Goal: Task Accomplishment & Management: Complete application form

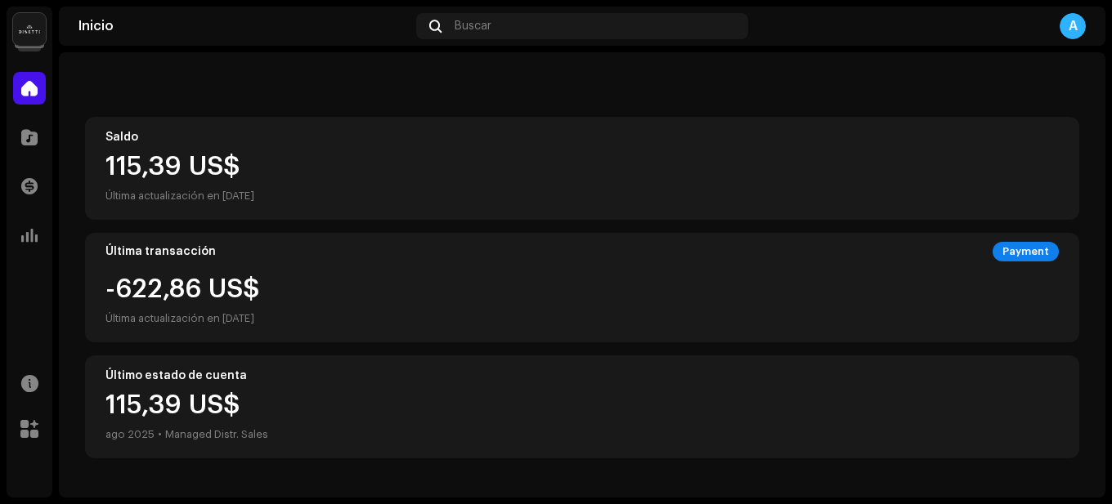
scroll to position [82, 0]
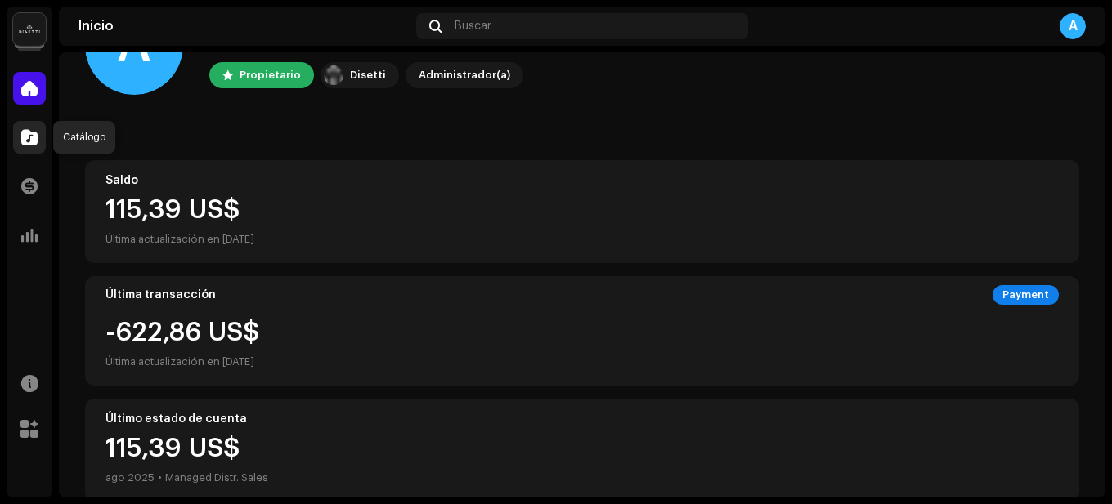
click at [25, 135] on span at bounding box center [29, 137] width 16 height 13
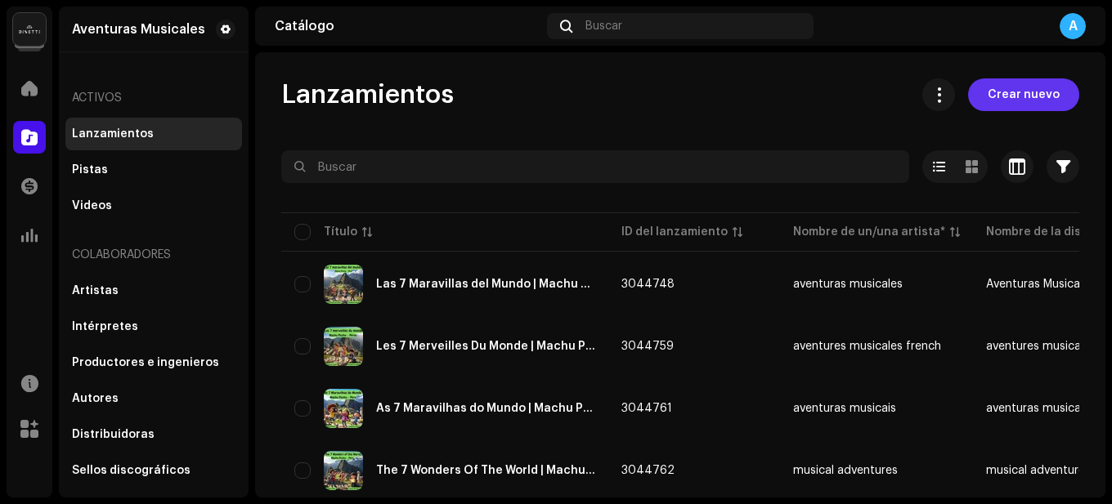
click at [991, 94] on span "Crear nuevo" at bounding box center [1023, 94] width 72 height 33
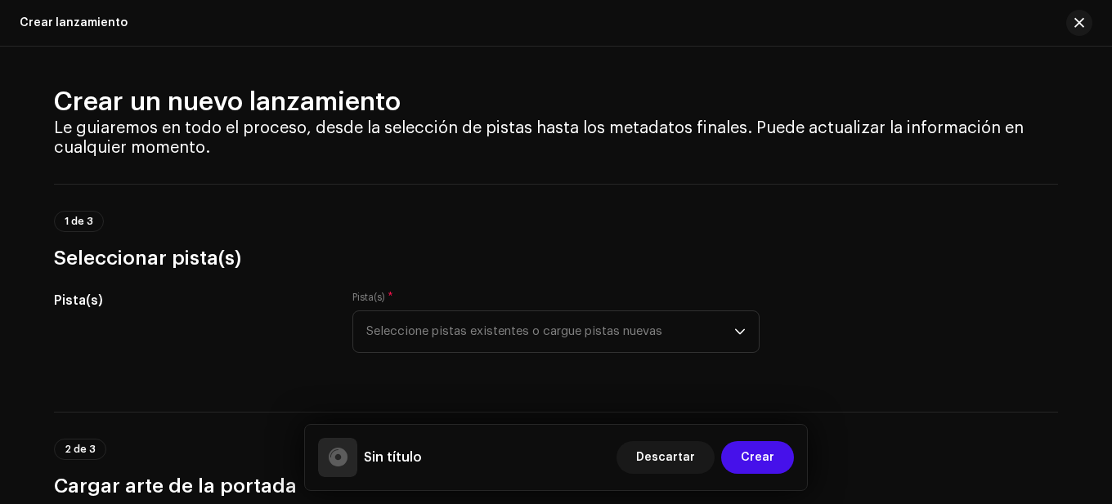
click at [680, 329] on span "Seleccione pistas existentes o cargue pistas nuevas" at bounding box center [550, 331] width 368 height 41
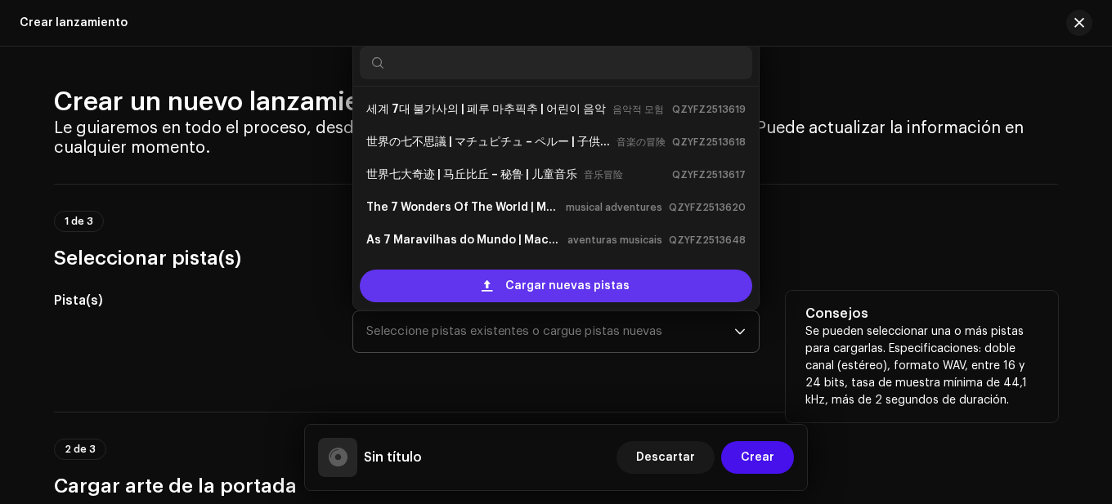
click at [553, 282] on span "Cargar nuevas pistas" at bounding box center [567, 286] width 124 height 33
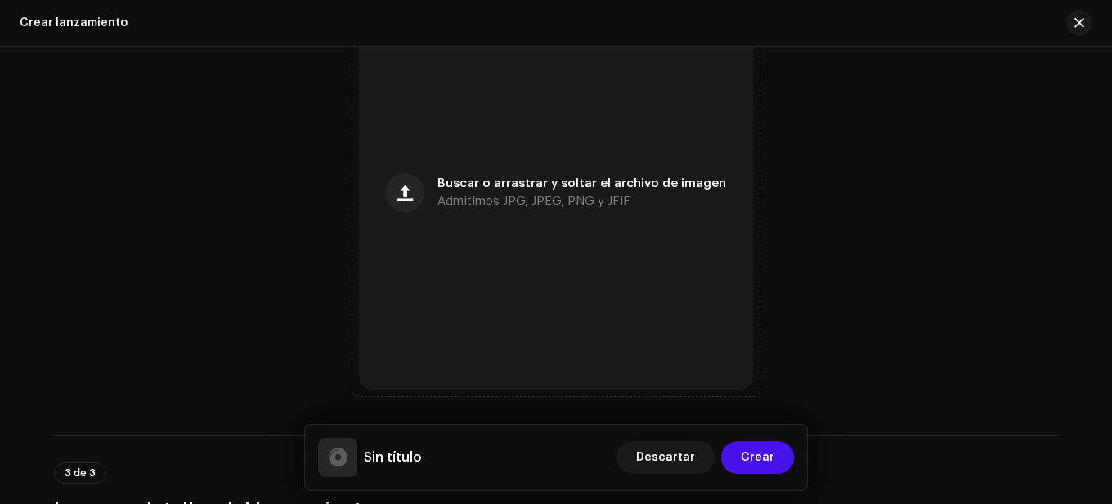
scroll to position [720, 0]
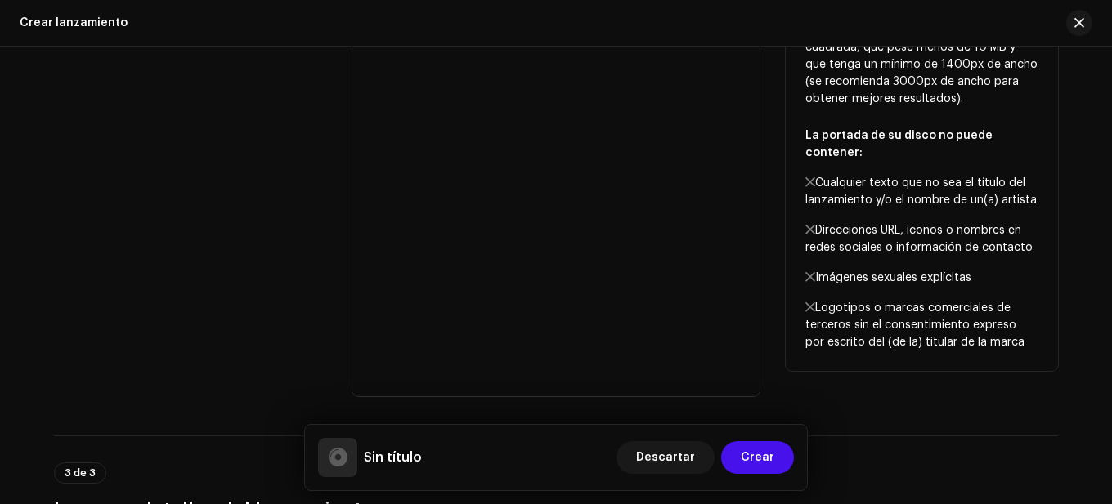
click at [307, 189] on div "Diseño de portada" at bounding box center [190, 192] width 272 height 407
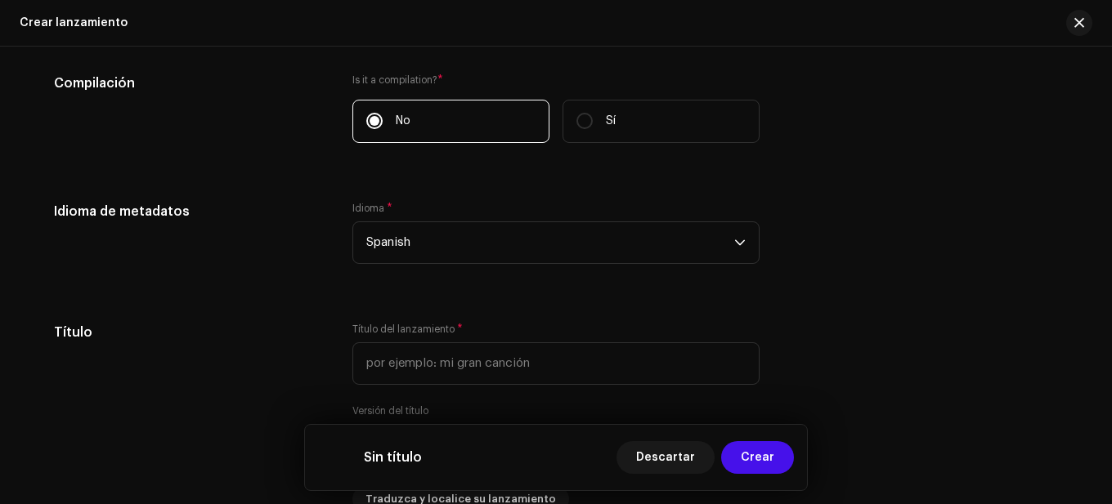
scroll to position [1374, 0]
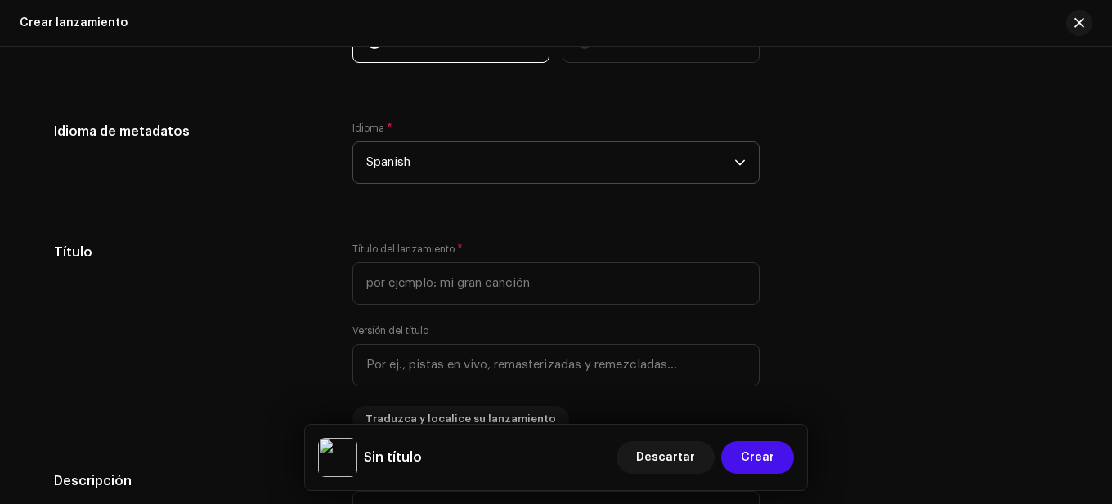
click at [485, 161] on span "Spanish" at bounding box center [550, 162] width 368 height 41
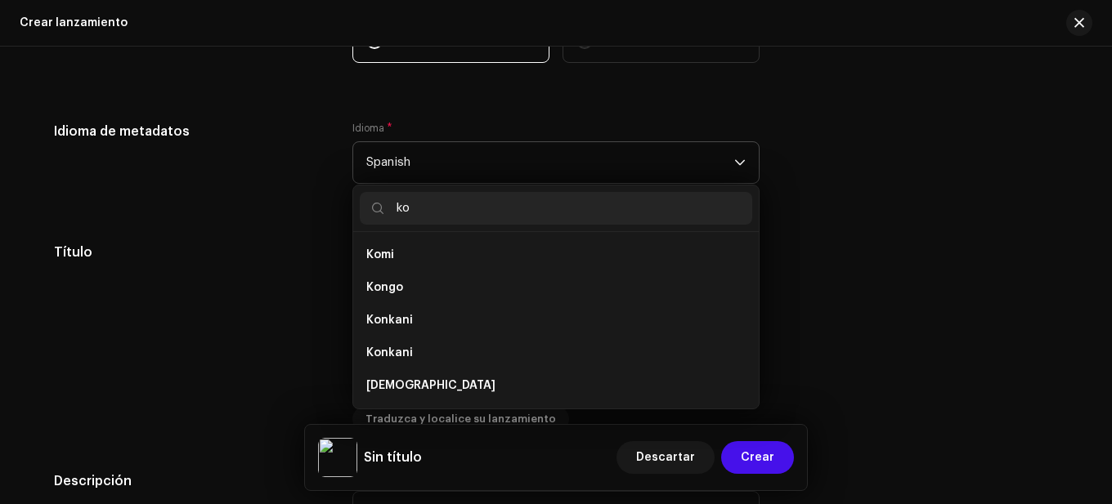
scroll to position [0, 0]
type input "ko"
click at [398, 379] on span "[DEMOGRAPHIC_DATA]" at bounding box center [430, 386] width 129 height 16
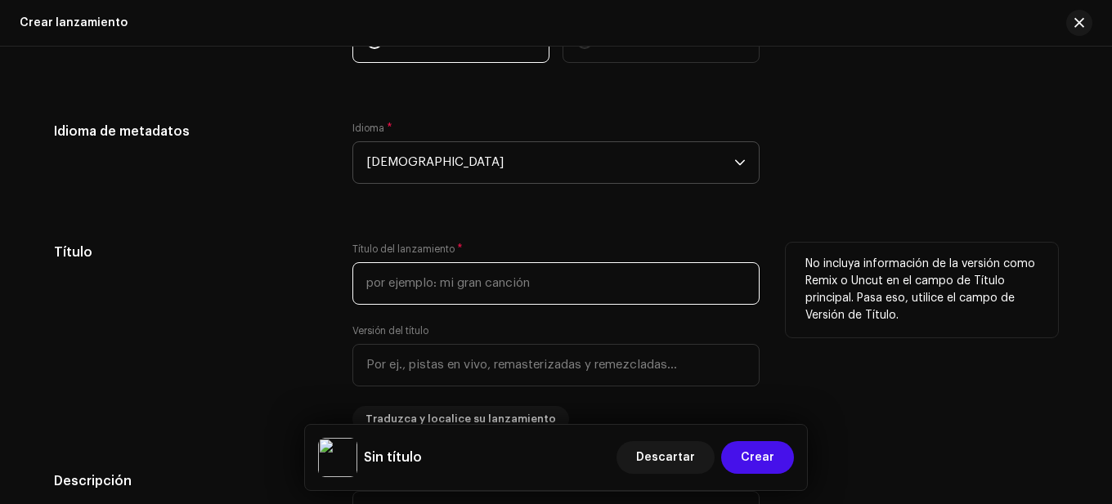
click at [436, 287] on input "text" at bounding box center [555, 283] width 407 height 43
paste input "어린이를 위한 곱셈표 | 7배표 | 교육용 어린이 음악"
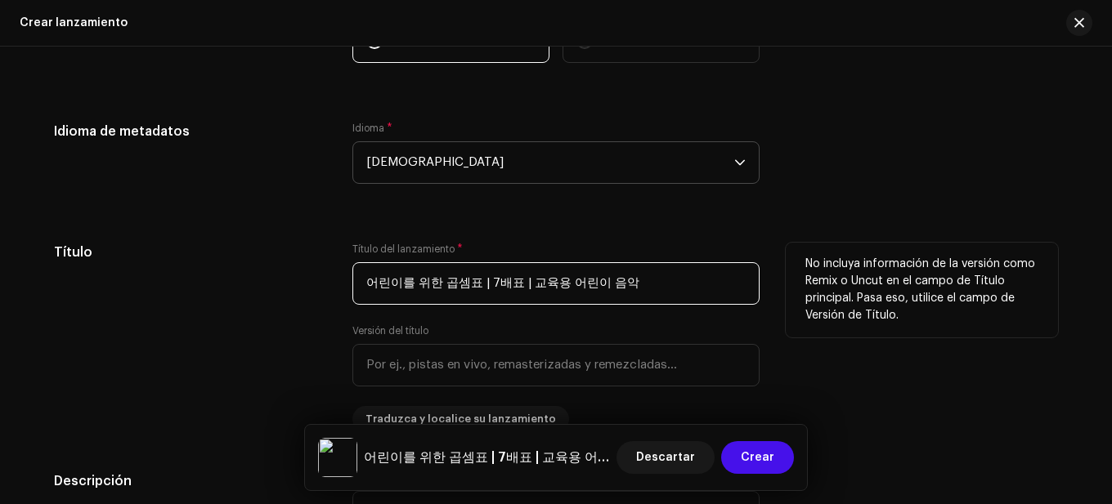
type input "어린이를 위한 곱셈표 | 7배표 | 교육용 어린이 음악"
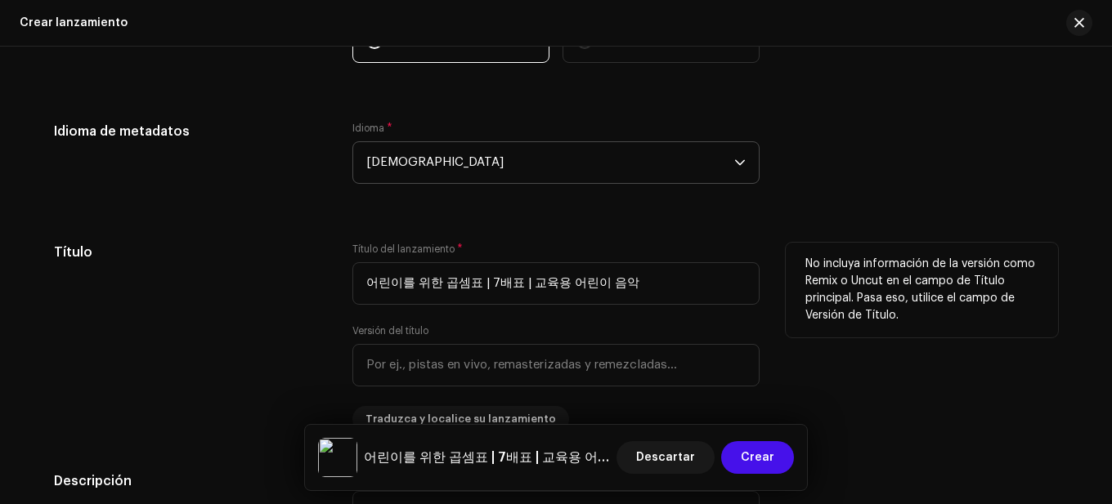
click at [306, 295] on div "Título" at bounding box center [190, 338] width 272 height 190
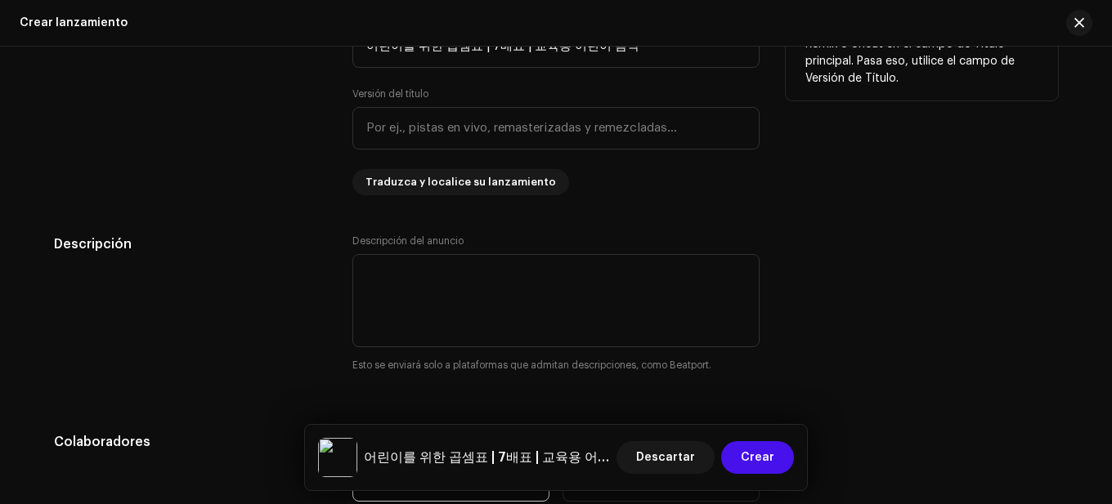
scroll to position [1619, 0]
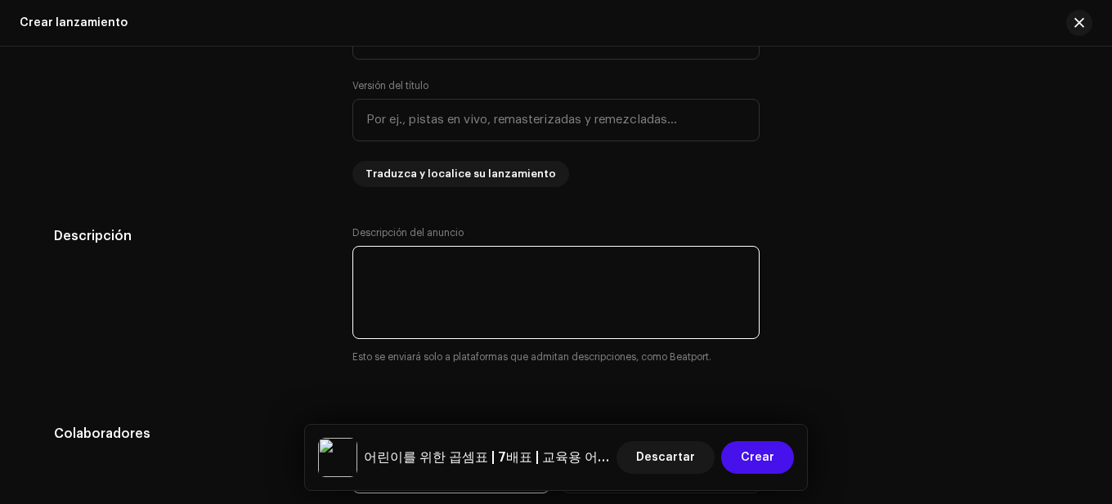
click at [517, 293] on textarea at bounding box center [555, 292] width 407 height 93
paste textarea "아이들을 위한 곱셈표 | 7 곱셈표 "The 7 Times Table"은 아이들이 노래와 춤을 추며 수학을 배울 수 있도록 제작된 재미있고 교…"
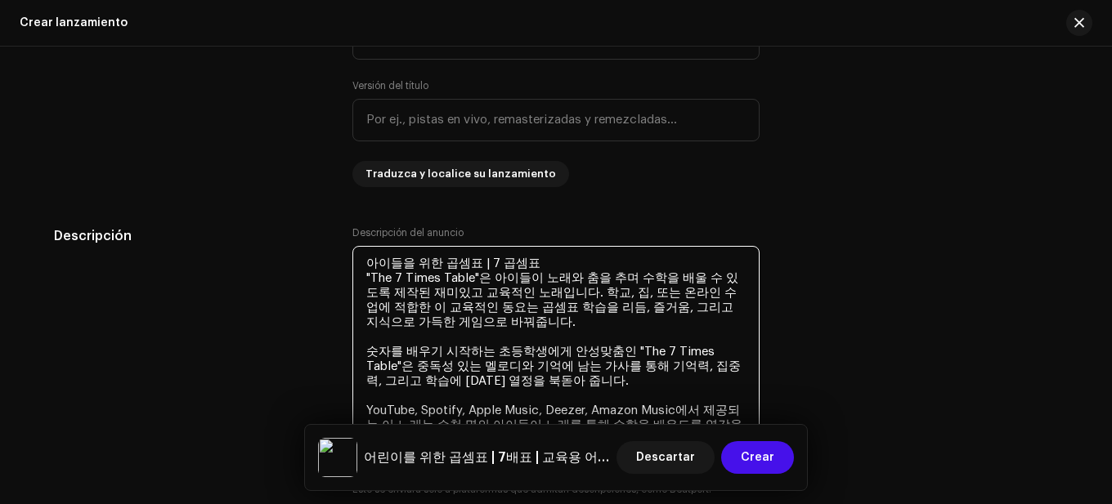
type textarea "아이들을 위한 곱셈표 | 7 곱셈표 "The 7 Times Table"은 아이들이 노래와 춤을 추며 수학을 배울 수 있도록 제작된 재미있고 교…"
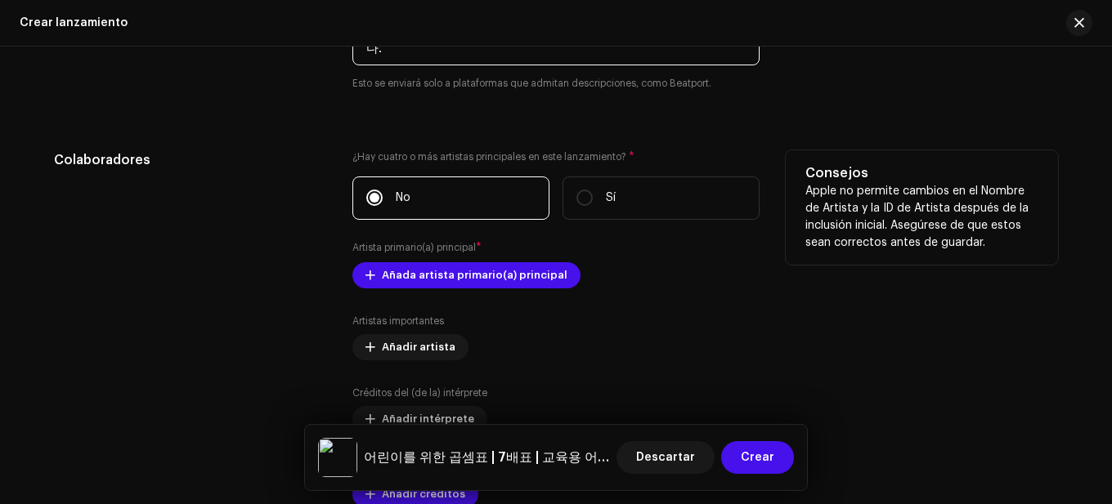
scroll to position [2028, 0]
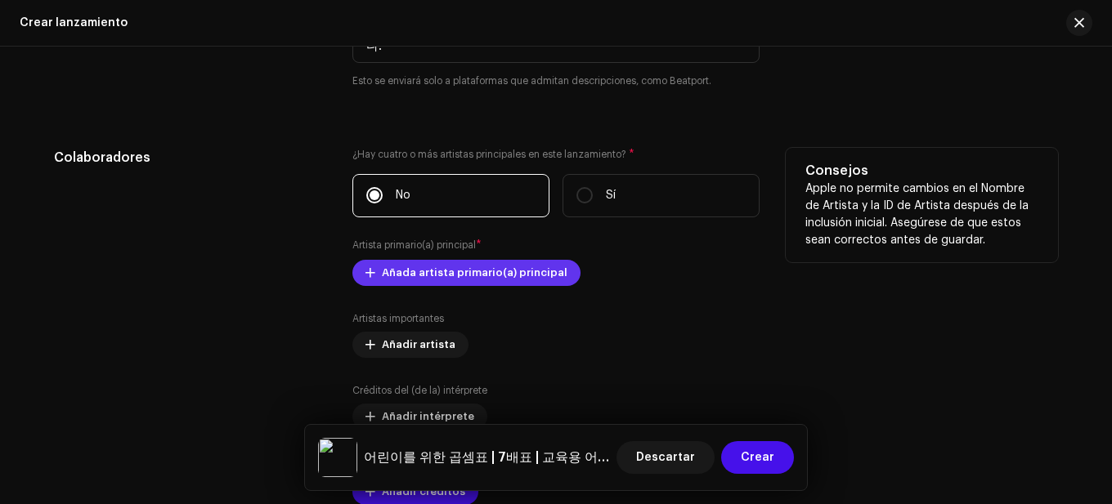
click at [484, 277] on span "Añada artista primario(a) principal" at bounding box center [475, 273] width 186 height 33
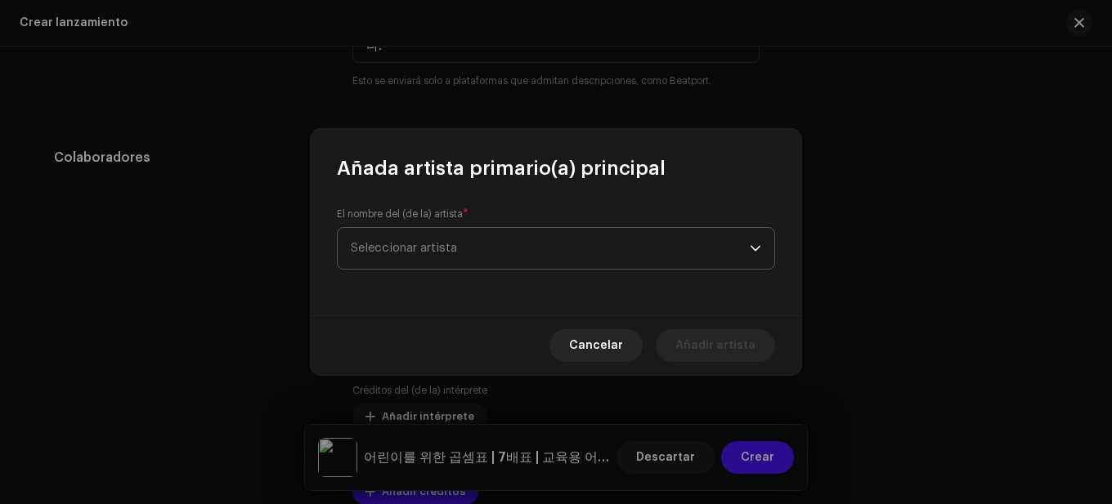
click at [484, 244] on span "Seleccionar artista" at bounding box center [550, 248] width 399 height 41
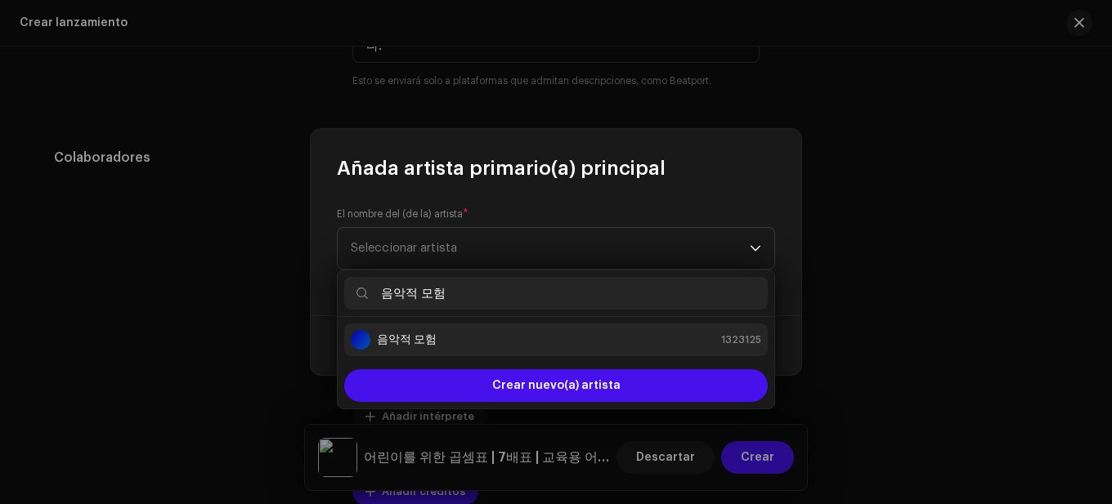
type input "음악적 모험"
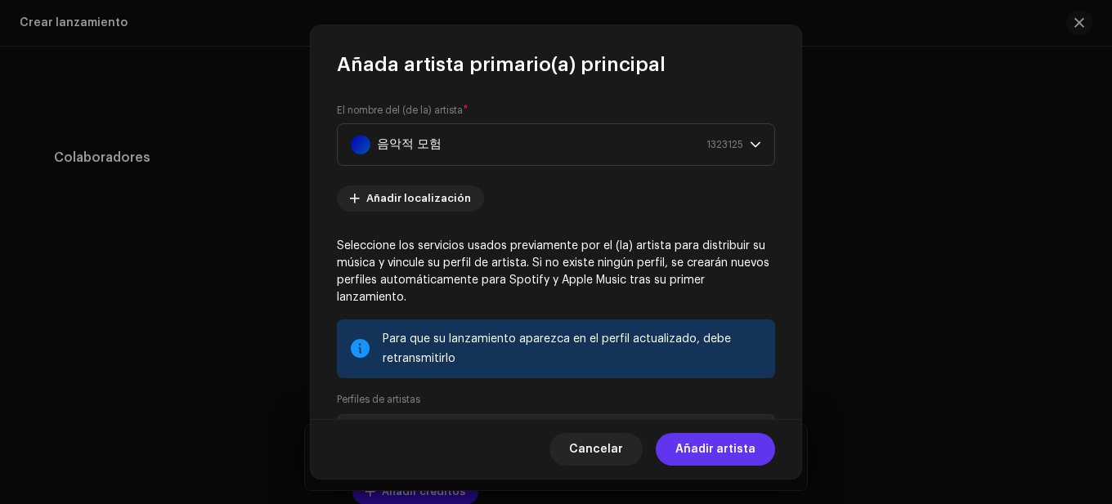
click at [692, 454] on span "Añadir artista" at bounding box center [715, 449] width 80 height 33
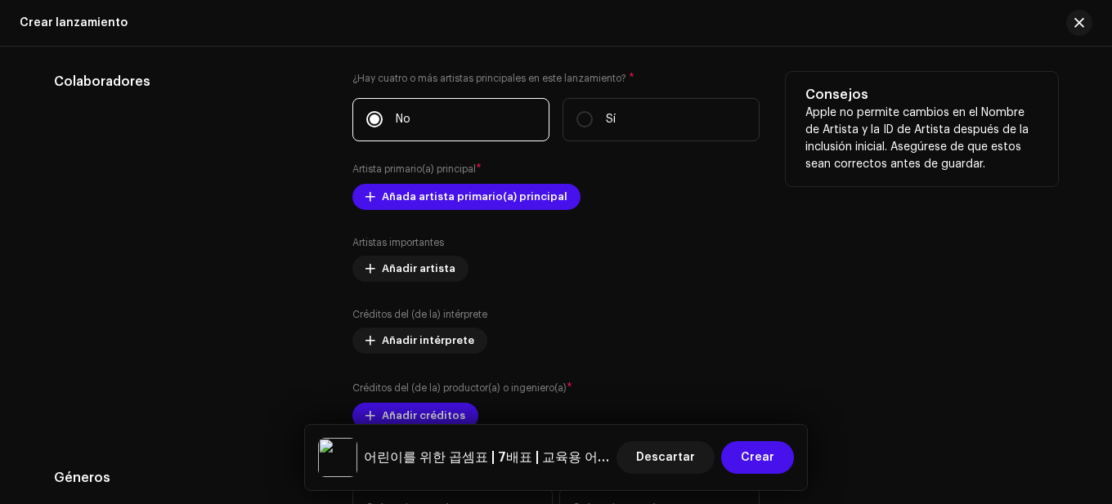
scroll to position [2191, 0]
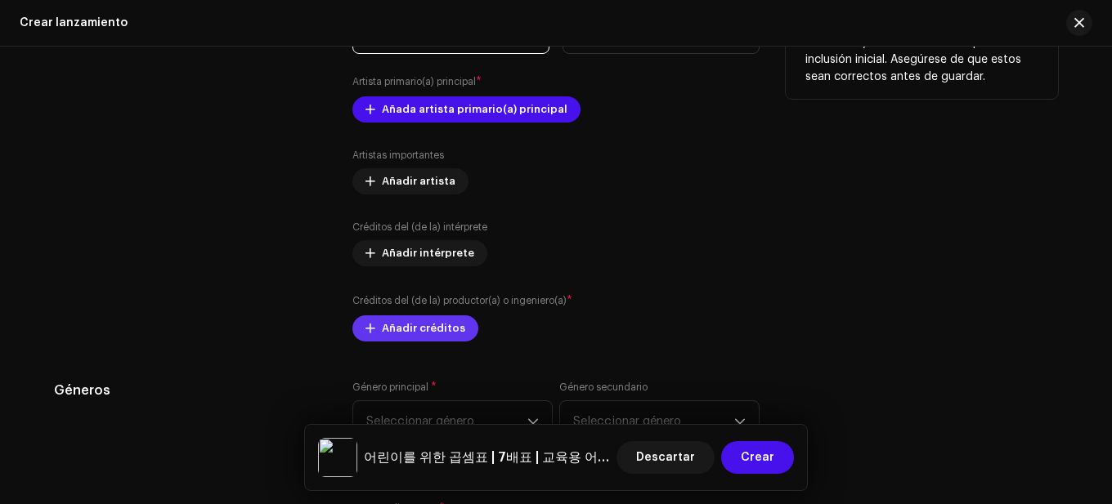
click at [418, 330] on div "Créditos del (de la) productor(a) o ingeniero(a) * Añadir créditos" at bounding box center [555, 317] width 407 height 49
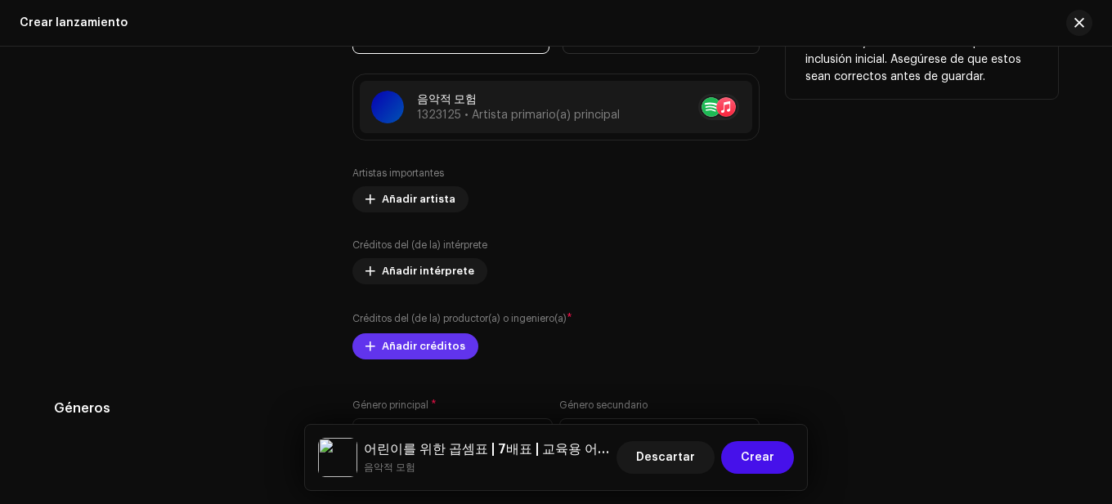
click at [432, 338] on span "Añadir créditos" at bounding box center [423, 346] width 83 height 33
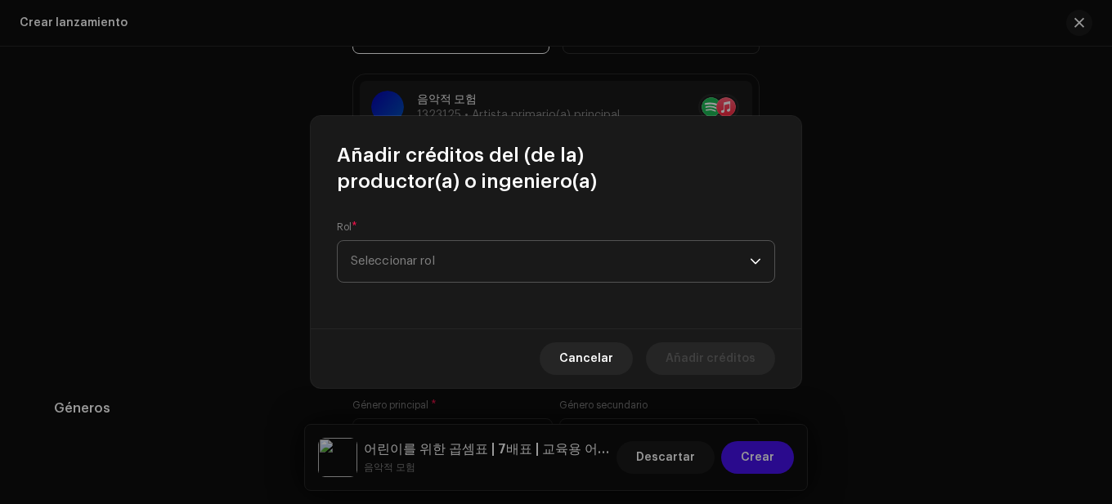
click at [464, 269] on span "Seleccionar rol" at bounding box center [550, 261] width 399 height 41
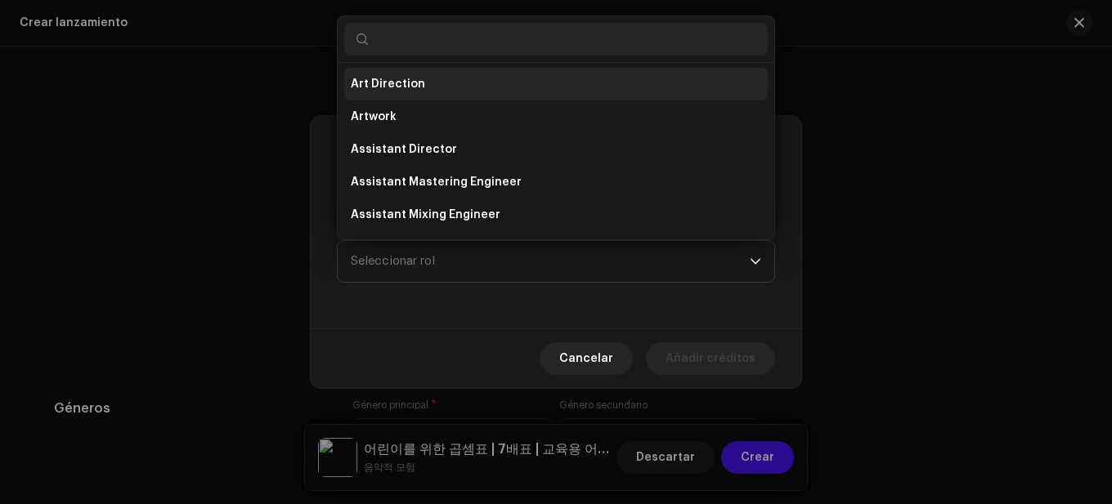
scroll to position [0, 0]
click at [415, 86] on span "Art Direction" at bounding box center [388, 86] width 74 height 16
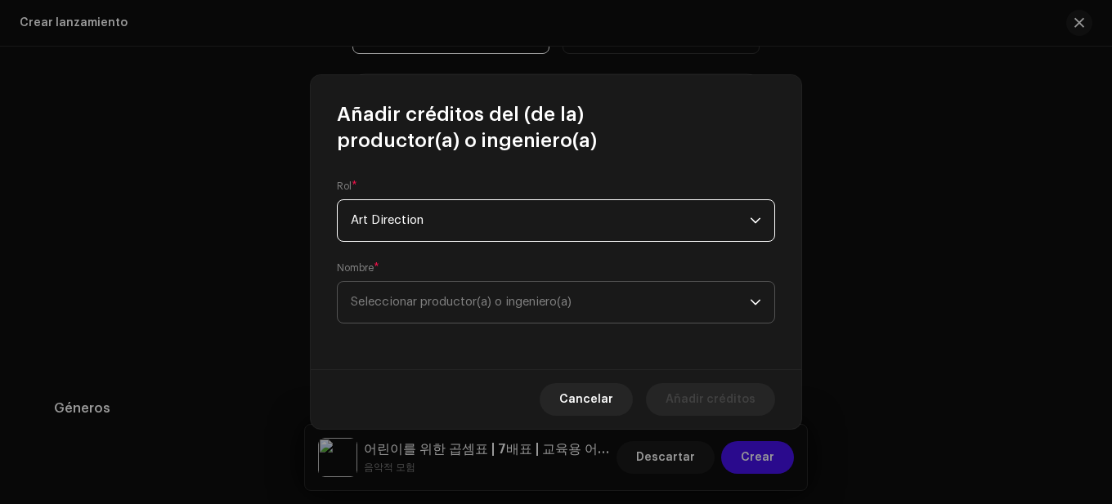
click at [512, 298] on span "Seleccionar productor(a) o ingeniero(a)" at bounding box center [461, 302] width 221 height 12
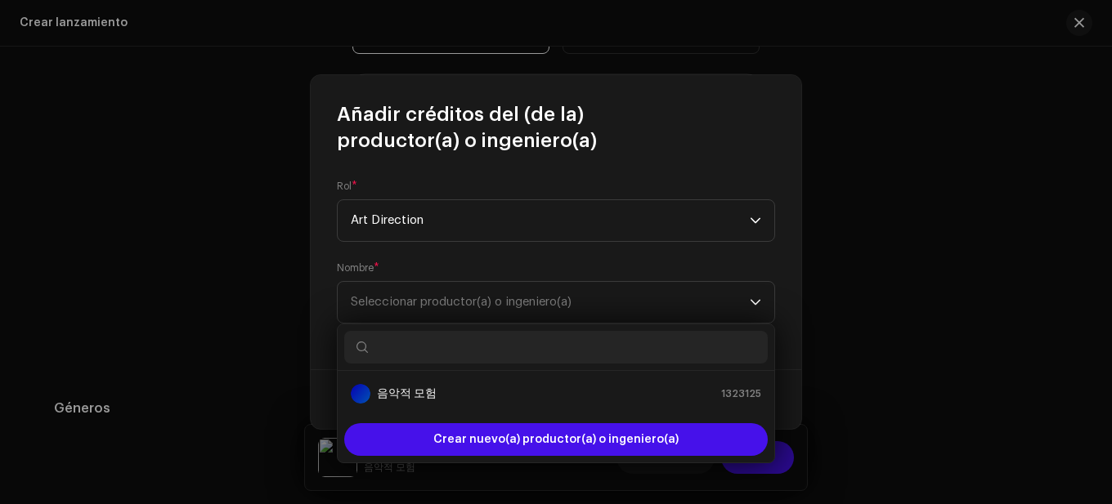
click at [422, 374] on ul "음악적 모험 1323125" at bounding box center [556, 394] width 436 height 46
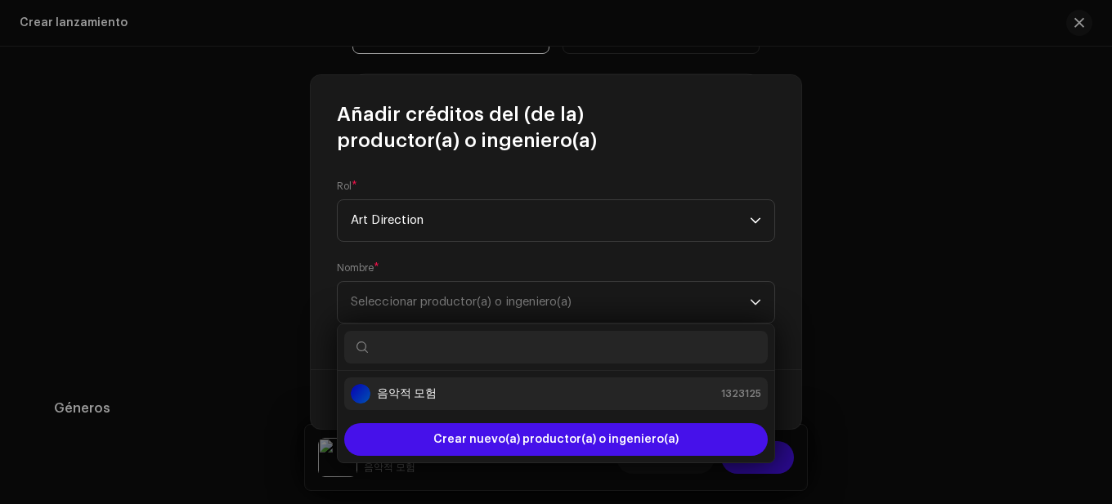
click at [423, 383] on li "음악적 모험 1323125" at bounding box center [555, 394] width 423 height 33
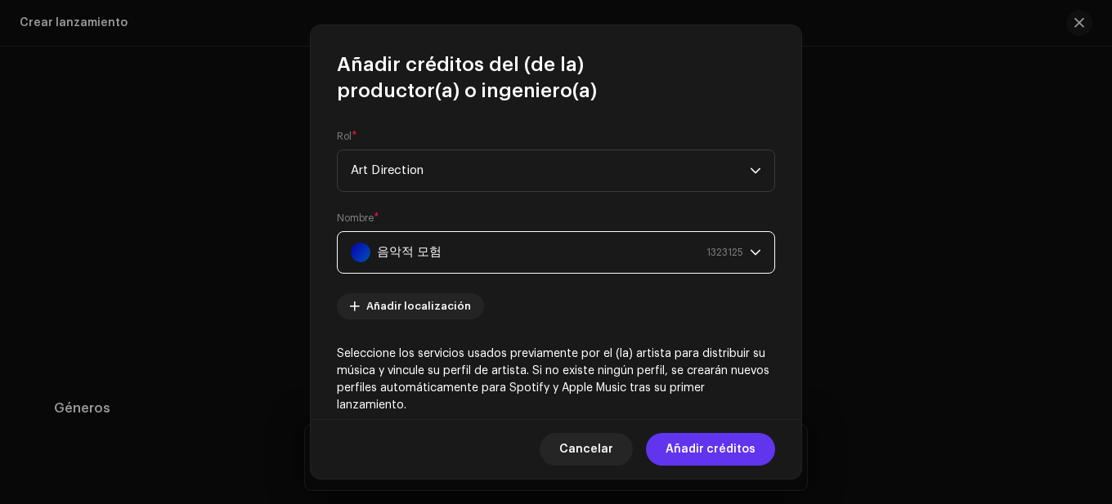
click at [680, 447] on span "Añadir créditos" at bounding box center [710, 449] width 90 height 33
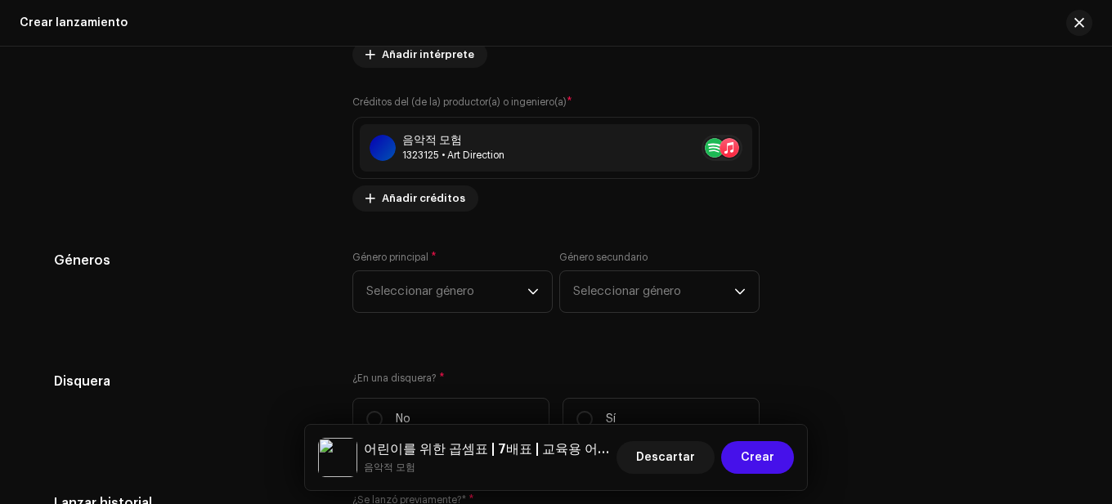
scroll to position [2436, 0]
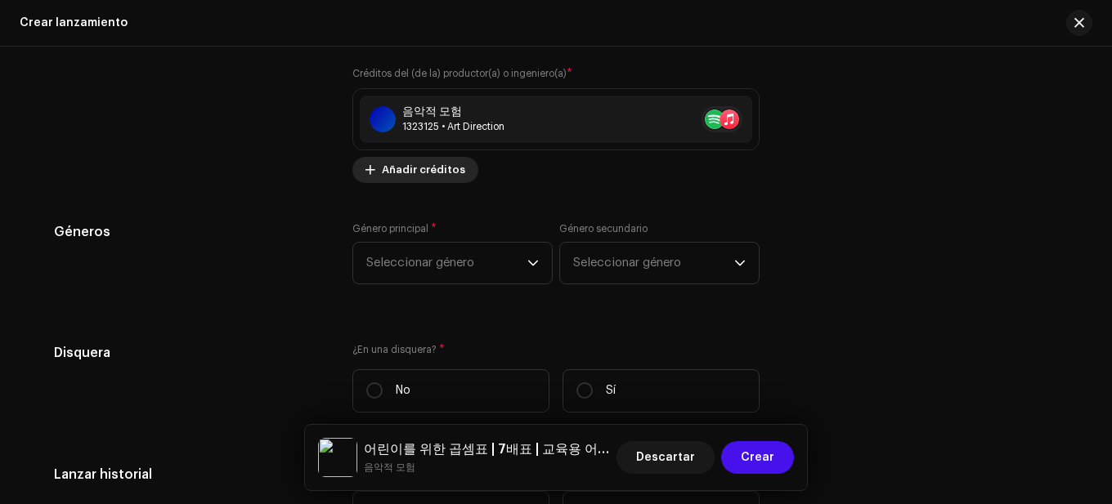
click at [418, 175] on span "Añadir créditos" at bounding box center [423, 170] width 83 height 33
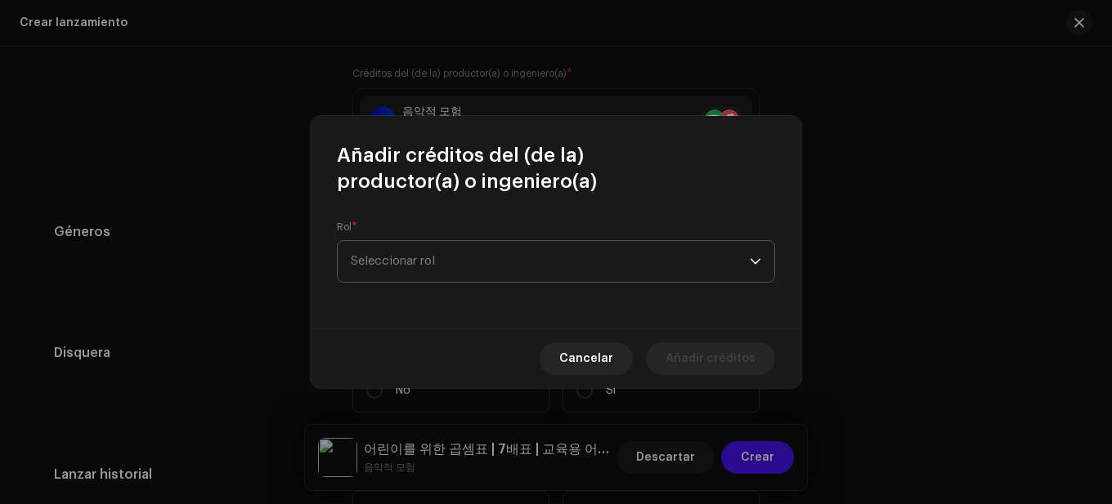
click at [443, 252] on span "Seleccionar rol" at bounding box center [550, 261] width 399 height 41
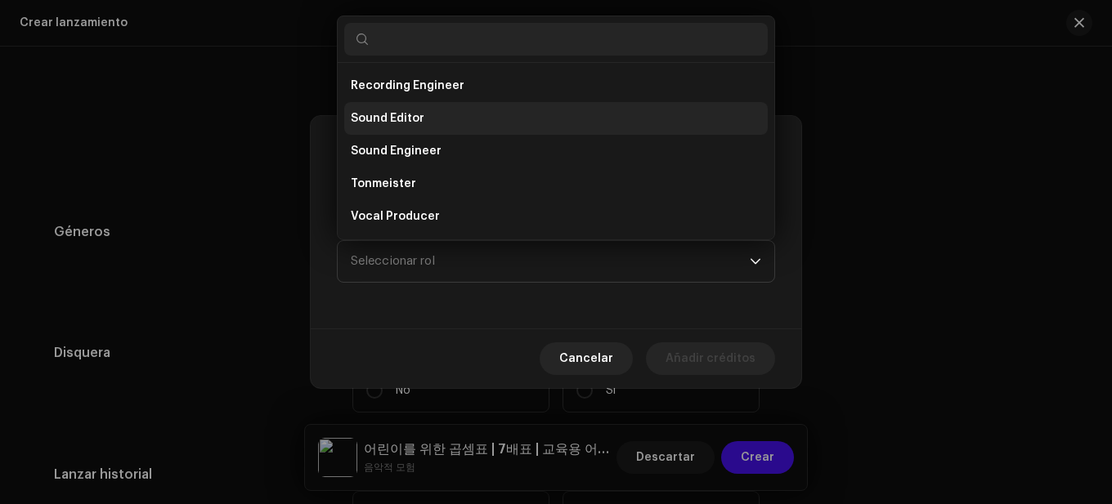
scroll to position [638, 0]
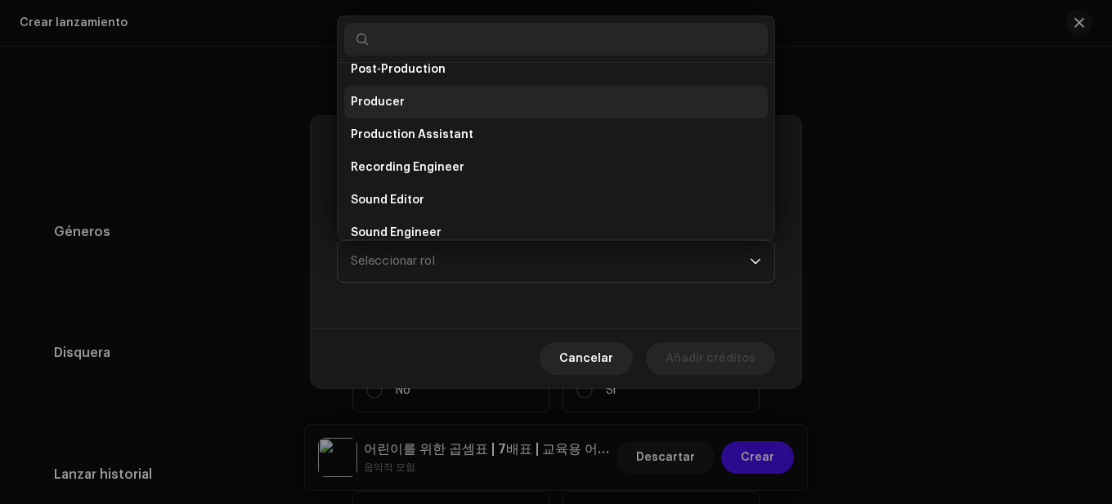
click at [407, 101] on li "Producer" at bounding box center [555, 102] width 423 height 33
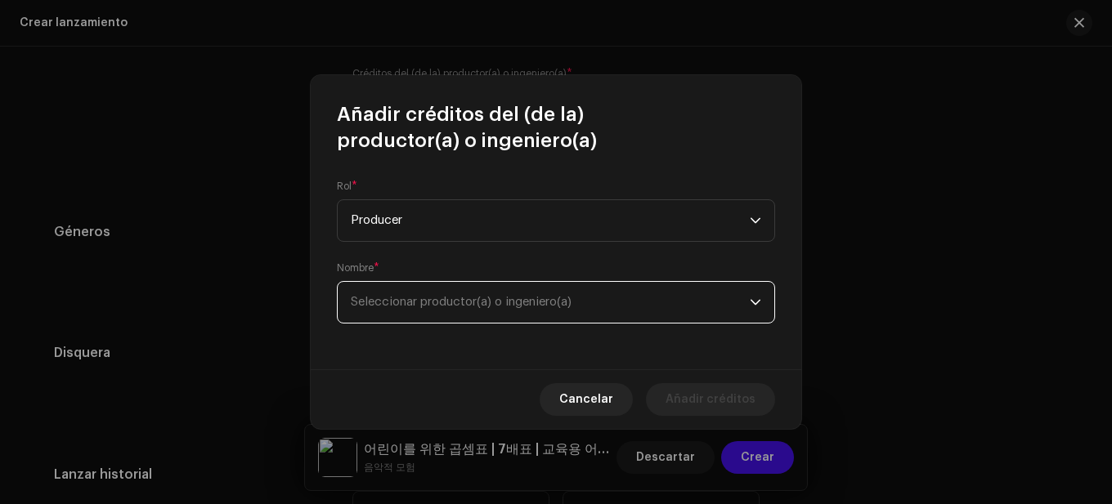
click at [472, 302] on span "Seleccionar productor(a) o ingeniero(a)" at bounding box center [461, 302] width 221 height 12
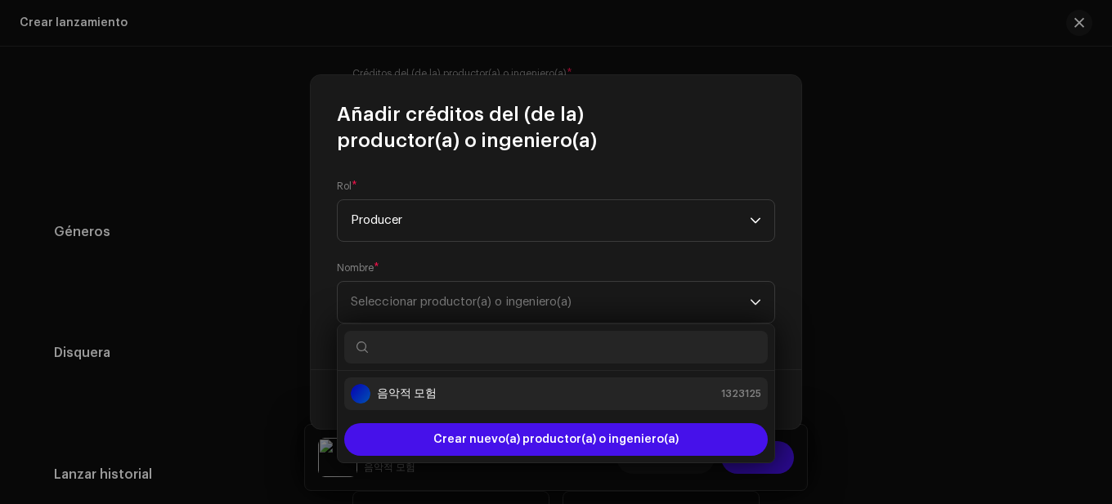
click at [432, 408] on li "음악적 모험 1323125" at bounding box center [555, 394] width 423 height 33
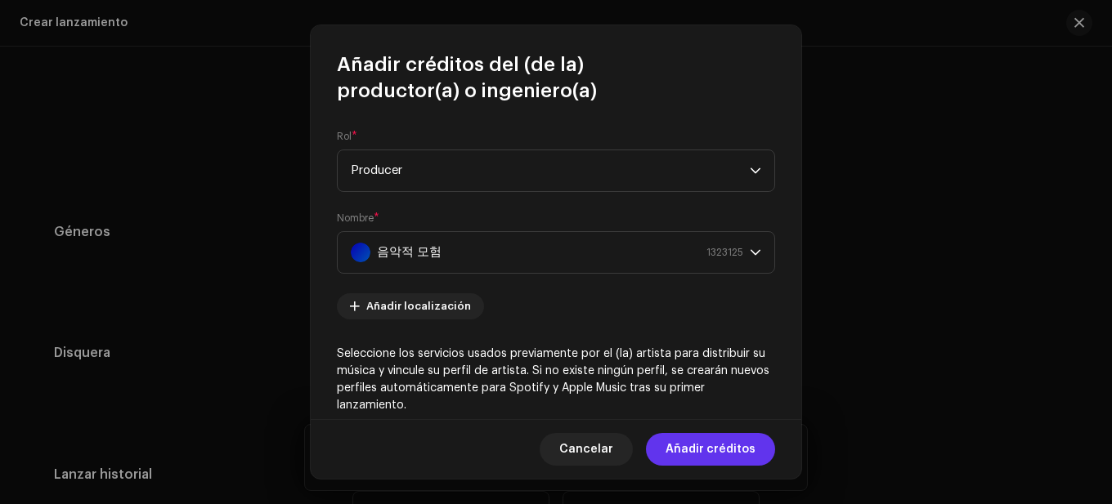
click at [697, 437] on span "Añadir créditos" at bounding box center [710, 449] width 90 height 33
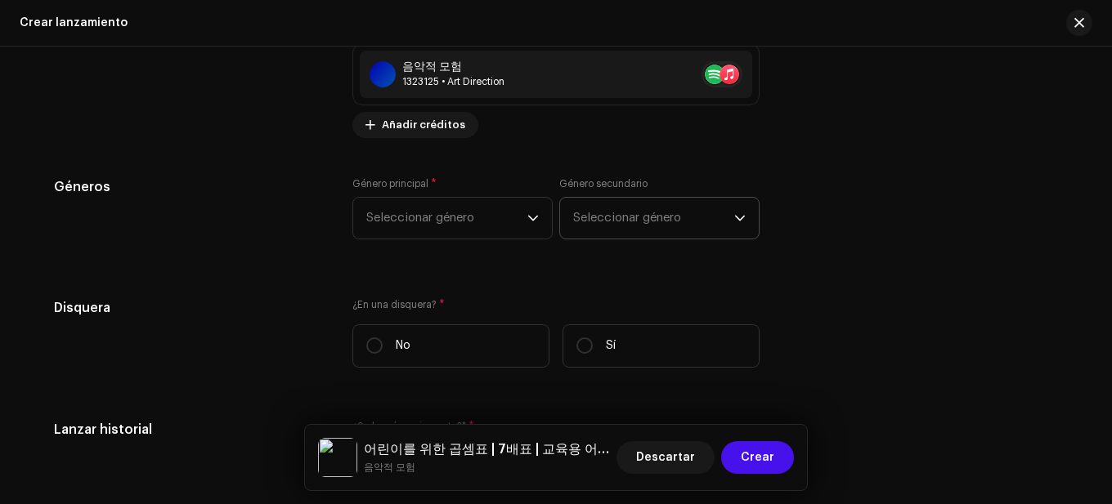
scroll to position [2518, 0]
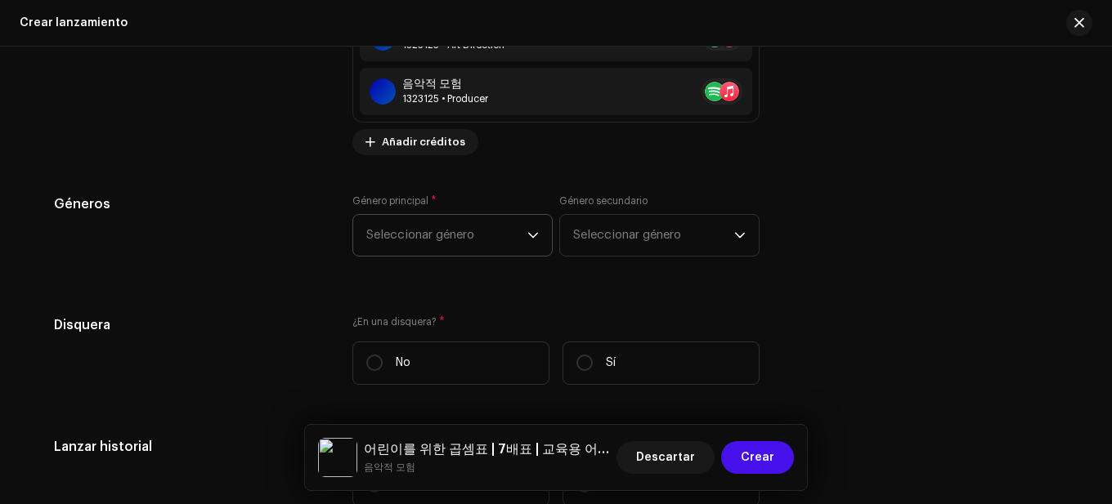
click at [492, 231] on span "Seleccionar género" at bounding box center [446, 235] width 161 height 41
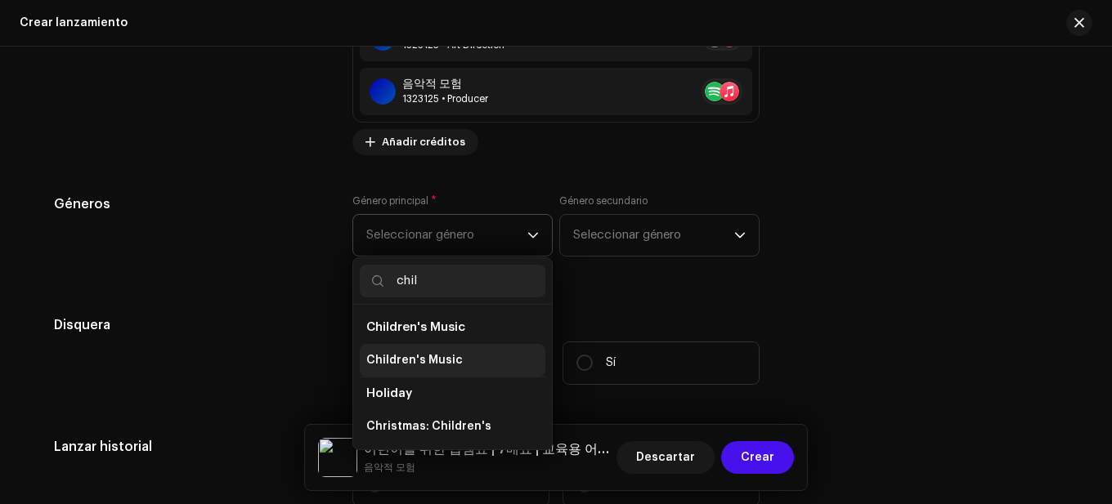
type input "chil"
click at [438, 364] on span "Children's Music" at bounding box center [414, 360] width 96 height 16
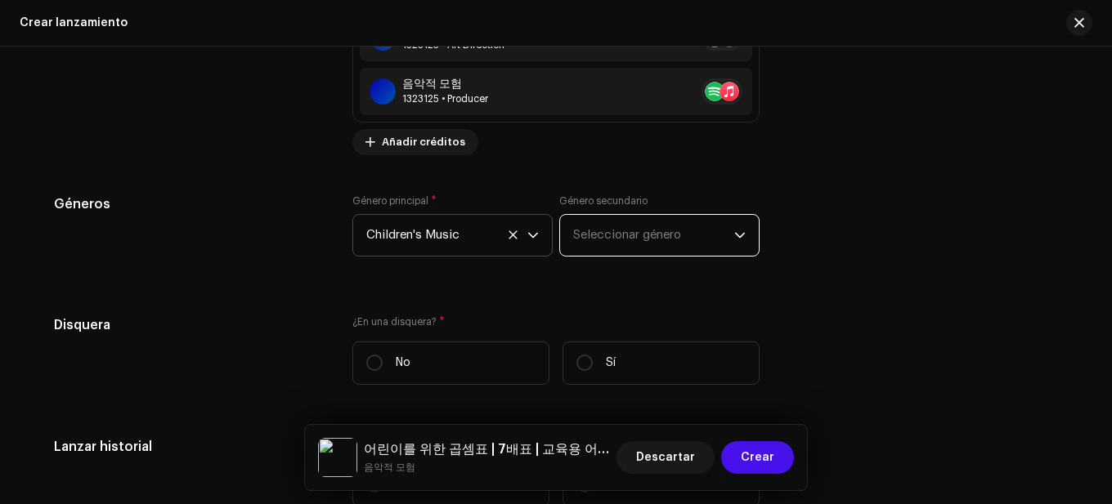
click at [620, 234] on span "Seleccionar género" at bounding box center [653, 235] width 161 height 41
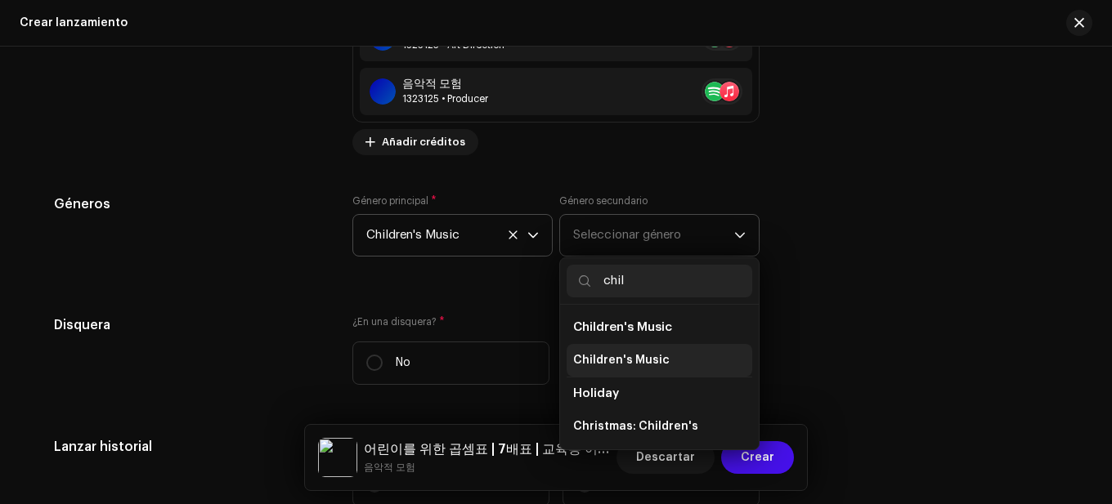
type input "chil"
click at [649, 369] on li "Children's Music" at bounding box center [659, 360] width 186 height 33
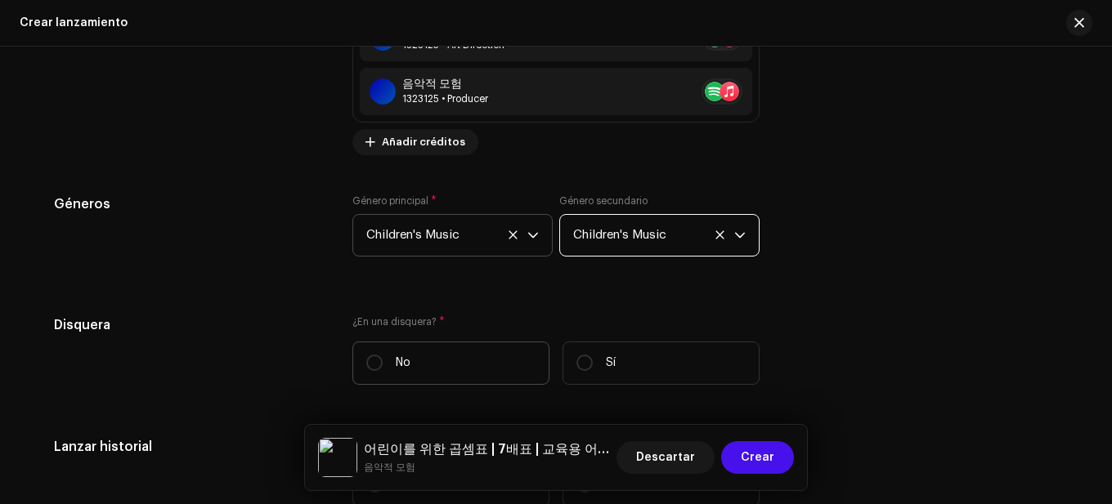
click at [396, 359] on p "No" at bounding box center [403, 363] width 15 height 17
click at [383, 359] on input "No" at bounding box center [374, 363] width 16 height 16
radio input "true"
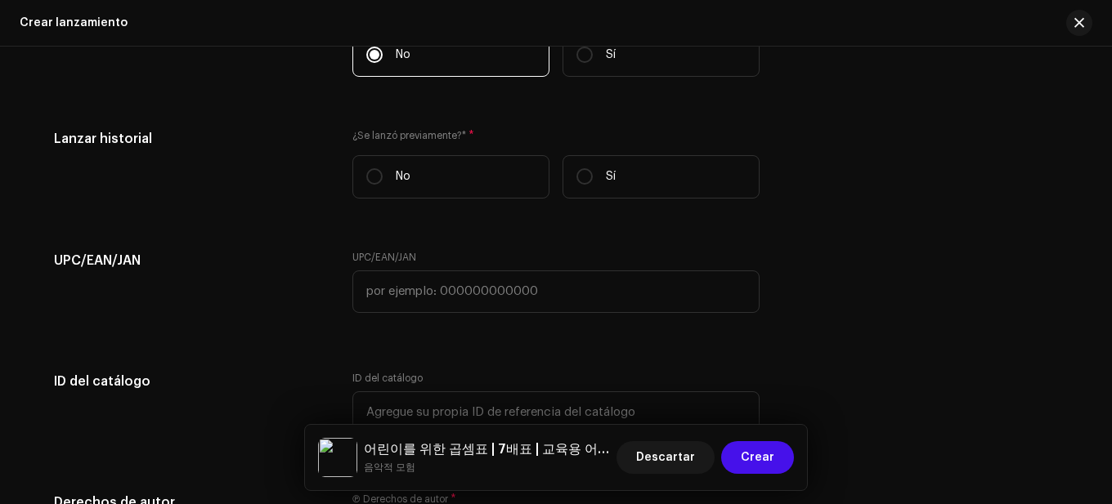
scroll to position [2845, 0]
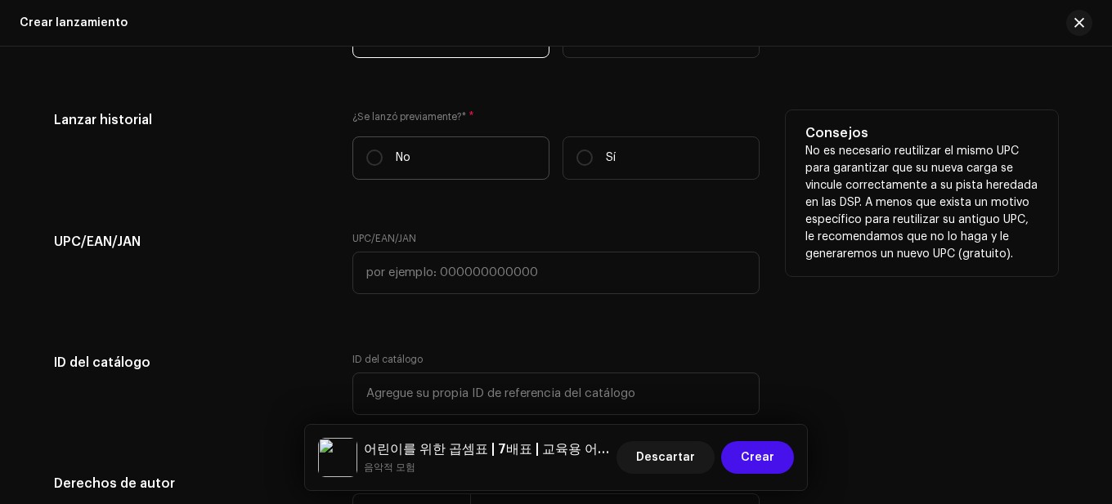
click at [404, 177] on label "No" at bounding box center [450, 157] width 197 height 43
click at [383, 166] on input "No" at bounding box center [374, 158] width 16 height 16
radio input "true"
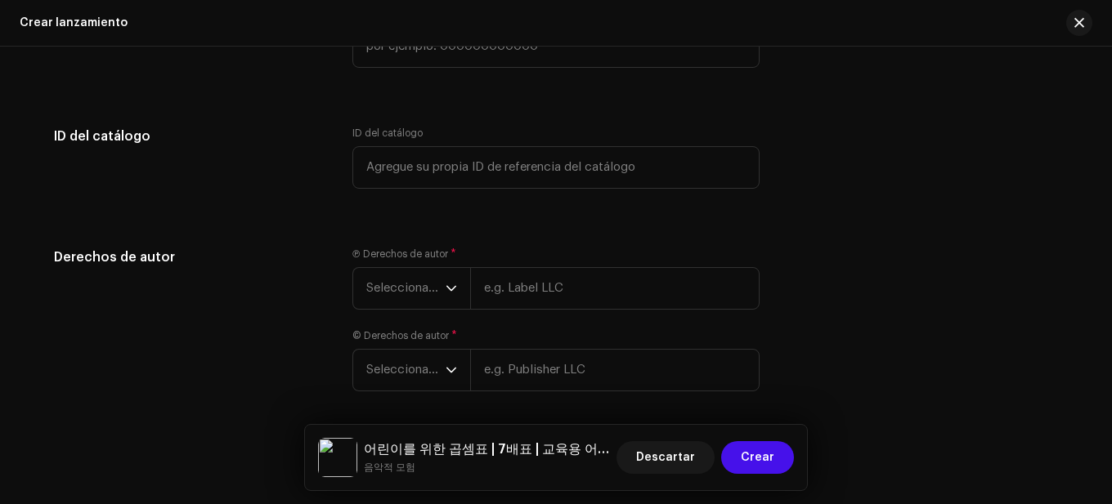
scroll to position [3090, 0]
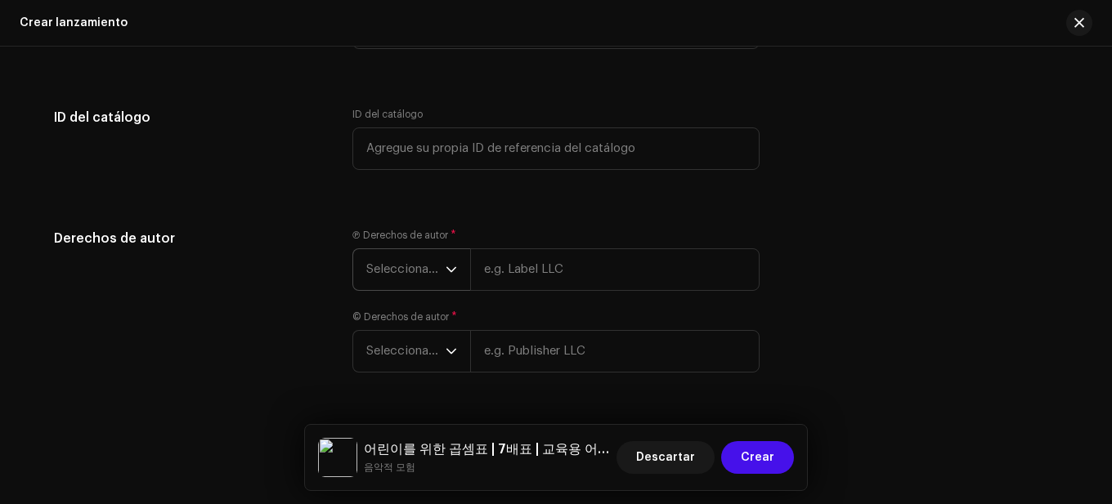
click at [431, 262] on span "Seleccionar año" at bounding box center [405, 269] width 79 height 41
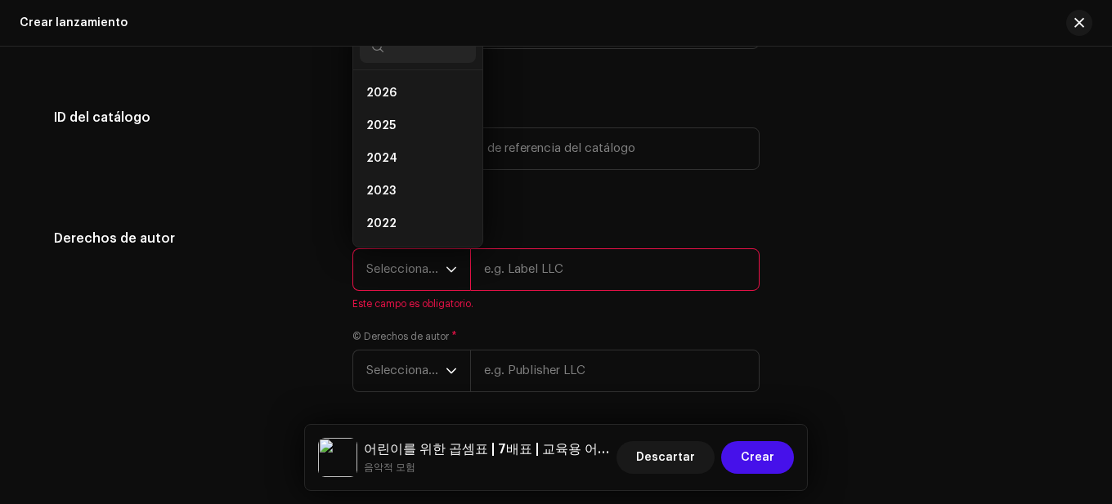
scroll to position [26, 0]
click at [414, 101] on li "2025" at bounding box center [418, 99] width 116 height 33
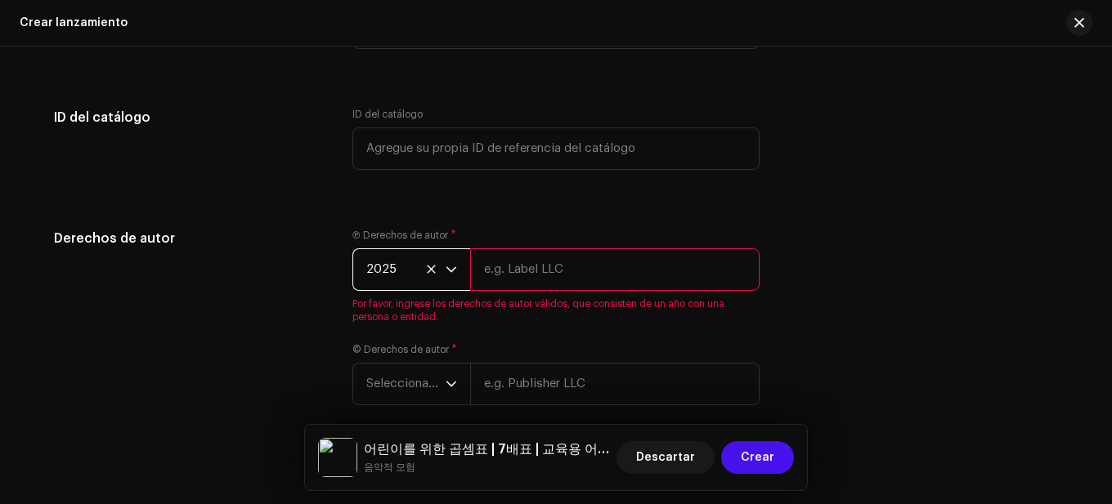
click at [524, 276] on input "text" at bounding box center [614, 269] width 289 height 43
paste input "음악적 모험"
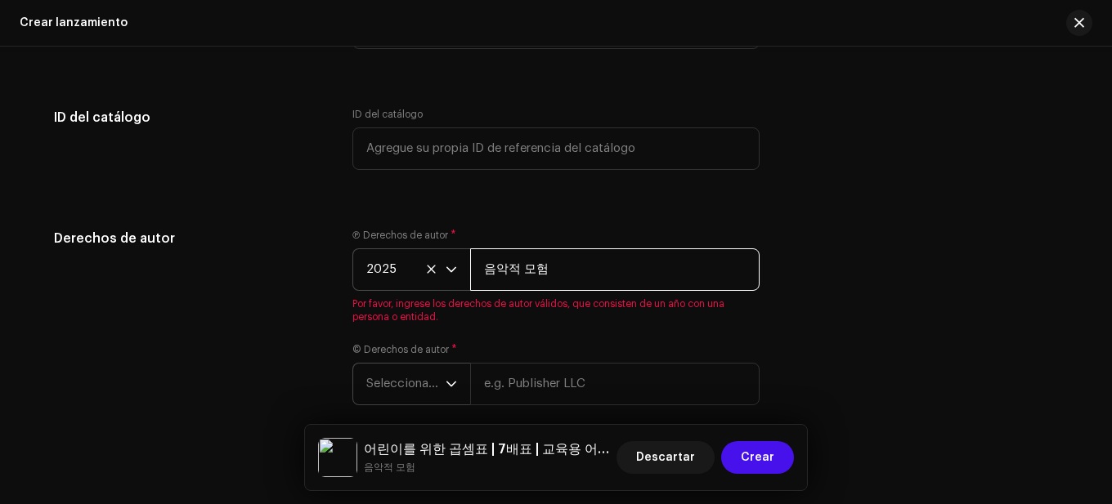
type input "음악적 모험"
click at [407, 380] on div "Ⓟ Derechos de autor * 2025 음악적 모험 Por favor, ingrese los derechos de autor váli…" at bounding box center [555, 327] width 407 height 196
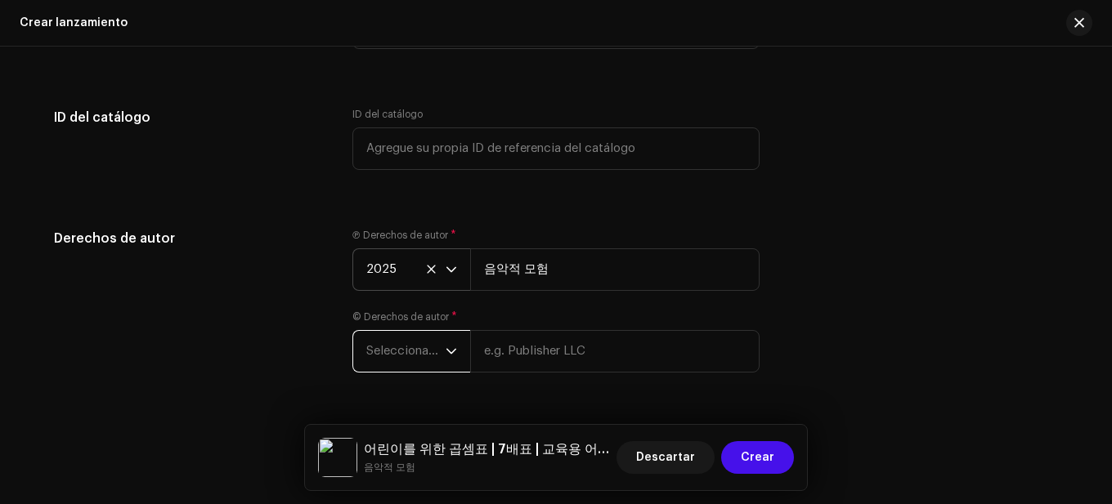
click at [418, 350] on span "Seleccionar año" at bounding box center [405, 351] width 79 height 41
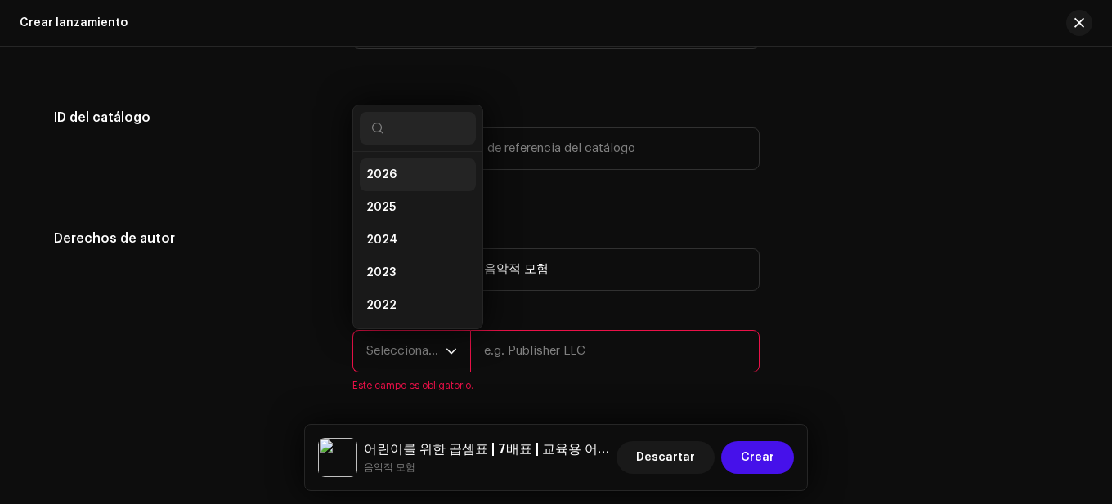
click at [394, 171] on li "2026" at bounding box center [418, 175] width 116 height 33
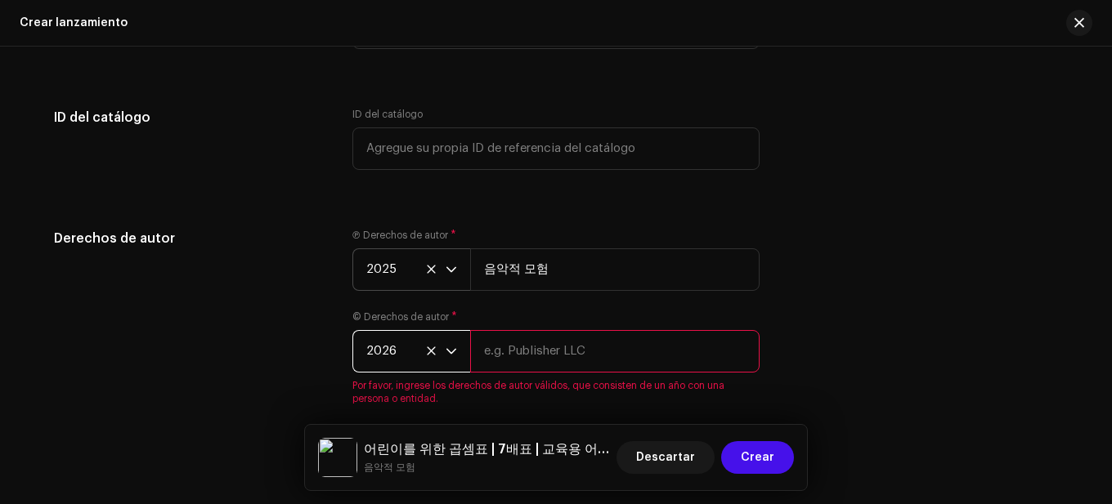
click at [521, 360] on input "text" at bounding box center [614, 351] width 289 height 43
paste input "음악적 모험"
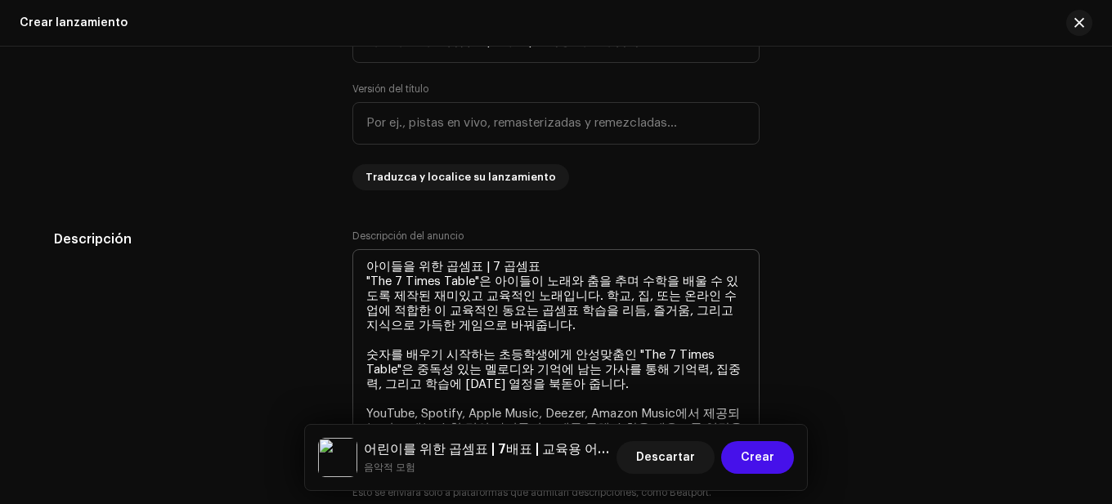
scroll to position [1537, 0]
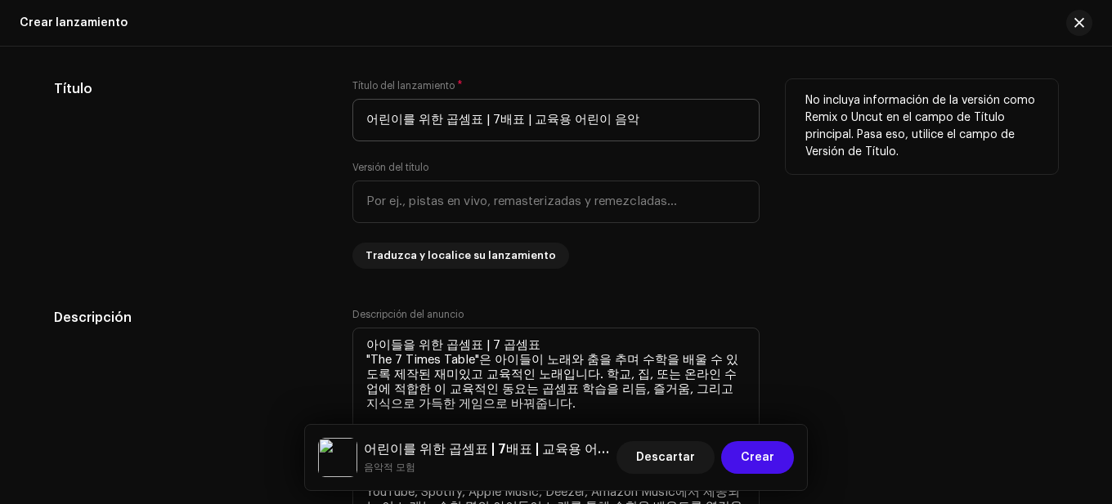
type input "음악적 모험"
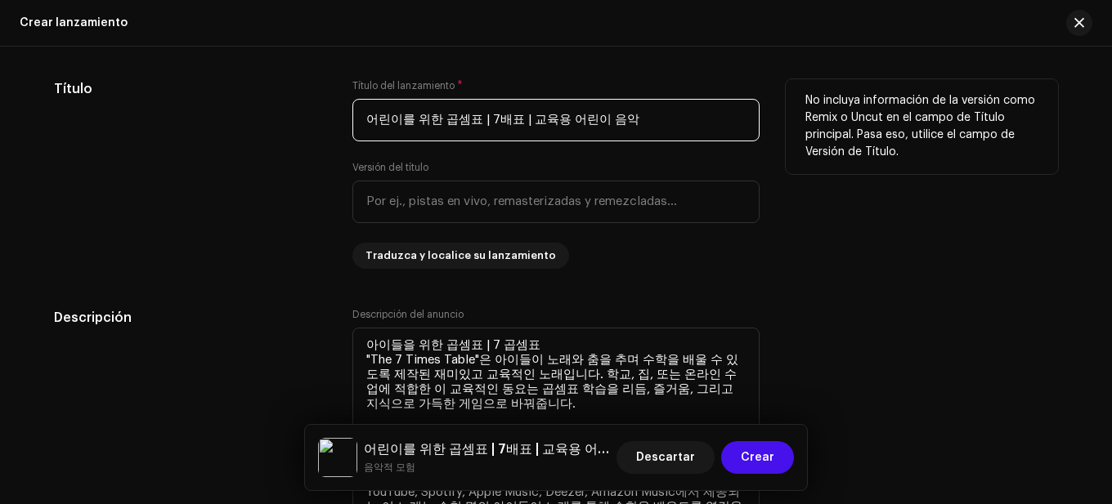
drag, startPoint x: 651, startPoint y: 118, endPoint x: 268, endPoint y: 159, distance: 384.7
click at [268, 159] on div "Título Título del lanzamiento * 어린이를 위한 곱셈표 | 7배표 | 교육용 어린이 음악 Versión del títu…" at bounding box center [556, 174] width 1004 height 190
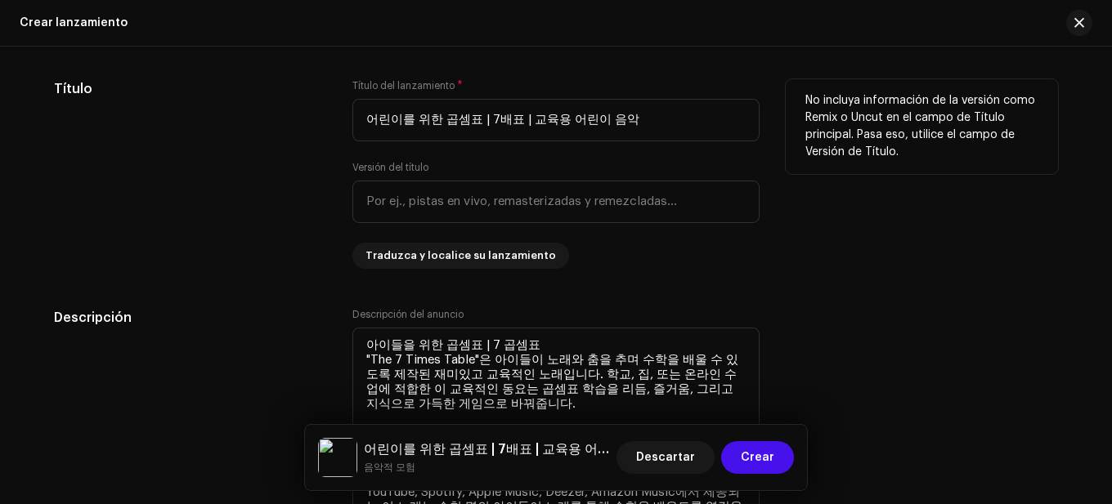
click at [327, 121] on div "Título Título del lanzamiento * 어린이를 위한 곱셈표 | 7배표 | 교육용 어린이 음악 Versión del títu…" at bounding box center [556, 174] width 1004 height 190
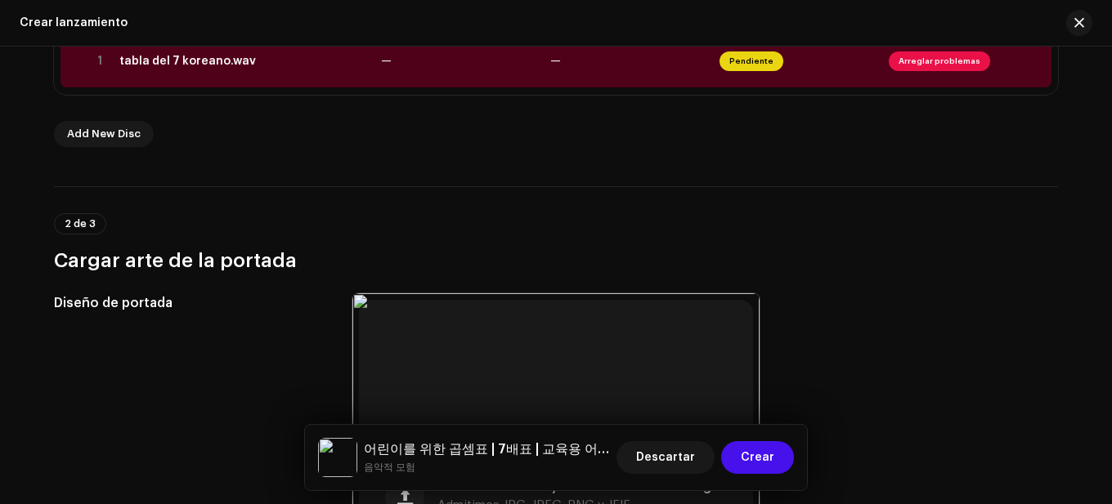
scroll to position [393, 0]
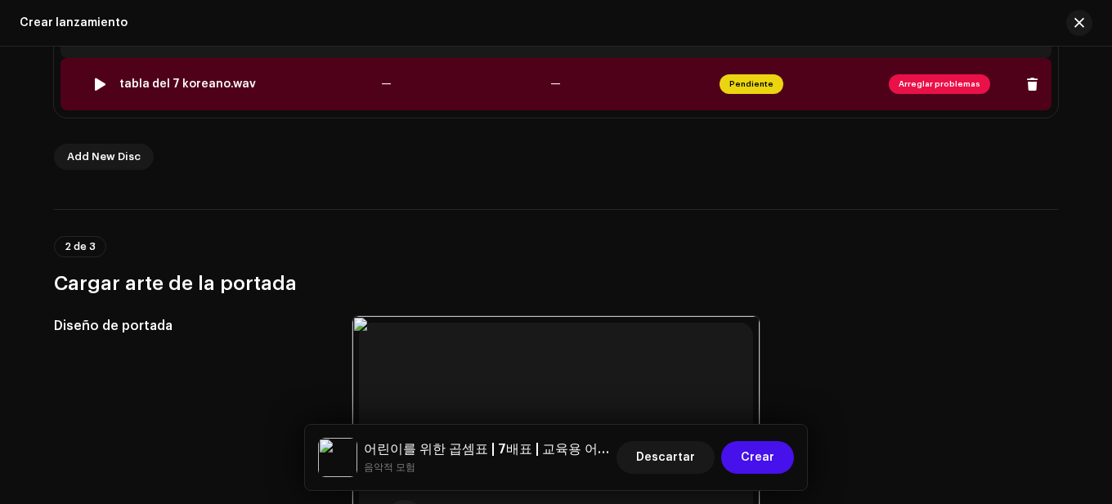
click at [430, 80] on td "—" at bounding box center [458, 84] width 169 height 52
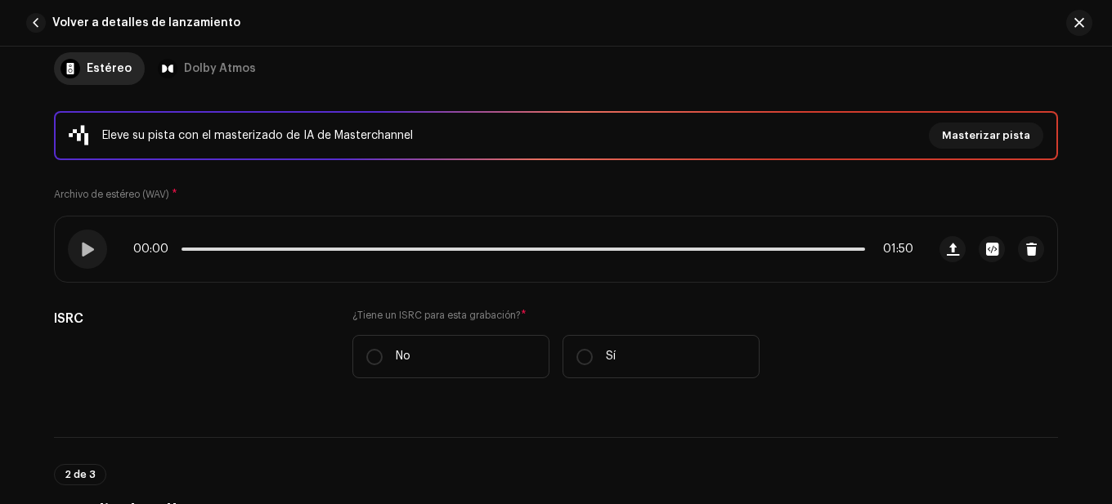
scroll to position [245, 0]
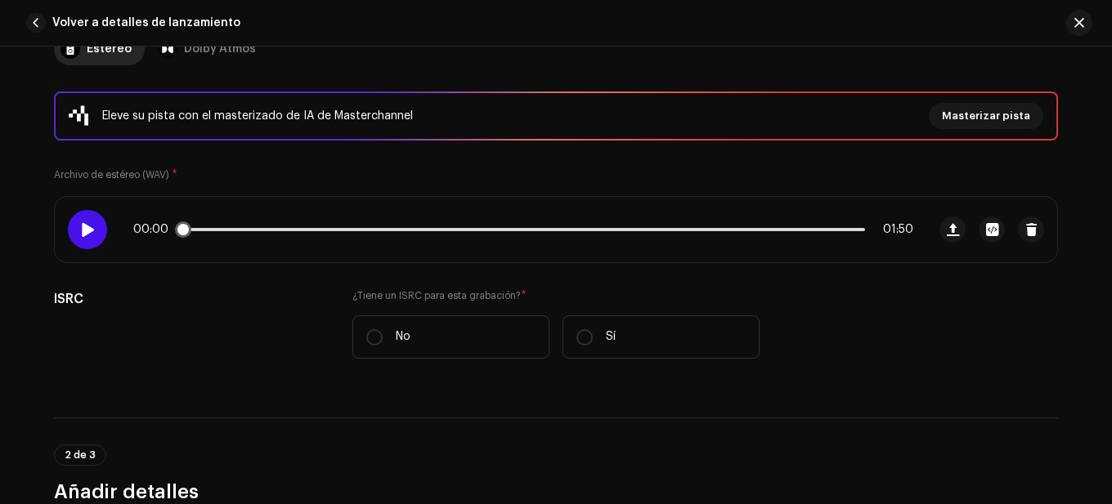
click at [94, 225] on div at bounding box center [87, 229] width 39 height 39
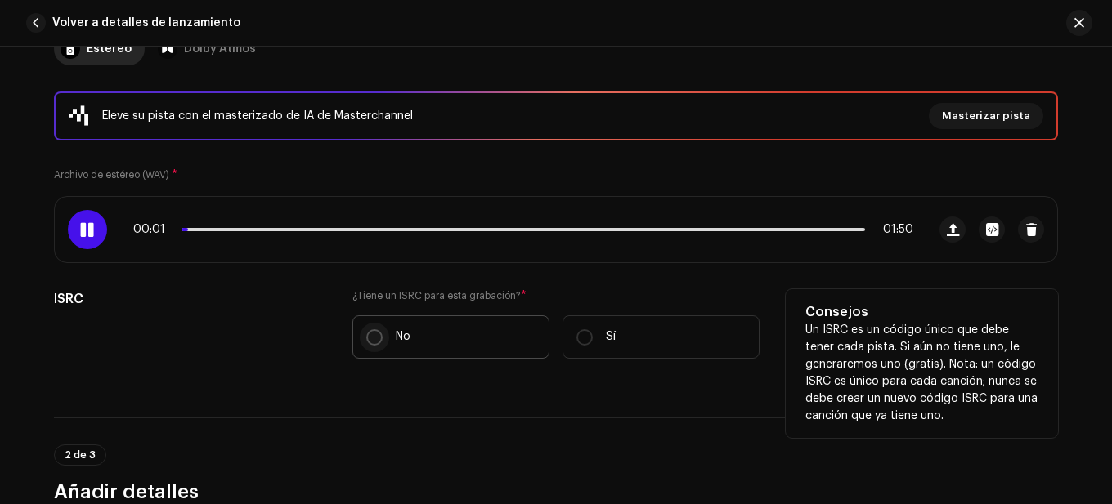
click at [368, 337] on input "No" at bounding box center [374, 337] width 16 height 16
radio input "true"
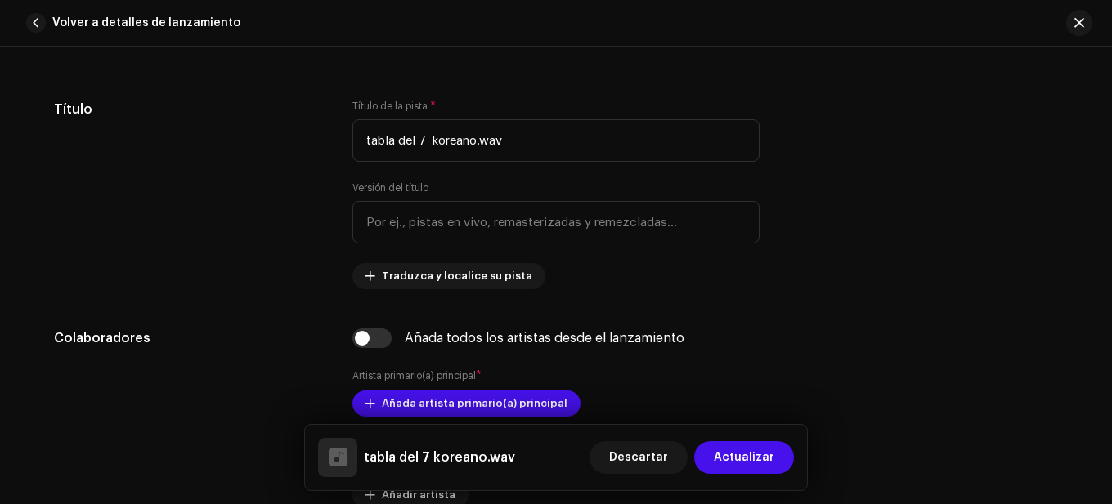
scroll to position [899, 0]
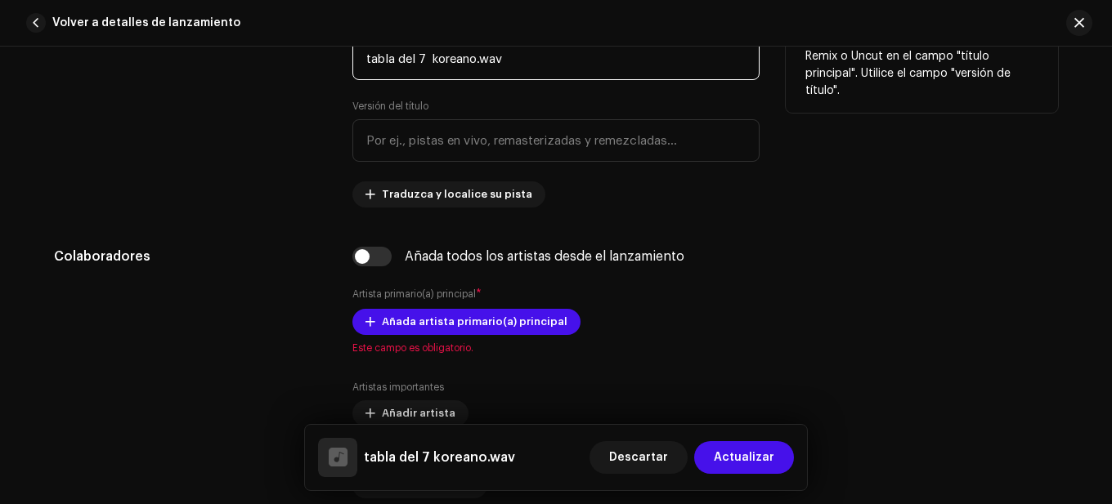
drag, startPoint x: 536, startPoint y: 63, endPoint x: 218, endPoint y: 88, distance: 318.9
click at [218, 88] on div "Título Título de la pista * tabla del 7 koreano.wav Versión del título Traduzca…" at bounding box center [556, 113] width 1004 height 190
click at [218, 88] on div "Título" at bounding box center [190, 113] width 272 height 190
drag, startPoint x: 536, startPoint y: 68, endPoint x: 354, endPoint y: 72, distance: 182.3
click at [354, 72] on input "tabla del 7 koreano.wav" at bounding box center [555, 59] width 407 height 43
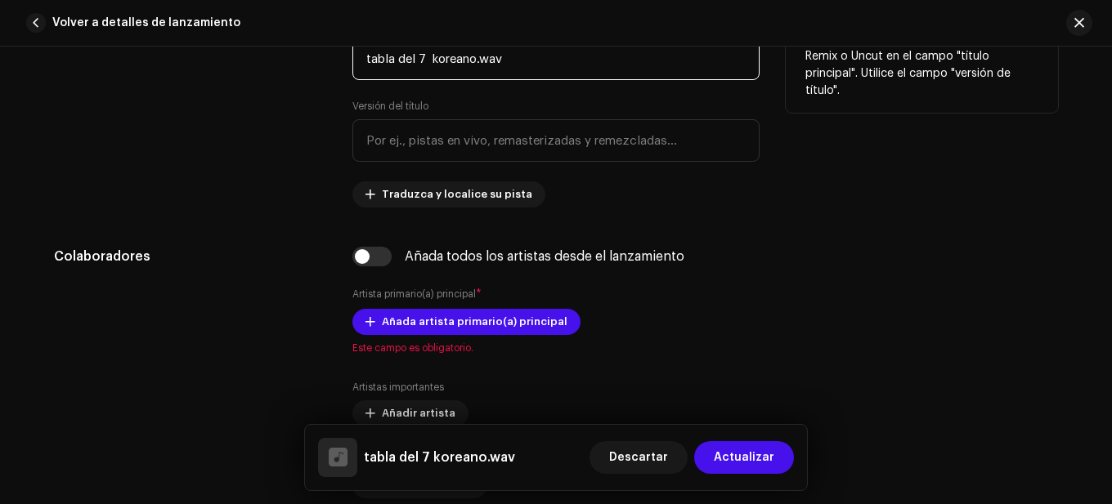
paste input "어린이를 위한 곱셈표 | 7배표 | 교육용 어린이 음악"
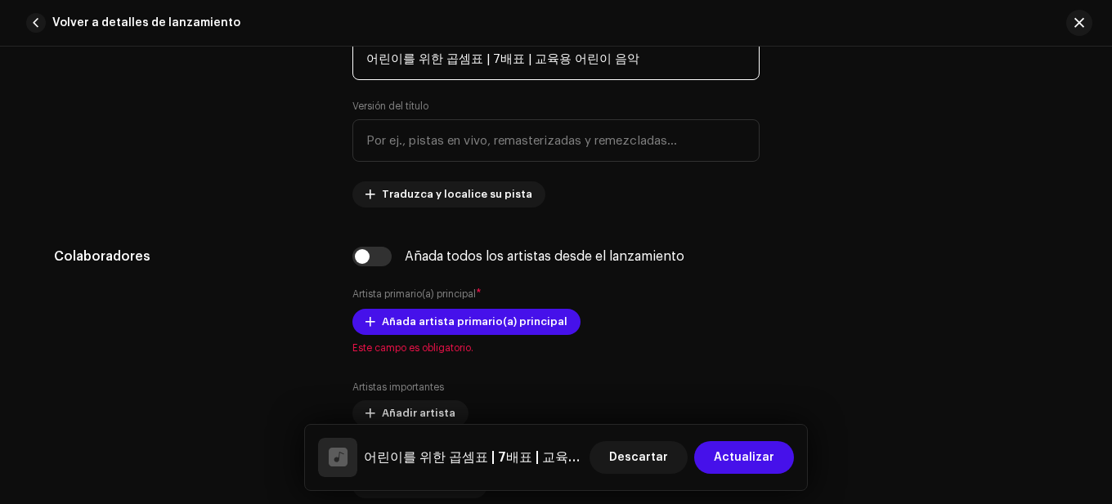
type input "어린이를 위한 곱셈표 | 7배표 | 교육용 어린이 음악"
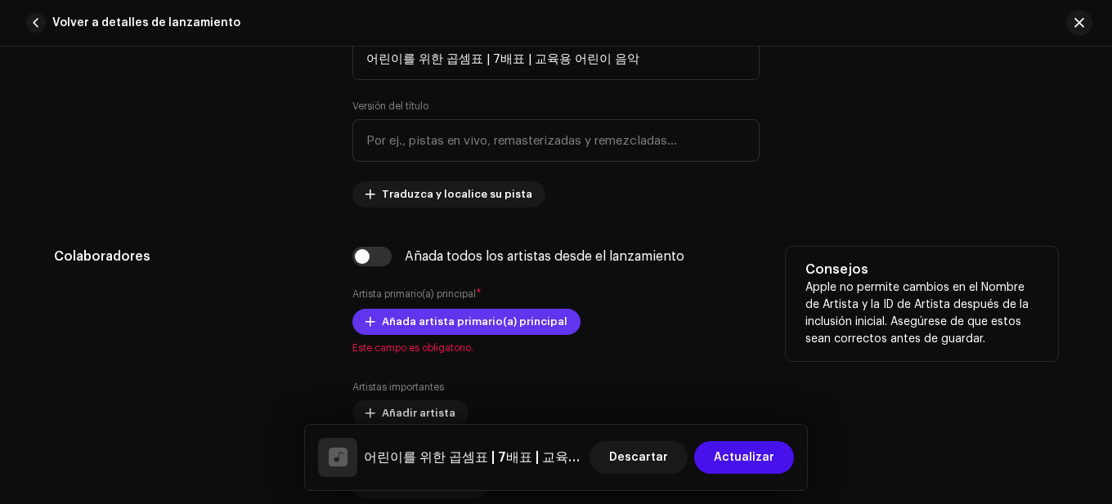
click at [502, 310] on span "Añada artista primario(a) principal" at bounding box center [475, 322] width 186 height 33
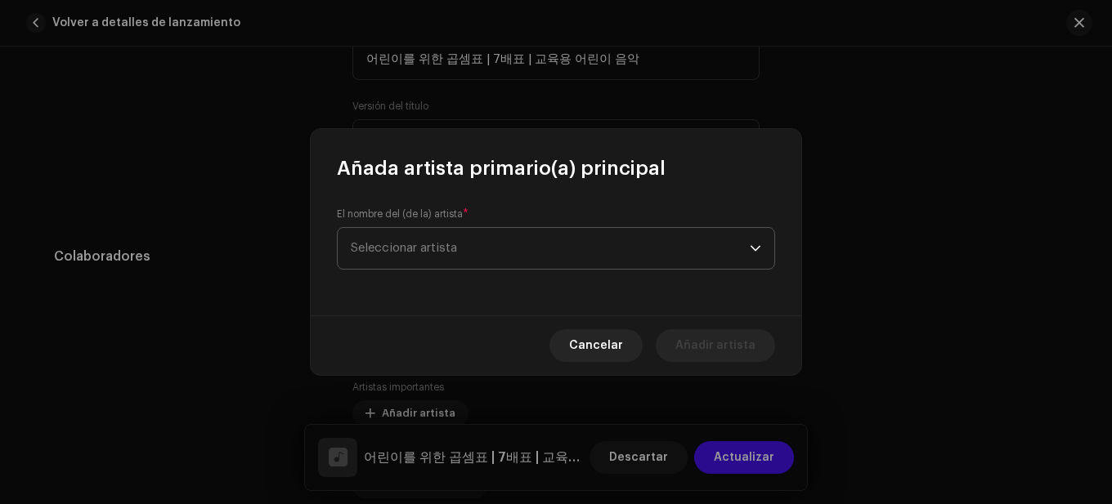
click at [531, 259] on span "Seleccionar artista" at bounding box center [550, 248] width 399 height 41
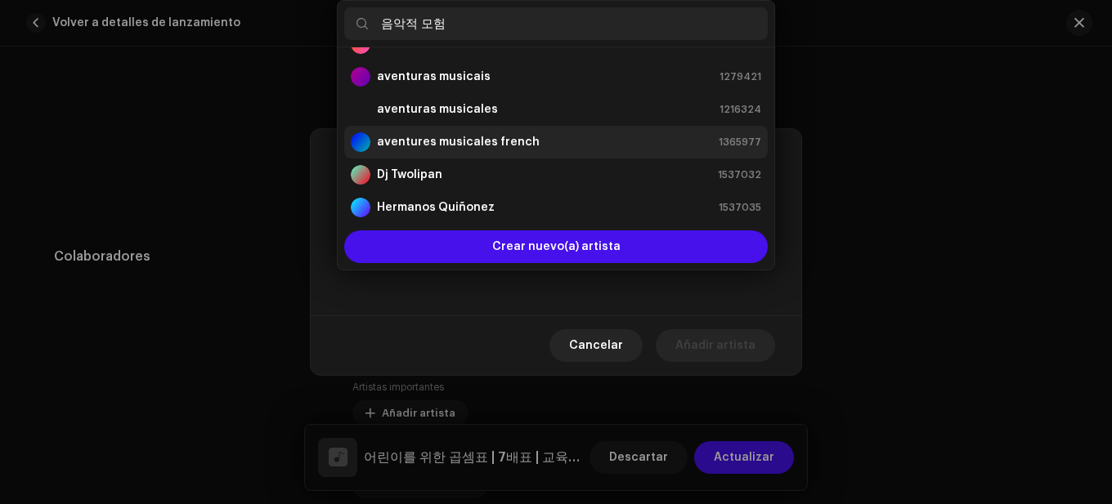
scroll to position [0, 0]
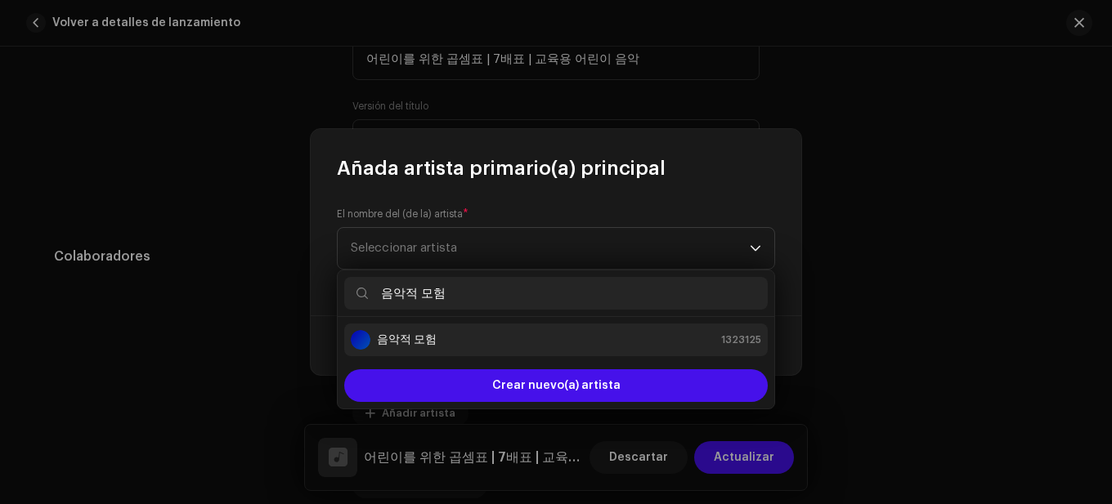
type input "음악적 모험"
click at [436, 333] on strong "음악적 모험" at bounding box center [407, 340] width 60 height 16
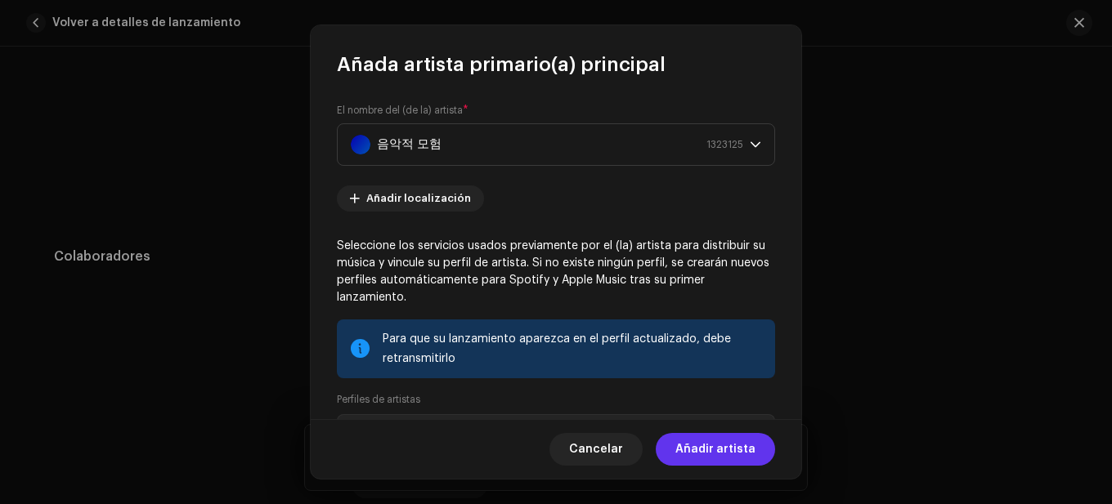
click at [729, 436] on span "Añadir artista" at bounding box center [715, 449] width 80 height 33
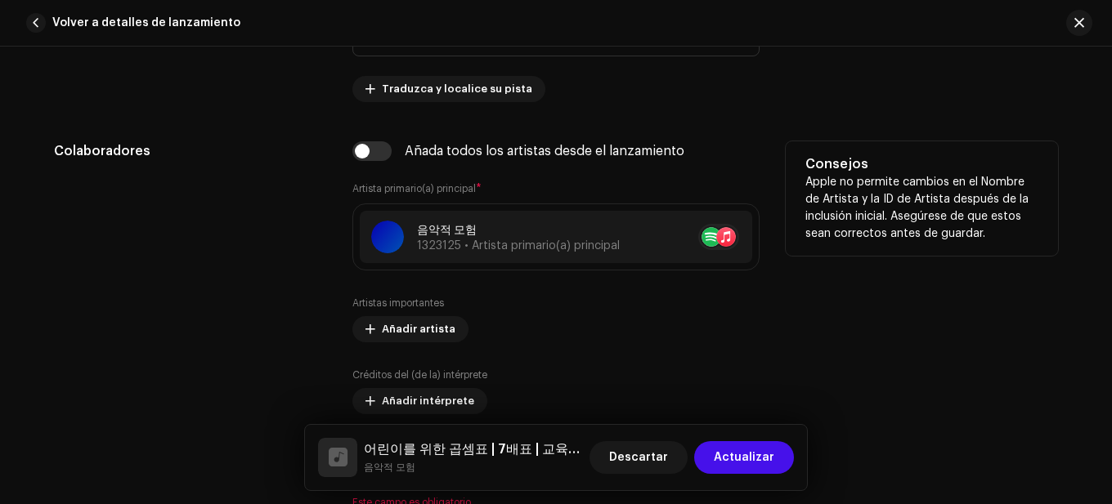
scroll to position [1144, 0]
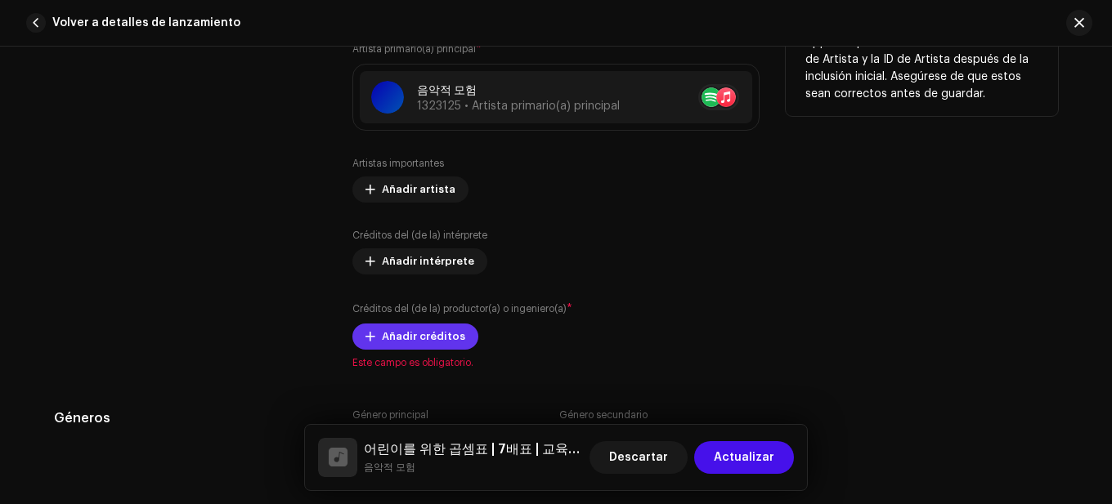
click at [448, 332] on span "Añadir créditos" at bounding box center [423, 336] width 83 height 33
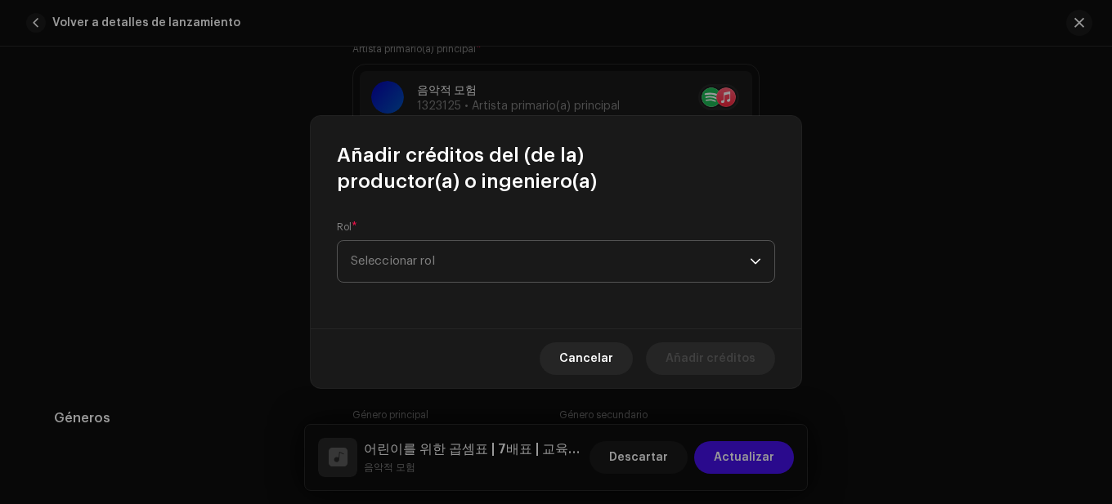
click at [467, 254] on span "Seleccionar rol" at bounding box center [550, 261] width 399 height 41
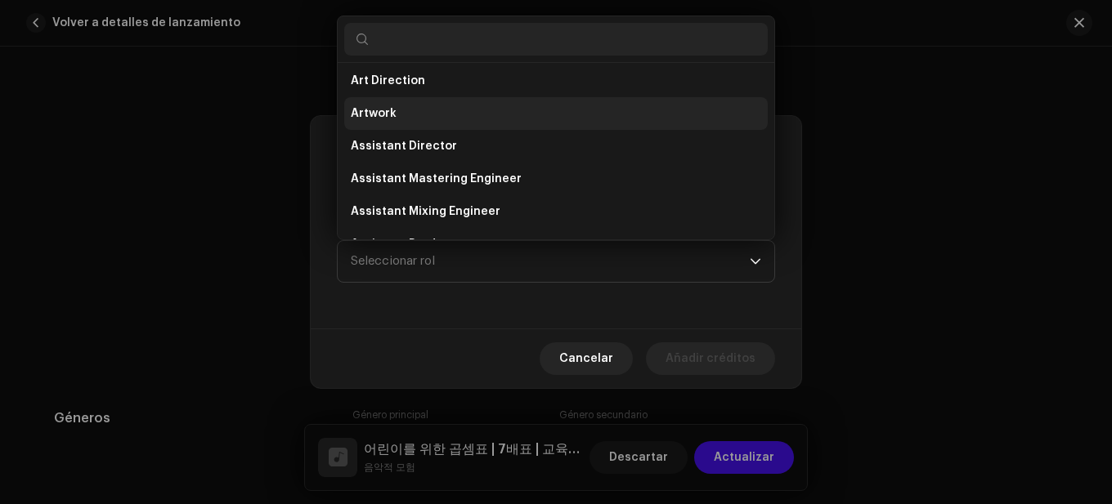
scroll to position [0, 0]
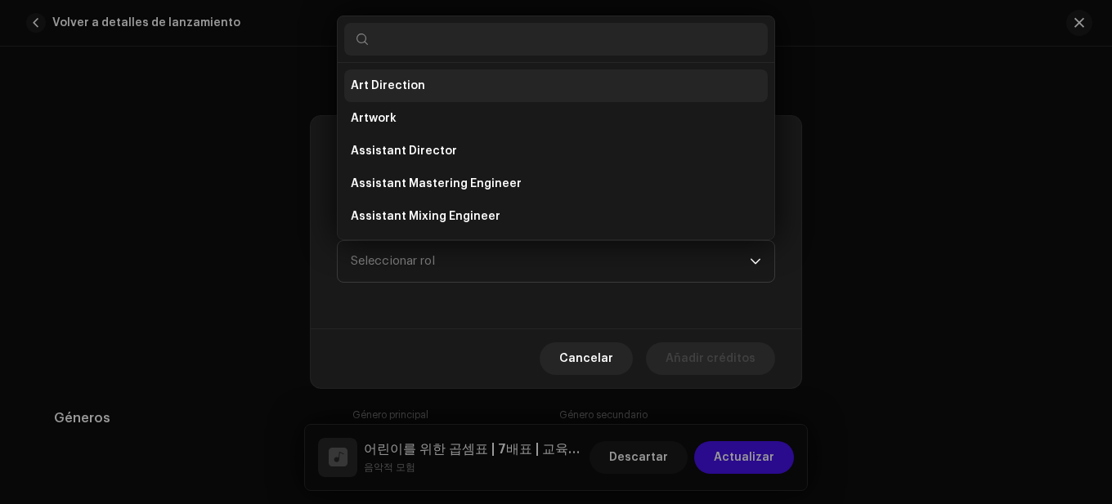
click at [412, 85] on span "Art Direction" at bounding box center [388, 86] width 74 height 16
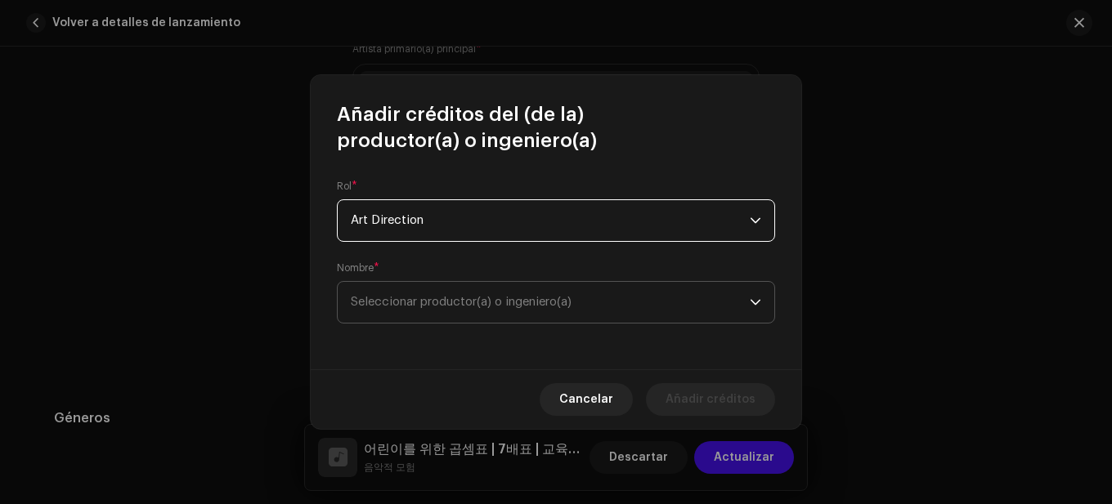
click at [439, 309] on span "Seleccionar productor(a) o ingeniero(a)" at bounding box center [550, 302] width 399 height 41
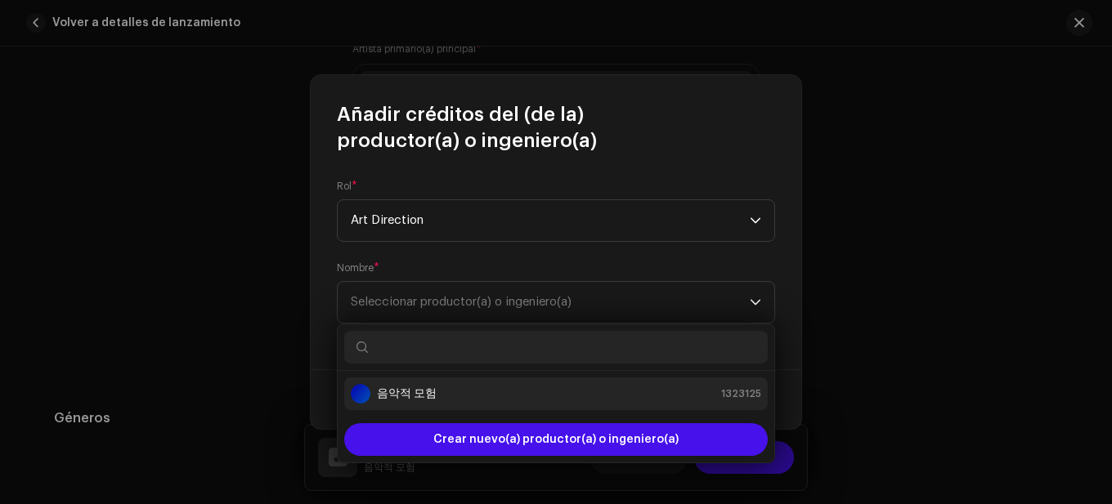
click at [421, 389] on strong "음악적 모험" at bounding box center [407, 394] width 60 height 16
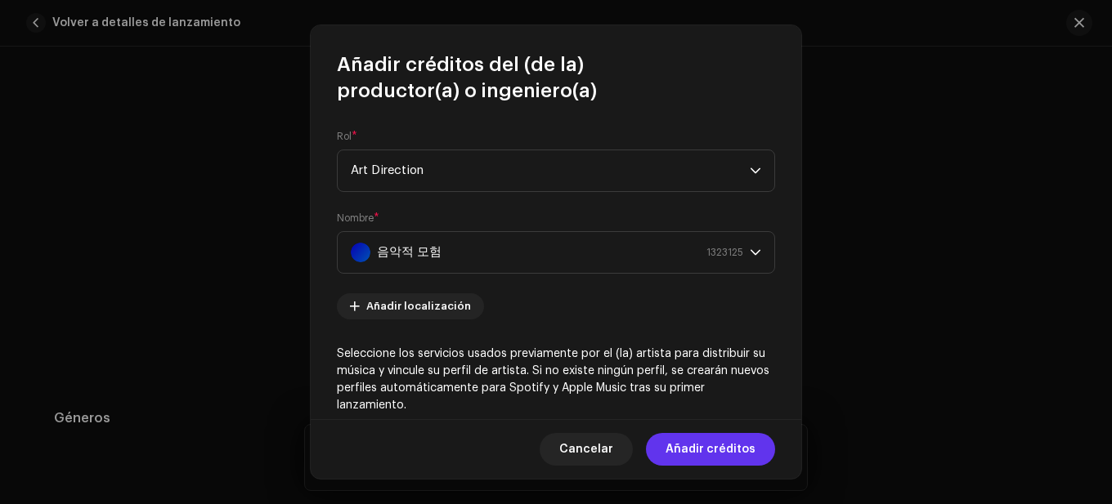
click at [695, 445] on span "Añadir créditos" at bounding box center [710, 449] width 90 height 33
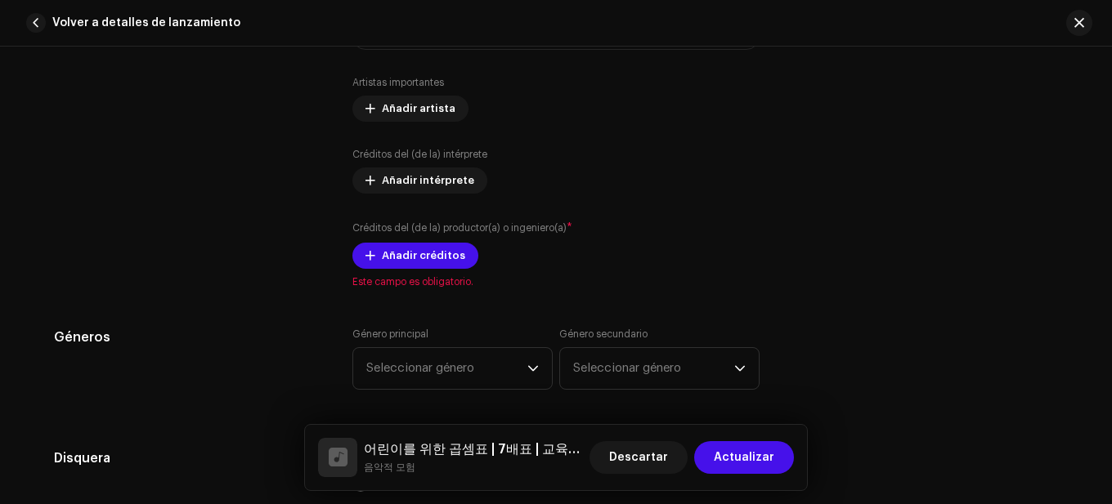
scroll to position [1226, 0]
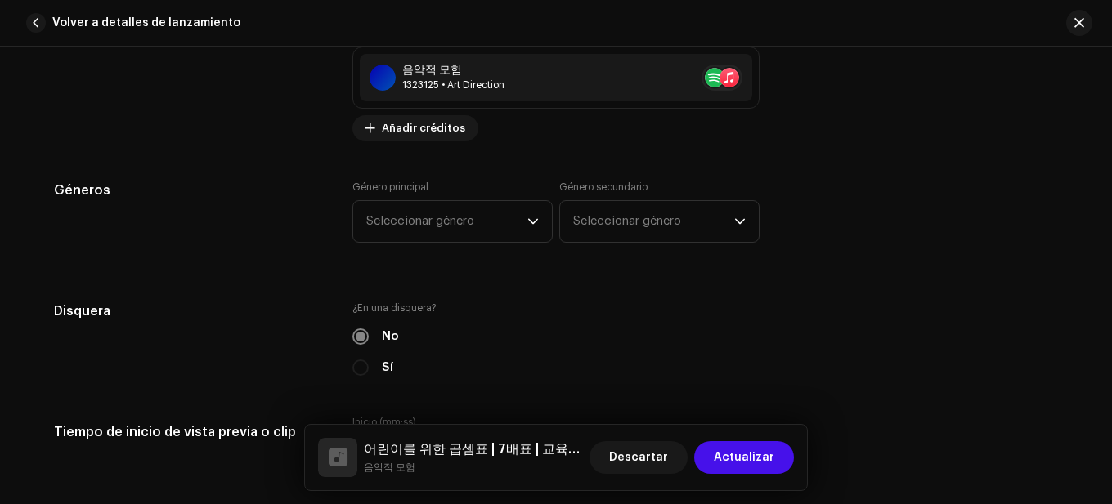
scroll to position [1471, 0]
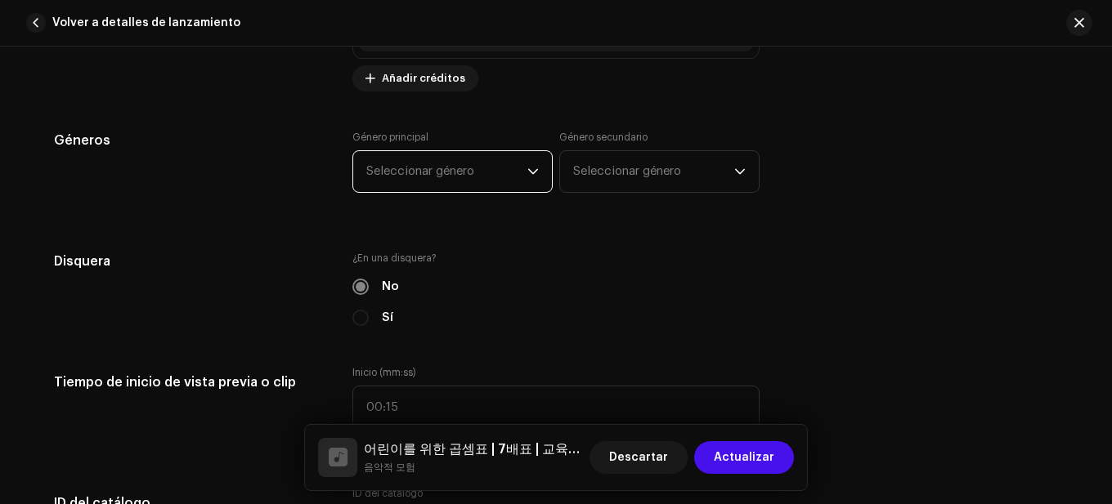
click at [473, 163] on span "Seleccionar género" at bounding box center [446, 171] width 161 height 41
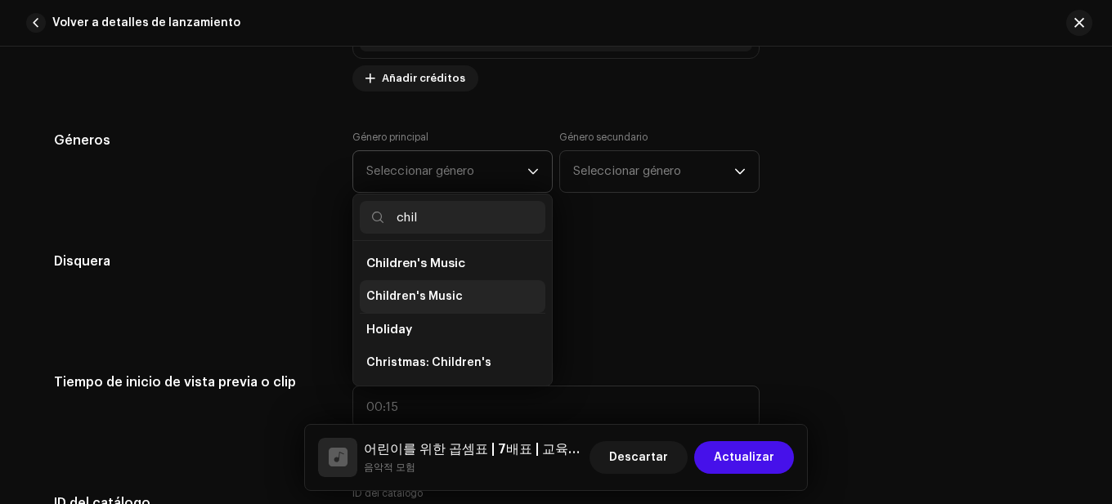
type input "chil"
click at [441, 287] on li "Children's Music" at bounding box center [453, 296] width 186 height 33
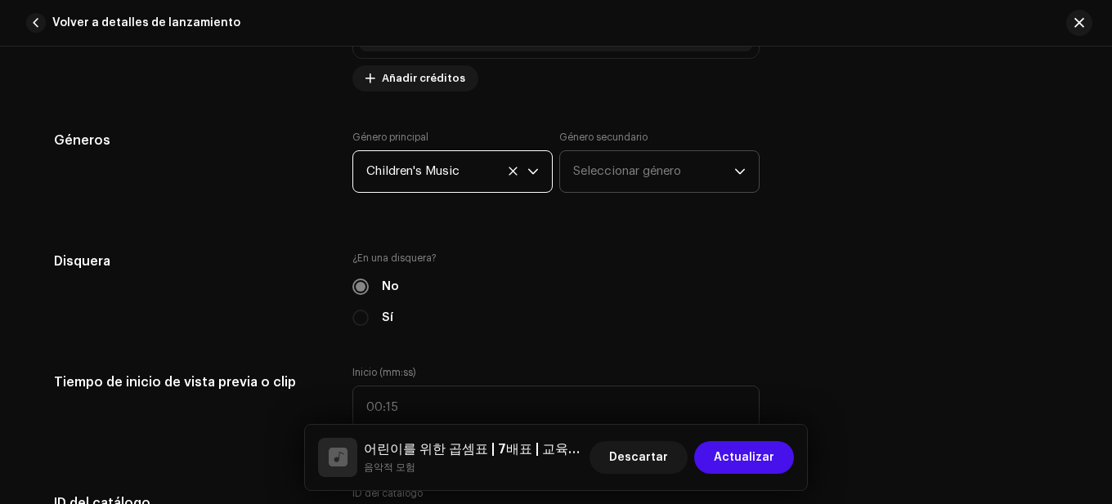
click at [623, 177] on span "Seleccionar género" at bounding box center [653, 171] width 161 height 41
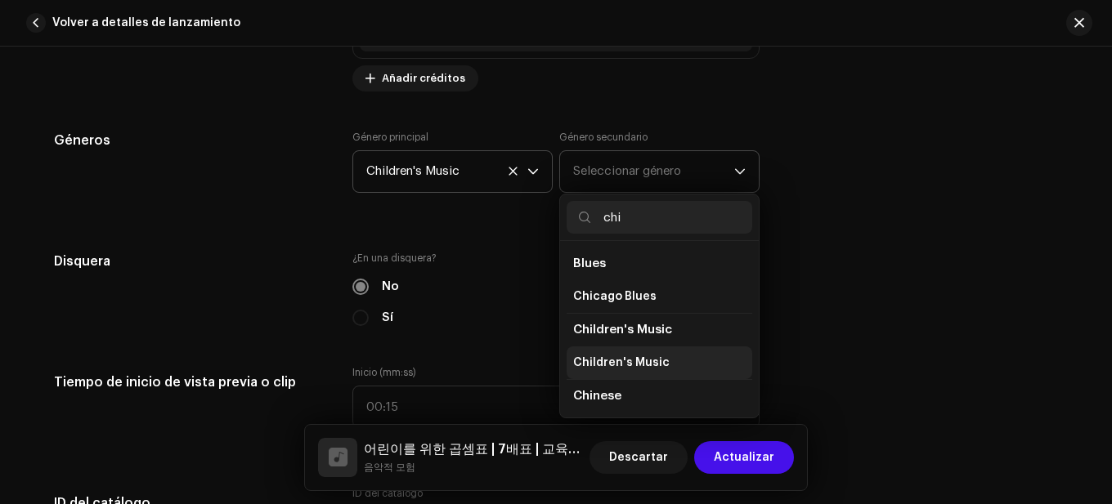
type input "chi"
click at [669, 359] on li "Children's Music" at bounding box center [659, 363] width 186 height 33
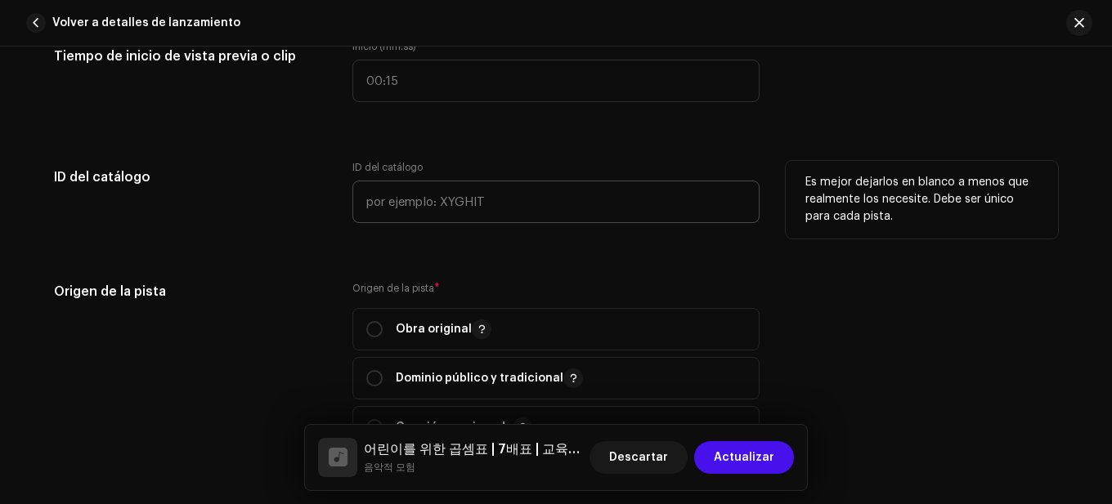
scroll to position [1798, 0]
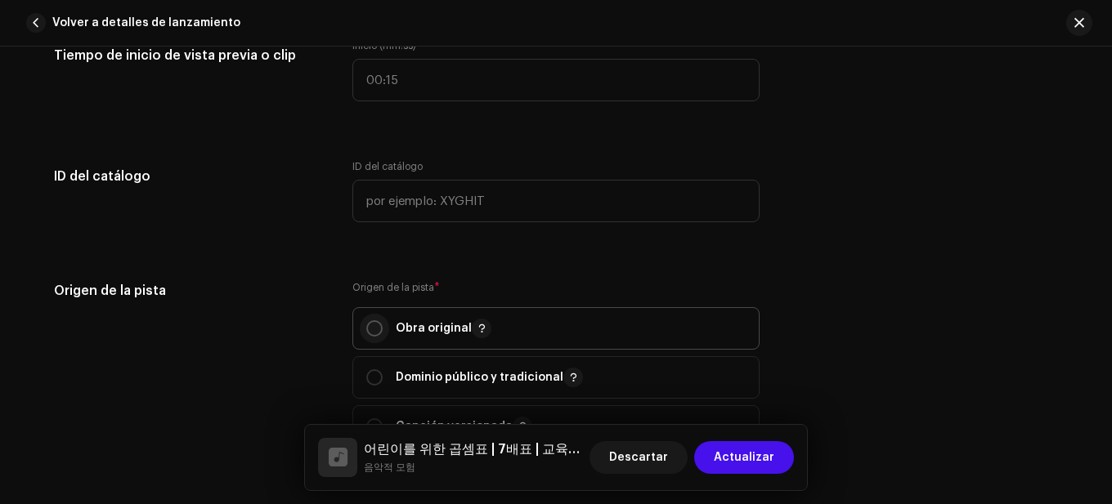
click at [366, 327] on input "radio" at bounding box center [374, 328] width 16 height 16
radio input "true"
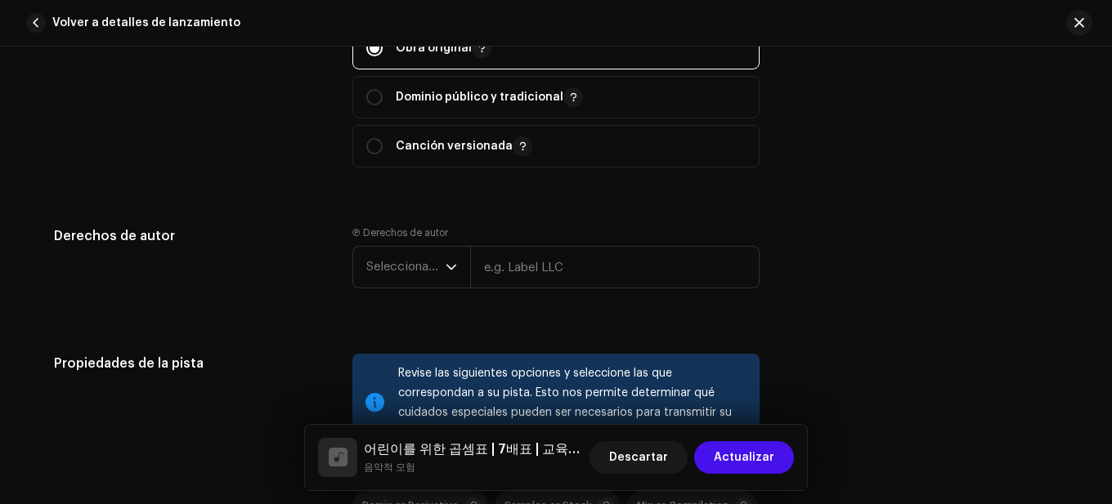
scroll to position [2125, 0]
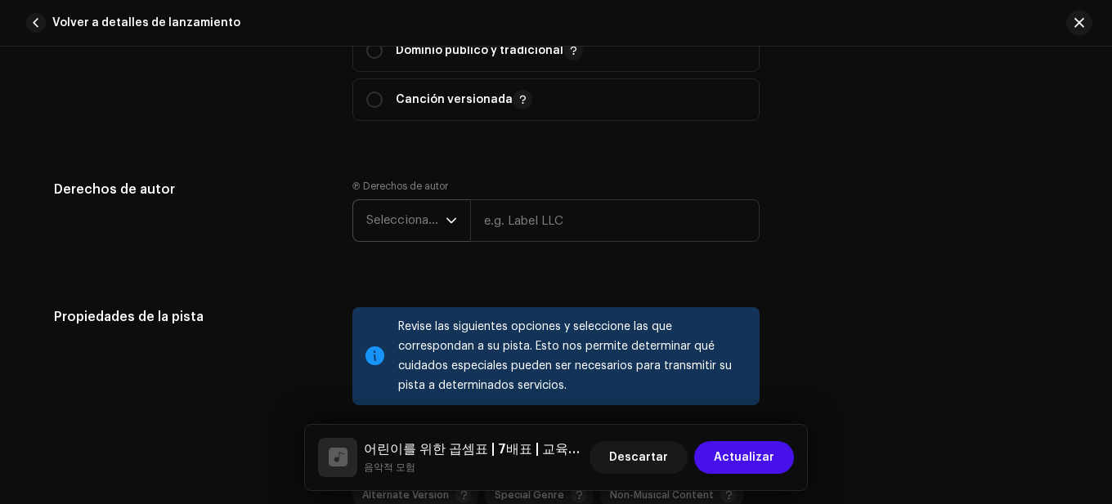
click at [427, 213] on span "Seleccionar año" at bounding box center [405, 220] width 79 height 41
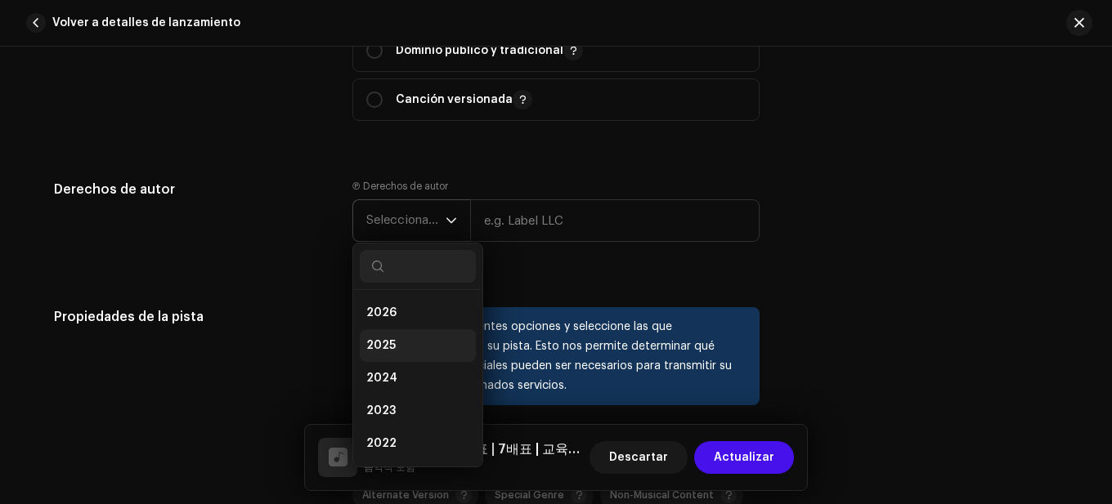
click at [419, 329] on li "2025" at bounding box center [418, 345] width 116 height 33
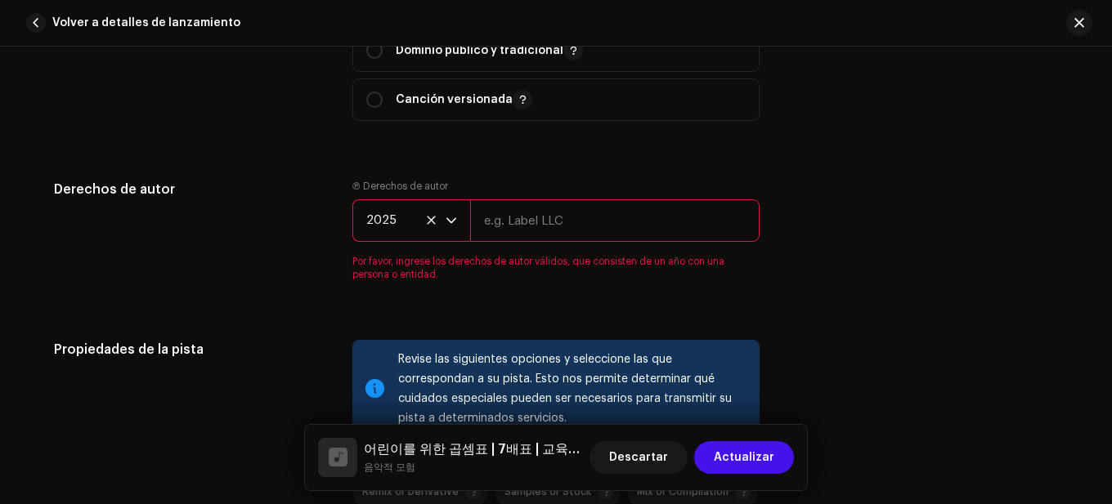
click at [544, 216] on input "text" at bounding box center [614, 220] width 289 height 43
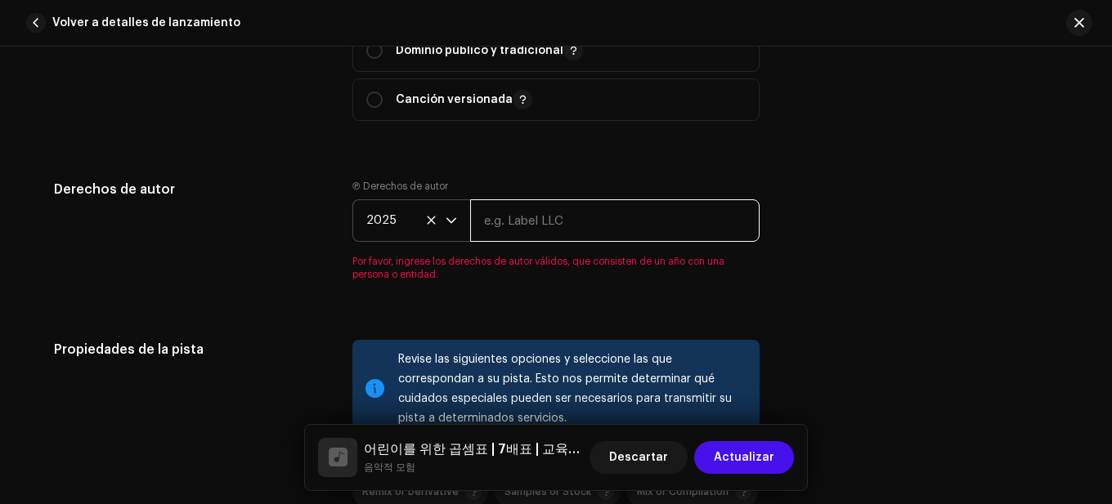
paste input "음악적 모험"
type input "음악적 모험"
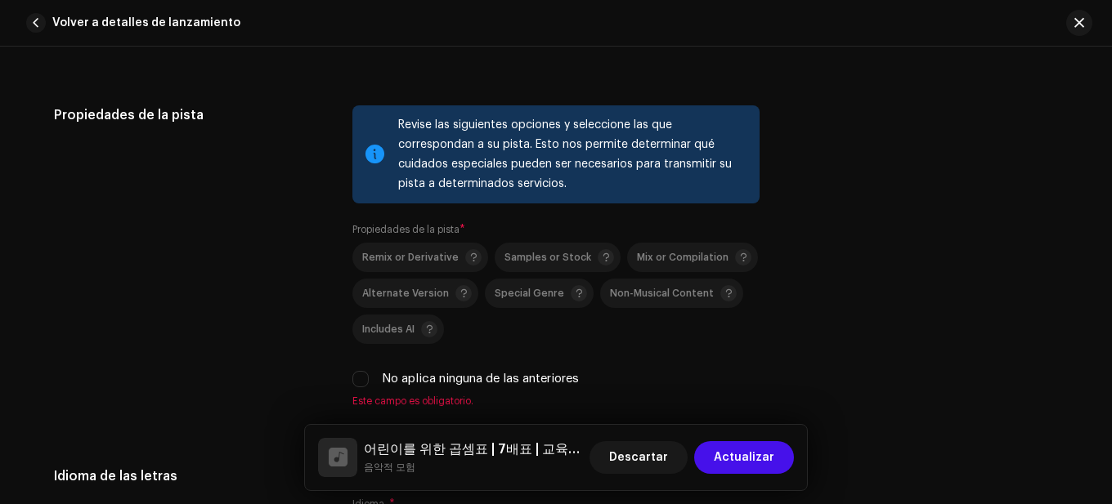
scroll to position [2288, 0]
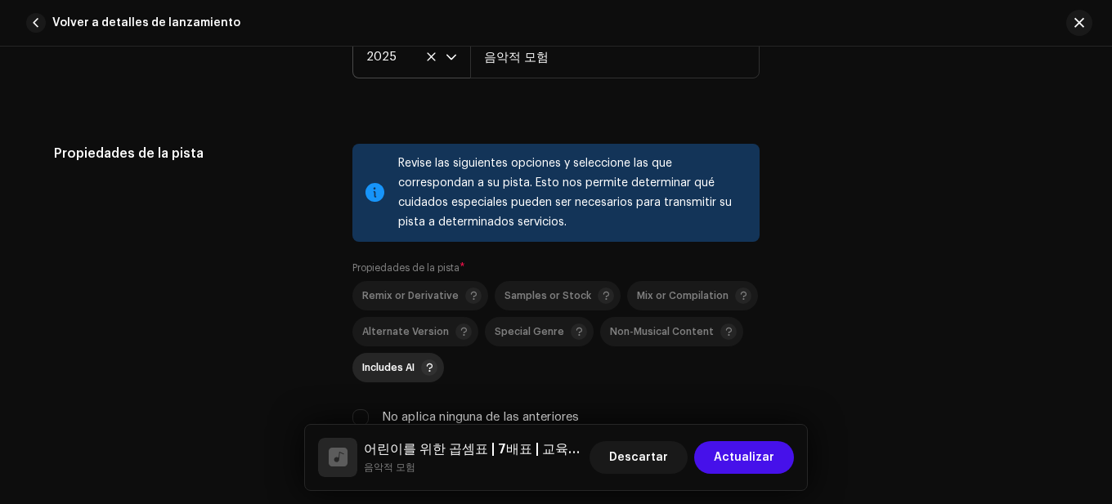
click at [414, 369] on div "Includes AI" at bounding box center [399, 368] width 75 height 16
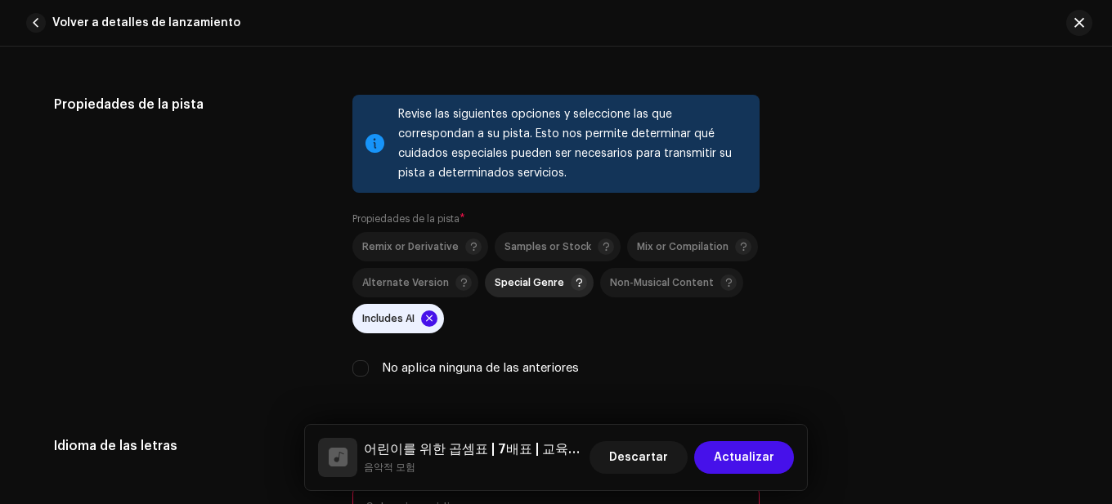
scroll to position [2534, 0]
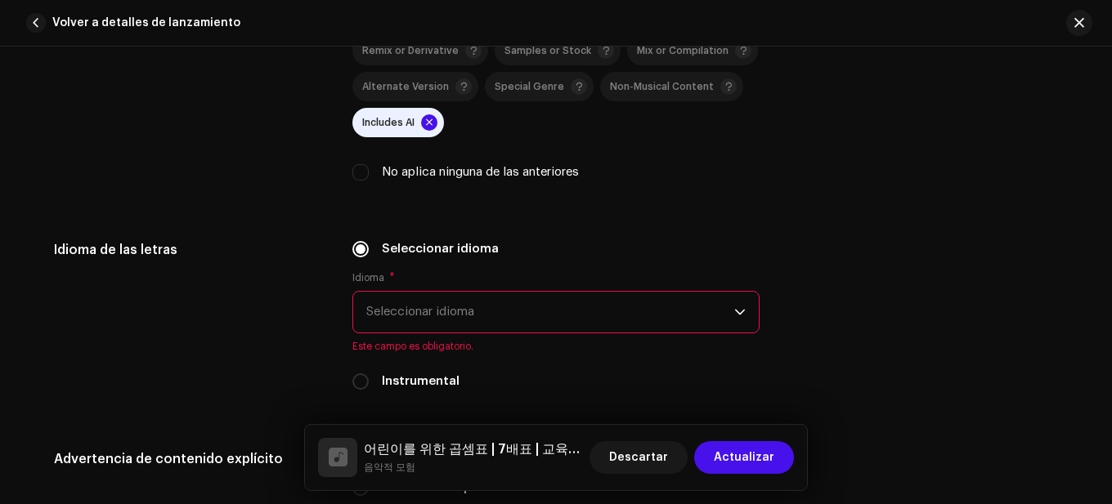
click at [530, 310] on span "Seleccionar idioma" at bounding box center [550, 312] width 368 height 41
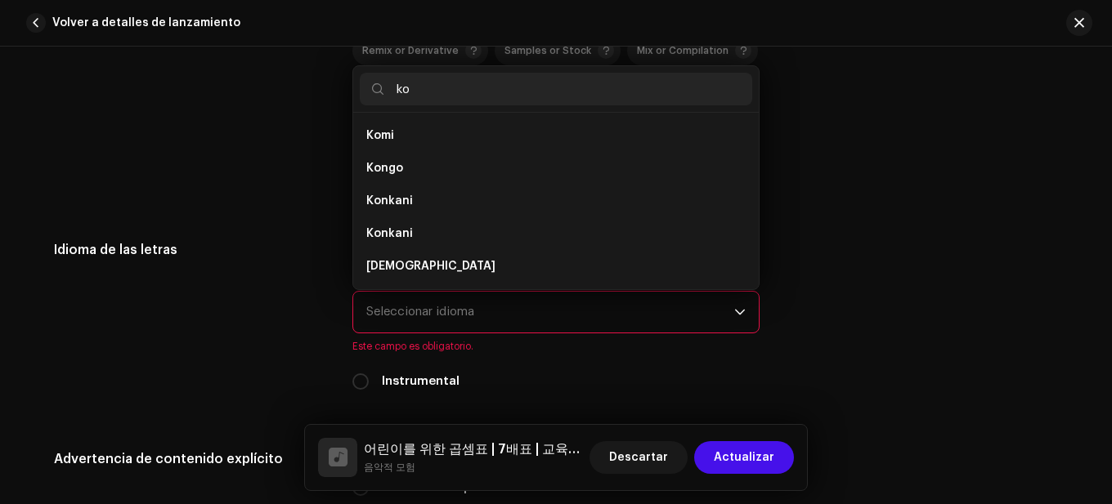
scroll to position [0, 0]
type input "ko"
click at [417, 271] on li "[DEMOGRAPHIC_DATA]" at bounding box center [556, 266] width 392 height 33
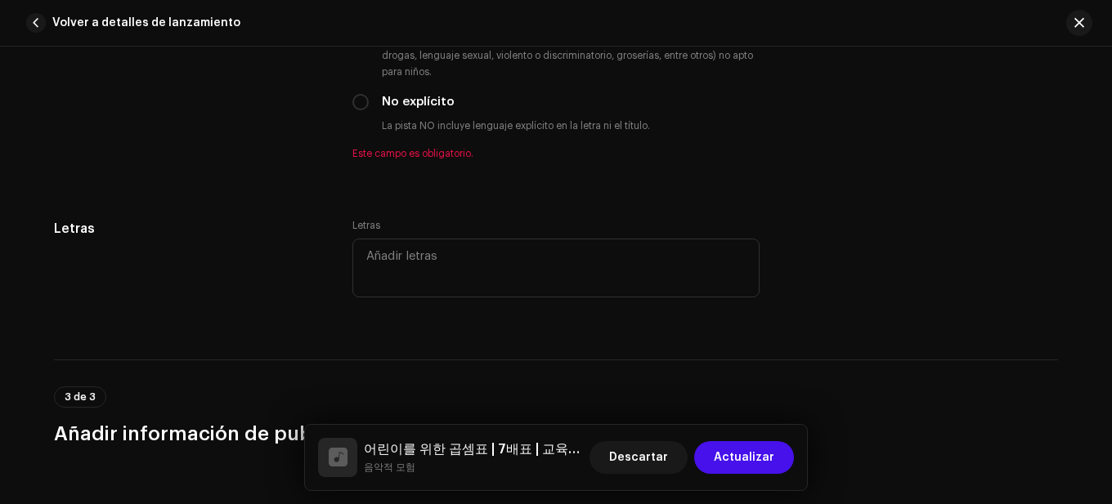
scroll to position [2942, 0]
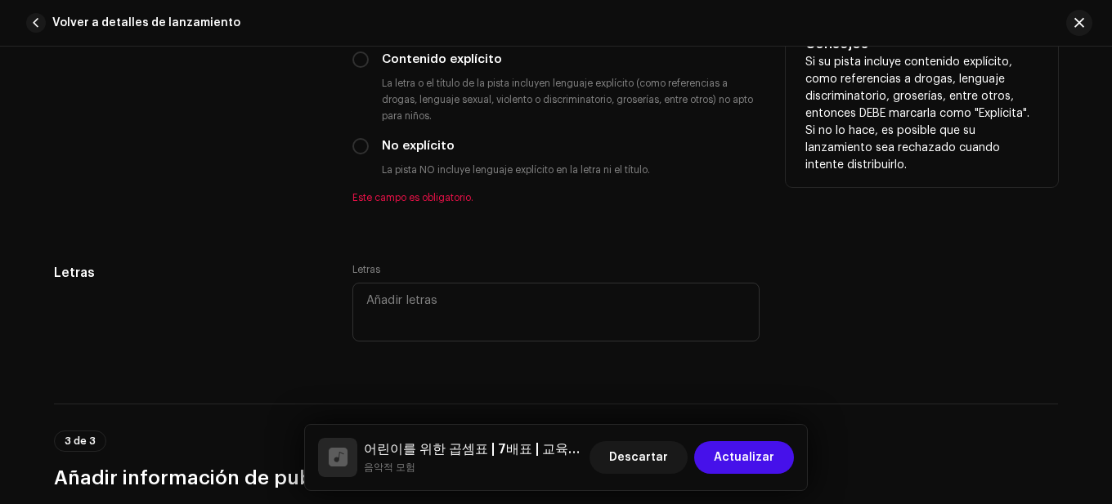
click at [375, 139] on div "No explícito" at bounding box center [555, 146] width 407 height 18
click at [356, 146] on input "No explícito" at bounding box center [360, 146] width 16 height 16
radio input "true"
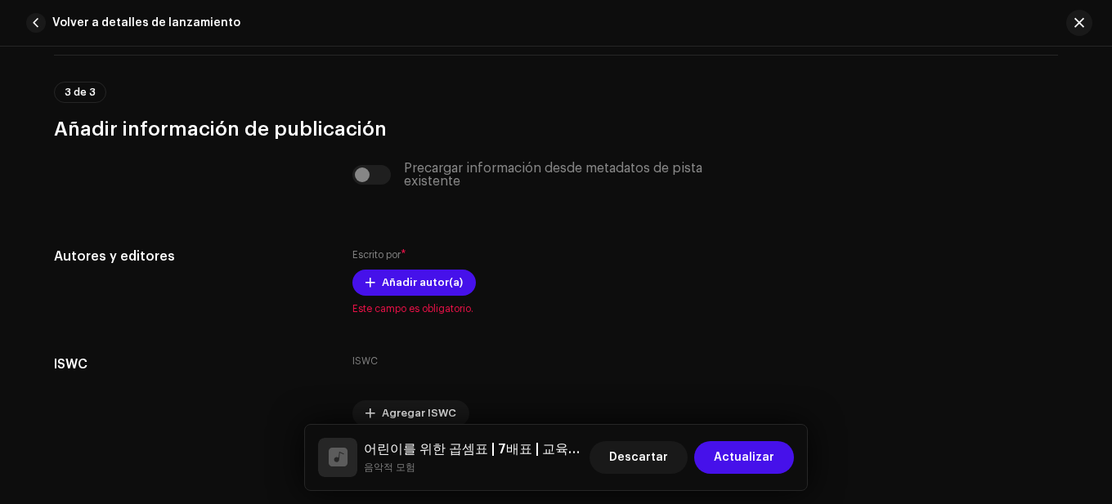
scroll to position [3351, 0]
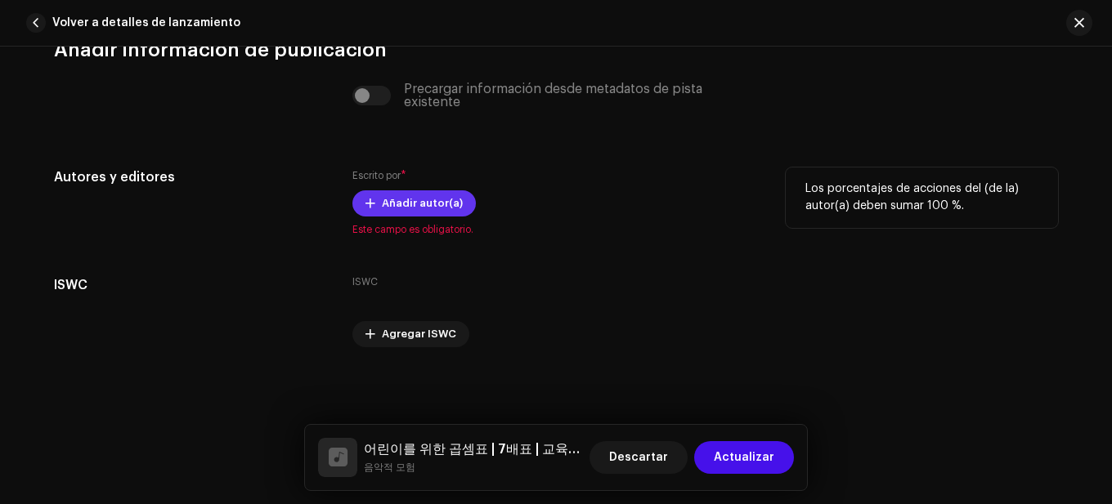
click at [399, 200] on span "Añadir autor(a)" at bounding box center [422, 203] width 81 height 33
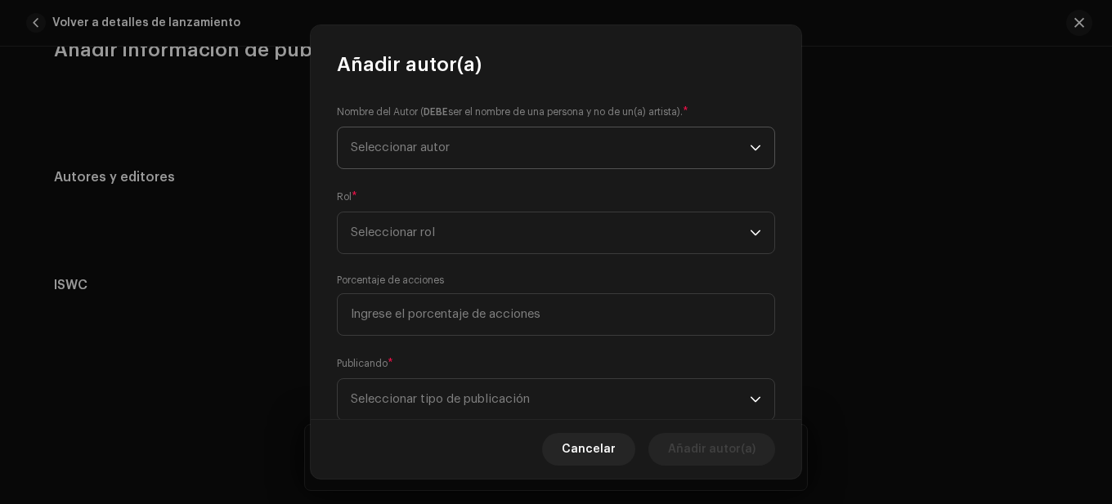
click at [495, 167] on span "Seleccionar autor" at bounding box center [550, 148] width 399 height 41
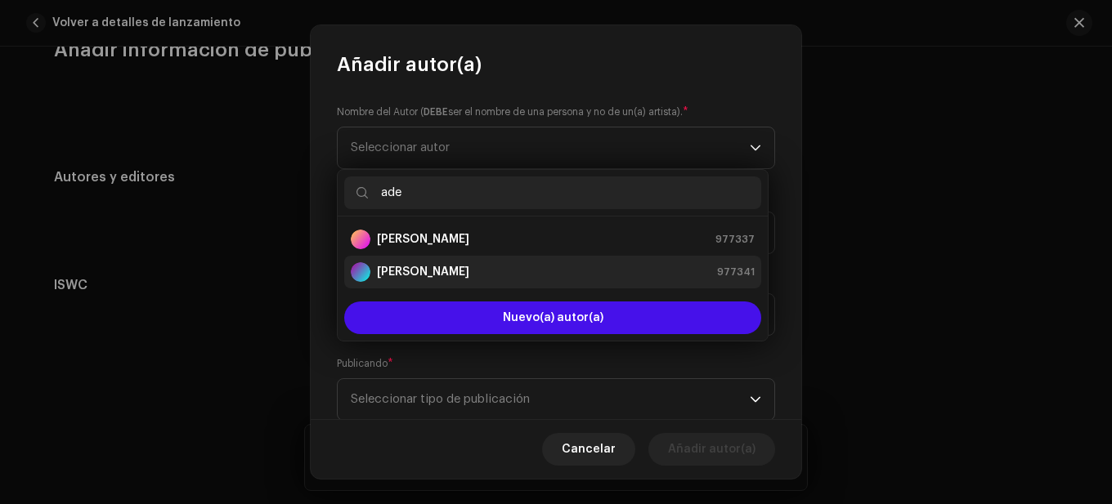
type input "ade"
click at [470, 273] on div "[PERSON_NAME] 977341" at bounding box center [553, 272] width 404 height 20
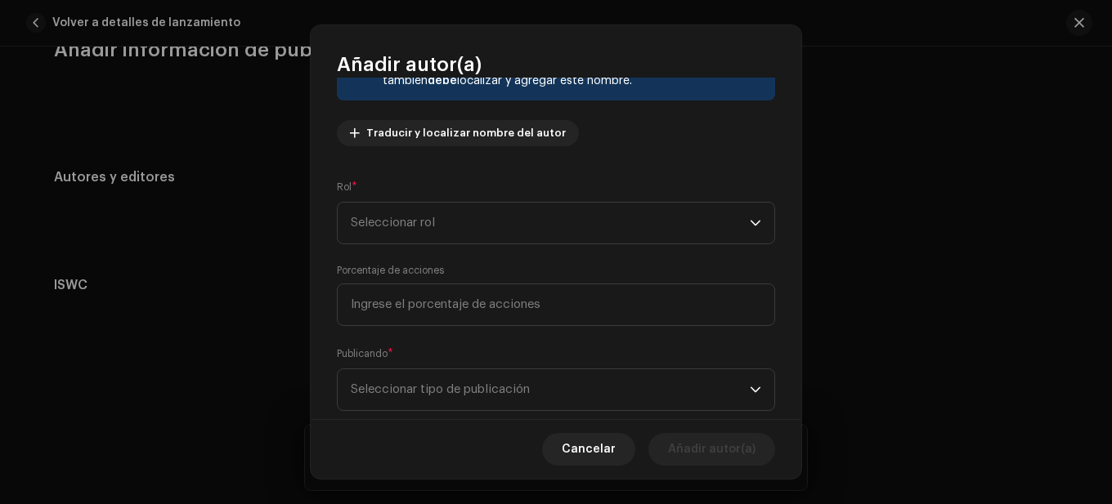
scroll to position [163, 0]
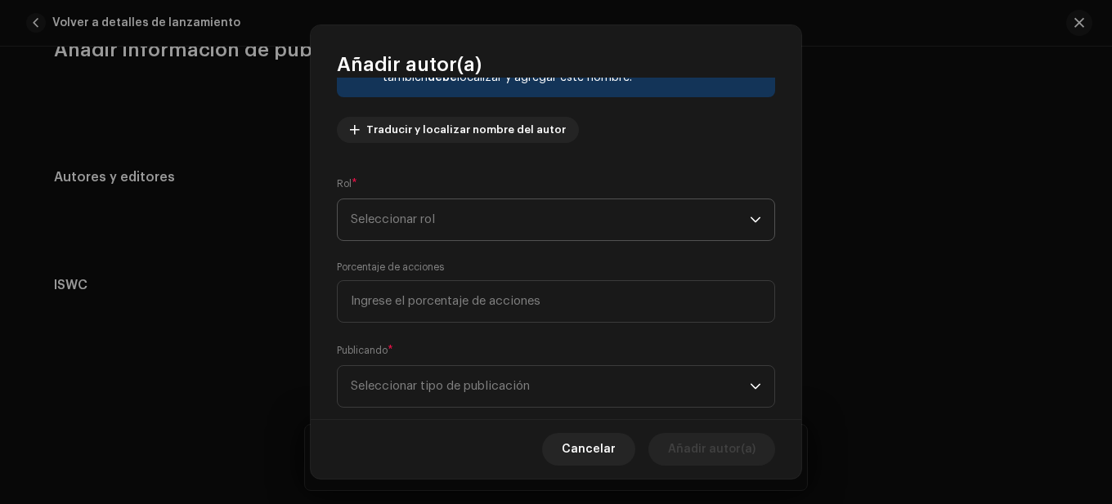
click at [488, 224] on span "Seleccionar rol" at bounding box center [550, 219] width 399 height 41
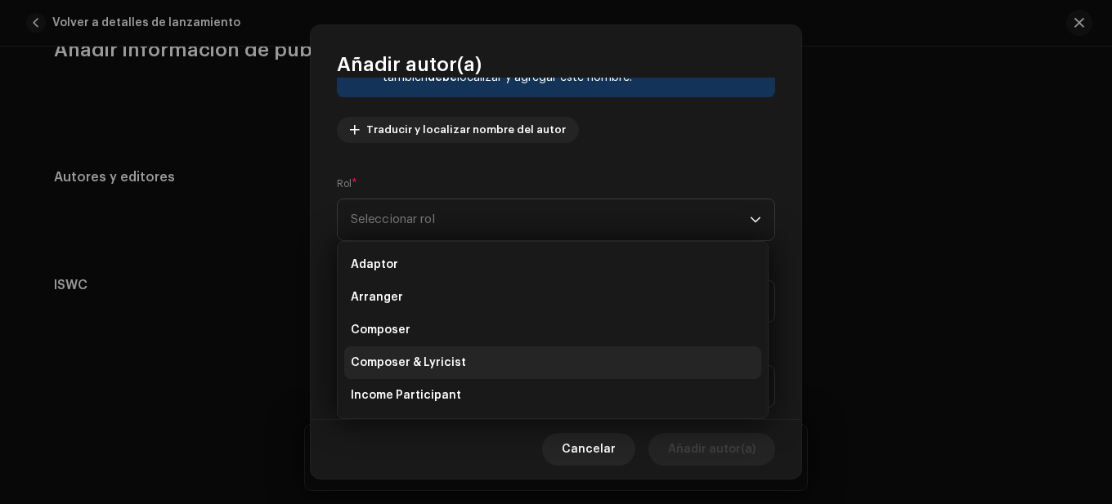
click at [445, 360] on span "Composer & Lyricist" at bounding box center [408, 363] width 115 height 16
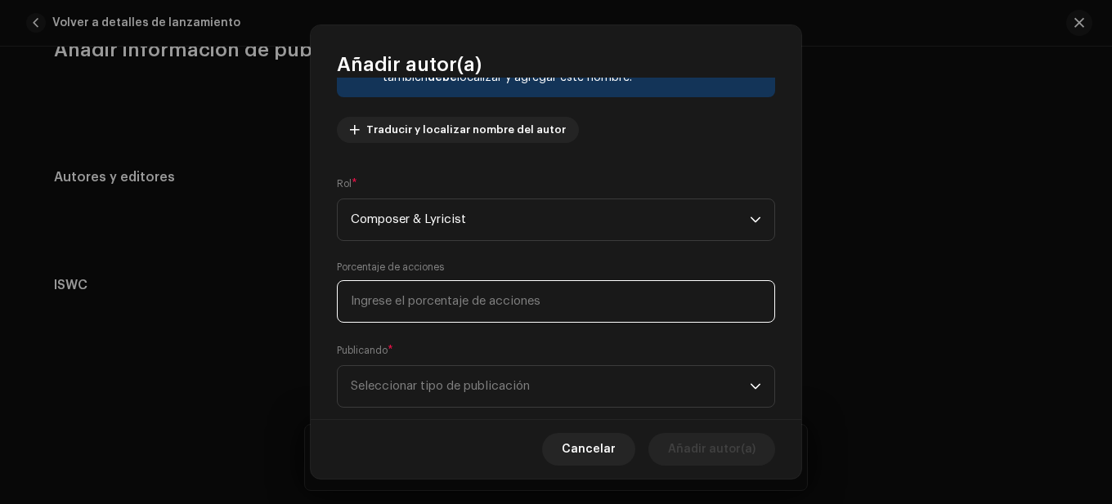
click at [452, 312] on input at bounding box center [556, 301] width 438 height 43
type input "100,00"
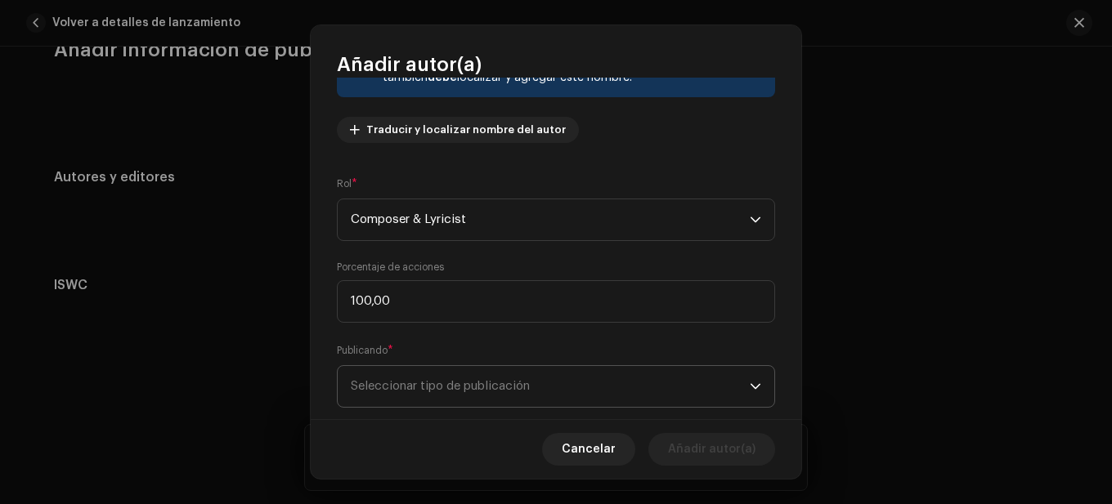
click at [440, 380] on span "Seleccionar tipo de publicación" at bounding box center [550, 386] width 399 height 41
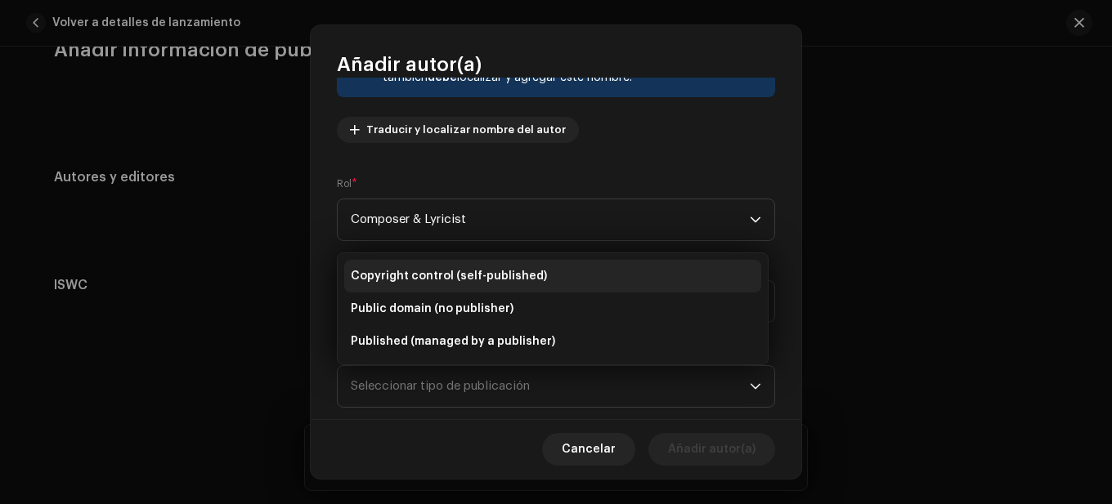
click at [452, 274] on span "Copyright control (self-published)" at bounding box center [449, 276] width 196 height 16
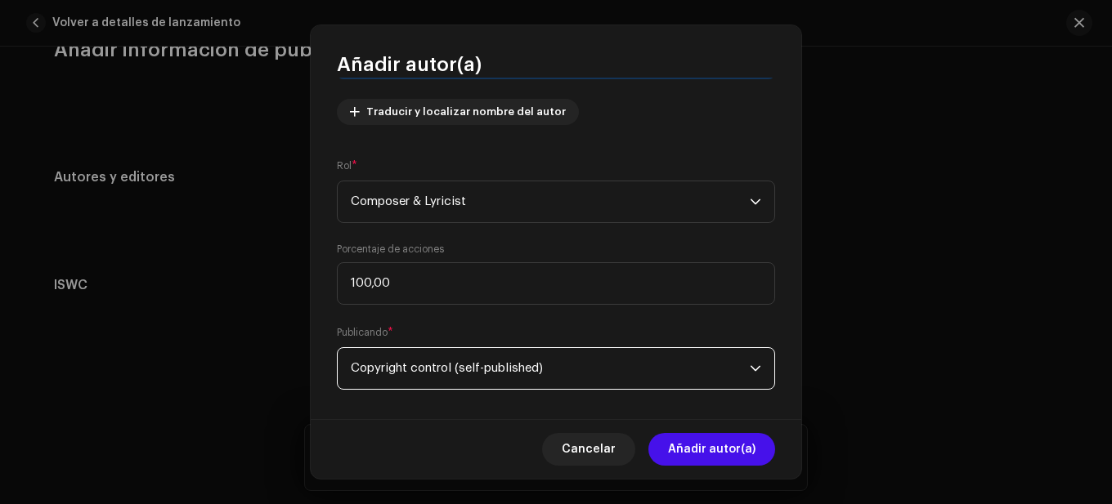
scroll to position [198, 0]
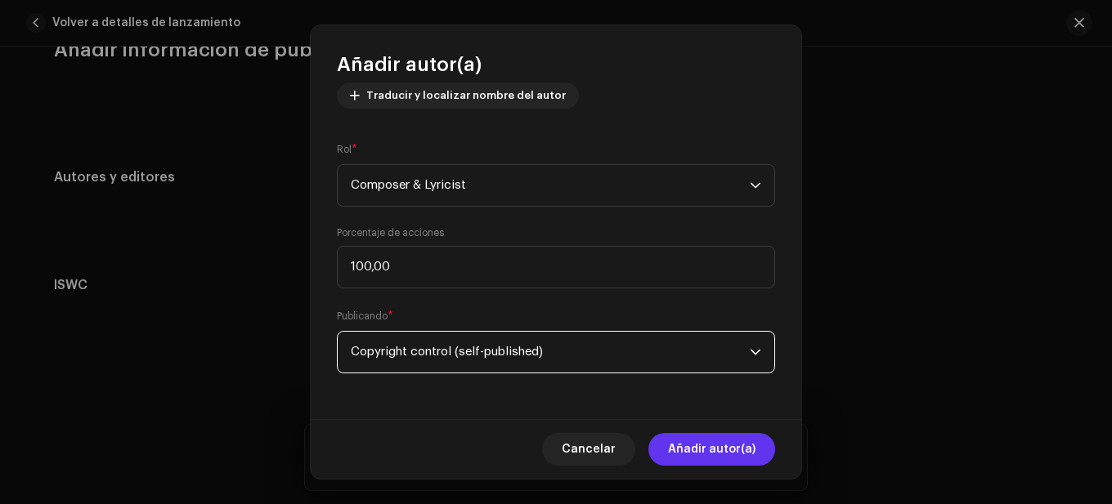
click at [700, 440] on span "Añadir autor(a)" at bounding box center [711, 449] width 87 height 33
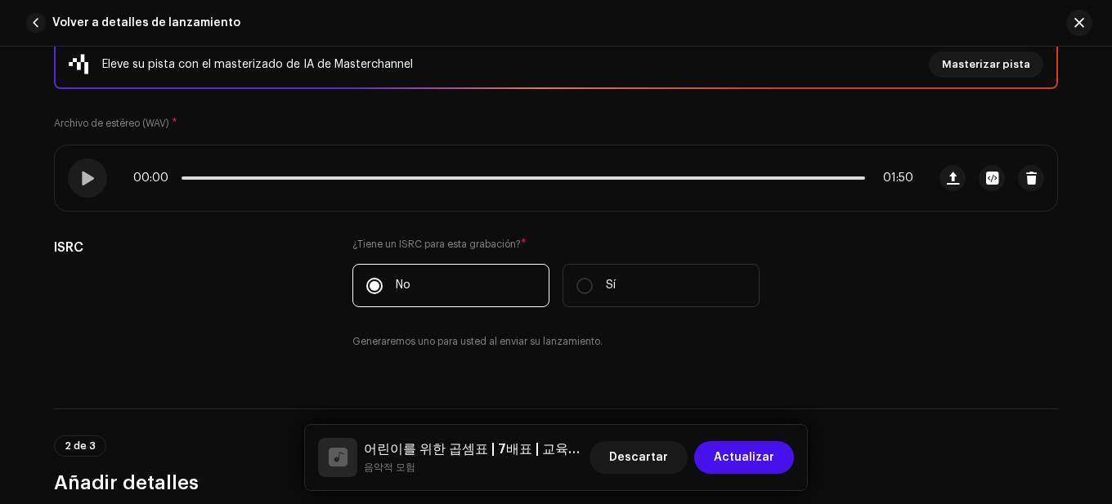
scroll to position [294, 0]
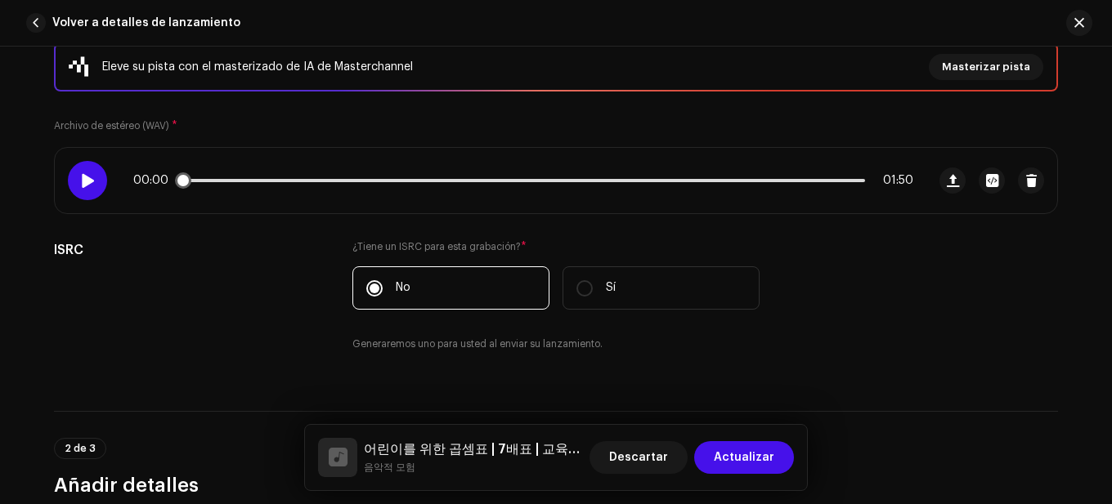
click at [93, 183] on div at bounding box center [87, 180] width 39 height 39
click at [348, 179] on p-slider at bounding box center [522, 180] width 683 height 3
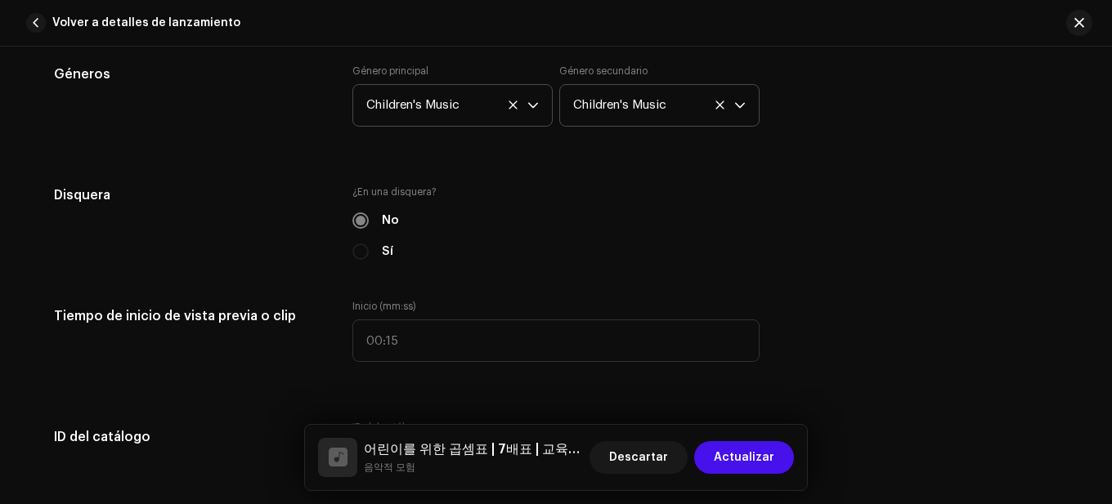
scroll to position [1602, 0]
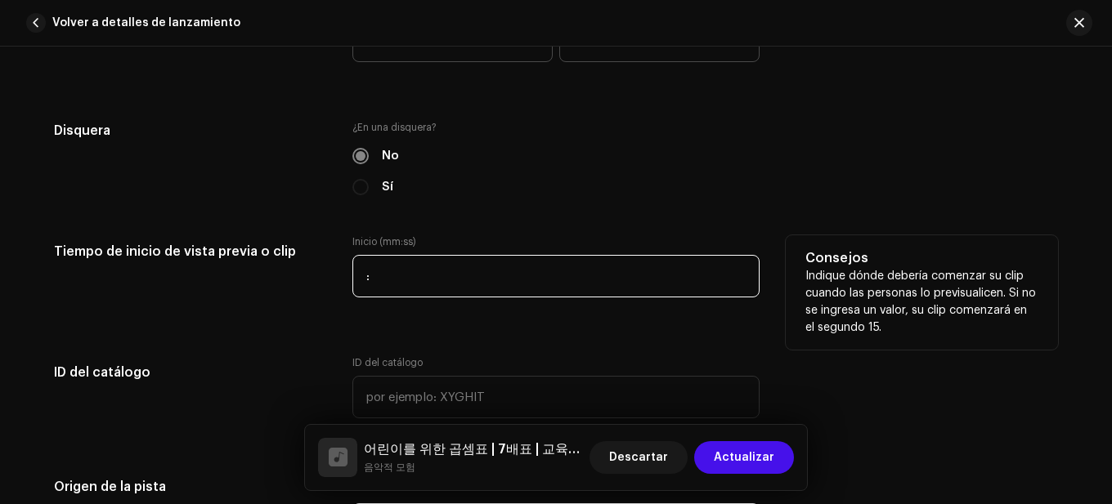
click at [357, 277] on input ":" at bounding box center [555, 276] width 407 height 43
type input "00:36"
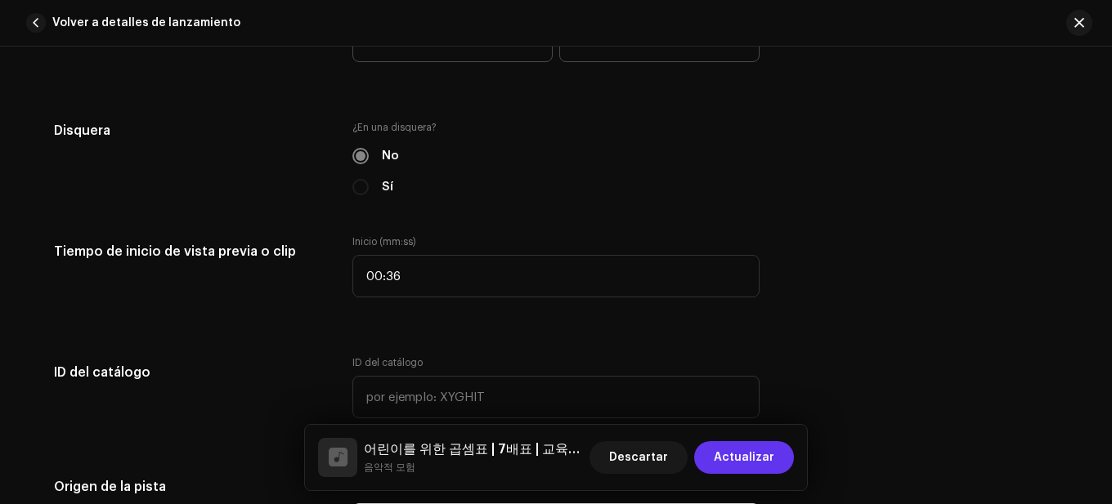
click at [772, 457] on span "Actualizar" at bounding box center [744, 457] width 60 height 33
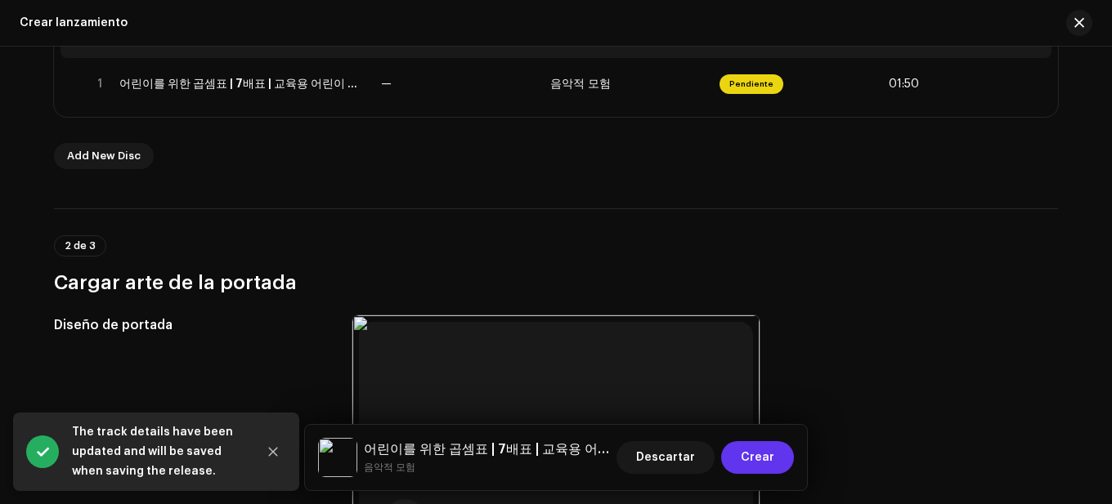
click at [746, 456] on span "Crear" at bounding box center [757, 457] width 34 height 33
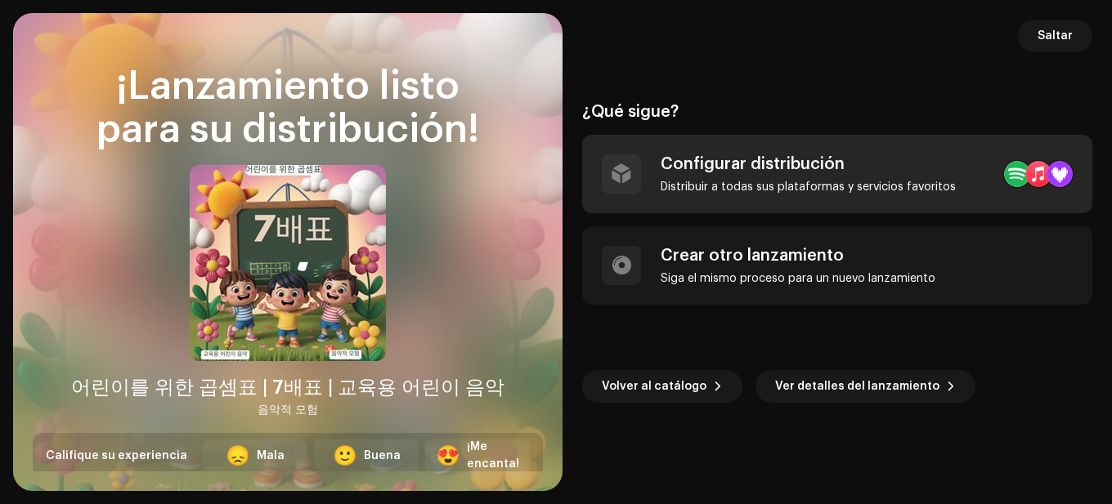
click at [754, 164] on div "Configurar distribución" at bounding box center [807, 164] width 295 height 20
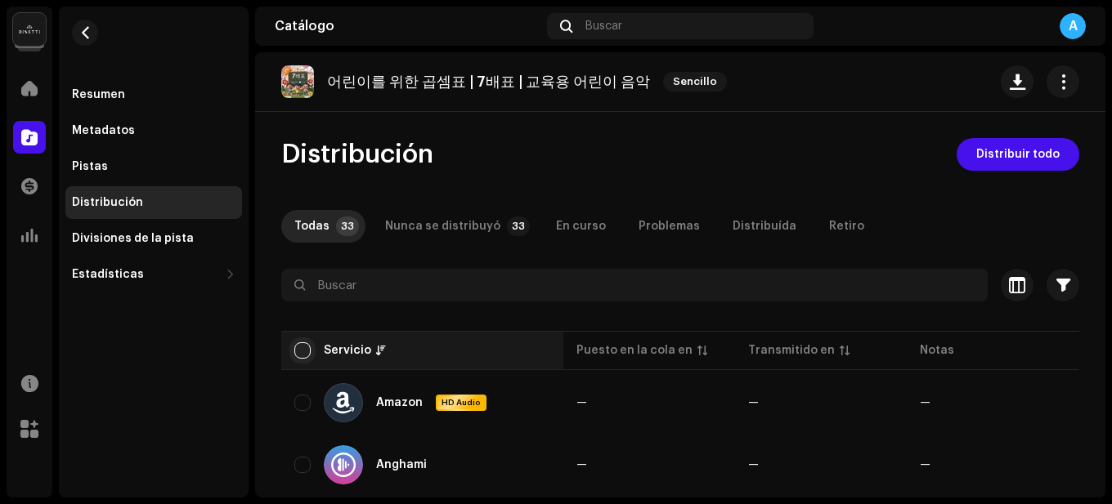
click at [306, 347] on input "checkbox" at bounding box center [302, 350] width 16 height 16
checkbox input "true"
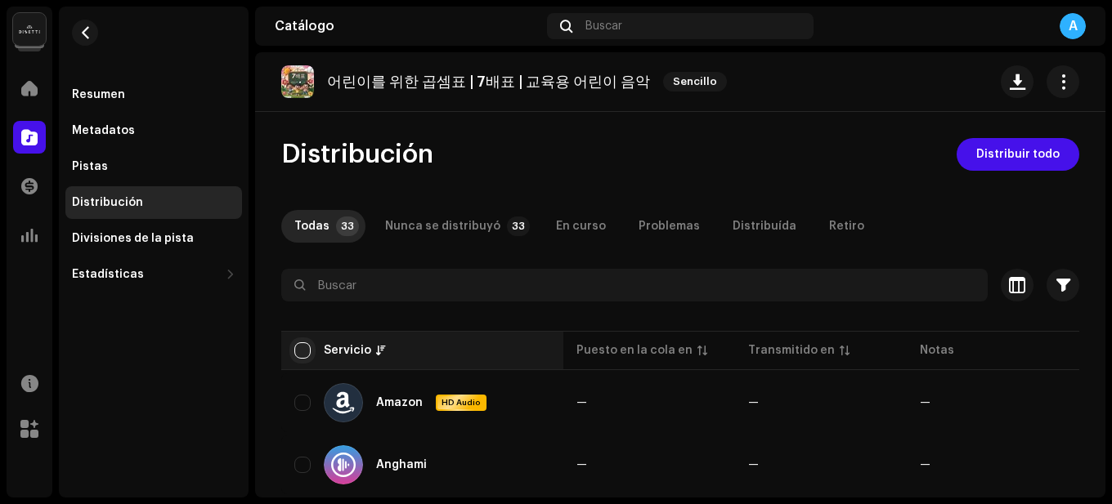
checkbox input "true"
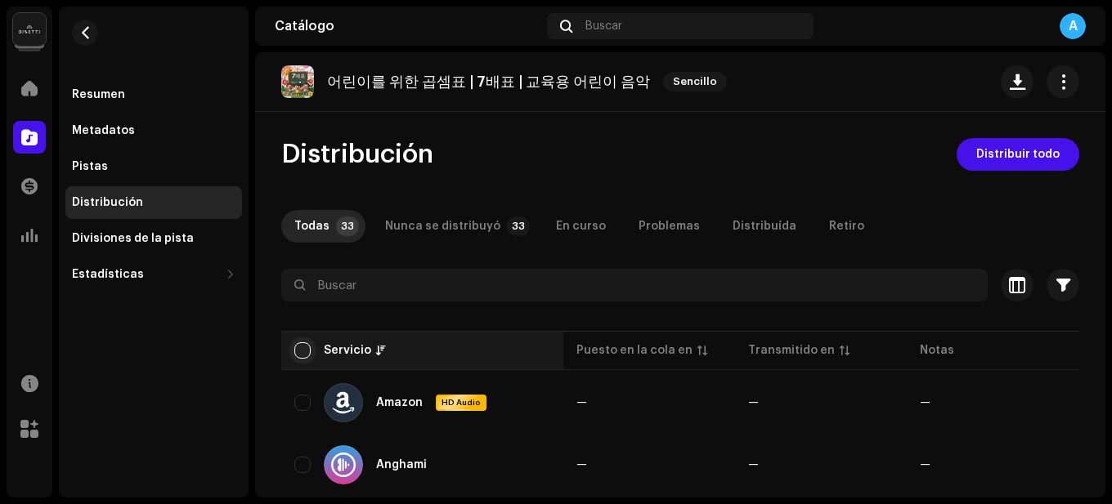
checkbox input "true"
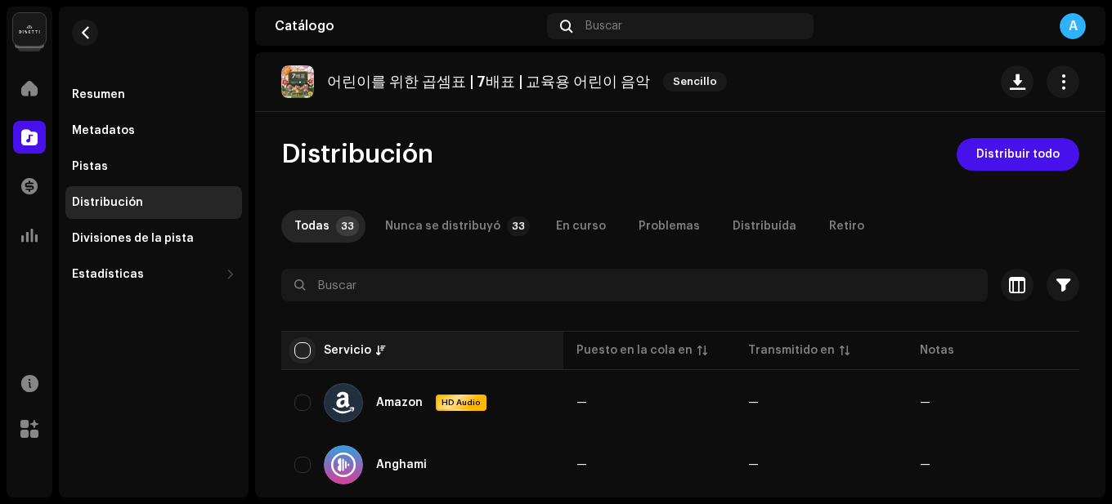
checkbox input "true"
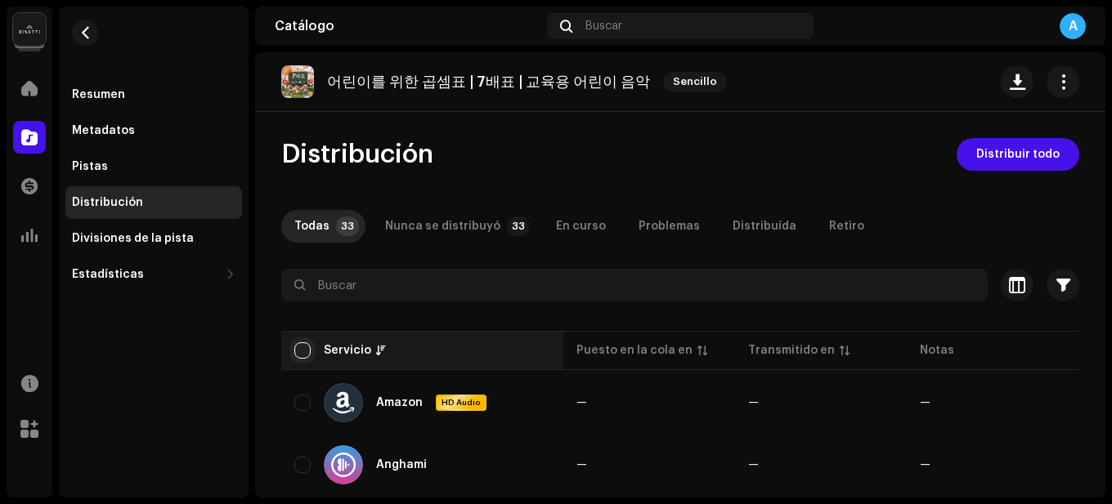
checkbox input "true"
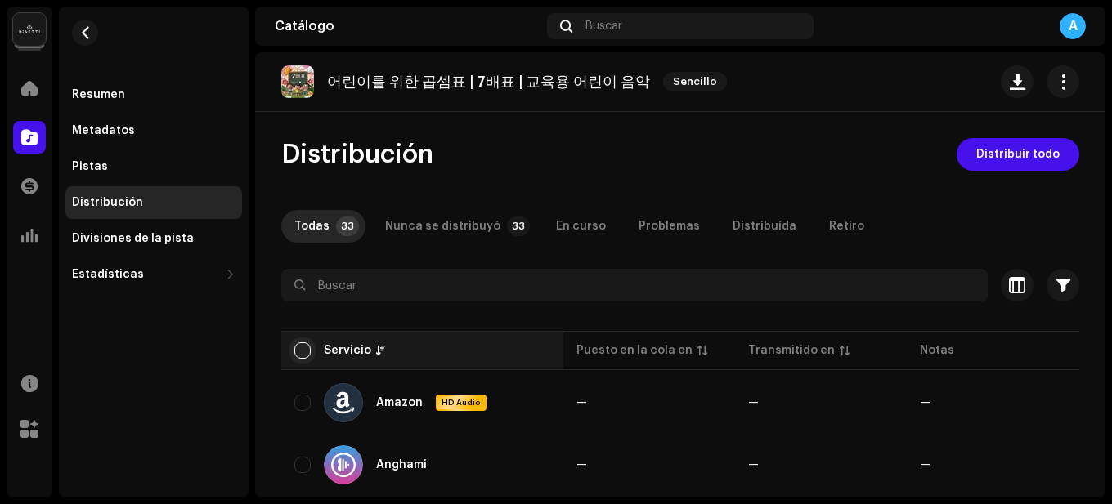
checkbox input "true"
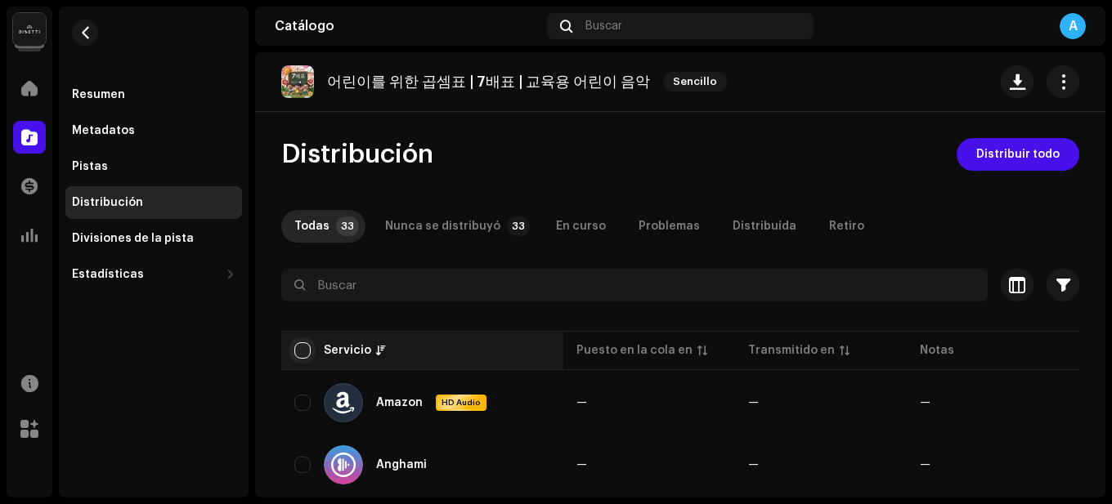
checkbox input "true"
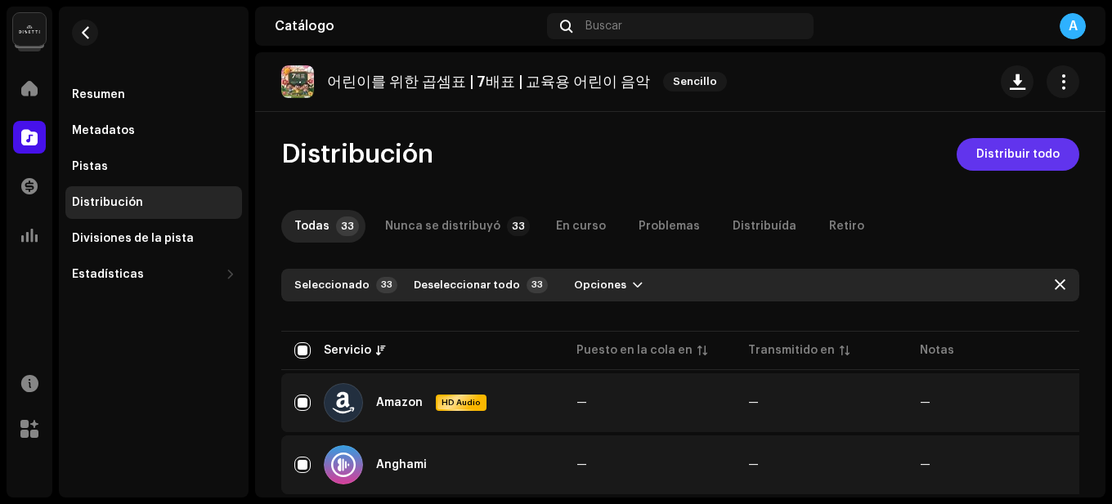
click at [997, 145] on span "Distribuir todo" at bounding box center [1017, 154] width 83 height 33
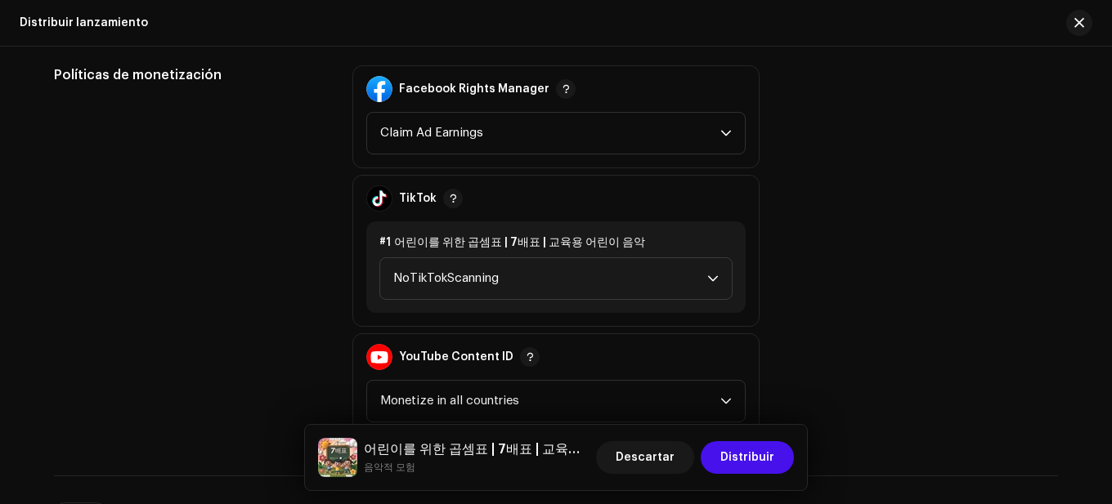
scroll to position [2043, 0]
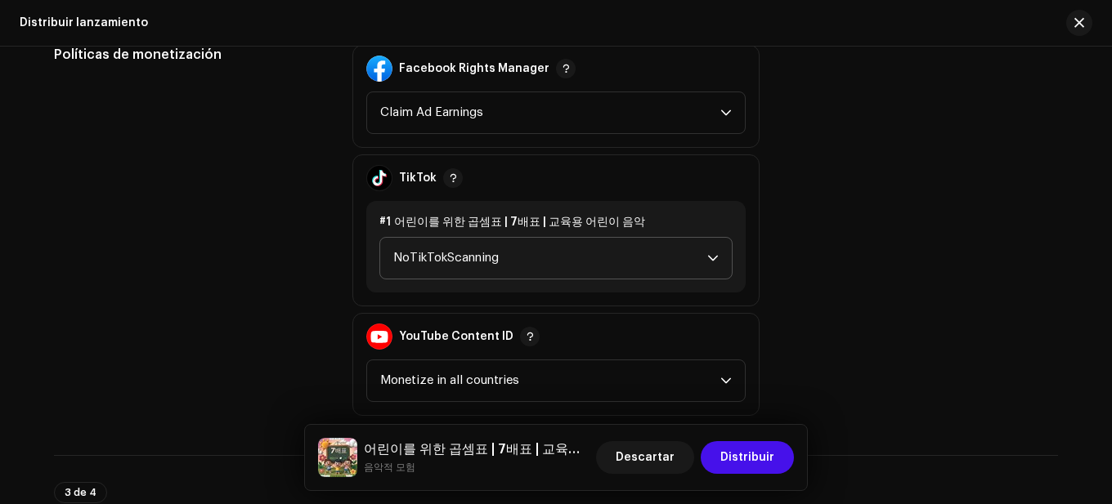
click at [568, 257] on span "NoTikTokScanning" at bounding box center [550, 258] width 314 height 41
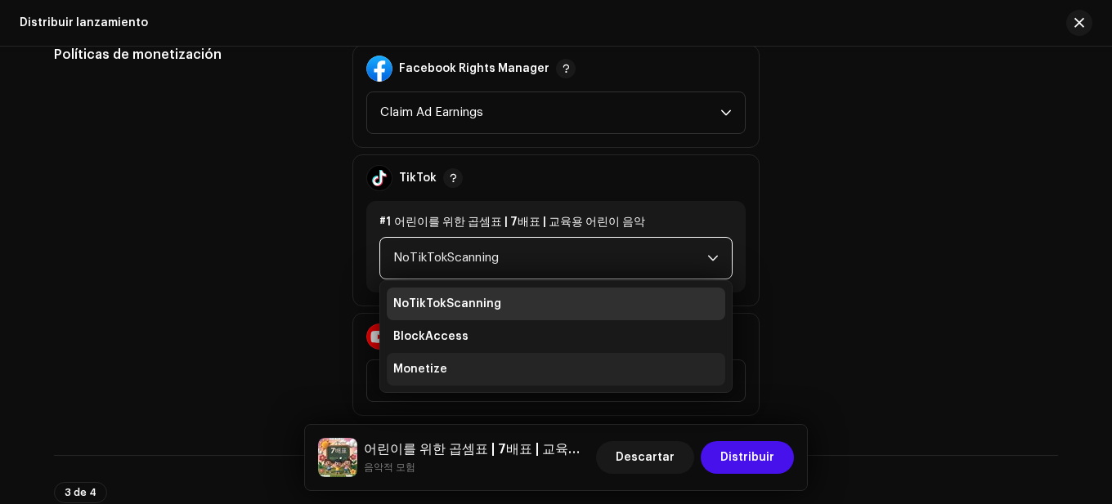
click at [458, 365] on li "Monetize" at bounding box center [556, 369] width 338 height 33
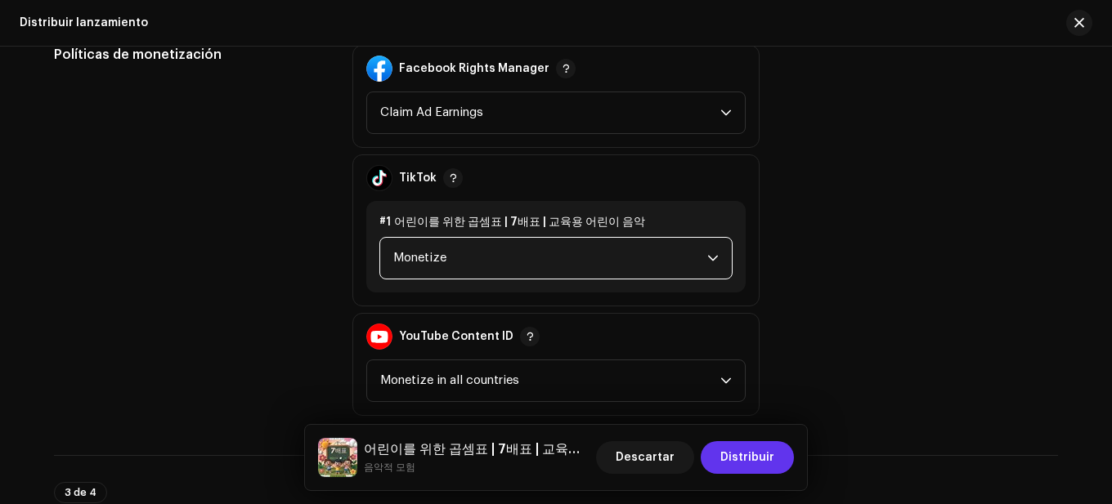
click at [741, 468] on span "Distribuir" at bounding box center [747, 457] width 54 height 33
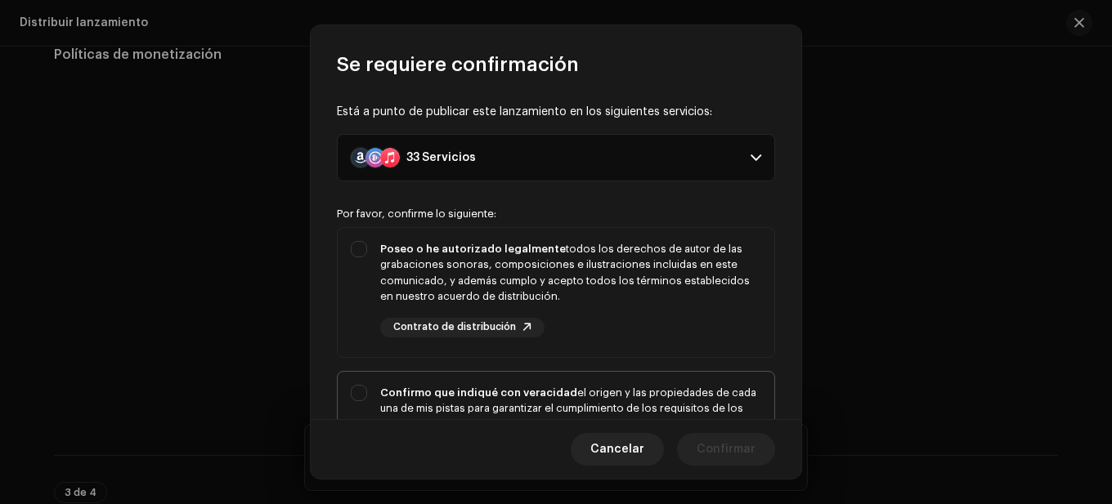
click at [651, 386] on div "Confirmo que indiqué con veracidad el origen y las propiedades de cada una de m…" at bounding box center [570, 425] width 381 height 80
checkbox input "true"
click at [602, 277] on div "Poseo o he autorizado legalmente todos los derechos de autor de las grabaciones…" at bounding box center [570, 273] width 381 height 64
checkbox input "true"
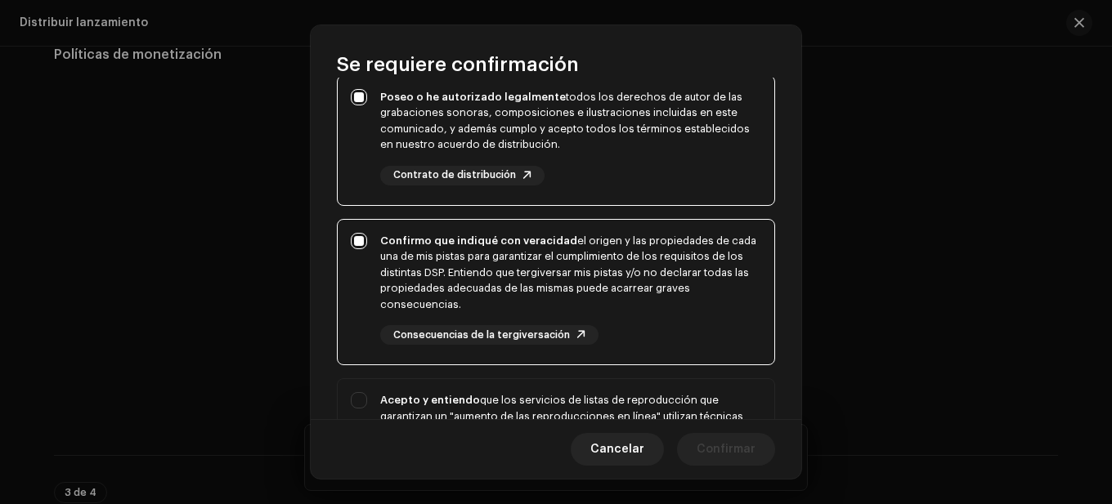
scroll to position [245, 0]
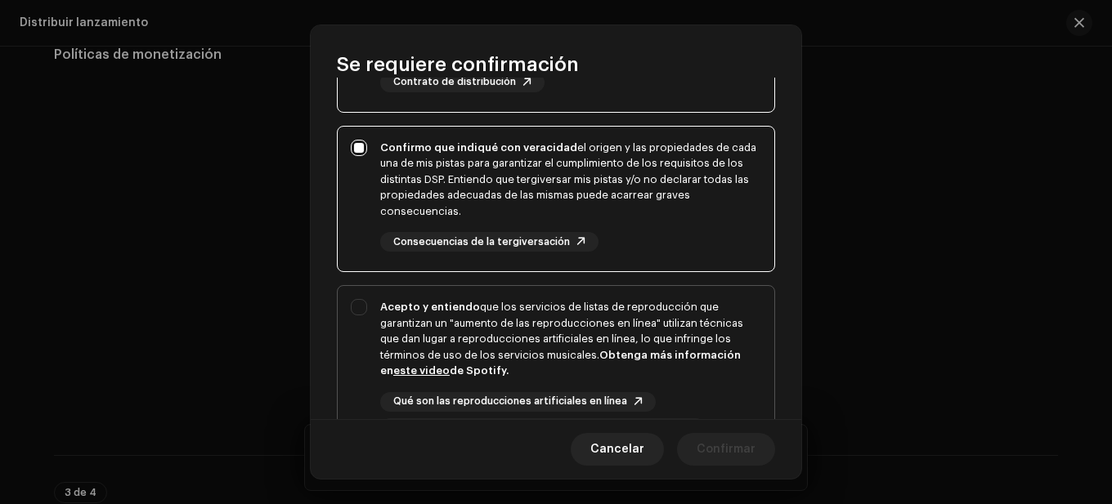
click at [537, 341] on div "Acepto y entiendo que los servicios de listas de reproducción que garantizan un…" at bounding box center [570, 339] width 381 height 80
checkbox input "true"
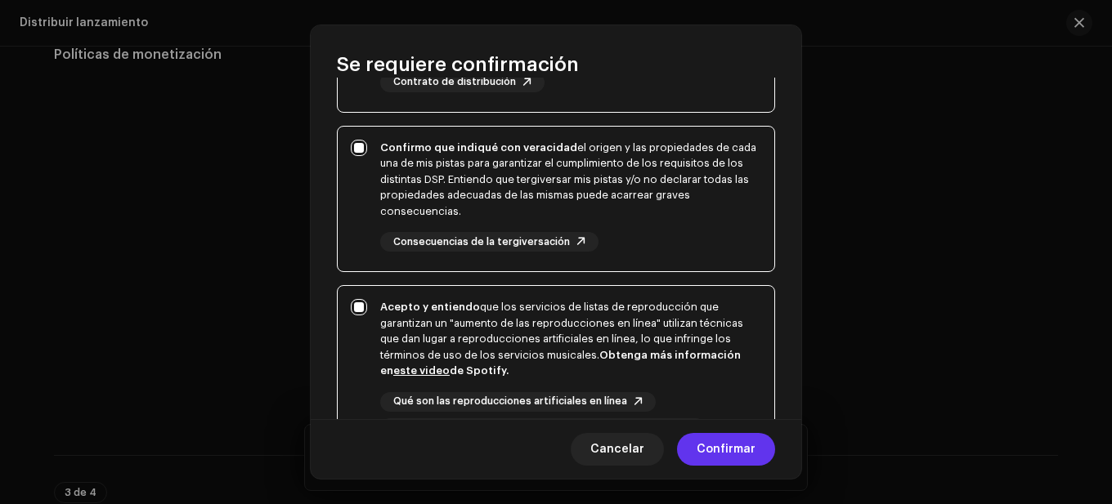
click at [705, 453] on span "Confirmar" at bounding box center [725, 449] width 59 height 33
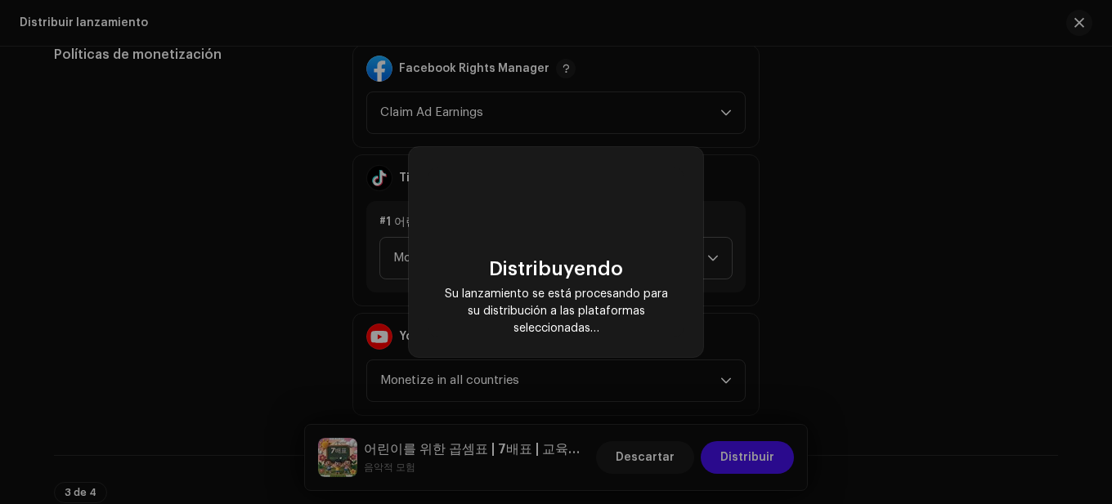
checkbox input "false"
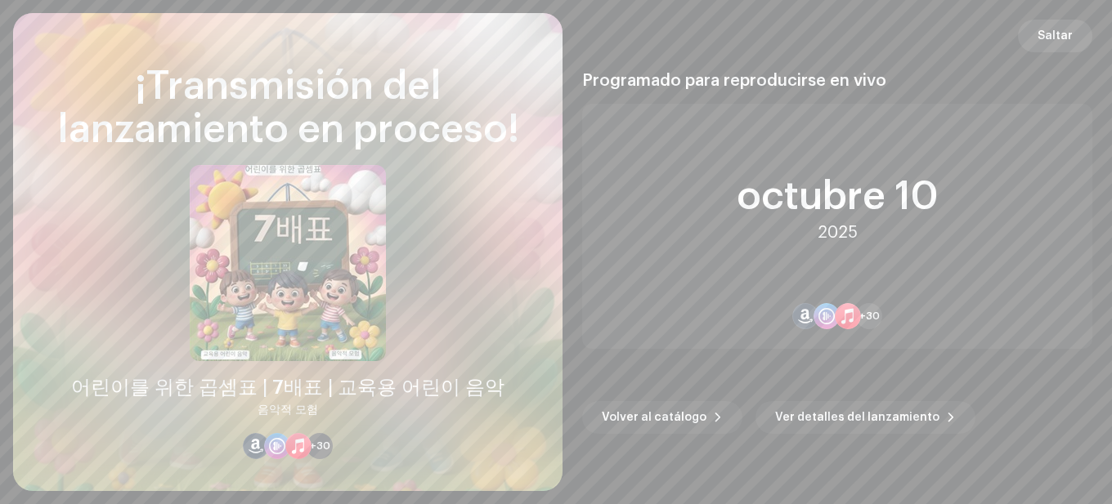
click at [1039, 37] on button "Saltar" at bounding box center [1055, 36] width 74 height 33
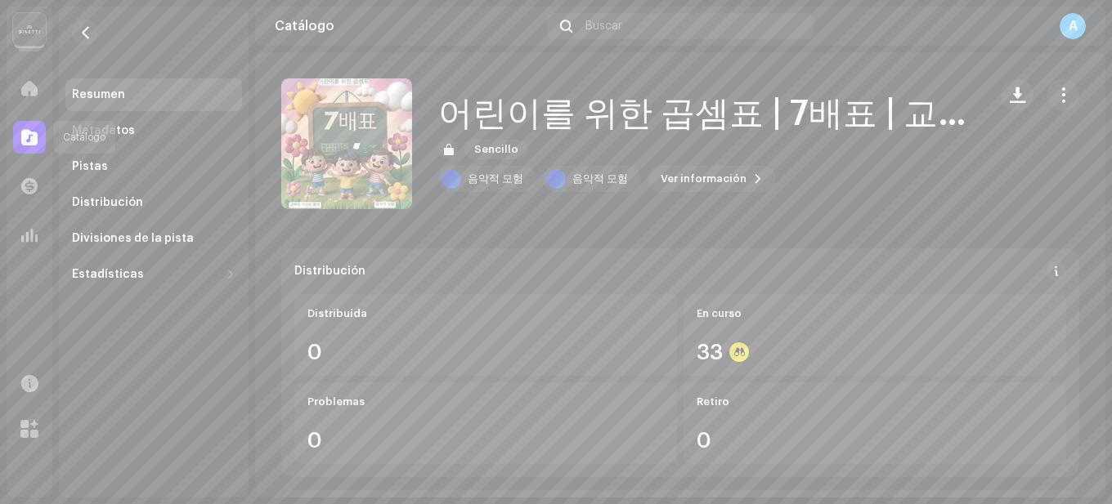
click at [40, 138] on div at bounding box center [29, 137] width 33 height 33
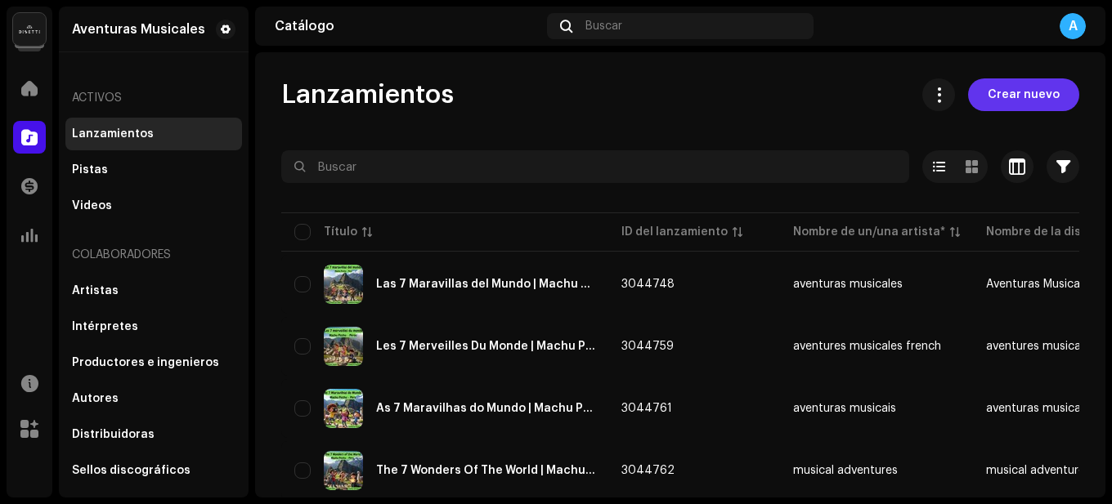
click at [1016, 99] on span "Crear nuevo" at bounding box center [1023, 94] width 72 height 33
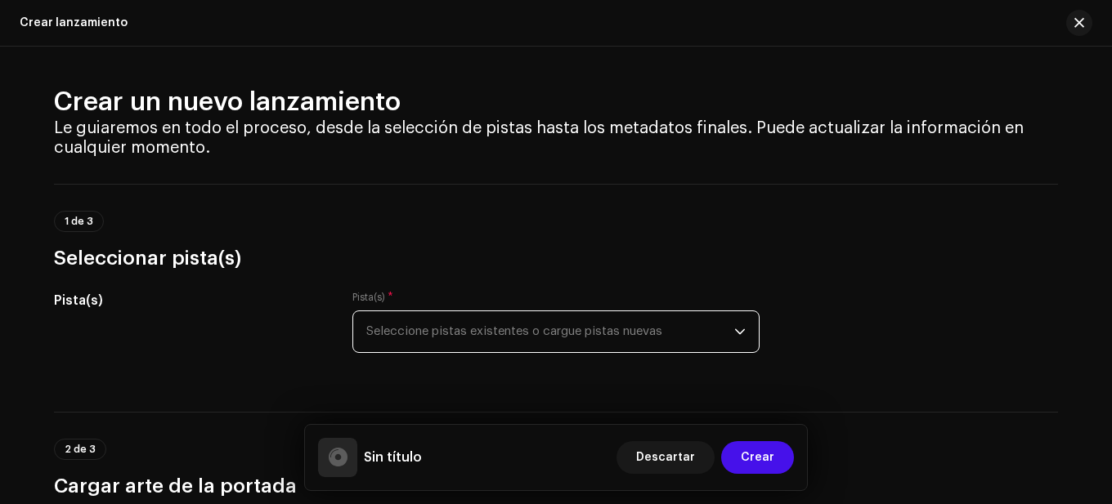
click at [559, 336] on span "Seleccione pistas existentes o cargue pistas nuevas" at bounding box center [550, 331] width 368 height 41
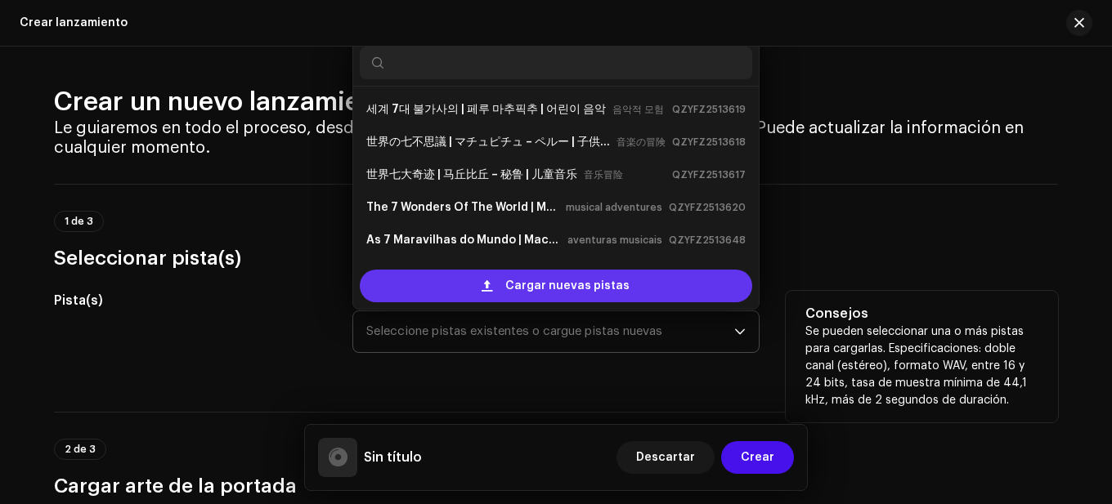
click at [526, 293] on span "Cargar nuevas pistas" at bounding box center [567, 286] width 124 height 33
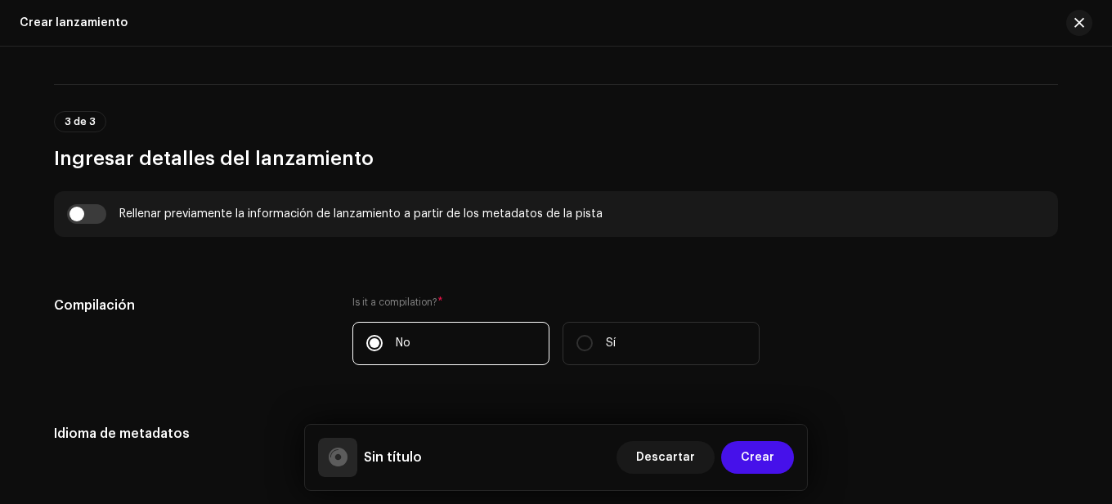
scroll to position [1292, 0]
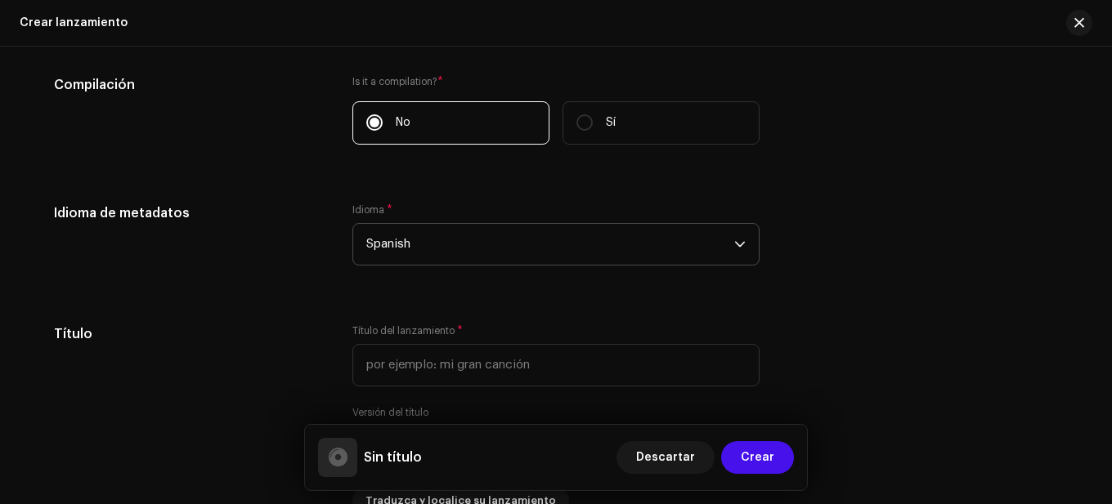
click at [490, 243] on span "Spanish" at bounding box center [550, 244] width 368 height 41
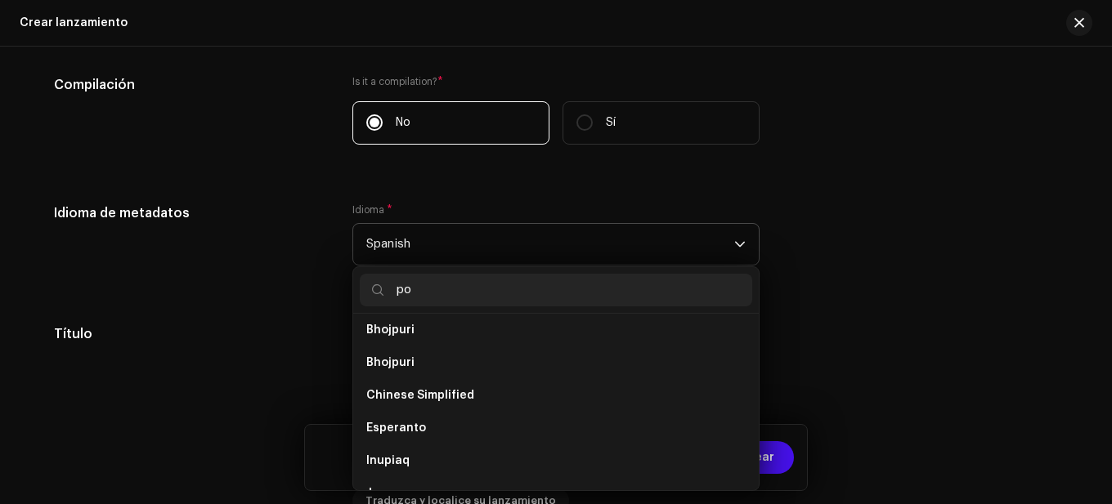
scroll to position [0, 0]
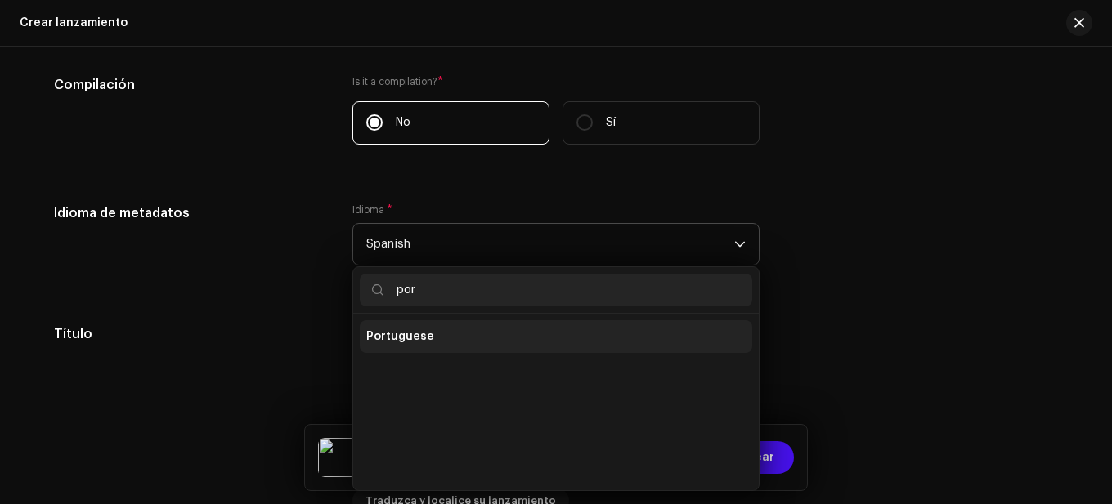
type input "por"
click at [403, 345] on li "Portuguese" at bounding box center [556, 336] width 392 height 33
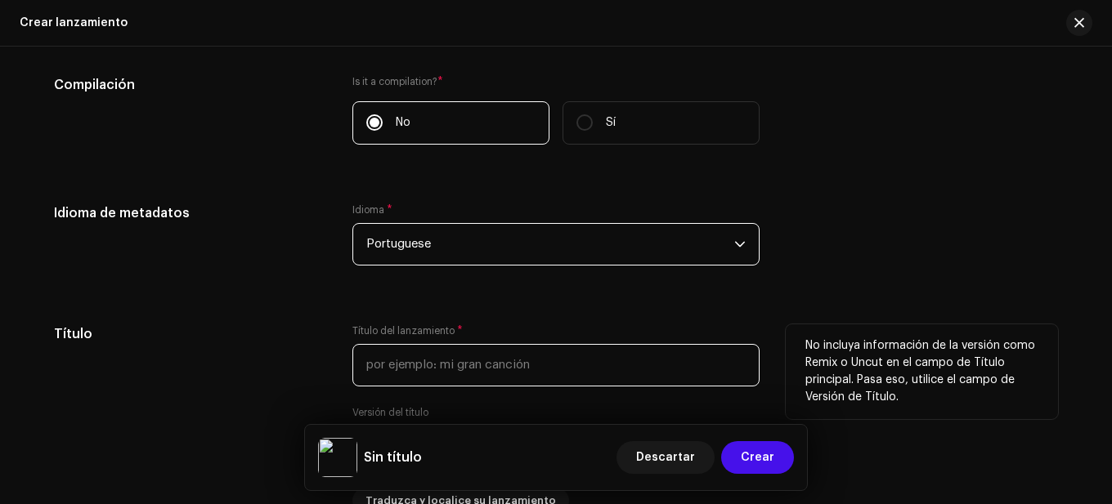
click at [483, 364] on input "text" at bounding box center [555, 365] width 407 height 43
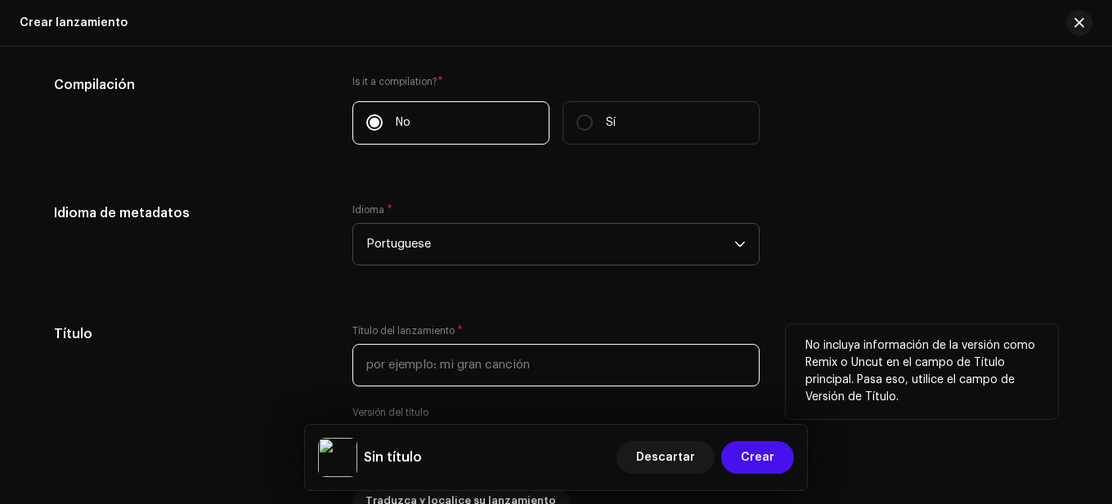
paste input "Tabuada de multiplicação para crianças | A tabuada do 7 | Música educacional in…"
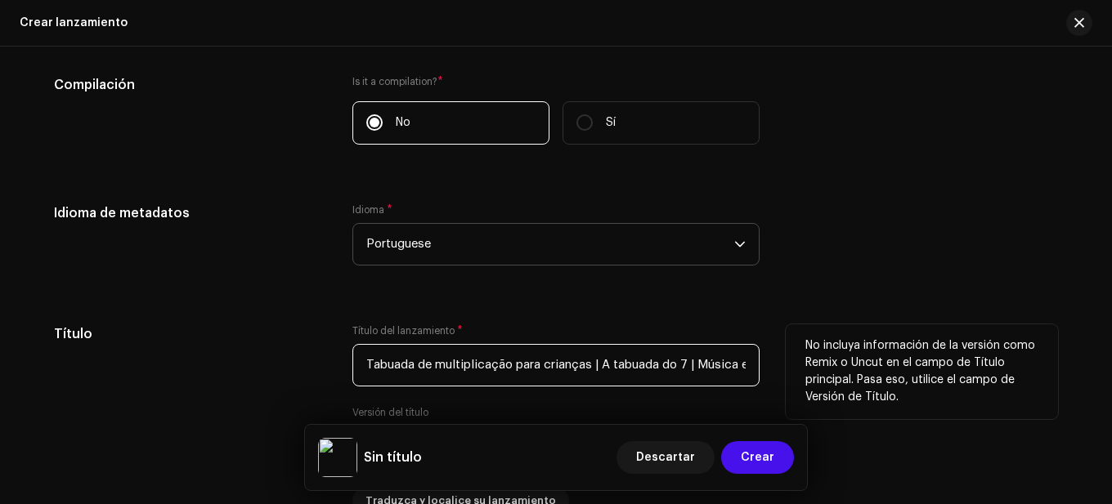
scroll to position [0, 110]
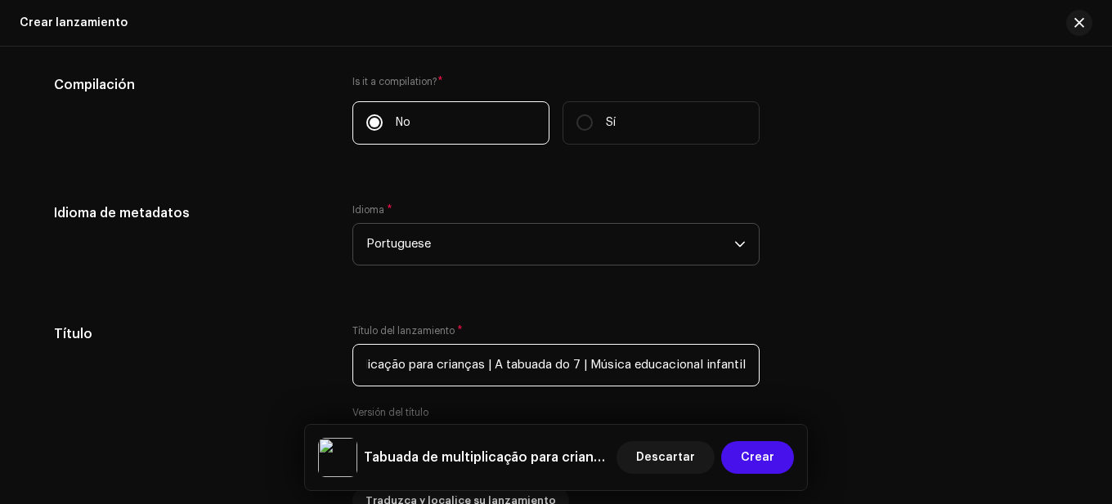
type input "Tabuada de multiplicação para crianças | A tabuada do 7 | Música educacional in…"
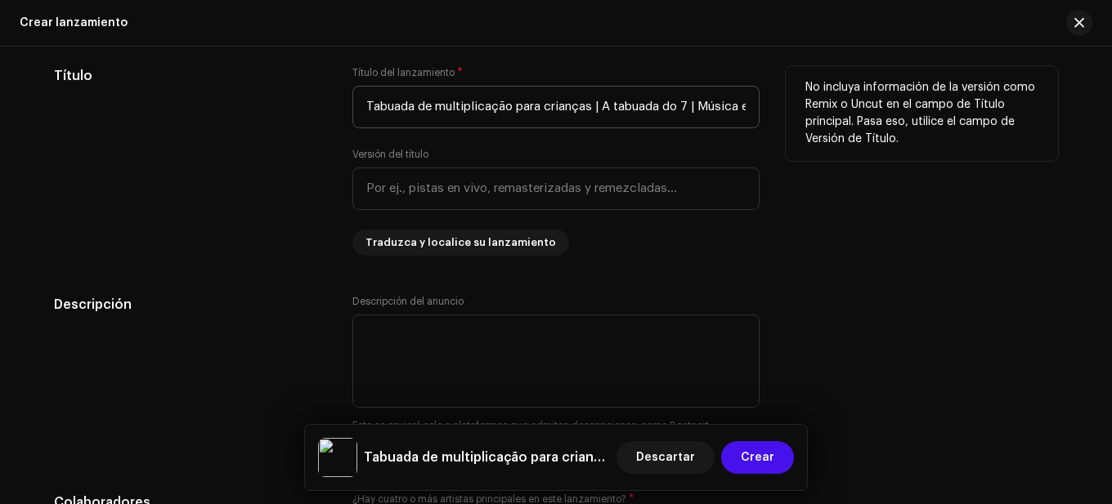
scroll to position [1619, 0]
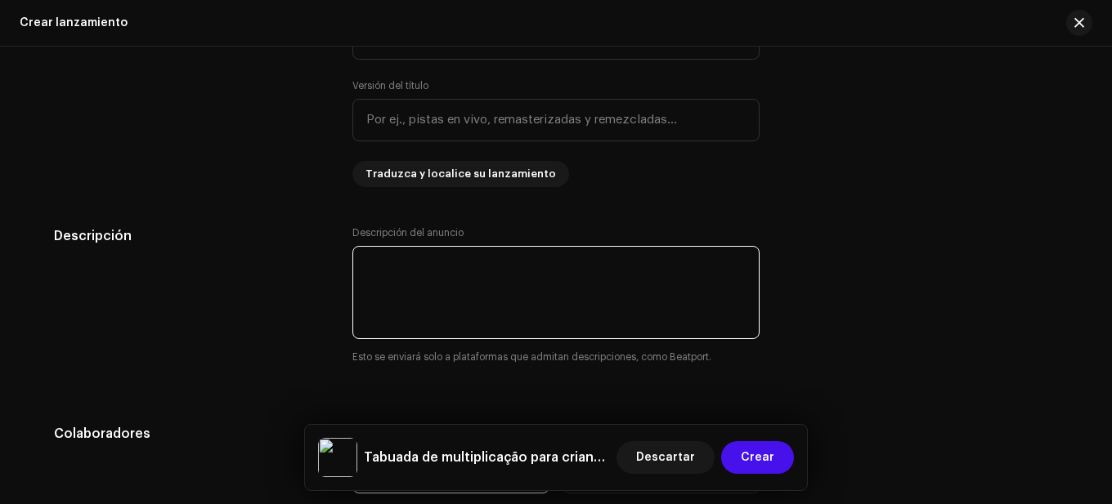
click at [458, 285] on textarea at bounding box center [555, 292] width 407 height 93
paste textarea "[PERSON_NAME] para Crianças | [PERSON_NAME] dos 7 é uma música divertida e educ…"
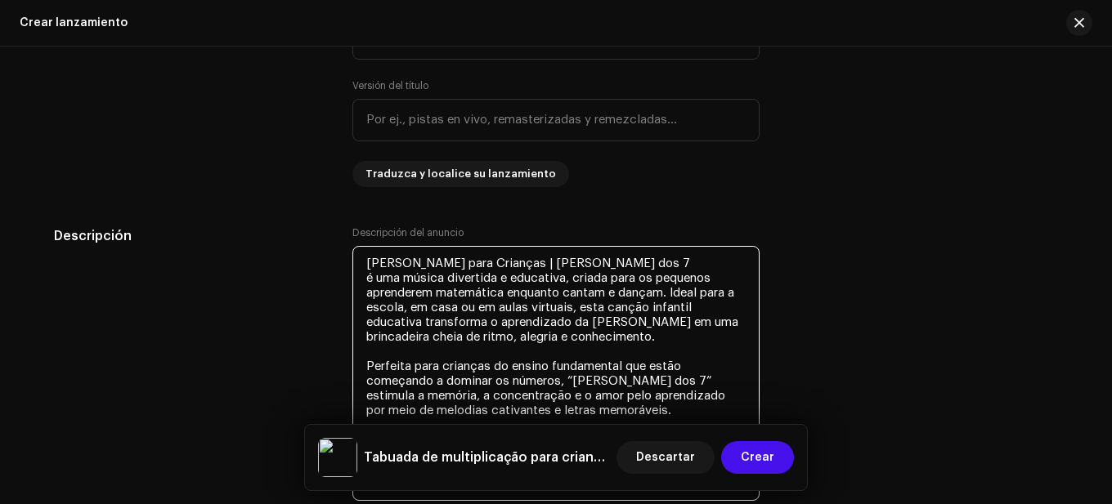
type textarea "[PERSON_NAME] para Crianças | [PERSON_NAME] dos 7 é uma música divertida e educ…"
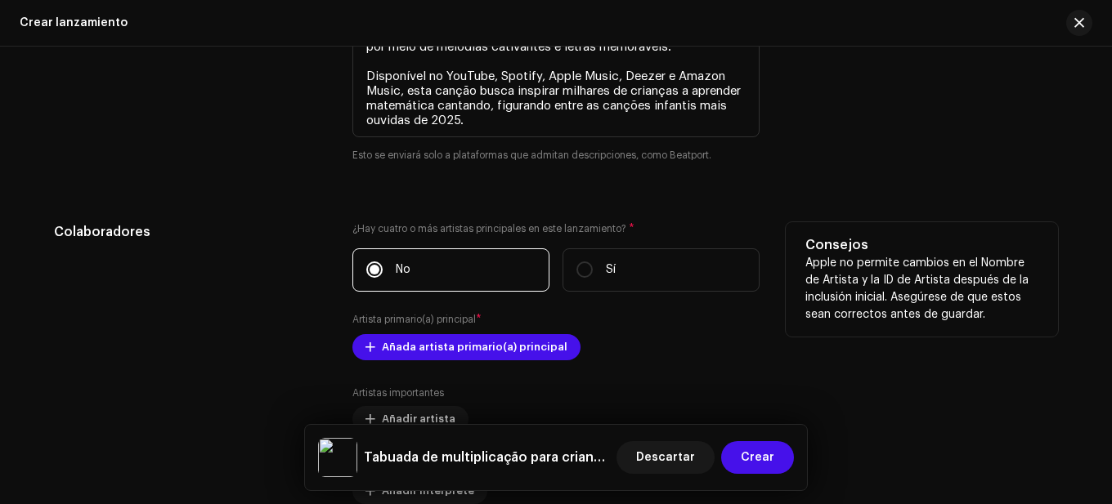
scroll to position [2028, 0]
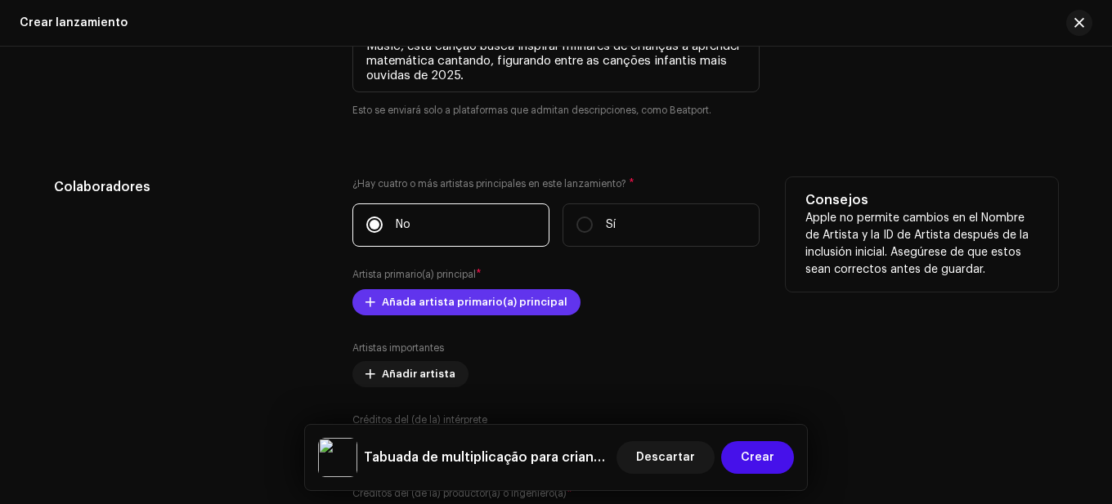
click at [449, 300] on span "Añada artista primario(a) principal" at bounding box center [475, 302] width 186 height 33
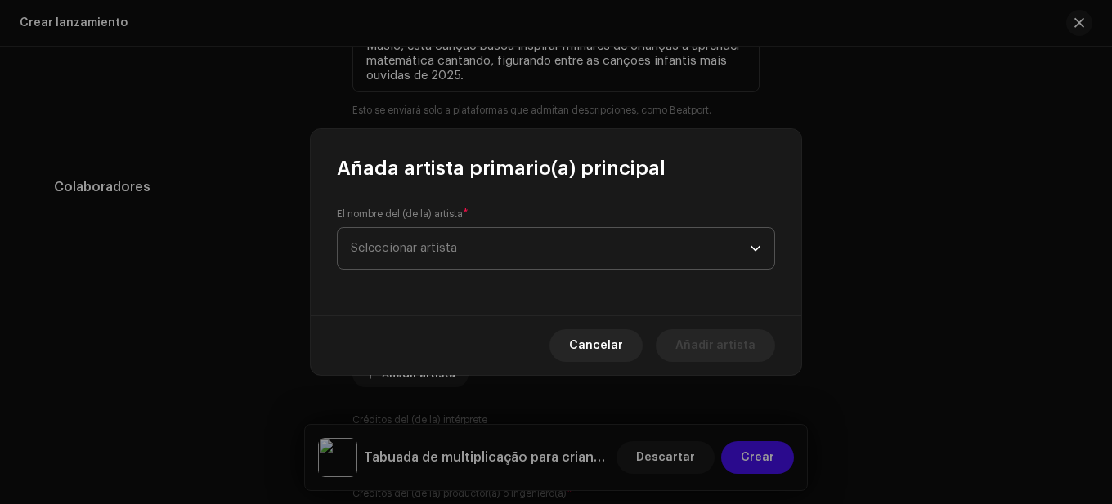
click at [452, 250] on span "Seleccionar artista" at bounding box center [404, 248] width 106 height 12
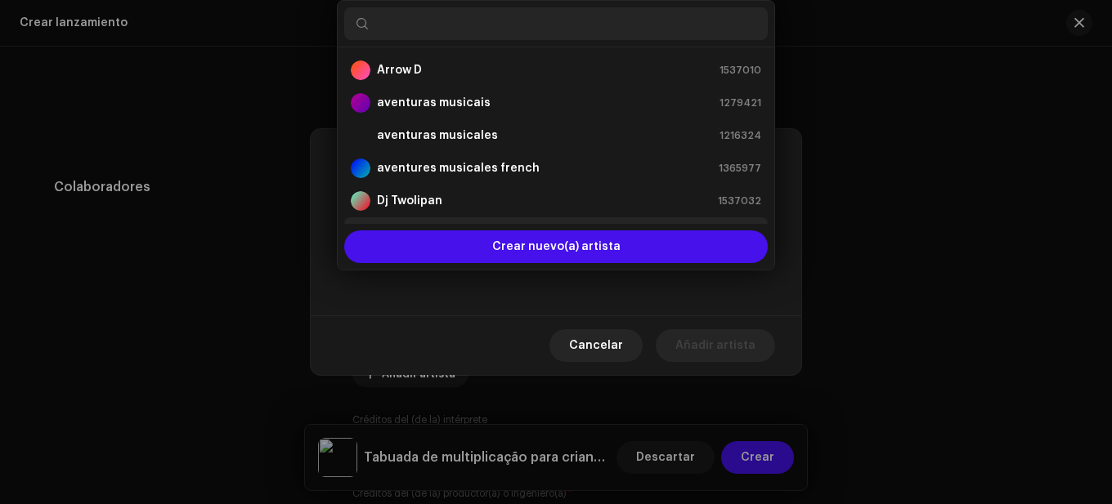
scroll to position [26, 0]
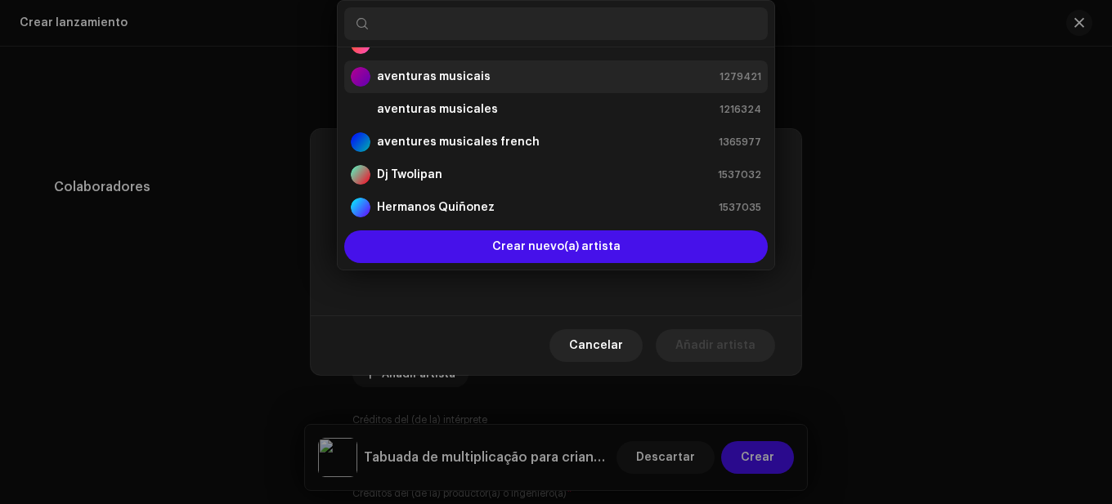
click at [437, 78] on strong "aventuras musicais" at bounding box center [434, 77] width 114 height 16
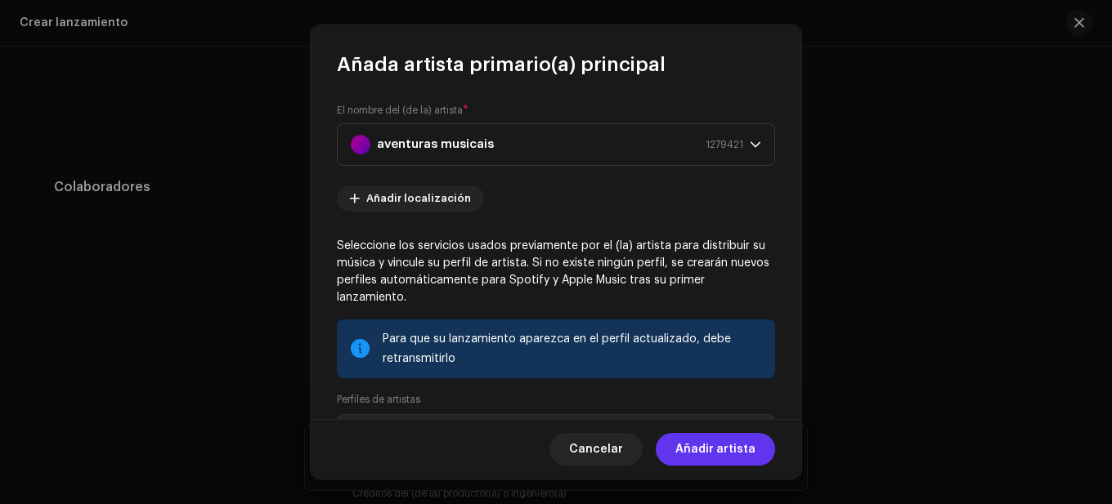
click at [723, 442] on span "Añadir artista" at bounding box center [715, 449] width 80 height 33
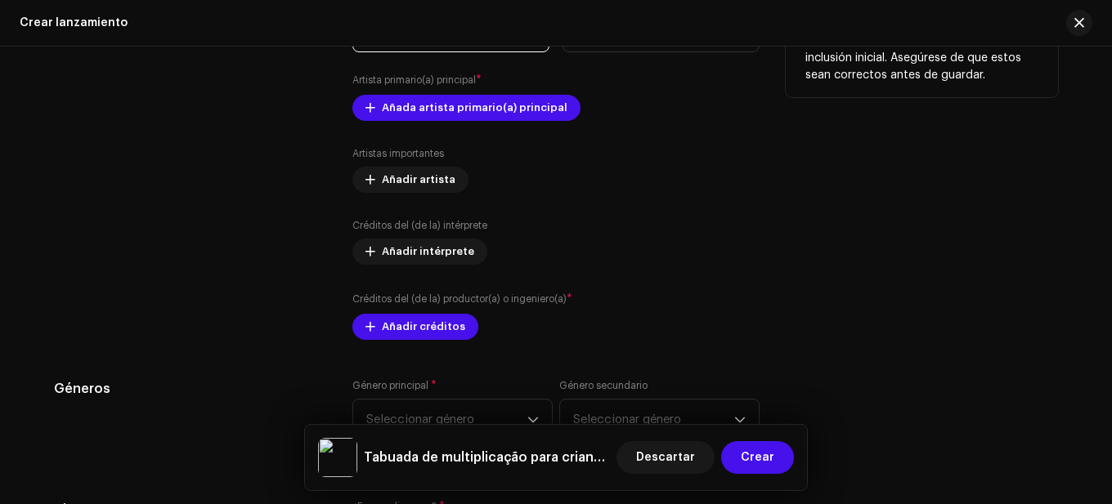
scroll to position [2273, 0]
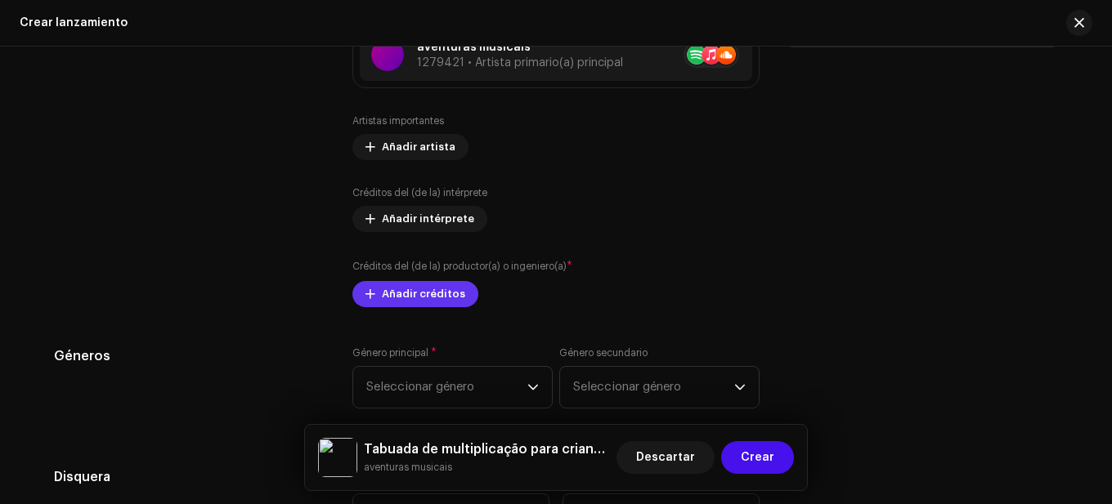
click at [418, 289] on span "Añadir créditos" at bounding box center [423, 294] width 83 height 33
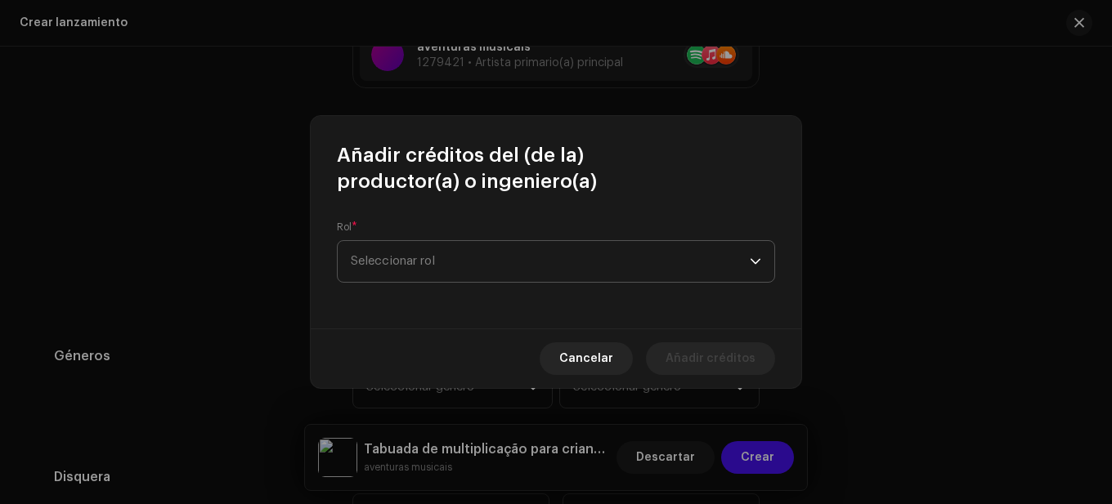
click at [479, 260] on span "Seleccionar rol" at bounding box center [550, 261] width 399 height 41
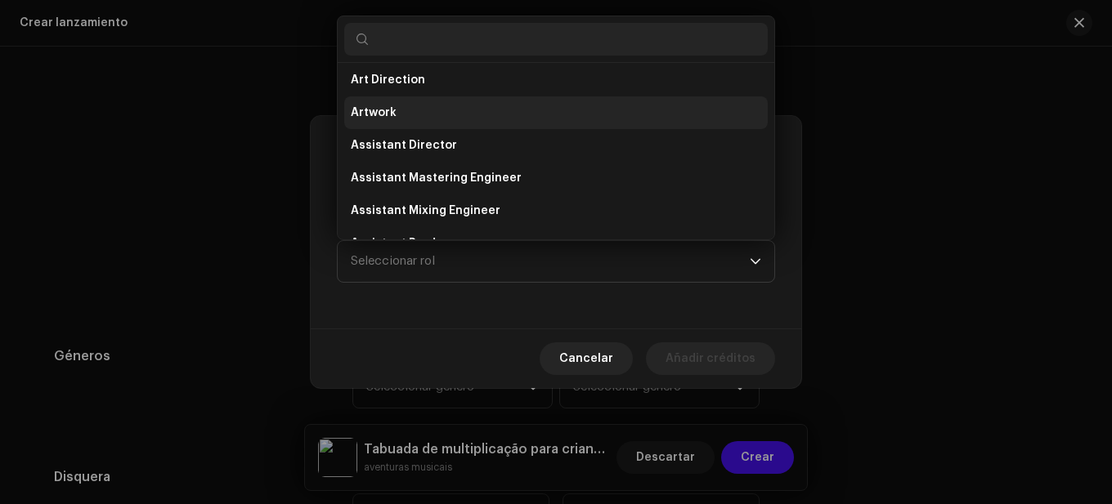
scroll to position [0, 0]
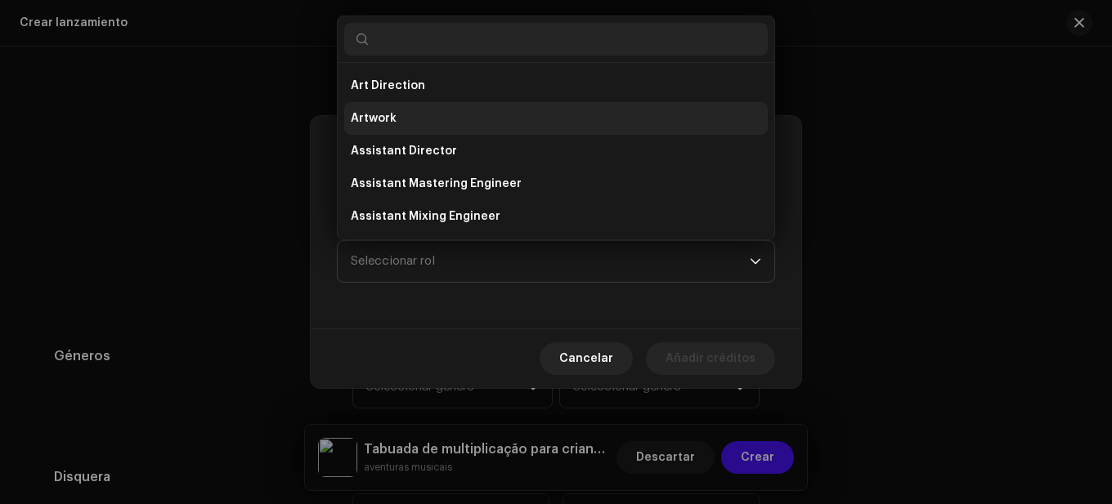
click at [405, 92] on span "Art Direction" at bounding box center [388, 86] width 74 height 16
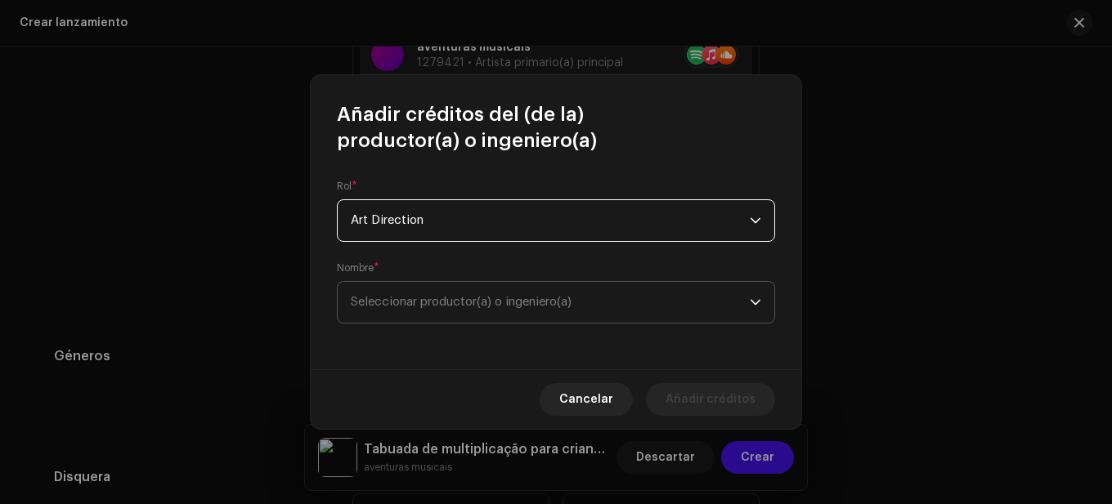
click at [503, 305] on span "Seleccionar productor(a) o ingeniero(a)" at bounding box center [461, 302] width 221 height 12
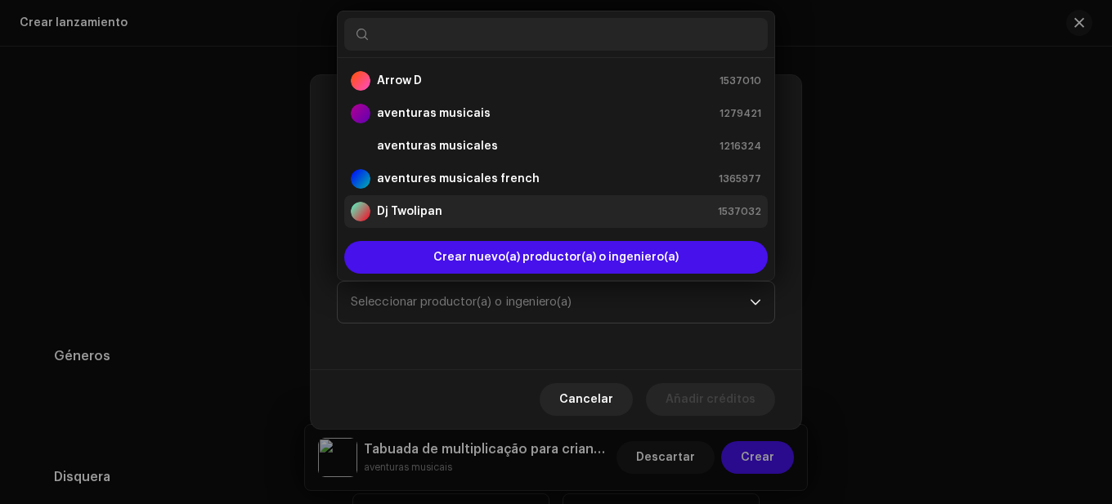
scroll to position [26, 0]
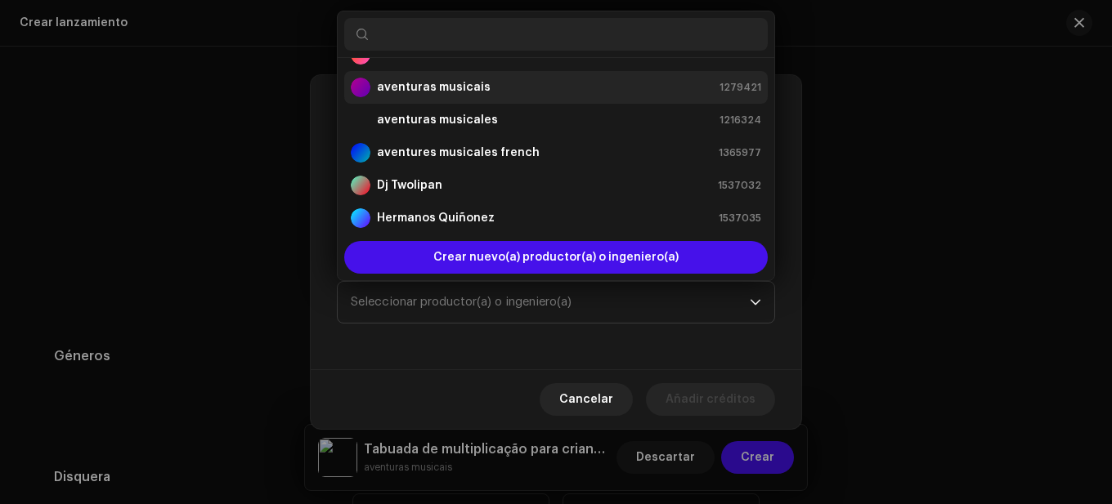
click at [450, 79] on strong "aventuras musicais" at bounding box center [434, 87] width 114 height 16
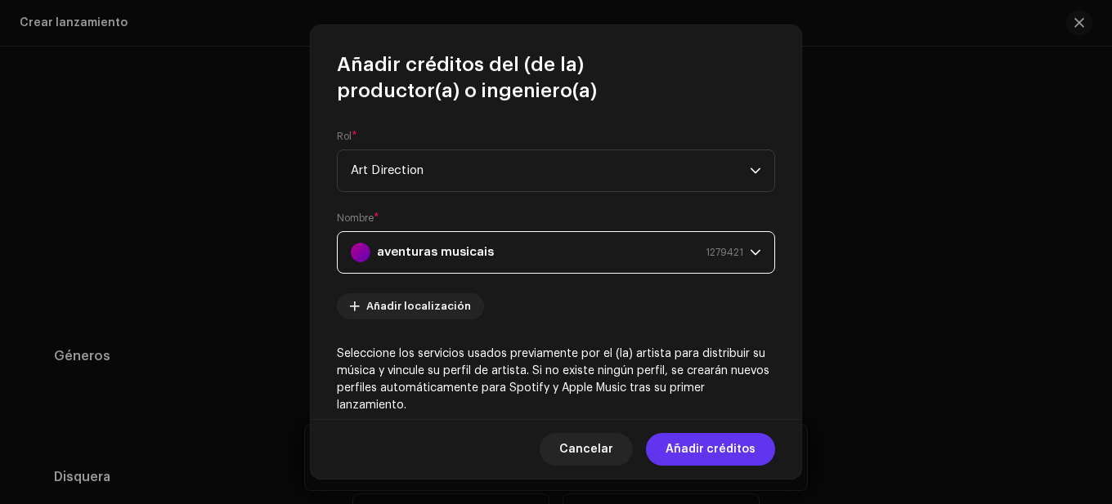
click at [688, 441] on span "Añadir créditos" at bounding box center [710, 449] width 90 height 33
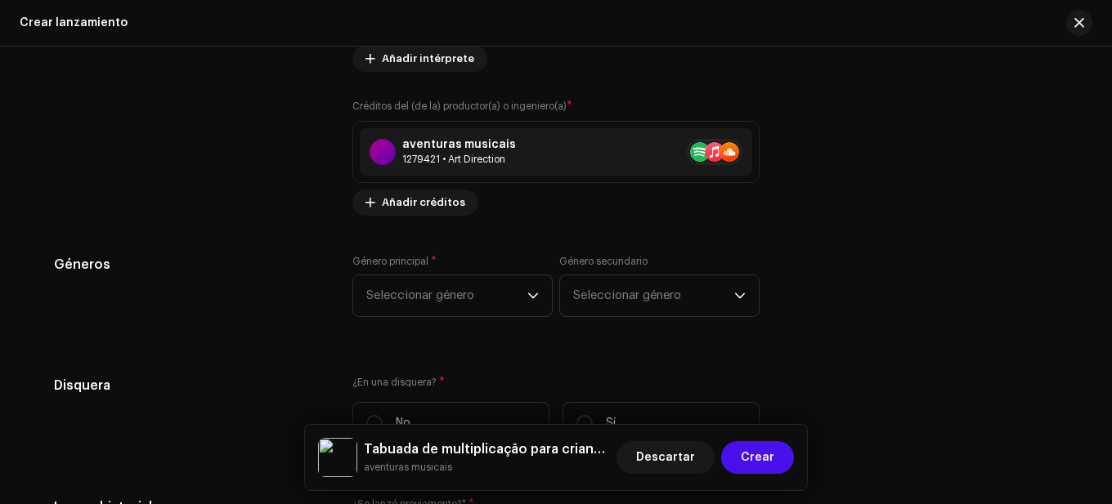
scroll to position [2436, 0]
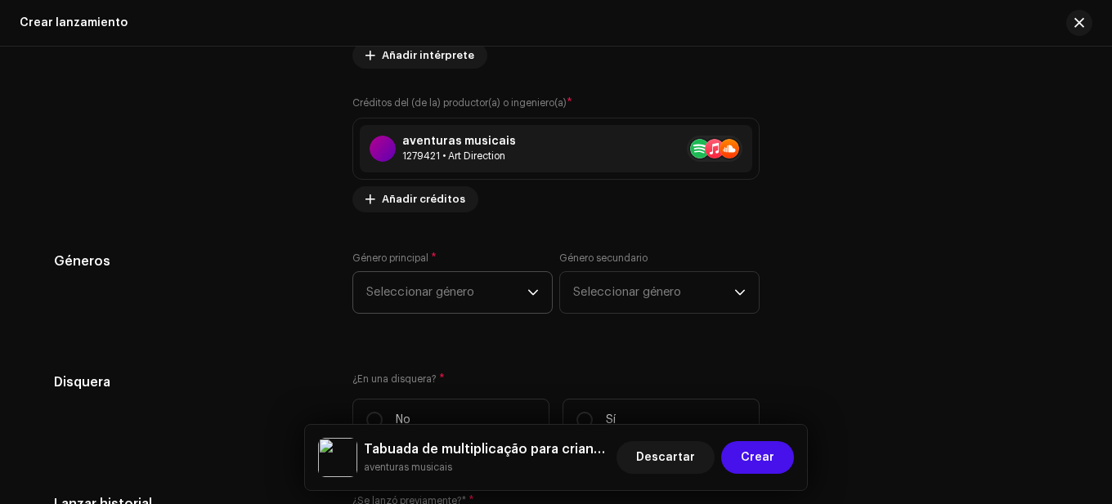
click at [514, 292] on span "Seleccionar género" at bounding box center [446, 292] width 161 height 41
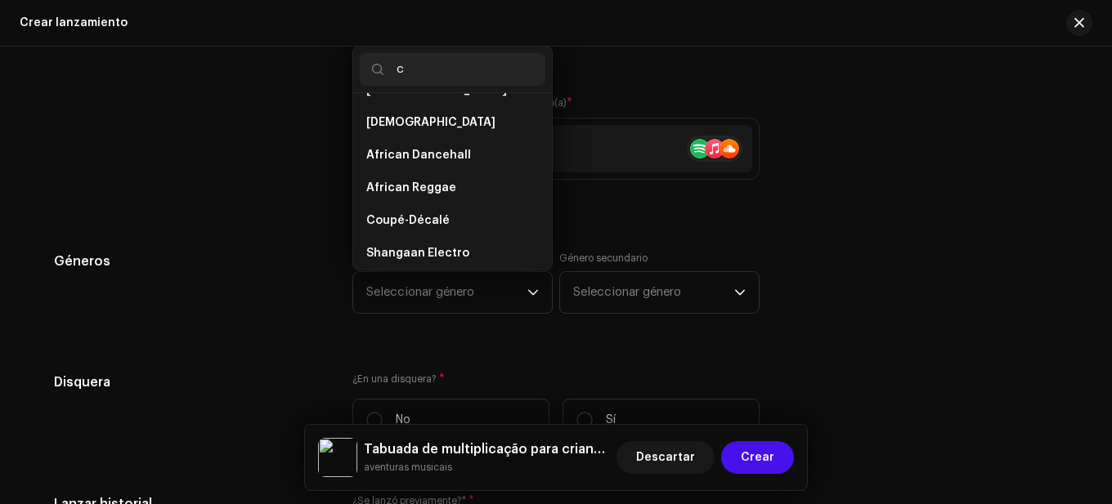
scroll to position [0, 0]
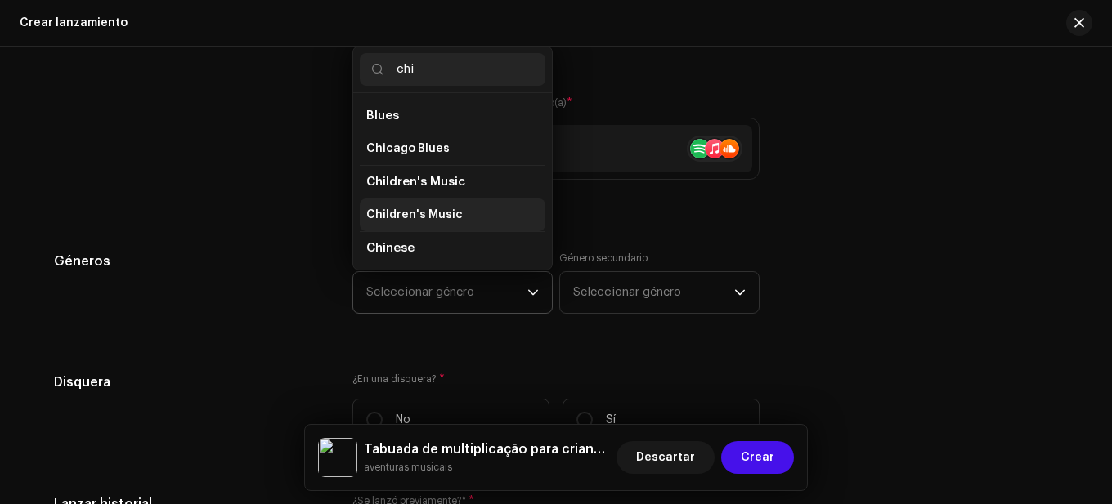
type input "chi"
click at [424, 208] on span "Children's Music" at bounding box center [414, 215] width 96 height 16
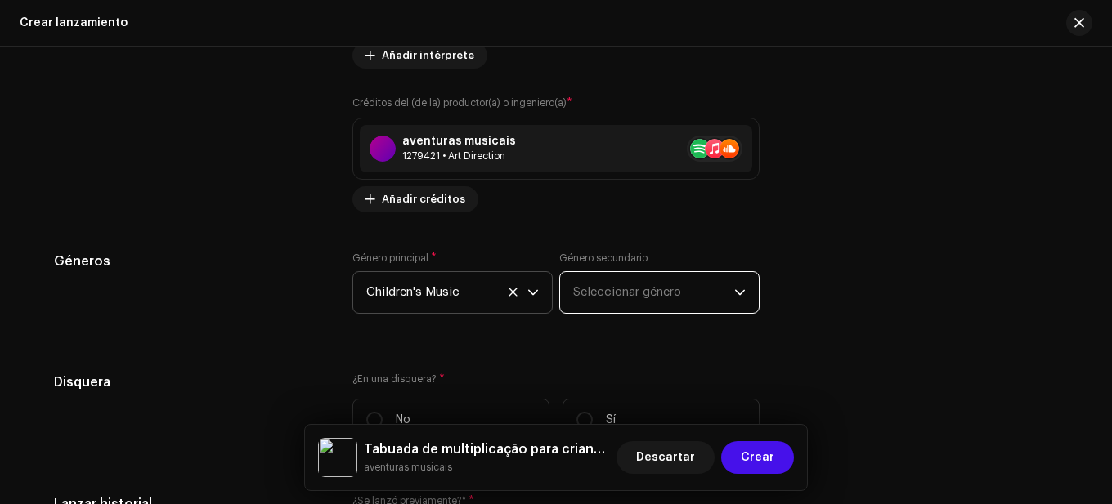
click at [651, 293] on span "Seleccionar género" at bounding box center [653, 292] width 161 height 41
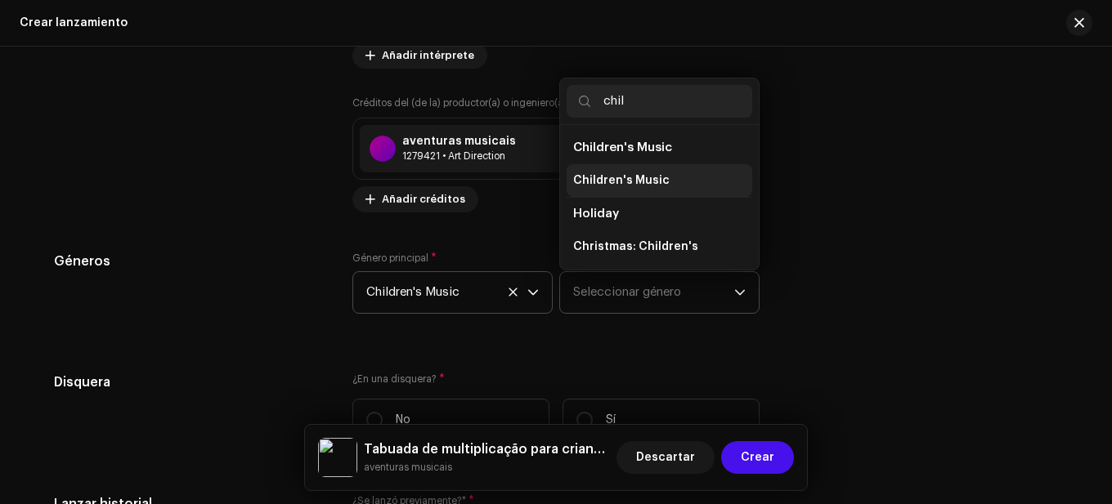
type input "chil"
click at [634, 174] on span "Children's Music" at bounding box center [621, 180] width 96 height 16
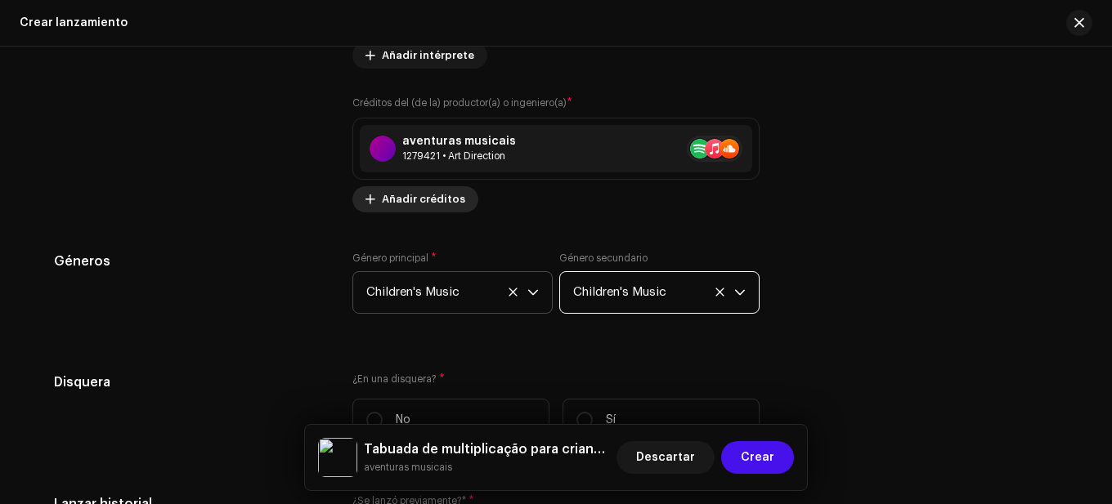
click at [415, 191] on span "Añadir créditos" at bounding box center [423, 199] width 83 height 33
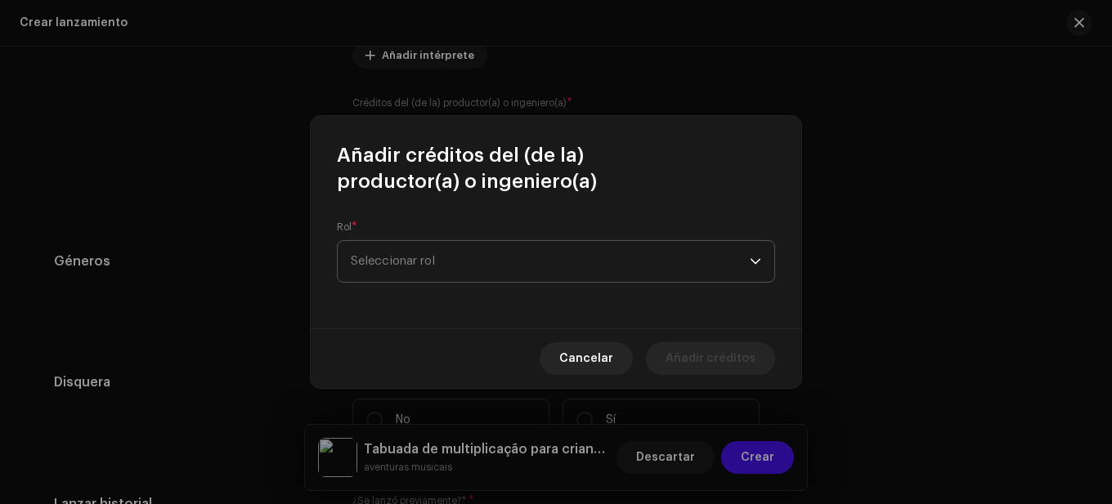
click at [455, 253] on span "Seleccionar rol" at bounding box center [550, 261] width 399 height 41
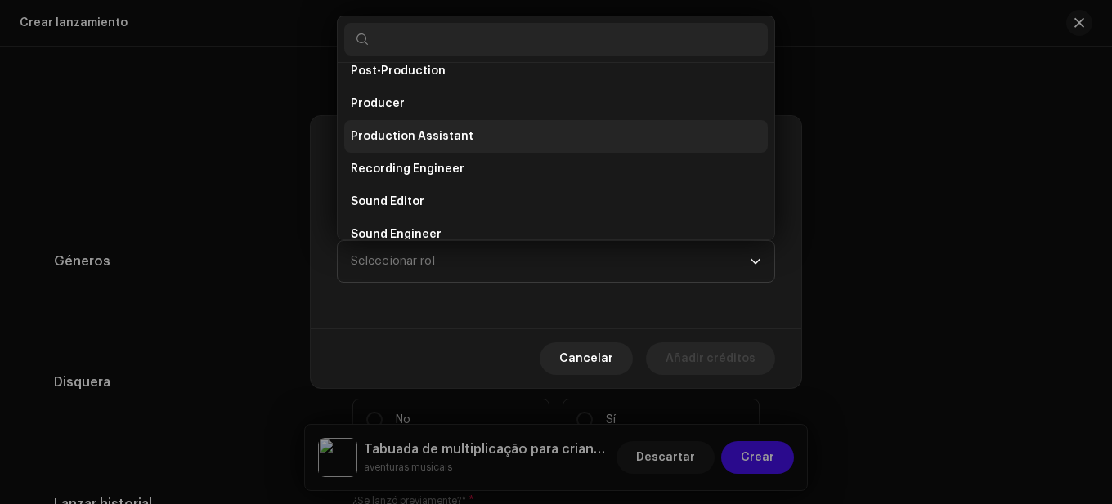
scroll to position [598, 0]
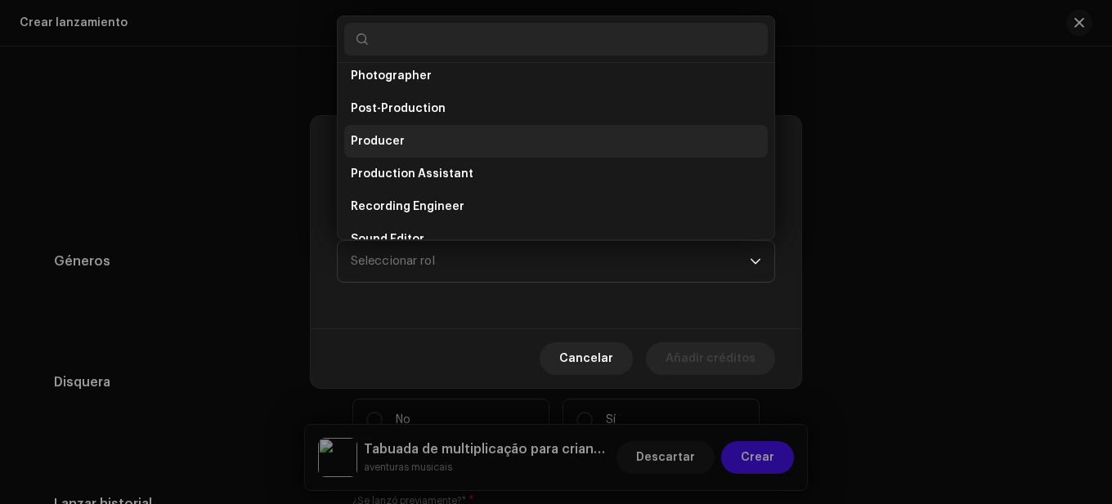
click at [397, 134] on span "Producer" at bounding box center [378, 141] width 54 height 16
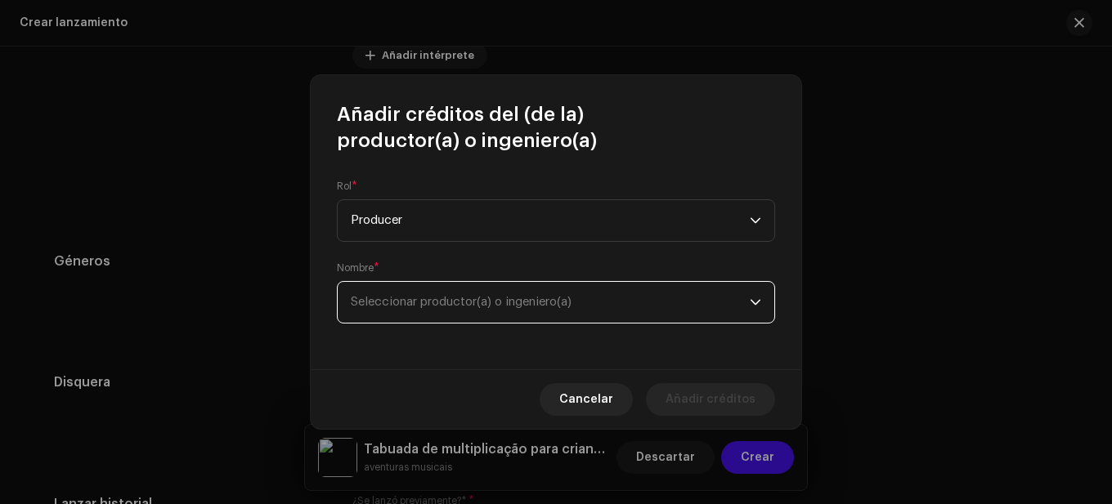
click at [624, 302] on span "Seleccionar productor(a) o ingeniero(a)" at bounding box center [550, 302] width 399 height 41
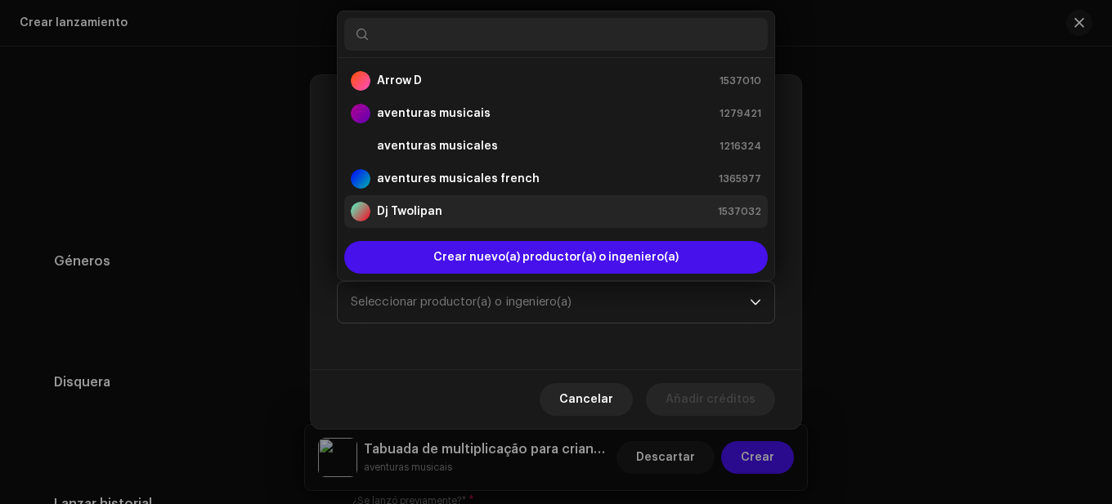
scroll to position [26, 0]
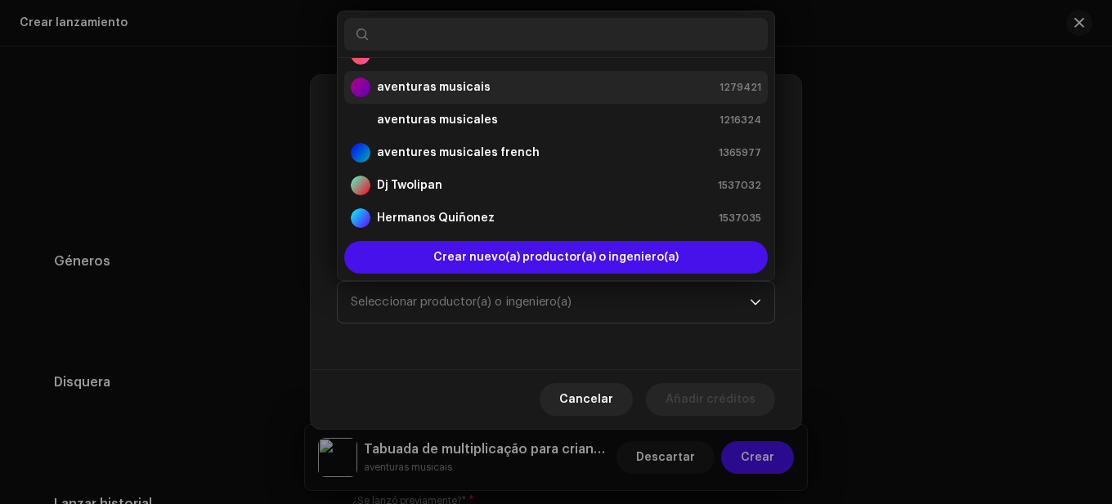
click at [475, 92] on strong "aventuras musicais" at bounding box center [434, 87] width 114 height 16
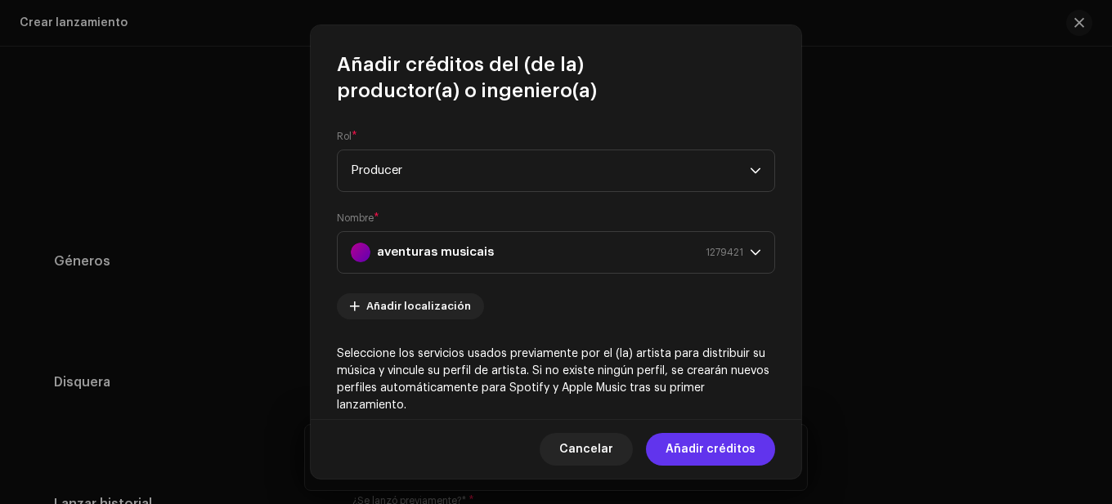
click at [718, 447] on span "Añadir créditos" at bounding box center [710, 449] width 90 height 33
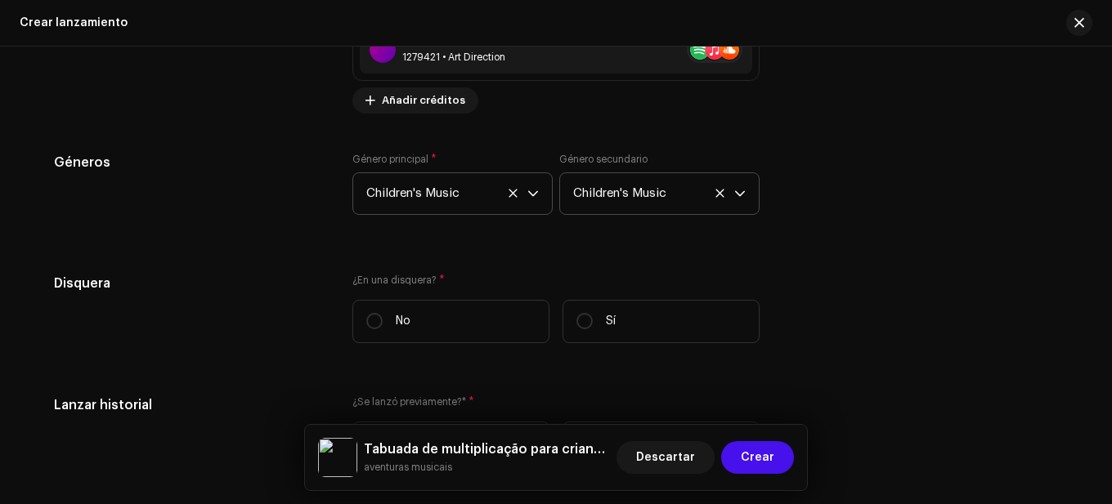
scroll to position [2600, 0]
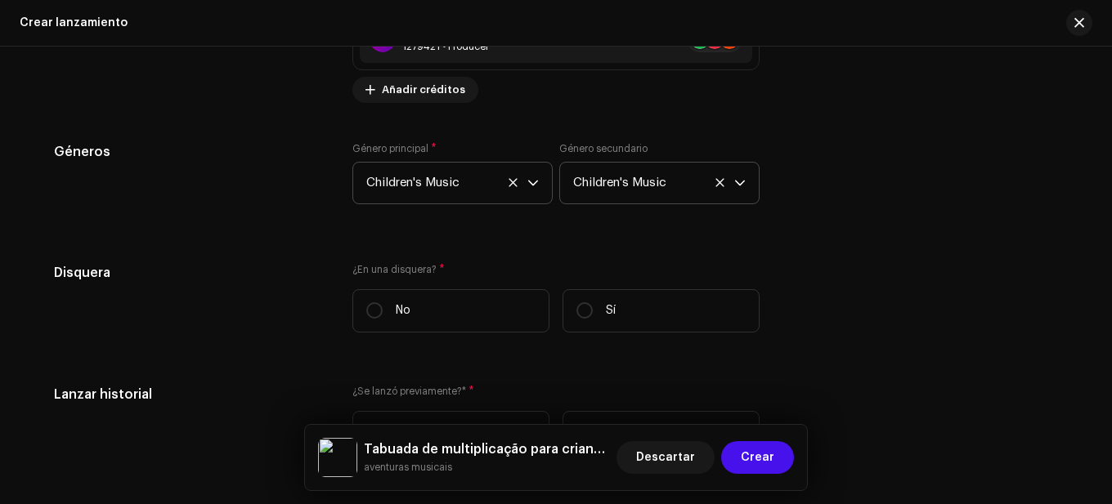
click at [467, 267] on label "¿En una disquera? *" at bounding box center [555, 269] width 407 height 13
click at [439, 302] on label "No" at bounding box center [450, 310] width 197 height 43
click at [383, 302] on input "No" at bounding box center [374, 310] width 16 height 16
radio input "true"
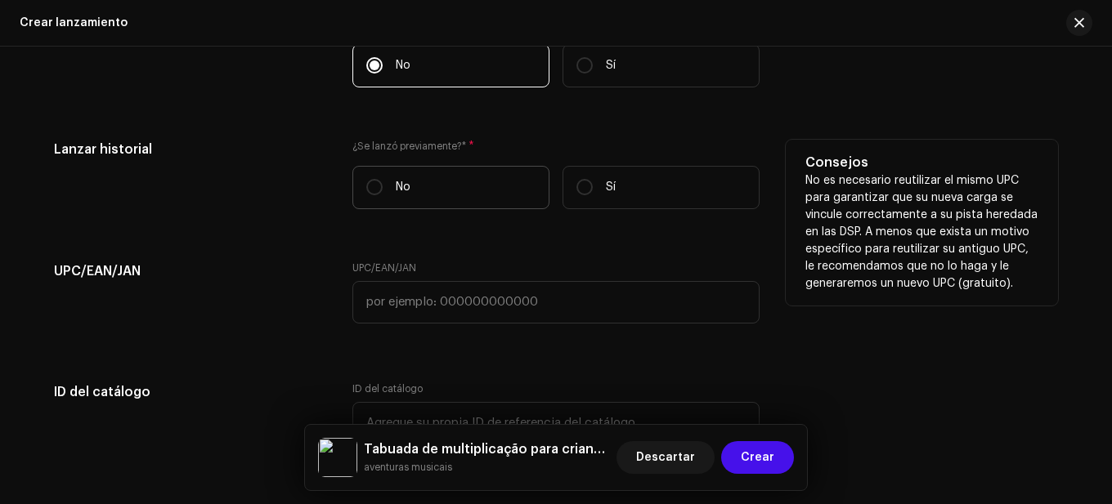
click at [400, 187] on p "No" at bounding box center [403, 187] width 15 height 17
click at [383, 187] on input "No" at bounding box center [374, 187] width 16 height 16
radio input "true"
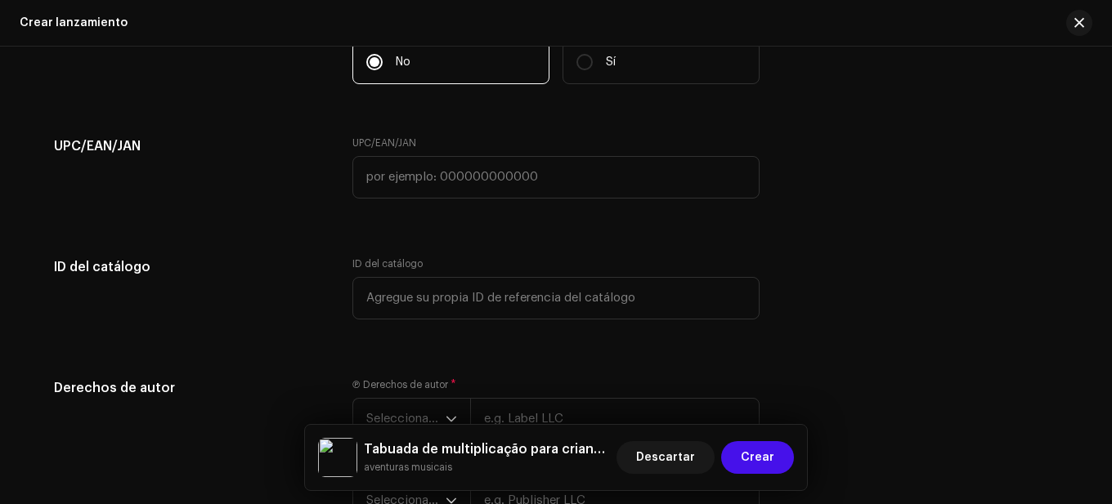
scroll to position [3090, 0]
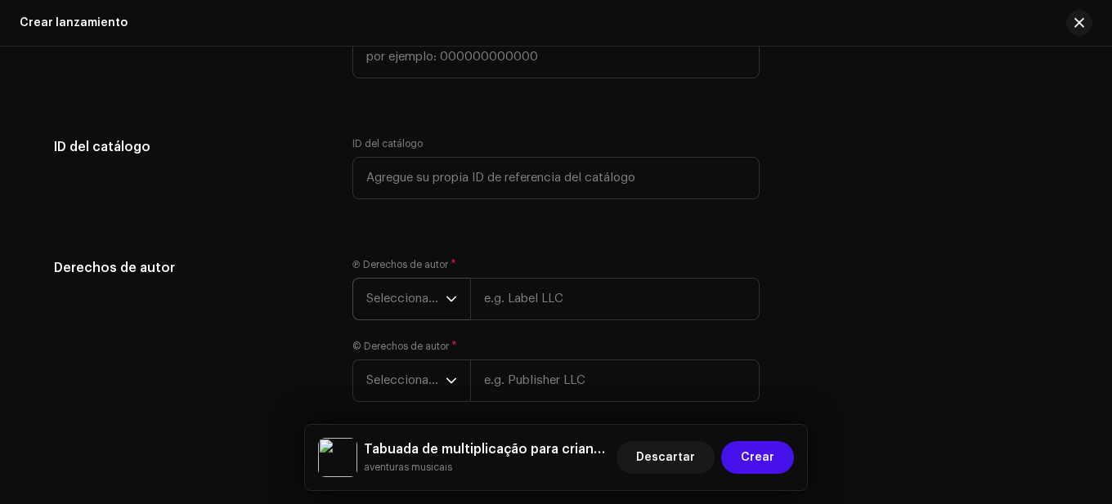
click at [435, 303] on span "Seleccionar año" at bounding box center [405, 299] width 79 height 41
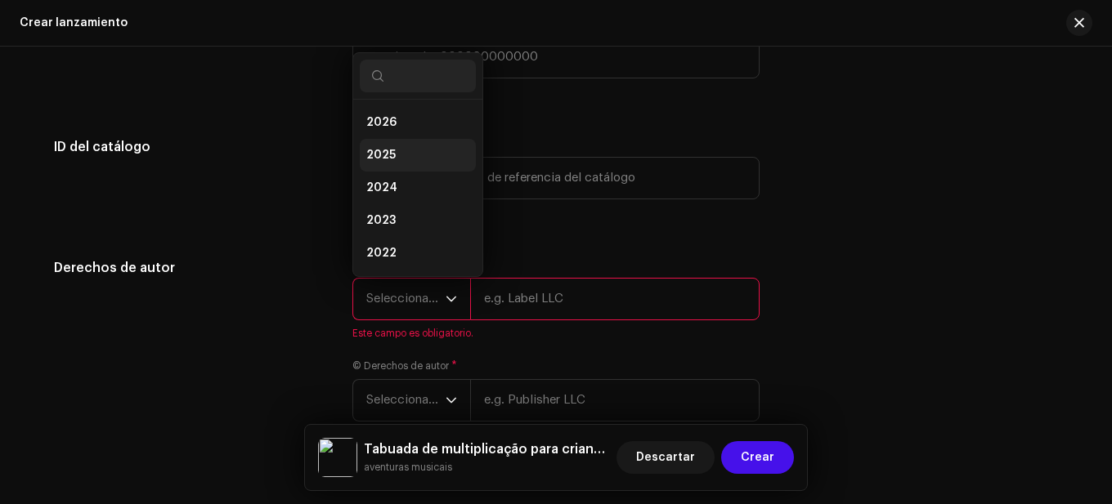
click at [382, 145] on li "2025" at bounding box center [418, 155] width 116 height 33
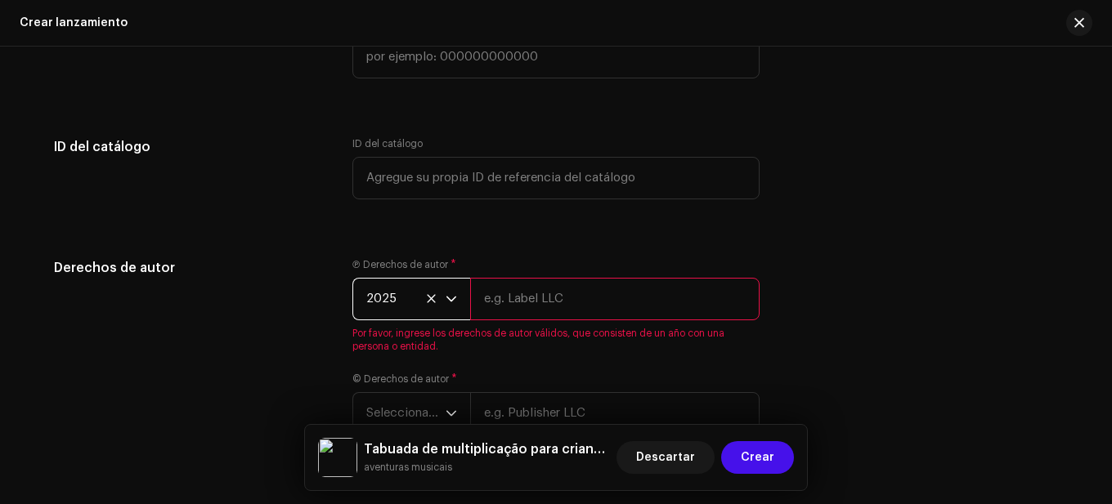
click at [547, 300] on input "text" at bounding box center [614, 299] width 289 height 43
type input "aventuras musicais"
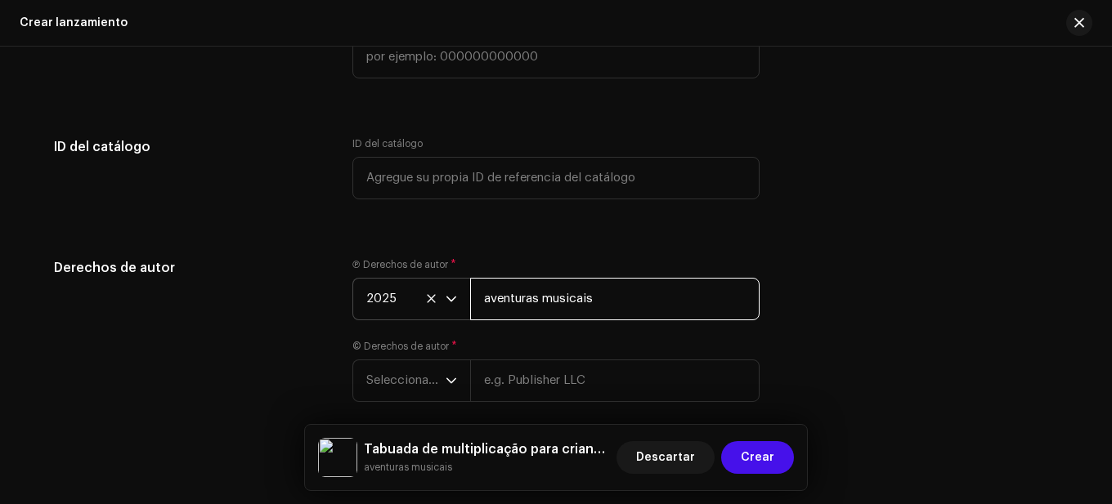
scroll to position [3165, 0]
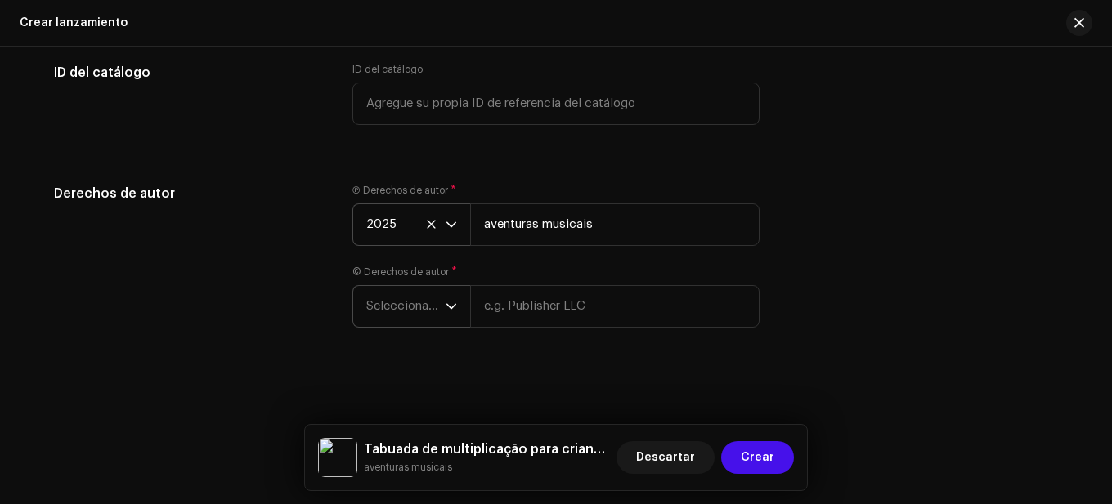
click at [403, 316] on span "Seleccionar año" at bounding box center [405, 306] width 79 height 41
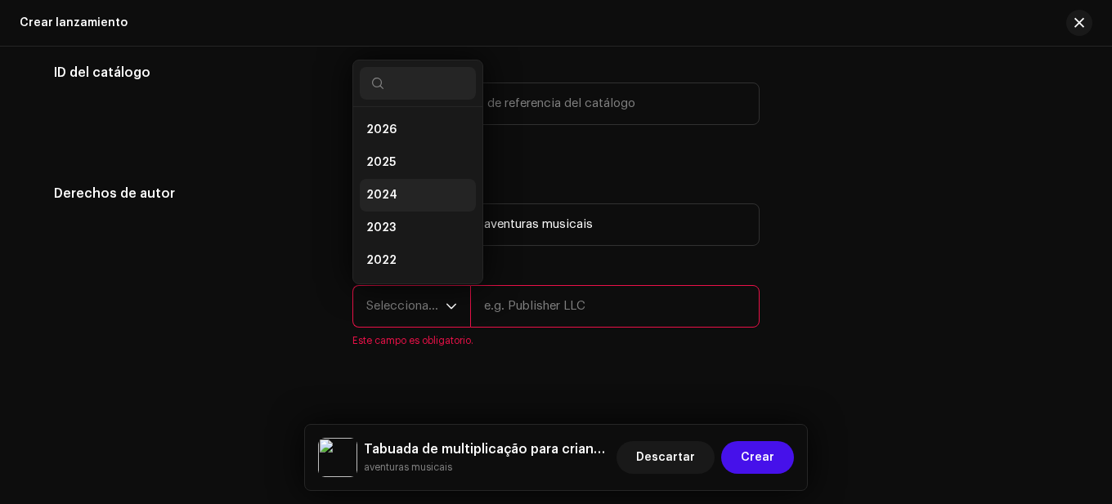
scroll to position [26, 0]
click at [404, 141] on li "2025" at bounding box center [418, 136] width 116 height 33
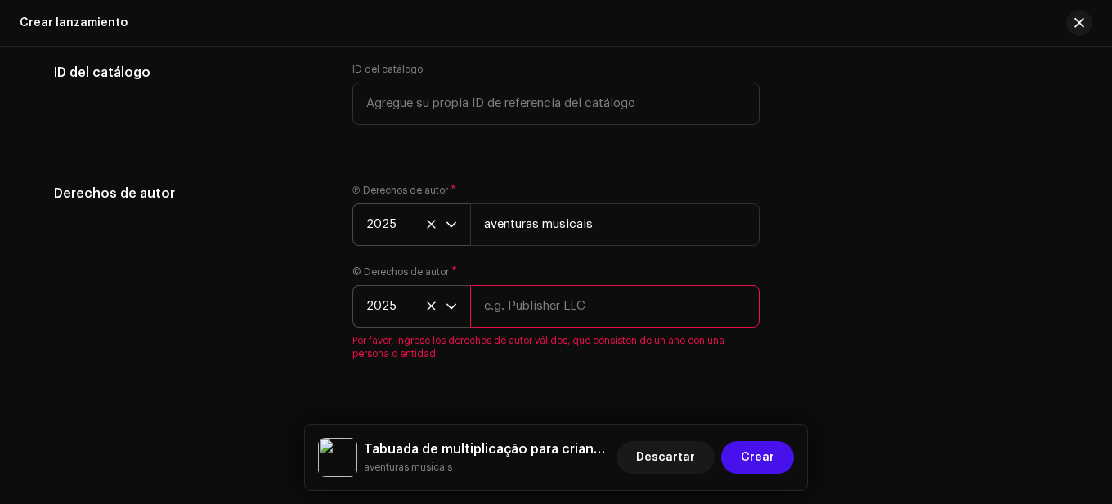
click at [516, 306] on input "text" at bounding box center [614, 306] width 289 height 43
type input "aventuras musicais"
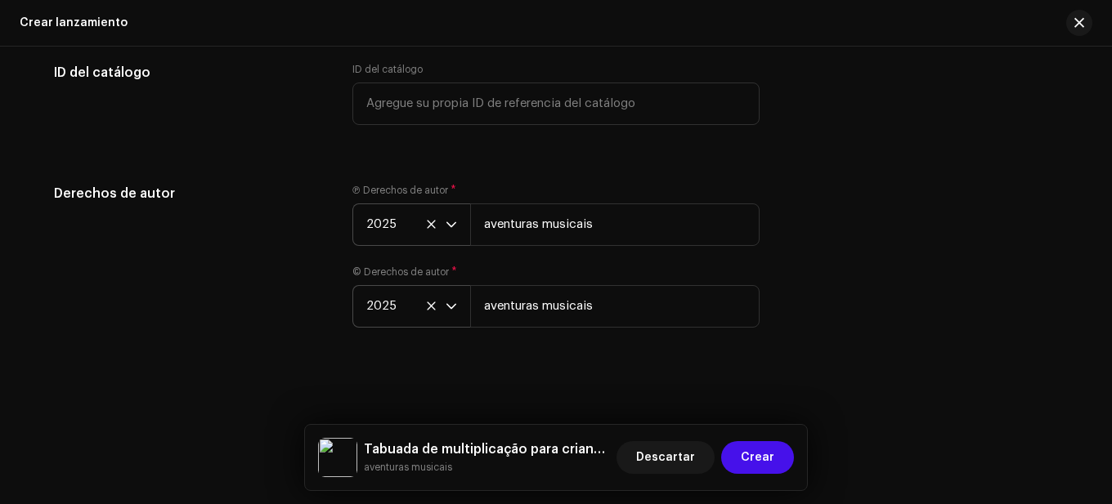
click at [690, 372] on div "Crear un nuevo lanzamiento Le guiaremos en todo el proceso, desde la selección …" at bounding box center [556, 276] width 1112 height 458
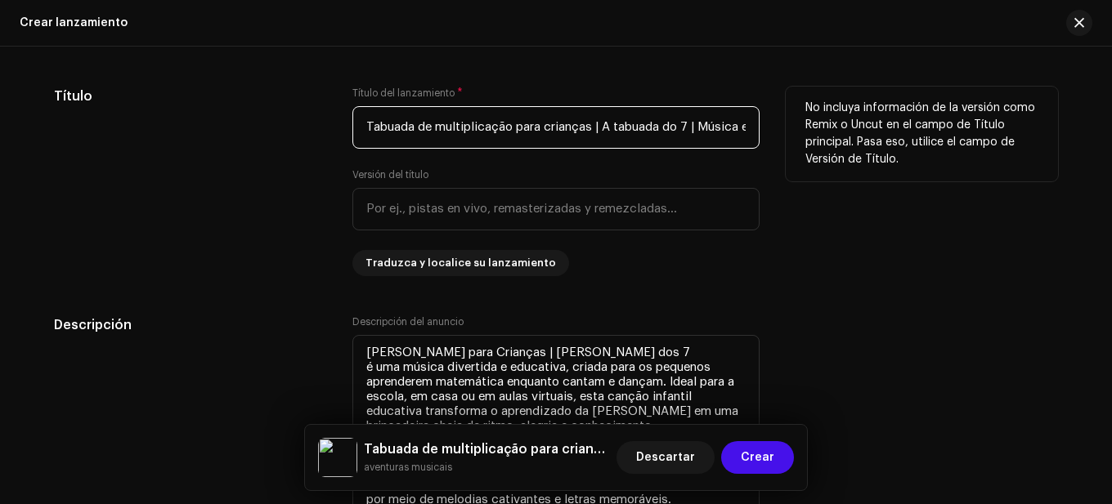
scroll to position [0, 110]
drag, startPoint x: 362, startPoint y: 130, endPoint x: 884, endPoint y: 107, distance: 522.8
click at [884, 107] on div "Título Título del lanzamiento * [PERSON_NAME] de multiplicação para crianças | …" at bounding box center [556, 182] width 1004 height 190
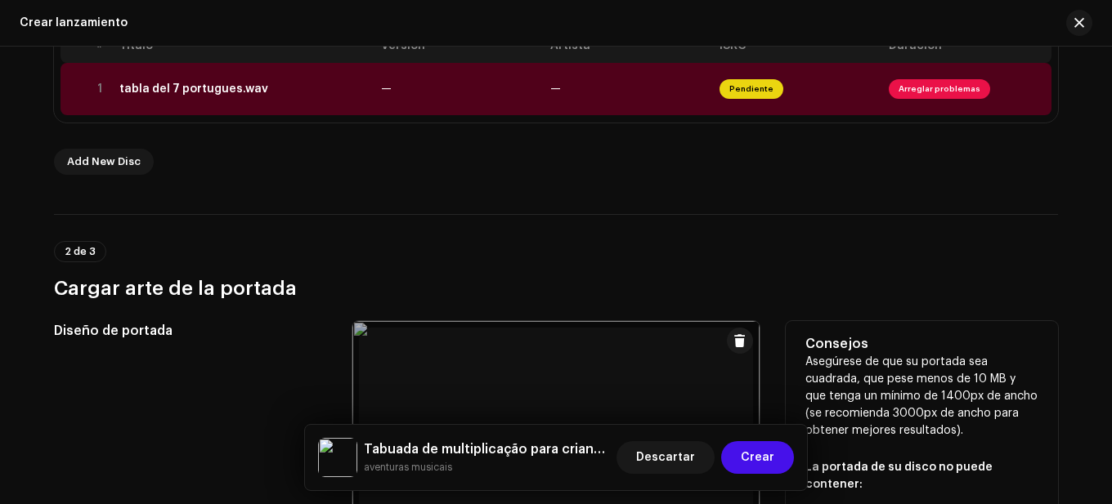
scroll to position [386, 0]
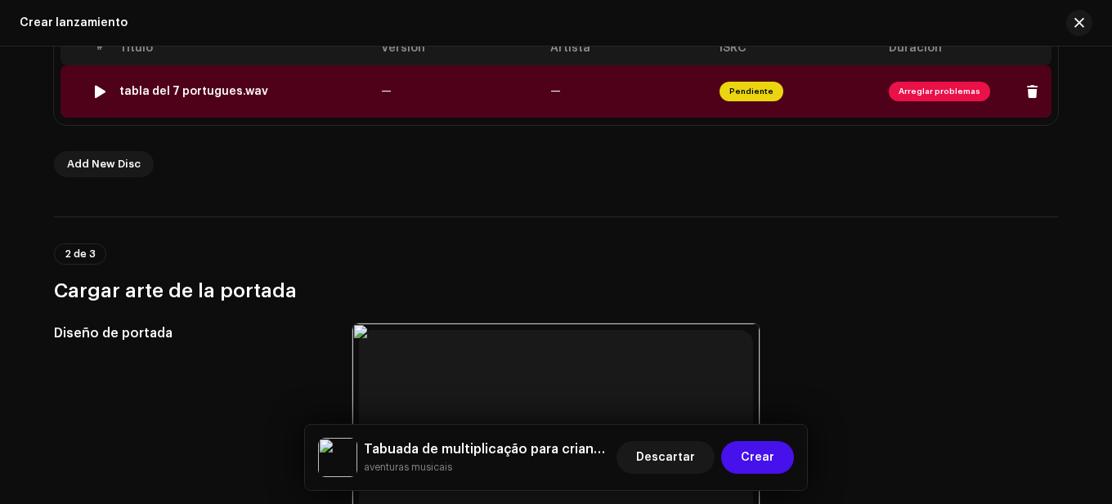
click at [550, 95] on span "—" at bounding box center [555, 91] width 11 height 11
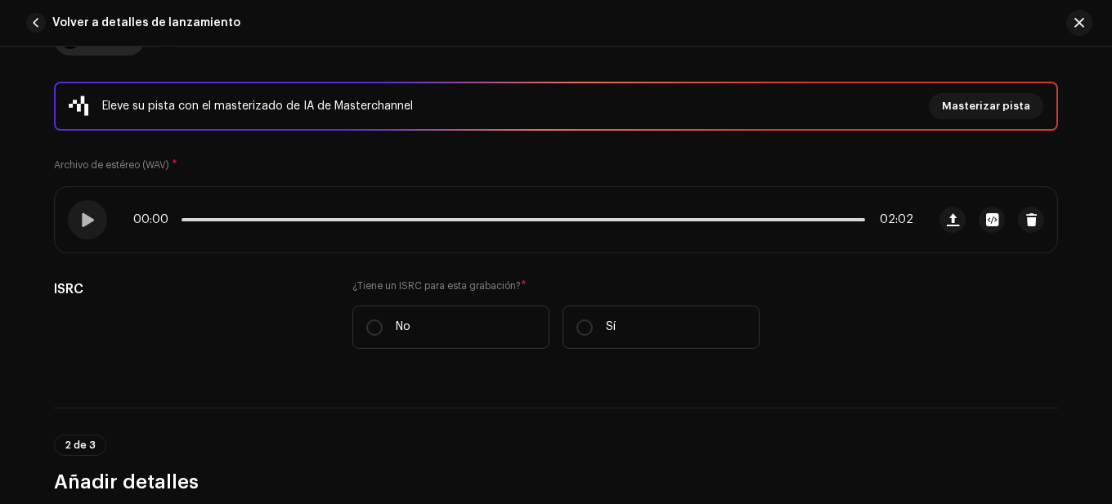
scroll to position [245, 0]
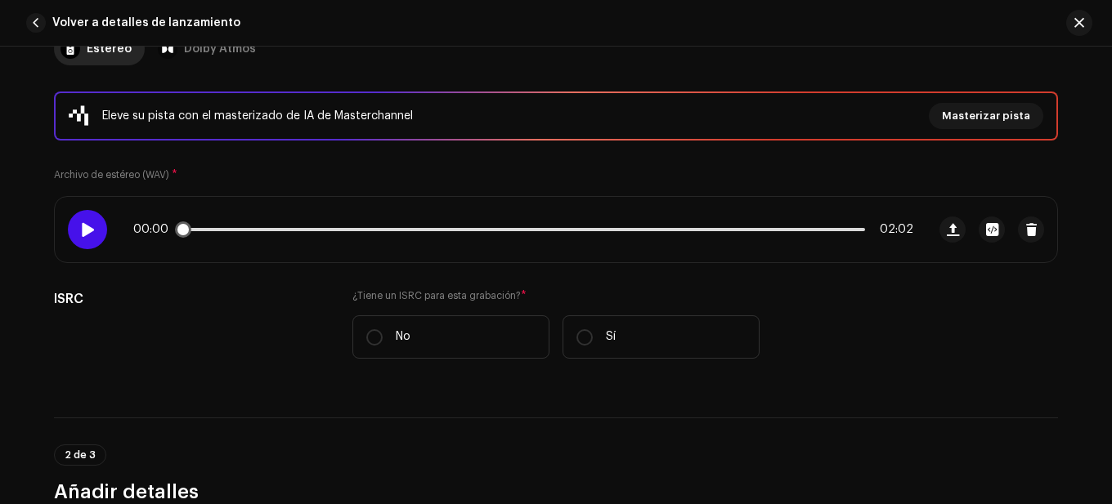
click at [87, 229] on span at bounding box center [87, 229] width 14 height 13
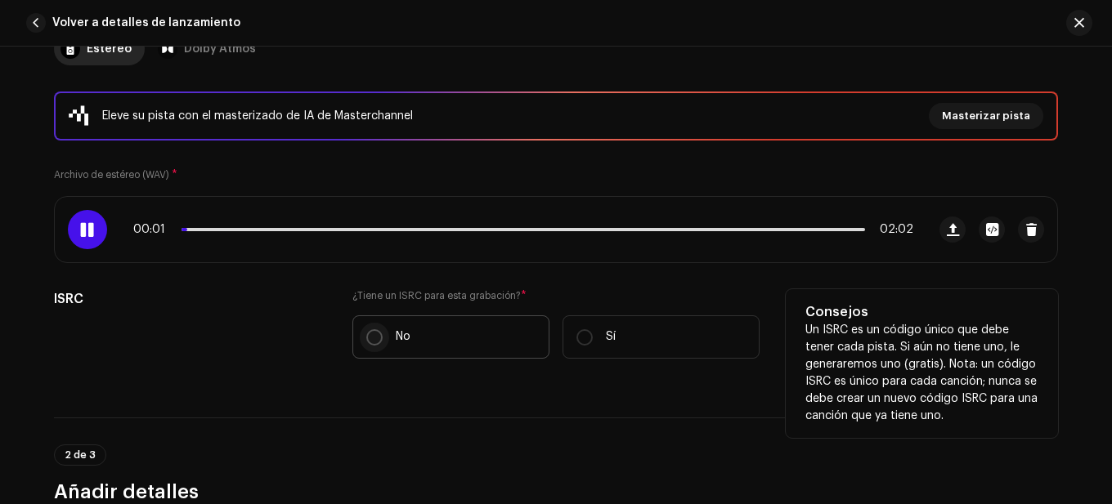
click at [369, 337] on input "No" at bounding box center [374, 337] width 16 height 16
radio input "true"
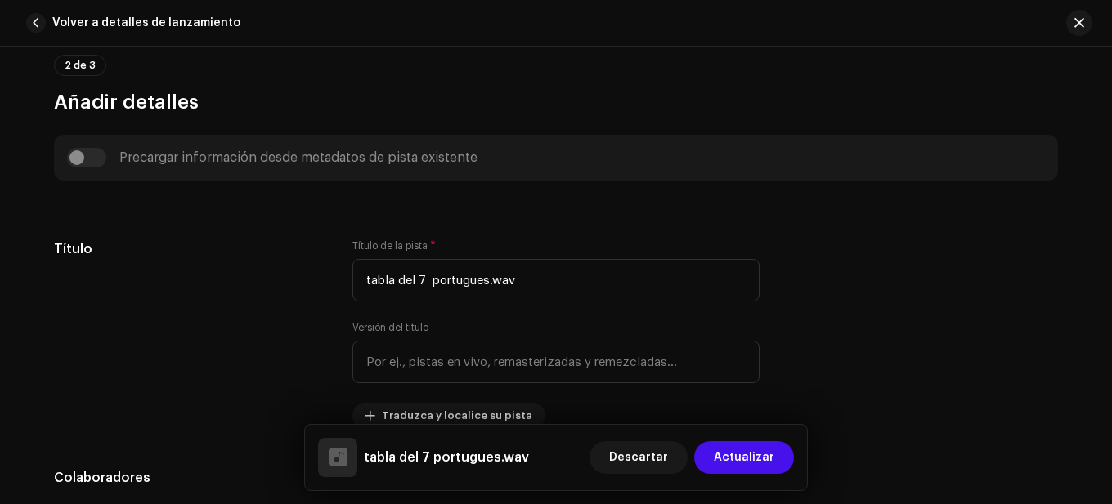
scroll to position [736, 0]
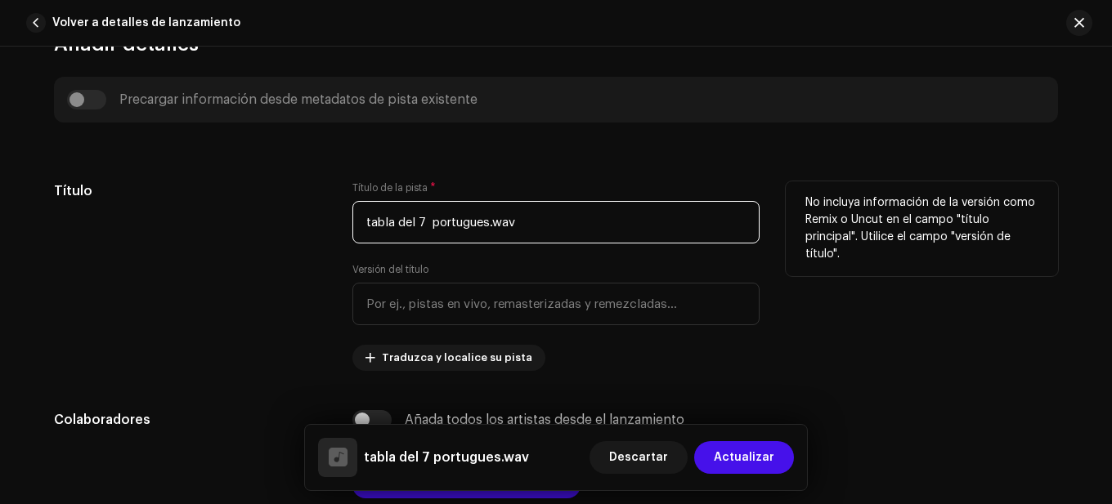
drag, startPoint x: 536, startPoint y: 223, endPoint x: 223, endPoint y: 241, distance: 313.5
click at [223, 241] on div "Título Título de la pista * tabla del 7 portugues.wav Versión del título Traduz…" at bounding box center [556, 276] width 1004 height 190
paste input "Tabuada de multiplicação para crianças | A tabuada do 7 | Música educacional in…"
type input "Tabuada de multiplicação para crianças | A tabuada do 7 | Música educacional in…"
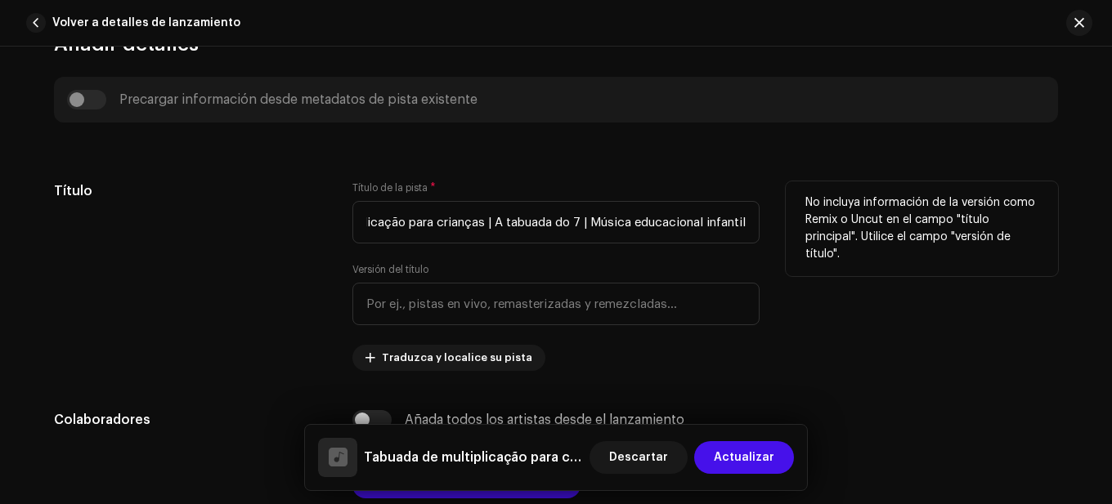
click at [280, 212] on div "Título" at bounding box center [190, 276] width 272 height 190
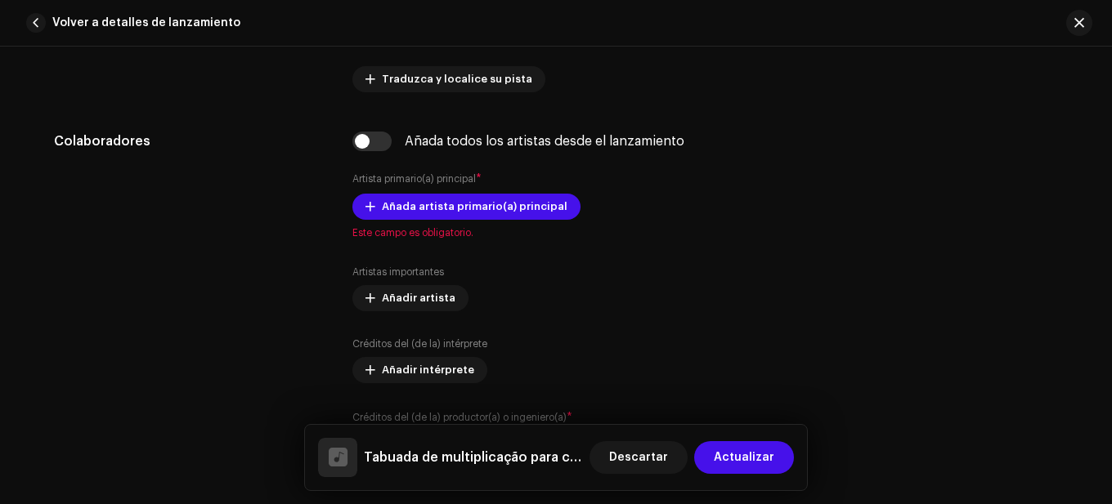
scroll to position [1063, 0]
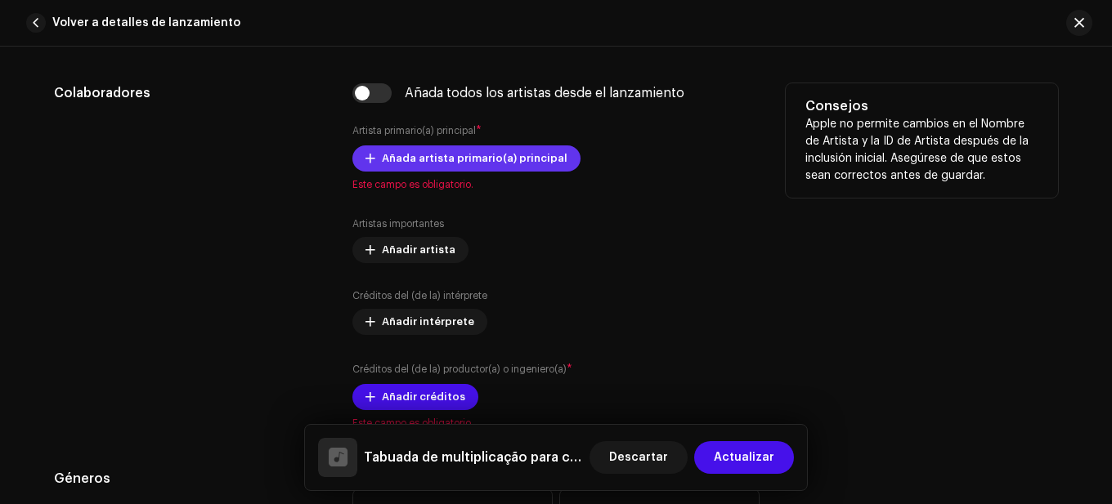
click at [464, 164] on span "Añada artista primario(a) principal" at bounding box center [475, 158] width 186 height 33
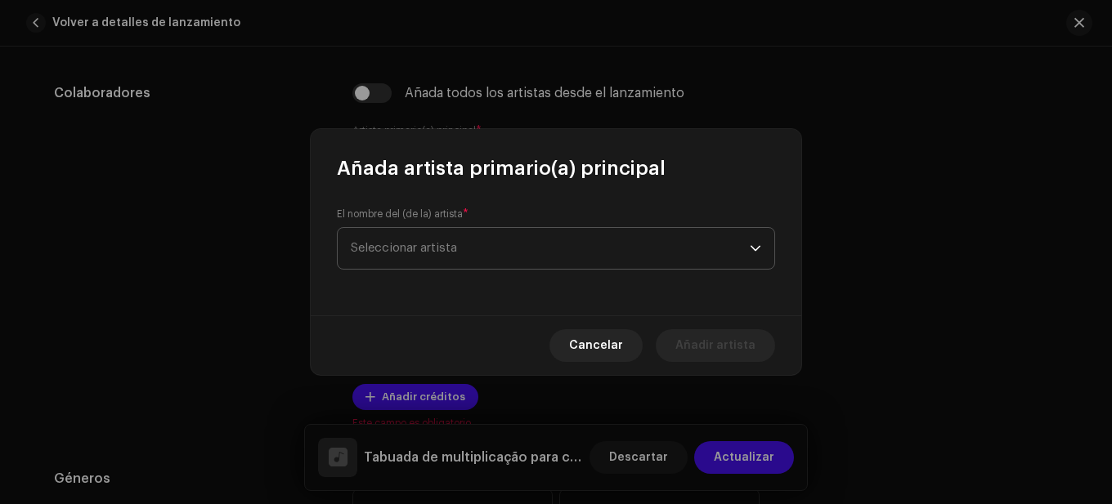
click at [454, 231] on span "Seleccionar artista" at bounding box center [550, 248] width 399 height 41
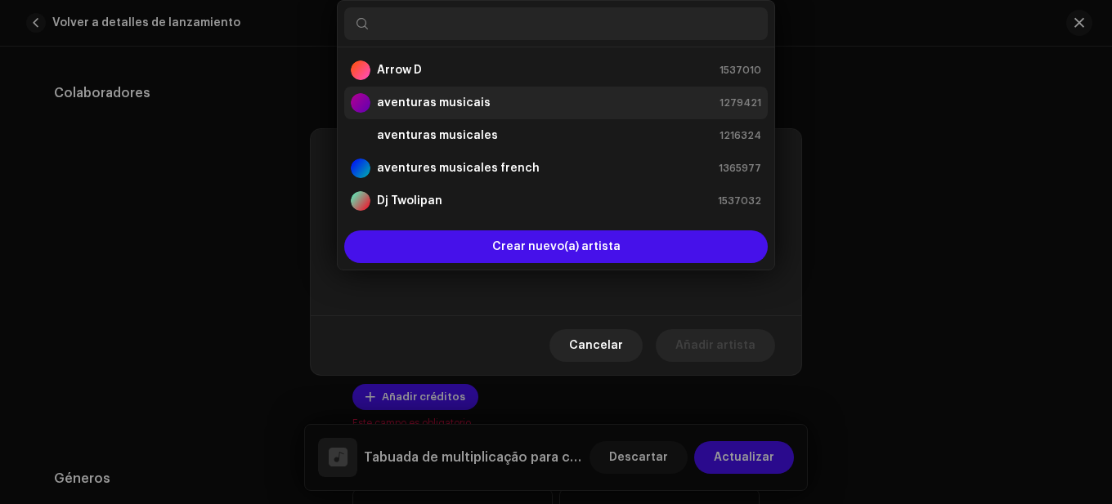
click at [460, 104] on strong "aventuras musicais" at bounding box center [434, 103] width 114 height 16
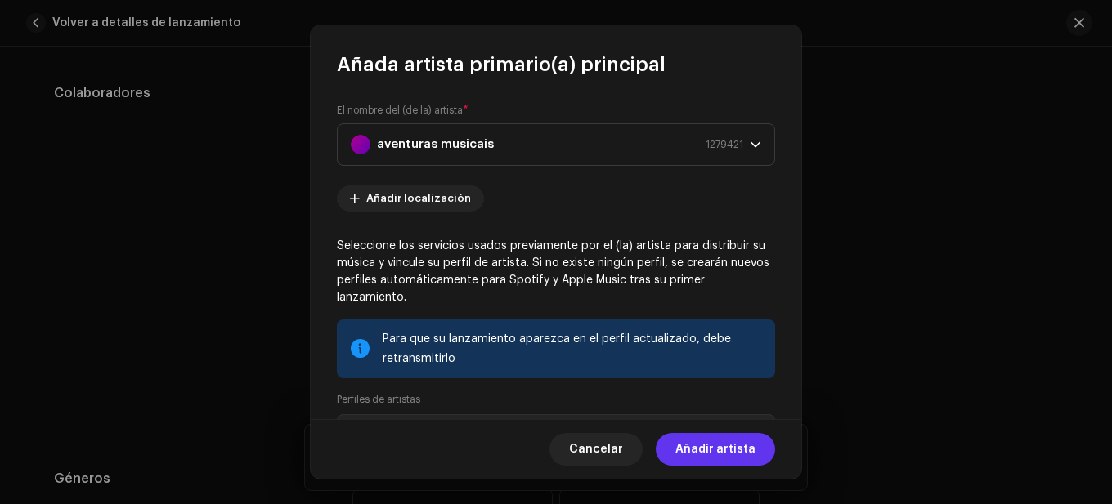
click at [736, 448] on span "Añadir artista" at bounding box center [715, 449] width 80 height 33
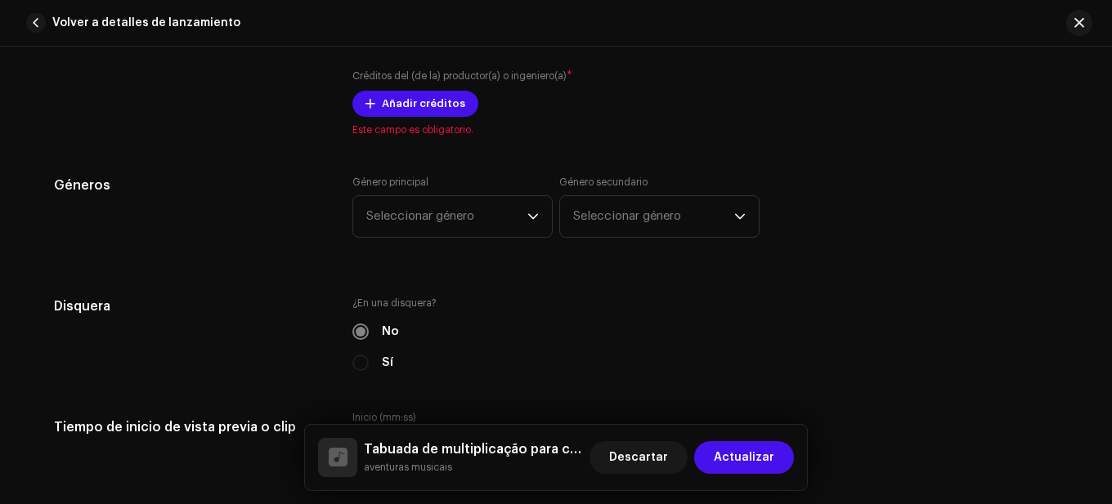
scroll to position [1389, 0]
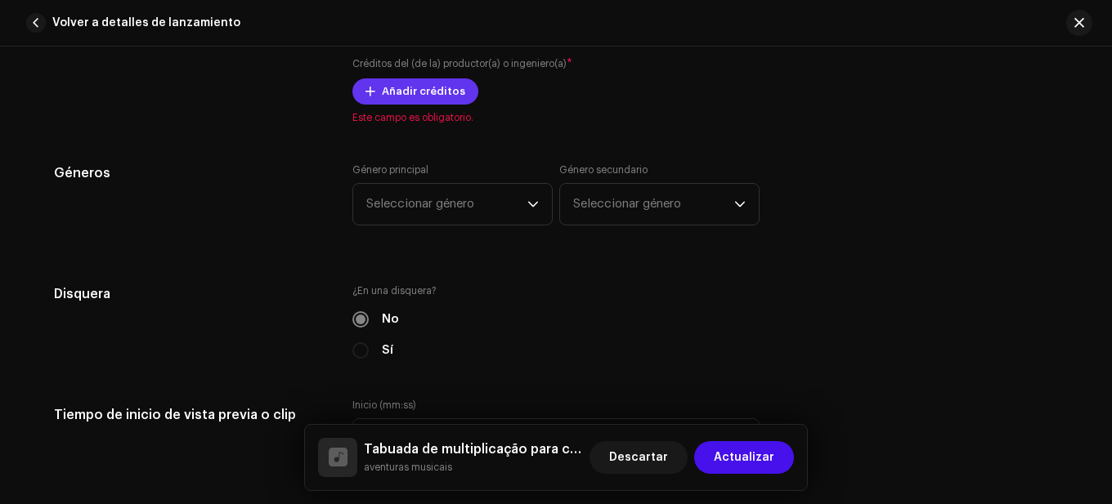
click at [441, 99] on span "Añadir créditos" at bounding box center [423, 91] width 83 height 33
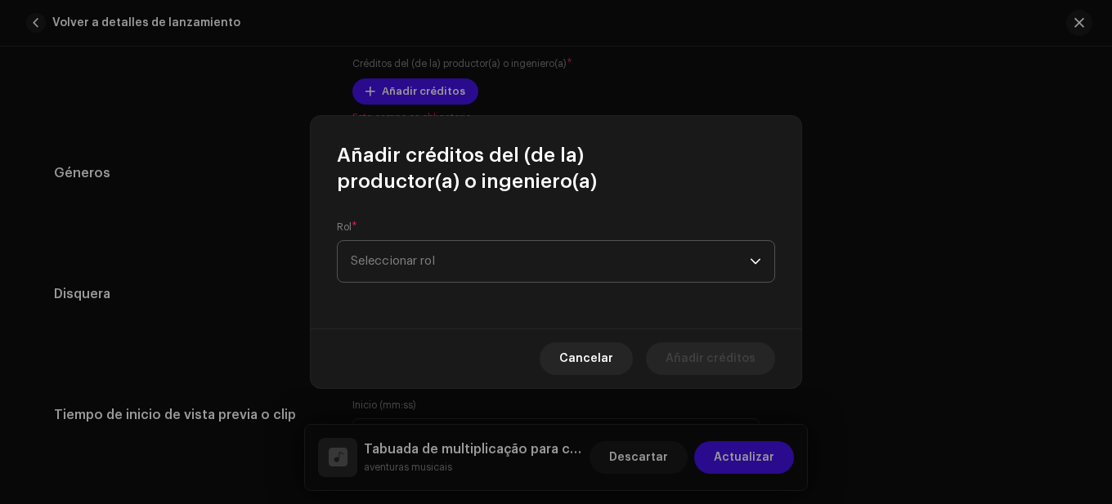
click at [475, 275] on span "Seleccionar rol" at bounding box center [550, 261] width 399 height 41
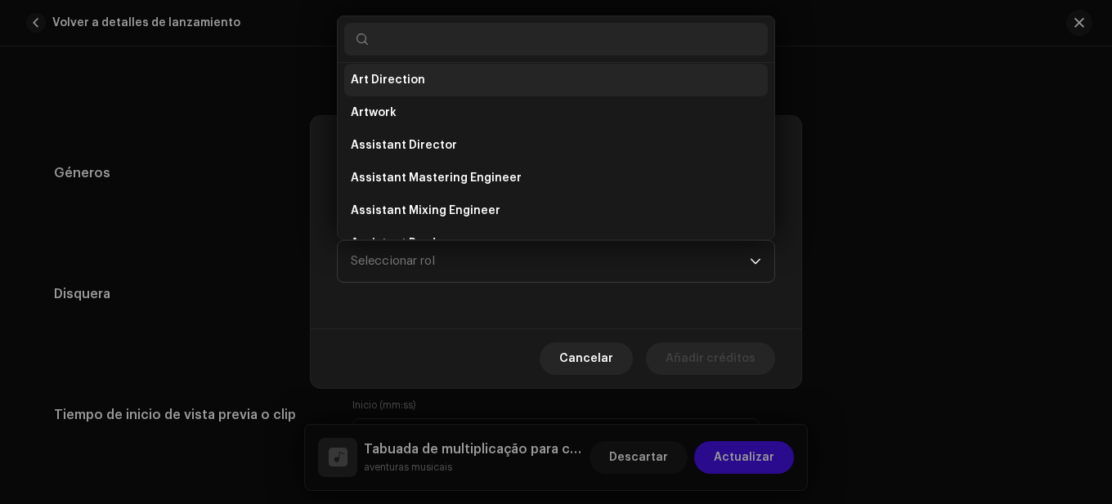
scroll to position [0, 0]
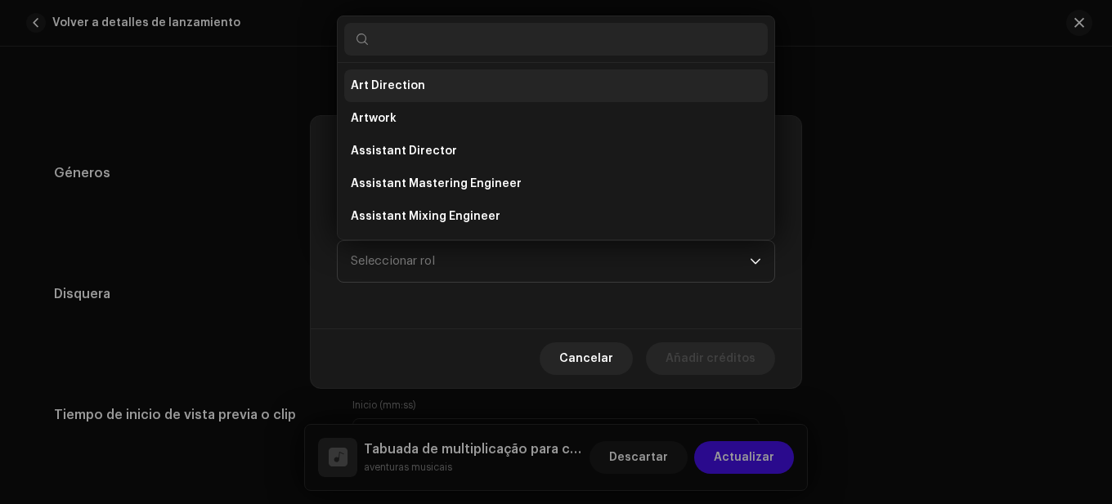
click at [413, 81] on span "Art Direction" at bounding box center [388, 86] width 74 height 16
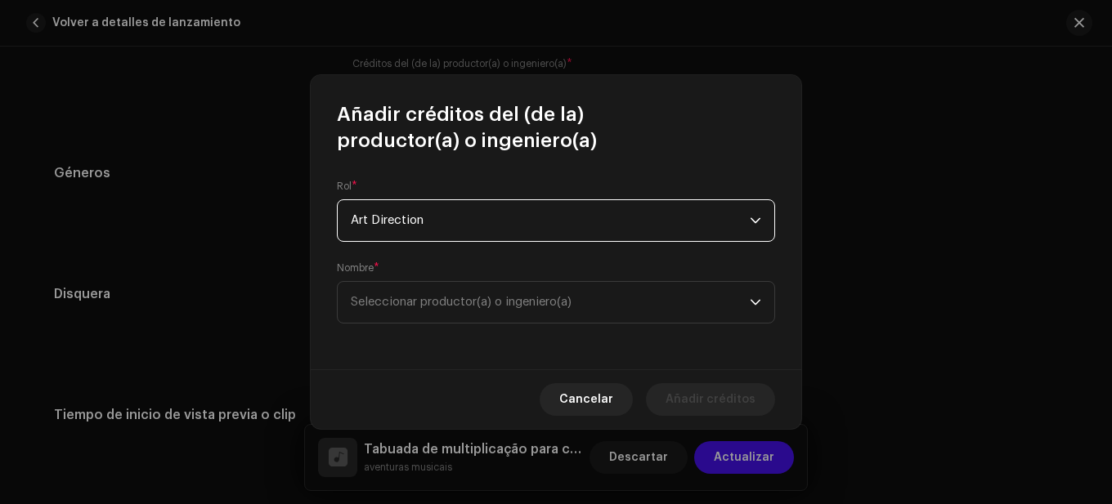
click at [506, 274] on div "Nombre * Seleccionar productor(a) o ingeniero(a)" at bounding box center [556, 293] width 438 height 62
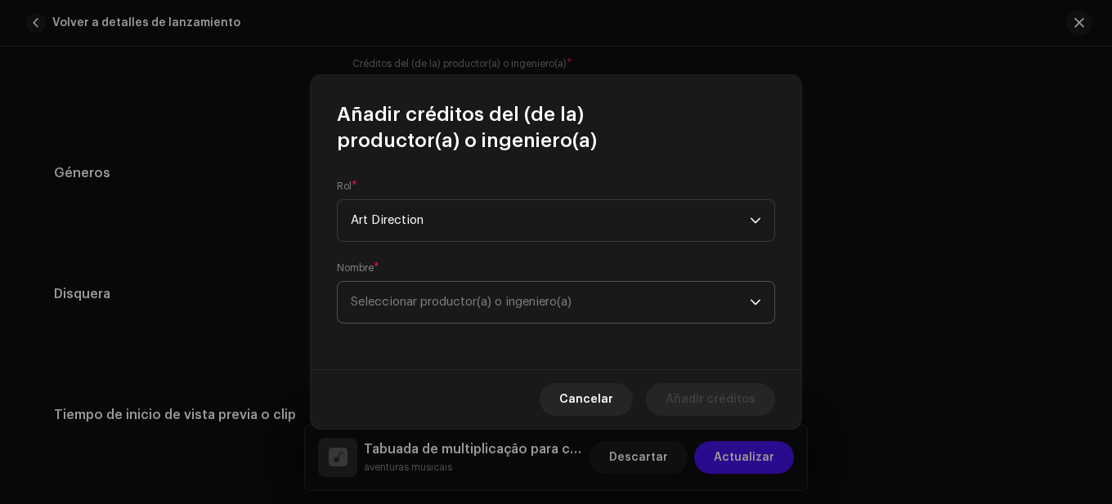
click at [506, 300] on span "Seleccionar productor(a) o ingeniero(a)" at bounding box center [461, 302] width 221 height 12
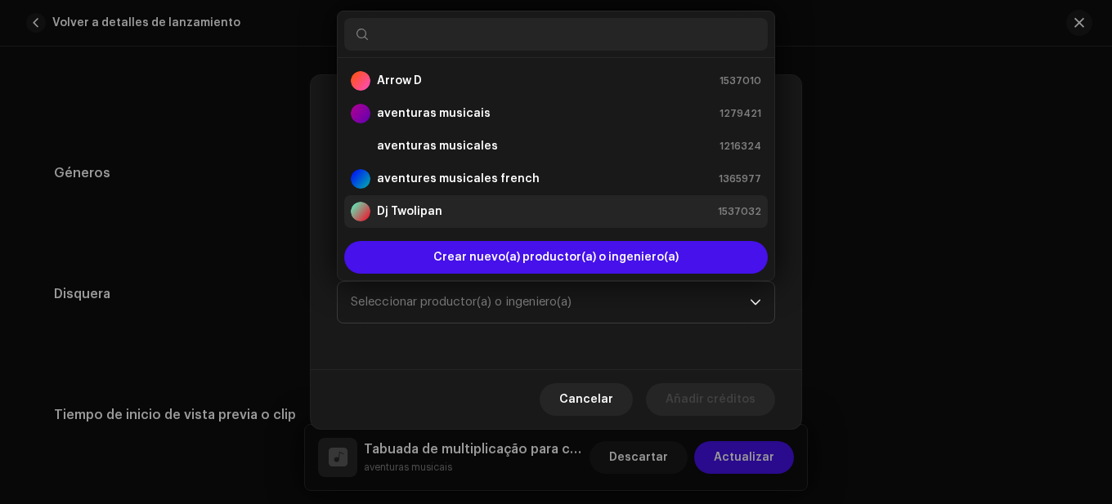
scroll to position [26, 0]
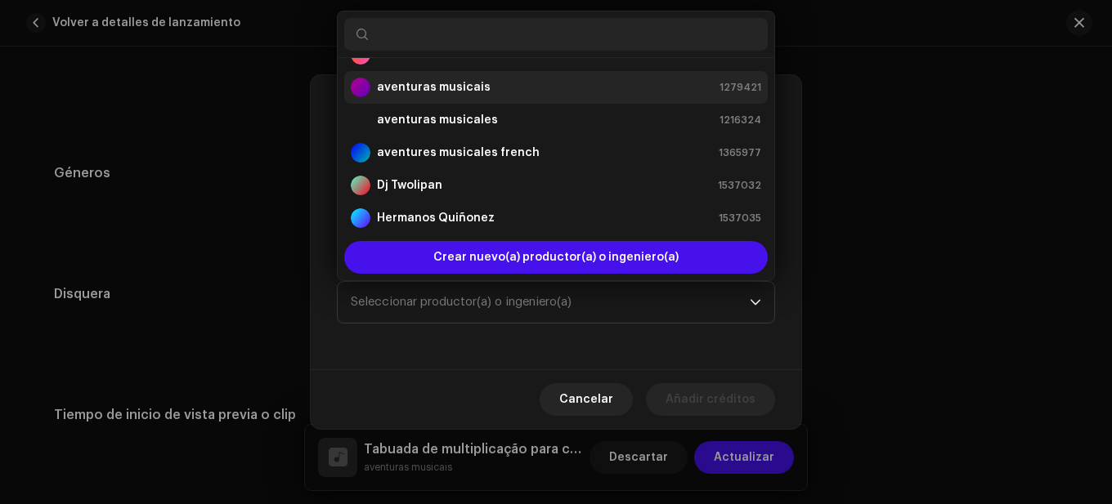
click at [463, 92] on strong "aventuras musicais" at bounding box center [434, 87] width 114 height 16
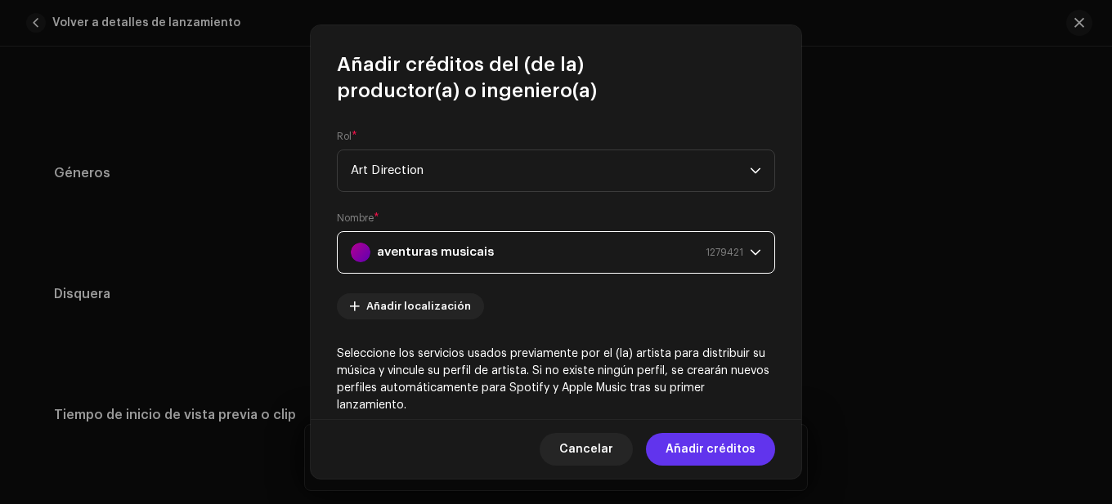
click at [723, 444] on span "Añadir créditos" at bounding box center [710, 449] width 90 height 33
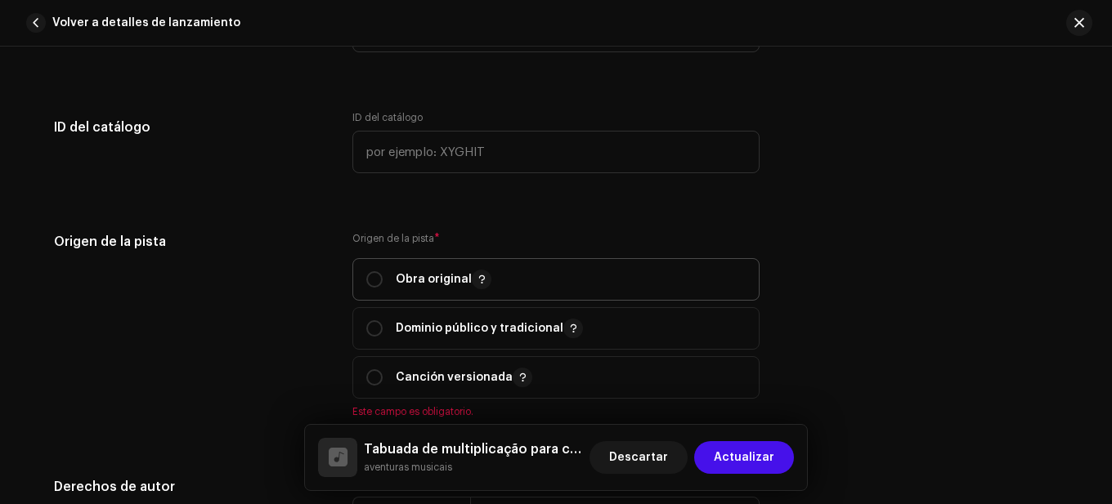
click at [420, 294] on span "Obra original" at bounding box center [555, 279] width 379 height 41
radio input "true"
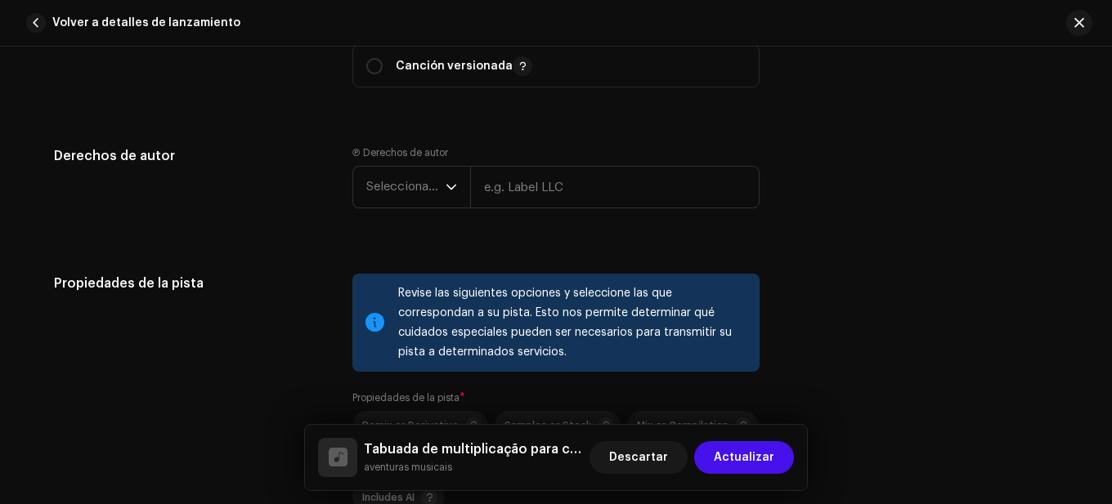
scroll to position [2174, 0]
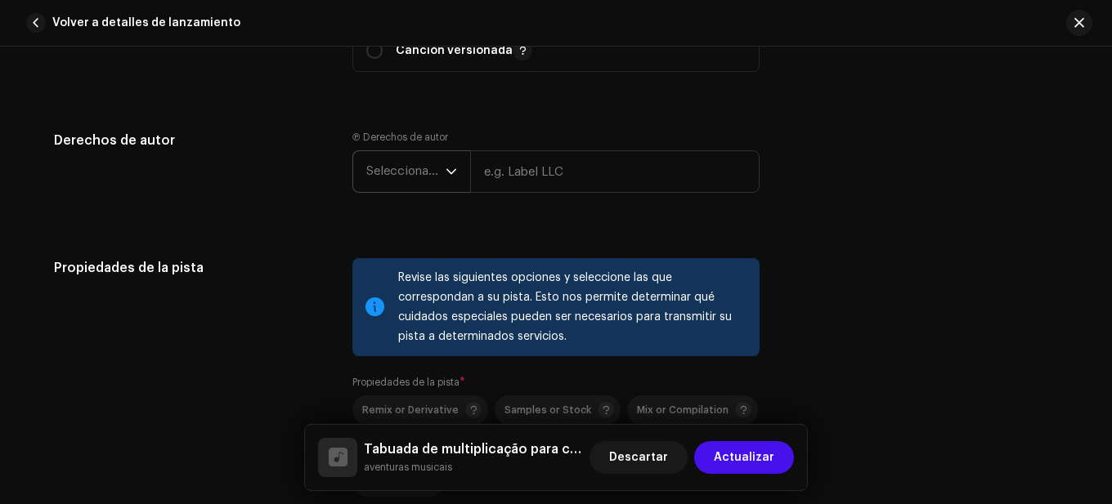
click at [459, 169] on p-select "Seleccionar año" at bounding box center [411, 171] width 118 height 43
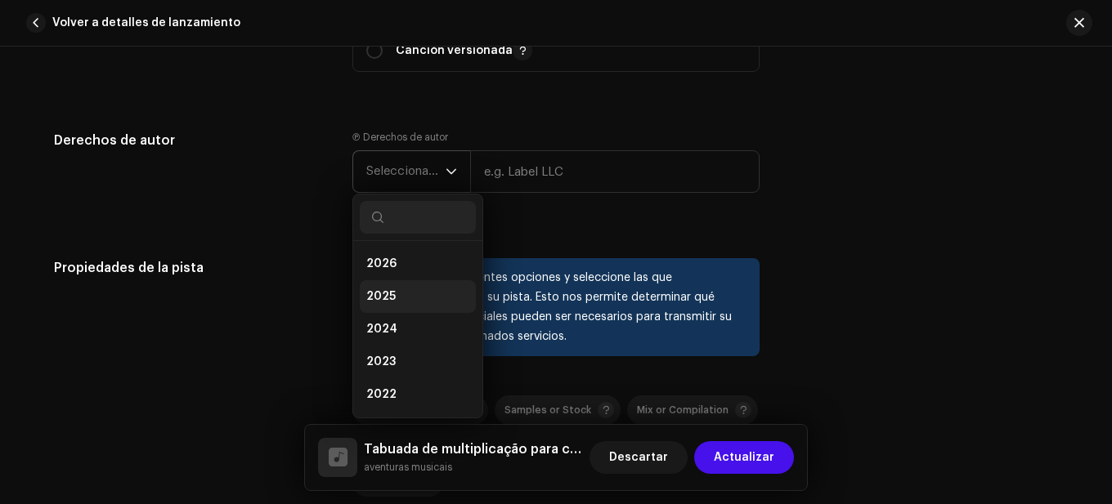
click at [394, 298] on li "2025" at bounding box center [418, 296] width 116 height 33
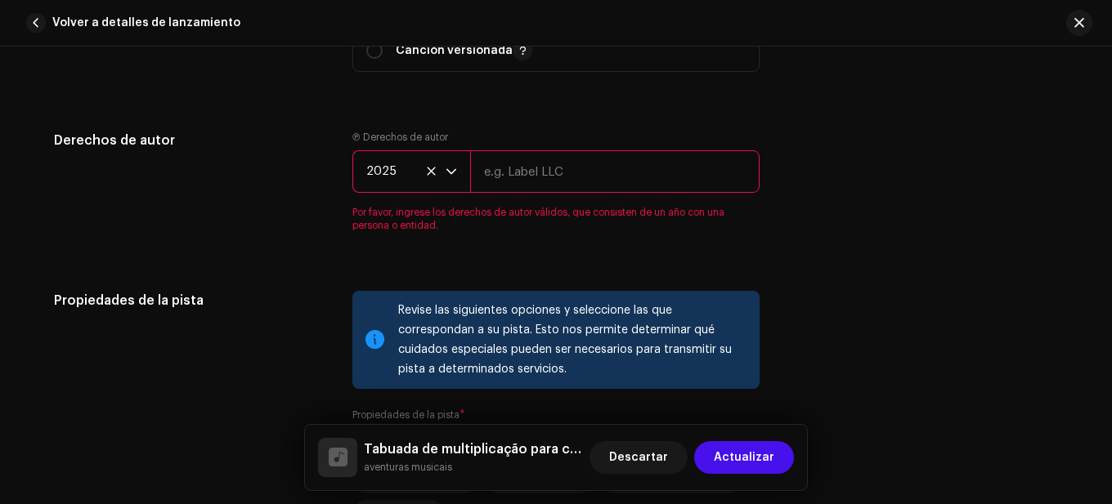
click at [533, 168] on input "text" at bounding box center [614, 171] width 289 height 43
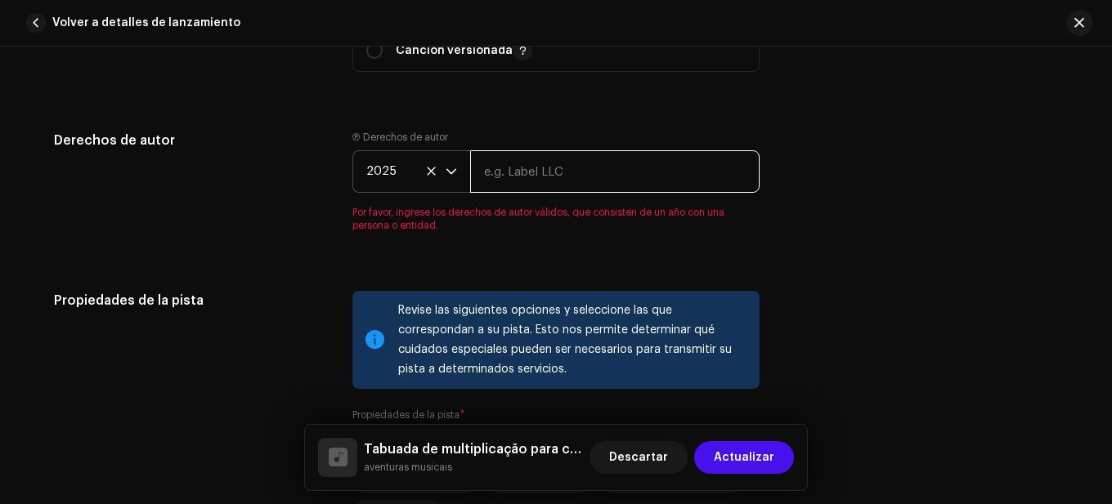
type input "aventuras musicais"
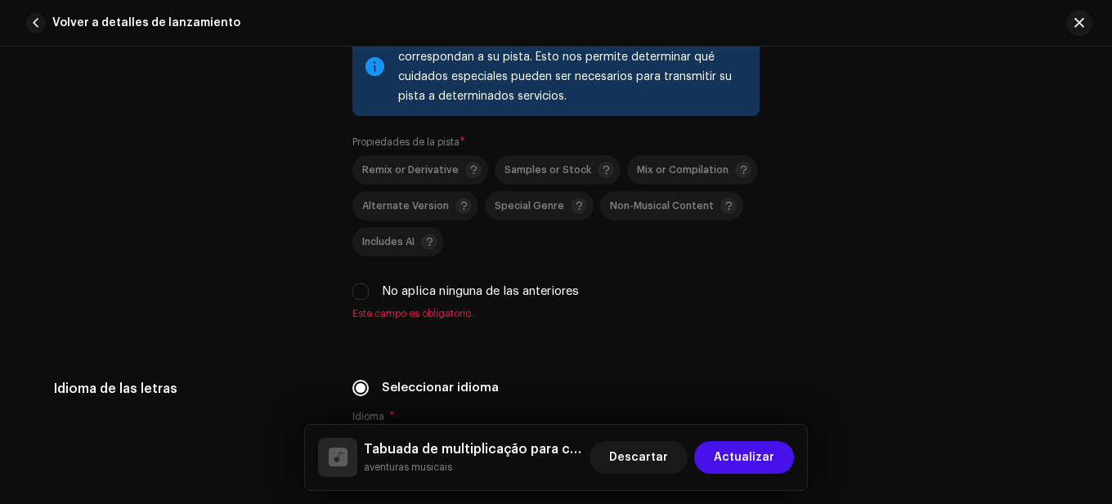
scroll to position [2419, 0]
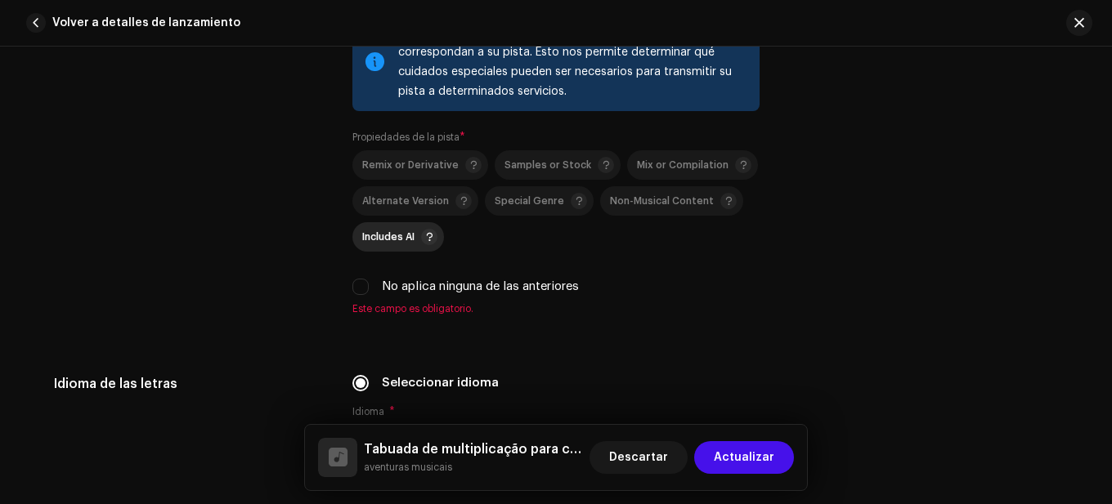
click at [410, 233] on span "Includes AI" at bounding box center [388, 237] width 52 height 11
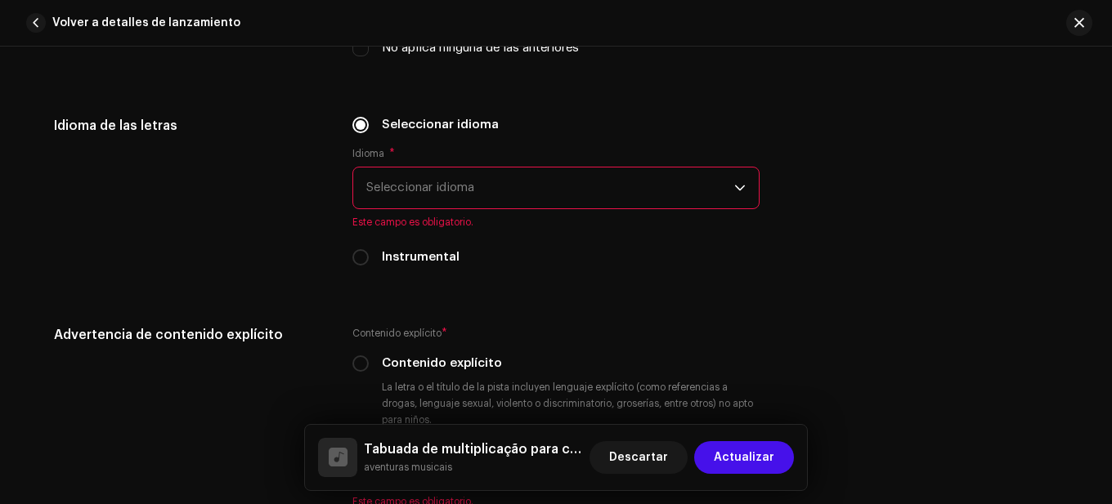
scroll to position [2664, 0]
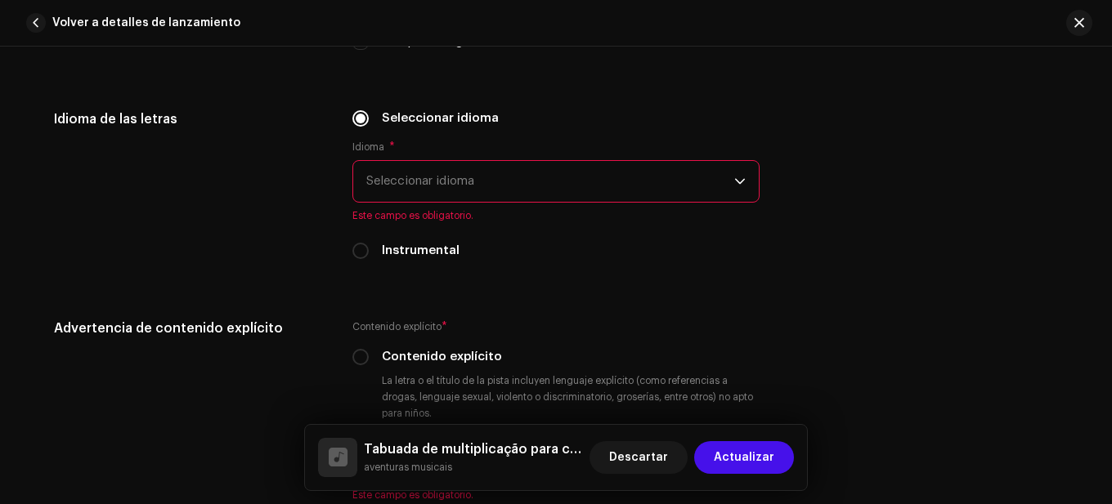
click at [448, 181] on span "Seleccionar idioma" at bounding box center [550, 181] width 368 height 41
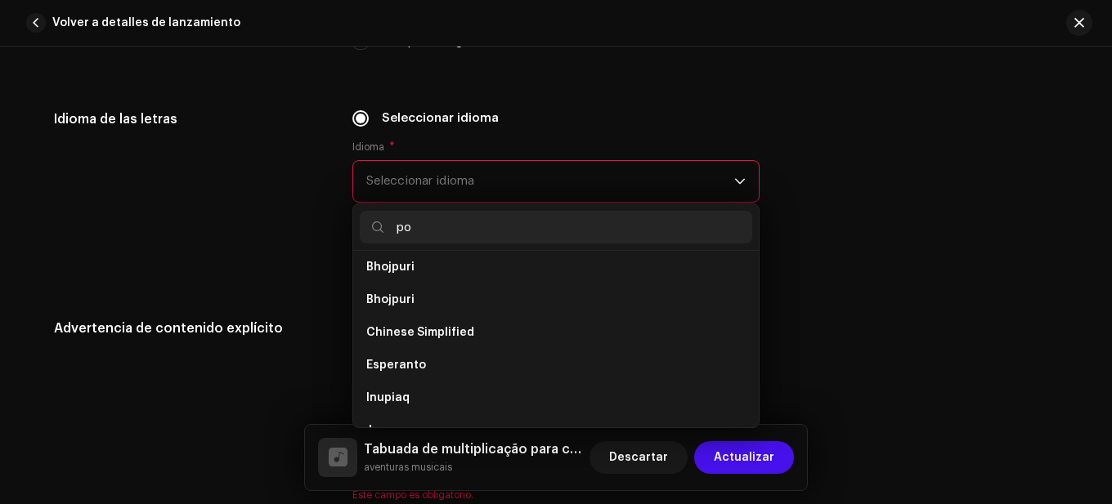
scroll to position [0, 0]
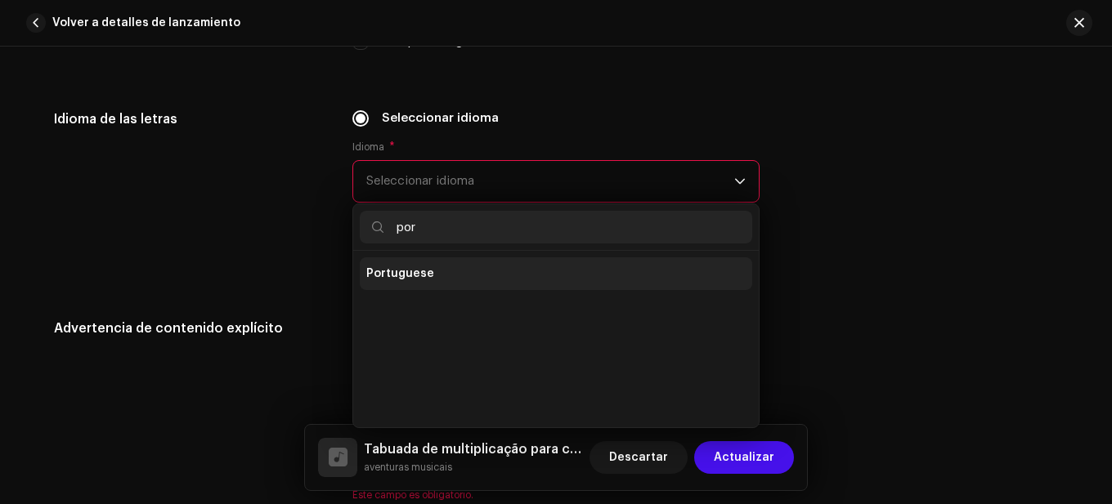
type input "por"
click at [441, 275] on li "Portuguese" at bounding box center [556, 273] width 392 height 33
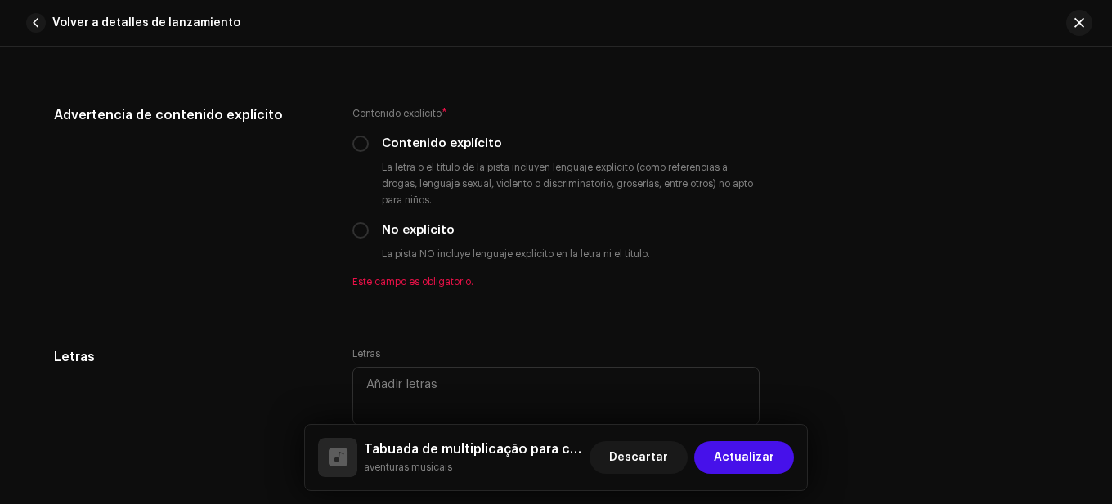
scroll to position [2910, 0]
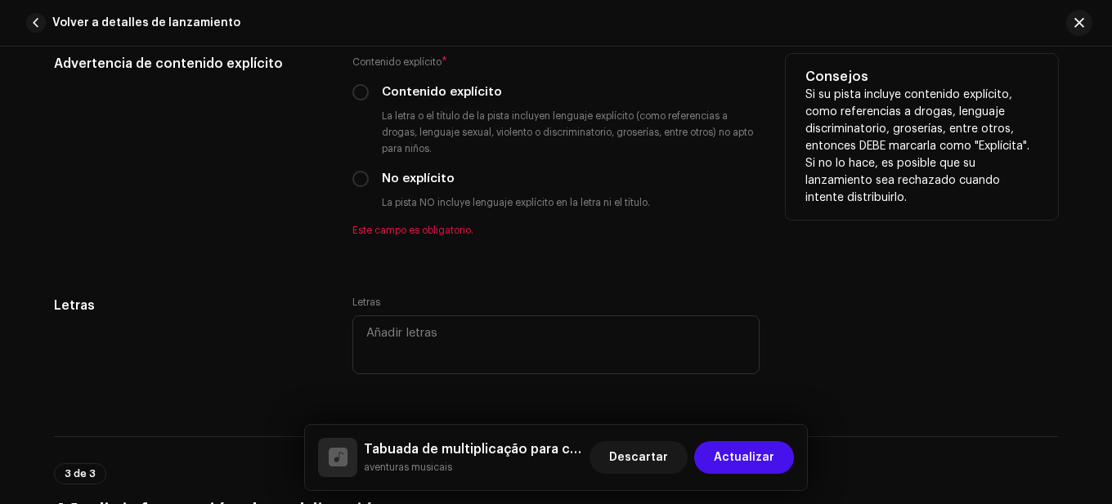
click at [391, 184] on label "No explícito" at bounding box center [418, 179] width 73 height 18
click at [369, 184] on input "No explícito" at bounding box center [360, 179] width 16 height 16
radio input "true"
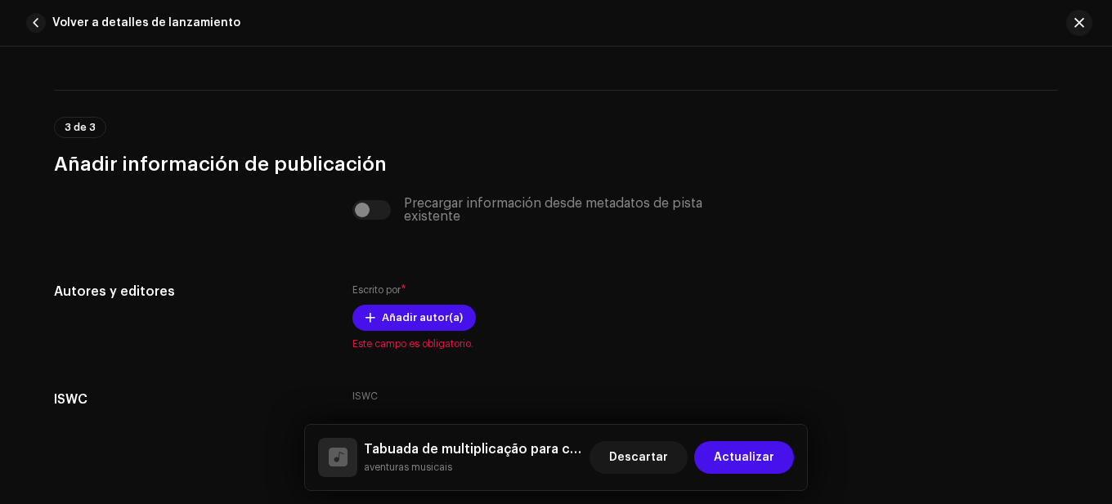
scroll to position [3318, 0]
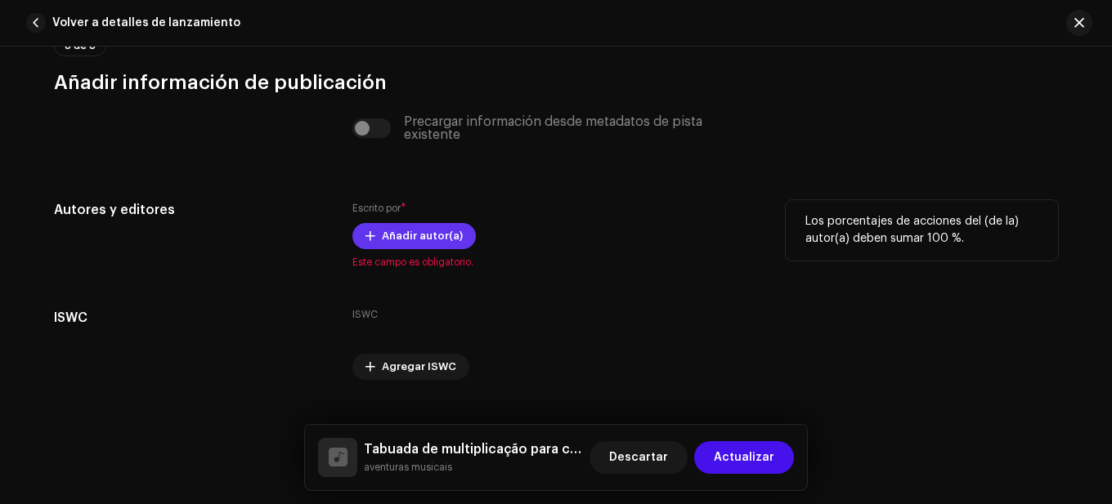
click at [400, 234] on span "Añadir autor(a)" at bounding box center [422, 236] width 81 height 33
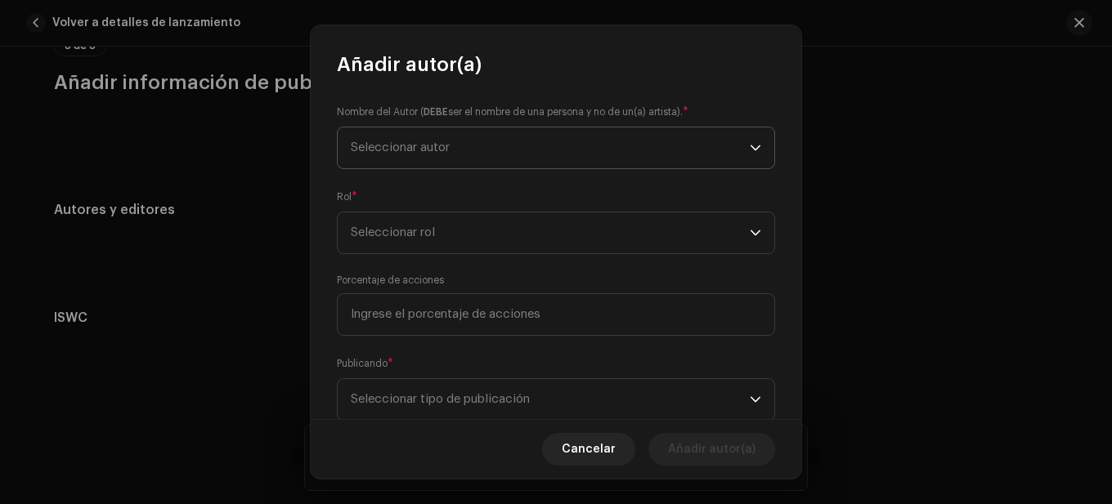
click at [473, 144] on span "Seleccionar autor" at bounding box center [550, 148] width 399 height 41
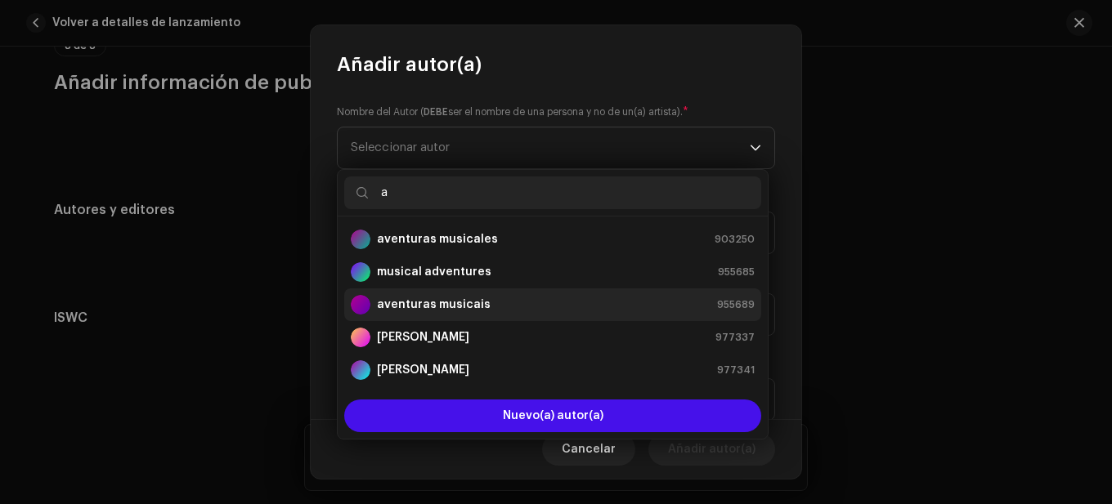
type input "a"
click at [460, 305] on strong "aventuras musicais" at bounding box center [434, 305] width 114 height 16
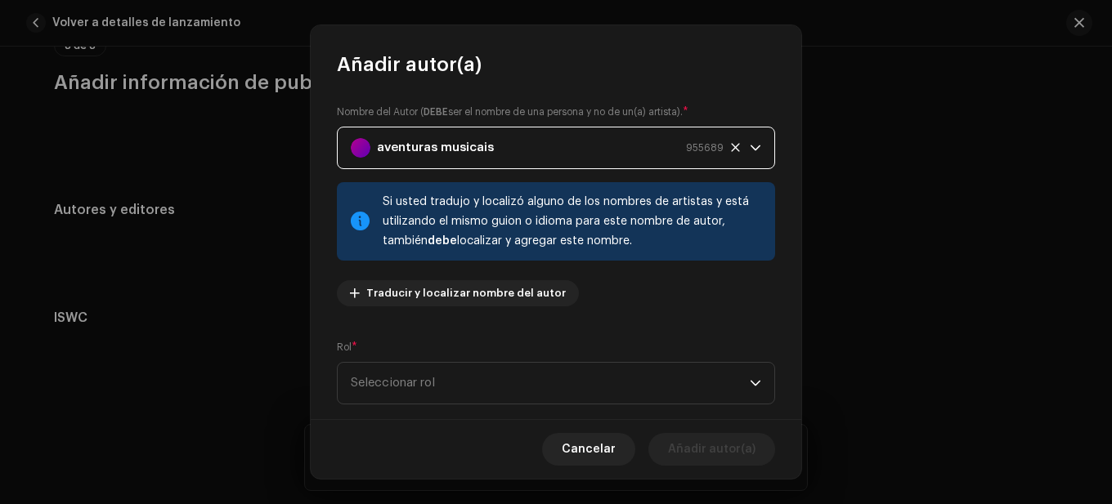
scroll to position [163, 0]
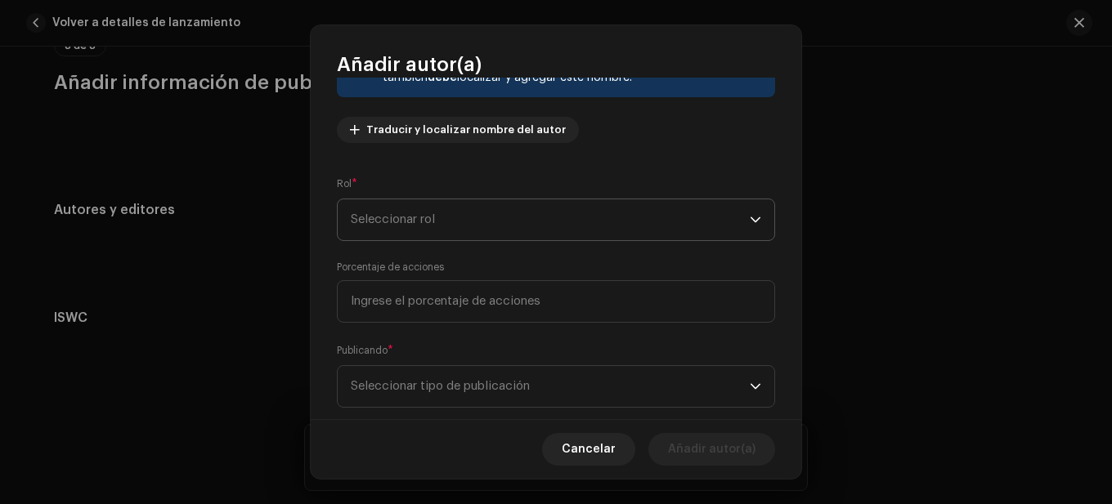
click at [463, 222] on span "Seleccionar rol" at bounding box center [550, 219] width 399 height 41
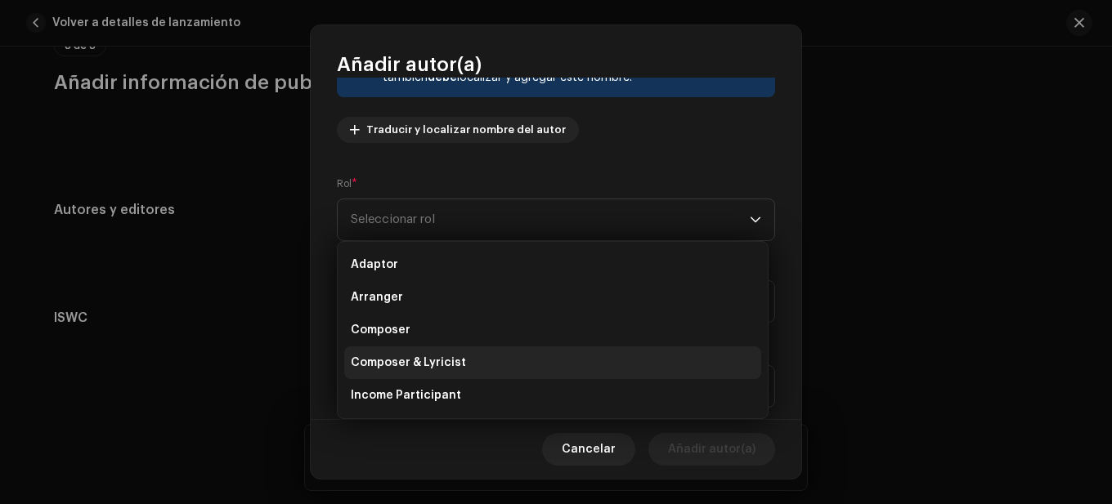
click at [450, 347] on li "Composer & Lyricist" at bounding box center [552, 363] width 417 height 33
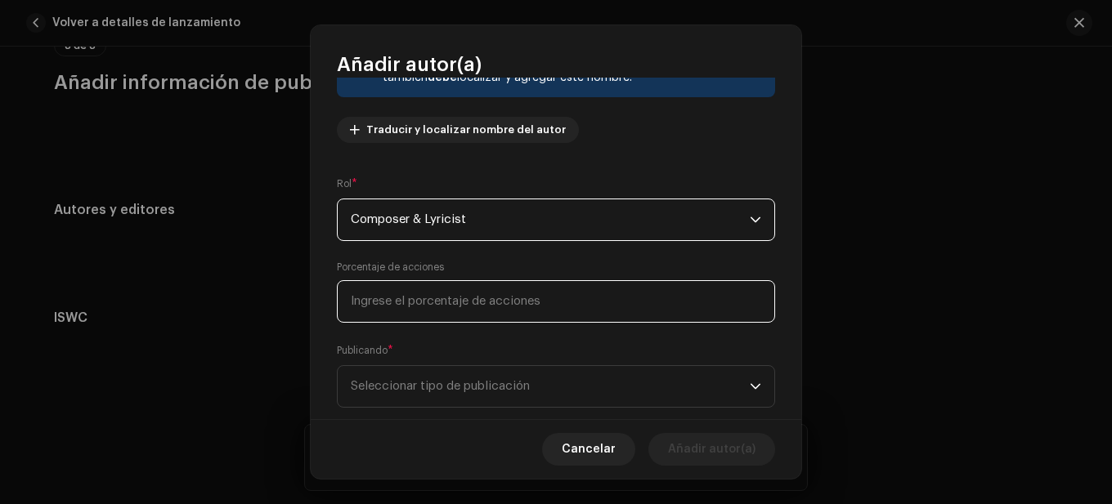
click at [488, 306] on input at bounding box center [556, 301] width 438 height 43
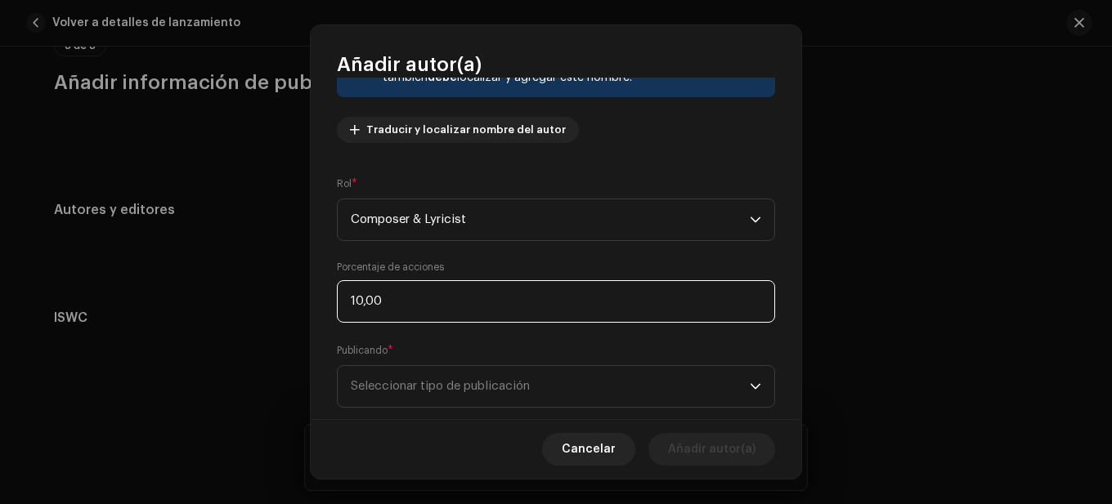
type input "100,00"
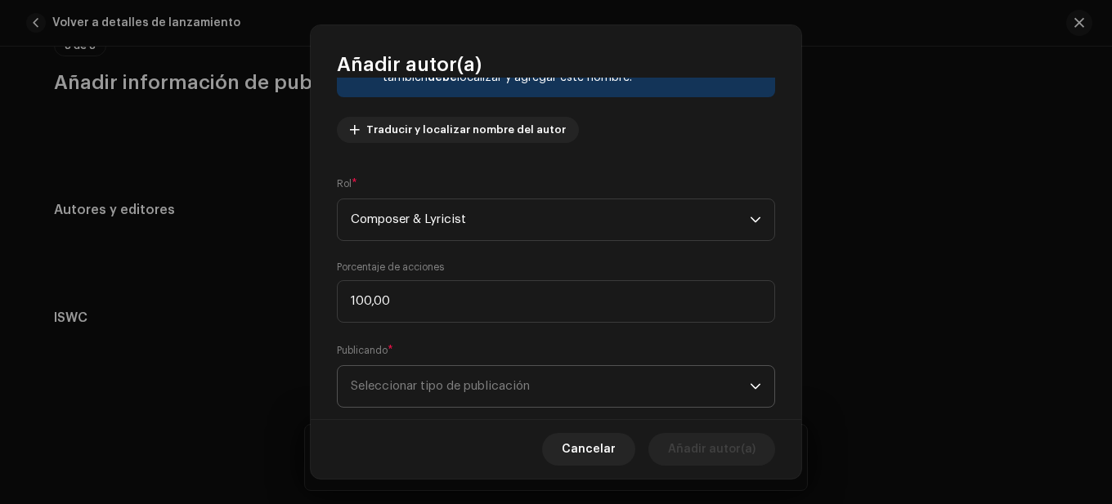
click at [463, 390] on span "Seleccionar tipo de publicación" at bounding box center [550, 386] width 399 height 41
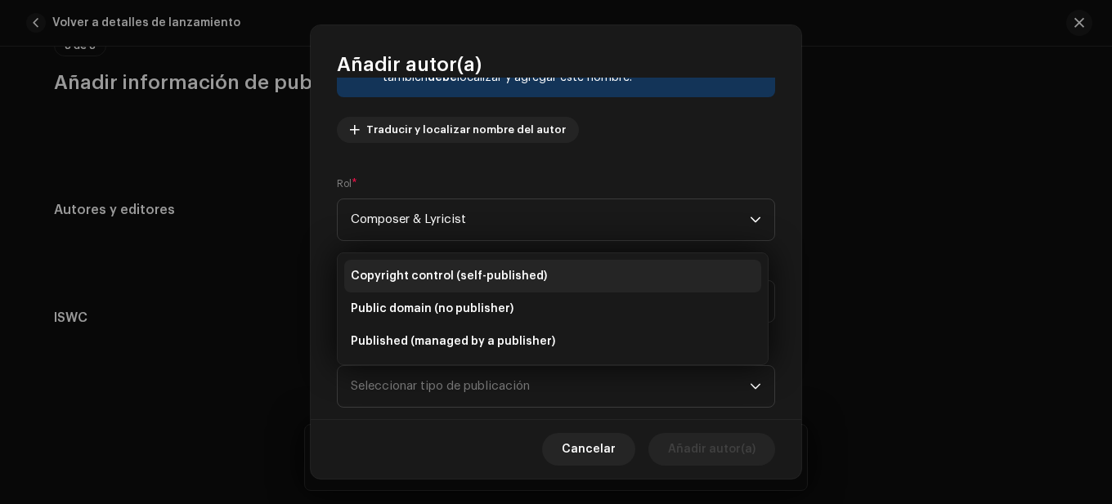
click at [448, 280] on span "Copyright control (self-published)" at bounding box center [449, 276] width 196 height 16
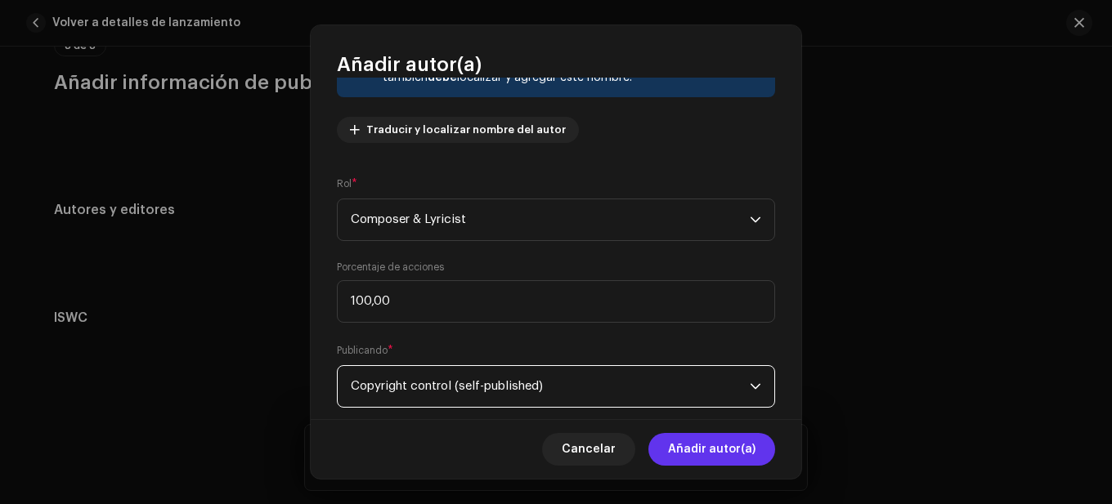
click at [695, 451] on span "Añadir autor(a)" at bounding box center [711, 449] width 87 height 33
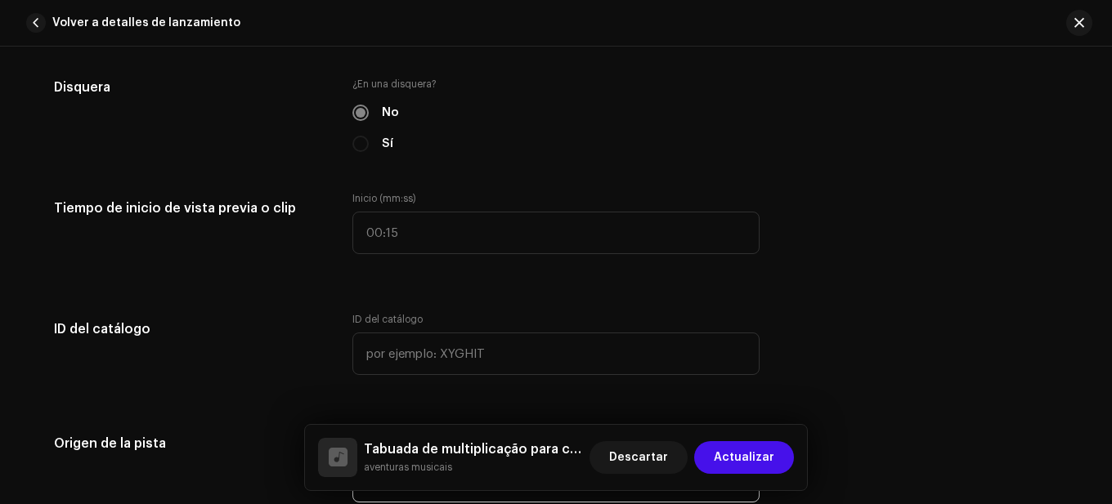
scroll to position [1765, 0]
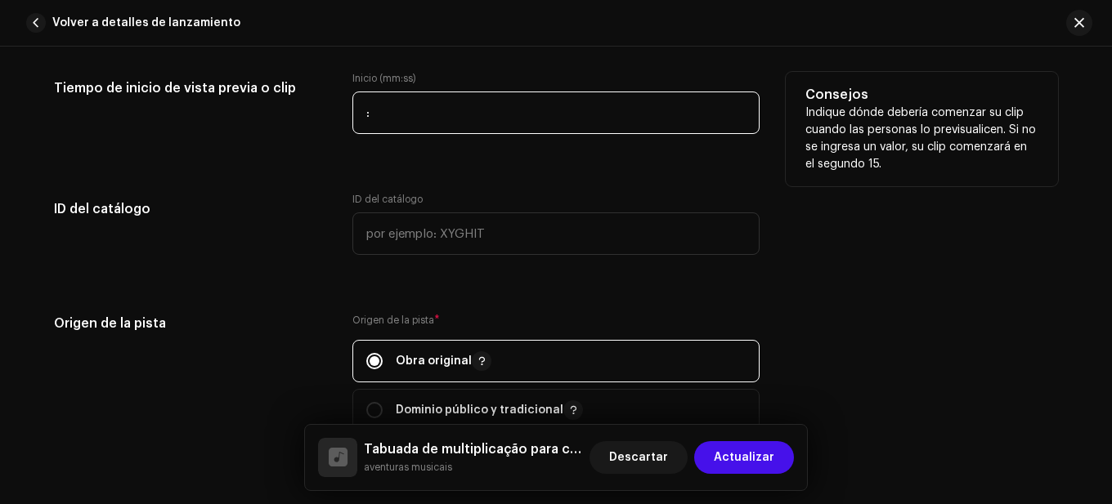
click at [356, 110] on input ":" at bounding box center [555, 113] width 407 height 43
type input "01:07"
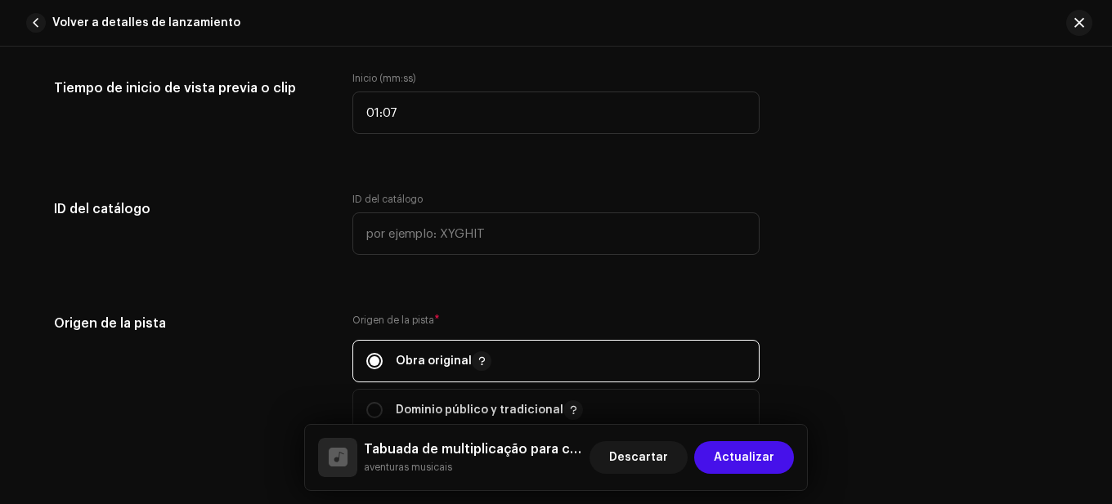
click at [335, 192] on div "Detalles de la pista Complete los siguientes pasos para finalizar su pista. 1 d…" at bounding box center [556, 151] width 1056 height 3662
click at [741, 461] on span "Actualizar" at bounding box center [744, 457] width 60 height 33
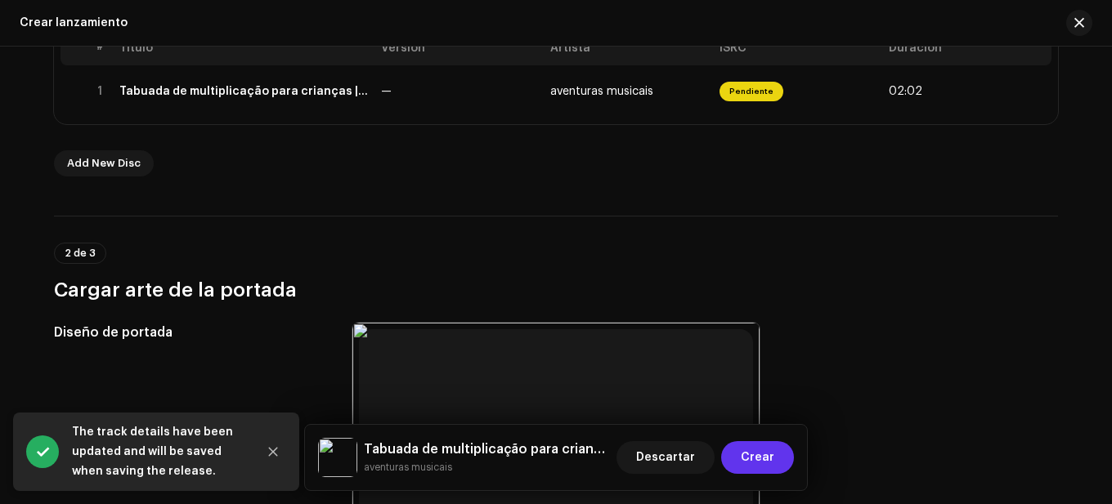
click at [745, 456] on span "Crear" at bounding box center [757, 457] width 34 height 33
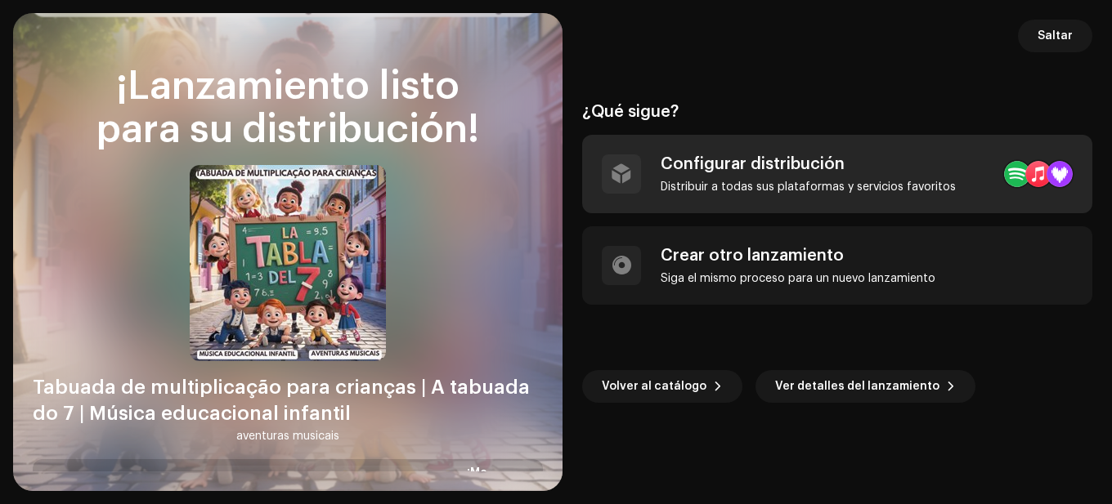
click at [725, 183] on div "Distribuir a todas sus plataformas y servicios favoritos" at bounding box center [807, 187] width 295 height 13
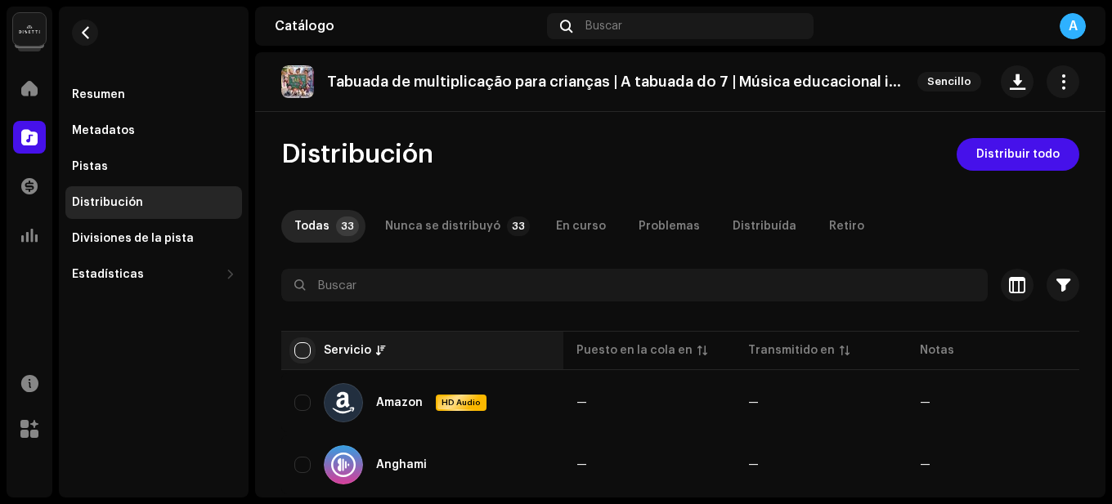
click at [302, 349] on input "checkbox" at bounding box center [302, 350] width 16 height 16
checkbox input "true"
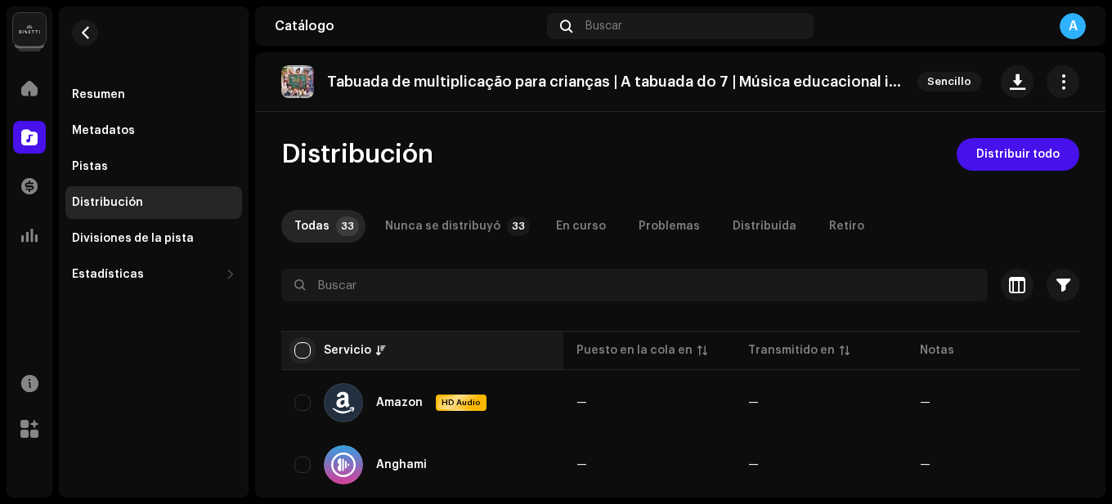
checkbox input "true"
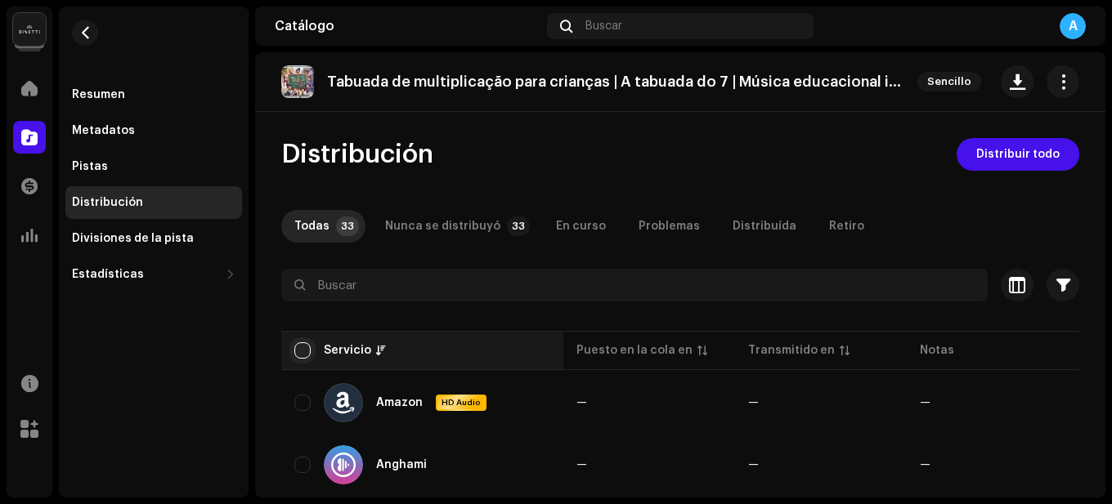
checkbox input "true"
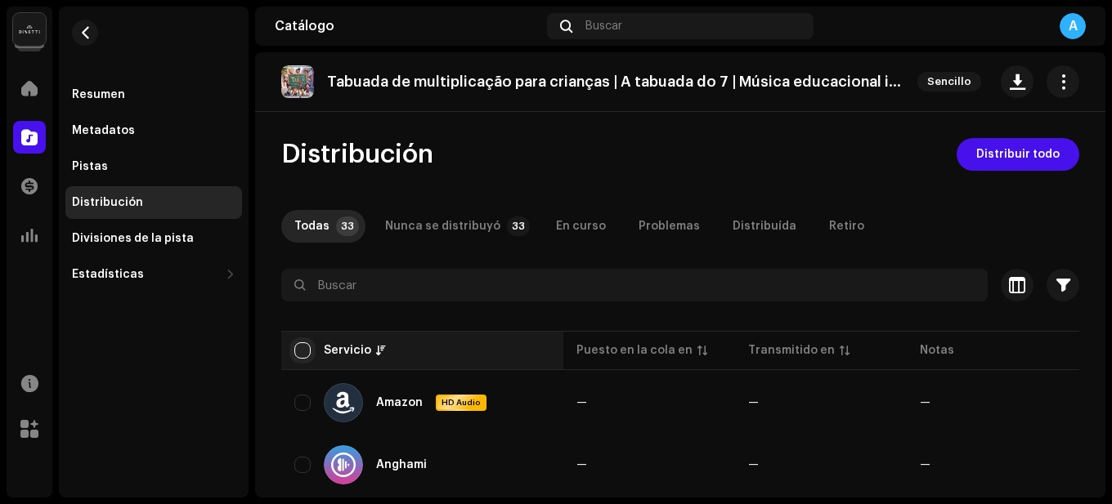
checkbox input "true"
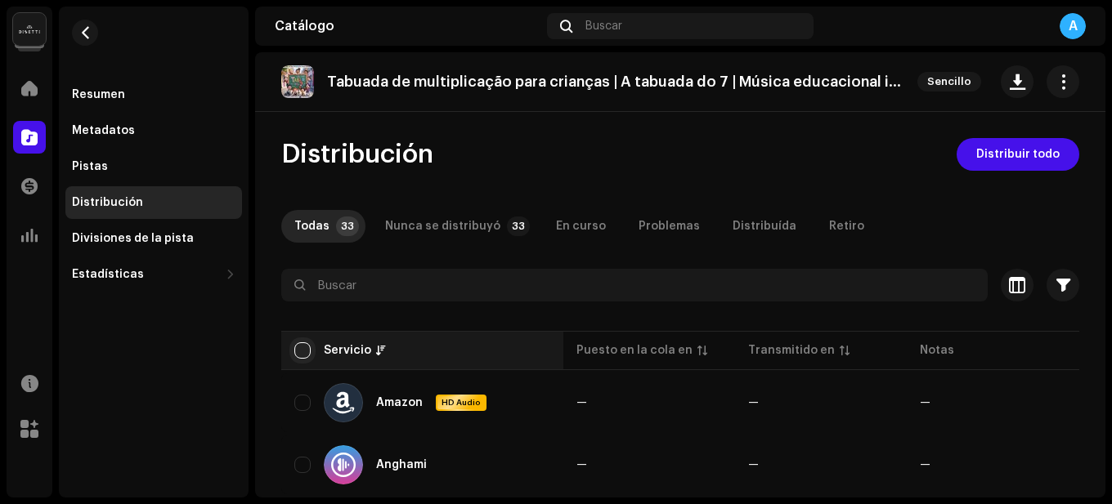
checkbox input "true"
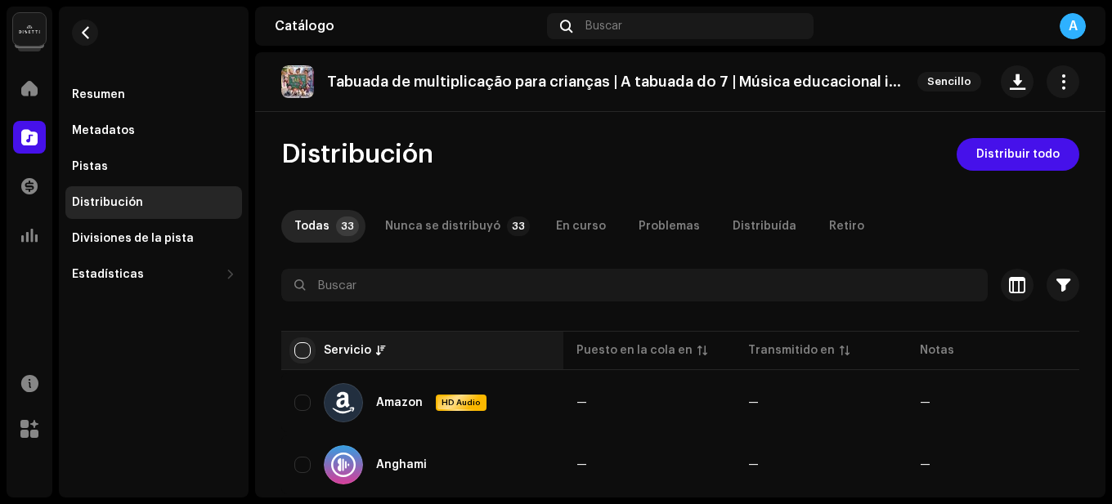
checkbox input "true"
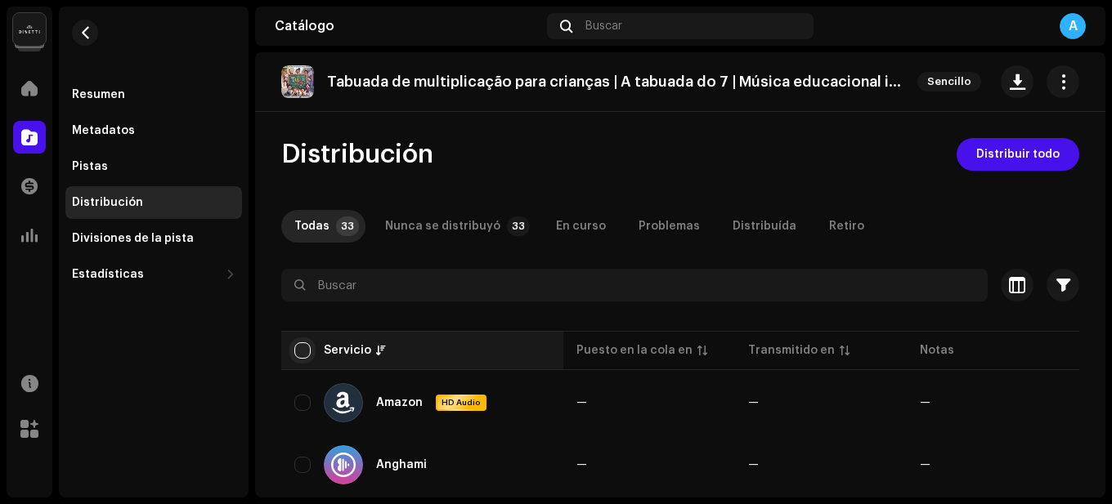
checkbox input "true"
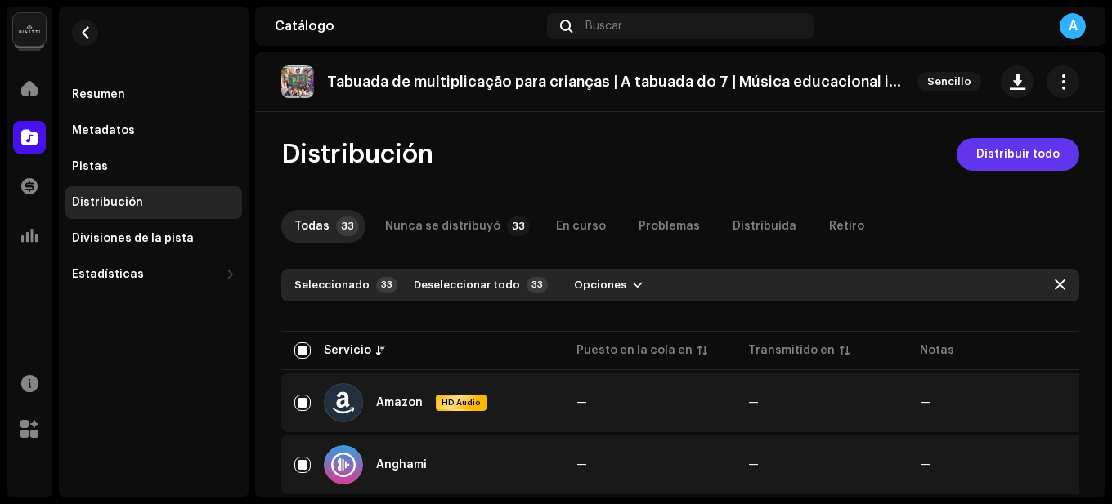
click at [994, 151] on span "Distribuir todo" at bounding box center [1017, 154] width 83 height 33
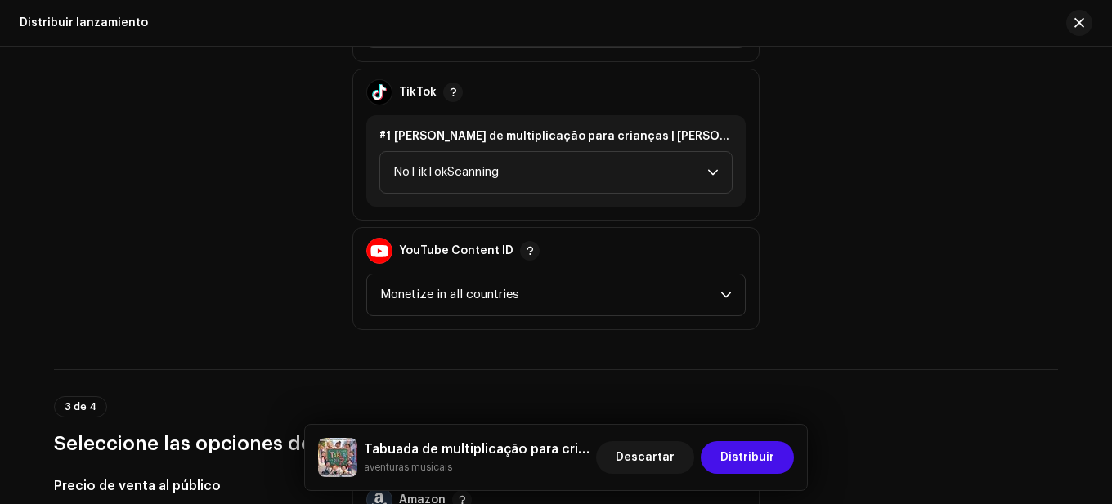
scroll to position [2207, 0]
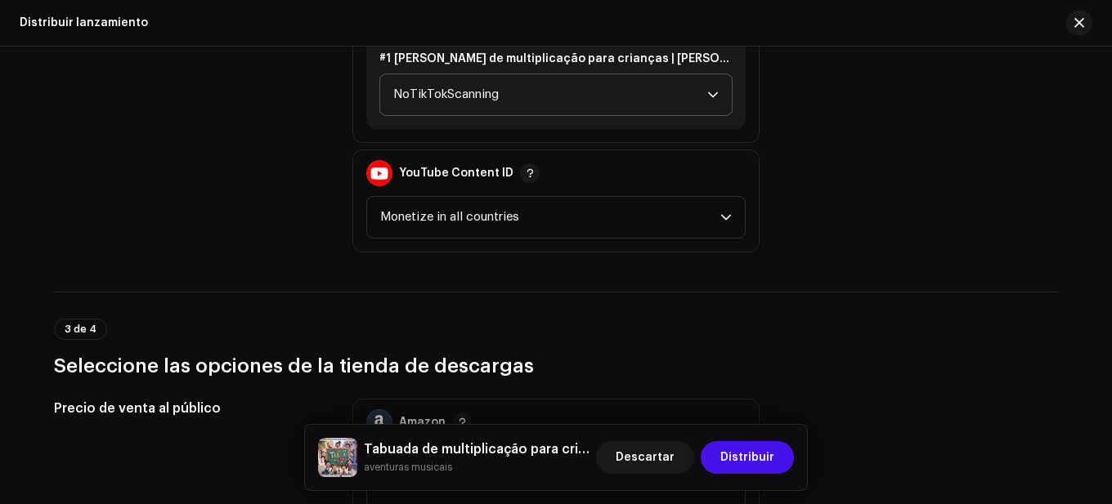
click at [592, 108] on span "NoTikTokScanning" at bounding box center [550, 94] width 314 height 41
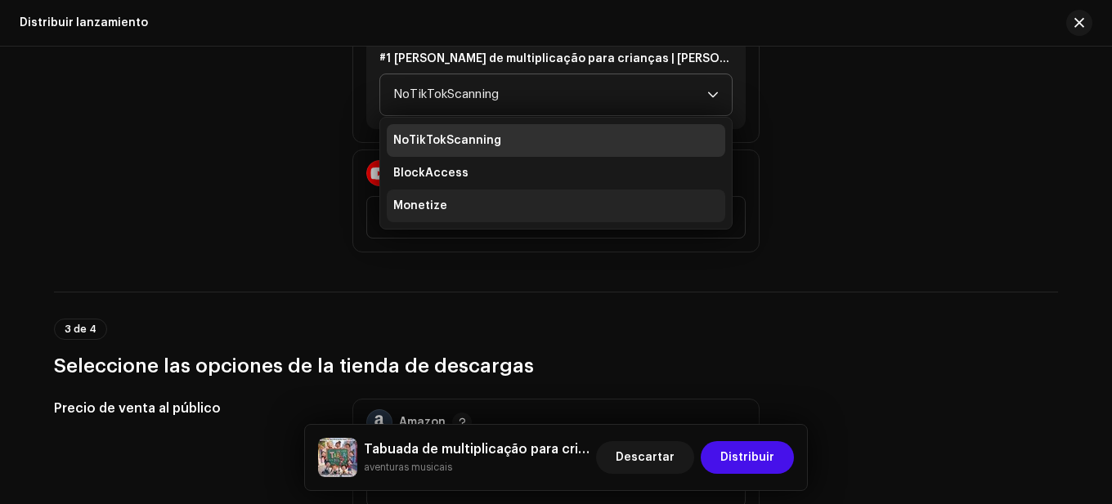
click at [490, 200] on li "Monetize" at bounding box center [556, 206] width 338 height 33
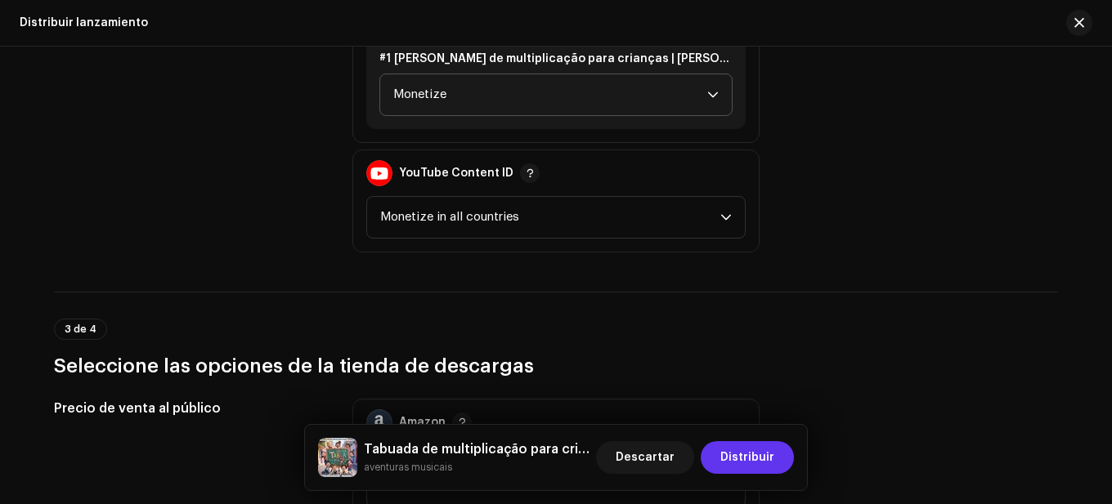
click at [727, 458] on span "Distribuir" at bounding box center [747, 457] width 54 height 33
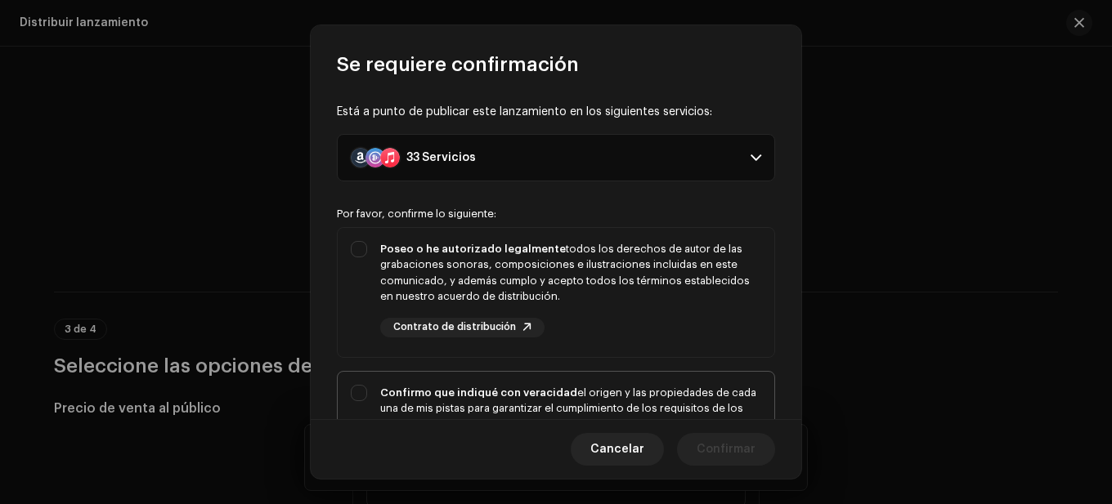
click at [646, 383] on div "Confirmo que indiqué con veracidad el origen y las propiedades de cada una de m…" at bounding box center [556, 441] width 436 height 139
checkbox input "true"
click at [623, 277] on div "Poseo o he autorizado legalmente todos los derechos de autor de las grabaciones…" at bounding box center [570, 273] width 381 height 64
checkbox input "true"
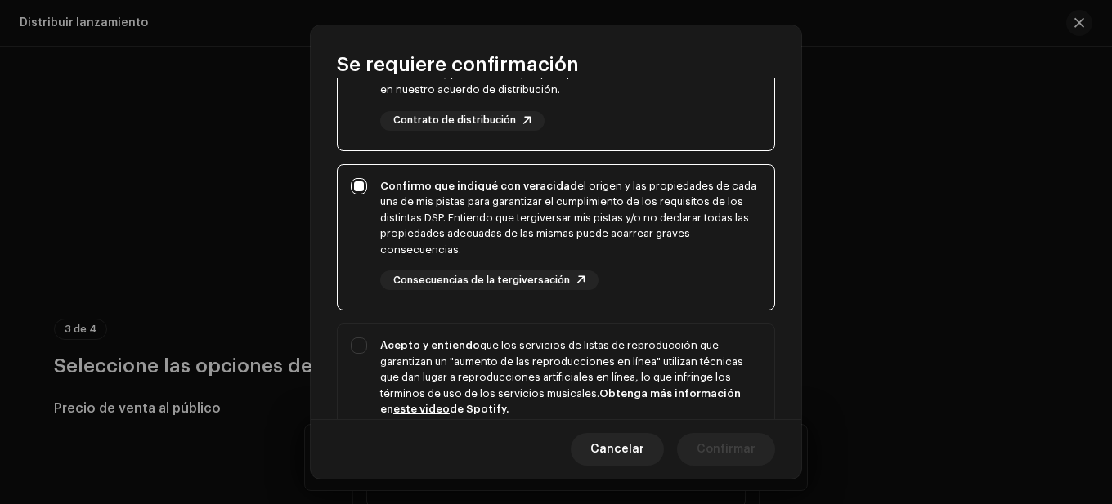
scroll to position [245, 0]
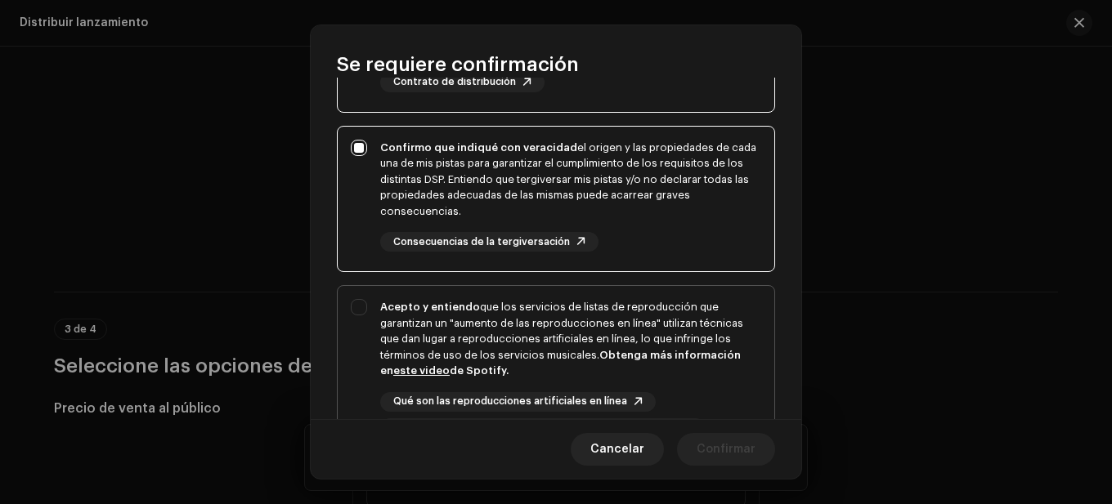
click at [543, 335] on div "Acepto y entiendo que los servicios de listas de reproducción que garantizan un…" at bounding box center [570, 339] width 381 height 80
checkbox input "true"
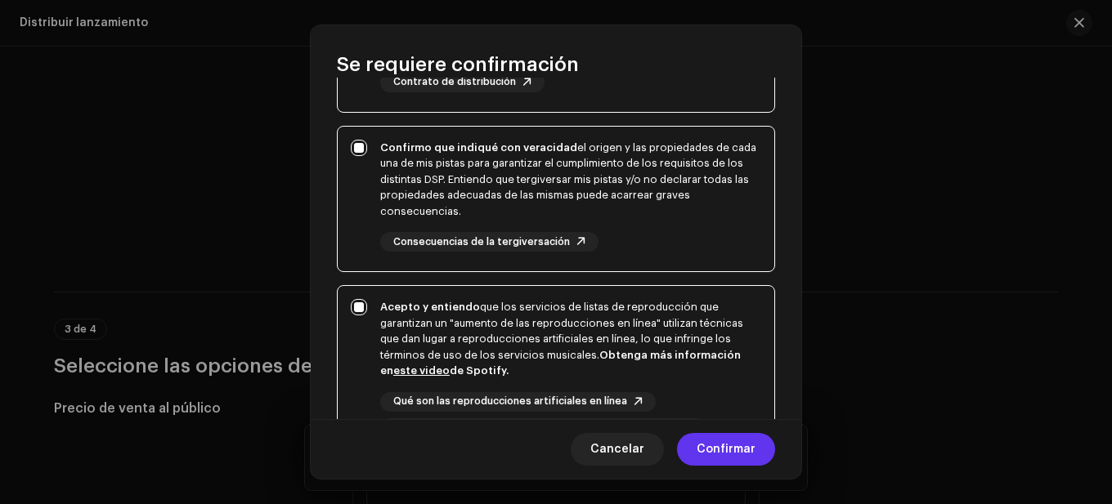
click at [728, 437] on span "Confirmar" at bounding box center [725, 449] width 59 height 33
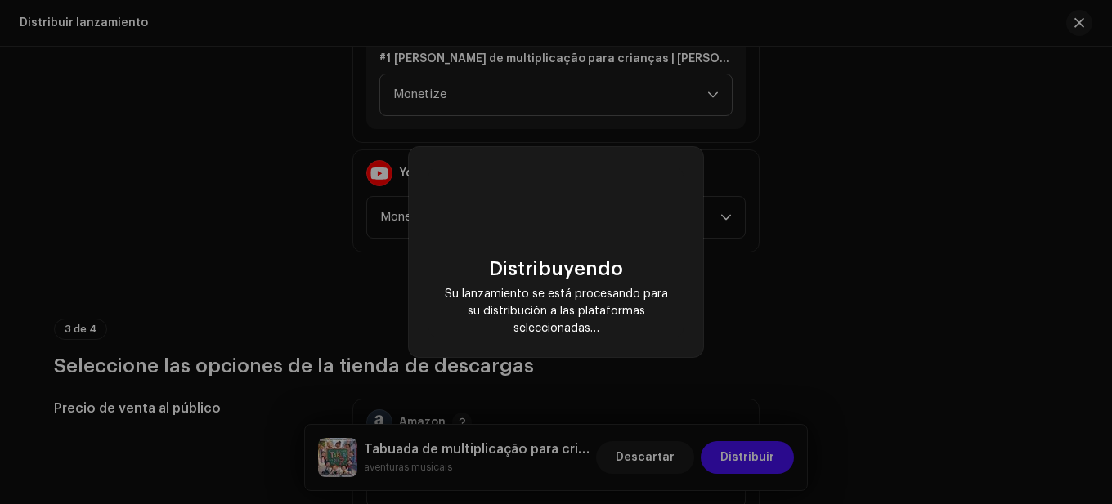
checkbox input "false"
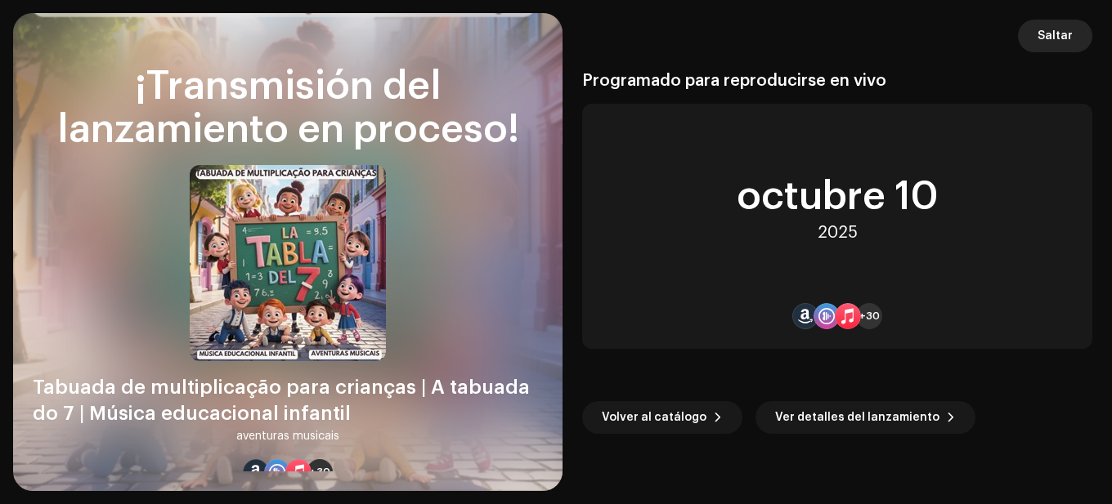
click at [1041, 35] on span "Saltar" at bounding box center [1054, 36] width 35 height 33
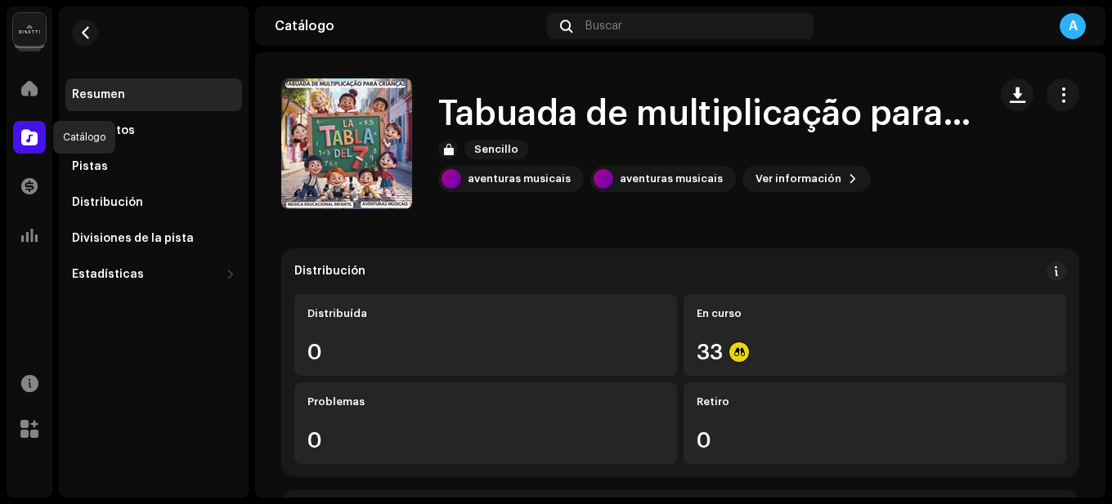
click at [34, 132] on span at bounding box center [29, 137] width 16 height 13
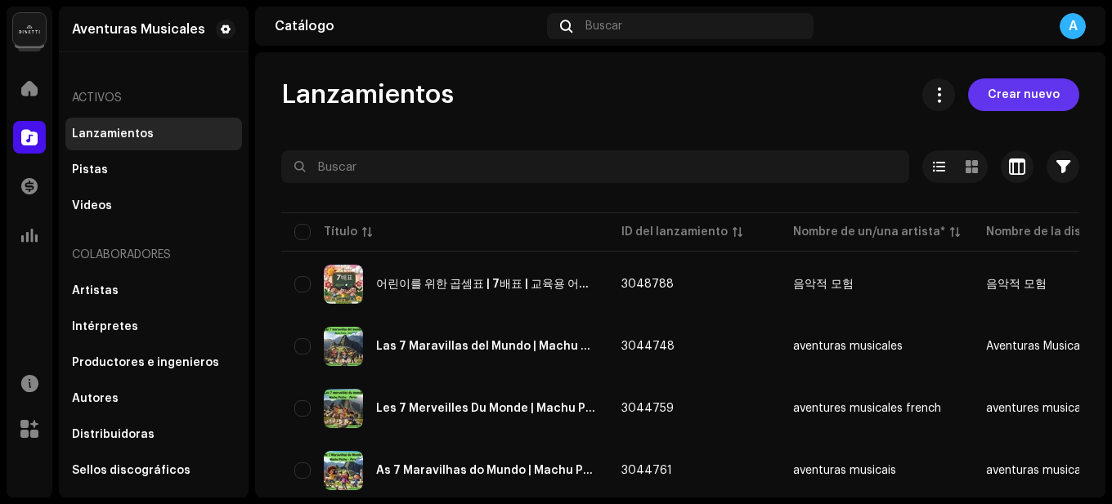
click at [1034, 98] on span "Crear nuevo" at bounding box center [1023, 94] width 72 height 33
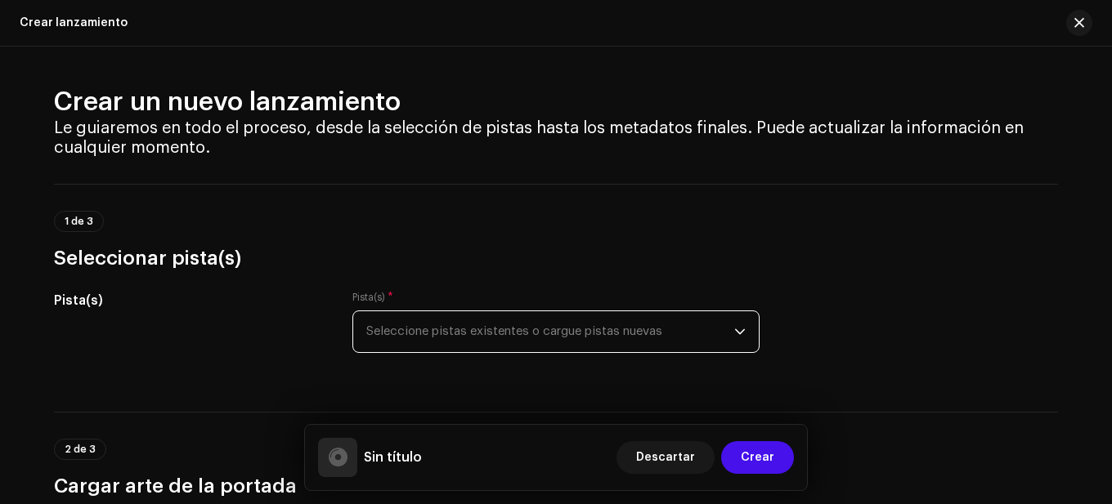
click at [667, 338] on span "Seleccione pistas existentes o cargue pistas nuevas" at bounding box center [550, 331] width 368 height 41
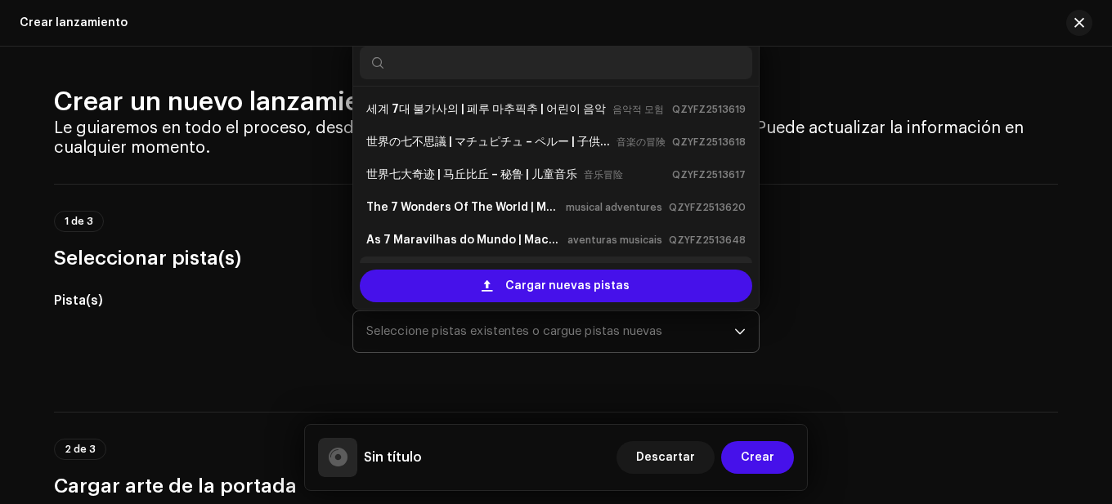
scroll to position [26, 0]
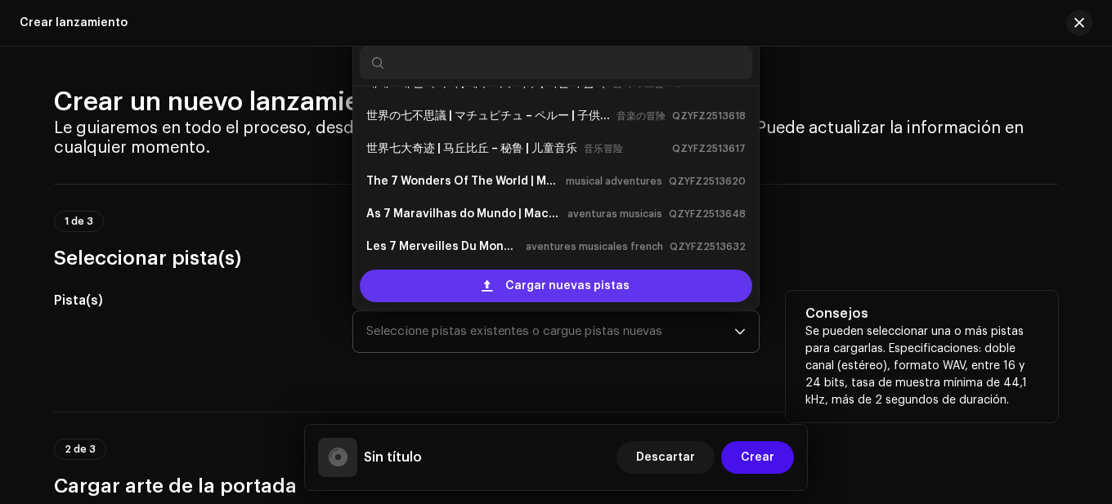
click at [595, 294] on span "Cargar nuevas pistas" at bounding box center [567, 286] width 124 height 33
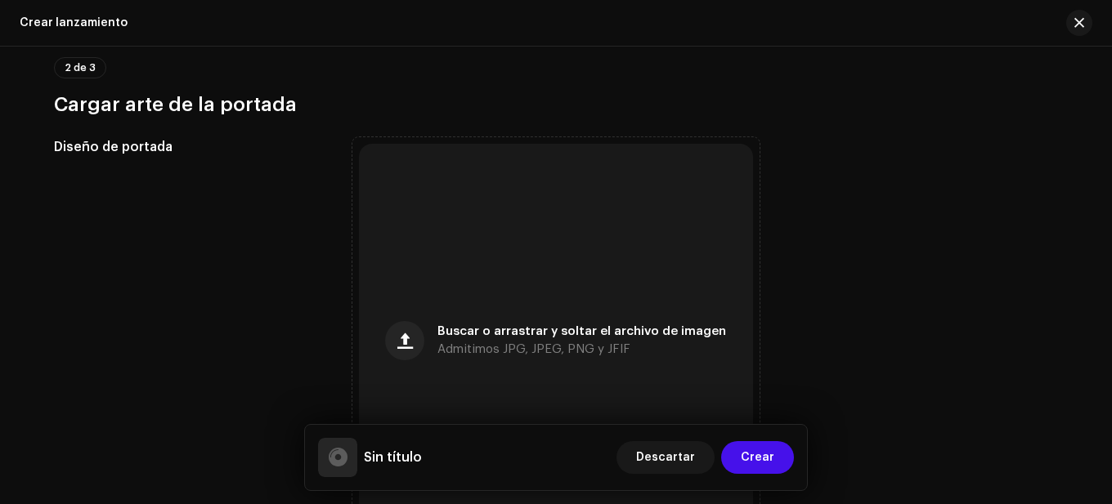
scroll to position [638, 0]
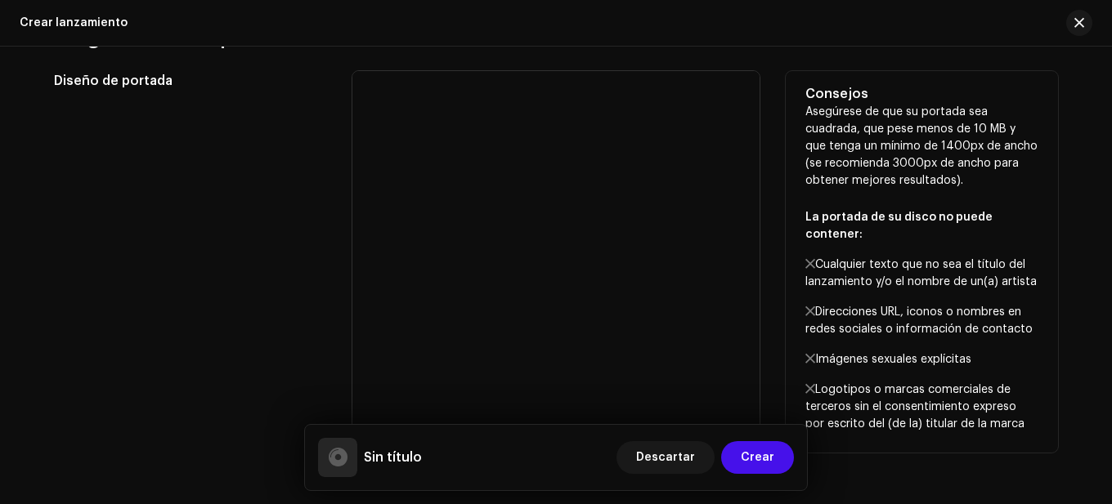
click at [310, 187] on div "Diseño de portada" at bounding box center [190, 274] width 272 height 407
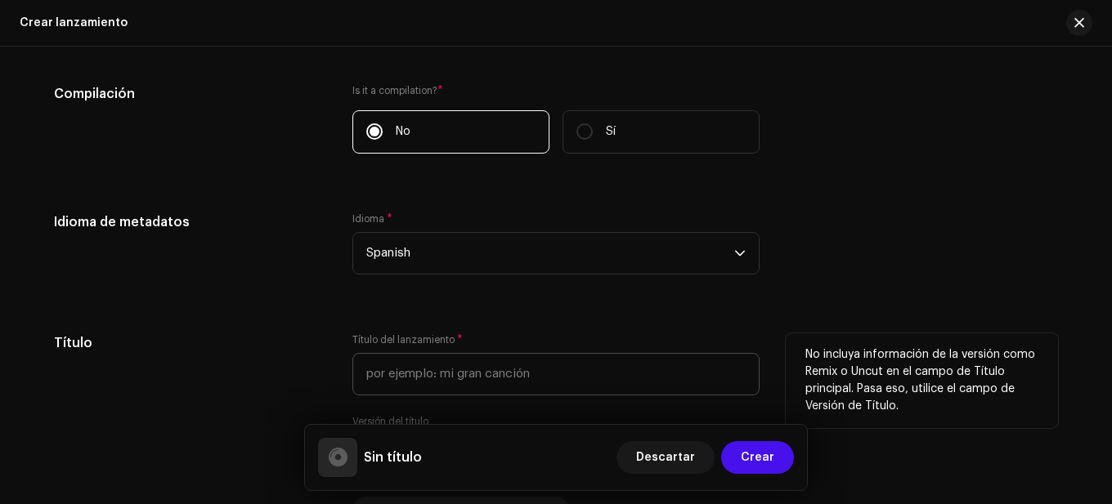
scroll to position [1292, 0]
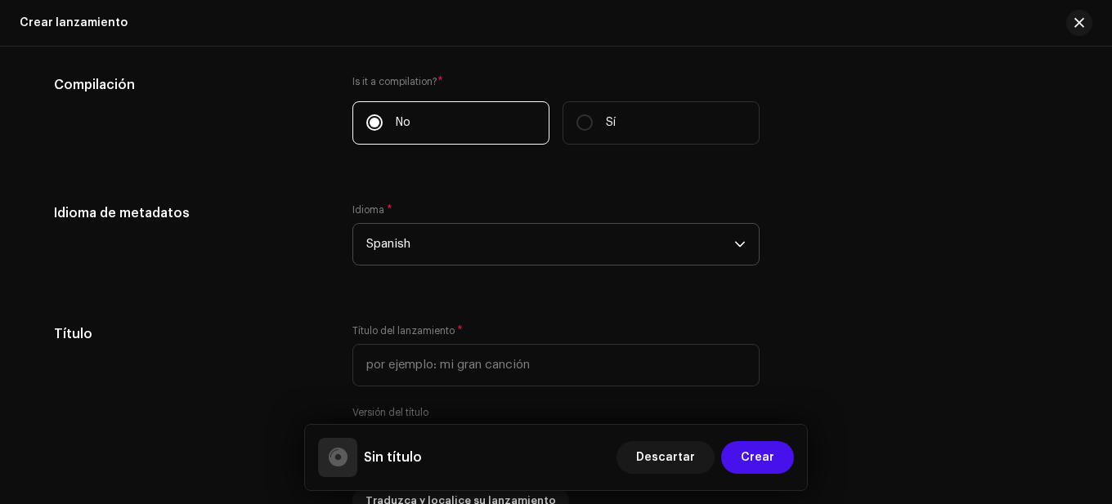
click at [466, 243] on span "Spanish" at bounding box center [550, 244] width 368 height 41
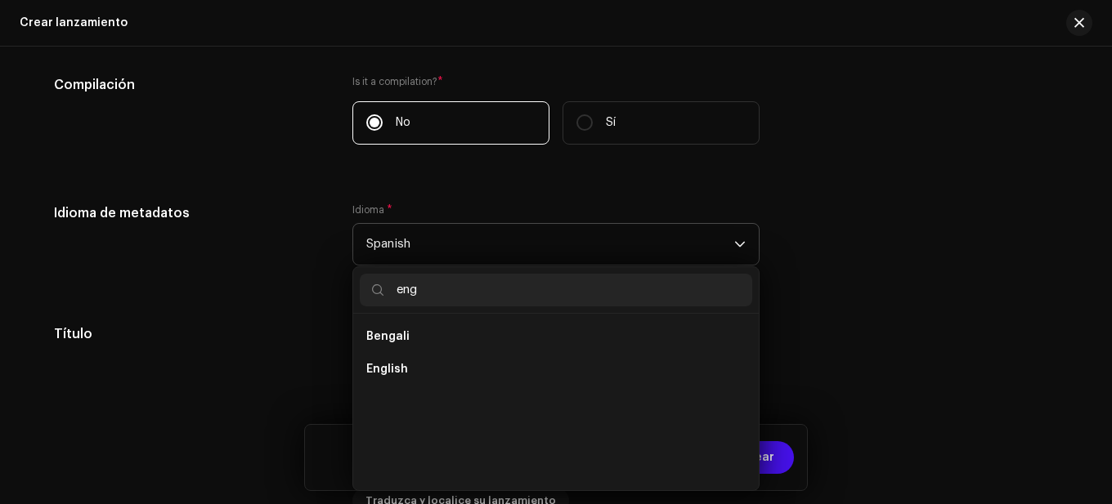
scroll to position [0, 0]
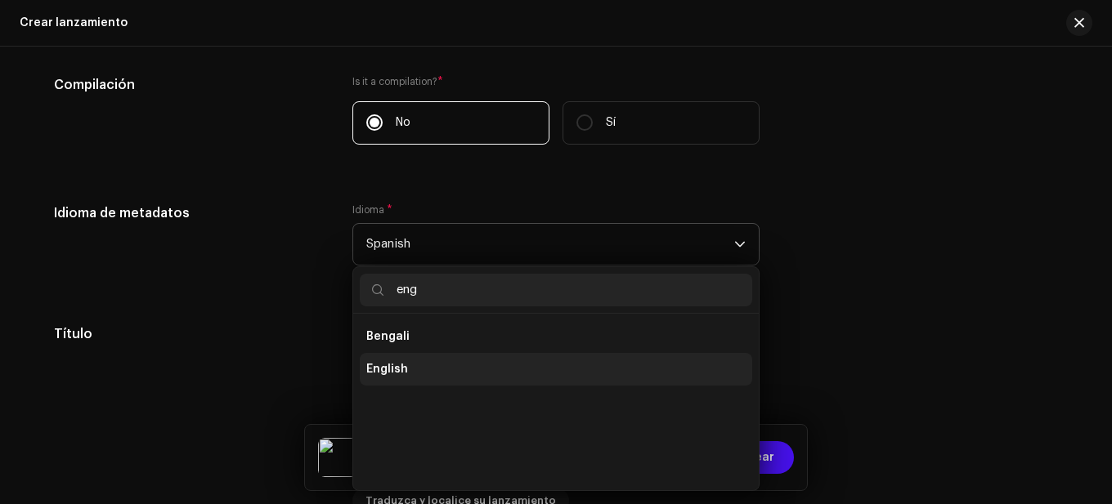
type input "eng"
click at [409, 361] on li "English" at bounding box center [556, 369] width 392 height 33
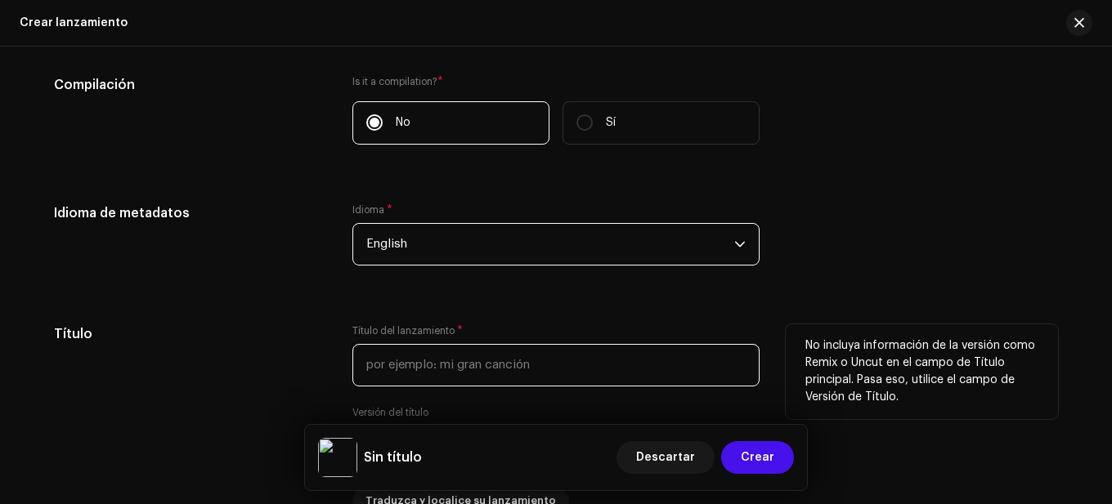
click at [429, 365] on input "text" at bounding box center [555, 365] width 407 height 43
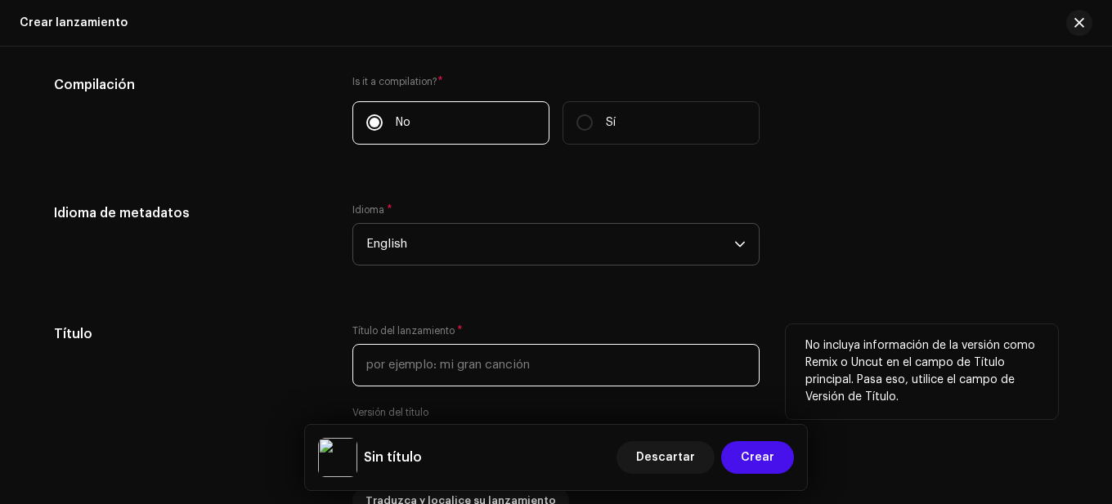
paste input "Multiplication Tables for Children | The 7 Times Table | Educational Children's…"
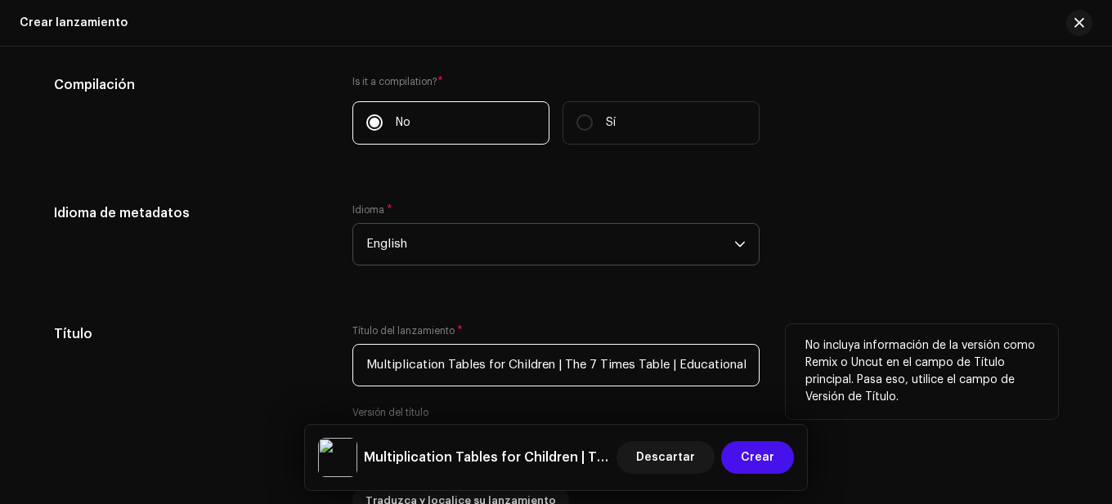
scroll to position [0, 95]
type input "Multiplication Tables for Children | The 7 Times Table | Educational Children's…"
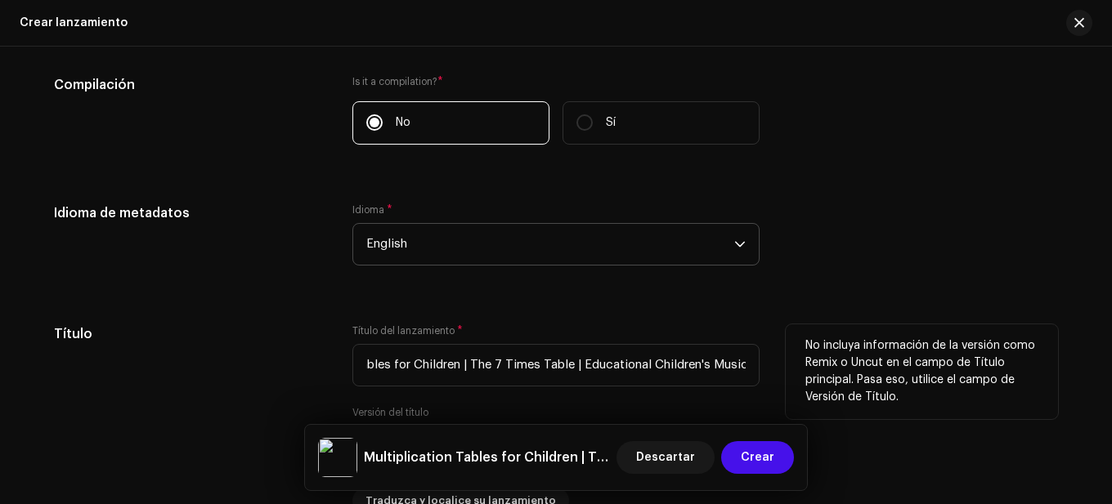
click at [298, 327] on h5 "Título" at bounding box center [190, 334] width 272 height 20
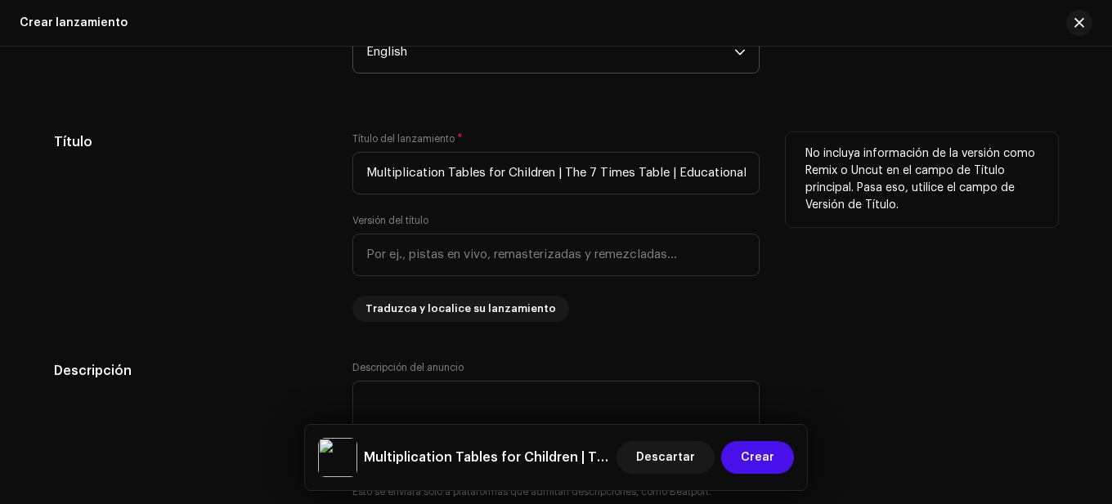
scroll to position [1537, 0]
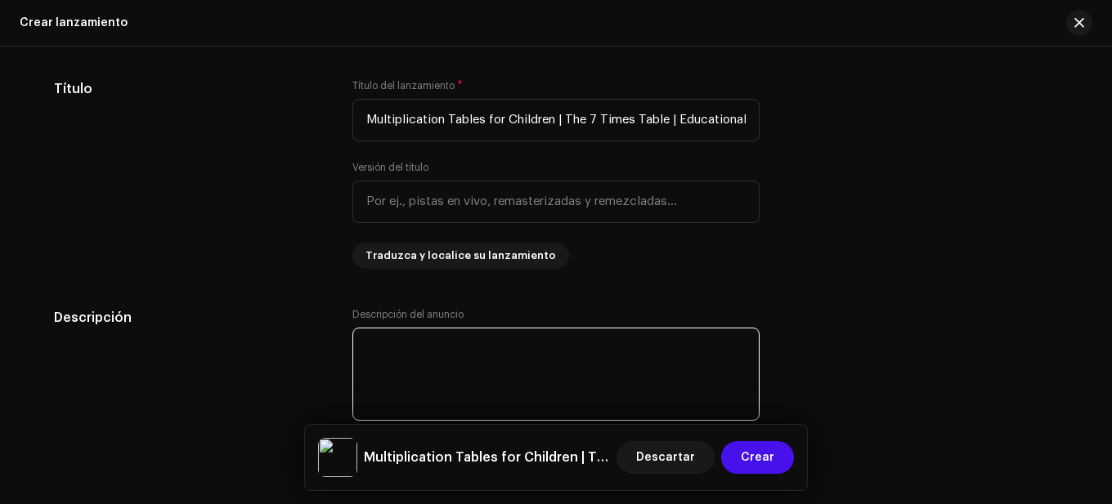
click at [441, 348] on textarea at bounding box center [555, 374] width 407 height 93
paste textarea "Multiplication Tables for Kids | The 7 Times Table” is a fun and educational so…"
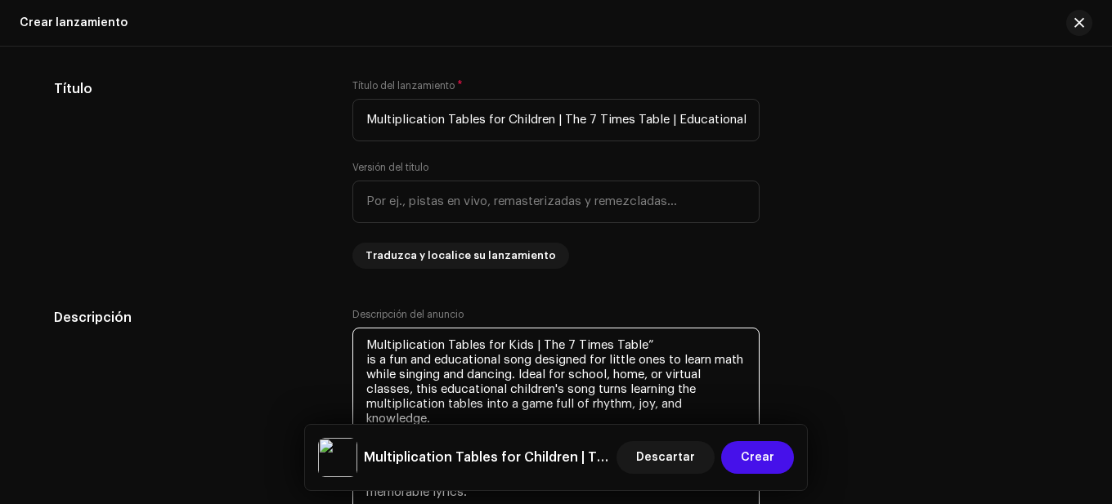
scroll to position [1605, 0]
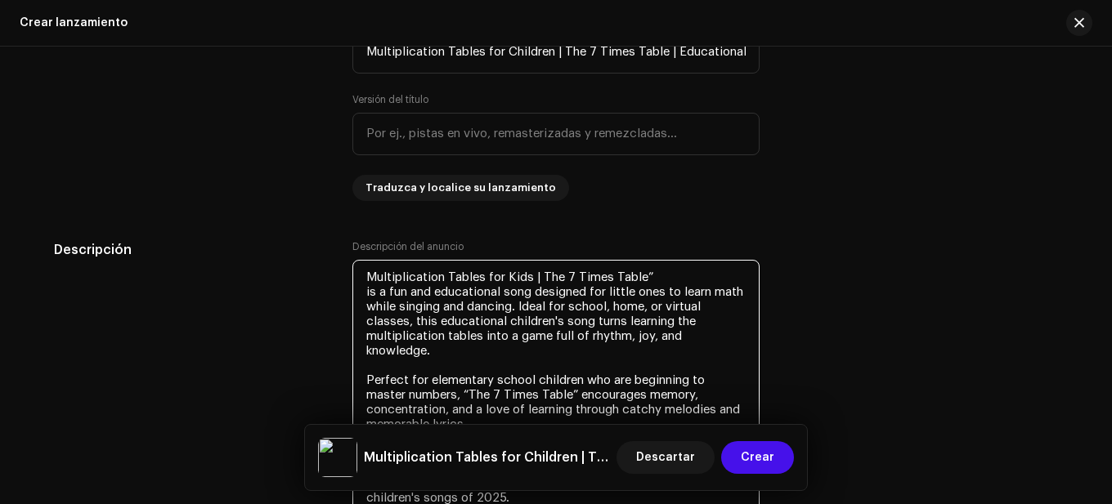
type textarea "Multiplication Tables for Kids | The 7 Times Table” is a fun and educational so…"
click at [292, 249] on h5 "Descripción" at bounding box center [190, 250] width 272 height 20
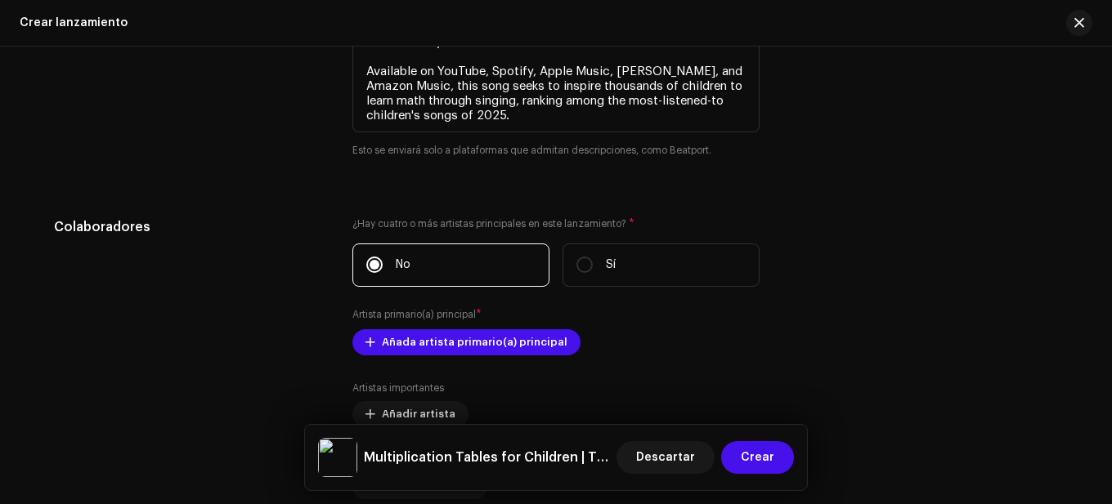
scroll to position [2177, 0]
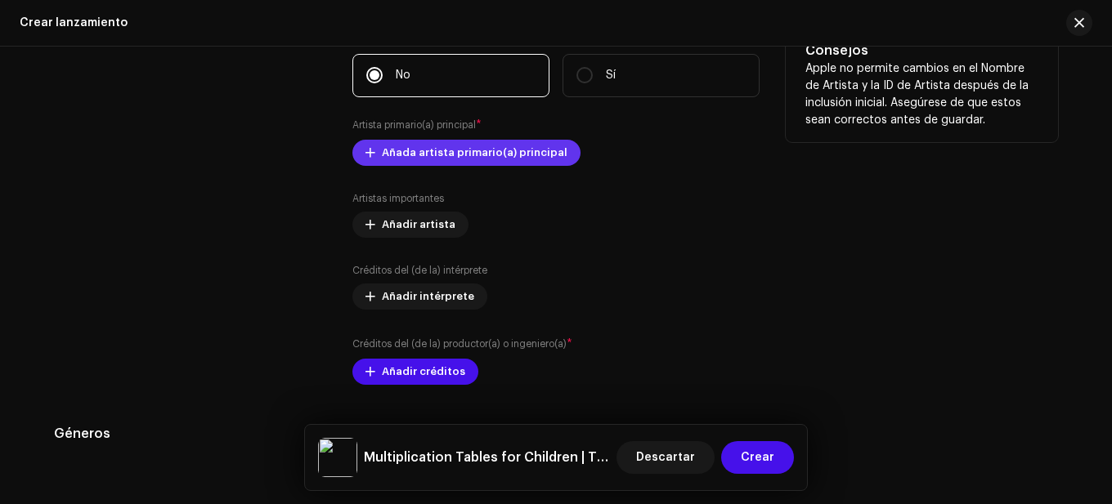
click at [465, 150] on span "Añada artista primario(a) principal" at bounding box center [475, 152] width 186 height 33
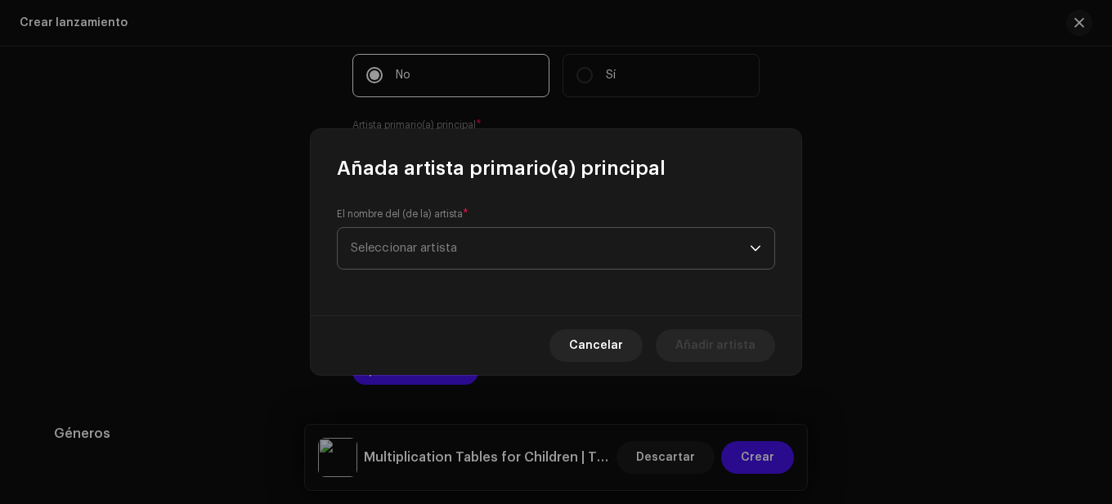
click at [455, 247] on span "Seleccionar artista" at bounding box center [404, 248] width 106 height 12
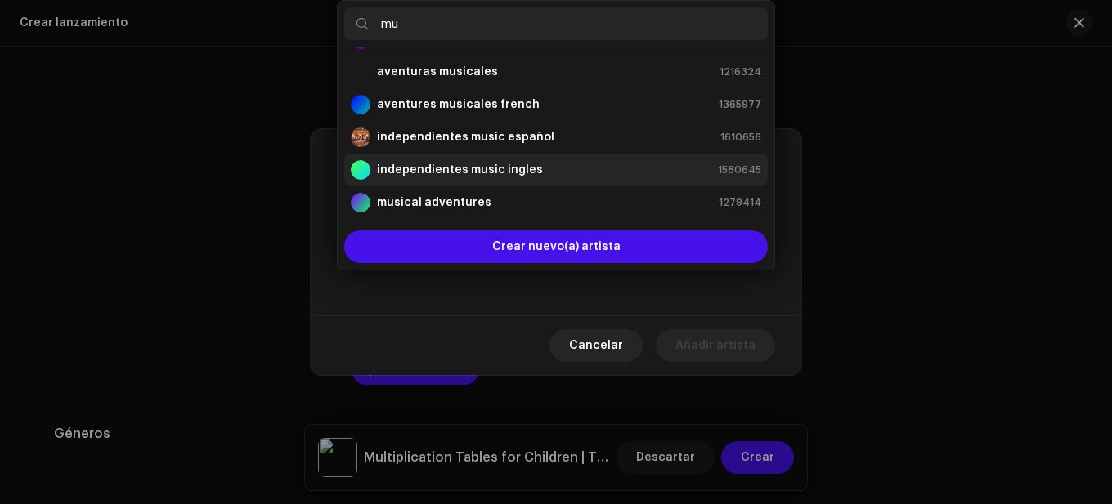
scroll to position [33, 0]
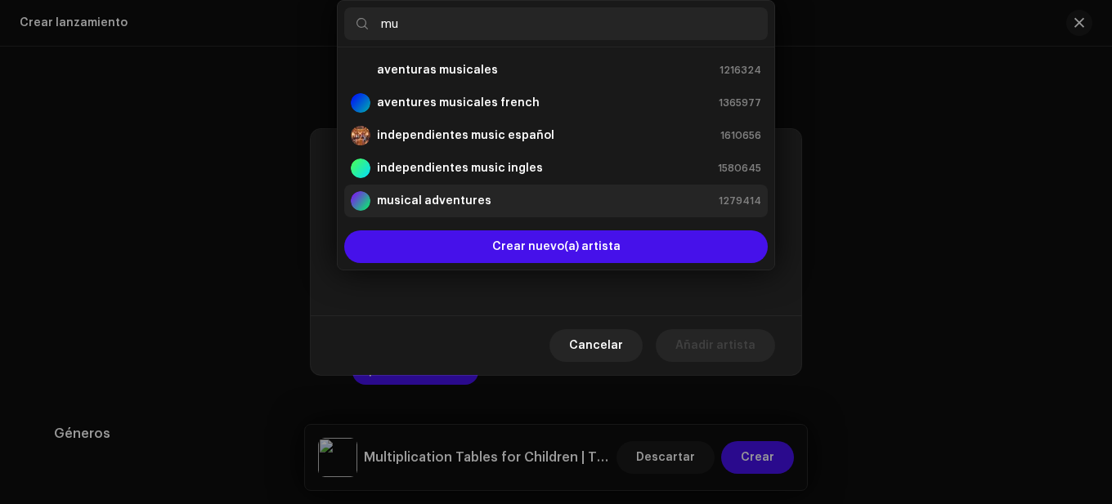
type input "mu"
click at [464, 195] on strong "musical adventures" at bounding box center [434, 201] width 114 height 16
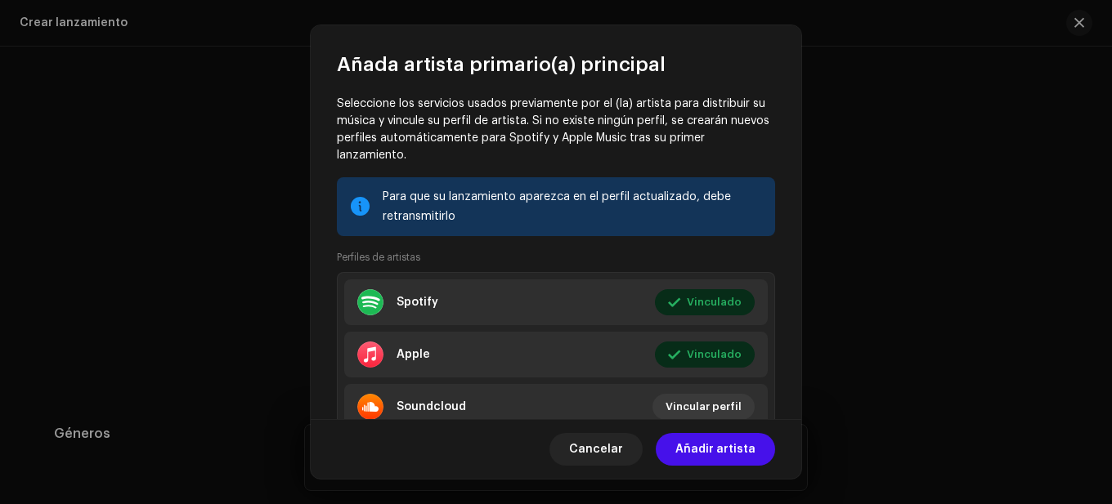
scroll to position [206, 0]
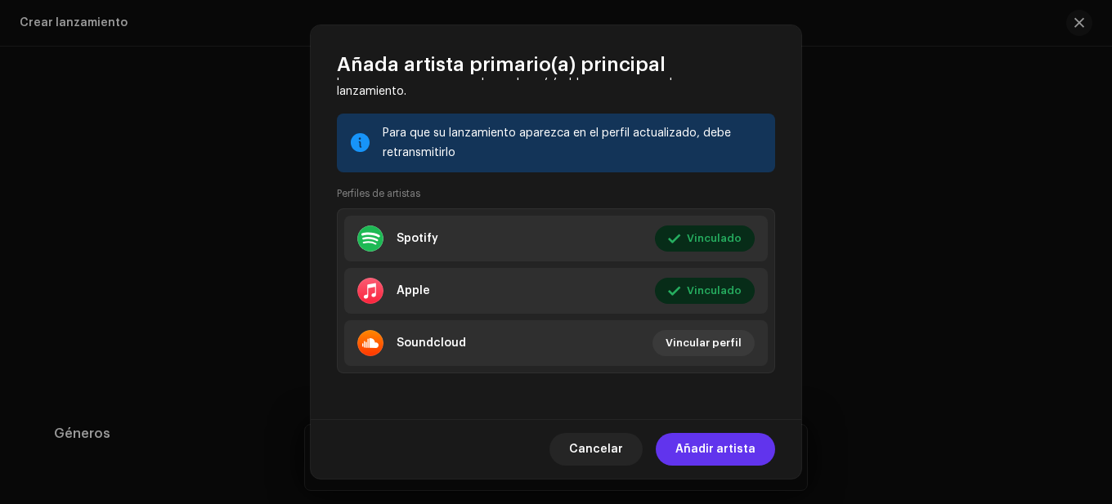
click at [685, 453] on span "Añadir artista" at bounding box center [715, 449] width 80 height 33
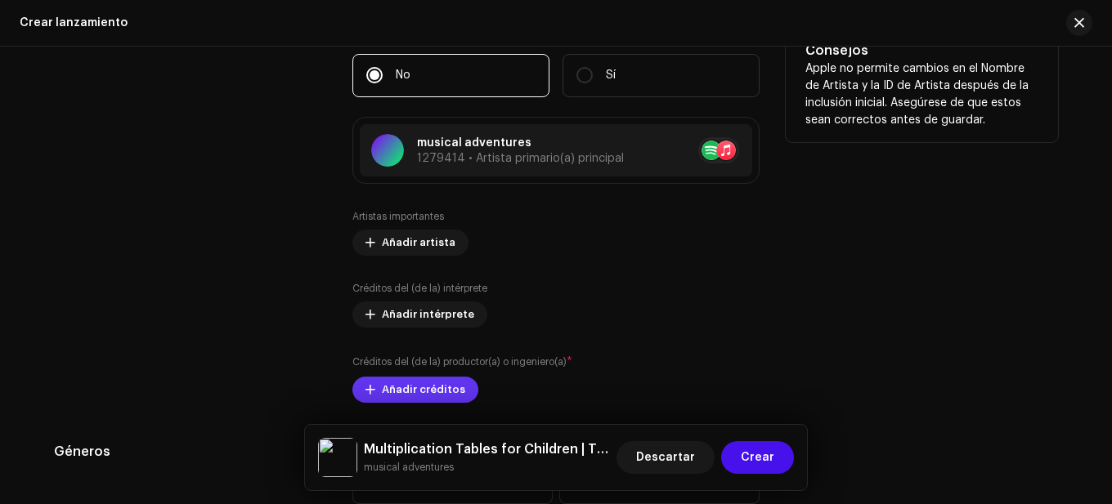
click at [414, 380] on span "Añadir créditos" at bounding box center [423, 390] width 83 height 33
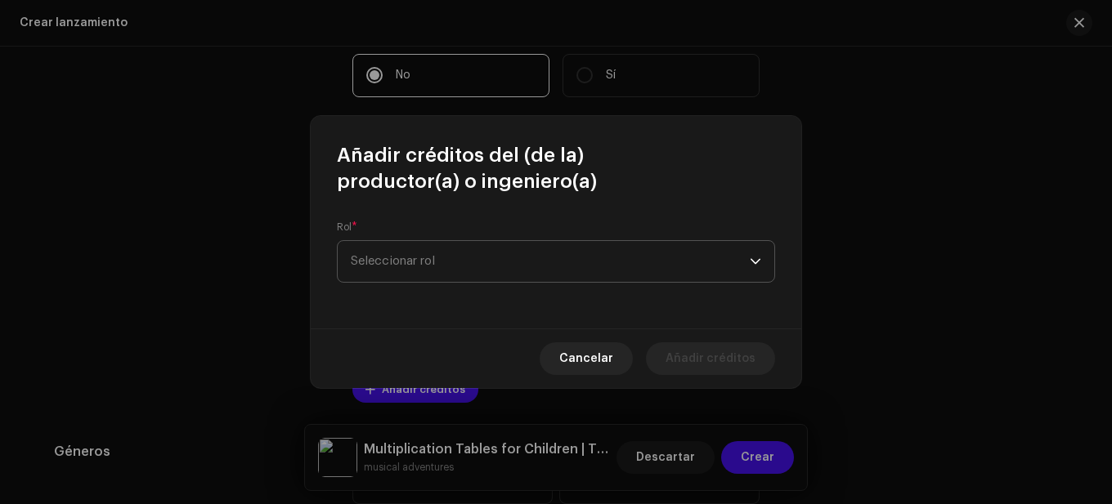
click at [414, 266] on span "Seleccionar rol" at bounding box center [550, 261] width 399 height 41
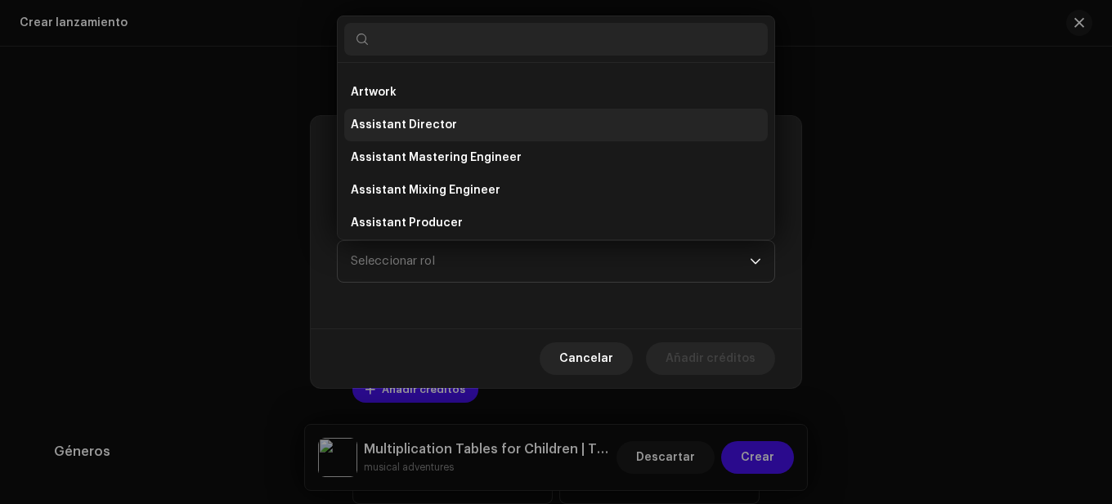
scroll to position [0, 0]
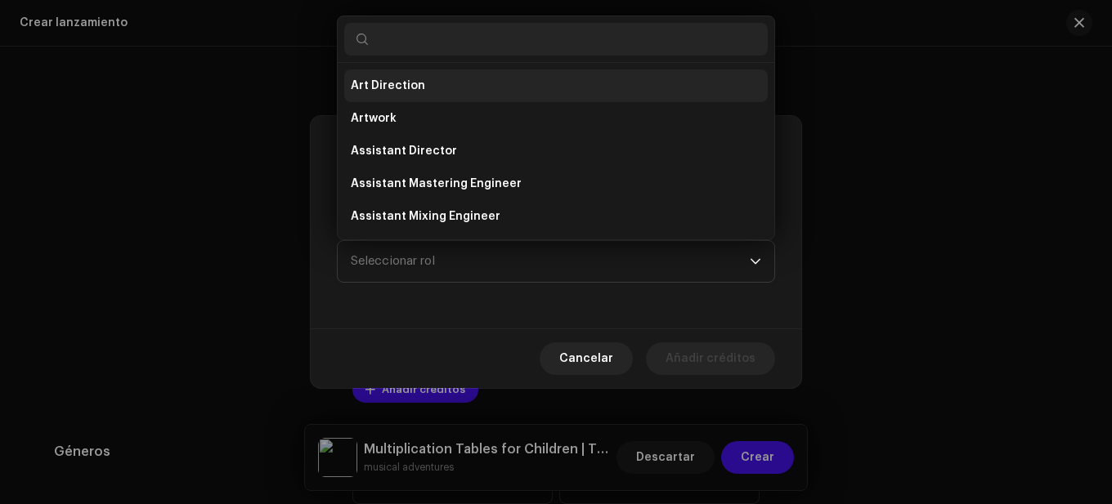
click at [405, 89] on span "Art Direction" at bounding box center [388, 86] width 74 height 16
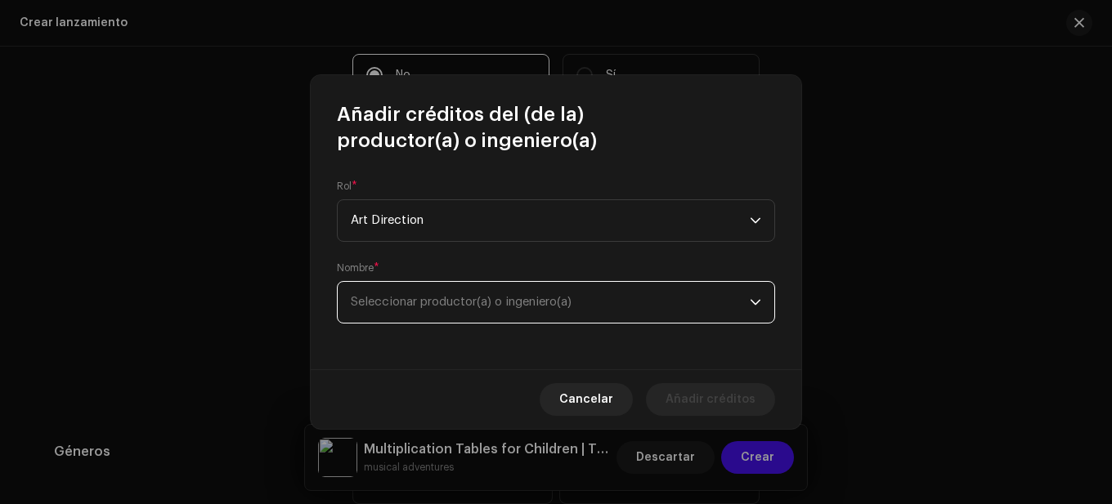
click at [498, 307] on span "Seleccionar productor(a) o ingeniero(a)" at bounding box center [461, 302] width 221 height 12
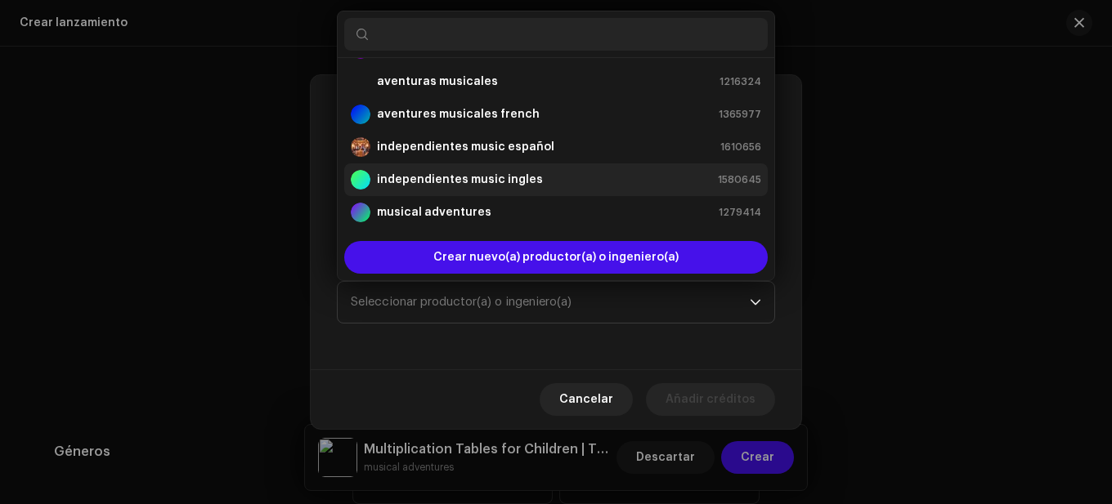
scroll to position [33, 0]
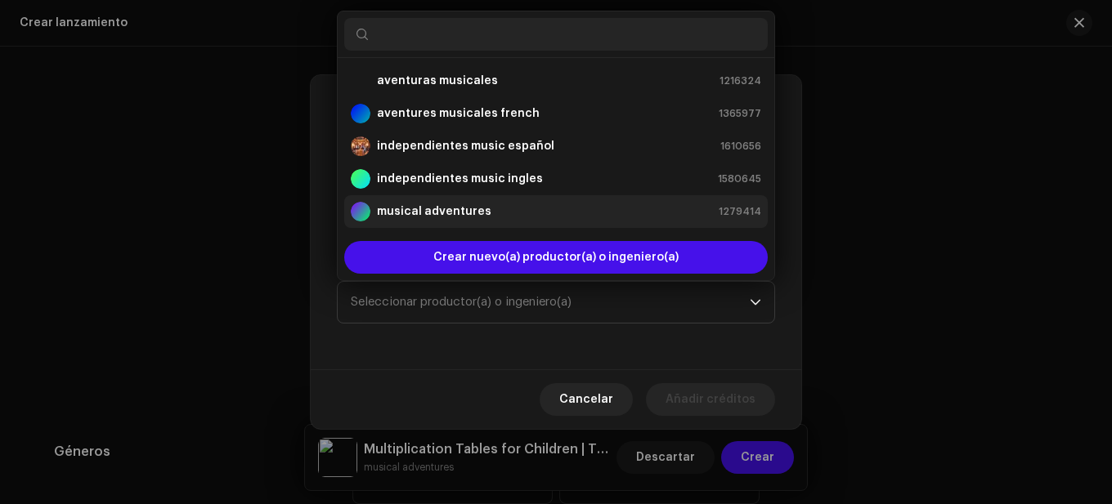
click at [439, 207] on strong "musical adventures" at bounding box center [434, 212] width 114 height 16
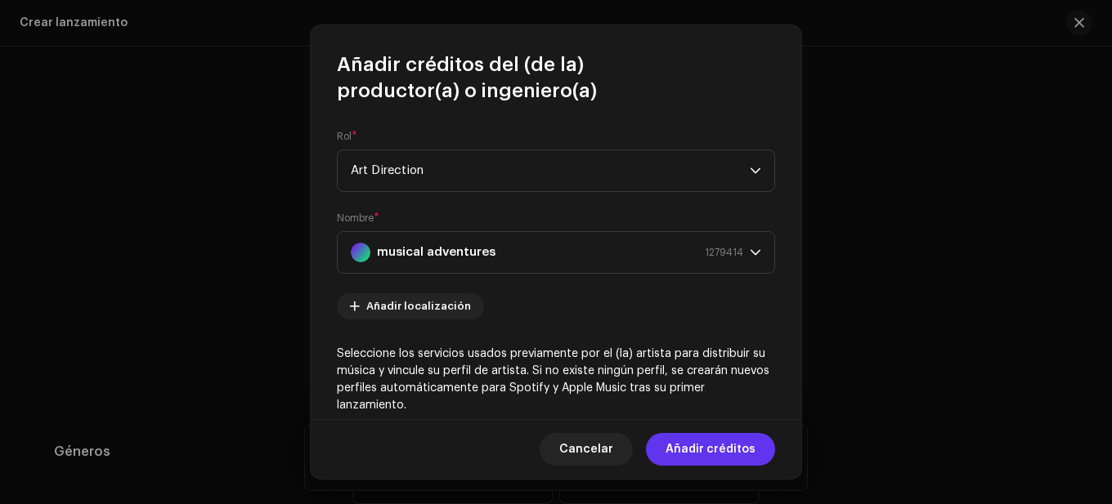
click at [673, 446] on span "Añadir créditos" at bounding box center [710, 449] width 90 height 33
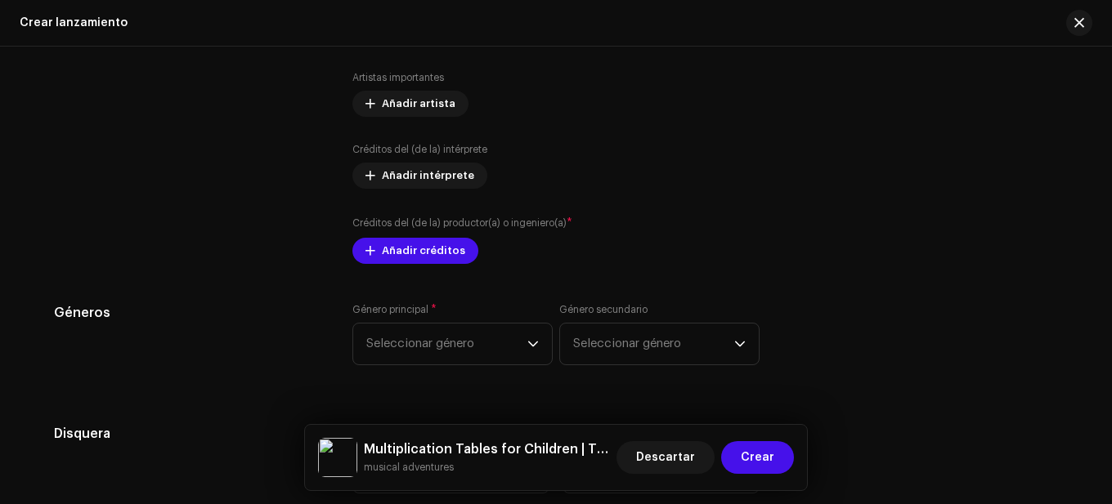
scroll to position [2341, 0]
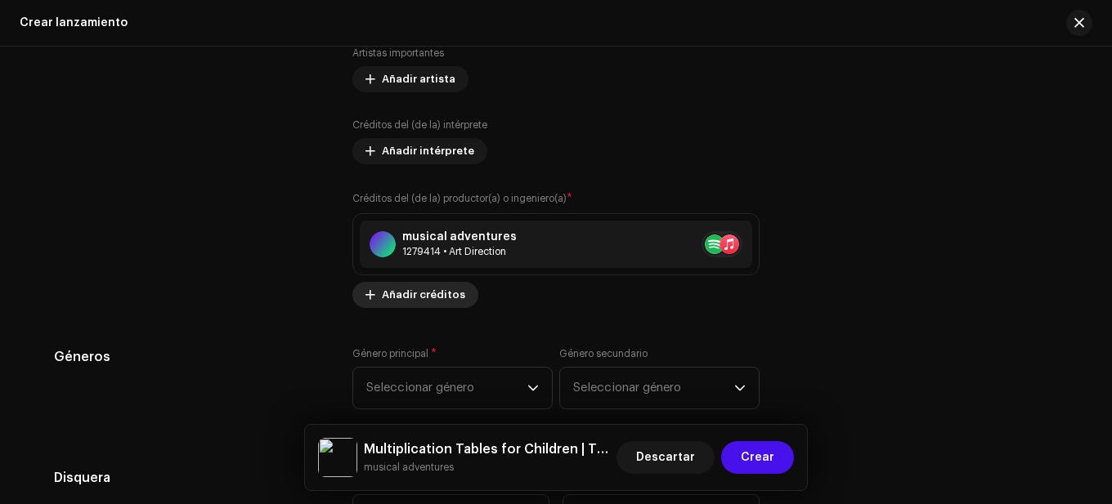
click at [412, 291] on span "Añadir créditos" at bounding box center [423, 295] width 83 height 33
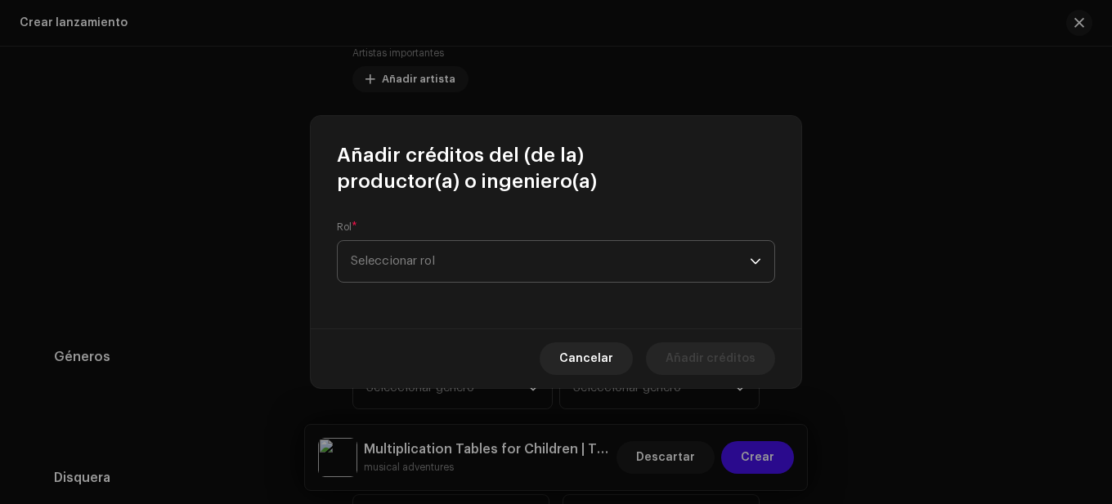
click at [418, 257] on span "Seleccionar rol" at bounding box center [550, 261] width 399 height 41
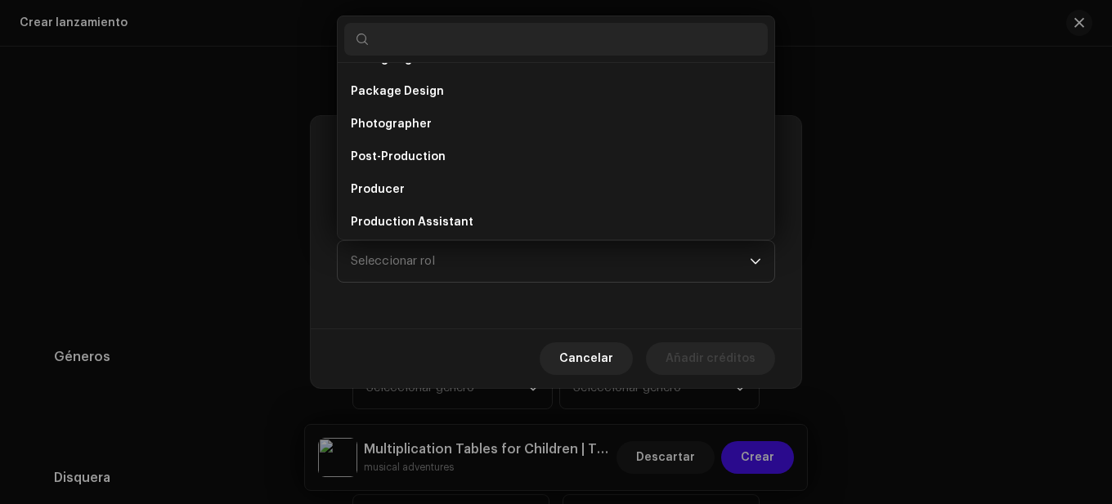
scroll to position [598, 0]
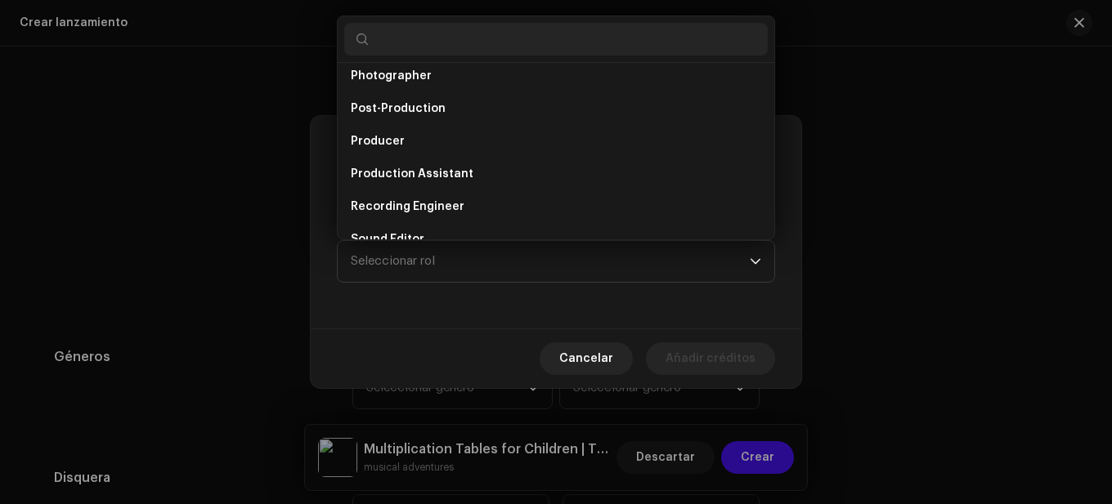
click at [406, 146] on li "Producer" at bounding box center [555, 141] width 423 height 33
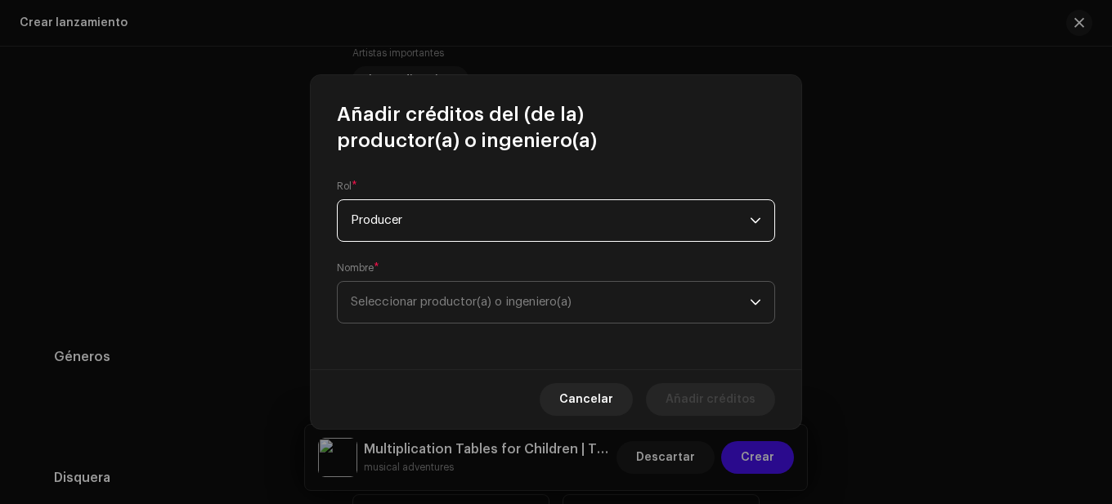
click at [464, 301] on span "Seleccionar productor(a) o ingeniero(a)" at bounding box center [461, 302] width 221 height 12
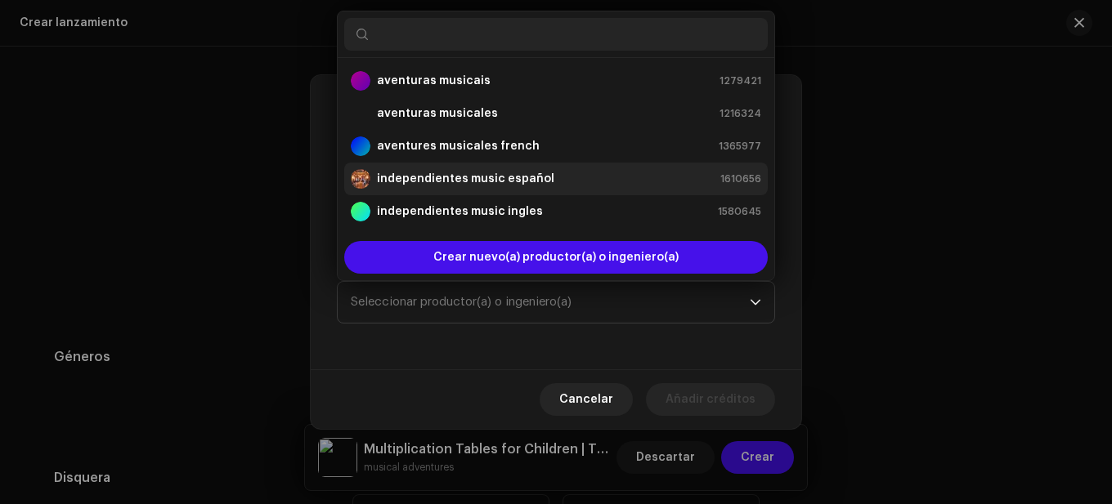
scroll to position [33, 0]
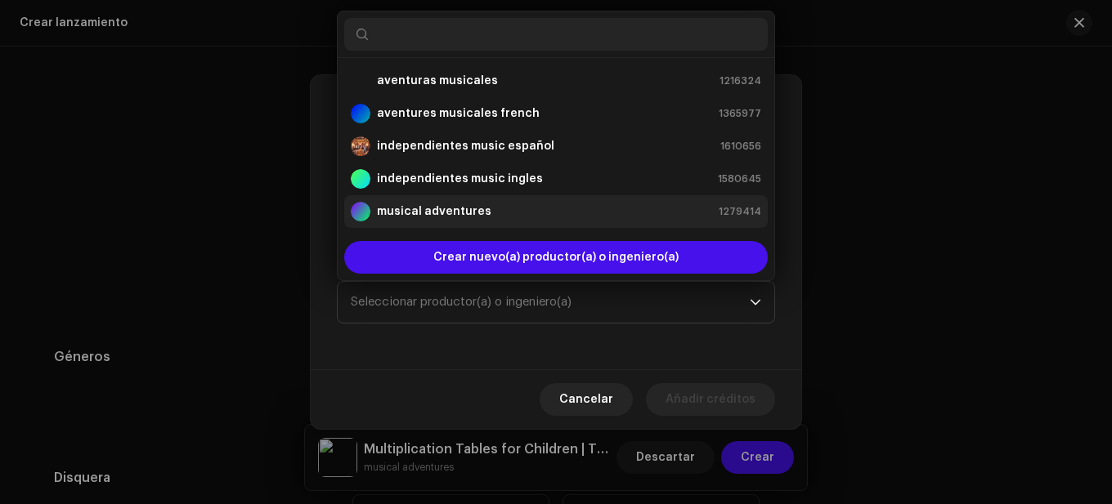
click at [451, 211] on strong "musical adventures" at bounding box center [434, 212] width 114 height 16
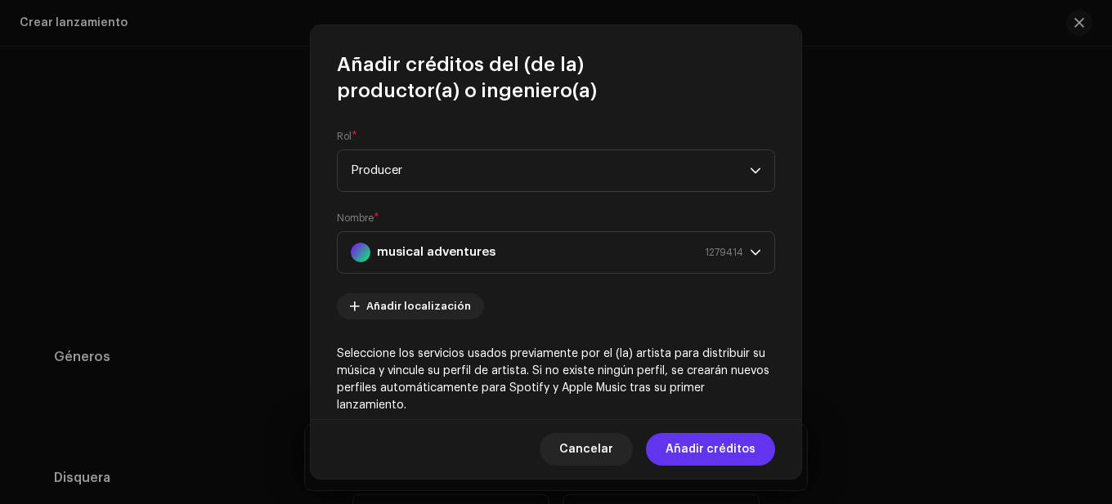
click at [682, 442] on span "Añadir créditos" at bounding box center [710, 449] width 90 height 33
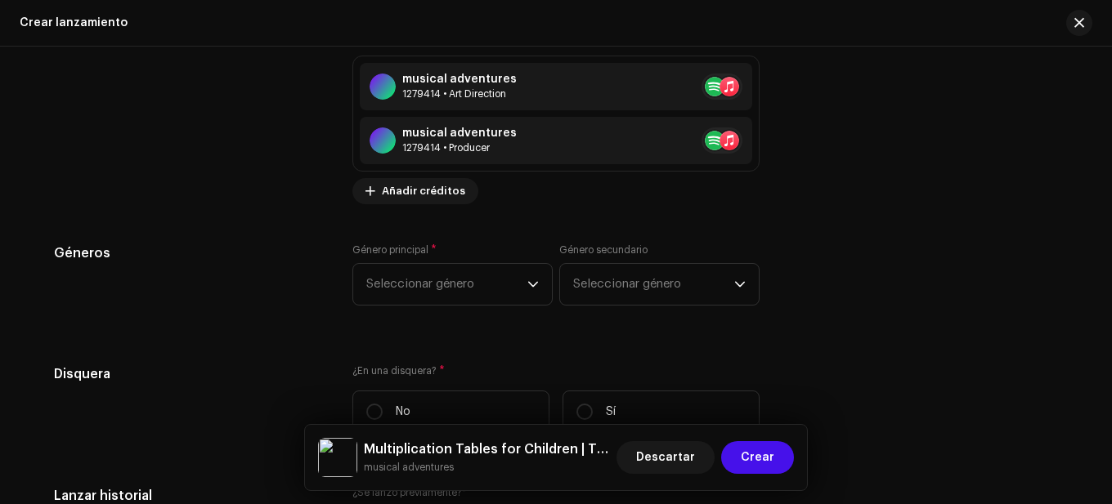
scroll to position [2504, 0]
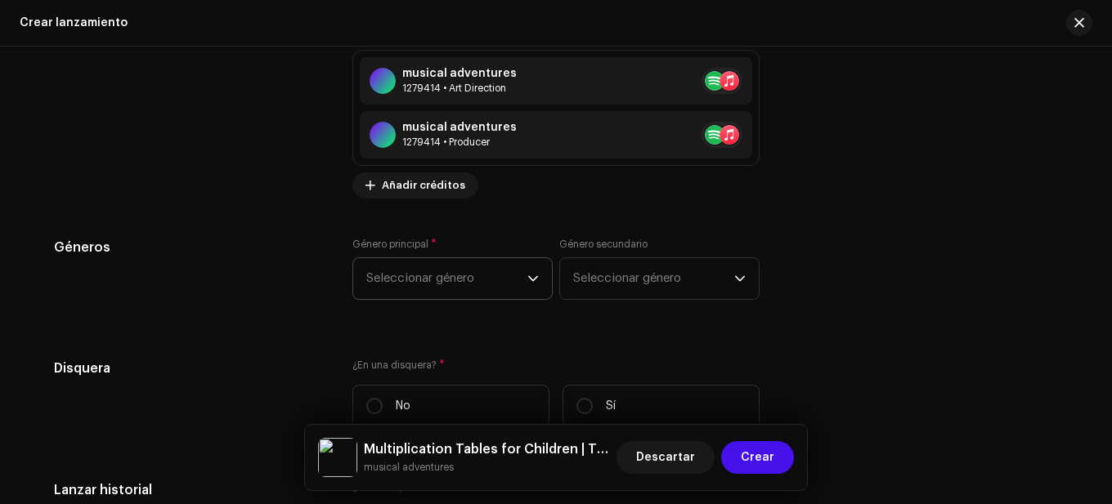
click at [483, 281] on span "Seleccionar género" at bounding box center [446, 278] width 161 height 41
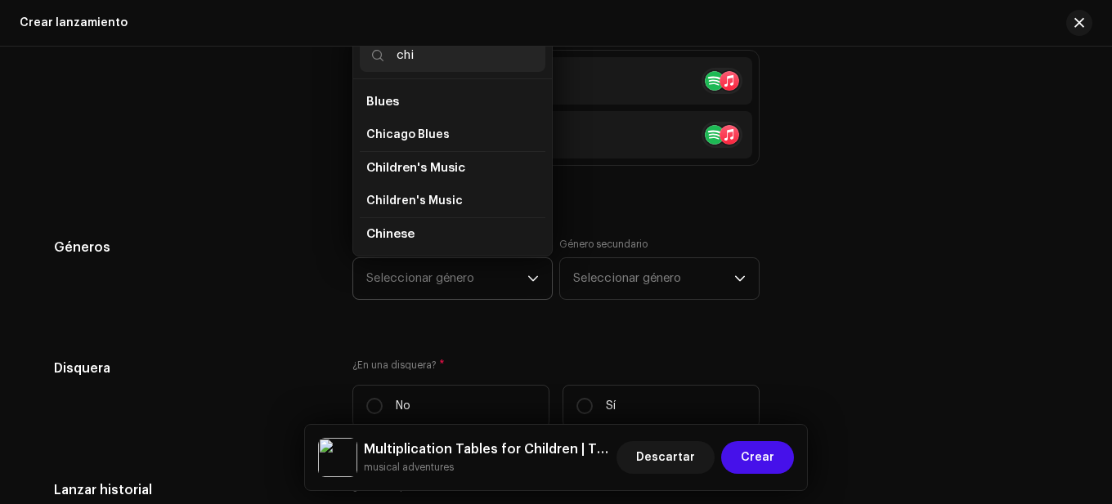
scroll to position [28, 0]
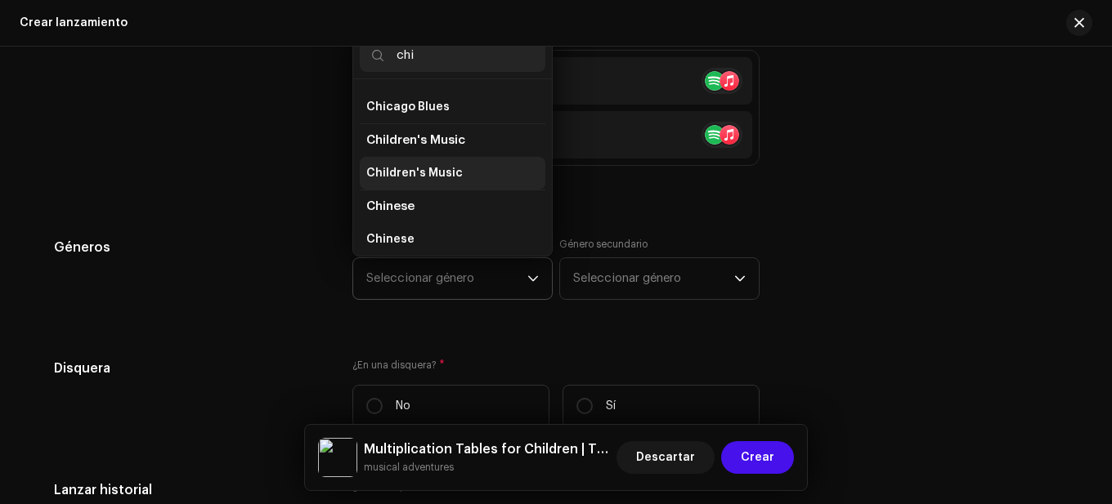
type input "chi"
click at [452, 172] on span "Children's Music" at bounding box center [414, 173] width 96 height 16
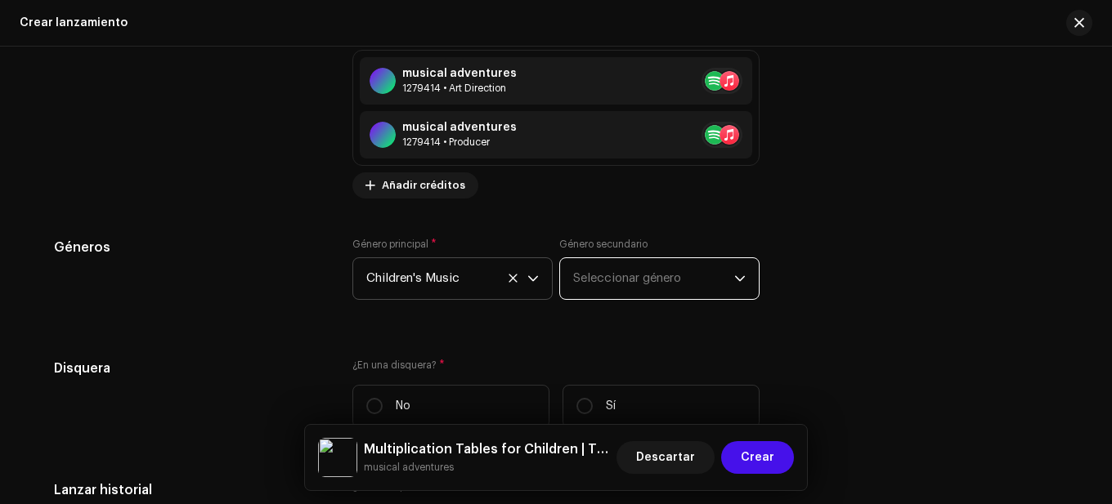
click at [610, 266] on span "Seleccionar género" at bounding box center [653, 278] width 161 height 41
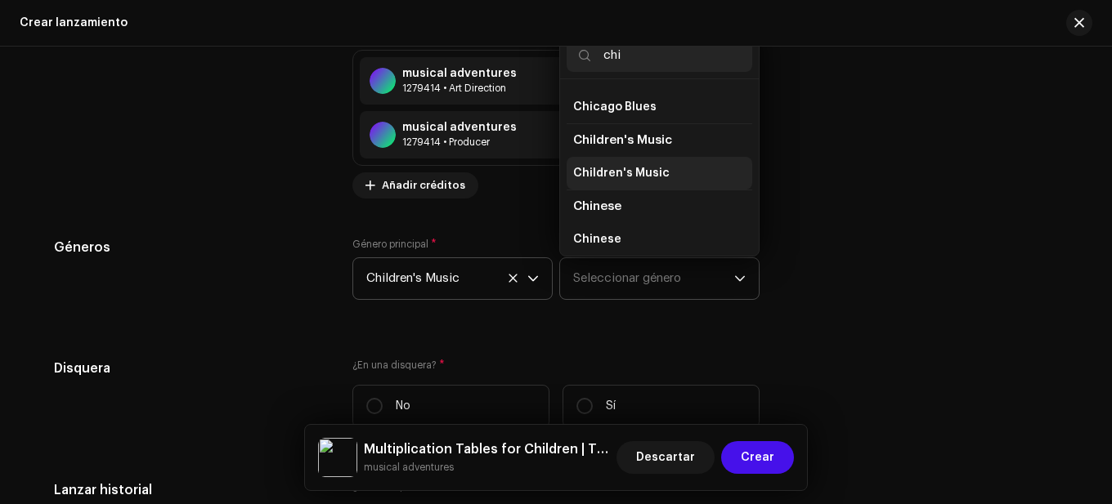
type input "chi"
click at [614, 176] on span "Children's Music" at bounding box center [621, 173] width 96 height 16
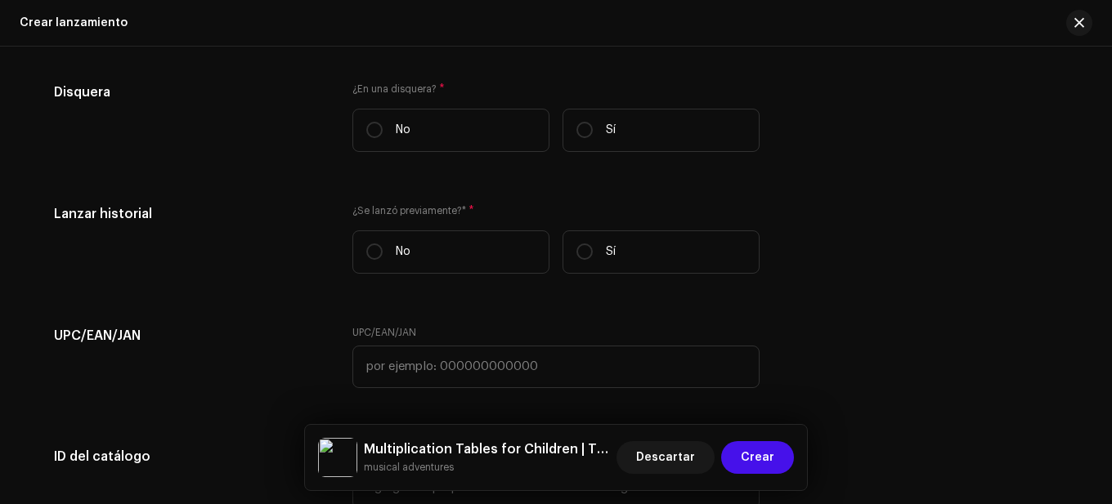
scroll to position [2831, 0]
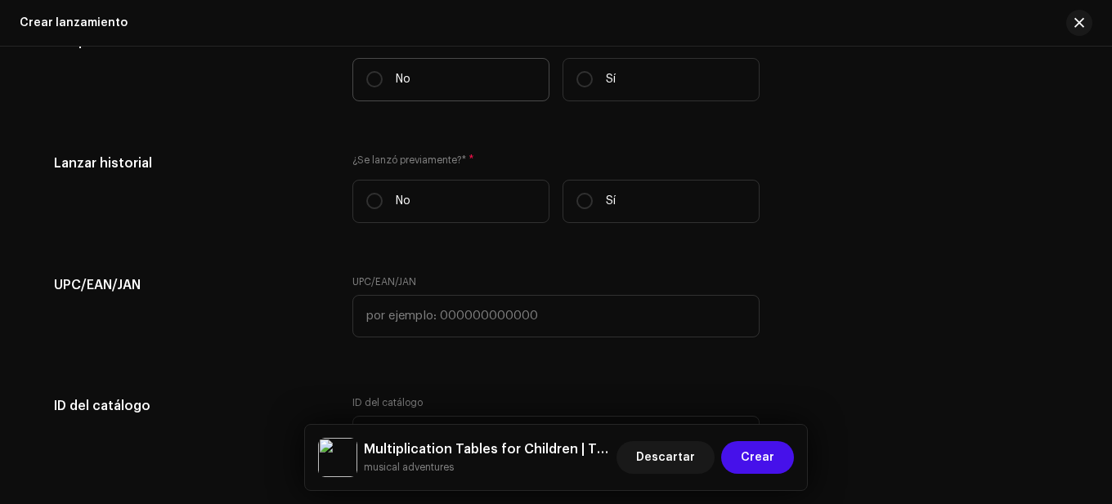
click at [390, 72] on label "No" at bounding box center [450, 79] width 197 height 43
click at [383, 72] on input "No" at bounding box center [374, 79] width 16 height 16
radio input "true"
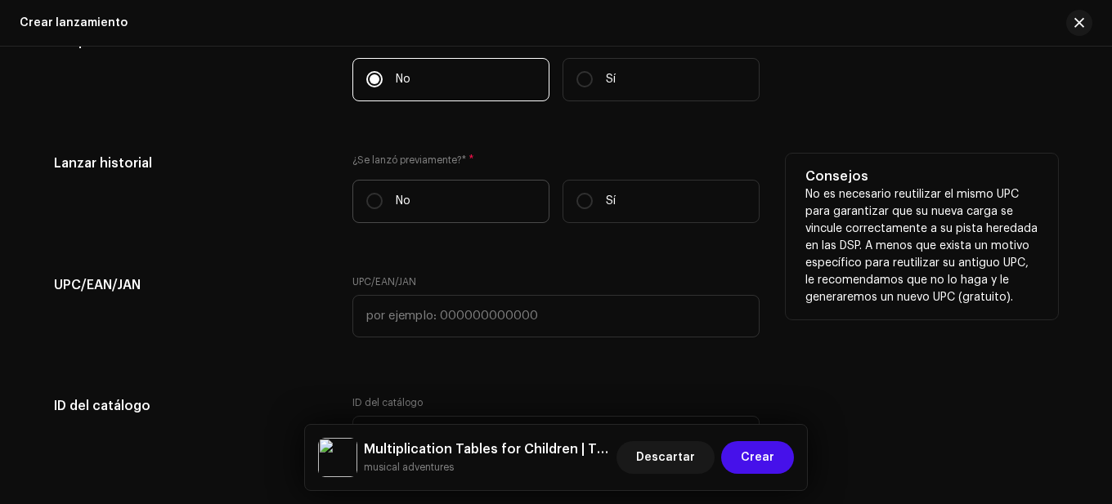
click at [396, 195] on p "No" at bounding box center [403, 201] width 15 height 17
click at [383, 195] on input "No" at bounding box center [374, 201] width 16 height 16
radio input "true"
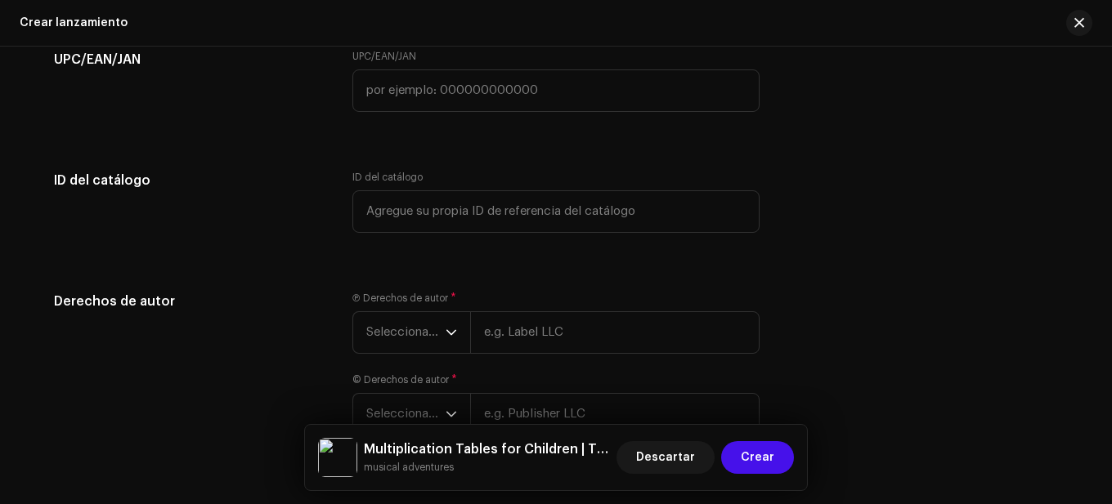
scroll to position [3076, 0]
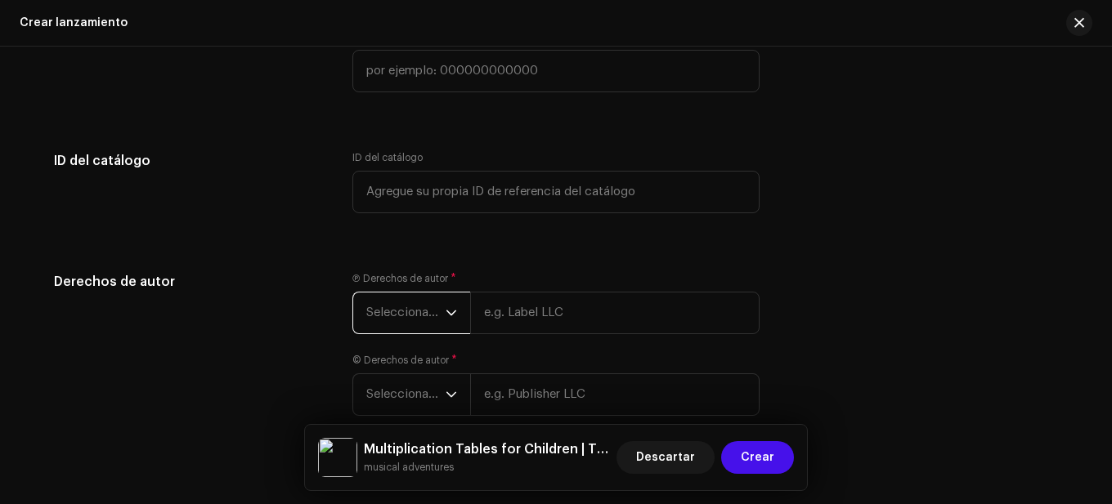
click at [414, 331] on span "Seleccionar año" at bounding box center [405, 313] width 79 height 41
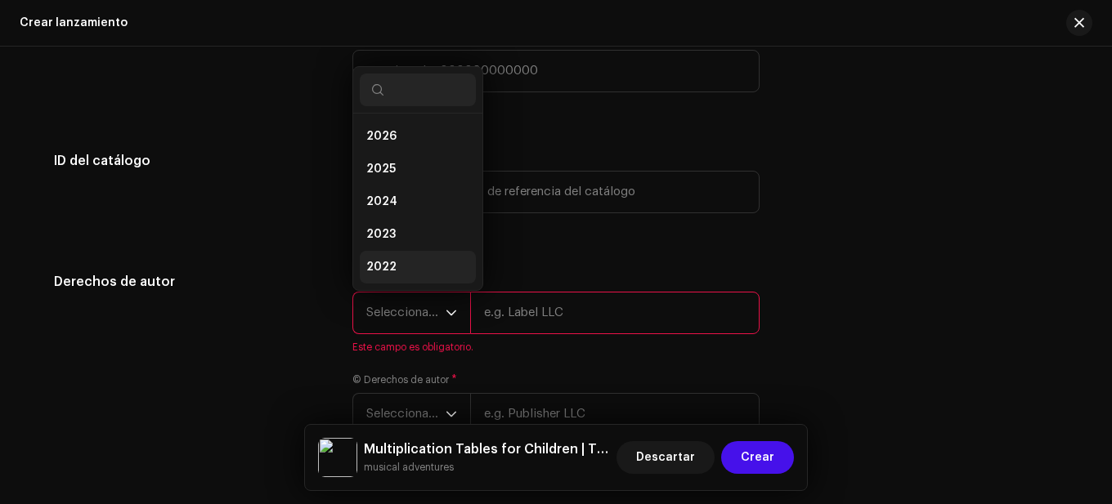
scroll to position [26, 0]
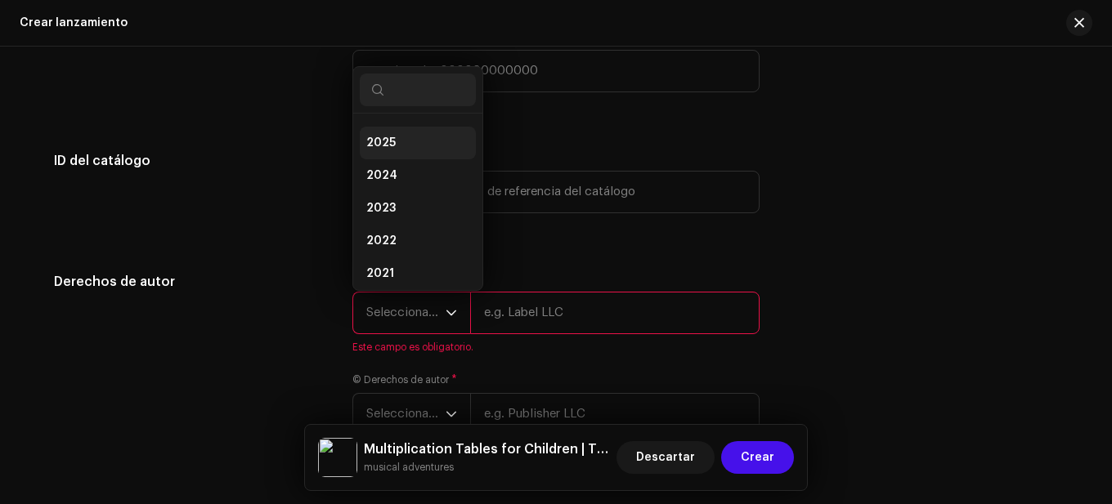
click at [402, 143] on li "2025" at bounding box center [418, 143] width 116 height 33
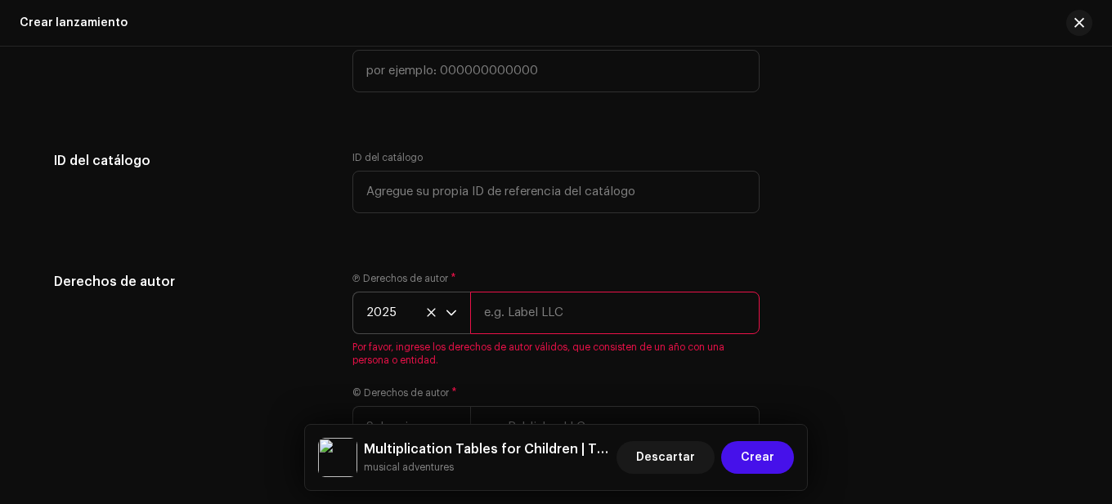
click at [513, 327] on input "text" at bounding box center [614, 313] width 289 height 43
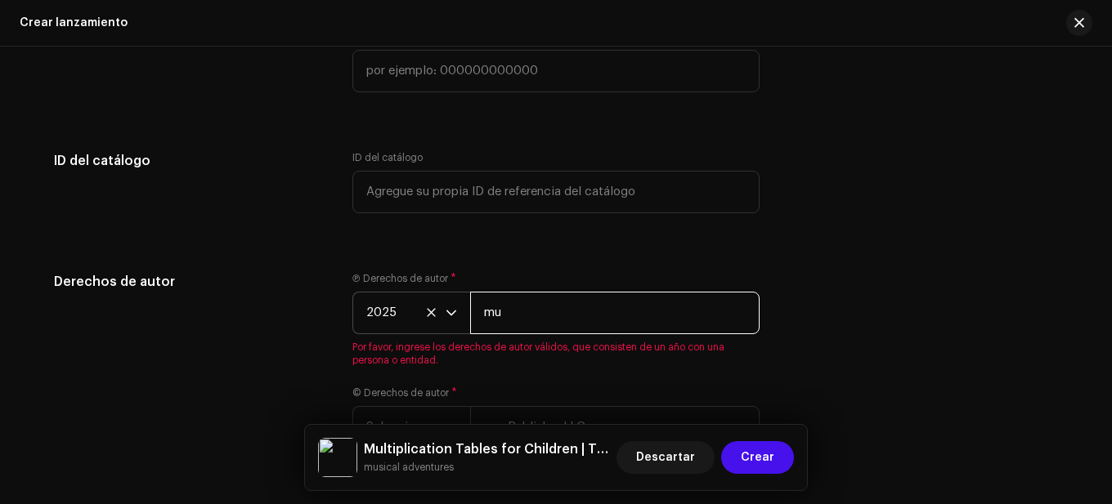
type input "musical adventures"
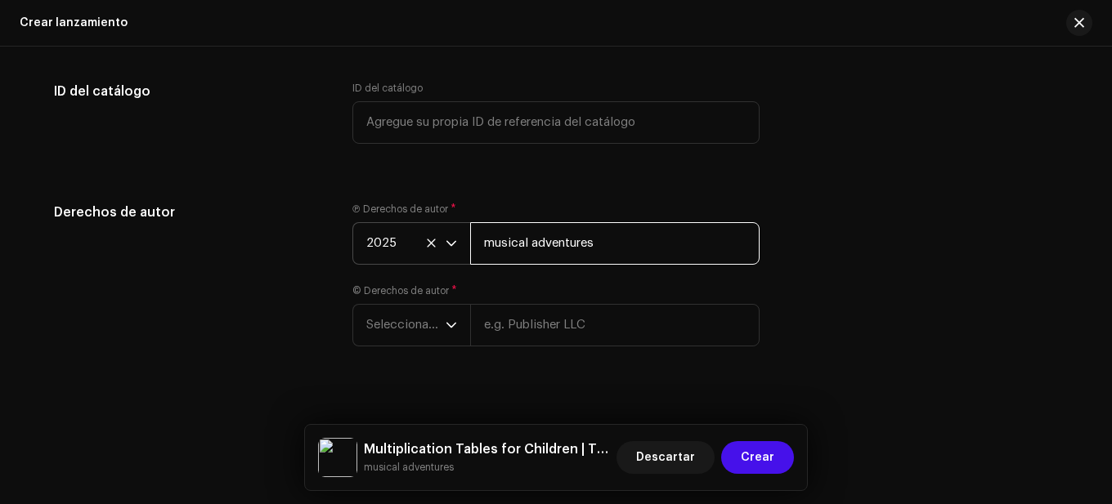
scroll to position [3158, 0]
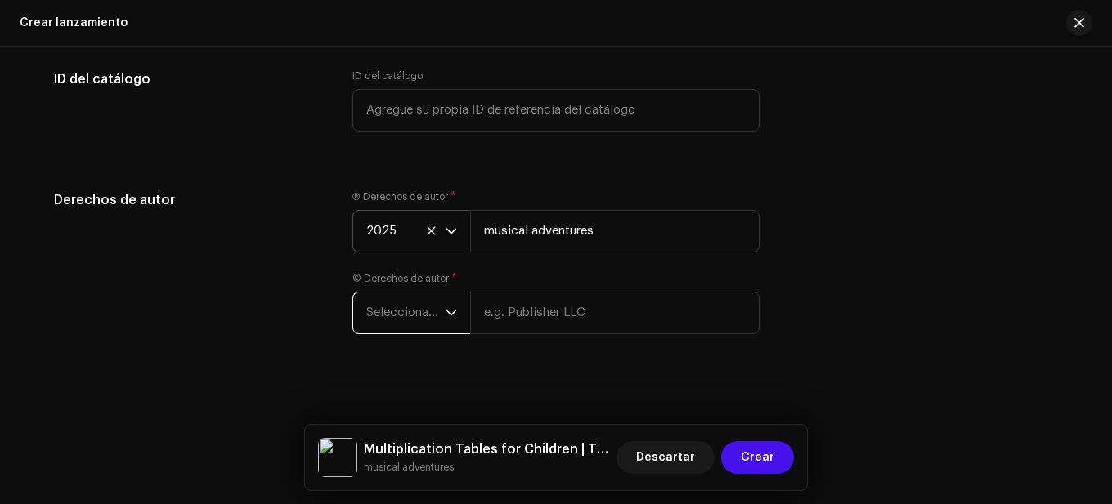
click at [402, 324] on span "Seleccionar año" at bounding box center [405, 313] width 79 height 41
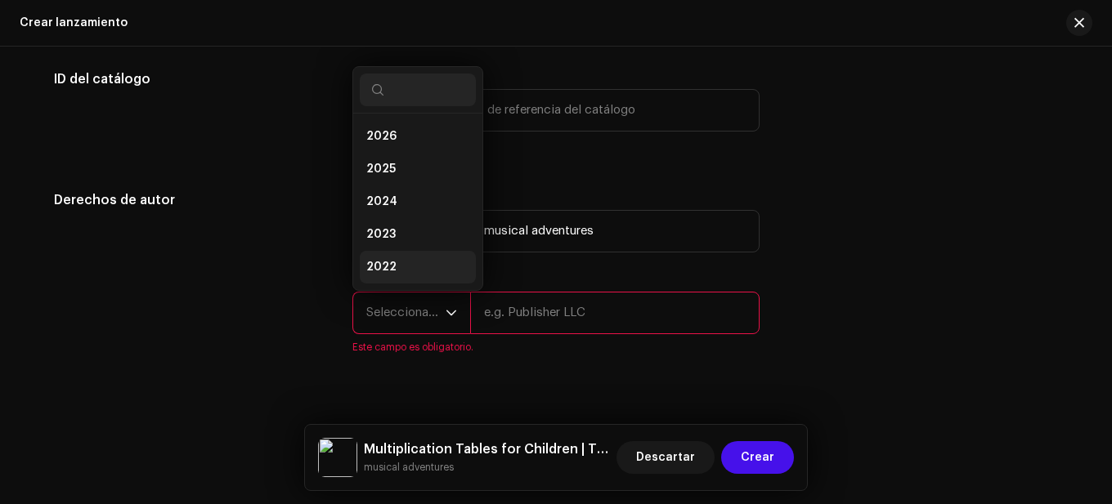
scroll to position [26, 0]
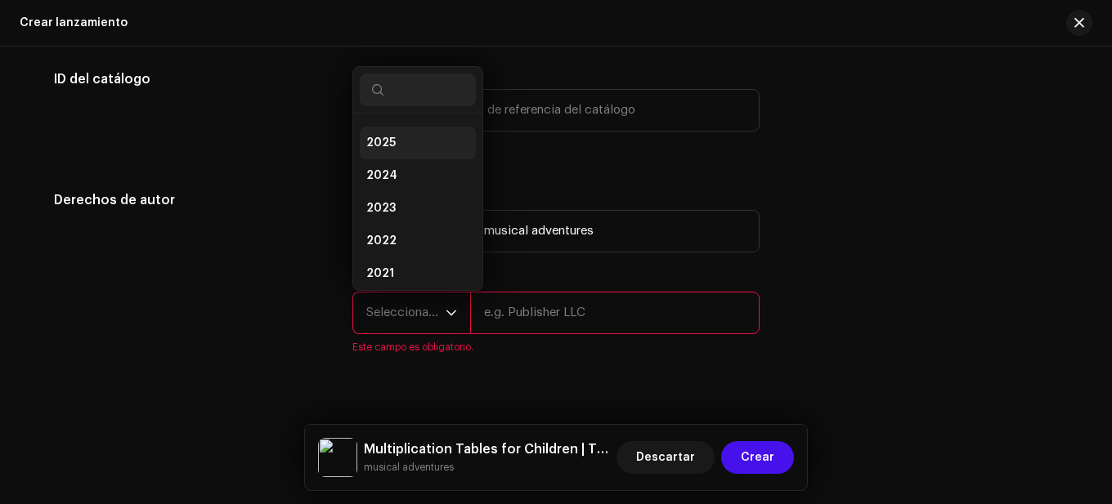
click at [385, 144] on span "2025" at bounding box center [380, 143] width 29 height 16
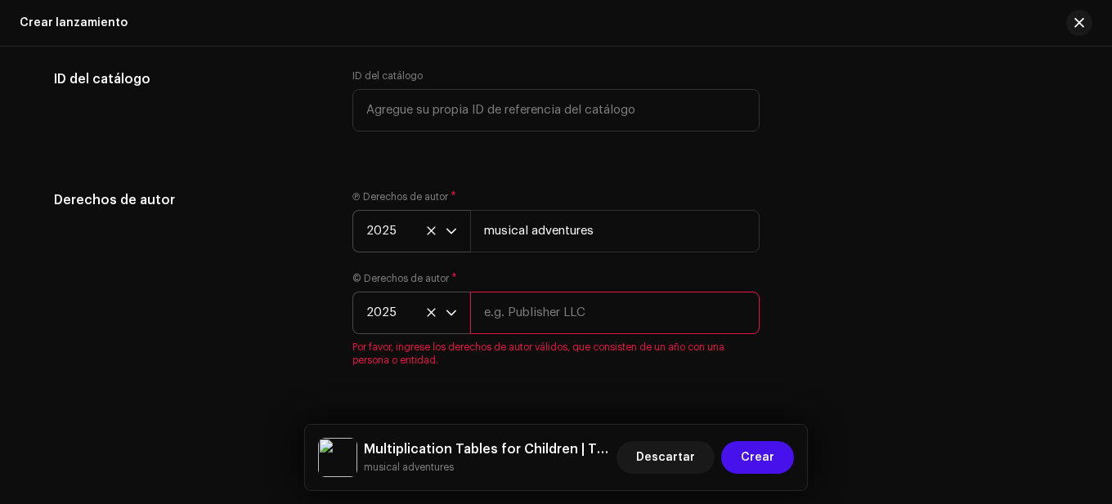
click at [511, 310] on input "text" at bounding box center [614, 313] width 289 height 43
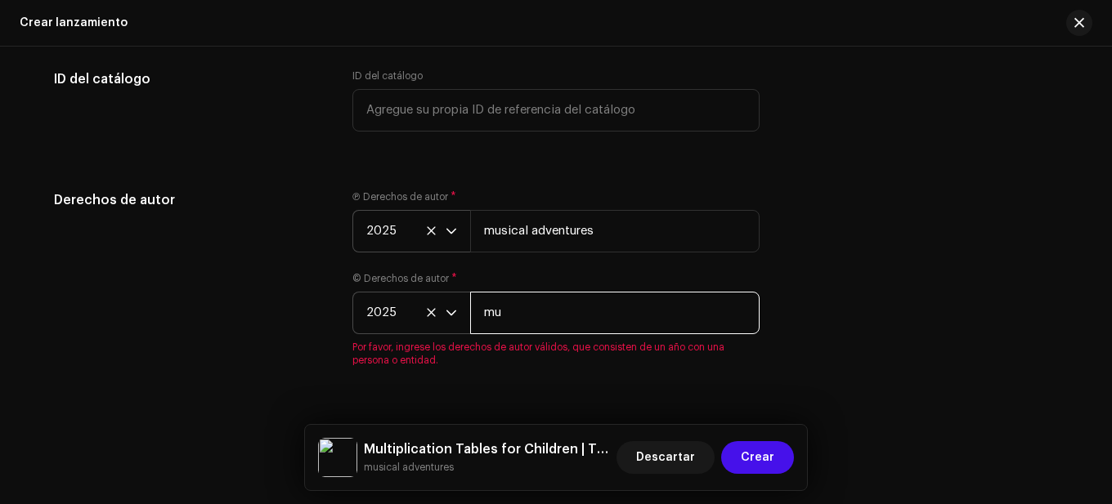
type input "musical adventures"
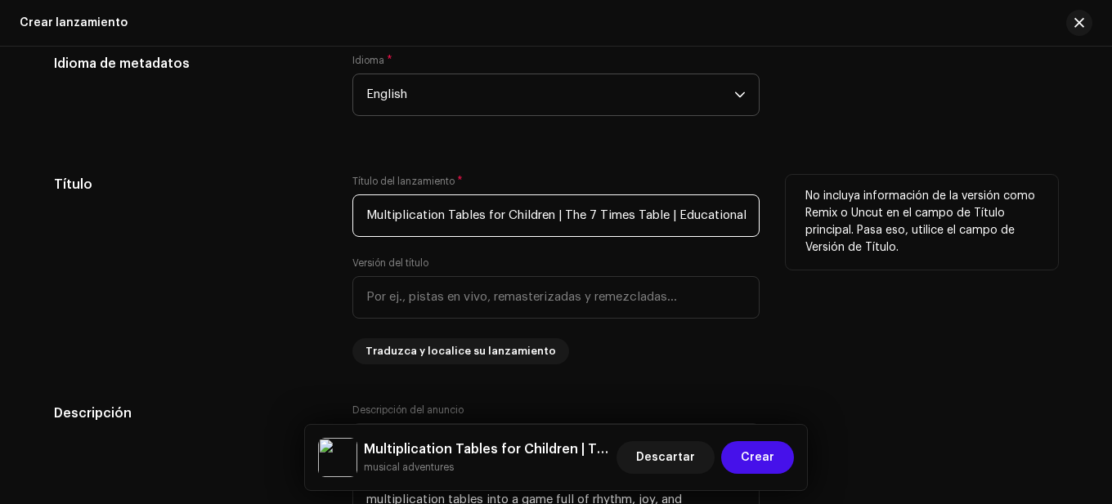
scroll to position [0, 96]
drag, startPoint x: 360, startPoint y: 208, endPoint x: 803, endPoint y: 217, distance: 443.9
click at [803, 217] on div "Título Título del lanzamiento * Multiplication Tables for Children | The 7 Time…" at bounding box center [556, 270] width 1004 height 190
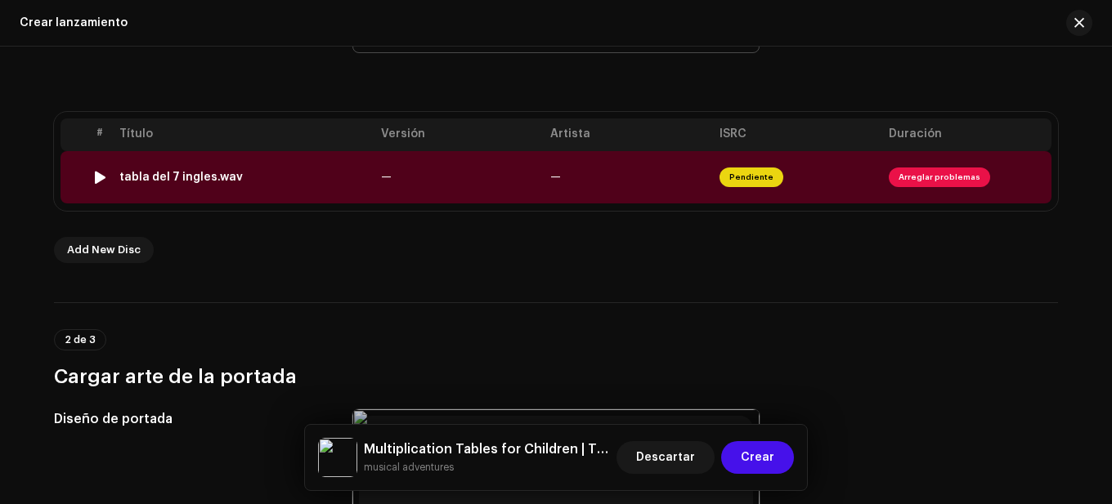
scroll to position [298, 0]
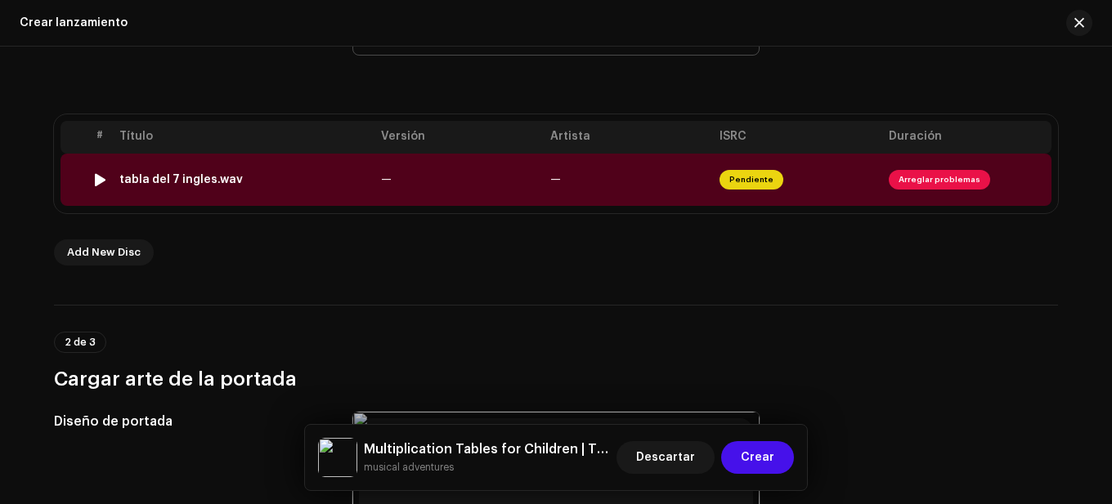
click at [434, 145] on th "Versión" at bounding box center [458, 137] width 169 height 33
click at [434, 172] on td "—" at bounding box center [458, 180] width 169 height 52
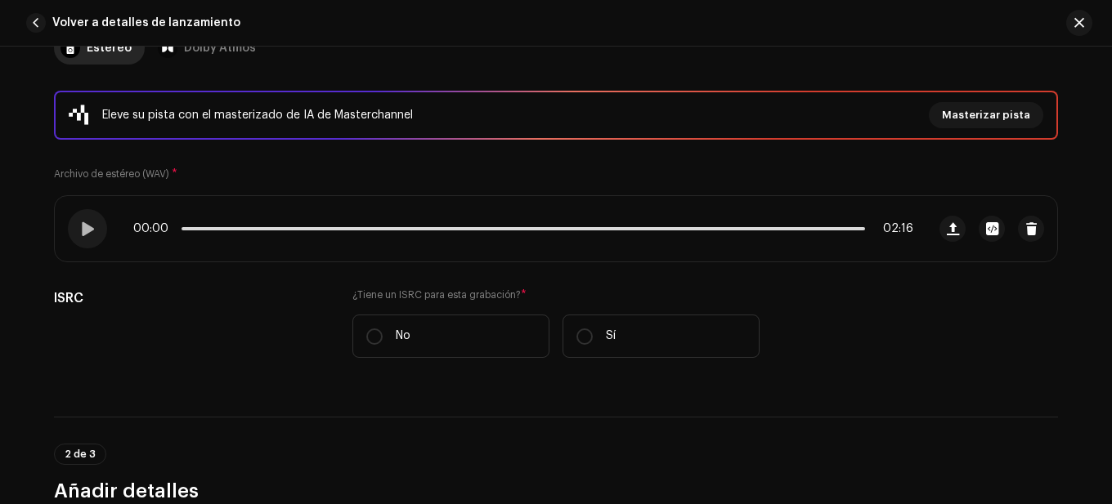
scroll to position [245, 0]
click at [71, 230] on div at bounding box center [87, 229] width 39 height 39
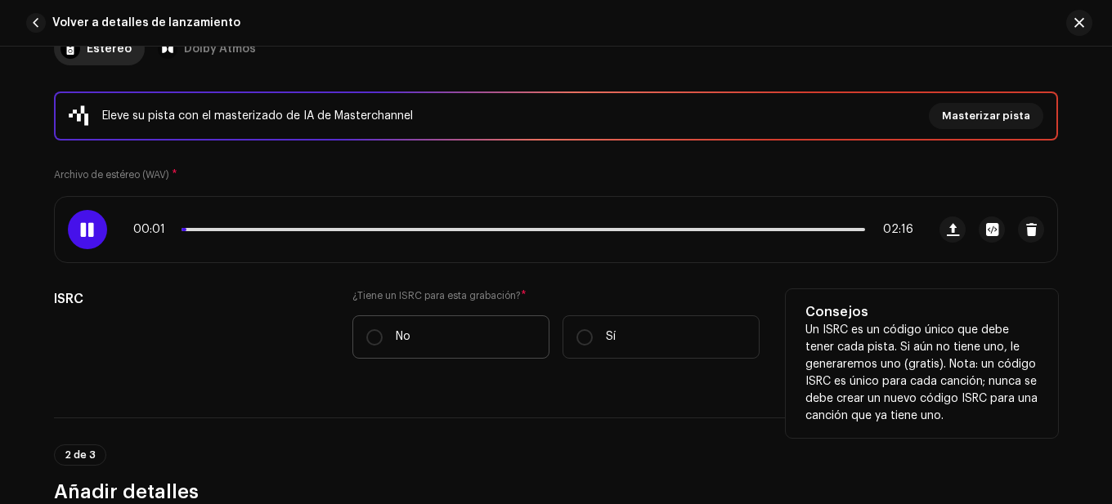
click at [363, 346] on label "No" at bounding box center [450, 336] width 197 height 43
click at [366, 346] on input "No" at bounding box center [374, 337] width 16 height 16
radio input "true"
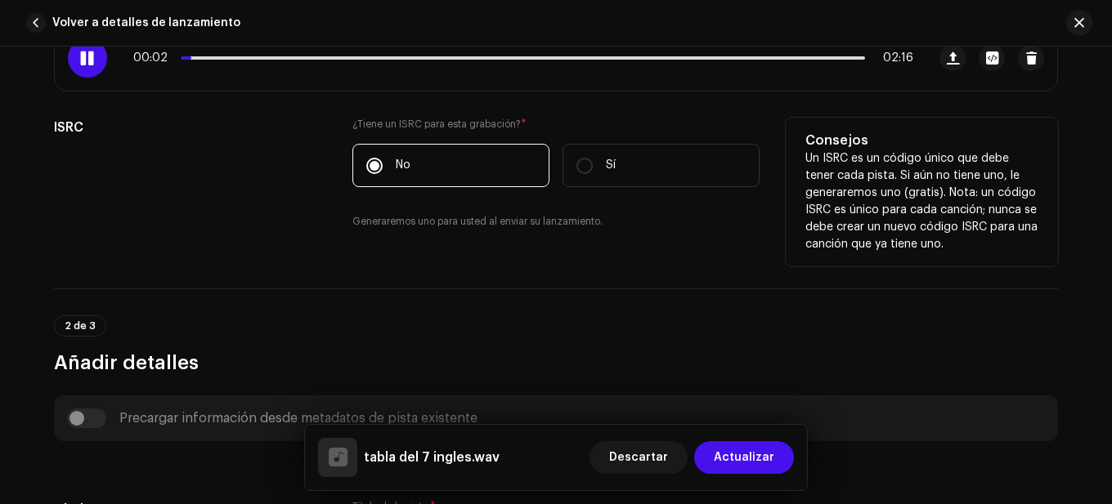
scroll to position [654, 0]
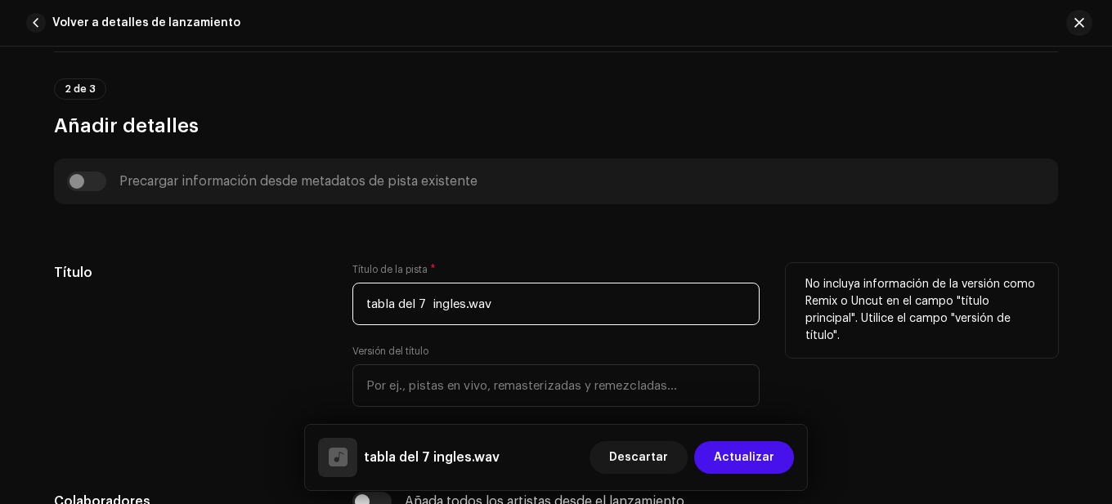
drag, startPoint x: 540, startPoint y: 292, endPoint x: 355, endPoint y: 294, distance: 185.5
click at [355, 294] on input "tabla del 7 ingles.wav" at bounding box center [555, 304] width 407 height 43
paste input "Multiplication Tables for Children | The 7 Times Table | Educational Children's…"
type input "Multiplication Tables for Children | The 7 Times Table | Educational Children's…"
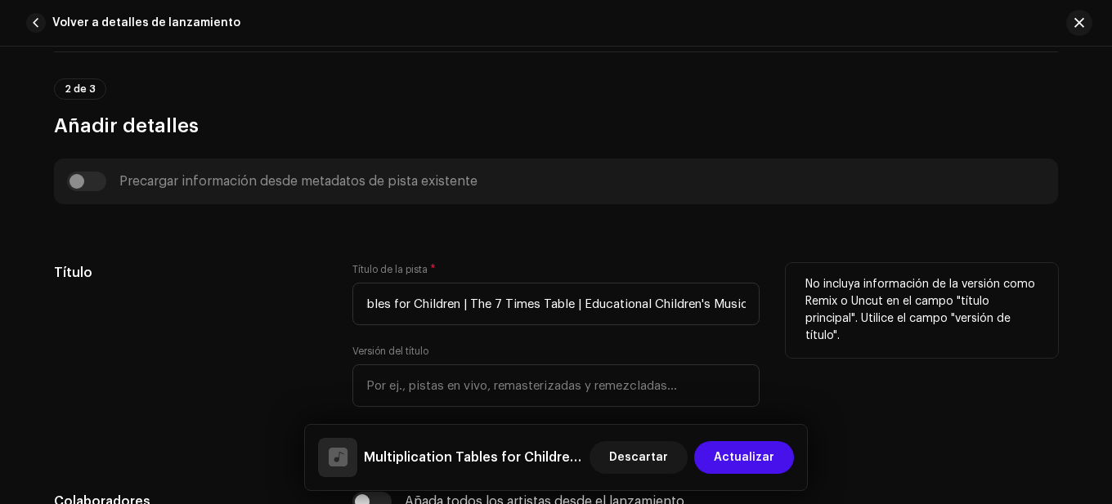
click at [291, 340] on div "Título" at bounding box center [190, 358] width 272 height 190
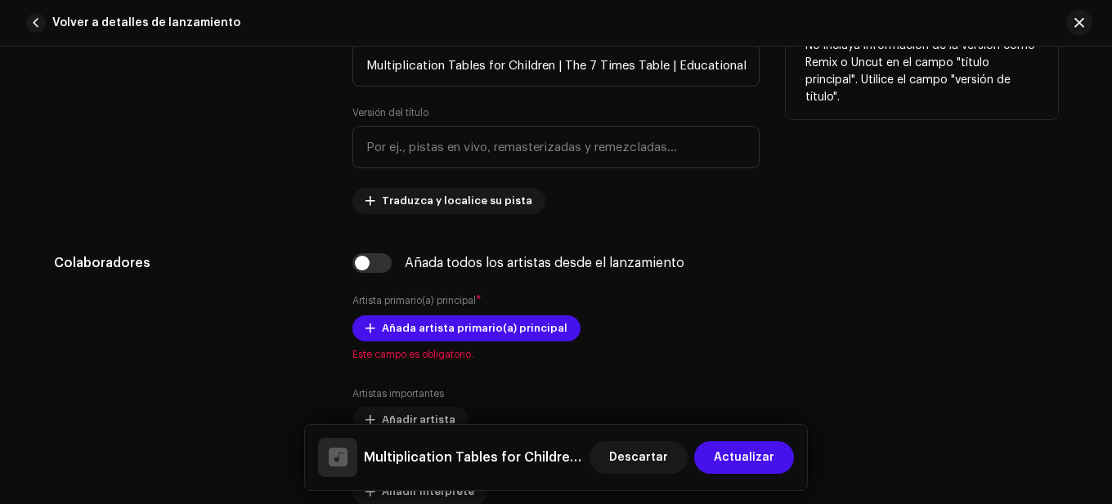
scroll to position [981, 0]
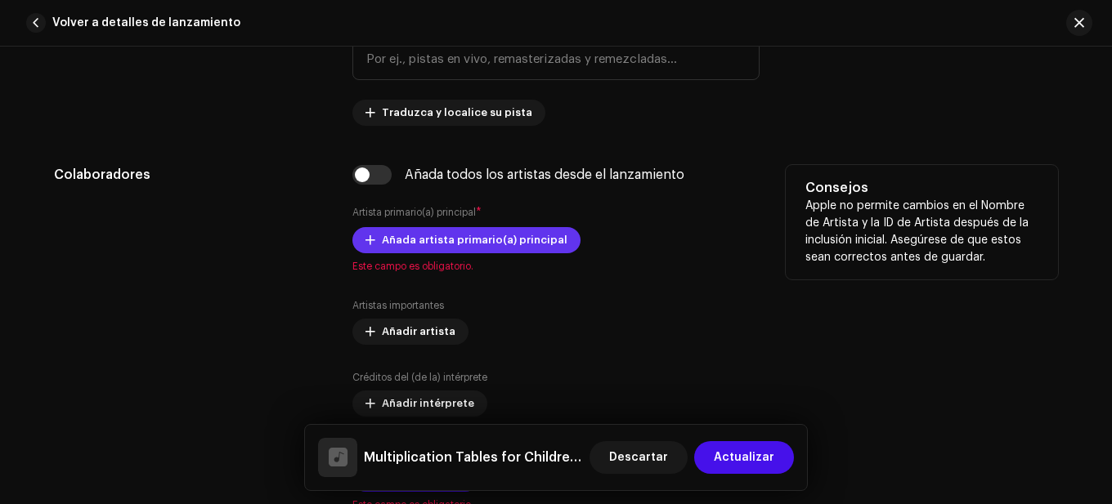
click at [481, 236] on span "Añada artista primario(a) principal" at bounding box center [475, 240] width 186 height 33
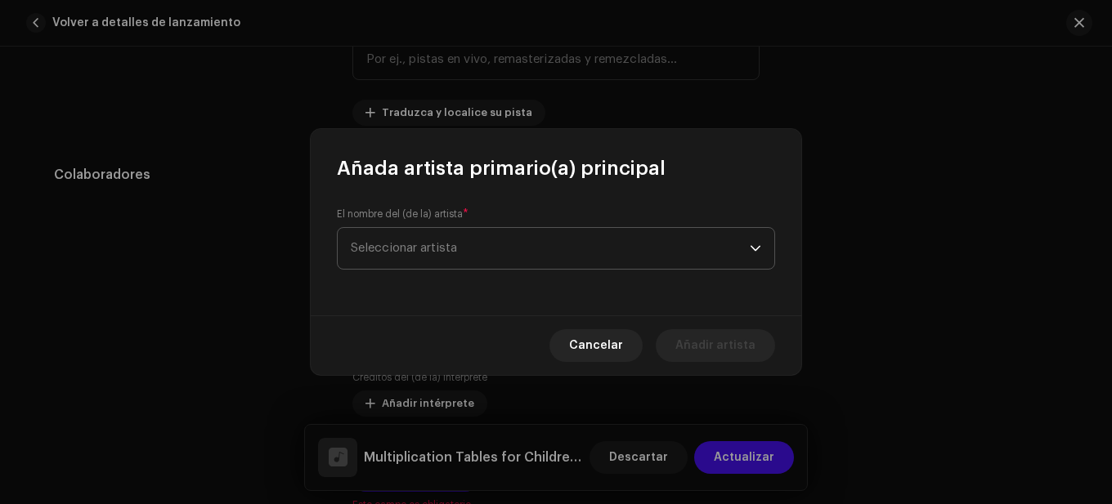
click at [494, 238] on span "Seleccionar artista" at bounding box center [550, 248] width 399 height 41
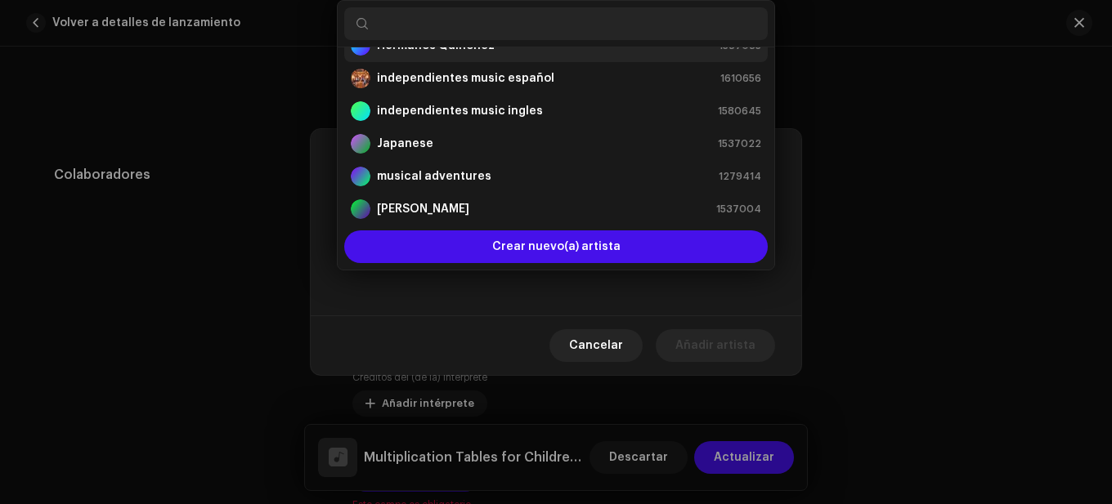
scroll to position [190, 0]
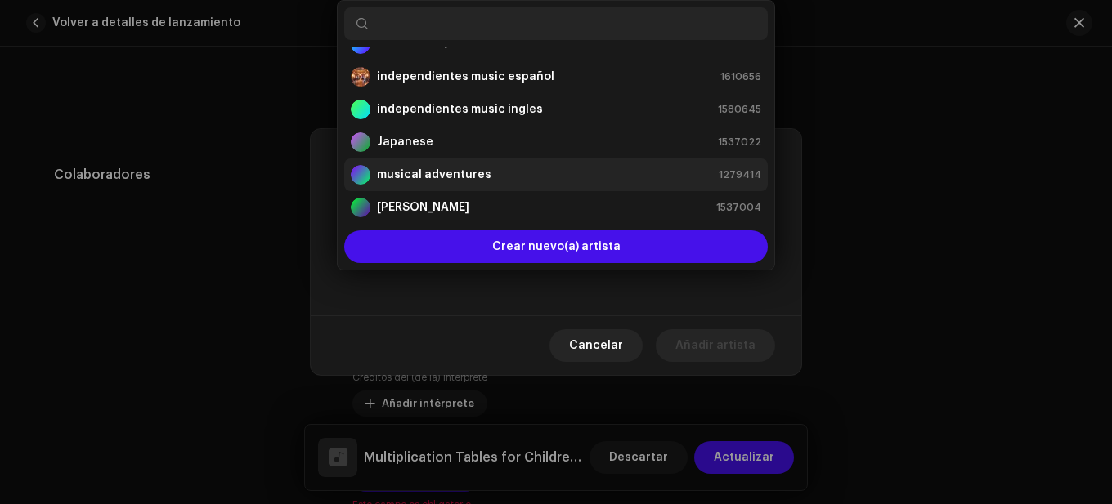
click at [463, 178] on strong "musical adventures" at bounding box center [434, 175] width 114 height 16
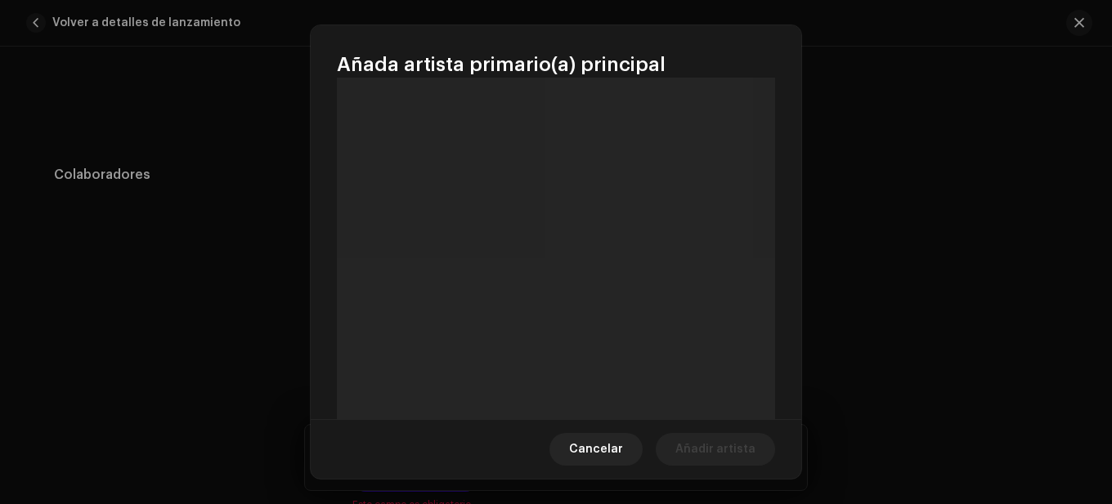
scroll to position [156, 0]
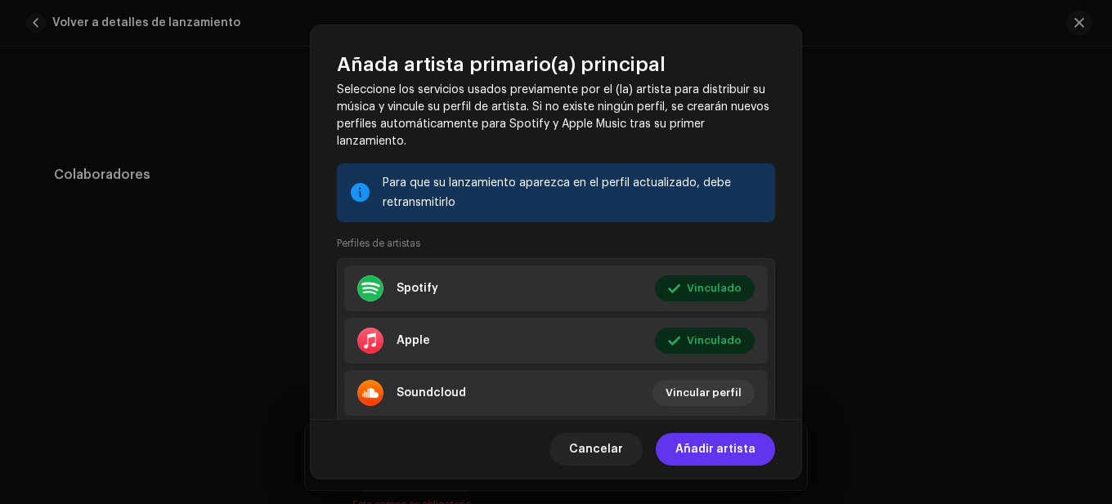
click at [717, 446] on span "Añadir artista" at bounding box center [715, 449] width 80 height 33
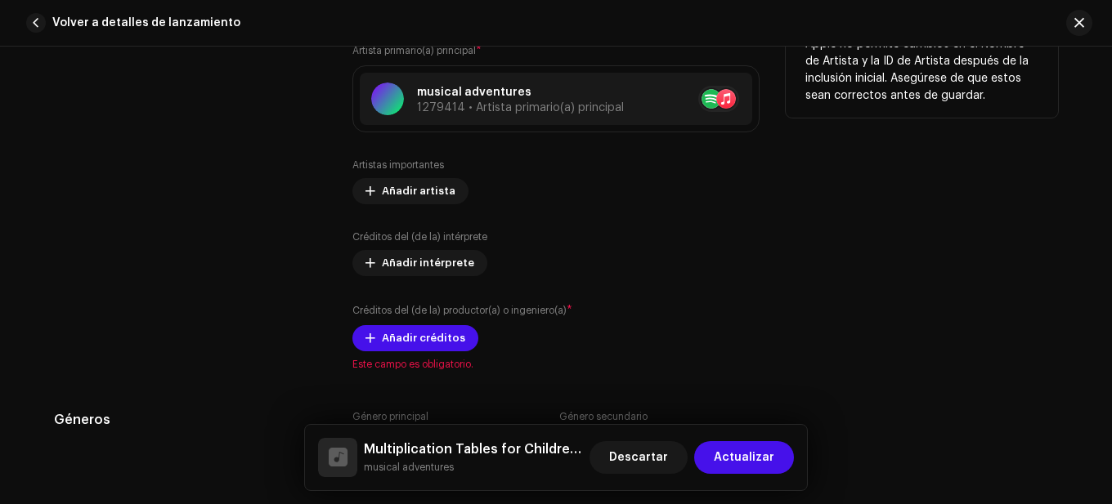
scroll to position [1144, 0]
click at [407, 331] on span "Añadir créditos" at bounding box center [423, 336] width 83 height 33
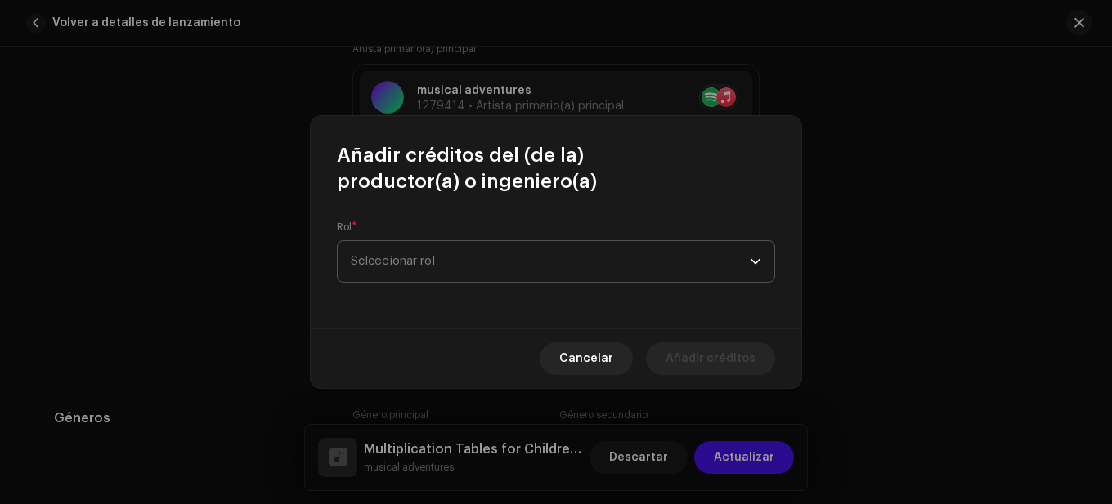
click at [433, 265] on span "Seleccionar rol" at bounding box center [550, 261] width 399 height 41
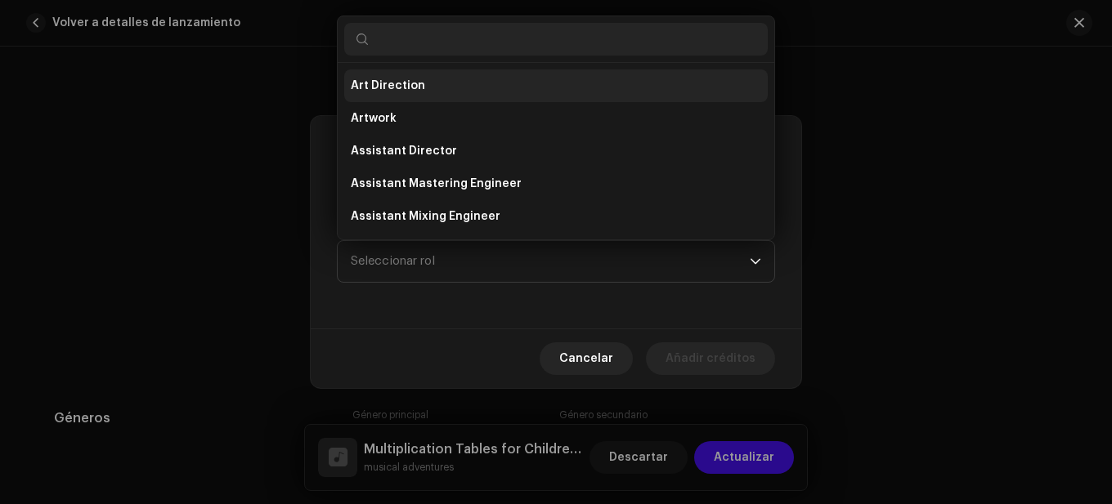
click at [400, 85] on span "Art Direction" at bounding box center [388, 86] width 74 height 16
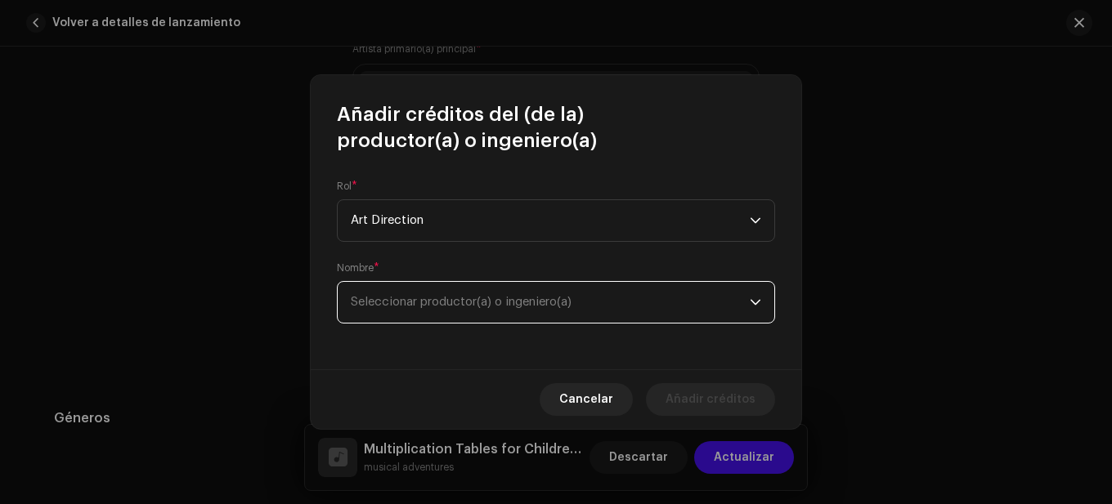
click at [467, 287] on span "Seleccionar productor(a) o ingeniero(a)" at bounding box center [550, 302] width 399 height 41
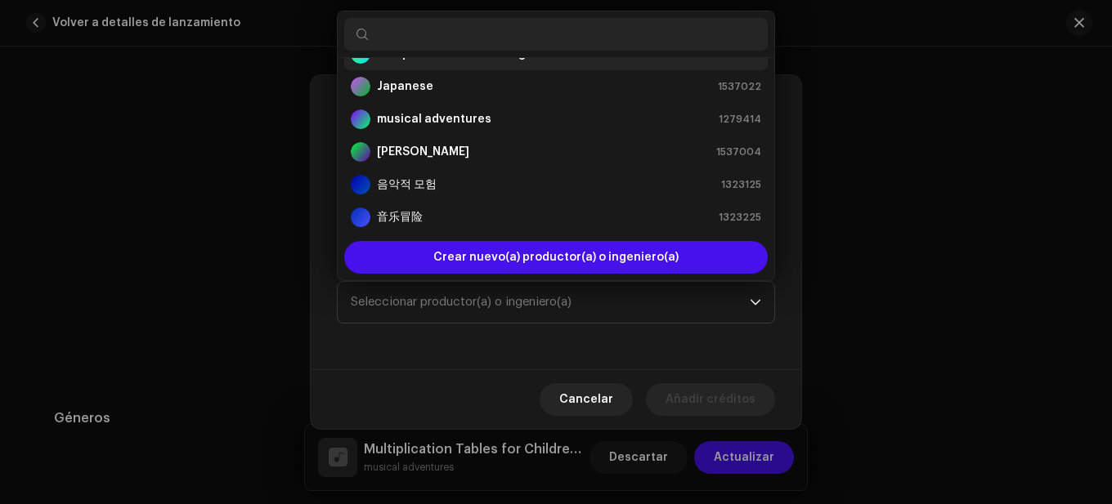
scroll to position [271, 0]
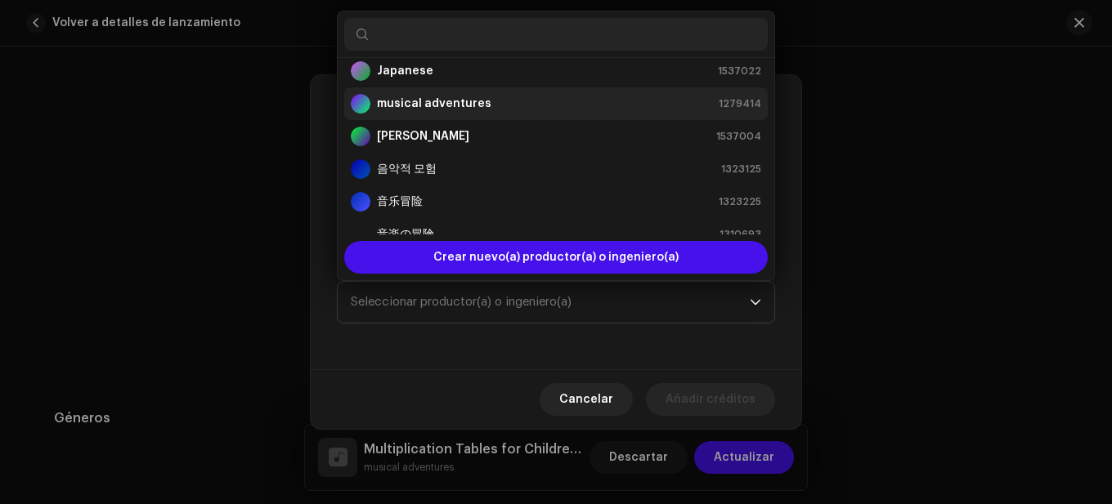
click at [436, 110] on strong "musical adventures" at bounding box center [434, 104] width 114 height 16
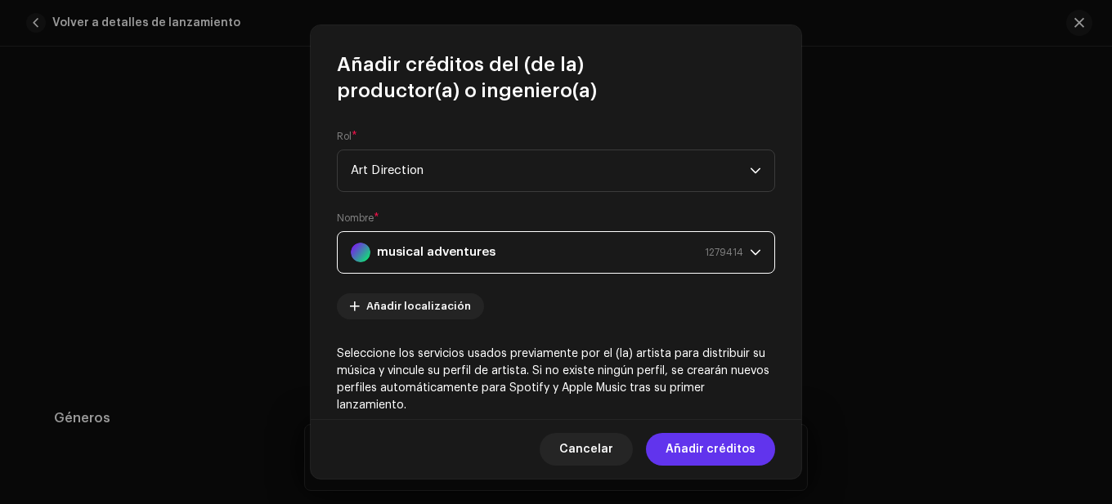
click at [702, 445] on span "Añadir créditos" at bounding box center [710, 449] width 90 height 33
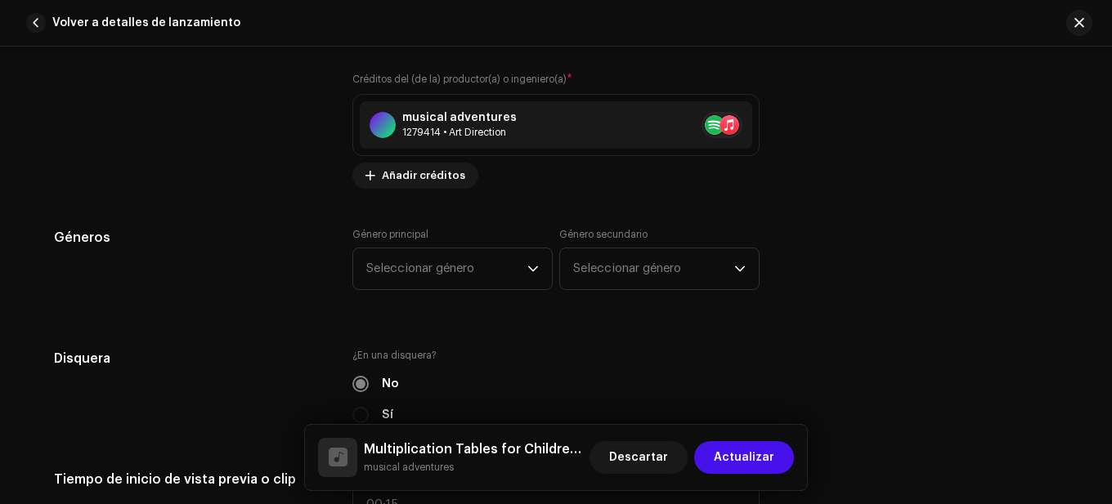
scroll to position [1389, 0]
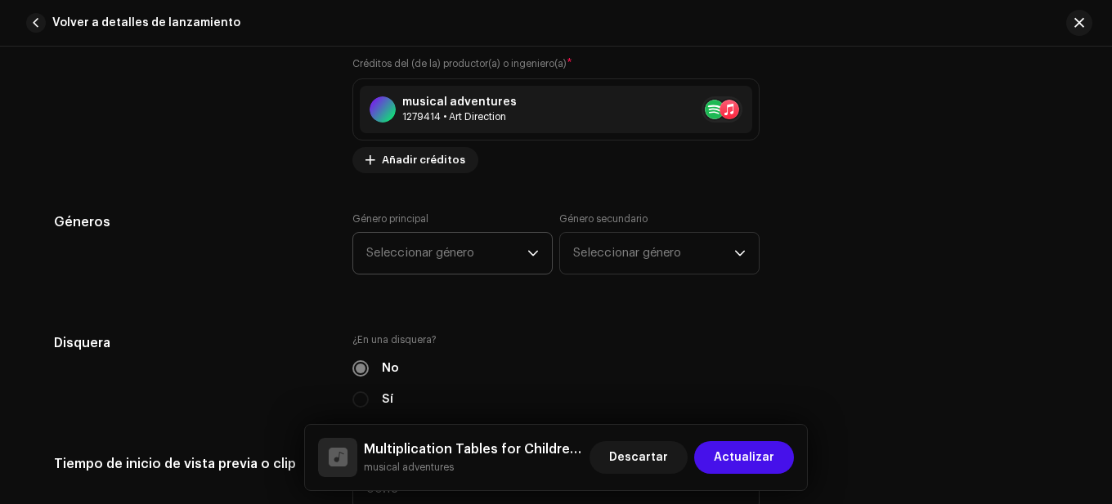
click at [474, 256] on span "Seleccionar género" at bounding box center [446, 253] width 161 height 41
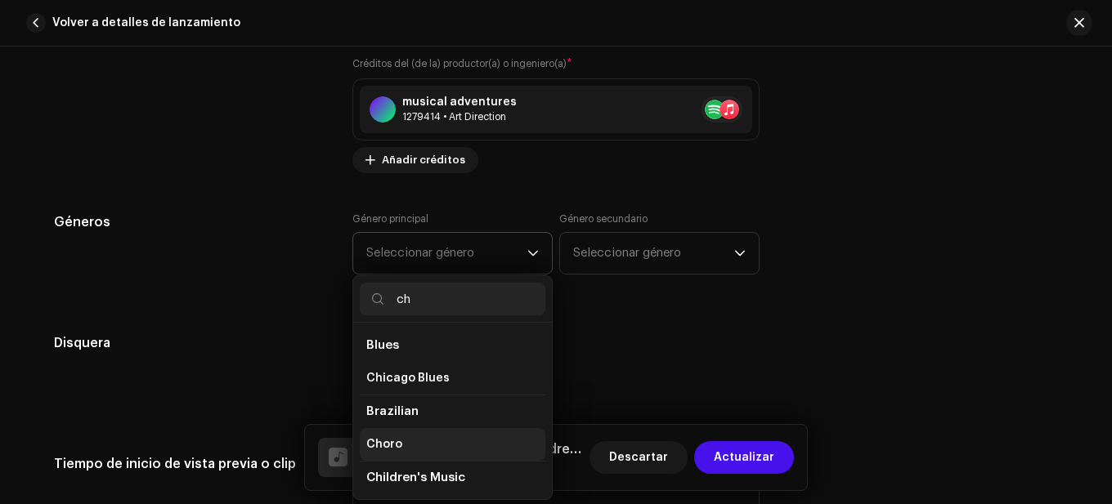
scroll to position [82, 0]
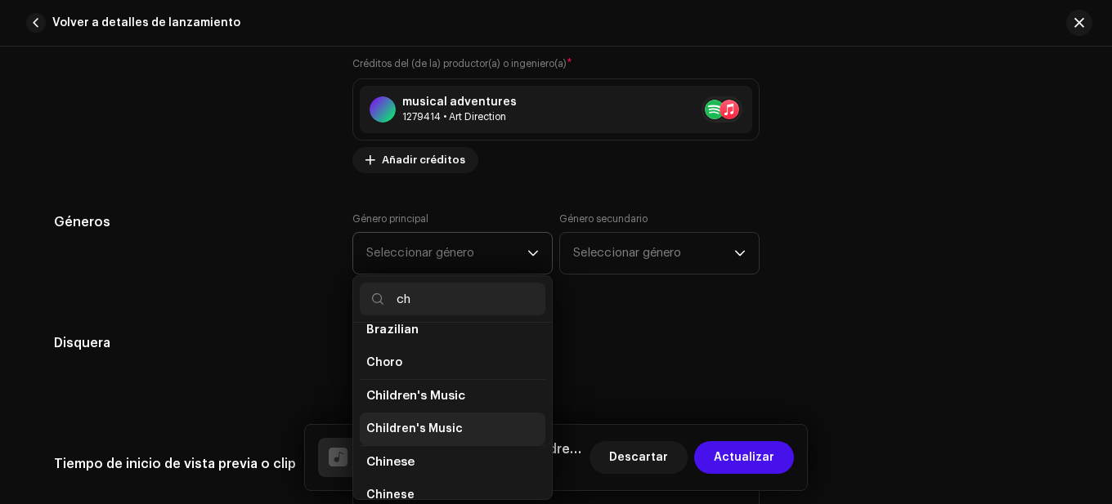
type input "ch"
click at [449, 418] on li "Children's Music" at bounding box center [453, 429] width 186 height 33
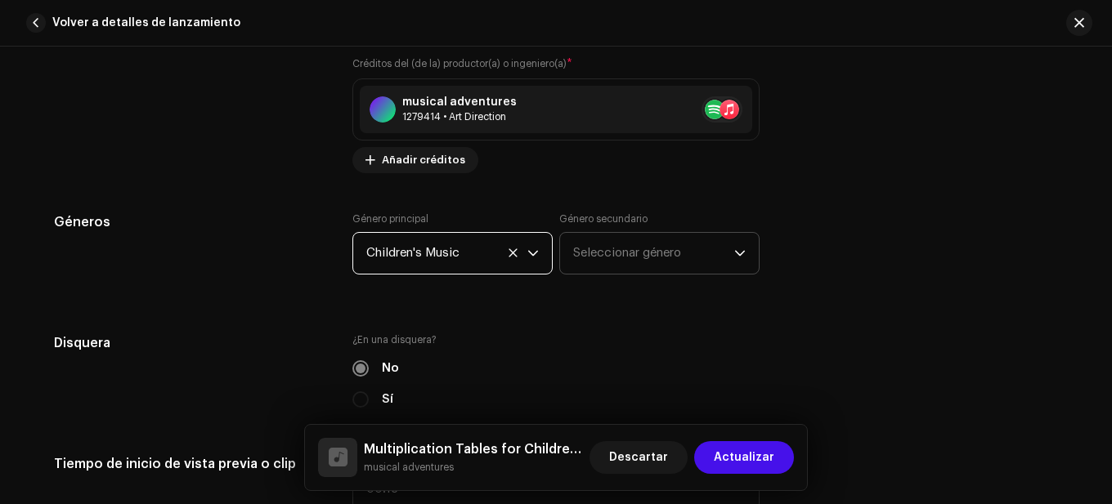
click at [644, 261] on span "Seleccionar género" at bounding box center [653, 253] width 161 height 41
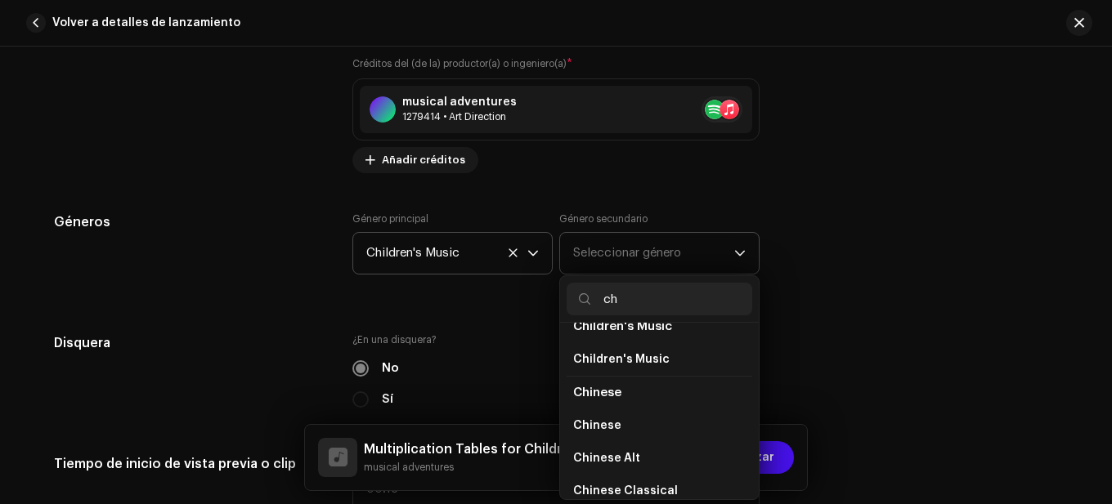
scroll to position [163, 0]
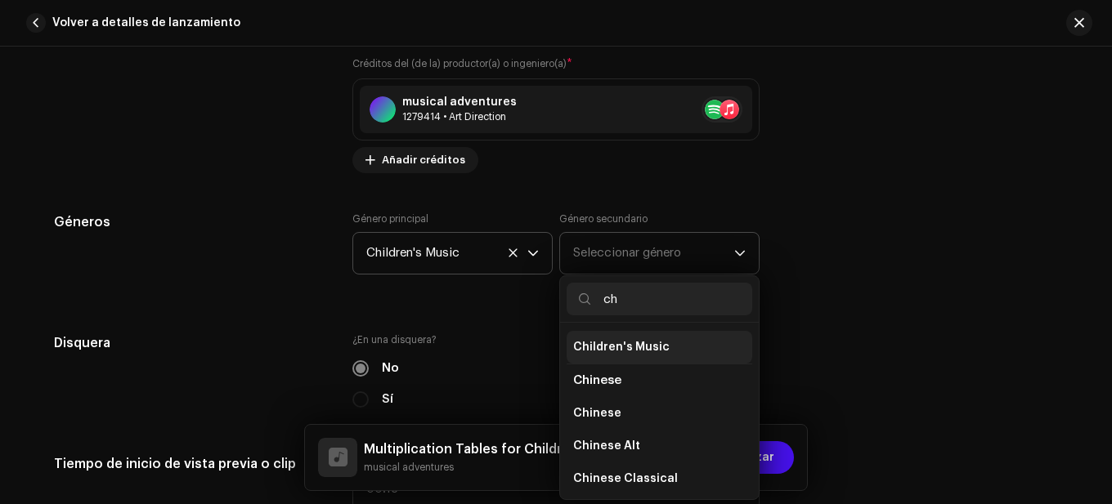
type input "ch"
click at [632, 351] on span "Children's Music" at bounding box center [621, 347] width 96 height 16
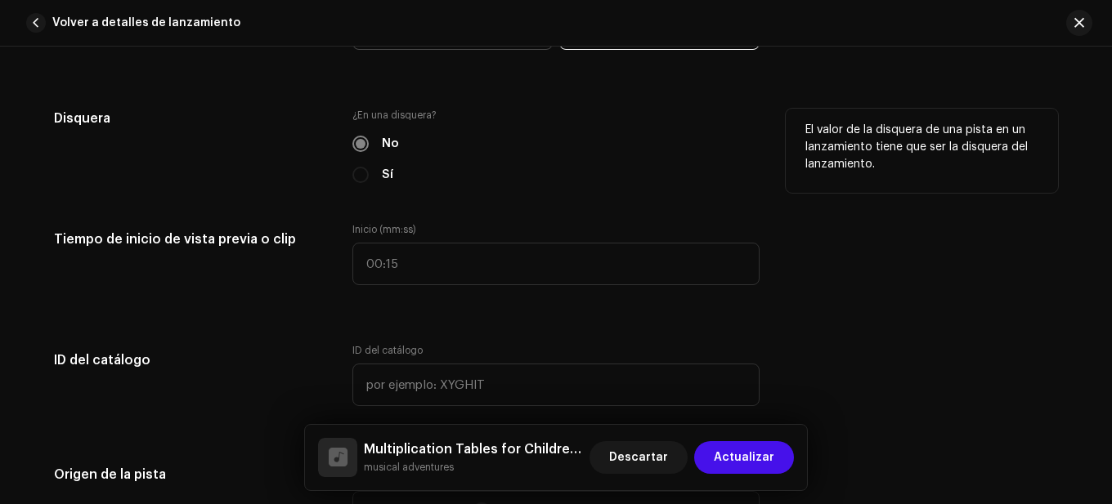
scroll to position [1635, 0]
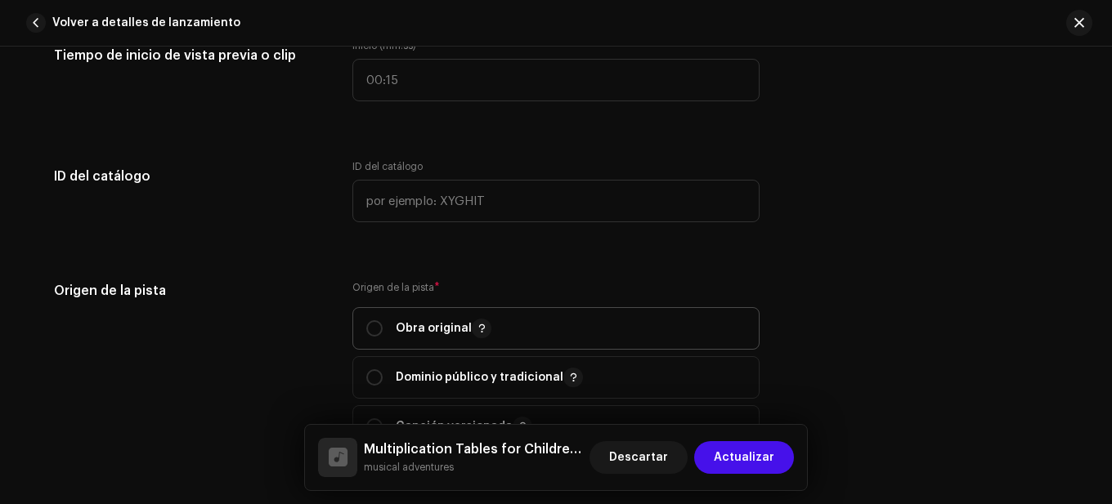
click at [409, 341] on span "Obra original" at bounding box center [555, 328] width 379 height 41
radio input "true"
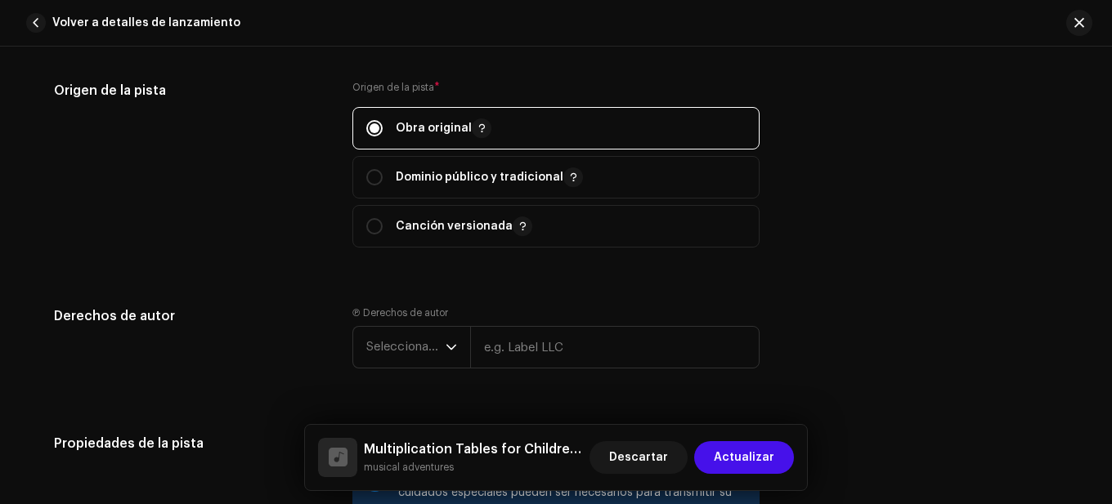
scroll to position [2043, 0]
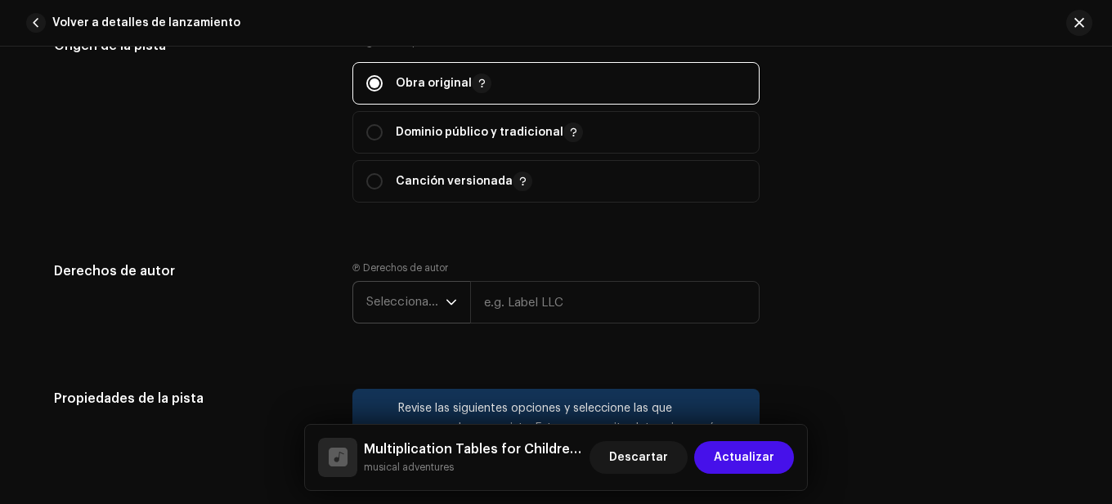
click at [409, 311] on span "Seleccionar año" at bounding box center [405, 302] width 79 height 41
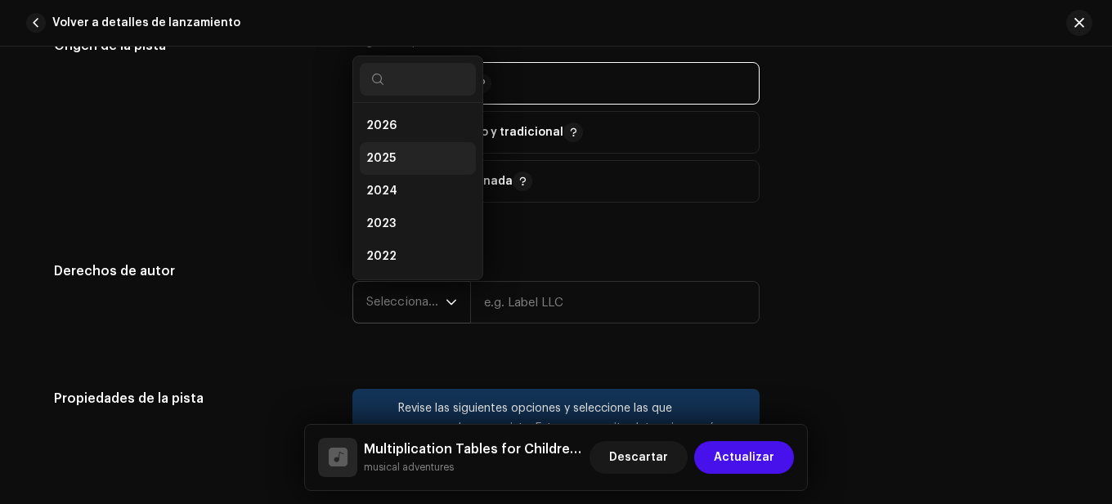
click at [388, 159] on span "2025" at bounding box center [380, 158] width 29 height 16
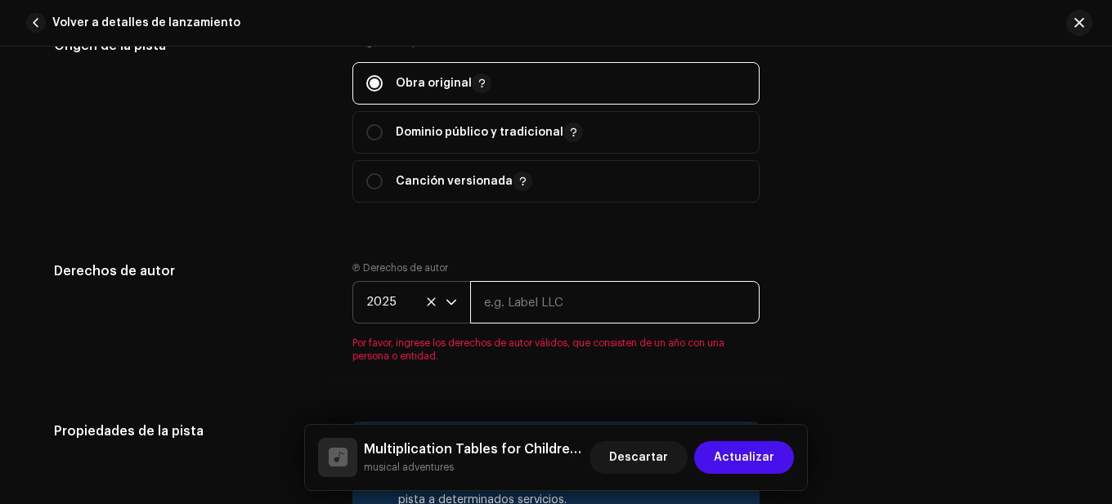
click at [531, 288] on input "text" at bounding box center [614, 302] width 289 height 43
type input "musical adventures"
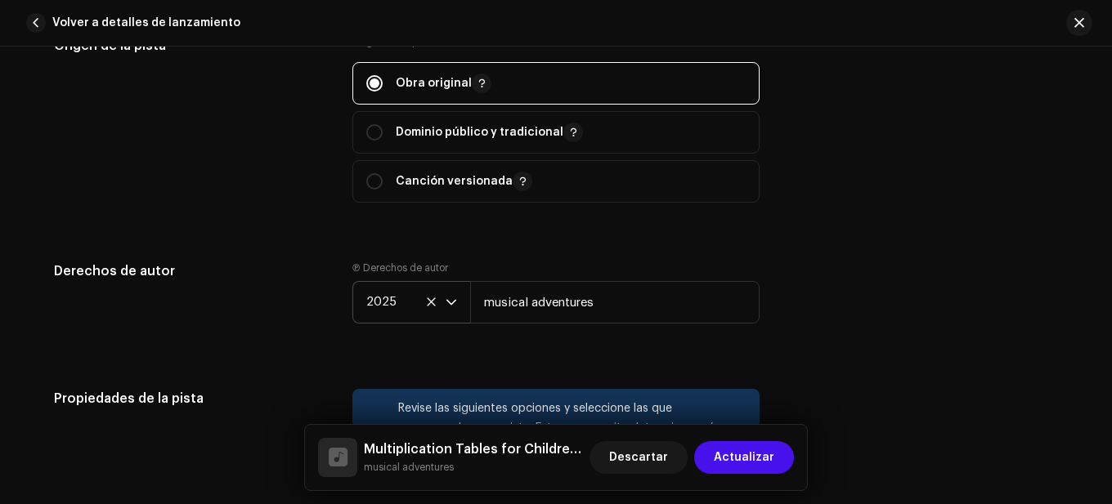
click at [304, 209] on div "Origen de la pista" at bounding box center [190, 129] width 272 height 186
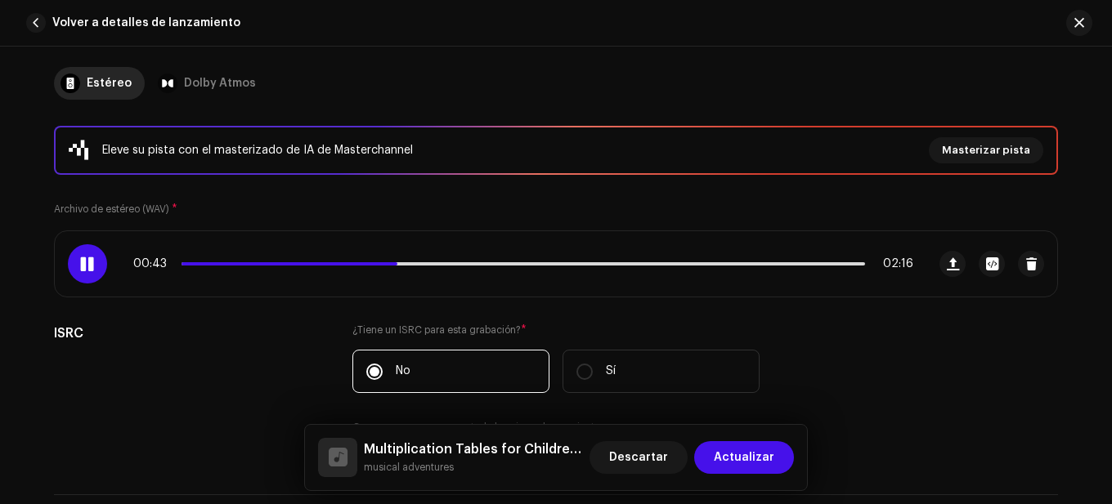
scroll to position [163, 0]
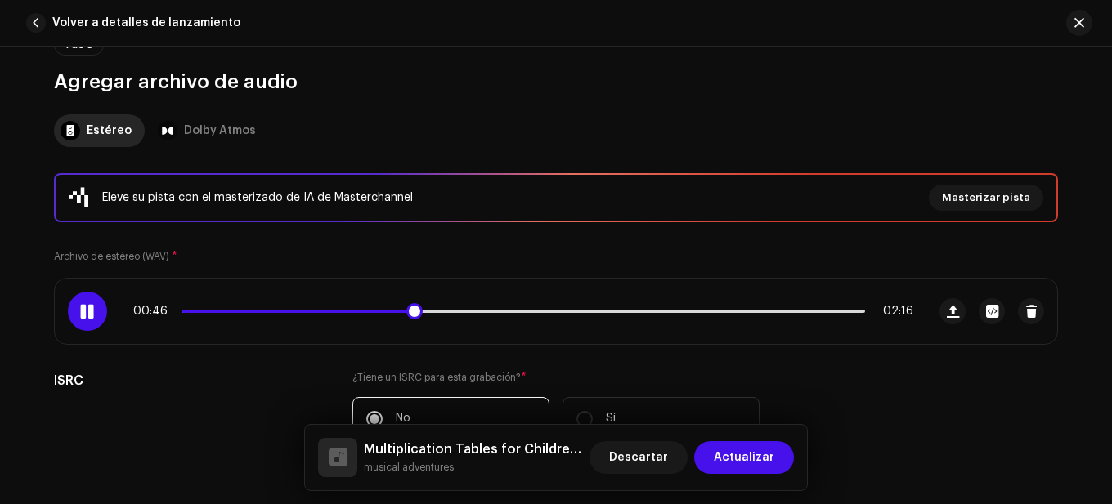
click at [365, 315] on div "00:46 02:16" at bounding box center [523, 311] width 780 height 13
click at [365, 311] on span at bounding box center [299, 311] width 236 height 3
click at [359, 311] on span at bounding box center [286, 311] width 211 height 3
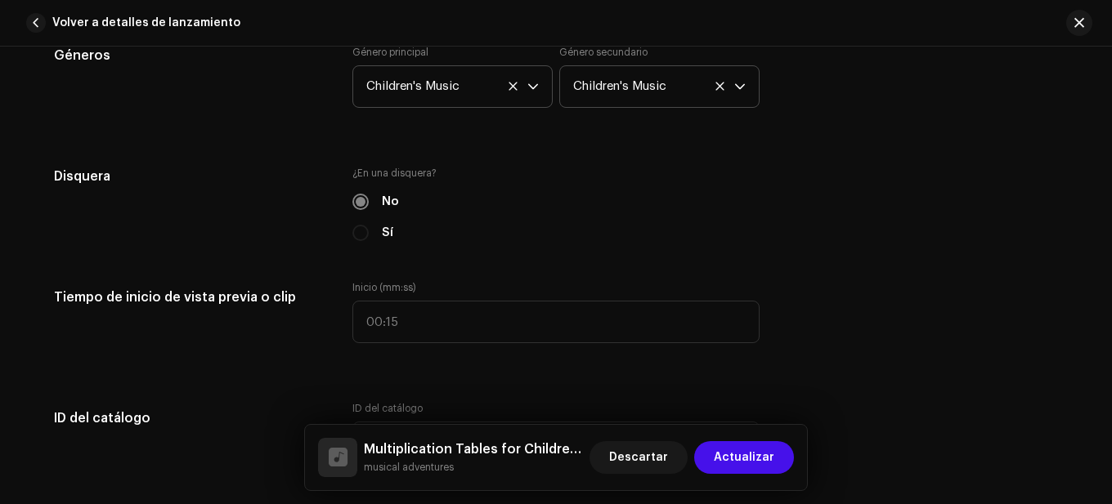
scroll to position [1716, 0]
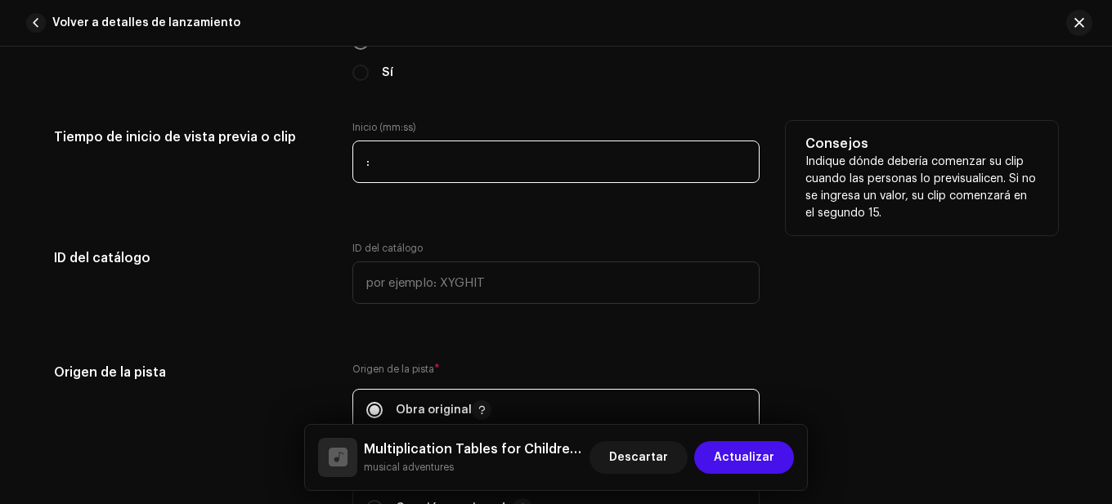
click at [360, 172] on input ":" at bounding box center [555, 162] width 407 height 43
type input "00:37"
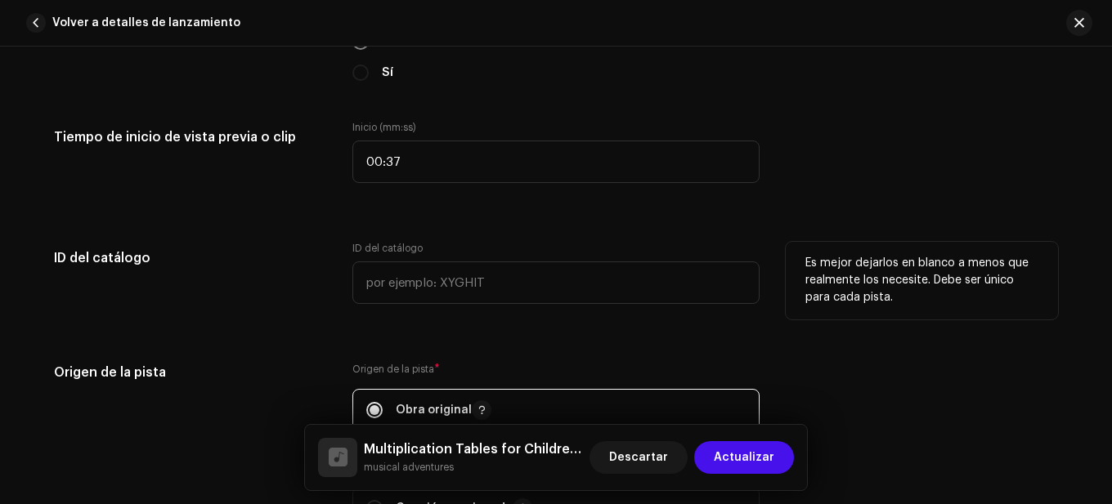
click at [318, 272] on h5 "ID del catálogo" at bounding box center [190, 258] width 272 height 33
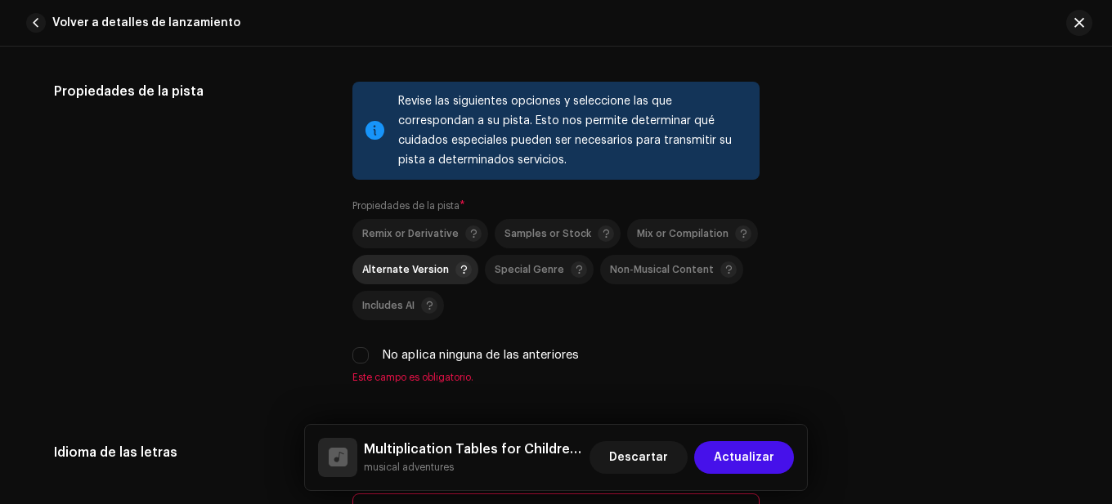
scroll to position [2452, 0]
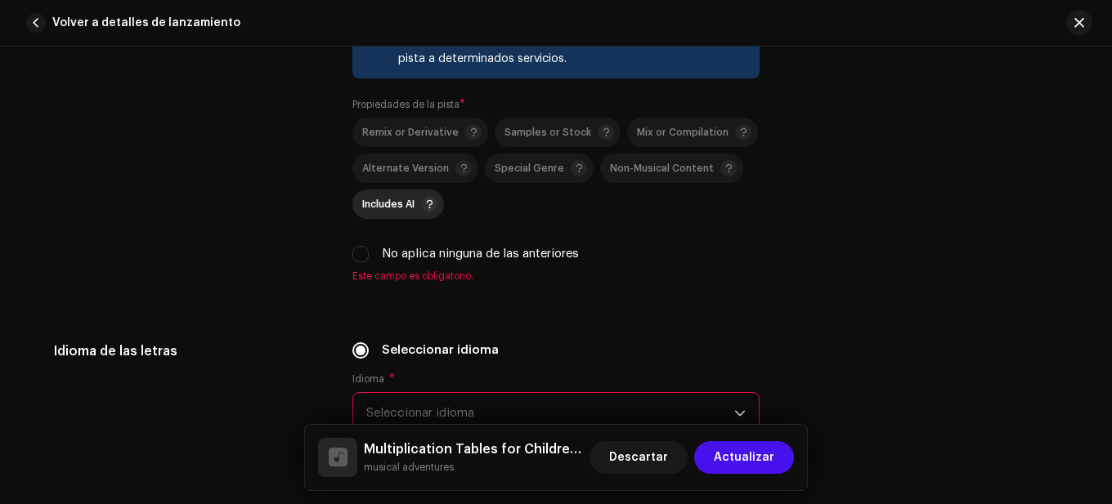
click at [400, 213] on span "Includes AI" at bounding box center [399, 205] width 75 height 20
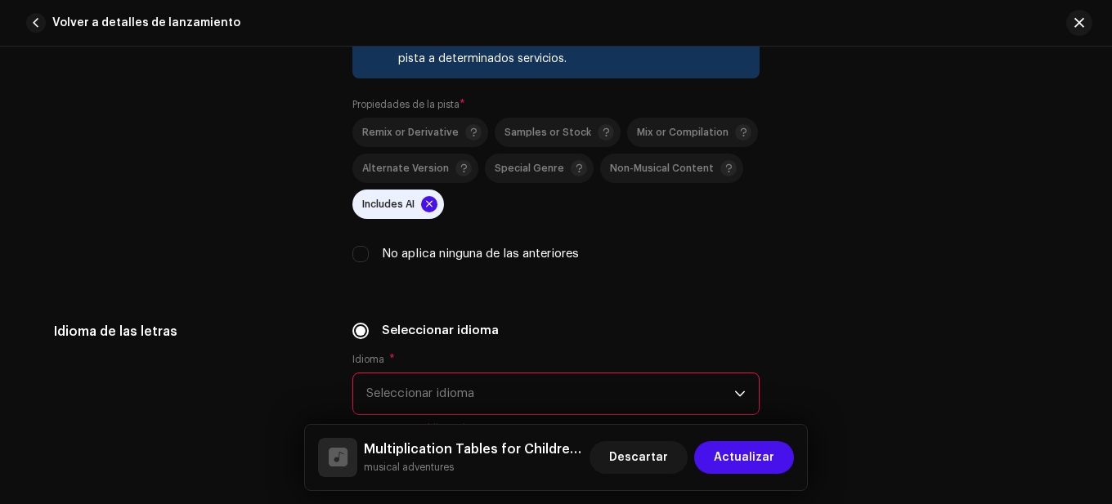
click at [467, 395] on span "Seleccionar idioma" at bounding box center [550, 394] width 368 height 41
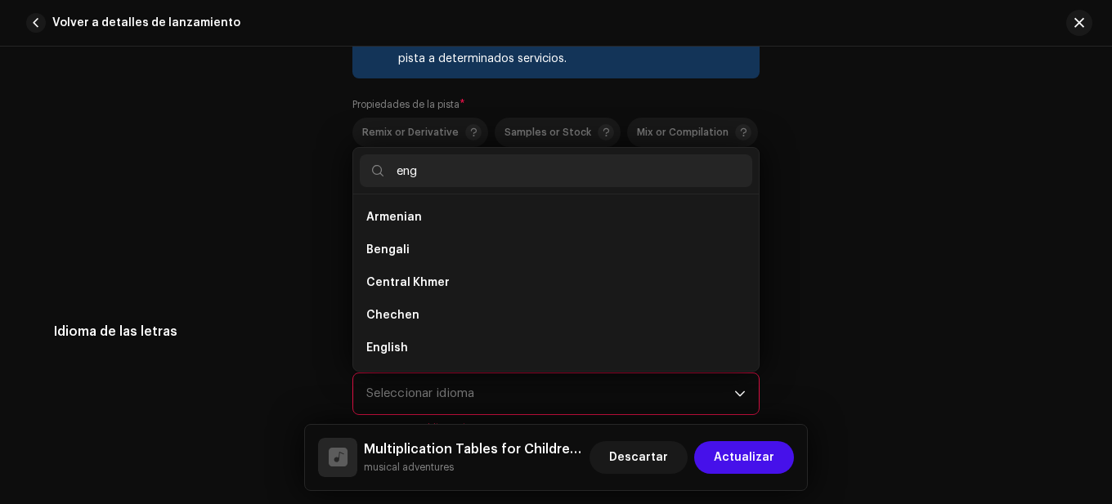
scroll to position [0, 0]
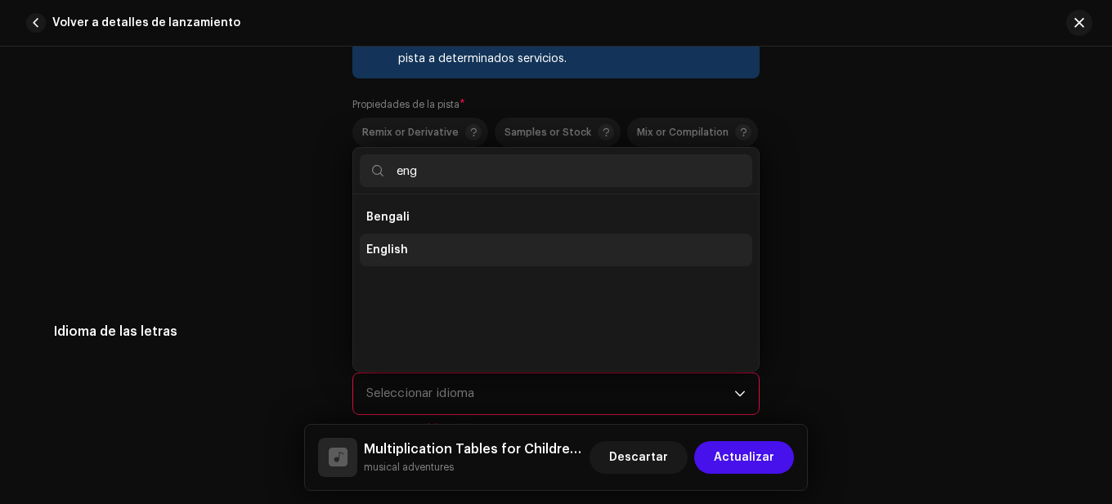
type input "eng"
click at [406, 241] on li "English" at bounding box center [556, 250] width 392 height 33
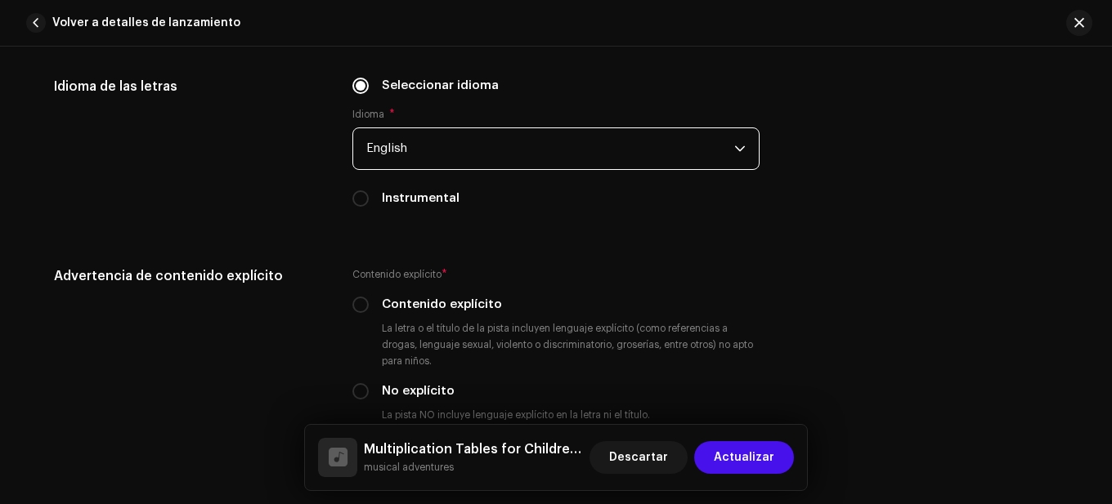
scroll to position [2779, 0]
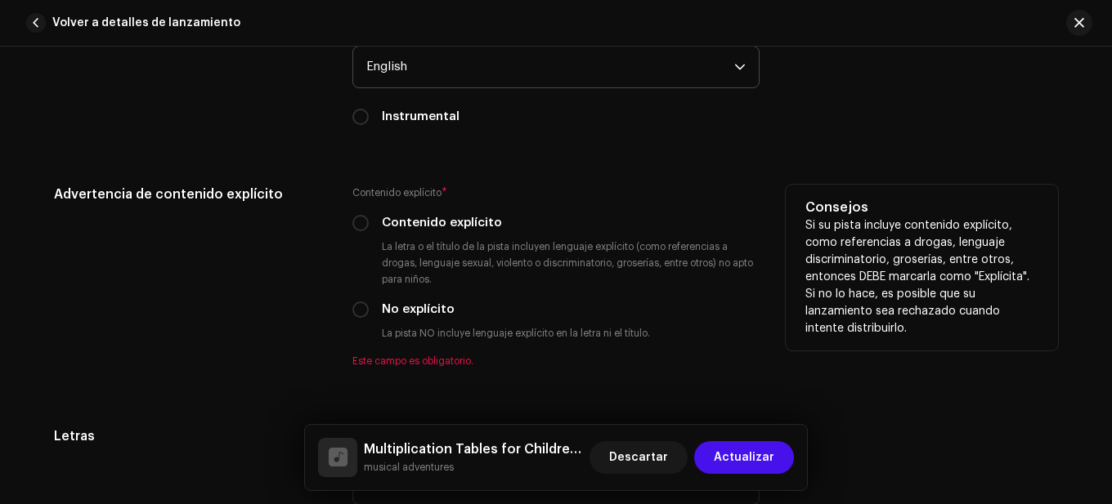
click at [432, 298] on div "Contenido explícito * Contenido explícito La letra o el título de la pista incl…" at bounding box center [555, 276] width 407 height 183
click at [420, 315] on label "No explícito" at bounding box center [418, 310] width 73 height 18
click at [369, 315] on input "No explícito" at bounding box center [360, 310] width 16 height 16
radio input "true"
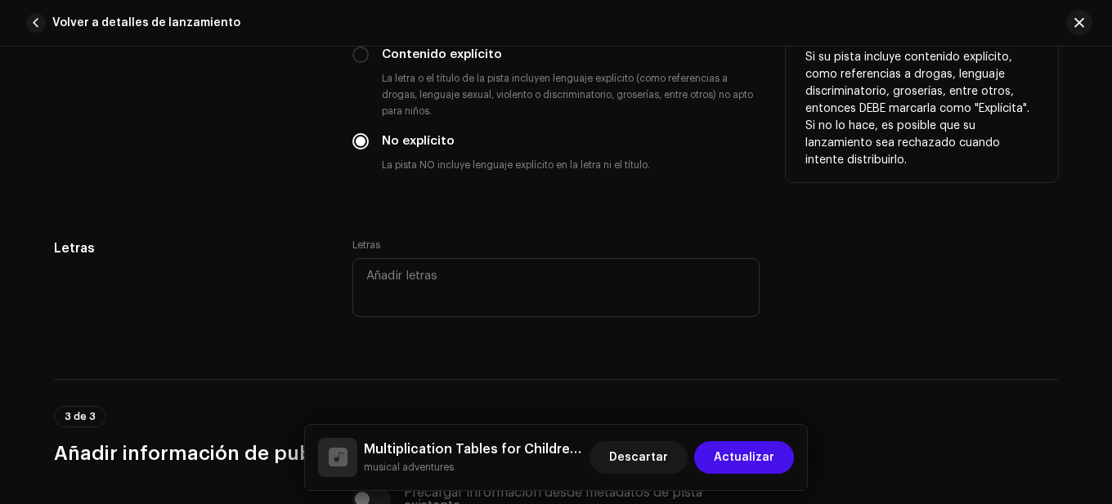
scroll to position [3188, 0]
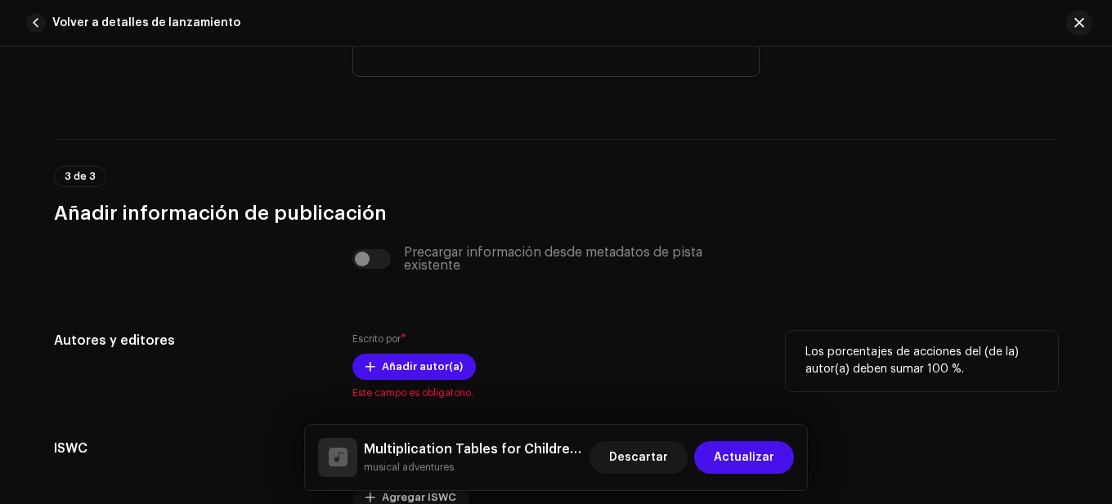
click at [433, 353] on div "Escrito por * Añadir autor(a) Este campo es obligatorio." at bounding box center [555, 365] width 407 height 69
click at [431, 363] on span "Añadir autor(a)" at bounding box center [422, 367] width 81 height 33
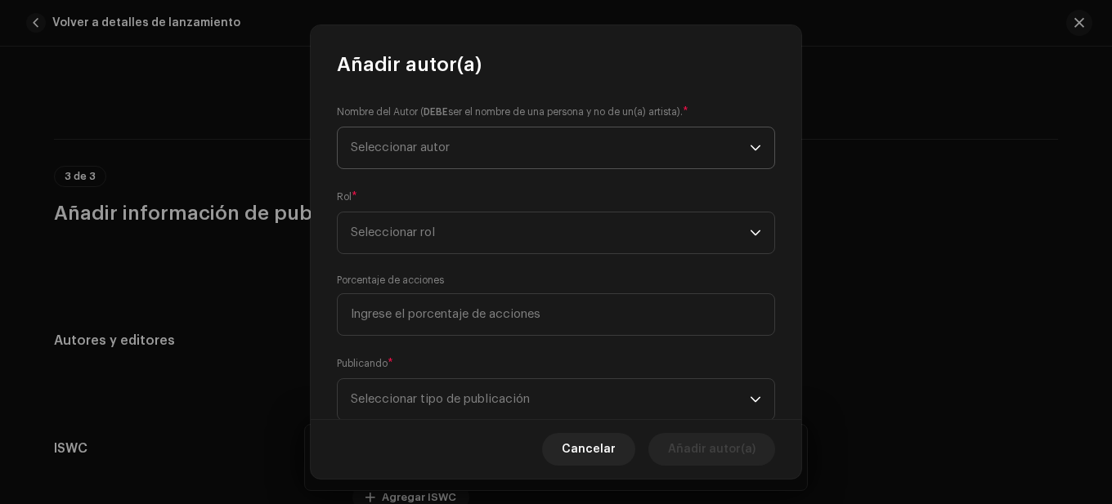
click at [472, 131] on span "Seleccionar autor" at bounding box center [550, 148] width 399 height 41
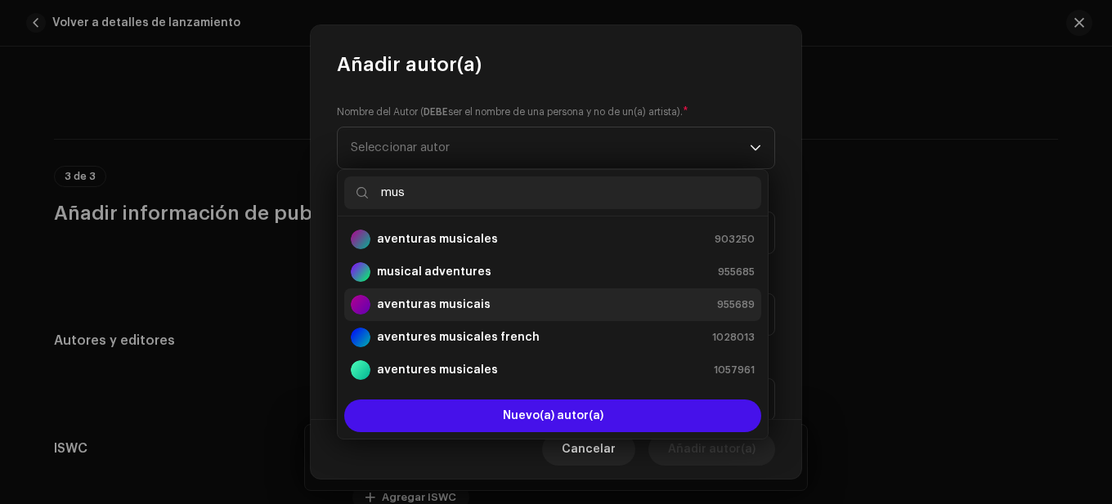
scroll to position [33, 0]
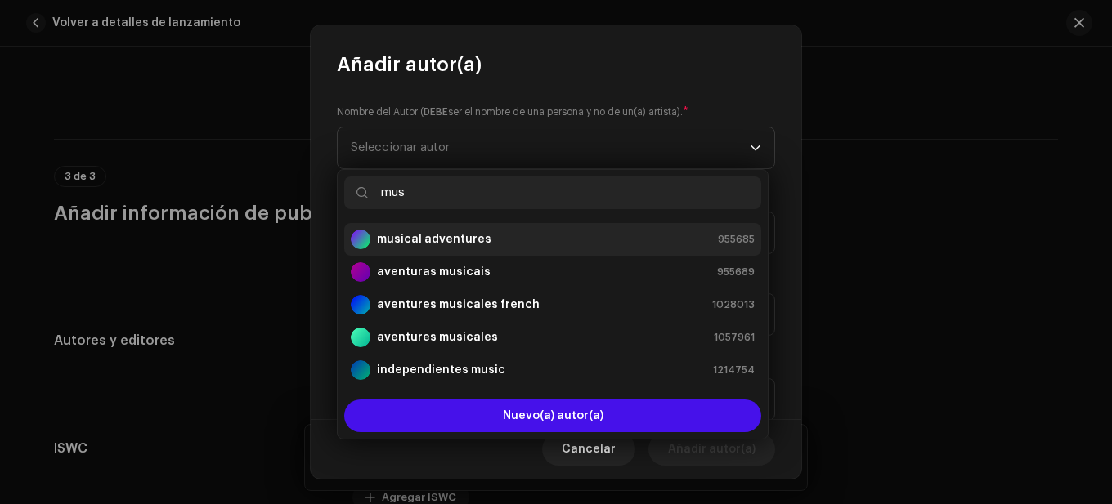
type input "mus"
click at [458, 241] on strong "musical adventures" at bounding box center [434, 239] width 114 height 16
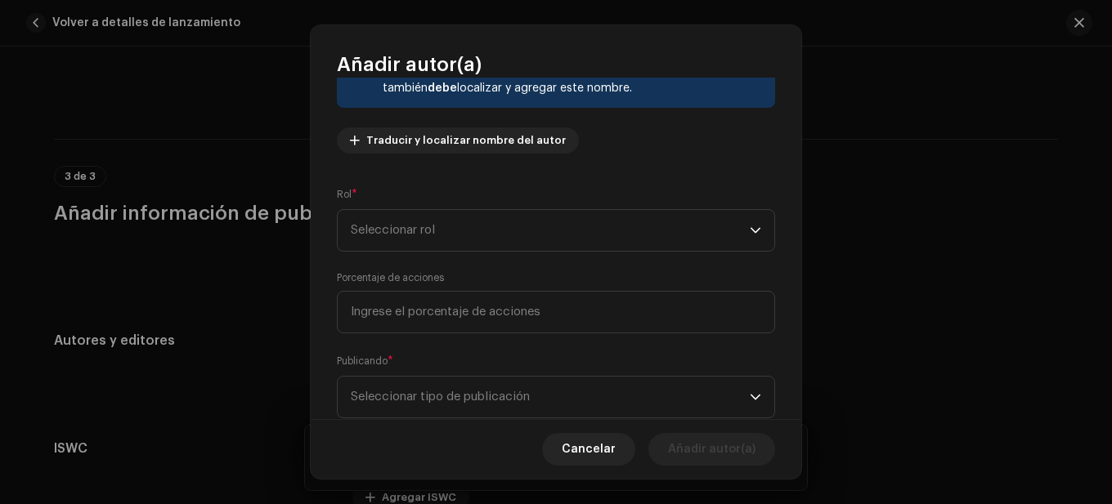
scroll to position [163, 0]
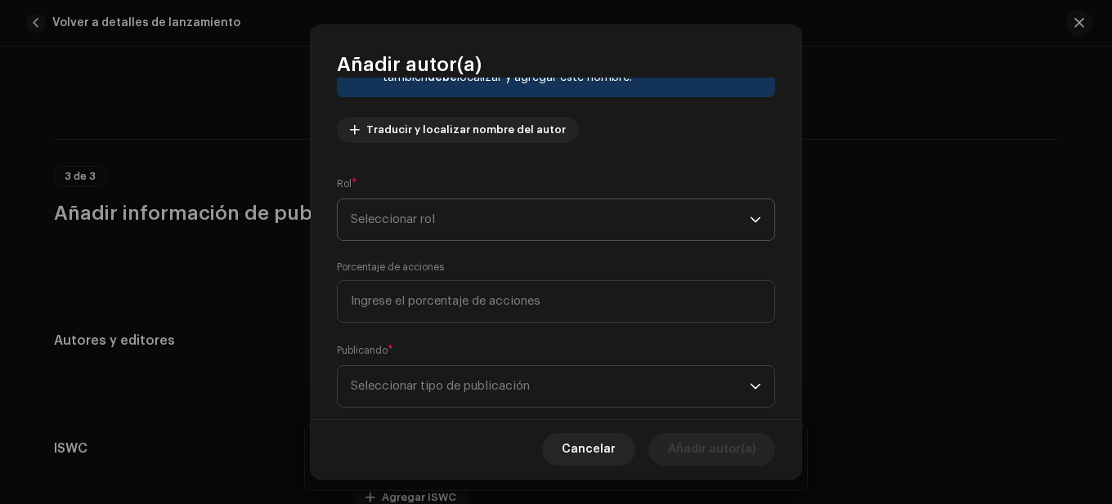
click at [473, 230] on span "Seleccionar rol" at bounding box center [550, 219] width 399 height 41
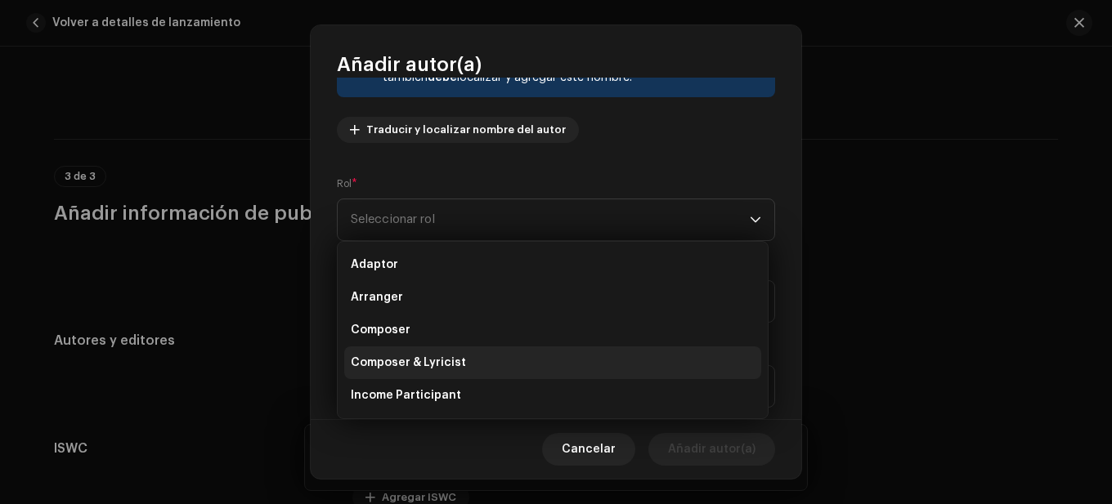
click at [436, 356] on span "Composer & Lyricist" at bounding box center [408, 363] width 115 height 16
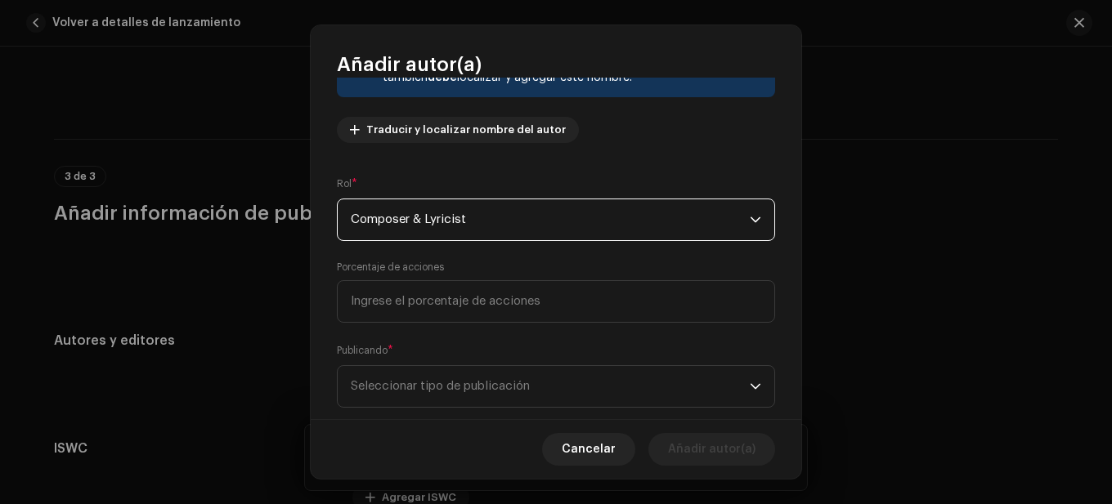
click at [455, 329] on div "Nombre del Autor ( DEBE ser el nombre de una persona y no de un(a) artista). * …" at bounding box center [556, 249] width 490 height 342
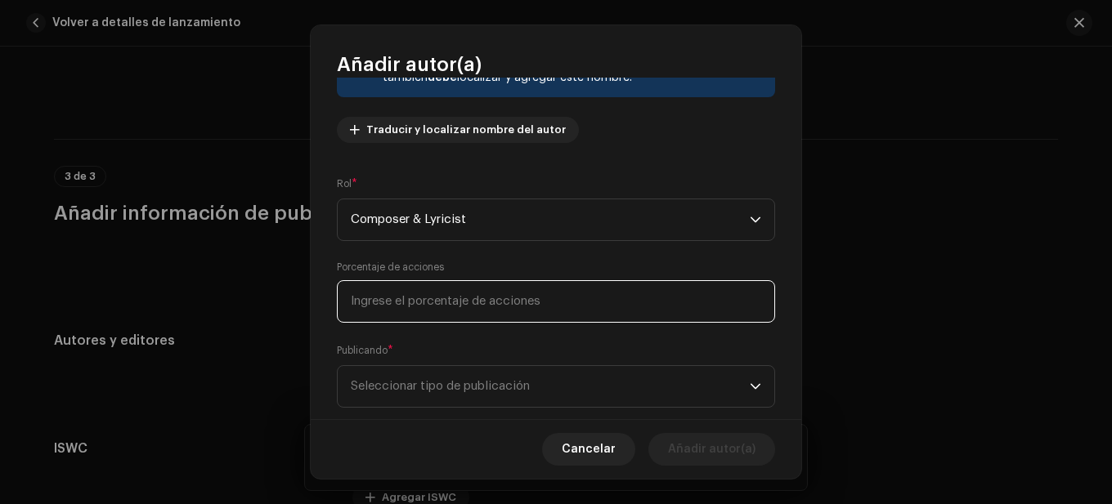
click at [450, 308] on input at bounding box center [556, 301] width 438 height 43
type input "100,00"
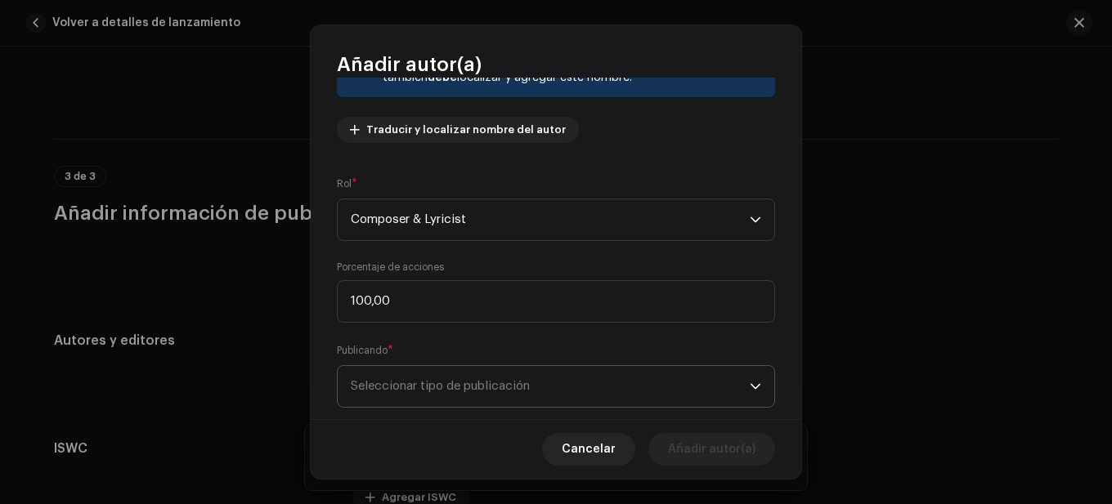
click at [472, 378] on span "Seleccionar tipo de publicación" at bounding box center [550, 386] width 399 height 41
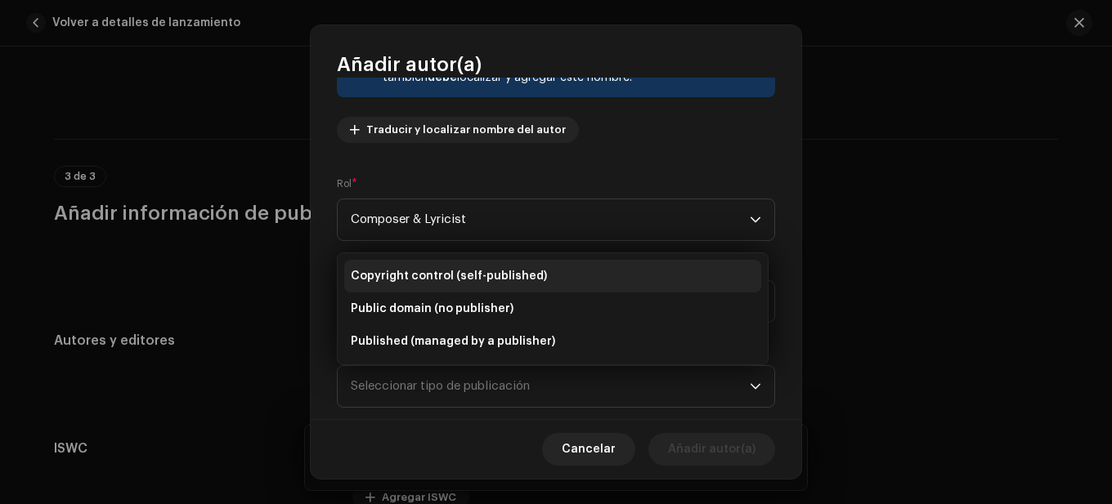
click at [454, 280] on span "Copyright control (self-published)" at bounding box center [449, 276] width 196 height 16
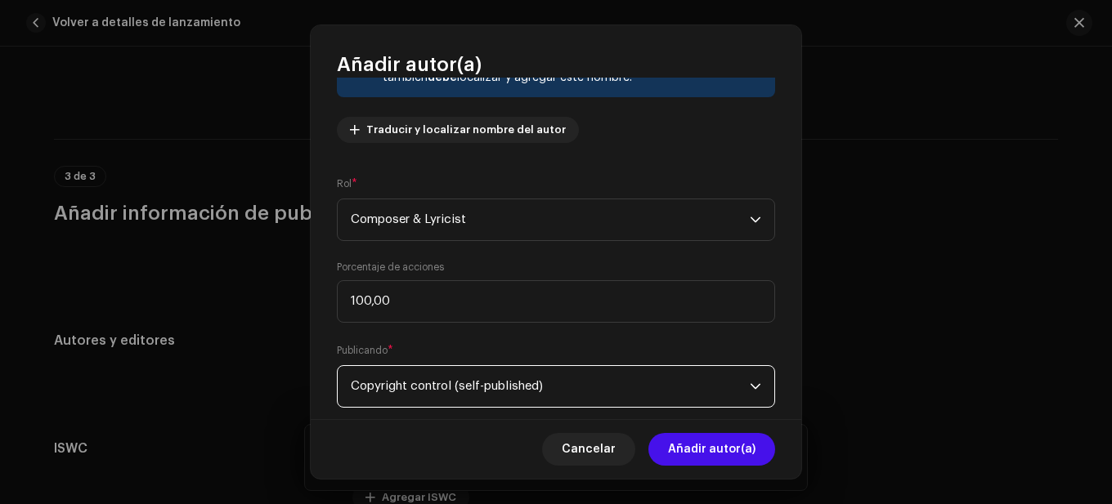
click at [700, 477] on div "Cancelar Añadir autor(a)" at bounding box center [556, 449] width 490 height 60
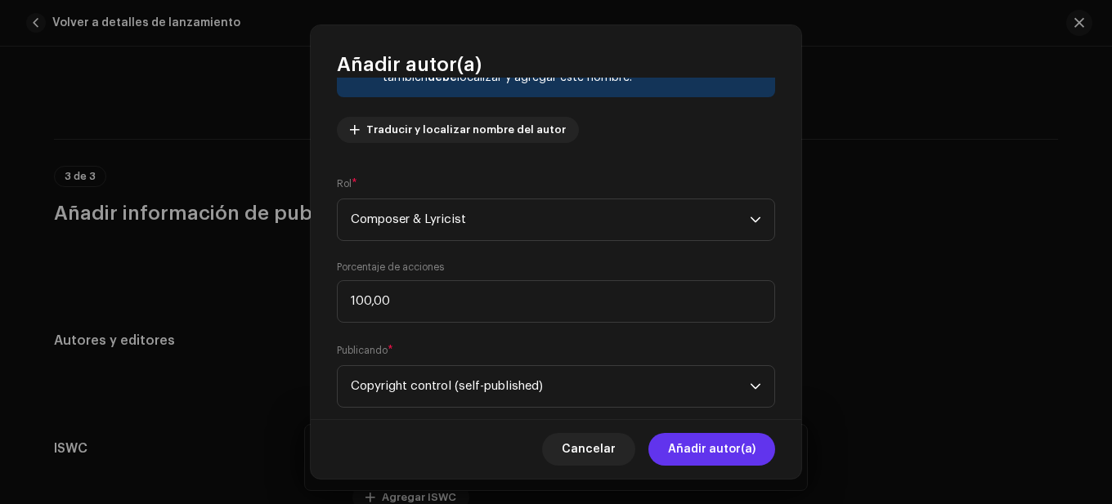
click at [705, 456] on span "Añadir autor(a)" at bounding box center [711, 449] width 87 height 33
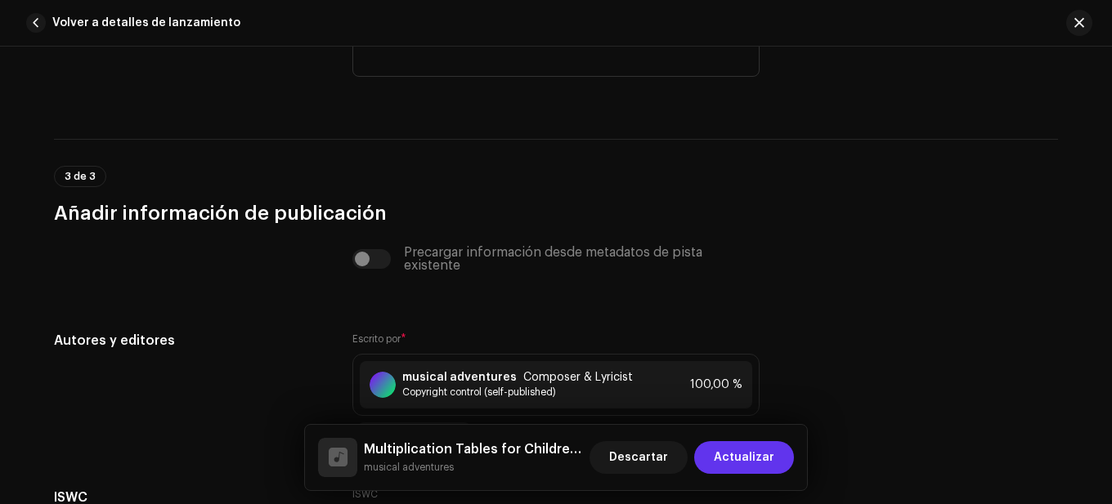
click at [740, 446] on span "Actualizar" at bounding box center [744, 457] width 60 height 33
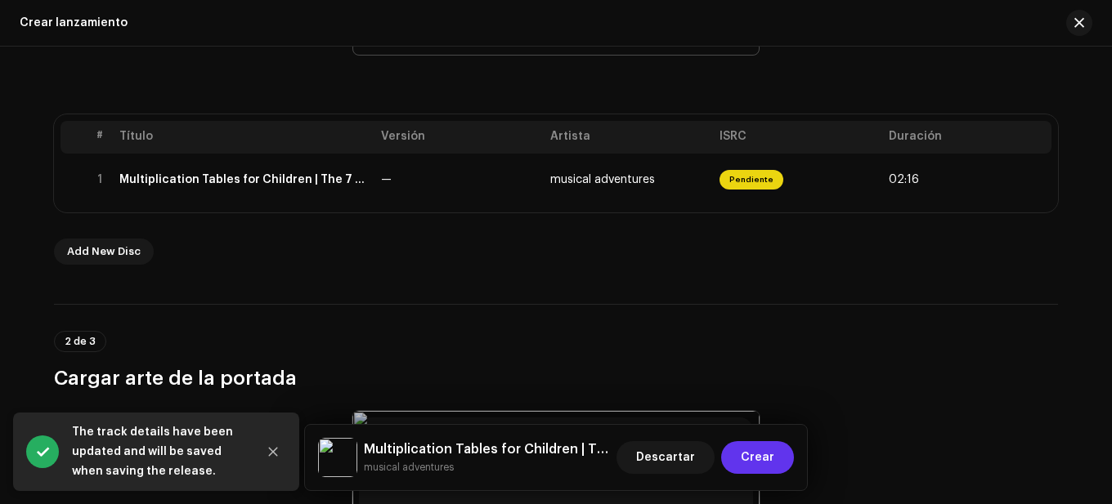
click at [740, 459] on button "Crear" at bounding box center [757, 457] width 73 height 33
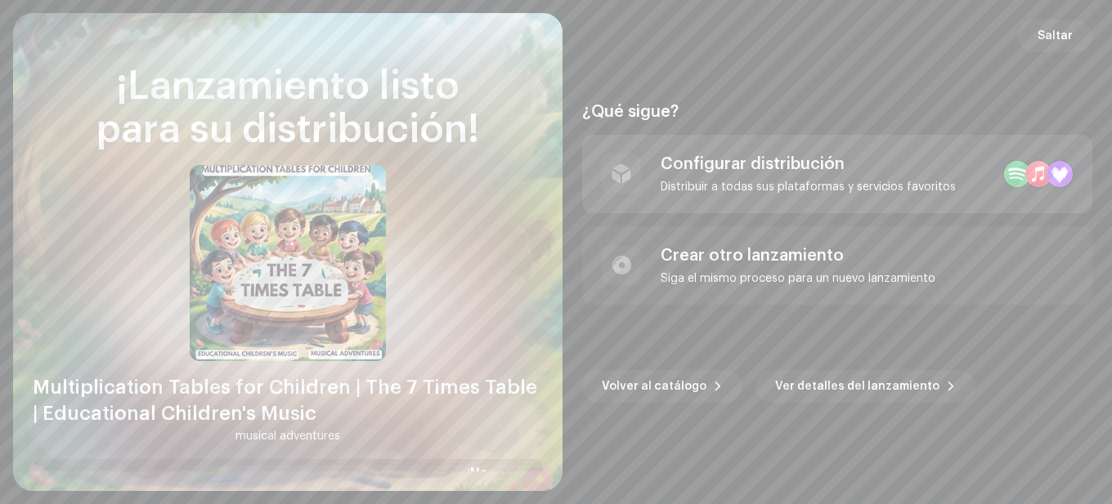
click at [840, 167] on div "Configurar distribución" at bounding box center [807, 164] width 295 height 20
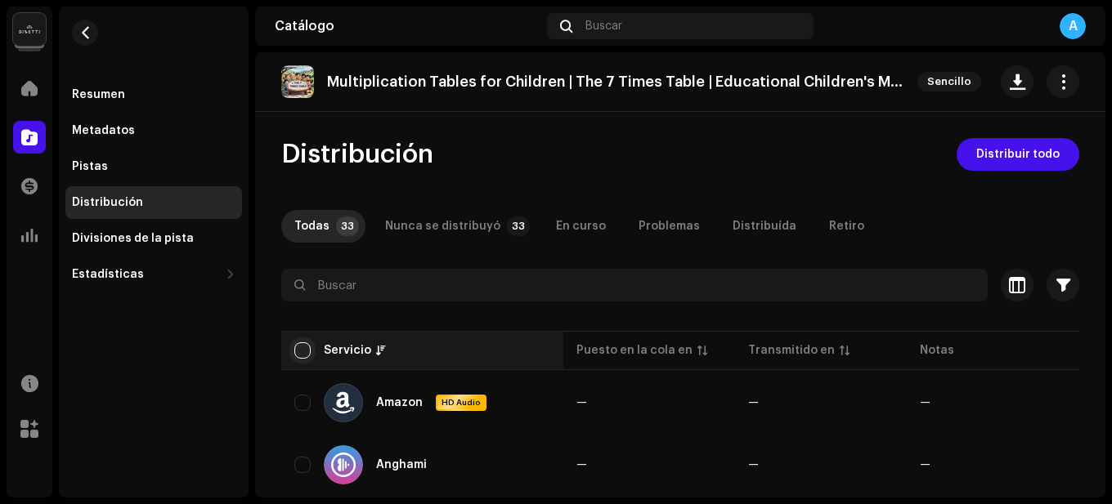
click at [306, 347] on input "checkbox" at bounding box center [302, 350] width 16 height 16
checkbox input "true"
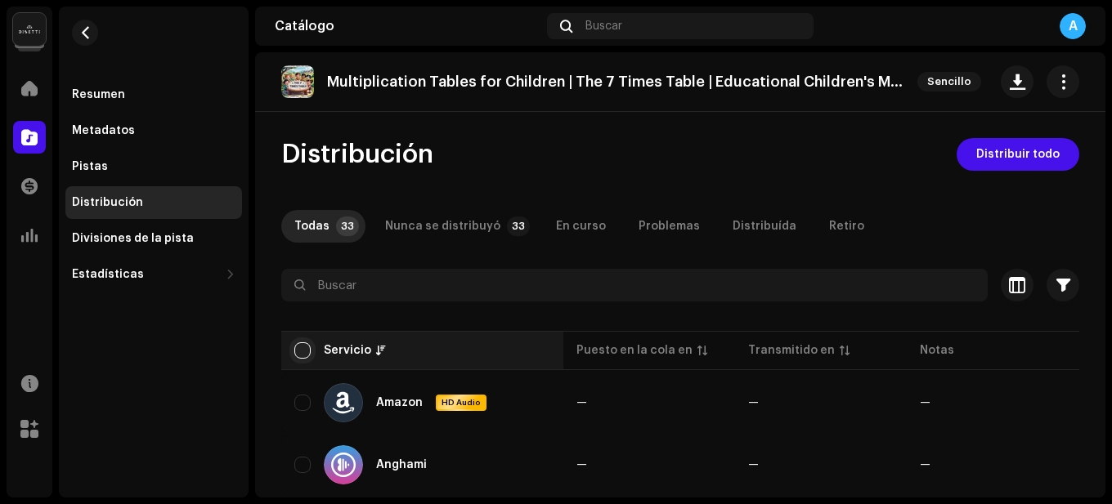
checkbox input "true"
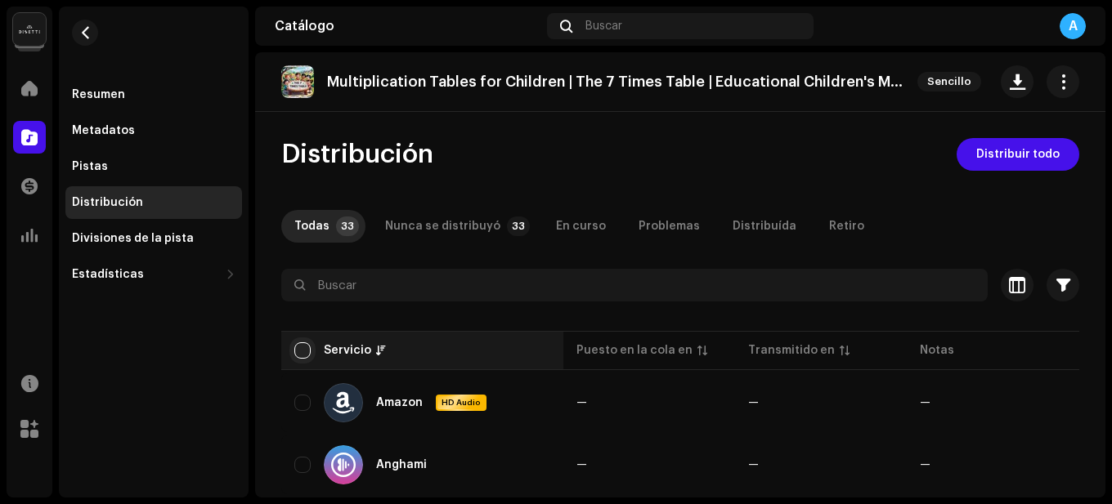
checkbox input "true"
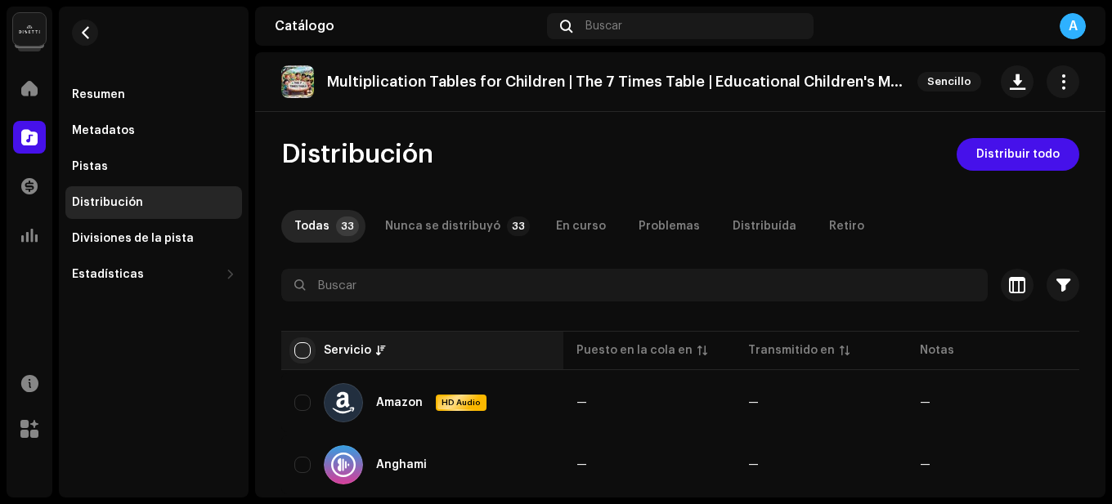
checkbox input "true"
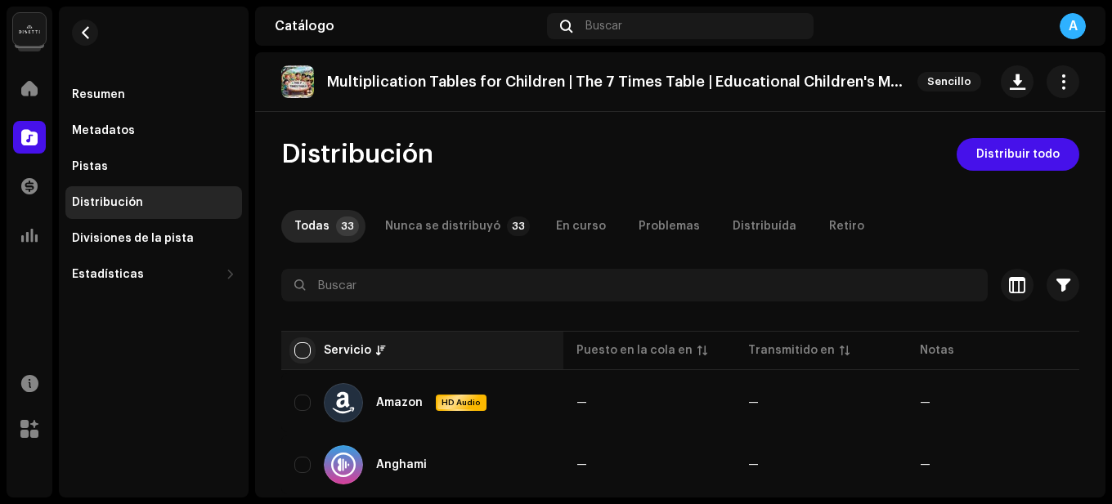
checkbox input "true"
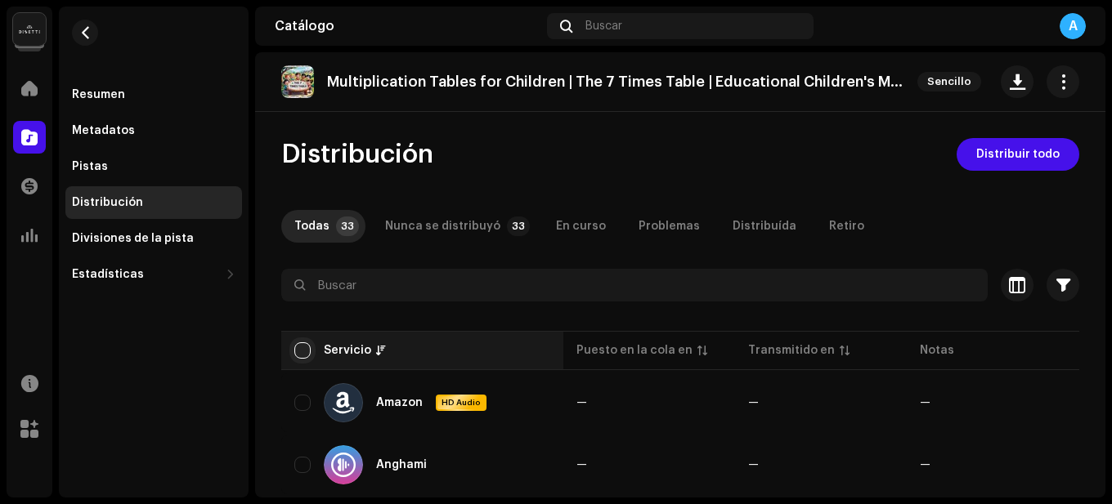
checkbox input "true"
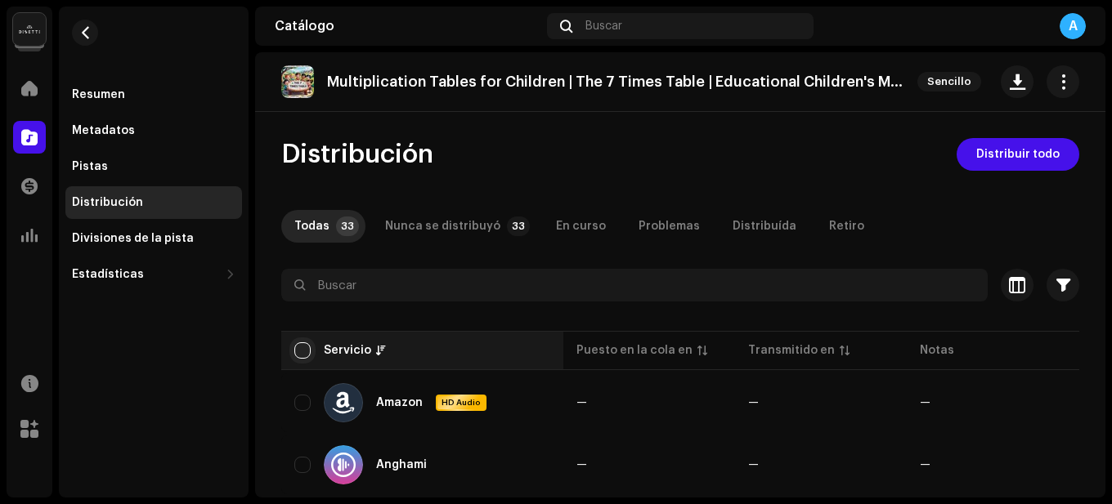
checkbox input "true"
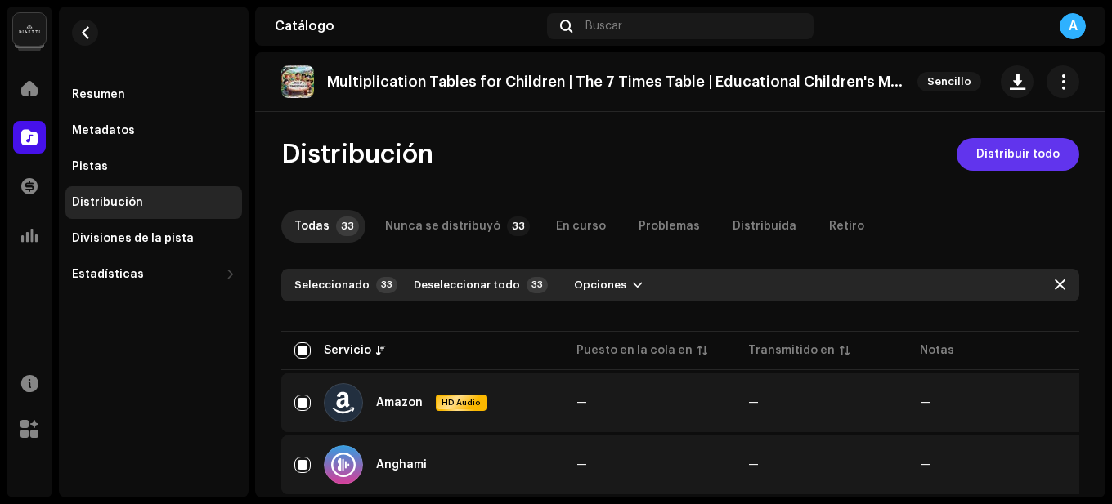
click at [1031, 163] on span "Distribuir todo" at bounding box center [1017, 154] width 83 height 33
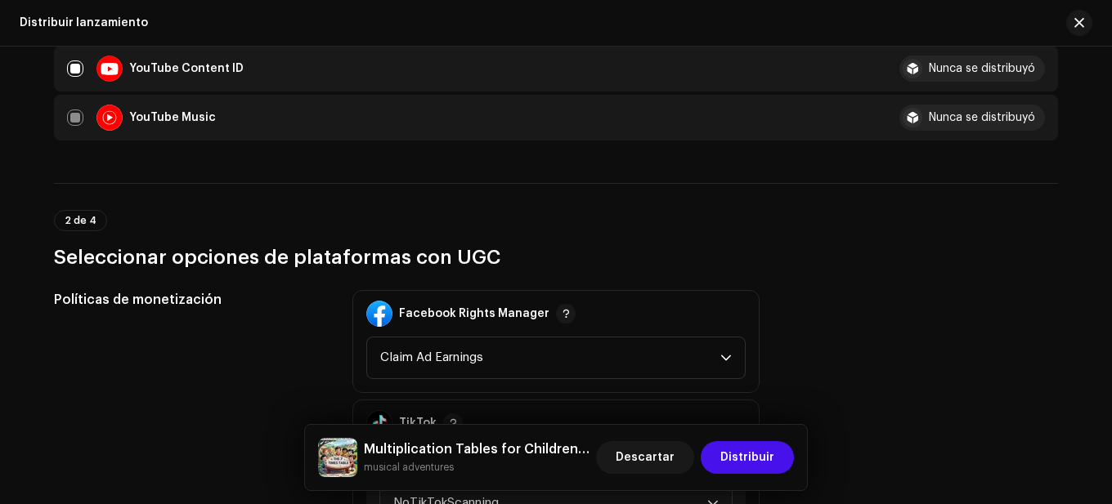
scroll to position [1962, 0]
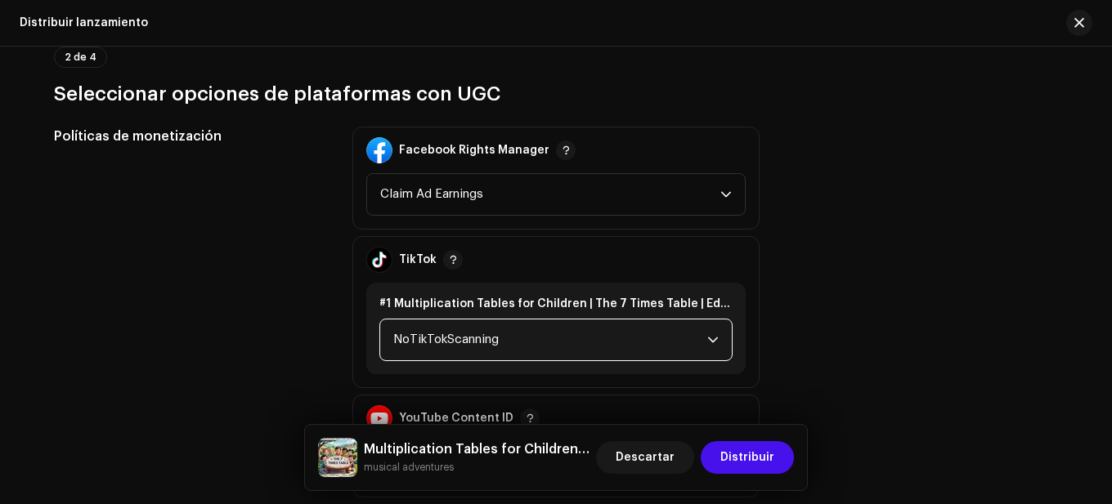
click at [652, 329] on span "NoTikTokScanning" at bounding box center [550, 340] width 314 height 41
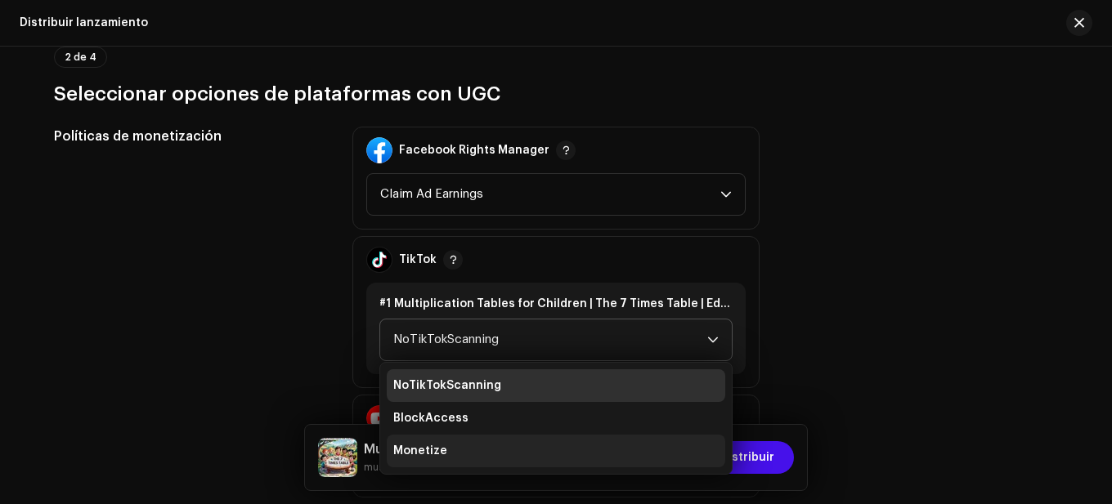
click at [473, 445] on li "Monetize" at bounding box center [556, 451] width 338 height 33
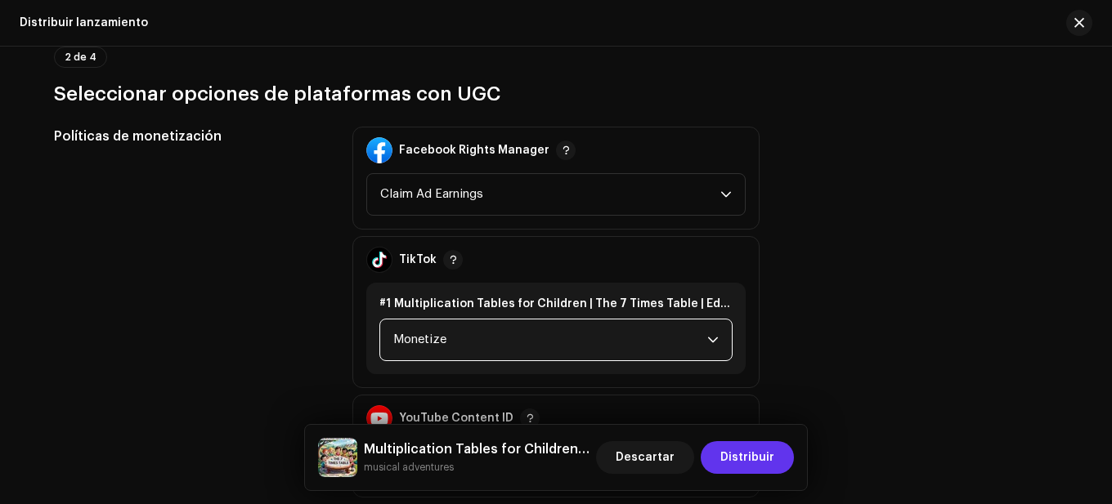
click at [754, 454] on span "Distribuir" at bounding box center [747, 457] width 54 height 33
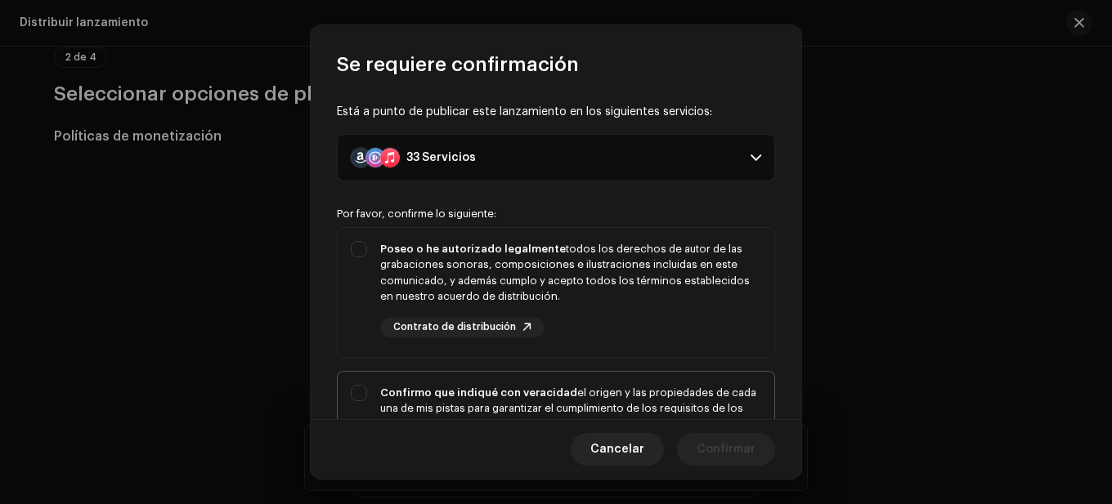
click at [684, 399] on div "Confirmo que indiqué con veracidad el origen y las propiedades de cada una de m…" at bounding box center [570, 425] width 381 height 80
checkbox input "true"
click at [624, 278] on div "Poseo o he autorizado legalmente todos los derechos de autor de las grabaciones…" at bounding box center [570, 273] width 381 height 64
checkbox input "true"
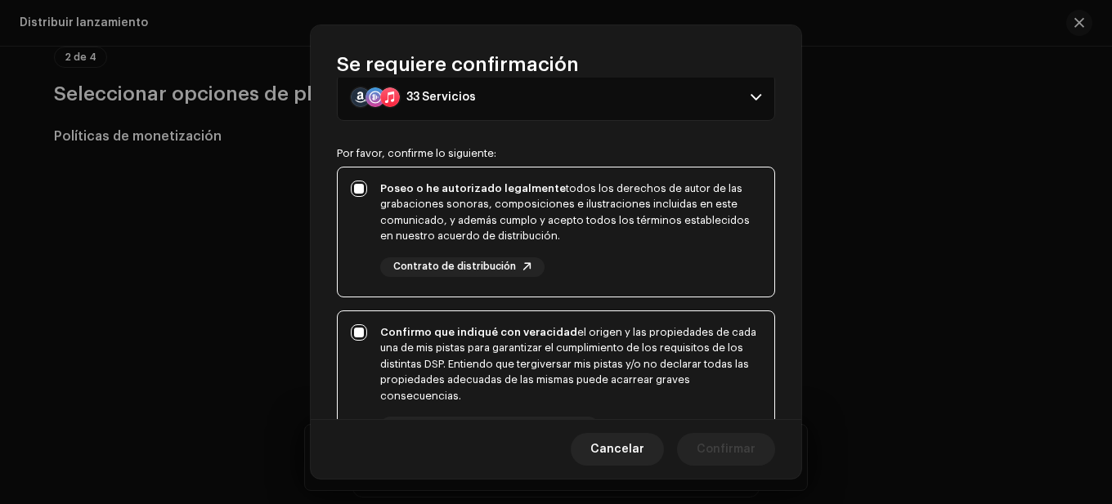
scroll to position [245, 0]
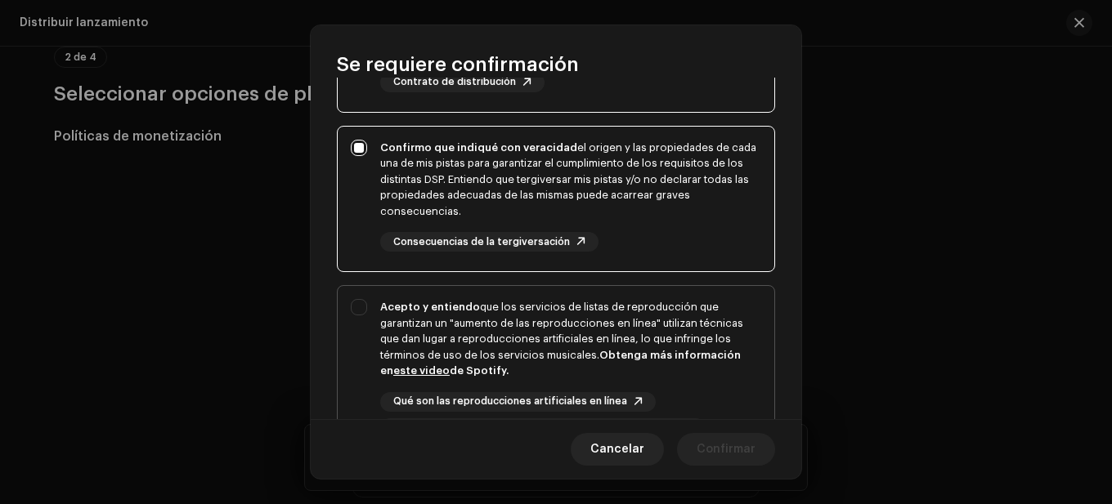
click at [574, 314] on div "Acepto y entiendo que los servicios de listas de reproducción que garantizan un…" at bounding box center [570, 339] width 381 height 80
checkbox input "true"
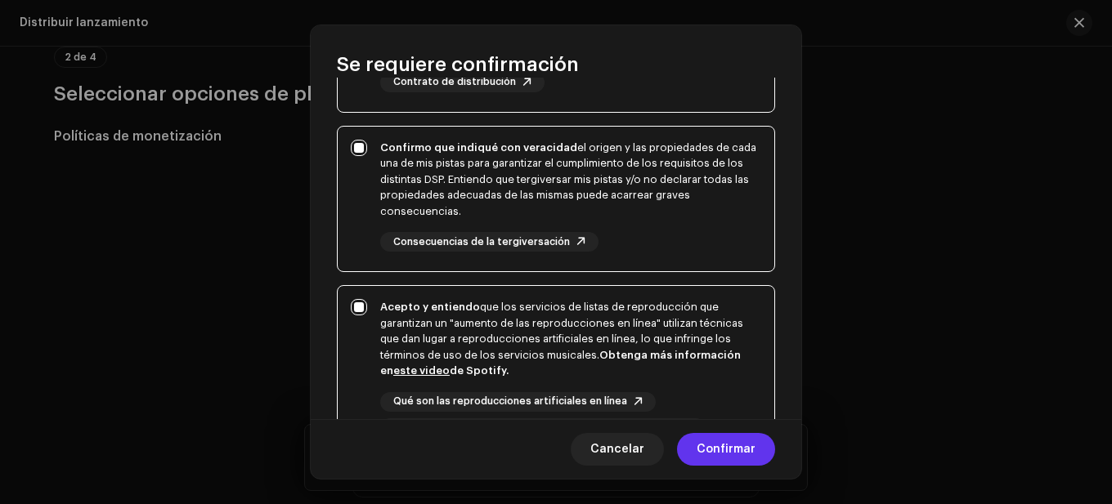
click at [724, 458] on span "Confirmar" at bounding box center [725, 449] width 59 height 33
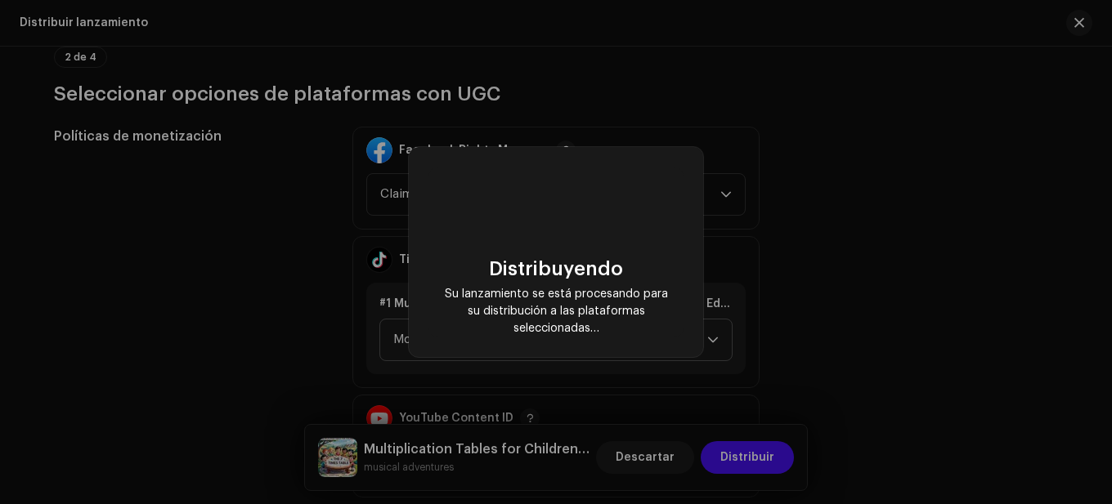
checkbox input "false"
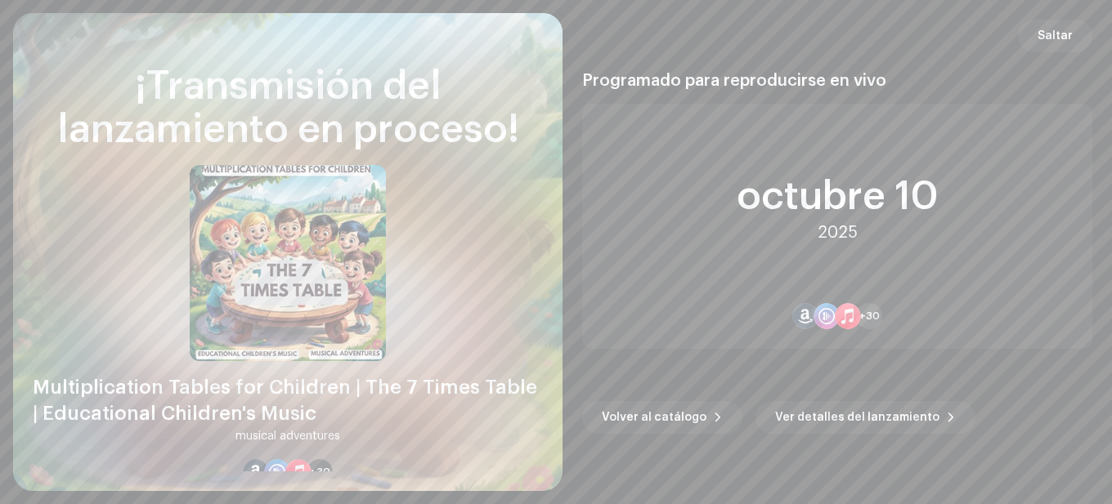
scroll to position [1962, 0]
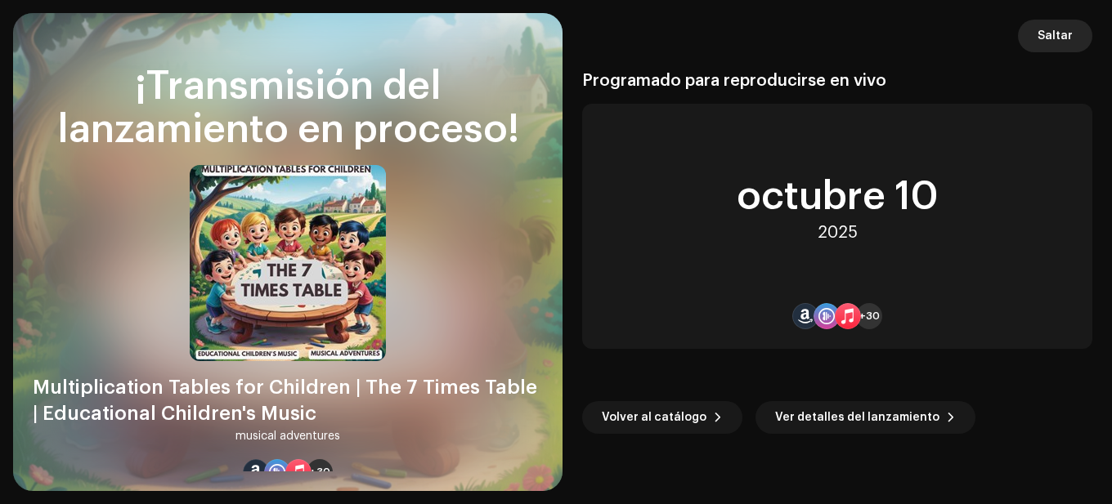
click at [1040, 33] on span "Saltar" at bounding box center [1054, 36] width 35 height 33
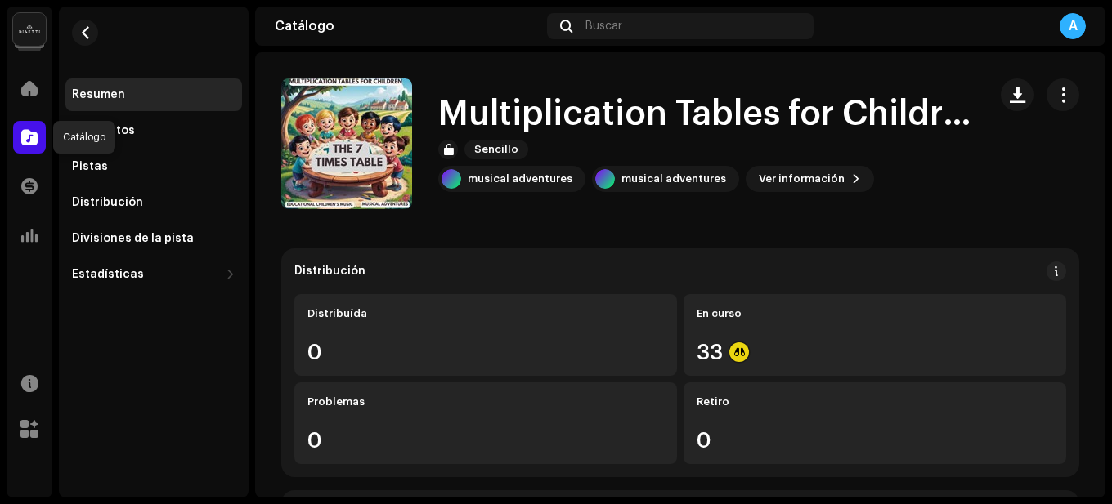
click at [32, 138] on span at bounding box center [29, 137] width 16 height 13
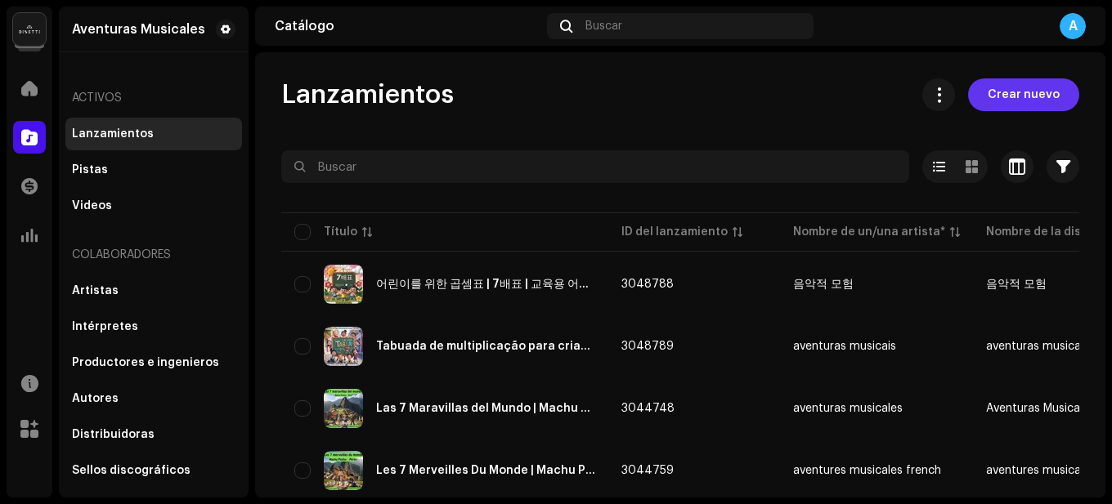
click at [996, 95] on span "Crear nuevo" at bounding box center [1023, 94] width 72 height 33
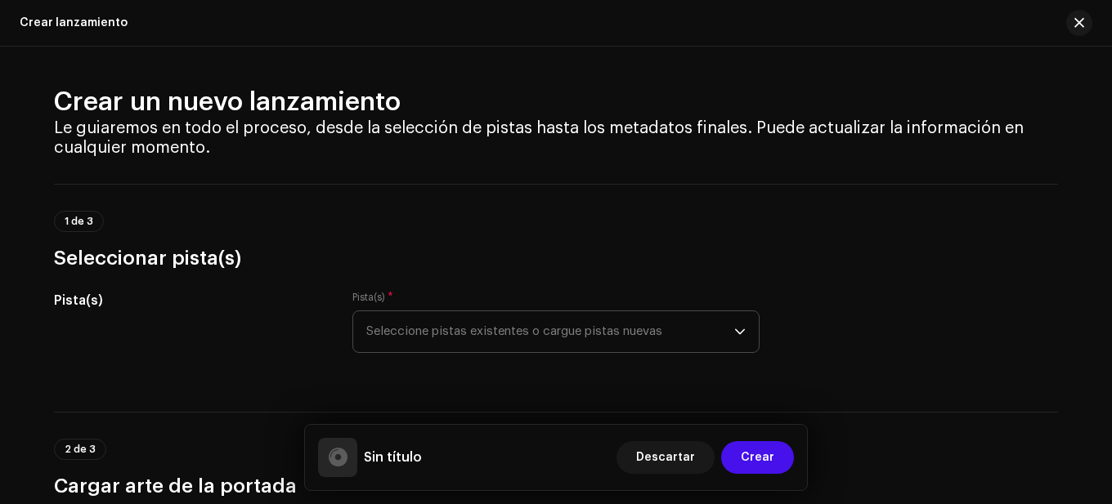
click at [660, 333] on span "Seleccione pistas existentes o cargue pistas nuevas" at bounding box center [550, 331] width 368 height 41
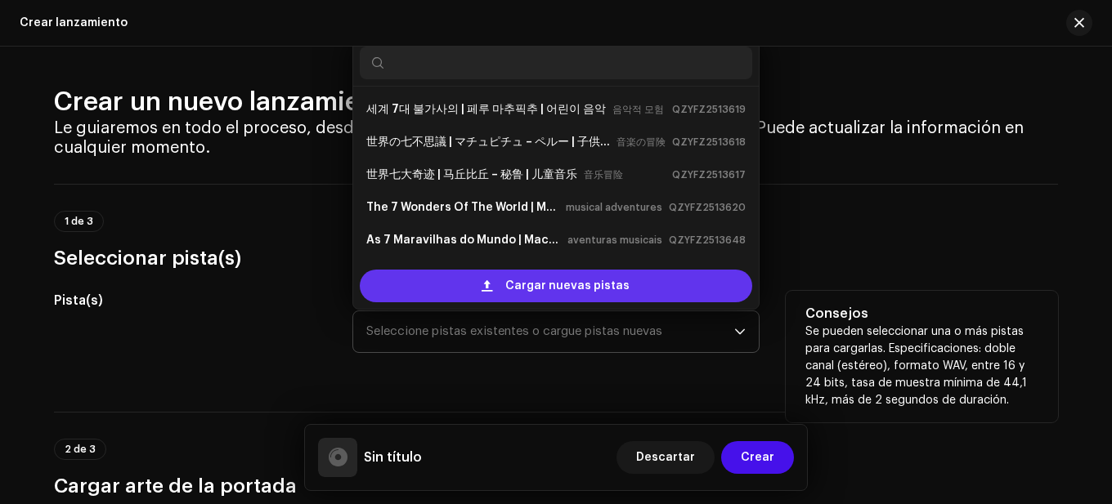
click at [584, 276] on span "Cargar nuevas pistas" at bounding box center [567, 286] width 124 height 33
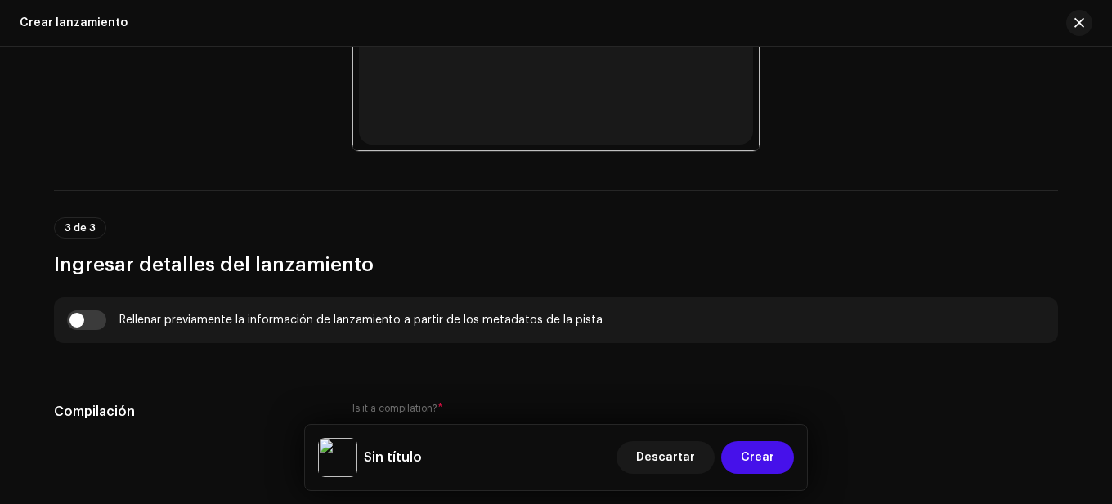
scroll to position [1210, 0]
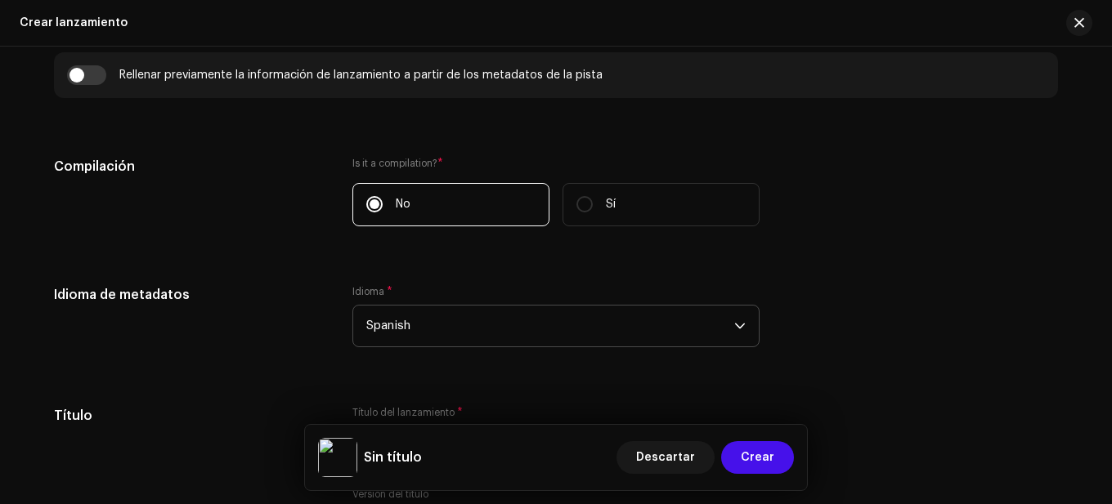
click at [429, 329] on span "Spanish" at bounding box center [550, 326] width 368 height 41
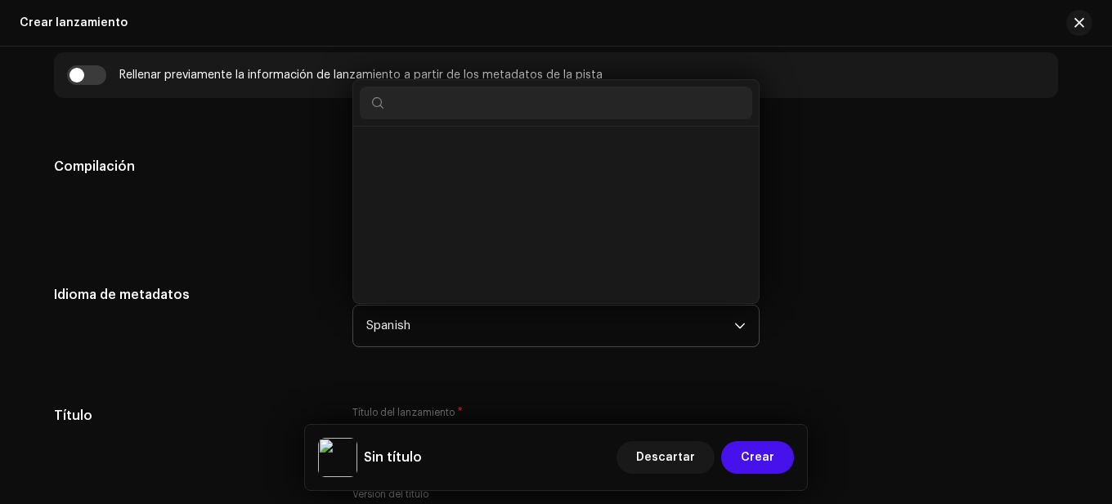
scroll to position [5205, 0]
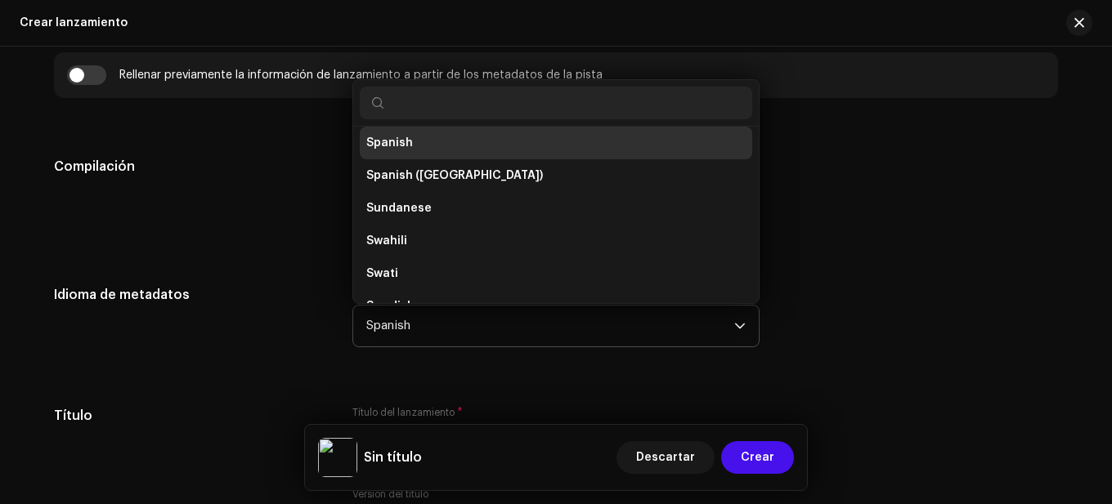
click at [429, 329] on span "Spanish" at bounding box center [550, 326] width 368 height 41
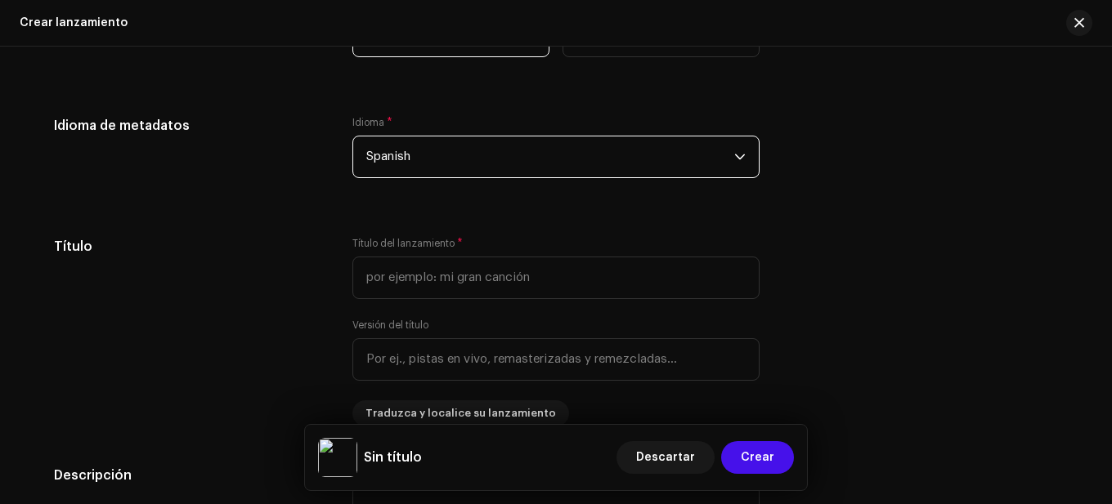
scroll to position [1456, 0]
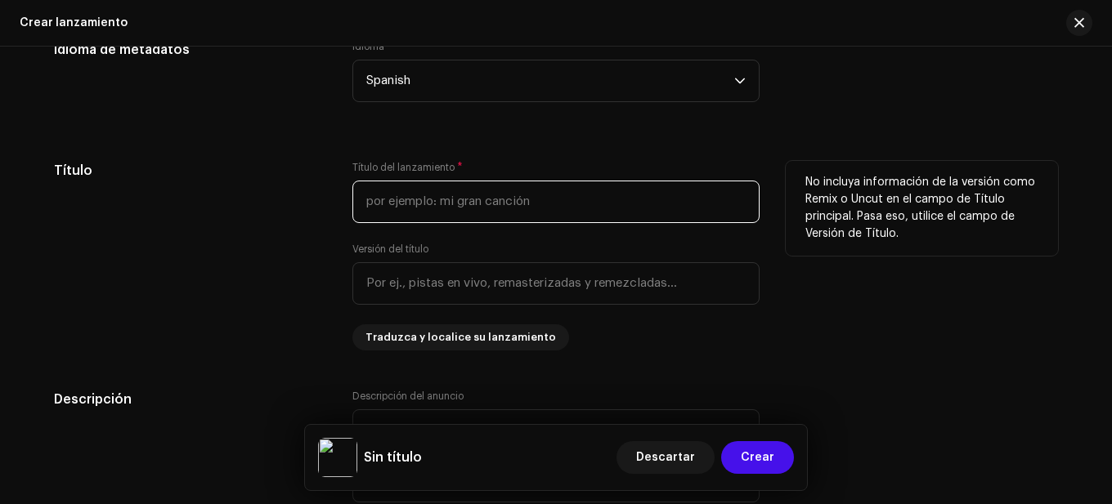
click at [457, 199] on input "text" at bounding box center [555, 202] width 407 height 43
paste input "Las Tablas de Multiplicar para Niños | La Tabla del 7 | Música Infantil Educati…"
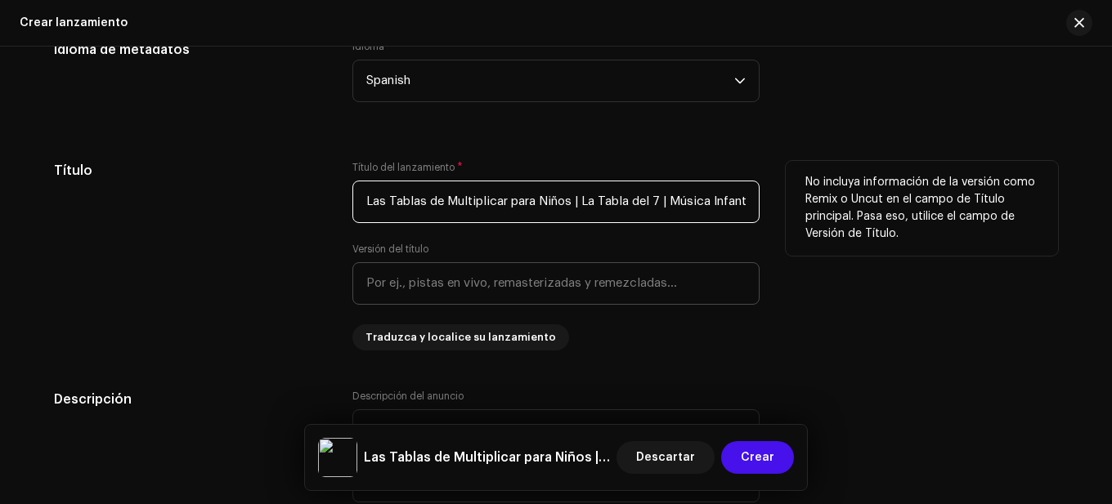
scroll to position [0, 64]
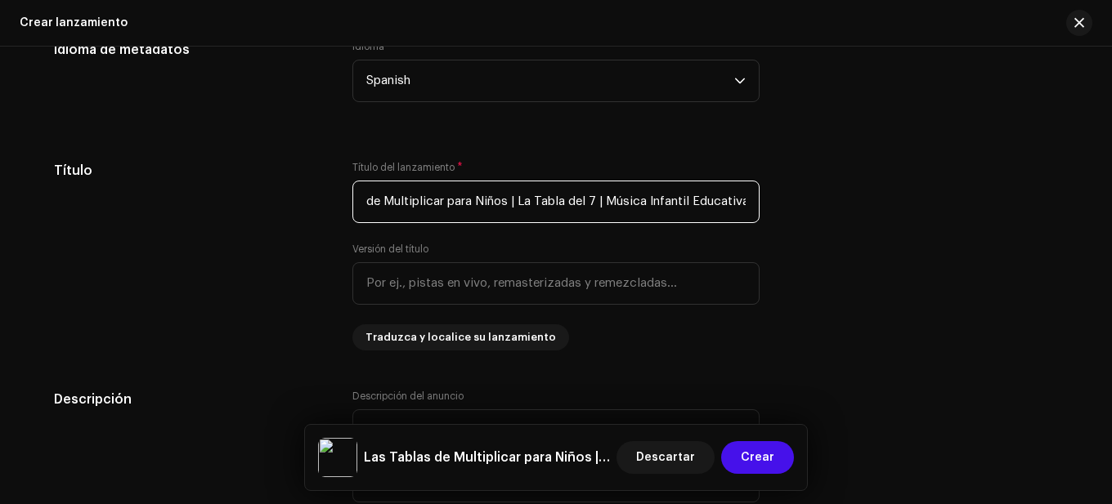
type input "Las Tablas de Multiplicar para Niños | La Tabla del 7 | Música Infantil Educati…"
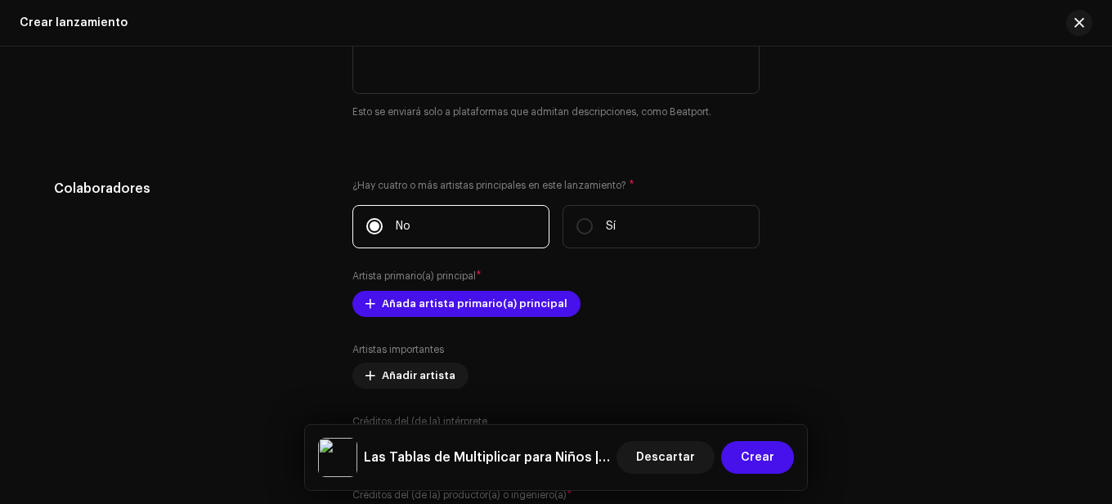
scroll to position [1783, 0]
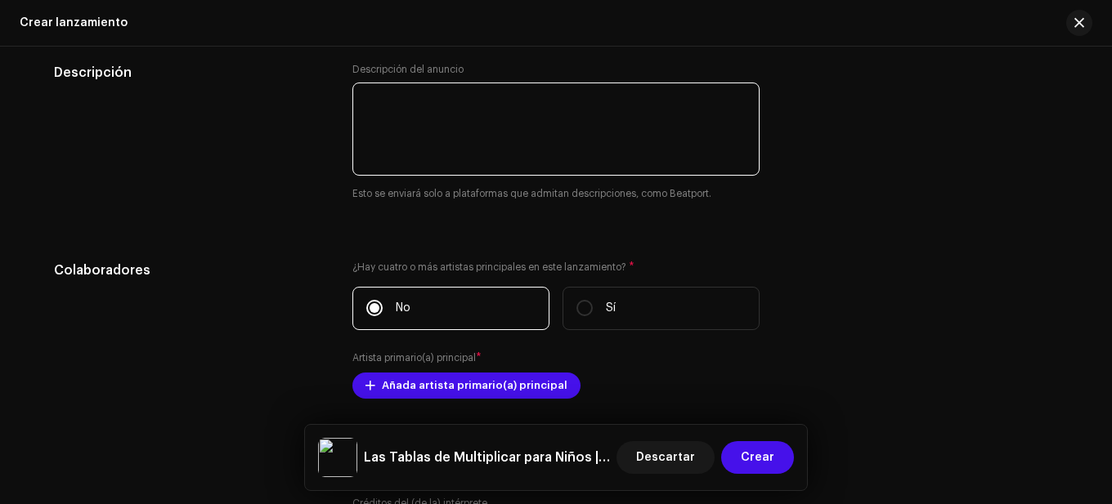
click at [466, 140] on textarea at bounding box center [555, 129] width 407 height 93
paste textarea "Las Tablas de Multiplicar para Niños | La Tabla del 7” es una canción divertida…"
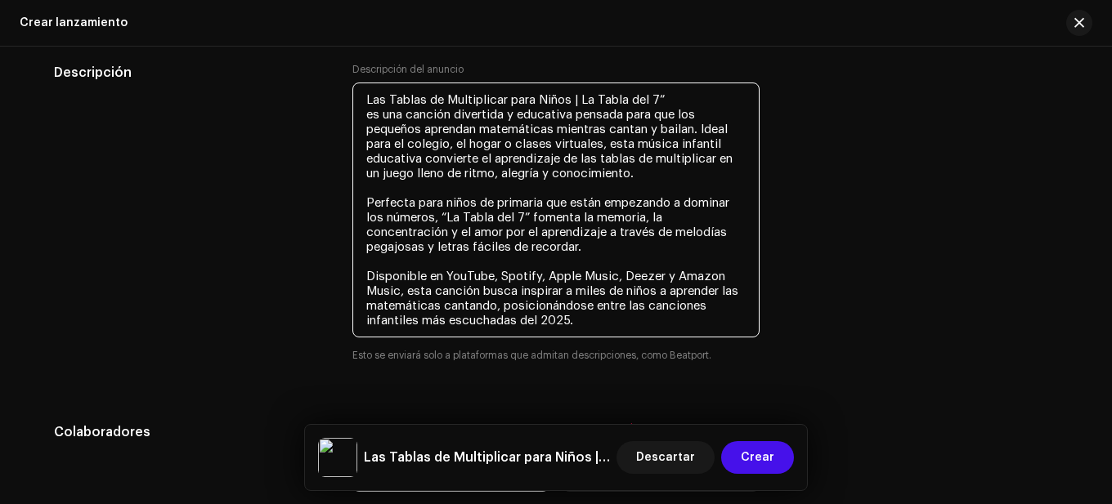
type textarea "Las Tablas de Multiplicar para Niños | La Tabla del 7” es una canción divertida…"
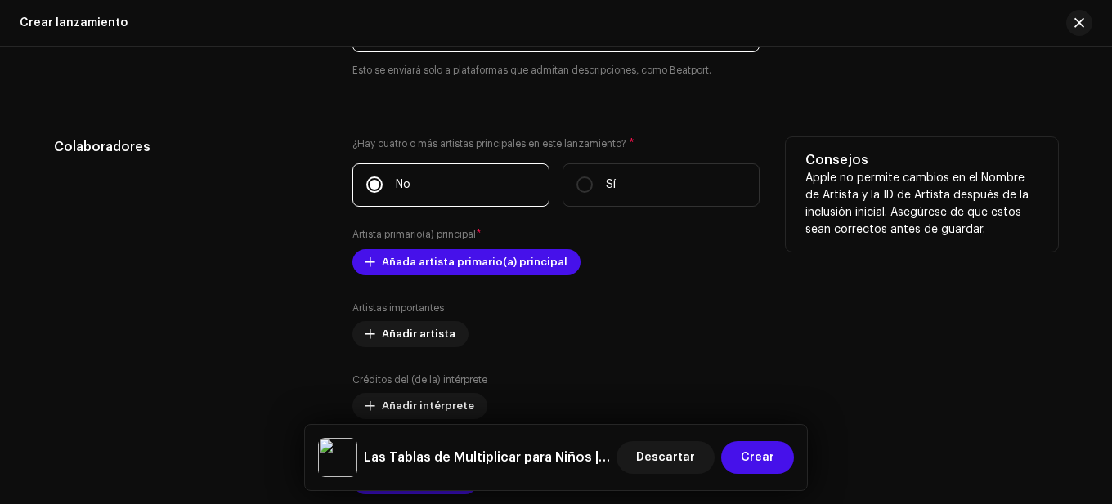
scroll to position [2110, 0]
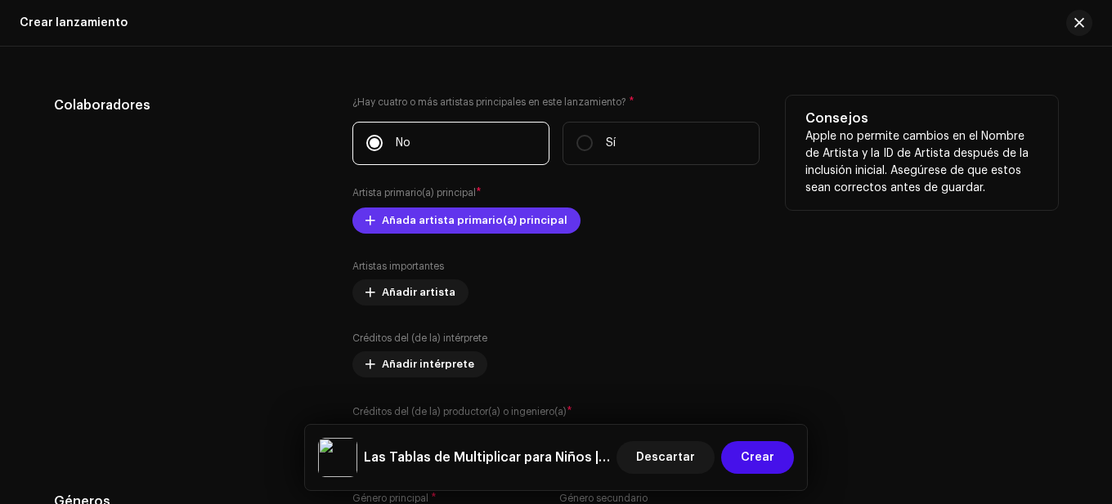
click at [476, 223] on span "Añada artista primario(a) principal" at bounding box center [475, 220] width 186 height 33
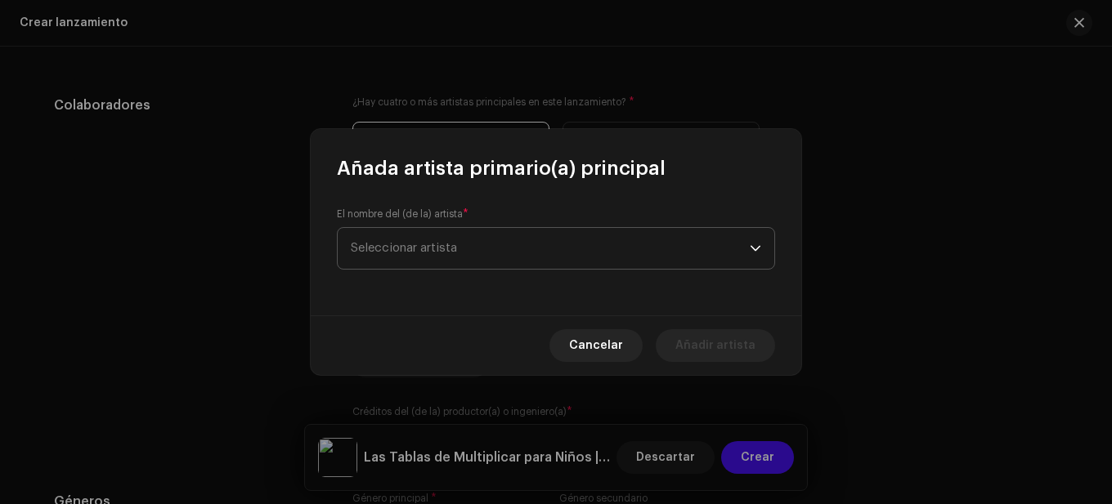
click at [439, 252] on span "Seleccionar artista" at bounding box center [404, 248] width 106 height 12
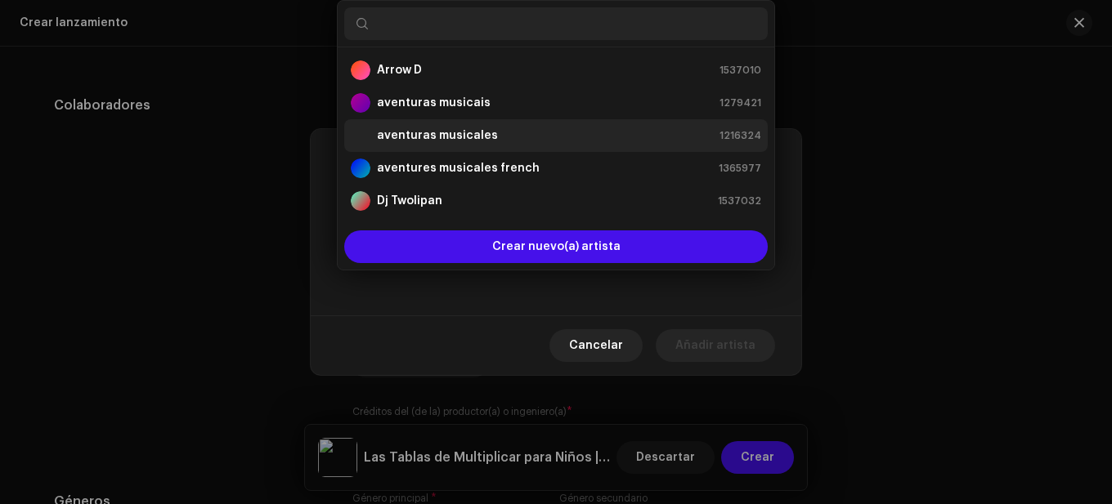
click at [439, 126] on div "aventuras musicales" at bounding box center [424, 136] width 147 height 20
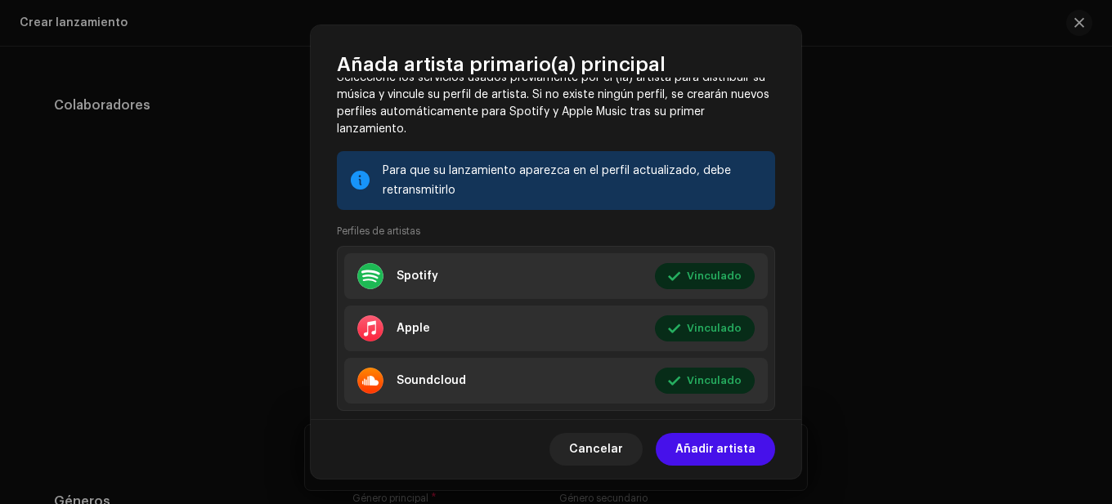
scroll to position [206, 0]
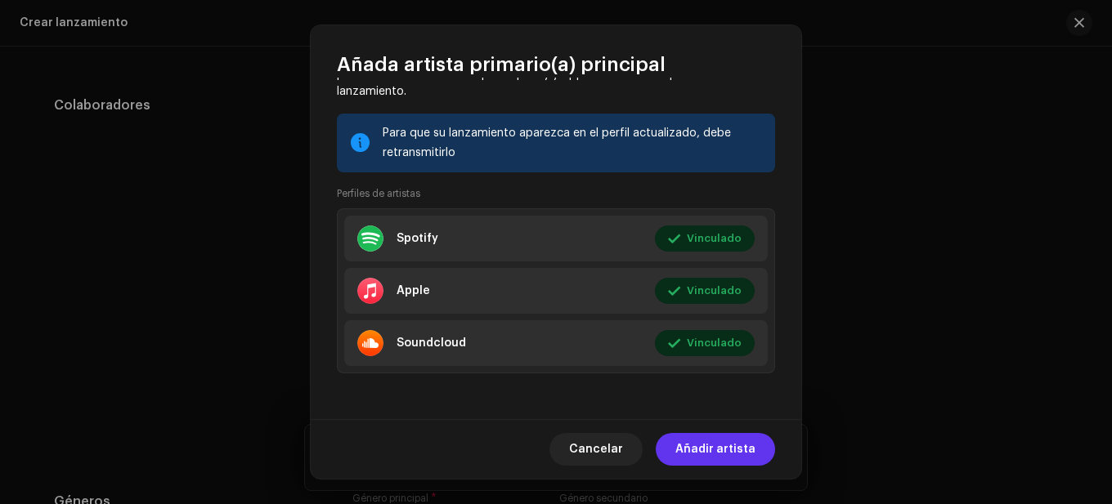
click at [718, 444] on span "Añadir artista" at bounding box center [715, 449] width 80 height 33
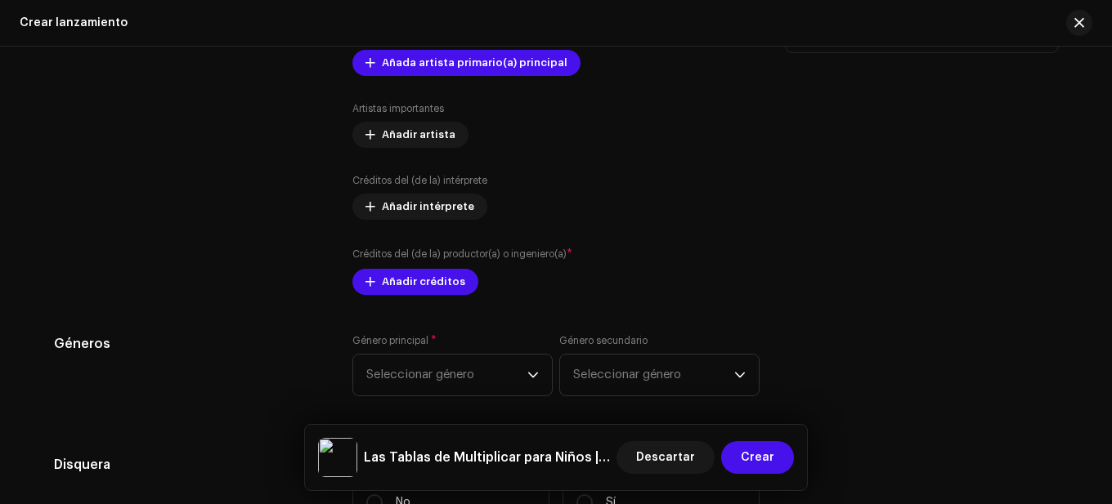
scroll to position [2273, 0]
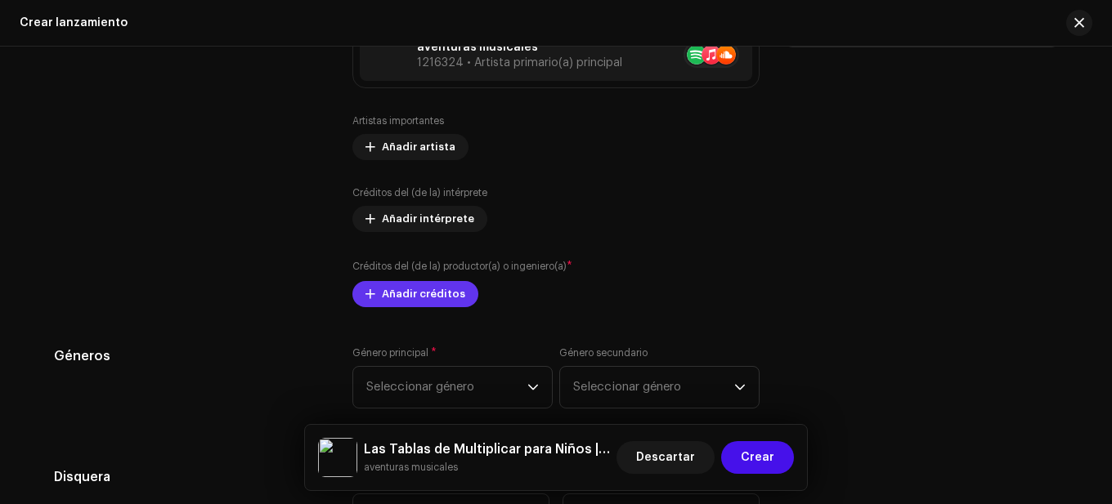
click at [420, 300] on span "Añadir créditos" at bounding box center [423, 294] width 83 height 33
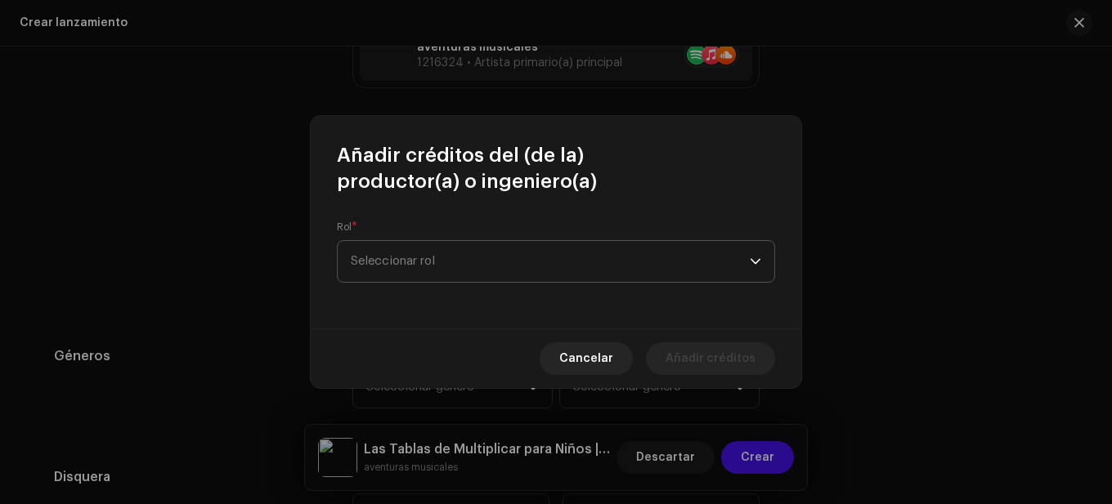
click at [440, 257] on span "Seleccionar rol" at bounding box center [550, 261] width 399 height 41
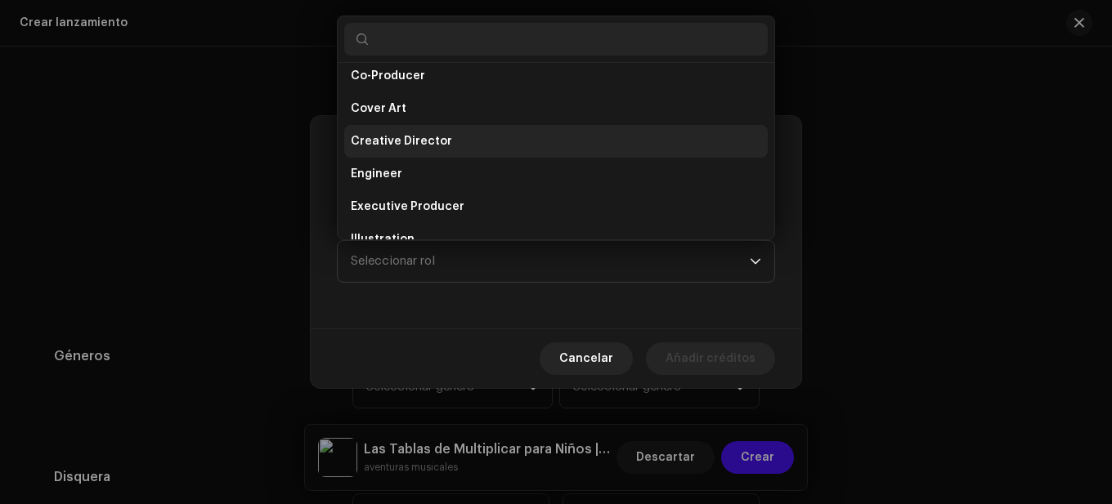
scroll to position [0, 0]
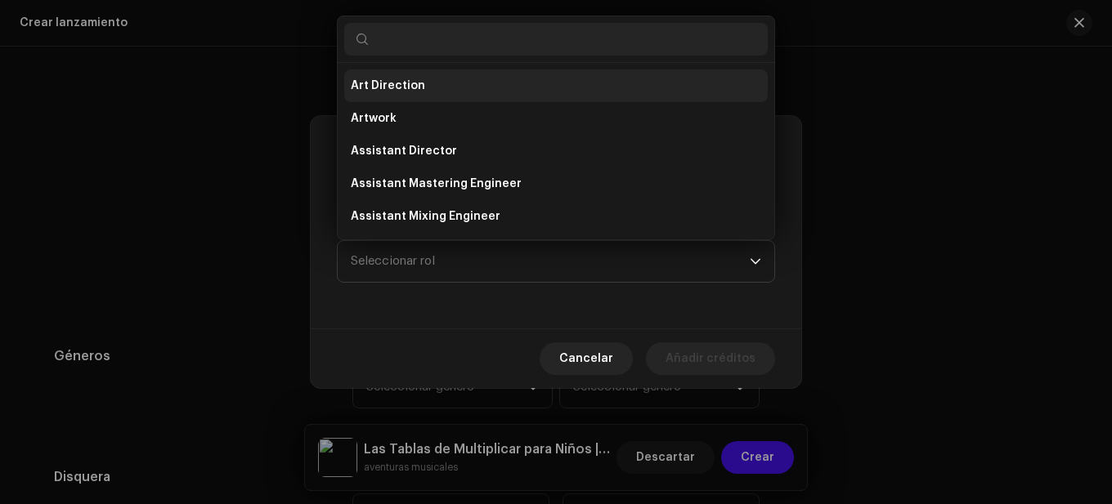
click at [413, 81] on span "Art Direction" at bounding box center [388, 86] width 74 height 16
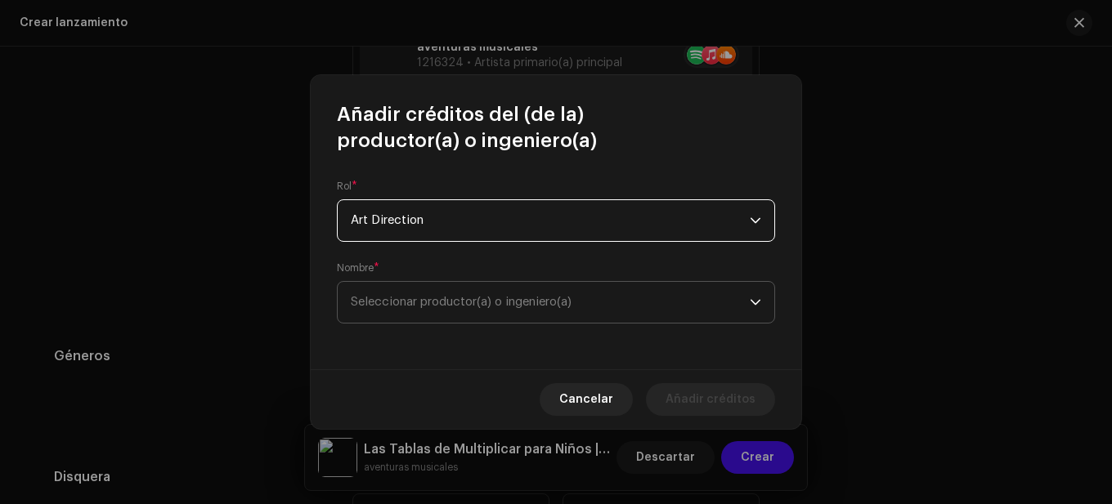
click at [483, 302] on span "Seleccionar productor(a) o ingeniero(a)" at bounding box center [461, 302] width 221 height 12
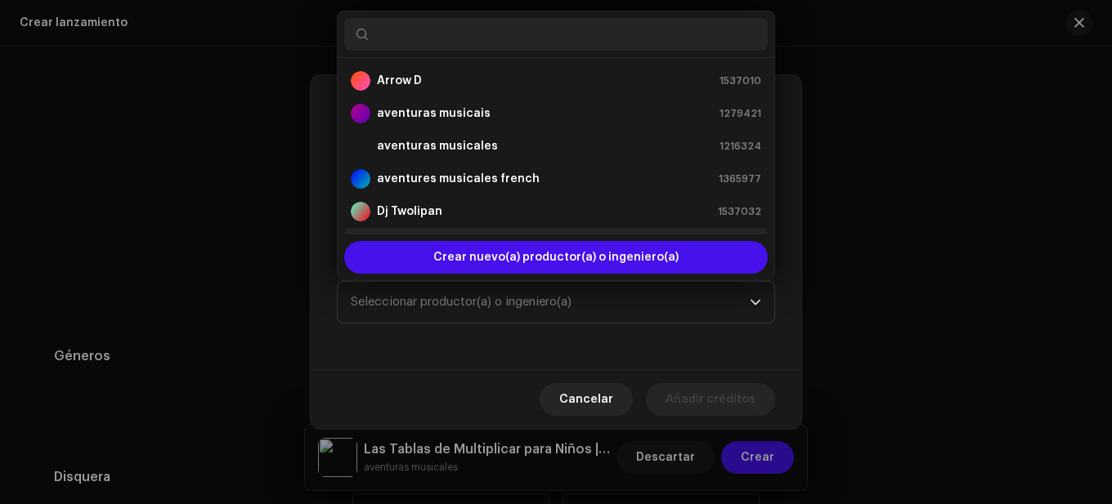
scroll to position [26, 0]
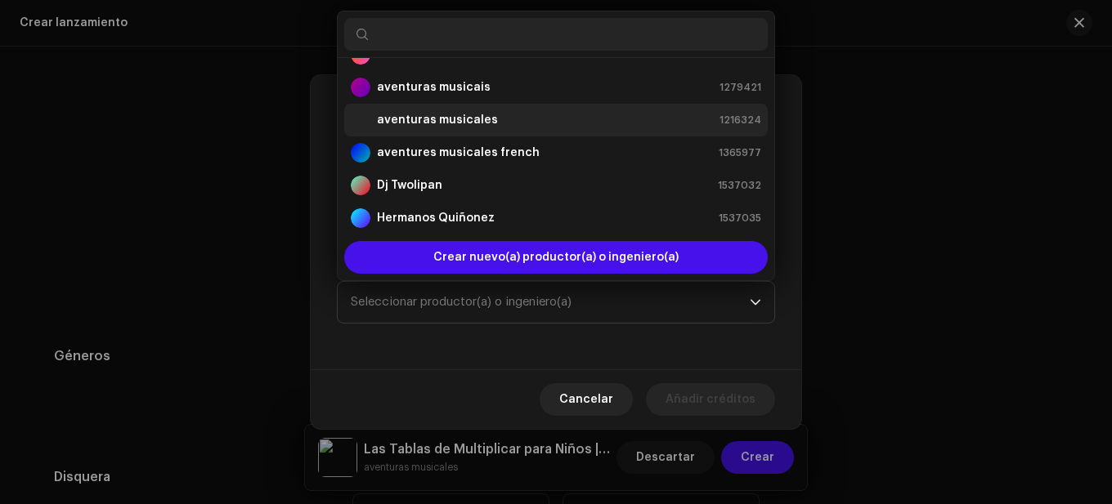
click at [451, 115] on strong "aventuras musicales" at bounding box center [437, 120] width 121 height 16
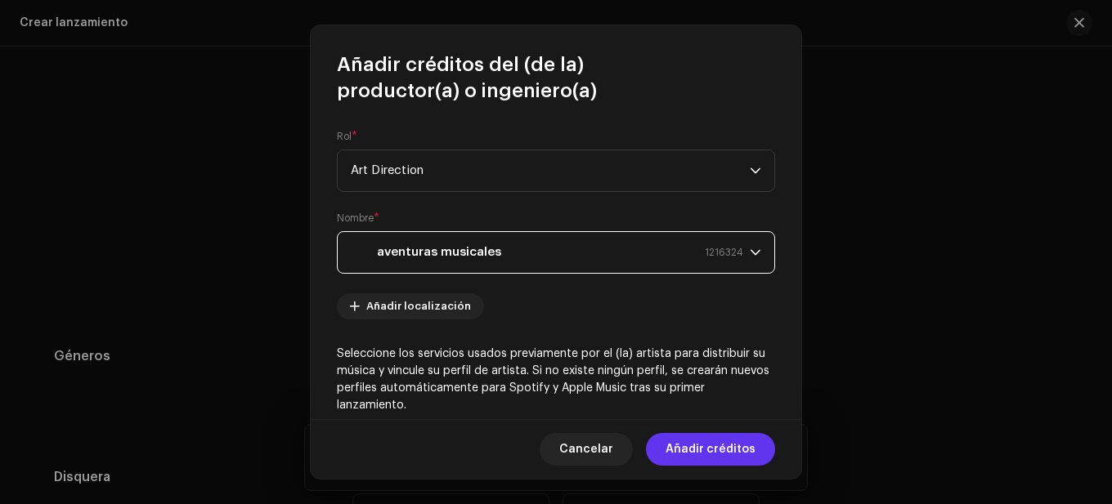
click at [731, 436] on span "Añadir créditos" at bounding box center [710, 449] width 90 height 33
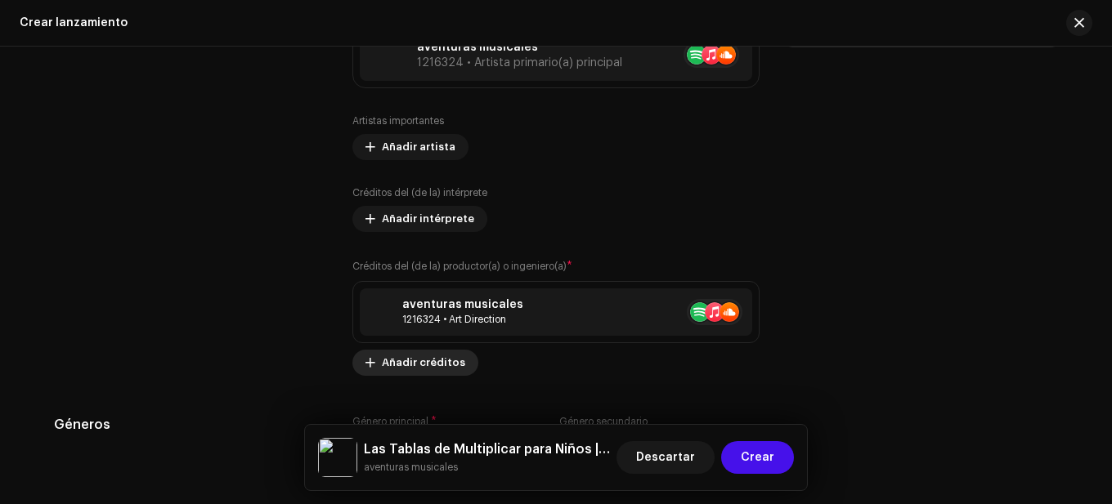
click at [418, 359] on span "Añadir créditos" at bounding box center [423, 363] width 83 height 33
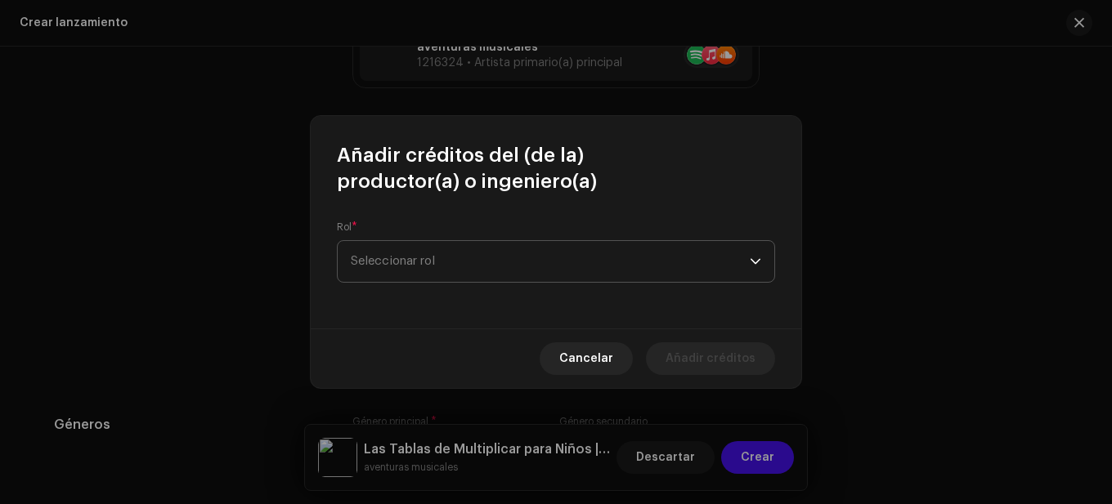
click at [480, 258] on span "Seleccionar rol" at bounding box center [550, 261] width 399 height 41
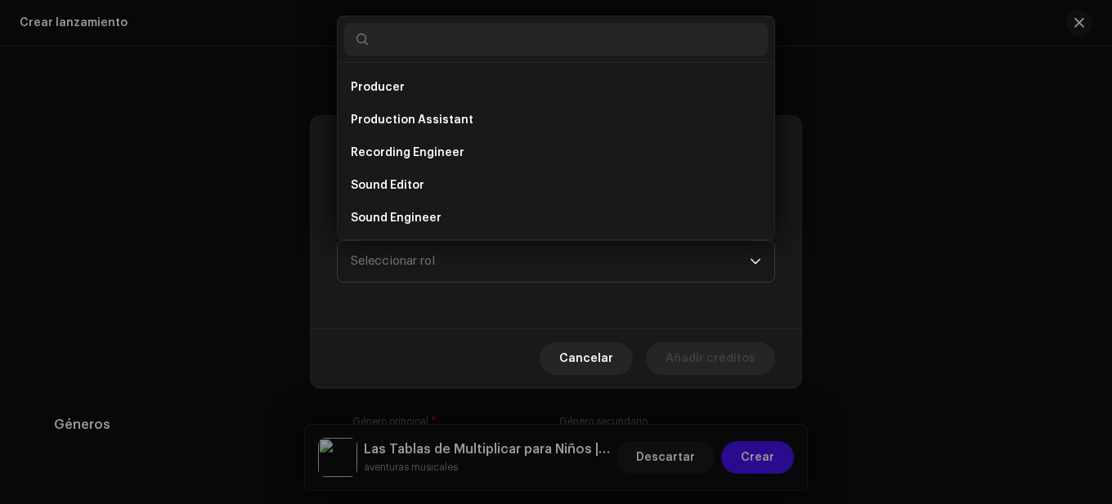
scroll to position [654, 0]
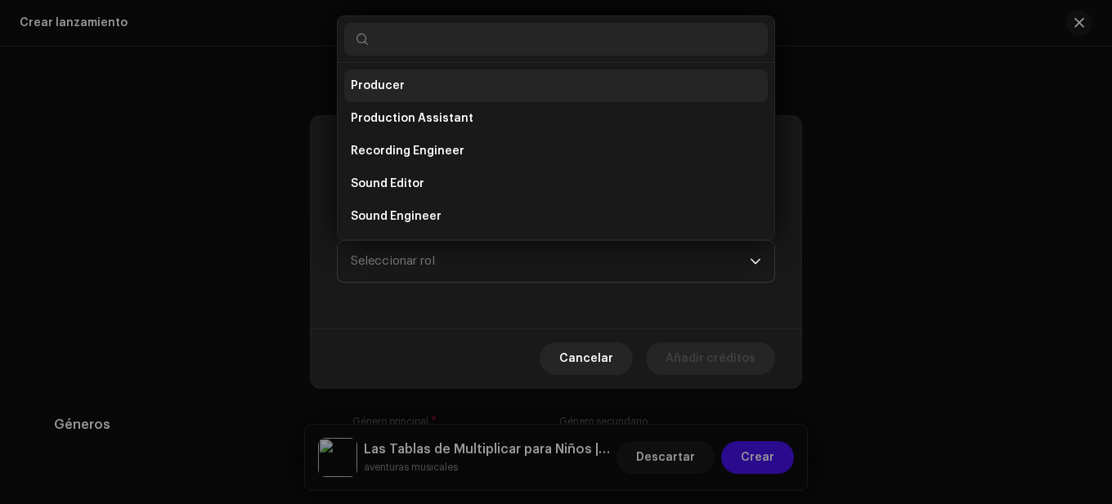
click at [405, 84] on li "Producer" at bounding box center [555, 85] width 423 height 33
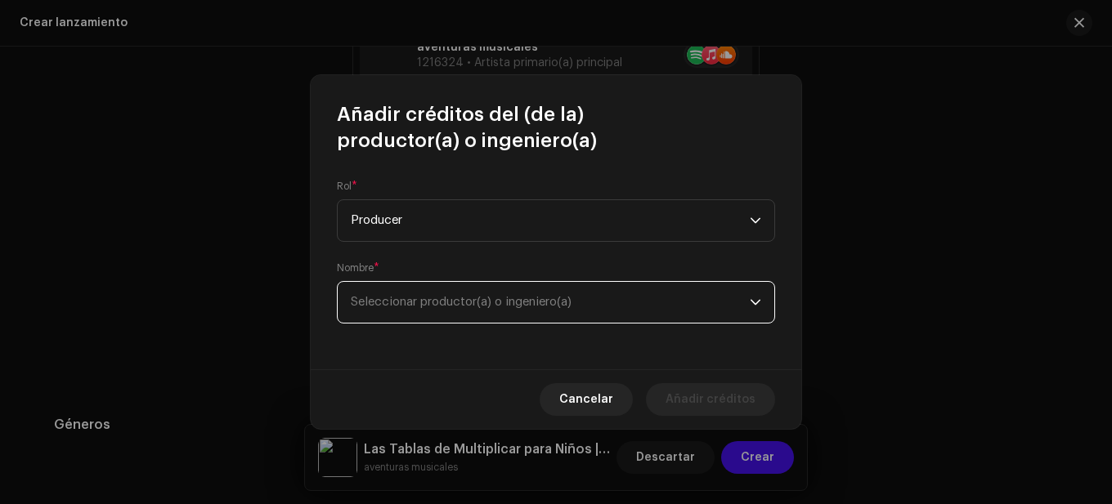
click at [494, 315] on span "Seleccionar productor(a) o ingeniero(a)" at bounding box center [550, 302] width 399 height 41
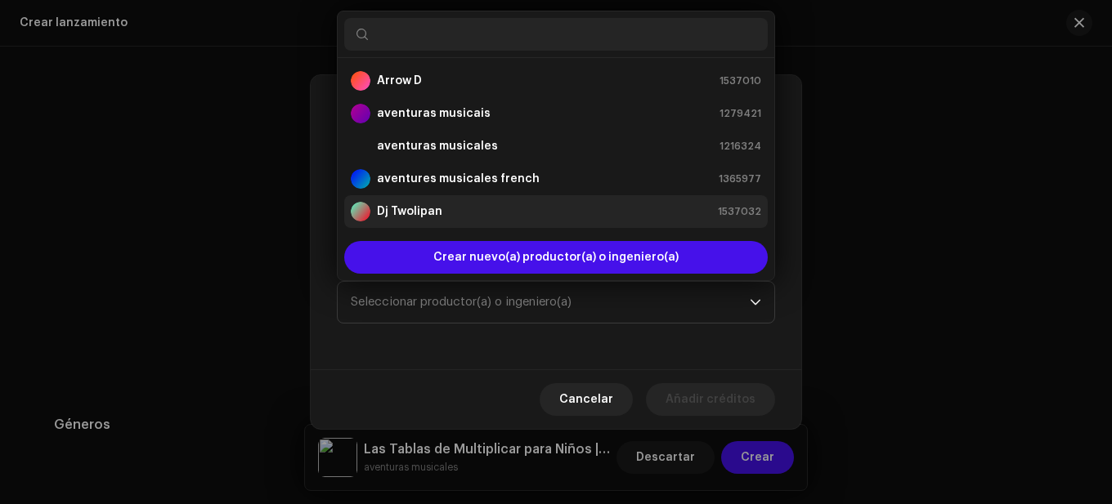
scroll to position [26, 0]
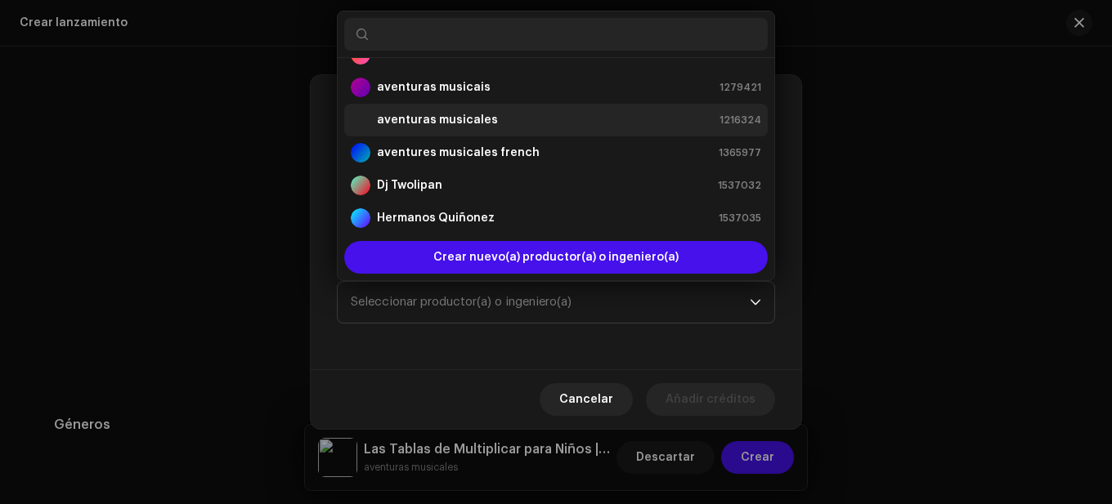
click at [446, 120] on strong "aventuras musicales" at bounding box center [437, 120] width 121 height 16
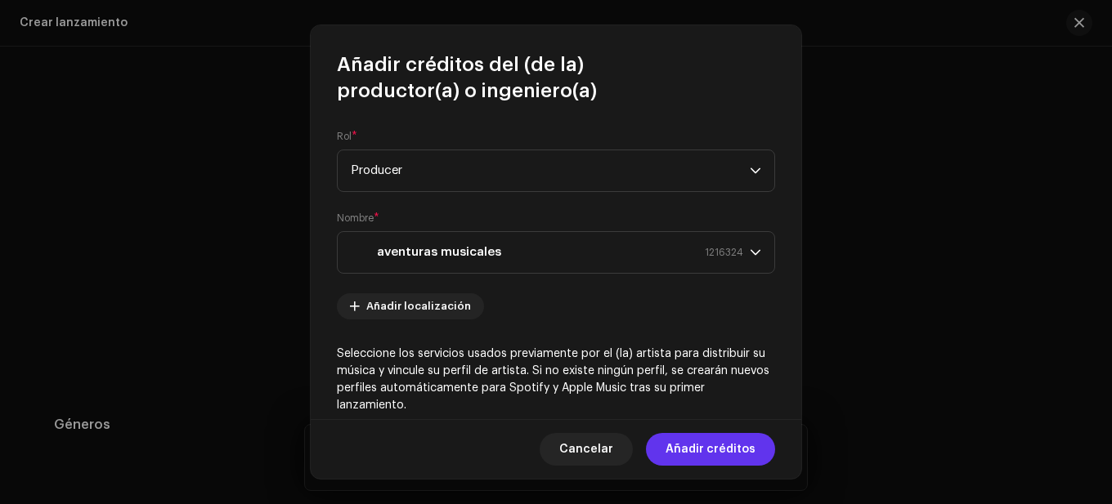
click at [708, 450] on span "Añadir créditos" at bounding box center [710, 449] width 90 height 33
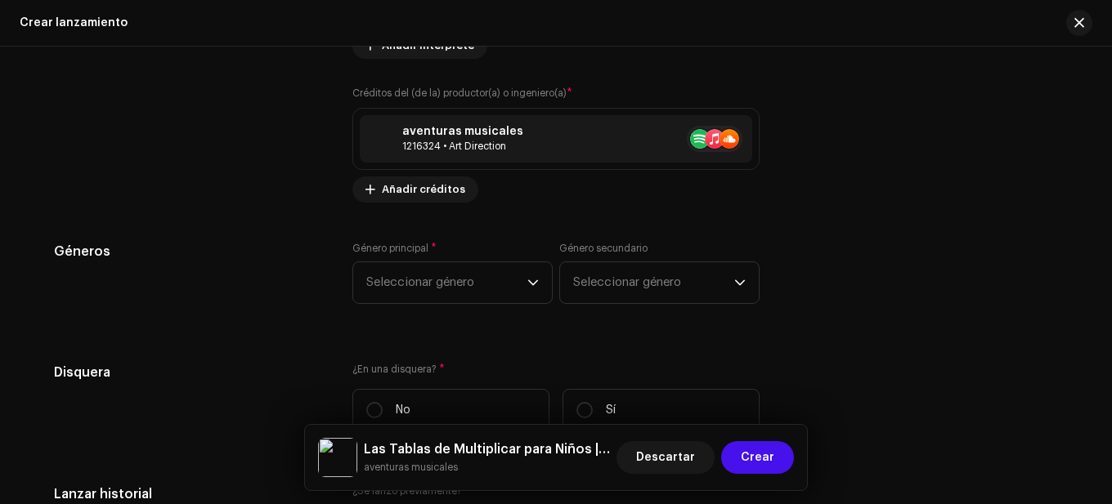
scroll to position [2518, 0]
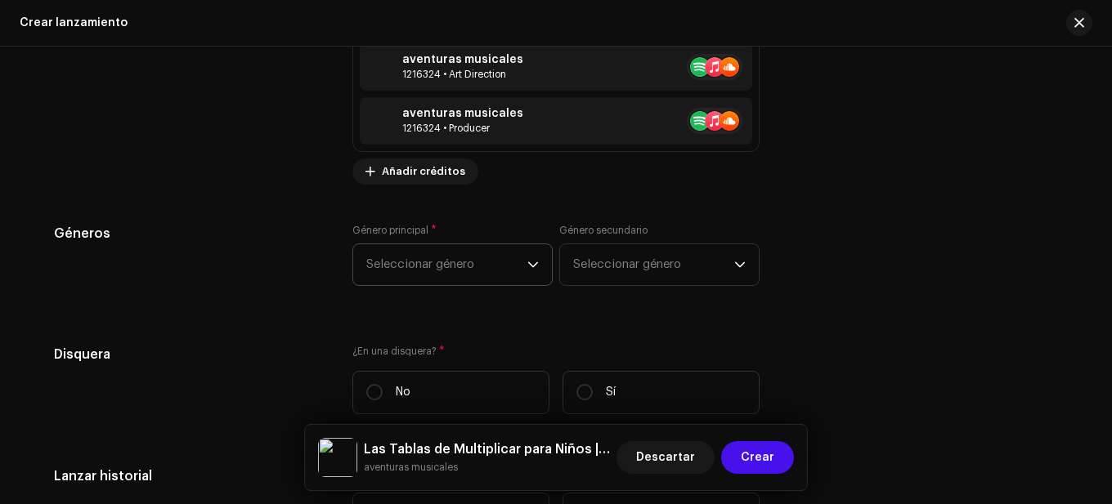
click at [475, 271] on span "Seleccionar género" at bounding box center [446, 264] width 161 height 41
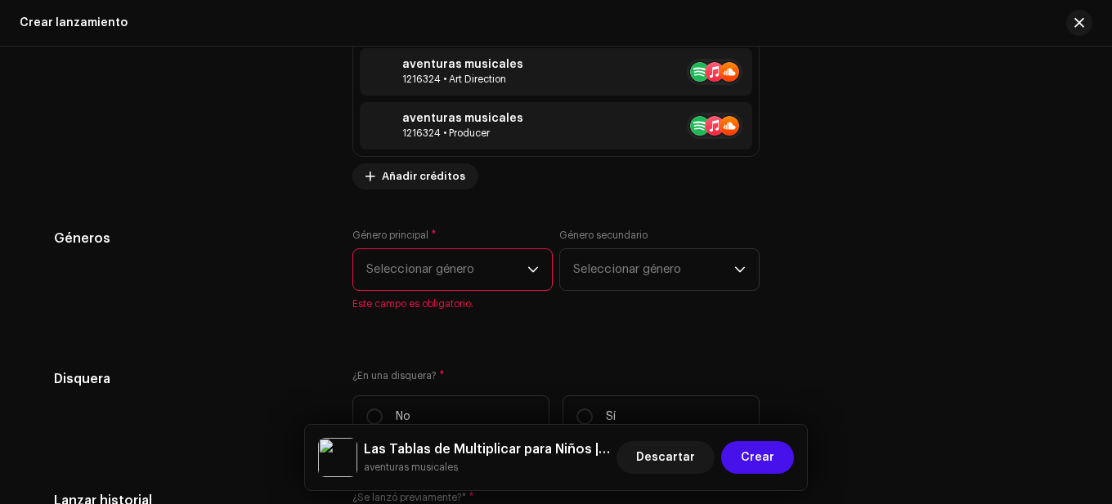
scroll to position [2507, 0]
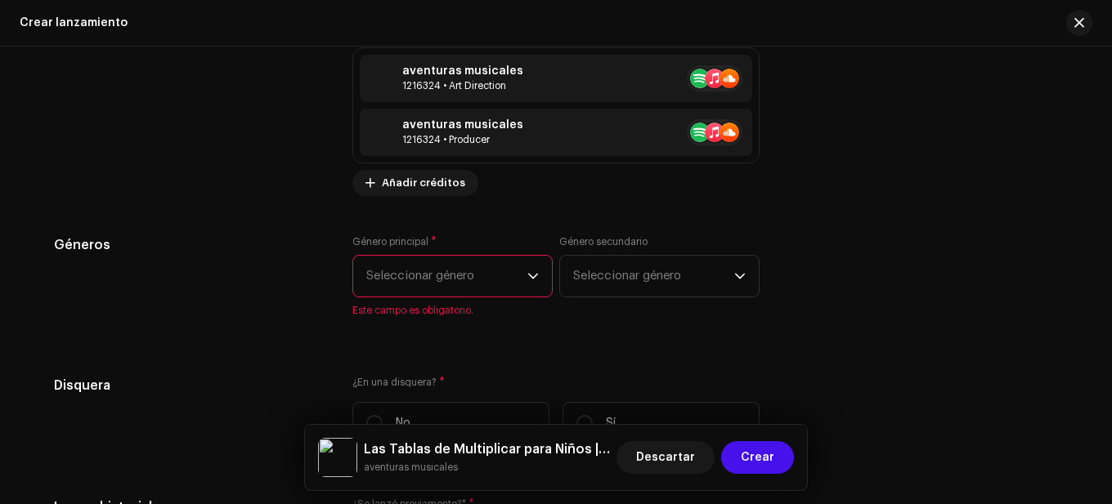
click at [476, 276] on span "Seleccionar género" at bounding box center [446, 276] width 161 height 41
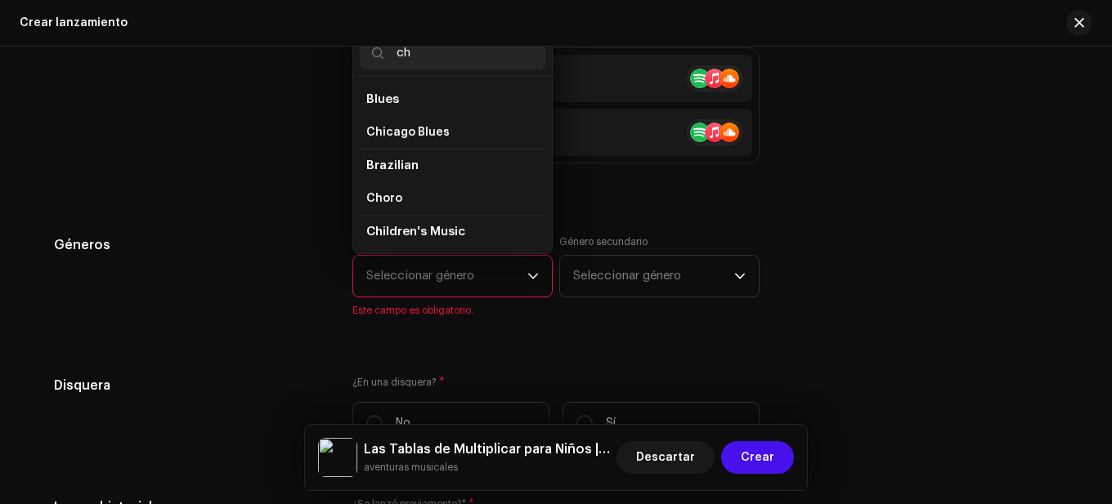
scroll to position [28, 0]
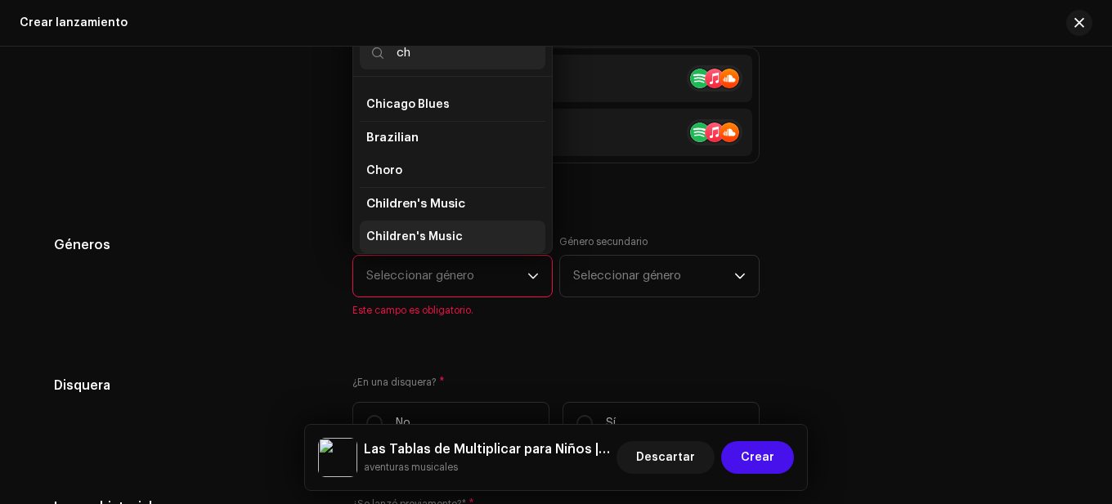
type input "ch"
click at [438, 227] on li "Children's Music" at bounding box center [453, 237] width 186 height 33
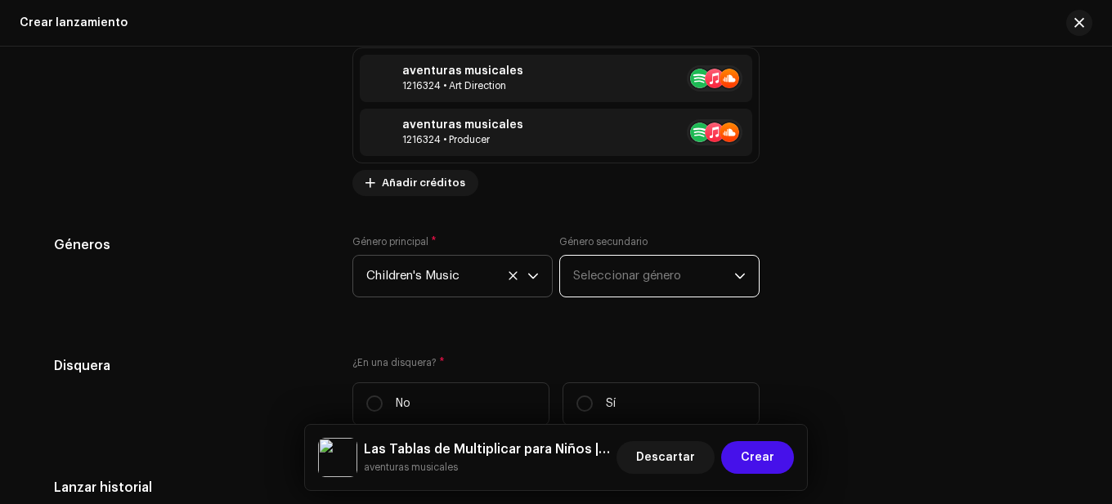
click at [627, 284] on span "Seleccionar género" at bounding box center [653, 276] width 161 height 41
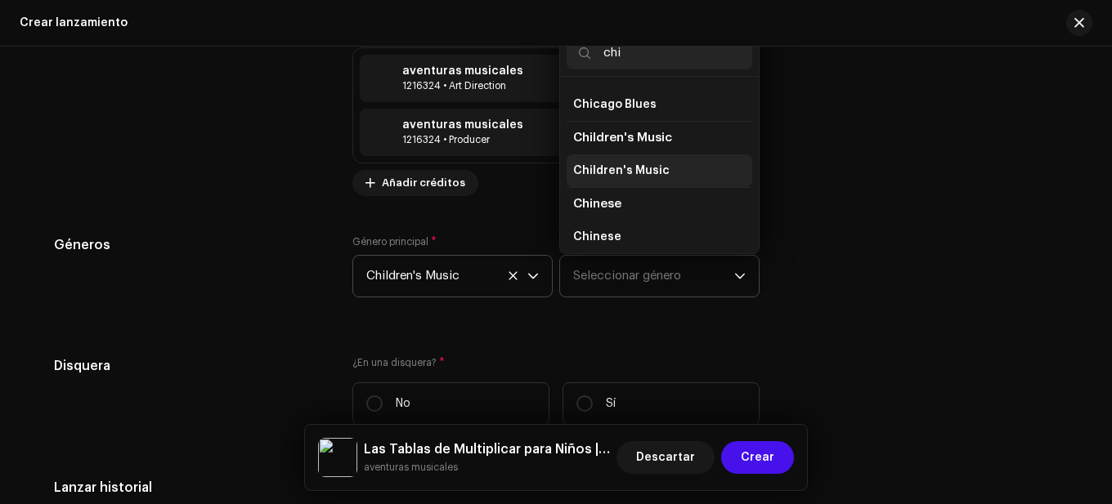
type input "chi"
click at [621, 180] on li "Children's Music" at bounding box center [659, 170] width 186 height 33
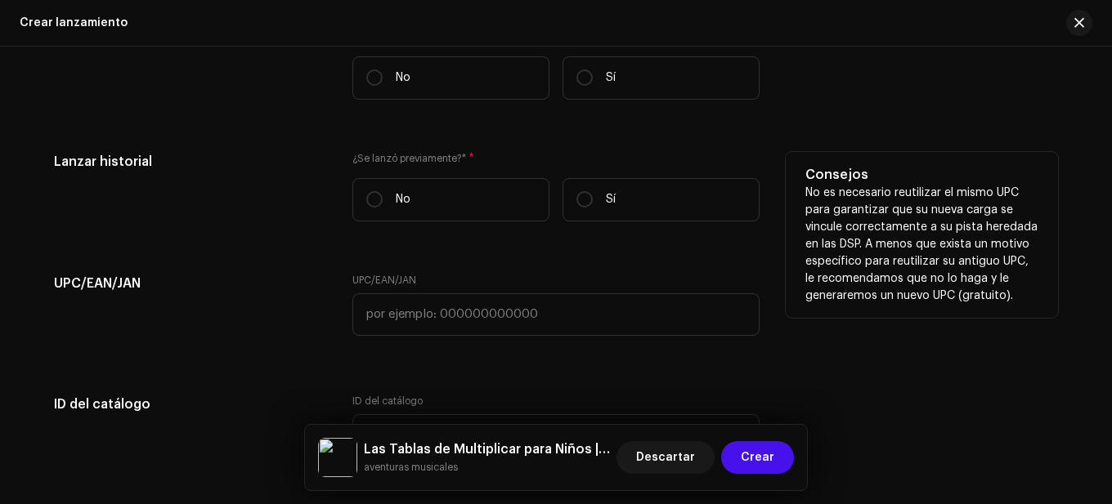
scroll to position [2834, 0]
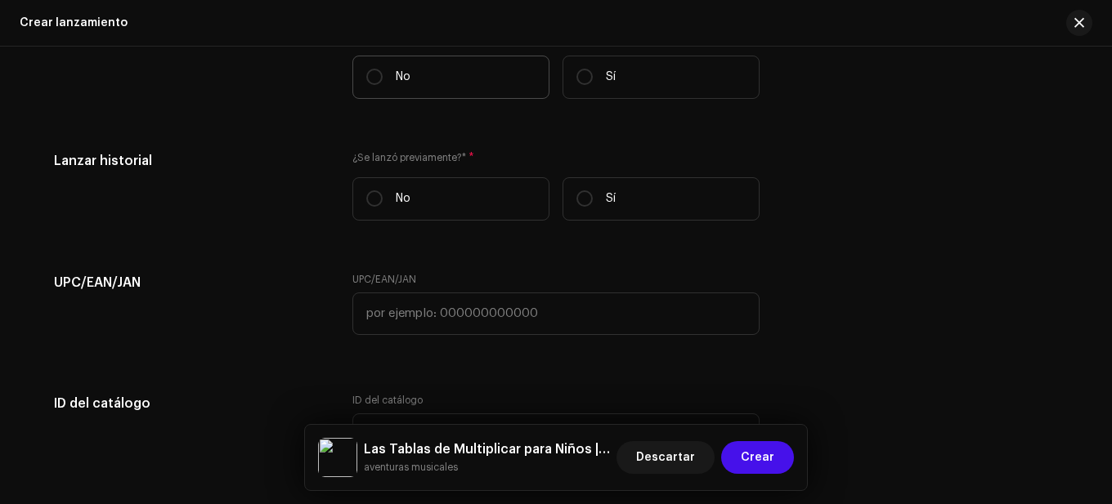
click at [380, 94] on label "No" at bounding box center [450, 77] width 197 height 43
click at [380, 85] on input "No" at bounding box center [374, 77] width 16 height 16
radio input "true"
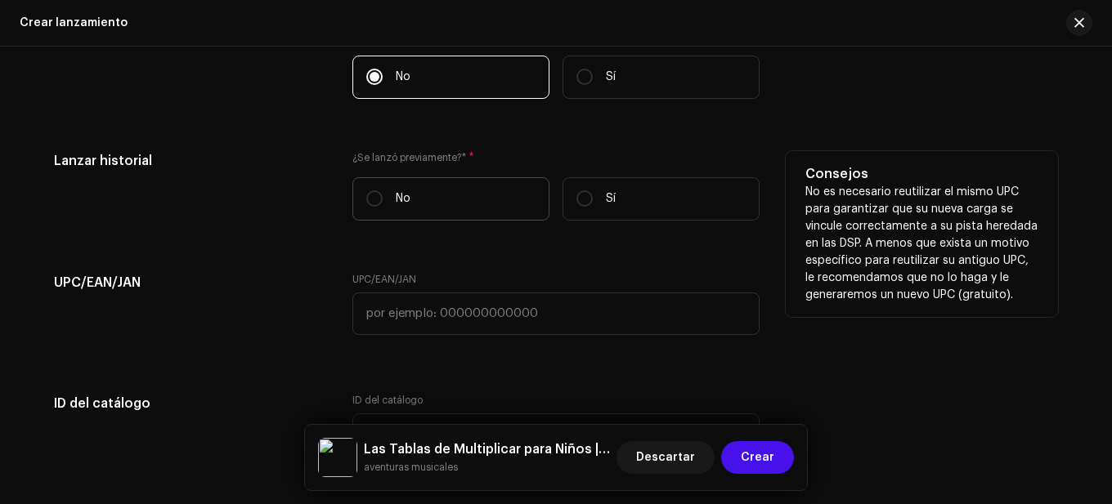
click at [400, 201] on p "No" at bounding box center [403, 198] width 15 height 17
click at [383, 201] on input "No" at bounding box center [374, 198] width 16 height 16
radio input "true"
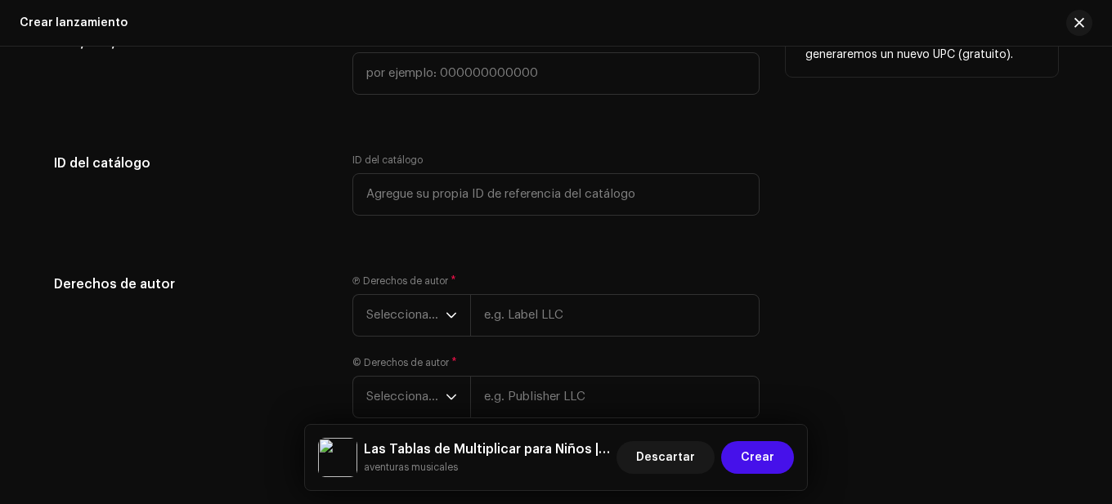
scroll to position [3079, 0]
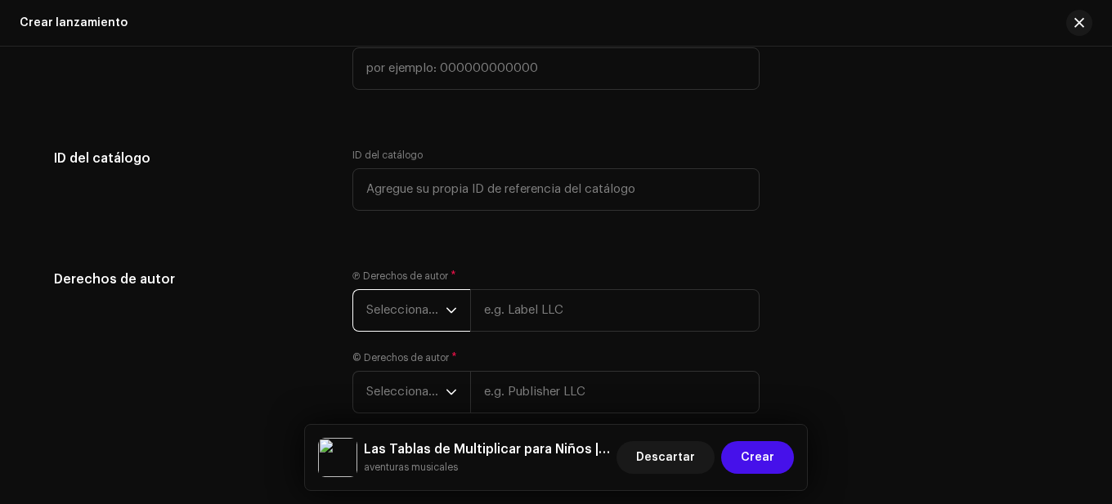
click at [409, 329] on span "Seleccionar año" at bounding box center [405, 310] width 79 height 41
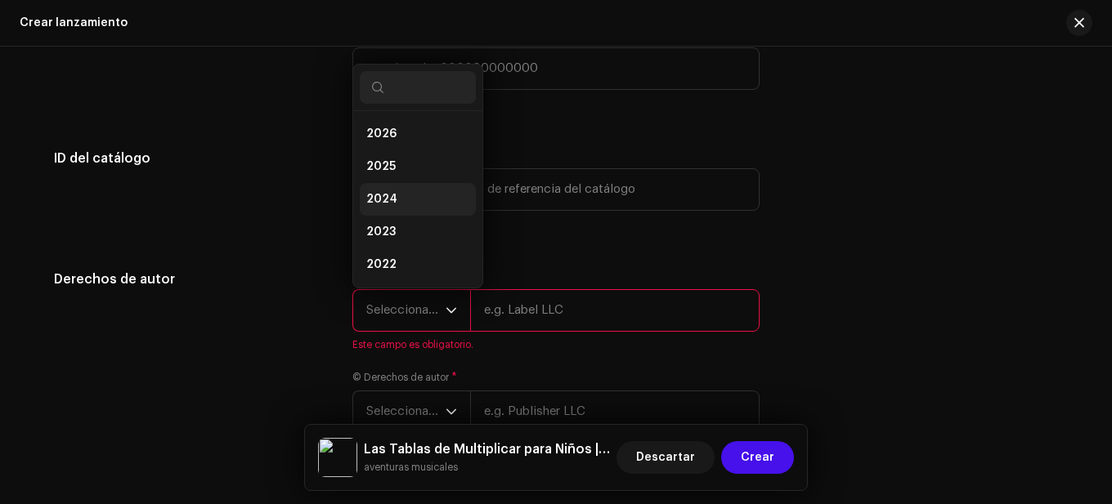
scroll to position [26, 0]
click at [405, 145] on li "2025" at bounding box center [418, 140] width 116 height 33
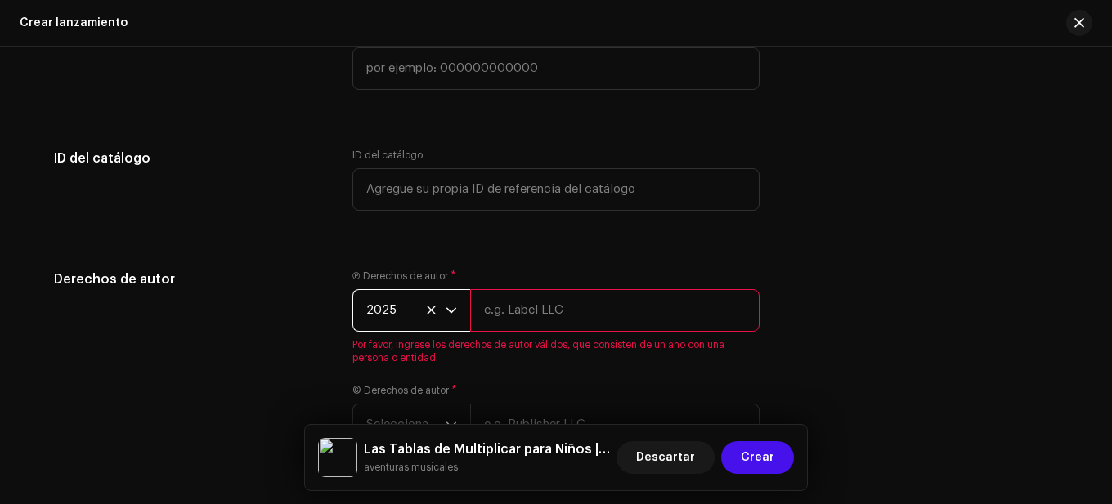
click at [503, 313] on input "text" at bounding box center [614, 310] width 289 height 43
type input "aventuras musicales"
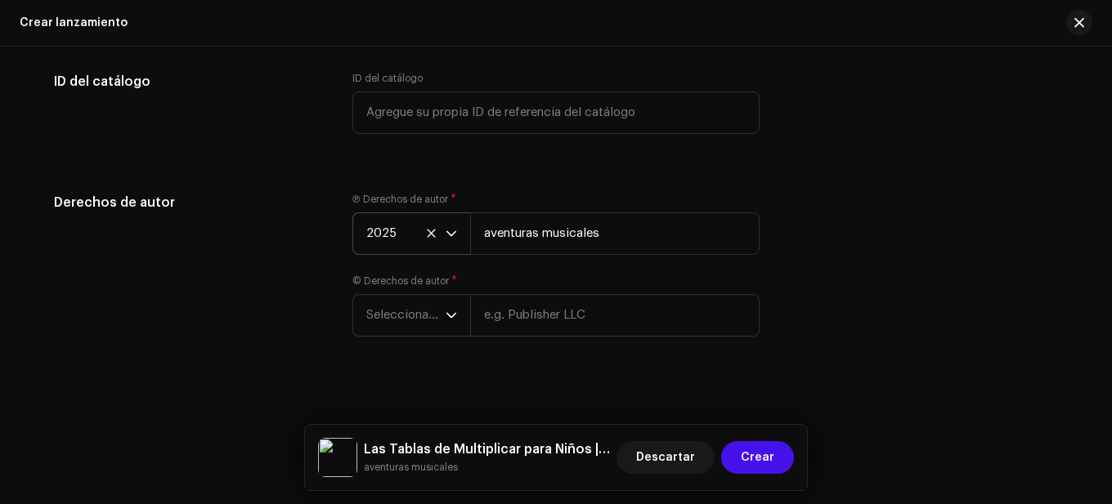
scroll to position [3161, 0]
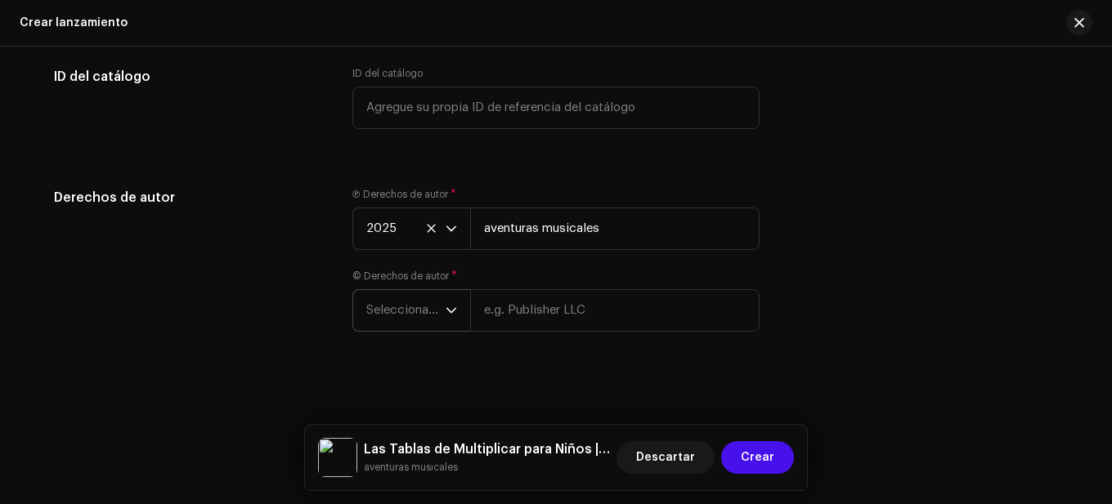
click at [448, 305] on icon "dropdown trigger" at bounding box center [450, 310] width 11 height 11
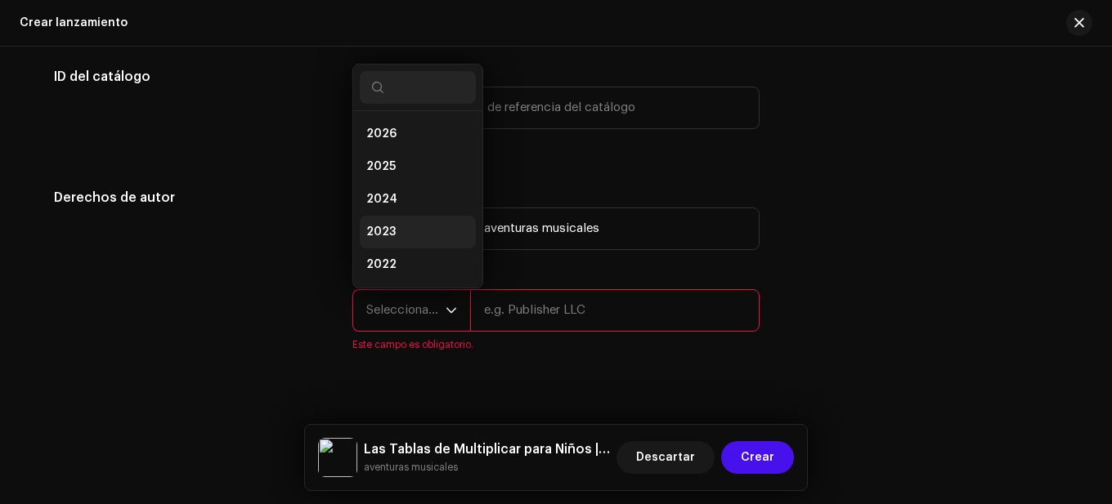
scroll to position [26, 0]
click at [399, 145] on li "2025" at bounding box center [418, 140] width 116 height 33
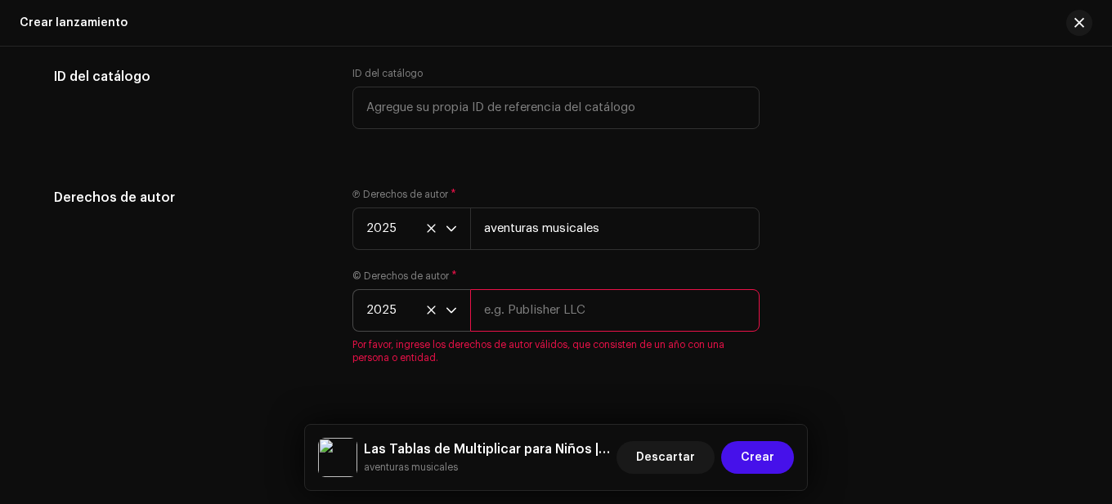
click at [516, 298] on input "text" at bounding box center [614, 310] width 289 height 43
type input "aventuras musicales"
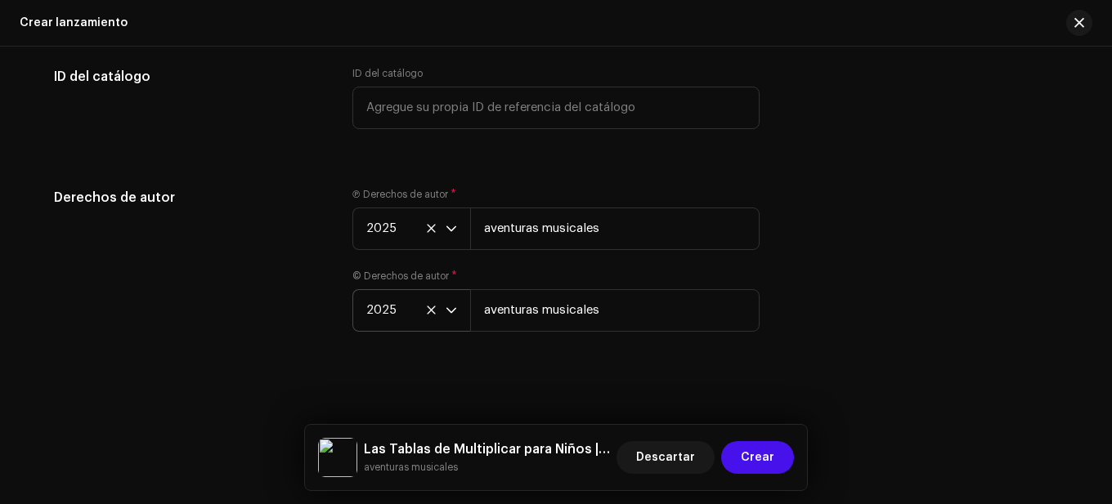
click at [648, 267] on div "Ⓟ Derechos de autor * 2025 aventuras musicales © Derechos de autor * 2025 avent…" at bounding box center [555, 269] width 407 height 163
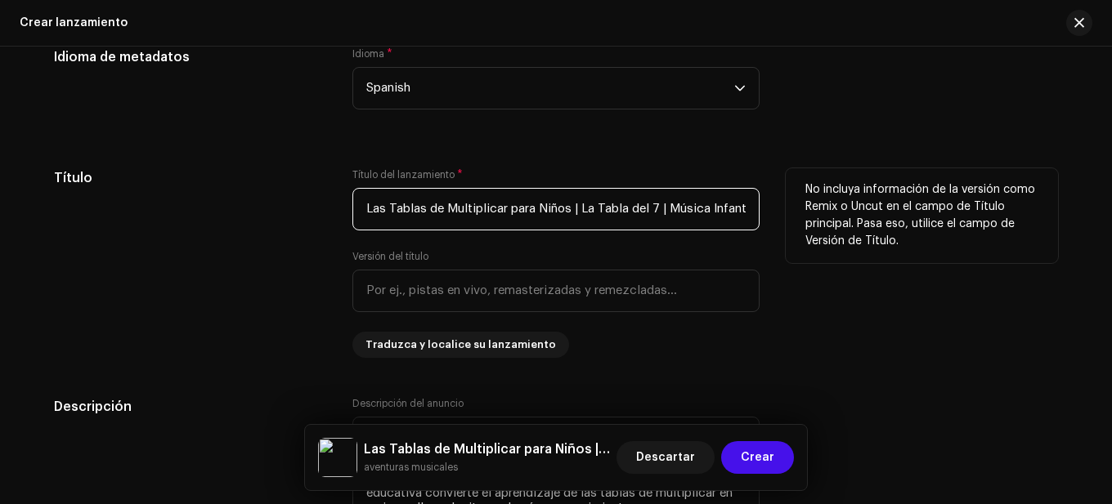
scroll to position [0, 65]
drag, startPoint x: 352, startPoint y: 211, endPoint x: 786, endPoint y: 213, distance: 434.0
click at [786, 213] on div "Título Título del lanzamiento * Las Tablas de Multiplicar para Niños | La Tabla…" at bounding box center [556, 263] width 1004 height 190
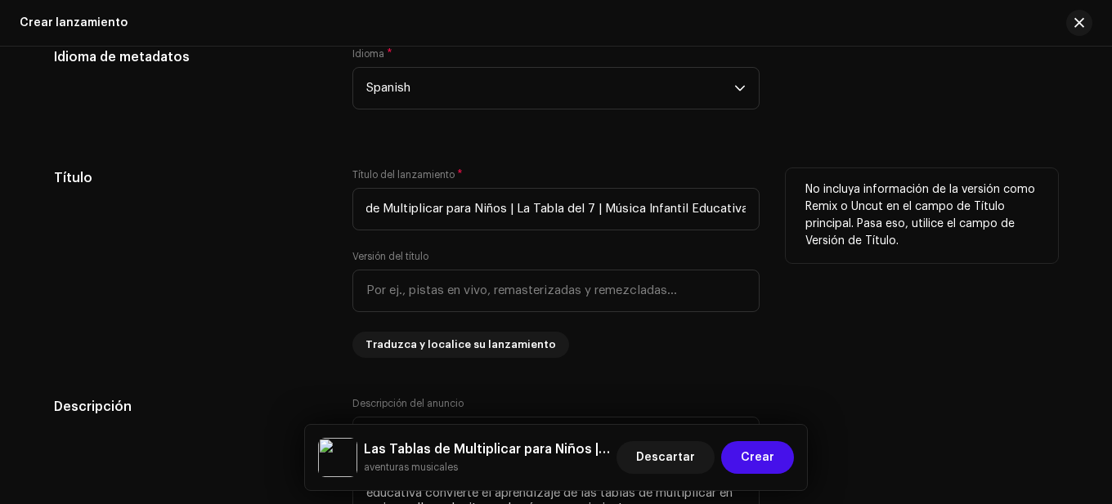
click at [786, 213] on div "No incluya información de la versión como Remix o Uncut en el campo de Título p…" at bounding box center [921, 215] width 272 height 95
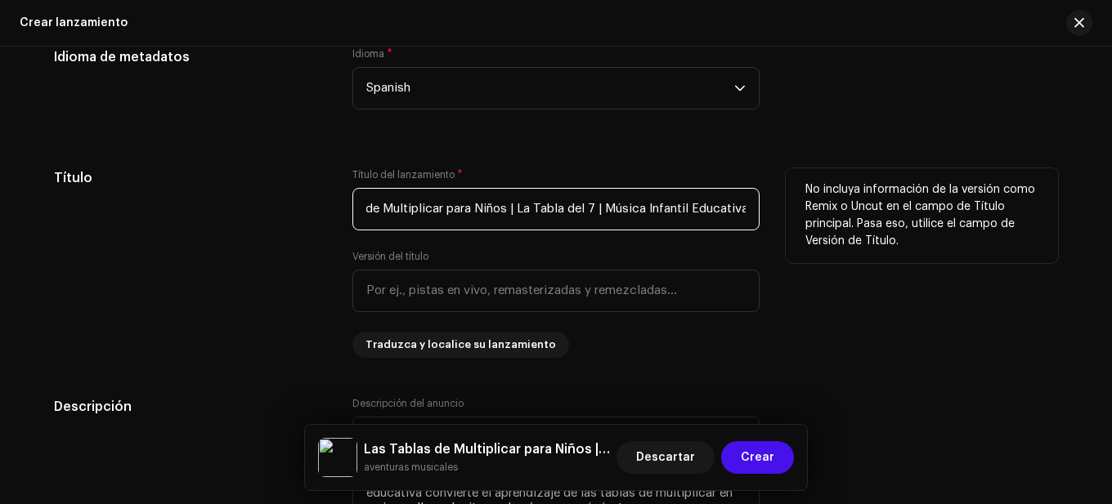
drag, startPoint x: 362, startPoint y: 205, endPoint x: 807, endPoint y: 206, distance: 444.6
click at [807, 206] on div "Título Título del lanzamiento * Las Tablas de Multiplicar para Niños | La Tabla…" at bounding box center [556, 263] width 1004 height 190
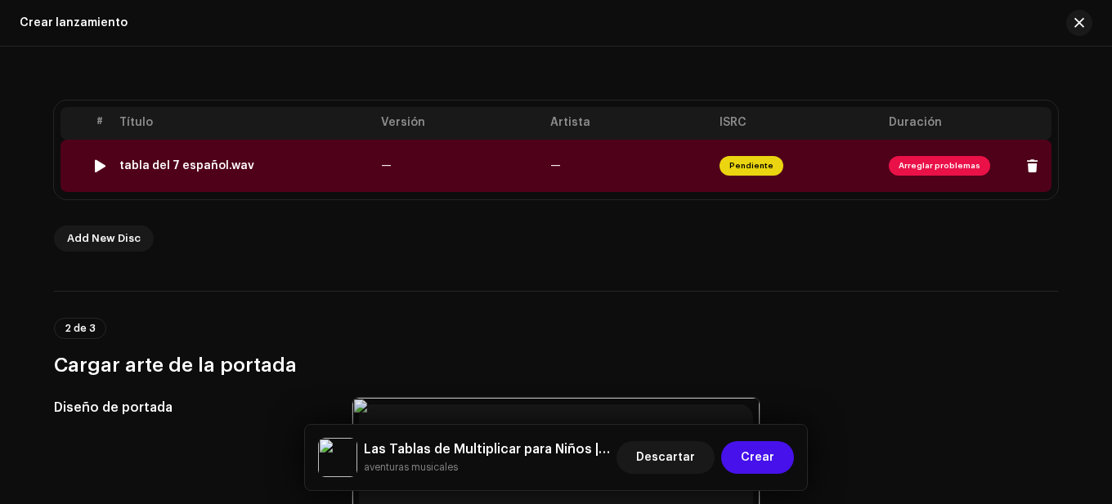
scroll to position [304, 0]
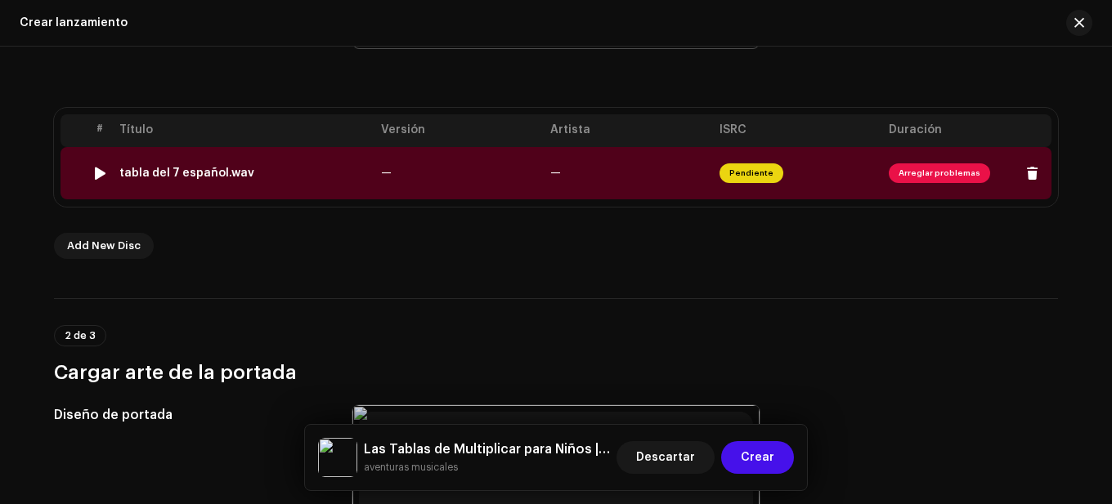
click at [401, 181] on td "—" at bounding box center [458, 173] width 169 height 52
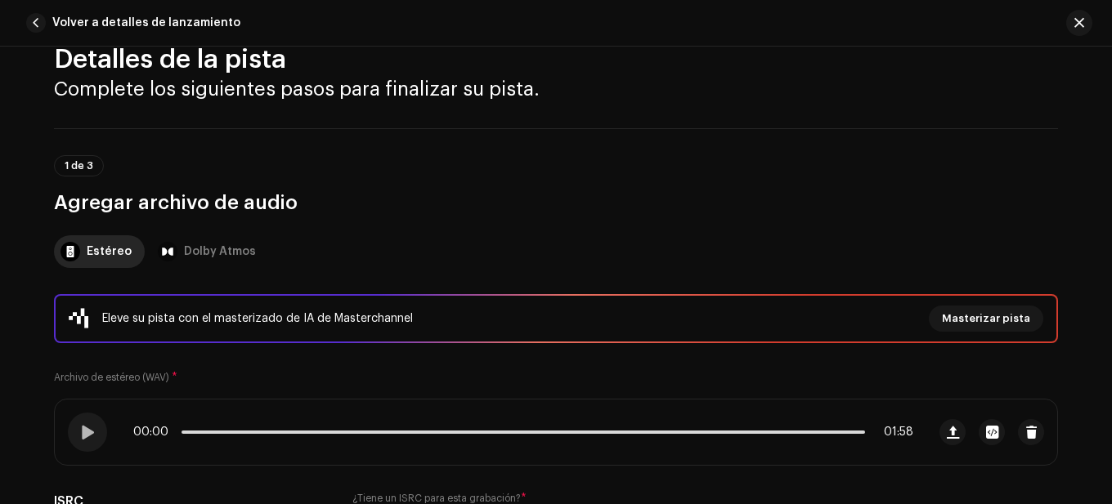
scroll to position [82, 0]
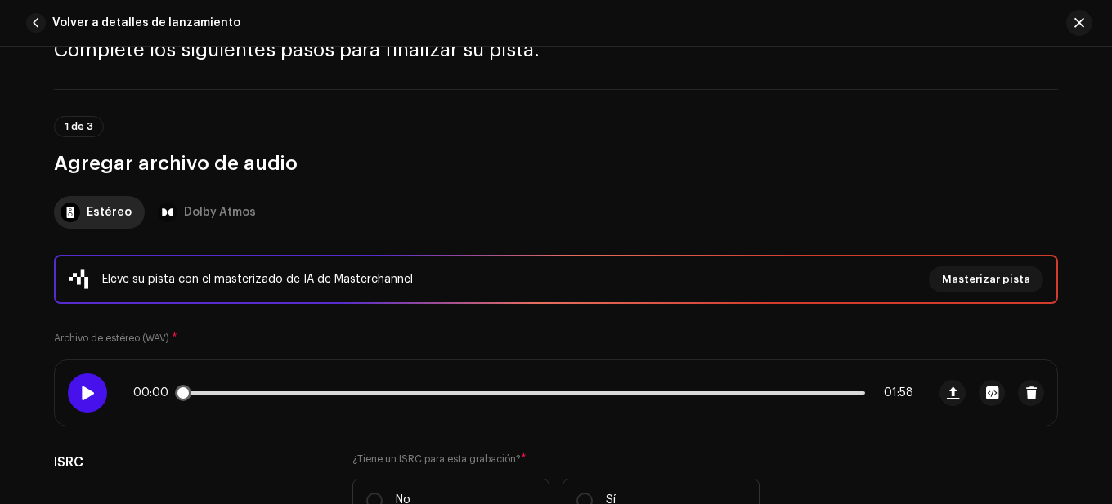
click at [89, 385] on div at bounding box center [87, 393] width 39 height 39
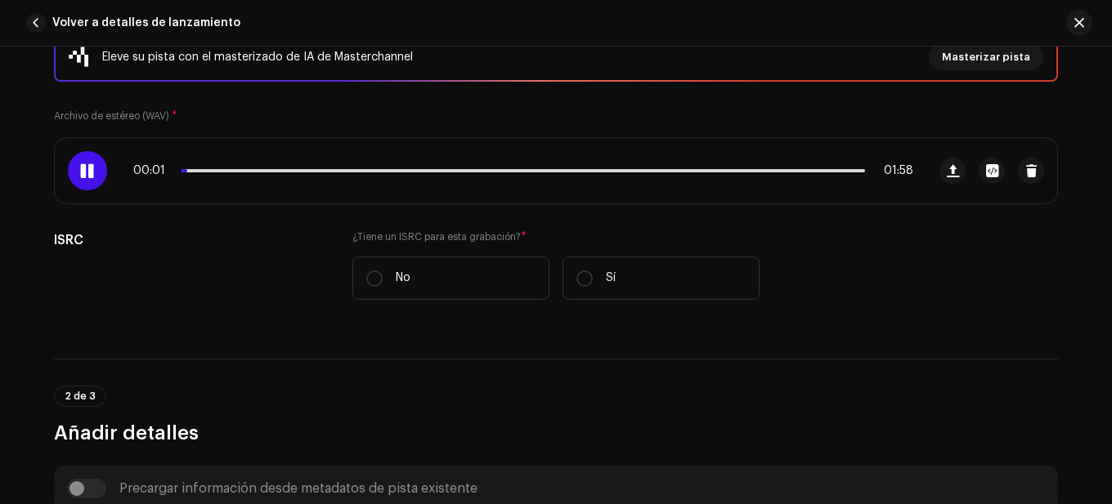
scroll to position [327, 0]
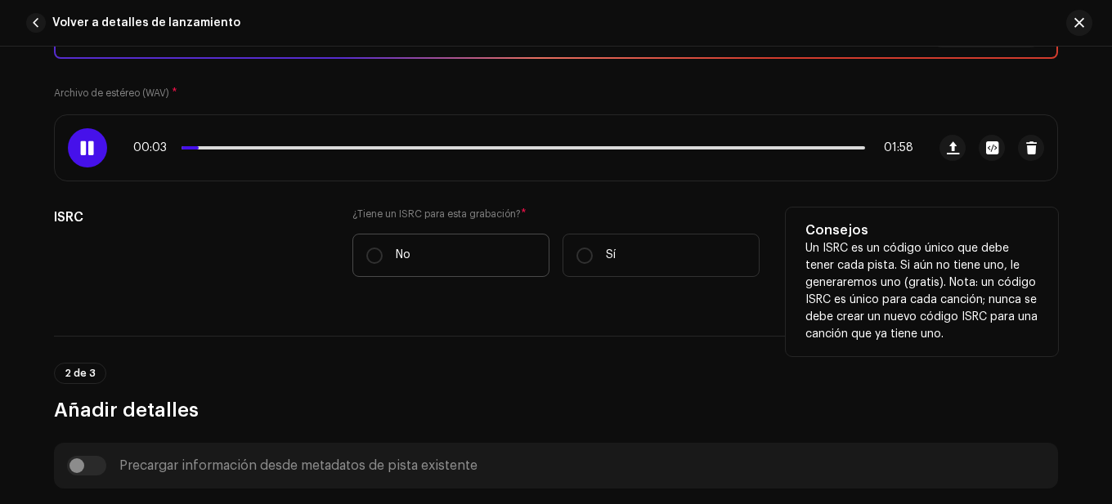
click at [383, 257] on label "No" at bounding box center [450, 255] width 197 height 43
click at [383, 257] on input "No" at bounding box center [374, 256] width 16 height 16
radio input "true"
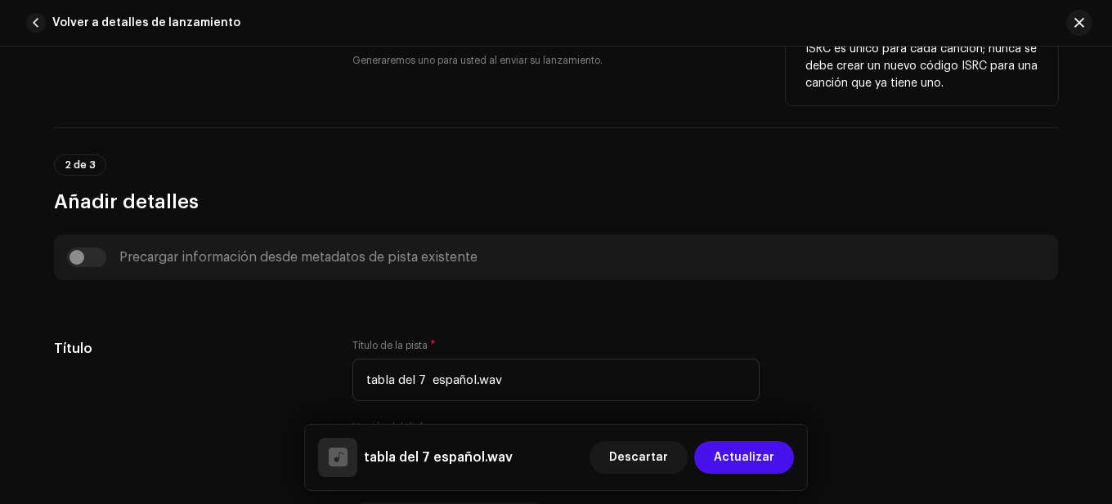
scroll to position [654, 0]
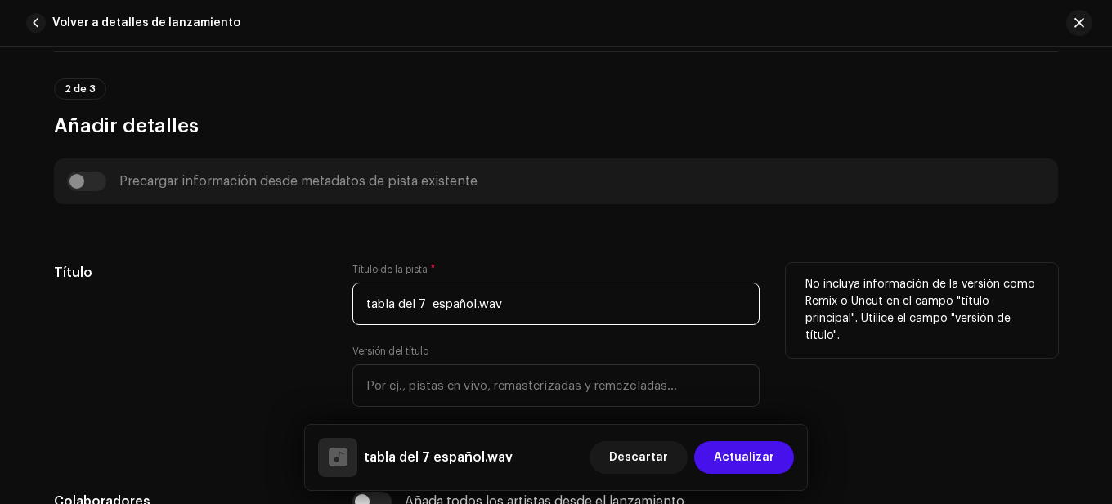
drag, startPoint x: 541, startPoint y: 301, endPoint x: 292, endPoint y: 306, distance: 249.3
click at [292, 306] on div "Título Título de la pista * tabla del 7 español.wav Versión del título Traduzca…" at bounding box center [556, 358] width 1004 height 190
paste input "Las Tablas de Multiplicar para Niños | La Tabla del 7 | Música Infantil Educati…"
type input "Las Tablas de Multiplicar para Niños | La Tabla del 7 | Música Infantil Educati…"
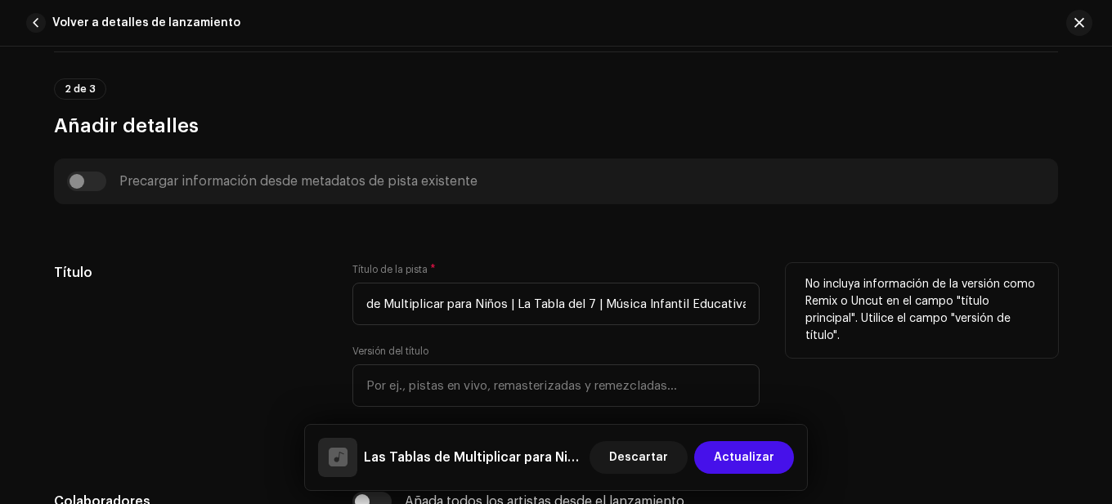
click at [292, 276] on h5 "Título" at bounding box center [190, 273] width 272 height 20
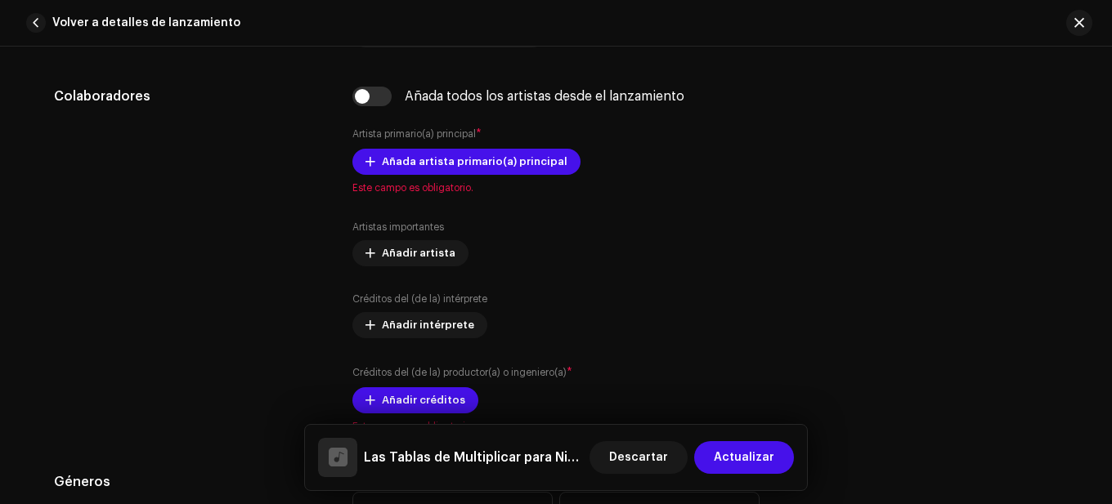
scroll to position [1063, 0]
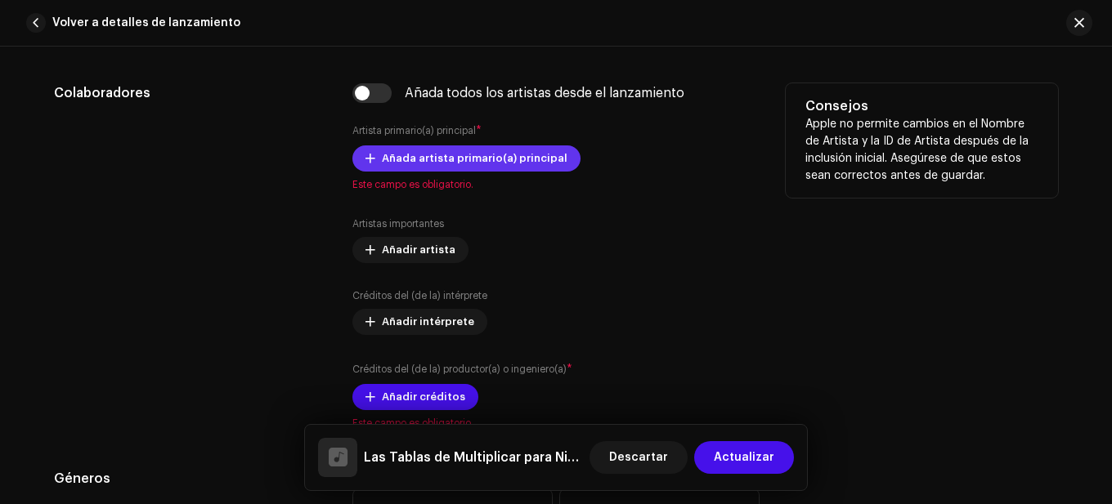
click at [435, 156] on span "Añada artista primario(a) principal" at bounding box center [475, 158] width 186 height 33
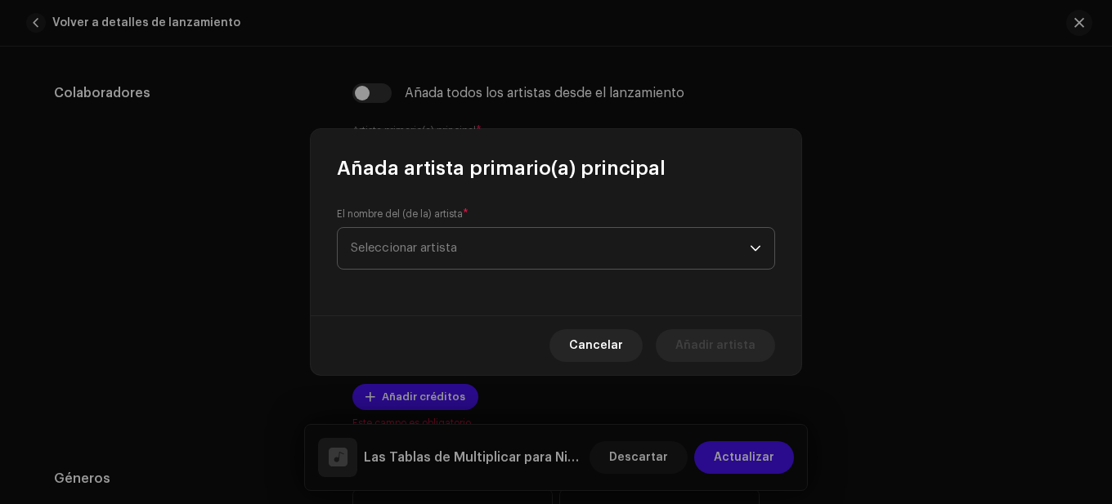
click at [454, 251] on span "Seleccionar artista" at bounding box center [404, 248] width 106 height 12
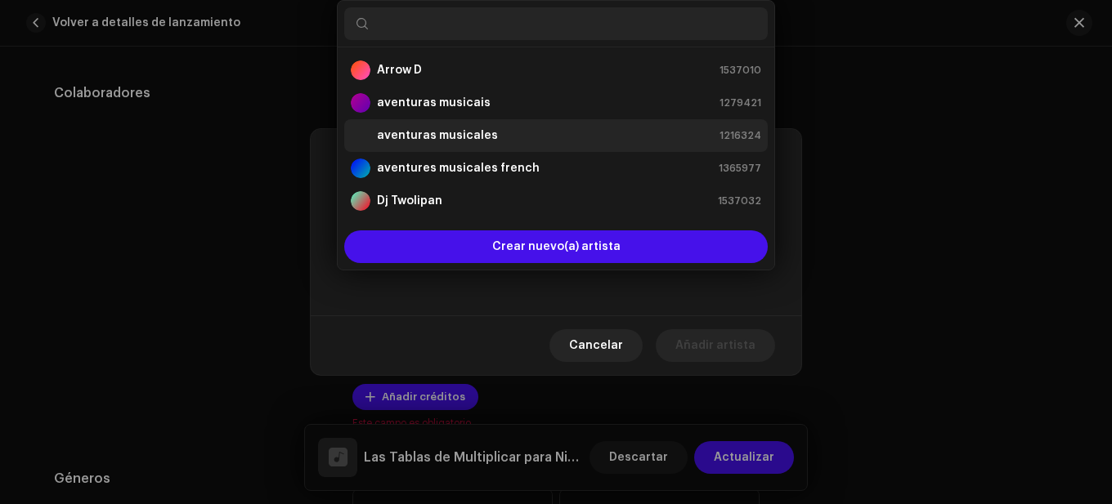
click at [454, 127] on div "aventuras musicales" at bounding box center [424, 136] width 147 height 20
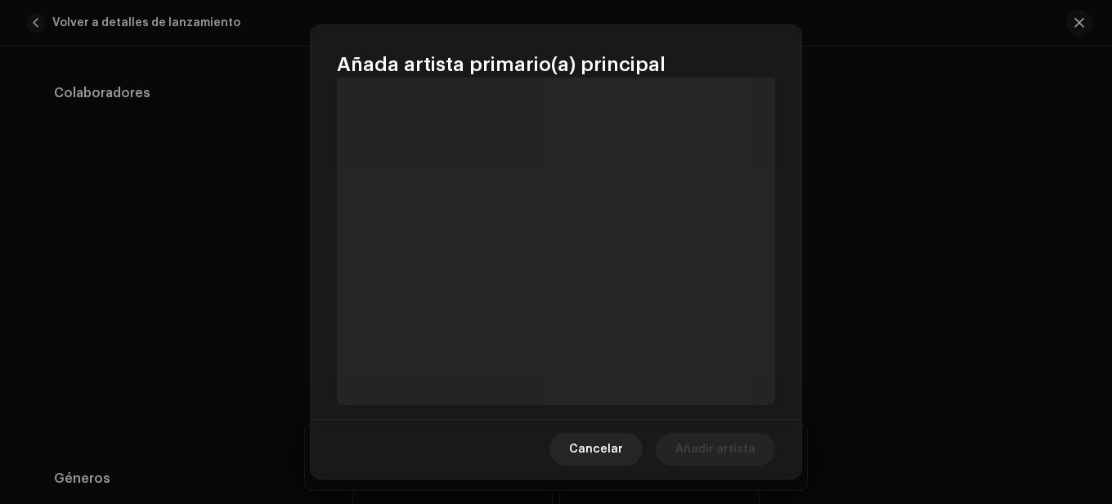
scroll to position [156, 0]
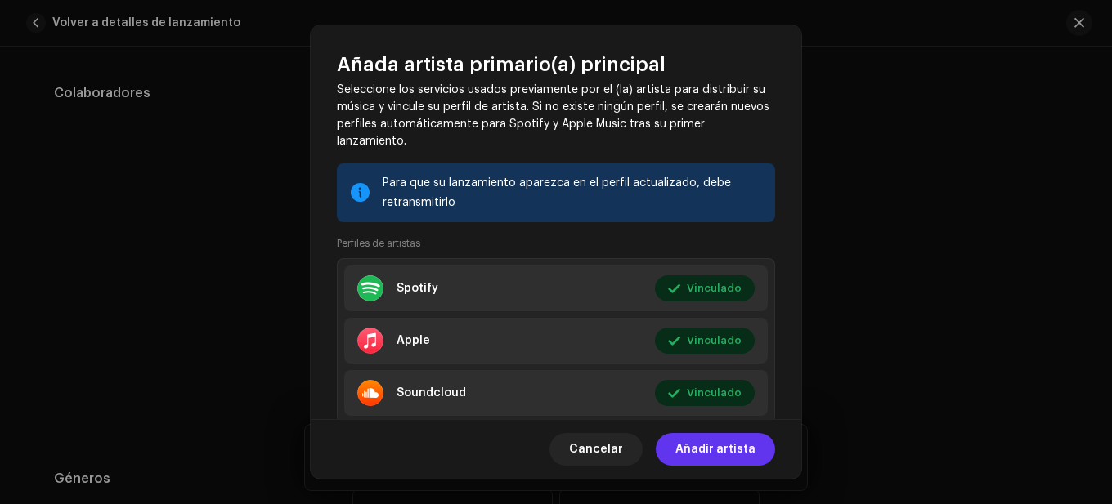
click at [740, 439] on span "Añadir artista" at bounding box center [715, 449] width 80 height 33
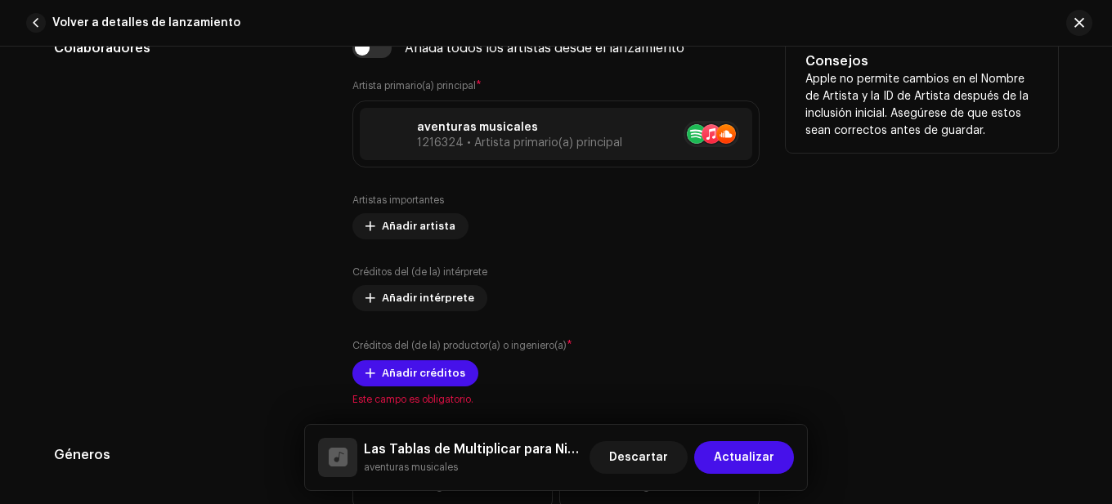
scroll to position [1144, 0]
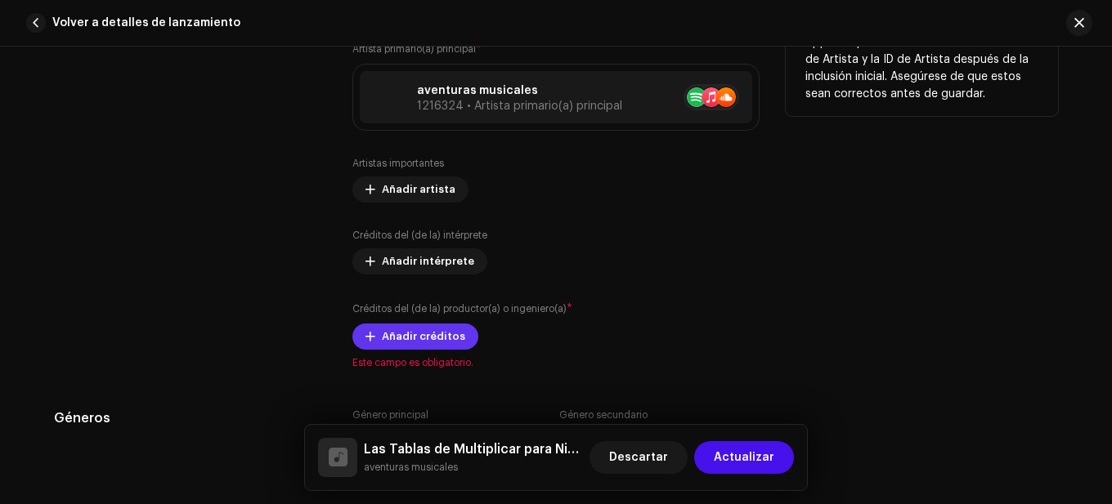
click at [429, 331] on span "Añadir créditos" at bounding box center [423, 336] width 83 height 33
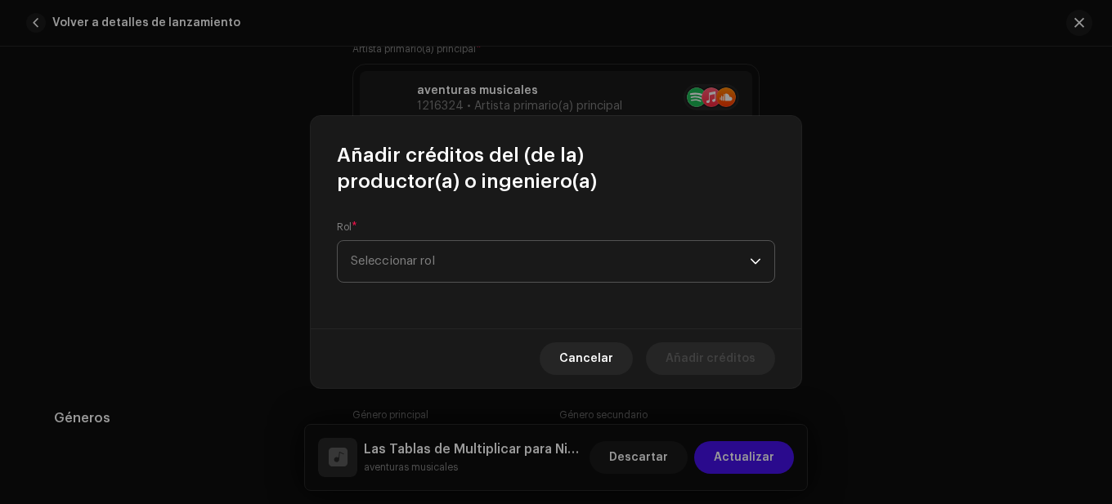
click at [465, 266] on span "Seleccionar rol" at bounding box center [550, 261] width 399 height 41
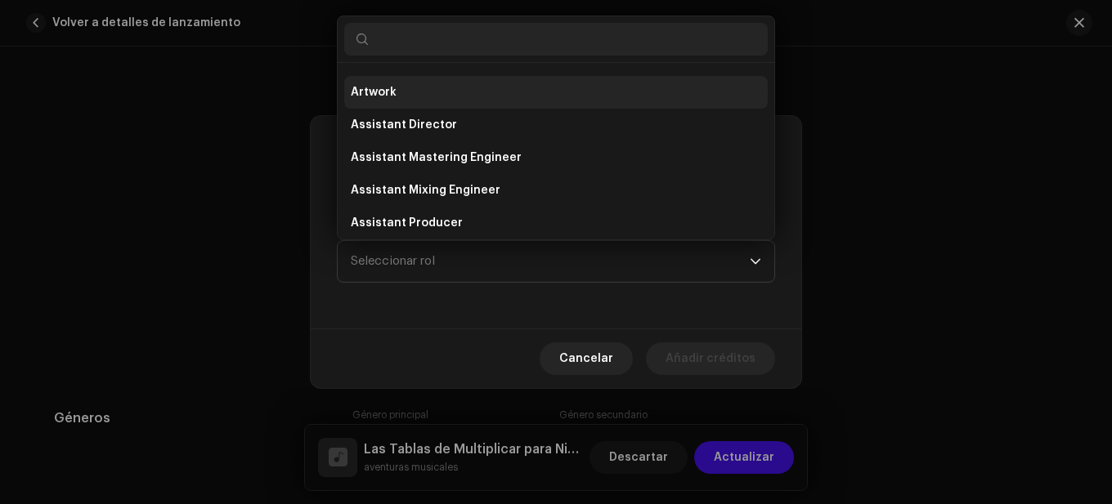
scroll to position [0, 0]
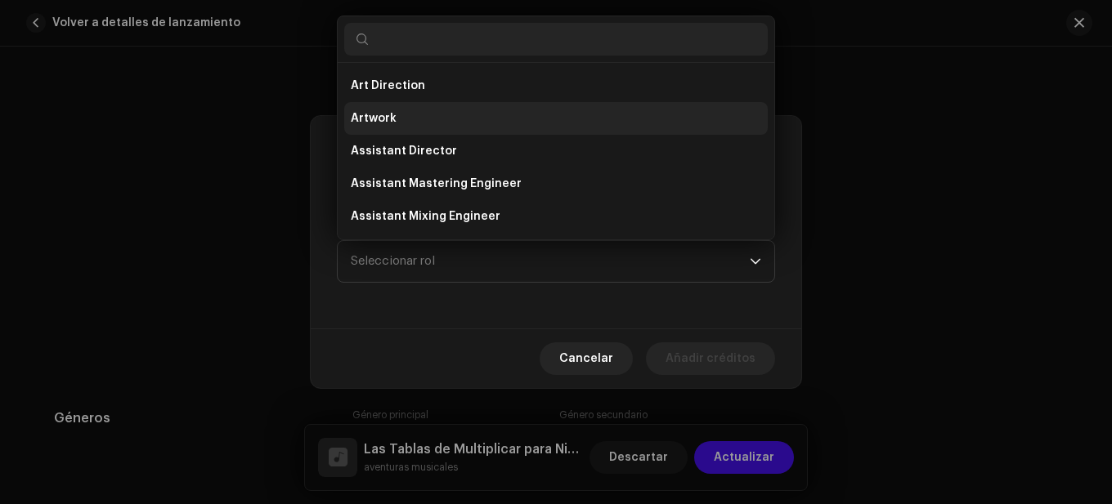
click at [416, 88] on span "Art Direction" at bounding box center [388, 86] width 74 height 16
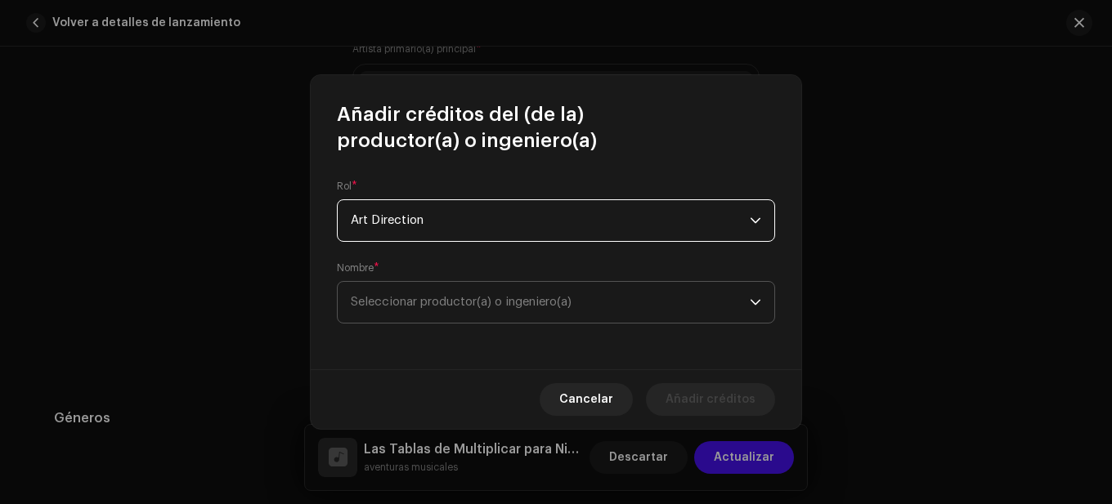
click at [434, 289] on span "Seleccionar productor(a) o ingeniero(a)" at bounding box center [550, 302] width 399 height 41
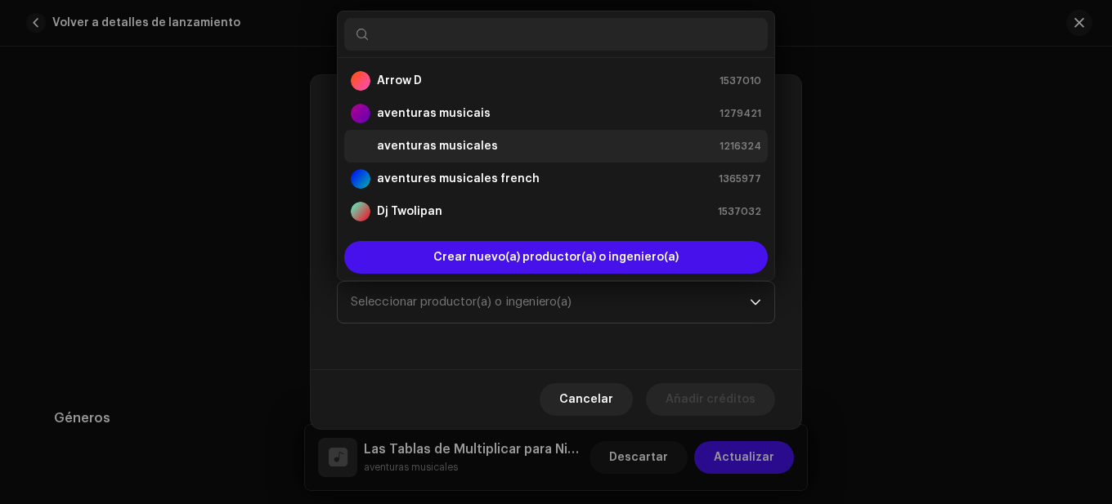
click at [437, 139] on strong "aventuras musicales" at bounding box center [437, 146] width 121 height 16
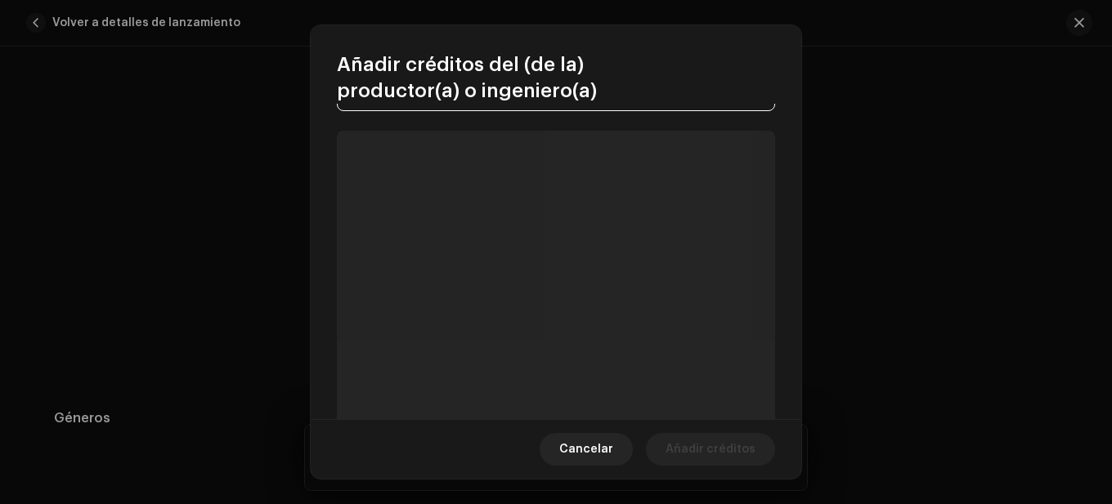
scroll to position [163, 0]
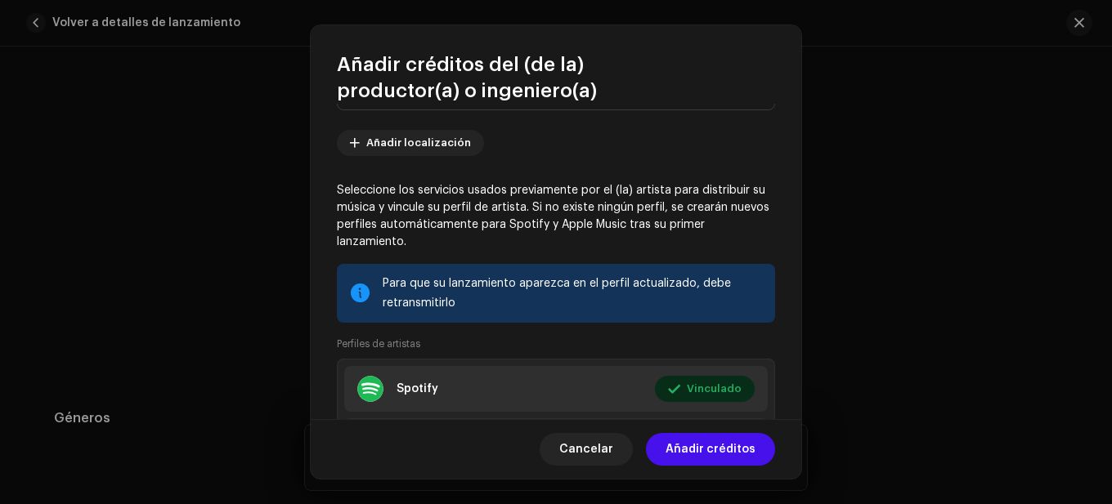
click at [700, 432] on div "Cancelar Añadir créditos" at bounding box center [556, 449] width 490 height 60
click at [702, 449] on span "Añadir créditos" at bounding box center [710, 449] width 90 height 33
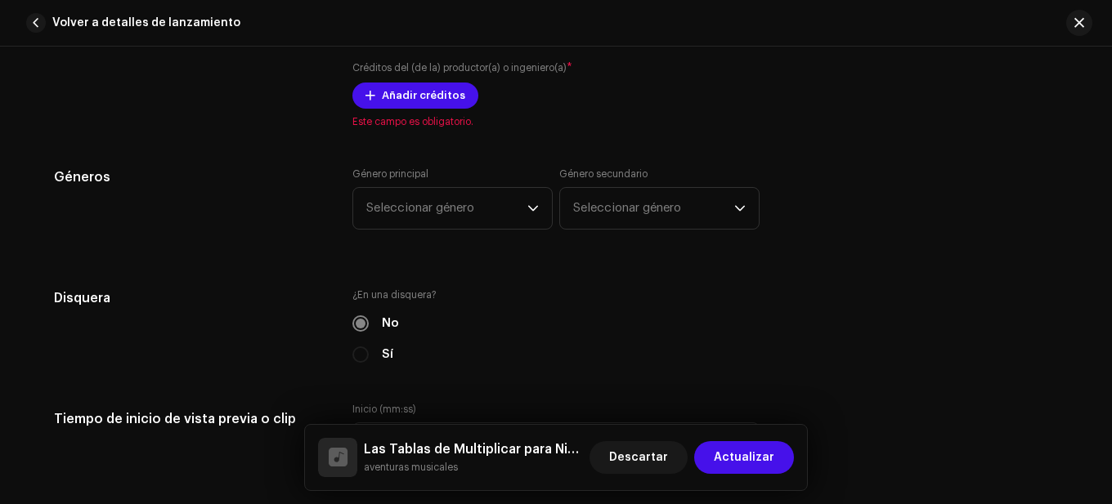
scroll to position [1389, 0]
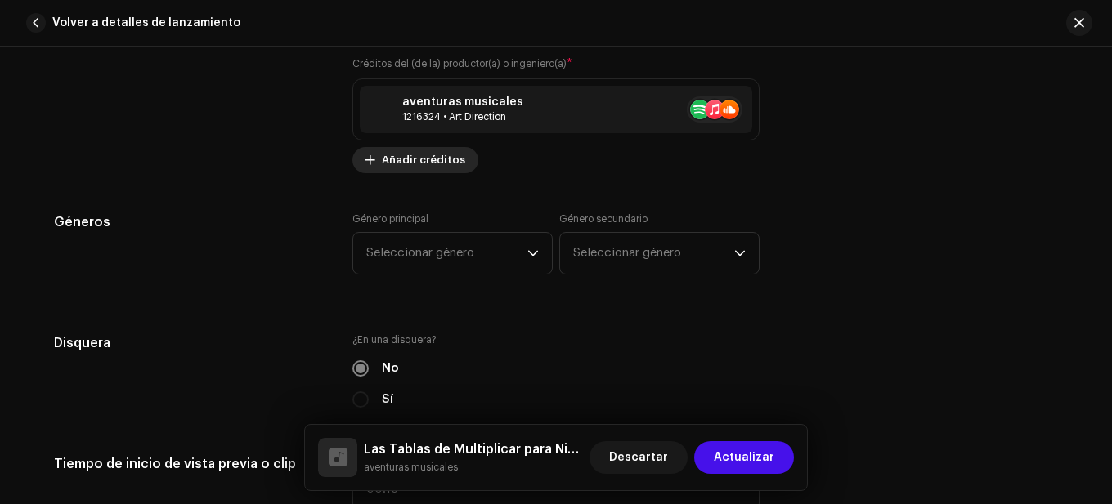
click at [447, 153] on span "Añadir créditos" at bounding box center [423, 160] width 83 height 33
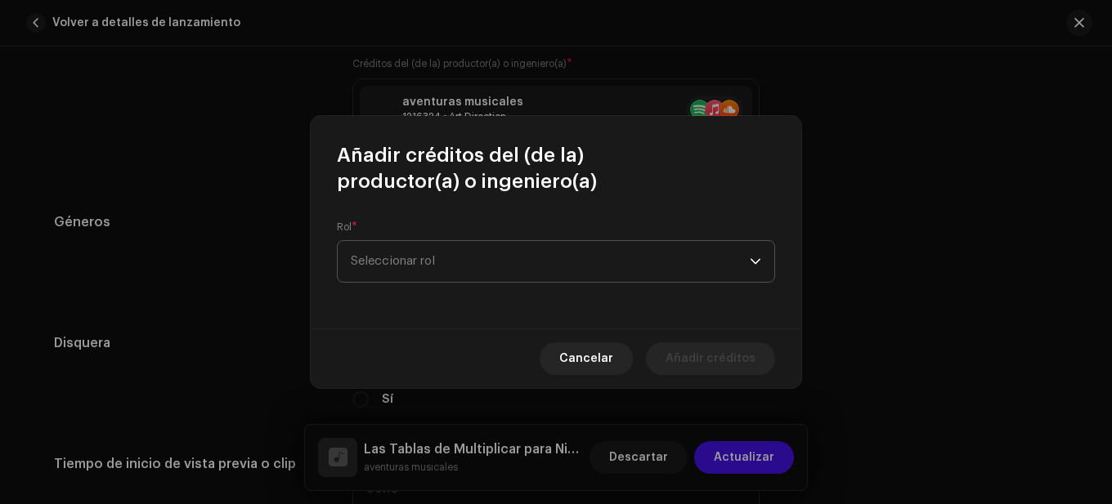
click at [463, 267] on span "Seleccionar rol" at bounding box center [550, 261] width 399 height 41
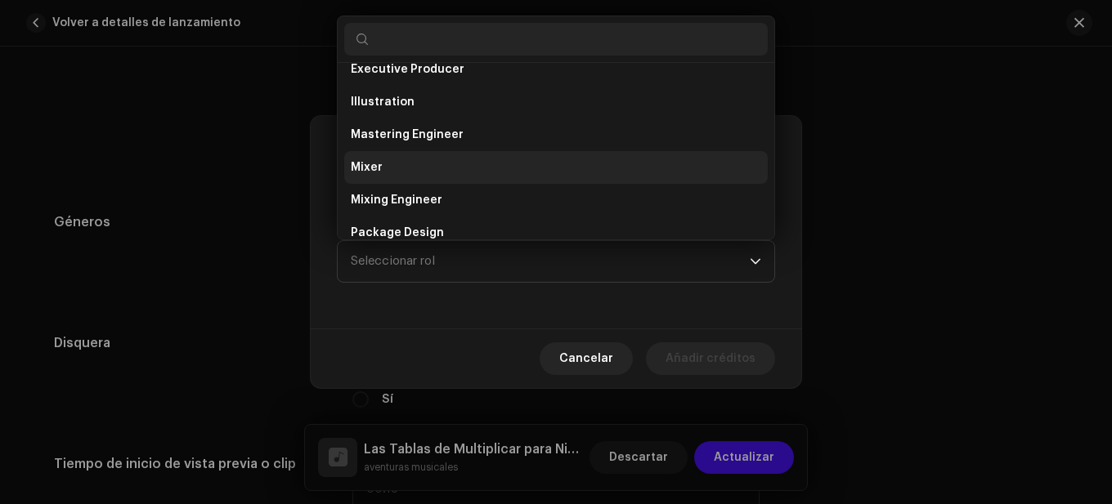
scroll to position [572, 0]
click at [388, 168] on span "Producer" at bounding box center [378, 167] width 54 height 16
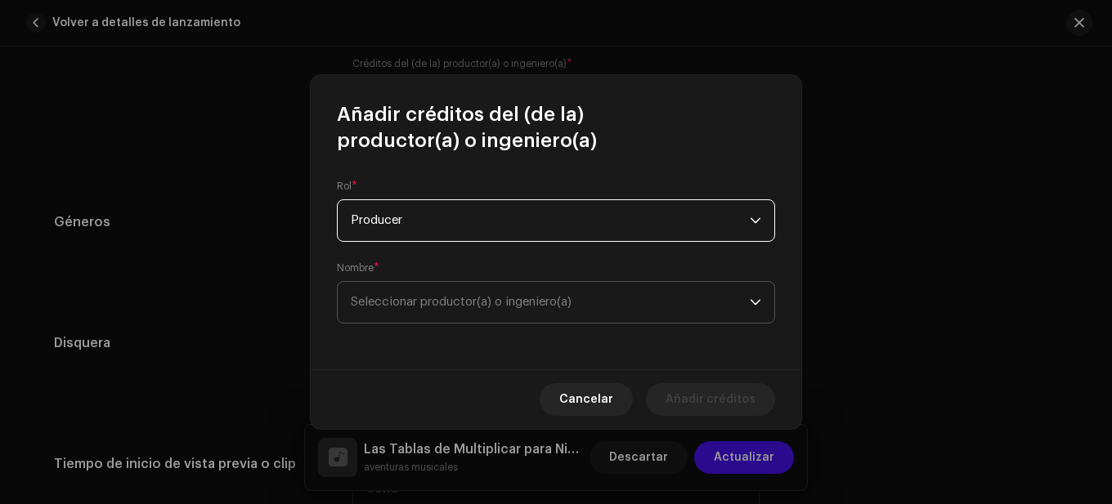
click at [472, 303] on span "Seleccionar productor(a) o ingeniero(a)" at bounding box center [461, 302] width 221 height 12
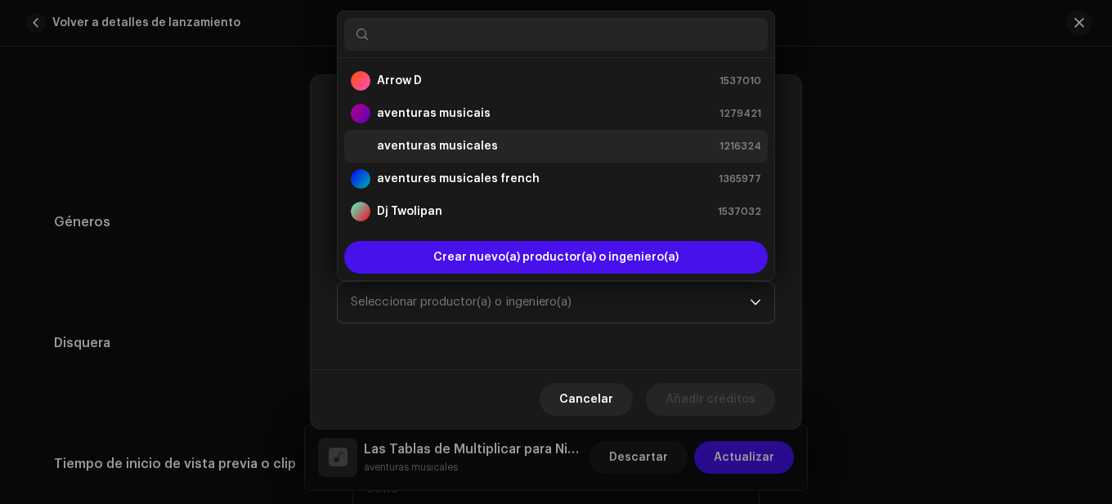
click at [432, 140] on strong "aventuras musicales" at bounding box center [437, 146] width 121 height 16
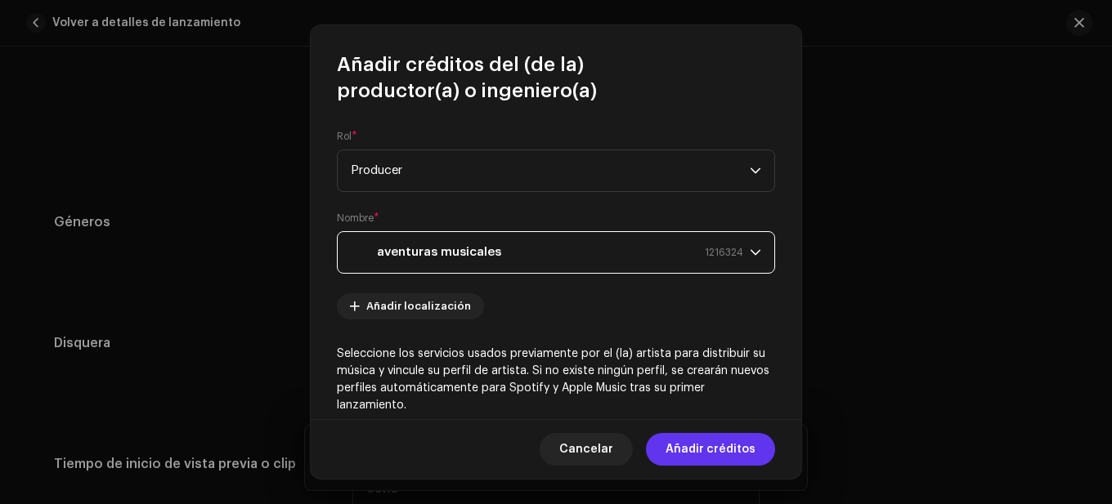
click at [677, 447] on span "Añadir créditos" at bounding box center [710, 449] width 90 height 33
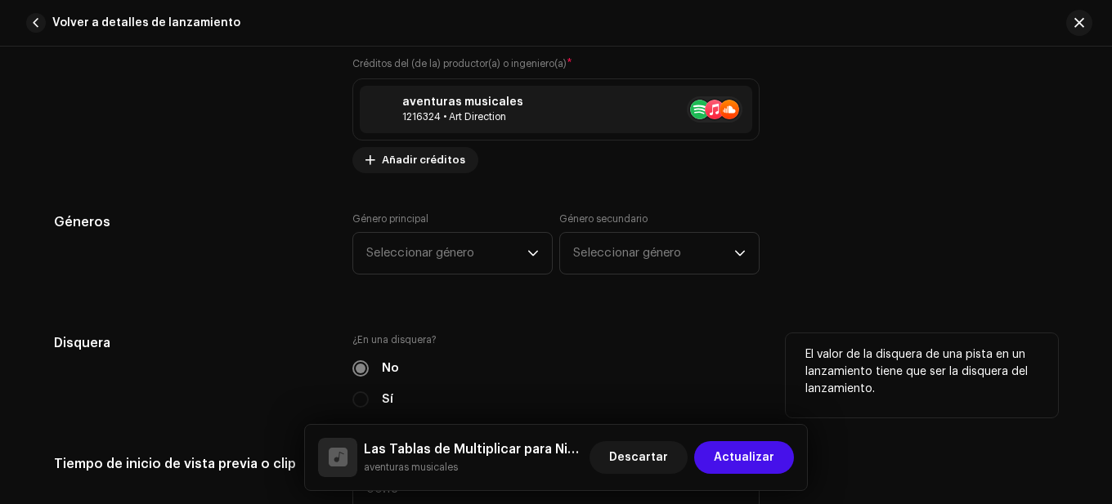
scroll to position [1471, 0]
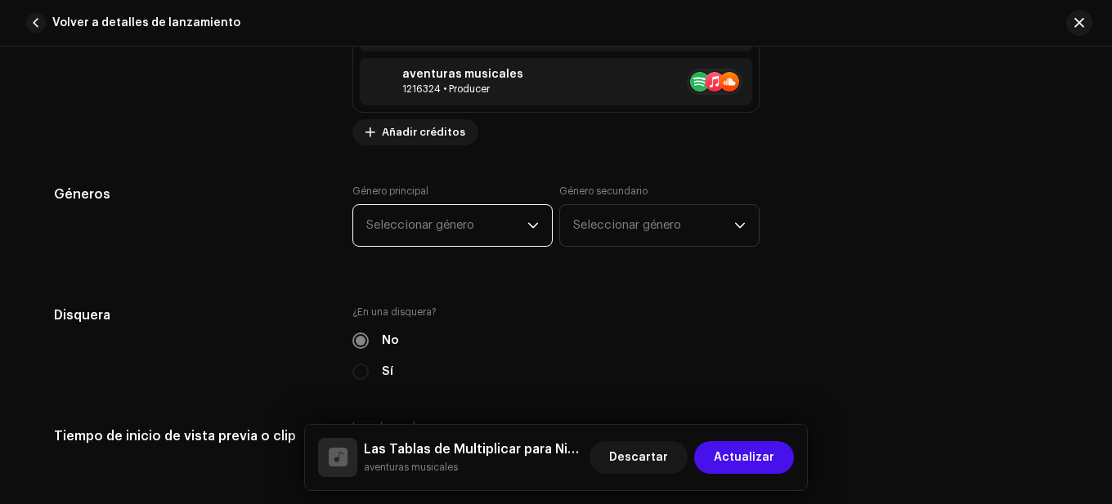
click at [473, 219] on span "Seleccionar género" at bounding box center [446, 225] width 161 height 41
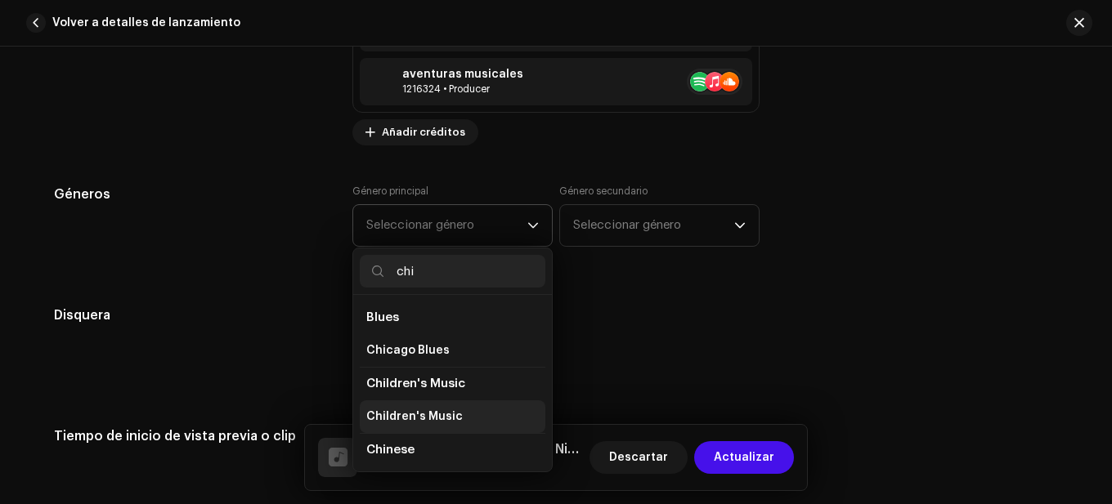
type input "chi"
click at [444, 410] on span "Children's Music" at bounding box center [414, 417] width 96 height 16
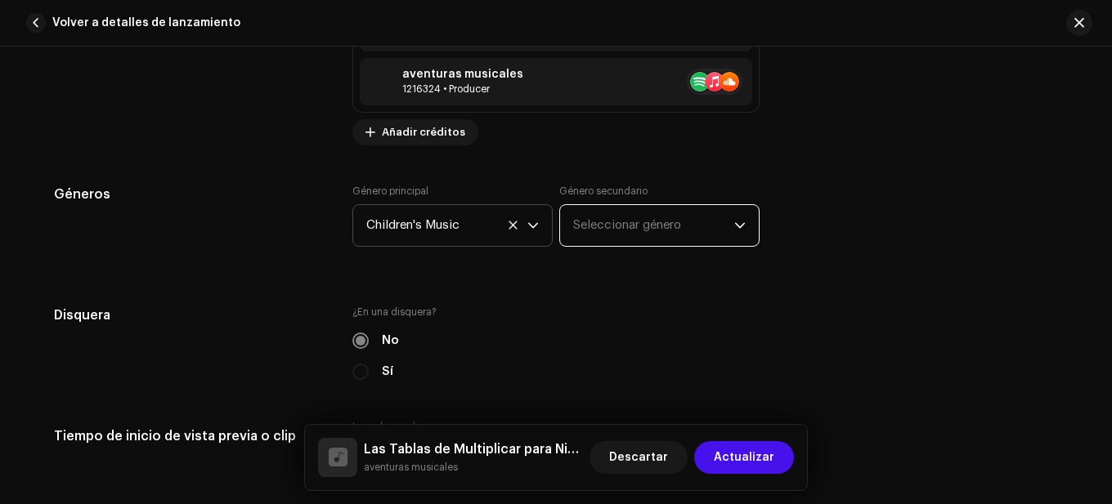
click at [605, 233] on span "Seleccionar género" at bounding box center [653, 225] width 161 height 41
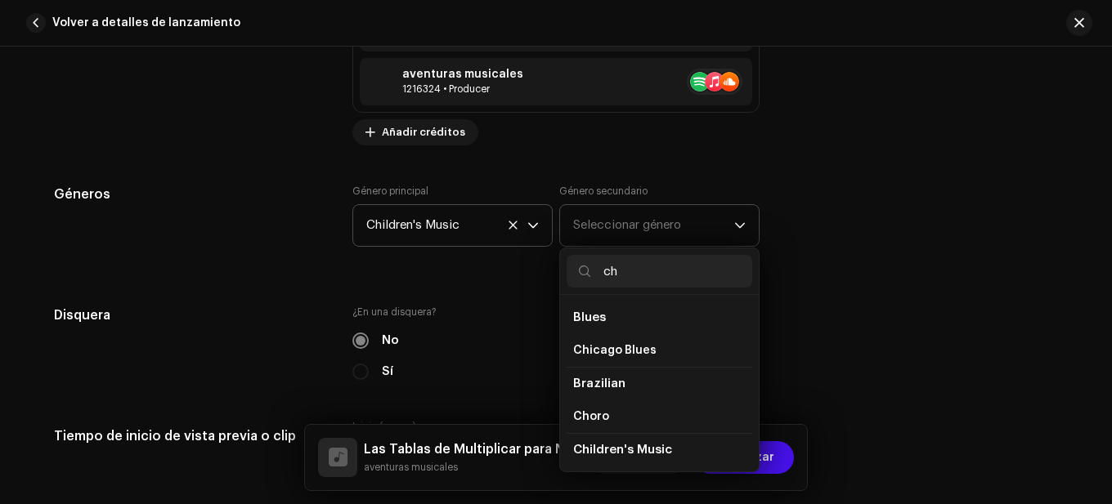
scroll to position [82, 0]
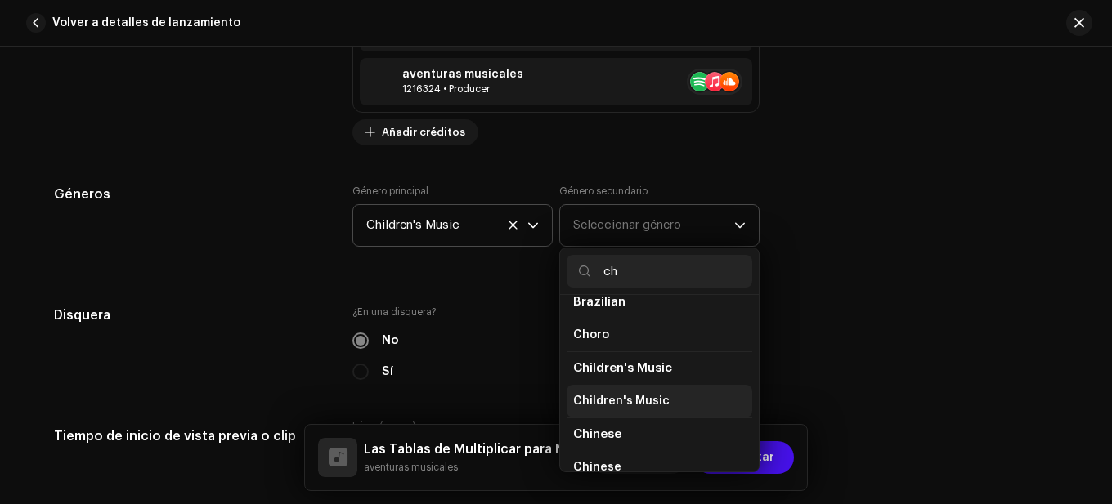
type input "ch"
click at [637, 387] on li "Children's Music" at bounding box center [659, 401] width 186 height 33
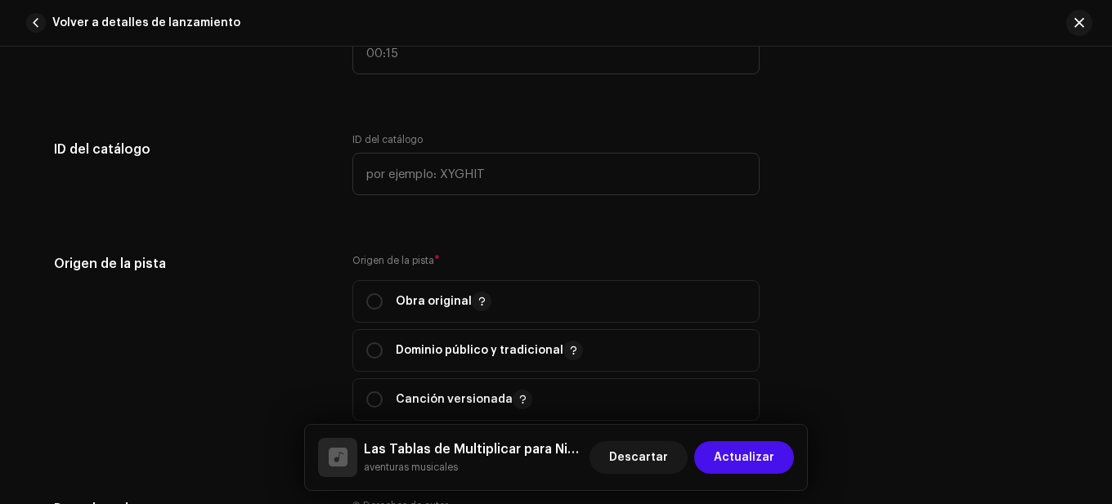
scroll to position [1880, 0]
click at [418, 306] on p "Obra original" at bounding box center [444, 301] width 96 height 20
radio input "true"
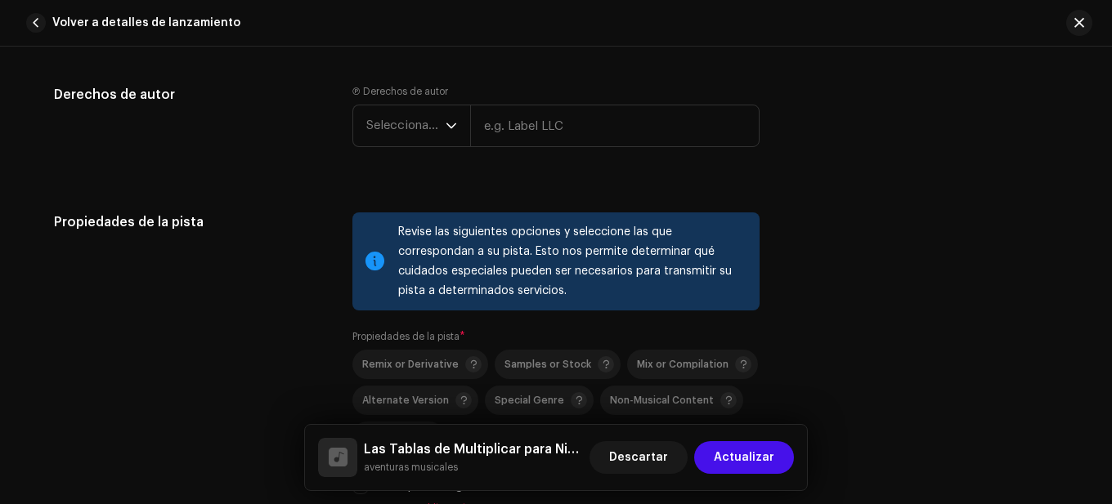
scroll to position [2288, 0]
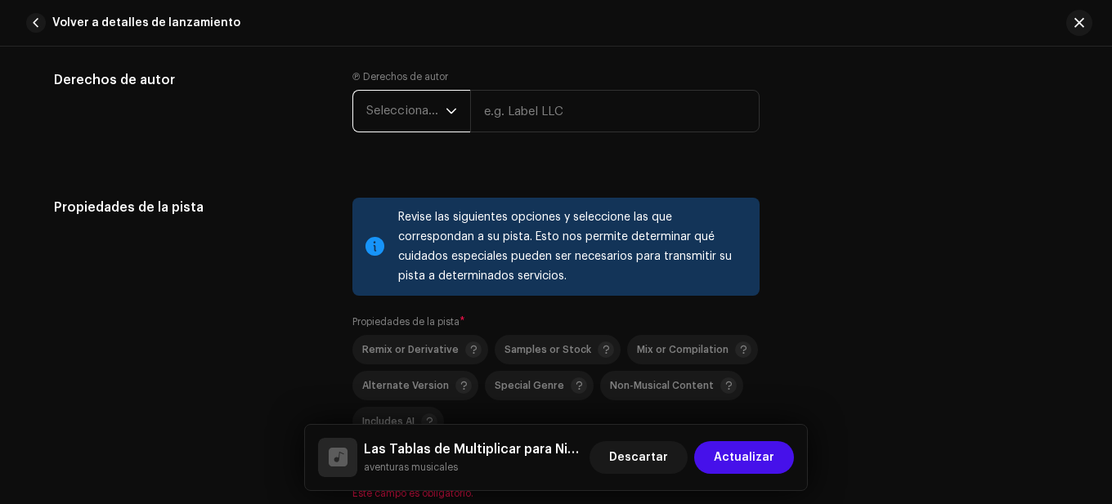
click at [418, 117] on span "Seleccionar año" at bounding box center [405, 111] width 79 height 41
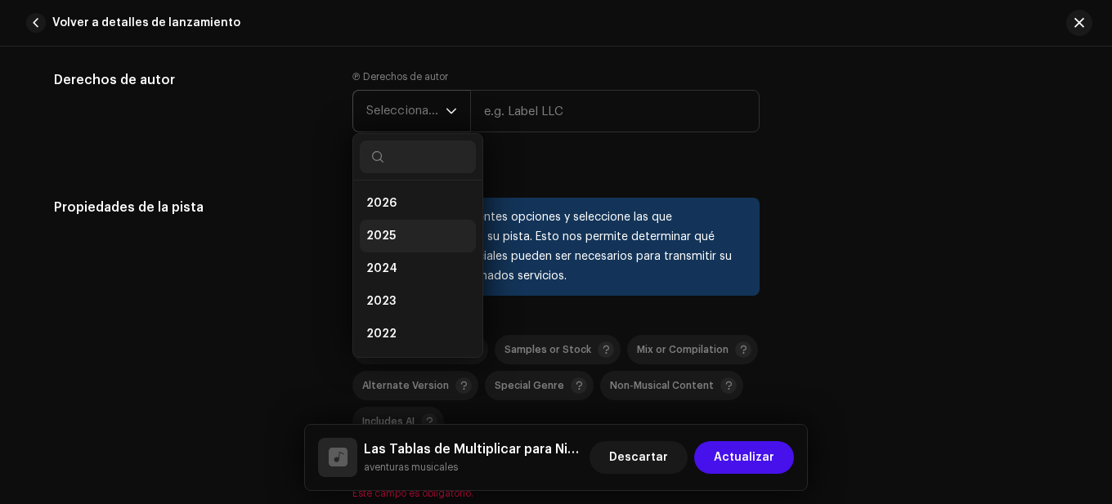
click at [400, 234] on li "2025" at bounding box center [418, 236] width 116 height 33
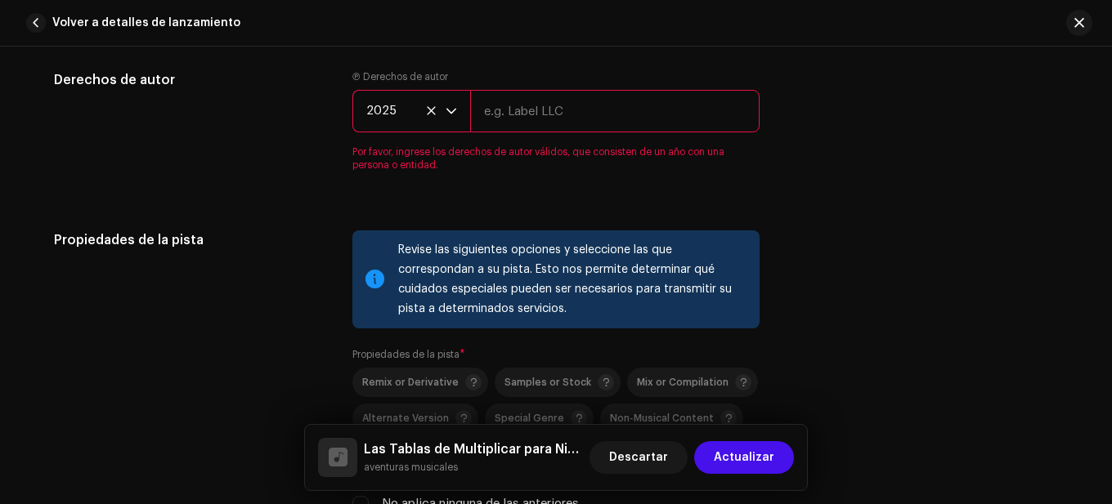
click at [506, 120] on input "text" at bounding box center [614, 111] width 289 height 43
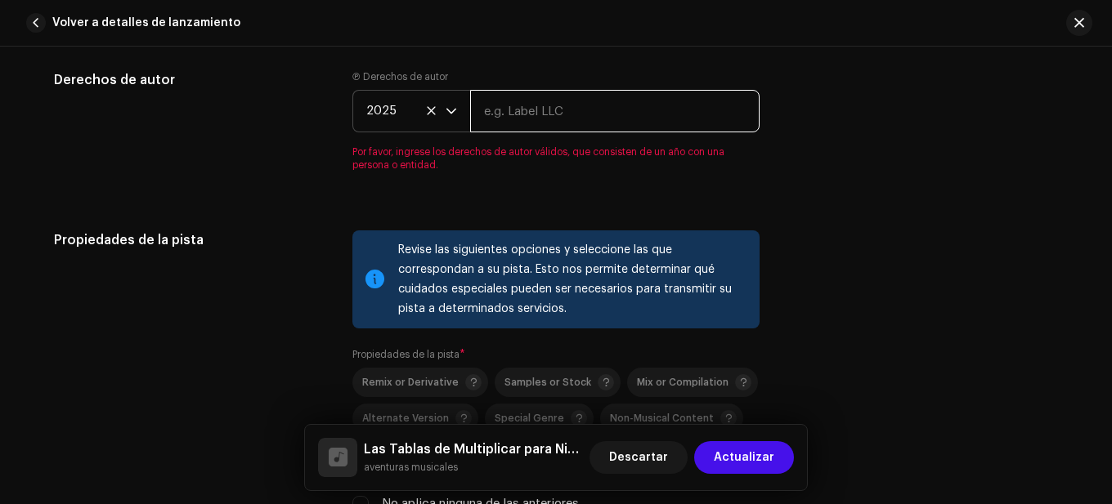
type input "aventuras musicales"
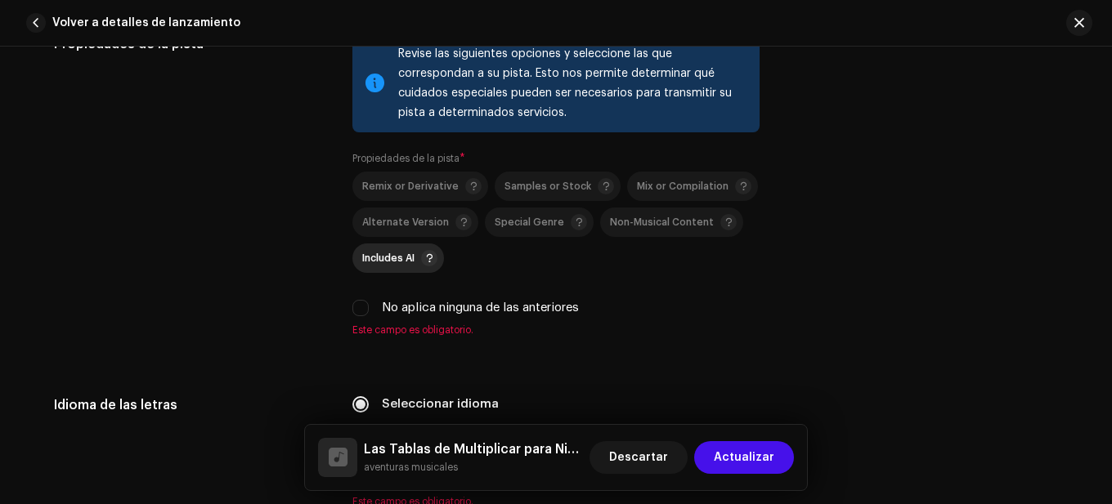
click at [398, 262] on span "Includes AI" at bounding box center [388, 258] width 52 height 11
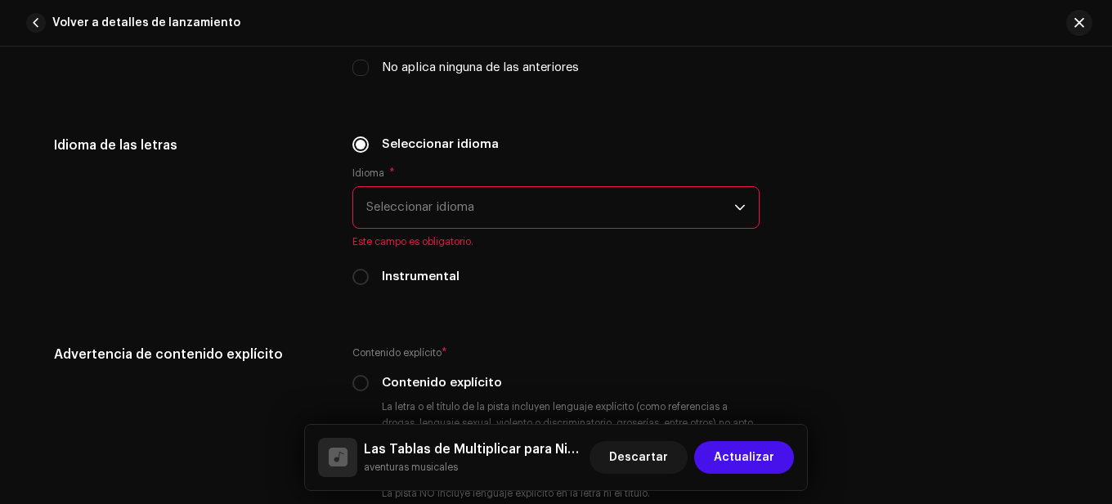
scroll to position [2697, 0]
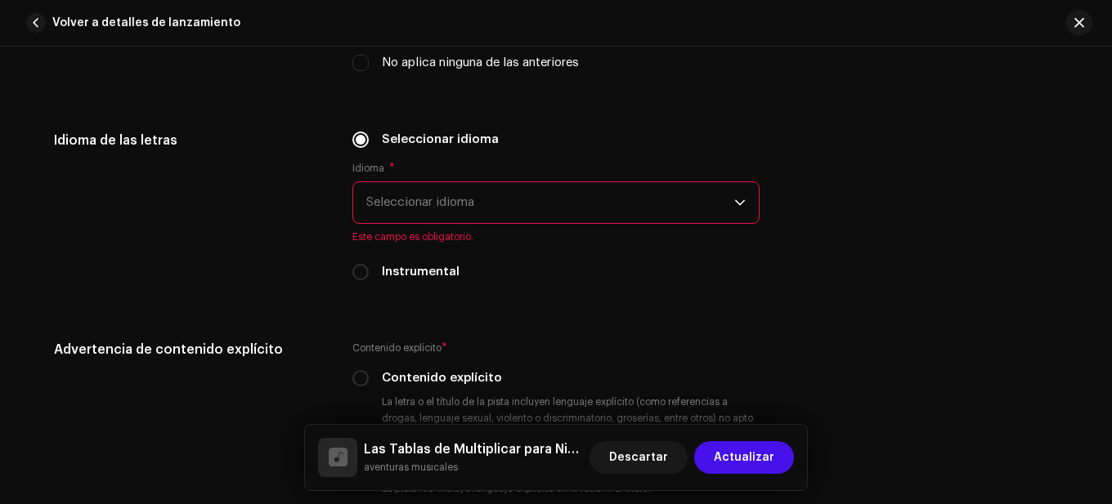
click at [506, 209] on span "Seleccionar idioma" at bounding box center [550, 202] width 368 height 41
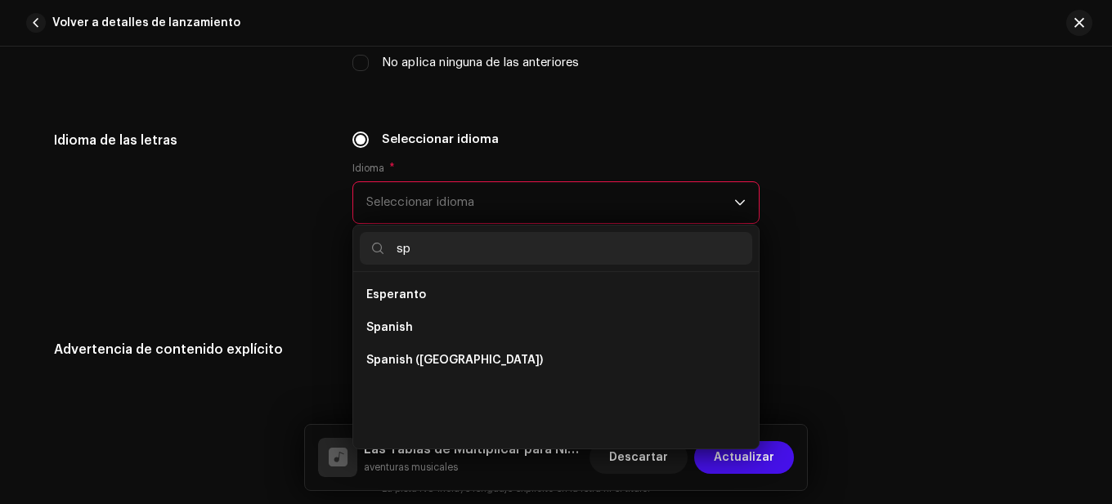
scroll to position [0, 0]
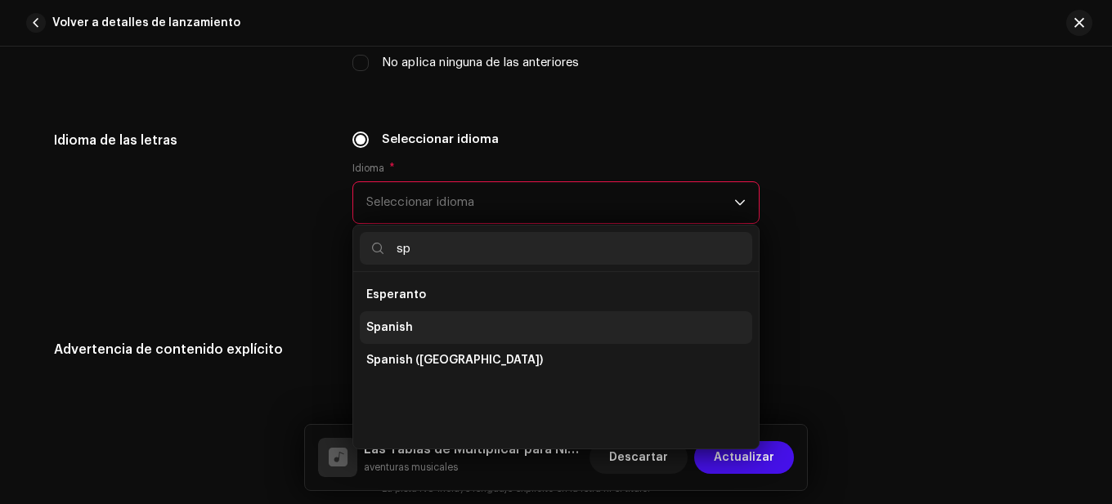
type input "sp"
click at [432, 320] on li "Spanish" at bounding box center [556, 327] width 392 height 33
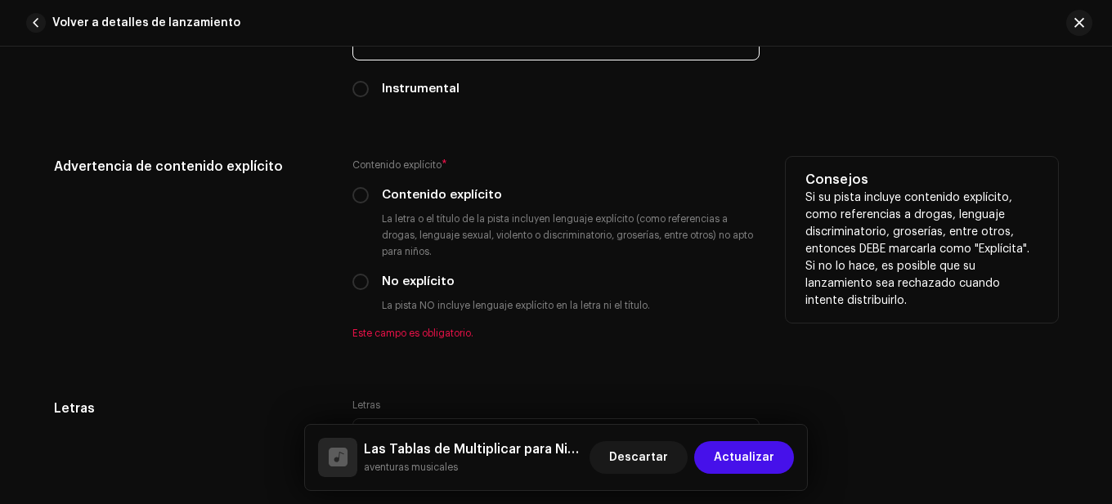
click at [411, 285] on label "No explícito" at bounding box center [418, 282] width 73 height 18
click at [369, 285] on input "No explícito" at bounding box center [360, 282] width 16 height 16
radio input "true"
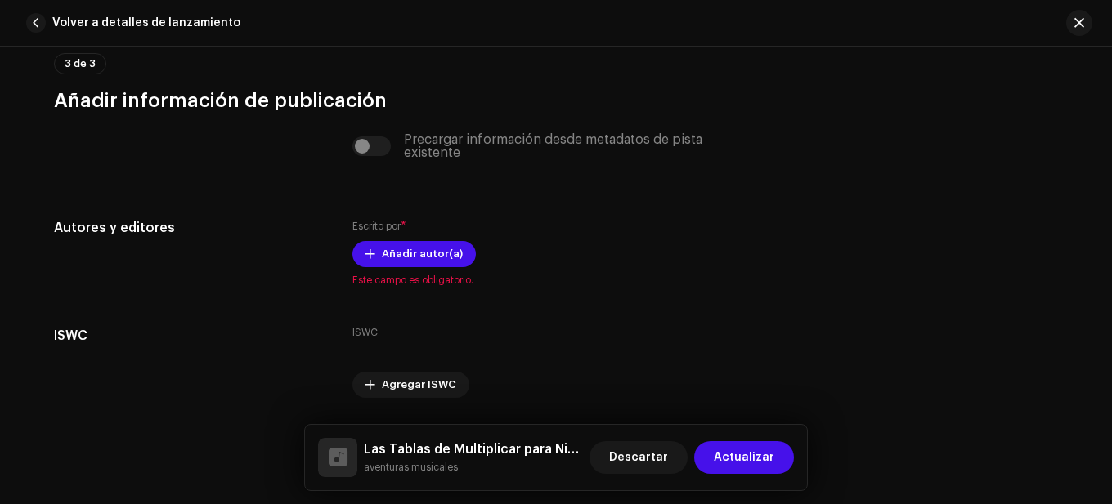
scroll to position [3405, 0]
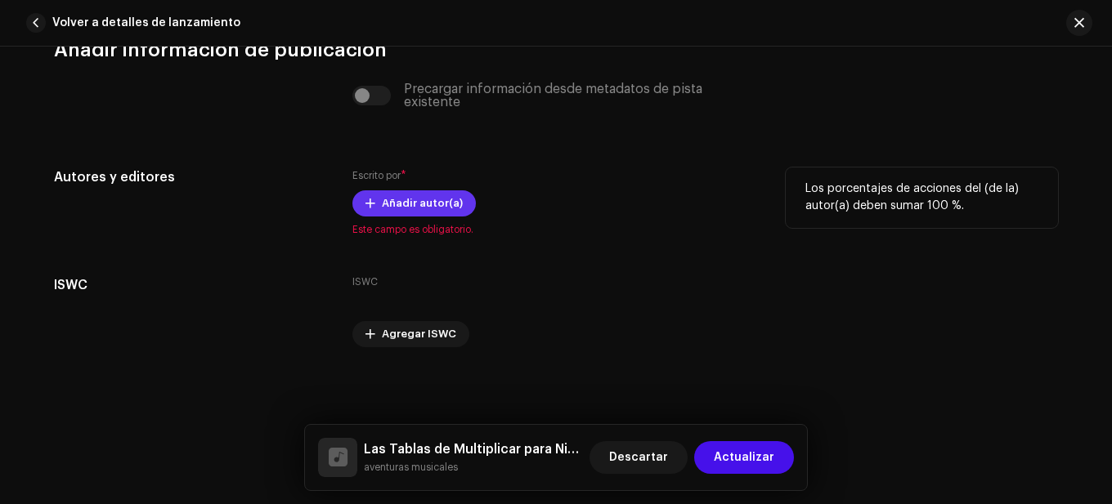
click at [430, 200] on span "Añadir autor(a)" at bounding box center [422, 203] width 81 height 33
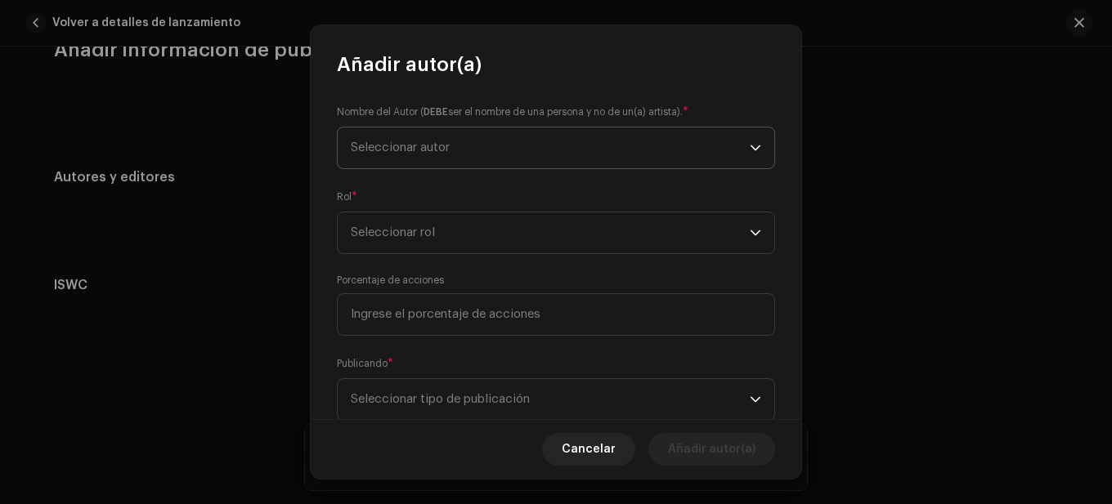
click at [503, 161] on span "Seleccionar autor" at bounding box center [550, 148] width 399 height 41
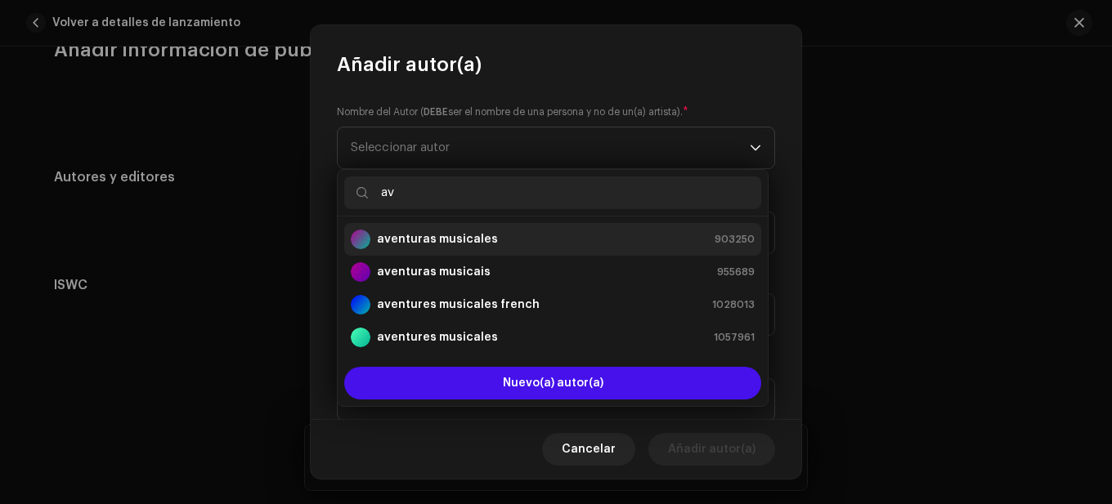
type input "av"
click at [465, 247] on strong "aventuras musicales" at bounding box center [437, 239] width 121 height 16
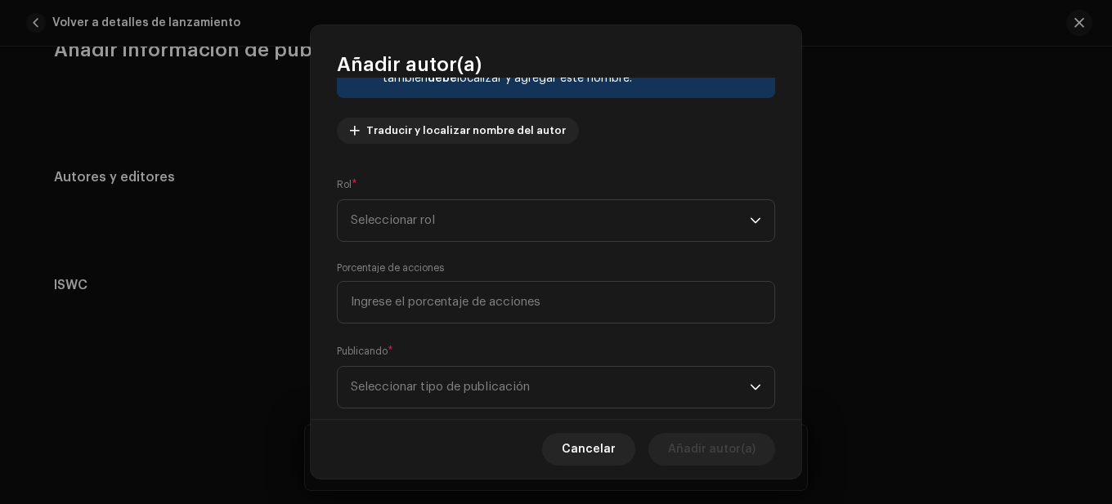
scroll to position [163, 0]
click at [549, 225] on span "Seleccionar rol" at bounding box center [550, 219] width 399 height 41
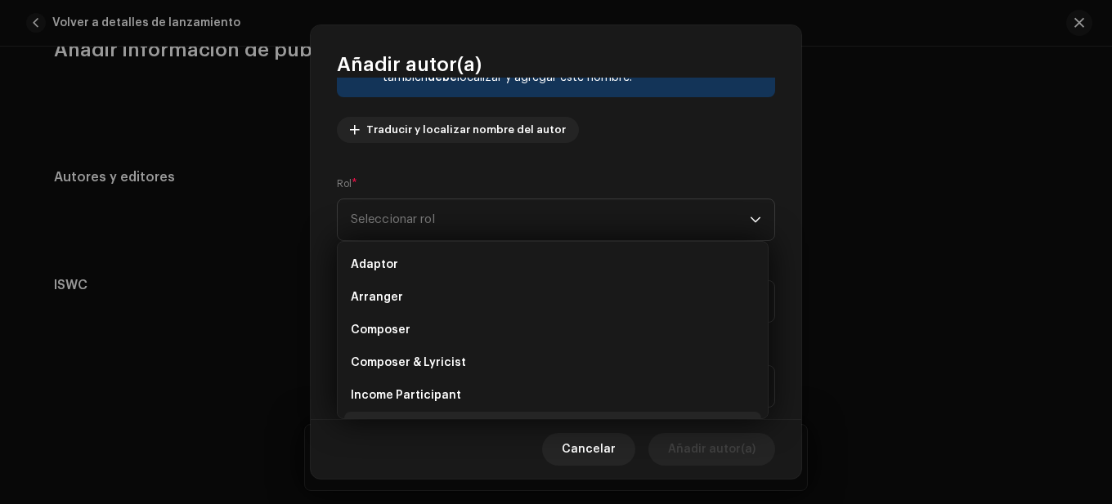
scroll to position [26, 0]
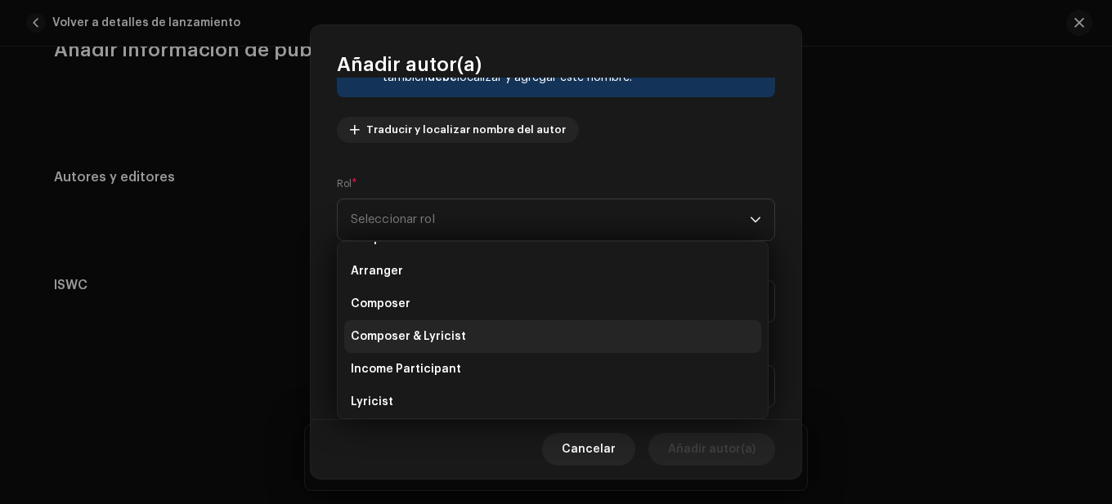
click at [414, 337] on span "Composer & Lyricist" at bounding box center [408, 337] width 115 height 16
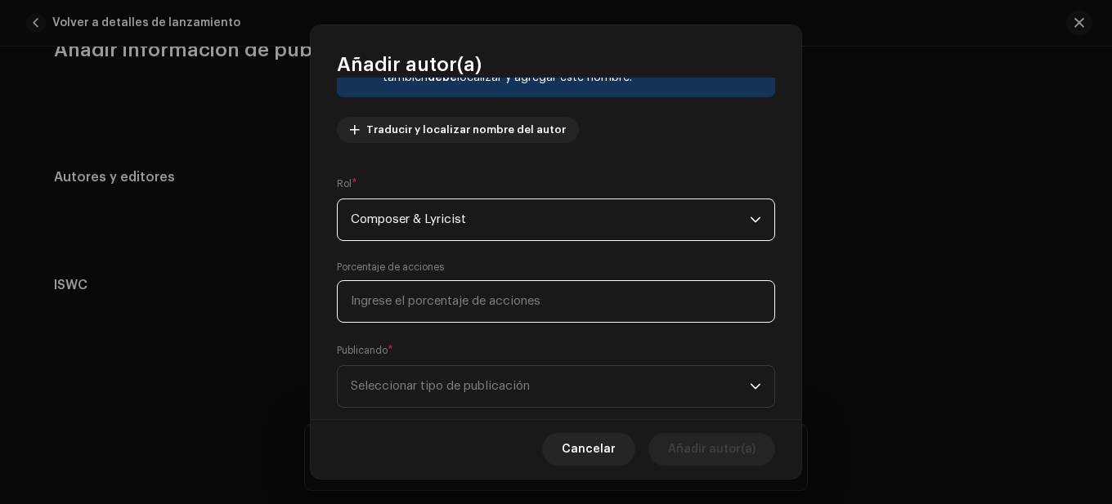
click at [433, 307] on input at bounding box center [556, 301] width 438 height 43
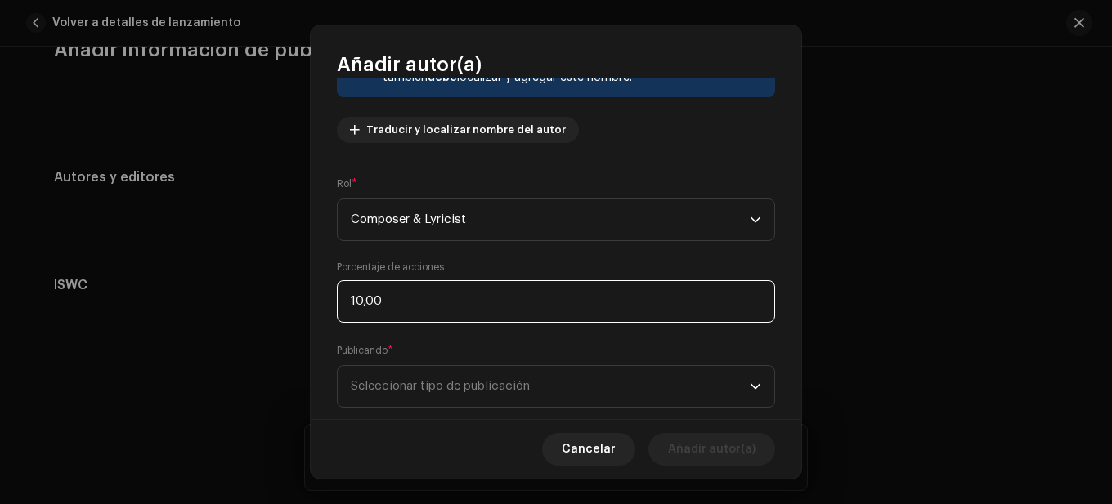
type input "100,00"
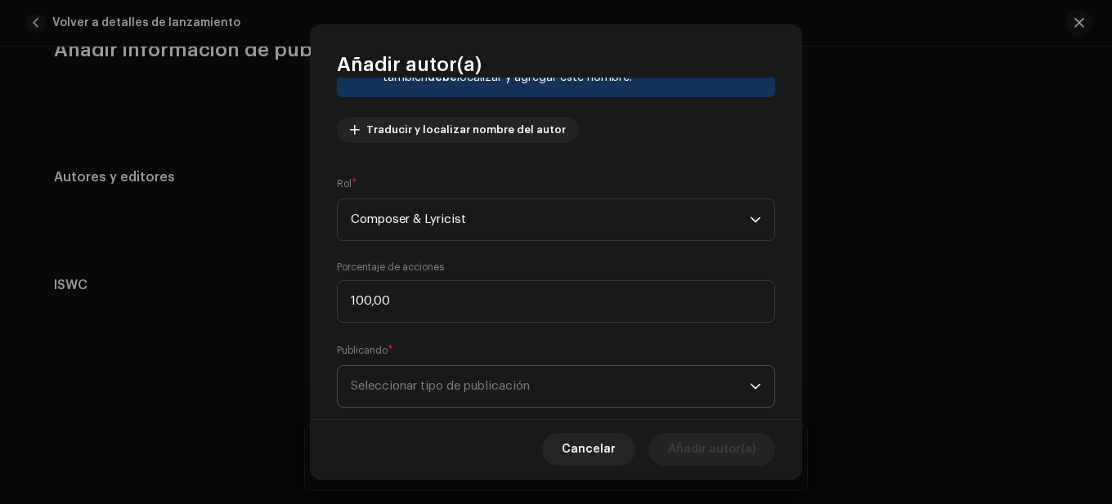
click at [428, 388] on span "Seleccionar tipo de publicación" at bounding box center [550, 386] width 399 height 41
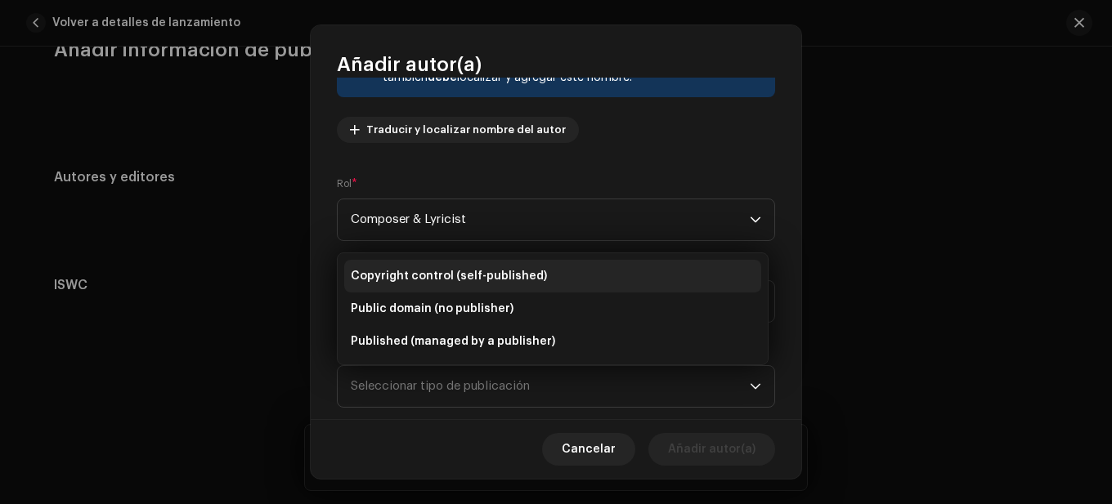
click at [418, 275] on span "Copyright control (self-published)" at bounding box center [449, 276] width 196 height 16
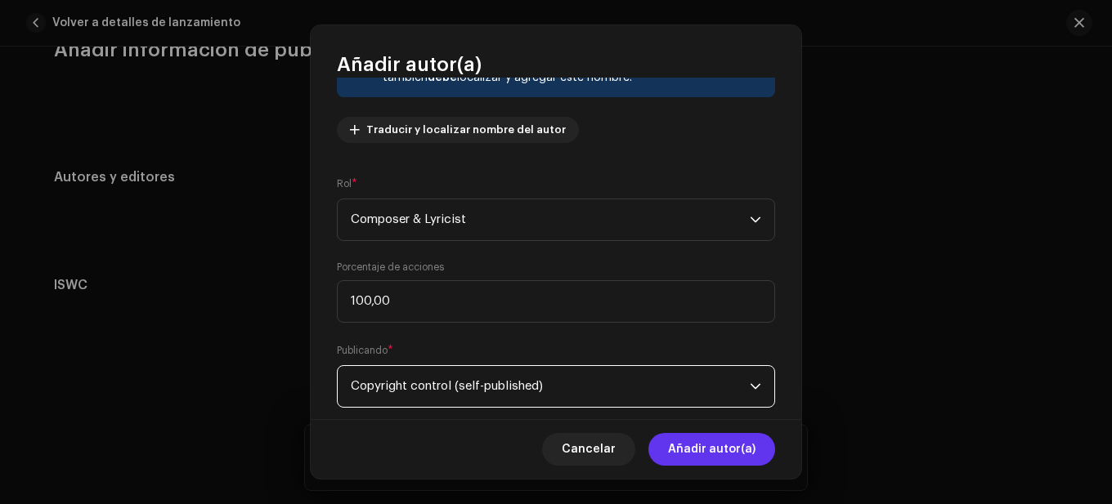
click at [687, 454] on span "Añadir autor(a)" at bounding box center [711, 449] width 87 height 33
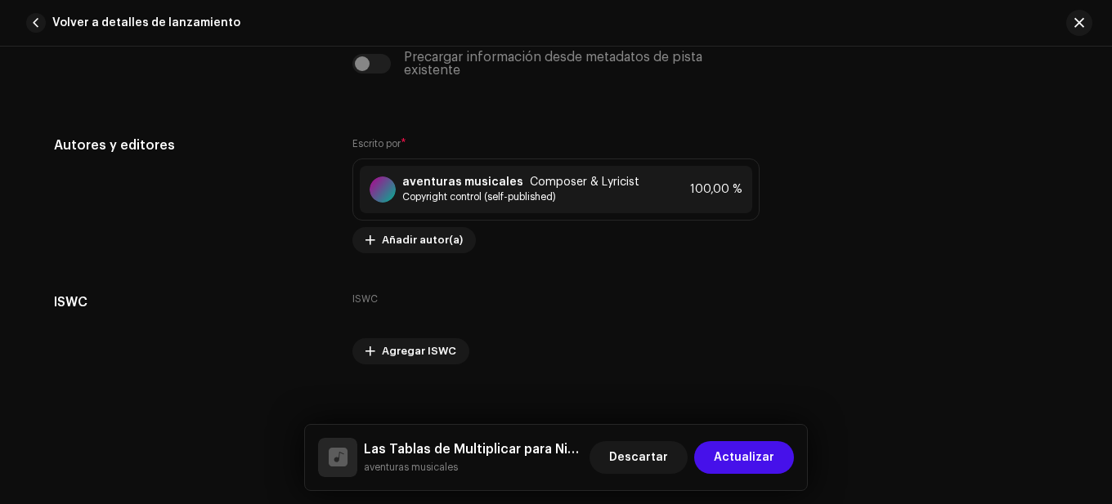
scroll to position [3454, 0]
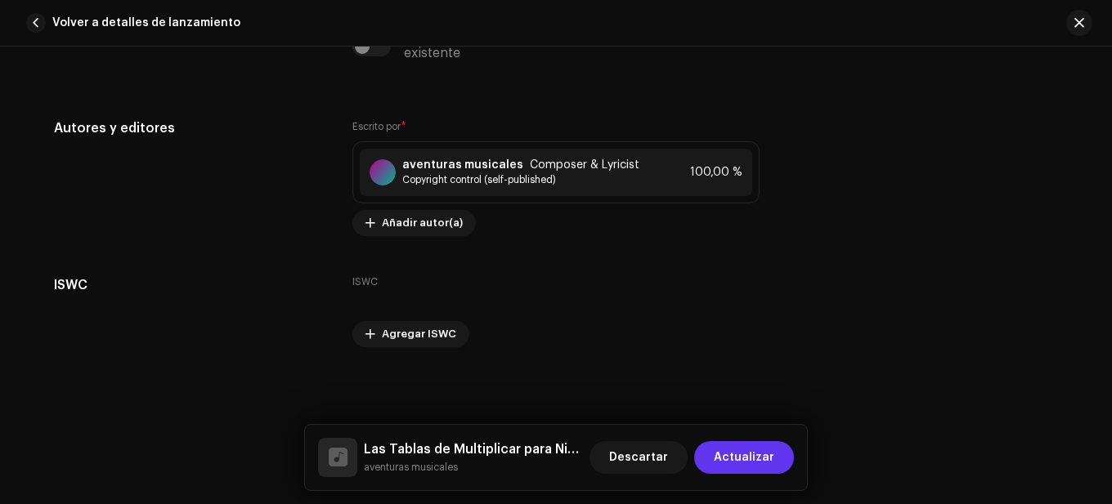
click at [754, 463] on span "Actualizar" at bounding box center [744, 457] width 60 height 33
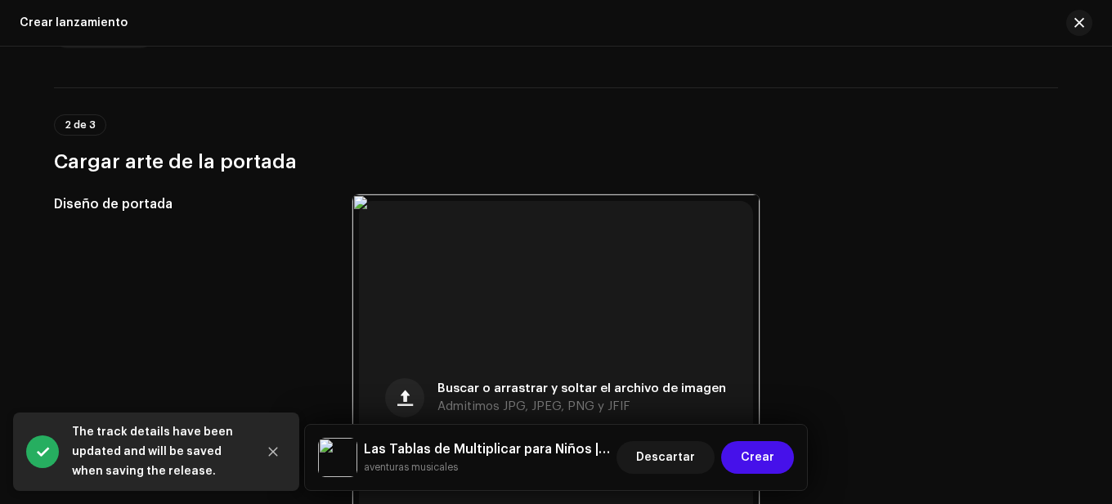
scroll to position [549, 0]
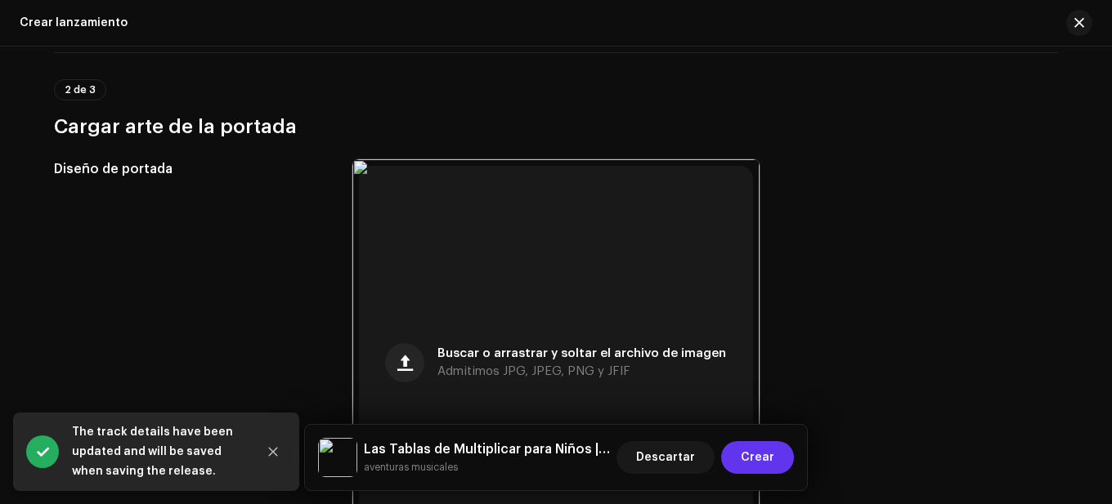
click at [755, 453] on span "Crear" at bounding box center [757, 457] width 34 height 33
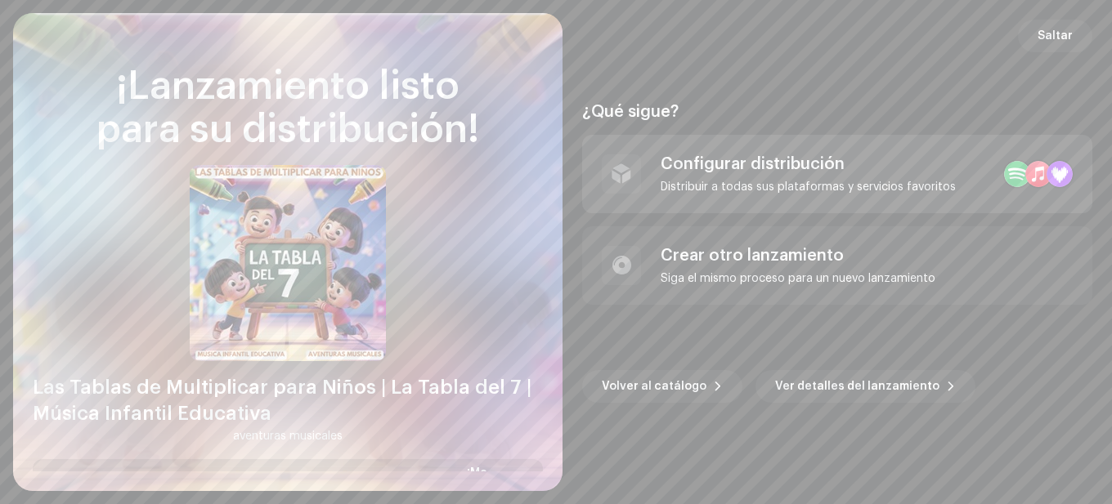
click at [761, 188] on div "Distribuir a todas sus plataformas y servicios favoritos" at bounding box center [807, 187] width 295 height 13
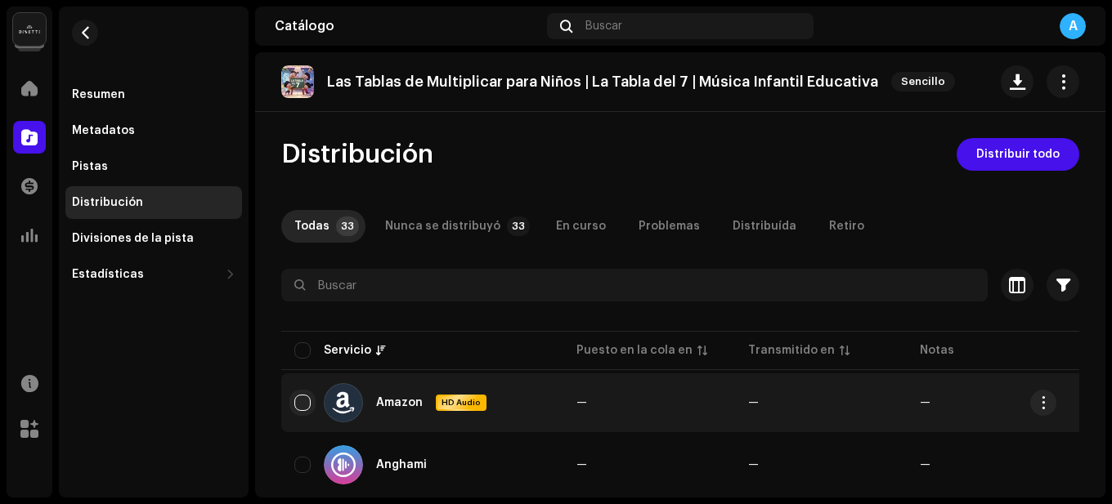
click at [306, 400] on input "checkbox" at bounding box center [302, 403] width 16 height 16
checkbox input "true"
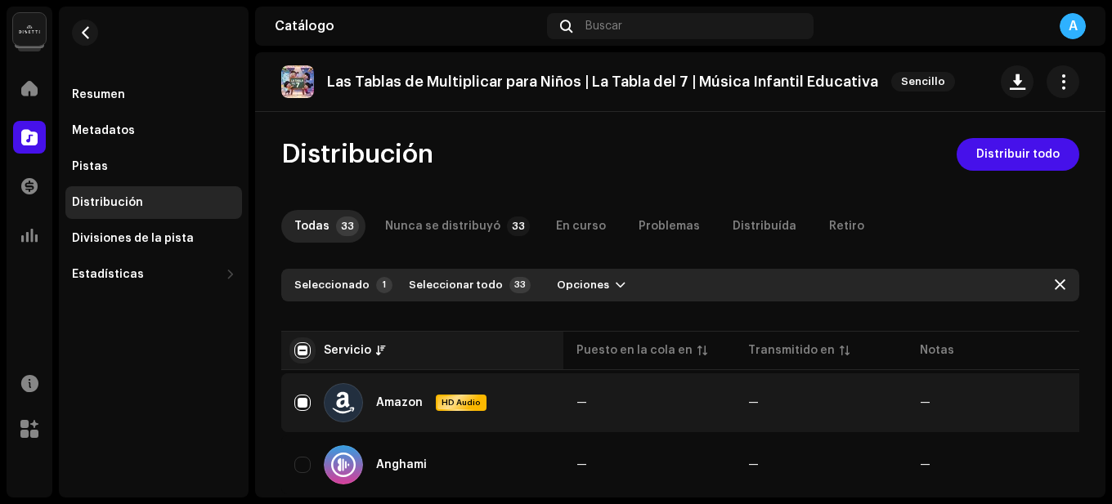
click at [310, 354] on input "checkbox" at bounding box center [302, 350] width 16 height 16
checkbox input "true"
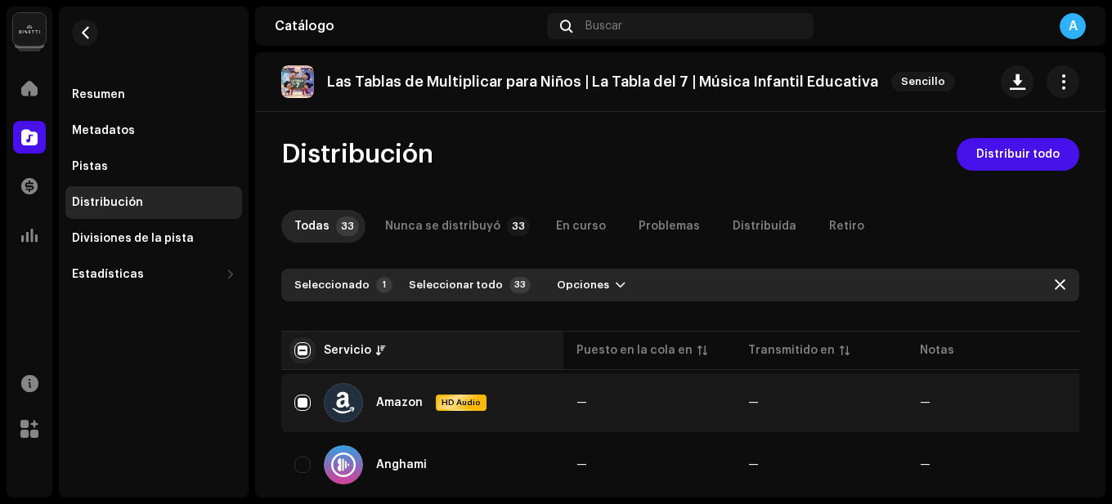
checkbox input "true"
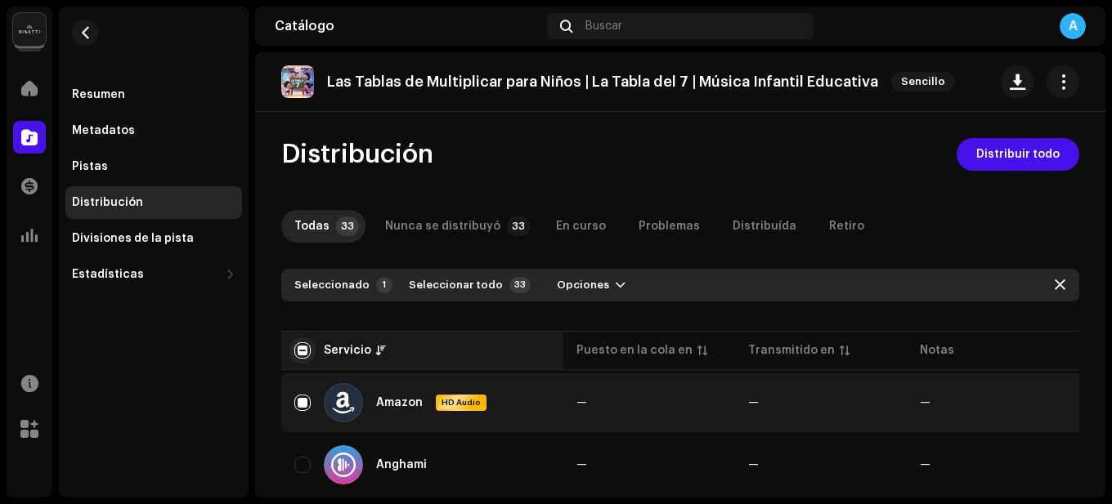
checkbox input "true"
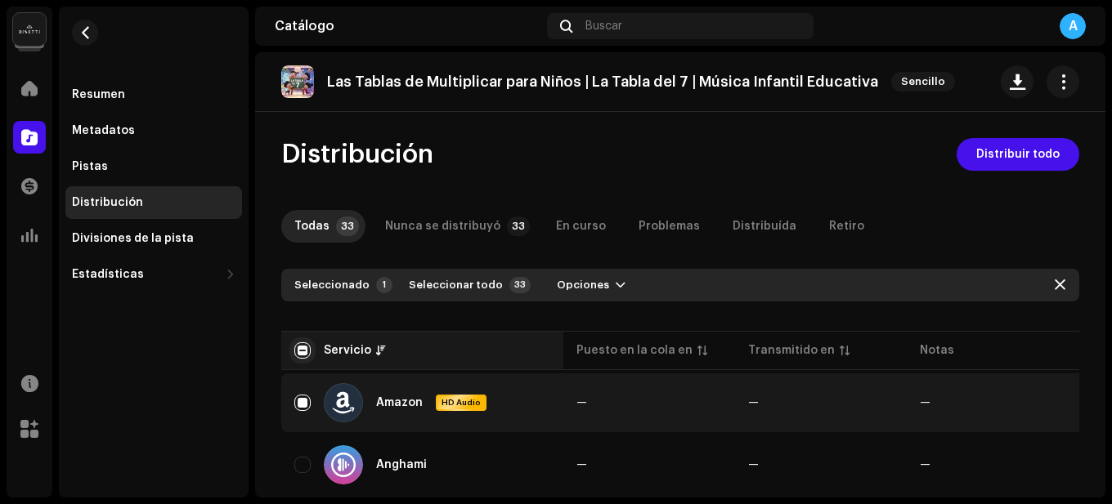
checkbox input "true"
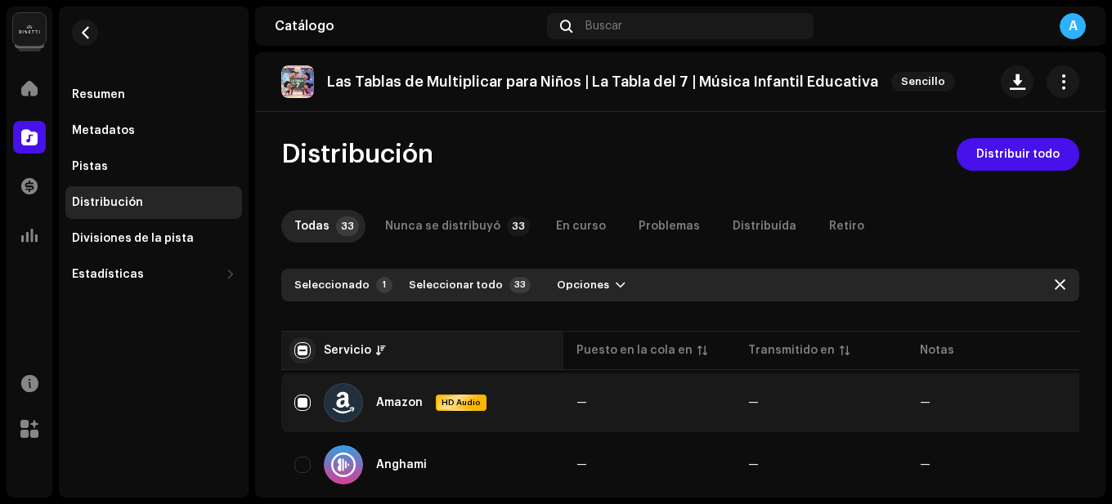
checkbox input "true"
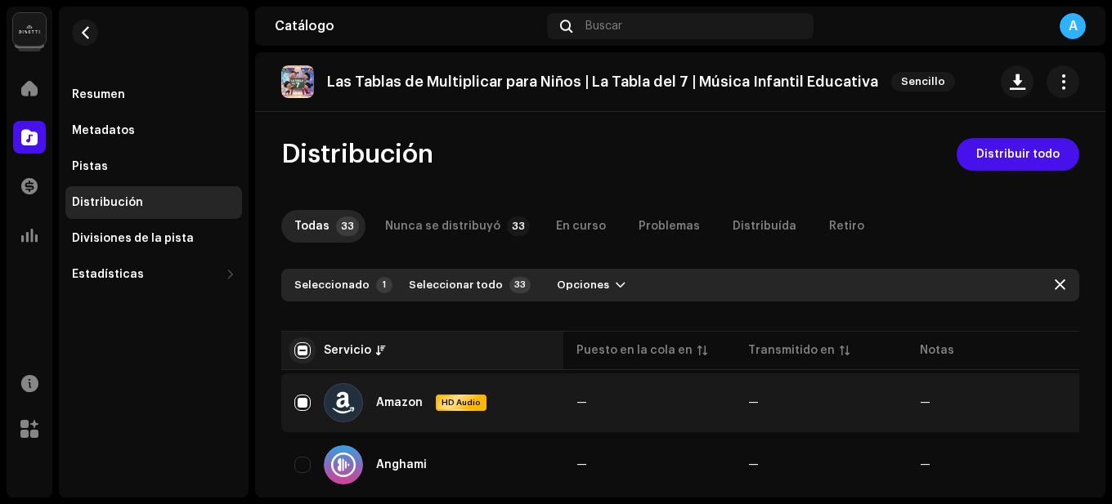
checkbox input "true"
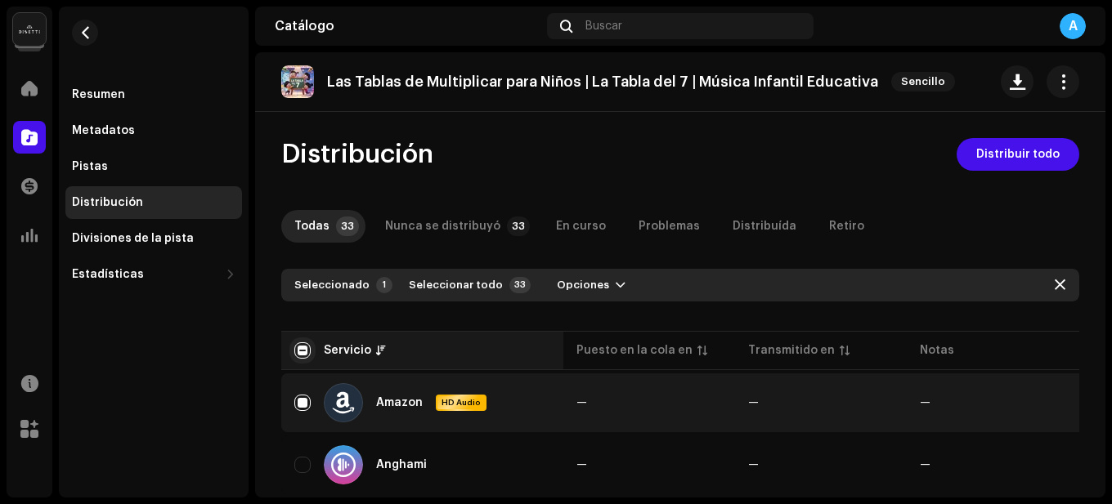
checkbox input "true"
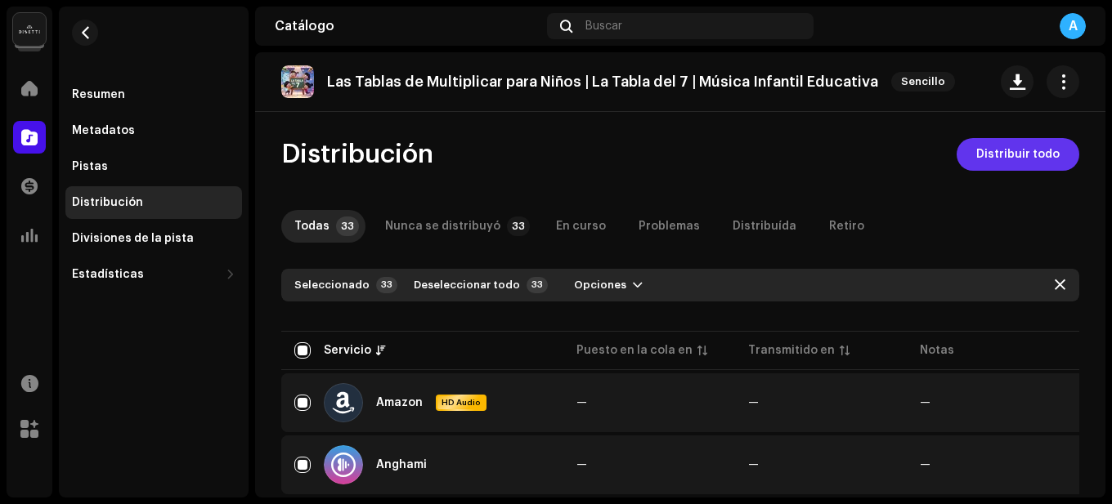
click at [962, 147] on button "Distribuir todo" at bounding box center [1017, 154] width 123 height 33
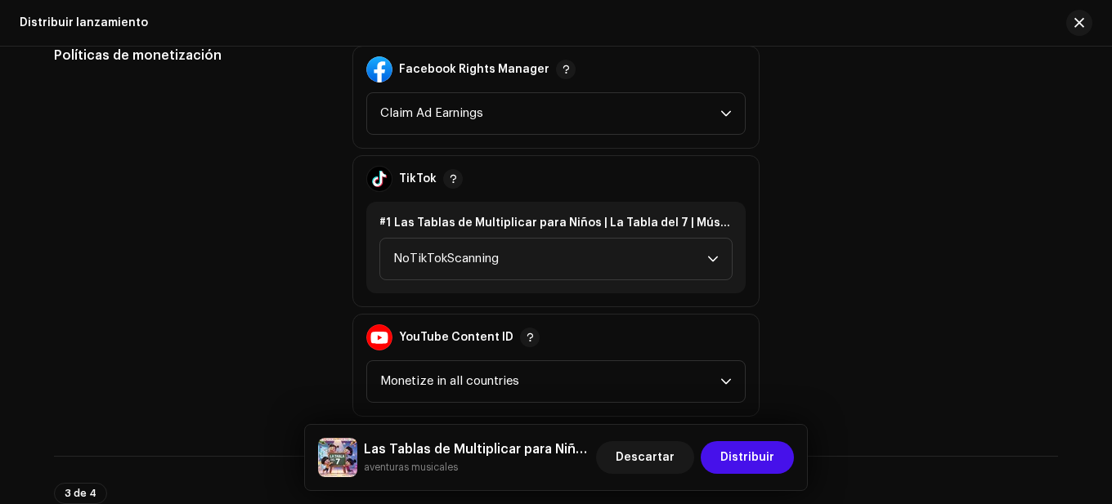
scroll to position [2043, 0]
click at [561, 267] on span "NoTikTokScanning" at bounding box center [550, 258] width 314 height 41
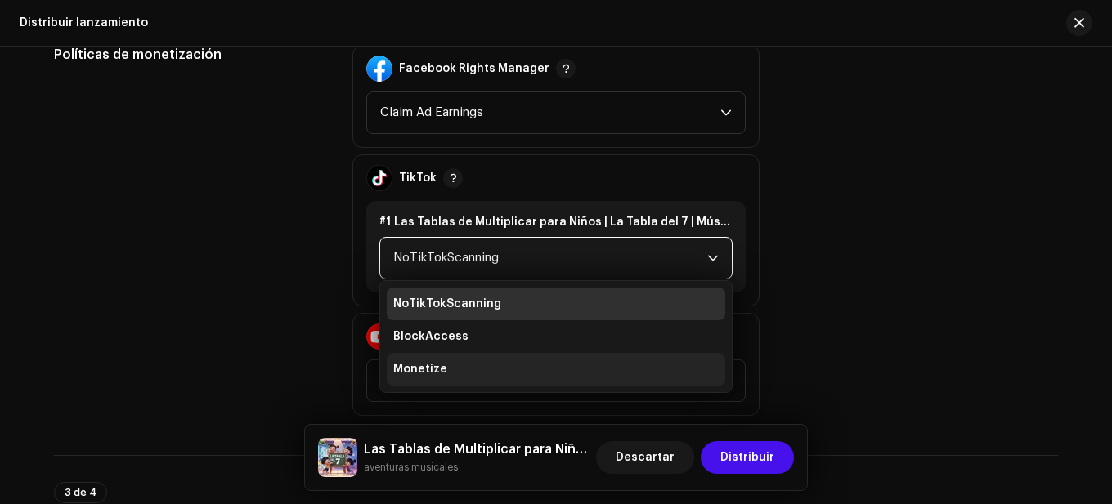
click at [477, 371] on li "Monetize" at bounding box center [556, 369] width 338 height 33
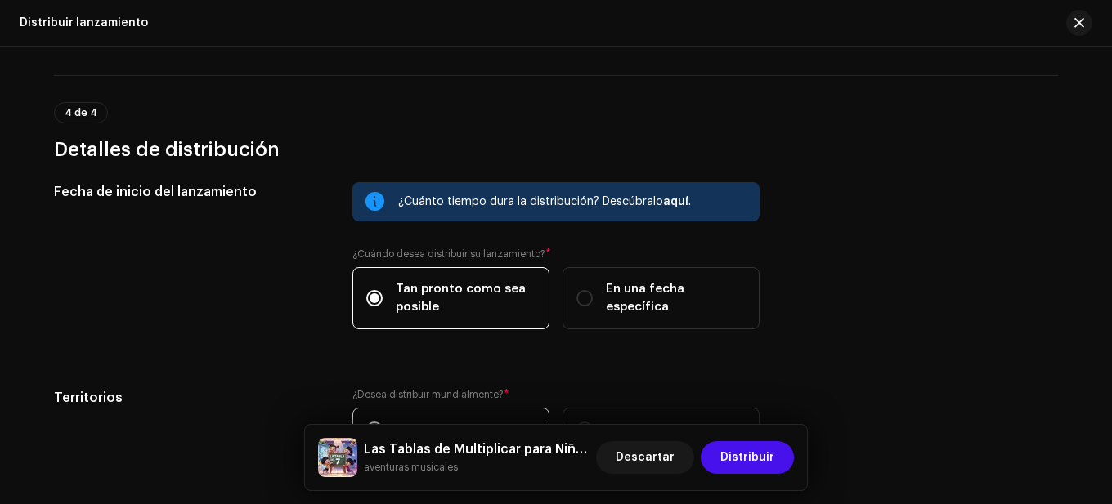
scroll to position [2816, 0]
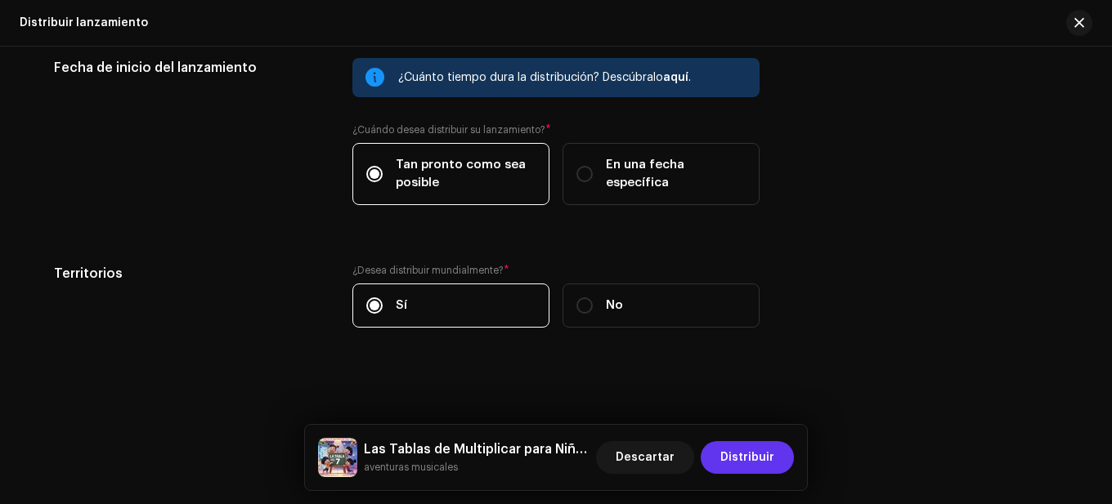
click at [755, 465] on span "Distribuir" at bounding box center [747, 457] width 54 height 33
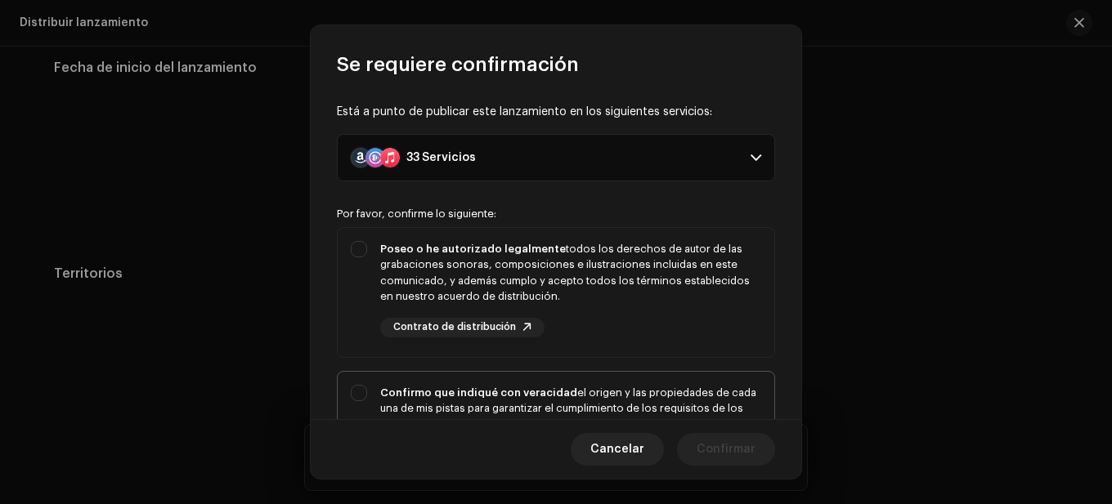
click at [621, 386] on div "Confirmo que indiqué con veracidad el origen y las propiedades de cada una de m…" at bounding box center [570, 425] width 381 height 80
checkbox input "true"
click at [574, 281] on div "Poseo o he autorizado legalmente todos los derechos de autor de las grabaciones…" at bounding box center [570, 273] width 381 height 64
checkbox input "true"
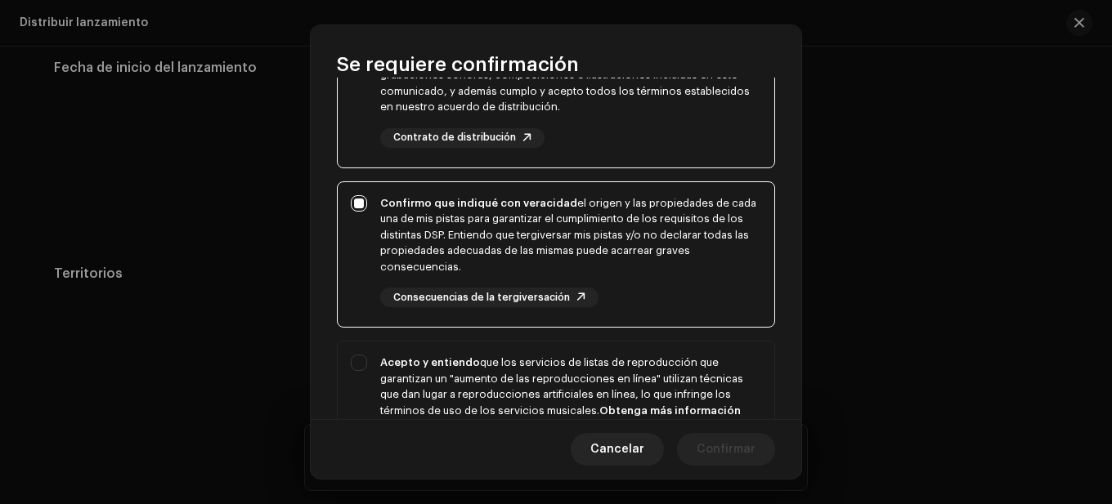
scroll to position [327, 0]
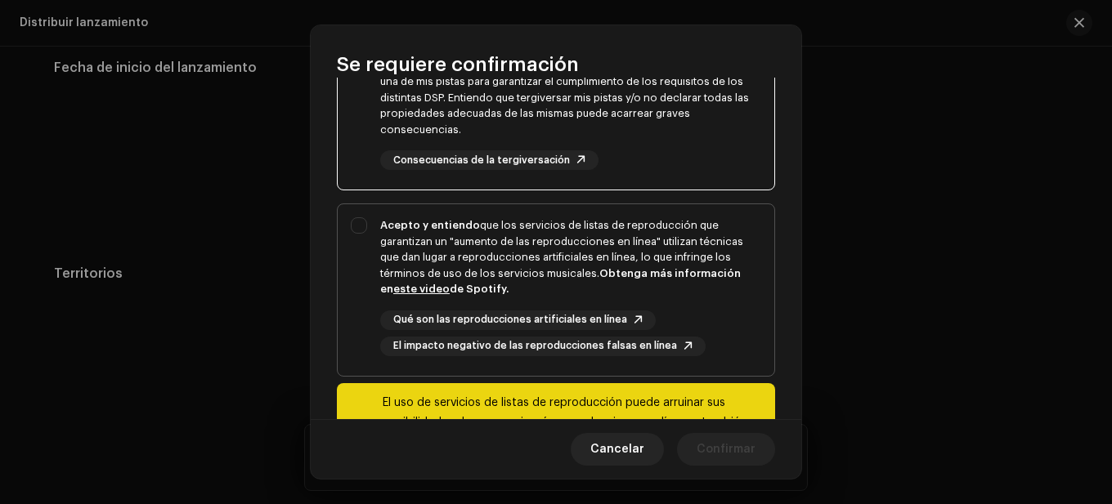
click at [513, 258] on div "Acepto y entiendo que los servicios de listas de reproducción que garantizan un…" at bounding box center [570, 257] width 381 height 80
checkbox input "true"
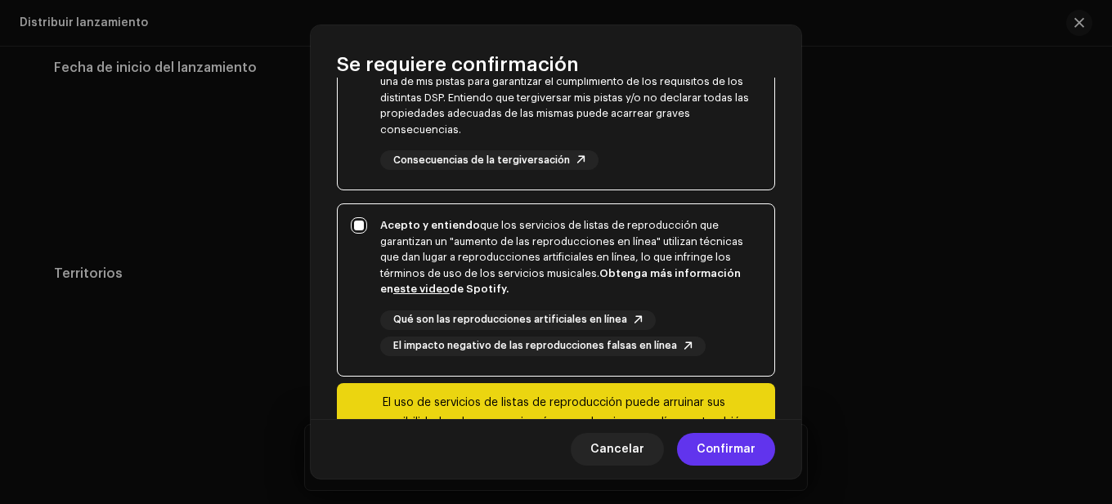
click at [725, 445] on span "Confirmar" at bounding box center [725, 449] width 59 height 33
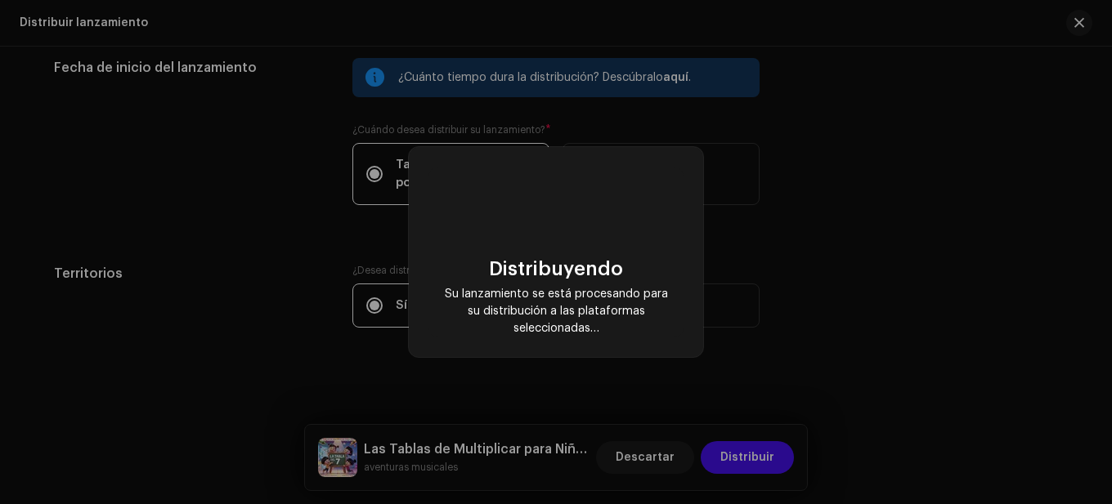
checkbox input "false"
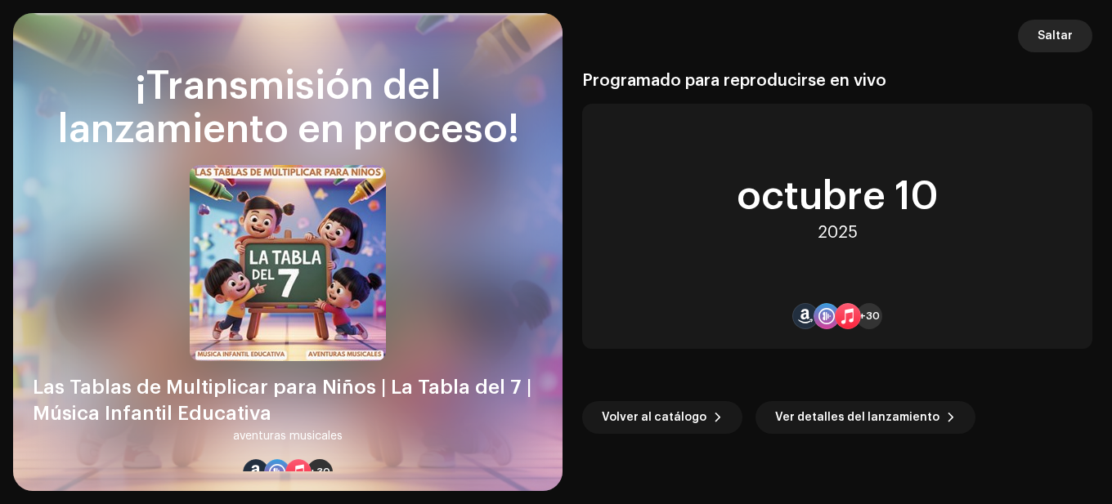
click at [1046, 38] on span "Saltar" at bounding box center [1054, 36] width 35 height 33
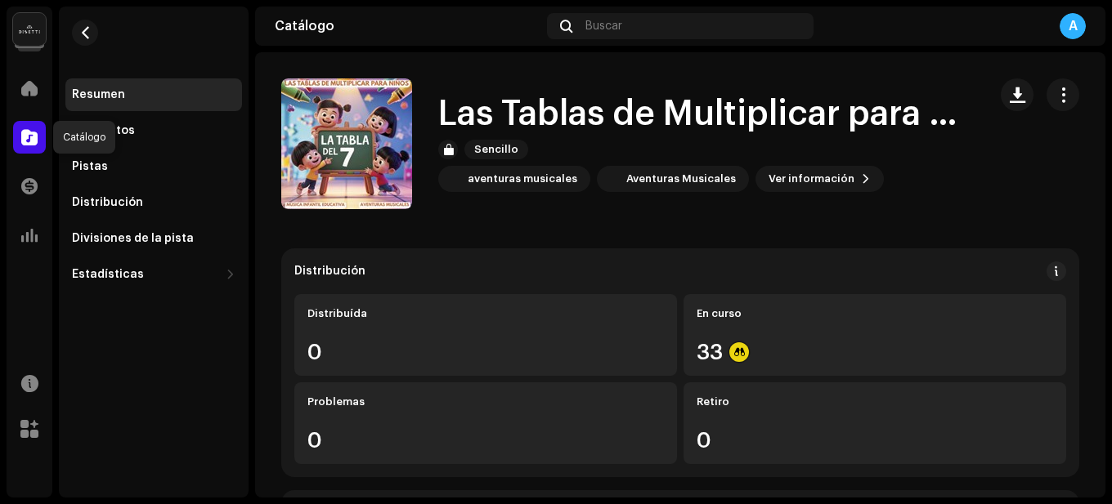
click at [29, 135] on span at bounding box center [29, 137] width 16 height 13
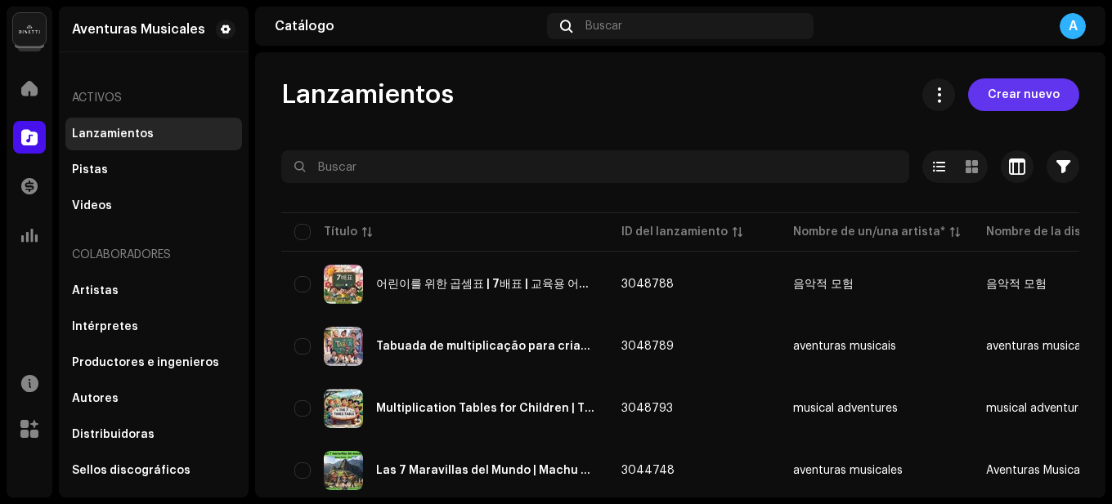
click at [995, 106] on span "Crear nuevo" at bounding box center [1023, 94] width 72 height 33
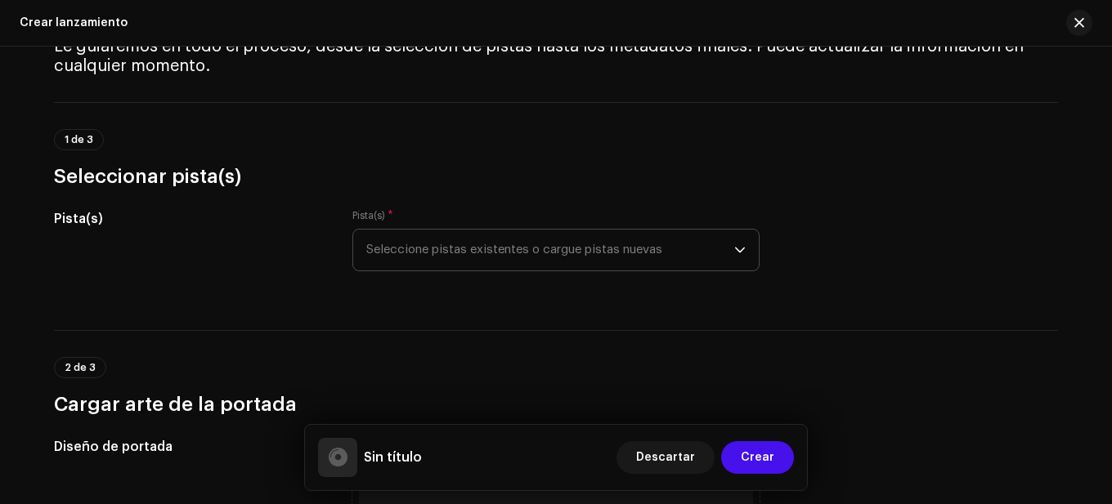
click at [672, 242] on span "Seleccione pistas existentes o cargue pistas nuevas" at bounding box center [550, 250] width 368 height 41
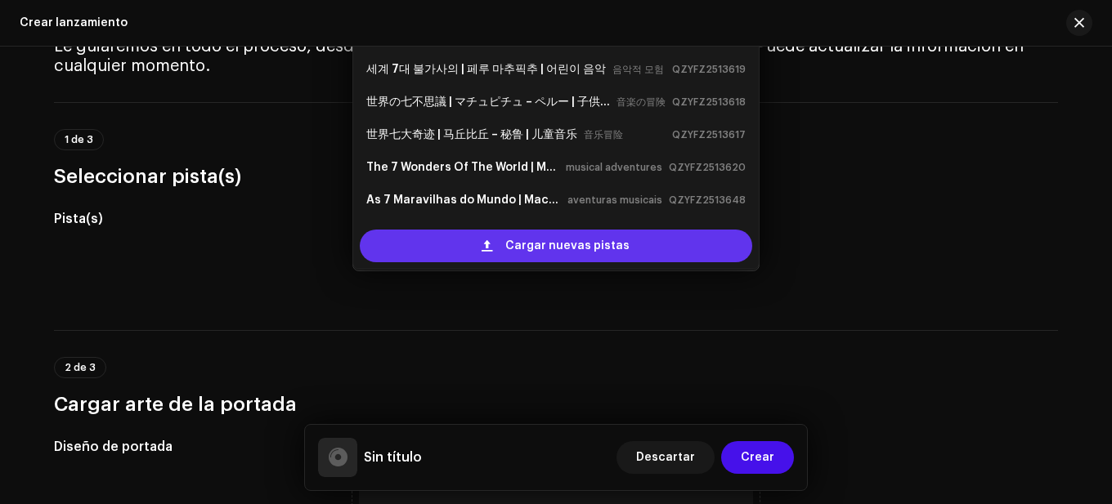
scroll to position [58, 0]
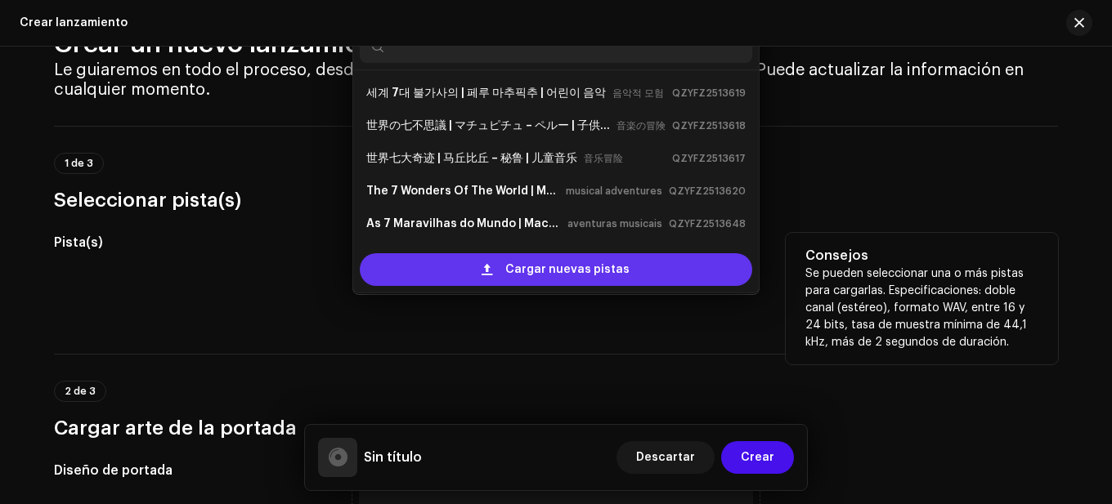
click at [568, 268] on span "Cargar nuevas pistas" at bounding box center [567, 269] width 124 height 33
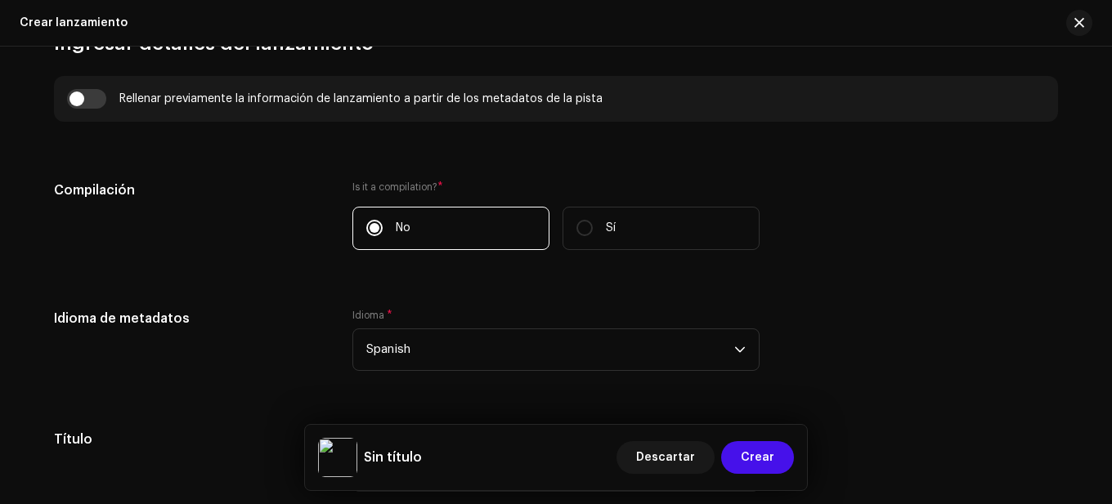
scroll to position [1268, 0]
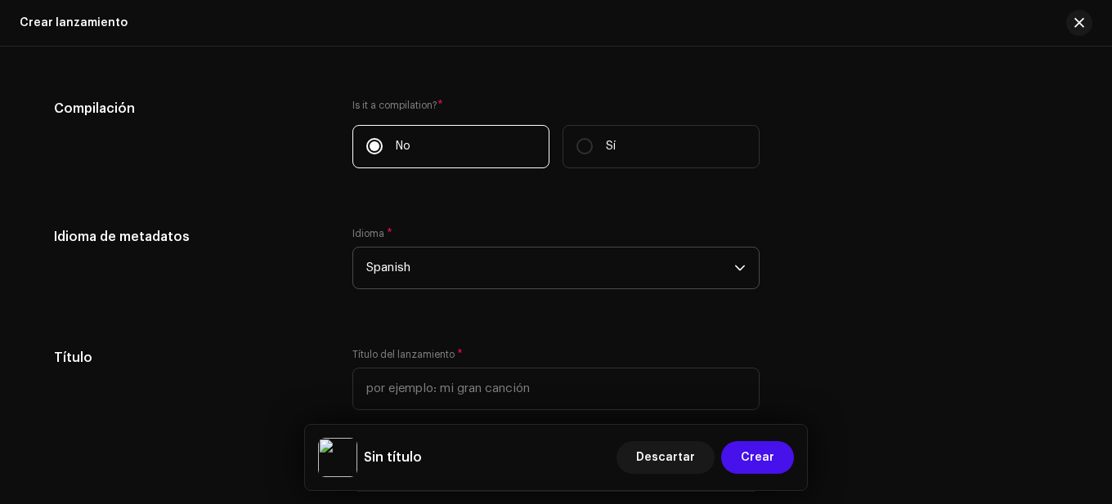
click at [436, 266] on span "Spanish" at bounding box center [550, 268] width 368 height 41
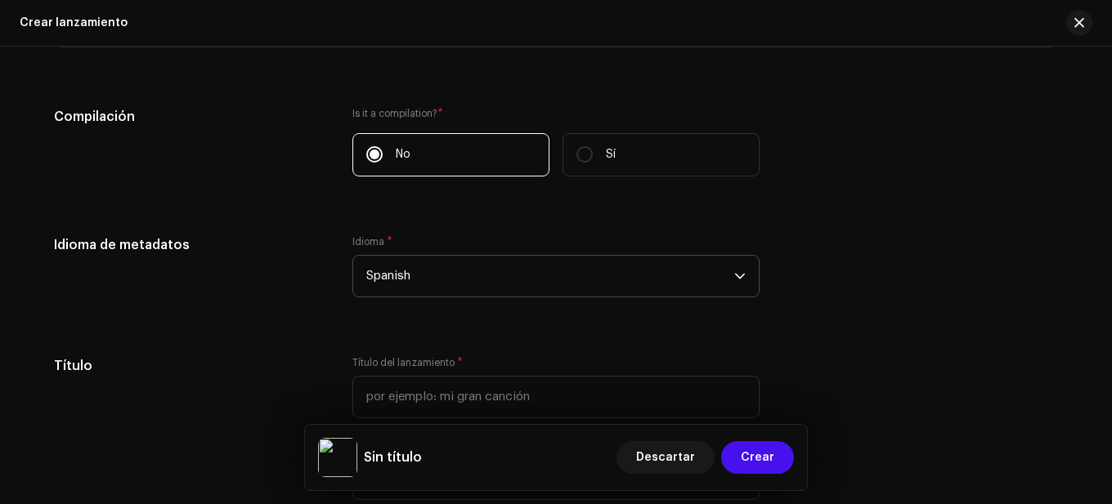
click at [427, 281] on span "Spanish" at bounding box center [550, 276] width 368 height 41
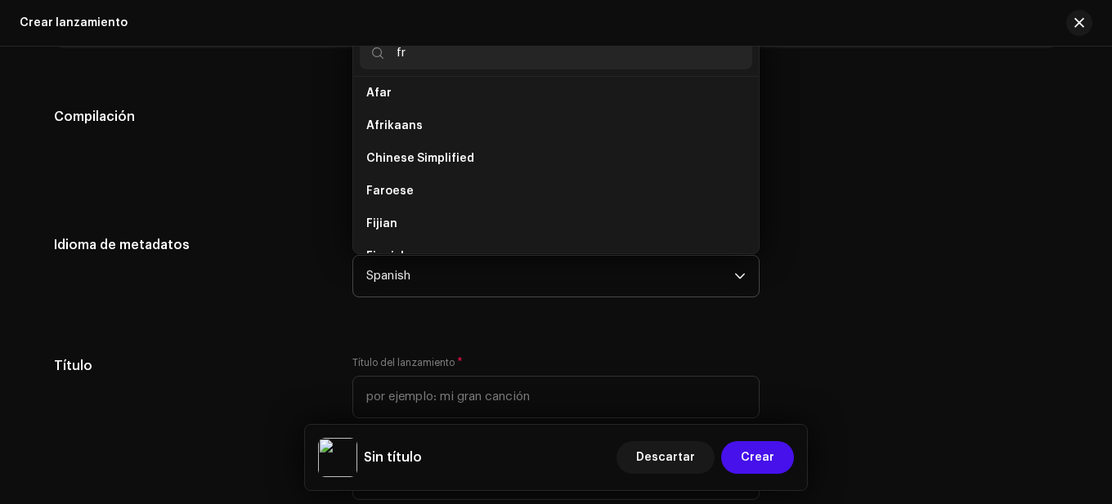
scroll to position [0, 0]
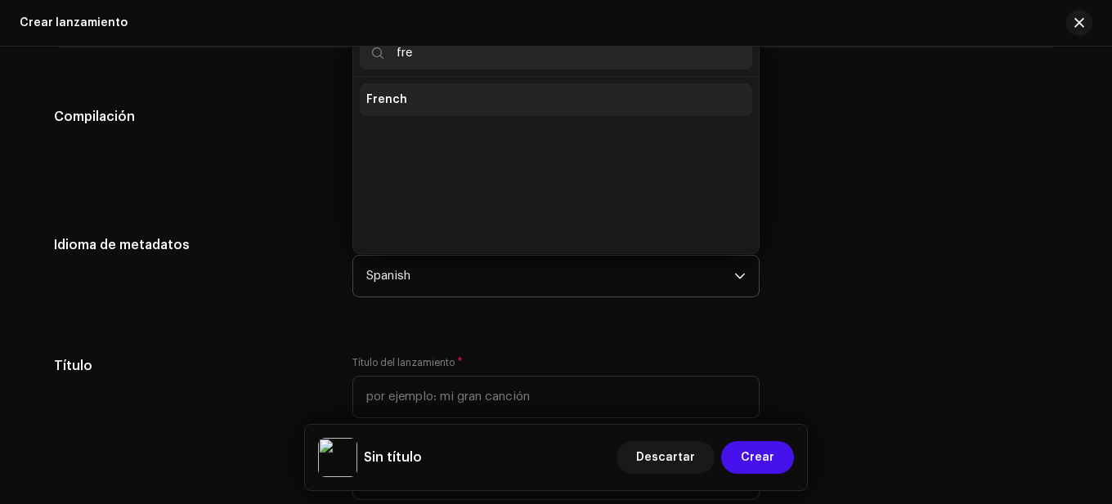
type input "fre"
click at [420, 101] on li "French" at bounding box center [556, 99] width 392 height 33
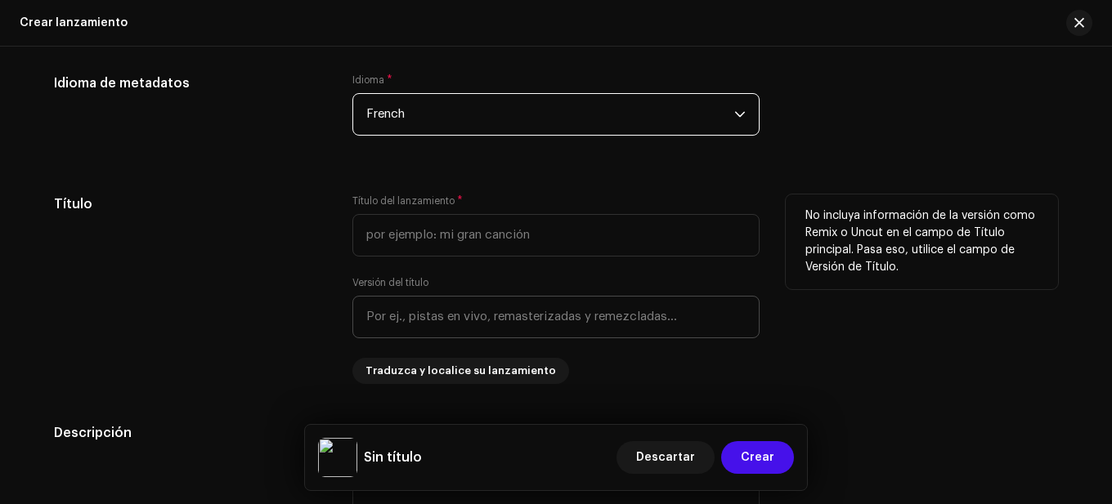
scroll to position [1424, 0]
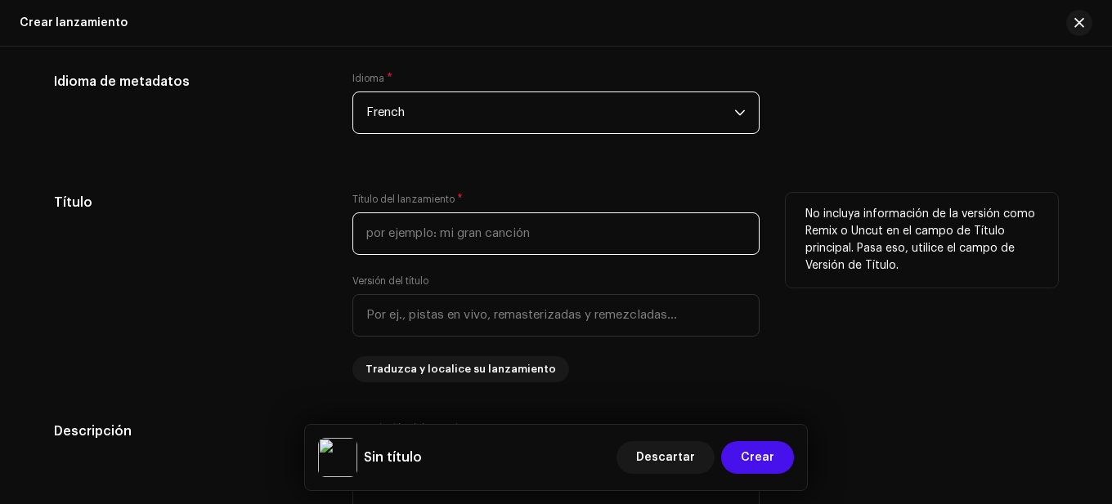
click at [437, 229] on input "text" at bounding box center [555, 234] width 407 height 43
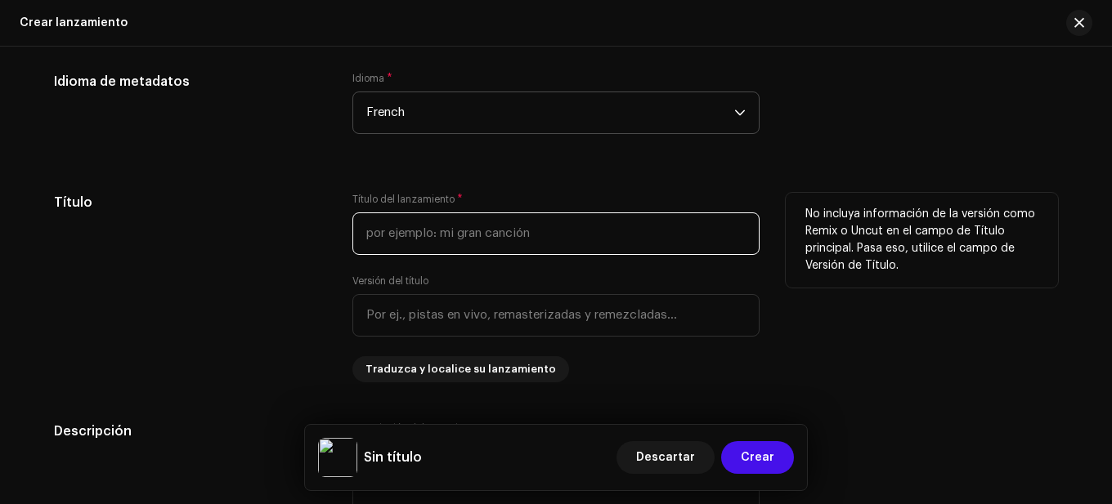
paste input "Tables de multiplication pour enfants | La table de multiplication de 7 | Musiq…"
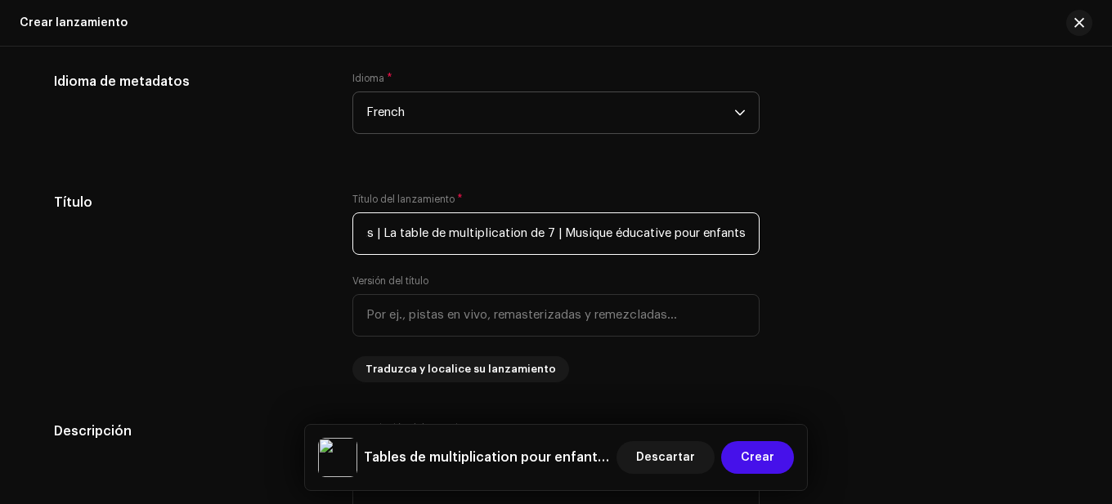
type input "Tables de multiplication pour enfants | La table de multiplication de 7 | Musiq…"
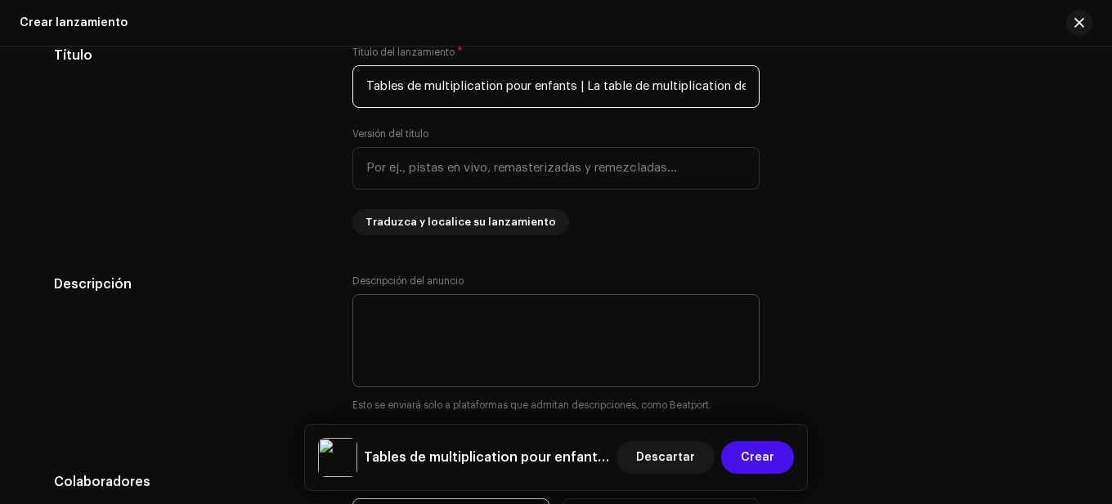
scroll to position [1587, 0]
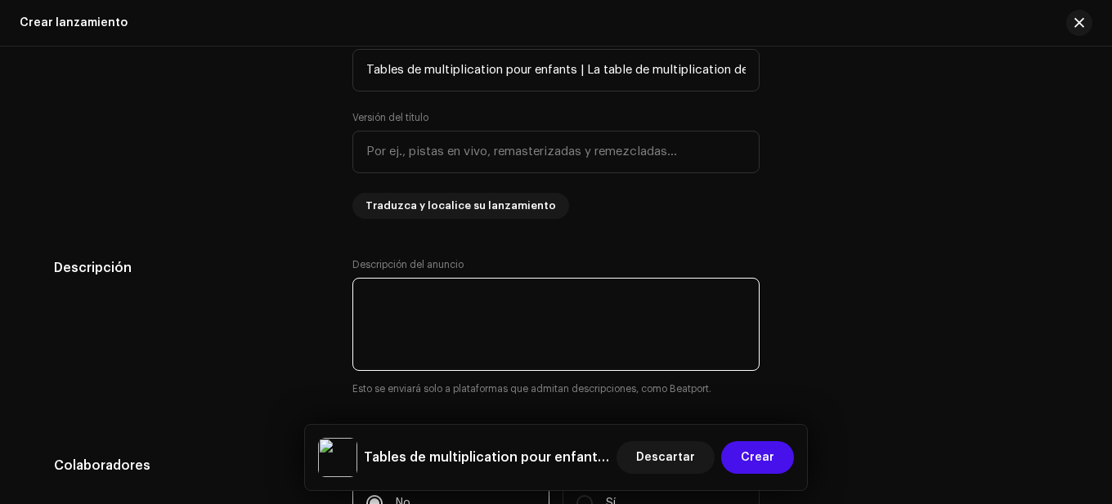
click at [471, 293] on textarea at bounding box center [555, 324] width 407 height 93
paste textarea "Tables de multiplication pour enfants | « La Table de 7 » est une chanson amusa…"
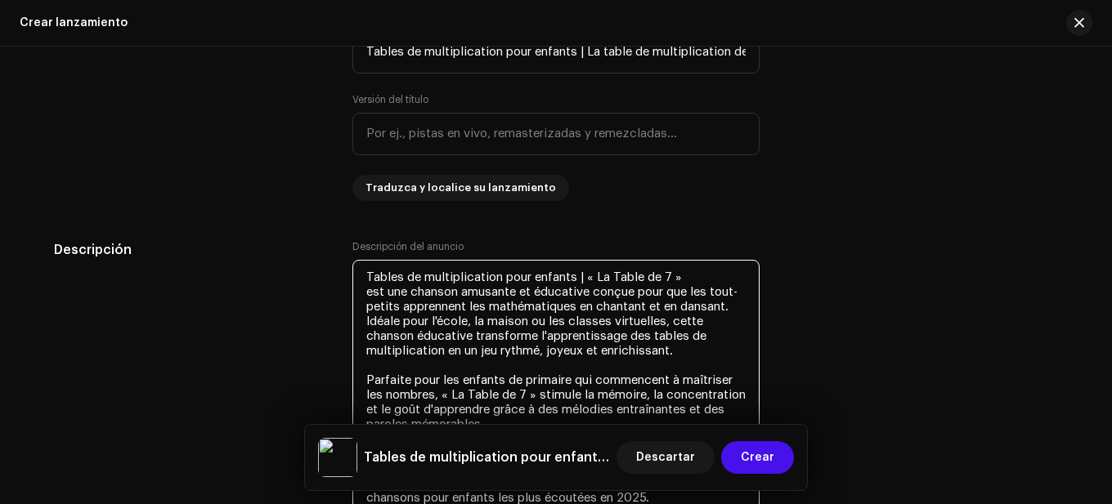
type textarea "Tables de multiplication pour enfants | « La Table de 7 » est une chanson amusa…"
click at [283, 241] on h5 "Descripción" at bounding box center [190, 250] width 272 height 20
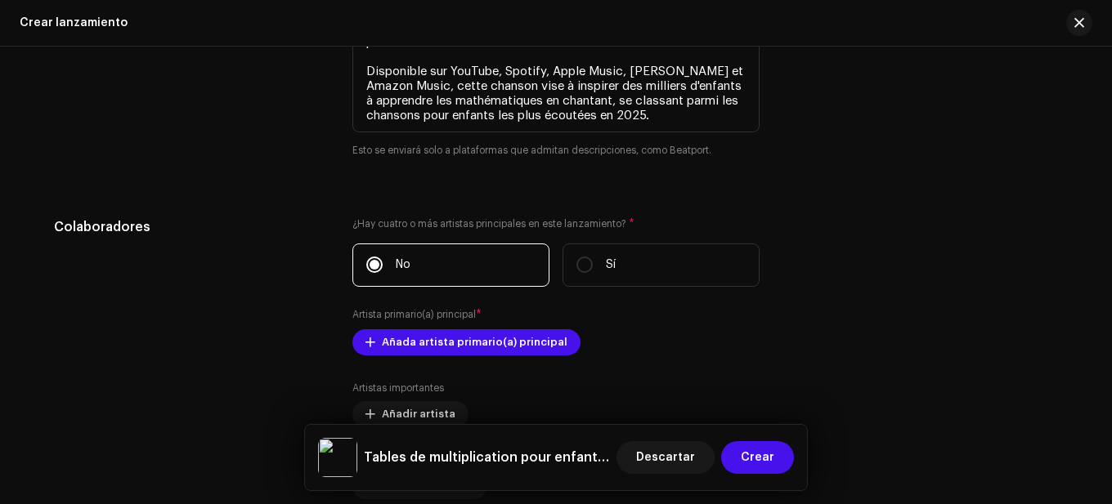
scroll to position [2096, 0]
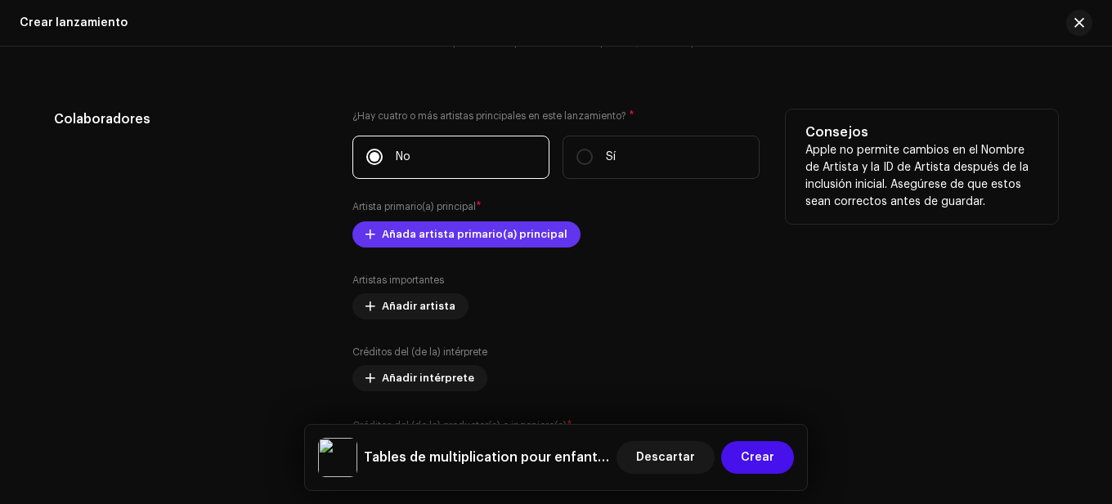
click at [402, 243] on span "Añada artista primario(a) principal" at bounding box center [475, 234] width 186 height 33
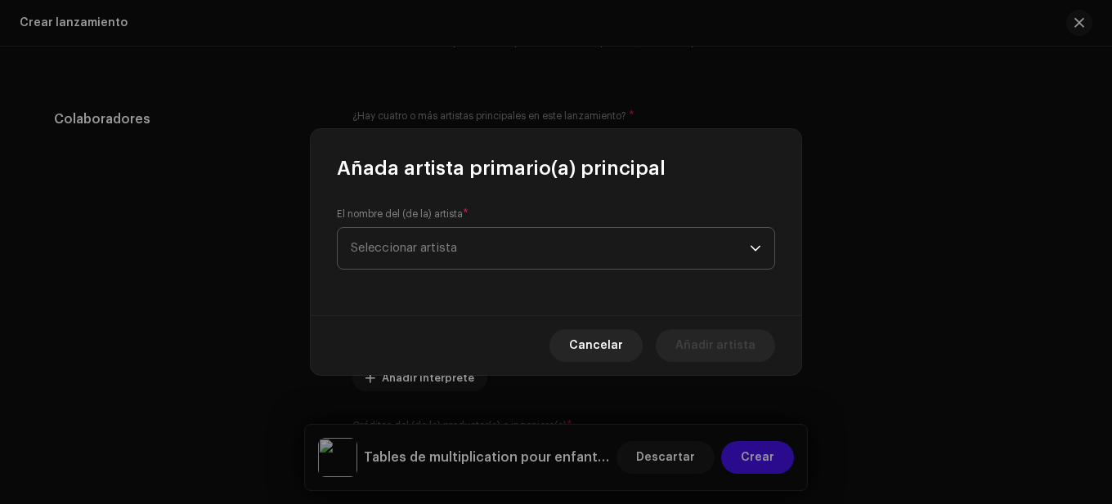
click at [502, 238] on span "Seleccionar artista" at bounding box center [550, 248] width 399 height 41
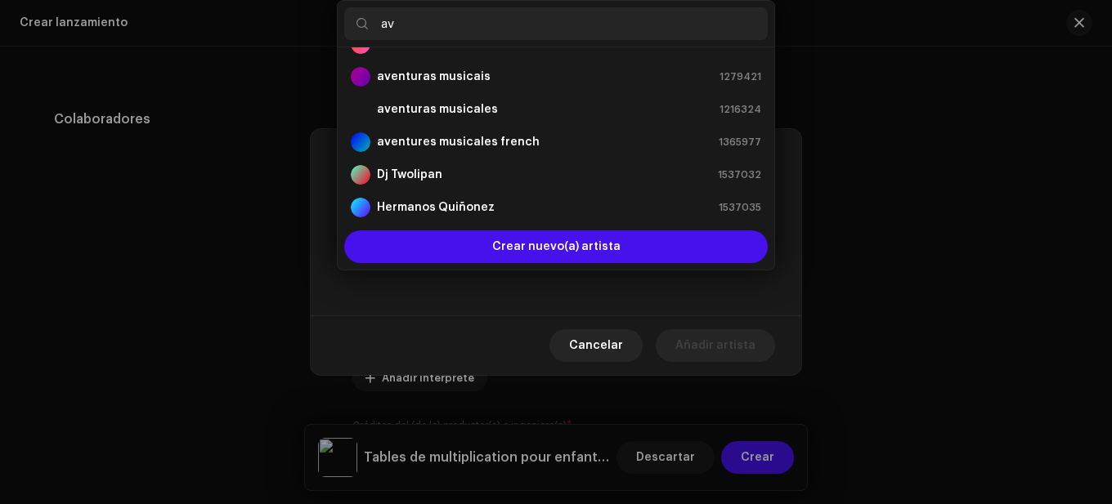
scroll to position [0, 0]
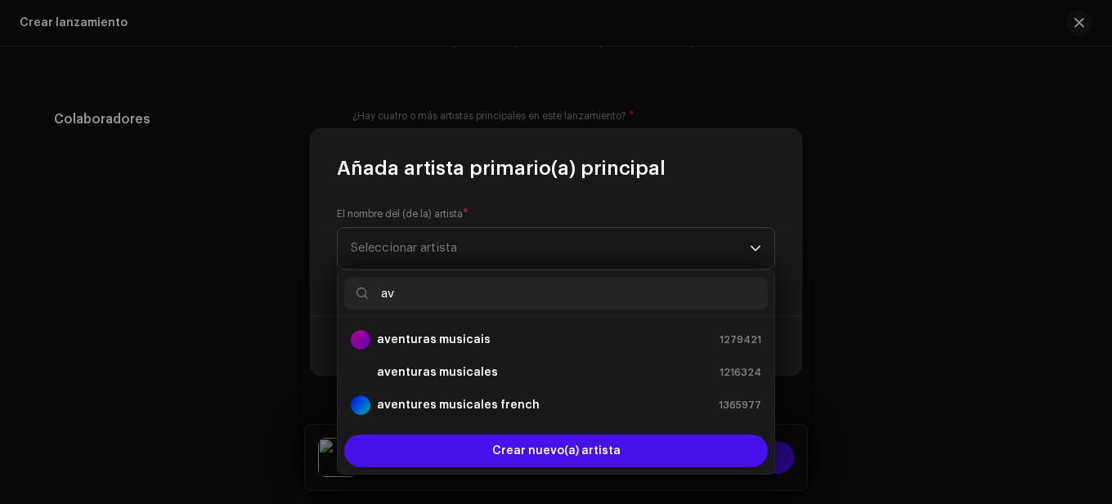
drag, startPoint x: 459, startPoint y: 289, endPoint x: 356, endPoint y: 296, distance: 103.2
click at [356, 296] on p-iconfield "av" at bounding box center [555, 293] width 423 height 33
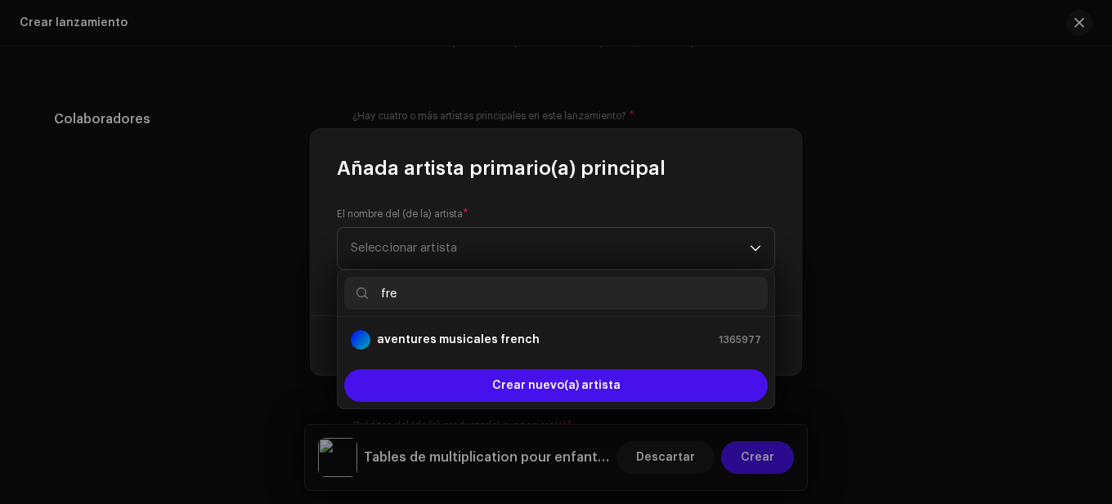
type input "fre"
click at [423, 331] on div "aventures musicales french" at bounding box center [445, 340] width 189 height 20
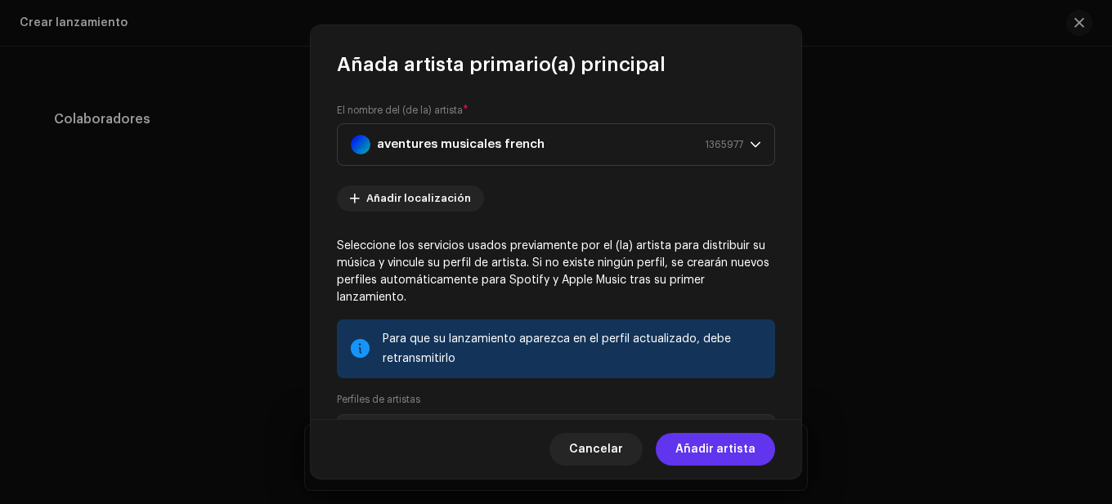
click at [687, 459] on span "Añadir artista" at bounding box center [715, 449] width 80 height 33
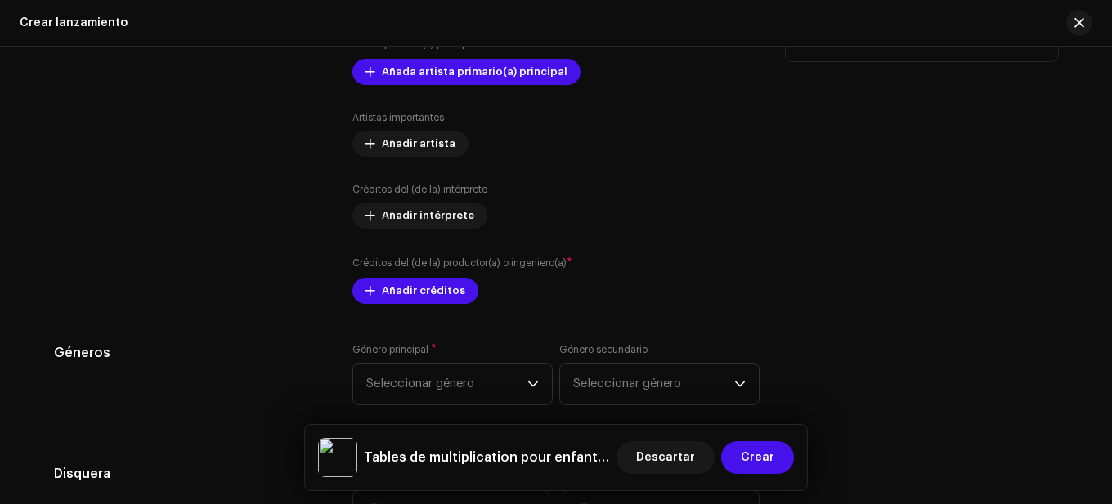
scroll to position [2259, 0]
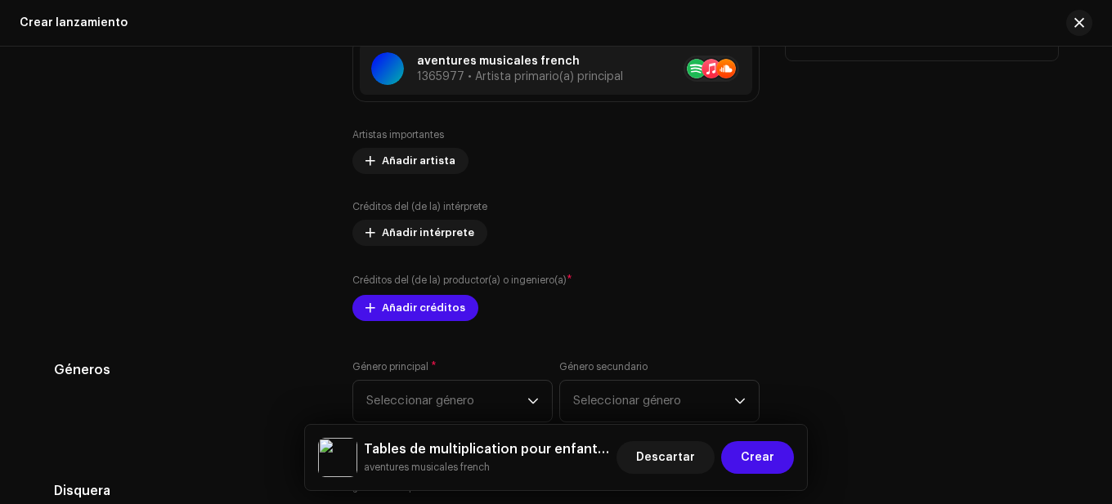
click at [408, 291] on div "Créditos del (de la) productor(a) o ingeniero(a) * Añadir créditos" at bounding box center [555, 296] width 407 height 49
click at [408, 308] on span "Añadir créditos" at bounding box center [423, 308] width 83 height 33
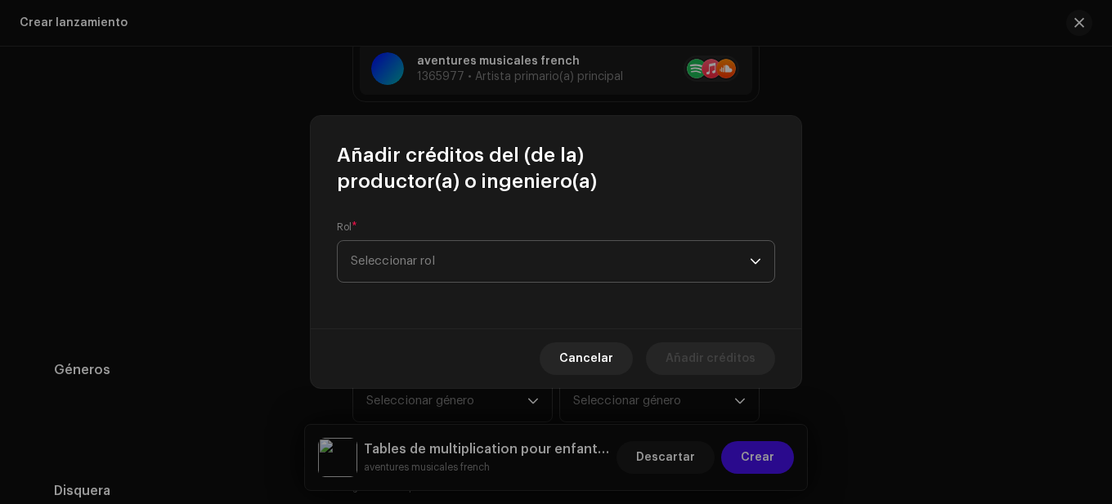
click at [482, 245] on span "Seleccionar rol" at bounding box center [550, 261] width 399 height 41
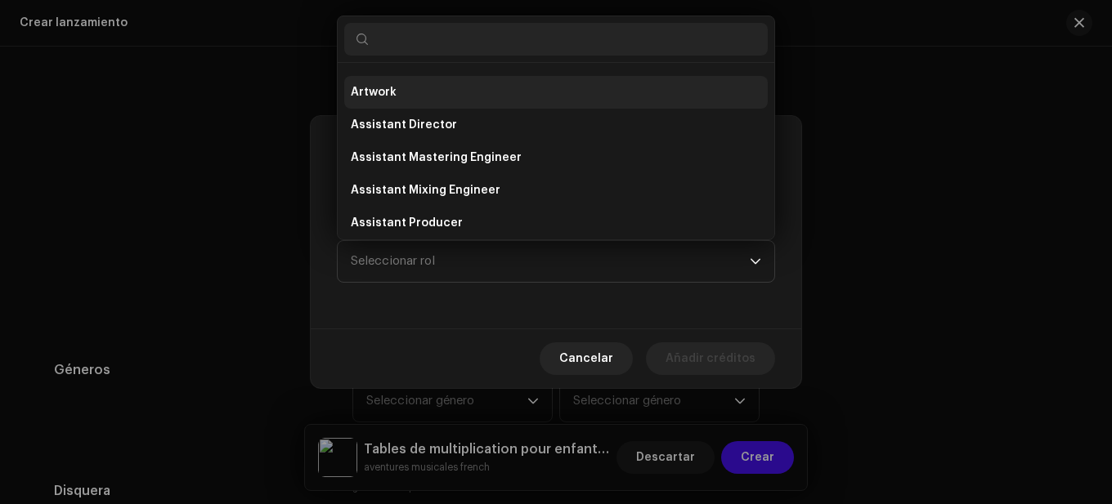
scroll to position [0, 0]
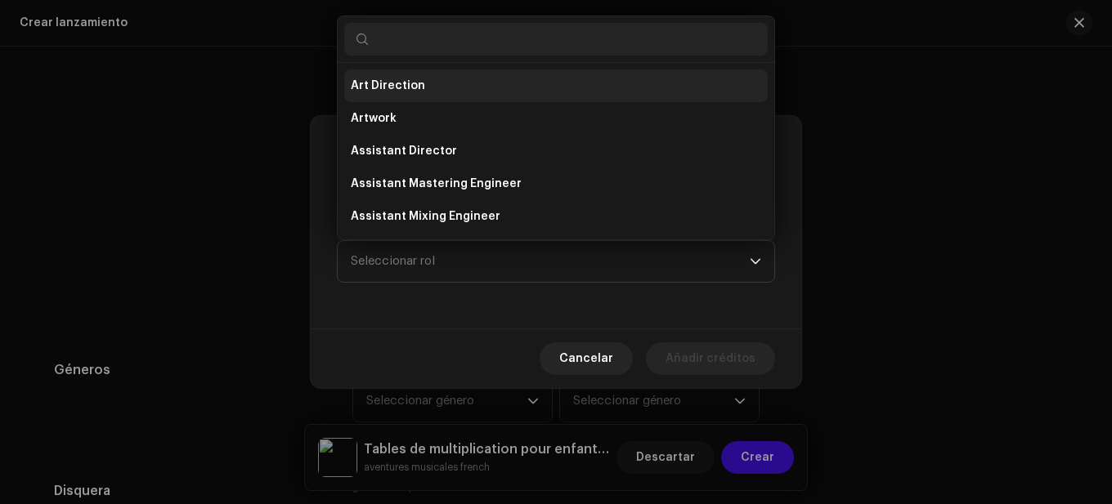
click at [430, 83] on li "Art Direction" at bounding box center [555, 85] width 423 height 33
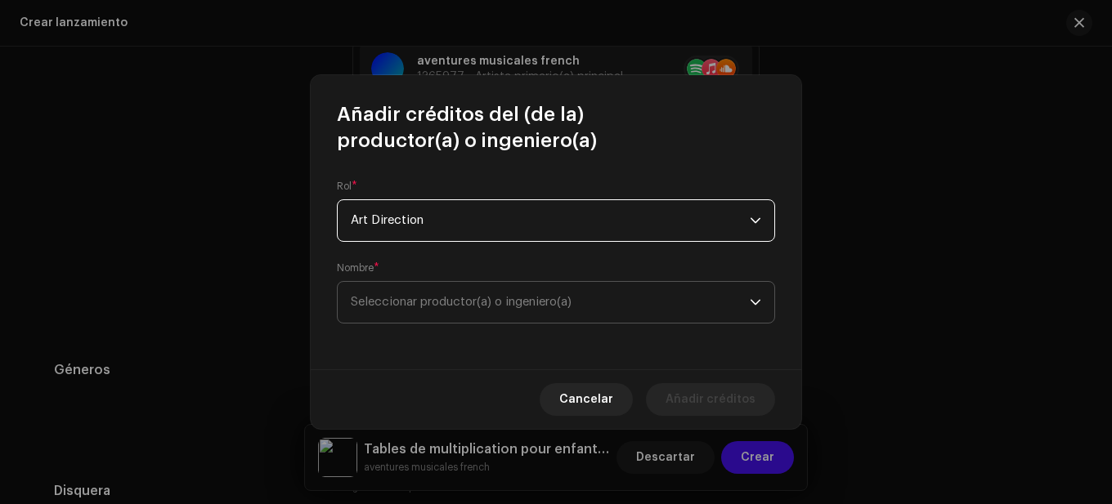
click at [453, 302] on span "Seleccionar productor(a) o ingeniero(a)" at bounding box center [461, 302] width 221 height 12
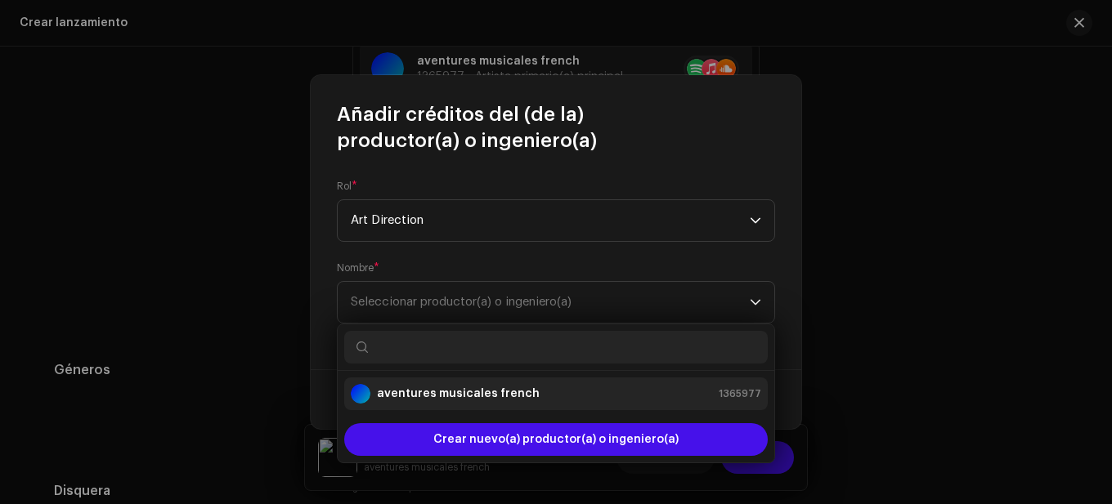
click at [461, 391] on strong "aventures musicales french" at bounding box center [458, 394] width 163 height 16
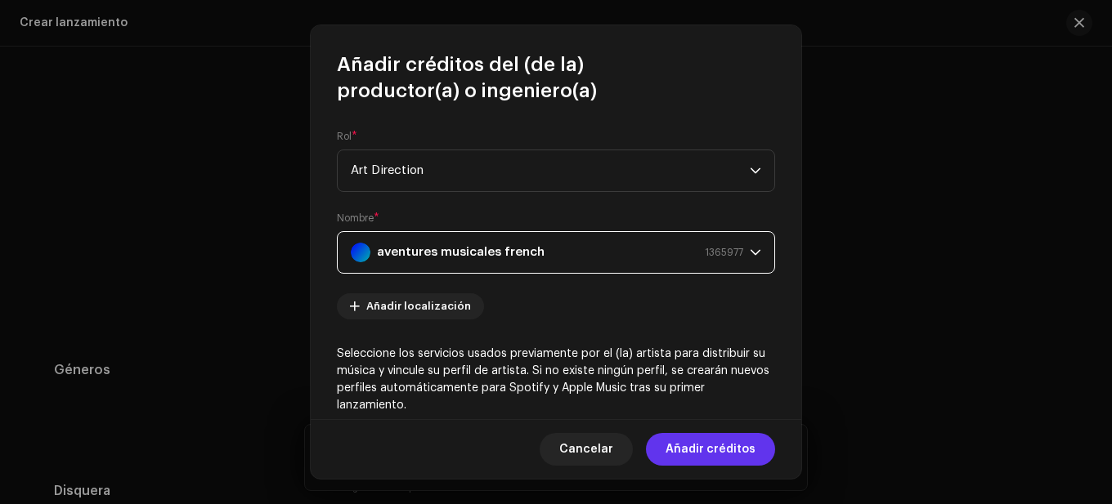
click at [688, 457] on span "Añadir créditos" at bounding box center [710, 449] width 90 height 33
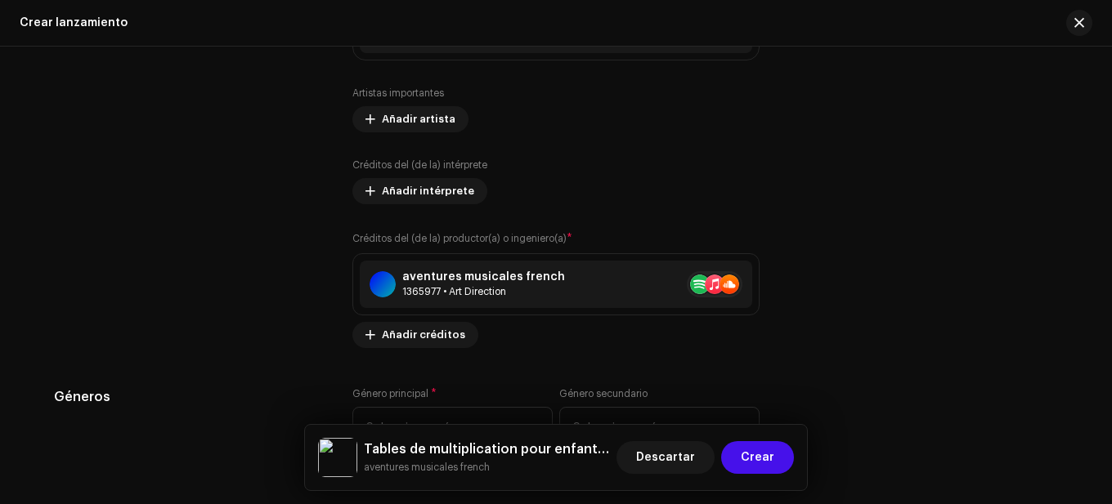
scroll to position [2341, 0]
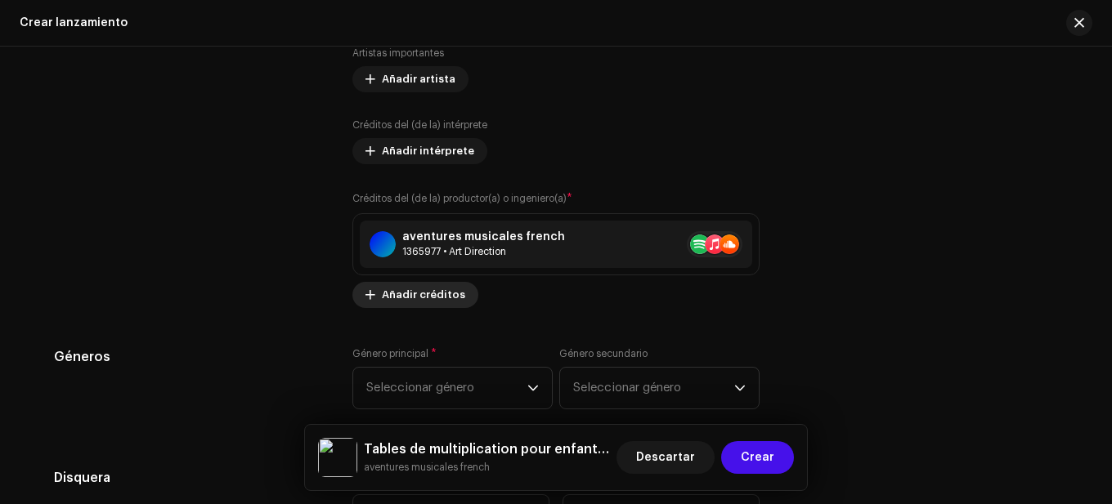
click at [402, 294] on span "Añadir créditos" at bounding box center [423, 295] width 83 height 33
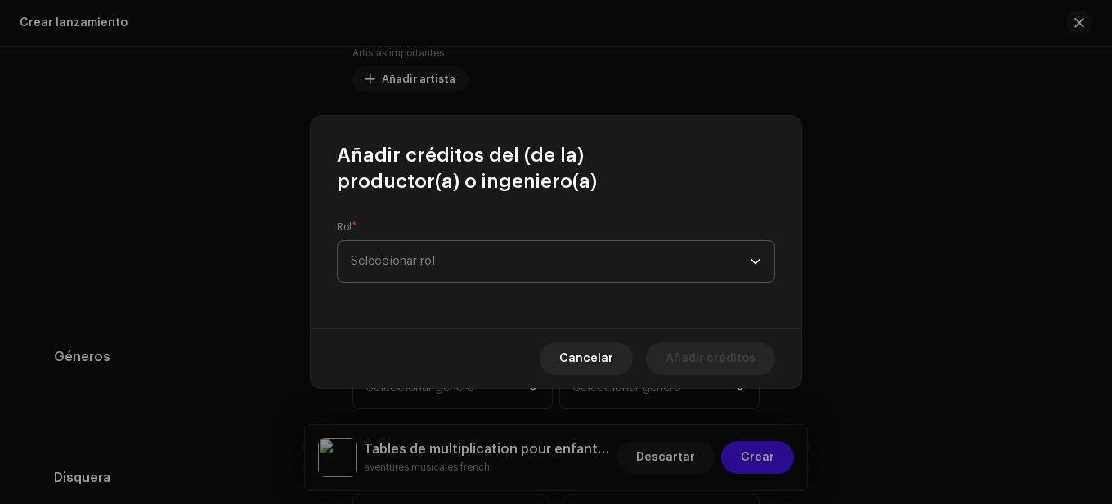
click at [430, 262] on span "Seleccionar rol" at bounding box center [550, 261] width 399 height 41
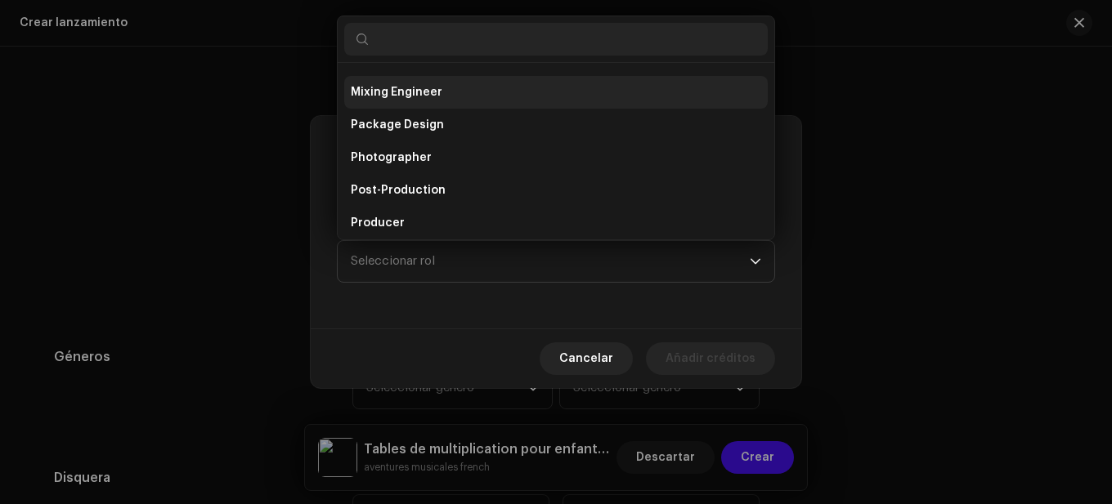
scroll to position [598, 0]
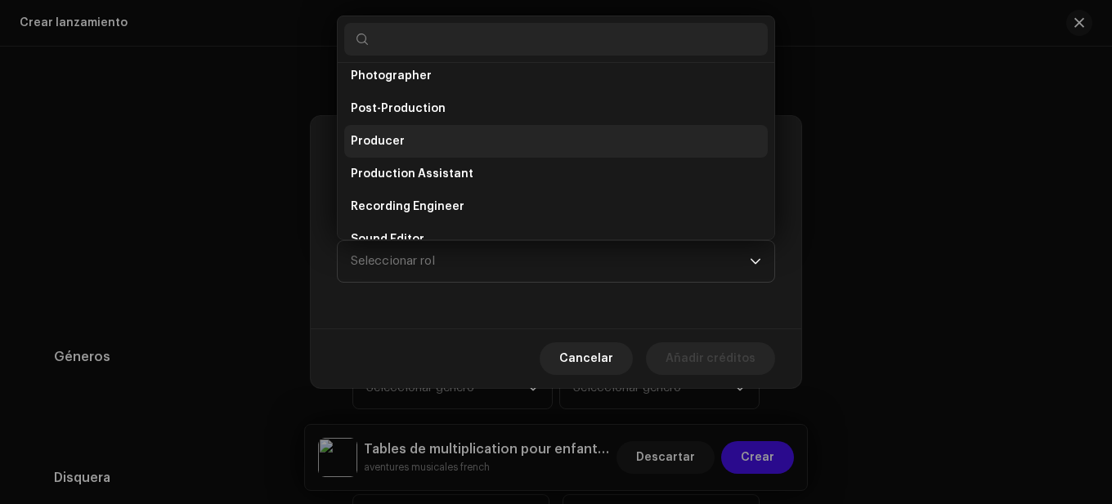
click at [389, 141] on span "Producer" at bounding box center [378, 141] width 54 height 16
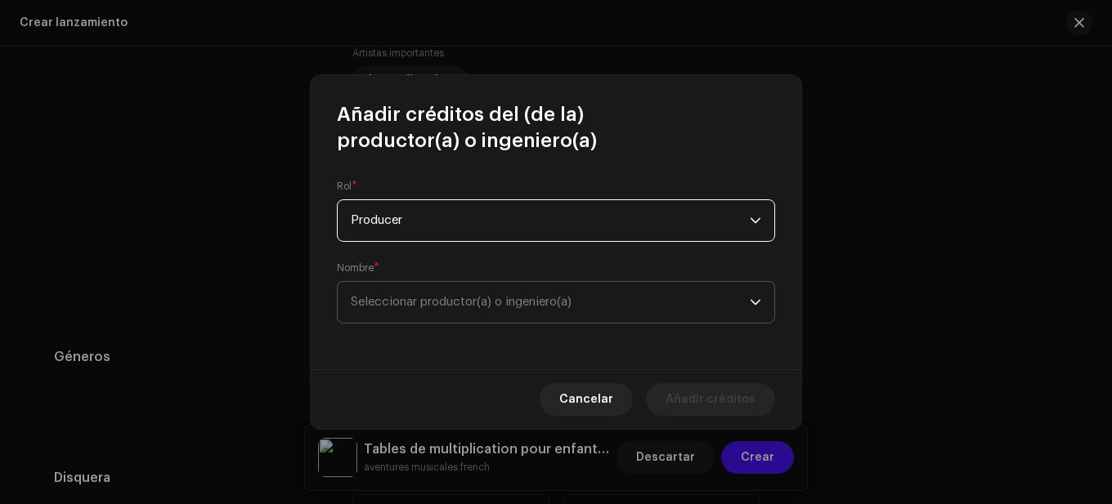
click at [510, 310] on span "Seleccionar productor(a) o ingeniero(a)" at bounding box center [550, 302] width 399 height 41
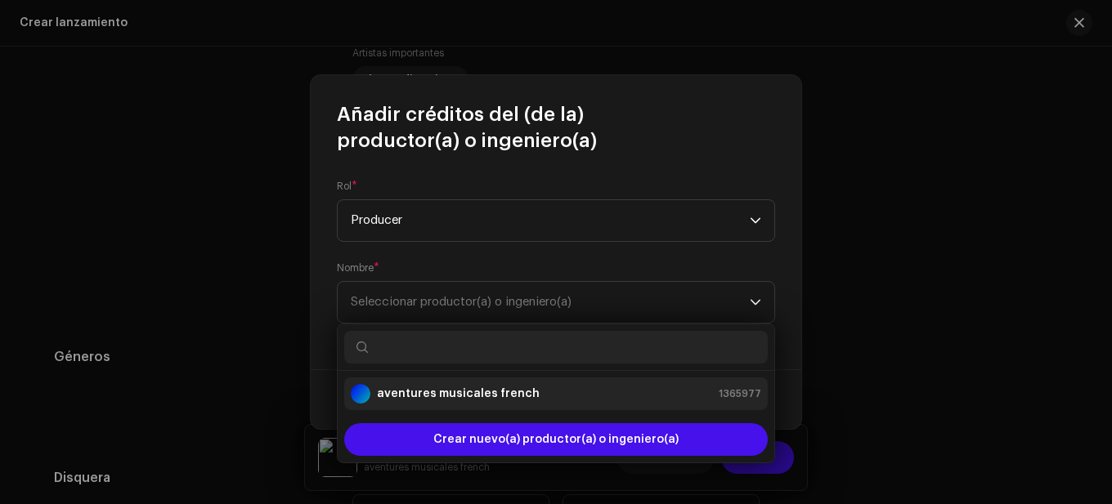
click at [385, 393] on strong "aventures musicales french" at bounding box center [458, 394] width 163 height 16
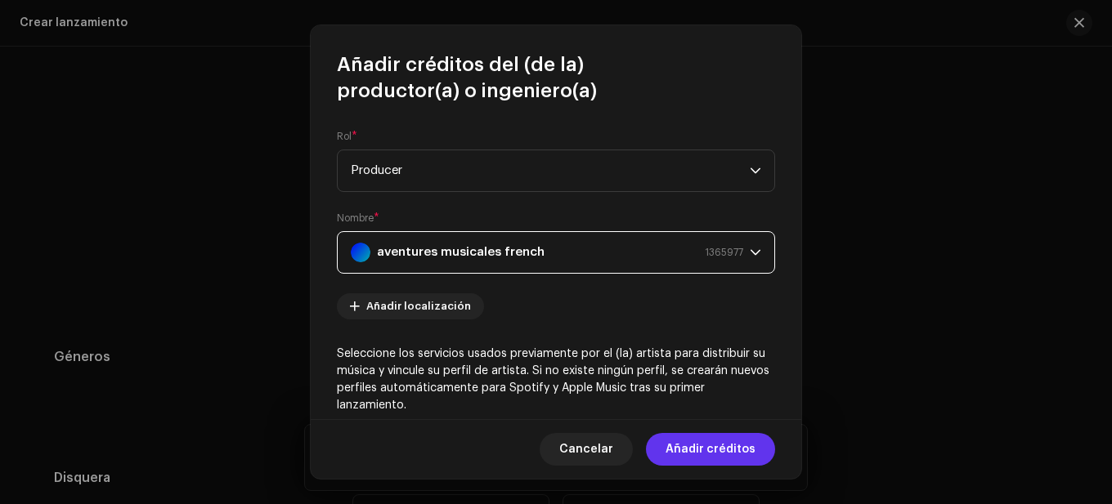
click at [693, 443] on span "Añadir créditos" at bounding box center [710, 449] width 90 height 33
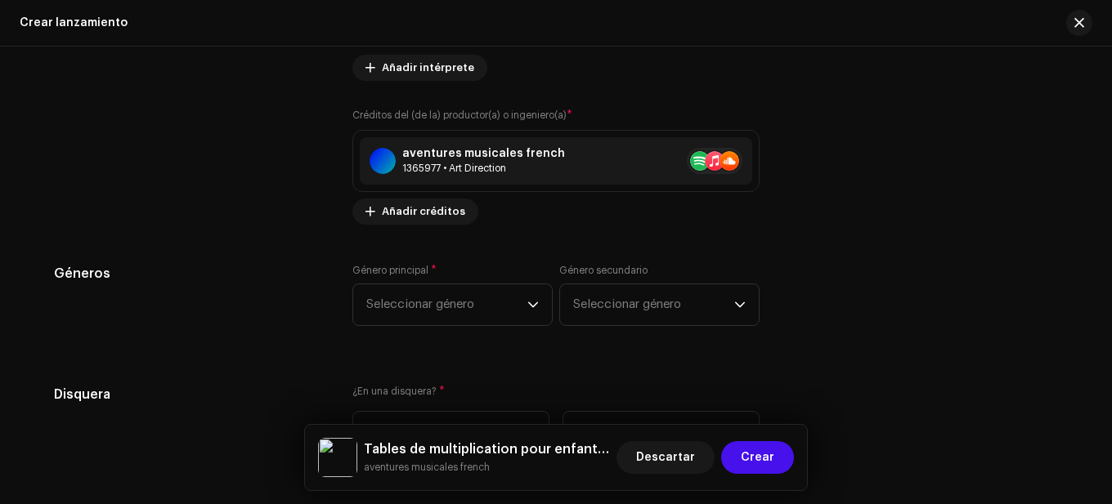
scroll to position [2504, 0]
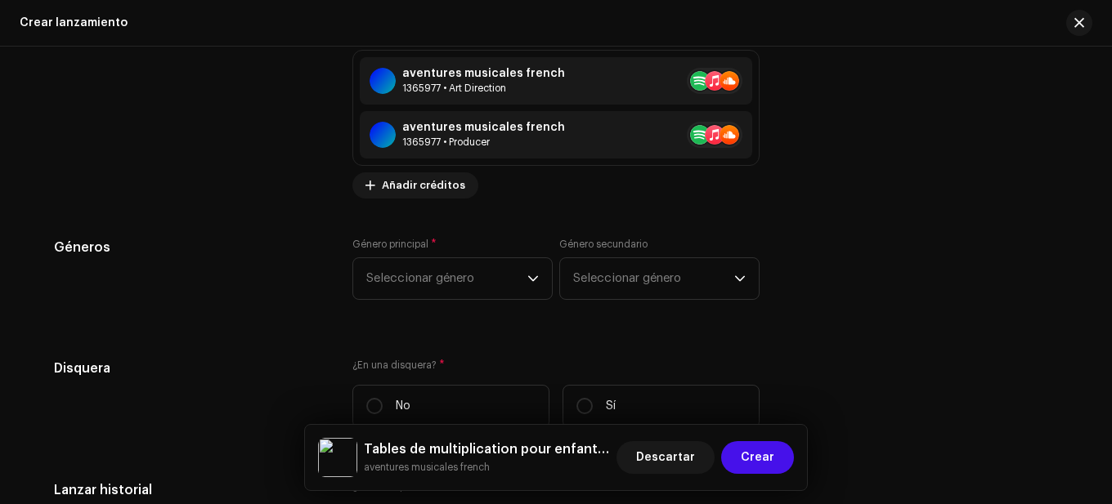
click at [492, 280] on span "Seleccionar género" at bounding box center [446, 278] width 161 height 41
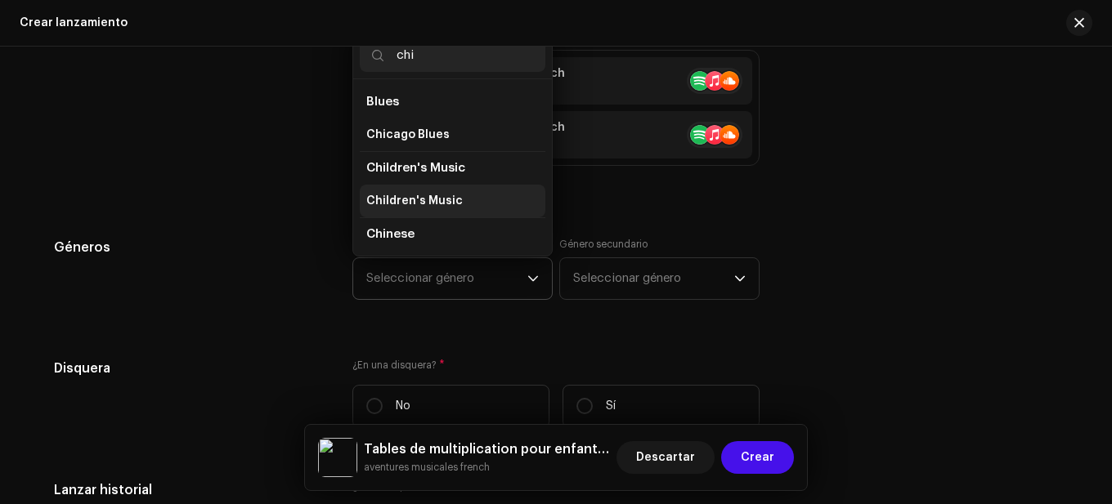
type input "chi"
click at [436, 199] on span "Children's Music" at bounding box center [414, 201] width 96 height 16
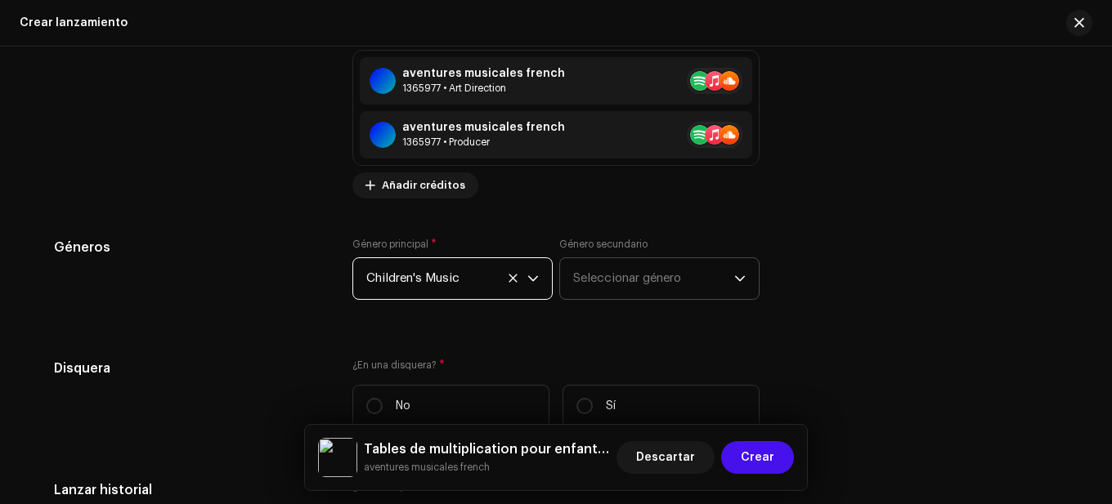
click at [599, 268] on span "Seleccionar género" at bounding box center [653, 278] width 161 height 41
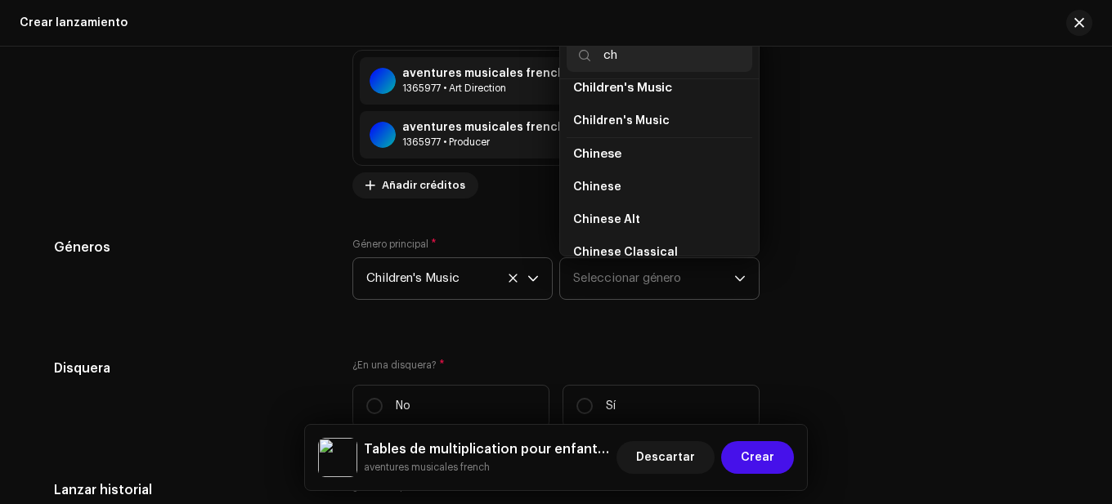
scroll to position [110, 0]
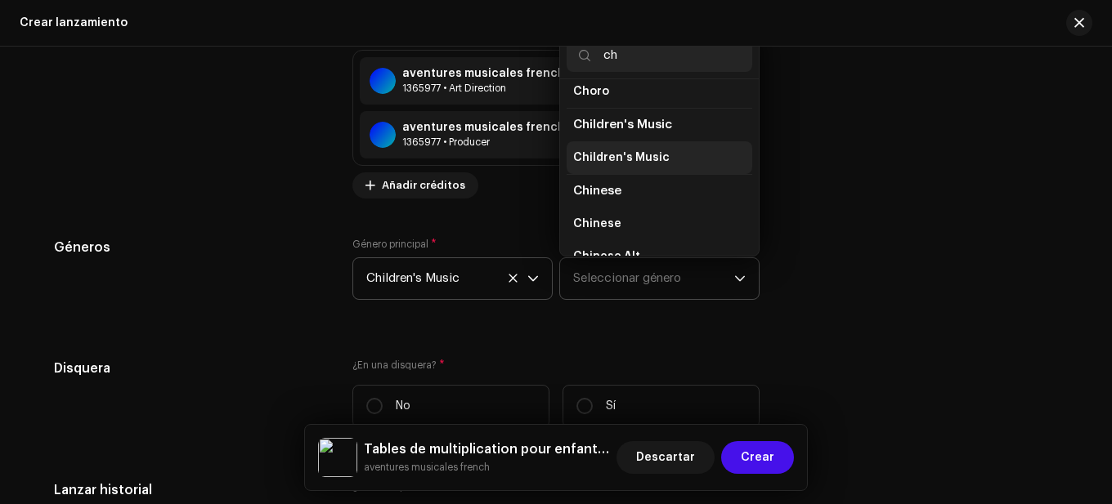
type input "ch"
click at [624, 156] on span "Children's Music" at bounding box center [621, 158] width 96 height 16
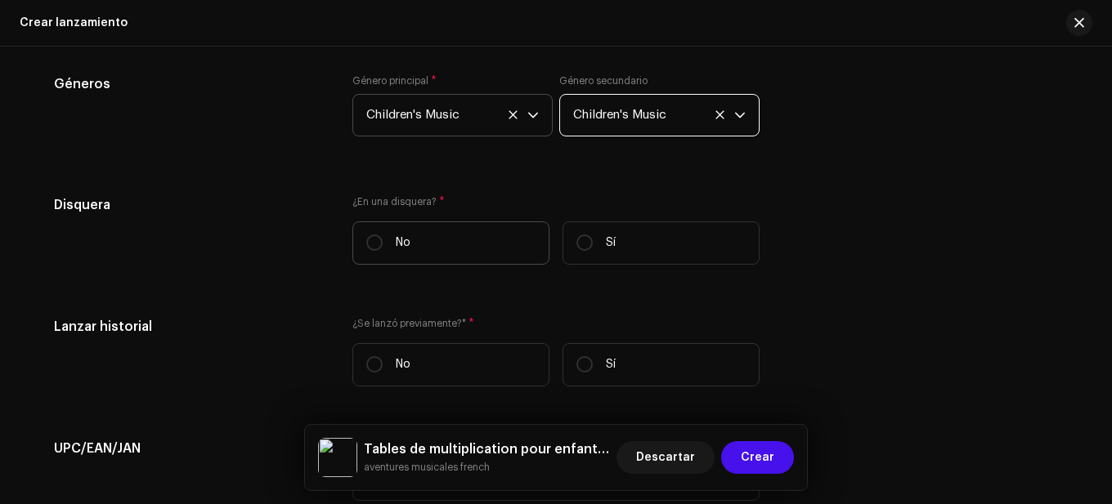
click at [414, 241] on label "No" at bounding box center [450, 242] width 197 height 43
click at [383, 241] on input "No" at bounding box center [374, 243] width 16 height 16
radio input "true"
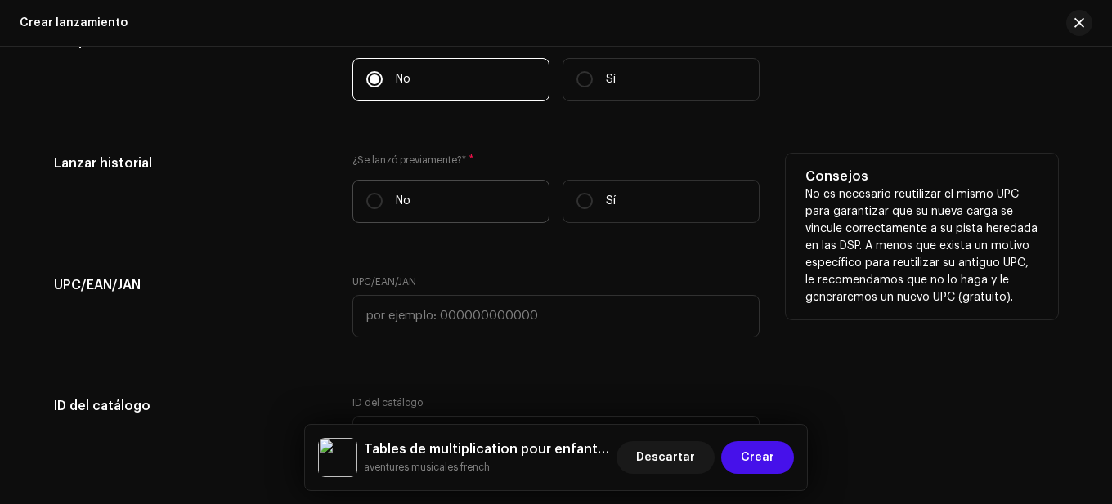
click at [410, 216] on label "No" at bounding box center [450, 201] width 197 height 43
click at [383, 209] on input "No" at bounding box center [374, 201] width 16 height 16
radio input "true"
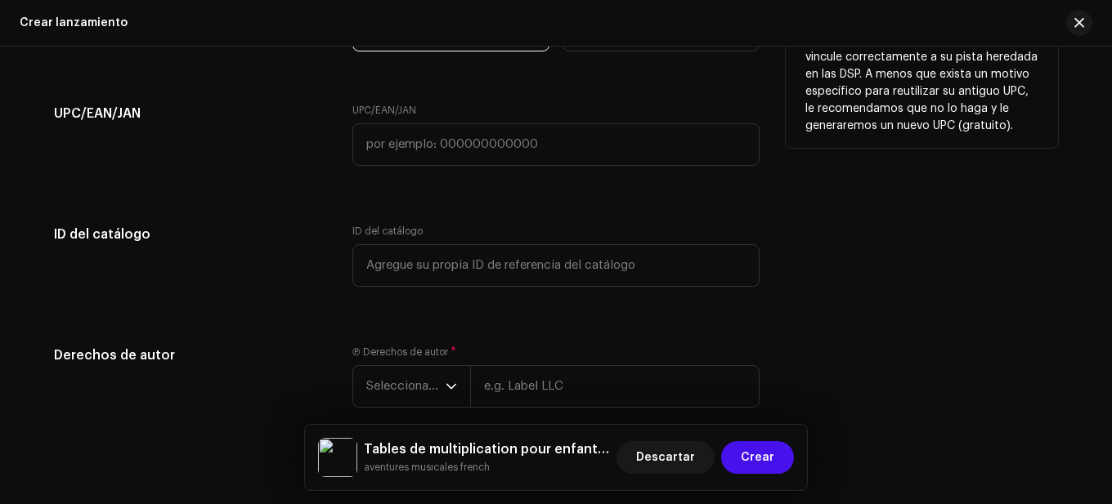
scroll to position [3076, 0]
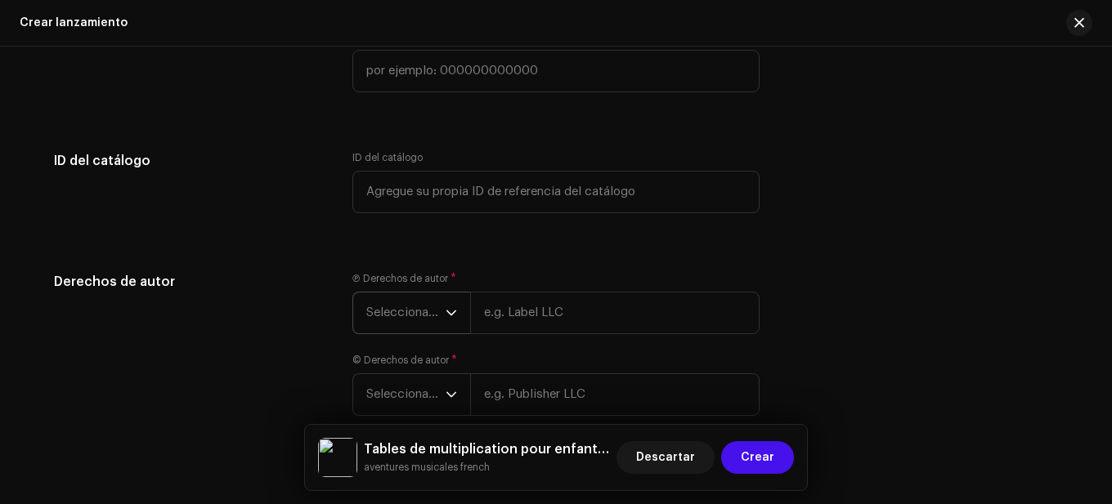
click at [446, 310] on icon "dropdown trigger" at bounding box center [450, 312] width 11 height 11
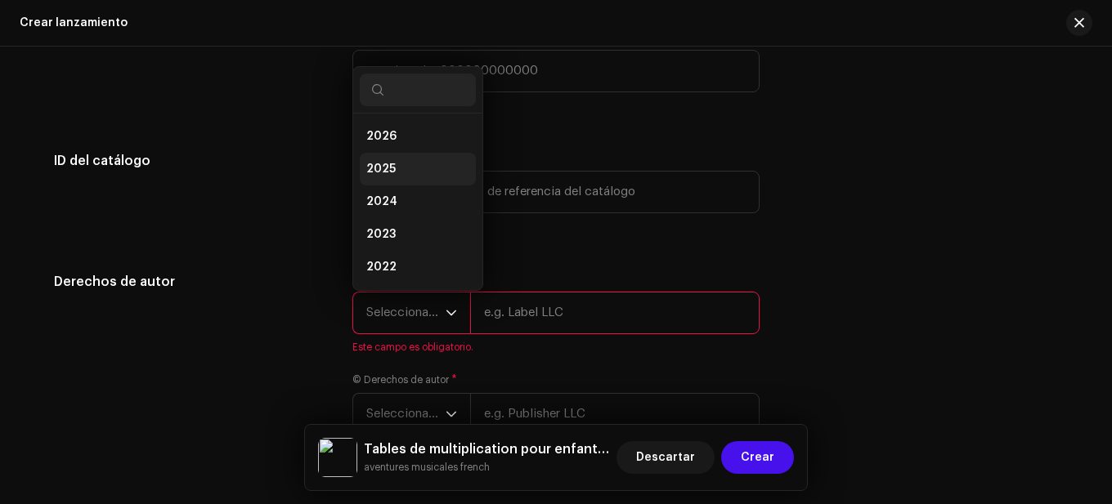
click at [391, 159] on li "2025" at bounding box center [418, 169] width 116 height 33
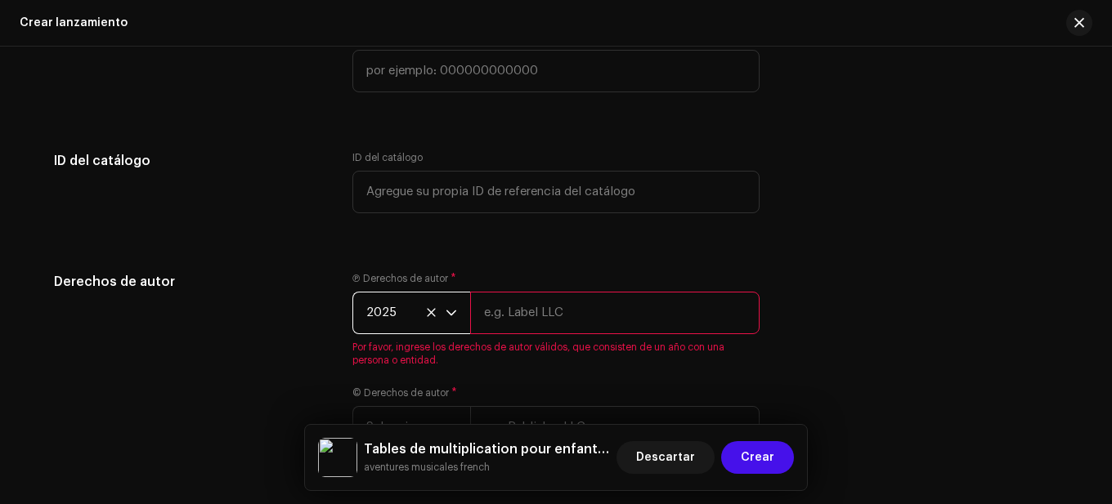
click at [529, 320] on input "text" at bounding box center [614, 313] width 289 height 43
type input "aventures musicales"
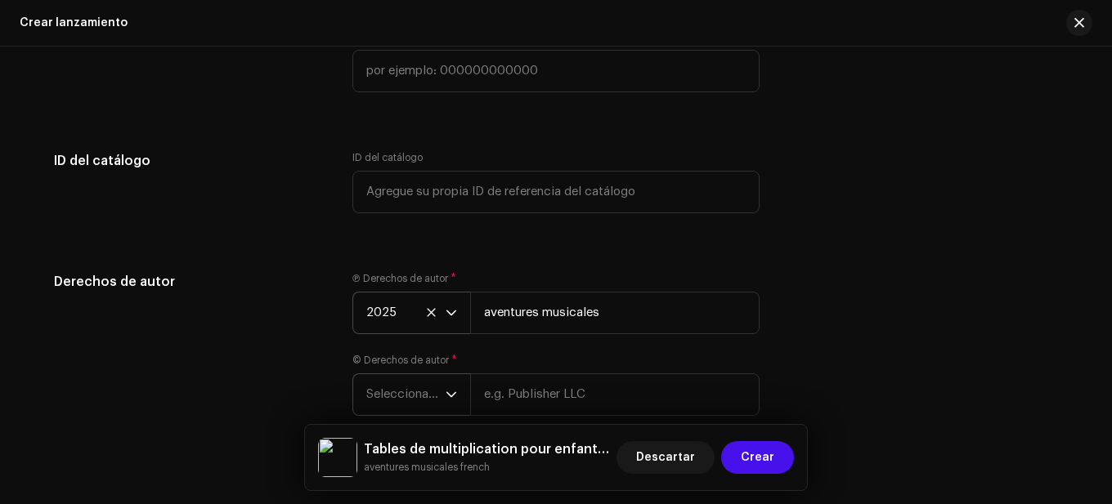
click at [435, 395] on span "Seleccionar año" at bounding box center [405, 394] width 79 height 41
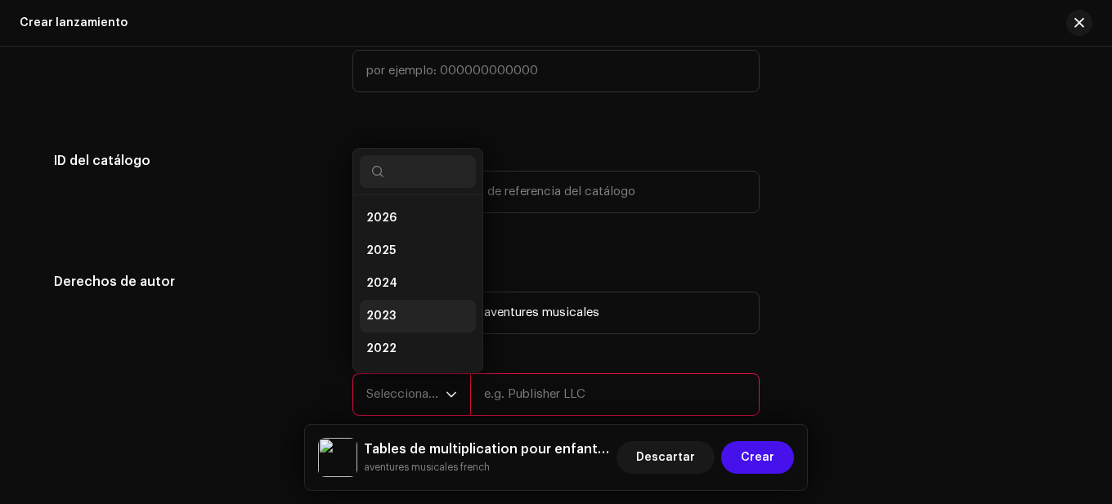
scroll to position [26, 0]
click at [399, 224] on li "2025" at bounding box center [418, 224] width 116 height 33
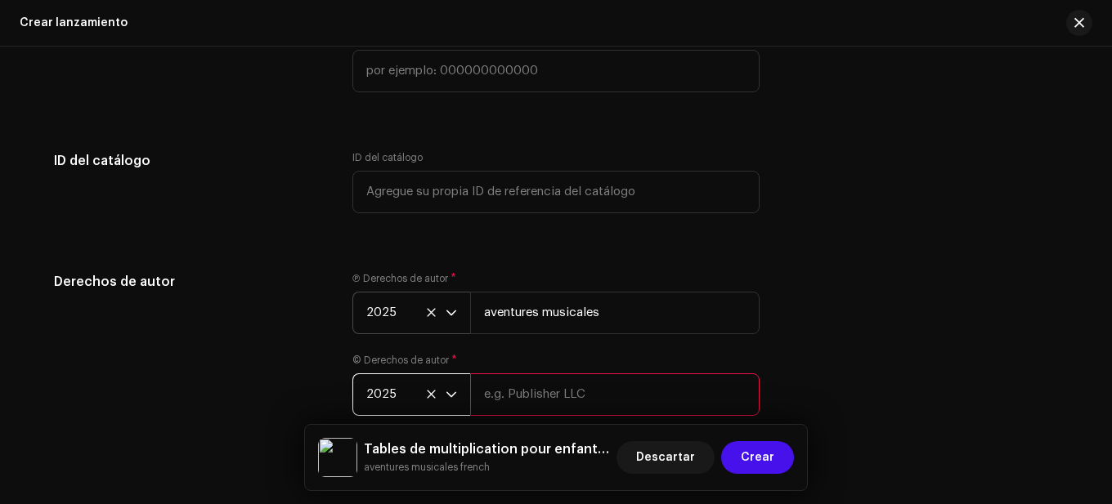
click at [513, 382] on input "text" at bounding box center [614, 395] width 289 height 43
type input "aventures musicales"
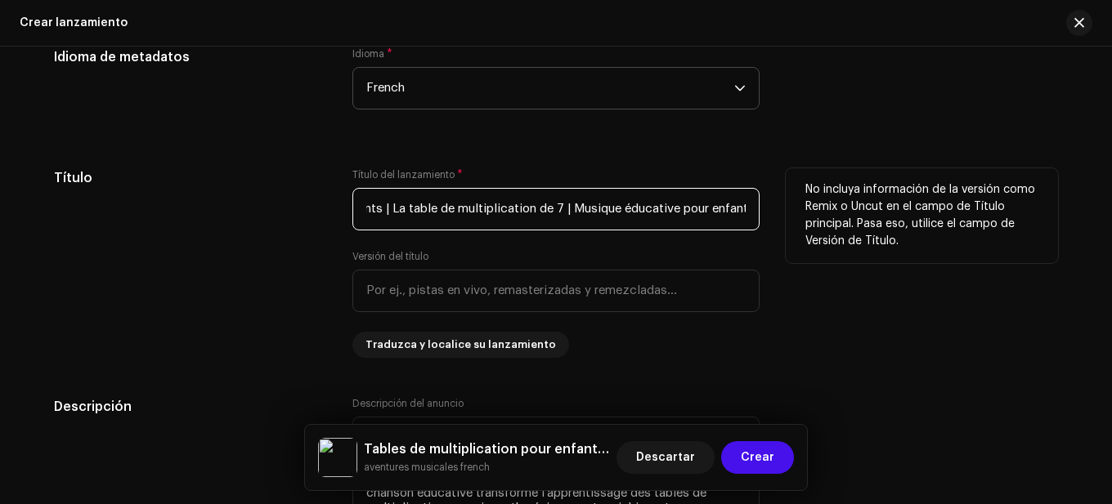
scroll to position [0, 210]
drag, startPoint x: 357, startPoint y: 205, endPoint x: 842, endPoint y: 208, distance: 484.7
click at [842, 208] on div "Título Título del lanzamiento * Tables de multiplication pour enfants | La tabl…" at bounding box center [556, 263] width 1004 height 190
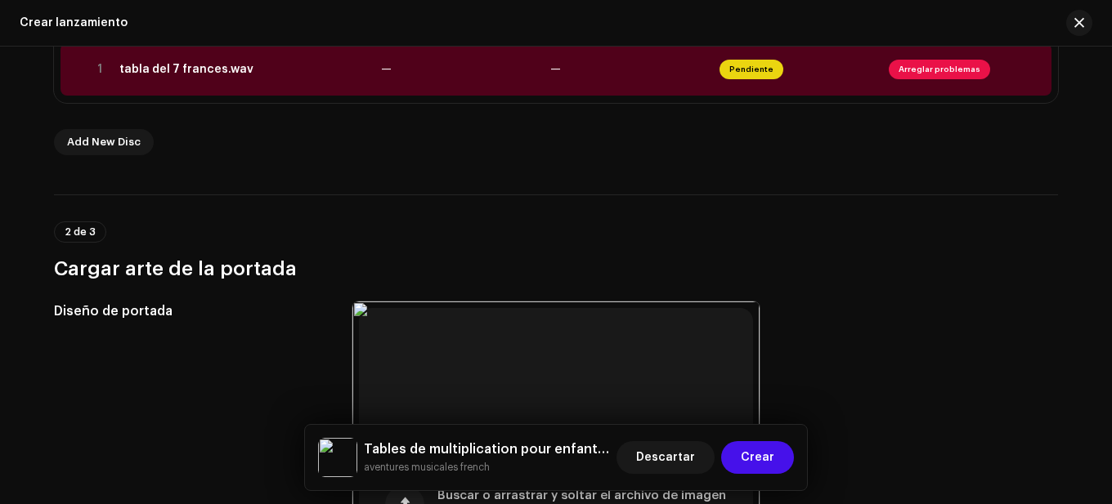
scroll to position [386, 0]
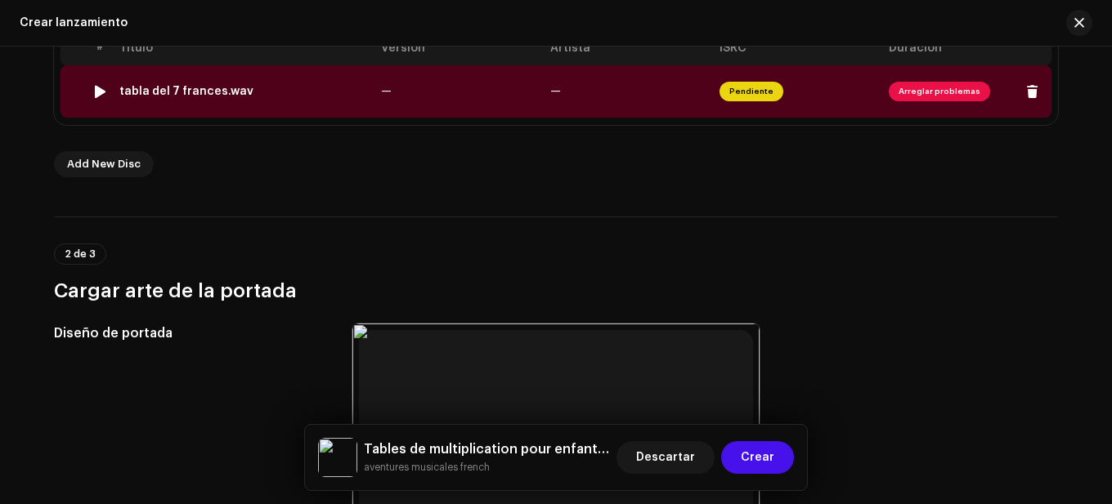
click at [473, 106] on td "—" at bounding box center [458, 91] width 169 height 52
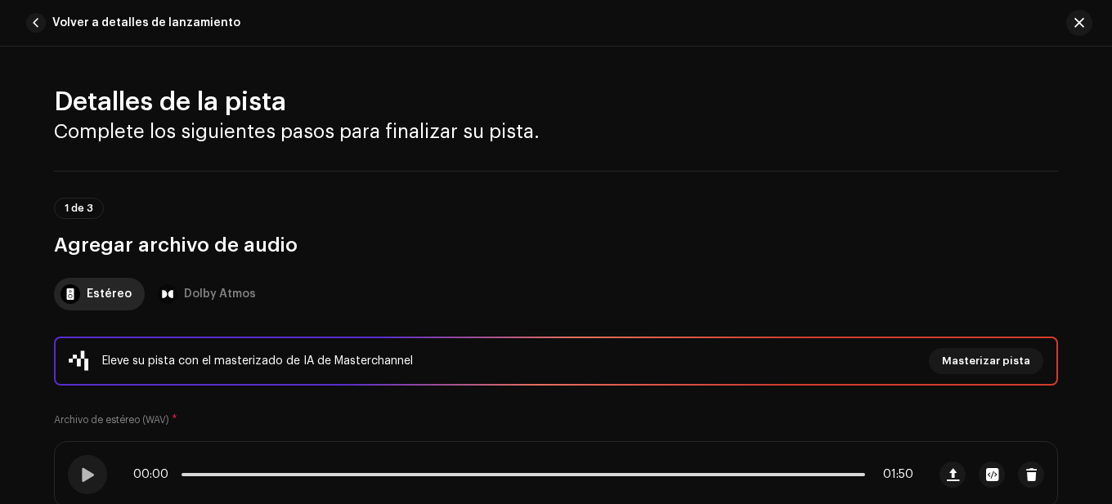
scroll to position [245, 0]
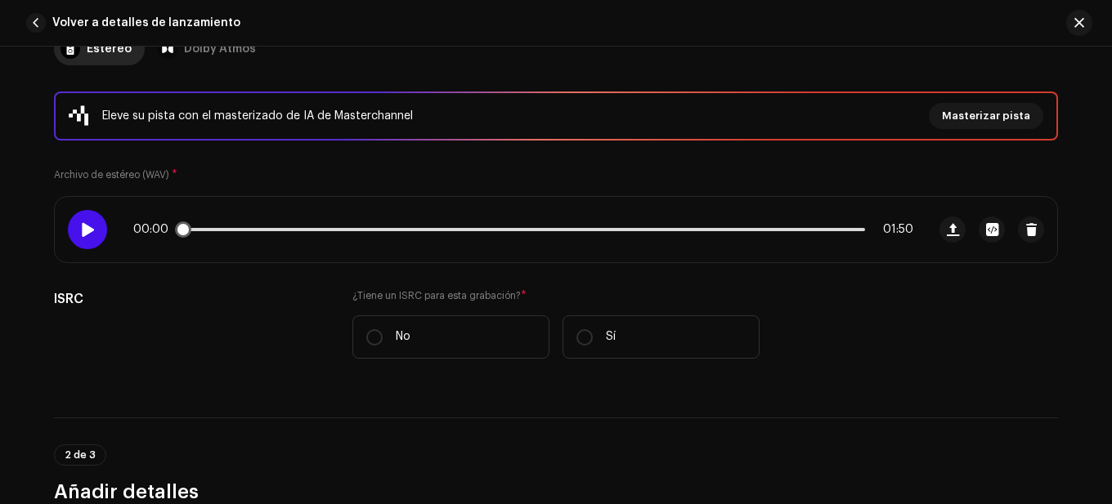
click at [94, 230] on div at bounding box center [87, 229] width 39 height 39
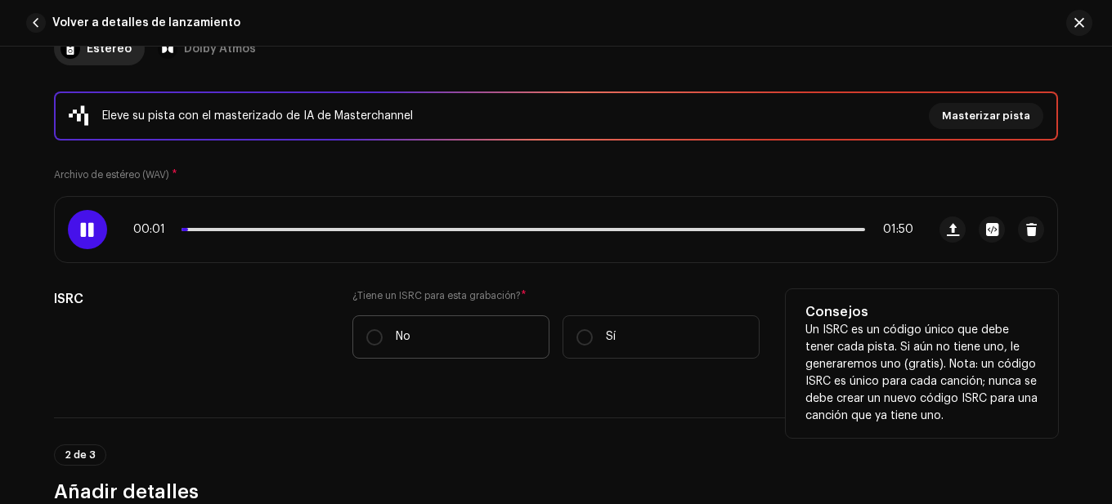
click at [378, 322] on label "No" at bounding box center [450, 336] width 197 height 43
click at [378, 329] on input "No" at bounding box center [374, 337] width 16 height 16
radio input "true"
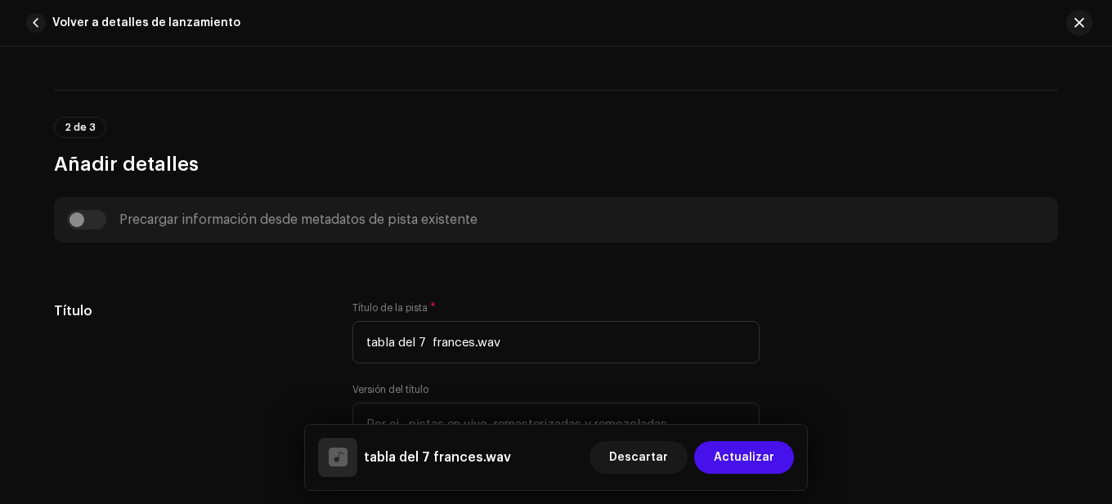
scroll to position [736, 0]
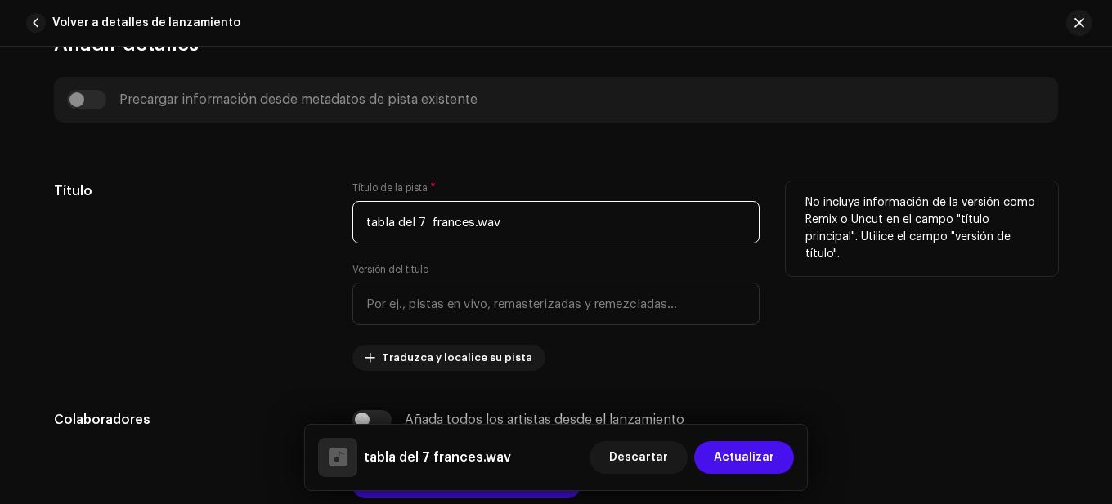
drag, startPoint x: 555, startPoint y: 224, endPoint x: 354, endPoint y: 237, distance: 201.5
click at [354, 237] on input "tabla del 7 frances.wav" at bounding box center [555, 222] width 407 height 43
paste input "Tables de multiplication pour enfants | La table de multiplication de 7 | Musiq…"
click at [370, 226] on input "Tables de multiplication pour enfants | La table de multiplication de 7 | Musiq…" at bounding box center [555, 222] width 407 height 43
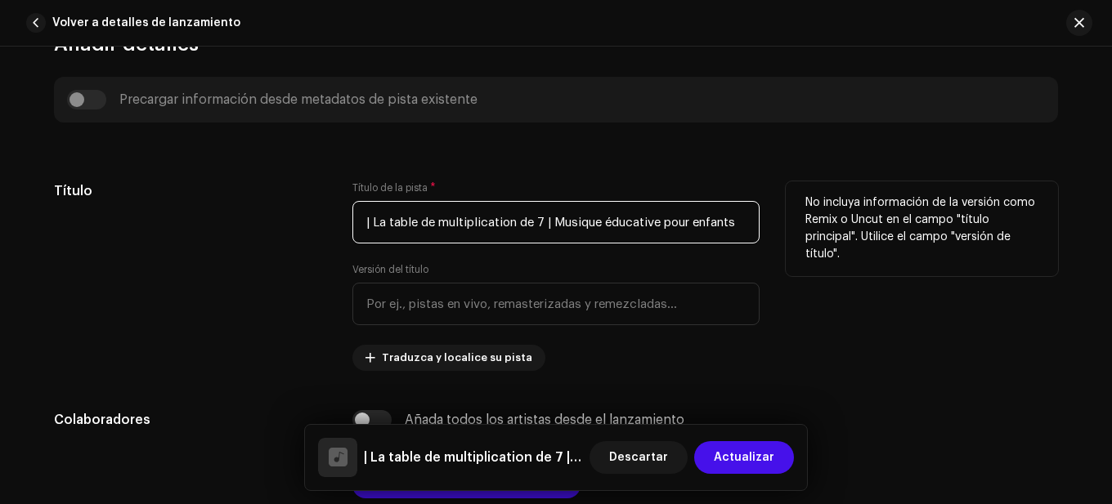
scroll to position [0, 0]
drag, startPoint x: 743, startPoint y: 227, endPoint x: 281, endPoint y: 230, distance: 461.8
click at [281, 230] on div "Título Título de la pista * | La table de multiplication de 7 | Musique éducati…" at bounding box center [556, 276] width 1004 height 190
paste input "Tables de multiplication pour enfants"
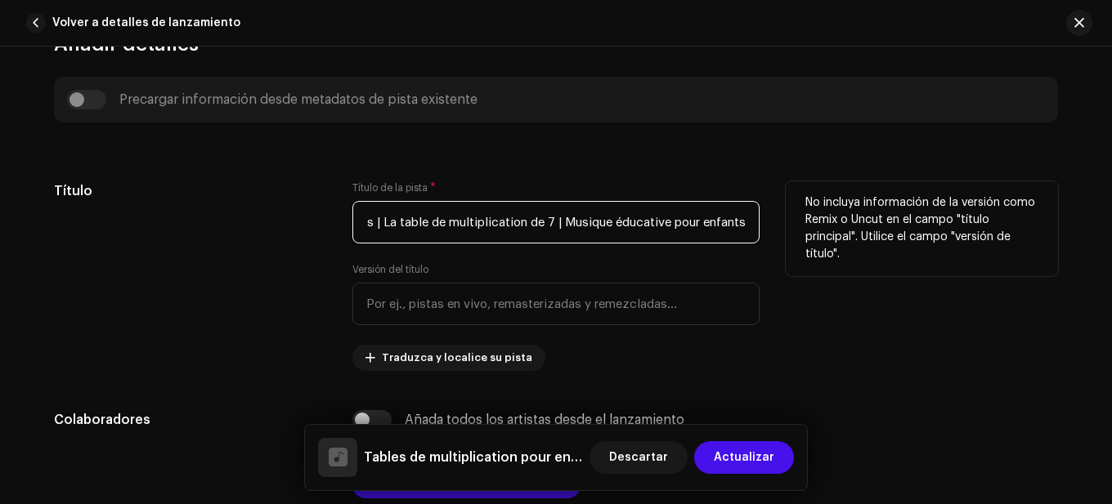
click at [374, 221] on input "Tables de multiplication pour enfants | La table de multiplication de 7 | Musiq…" at bounding box center [555, 222] width 407 height 43
drag, startPoint x: 359, startPoint y: 221, endPoint x: 293, endPoint y: 233, distance: 67.3
click at [293, 233] on div "Título Título de la pista * Tables de multiplication pour enfants | La table de…" at bounding box center [556, 276] width 1004 height 190
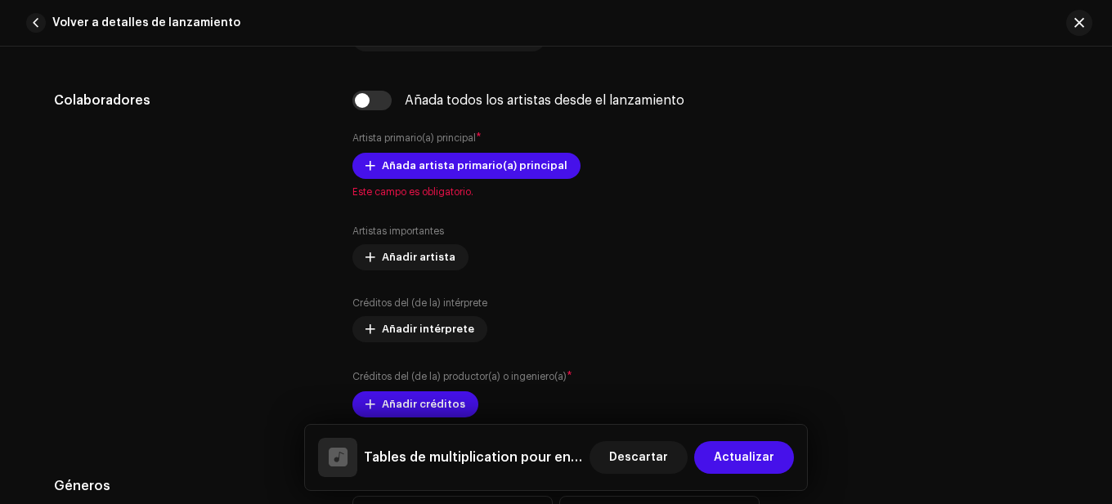
scroll to position [1144, 0]
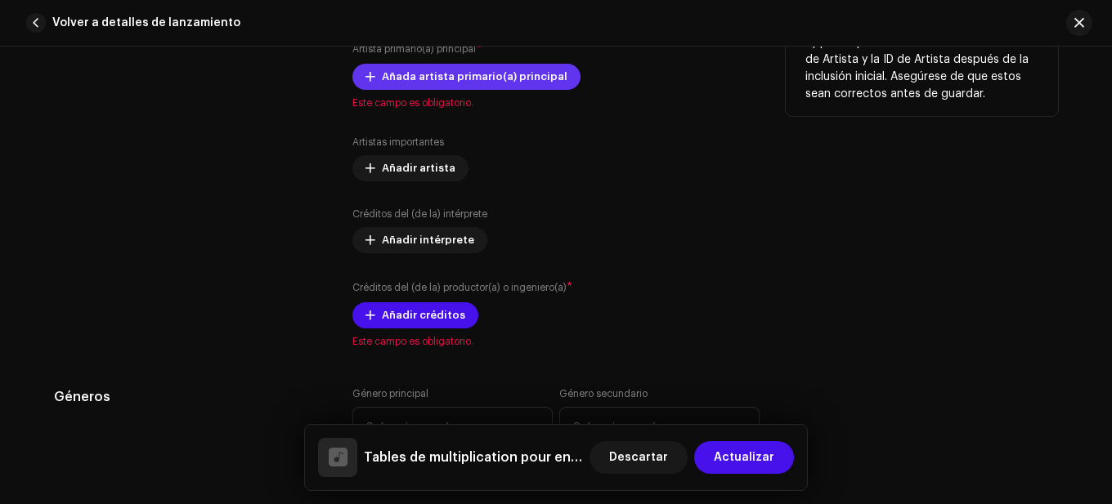
type input "Tables de multiplication pour enfants | La table de multiplication de 7 | Musiq…"
click at [473, 74] on span "Añada artista primario(a) principal" at bounding box center [475, 76] width 186 height 33
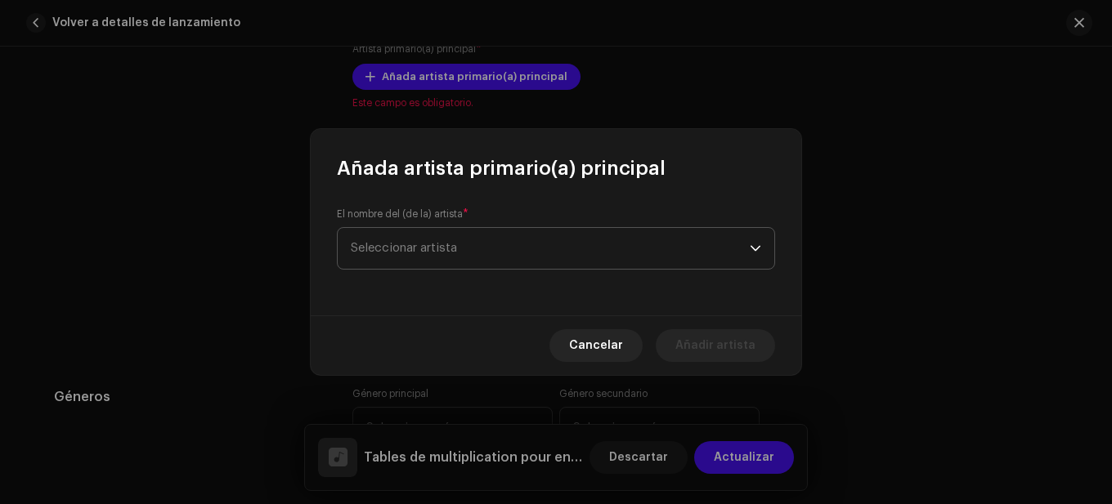
click at [512, 258] on span "Seleccionar artista" at bounding box center [550, 248] width 399 height 41
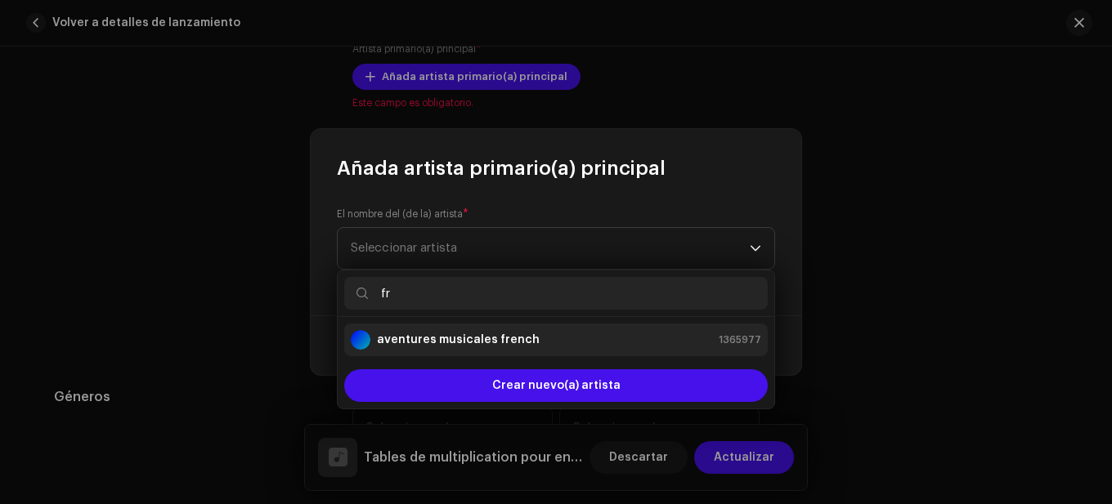
type input "fr"
click at [436, 334] on strong "aventures musicales french" at bounding box center [458, 340] width 163 height 16
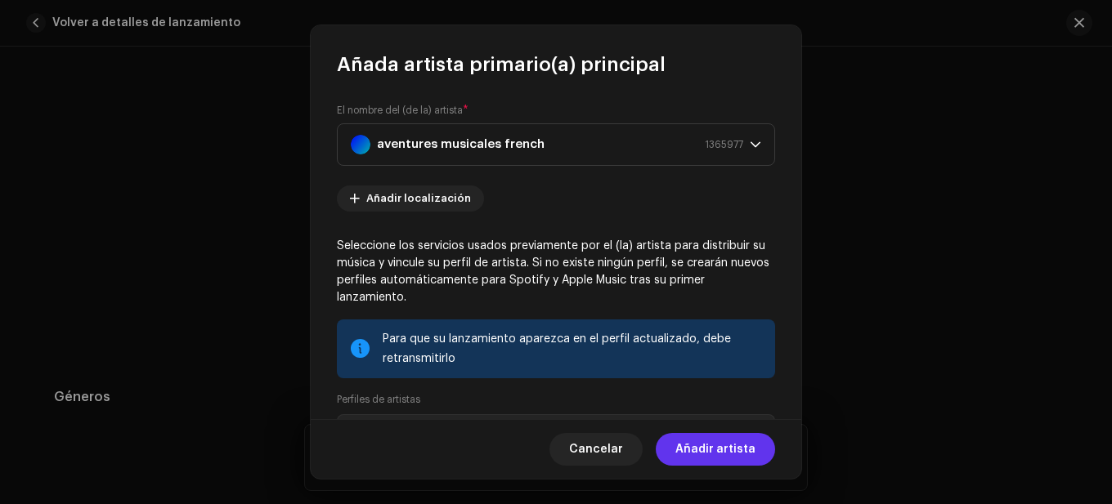
click at [705, 459] on span "Añadir artista" at bounding box center [715, 449] width 80 height 33
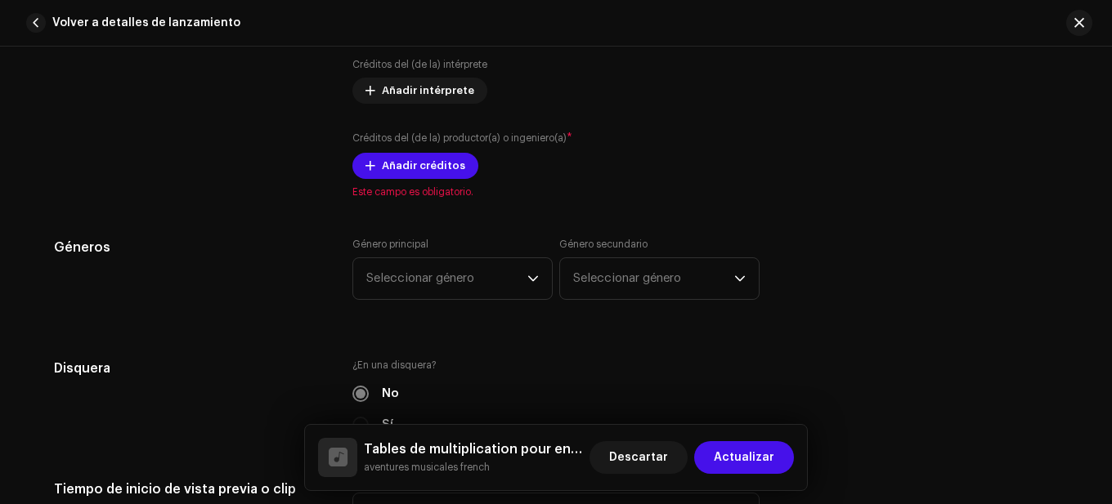
scroll to position [1389, 0]
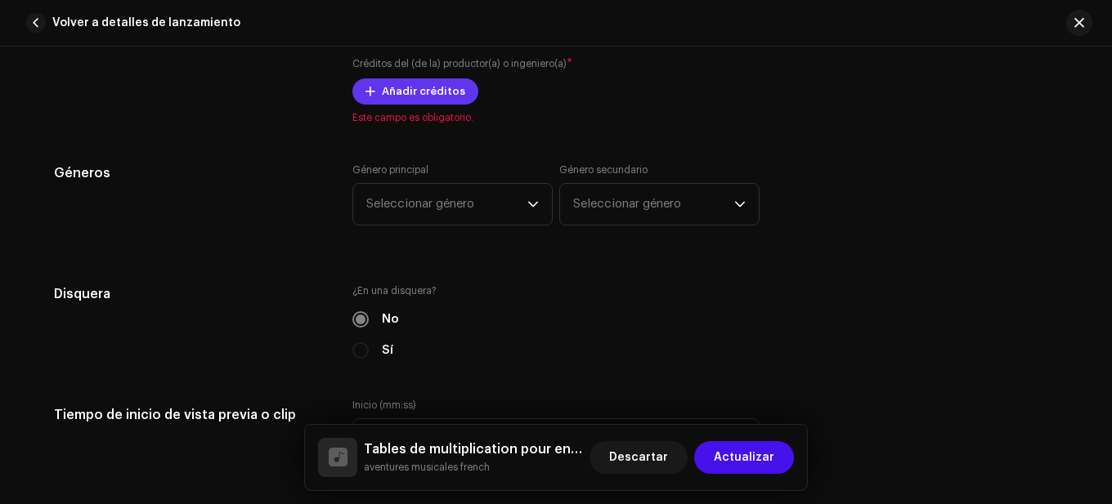
click at [431, 90] on span "Añadir créditos" at bounding box center [423, 91] width 83 height 33
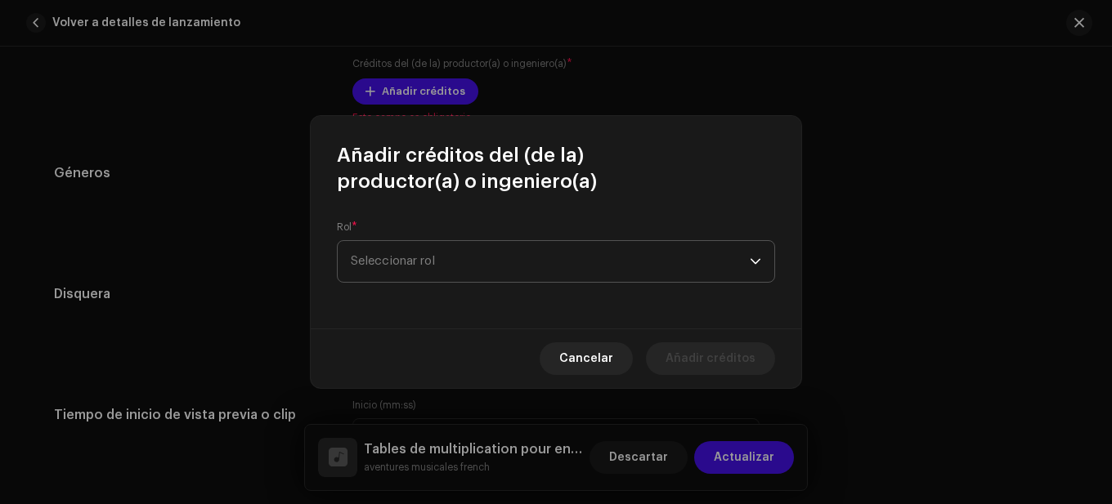
click at [443, 269] on span "Seleccionar rol" at bounding box center [550, 261] width 399 height 41
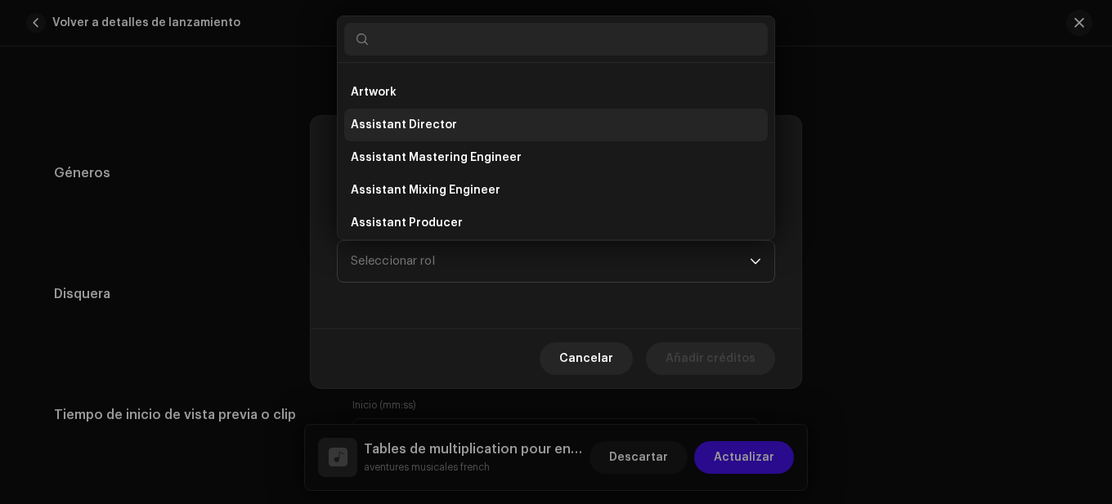
scroll to position [0, 0]
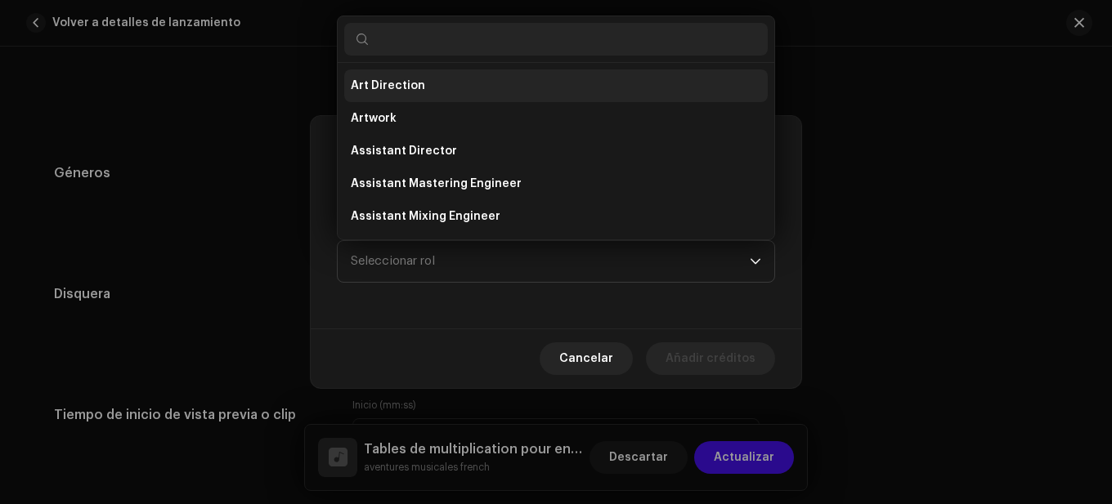
click at [411, 89] on span "Art Direction" at bounding box center [388, 86] width 74 height 16
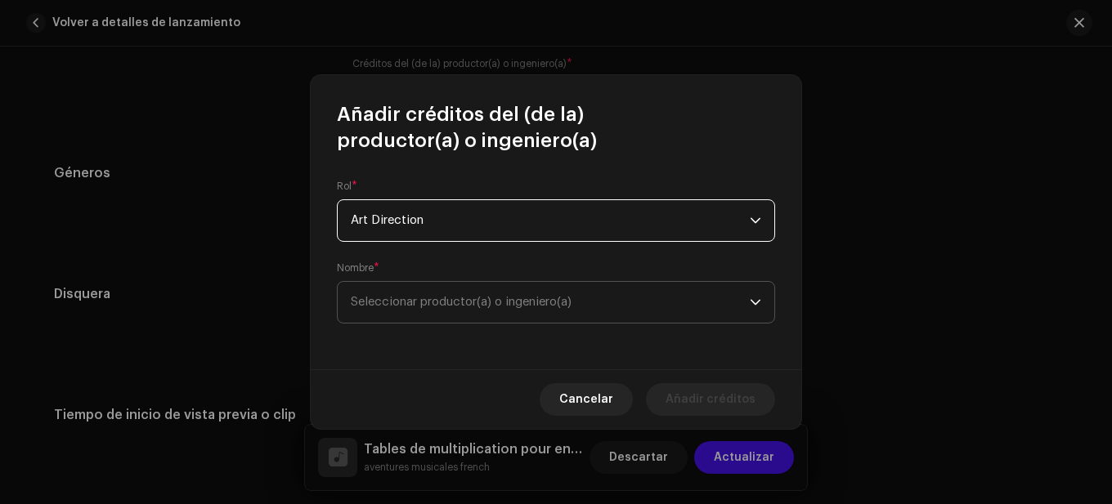
click at [495, 289] on span "Seleccionar productor(a) o ingeniero(a)" at bounding box center [550, 302] width 399 height 41
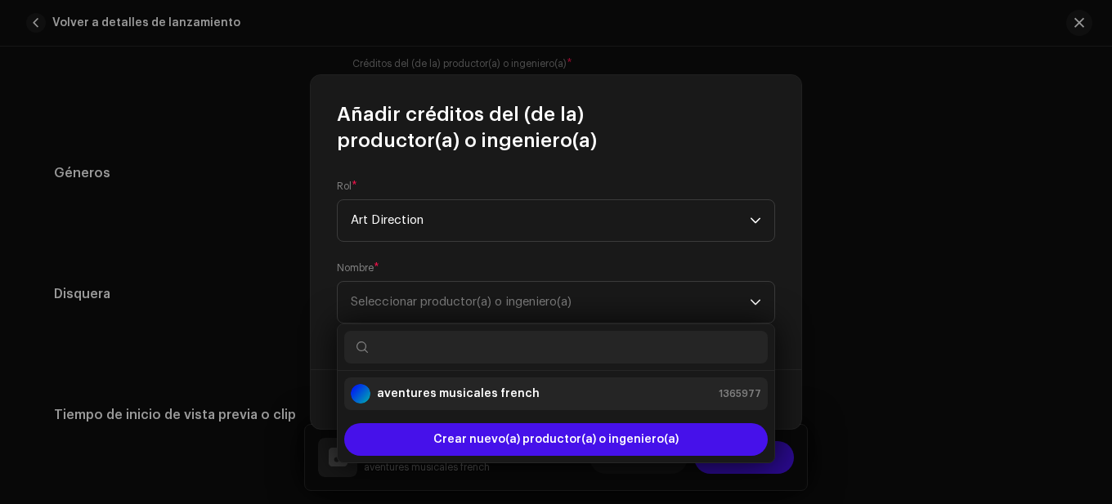
click at [443, 395] on strong "aventures musicales french" at bounding box center [458, 394] width 163 height 16
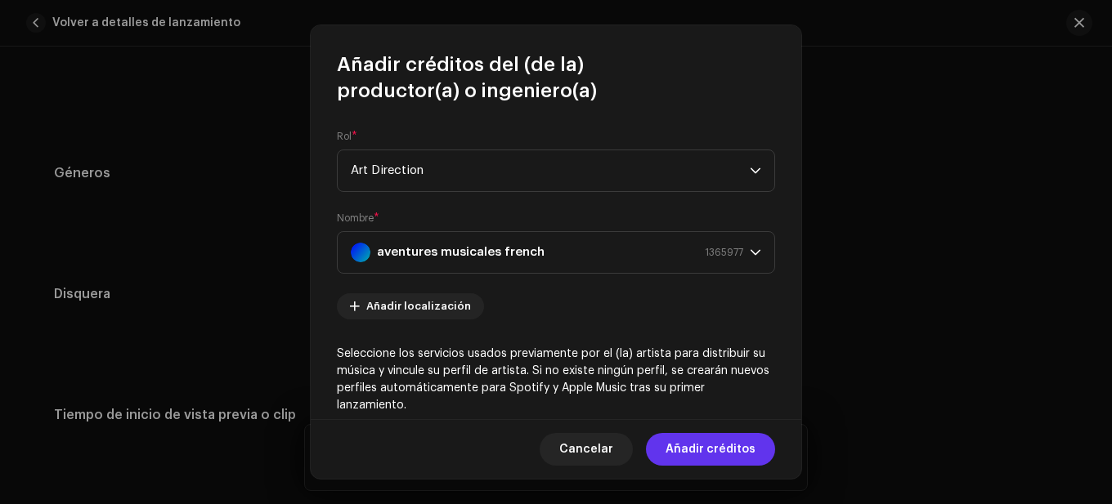
click at [690, 445] on span "Añadir créditos" at bounding box center [710, 449] width 90 height 33
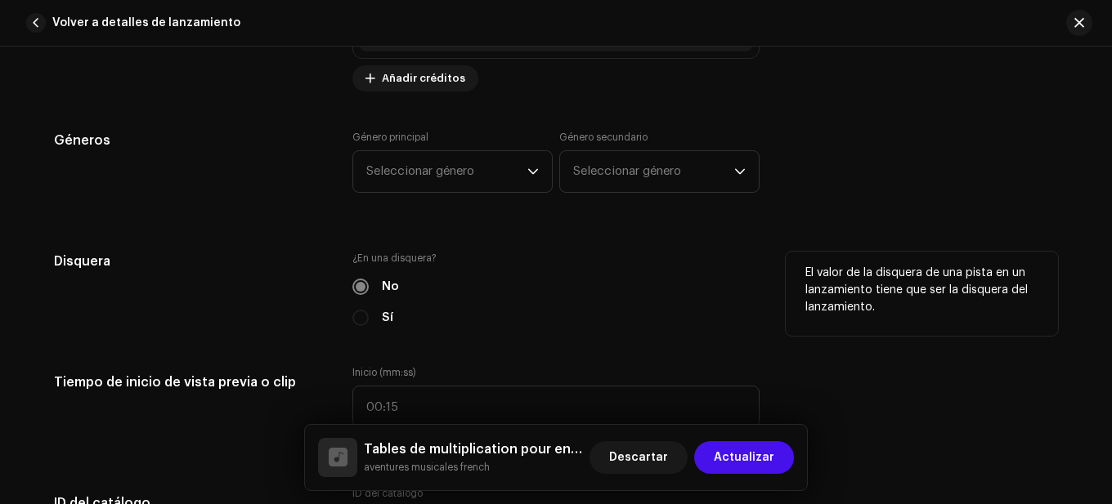
scroll to position [1520, 0]
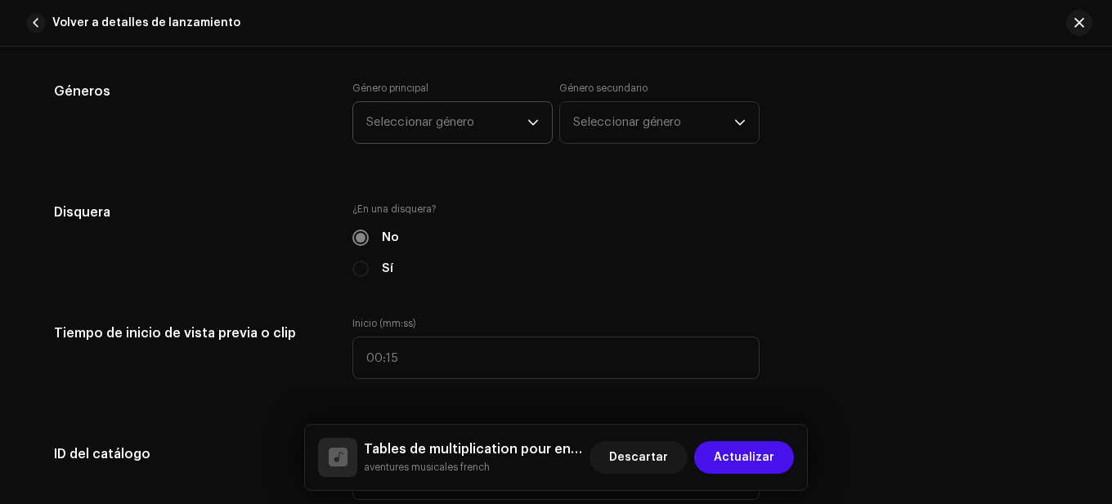
click at [459, 142] on span "Seleccionar género" at bounding box center [446, 122] width 161 height 41
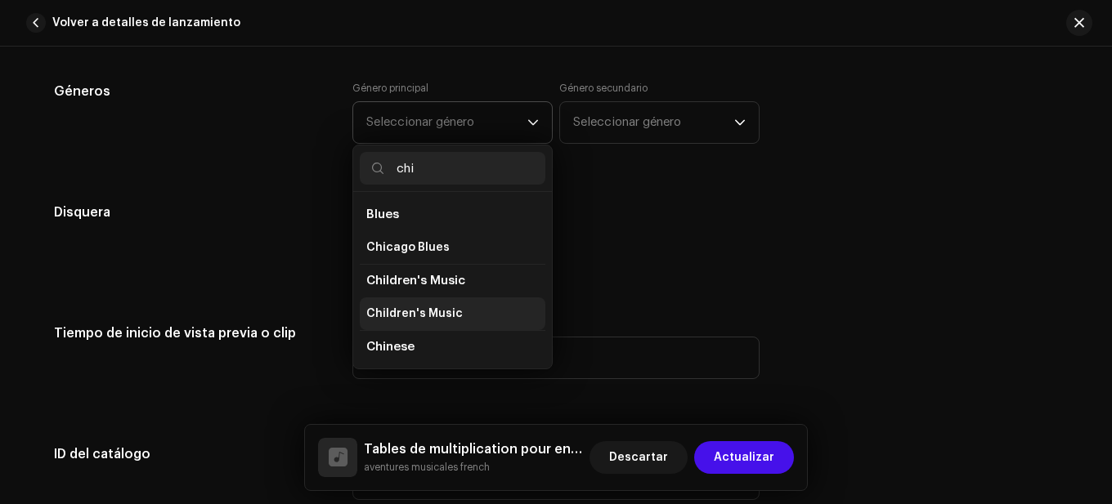
type input "chi"
click at [416, 306] on span "Children's Music" at bounding box center [414, 314] width 96 height 16
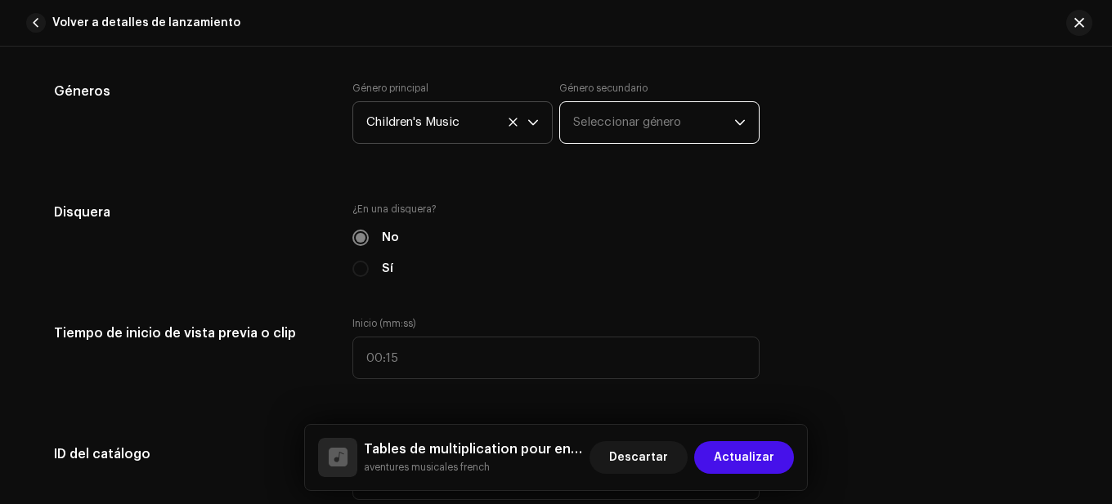
click at [597, 126] on span "Seleccionar género" at bounding box center [653, 122] width 161 height 41
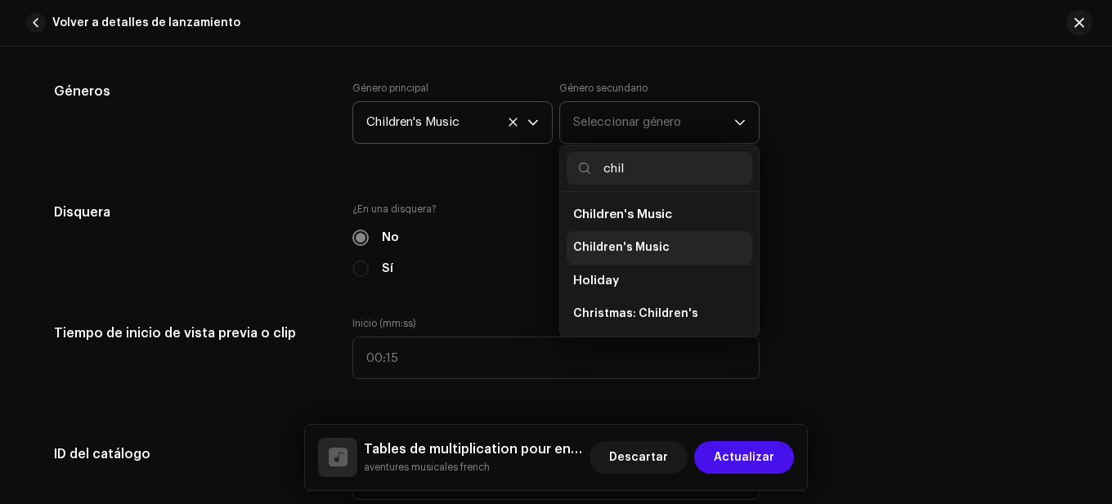
type input "chil"
click at [625, 246] on span "Children's Music" at bounding box center [621, 247] width 96 height 16
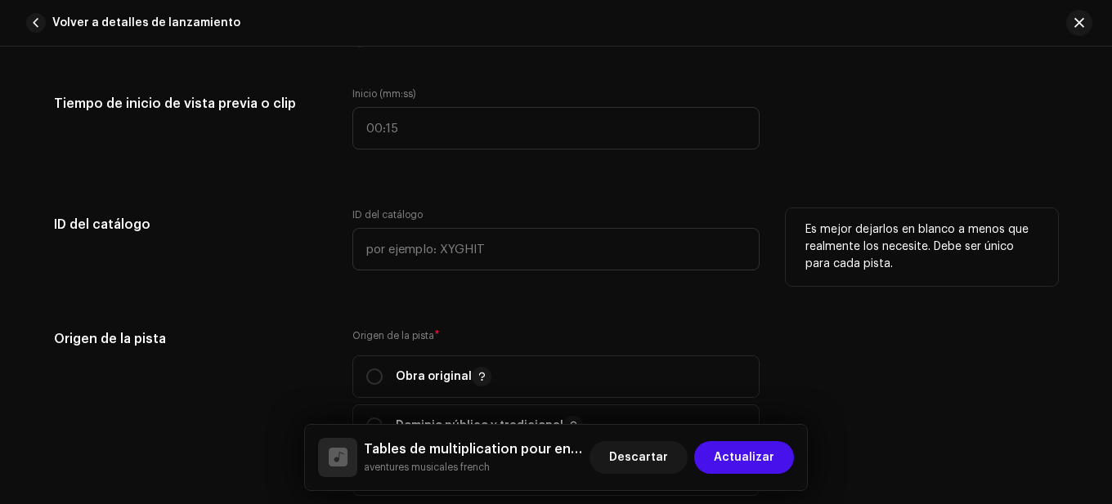
scroll to position [1765, 0]
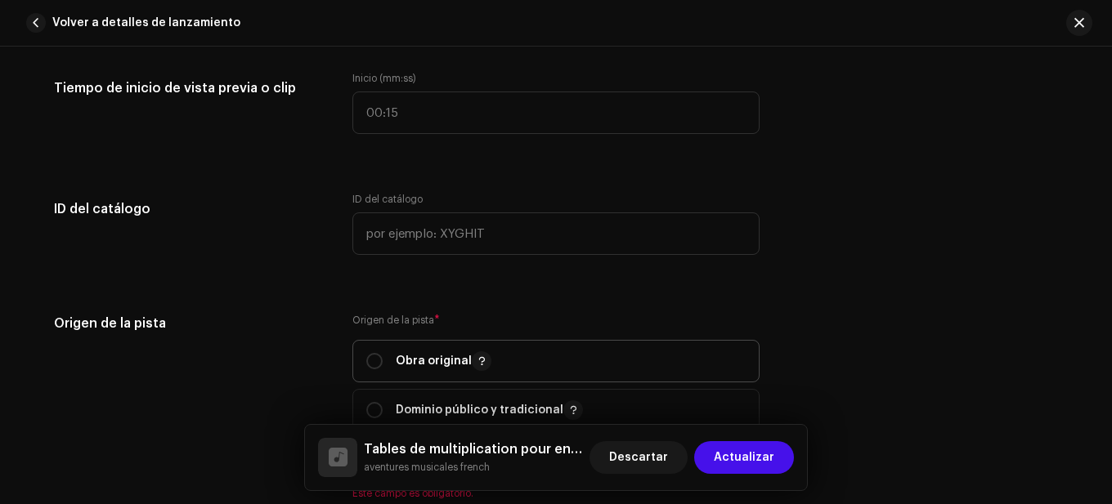
click at [379, 357] on div "Obra original" at bounding box center [428, 361] width 125 height 20
radio input "true"
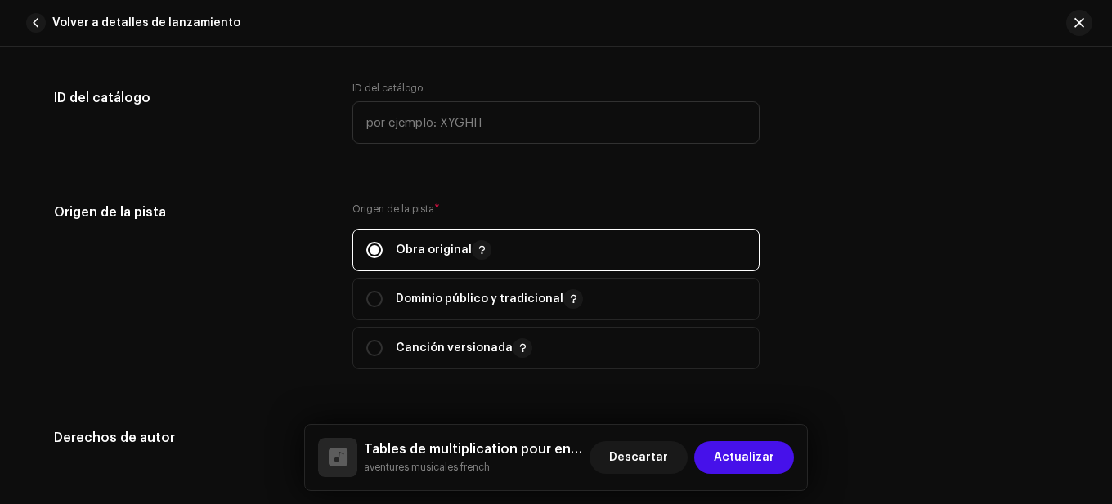
scroll to position [2011, 0]
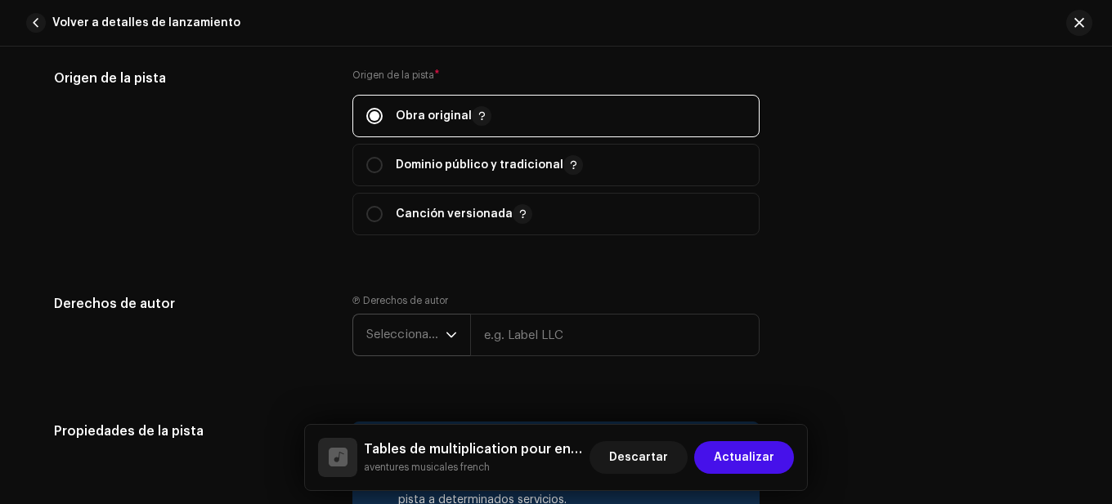
click at [396, 332] on span "Seleccionar año" at bounding box center [405, 335] width 79 height 41
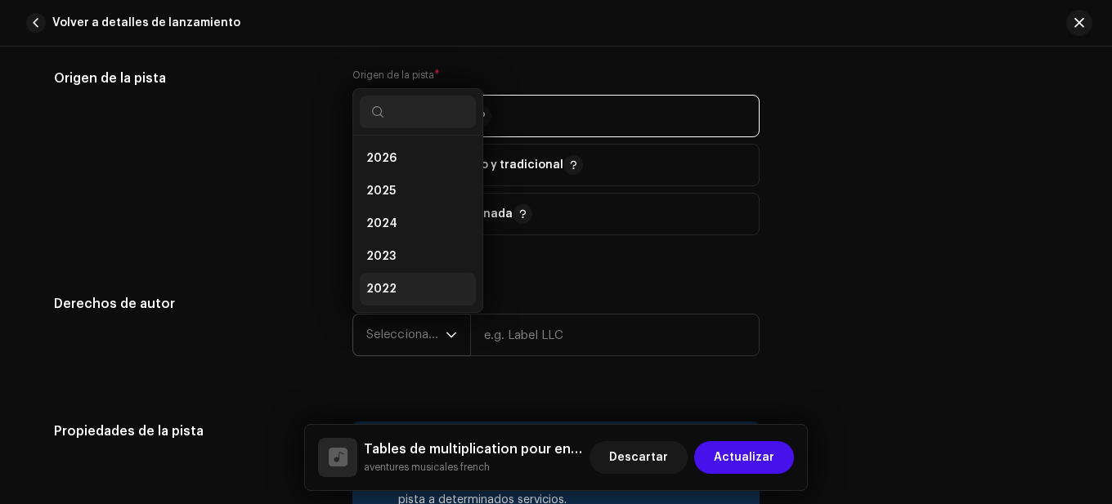
scroll to position [26, 0]
click at [400, 168] on li "2025" at bounding box center [418, 165] width 116 height 33
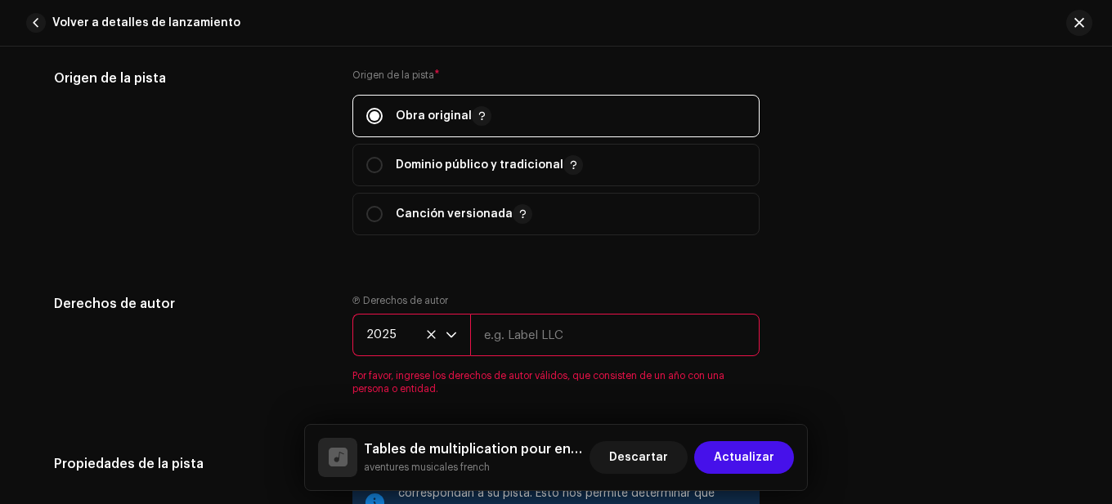
click at [485, 330] on input "text" at bounding box center [614, 335] width 289 height 43
type input "aventures musicales"
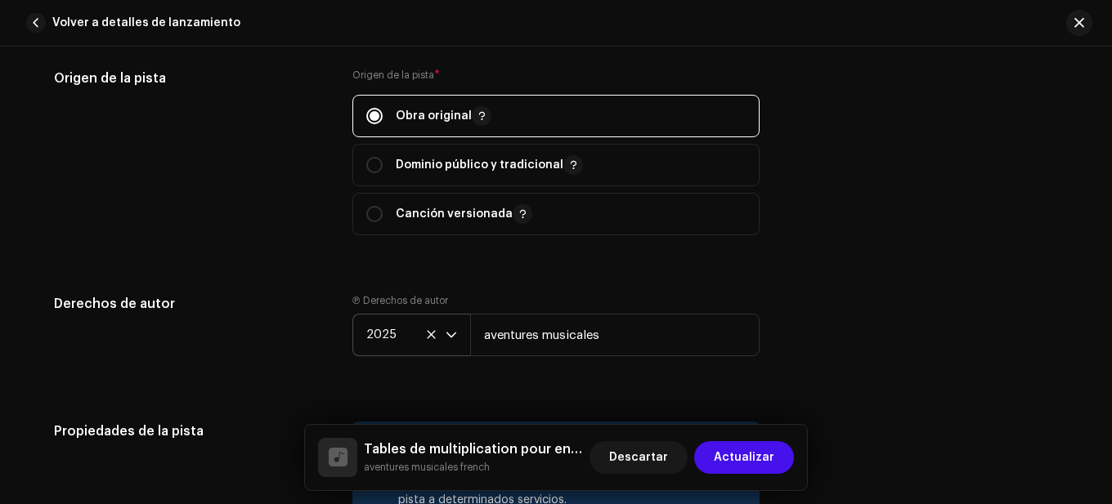
click at [338, 245] on div "Origen de la pista Origen de la pista * Obra original Dominio público y tradici…" at bounding box center [556, 162] width 1004 height 186
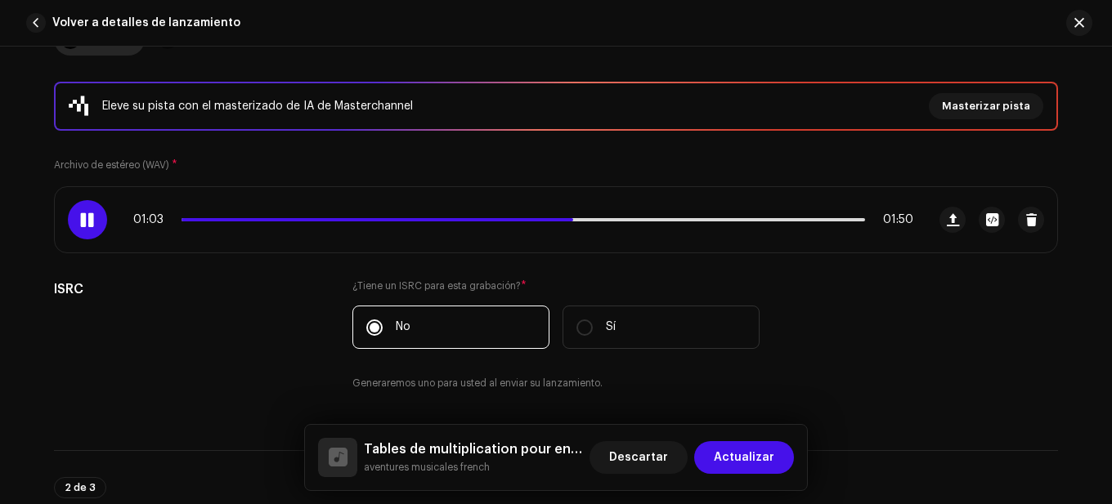
scroll to position [294, 0]
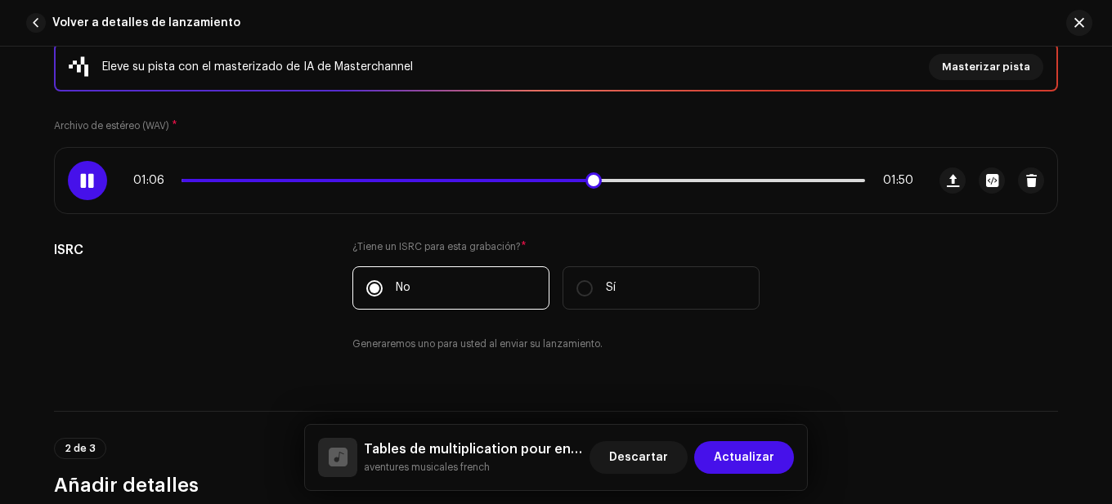
click at [553, 182] on div "01:06 01:50" at bounding box center [523, 180] width 780 height 13
click at [553, 179] on span at bounding box center [392, 180] width 423 height 3
click at [491, 137] on div "Eleve su pista con el masterizado de IA de Masterchannel Masterizar pista Archi…" at bounding box center [556, 207] width 1004 height 329
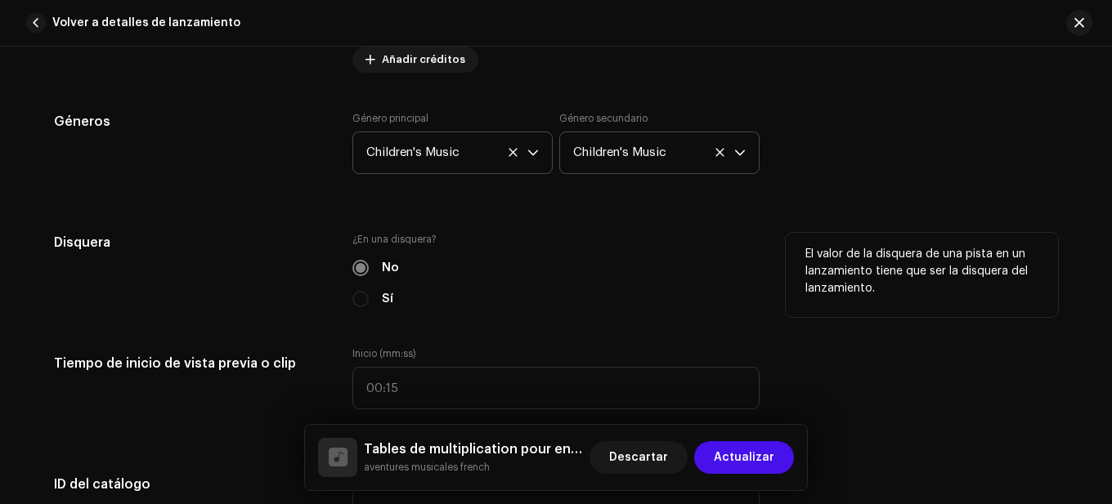
scroll to position [1602, 0]
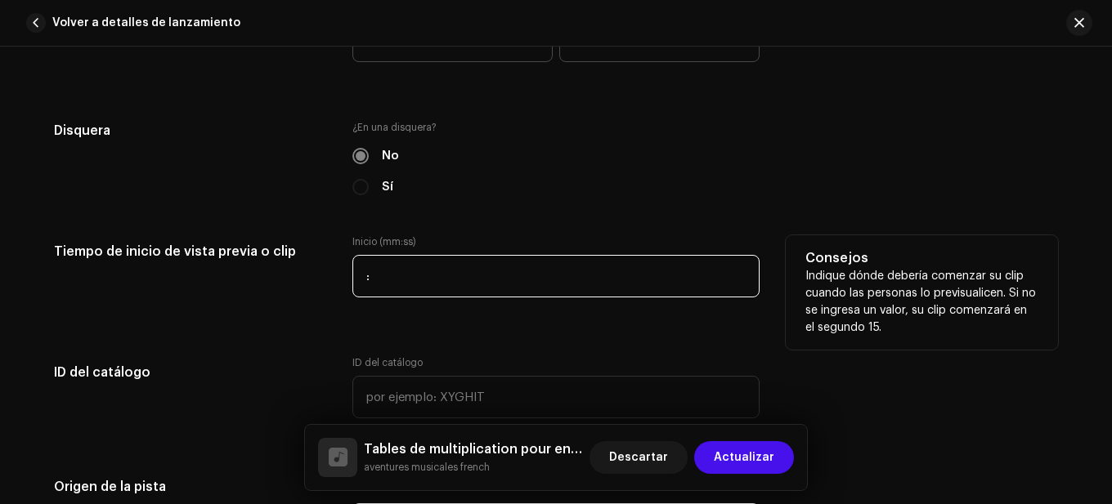
click at [360, 269] on input ":" at bounding box center [555, 276] width 407 height 43
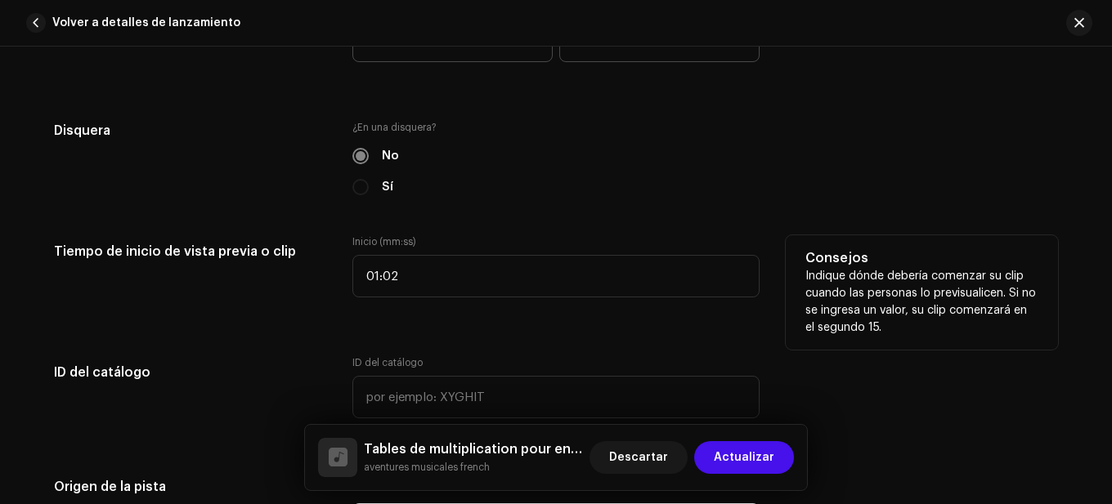
click at [319, 239] on h5 "Tiempo de inicio de vista previa o clip" at bounding box center [190, 251] width 272 height 33
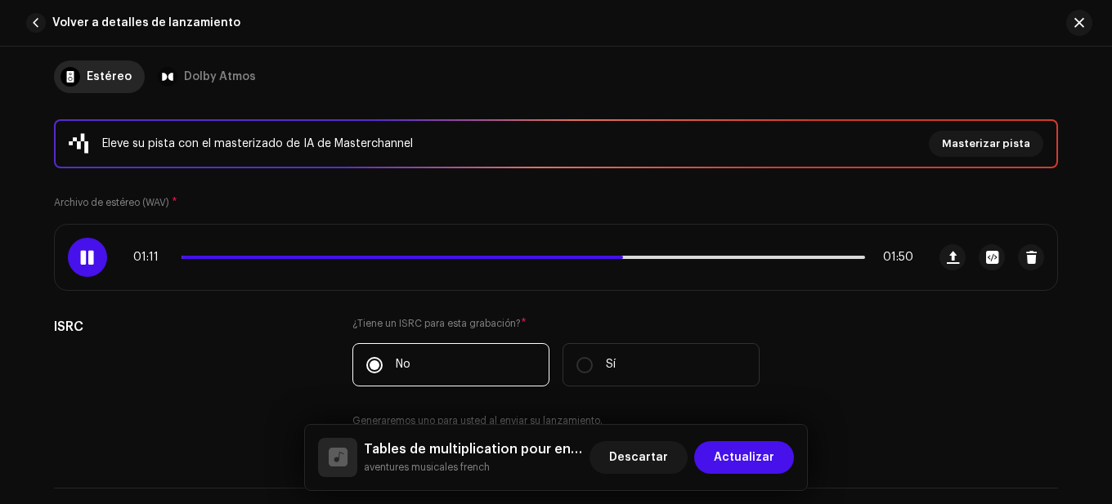
scroll to position [213, 0]
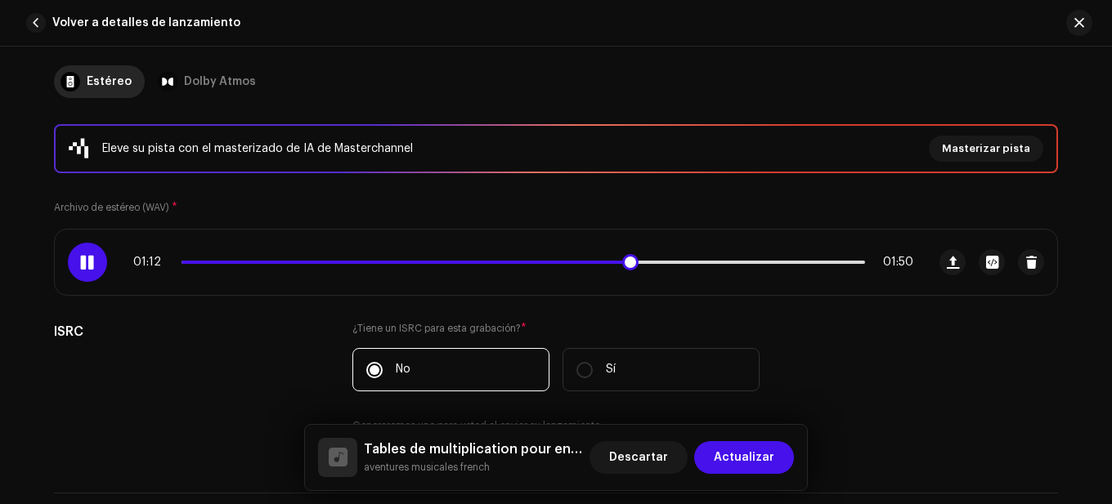
click at [309, 258] on div "01:12 01:50" at bounding box center [523, 262] width 780 height 13
click at [305, 266] on div "01:12 01:50" at bounding box center [523, 262] width 780 height 13
click at [303, 266] on div "01:13 01:50" at bounding box center [523, 262] width 780 height 13
click at [303, 265] on div "01:14 01:50" at bounding box center [523, 262] width 780 height 13
click at [303, 263] on span at bounding box center [414, 262] width 466 height 3
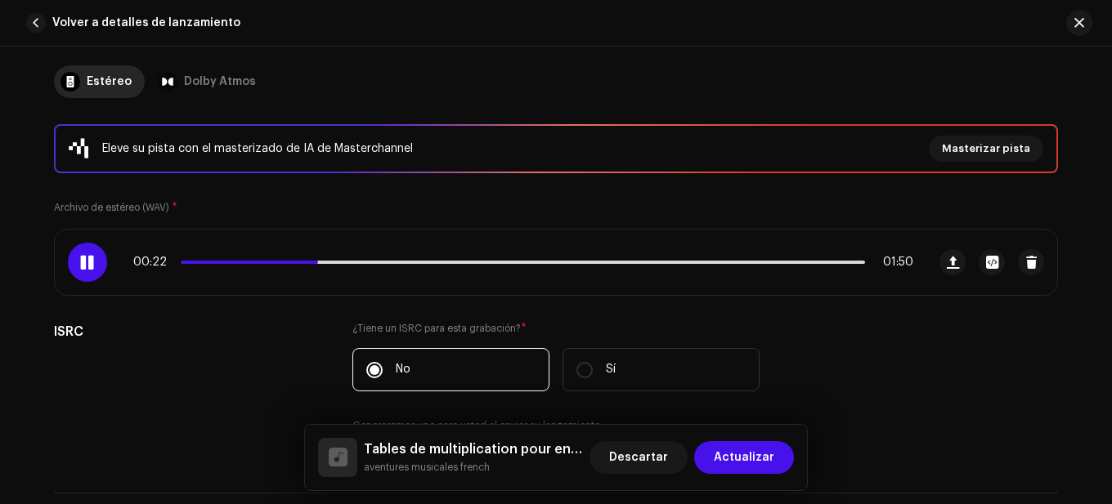
click at [388, 202] on div "Eleve su pista con el masterizado de IA de Masterchannel Masterizar pista Archi…" at bounding box center [556, 288] width 1004 height 329
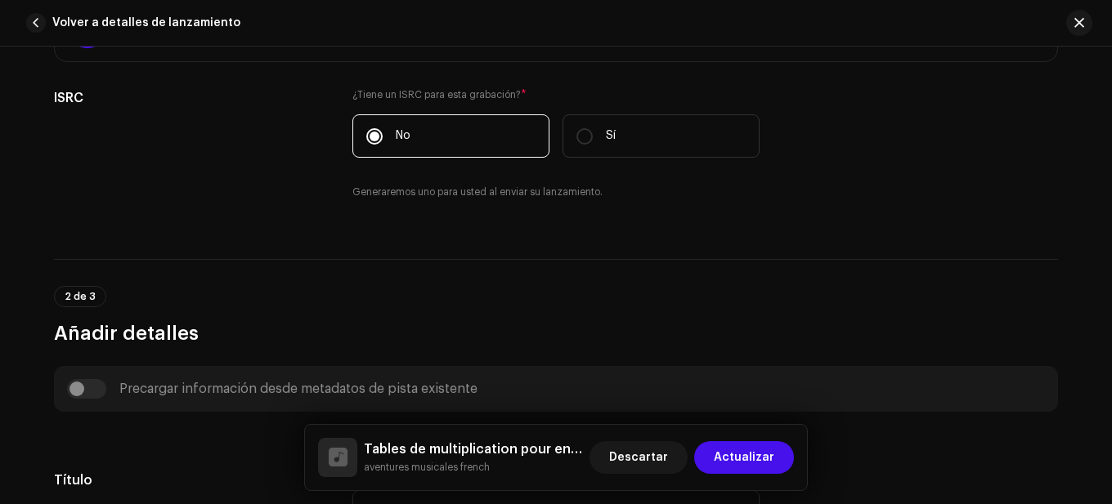
scroll to position [376, 0]
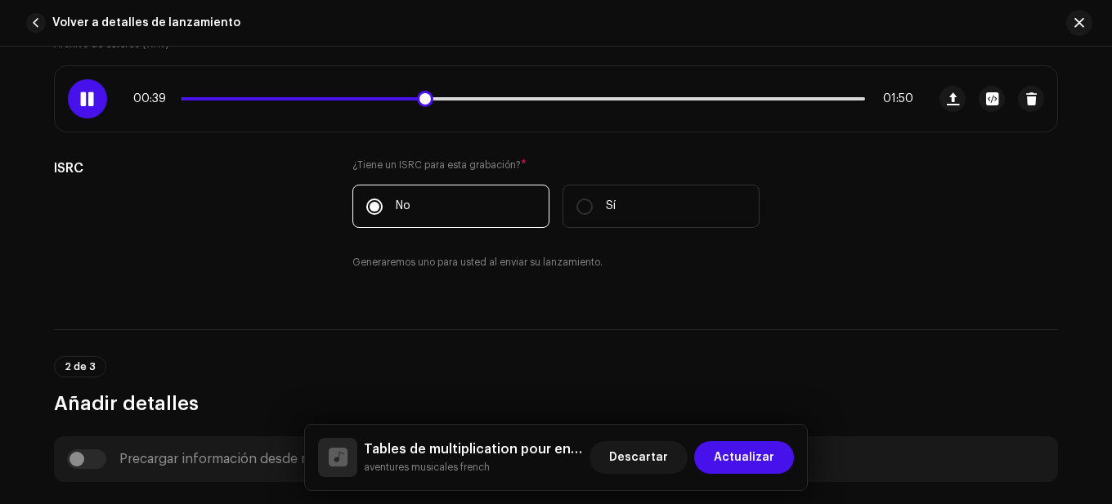
click at [375, 102] on div "00:39 01:50" at bounding box center [523, 98] width 780 height 13
click at [375, 100] on span at bounding box center [308, 98] width 255 height 3
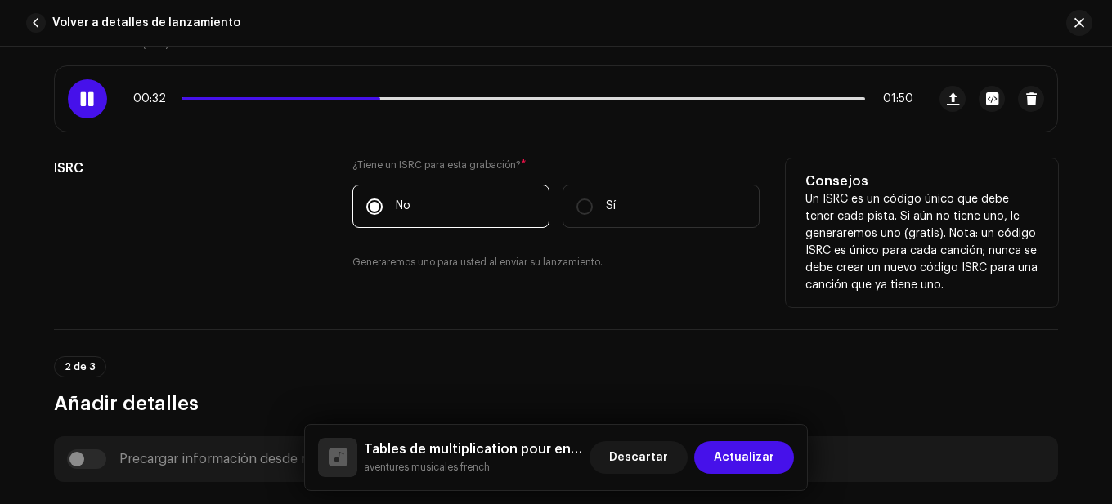
click at [282, 162] on h5 "ISRC" at bounding box center [190, 169] width 272 height 20
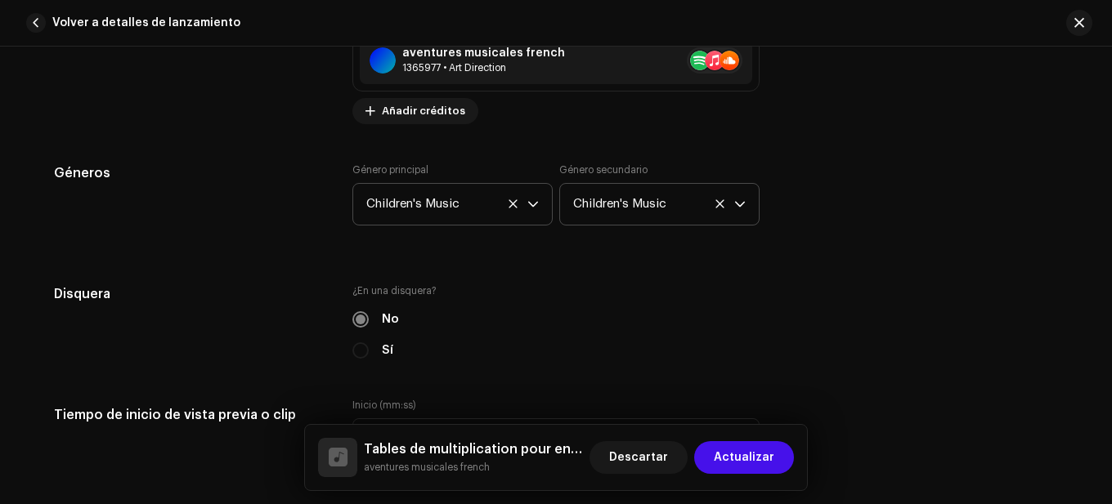
scroll to position [1765, 0]
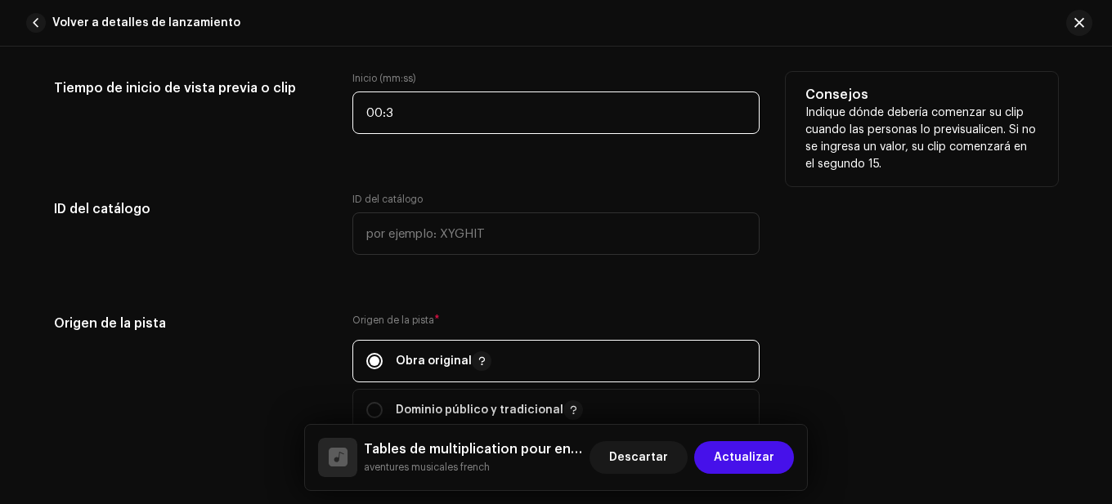
type input "00:33"
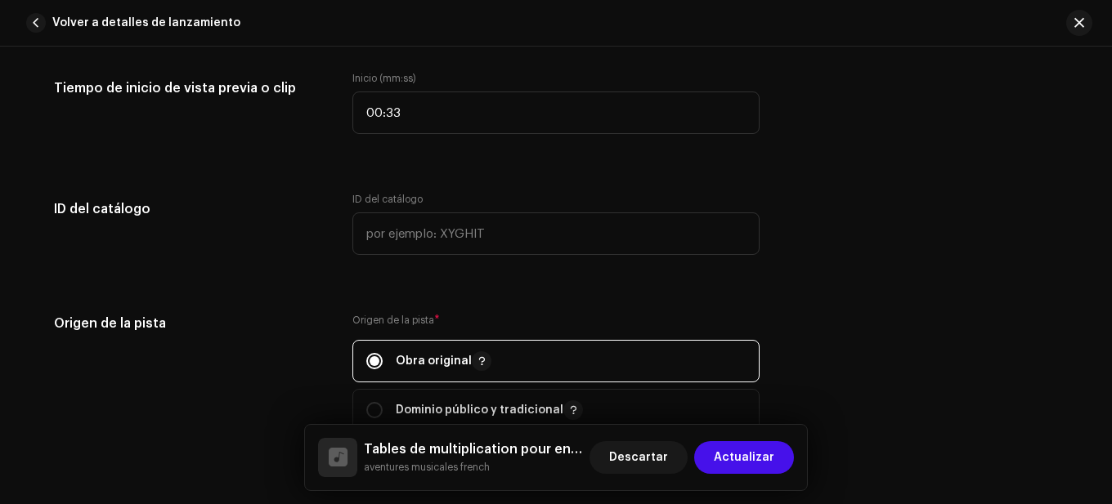
click at [322, 172] on div "Detalles de la pista Complete los siguientes pasos para finalizar su pista. 1 d…" at bounding box center [556, 155] width 1056 height 3671
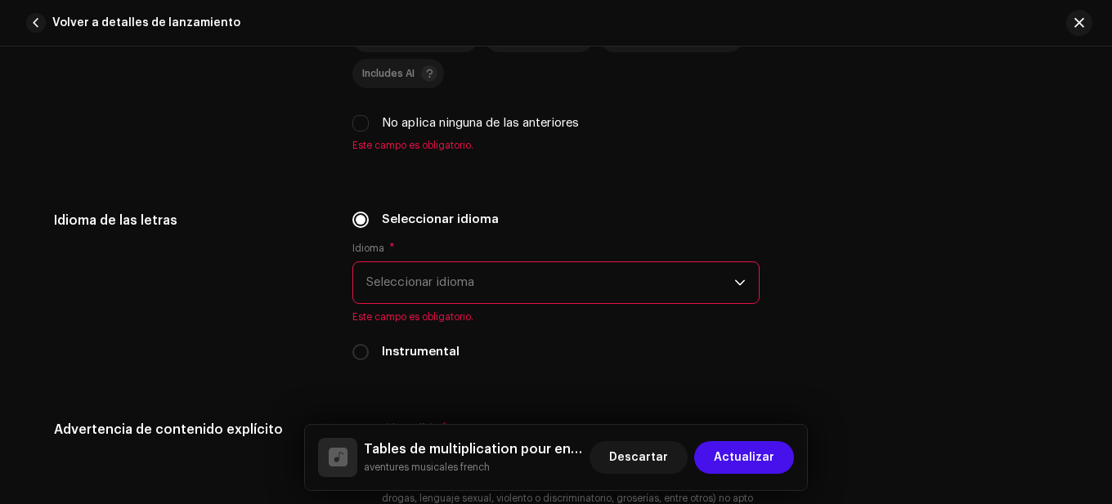
scroll to position [2501, 0]
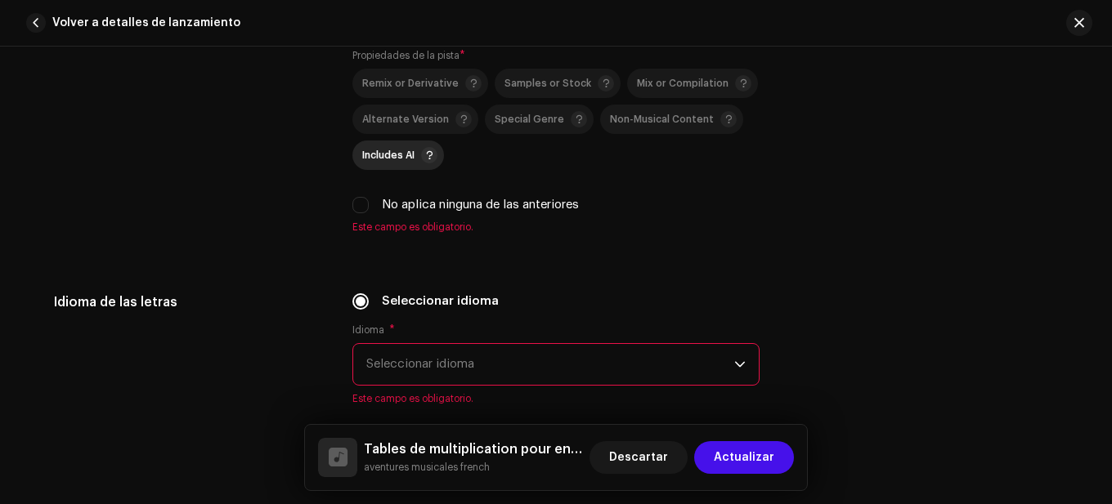
click at [384, 157] on span "Includes AI" at bounding box center [388, 155] width 52 height 11
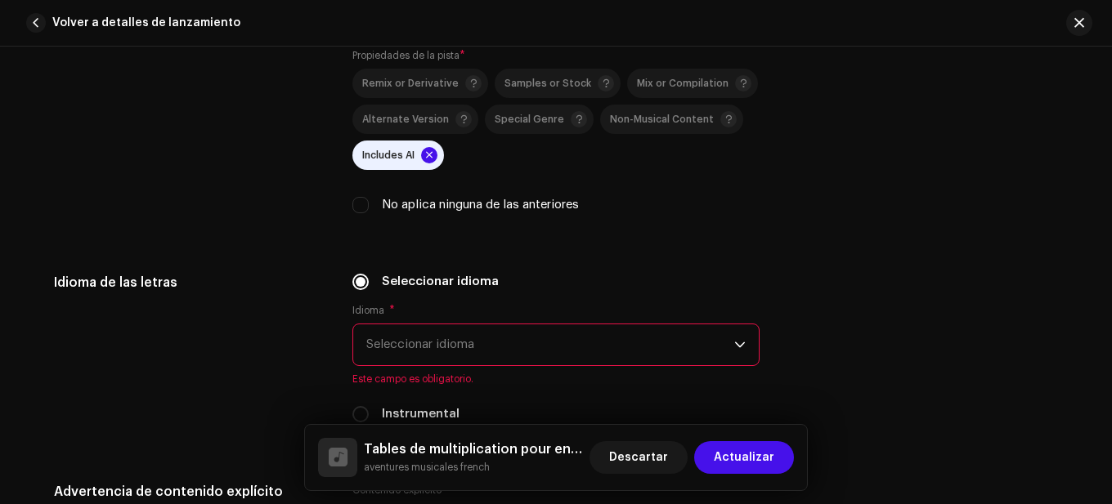
click at [467, 340] on span "Seleccionar idioma" at bounding box center [550, 344] width 368 height 41
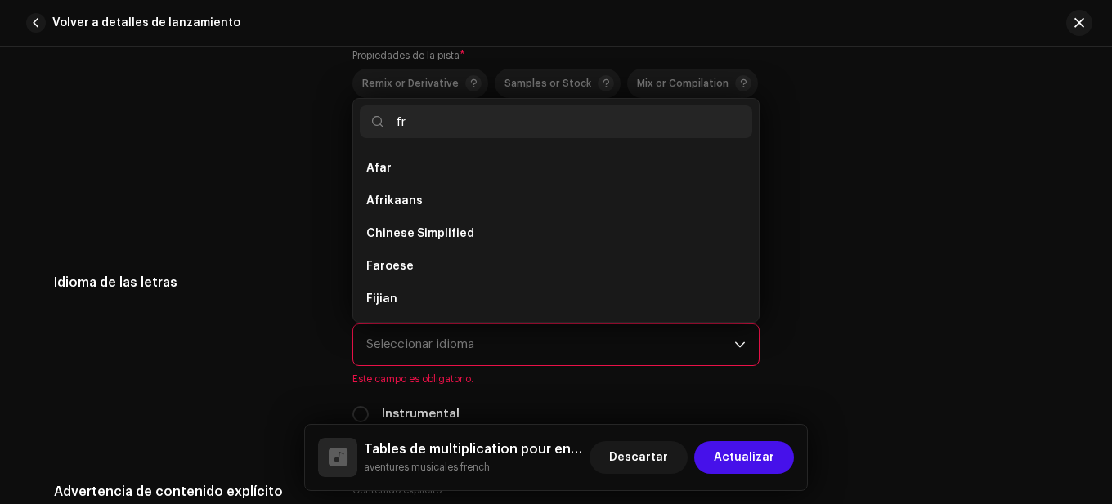
scroll to position [0, 0]
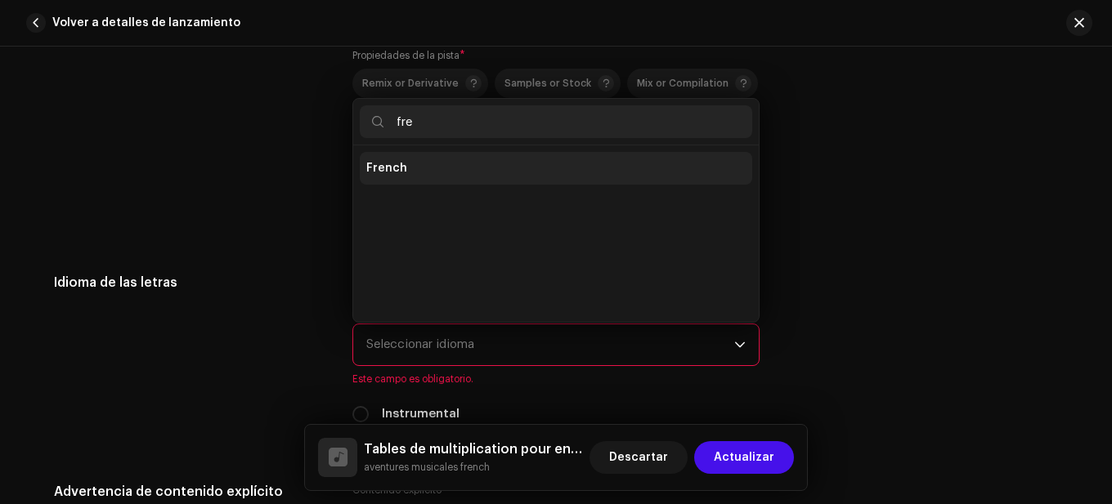
type input "fre"
click at [395, 168] on span "French" at bounding box center [386, 168] width 41 height 16
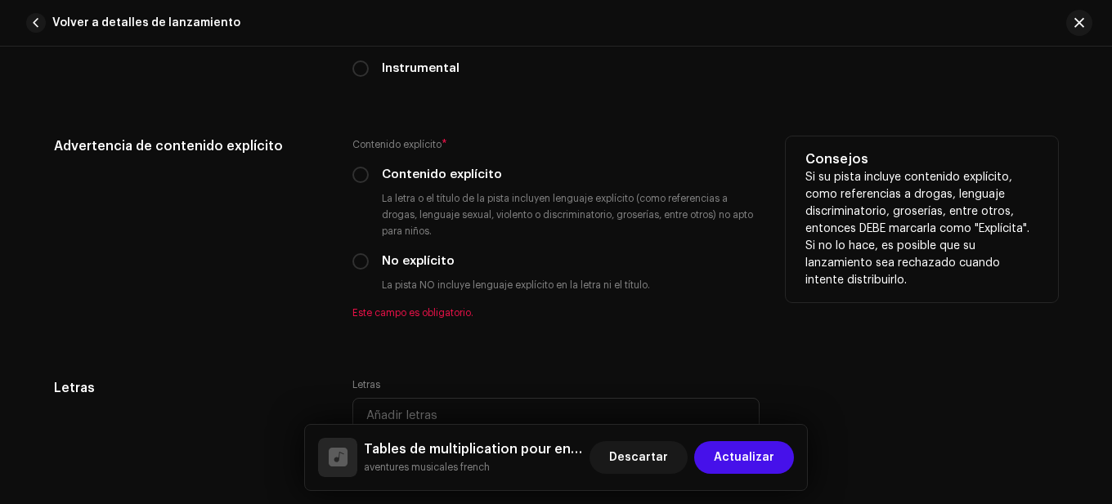
scroll to position [2828, 0]
click at [406, 271] on div "Contenido explícito * Contenido explícito La letra o el título de la pista incl…" at bounding box center [555, 227] width 407 height 183
click at [407, 261] on label "No explícito" at bounding box center [418, 261] width 73 height 18
click at [369, 261] on input "No explícito" at bounding box center [360, 261] width 16 height 16
radio input "true"
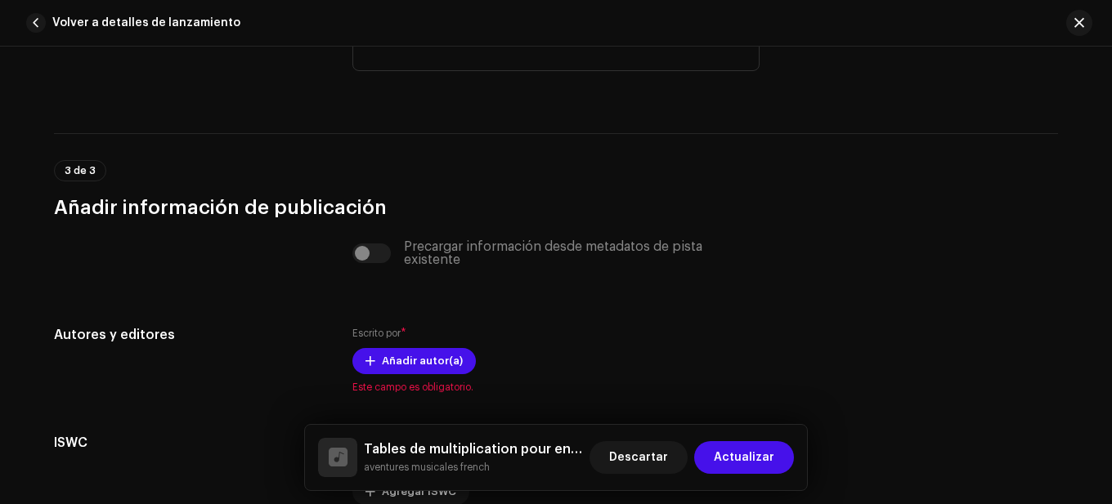
scroll to position [3237, 0]
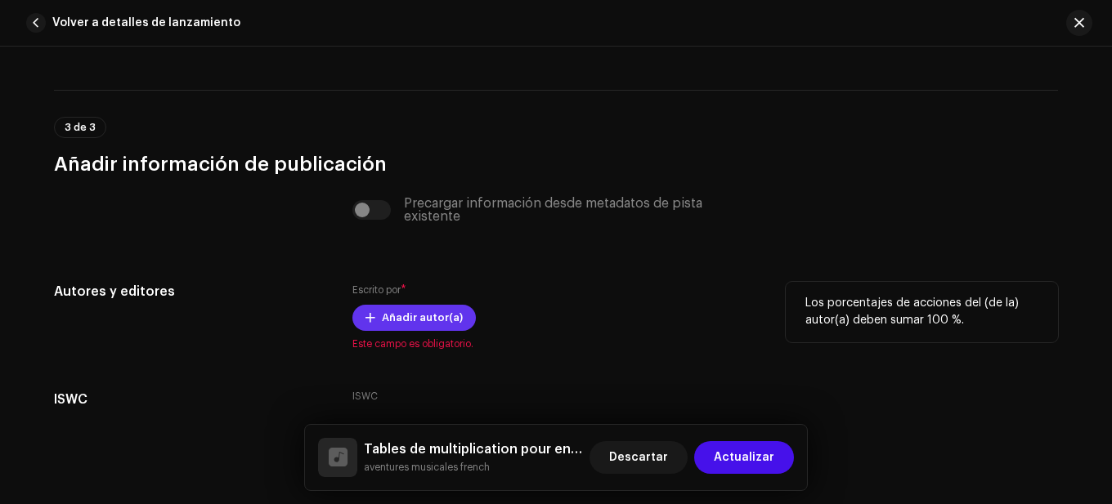
click at [423, 313] on span "Añadir autor(a)" at bounding box center [422, 318] width 81 height 33
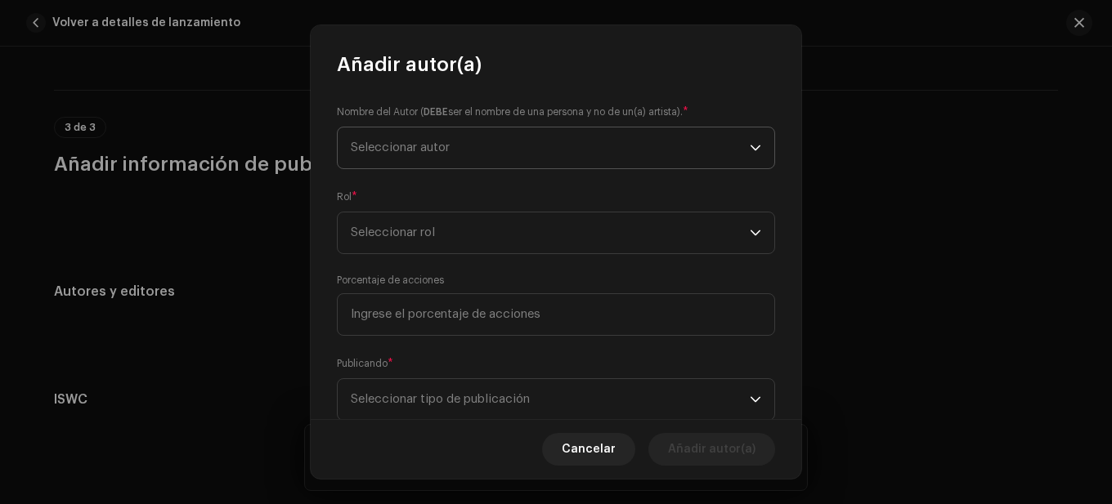
click at [475, 157] on span "Seleccionar autor" at bounding box center [550, 148] width 399 height 41
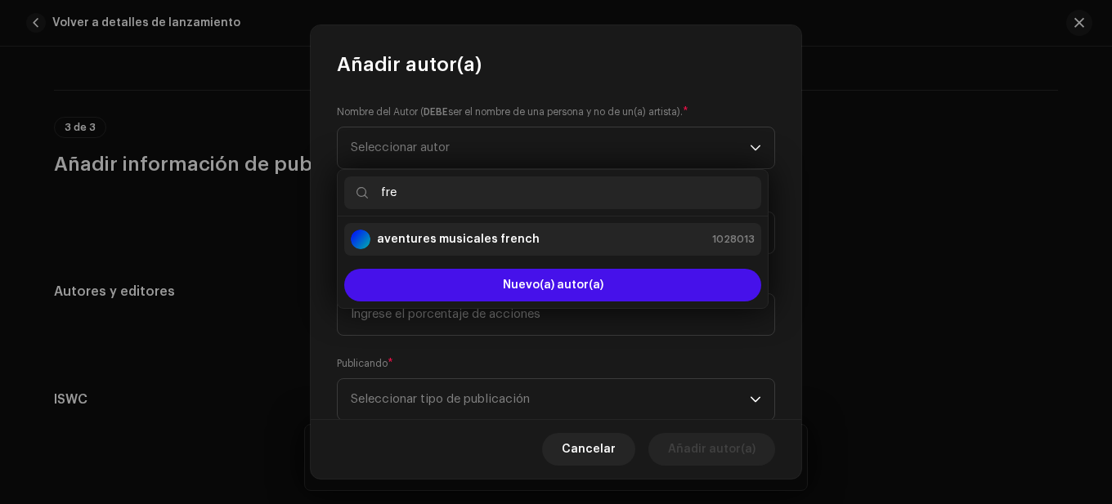
type input "fre"
click at [443, 246] on strong "aventures musicales french" at bounding box center [458, 239] width 163 height 16
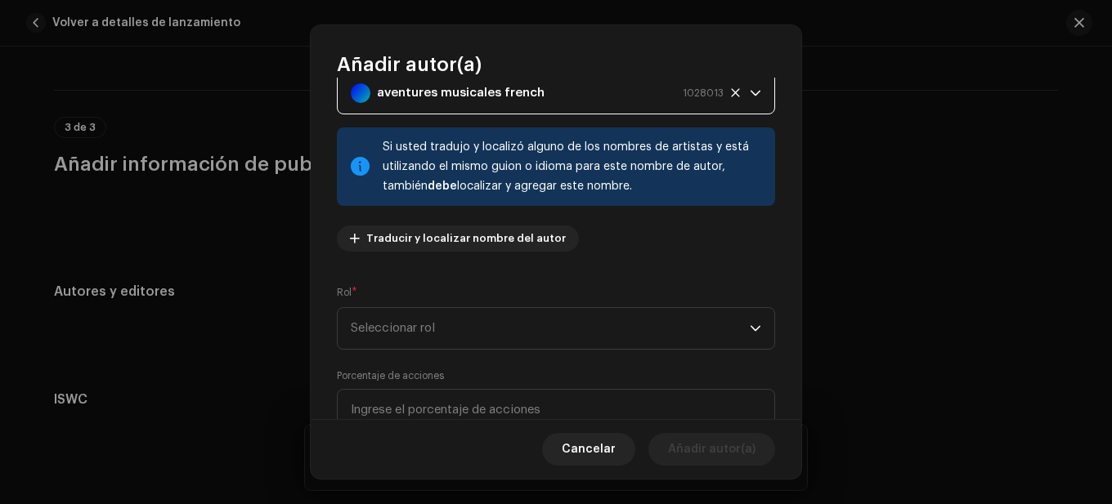
scroll to position [198, 0]
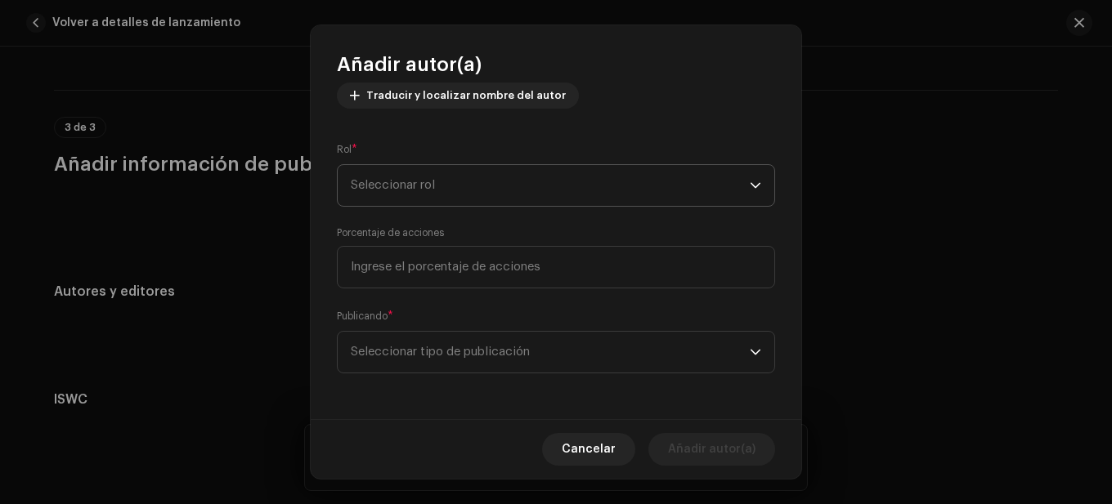
click at [468, 193] on span "Seleccionar rol" at bounding box center [550, 185] width 399 height 41
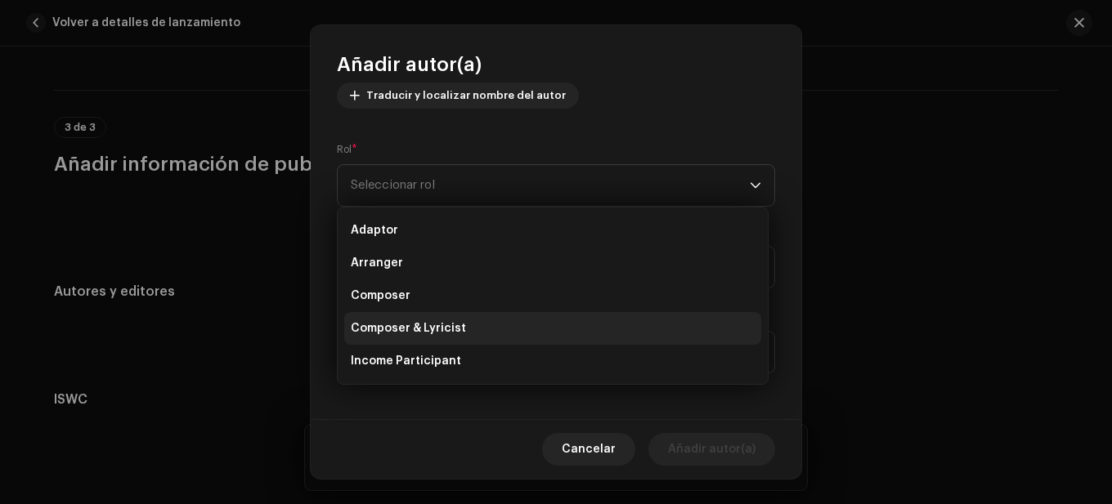
click at [444, 312] on li "Composer & Lyricist" at bounding box center [552, 328] width 417 height 33
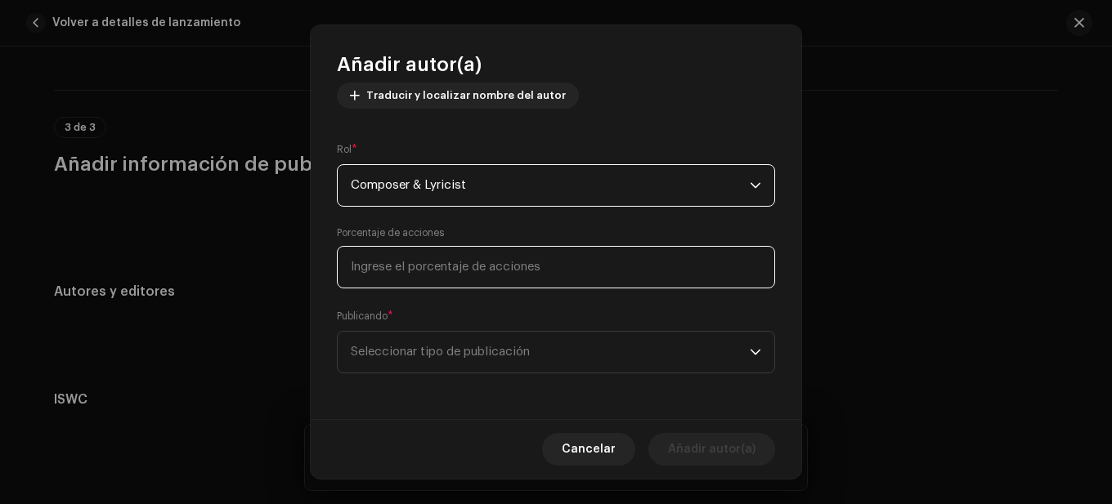
click at [453, 280] on input at bounding box center [556, 267] width 438 height 43
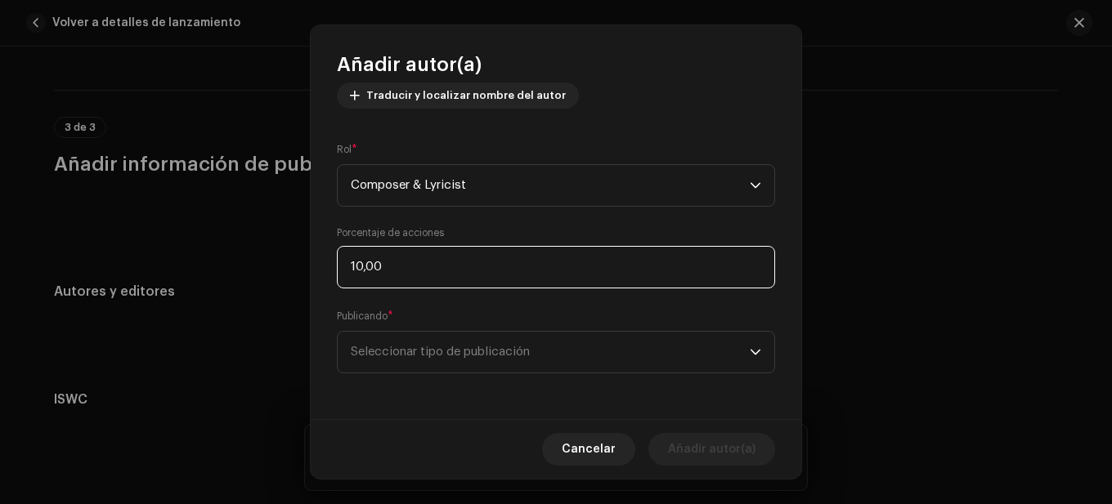
type input "100,00"
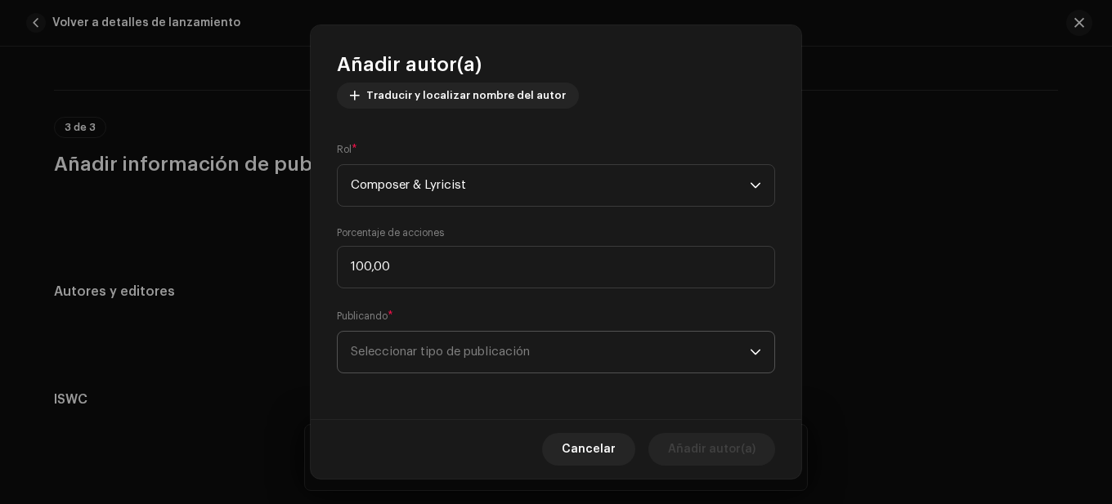
click at [453, 339] on span "Seleccionar tipo de publicación" at bounding box center [550, 352] width 399 height 41
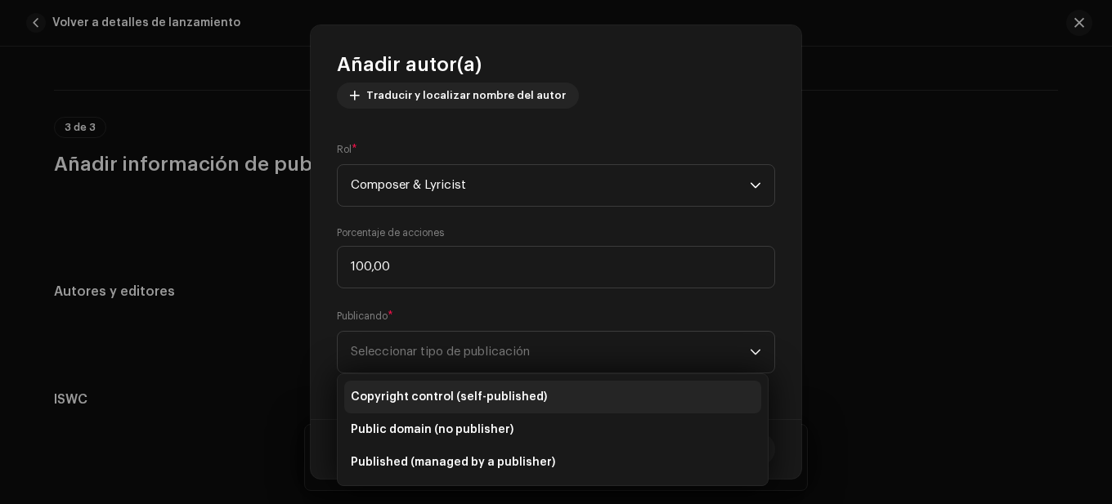
click at [429, 389] on span "Copyright control (self-published)" at bounding box center [449, 397] width 196 height 16
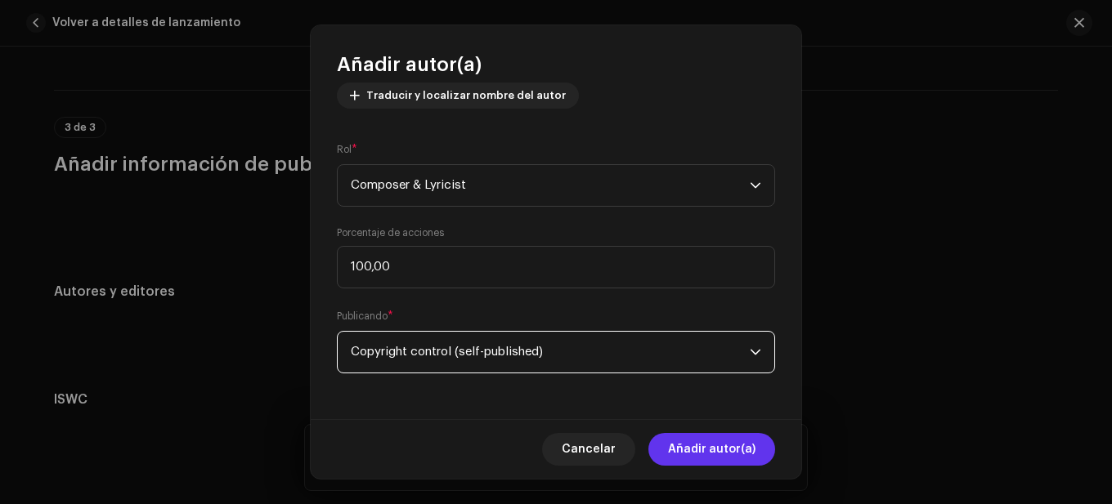
click at [678, 442] on span "Añadir autor(a)" at bounding box center [711, 449] width 87 height 33
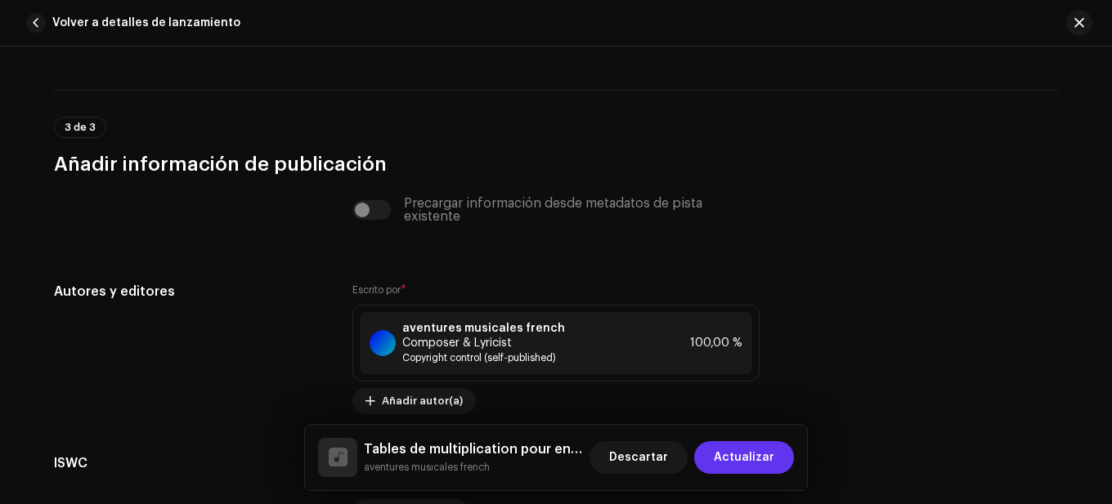
click at [718, 447] on button "Actualizar" at bounding box center [744, 457] width 100 height 33
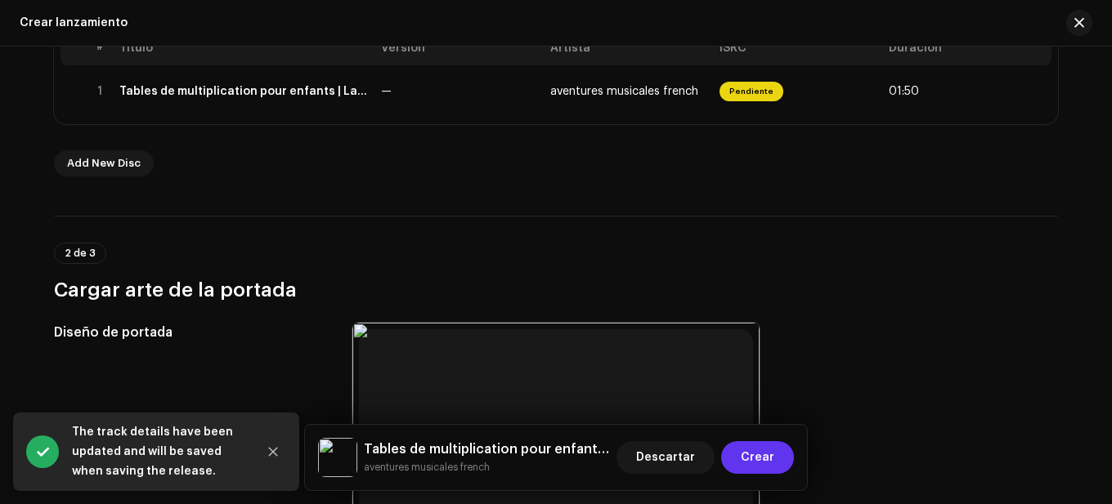
click at [746, 452] on span "Crear" at bounding box center [757, 457] width 34 height 33
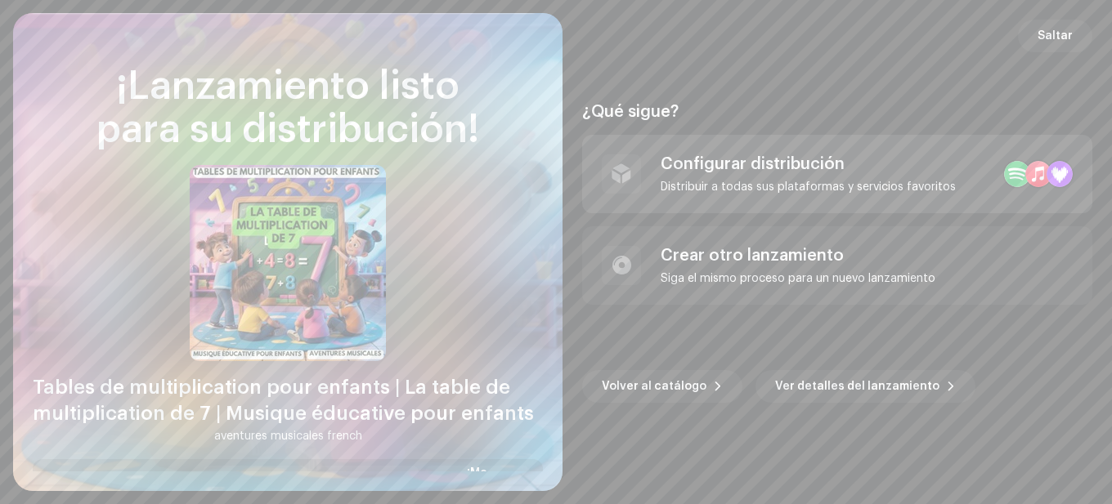
click at [780, 186] on div "Distribuir a todas sus plataformas y servicios favoritos" at bounding box center [807, 187] width 295 height 13
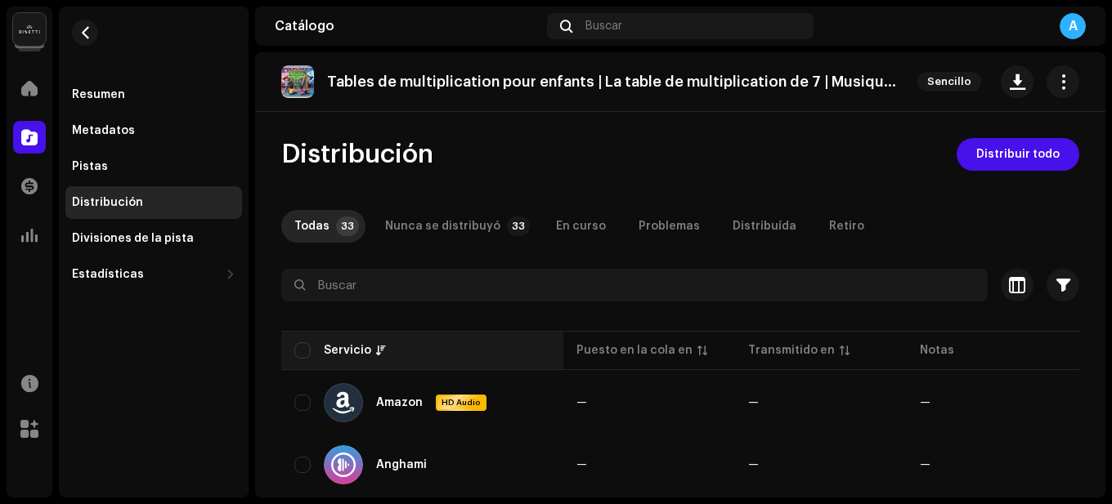
click at [298, 332] on th "Servicio" at bounding box center [422, 350] width 282 height 39
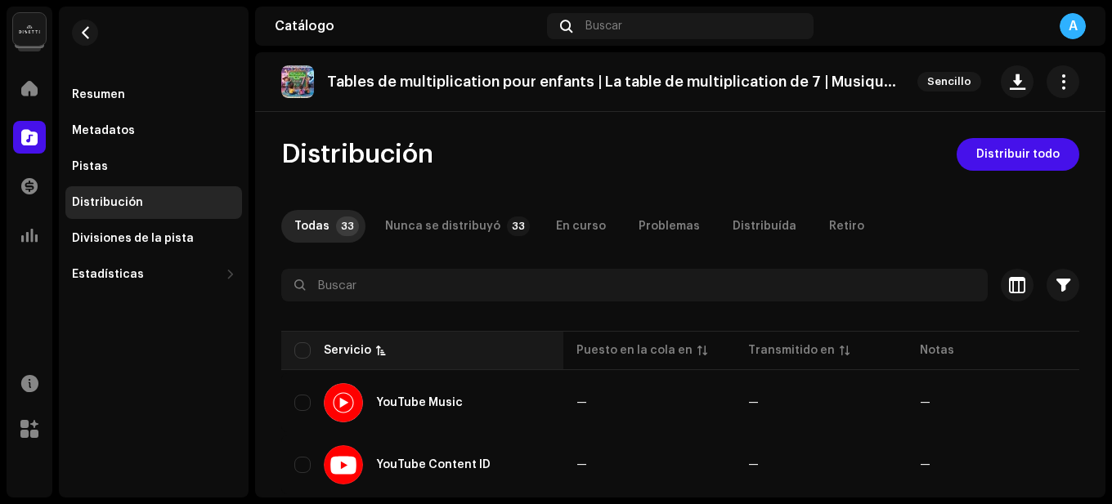
click at [302, 331] on th "Servicio" at bounding box center [422, 350] width 282 height 39
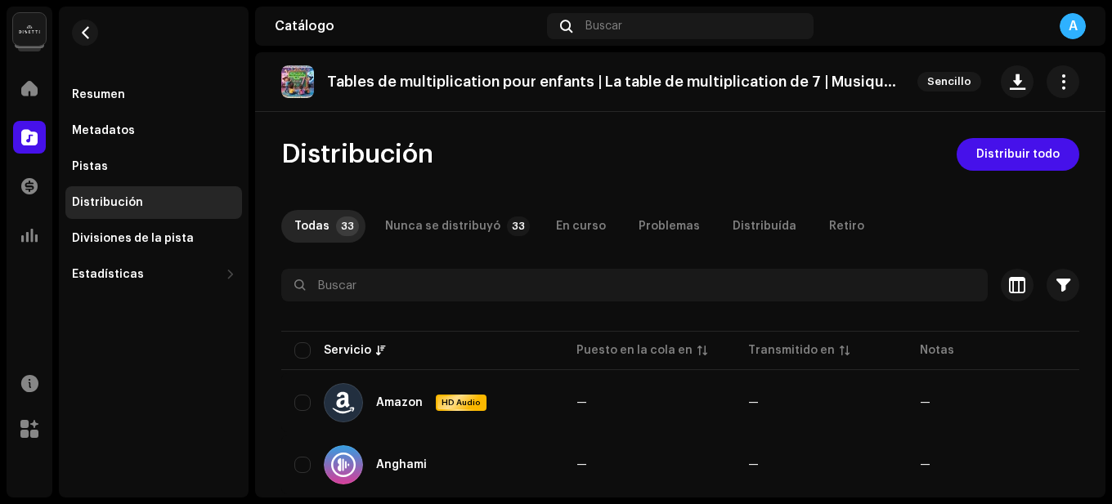
click at [302, 320] on div at bounding box center [680, 315] width 798 height 26
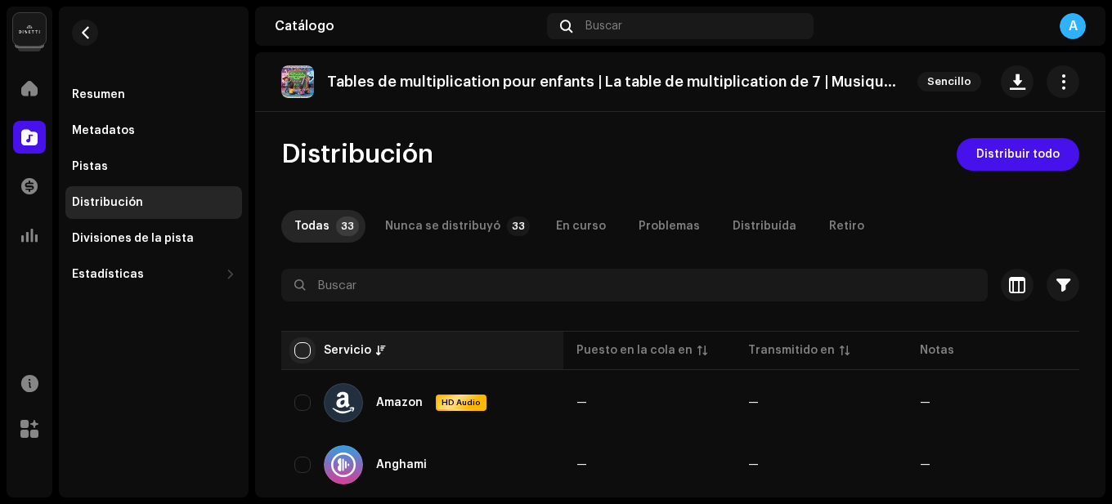
click at [303, 352] on input "checkbox" at bounding box center [302, 350] width 16 height 16
checkbox input "true"
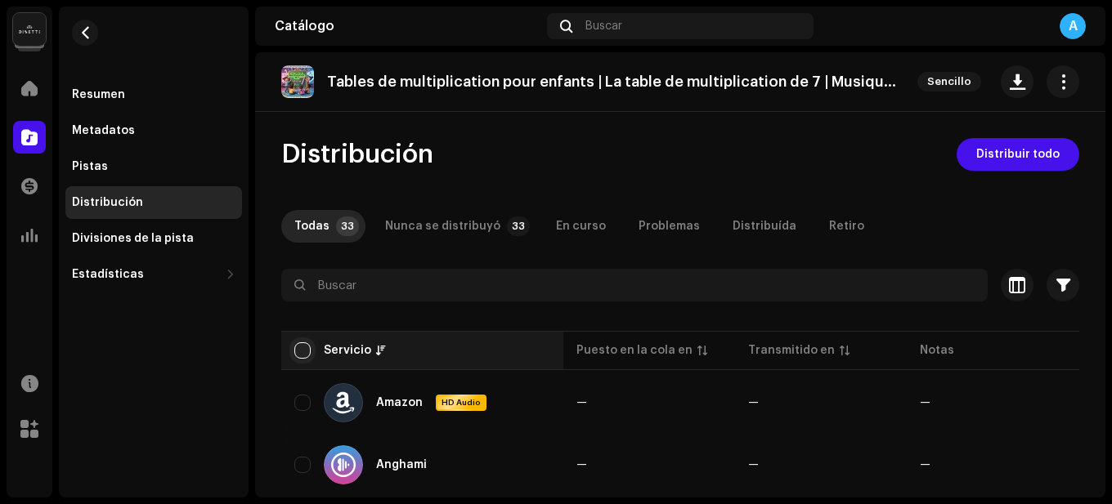
checkbox input "true"
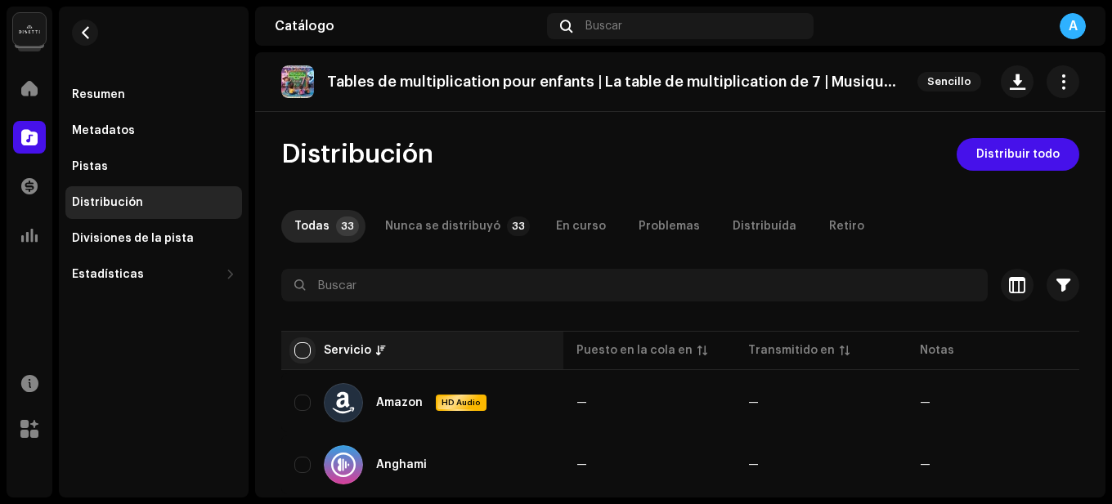
checkbox input "true"
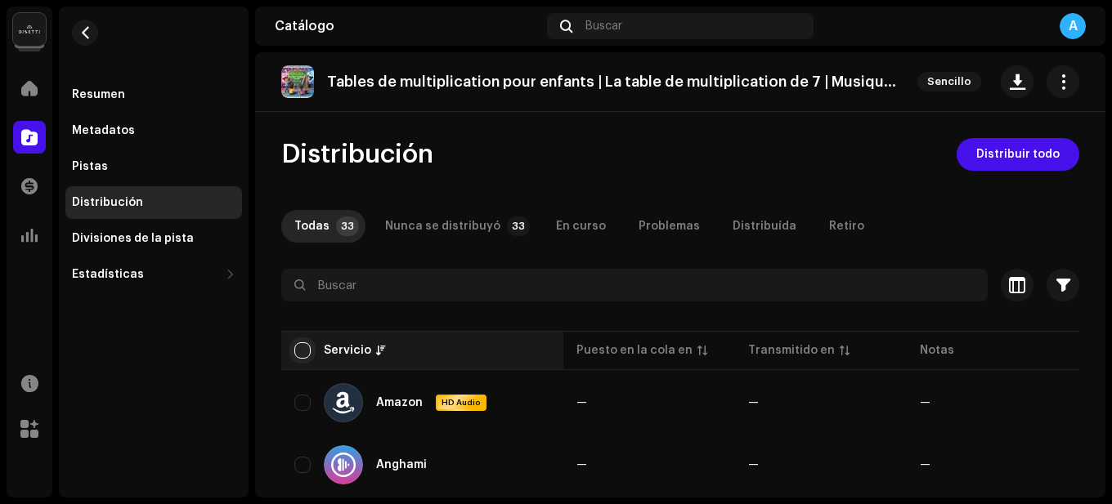
checkbox input "true"
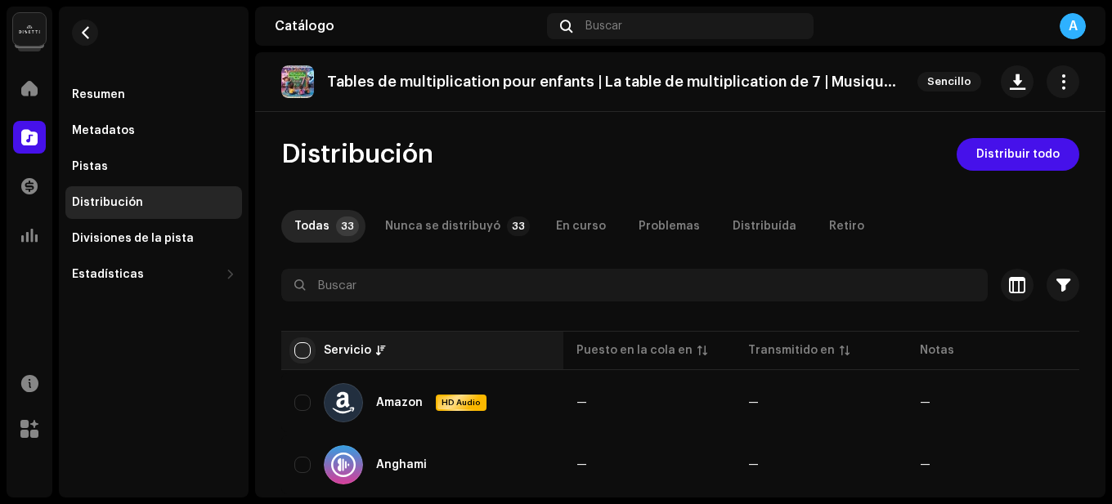
checkbox input "true"
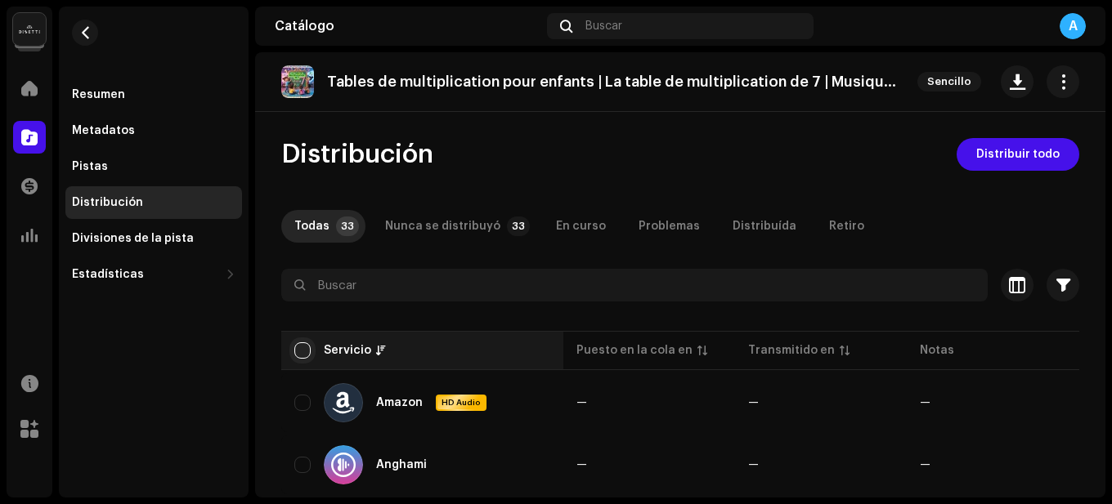
checkbox input "true"
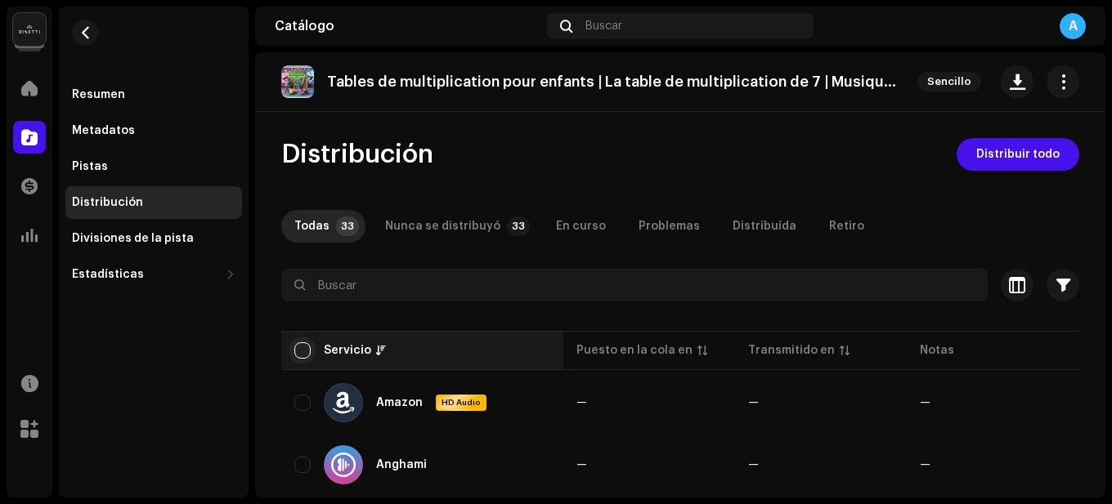
checkbox input "true"
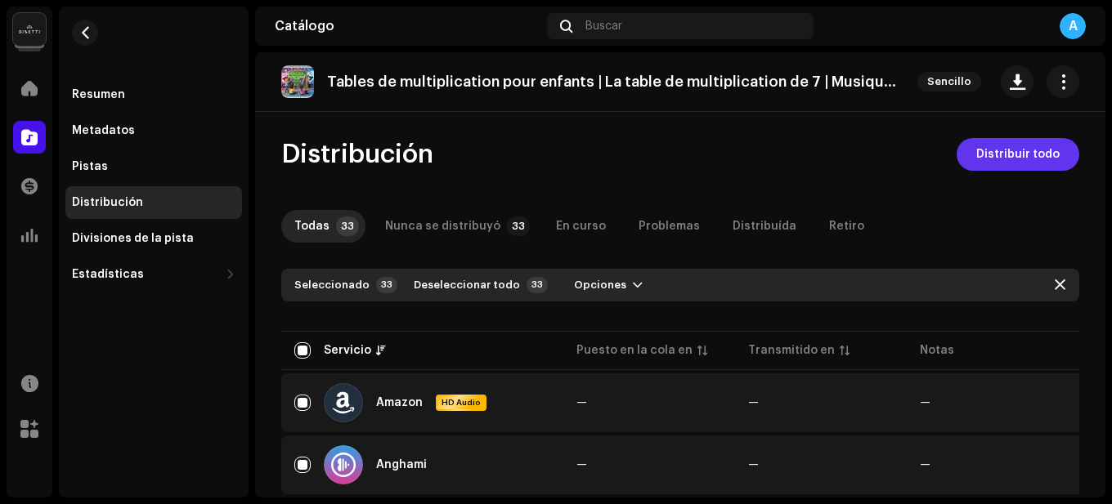
click at [976, 154] on span "Distribuir todo" at bounding box center [1017, 154] width 83 height 33
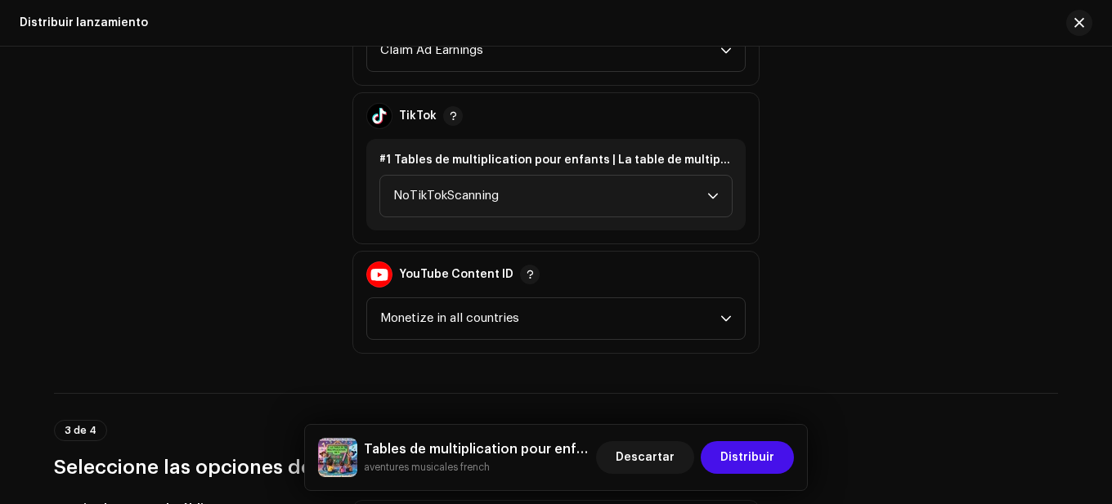
scroll to position [2207, 0]
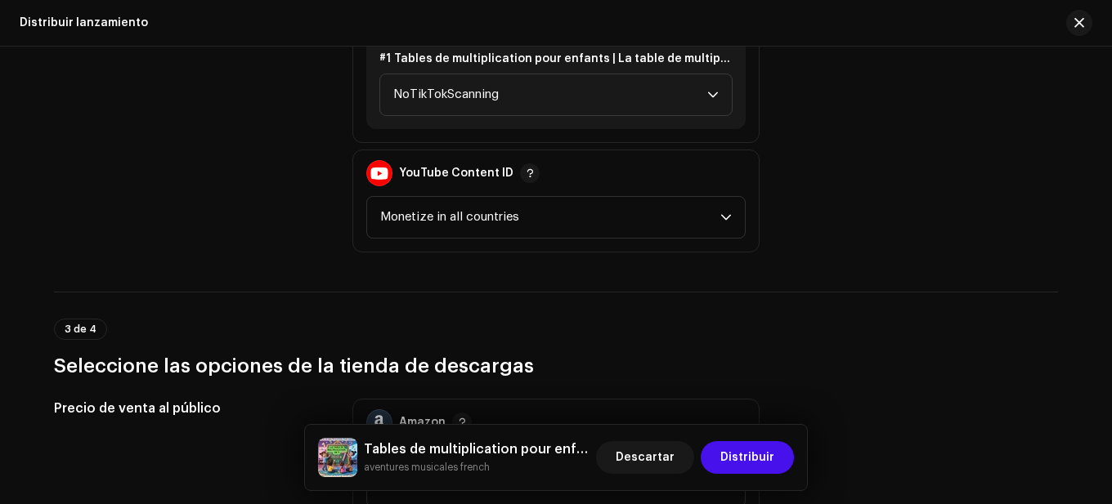
click at [604, 119] on div "#1 Tables de multiplication pour enfants | La table de multiplication de 7 | Mu…" at bounding box center [555, 84] width 379 height 92
click at [610, 103] on span "NoTikTokScanning" at bounding box center [550, 94] width 314 height 41
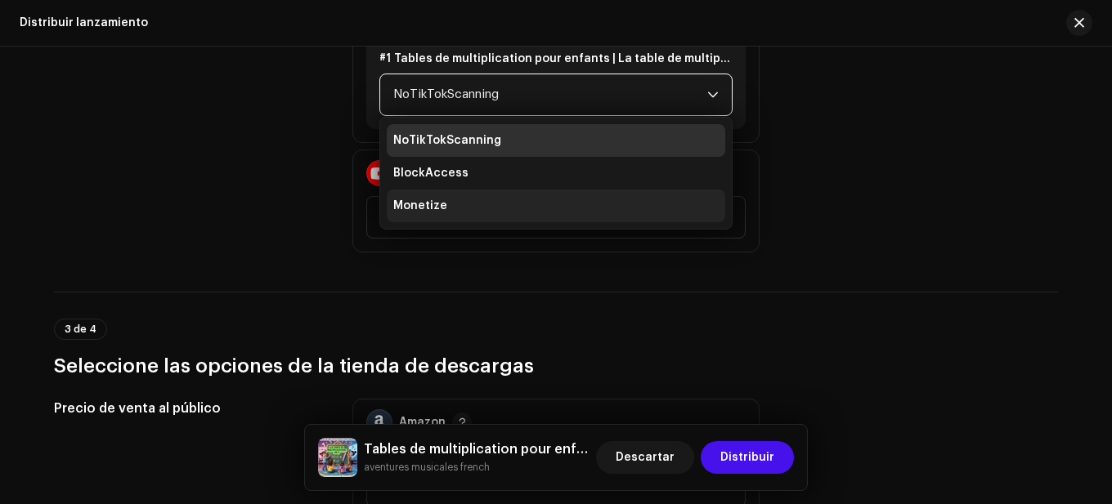
click at [455, 205] on li "Monetize" at bounding box center [556, 206] width 338 height 33
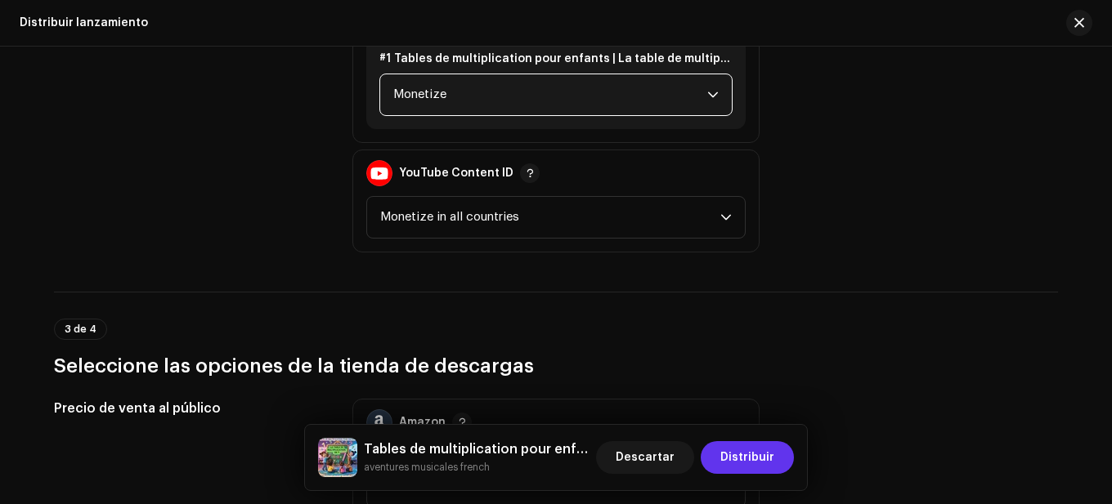
click at [713, 449] on button "Distribuir" at bounding box center [746, 457] width 93 height 33
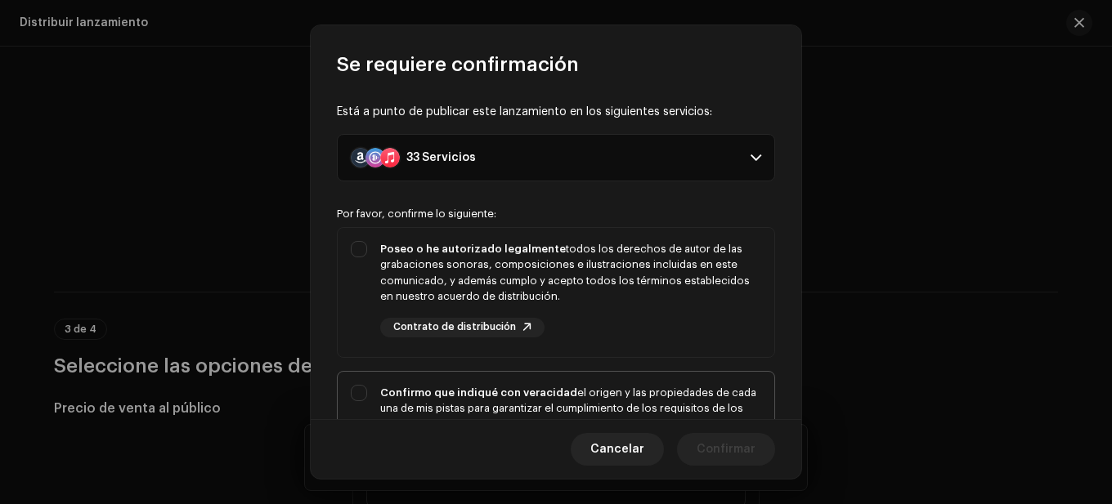
click at [653, 400] on div "Confirmo que indiqué con veracidad el origen y las propiedades de cada una de m…" at bounding box center [570, 425] width 381 height 80
checkbox input "true"
click at [583, 267] on div "Poseo o he autorizado legalmente todos los derechos de autor de las grabaciones…" at bounding box center [570, 273] width 381 height 64
checkbox input "true"
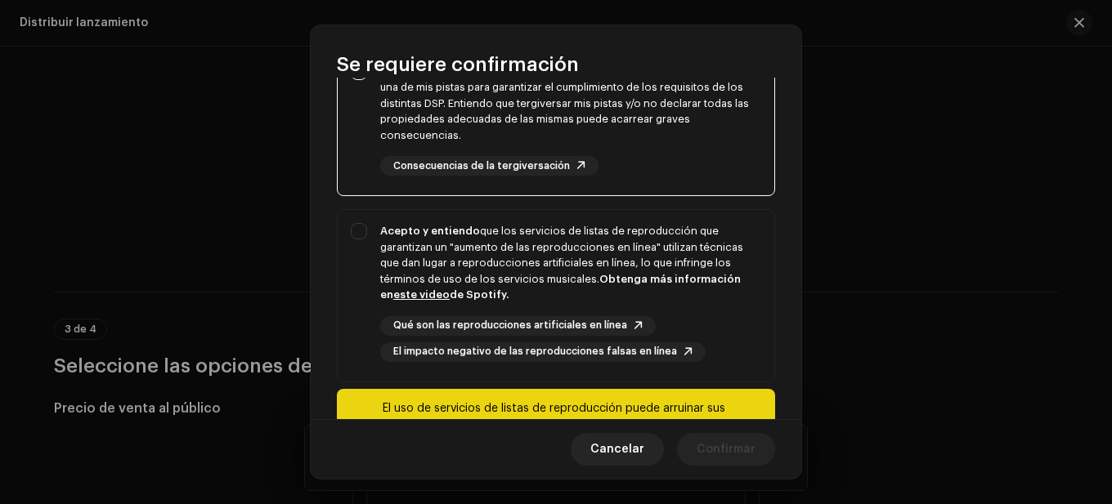
scroll to position [327, 0]
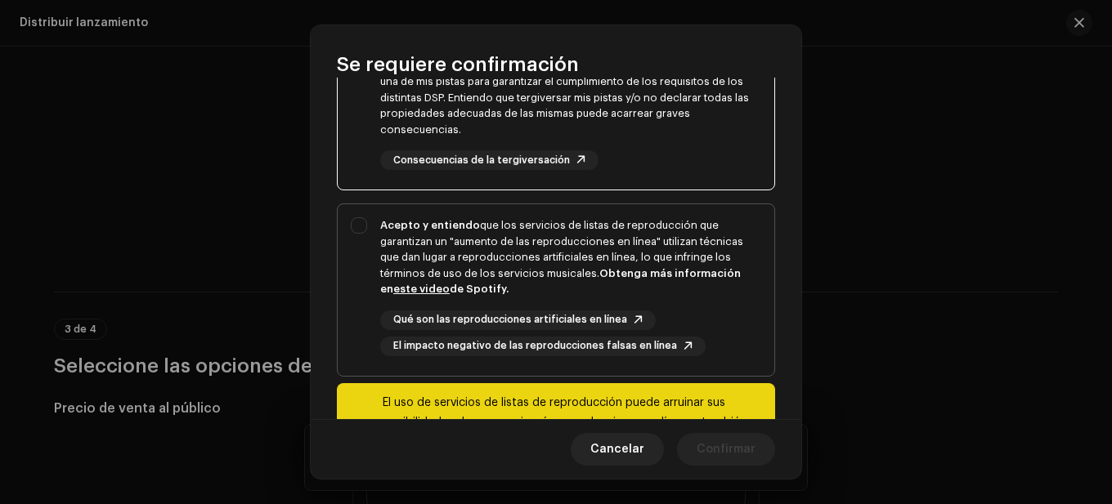
click at [498, 269] on div "Acepto y entiendo que los servicios de listas de reproducción que garantizan un…" at bounding box center [570, 257] width 381 height 80
checkbox input "true"
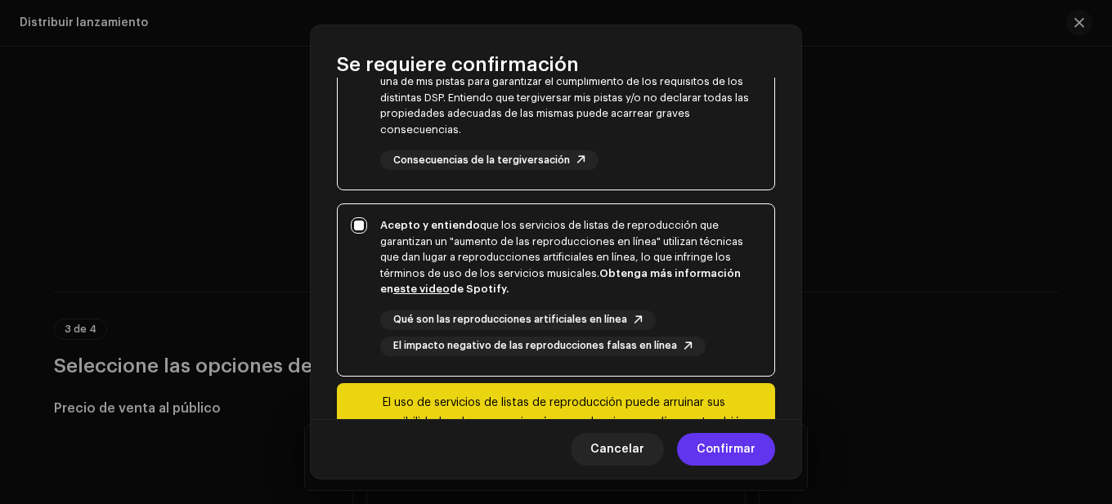
click at [696, 451] on button "Confirmar" at bounding box center [726, 449] width 98 height 33
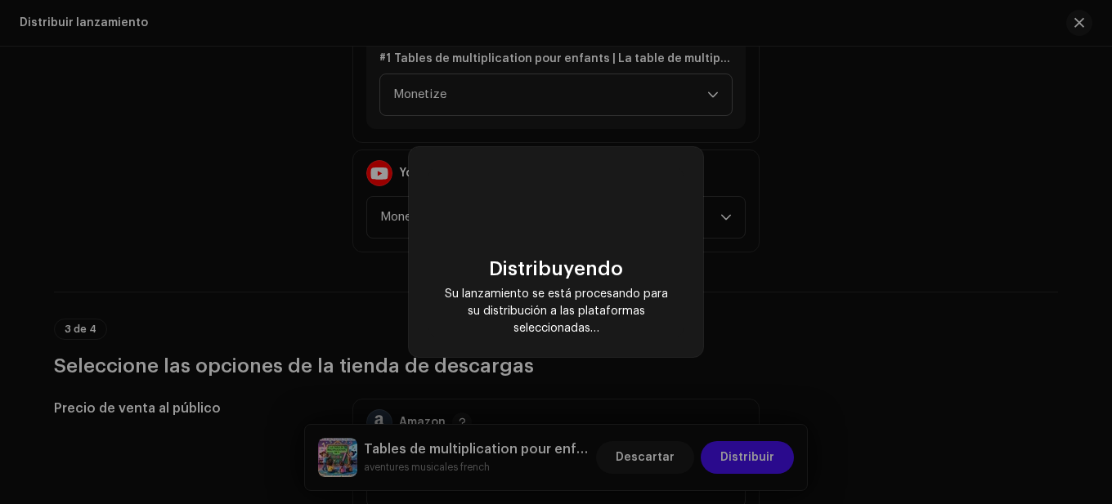
checkbox input "false"
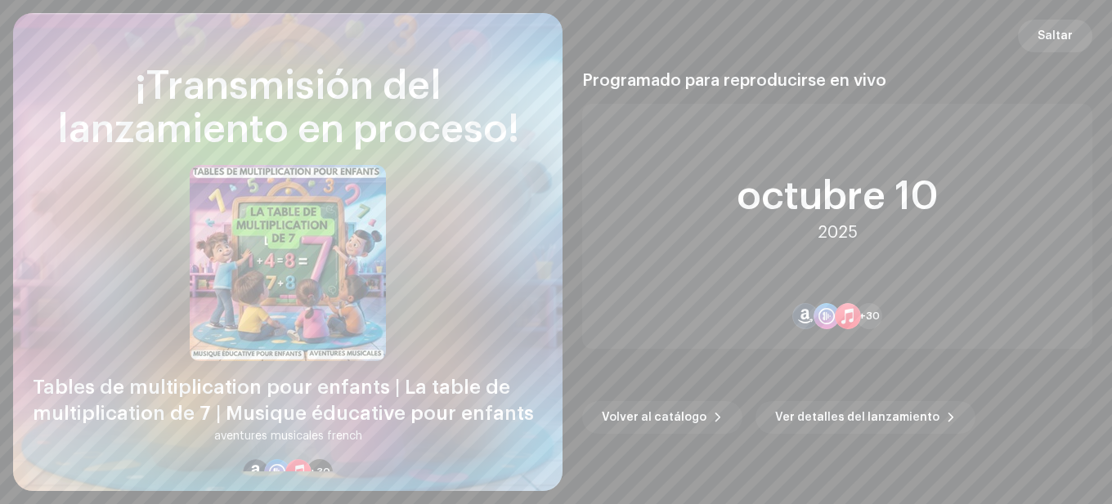
click at [1040, 43] on span "Saltar" at bounding box center [1054, 36] width 35 height 33
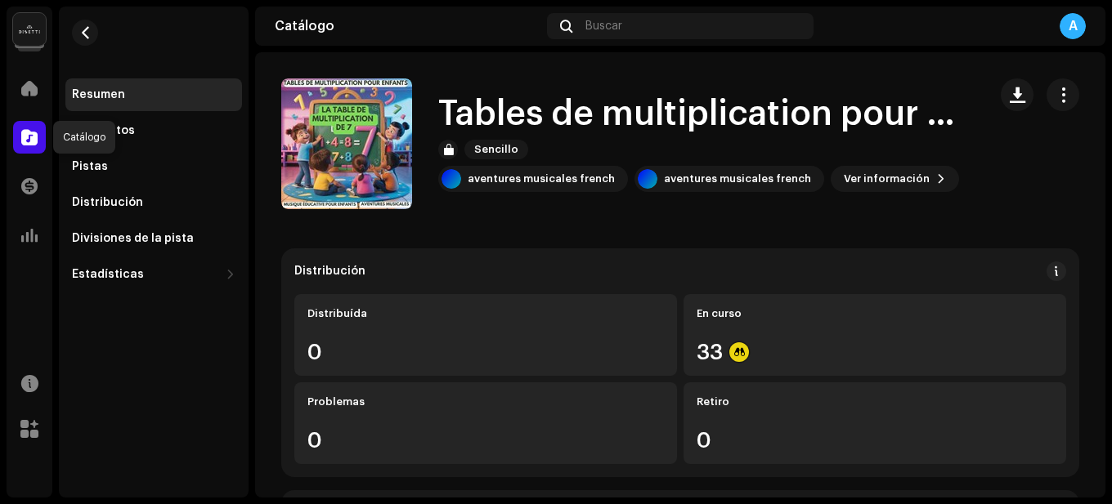
click at [30, 140] on span at bounding box center [29, 137] width 16 height 13
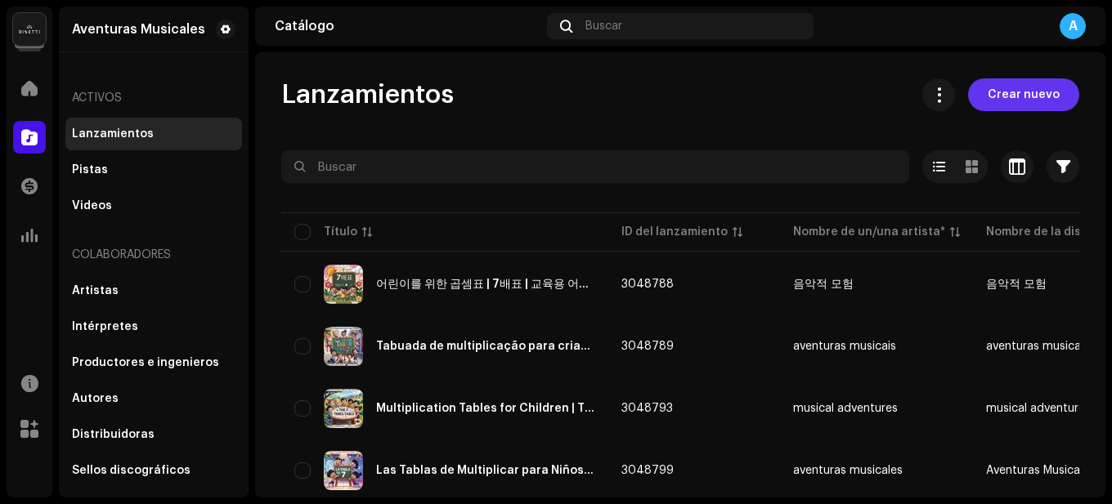
click at [1024, 101] on span "Crear nuevo" at bounding box center [1023, 94] width 72 height 33
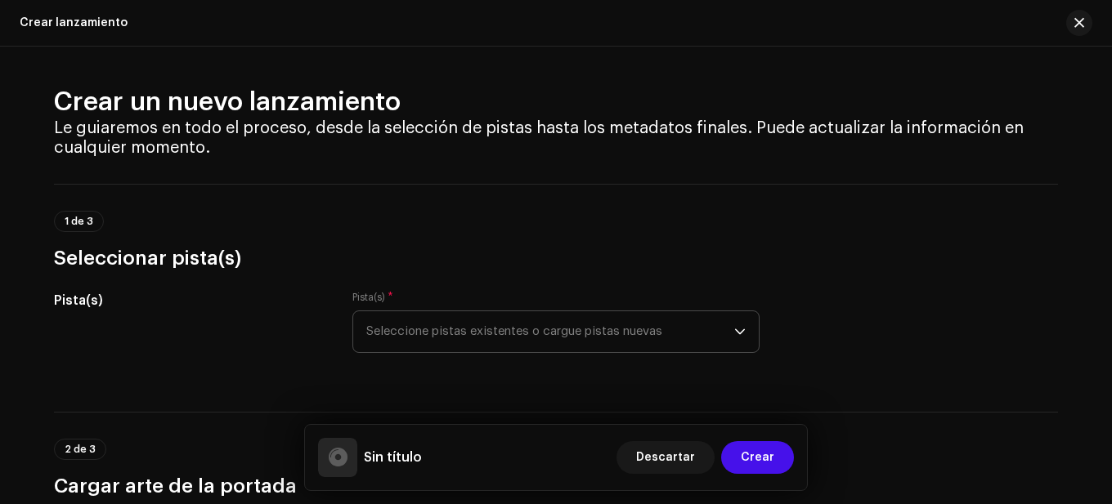
click at [591, 324] on span "Seleccione pistas existentes o cargue pistas nuevas" at bounding box center [550, 331] width 368 height 41
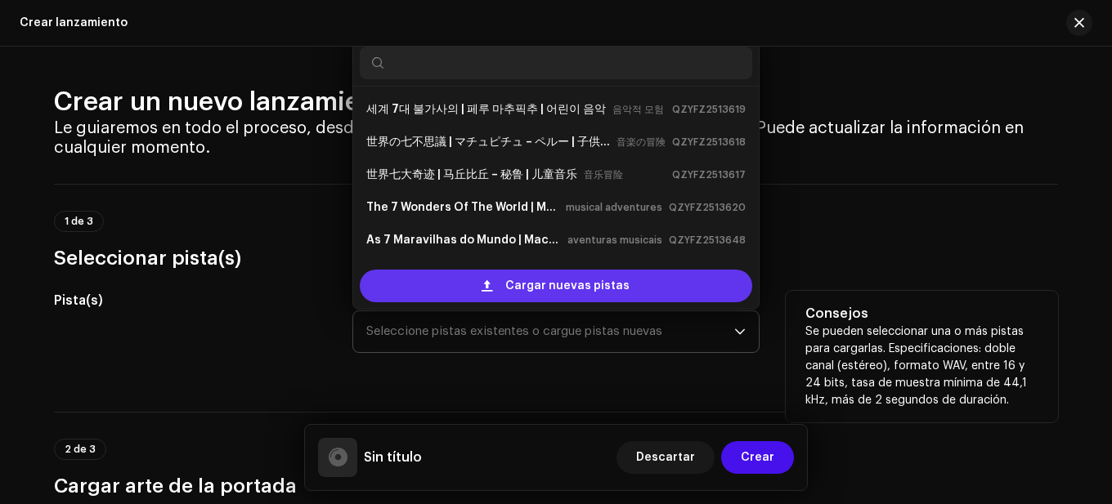
click at [584, 275] on span "Cargar nuevas pistas" at bounding box center [567, 286] width 124 height 33
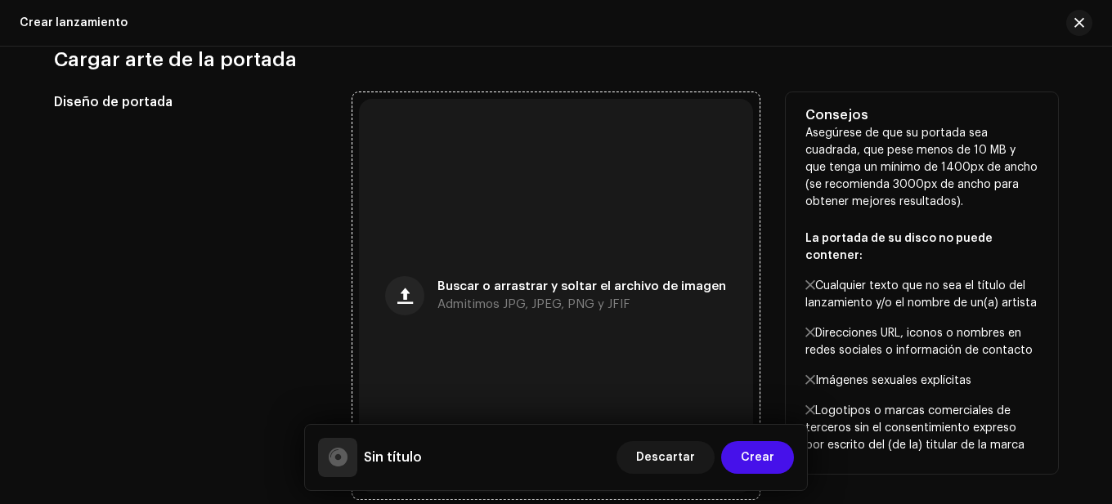
scroll to position [736, 0]
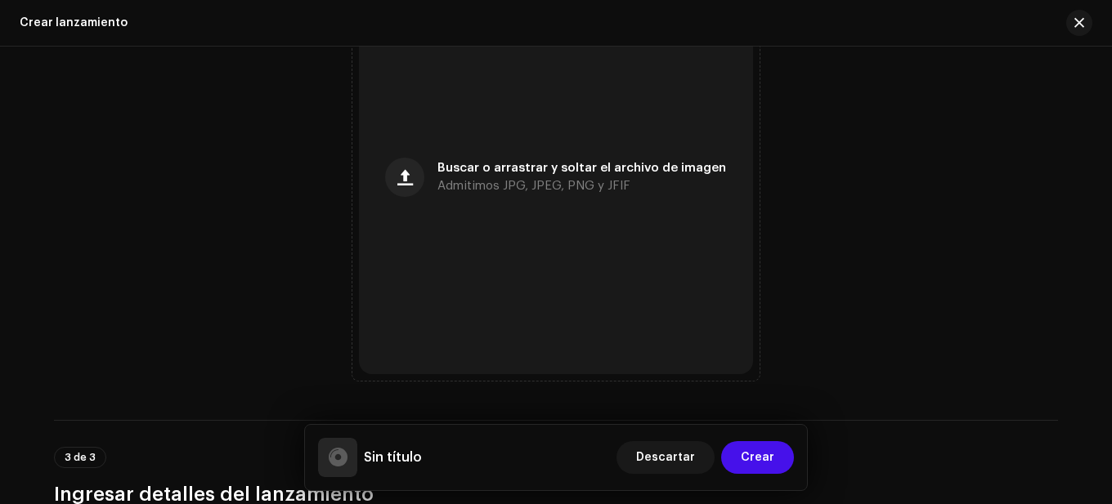
click at [794, 496] on h3 "Ingresar detalles del lanzamiento" at bounding box center [556, 494] width 1004 height 26
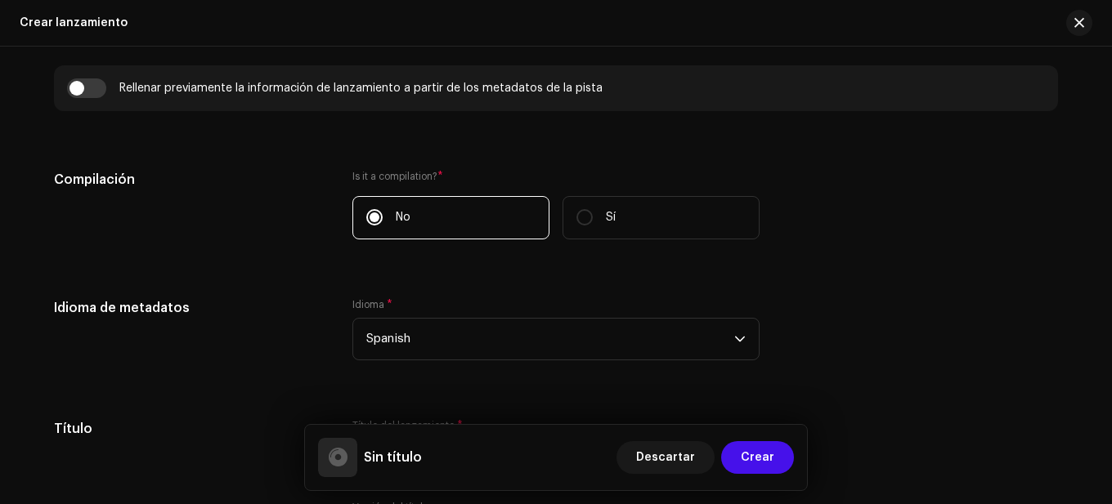
scroll to position [1308, 0]
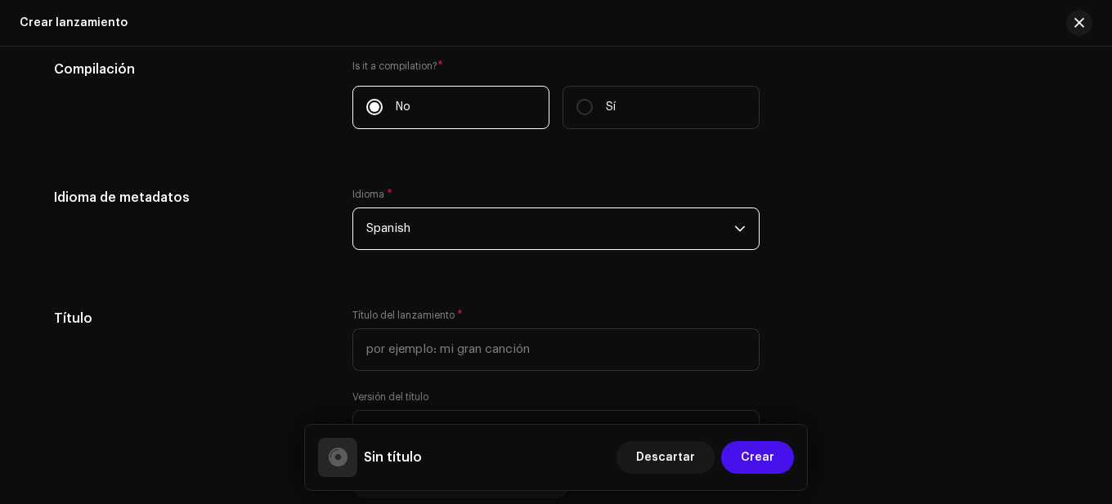
click at [453, 218] on span "Spanish" at bounding box center [550, 228] width 368 height 41
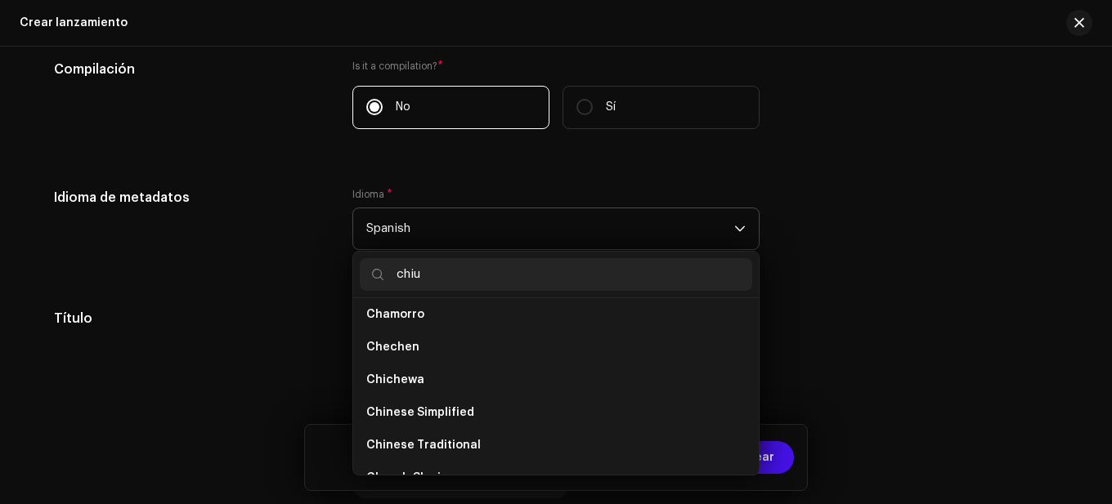
scroll to position [0, 0]
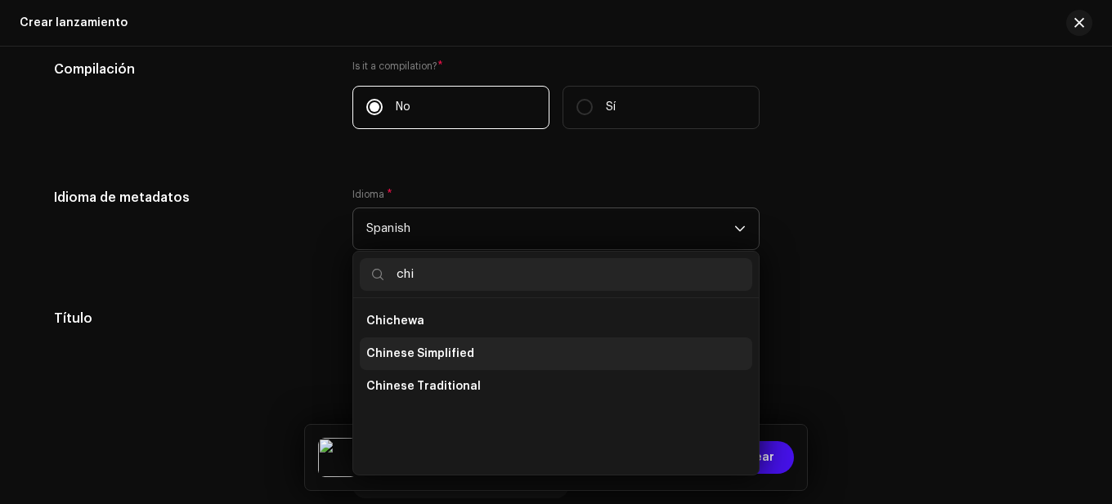
type input "chi"
click at [481, 350] on li "Chinese Simplified" at bounding box center [556, 354] width 392 height 33
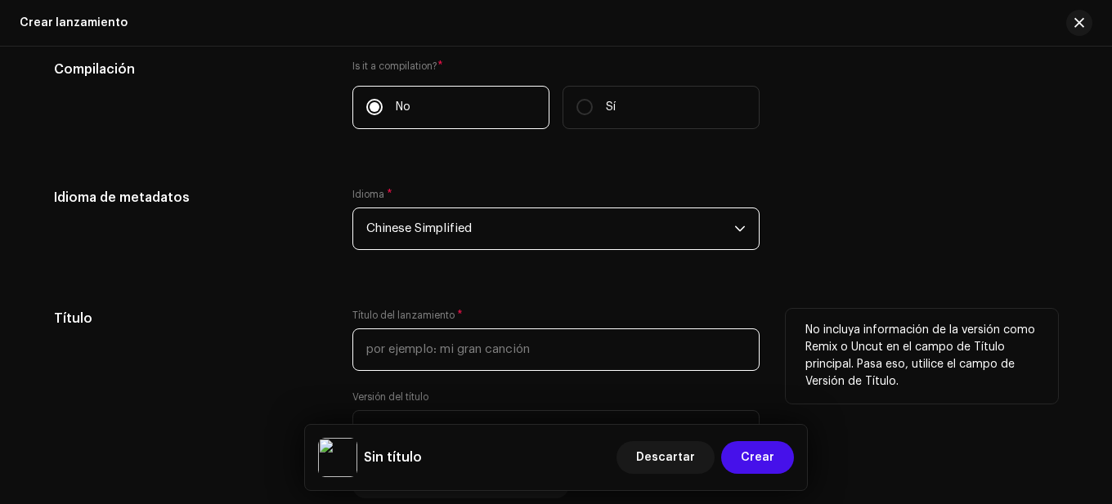
click at [462, 363] on input "text" at bounding box center [555, 350] width 407 height 43
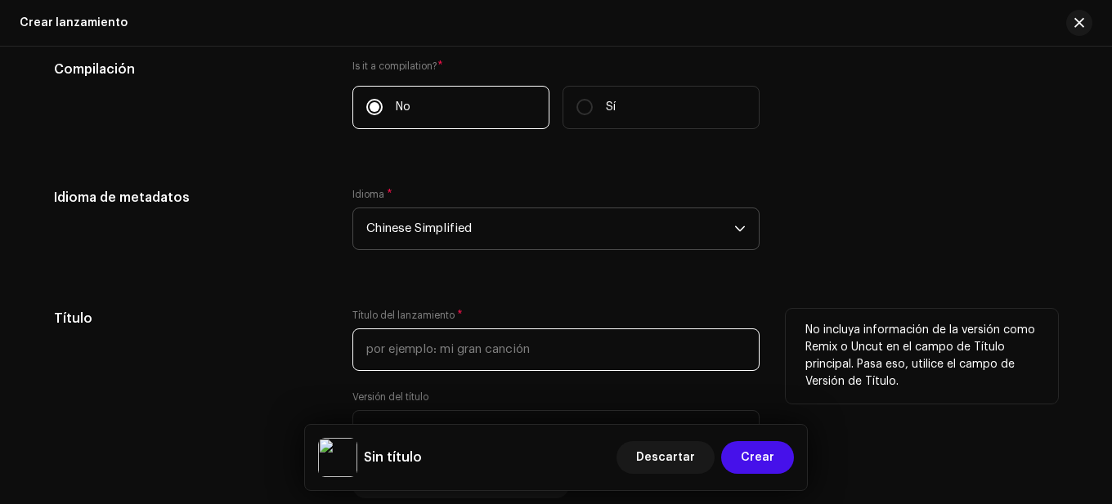
paste input "儿童乘法表 | 7的乘法表 | 儿童教育音乐"
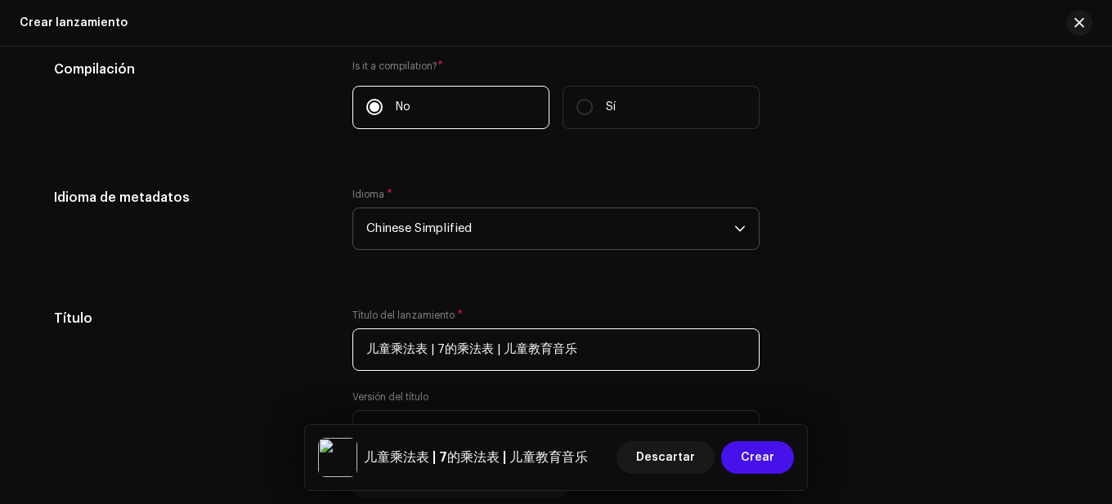
type input "儿童乘法表 | 7的乘法表 | 儿童教育音乐"
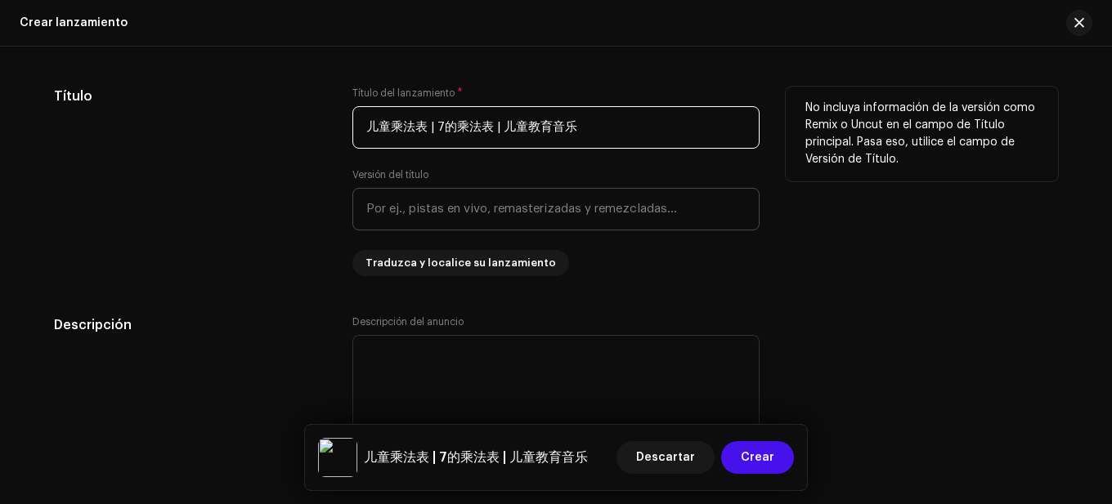
scroll to position [1553, 0]
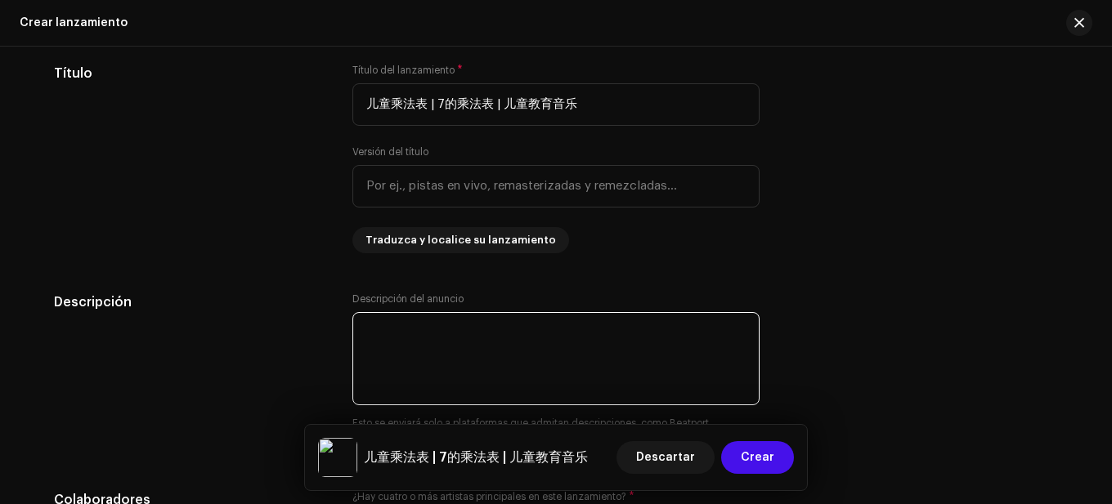
click at [481, 322] on textarea at bounding box center [555, 358] width 407 height 93
paste textarea "儿童乘法表 | 7乘法表 是一首寓教于乐的儿童歌曲，旨在让孩子们在唱歌跳舞的同时学习数学。这首寓教于乐的儿童歌曲非常适合学校、家庭或线上课堂，它将学习乘法表变…"
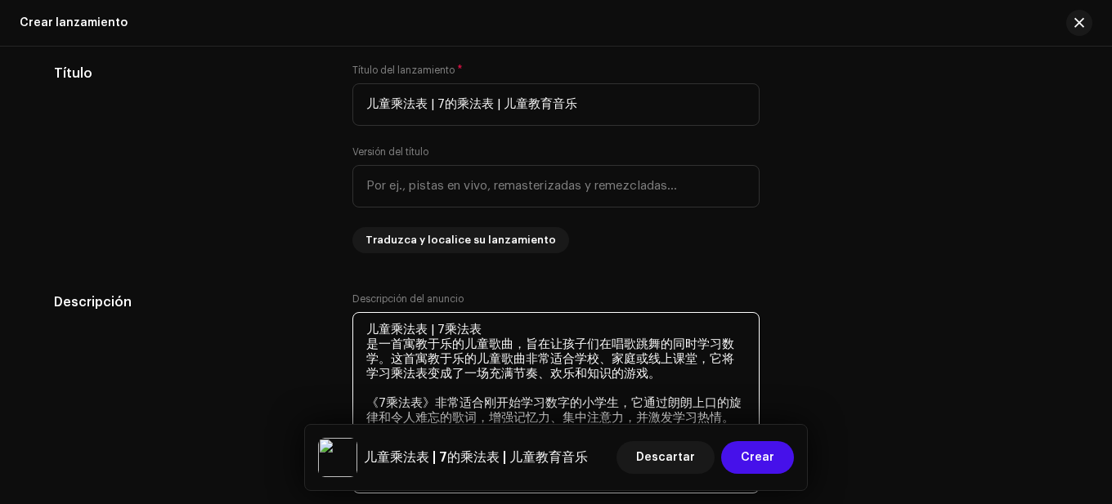
type textarea "儿童乘法表 | 7乘法表 是一首寓教于乐的儿童歌曲，旨在让孩子们在唱歌跳舞的同时学习数学。这首寓教于乐的儿童歌曲非常适合学校、家庭或线上课堂，它将学习乘法表变…"
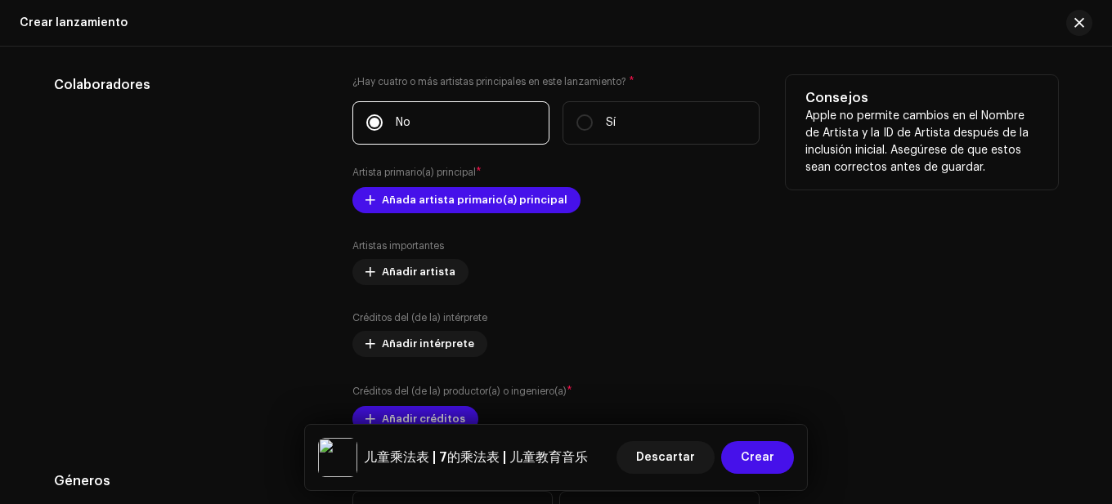
scroll to position [2043, 0]
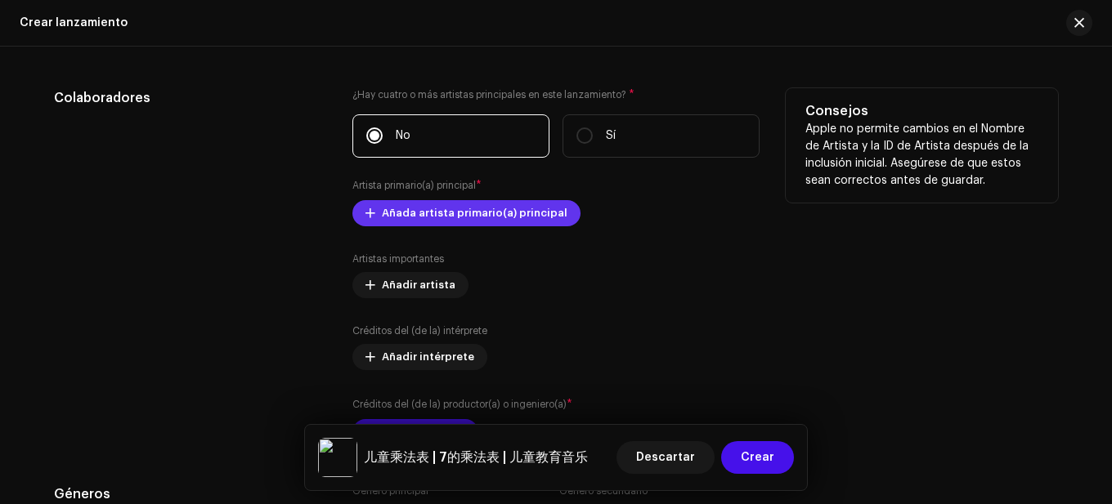
click at [453, 225] on span "Añada artista primario(a) principal" at bounding box center [475, 213] width 186 height 33
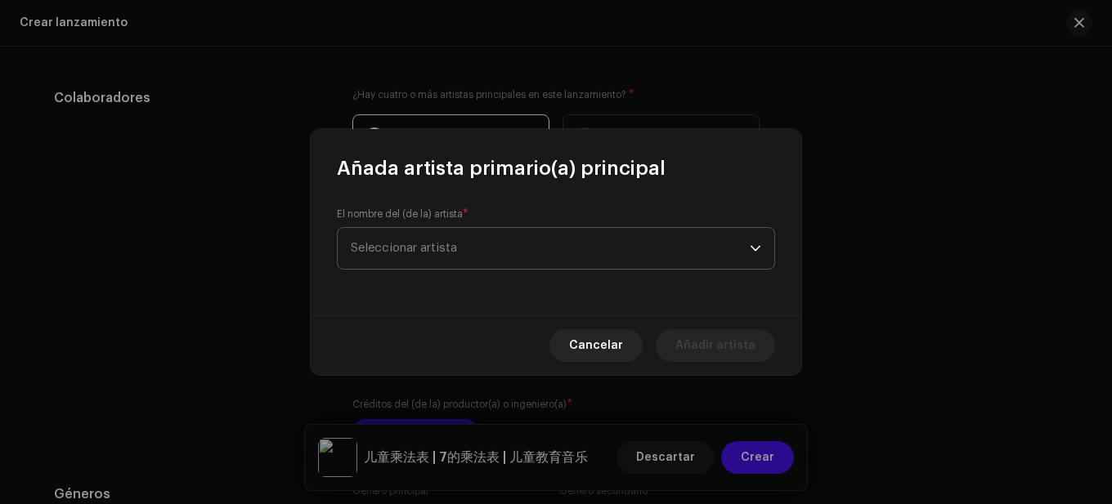
click at [454, 232] on span "Seleccionar artista" at bounding box center [550, 248] width 399 height 41
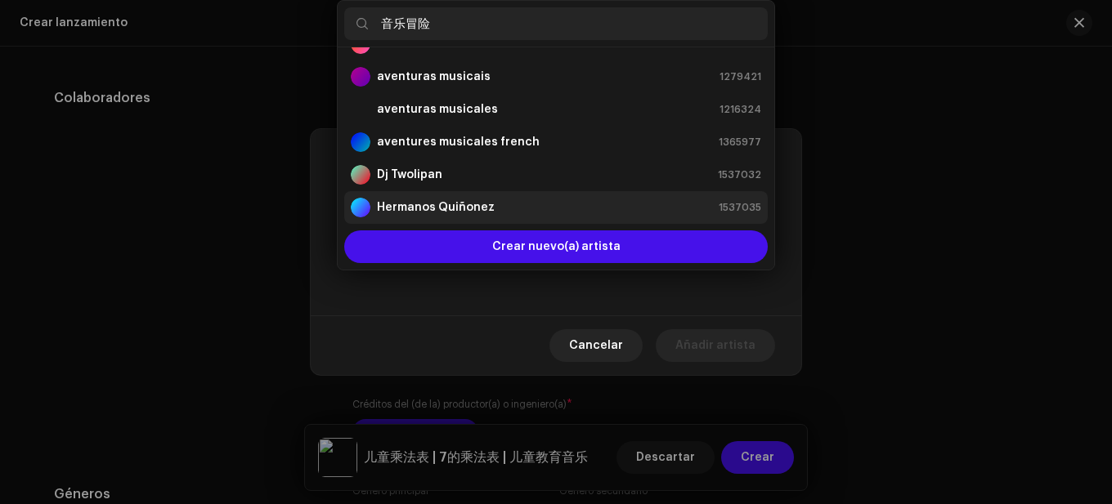
scroll to position [0, 0]
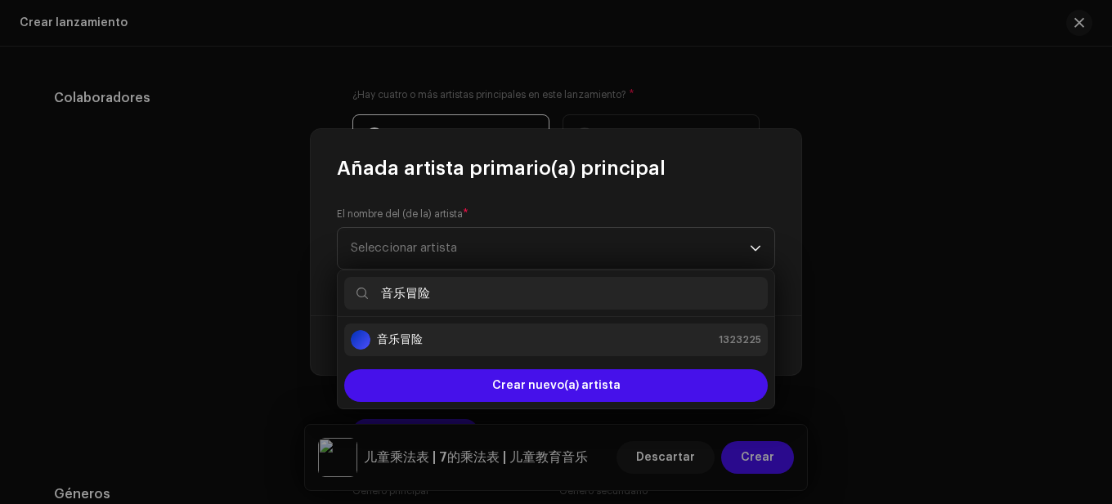
type input "音乐冒险"
click at [414, 341] on strong "音乐冒险" at bounding box center [400, 340] width 46 height 16
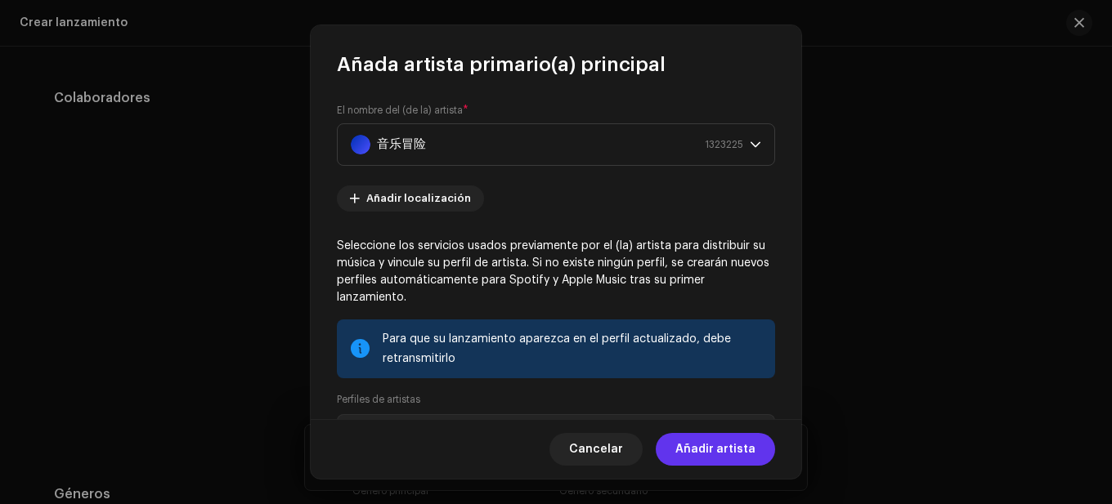
click at [702, 437] on span "Añadir artista" at bounding box center [715, 449] width 80 height 33
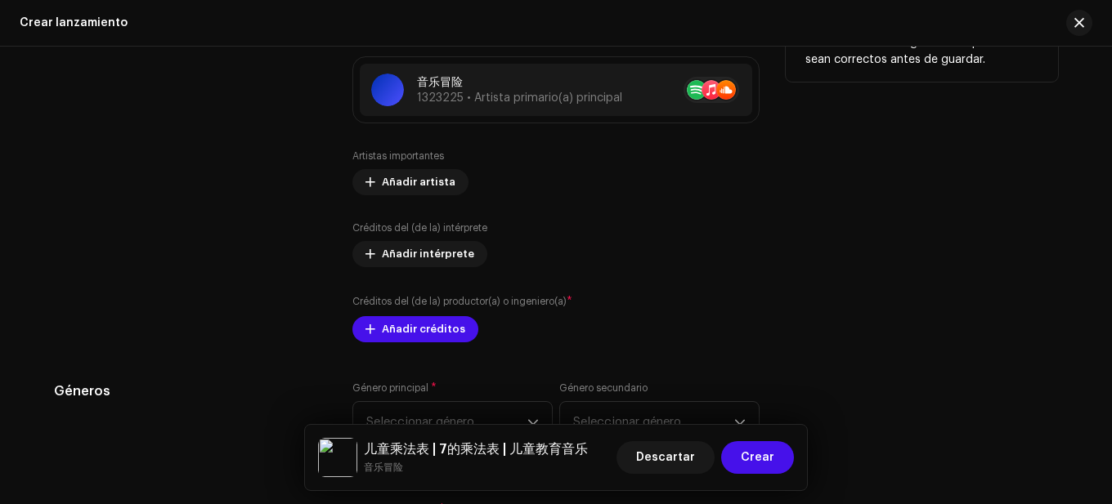
scroll to position [2207, 0]
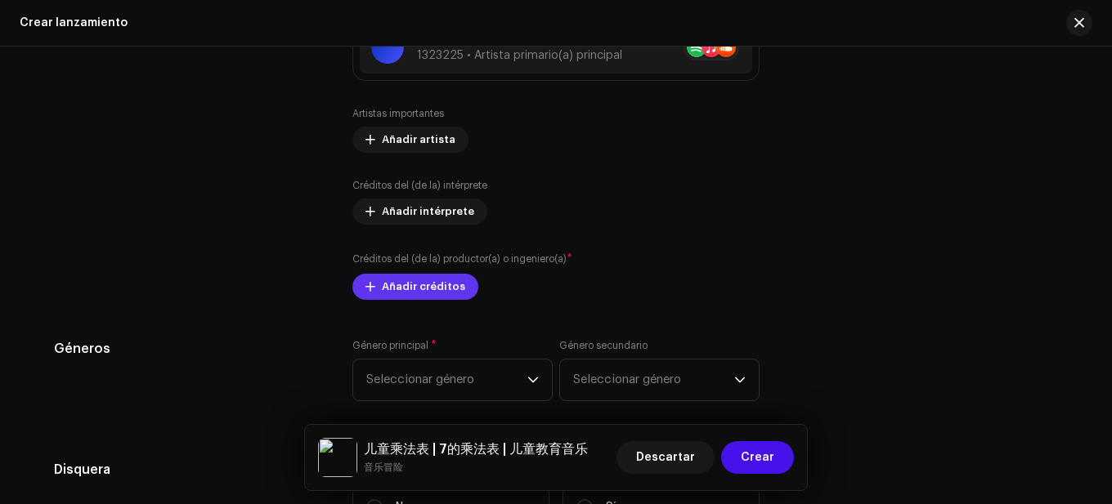
click at [418, 283] on span "Añadir créditos" at bounding box center [423, 287] width 83 height 33
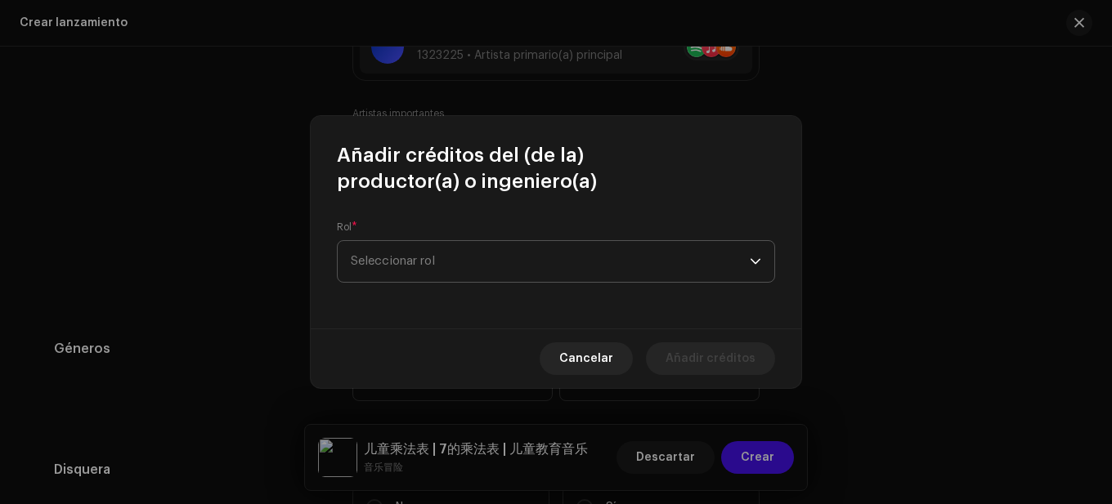
click at [462, 262] on span "Seleccionar rol" at bounding box center [550, 261] width 399 height 41
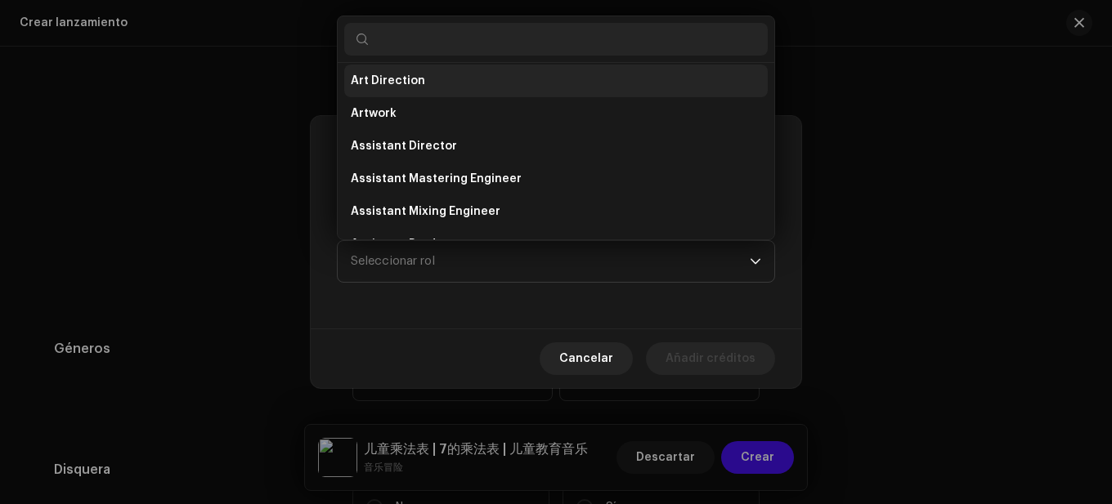
scroll to position [0, 0]
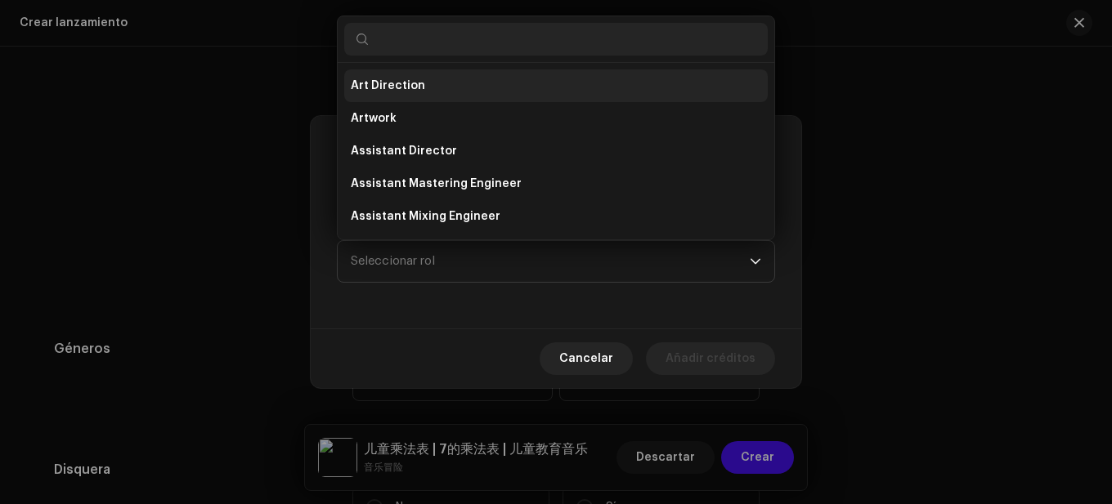
click at [386, 87] on span "Art Direction" at bounding box center [388, 86] width 74 height 16
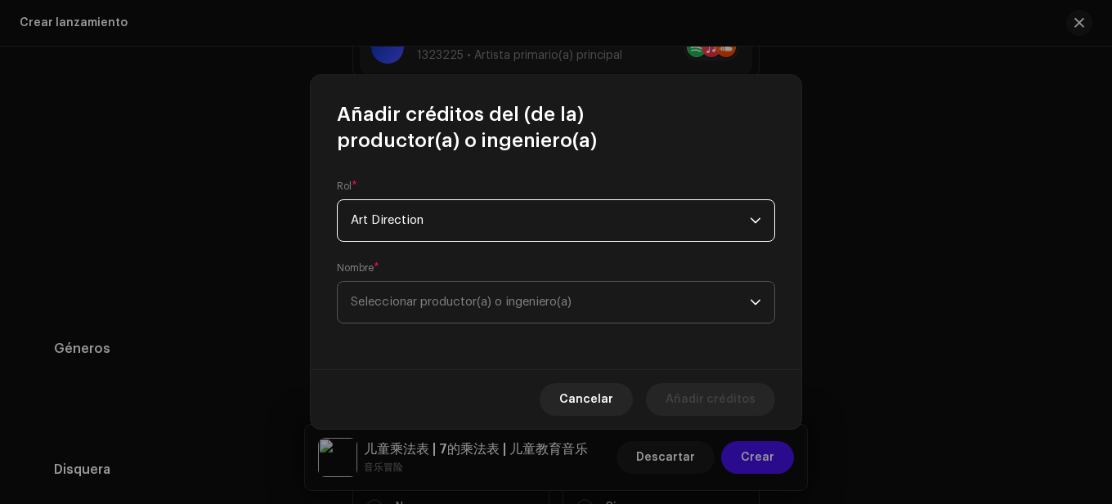
click at [460, 301] on span "Seleccionar productor(a) o ingeniero(a)" at bounding box center [461, 302] width 221 height 12
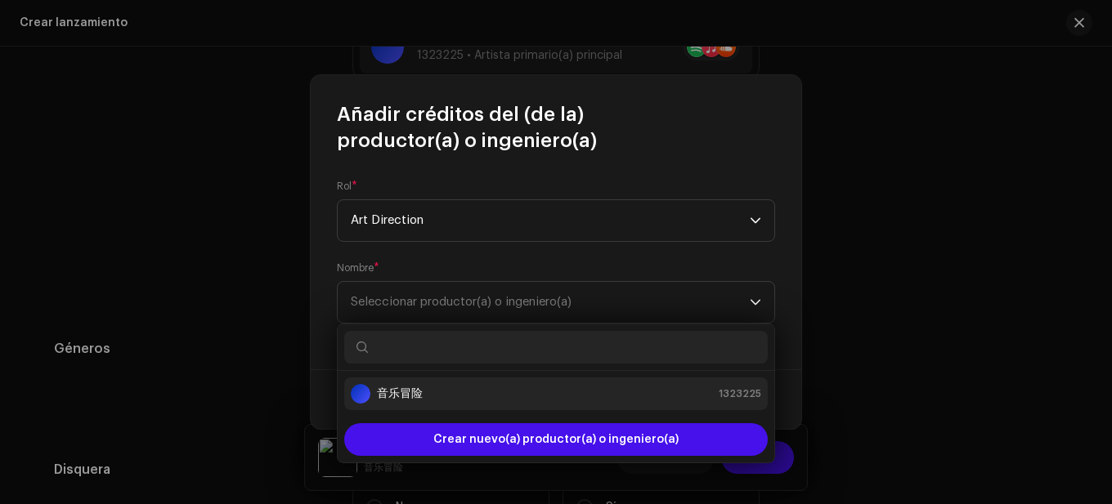
click at [428, 387] on div "音乐冒险 1323225" at bounding box center [556, 394] width 410 height 20
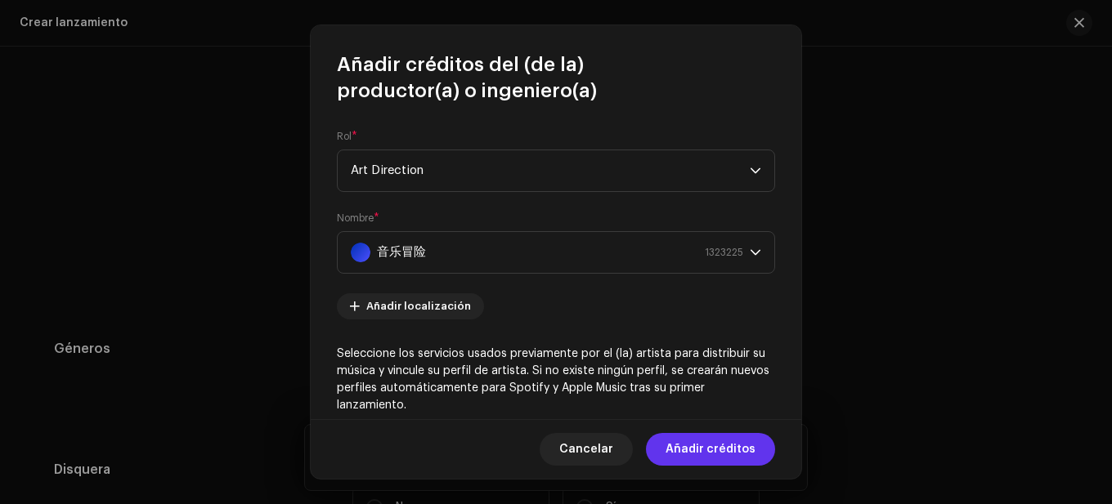
click at [676, 442] on span "Añadir créditos" at bounding box center [710, 449] width 90 height 33
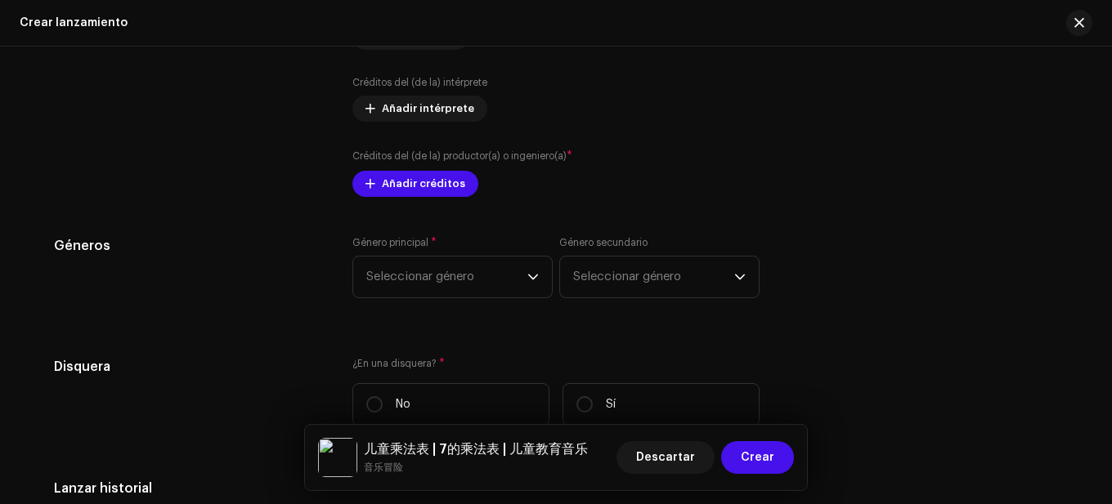
scroll to position [2370, 0]
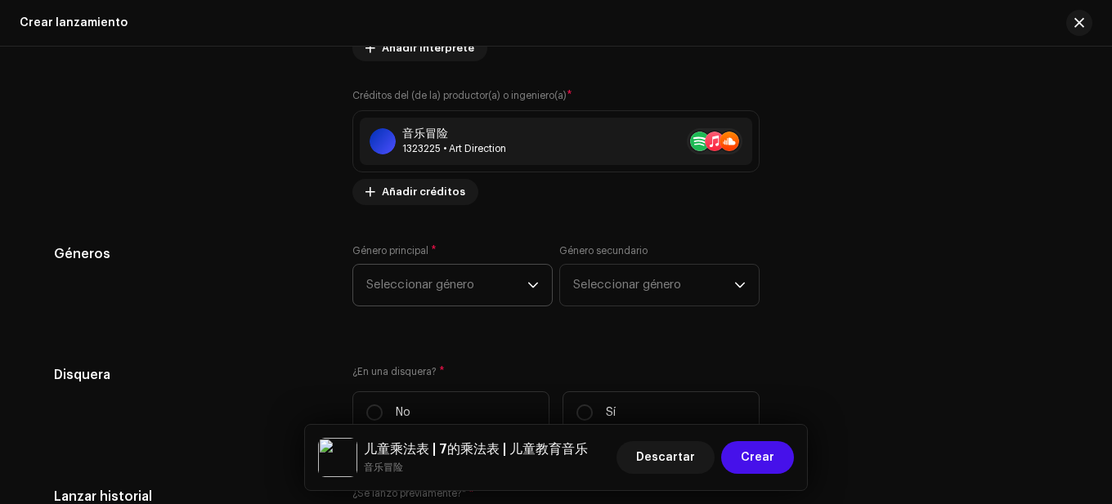
click at [474, 281] on span "Seleccionar género" at bounding box center [446, 285] width 161 height 41
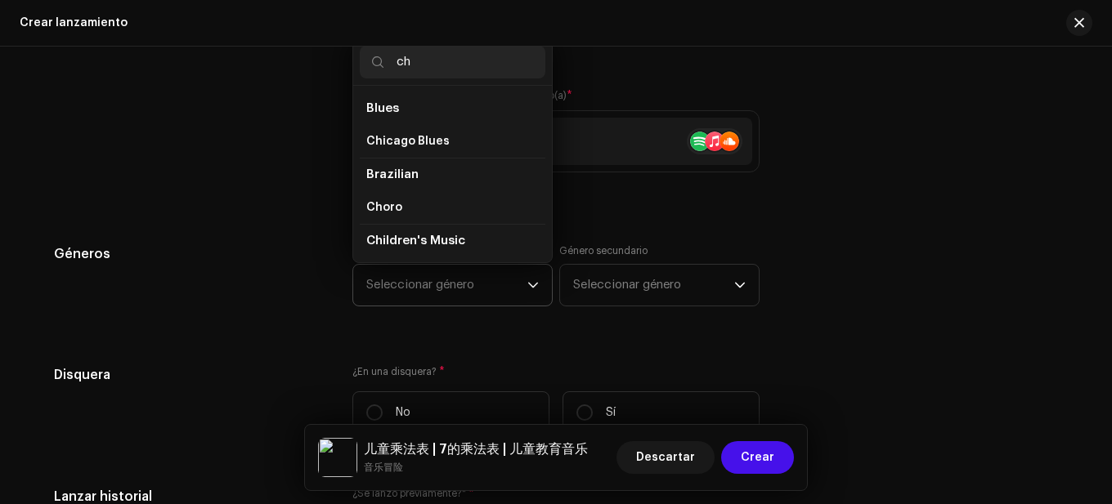
scroll to position [82, 0]
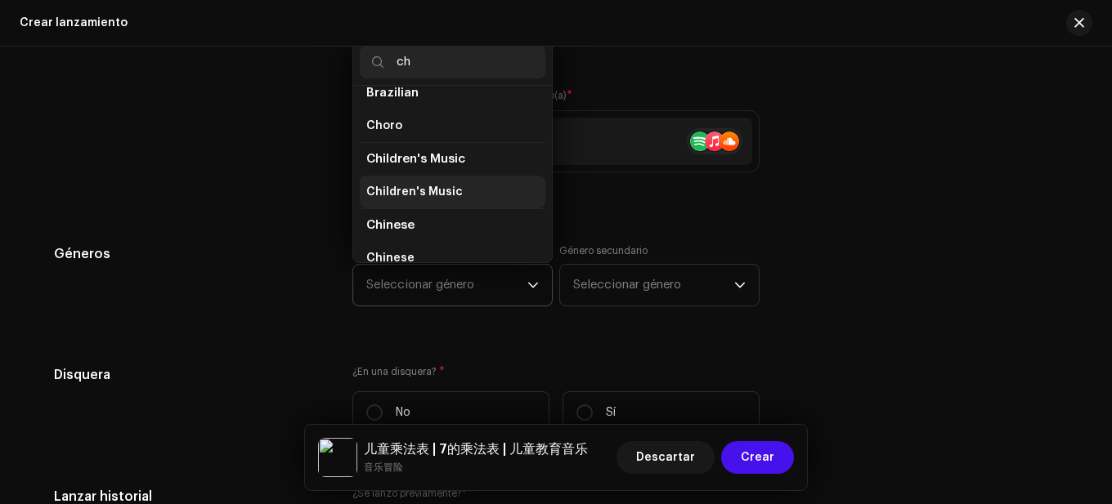
type input "ch"
click at [438, 181] on li "Children's Music" at bounding box center [453, 192] width 186 height 33
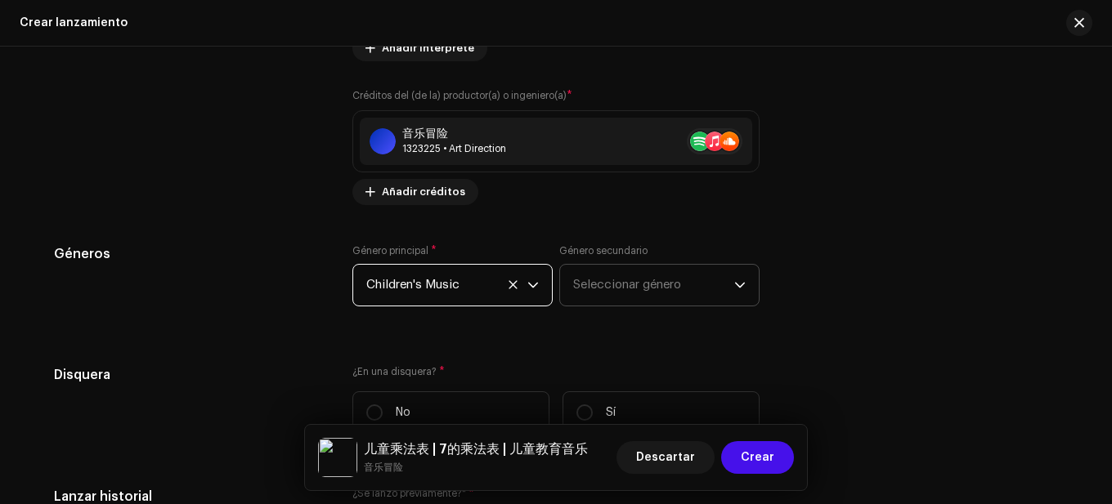
click at [578, 278] on span "Seleccionar género" at bounding box center [653, 285] width 161 height 41
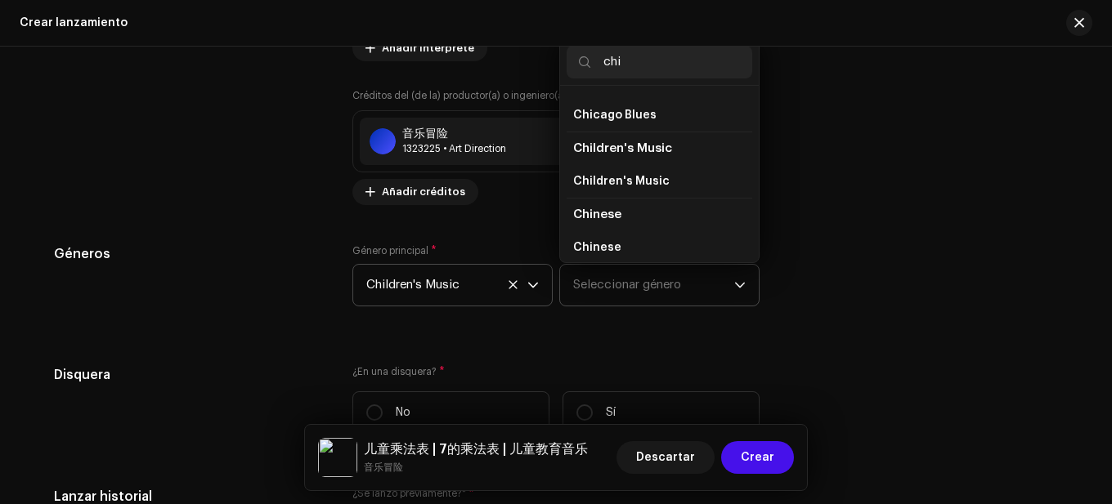
scroll to position [28, 0]
type input "chi"
click at [620, 181] on span "Children's Music" at bounding box center [621, 180] width 96 height 16
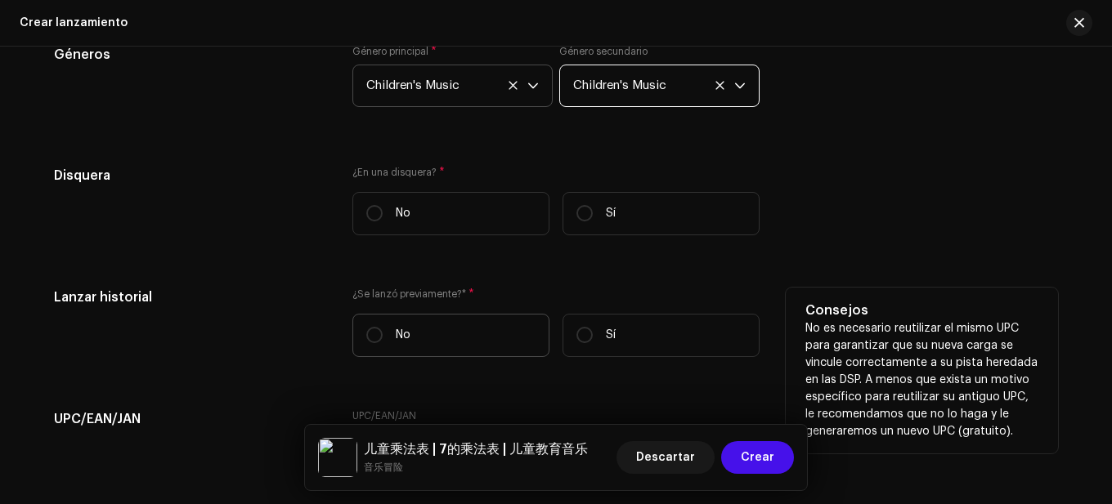
scroll to position [2615, 0]
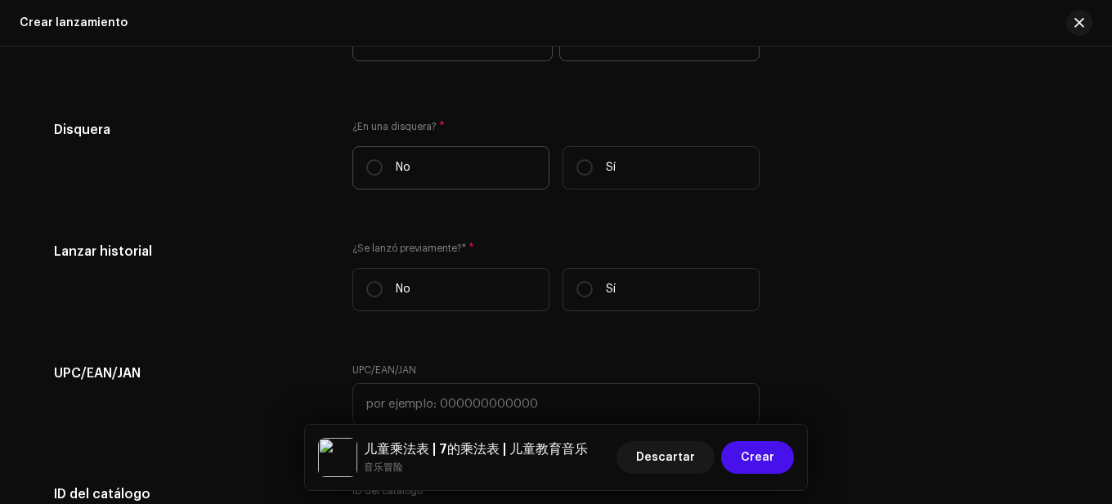
click at [396, 173] on p "No" at bounding box center [403, 167] width 15 height 17
click at [383, 173] on input "No" at bounding box center [374, 167] width 16 height 16
radio input "true"
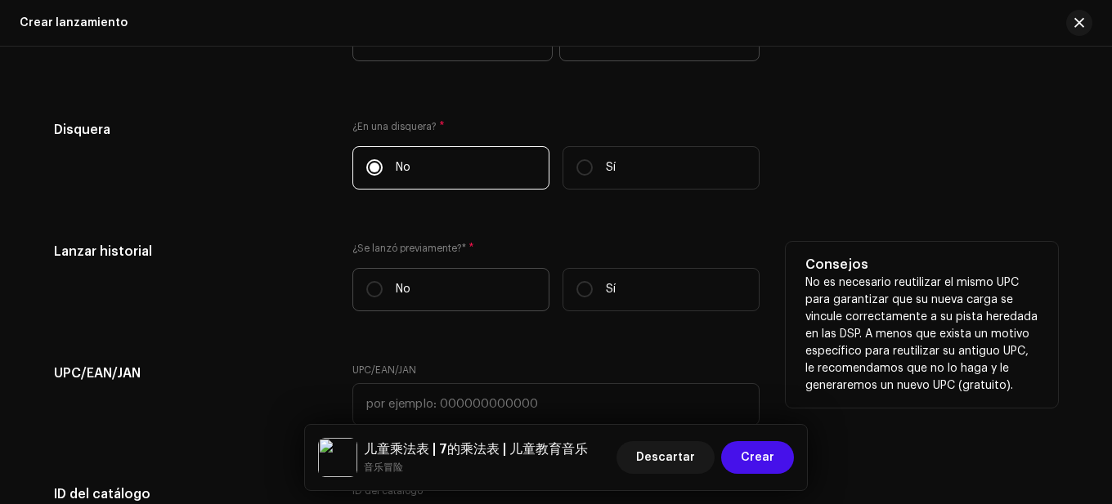
click at [396, 293] on p "No" at bounding box center [403, 289] width 15 height 17
click at [383, 293] on input "No" at bounding box center [374, 289] width 16 height 16
radio input "true"
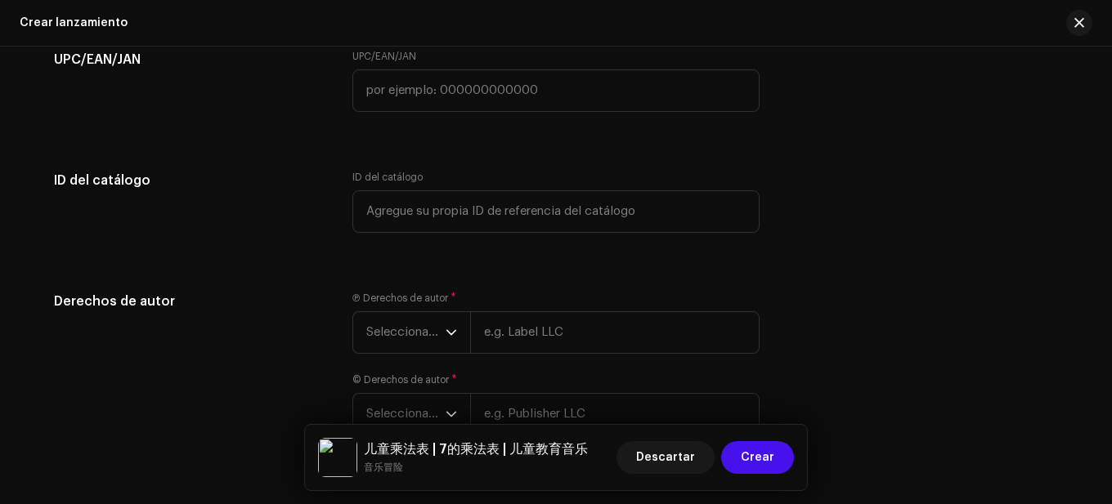
scroll to position [3024, 0]
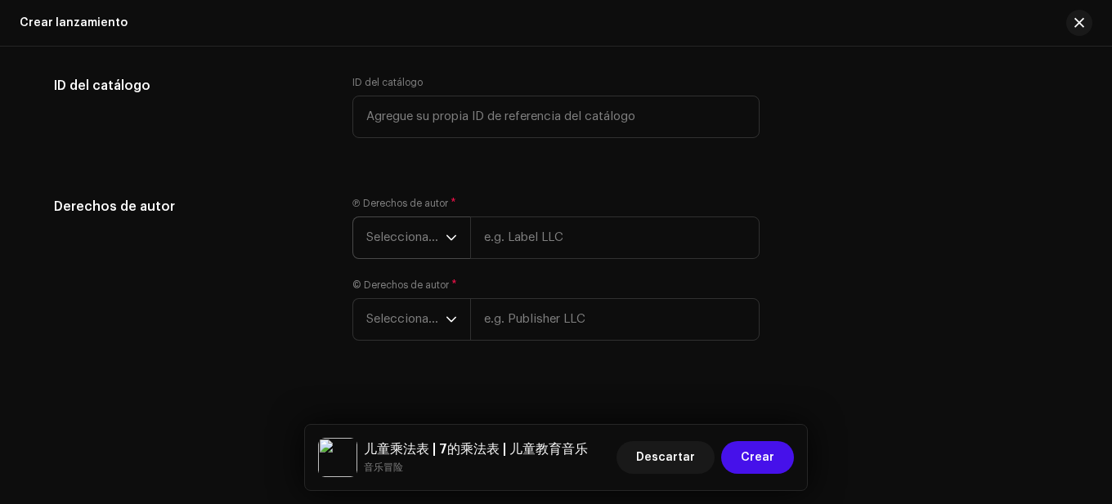
click at [405, 238] on span "Seleccionar año" at bounding box center [405, 237] width 79 height 41
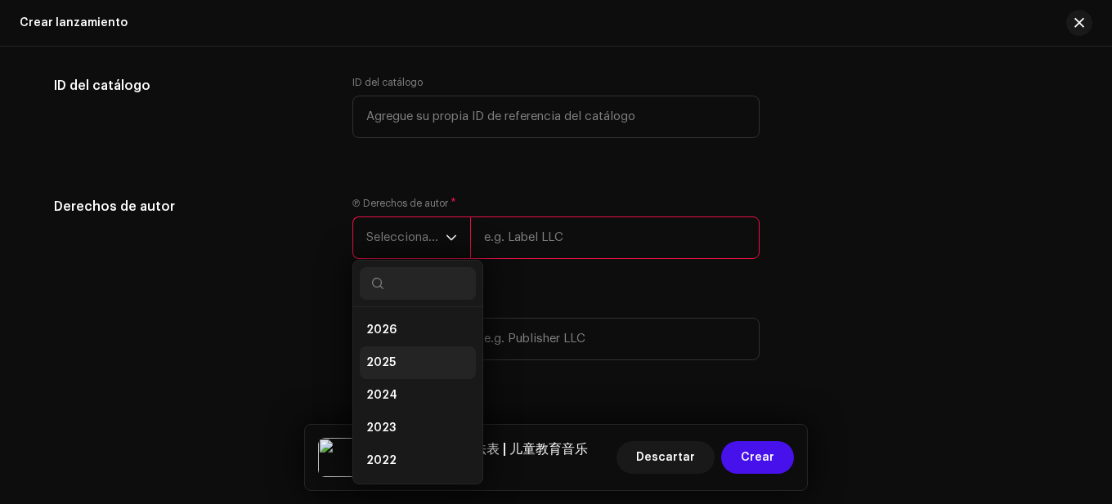
click at [398, 360] on li "2025" at bounding box center [418, 363] width 116 height 33
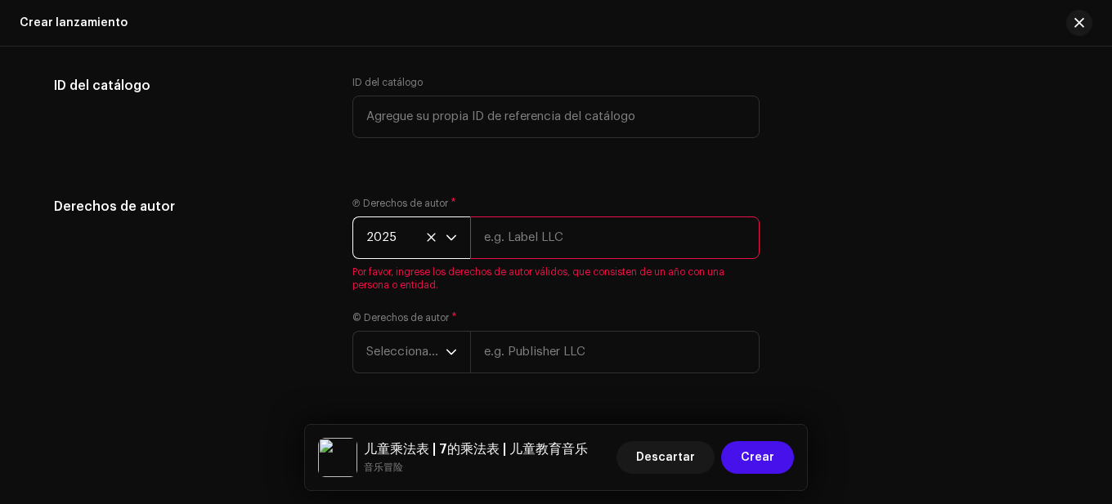
click at [556, 223] on input "text" at bounding box center [614, 238] width 289 height 43
paste input "音乐冒险"
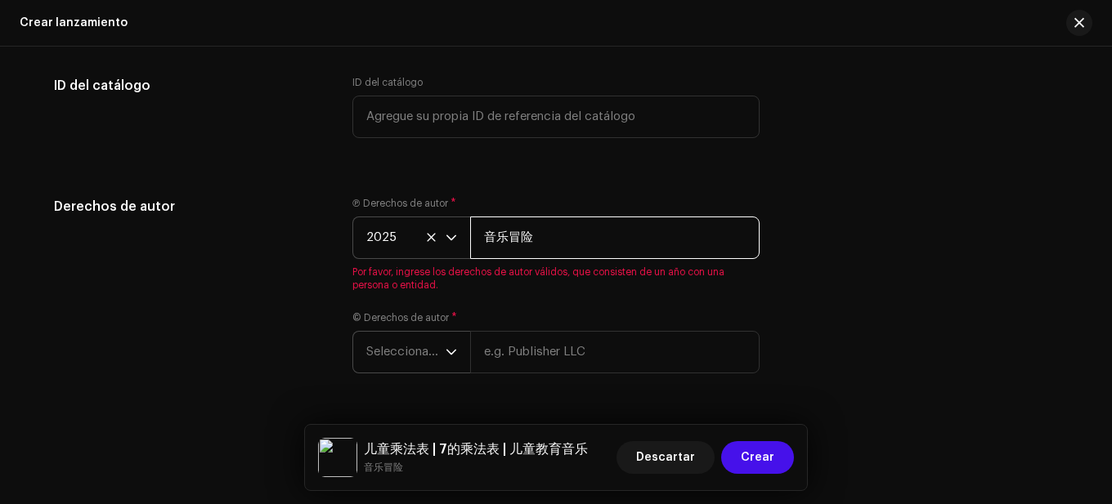
type input "音乐冒险"
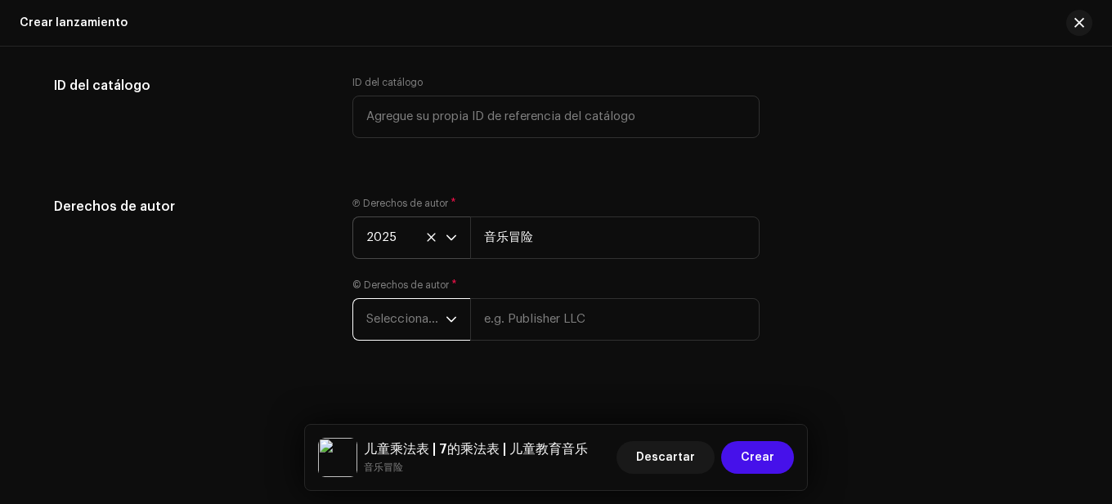
click at [415, 360] on div "Crear un nuevo lanzamiento Le guiaremos en todo el proceso, desde la selección …" at bounding box center [556, 276] width 1112 height 458
click at [422, 324] on span "Seleccionar año" at bounding box center [405, 319] width 79 height 41
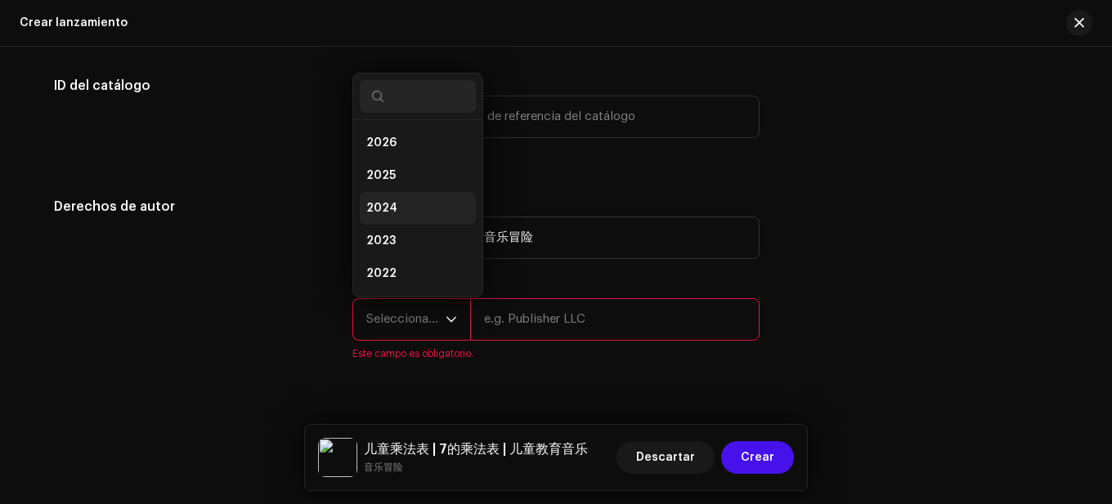
scroll to position [26, 0]
click at [390, 154] on span "2025" at bounding box center [380, 149] width 29 height 16
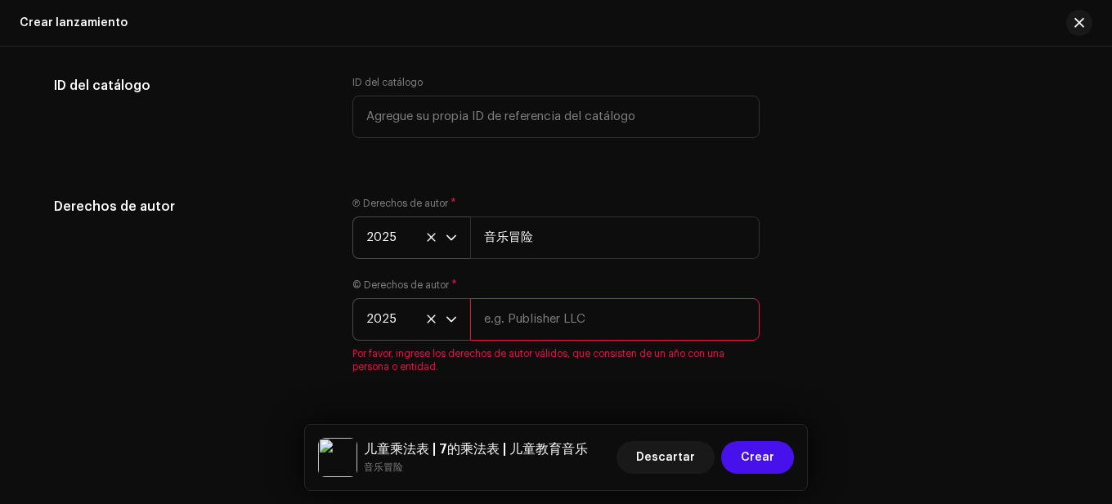
click at [487, 322] on input "text" at bounding box center [614, 319] width 289 height 43
paste input "音乐冒险"
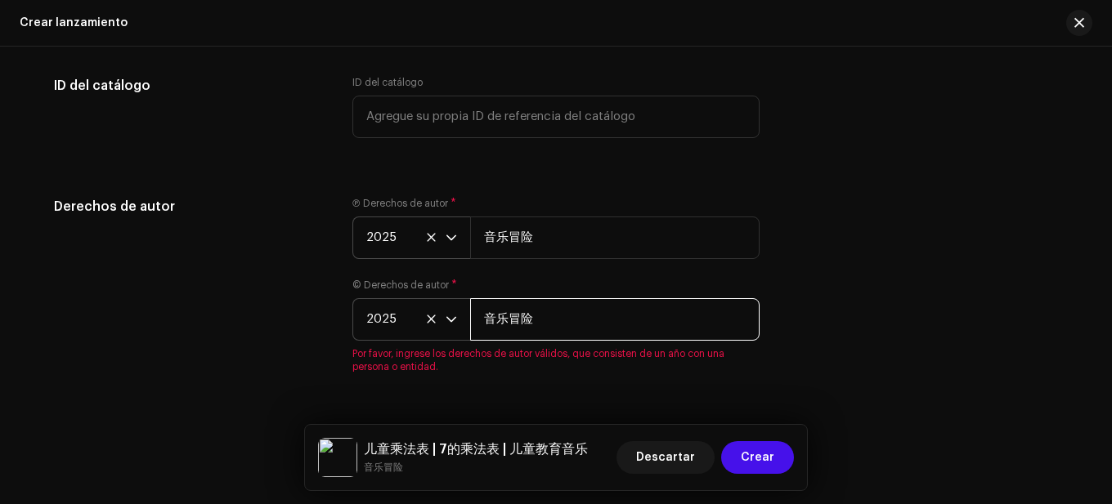
type input "音乐冒险"
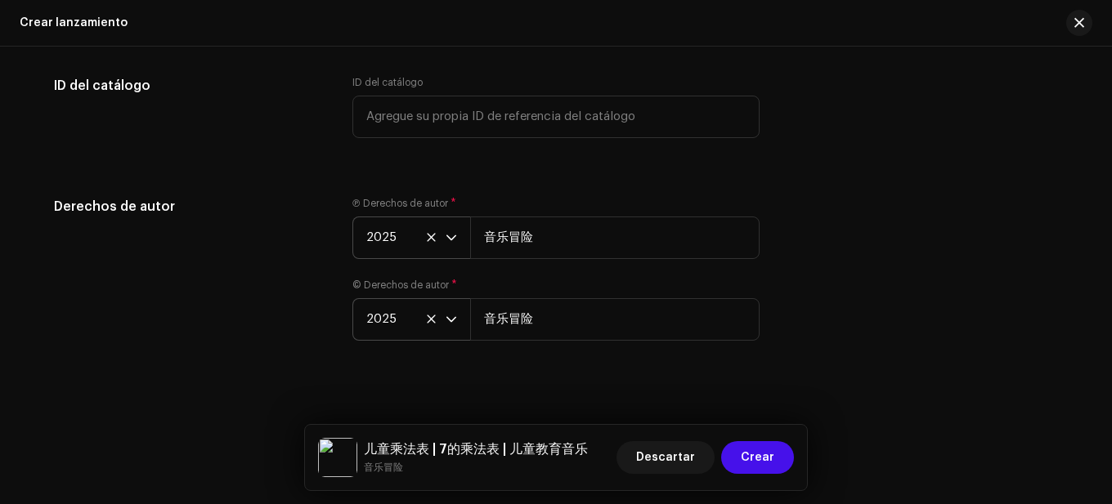
click at [306, 257] on div "Derechos de autor" at bounding box center [190, 278] width 272 height 163
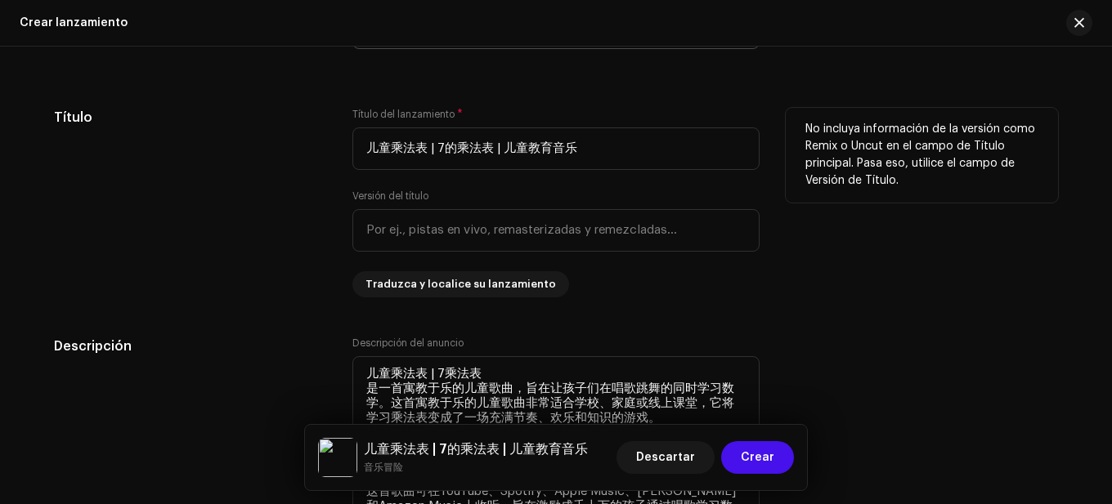
scroll to position [1308, 0]
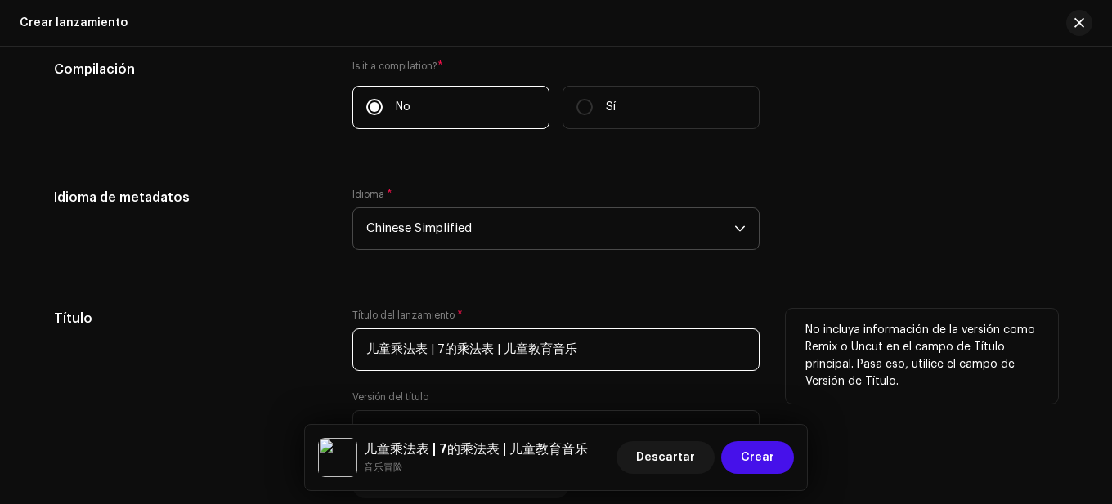
drag, startPoint x: 589, startPoint y: 355, endPoint x: 351, endPoint y: 356, distance: 237.8
click at [352, 356] on input "儿童乘法表 | 7的乘法表 | 儿童教育音乐" at bounding box center [555, 350] width 407 height 43
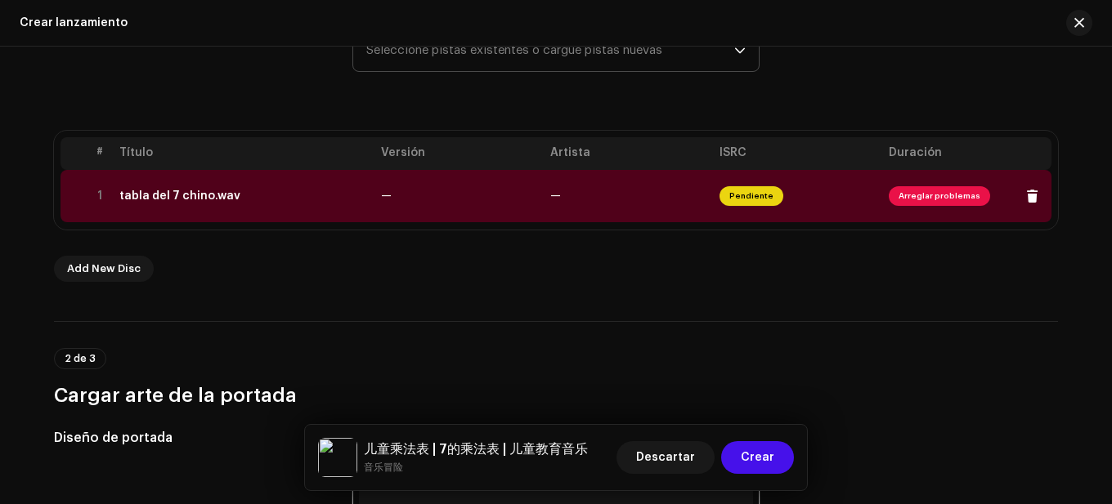
scroll to position [245, 0]
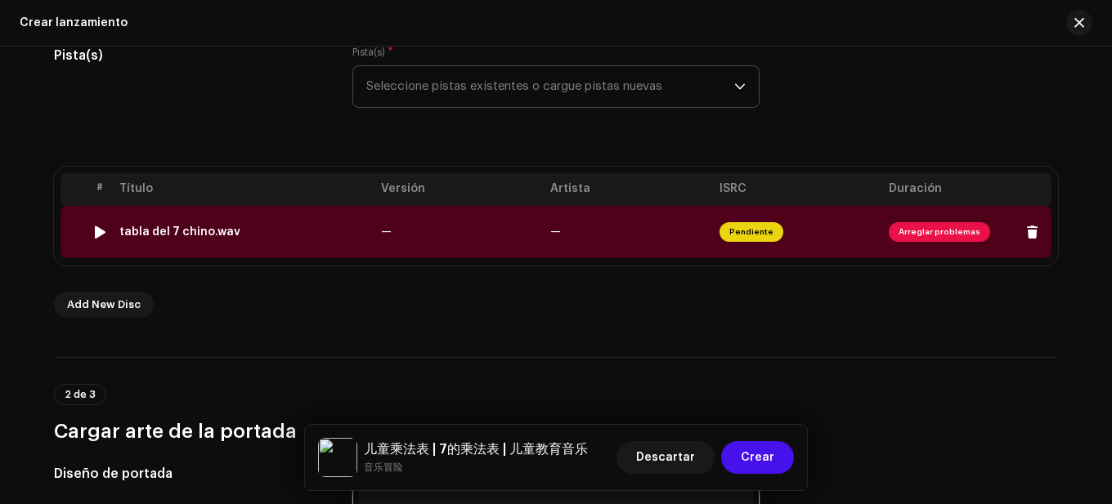
click at [407, 218] on td "—" at bounding box center [458, 232] width 169 height 52
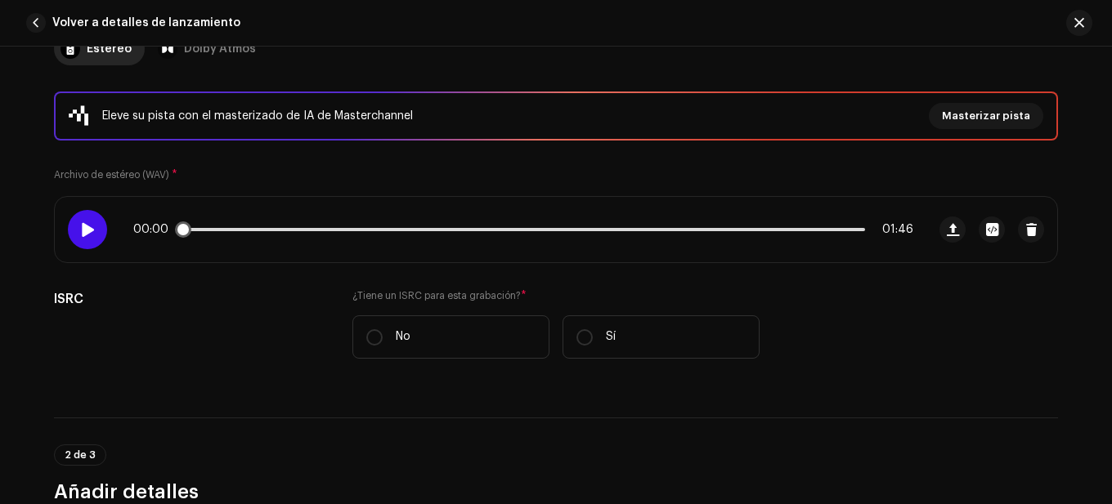
click at [74, 231] on div at bounding box center [87, 229] width 39 height 39
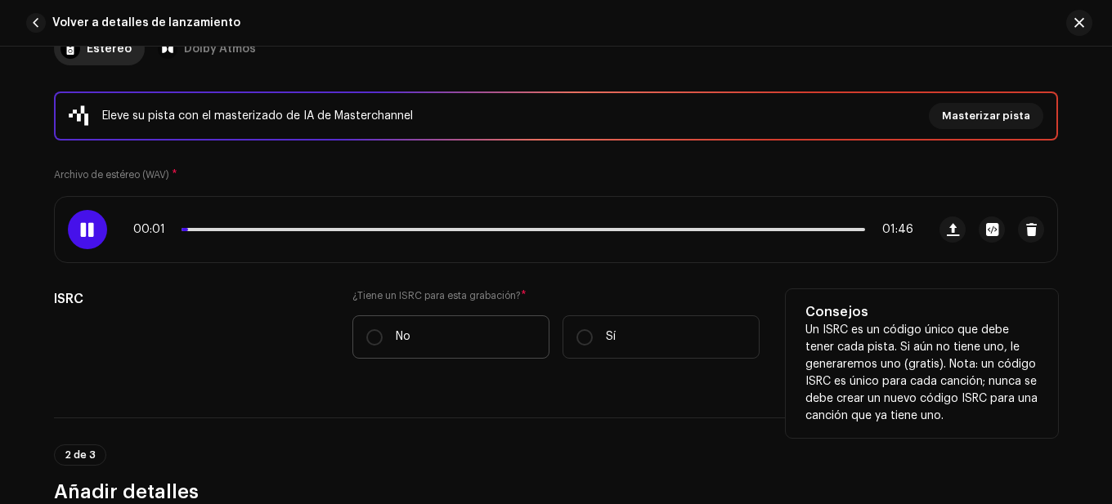
click at [391, 332] on label "No" at bounding box center [450, 336] width 197 height 43
click at [383, 332] on input "No" at bounding box center [374, 337] width 16 height 16
radio input "true"
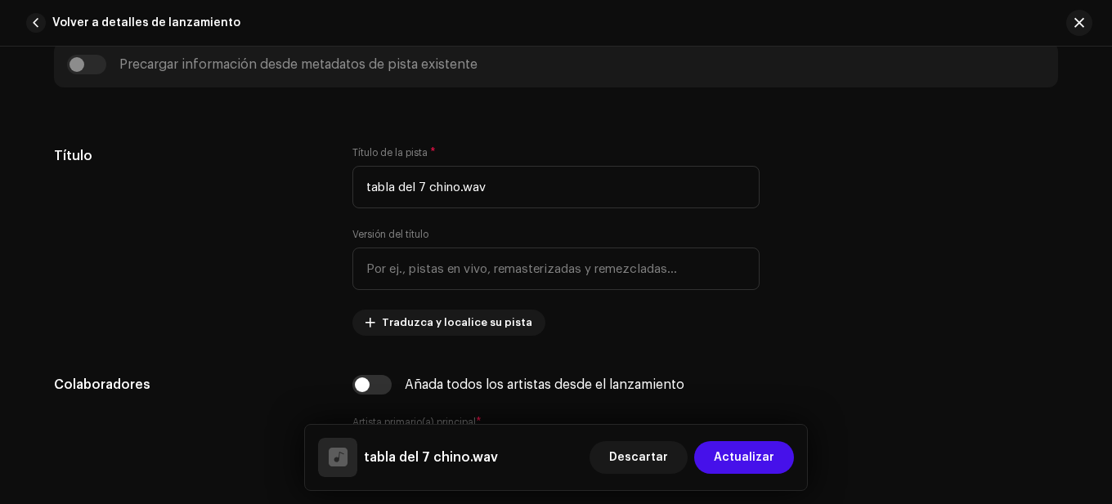
scroll to position [817, 0]
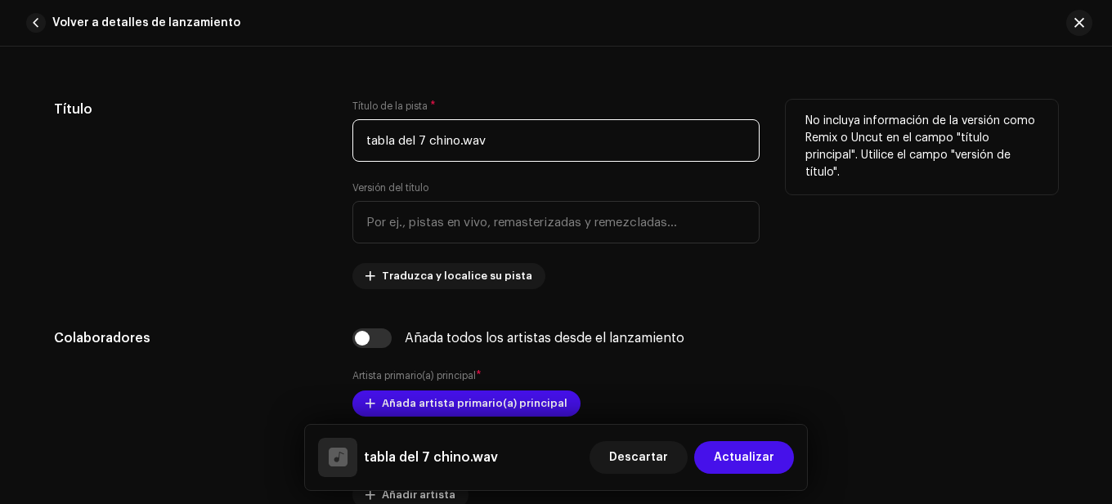
drag, startPoint x: 511, startPoint y: 145, endPoint x: 302, endPoint y: 150, distance: 209.3
click at [302, 150] on div "Título Título de la pista * tabla del 7 chino.wav Versión del título Traduzca y…" at bounding box center [556, 195] width 1004 height 190
paste input "儿童乘法表 | 7的乘法表 | 儿童教育音乐"
type input "儿童乘法表 | 7的乘法表 | 儿童教育音乐"
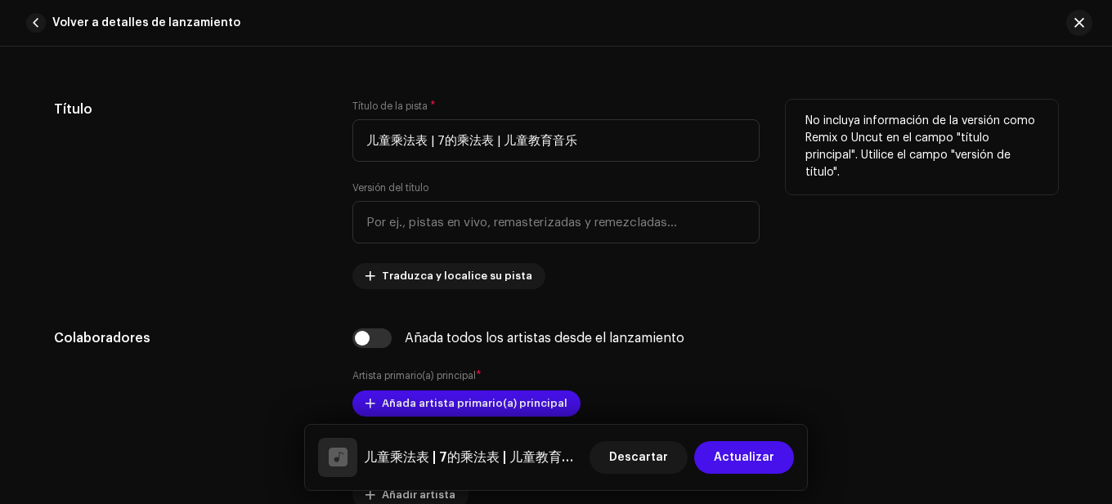
click at [329, 210] on div "Título Título de la pista * 儿童乘法表 | 7的乘法表 | 儿童教育音乐 Versión del título Traduzca …" at bounding box center [556, 195] width 1004 height 190
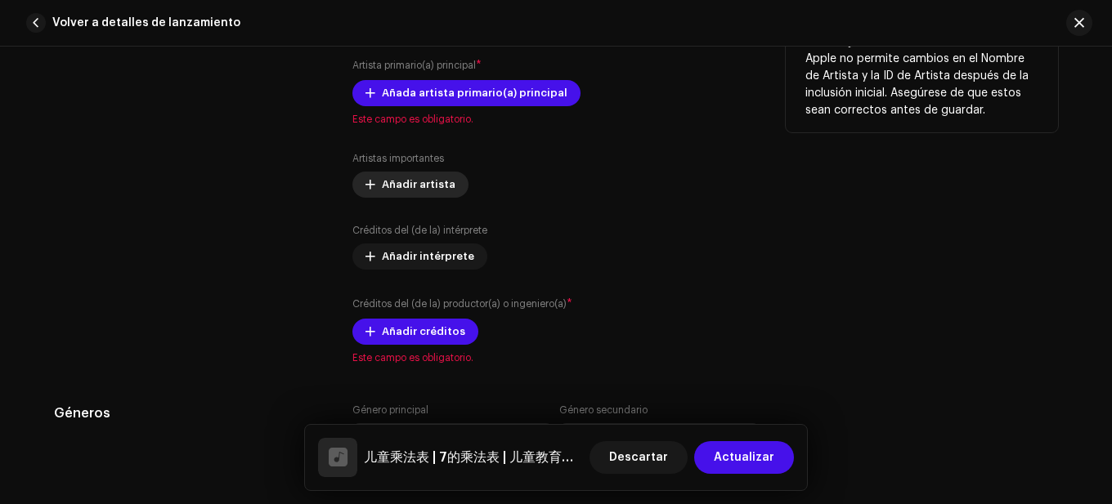
scroll to position [1144, 0]
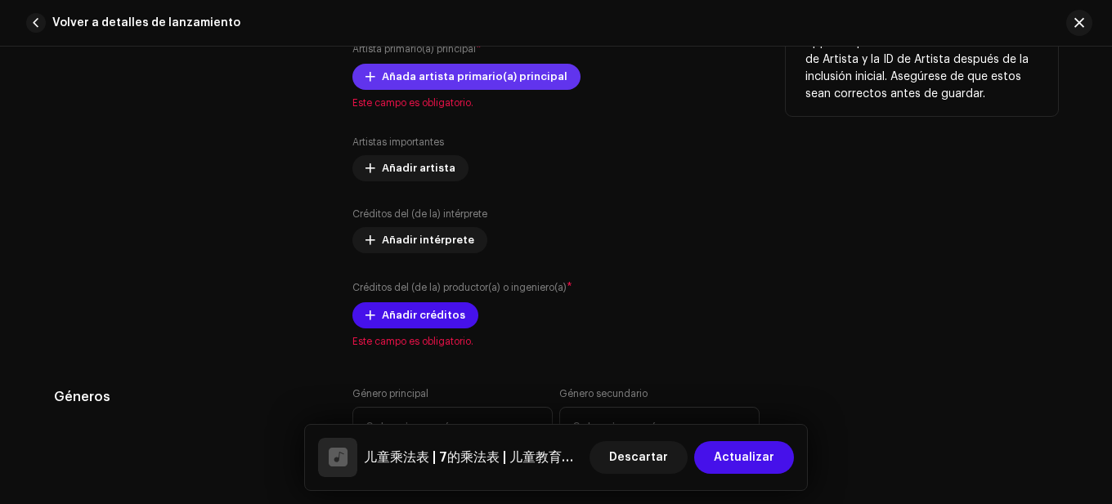
click at [431, 76] on span "Añada artista primario(a) principal" at bounding box center [475, 76] width 186 height 33
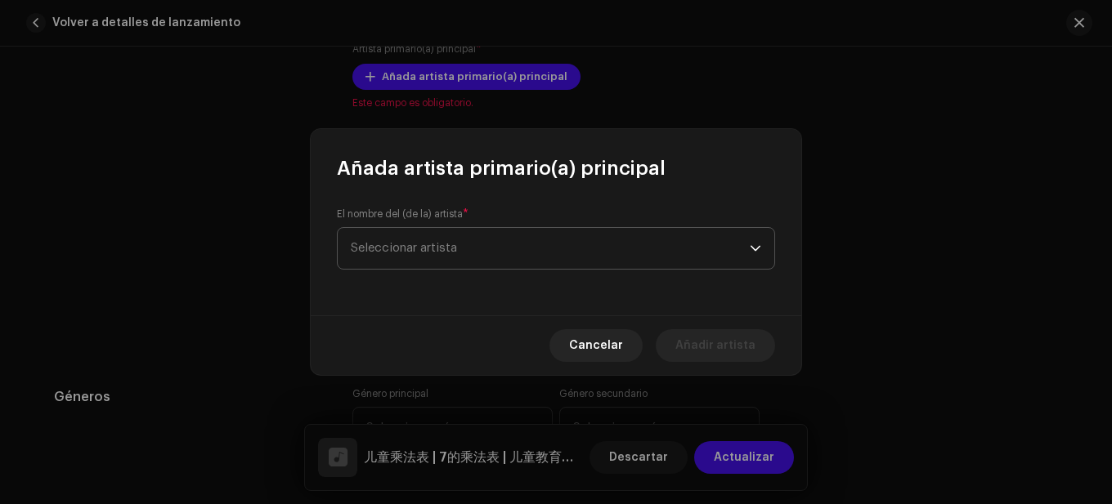
click at [470, 237] on span "Seleccionar artista" at bounding box center [550, 248] width 399 height 41
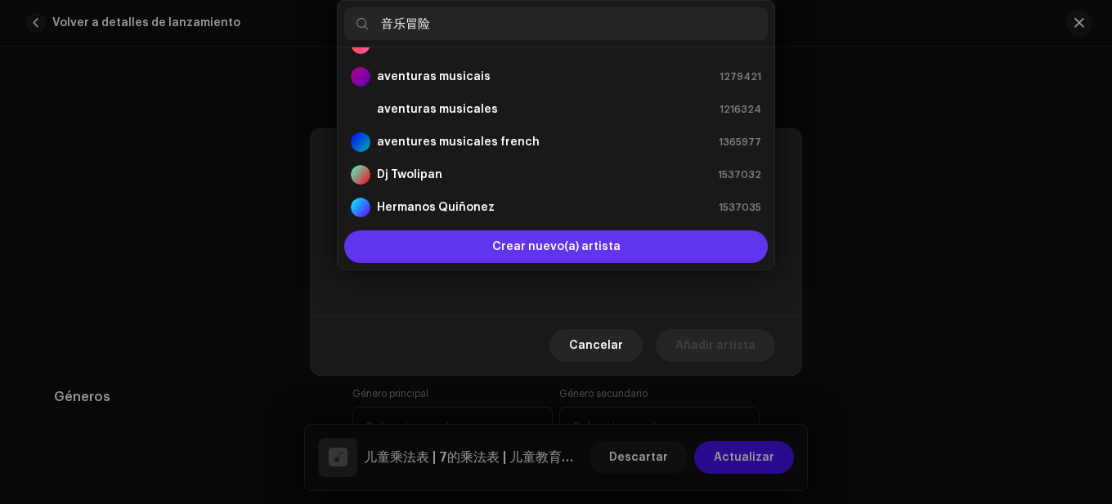
scroll to position [0, 0]
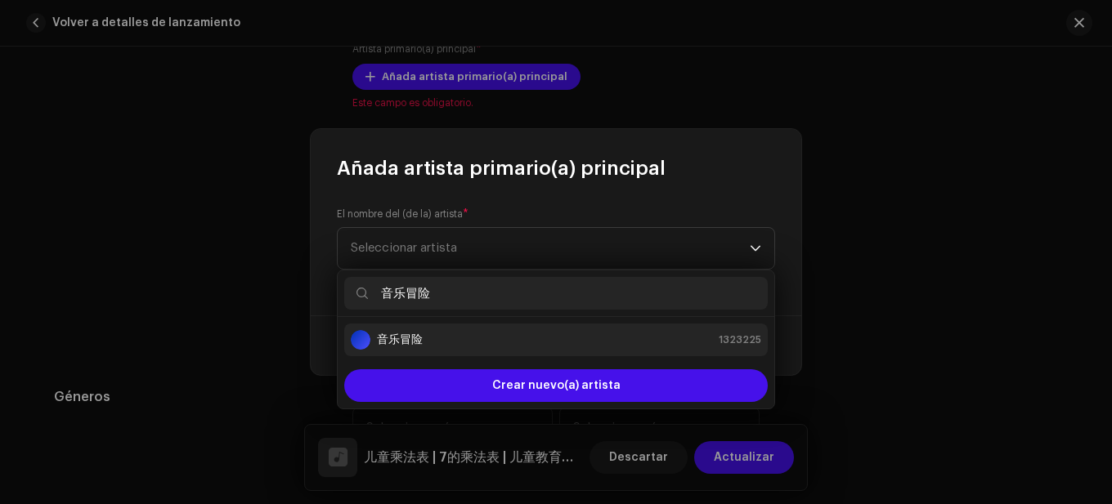
type input "音乐冒险"
click at [425, 328] on li "音乐冒险 1323225" at bounding box center [555, 340] width 423 height 33
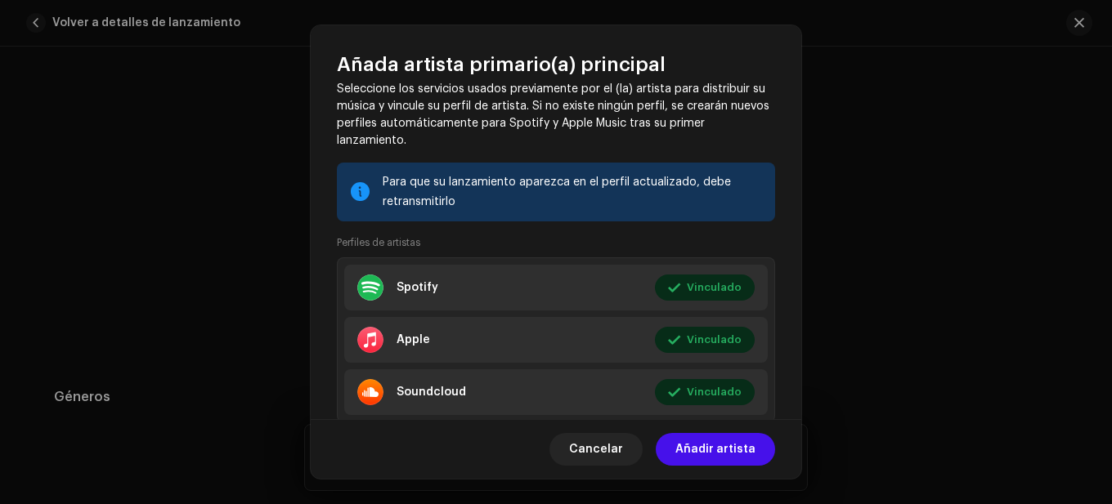
scroll to position [206, 0]
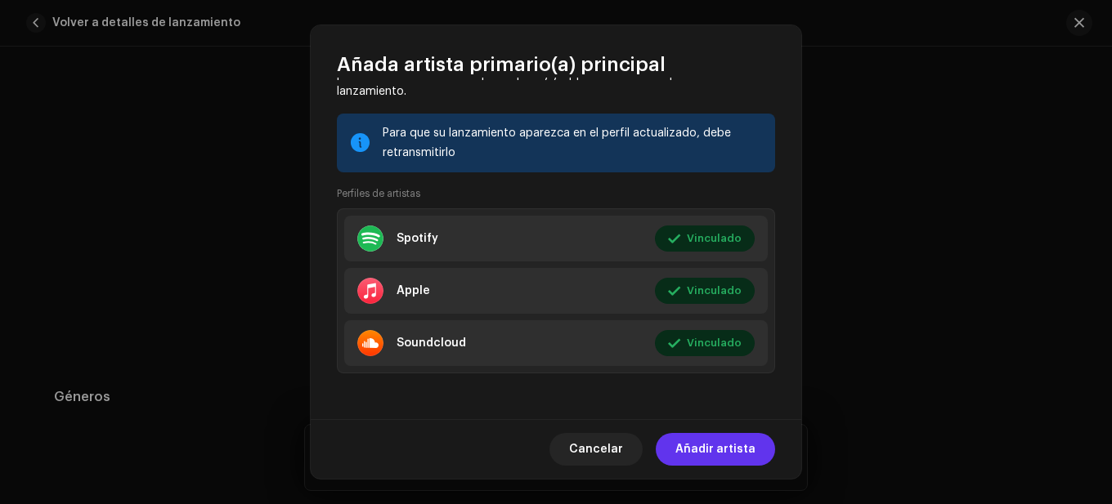
click at [699, 454] on span "Añadir artista" at bounding box center [715, 449] width 80 height 33
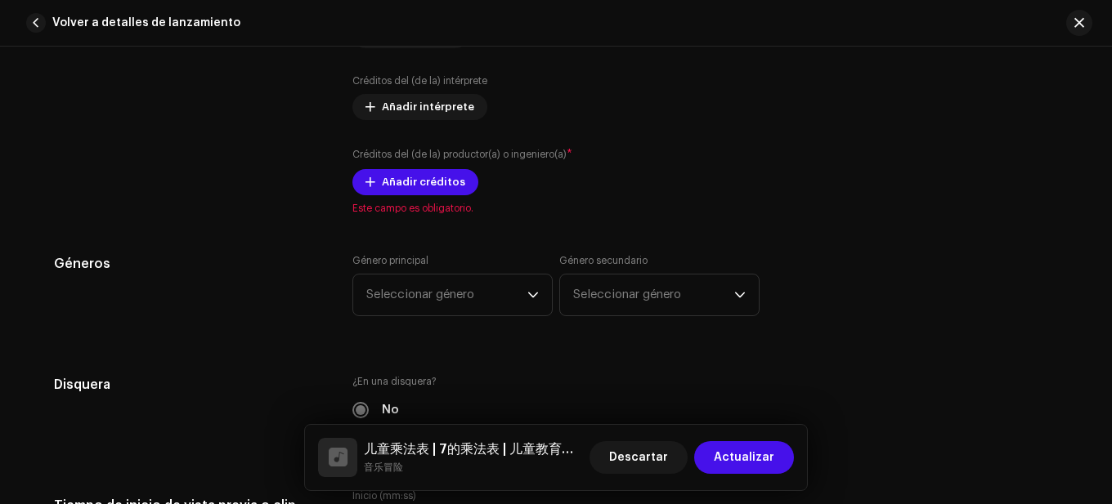
scroll to position [1308, 0]
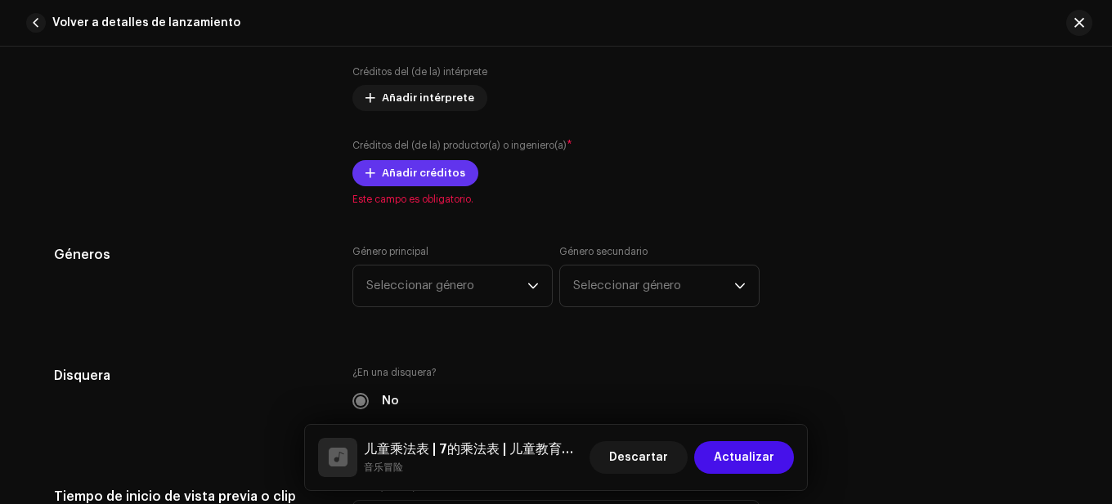
click at [440, 179] on span "Añadir créditos" at bounding box center [423, 173] width 83 height 33
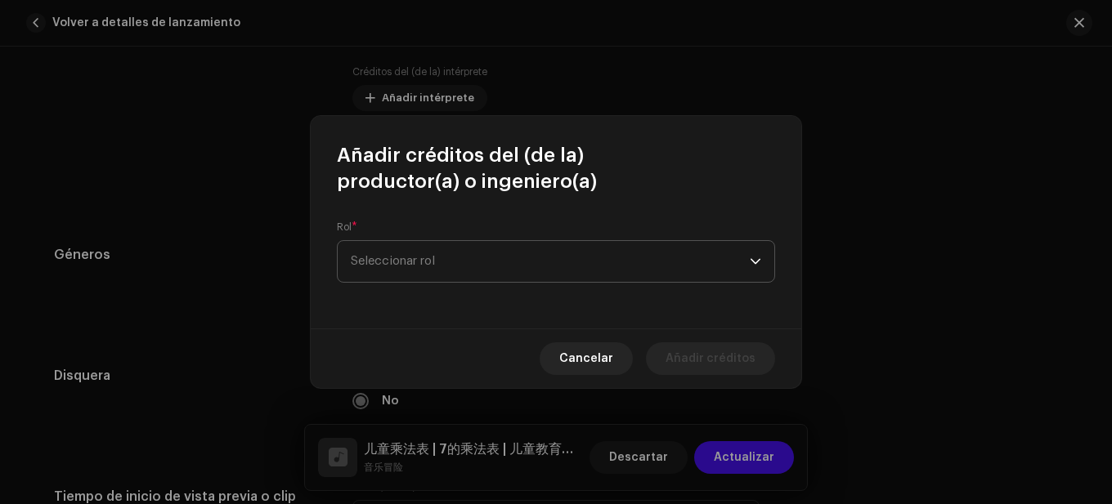
click at [461, 261] on span "Seleccionar rol" at bounding box center [550, 261] width 399 height 41
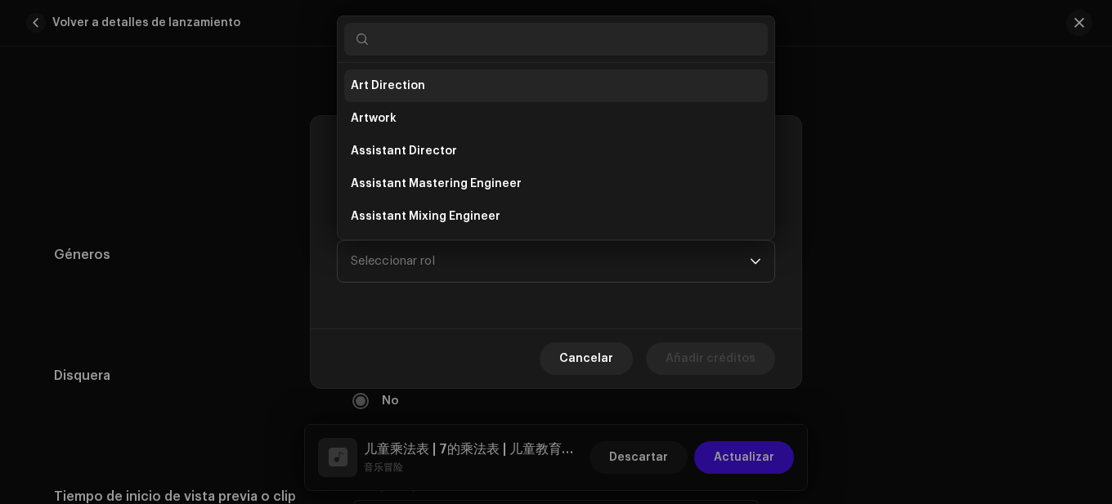
click at [423, 91] on li "Art Direction" at bounding box center [555, 85] width 423 height 33
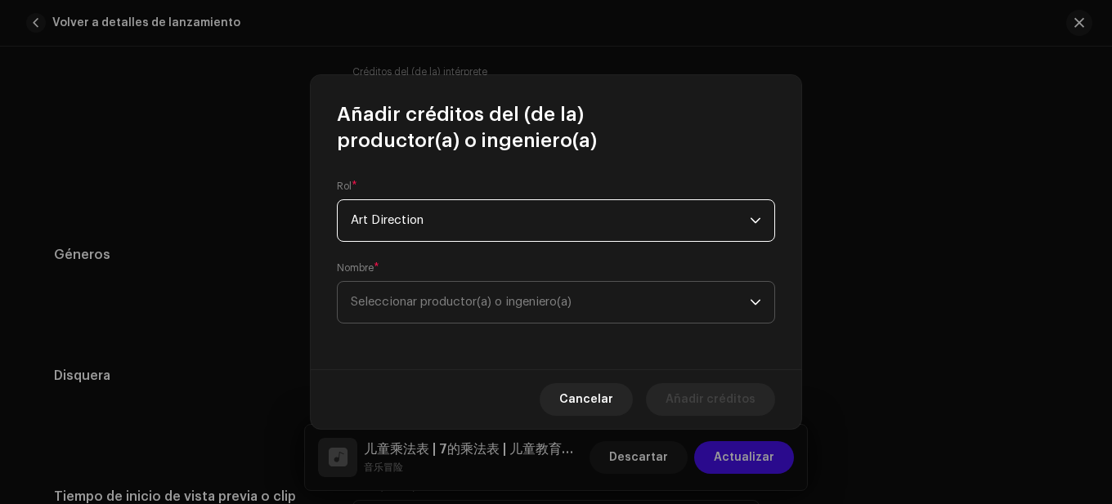
click at [450, 302] on span "Seleccionar productor(a) o ingeniero(a)" at bounding box center [461, 302] width 221 height 12
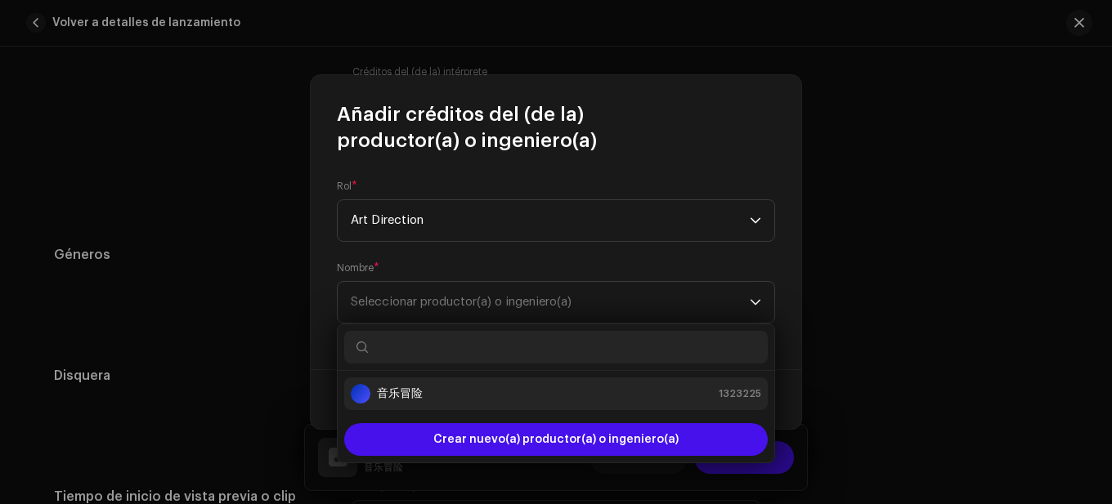
click at [413, 405] on li "音乐冒险 1323225" at bounding box center [555, 394] width 423 height 33
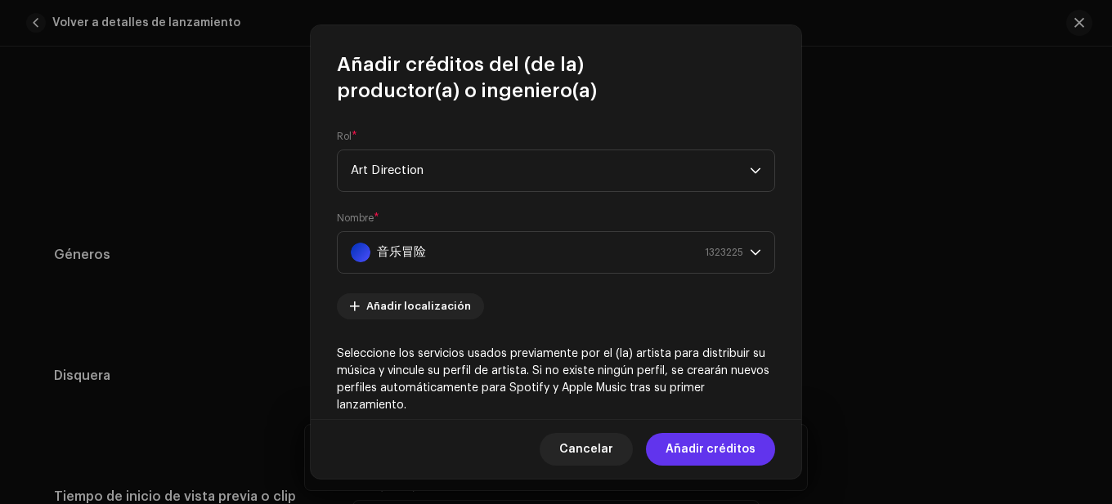
click at [676, 441] on span "Añadir créditos" at bounding box center [710, 449] width 90 height 33
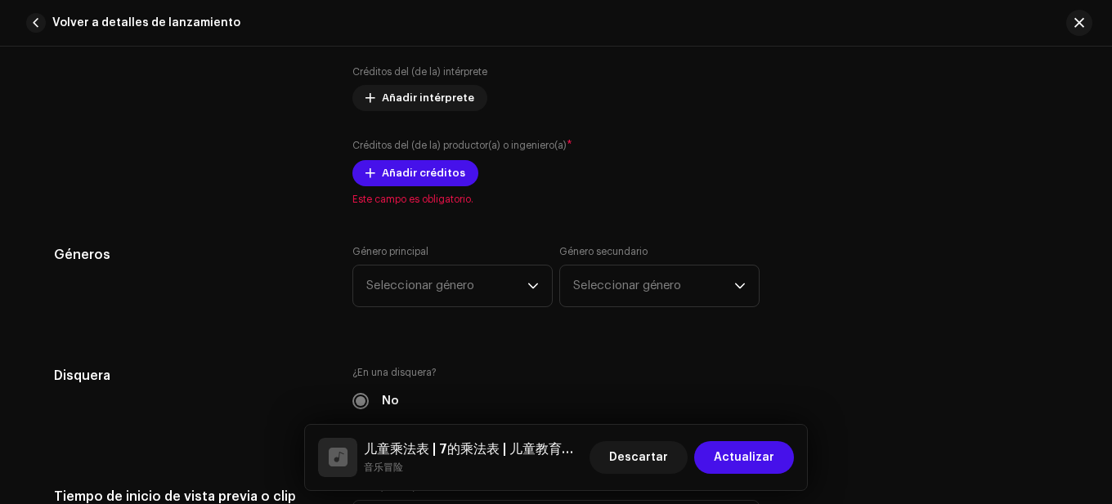
scroll to position [1389, 0]
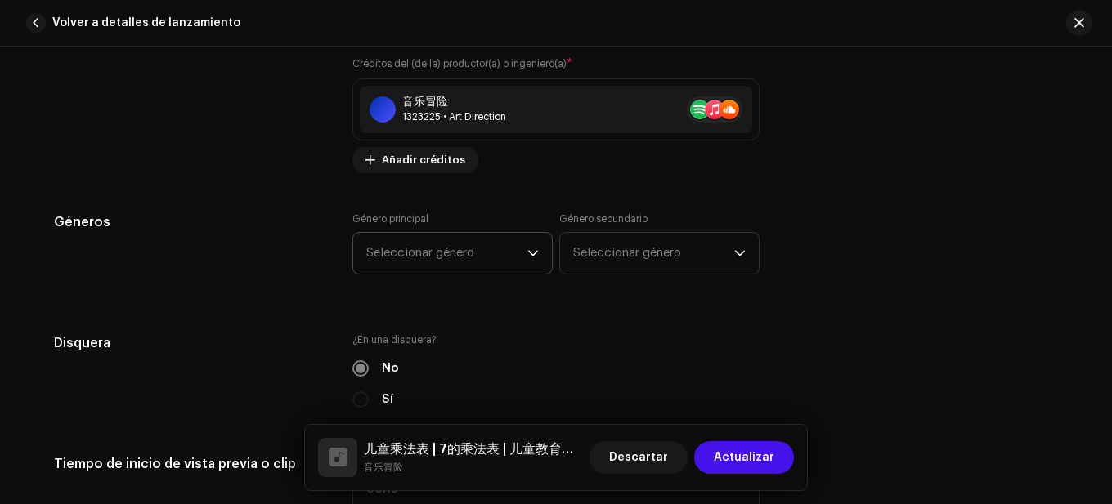
click at [461, 243] on span "Seleccionar género" at bounding box center [446, 253] width 161 height 41
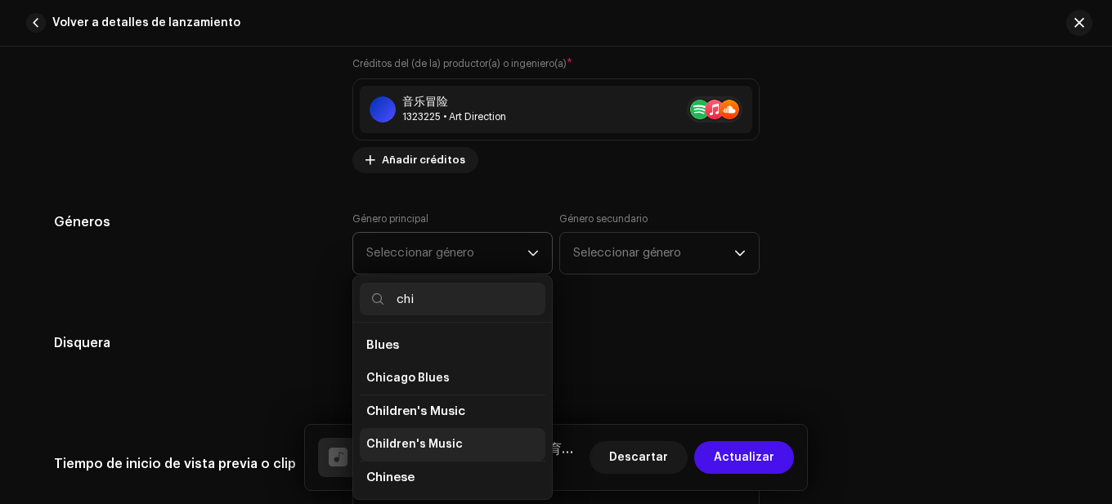
type input "chi"
click at [431, 437] on span "Children's Music" at bounding box center [414, 444] width 96 height 16
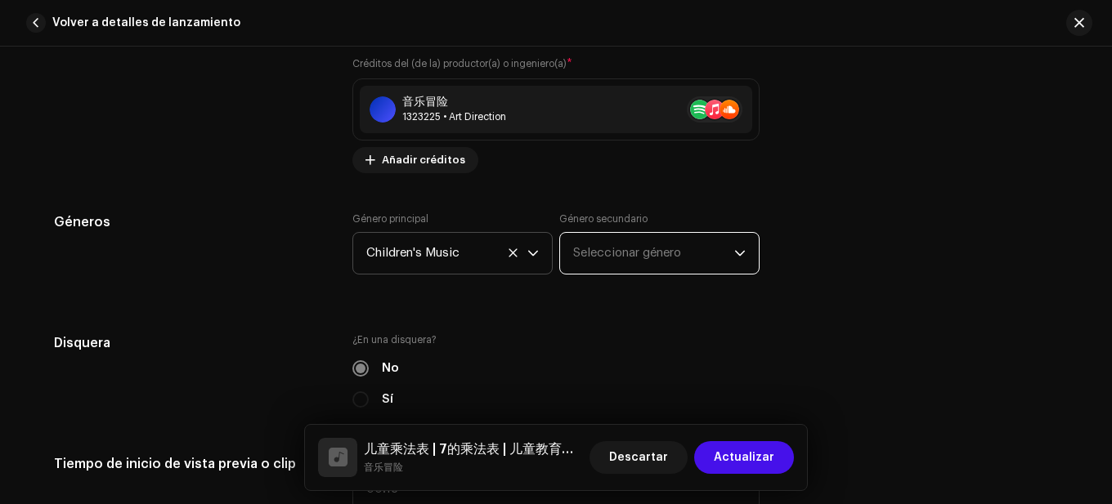
click at [642, 256] on span "Seleccionar género" at bounding box center [653, 253] width 161 height 41
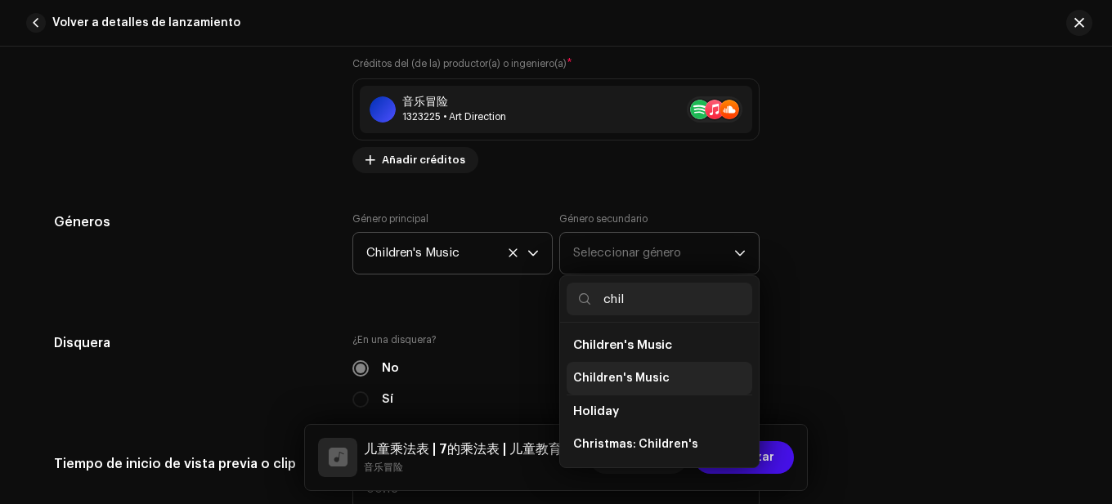
type input "chil"
click at [624, 383] on span "Children's Music" at bounding box center [621, 378] width 96 height 16
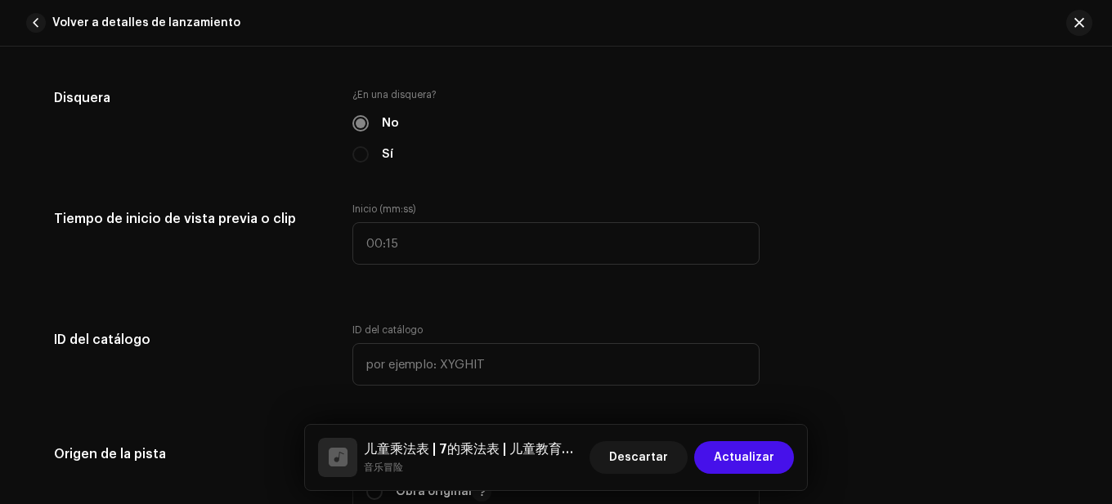
scroll to position [1798, 0]
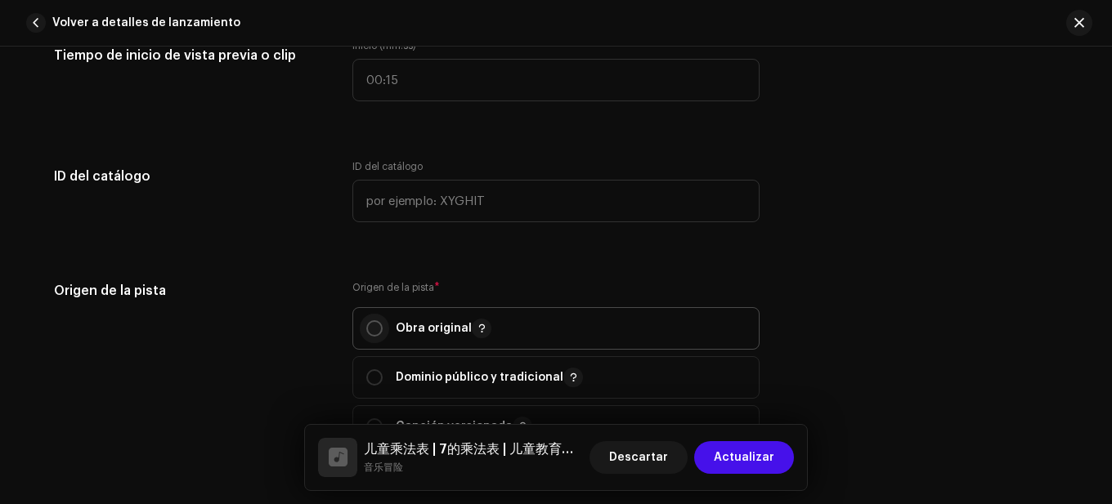
click at [378, 325] on input "radio" at bounding box center [374, 328] width 16 height 16
radio input "true"
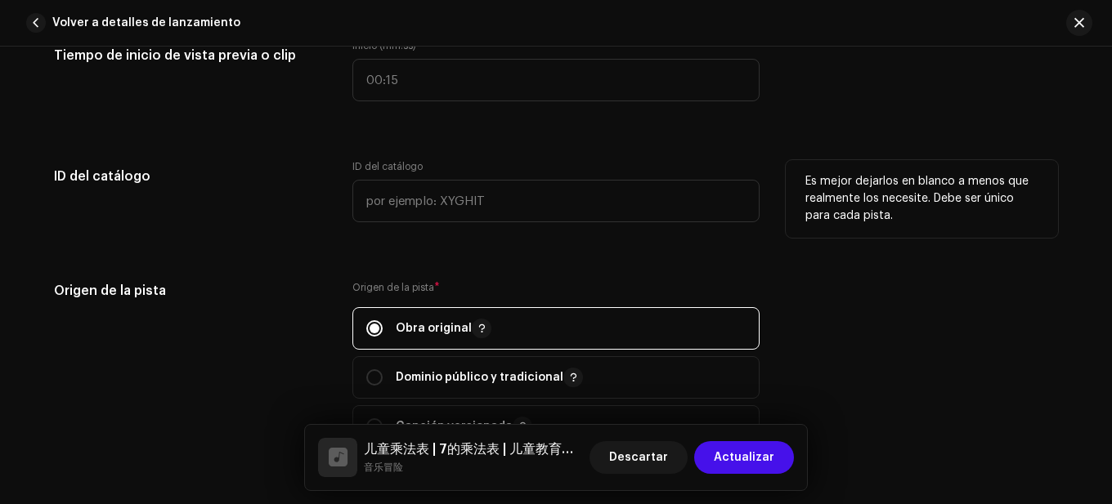
click at [298, 230] on div "ID del catálogo" at bounding box center [190, 201] width 272 height 82
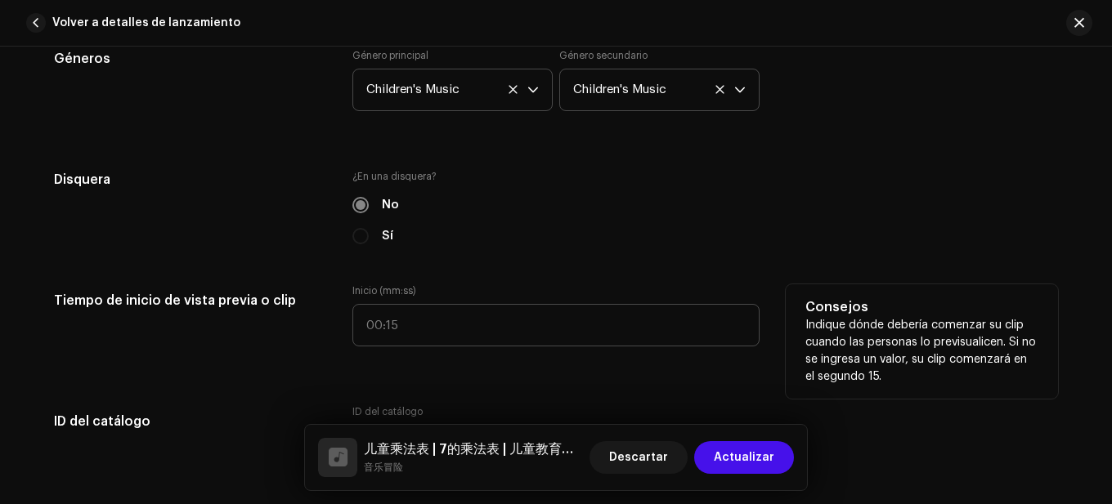
scroll to position [1716, 0]
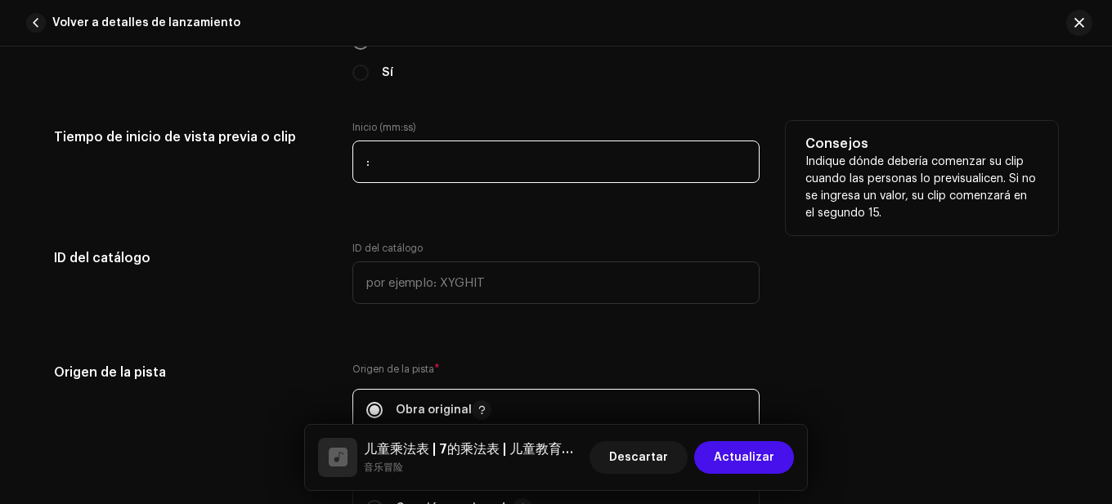
click at [364, 171] on input ":" at bounding box center [555, 162] width 407 height 43
type input "00:38"
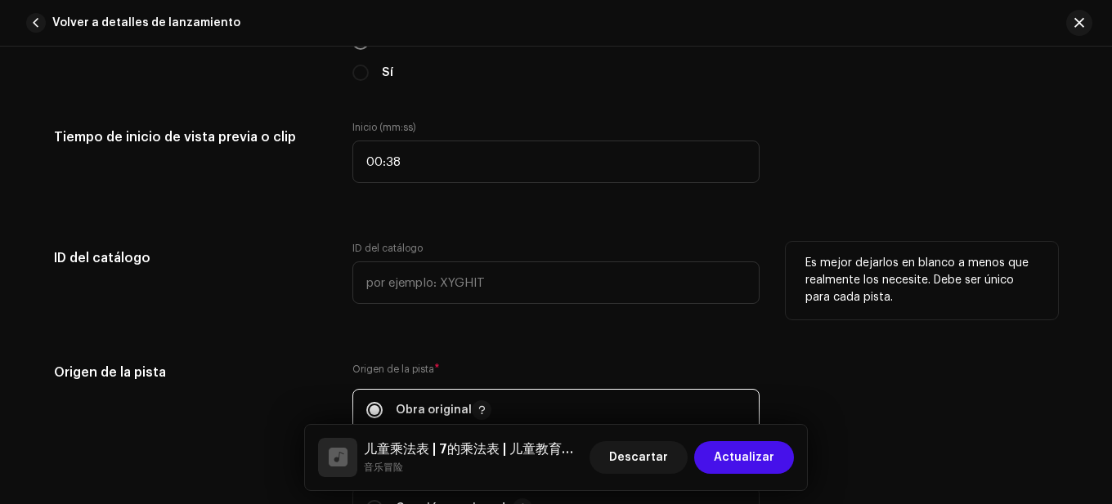
click at [333, 250] on div "ID del catálogo ID del catálogo Es mejor dejarlos en blanco a menos que realmen…" at bounding box center [556, 283] width 1004 height 82
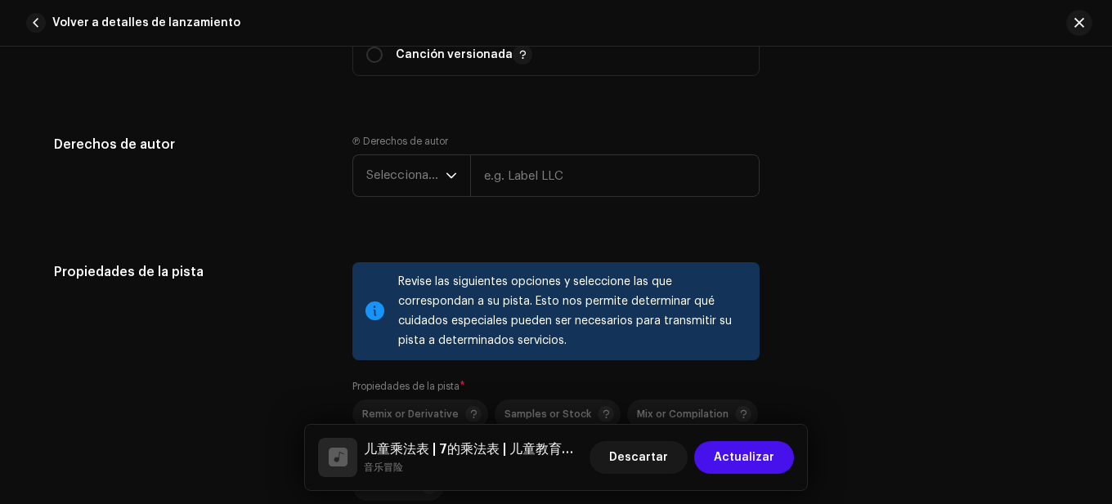
scroll to position [2207, 0]
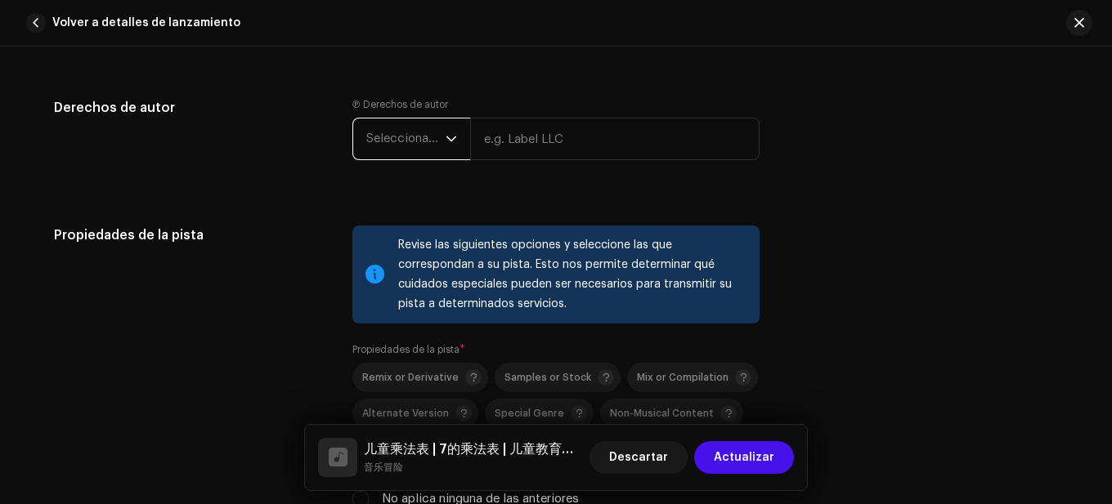
click at [408, 150] on span "Seleccionar año" at bounding box center [405, 139] width 79 height 41
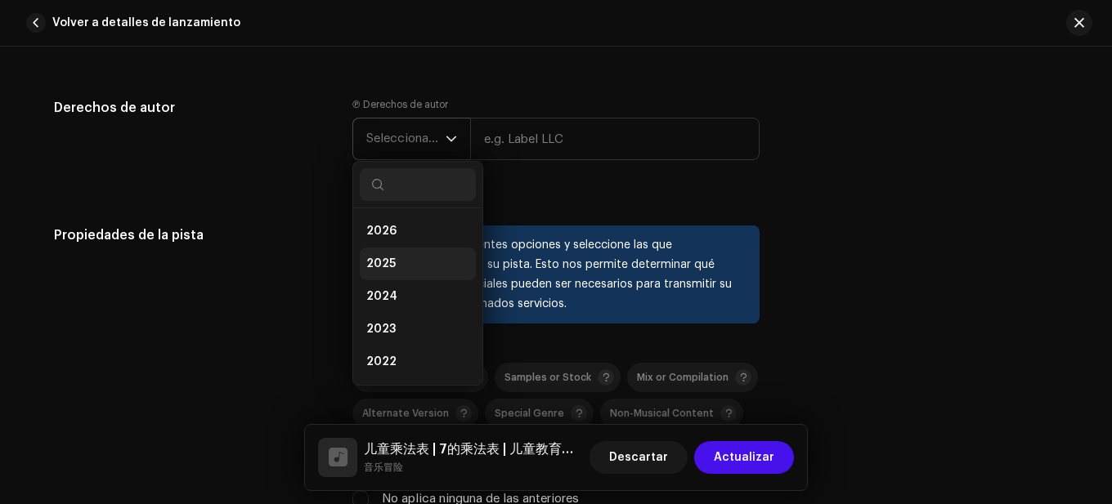
click at [405, 248] on li "2025" at bounding box center [418, 264] width 116 height 33
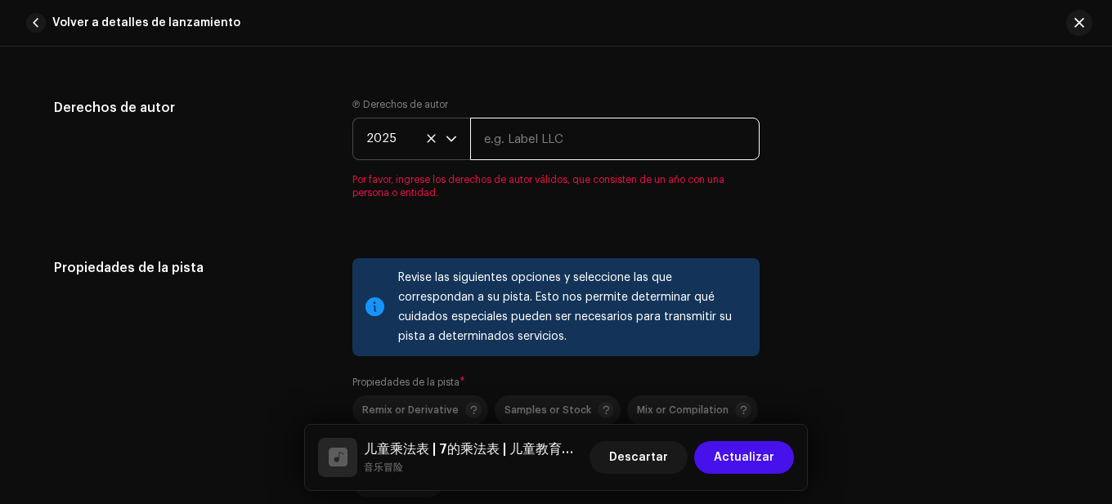
click at [513, 135] on input "text" at bounding box center [614, 139] width 289 height 43
paste input "音乐冒险"
type input "音乐冒险"
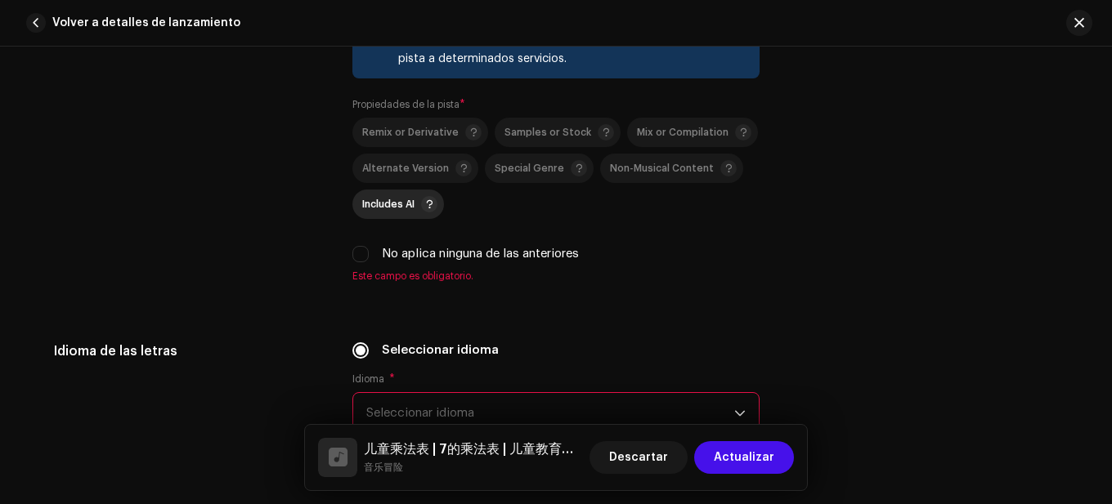
click at [403, 207] on span "Includes AI" at bounding box center [388, 204] width 52 height 11
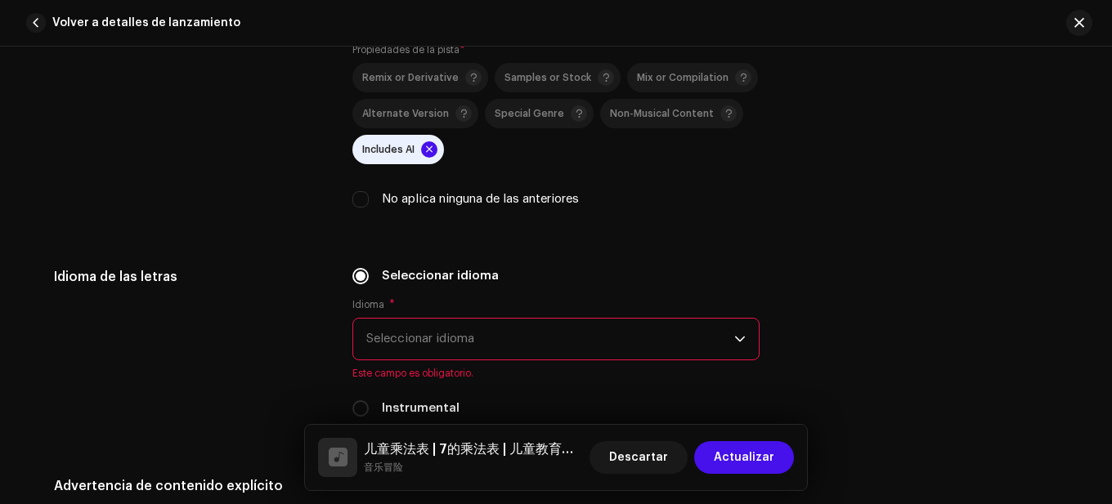
scroll to position [2615, 0]
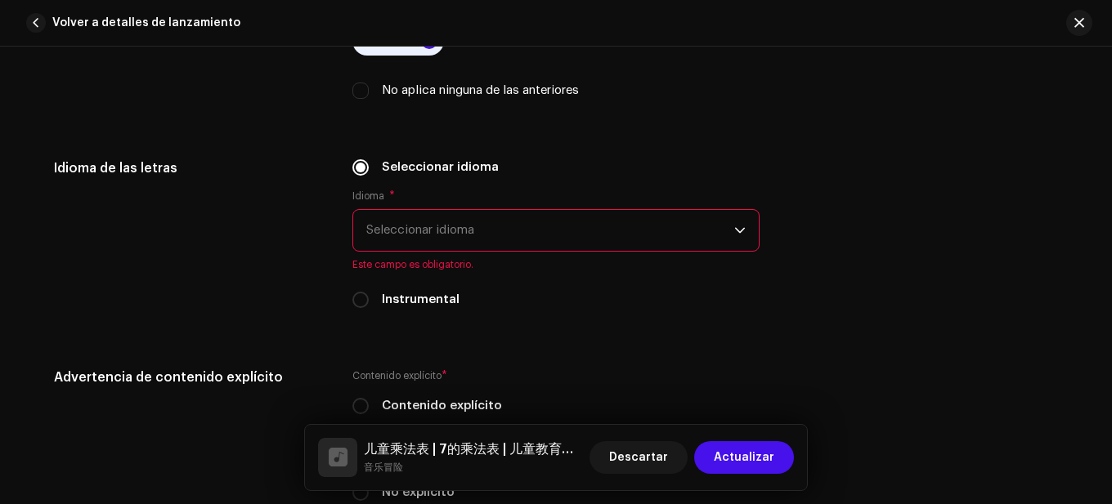
click at [409, 226] on span "Seleccionar idioma" at bounding box center [550, 230] width 368 height 41
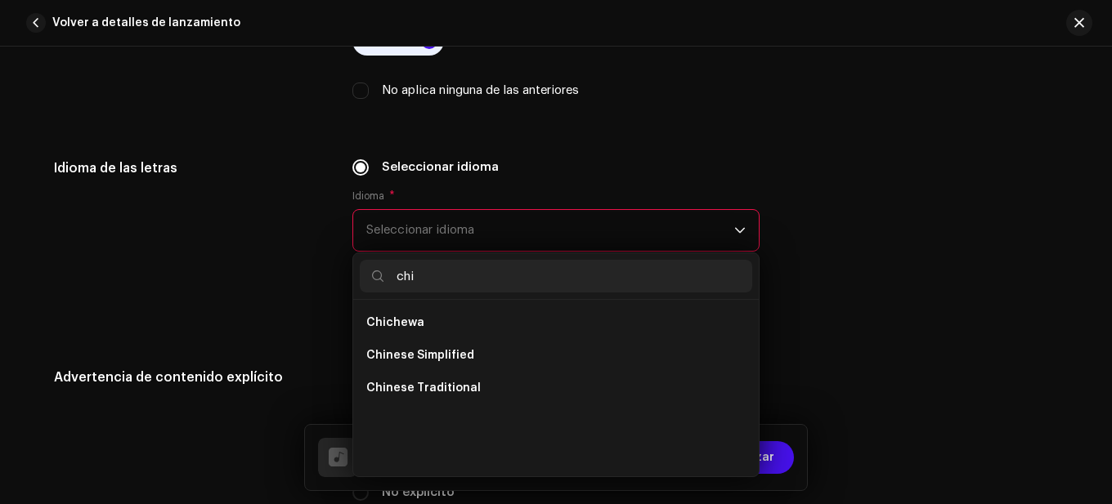
scroll to position [0, 0]
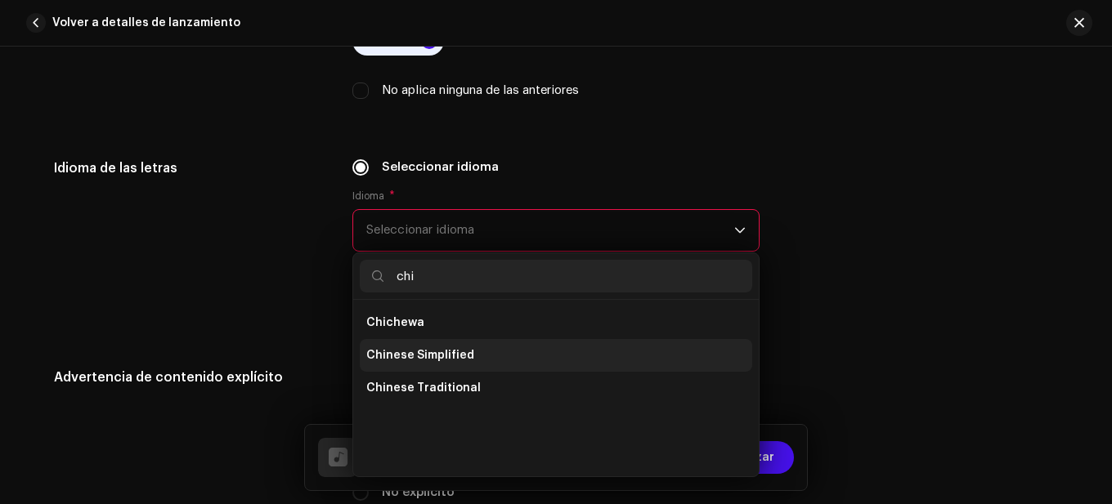
type input "chi"
click at [409, 350] on span "Chinese Simplified" at bounding box center [420, 355] width 108 height 16
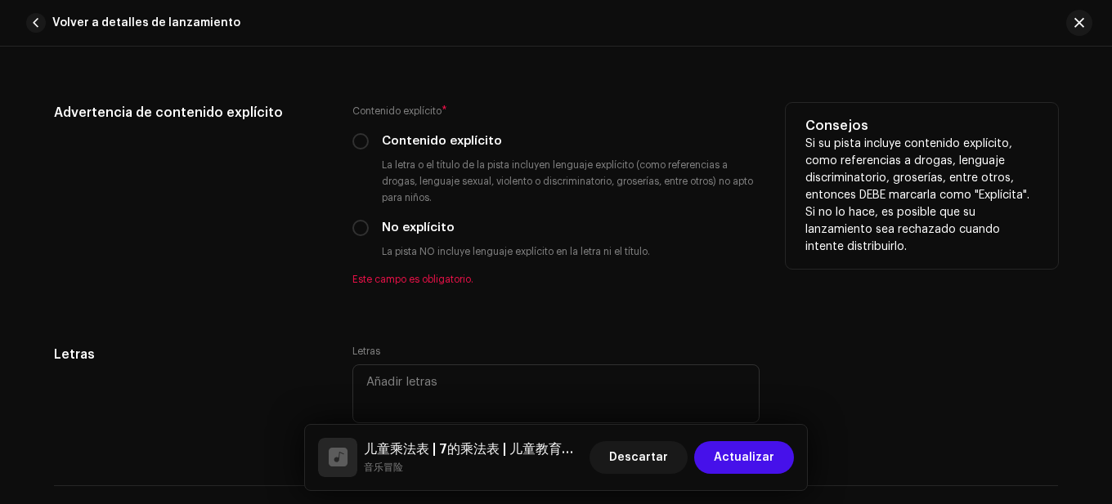
click at [419, 229] on label "No explícito" at bounding box center [418, 228] width 73 height 18
click at [369, 229] on input "No explícito" at bounding box center [360, 228] width 16 height 16
radio input "true"
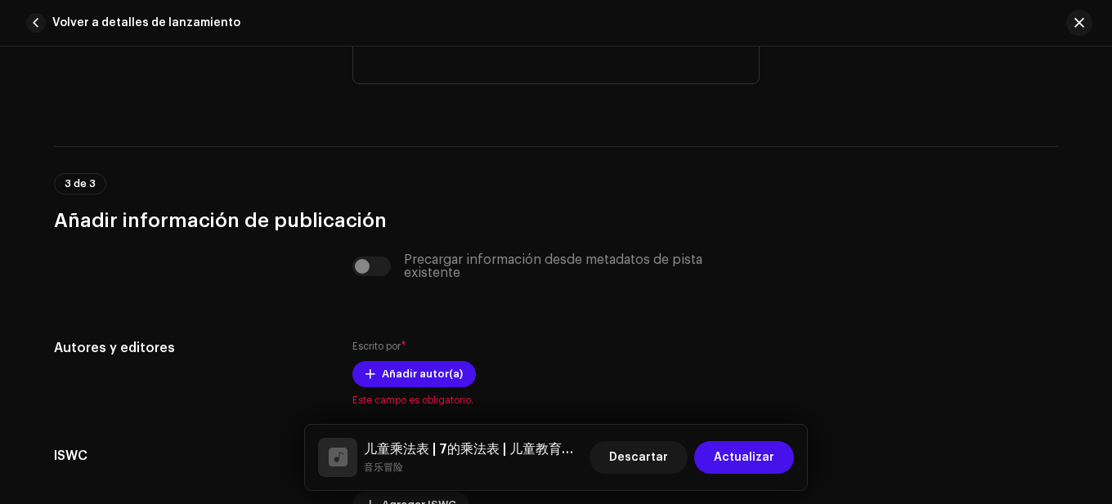
scroll to position [3269, 0]
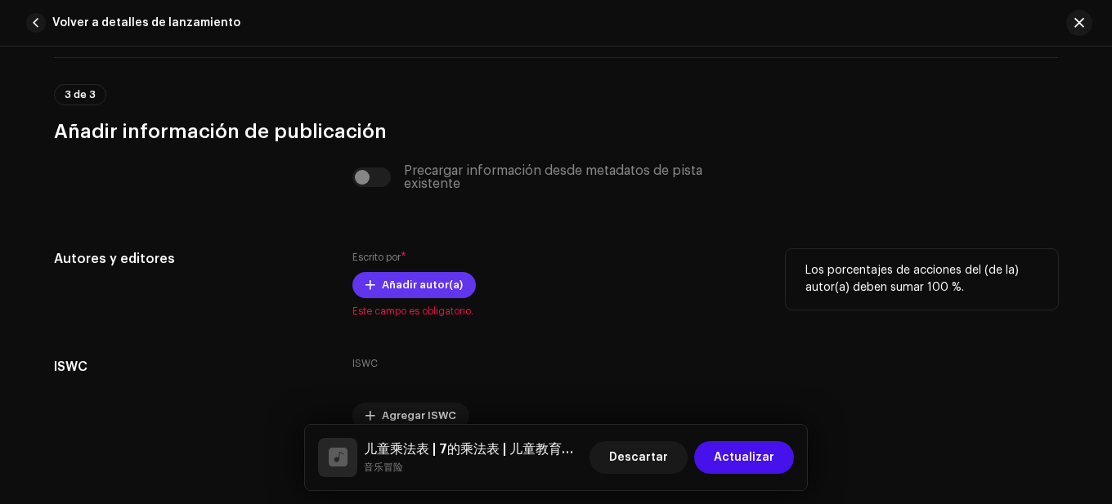
click at [405, 293] on span "Añadir autor(a)" at bounding box center [422, 285] width 81 height 33
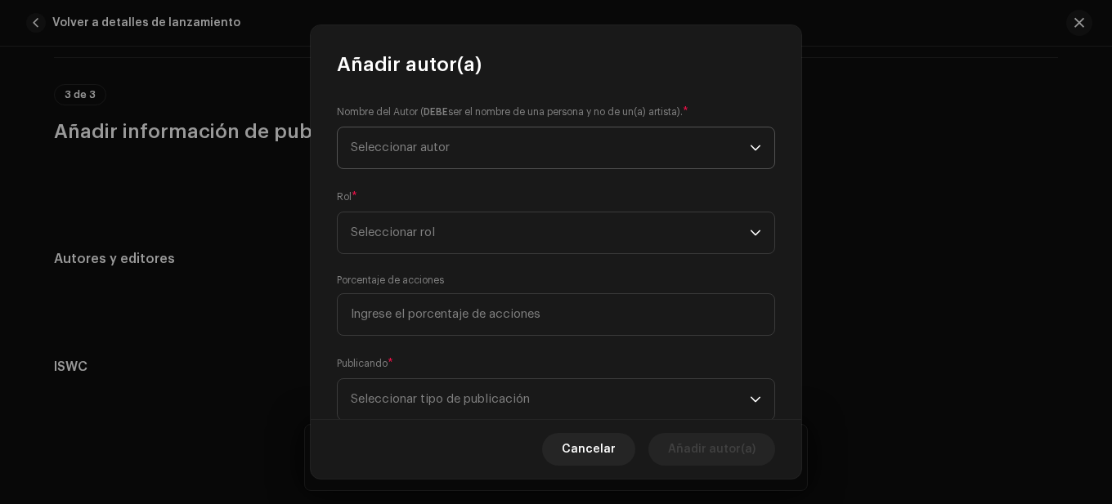
click at [446, 141] on span "Seleccionar autor" at bounding box center [400, 147] width 99 height 12
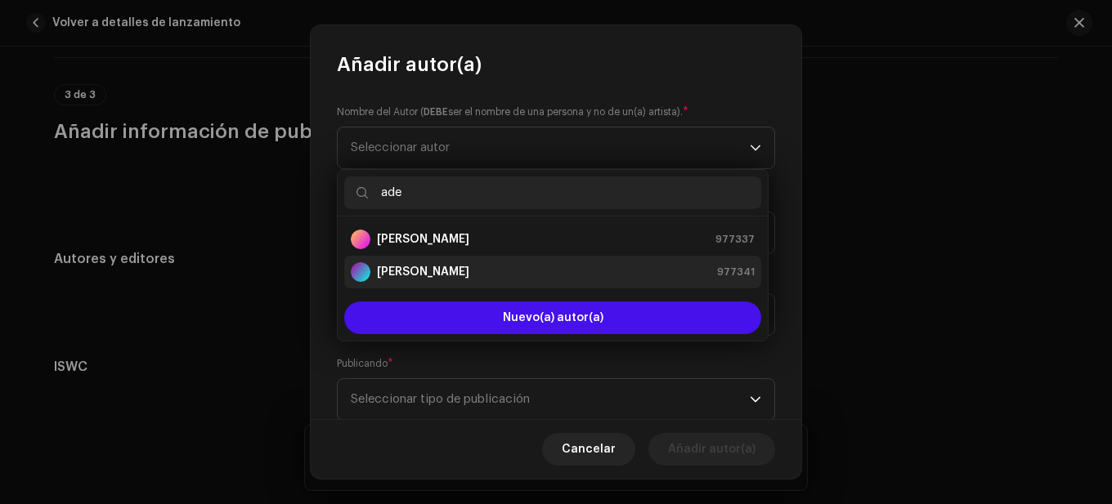
type input "ade"
click at [445, 275] on strong "[PERSON_NAME]" at bounding box center [423, 272] width 92 height 16
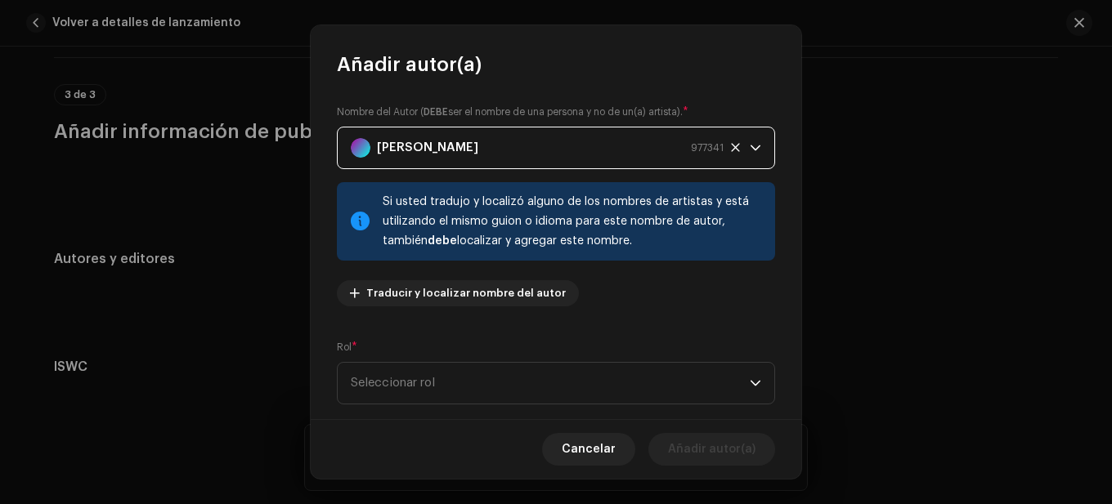
scroll to position [163, 0]
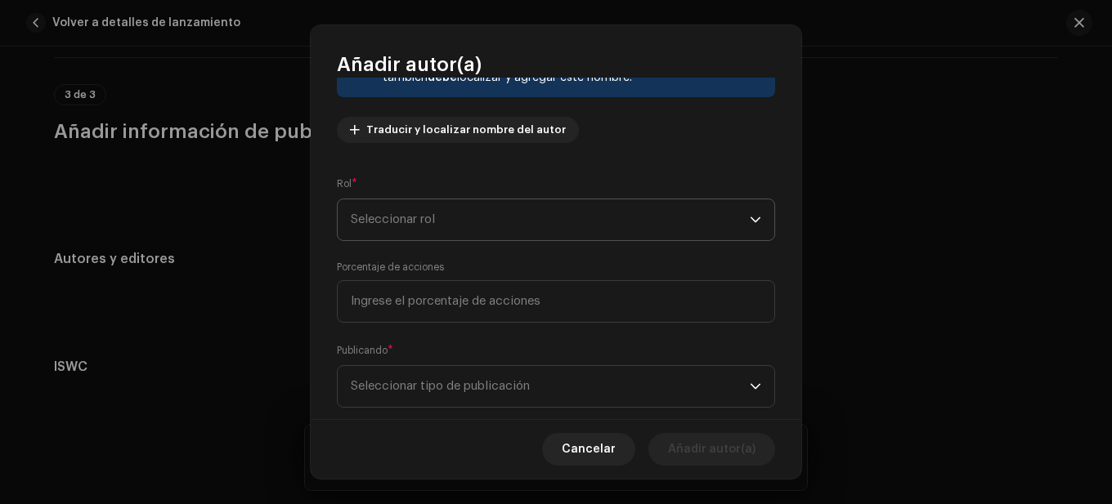
click at [449, 230] on span "Seleccionar rol" at bounding box center [550, 219] width 399 height 41
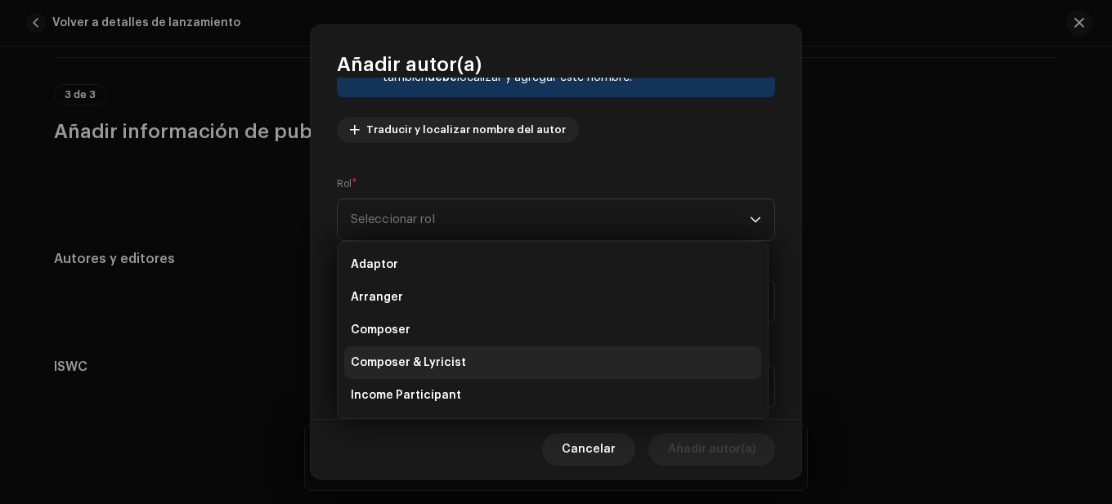
click at [433, 349] on li "Composer & Lyricist" at bounding box center [552, 363] width 417 height 33
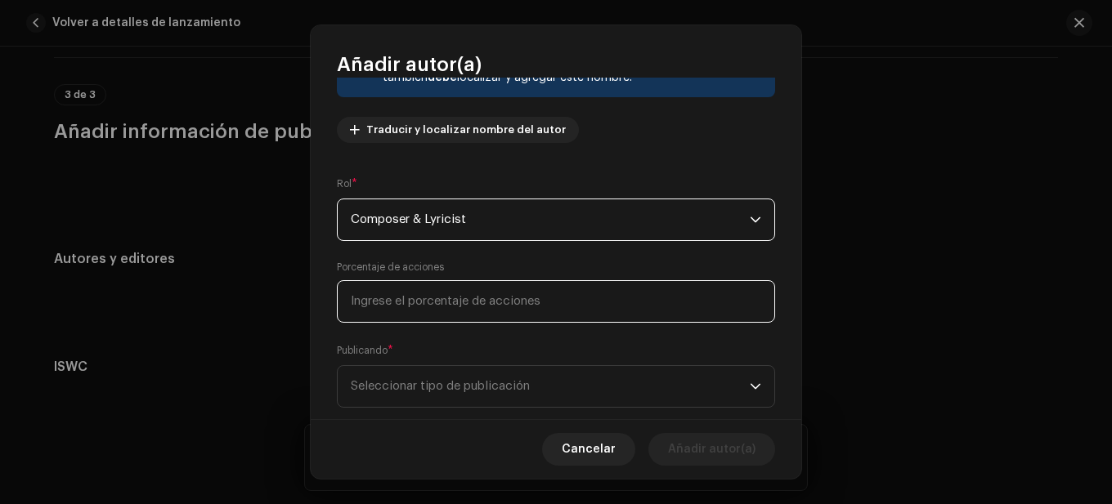
click at [457, 306] on input at bounding box center [556, 301] width 438 height 43
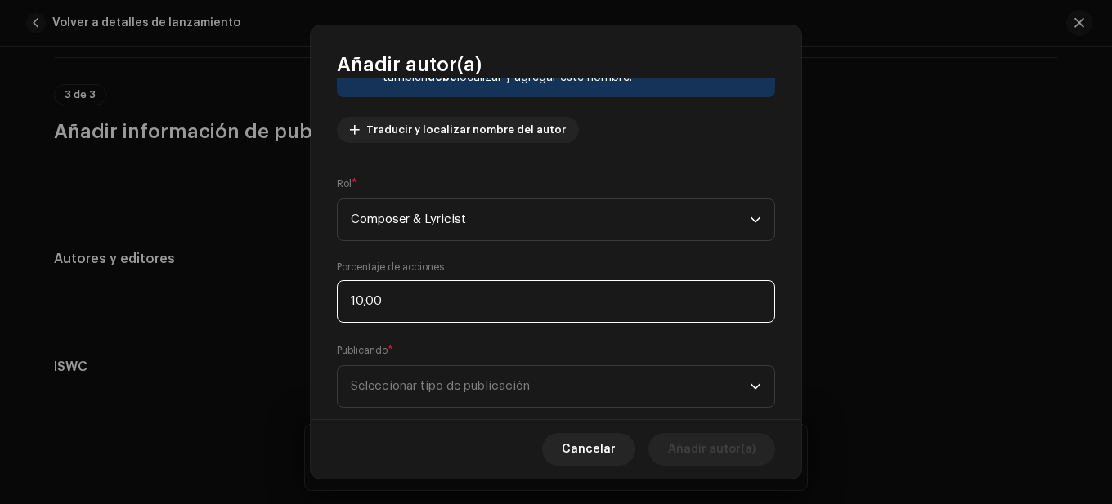
type input "100,00"
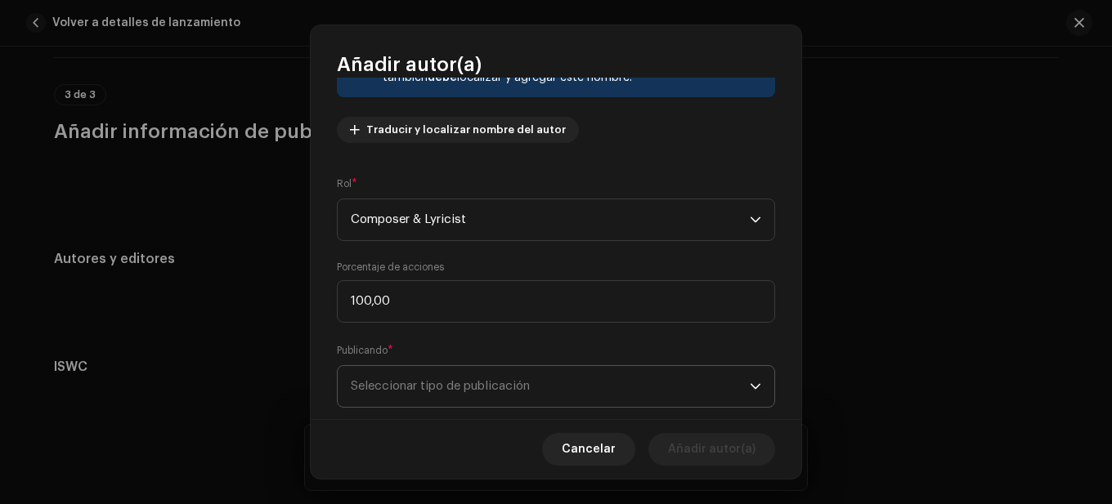
click at [450, 378] on span "Seleccionar tipo de publicación" at bounding box center [550, 386] width 399 height 41
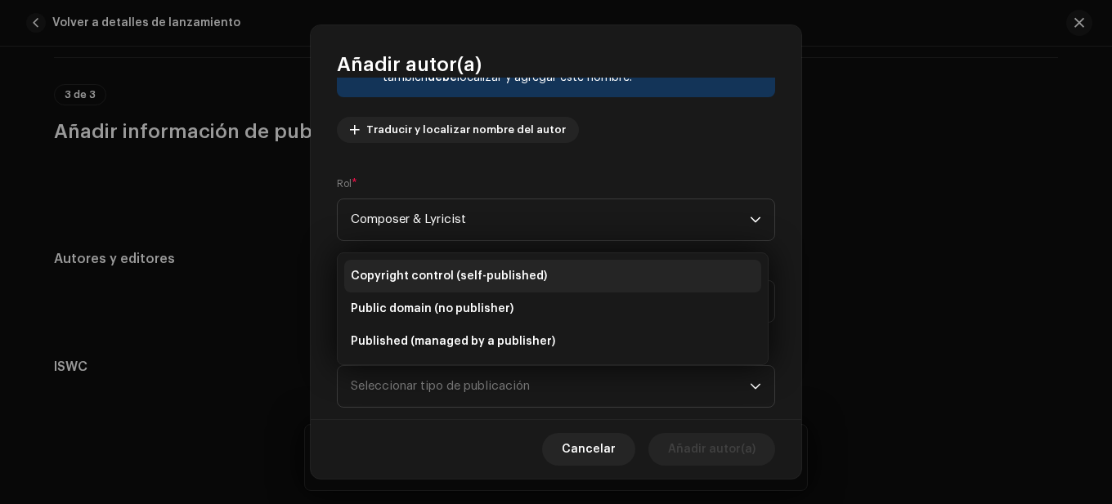
click at [414, 275] on span "Copyright control (self-published)" at bounding box center [449, 276] width 196 height 16
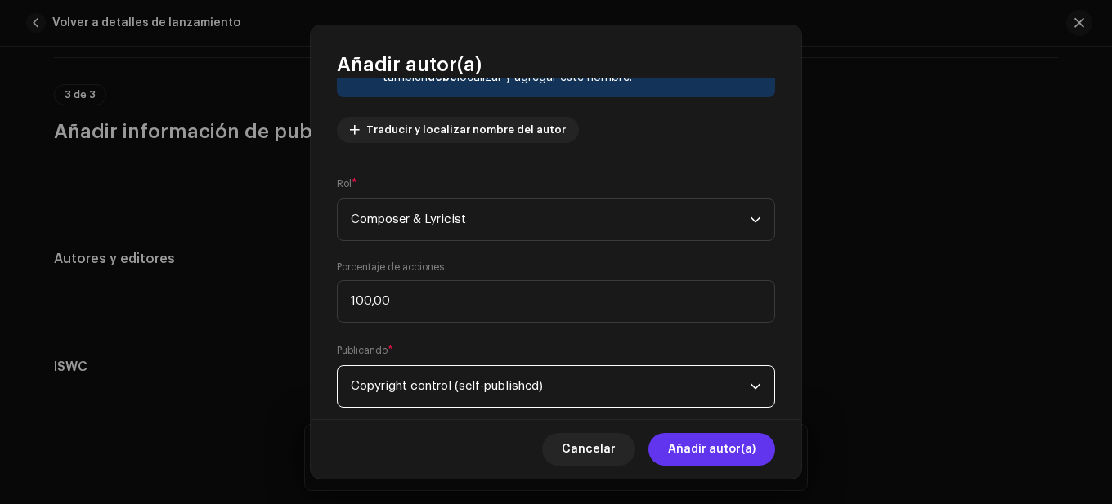
click at [694, 456] on span "Añadir autor(a)" at bounding box center [711, 449] width 87 height 33
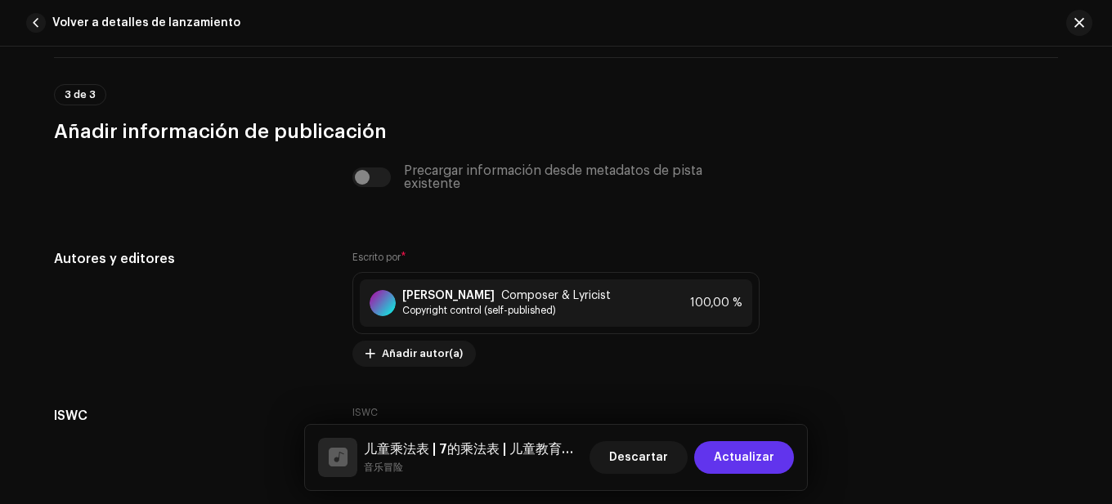
click at [732, 454] on span "Actualizar" at bounding box center [744, 457] width 60 height 33
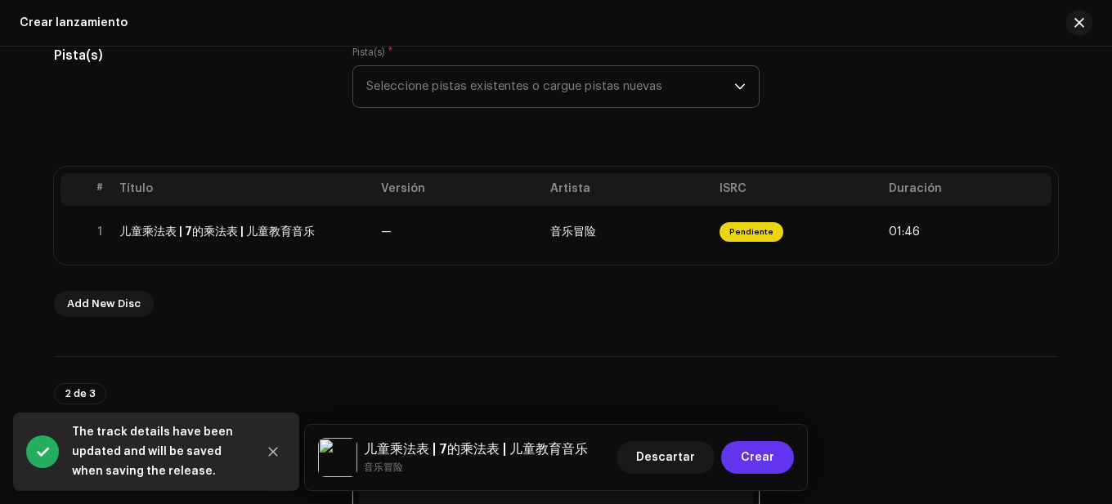
click at [752, 457] on span "Crear" at bounding box center [757, 457] width 34 height 33
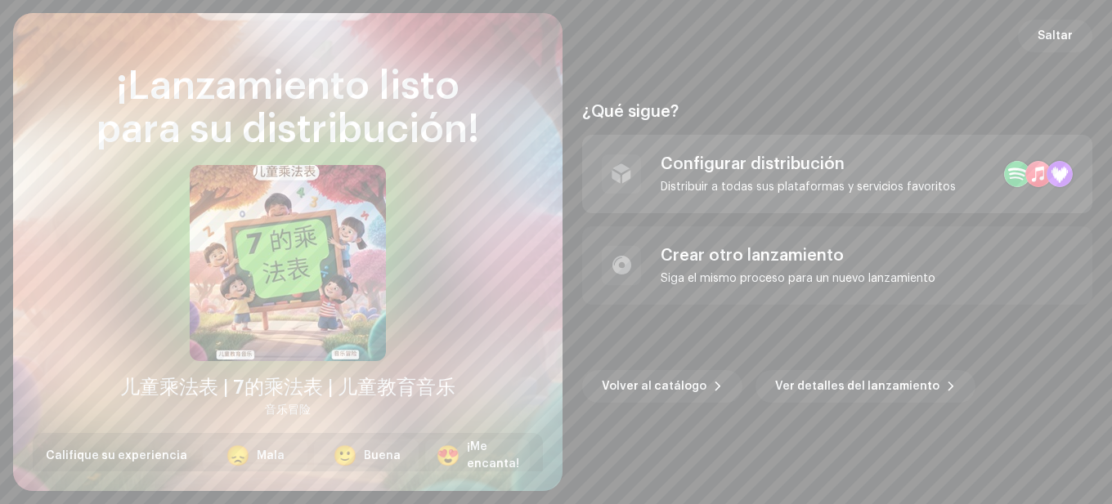
click at [695, 149] on div "Configurar distribución Distribuir a todas sus plataformas y servicios favoritos" at bounding box center [837, 174] width 510 height 78
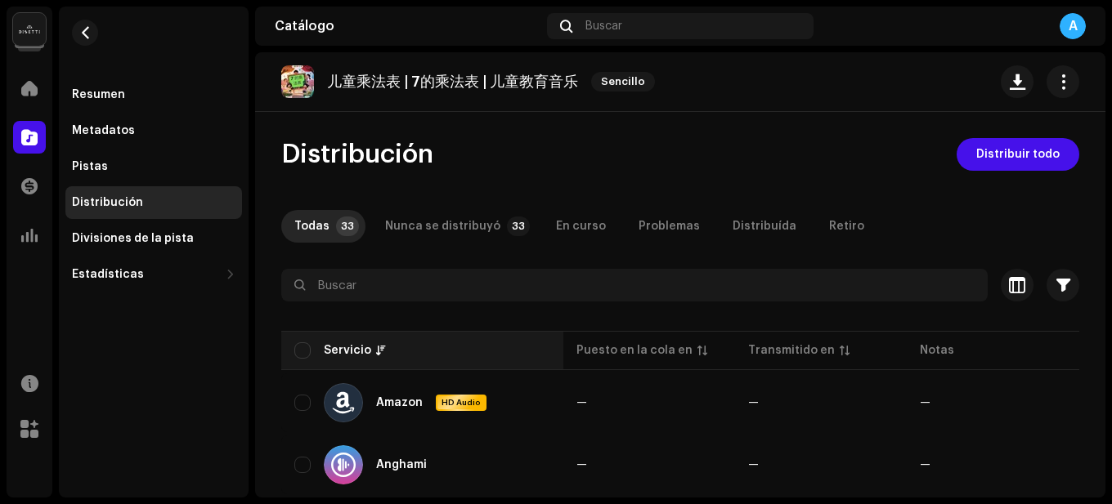
click at [293, 354] on th "Servicio" at bounding box center [422, 350] width 282 height 39
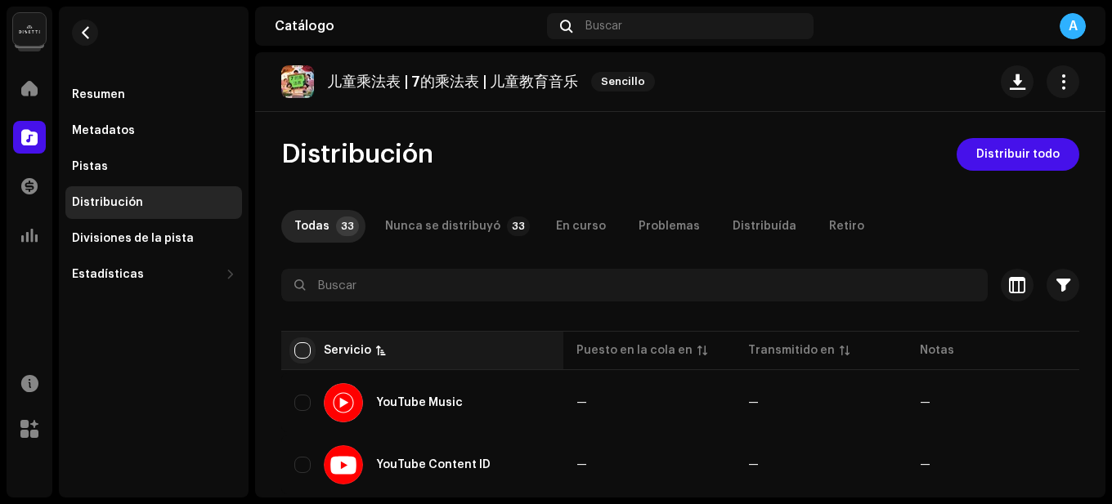
click at [303, 348] on input "checkbox" at bounding box center [302, 350] width 16 height 16
checkbox input "true"
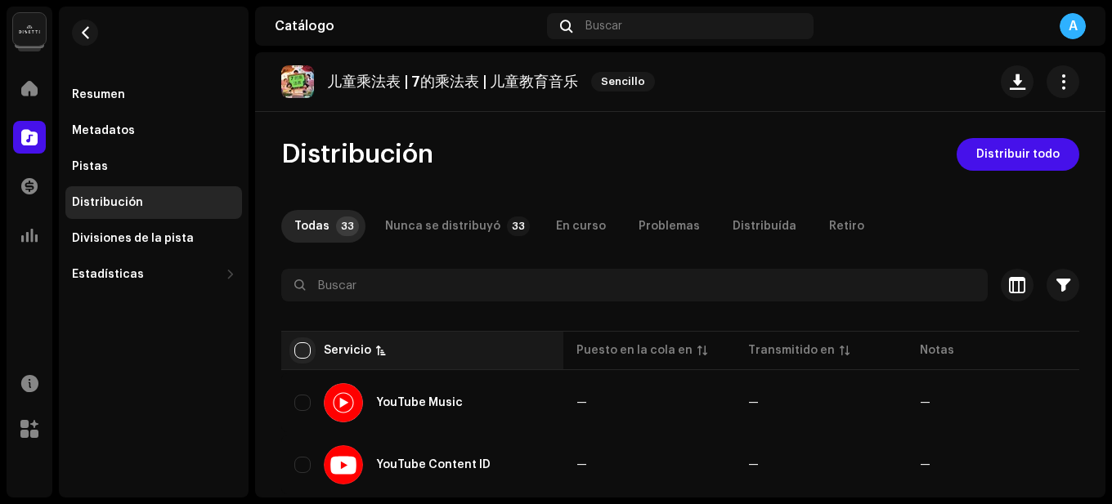
checkbox input "true"
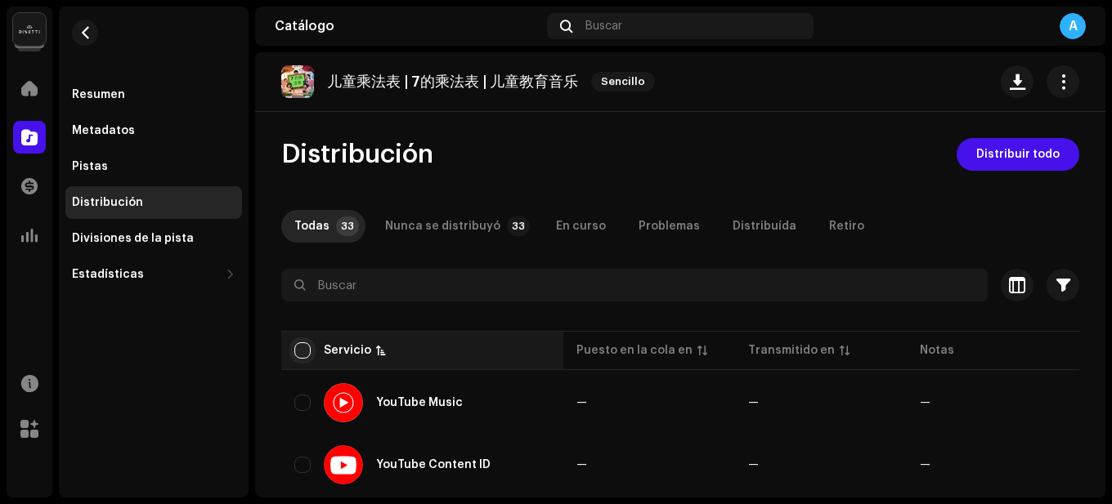
checkbox input "true"
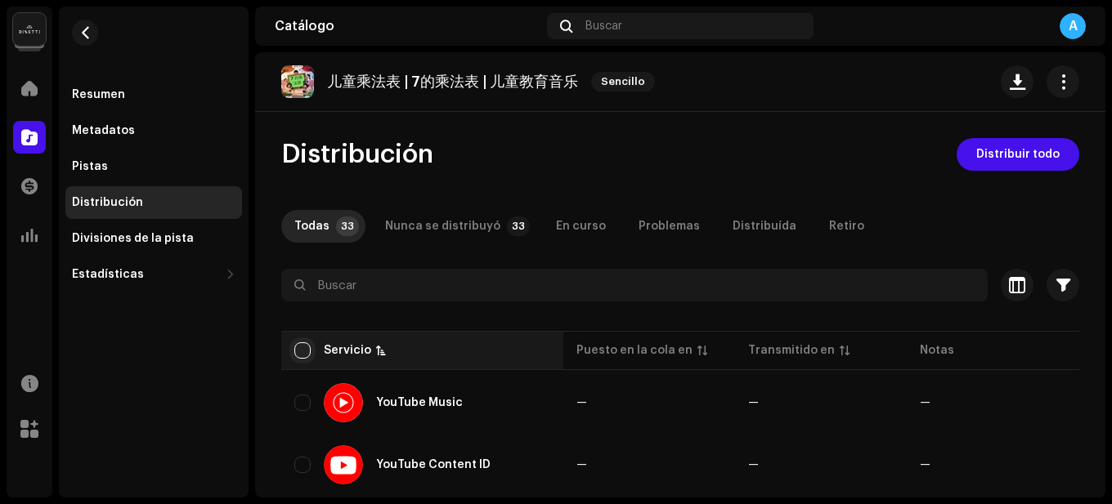
checkbox input "true"
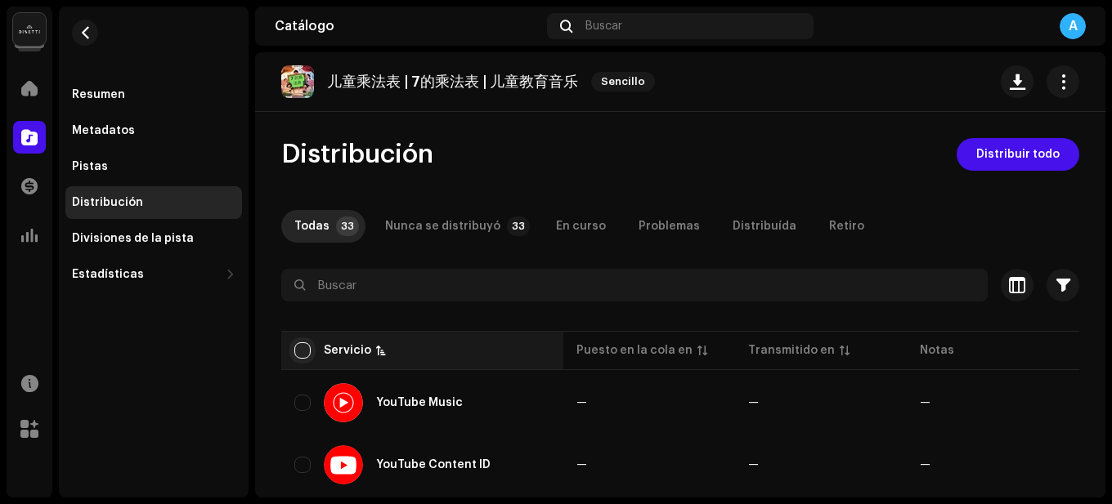
checkbox input "true"
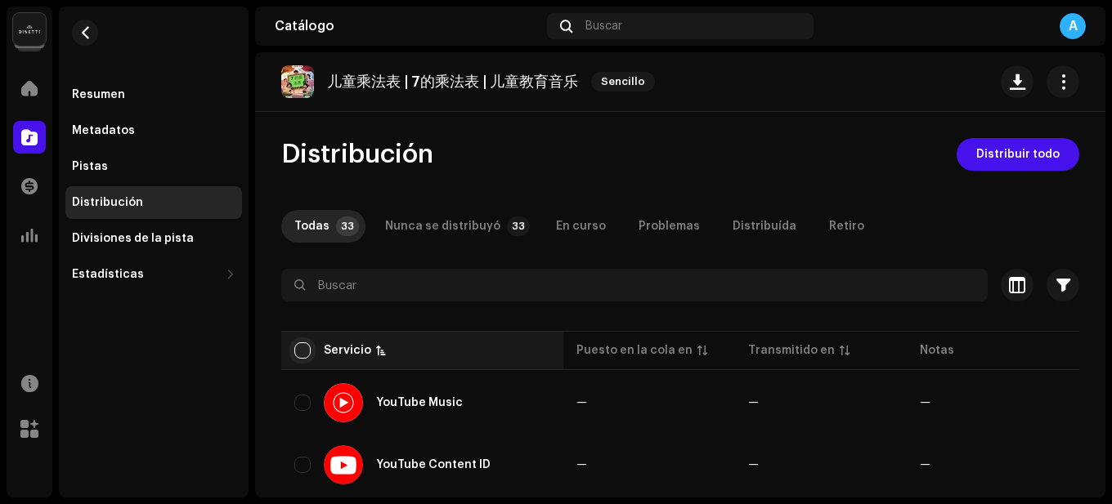
checkbox input "true"
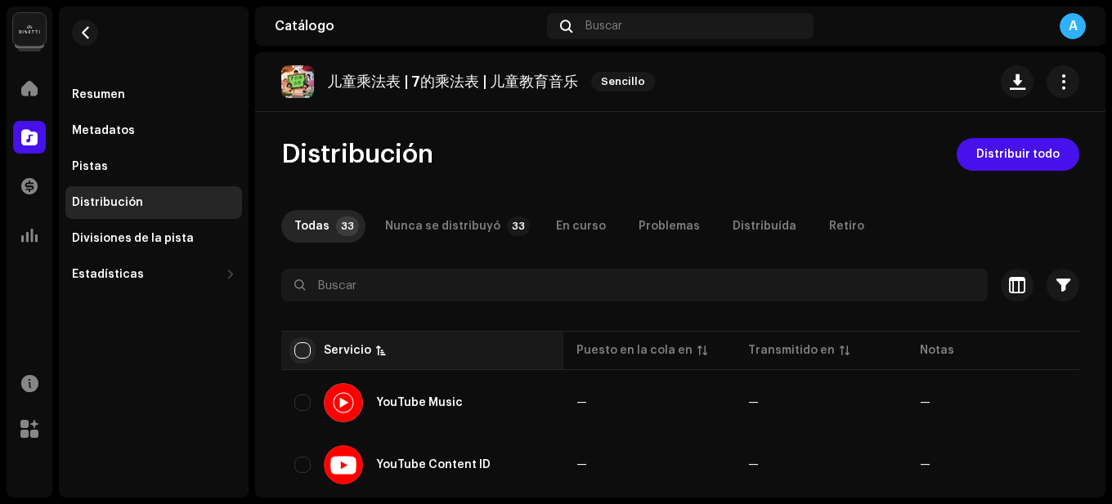
checkbox input "true"
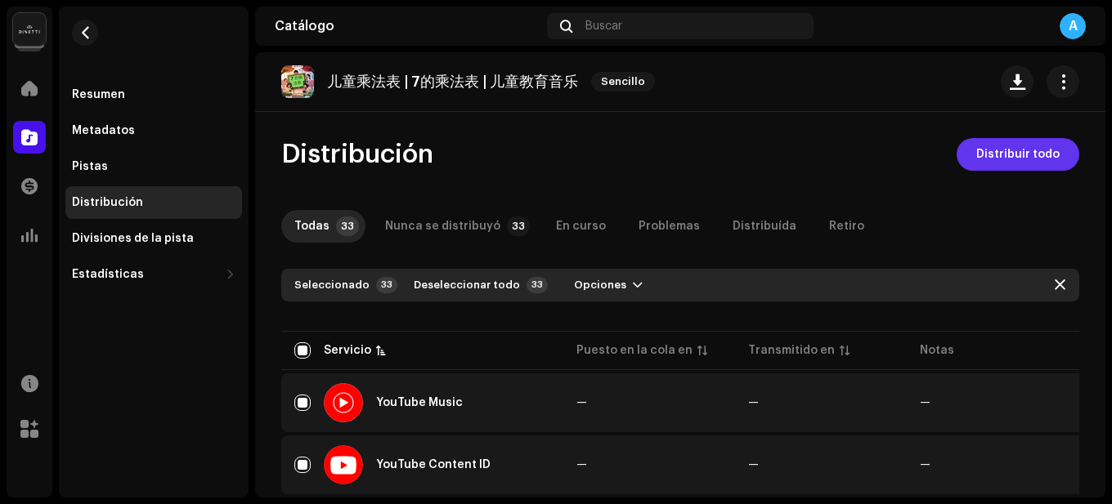
click at [986, 151] on span "Distribuir todo" at bounding box center [1017, 154] width 83 height 33
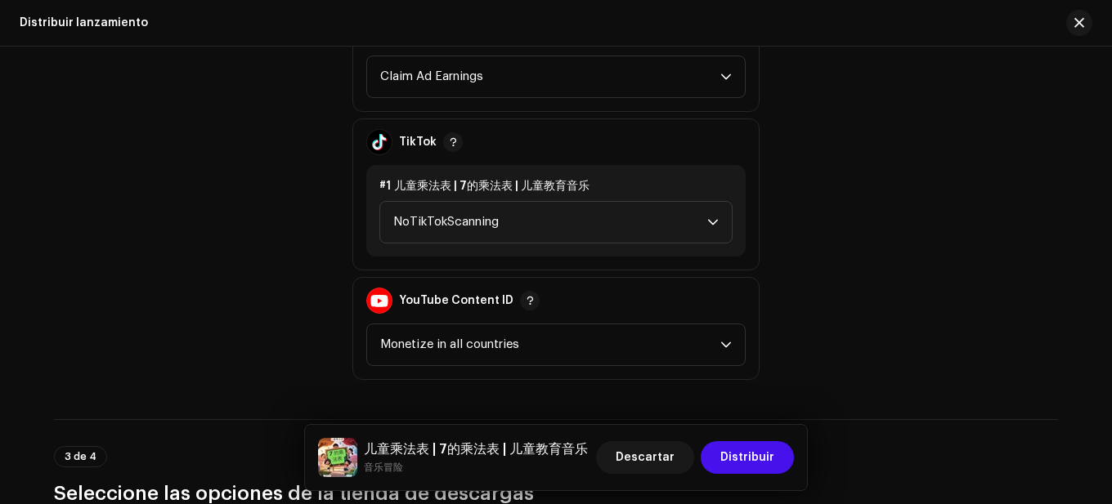
scroll to position [2125, 0]
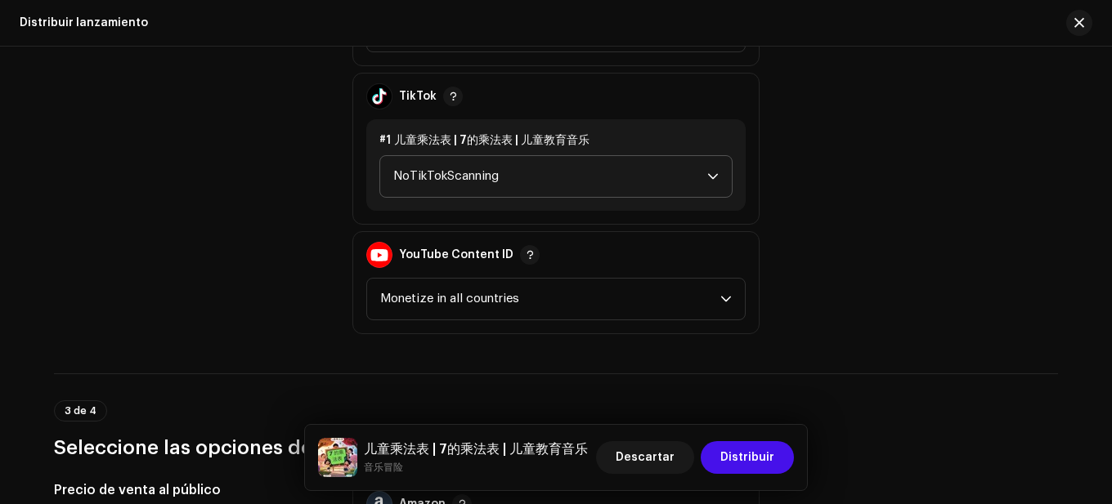
click at [555, 187] on span "NoTikTokScanning" at bounding box center [550, 176] width 314 height 41
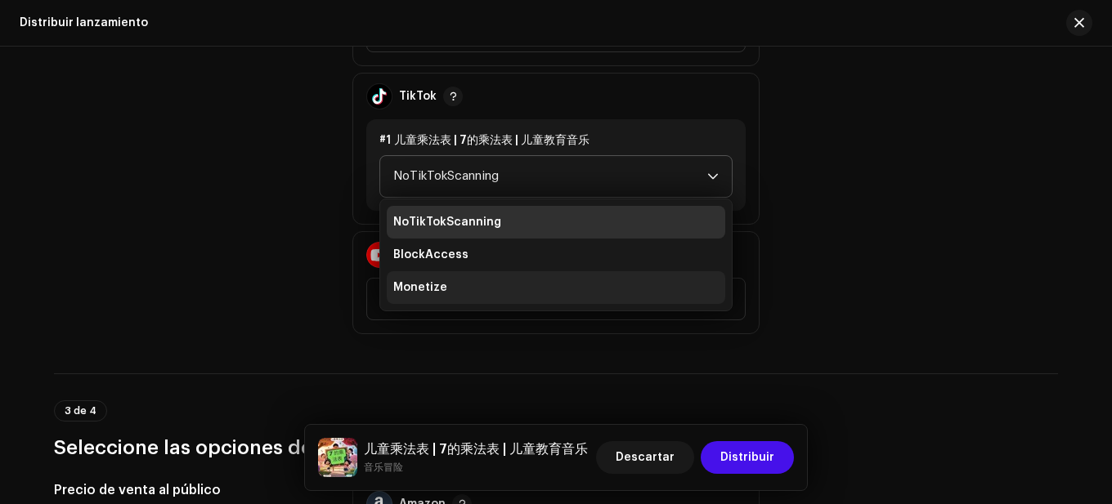
click at [468, 286] on li "Monetize" at bounding box center [556, 287] width 338 height 33
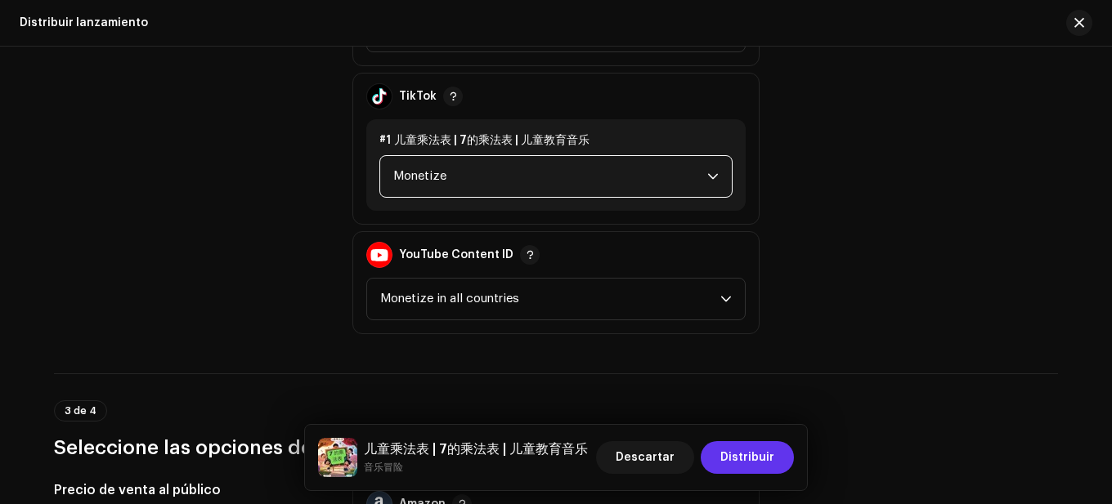
click at [747, 450] on span "Distribuir" at bounding box center [747, 457] width 54 height 33
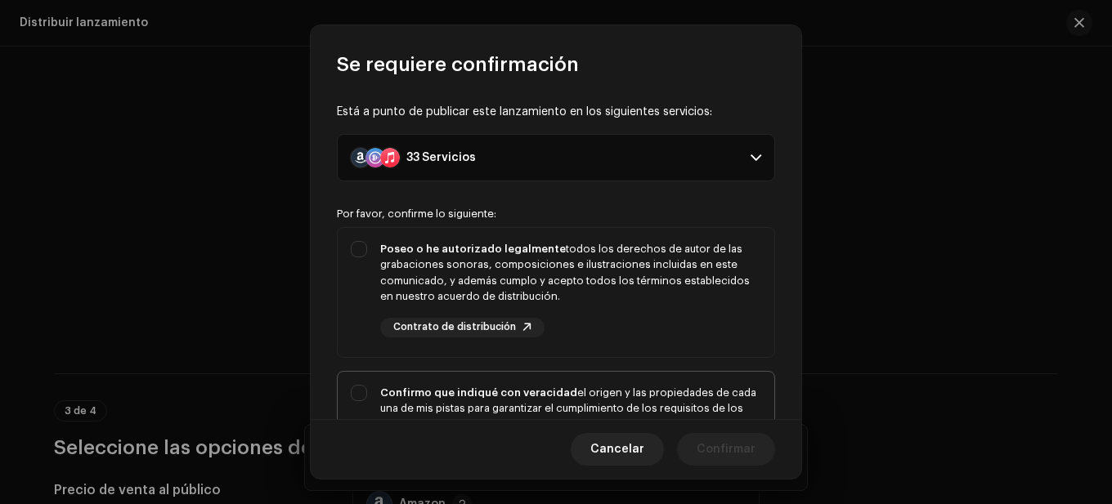
click at [692, 418] on div "Confirmo que indiqué con veracidad el origen y las propiedades de cada una de m…" at bounding box center [570, 425] width 381 height 80
checkbox input "true"
click at [603, 269] on div "Poseo o he autorizado legalmente todos los derechos de autor de las grabaciones…" at bounding box center [570, 273] width 381 height 64
checkbox input "true"
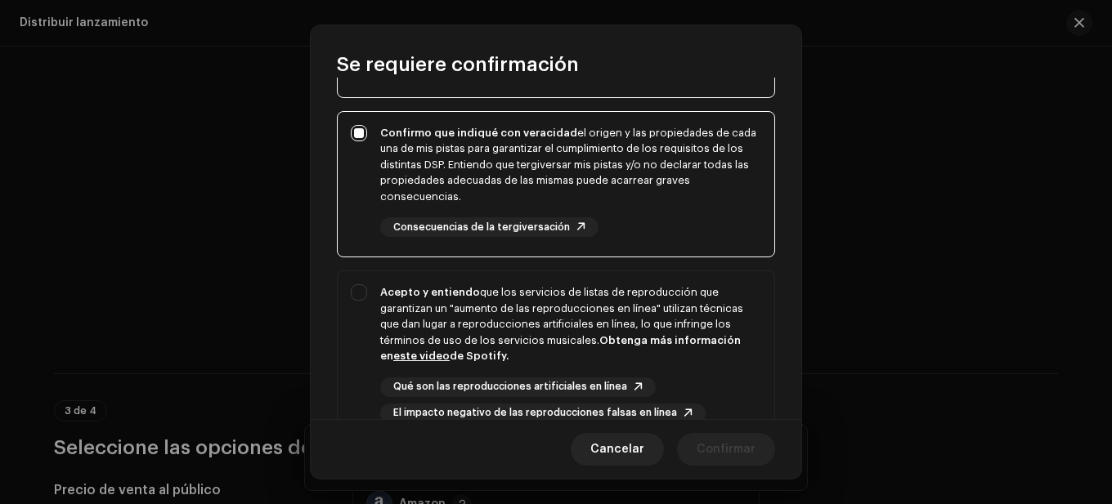
scroll to position [327, 0]
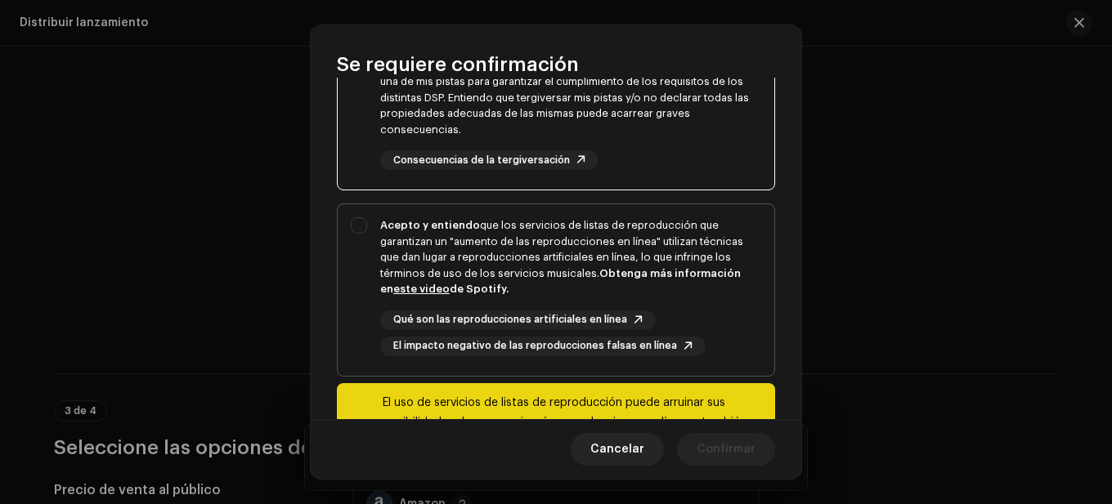
click at [508, 278] on div "Acepto y entiendo que los servicios de listas de reproducción que garantizan un…" at bounding box center [570, 257] width 381 height 80
checkbox input "true"
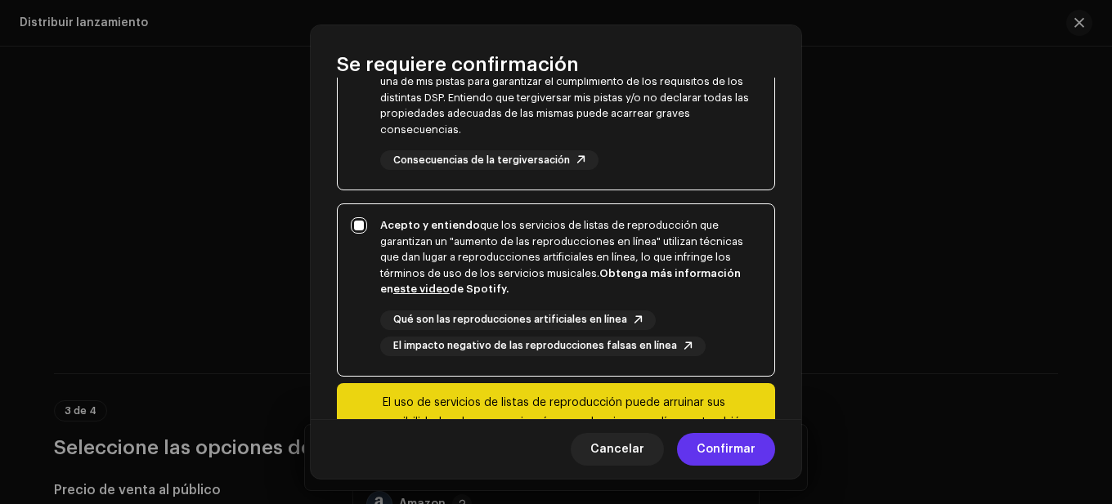
click at [707, 447] on span "Confirmar" at bounding box center [725, 449] width 59 height 33
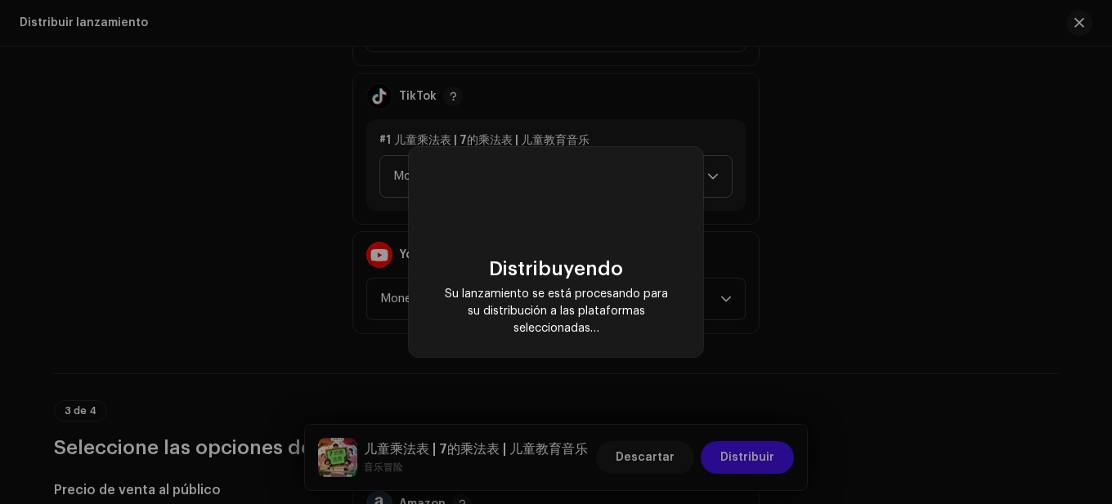
checkbox input "false"
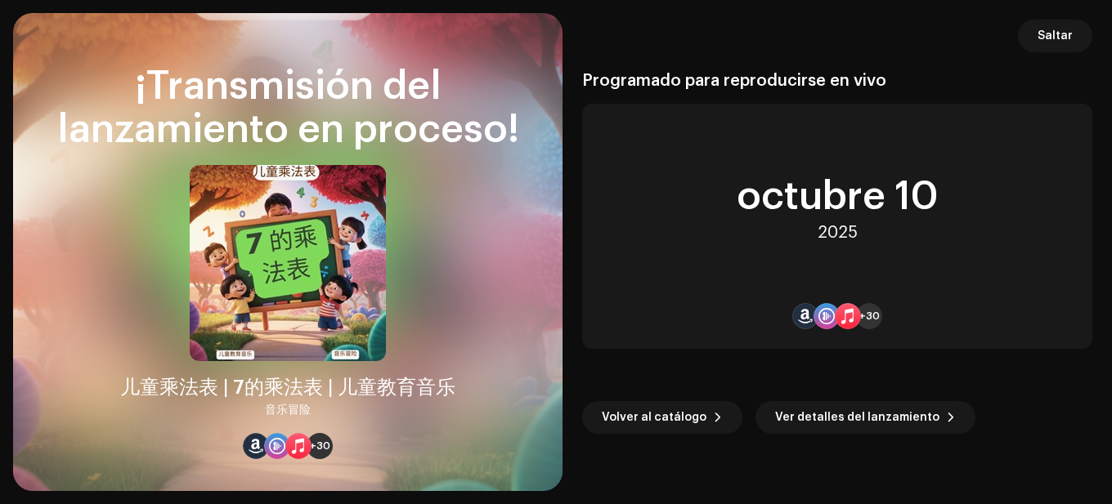
scroll to position [2125, 0]
click at [1039, 34] on button "Saltar" at bounding box center [1055, 36] width 74 height 33
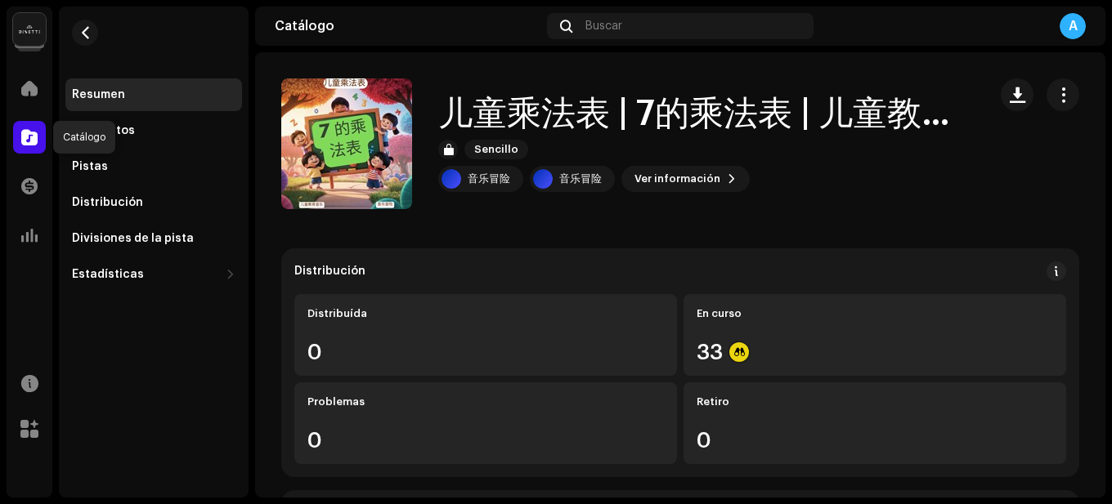
click at [44, 142] on div at bounding box center [29, 137] width 33 height 33
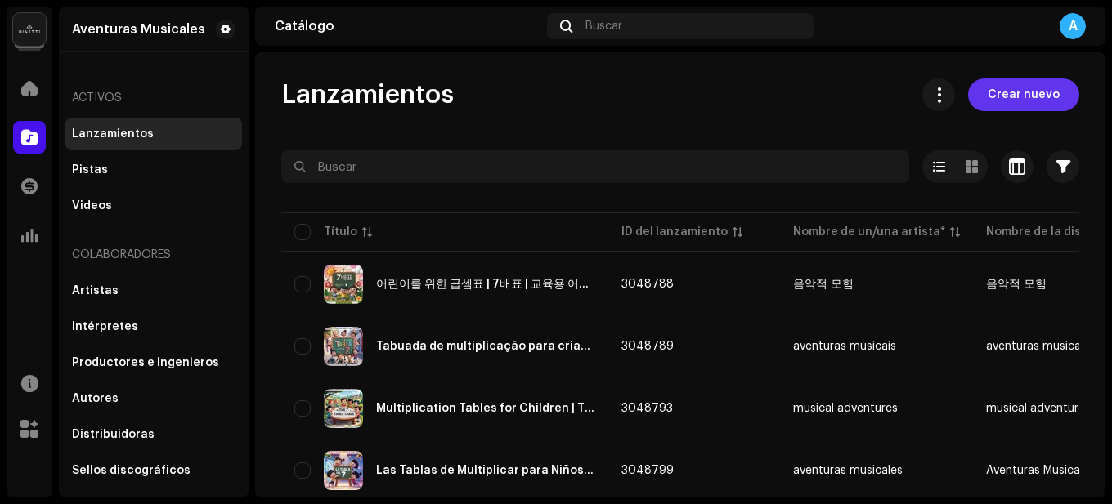
click at [1004, 90] on span "Crear nuevo" at bounding box center [1023, 94] width 72 height 33
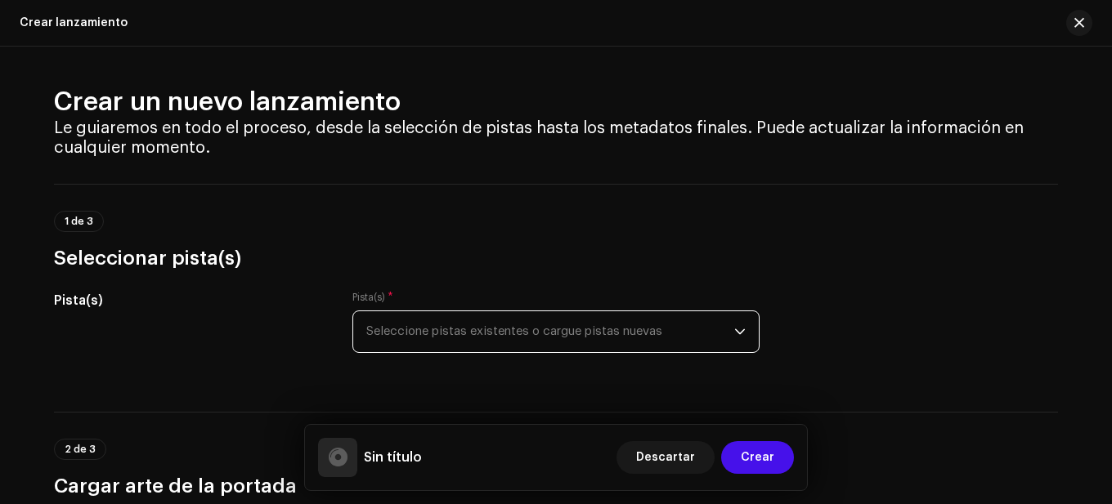
click at [607, 343] on span "Seleccione pistas existentes o cargue pistas nuevas" at bounding box center [550, 331] width 368 height 41
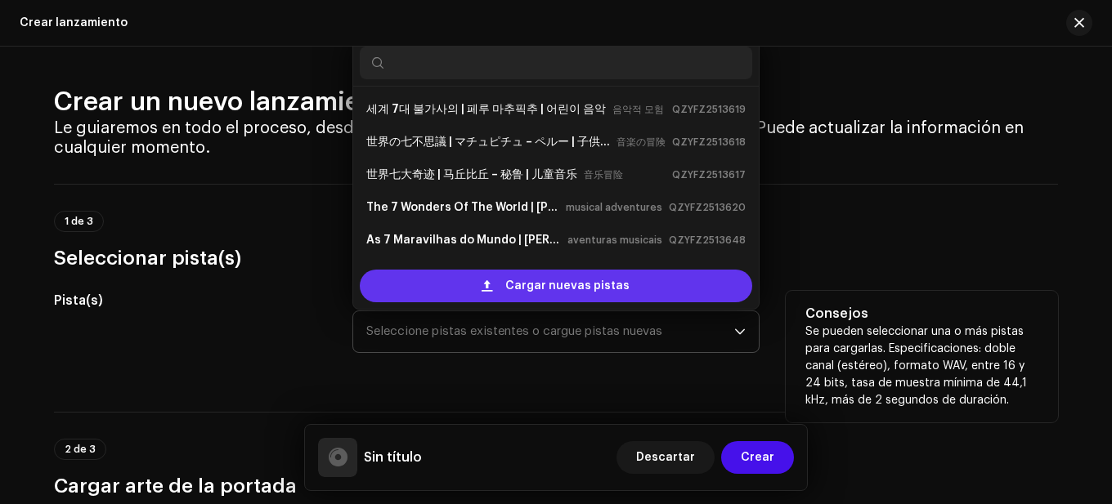
click at [544, 289] on span "Cargar nuevas pistas" at bounding box center [567, 286] width 124 height 33
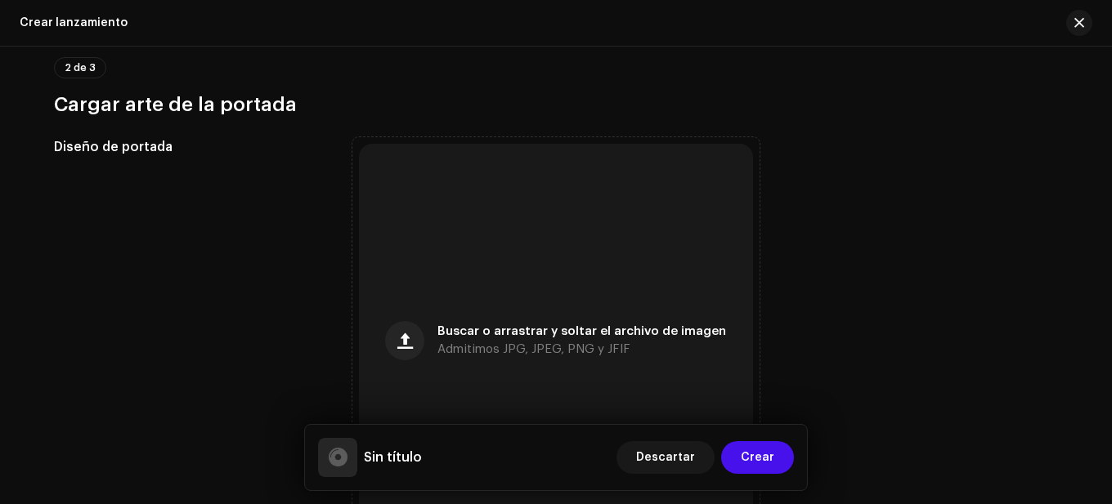
scroll to position [638, 0]
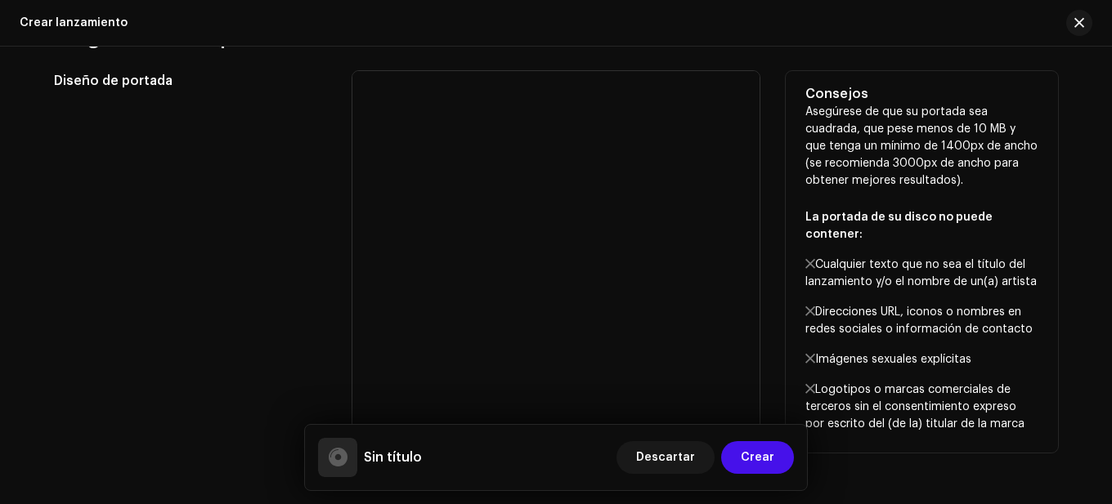
click at [296, 249] on div "Diseño de portada" at bounding box center [190, 274] width 272 height 407
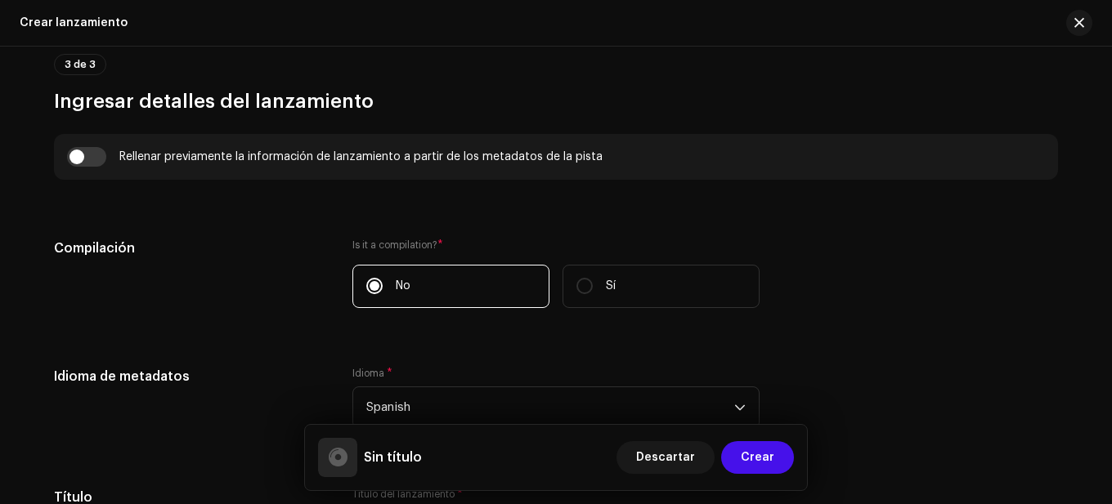
scroll to position [1210, 0]
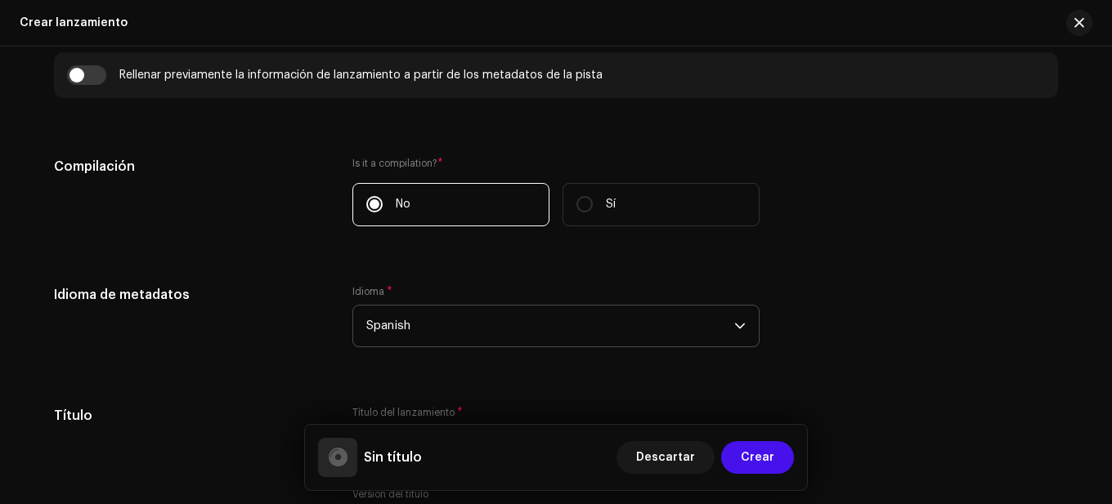
click at [474, 322] on span "Spanish" at bounding box center [550, 326] width 368 height 41
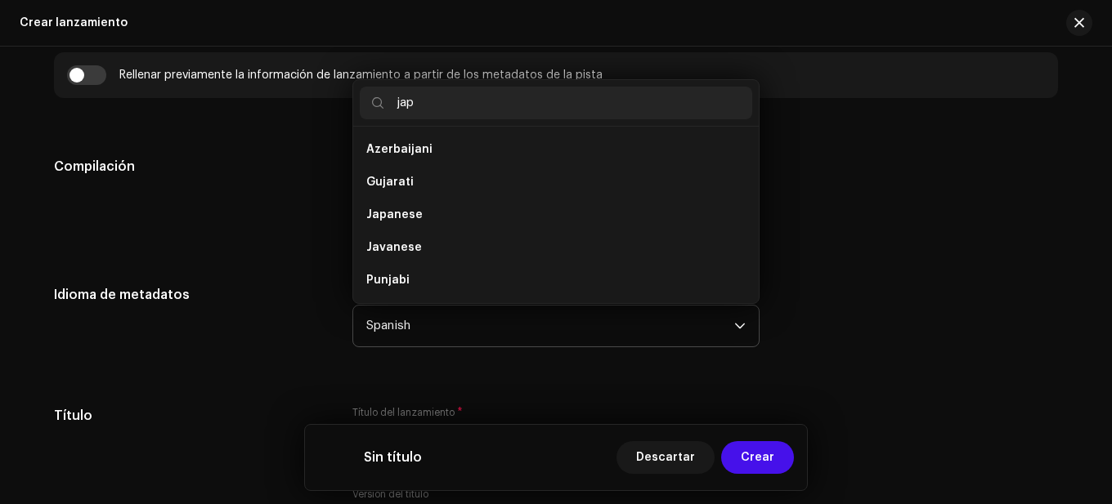
scroll to position [0, 0]
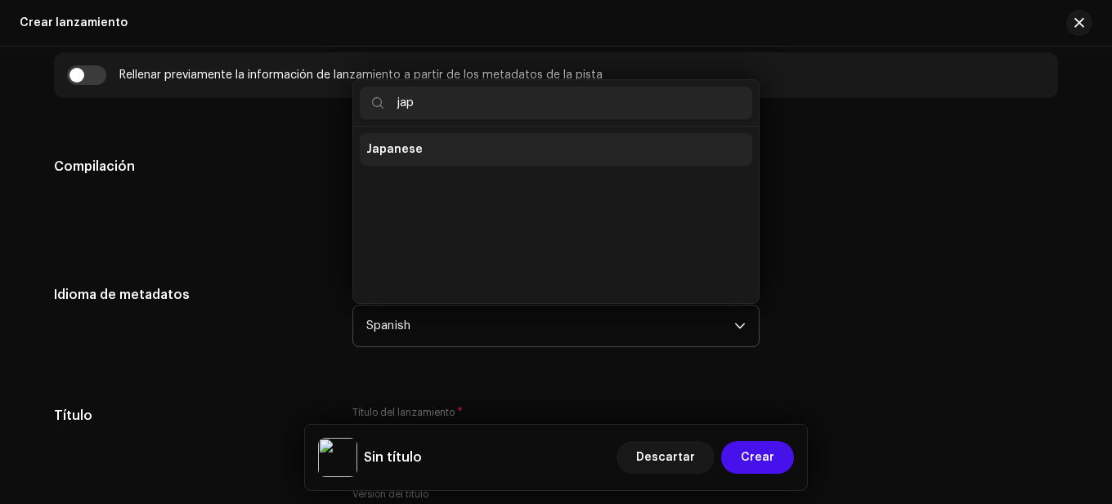
type input "jap"
click at [428, 152] on li "Japanese" at bounding box center [556, 149] width 392 height 33
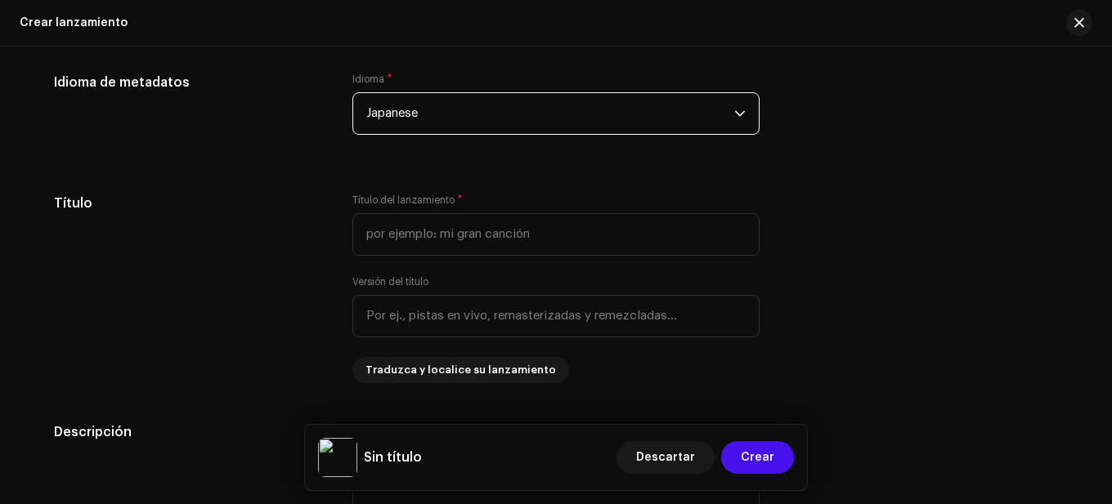
scroll to position [1456, 0]
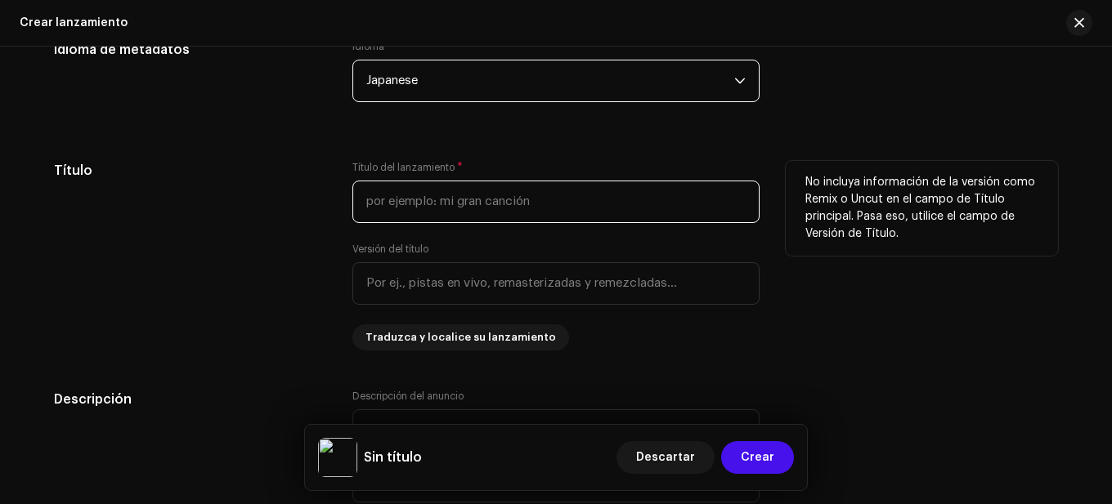
click at [446, 209] on input "text" at bounding box center [555, 202] width 407 height 43
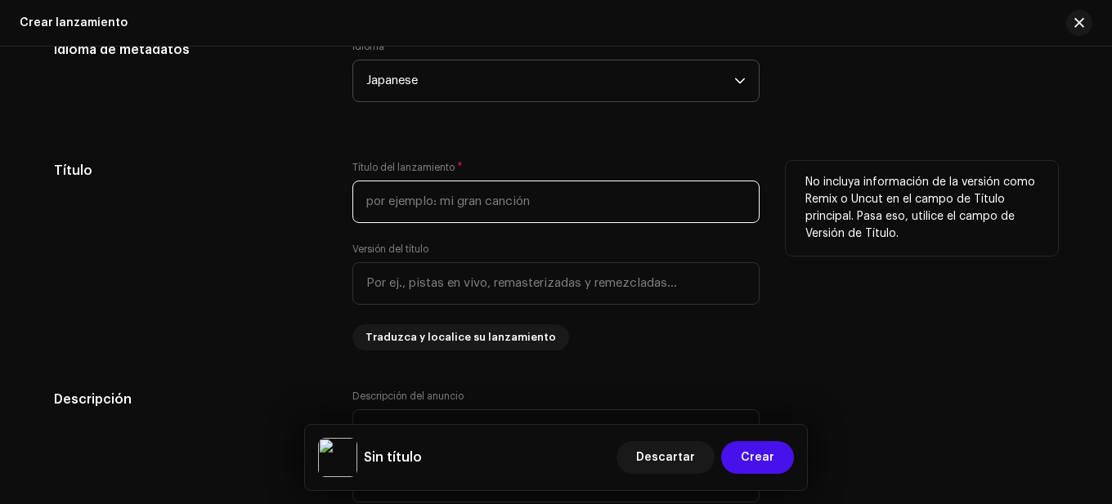
paste input "子供向けの九九 | 7の九九 | 子供向け教育音楽"
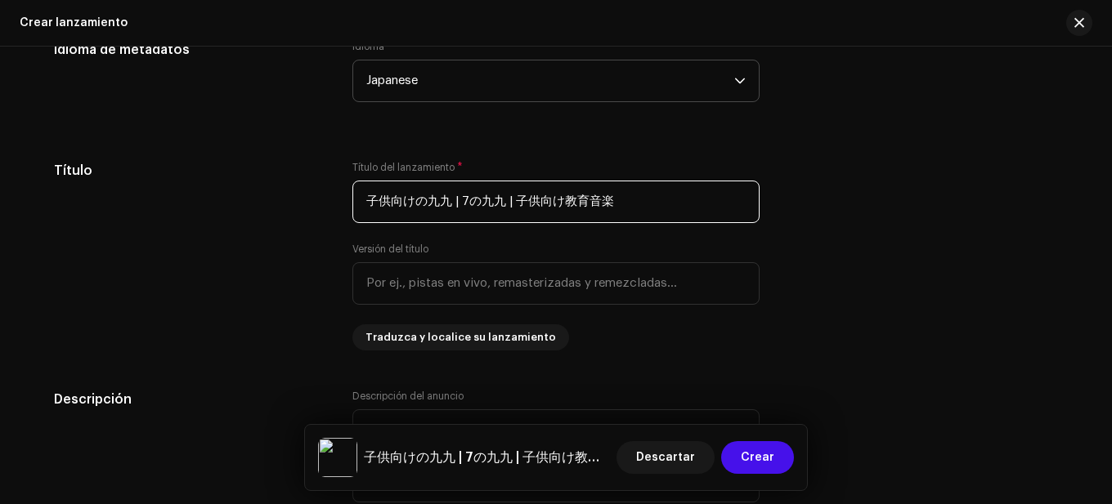
type input "子供向けの九九 | 7の九九 | 子供向け教育音楽"
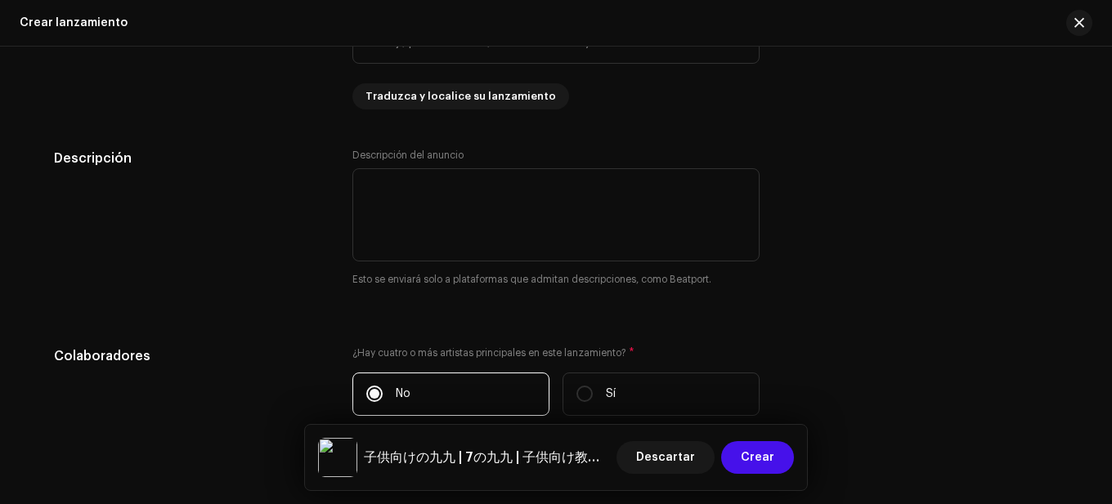
scroll to position [1701, 0]
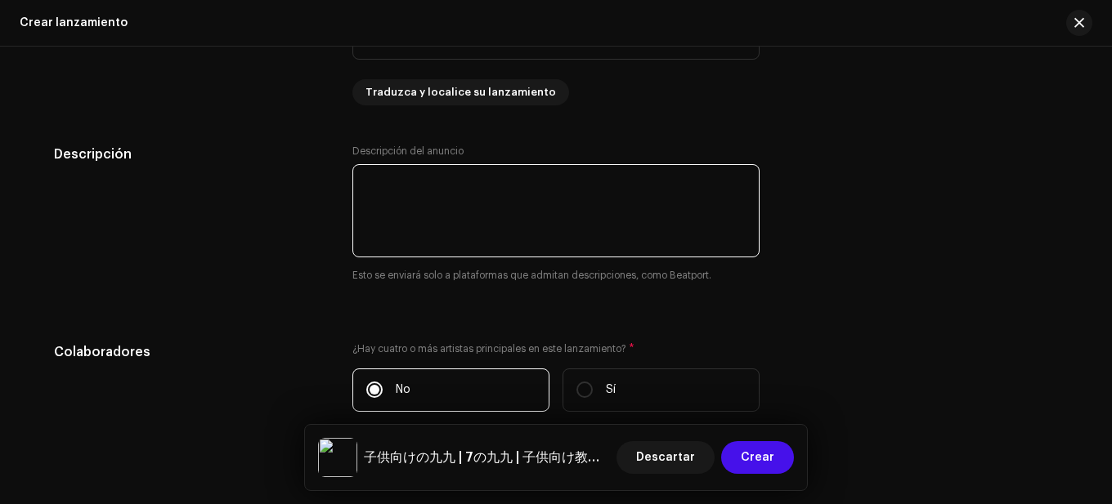
click at [466, 229] on textarea at bounding box center [555, 210] width 407 height 93
paste textarea "子どものための九九 | 「7の九九」 は、小さなお子様が歌ったり踊ったりしながら算数を学べる、楽しく学べる歌です。学校、家庭、オンライン授業などに最適なこの教…"
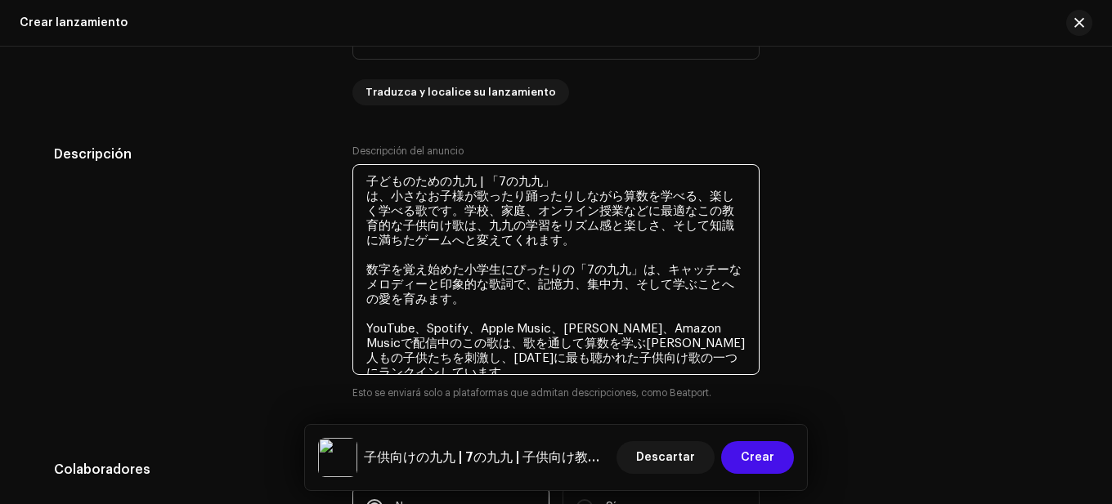
type textarea "子どものための九九 | 「7の九九」 は、小さなお子様が歌ったり踊ったりしながら算数を学べる、楽しく学べる歌です。学校、家庭、オンライン授業などに最適なこの教…"
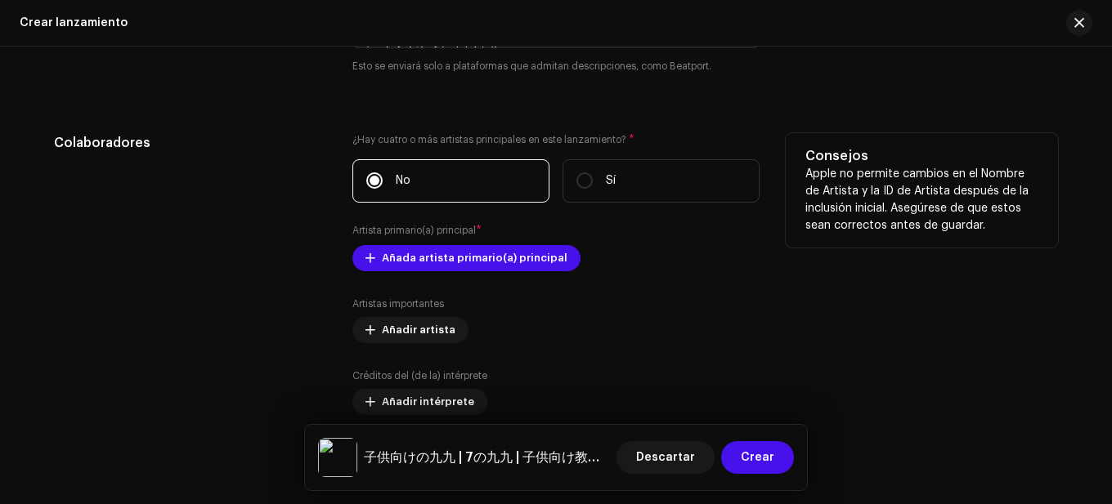
click at [478, 238] on div "¿Hay cuatro o más artistas principales en este lanzamiento? * No Sí Artista pri…" at bounding box center [555, 311] width 407 height 357
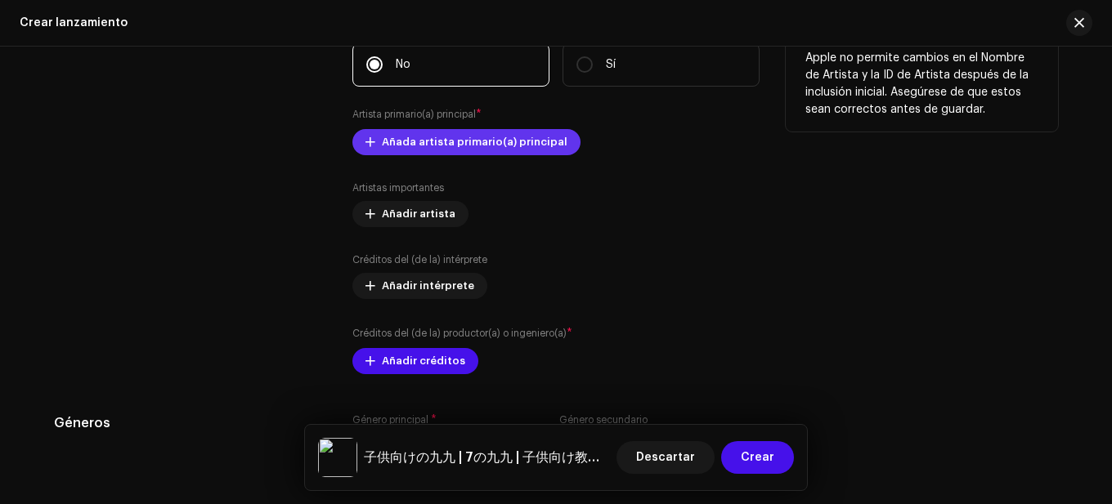
click at [478, 149] on span "Añada artista primario(a) principal" at bounding box center [475, 142] width 186 height 33
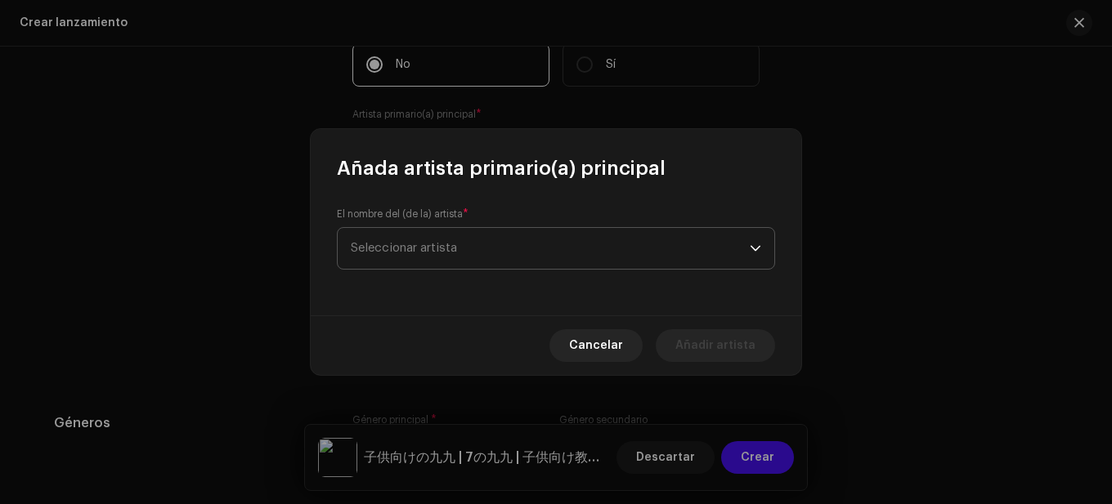
click at [485, 244] on span "Seleccionar artista" at bounding box center [550, 248] width 399 height 41
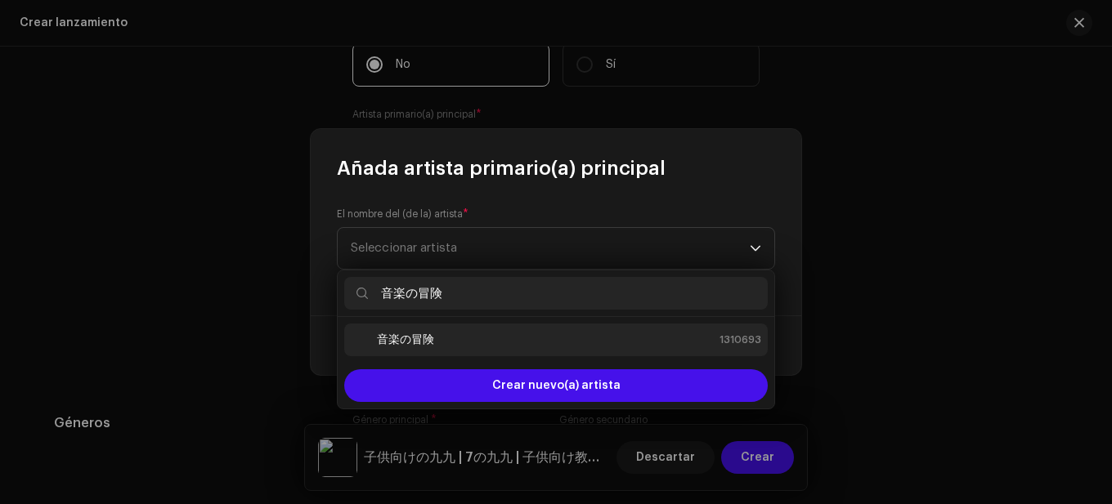
type input "音楽の冒険"
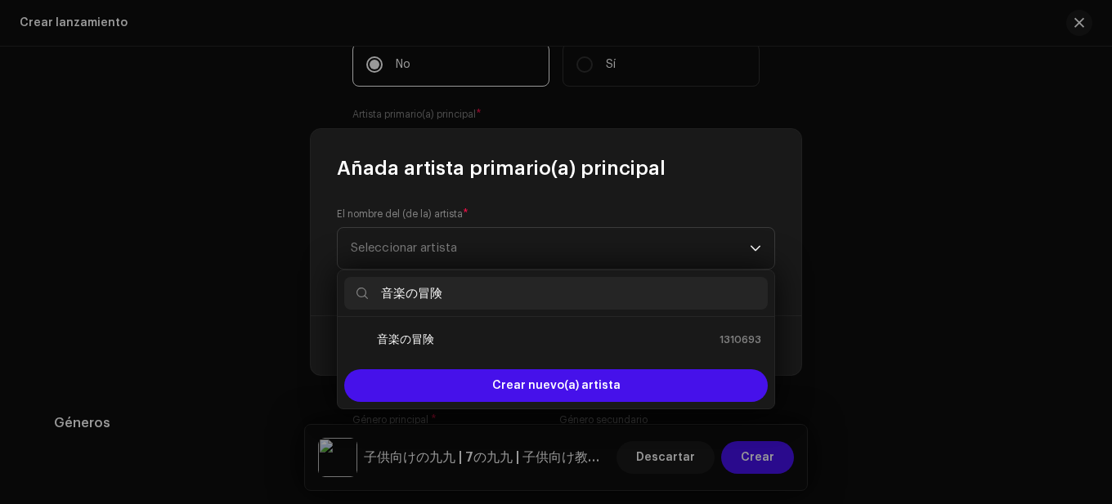
click at [436, 334] on div "音楽の冒険 1310693" at bounding box center [556, 340] width 410 height 20
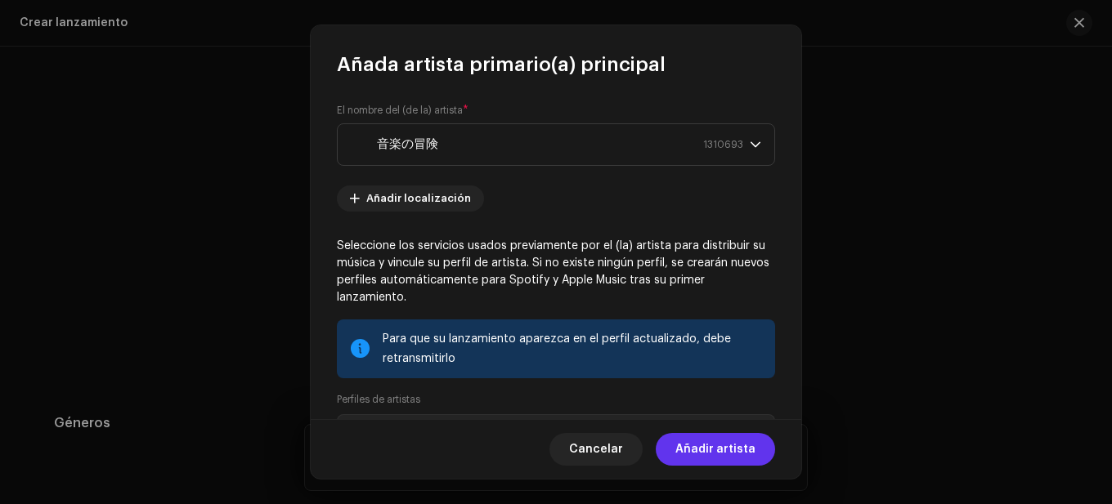
click at [727, 445] on span "Añadir artista" at bounding box center [715, 449] width 80 height 33
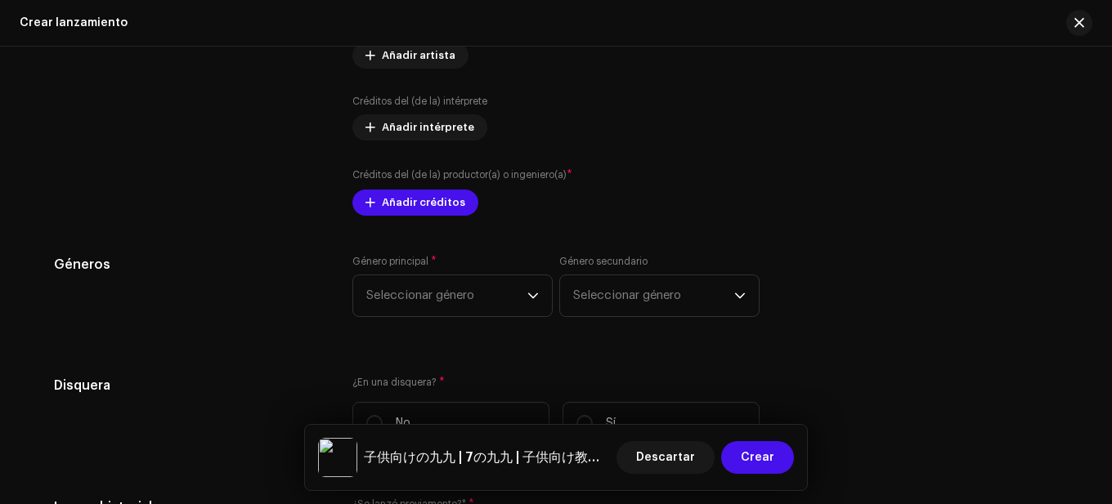
scroll to position [2307, 0]
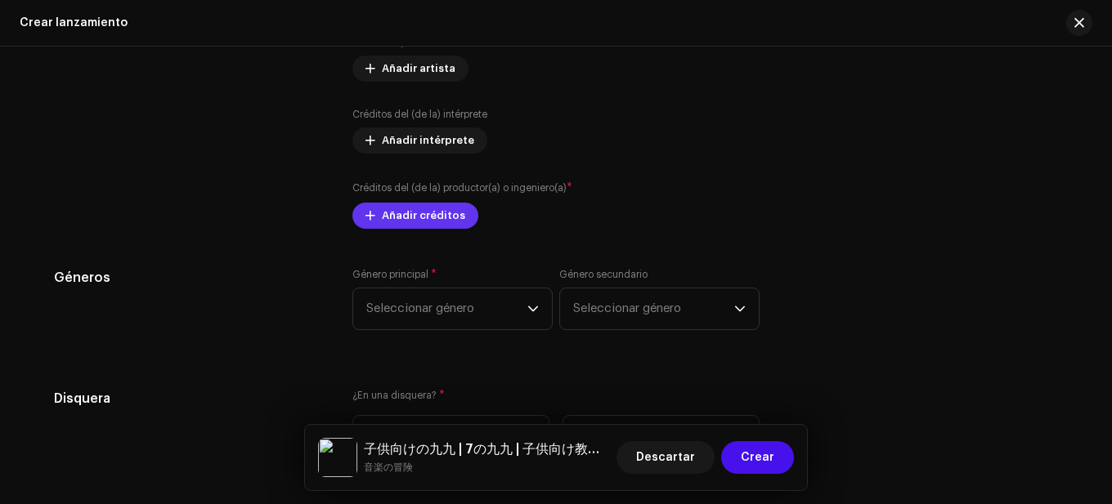
click at [424, 216] on span "Añadir créditos" at bounding box center [423, 215] width 83 height 33
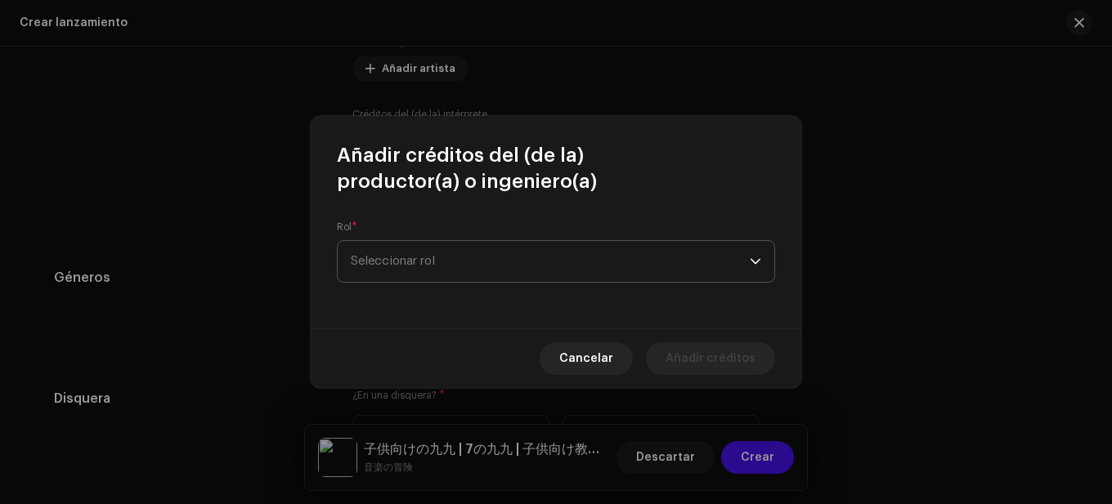
click at [481, 242] on span "Seleccionar rol" at bounding box center [550, 261] width 399 height 41
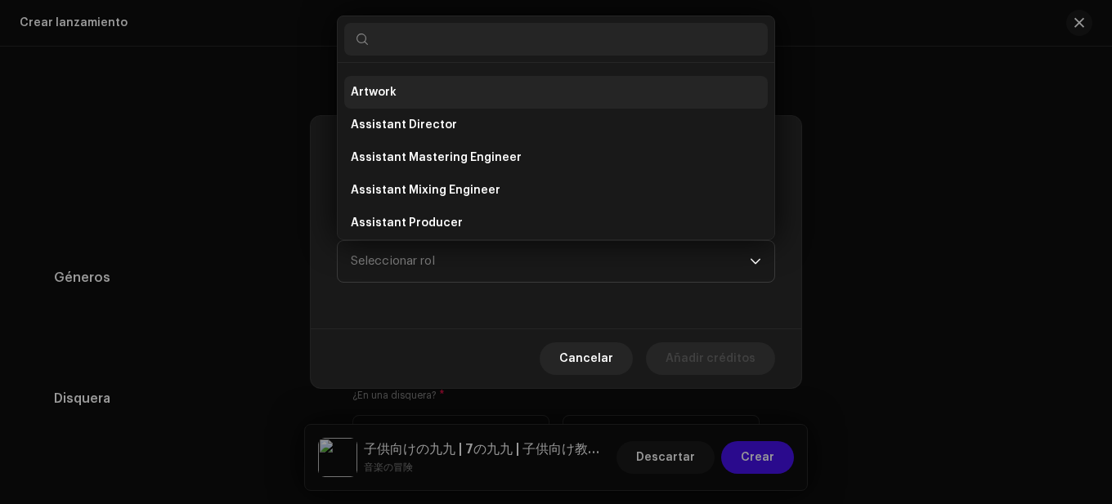
scroll to position [0, 0]
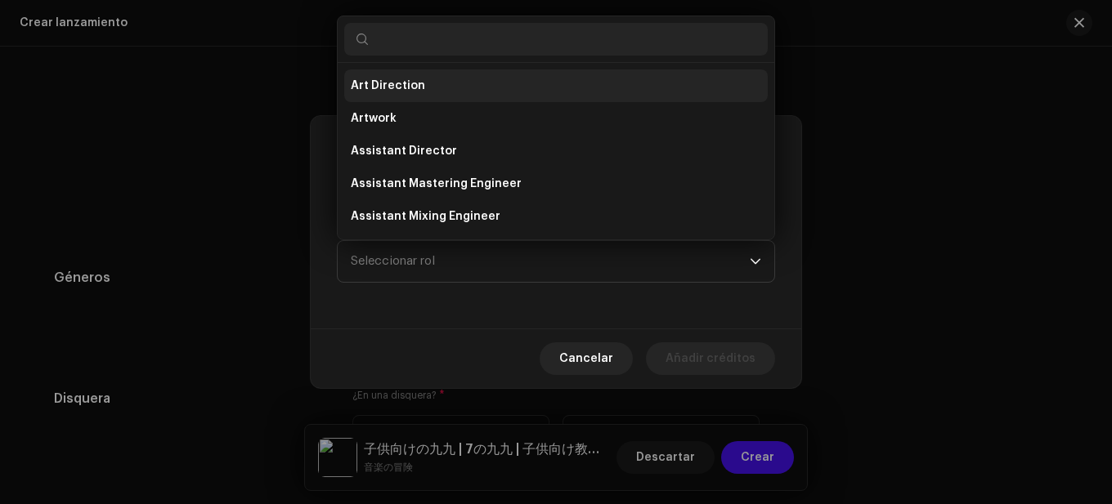
click at [431, 79] on li "Art Direction" at bounding box center [555, 85] width 423 height 33
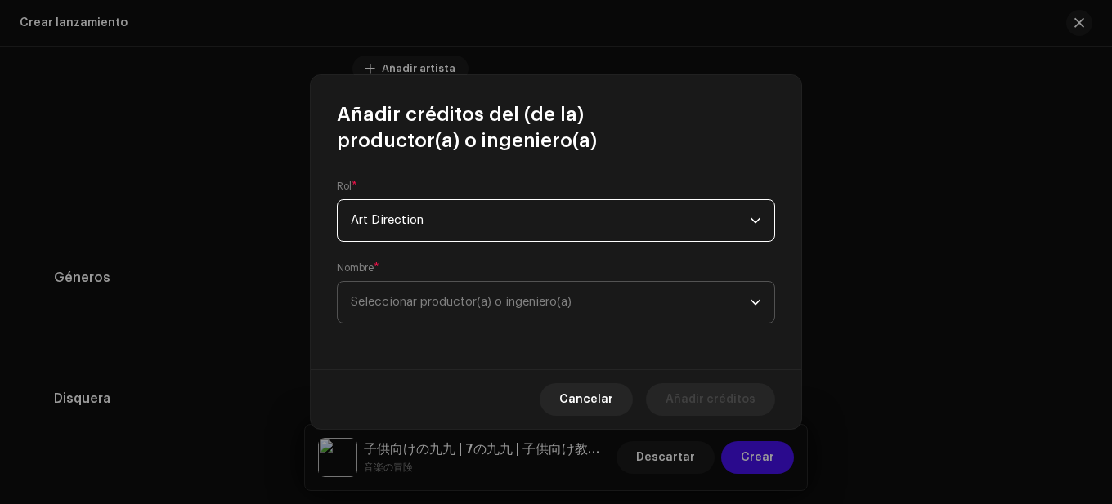
click at [473, 302] on span "Seleccionar productor(a) o ingeniero(a)" at bounding box center [461, 302] width 221 height 12
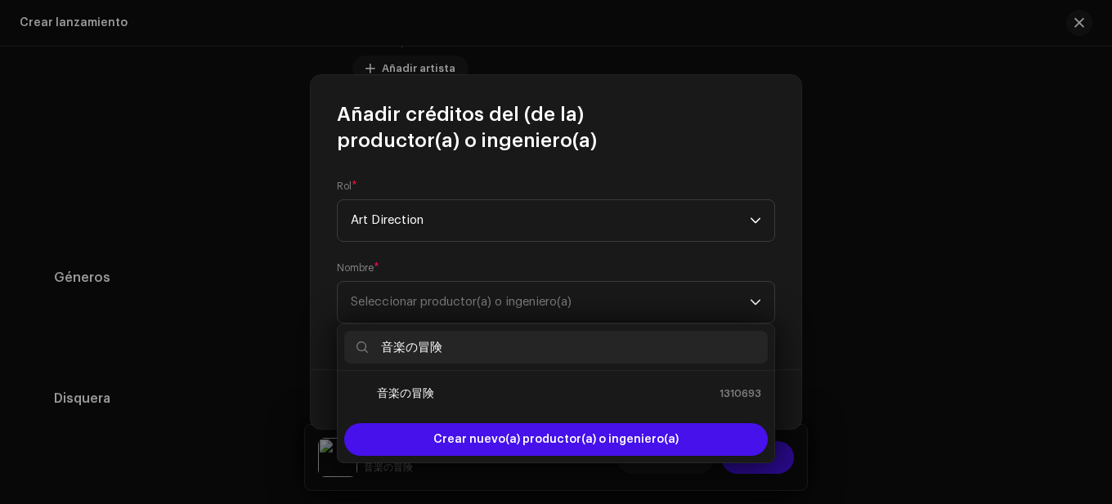
type input "音楽の冒険"
click at [448, 391] on div "音楽の冒険 1310693" at bounding box center [556, 394] width 410 height 20
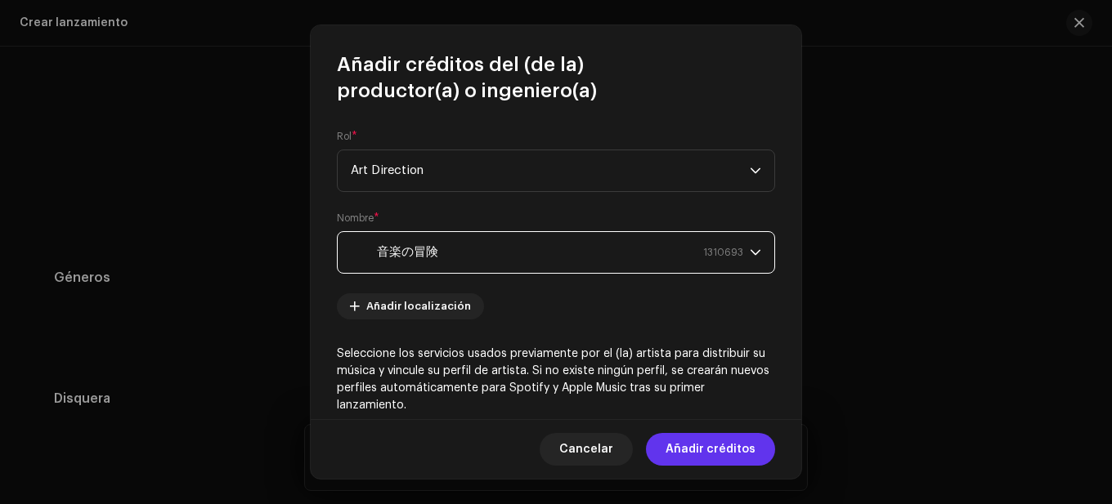
click at [702, 440] on span "Añadir créditos" at bounding box center [710, 449] width 90 height 33
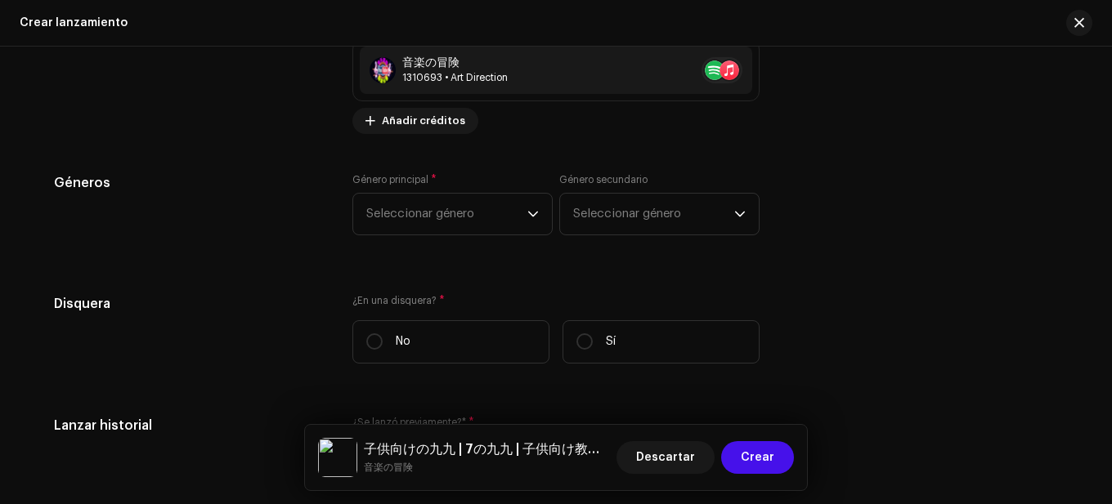
scroll to position [2389, 0]
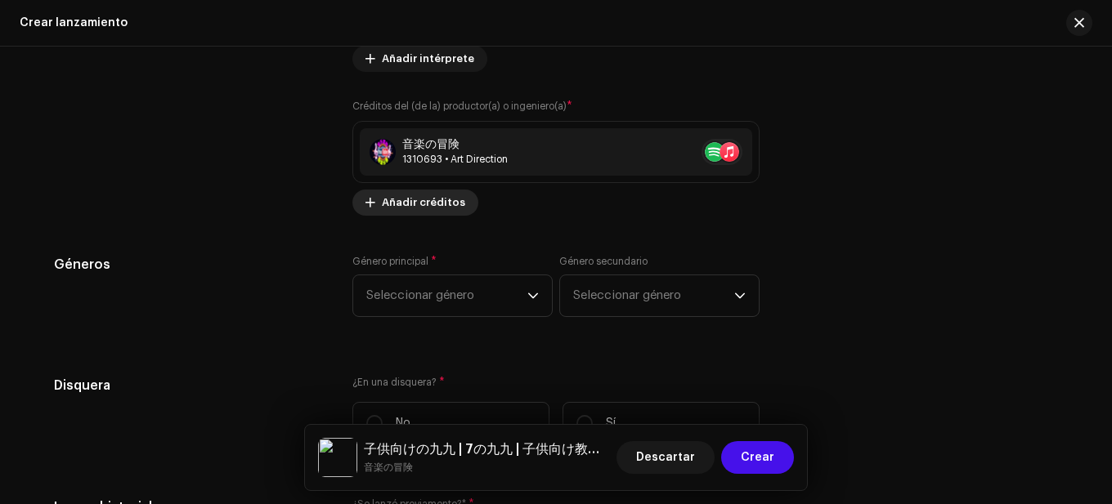
click at [429, 201] on span "Añadir créditos" at bounding box center [423, 202] width 83 height 33
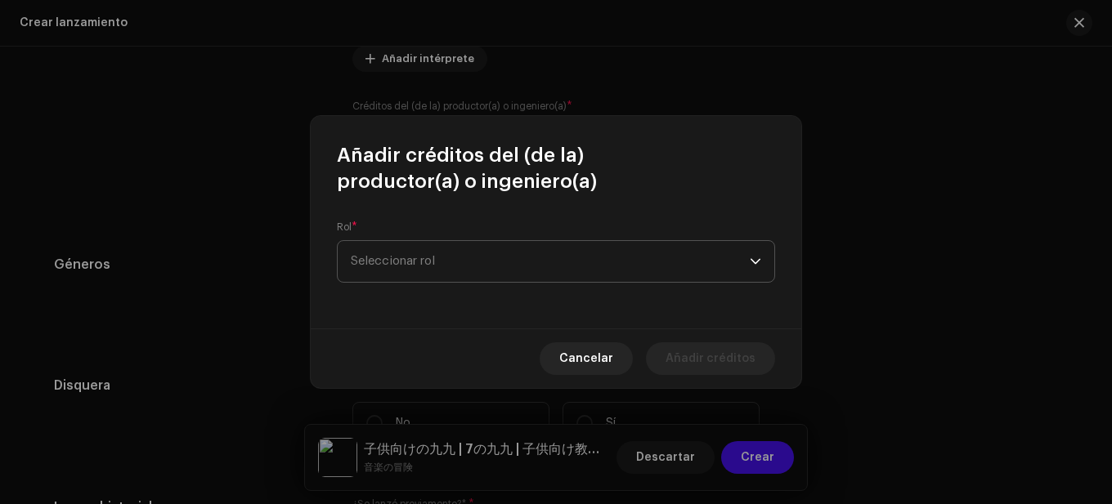
click at [439, 254] on span "Seleccionar rol" at bounding box center [550, 261] width 399 height 41
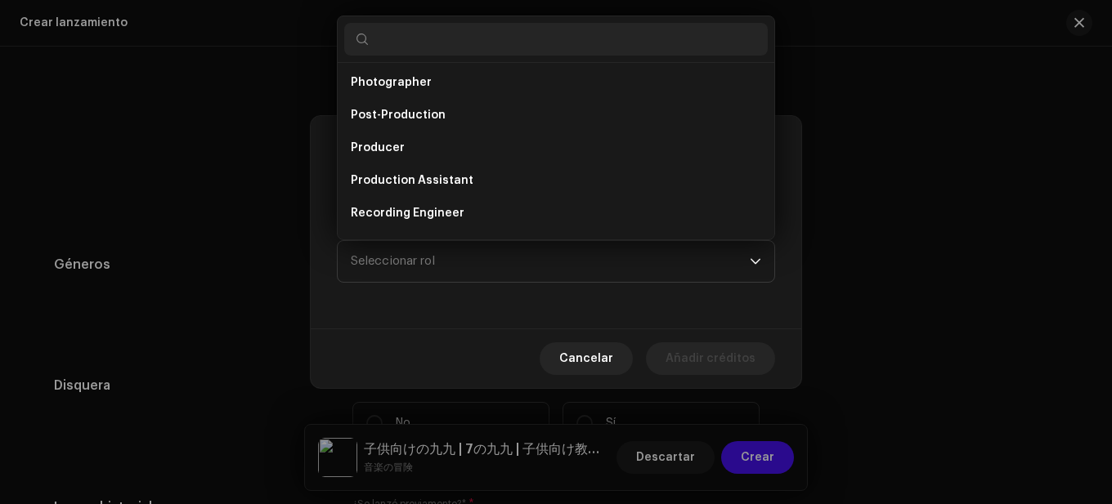
scroll to position [598, 0]
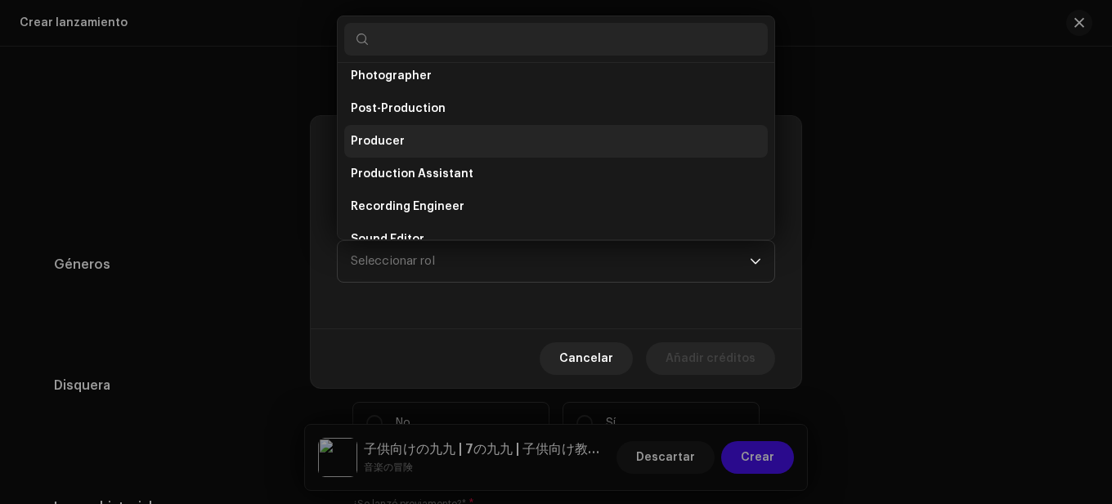
click at [404, 151] on li "Producer" at bounding box center [555, 141] width 423 height 33
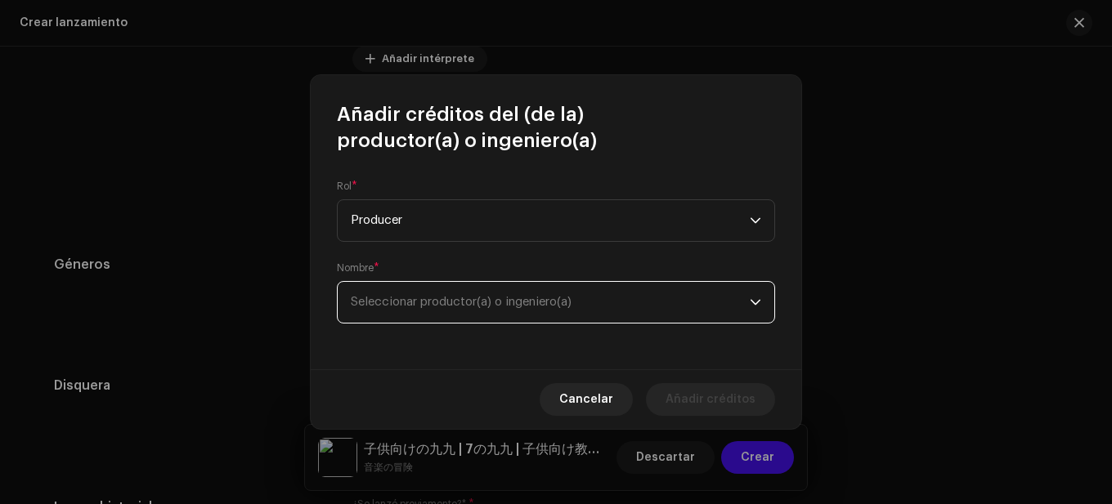
click at [464, 287] on span "Seleccionar productor(a) o ingeniero(a)" at bounding box center [550, 302] width 399 height 41
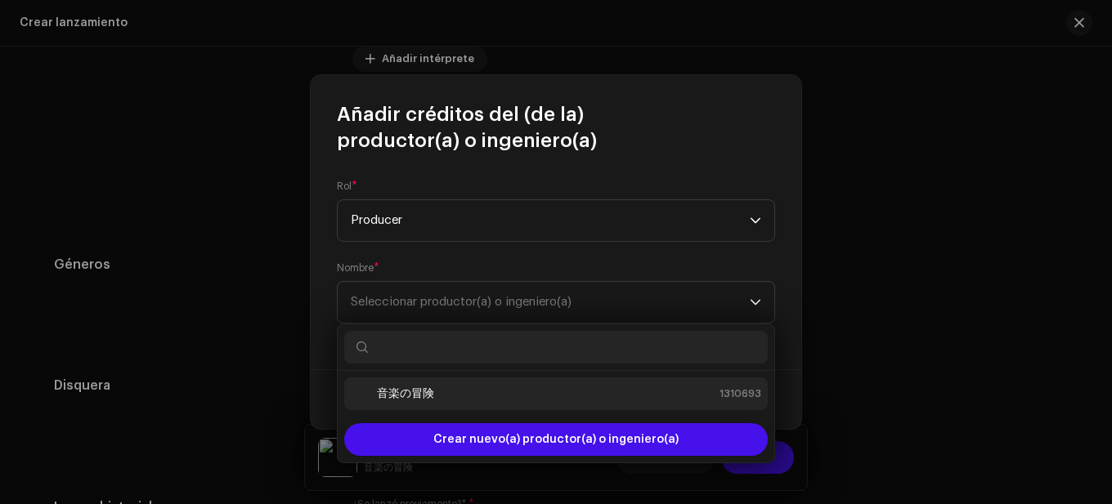
click at [431, 395] on strong "音楽の冒険" at bounding box center [405, 394] width 57 height 16
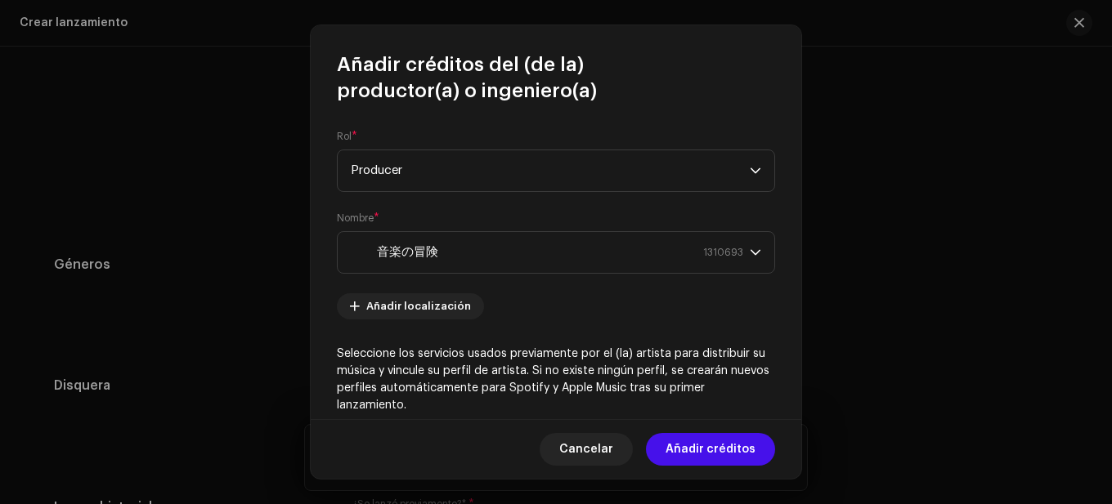
click at [748, 432] on div "Cancelar Añadir créditos" at bounding box center [556, 449] width 490 height 60
click at [728, 441] on span "Añadir créditos" at bounding box center [710, 449] width 90 height 33
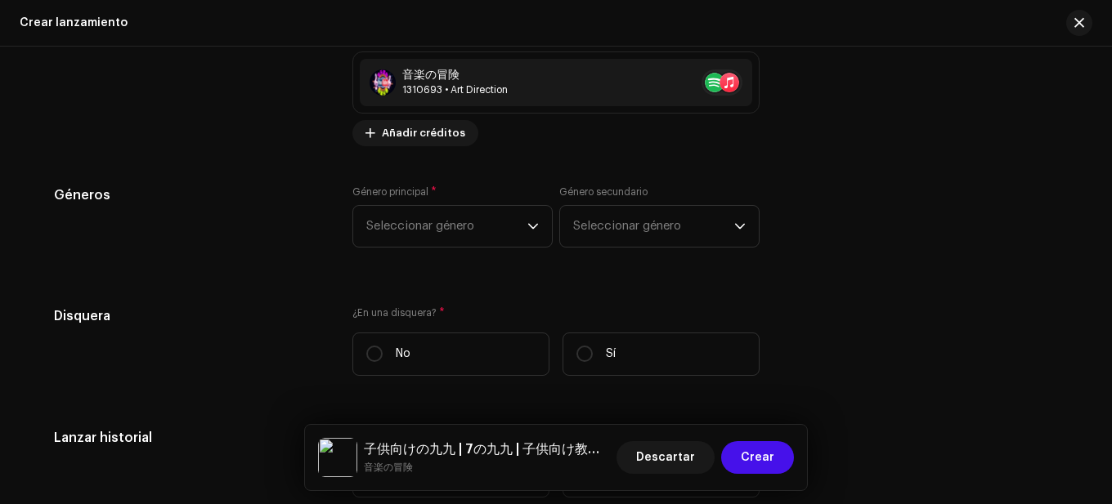
scroll to position [2552, 0]
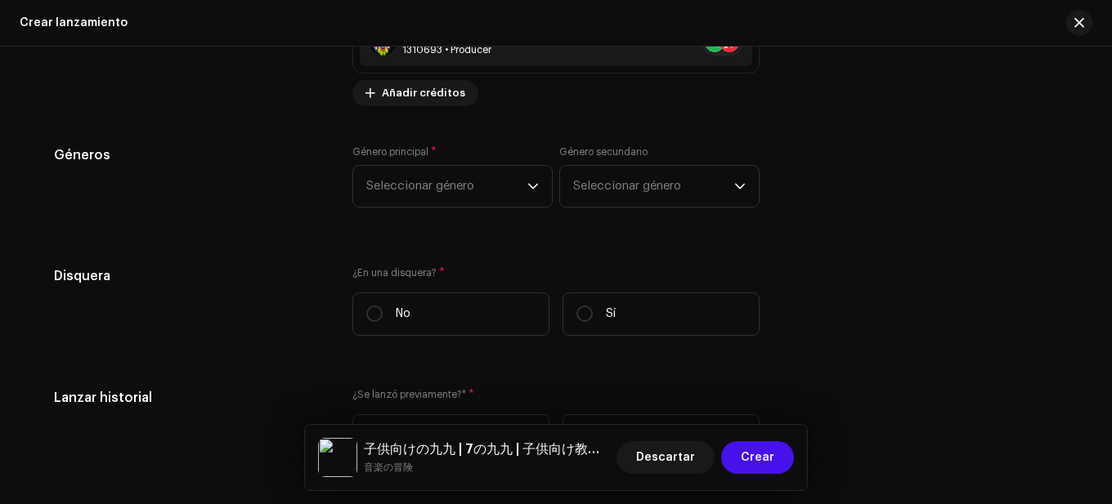
click at [485, 179] on span "Seleccionar género" at bounding box center [446, 186] width 161 height 41
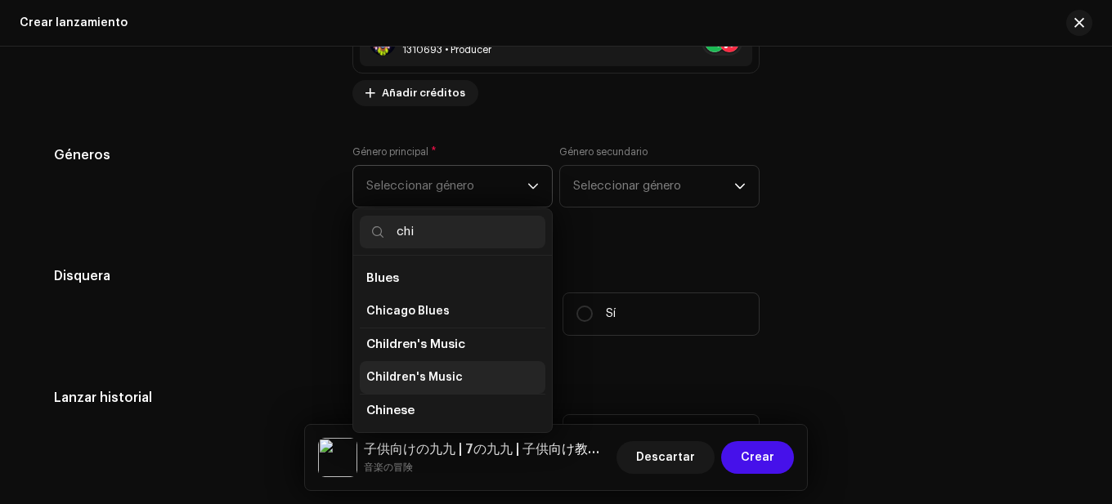
type input "chi"
click at [438, 380] on span "Children's Music" at bounding box center [414, 377] width 96 height 16
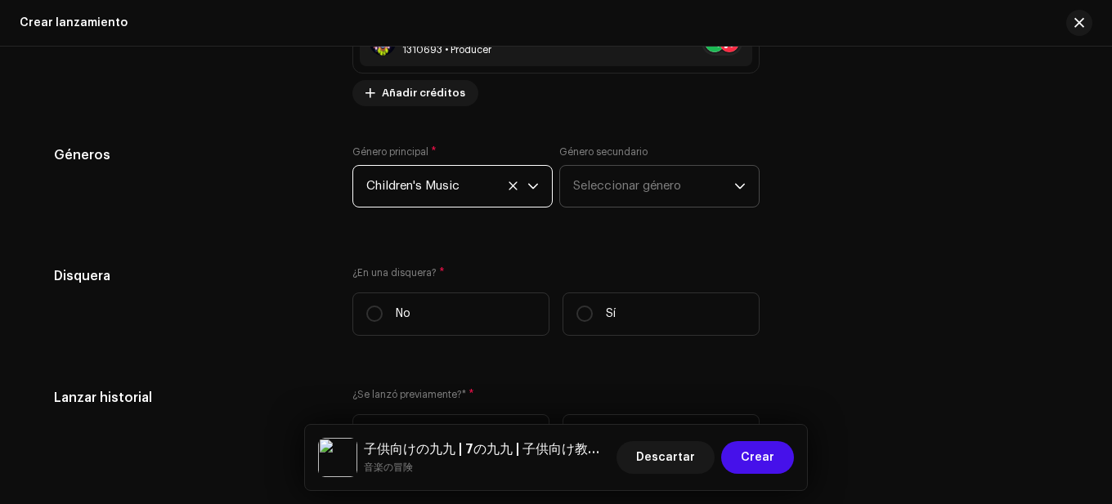
click at [618, 201] on span "Seleccionar género" at bounding box center [653, 186] width 161 height 41
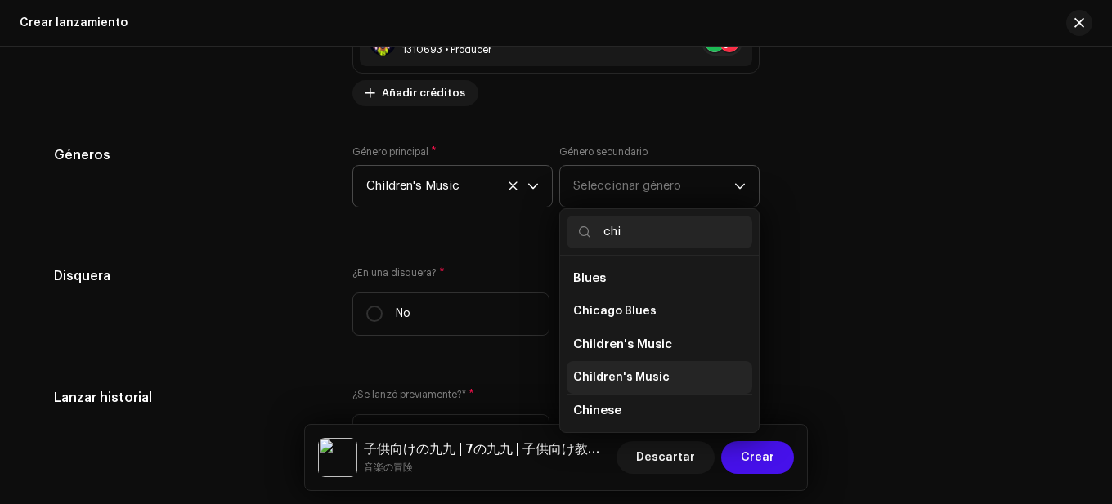
type input "chi"
click at [629, 374] on span "Children's Music" at bounding box center [621, 377] width 96 height 16
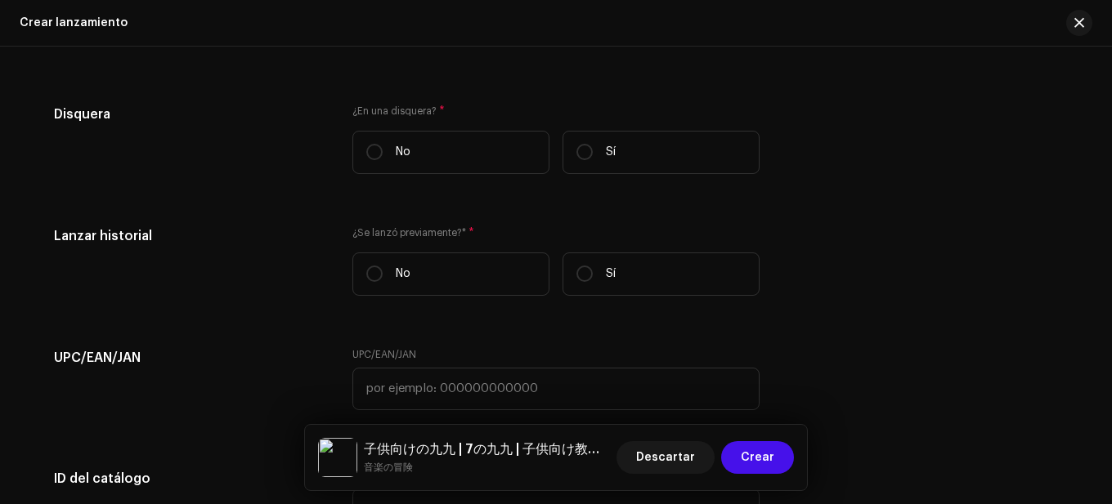
scroll to position [2716, 0]
click at [400, 158] on p "No" at bounding box center [403, 150] width 15 height 17
click at [383, 158] on input "No" at bounding box center [374, 150] width 16 height 16
radio input "true"
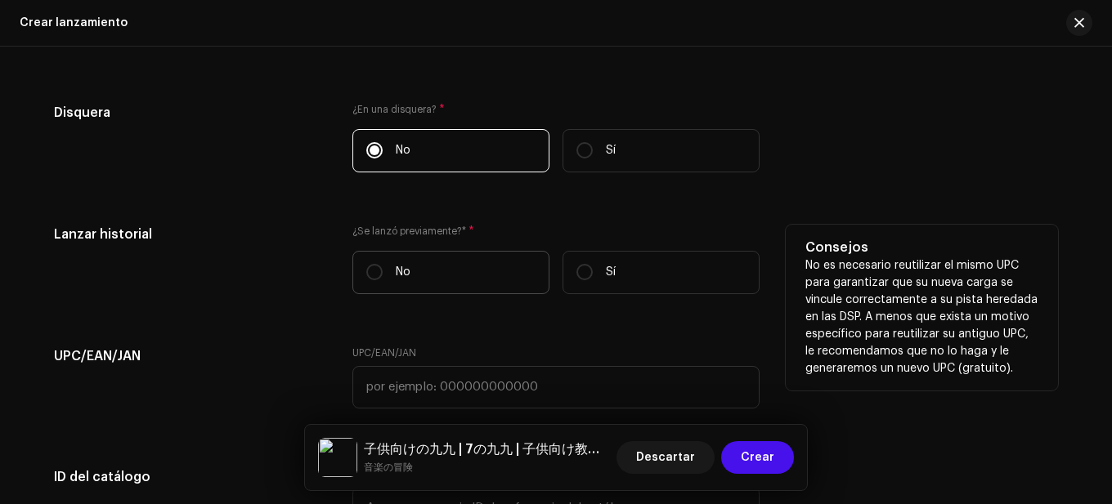
click at [396, 264] on p "No" at bounding box center [403, 272] width 15 height 17
click at [383, 264] on input "No" at bounding box center [374, 272] width 16 height 16
radio input "true"
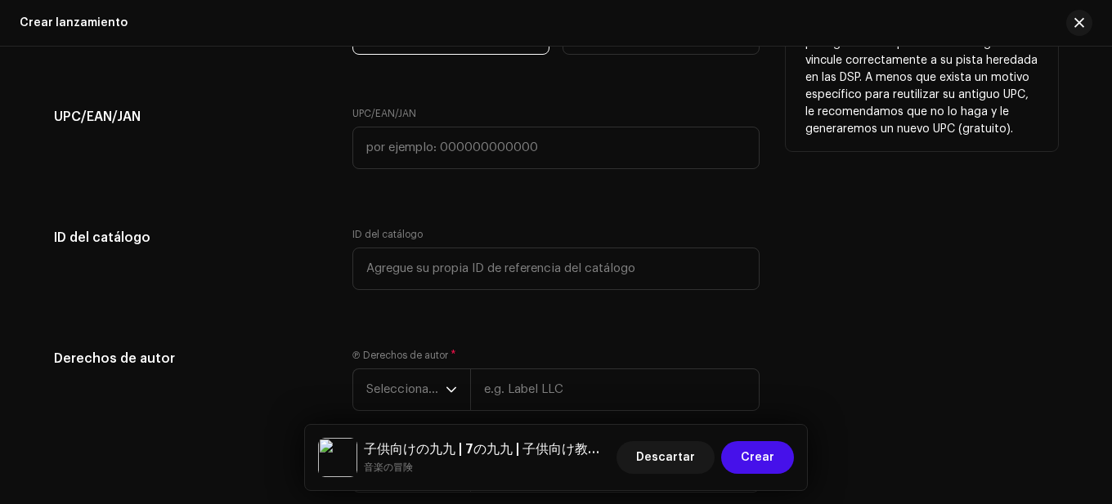
scroll to position [3043, 0]
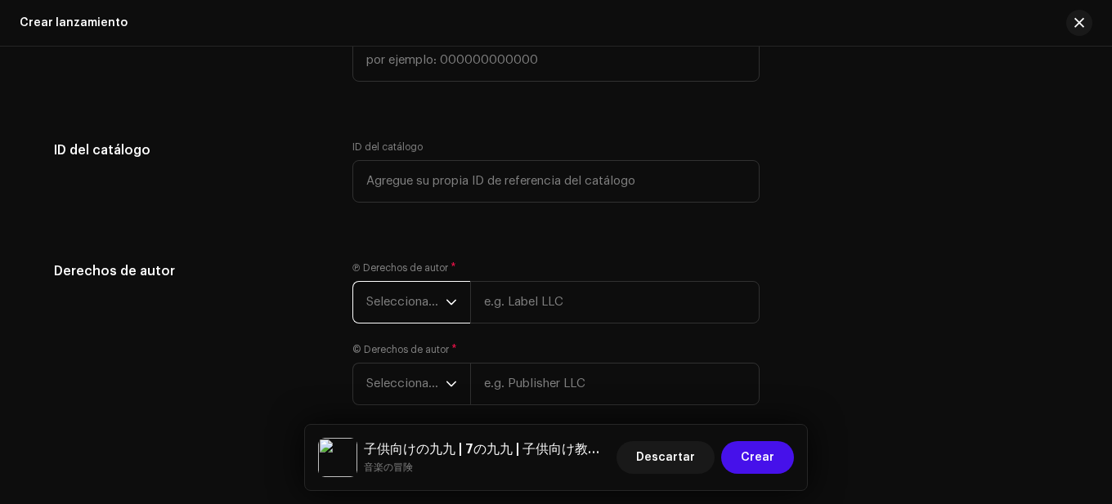
click at [433, 303] on span "Seleccionar año" at bounding box center [405, 302] width 79 height 41
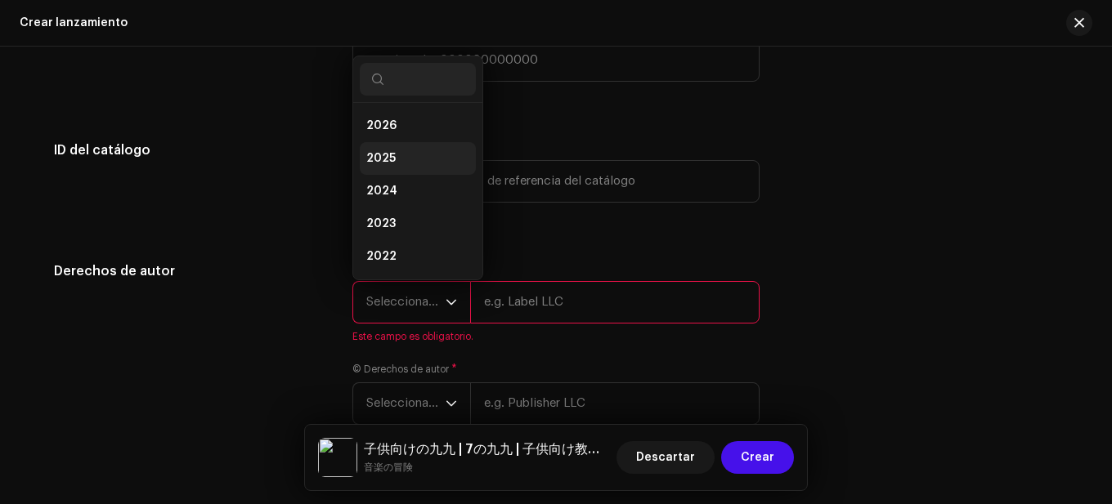
click at [391, 146] on li "2025" at bounding box center [418, 158] width 116 height 33
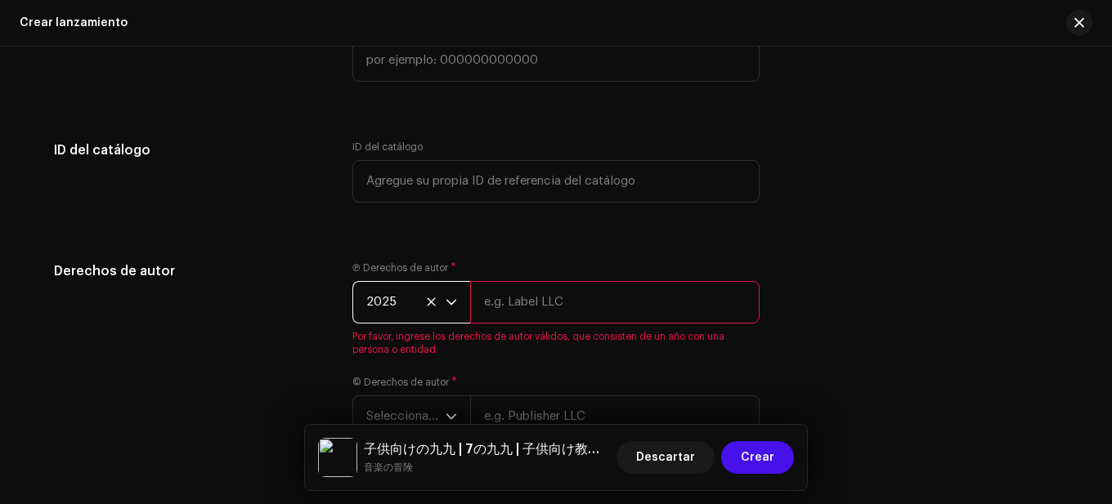
click at [520, 303] on input "text" at bounding box center [614, 302] width 289 height 43
paste input "音楽の冒険"
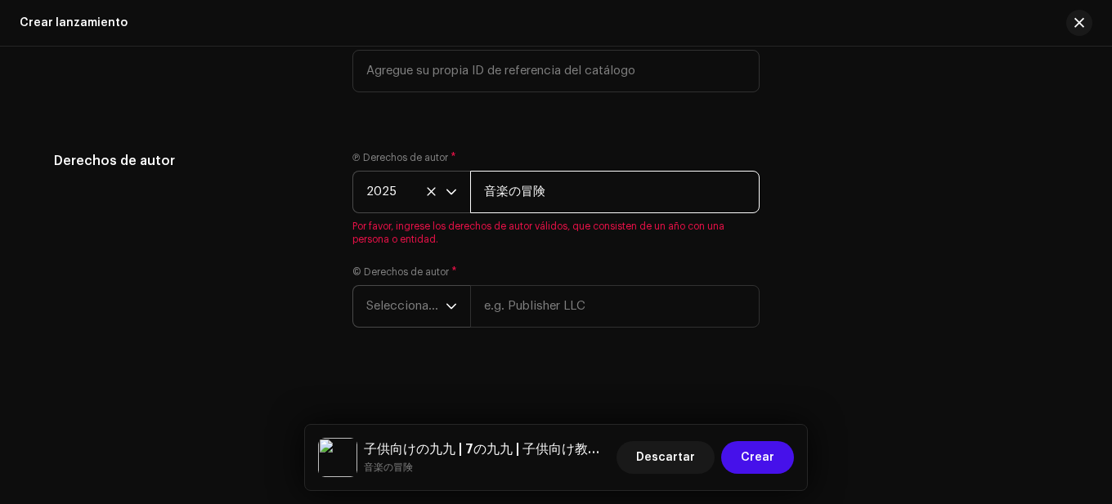
type input "音楽の冒険"
click at [430, 310] on span "Seleccionar año" at bounding box center [405, 306] width 79 height 41
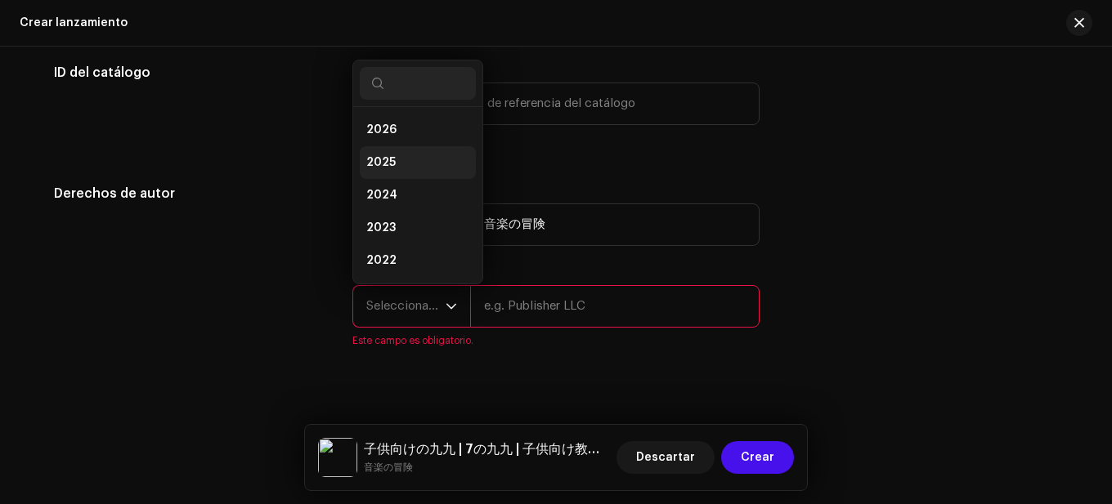
click at [393, 154] on li "2025" at bounding box center [418, 162] width 116 height 33
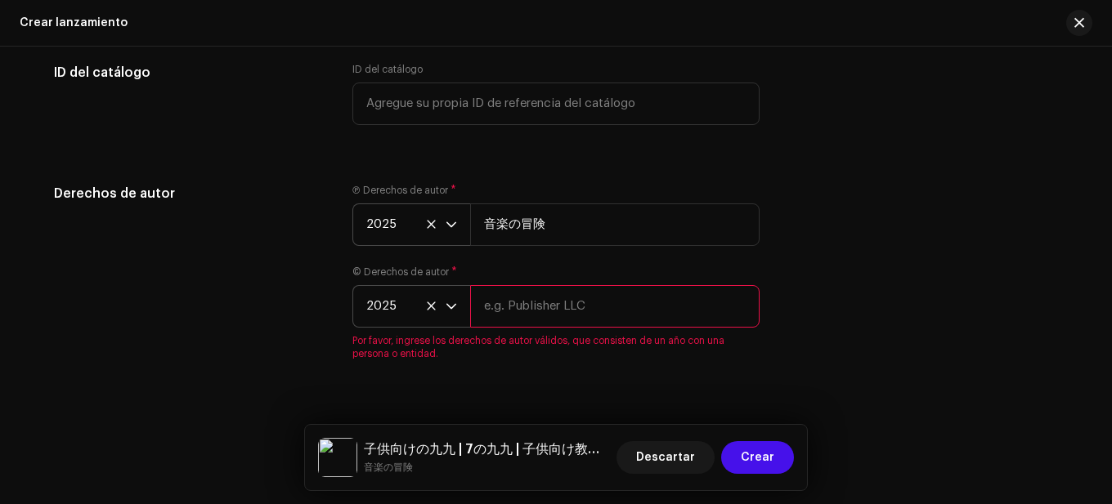
click at [526, 306] on input "text" at bounding box center [614, 306] width 289 height 43
paste input "音楽の冒険"
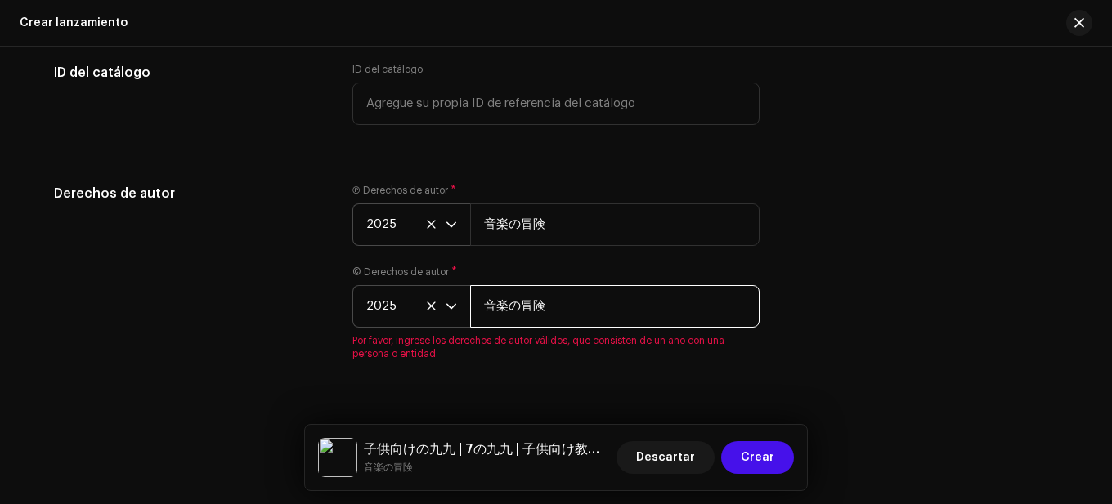
type input "音楽の冒険"
click at [676, 251] on div "Ⓟ Derechos de autor * 2025 音楽の冒険 © Derechos de autor * 2025 音楽の冒険 Por favor, in…" at bounding box center [555, 282] width 407 height 196
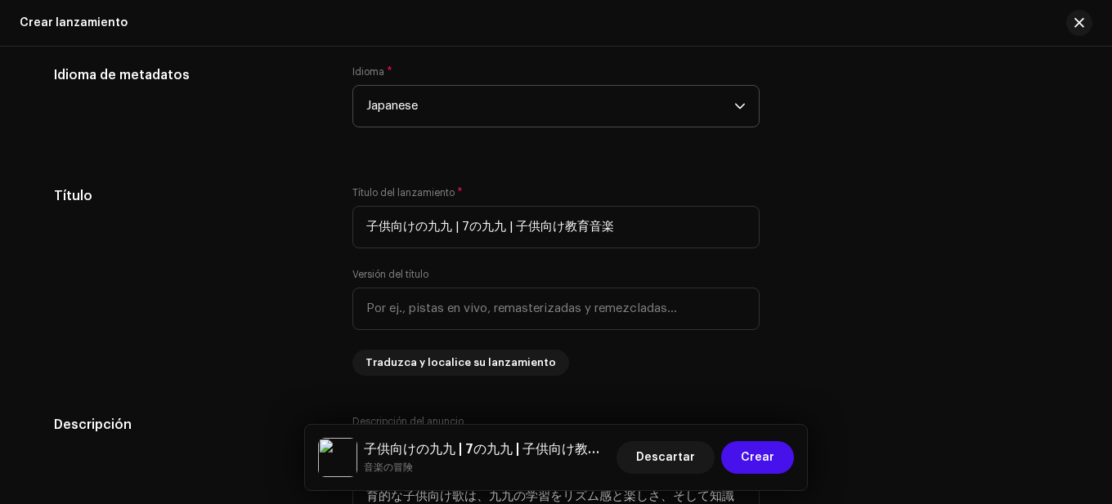
scroll to position [1486, 0]
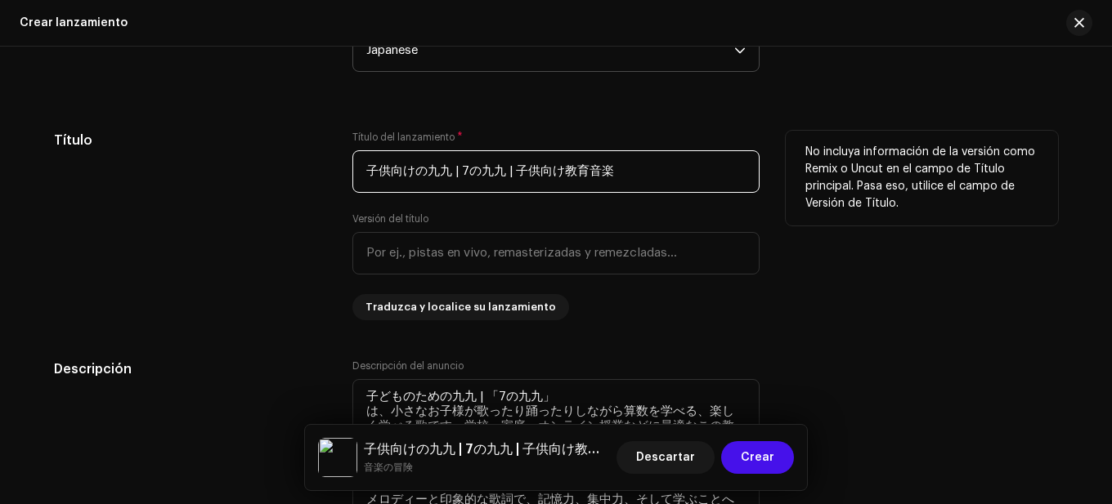
drag, startPoint x: 643, startPoint y: 166, endPoint x: 347, endPoint y: 179, distance: 297.0
click at [347, 179] on div "Título Título del lanzamiento * 子供向けの九九 | 7の九九 | 子供向け教育音楽 Versión del título Tr…" at bounding box center [556, 226] width 1004 height 190
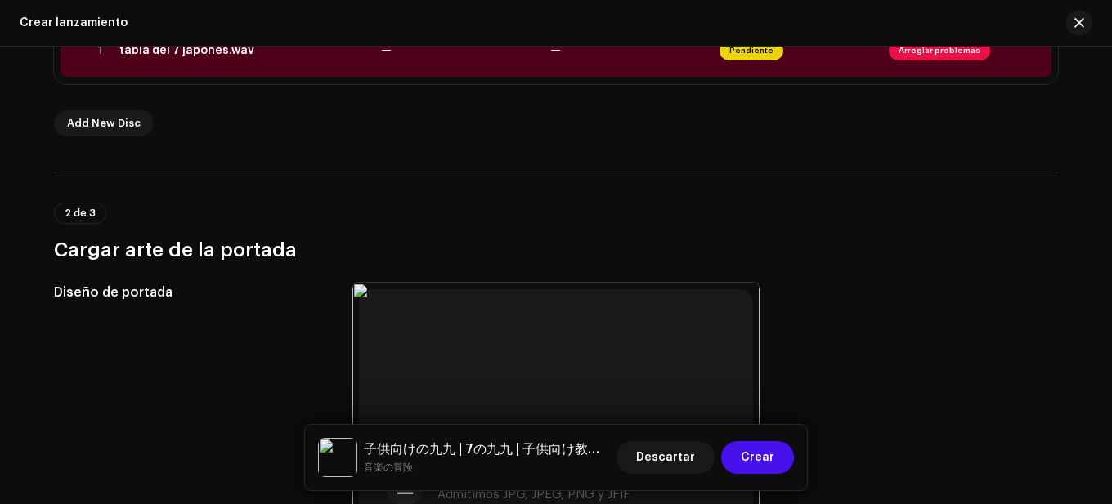
scroll to position [342, 0]
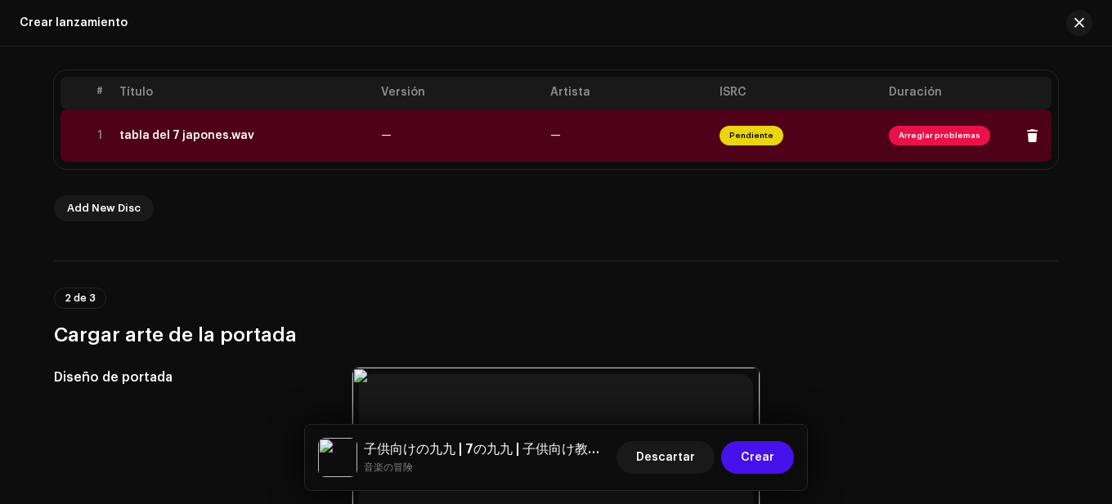
click at [497, 139] on td "—" at bounding box center [458, 136] width 169 height 52
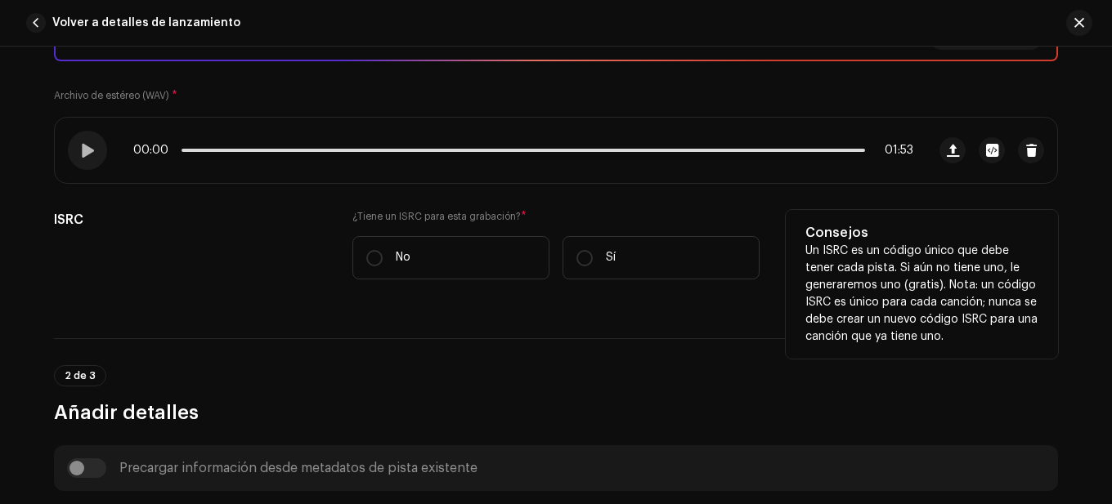
scroll to position [327, 0]
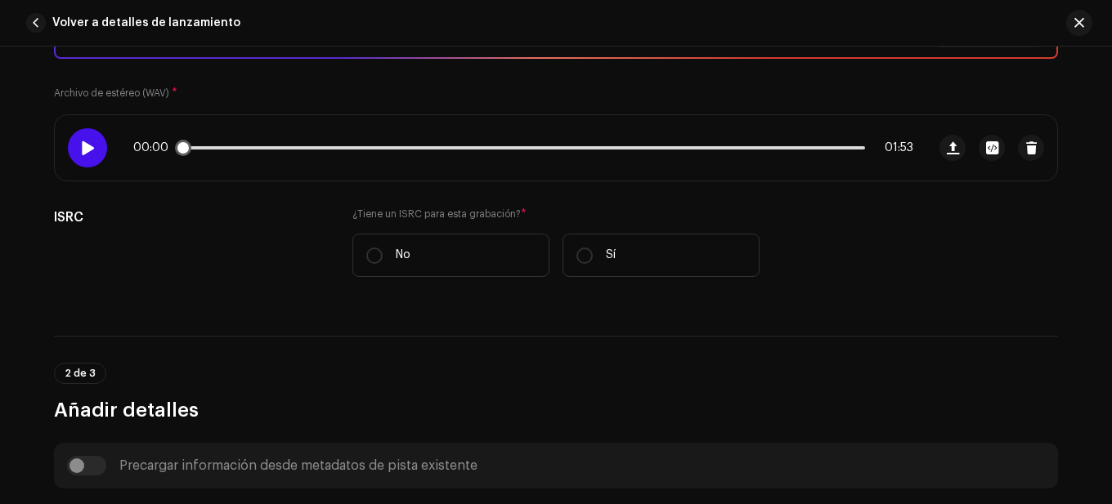
click at [99, 147] on div at bounding box center [87, 147] width 39 height 39
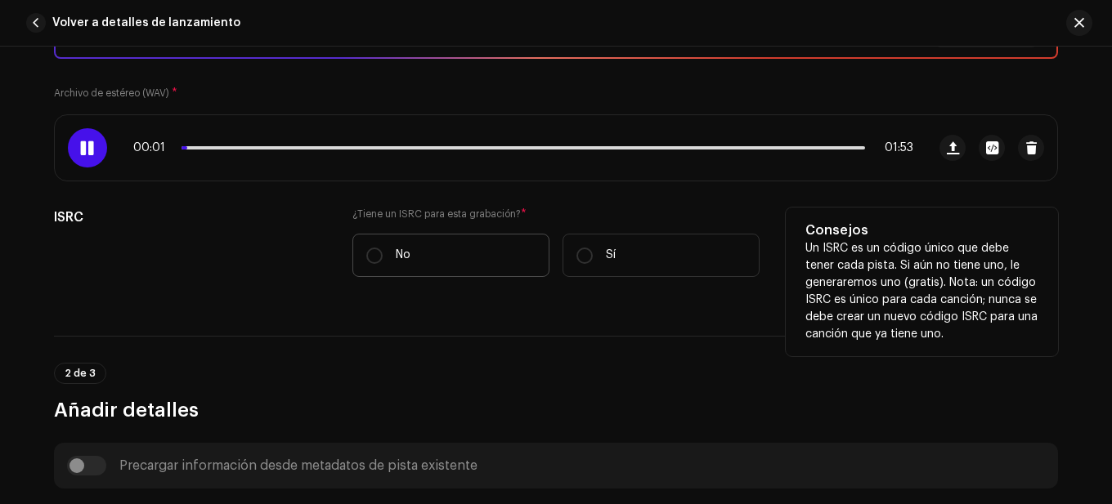
click at [416, 239] on label "No" at bounding box center [450, 255] width 197 height 43
click at [383, 248] on input "No" at bounding box center [374, 256] width 16 height 16
radio input "true"
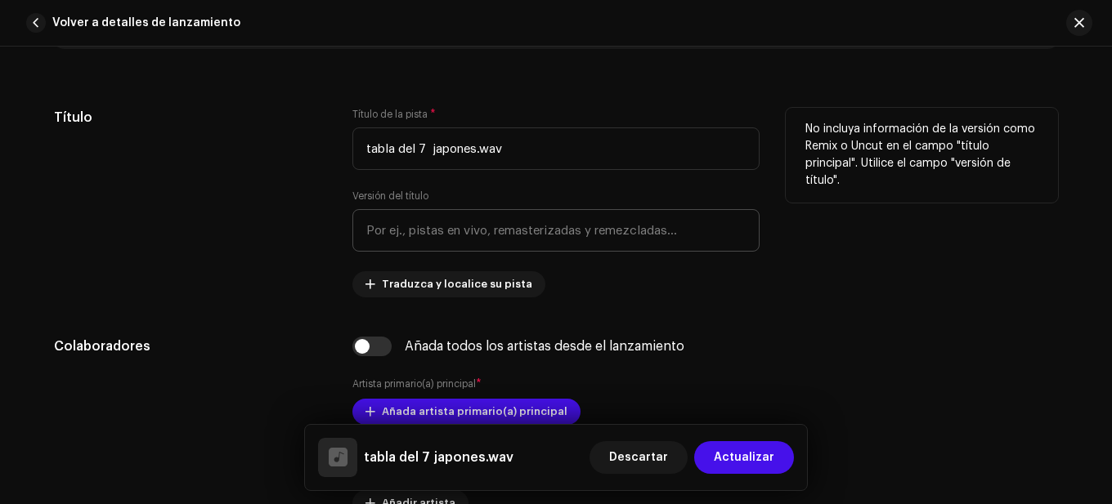
scroll to position [817, 0]
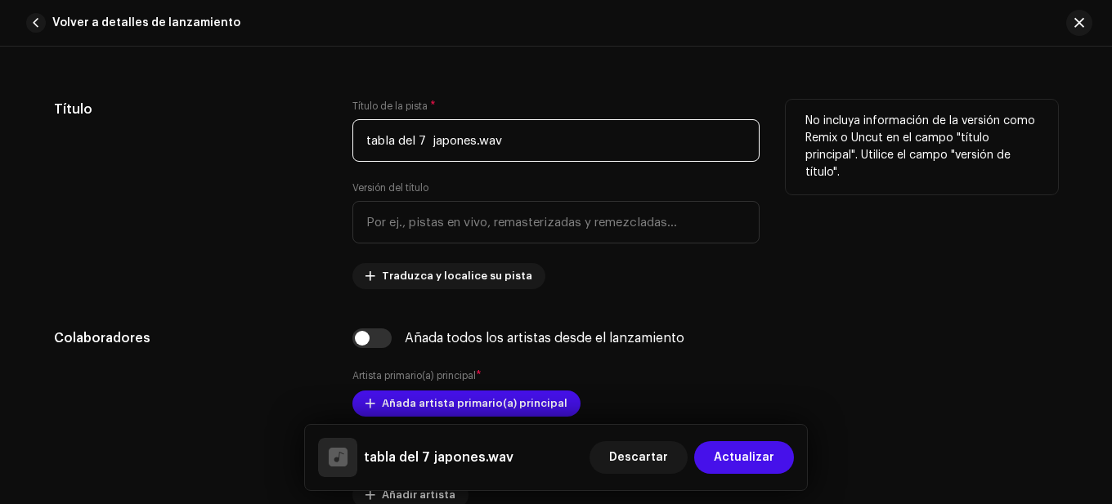
drag, startPoint x: 544, startPoint y: 142, endPoint x: 324, endPoint y: 142, distance: 219.9
click at [324, 142] on div "Título Título de la pista * tabla del 7 japones.wav Versión del título Traduzca…" at bounding box center [556, 195] width 1004 height 190
paste input "子供向けの九九 | 7の九九 | 子供向け教育音楽"
type input "子供向けの九九 | 7の九九 | 子供向け教育音楽"
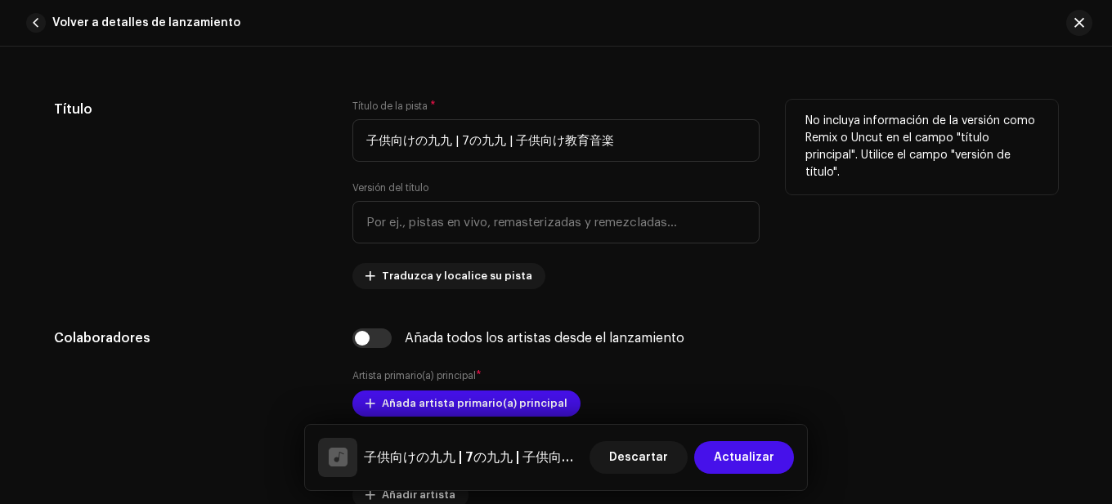
click at [306, 213] on div "Título" at bounding box center [190, 195] width 272 height 190
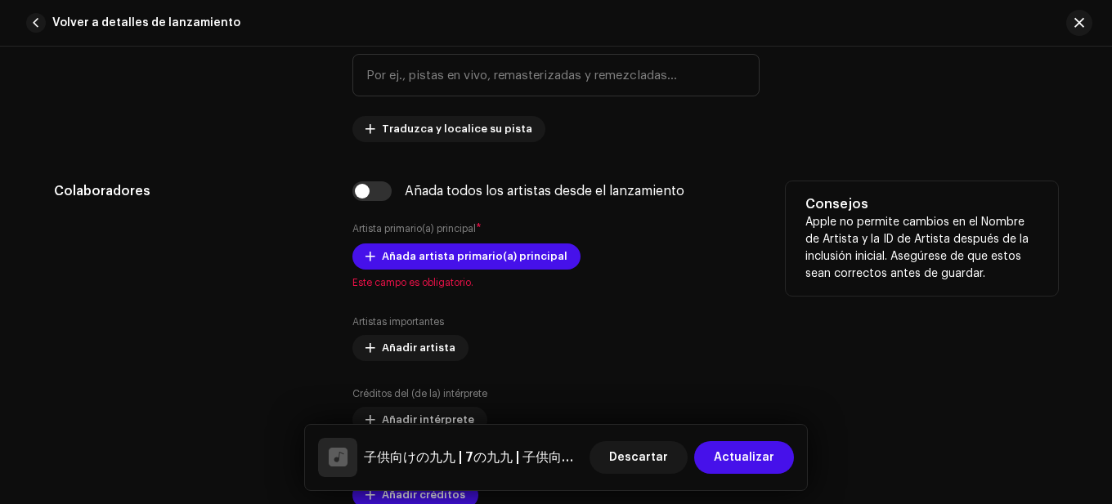
scroll to position [981, 0]
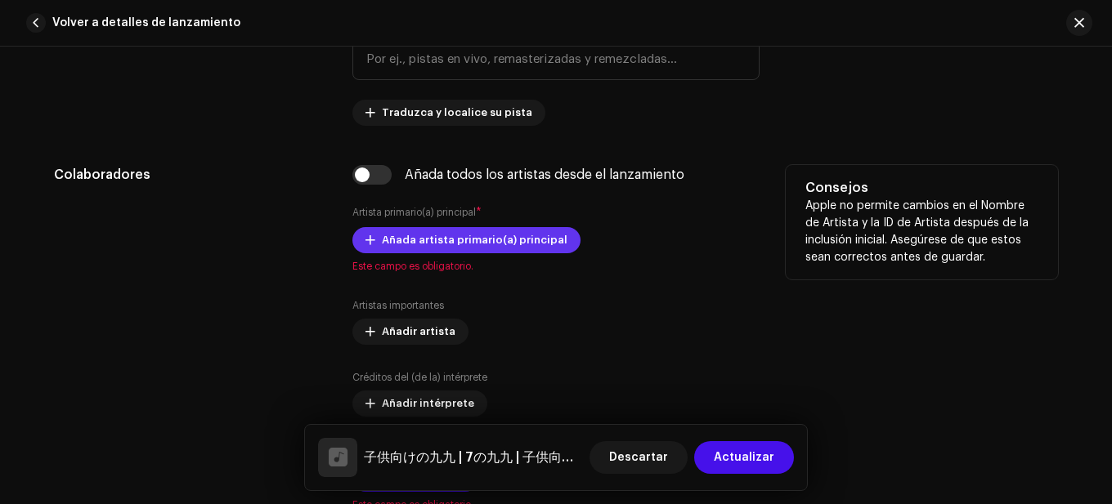
click at [433, 238] on span "Añada artista primario(a) principal" at bounding box center [475, 240] width 186 height 33
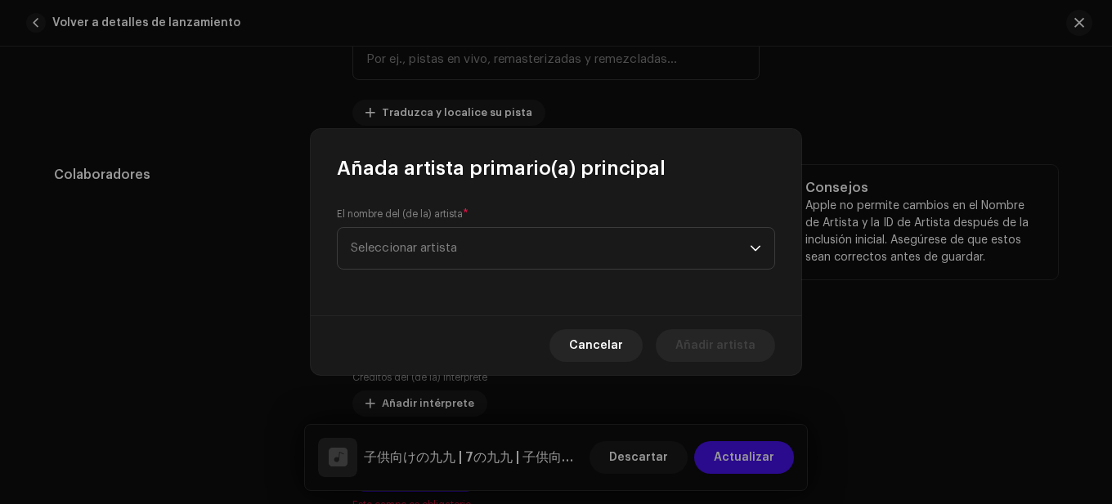
click at [454, 261] on span "Seleccionar artista" at bounding box center [550, 248] width 399 height 41
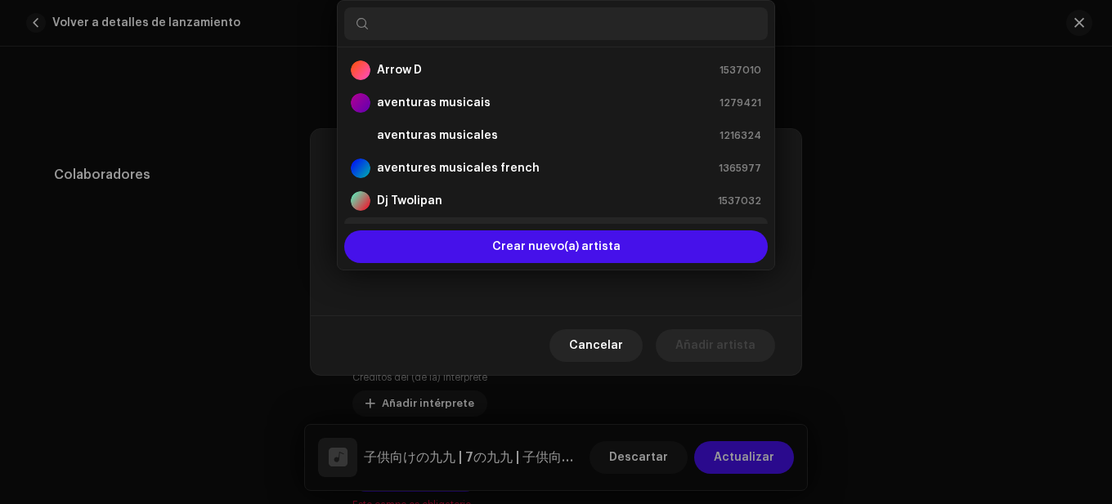
scroll to position [26, 0]
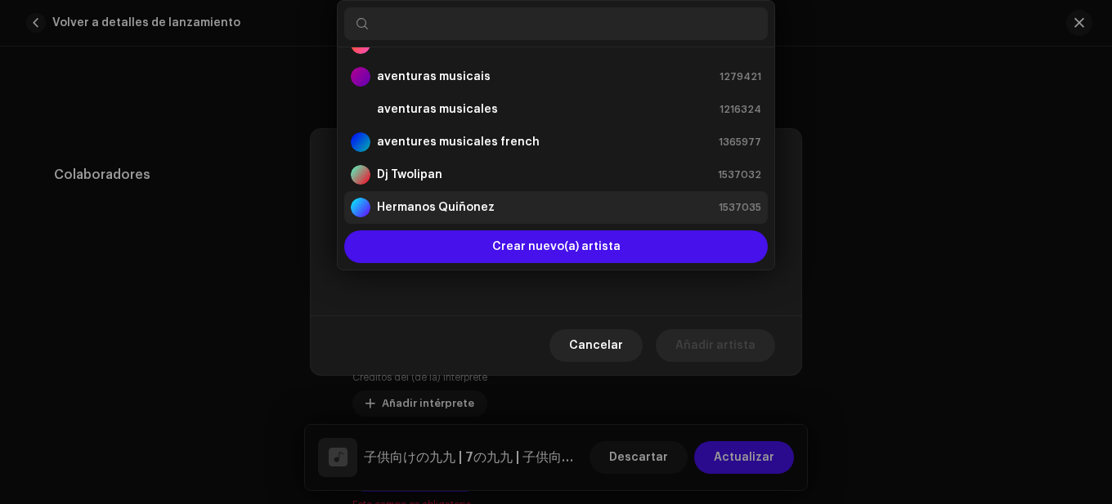
type input "子供向けの九九 | 7の九九 | 子供向け教育音楽"
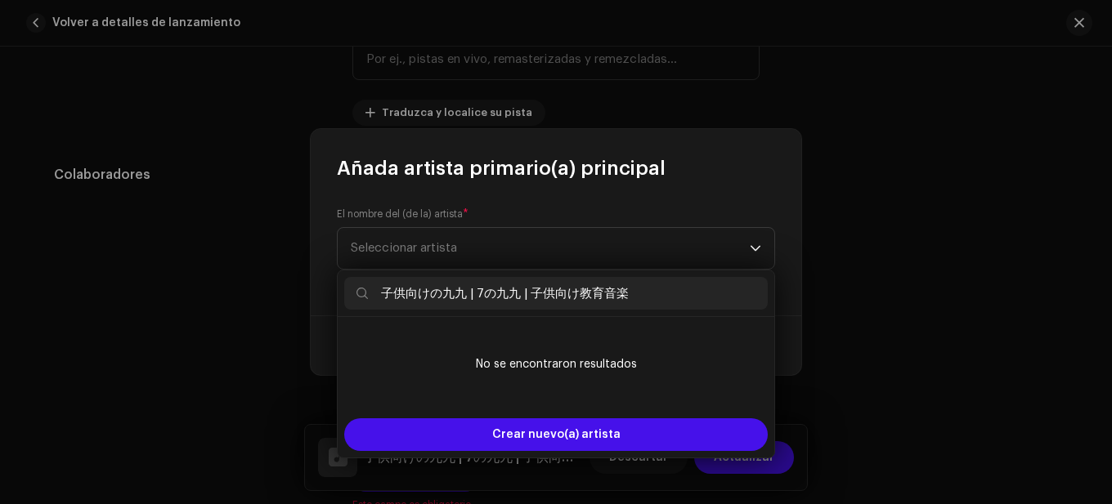
scroll to position [0, 0]
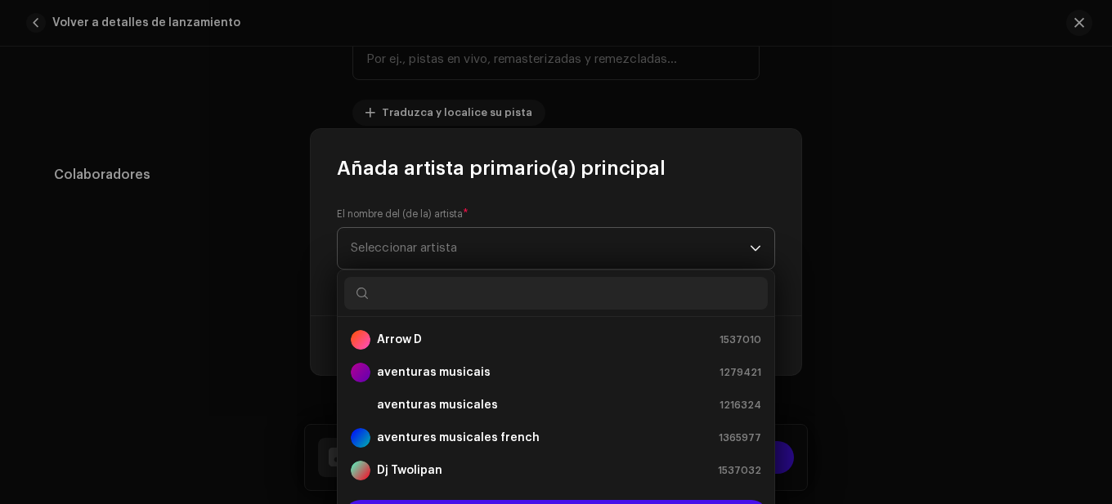
paste input "音楽の冒険"
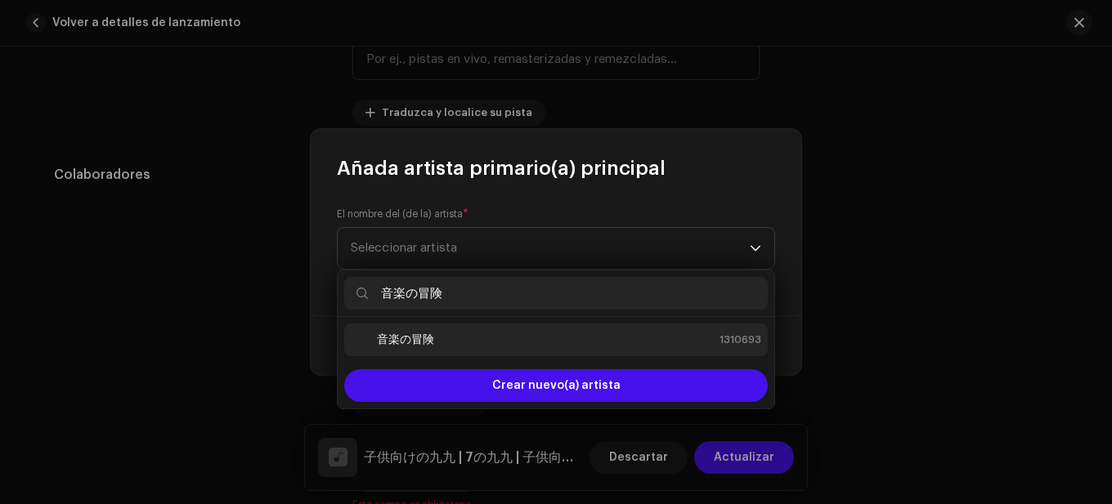
type input "音楽の冒険"
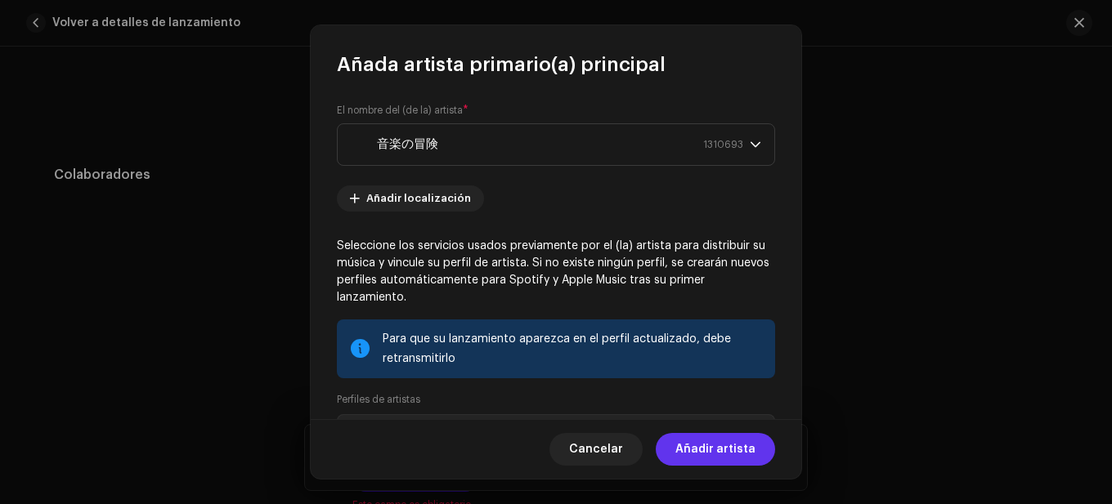
click at [671, 450] on button "Añadir artista" at bounding box center [714, 449] width 119 height 33
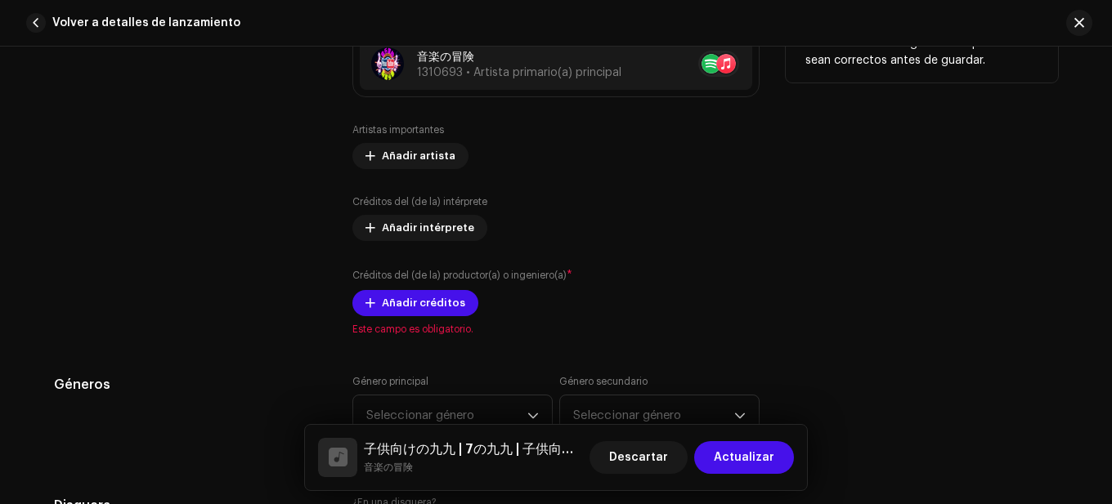
scroll to position [1226, 0]
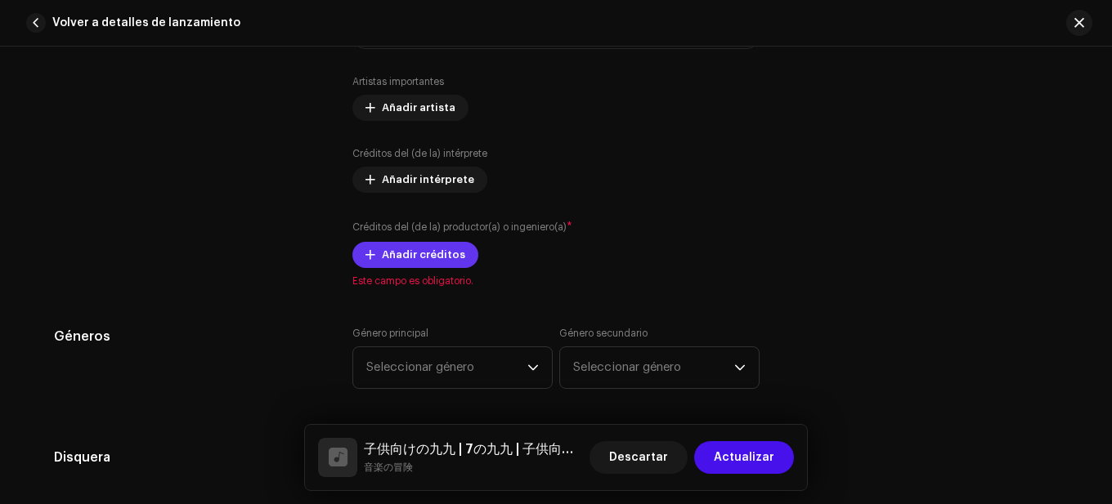
click at [432, 264] on span "Añadir créditos" at bounding box center [423, 255] width 83 height 33
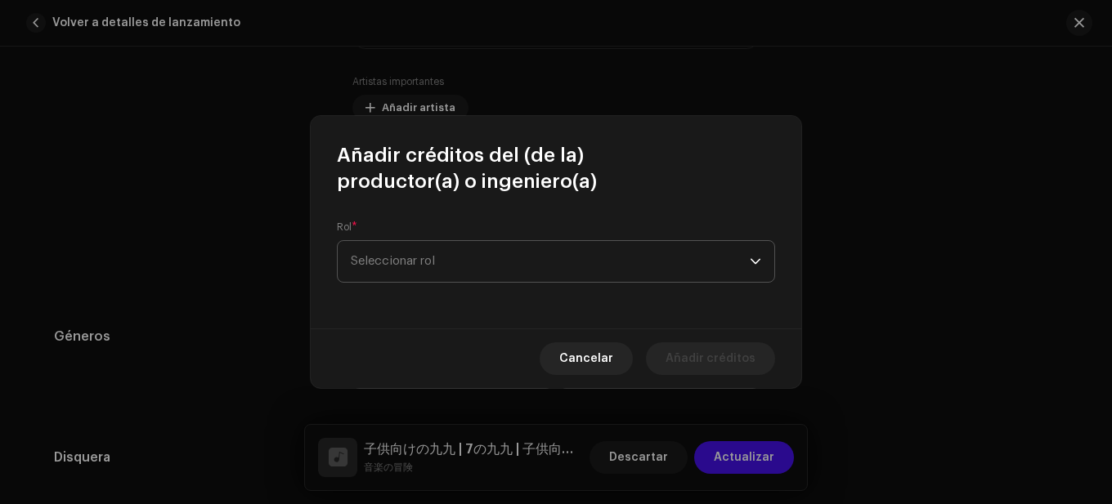
click at [430, 275] on span "Seleccionar rol" at bounding box center [550, 261] width 399 height 41
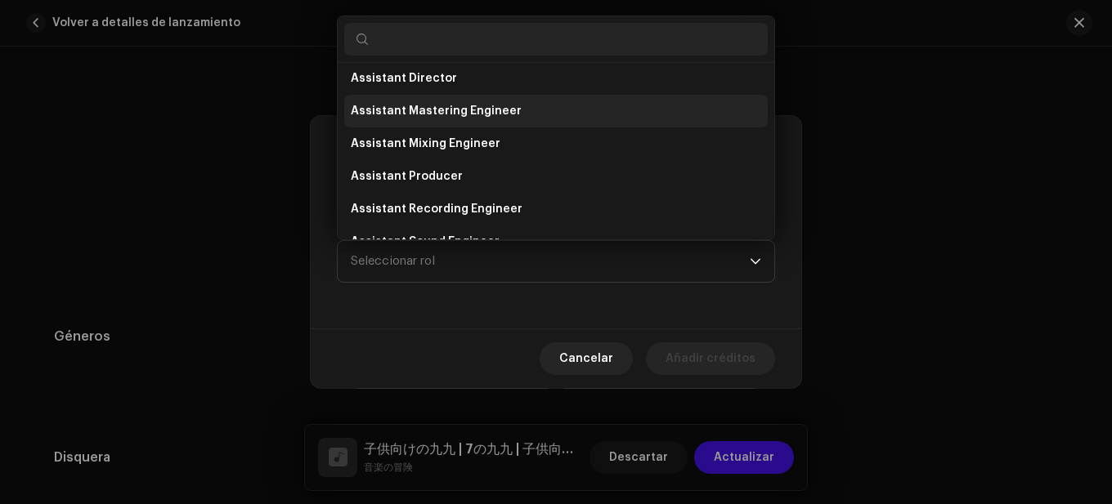
scroll to position [0, 0]
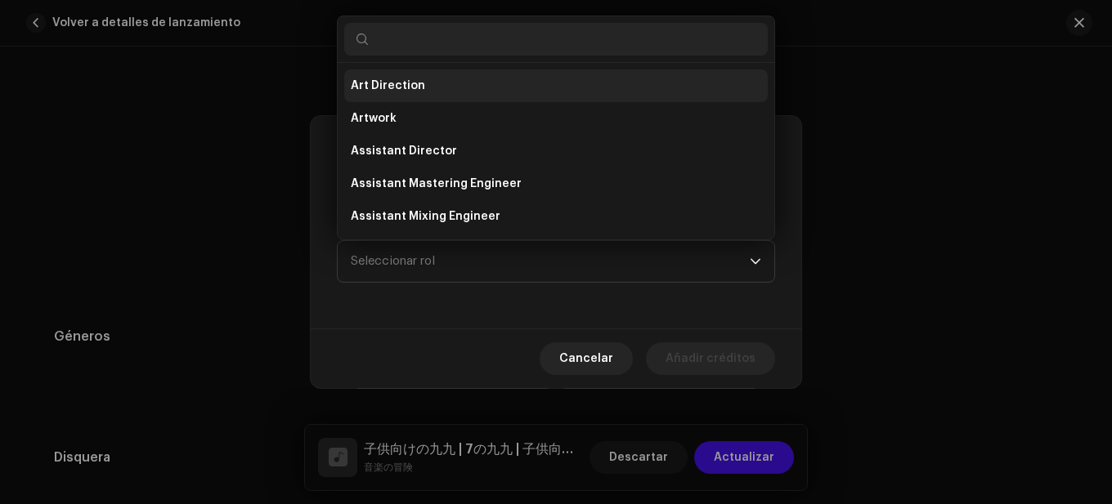
click at [407, 88] on span "Art Direction" at bounding box center [388, 86] width 74 height 16
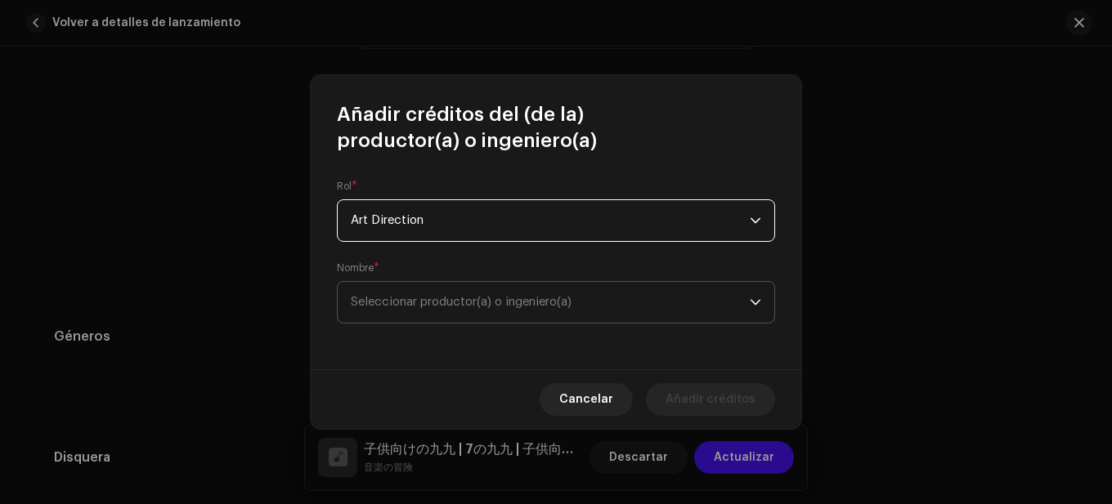
click at [490, 290] on span "Seleccionar productor(a) o ingeniero(a)" at bounding box center [550, 302] width 399 height 41
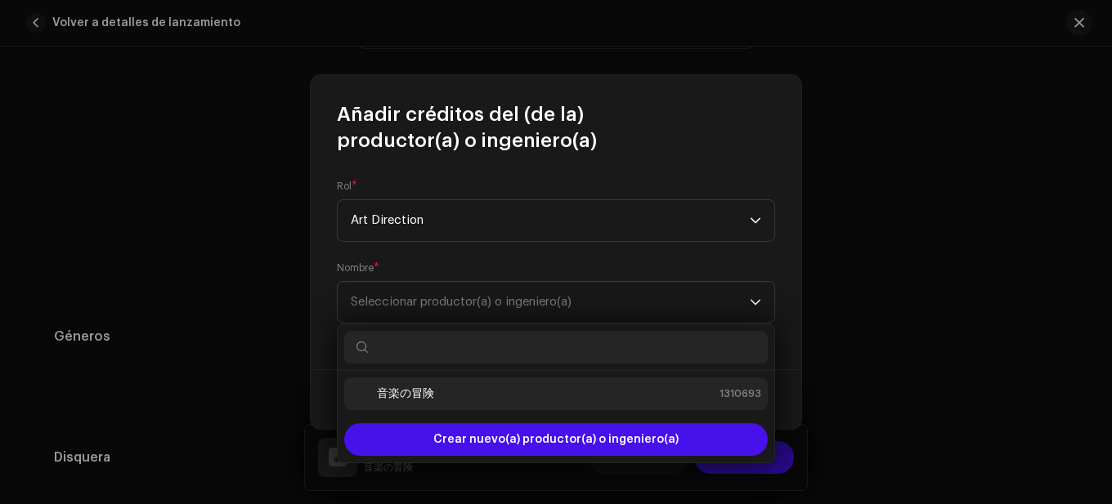
click at [441, 387] on div "音楽の冒険 1310693" at bounding box center [556, 394] width 410 height 20
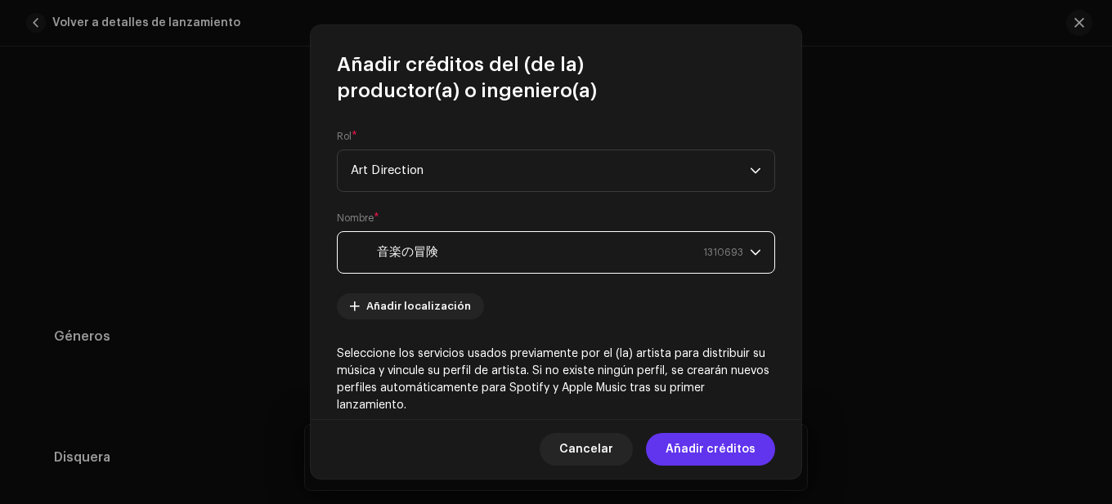
click at [726, 445] on span "Añadir créditos" at bounding box center [710, 449] width 90 height 33
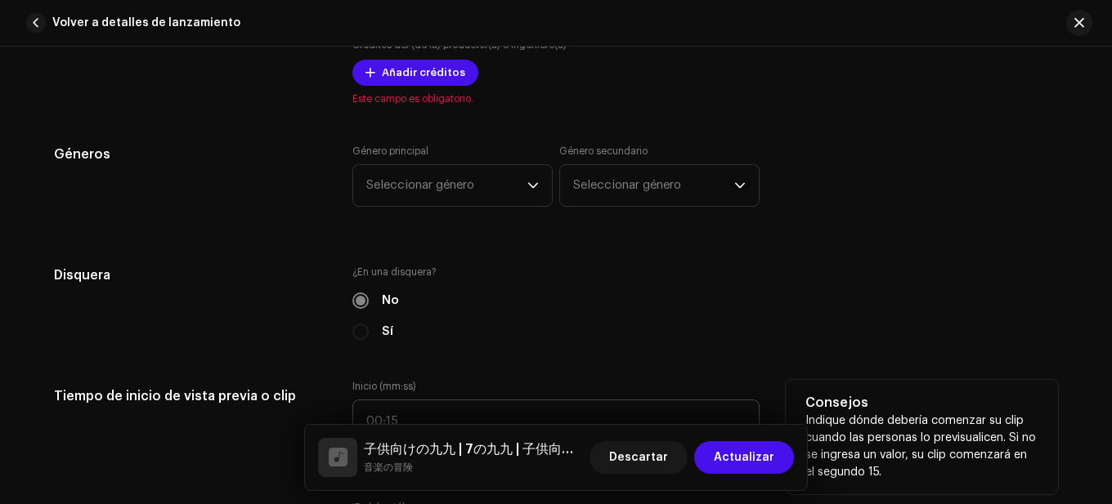
scroll to position [1471, 0]
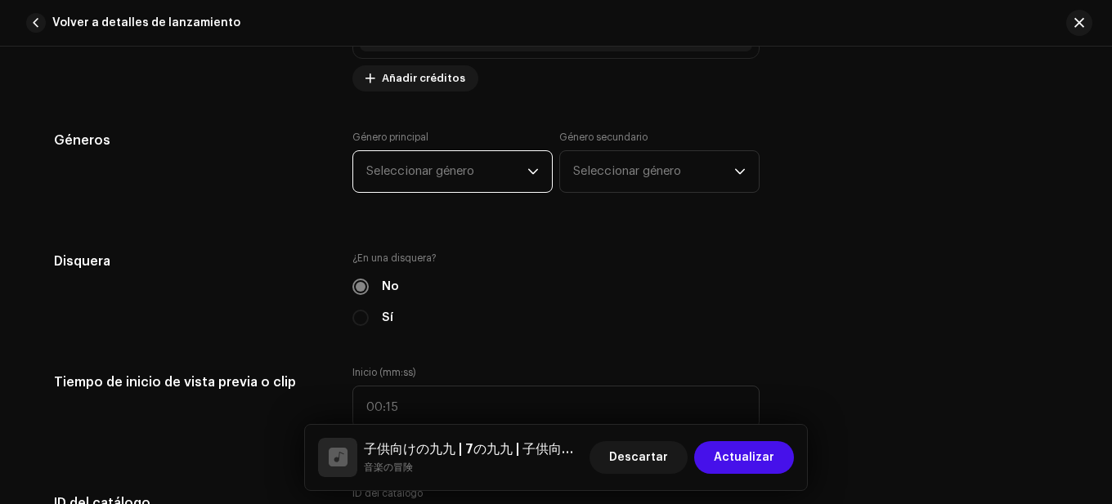
click at [469, 151] on span "Seleccionar género" at bounding box center [446, 171] width 161 height 41
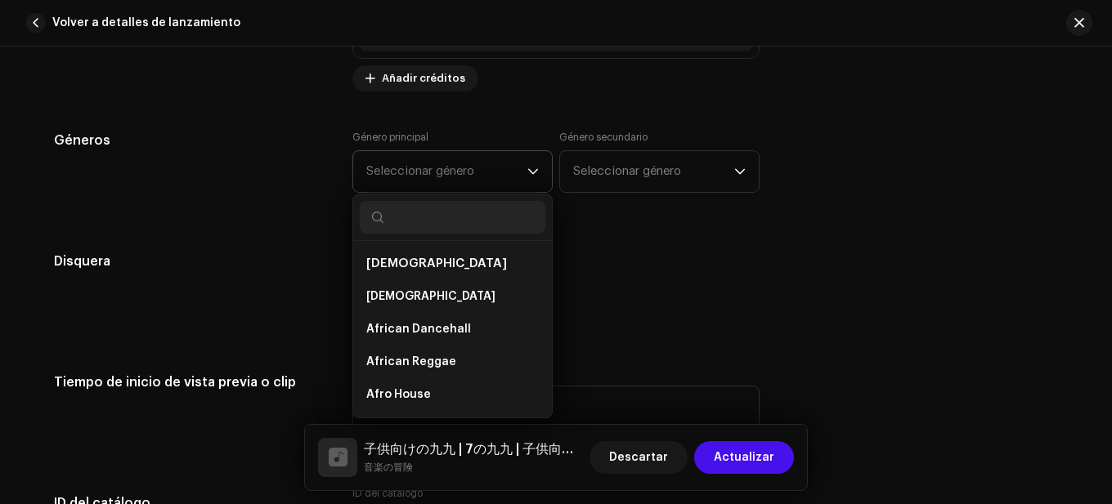
scroll to position [1520, 0]
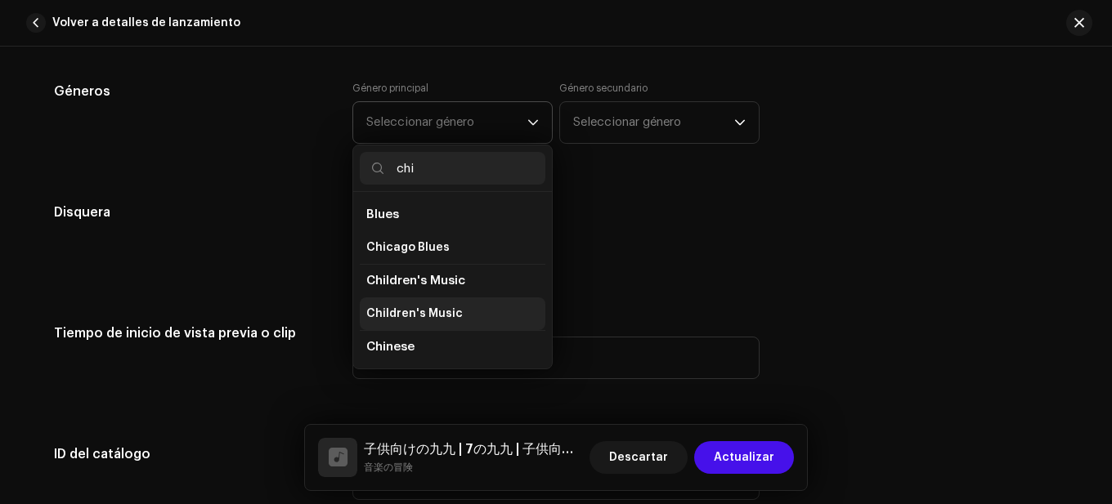
type input "chi"
click at [440, 317] on span "Children's Music" at bounding box center [414, 314] width 96 height 16
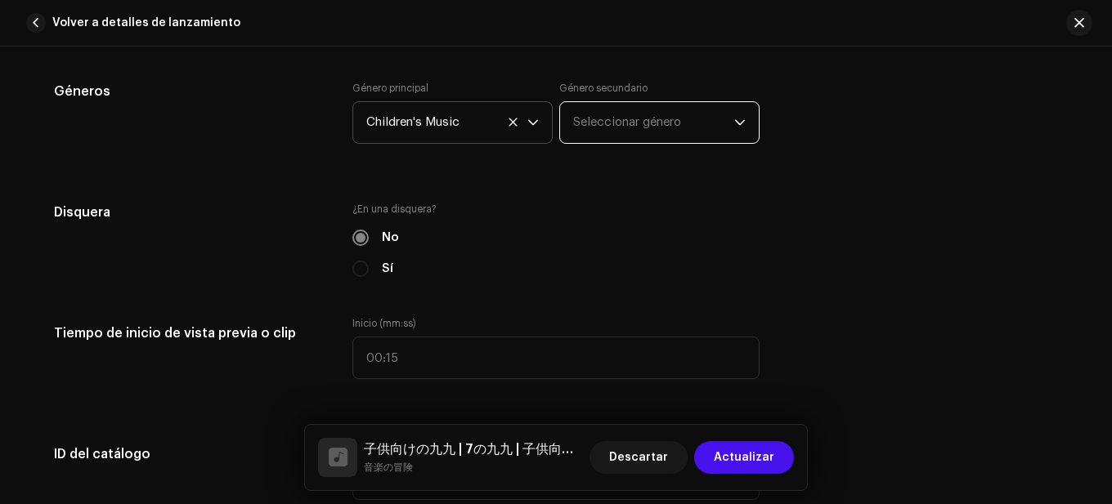
click at [615, 128] on span "Seleccionar género" at bounding box center [653, 122] width 161 height 41
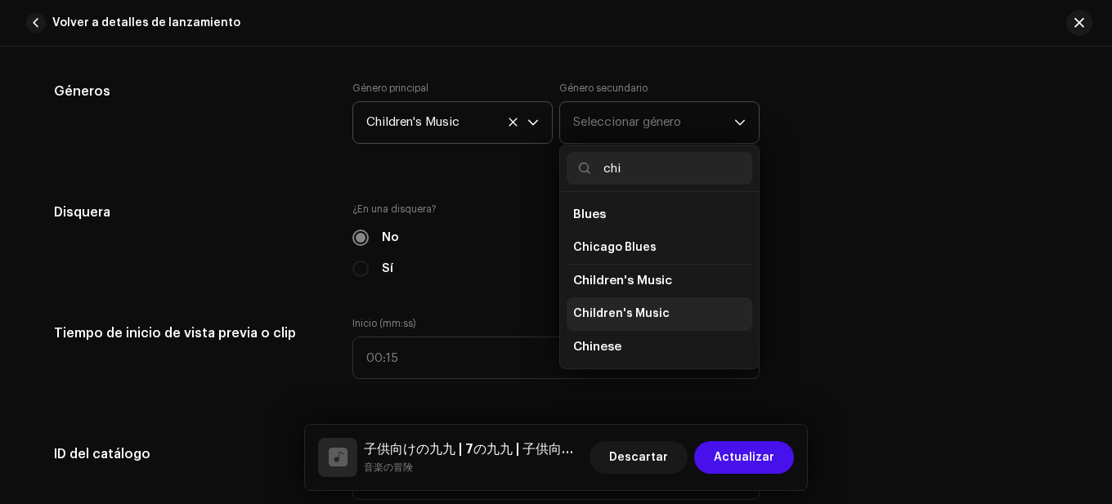
type input "chi"
click at [626, 300] on li "Children's Music" at bounding box center [659, 314] width 186 height 33
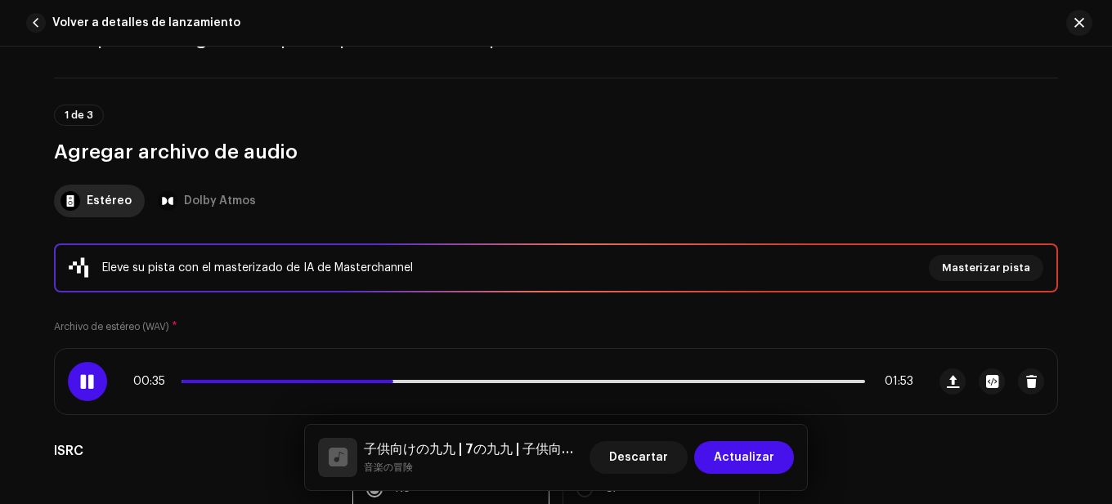
scroll to position [131, 0]
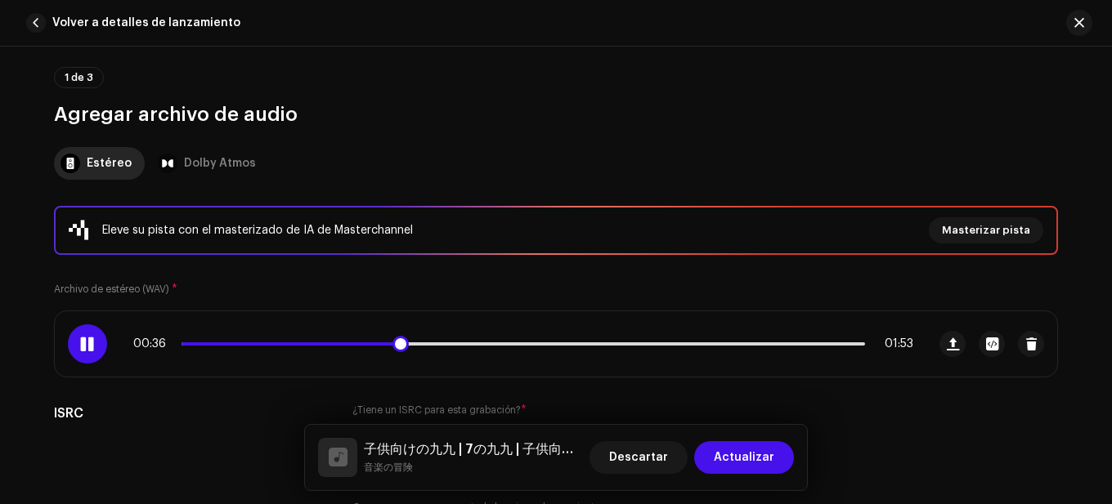
click at [363, 339] on div "00:36 01:53" at bounding box center [523, 344] width 780 height 13
click at [365, 345] on span at bounding box center [289, 343] width 217 height 3
click at [369, 309] on div "Eleve su pista con el masterizado de IA de Masterchannel Masterizar pista Archi…" at bounding box center [556, 370] width 1004 height 329
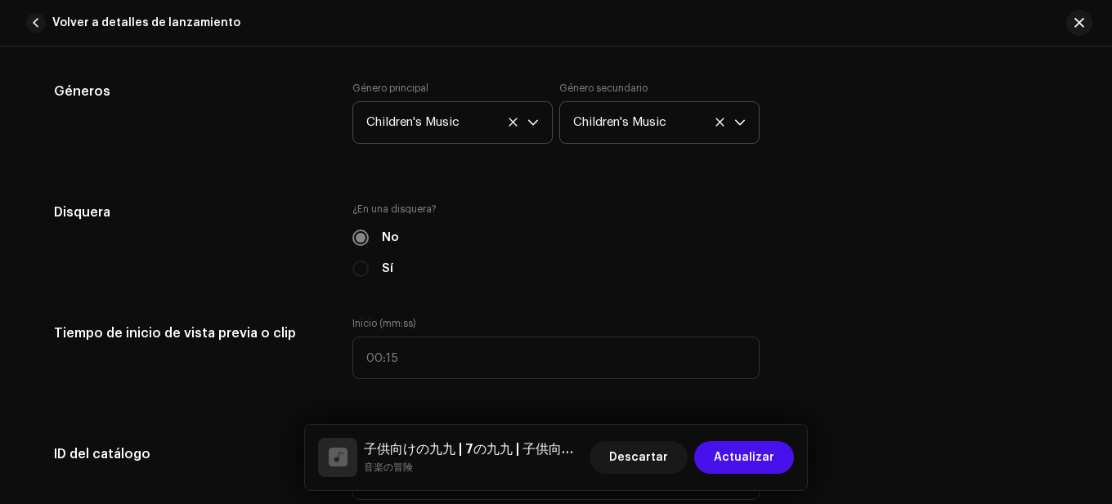
scroll to position [1602, 0]
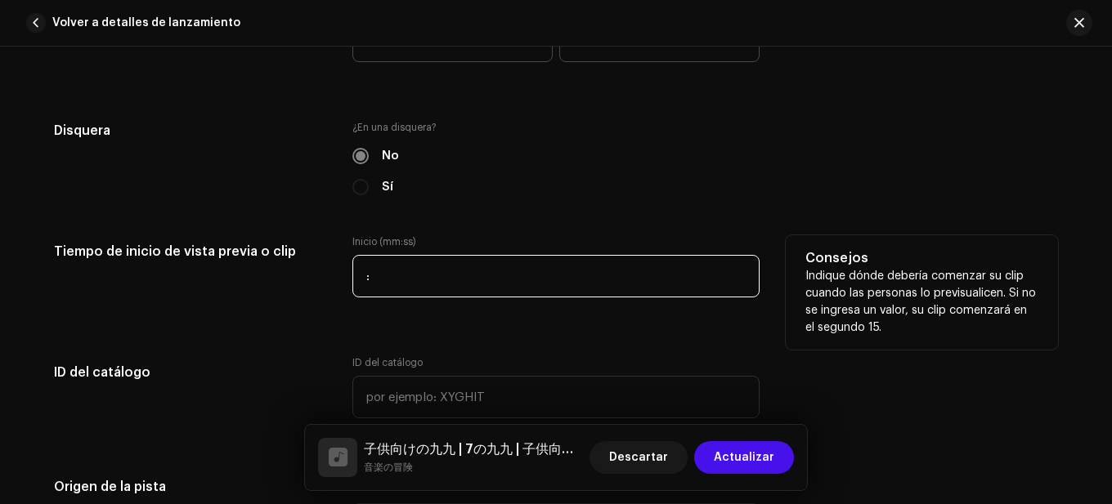
click at [358, 276] on input ":" at bounding box center [555, 276] width 407 height 43
type input "00:32"
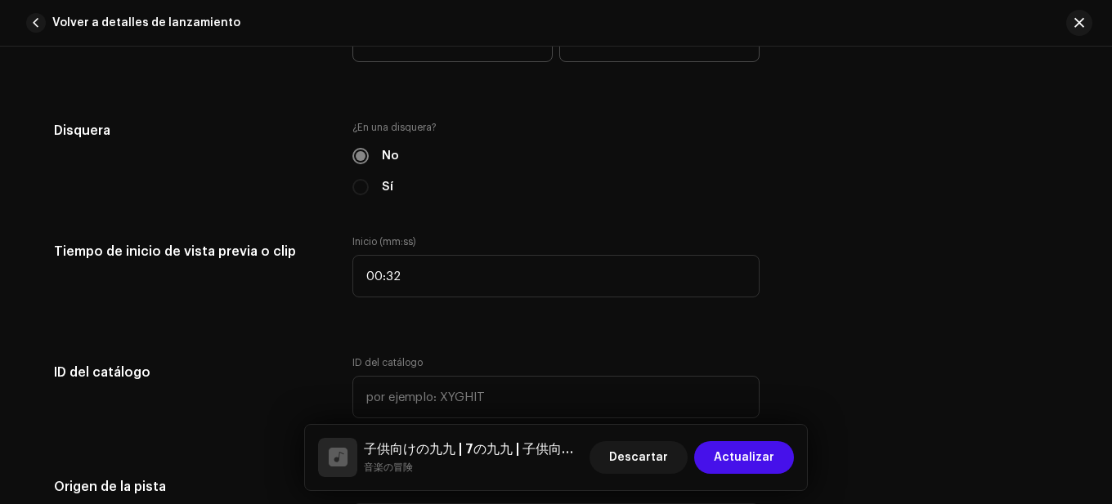
click at [276, 324] on div "Detalles de la pista Complete los siguientes pasos para finalizar su pista. 1 d…" at bounding box center [556, 329] width 1056 height 3691
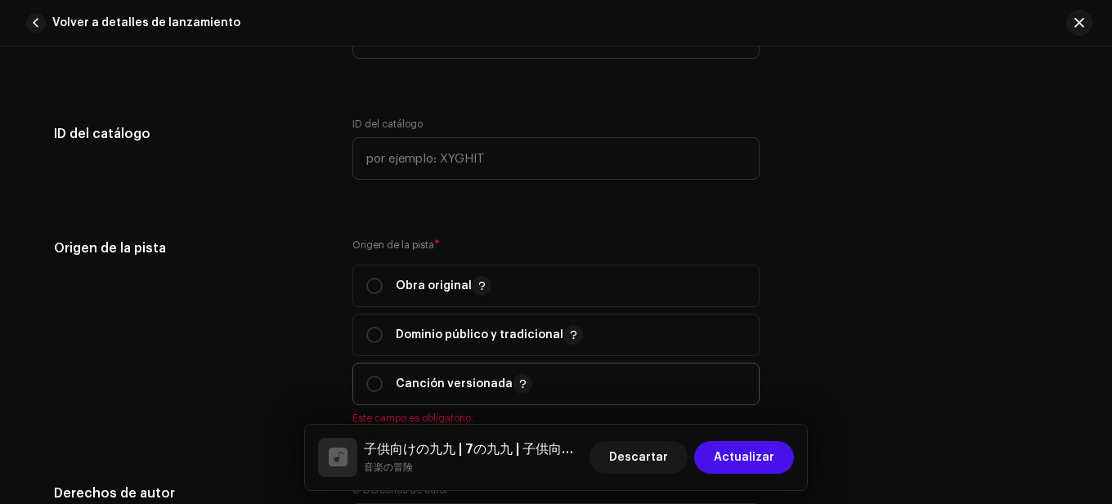
scroll to position [1929, 0]
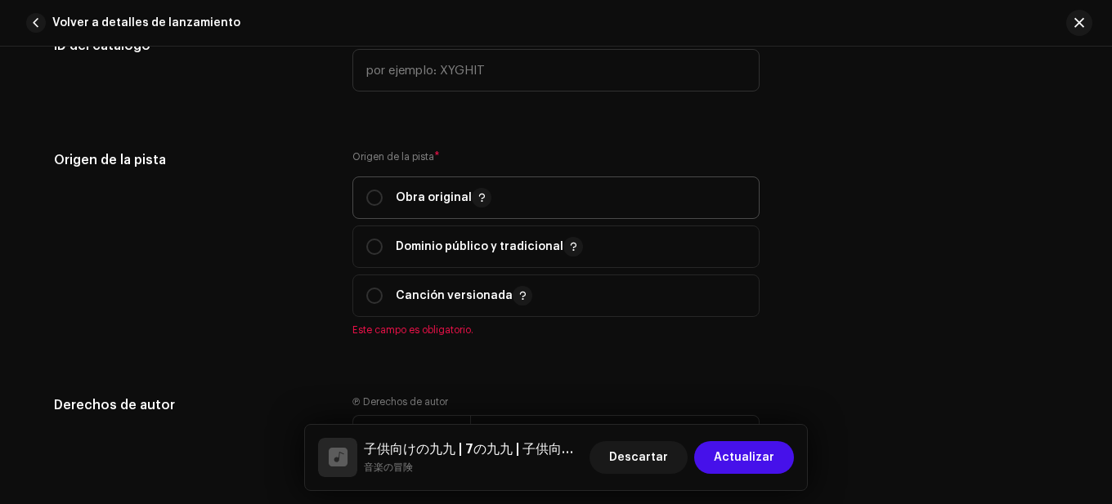
click at [435, 204] on p "Obra original" at bounding box center [444, 198] width 96 height 20
radio input "true"
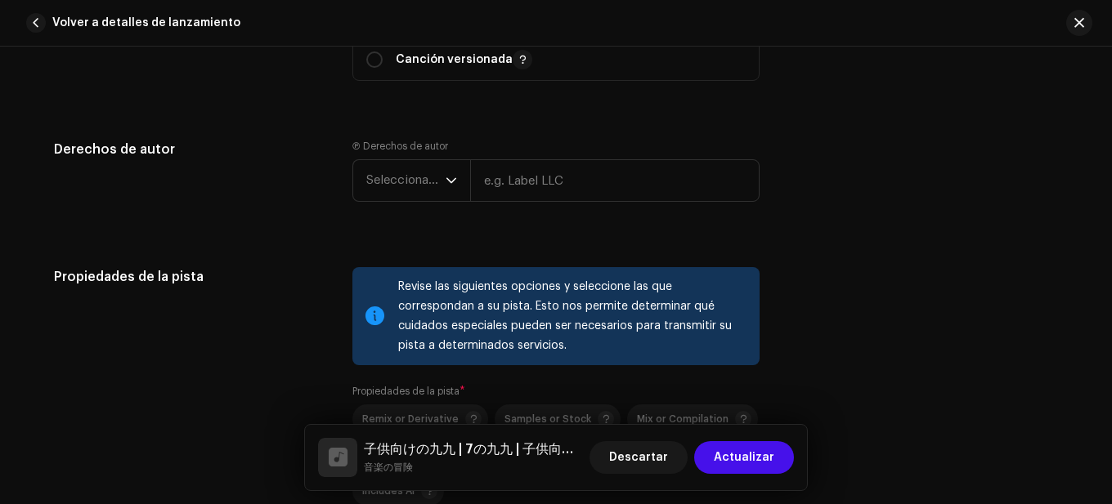
scroll to position [2174, 0]
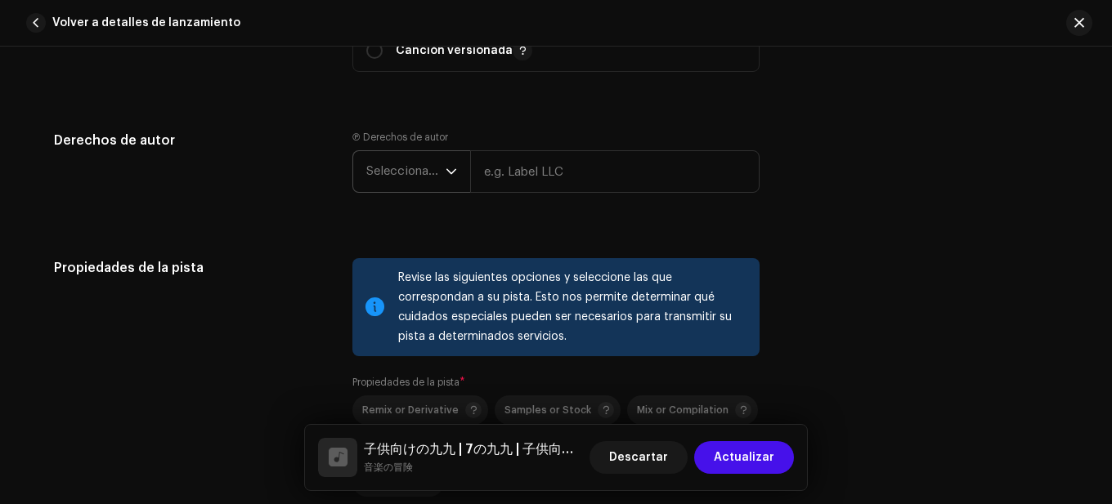
click at [416, 185] on span "Seleccionar año" at bounding box center [405, 171] width 79 height 41
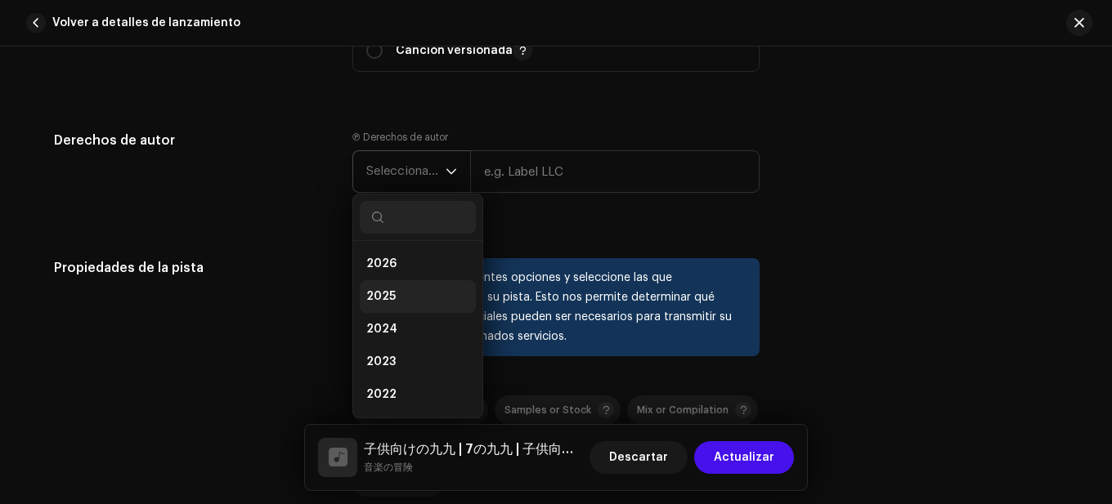
click at [393, 293] on li "2025" at bounding box center [418, 296] width 116 height 33
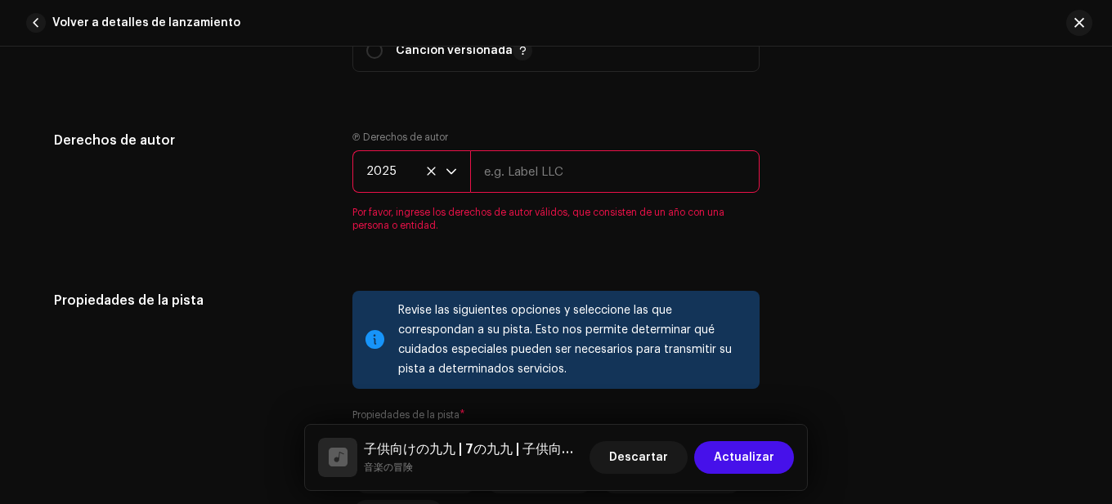
click at [591, 172] on input "text" at bounding box center [614, 171] width 289 height 43
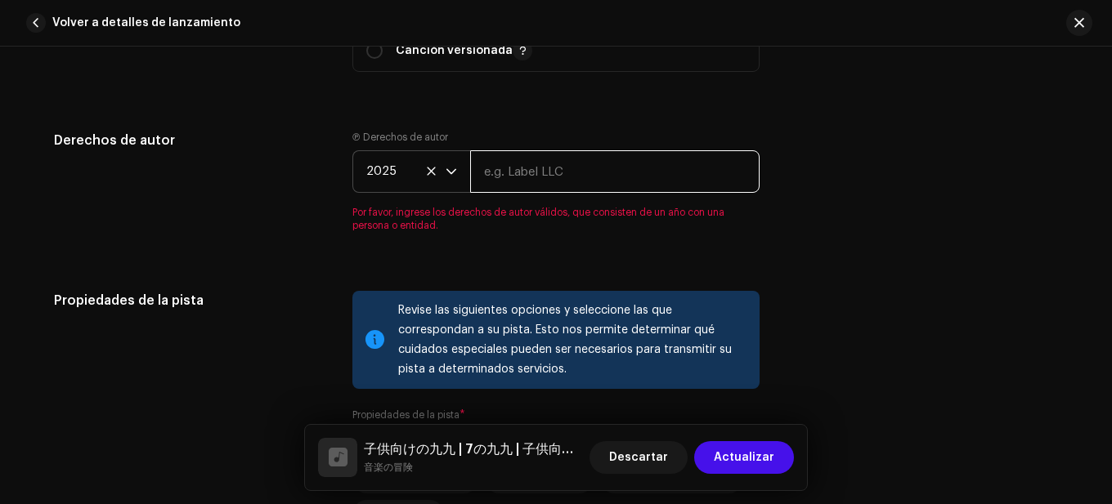
paste input "音楽の冒険"
type input "音楽の冒険"
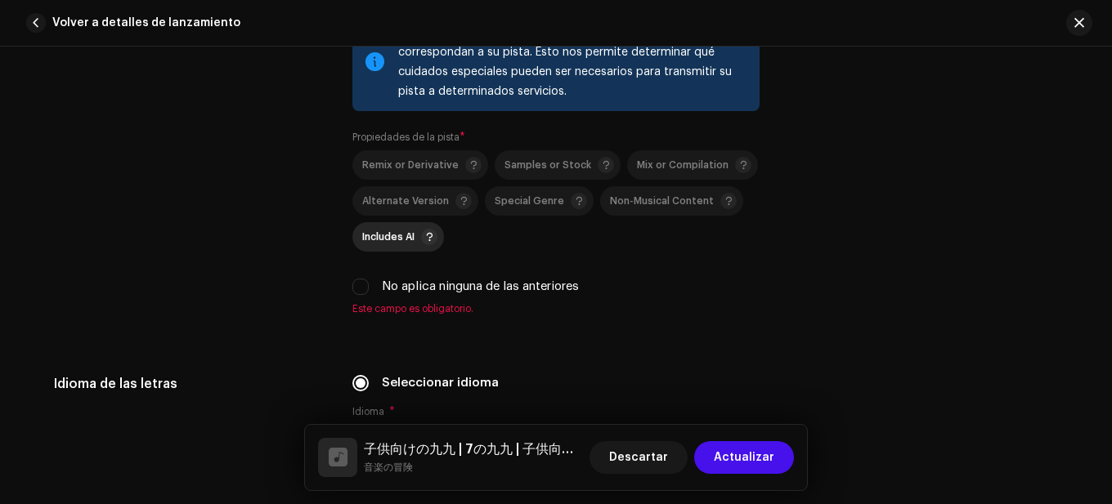
click at [396, 230] on div "Includes AI" at bounding box center [399, 237] width 75 height 16
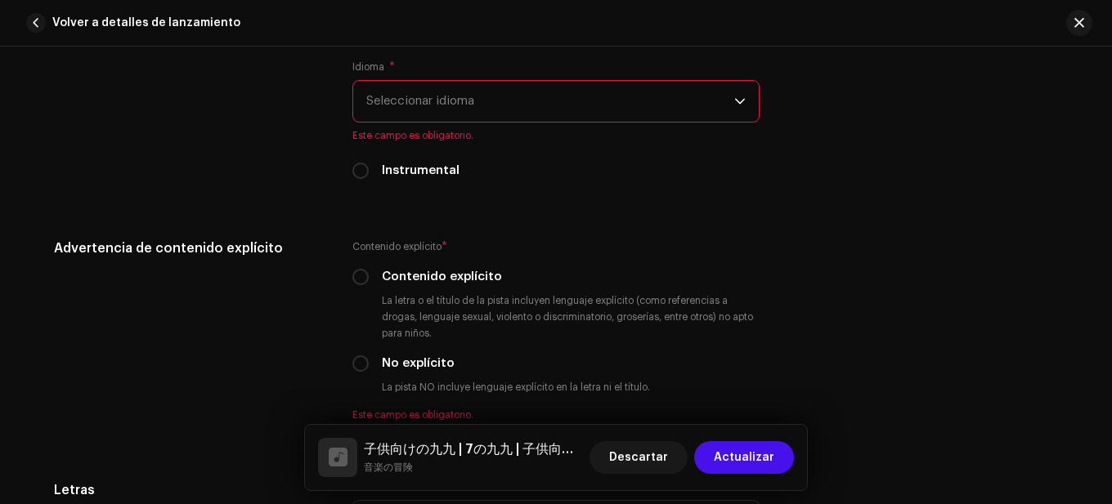
scroll to position [2746, 0]
click at [499, 104] on span "Seleccionar idioma" at bounding box center [550, 99] width 368 height 41
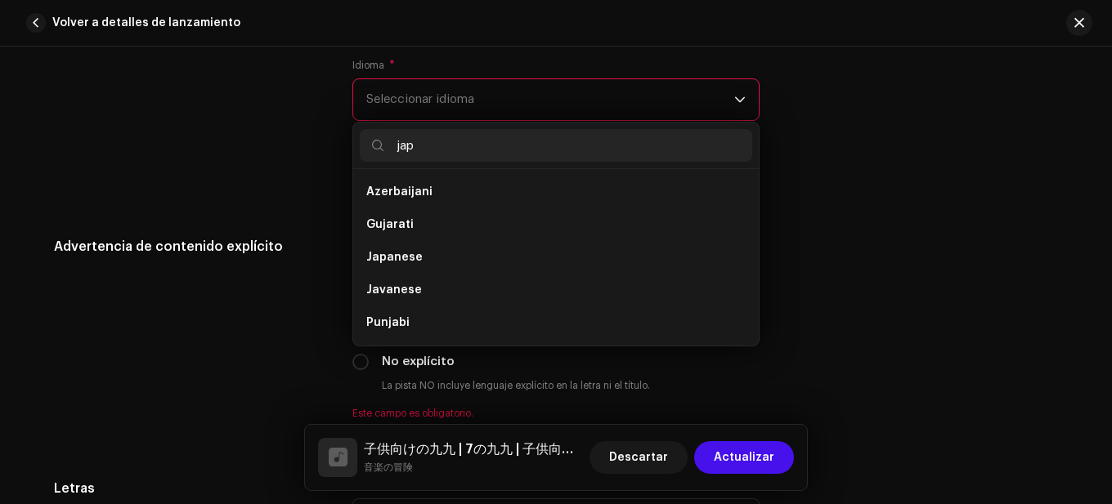
scroll to position [0, 0]
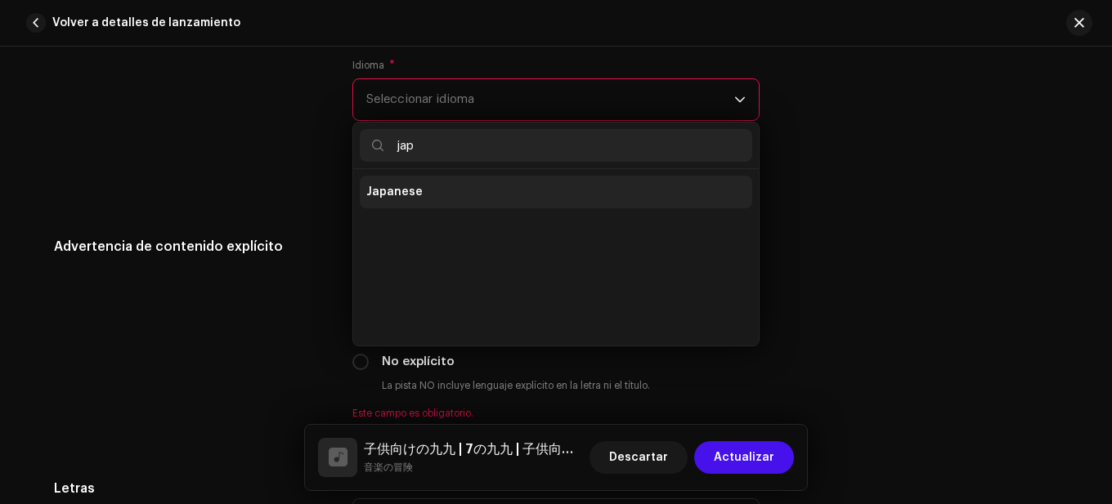
type input "jap"
click at [431, 195] on li "Japanese" at bounding box center [556, 192] width 392 height 33
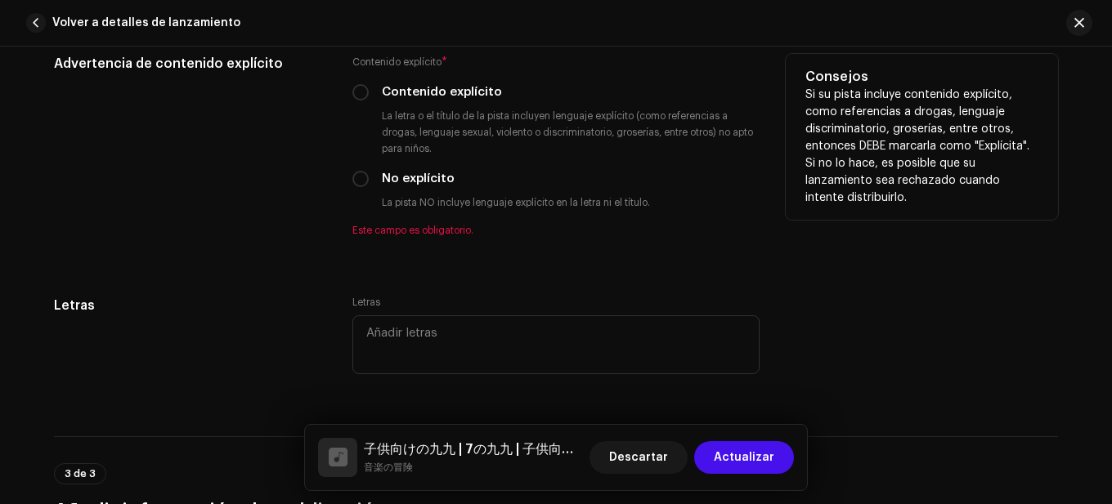
click at [425, 186] on label "No explícito" at bounding box center [418, 179] width 73 height 18
click at [369, 186] on input "No explícito" at bounding box center [360, 179] width 16 height 16
radio input "true"
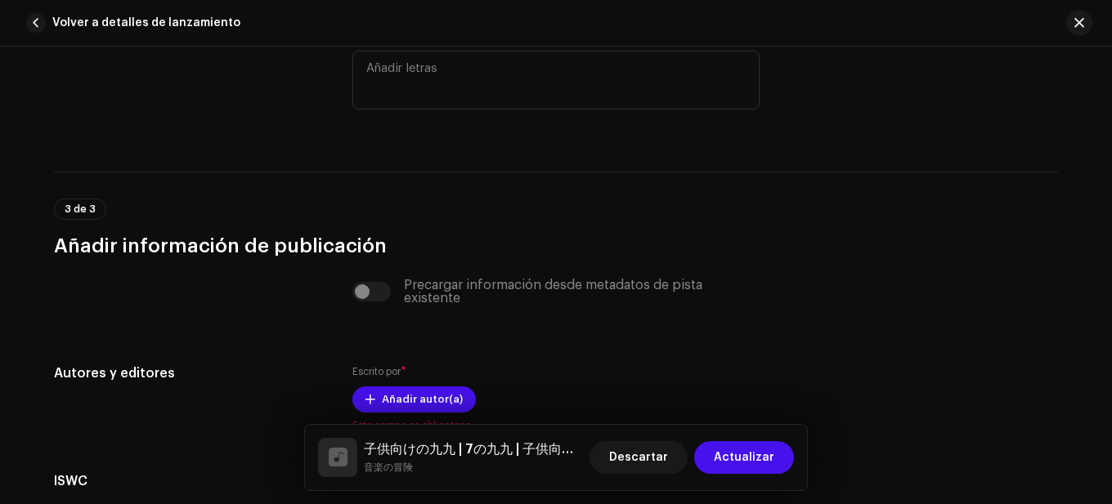
scroll to position [3318, 0]
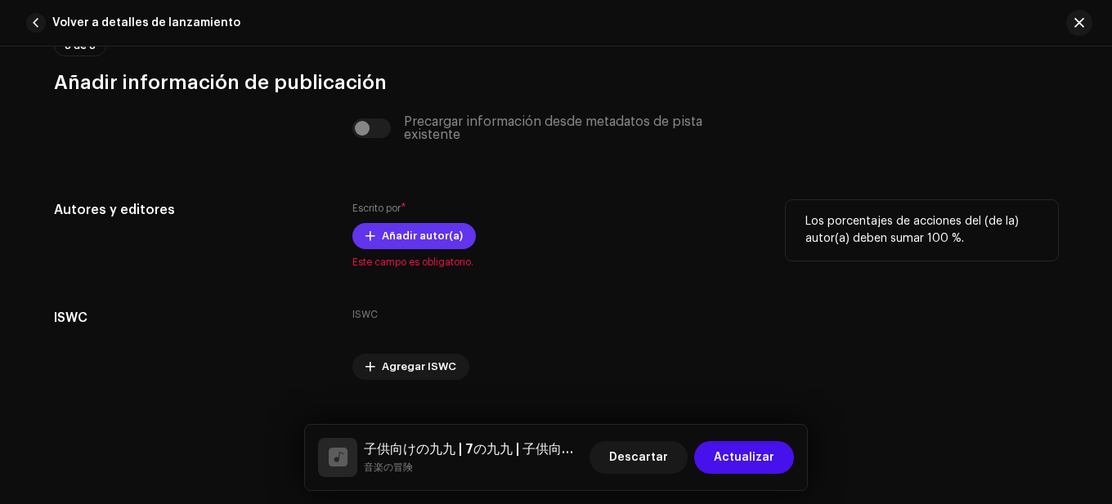
click at [418, 233] on span "Añadir autor(a)" at bounding box center [422, 236] width 81 height 33
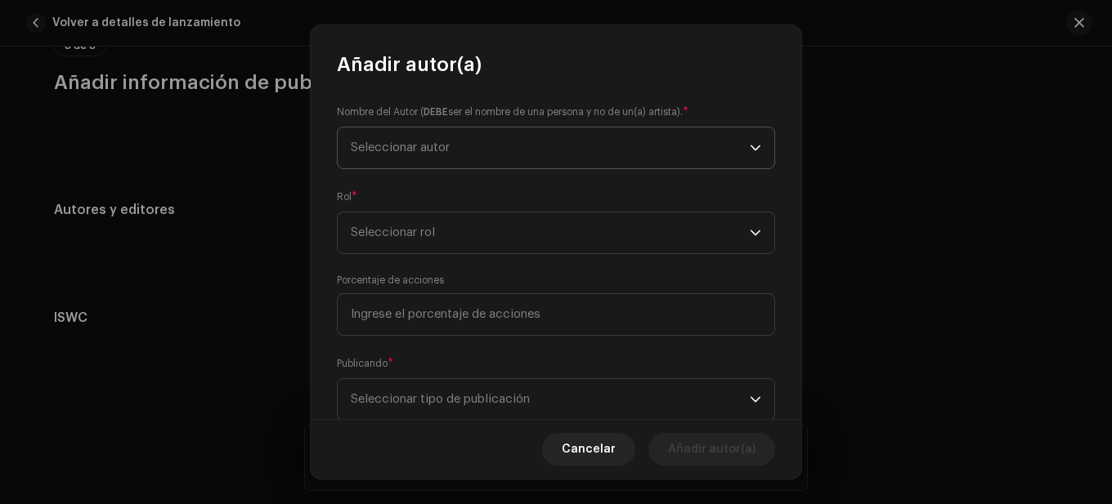
click at [472, 154] on span "Seleccionar autor" at bounding box center [550, 148] width 399 height 41
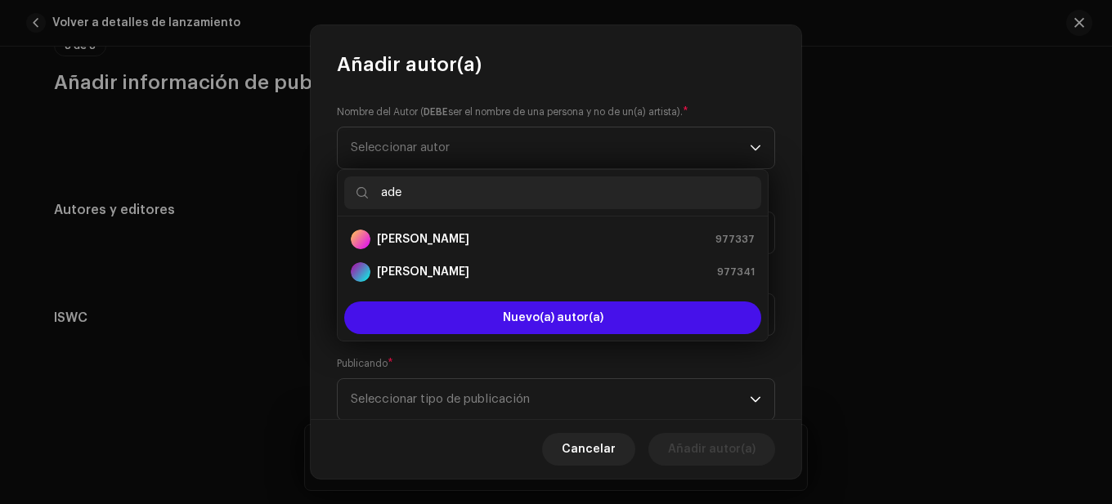
type input "ade"
click at [441, 269] on strong "[PERSON_NAME]" at bounding box center [423, 272] width 92 height 16
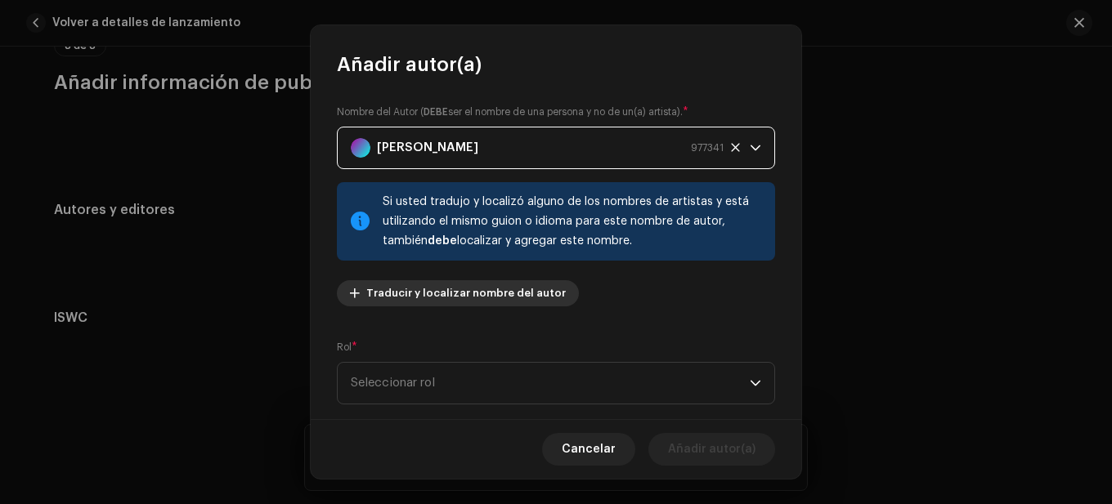
scroll to position [163, 0]
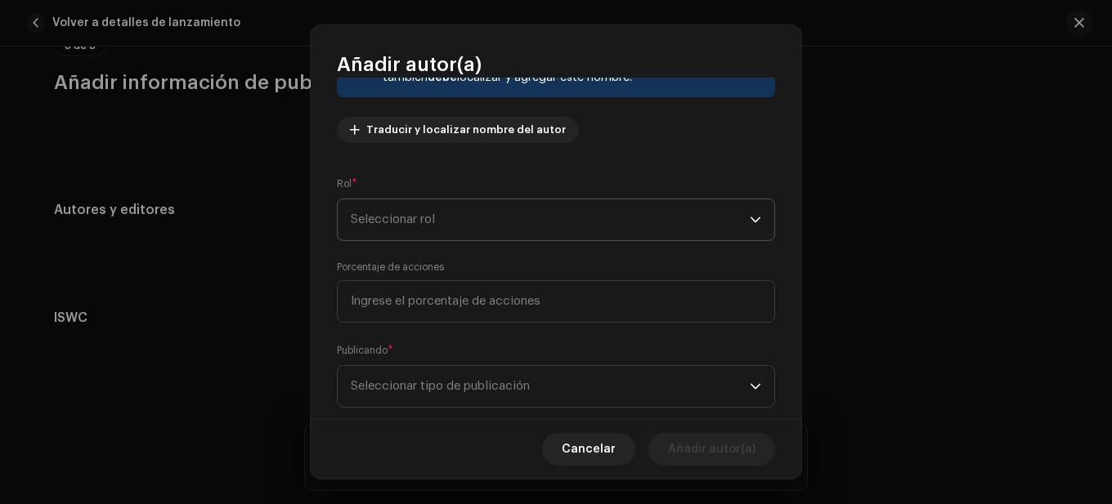
click at [484, 228] on span "Seleccionar rol" at bounding box center [550, 219] width 399 height 41
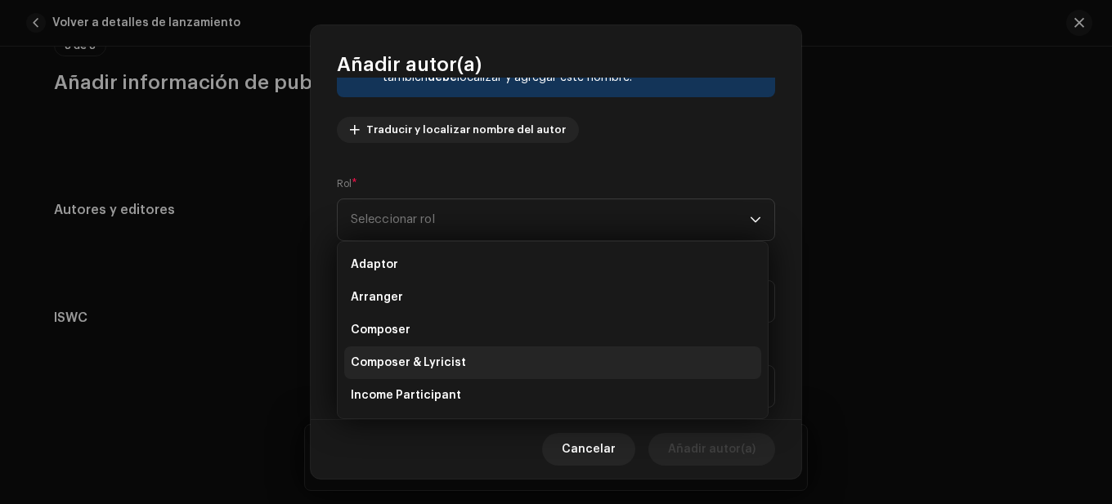
click at [457, 356] on span "Composer & Lyricist" at bounding box center [408, 363] width 115 height 16
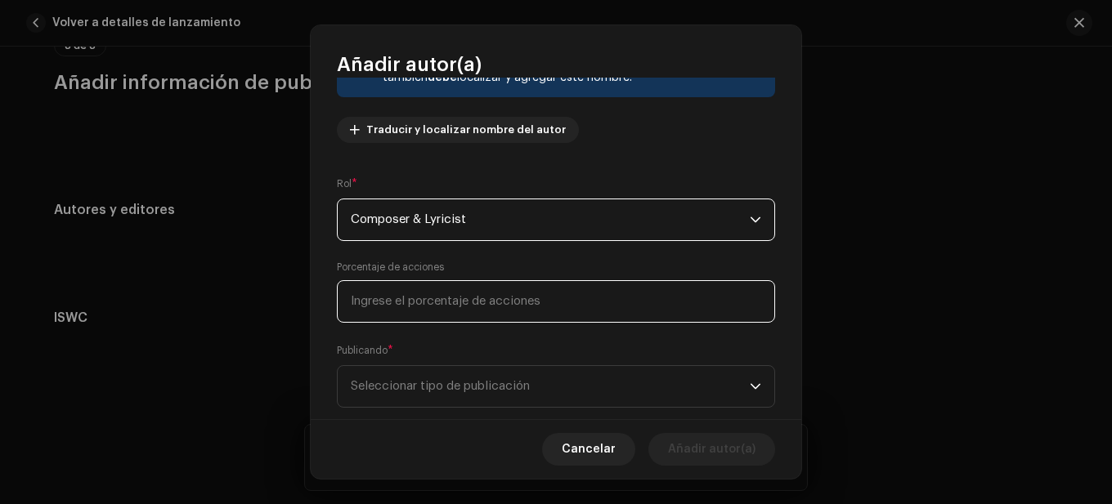
click at [470, 306] on input at bounding box center [556, 301] width 438 height 43
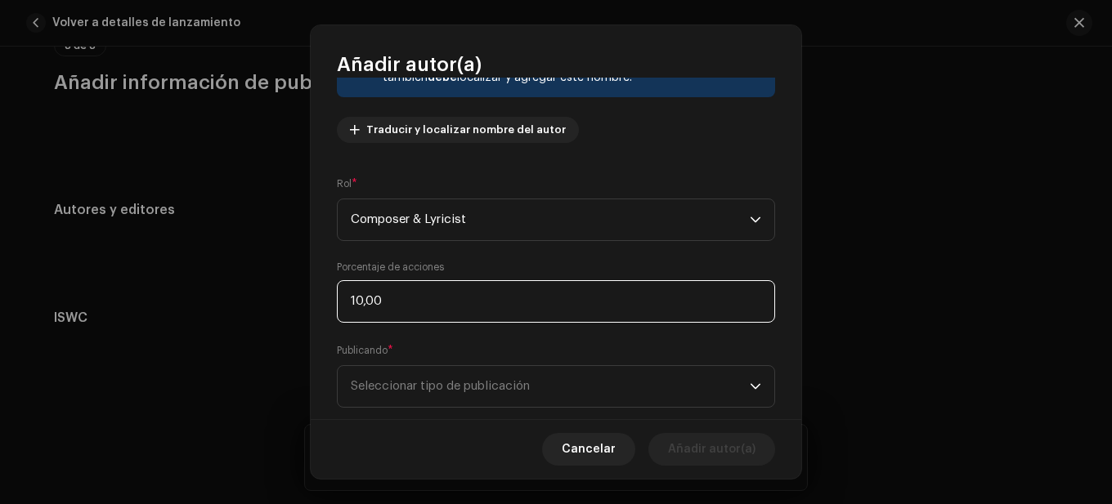
type input "100,00"
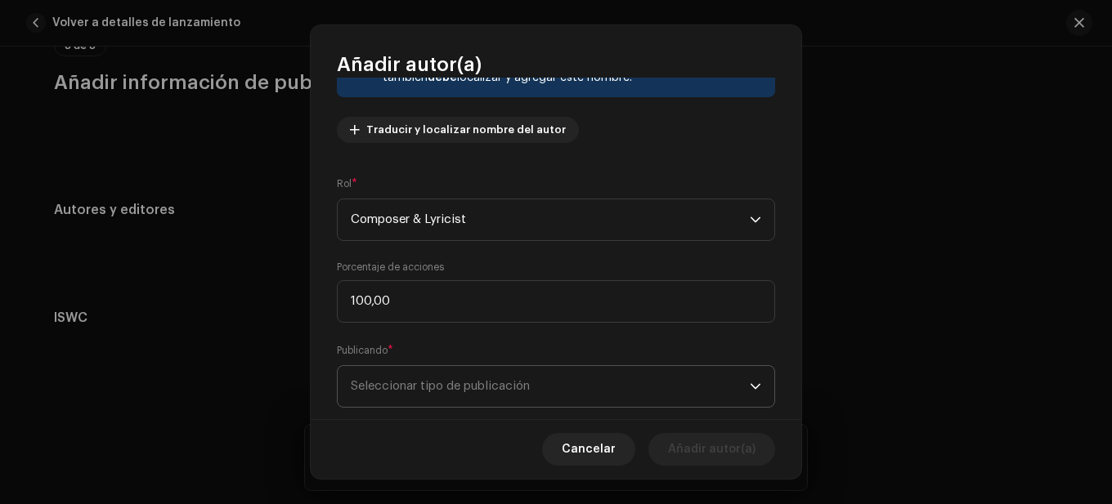
click at [482, 380] on span "Seleccionar tipo de publicación" at bounding box center [550, 386] width 399 height 41
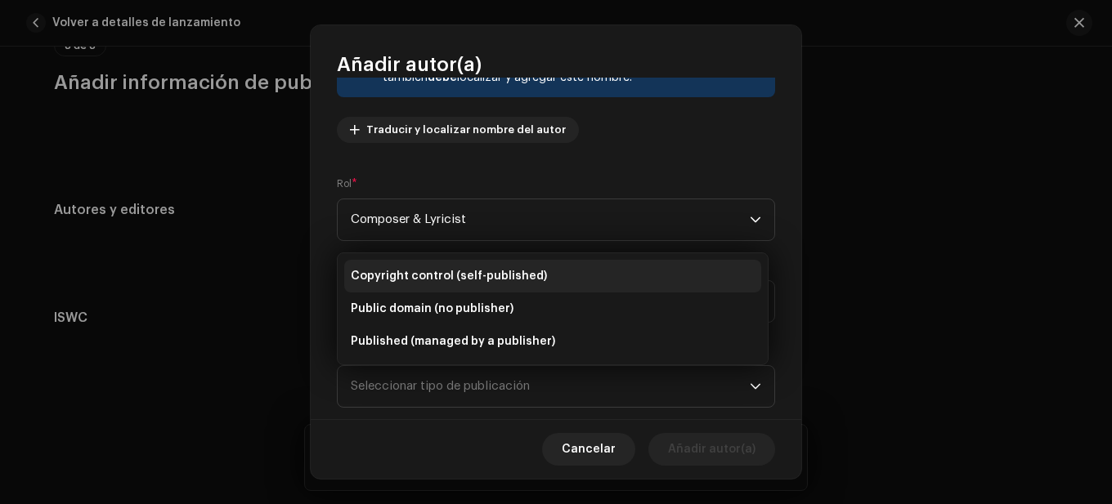
click at [439, 275] on span "Copyright control (self-published)" at bounding box center [449, 276] width 196 height 16
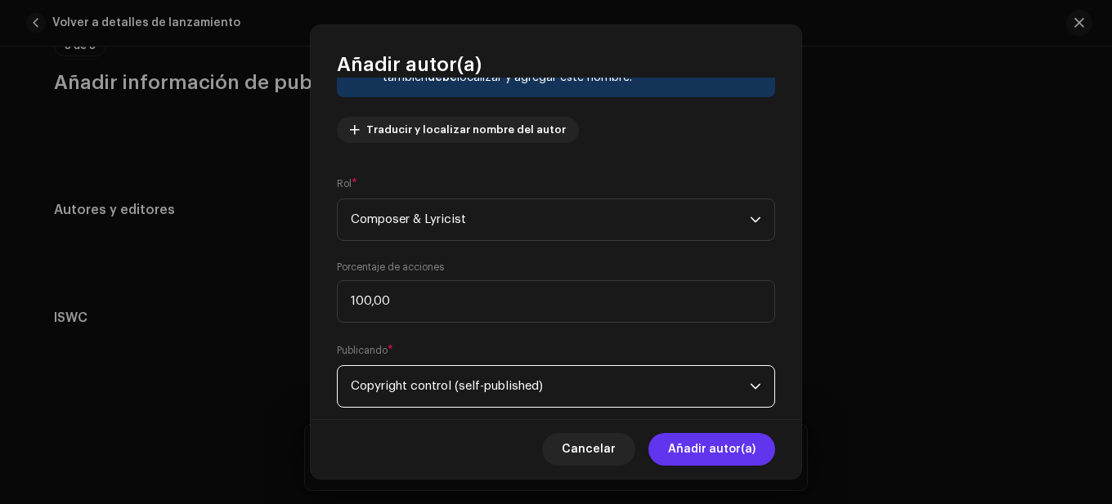
click at [660, 450] on button "Añadir autor(a)" at bounding box center [711, 449] width 127 height 33
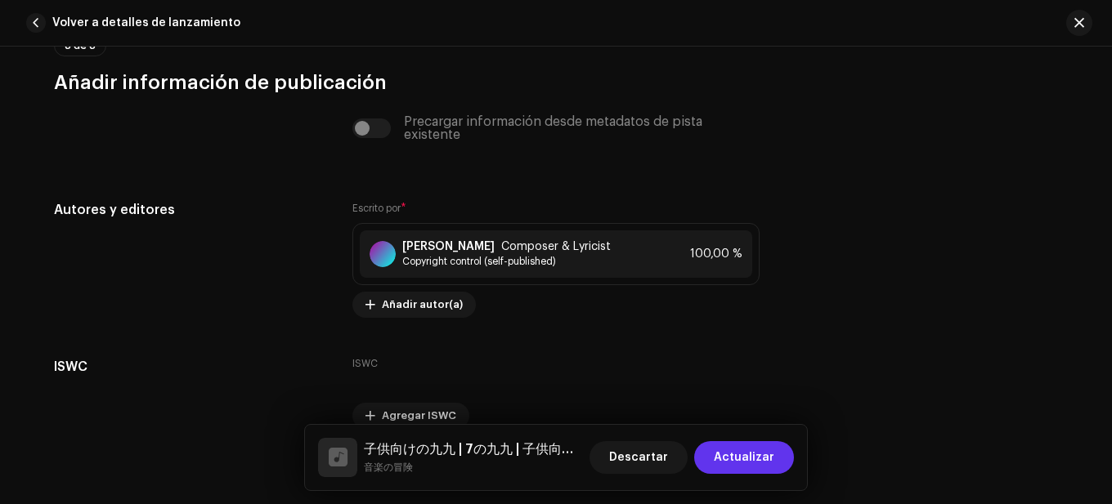
click at [723, 450] on span "Actualizar" at bounding box center [744, 457] width 60 height 33
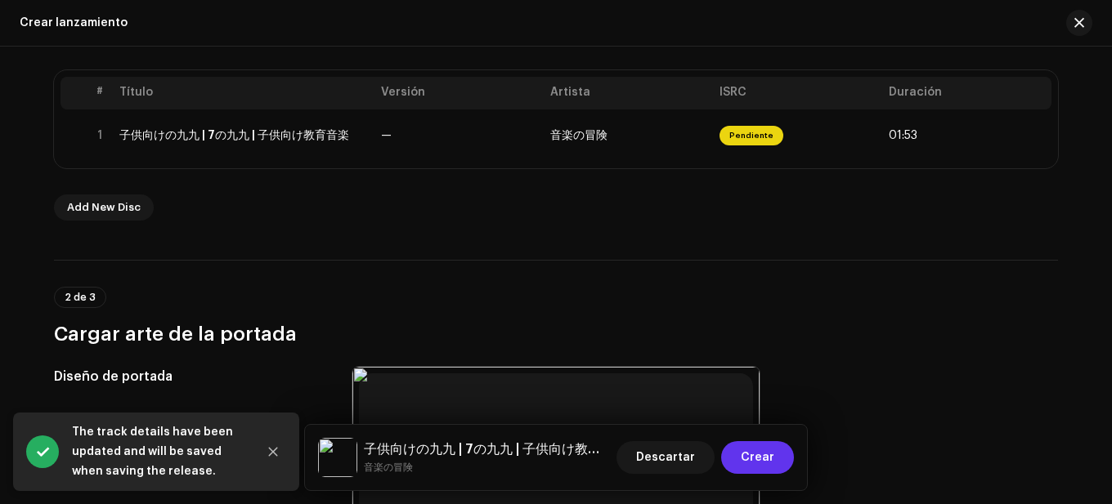
click at [735, 445] on button "Crear" at bounding box center [757, 457] width 73 height 33
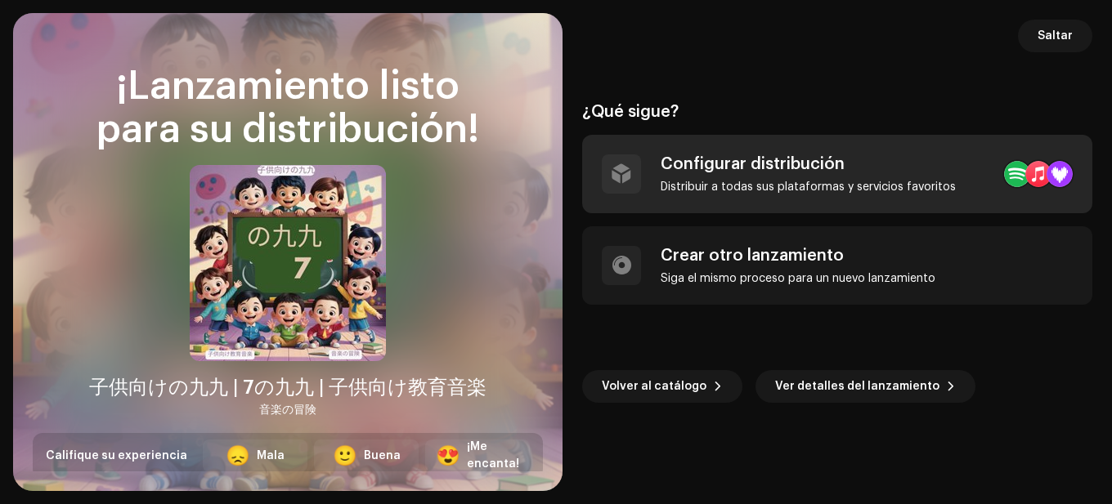
click at [754, 161] on div "Configurar distribución" at bounding box center [807, 164] width 295 height 20
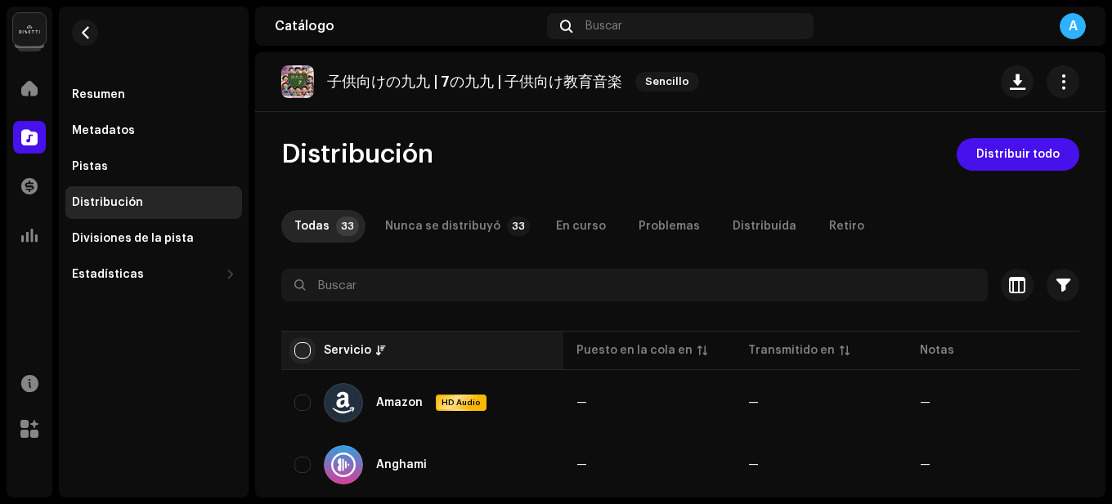
click at [306, 351] on input "checkbox" at bounding box center [302, 350] width 16 height 16
checkbox input "true"
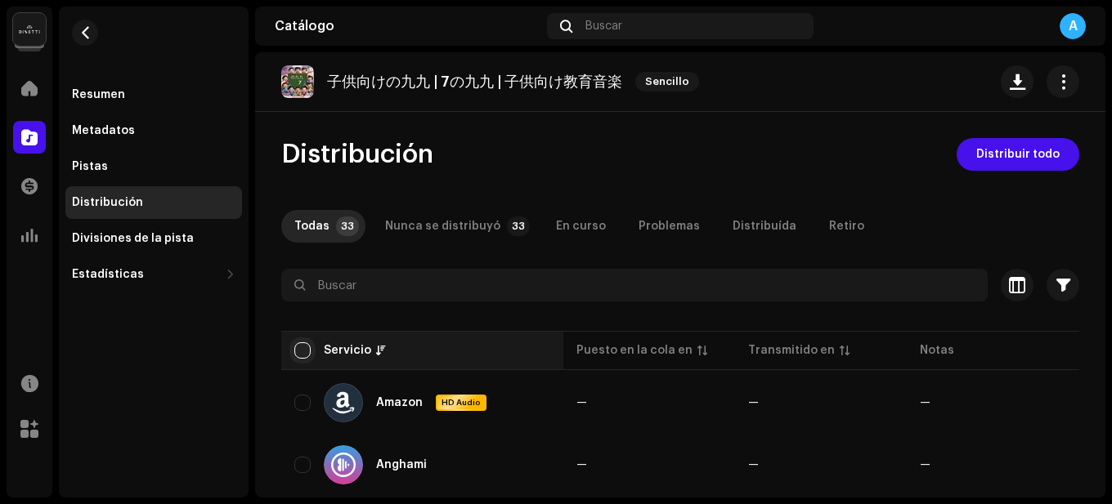
checkbox input "true"
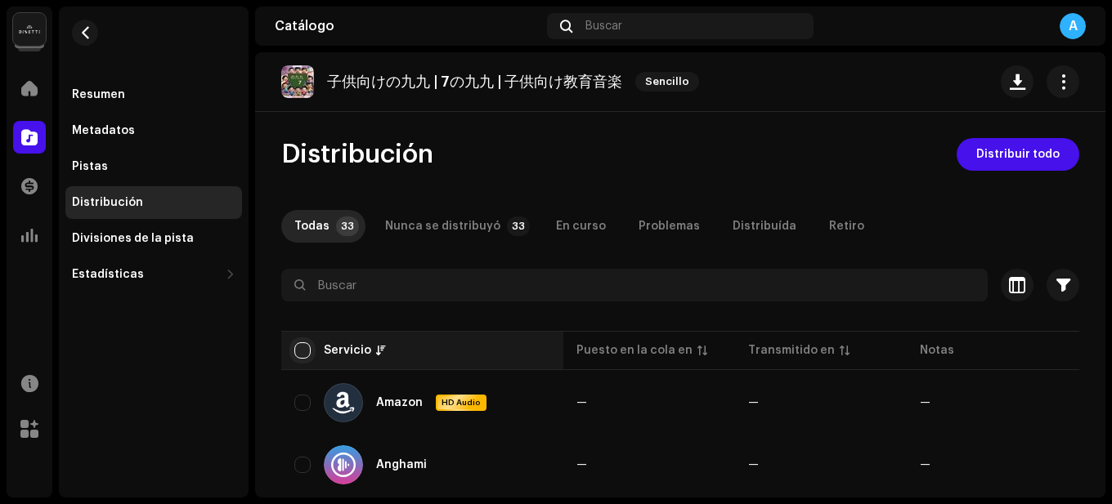
checkbox input "true"
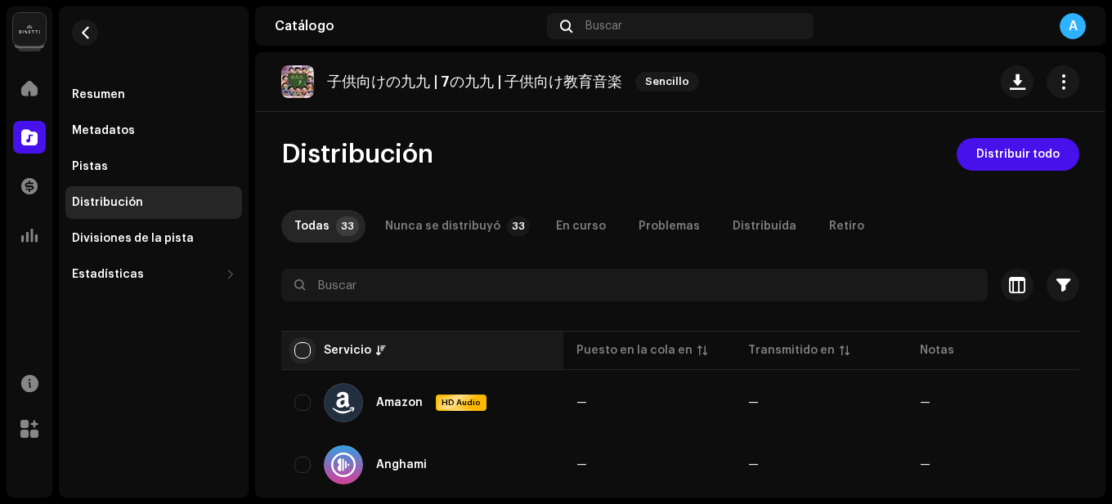
checkbox input "true"
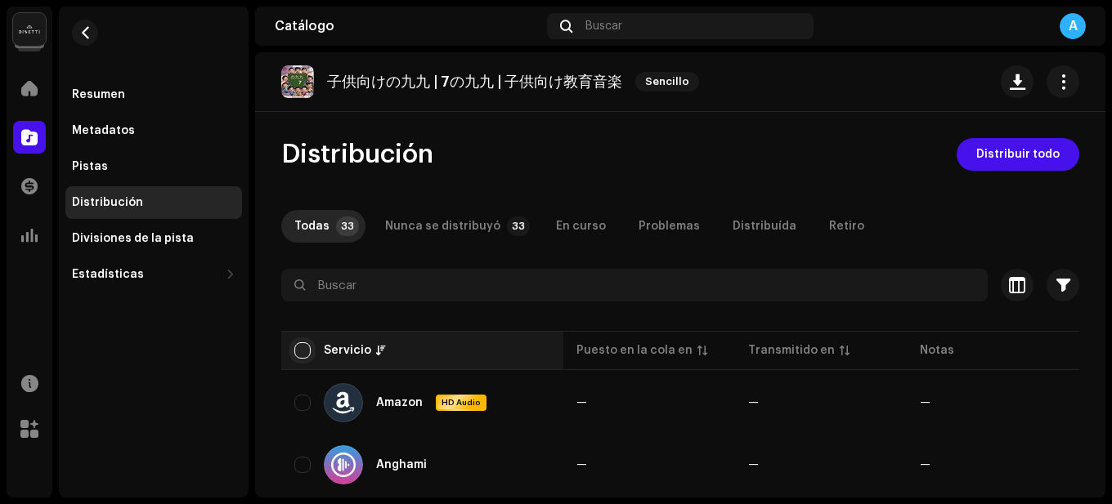
checkbox input "true"
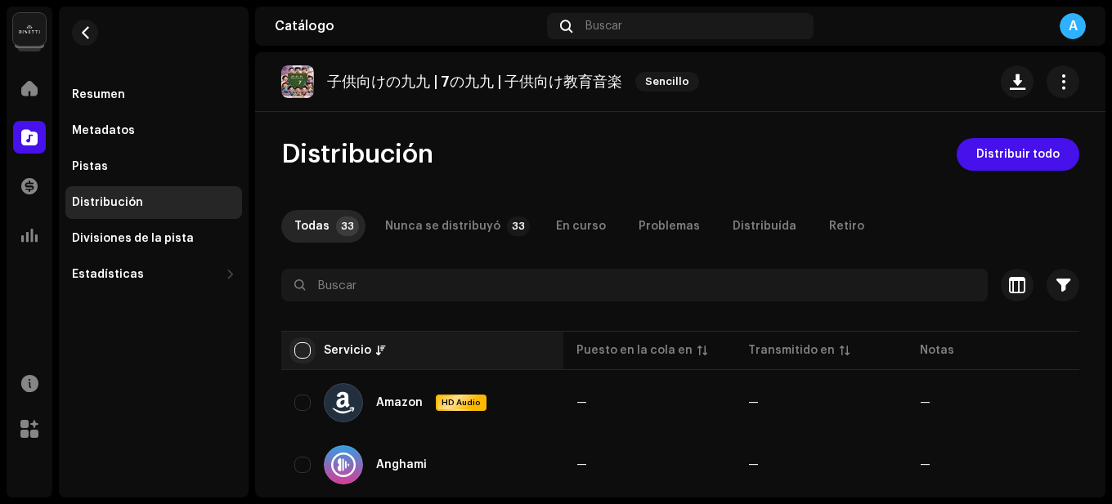
checkbox input "true"
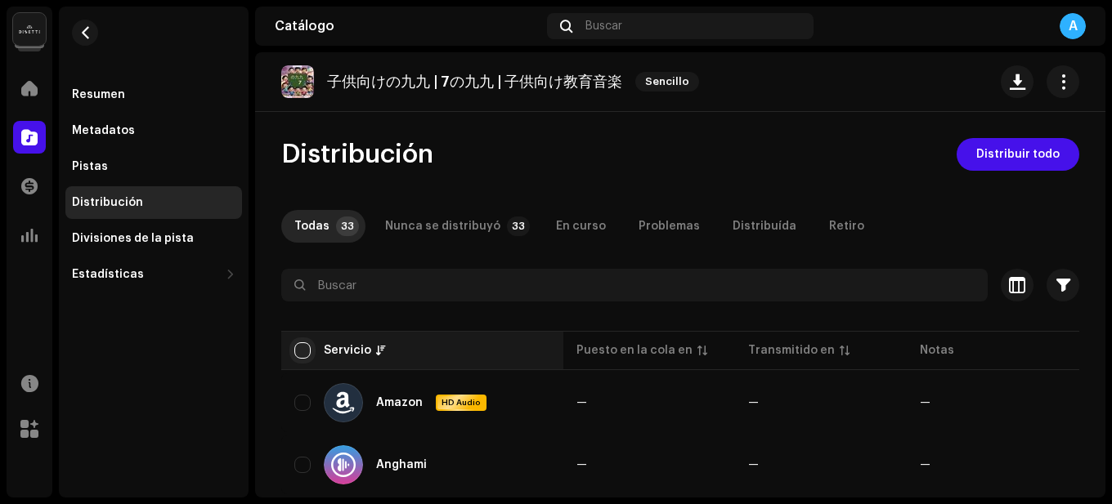
checkbox input "true"
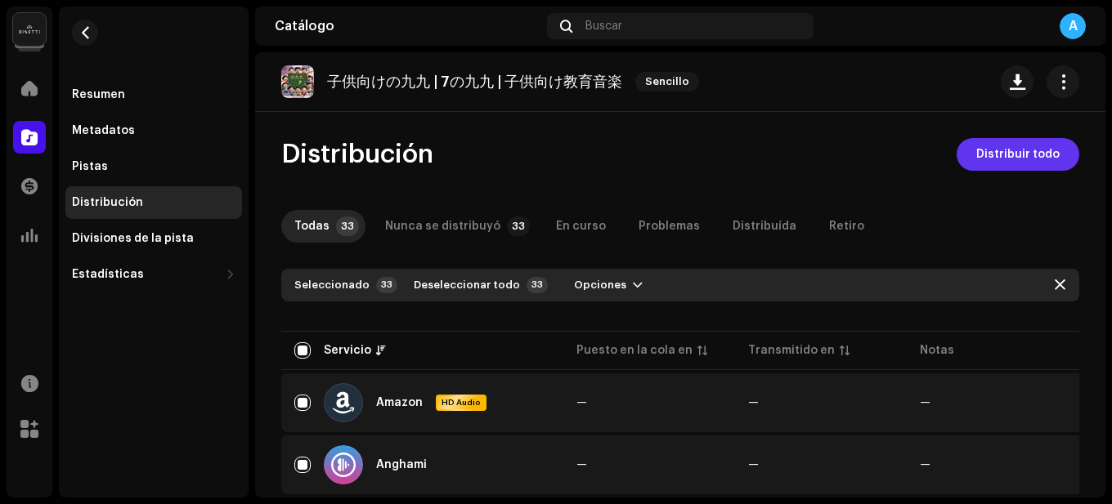
click at [1035, 152] on span "Distribuir todo" at bounding box center [1017, 154] width 83 height 33
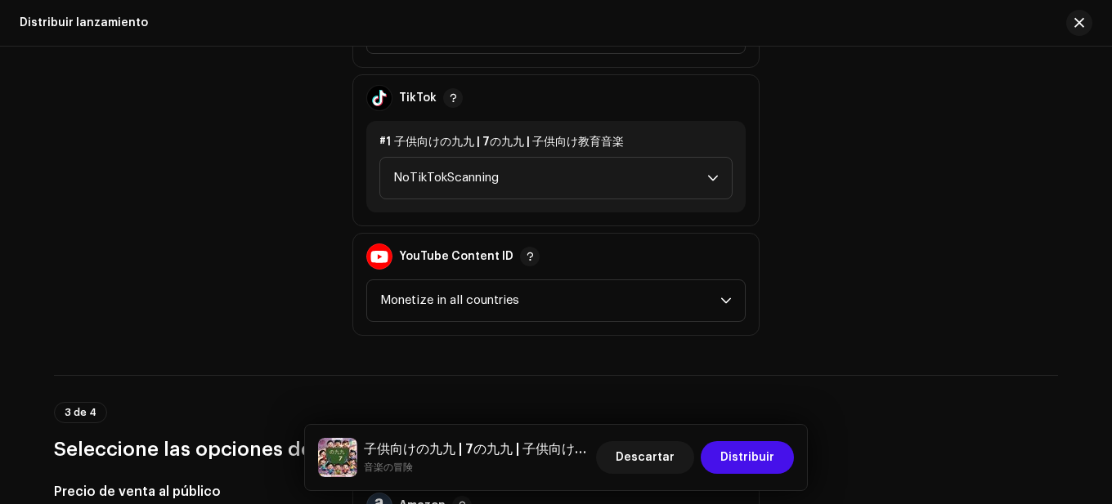
scroll to position [2125, 0]
click at [568, 192] on span "NoTikTokScanning" at bounding box center [550, 176] width 314 height 41
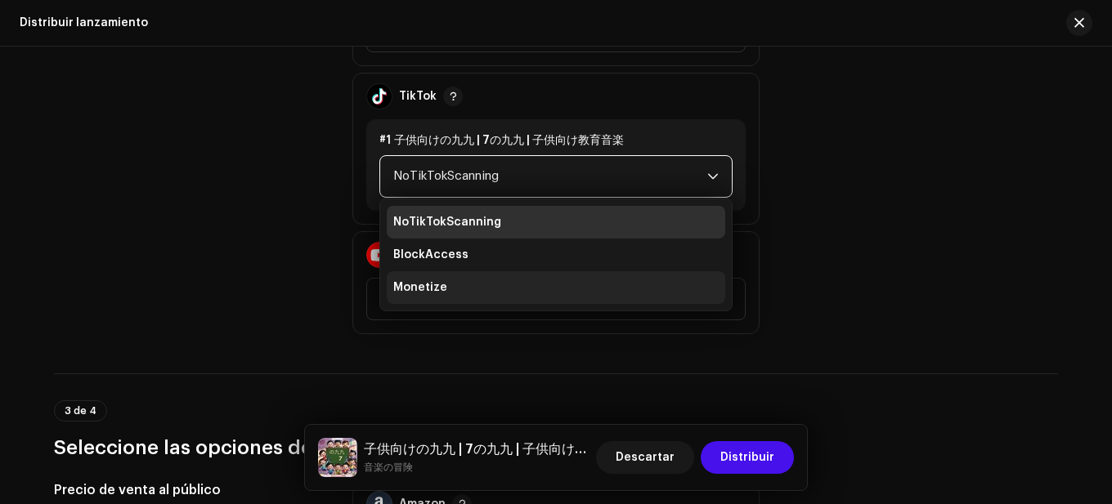
click at [459, 277] on li "Monetize" at bounding box center [556, 287] width 338 height 33
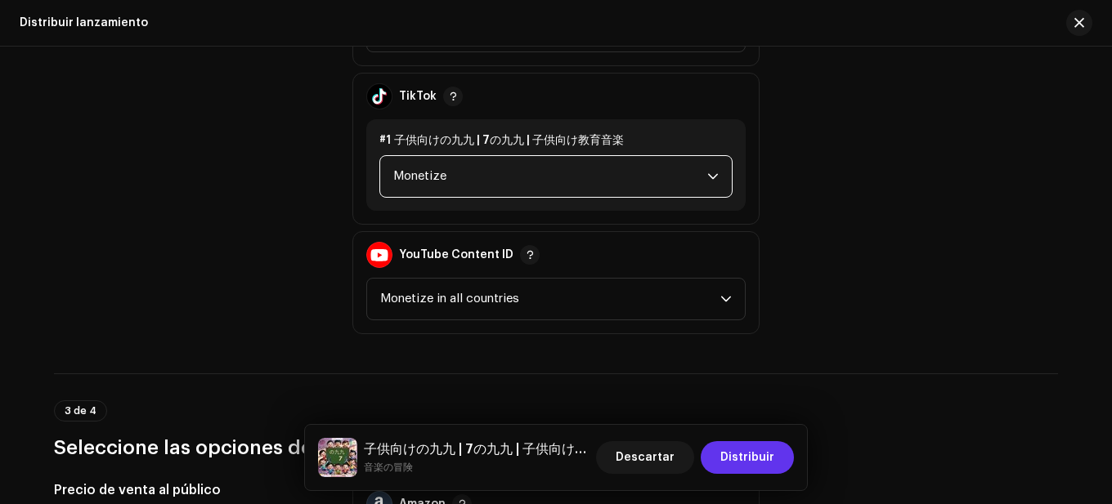
click at [754, 444] on span "Distribuir" at bounding box center [747, 457] width 54 height 33
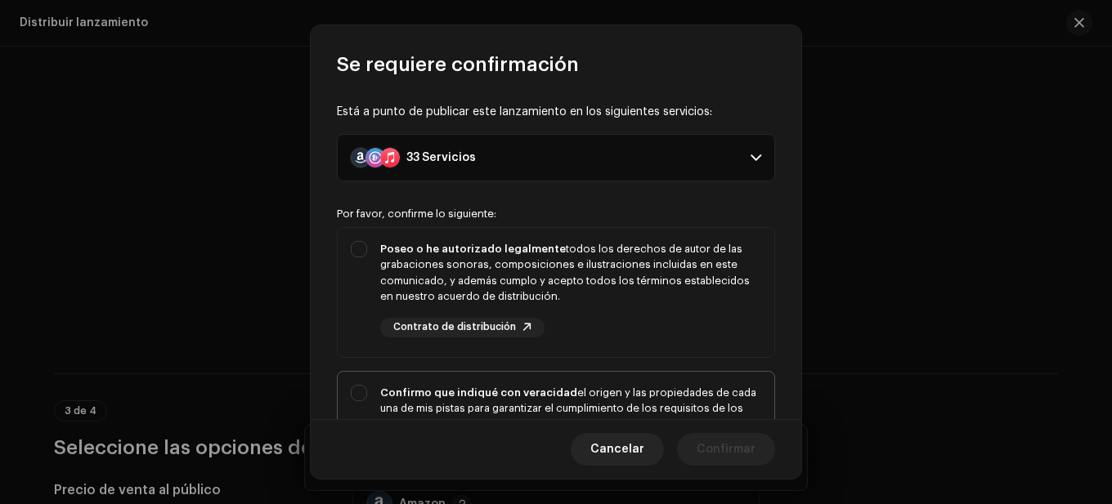
click at [660, 412] on div "Confirmo que indiqué con veracidad el origen y las propiedades de cada una de m…" at bounding box center [570, 425] width 381 height 80
checkbox input "true"
click at [579, 279] on div "Poseo o he autorizado legalmente todos los derechos de autor de las grabaciones…" at bounding box center [570, 273] width 381 height 64
checkbox input "true"
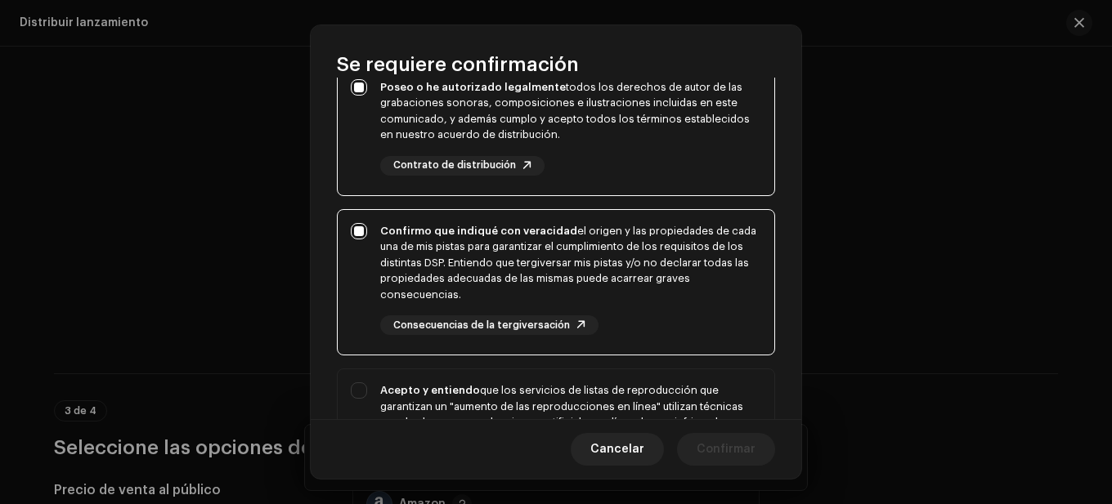
scroll to position [163, 0]
click at [586, 395] on div "Acepto y entiendo que los servicios de listas de reproducción que garantizan un…" at bounding box center [570, 421] width 381 height 80
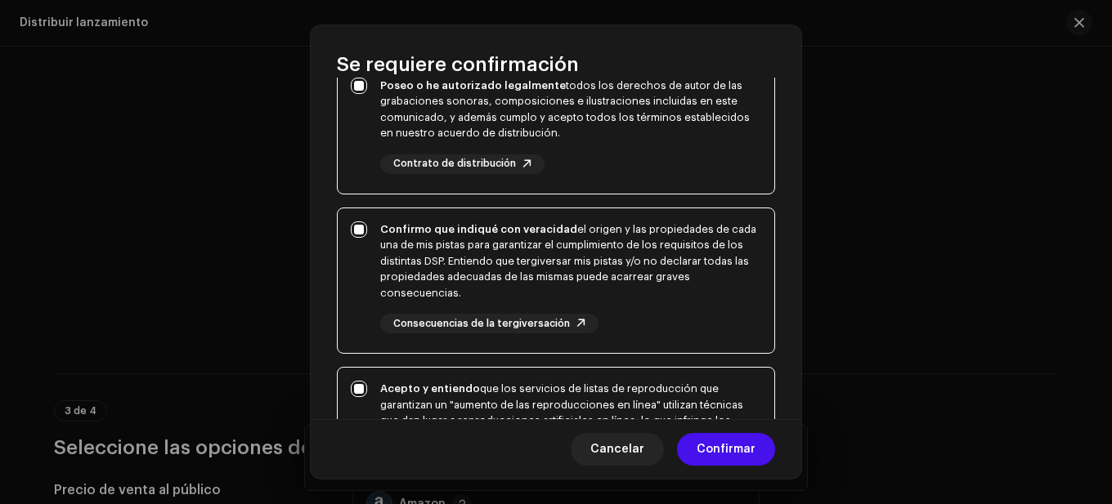
checkbox input "true"
click at [742, 459] on span "Confirmar" at bounding box center [725, 449] width 59 height 33
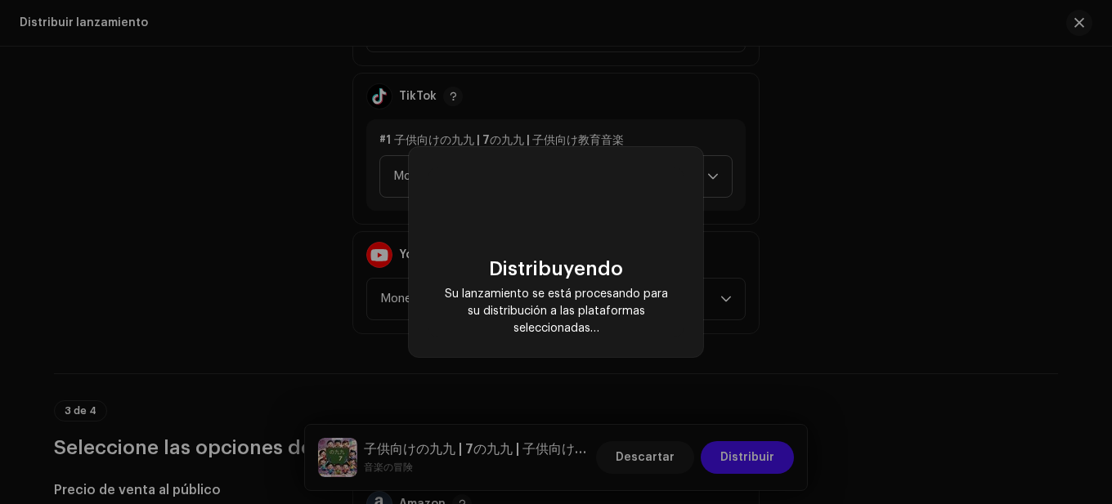
checkbox input "false"
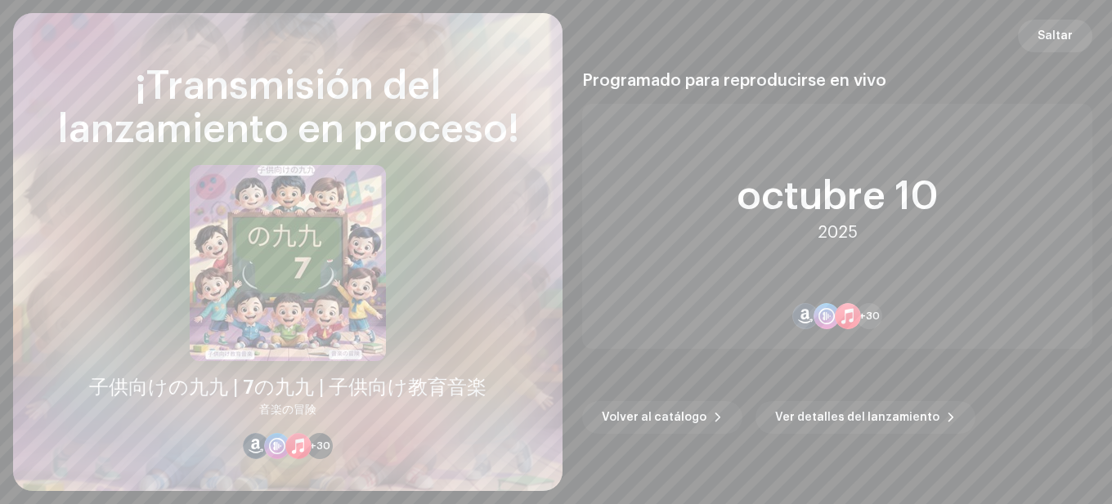
click at [1056, 43] on span "Saltar" at bounding box center [1054, 36] width 35 height 33
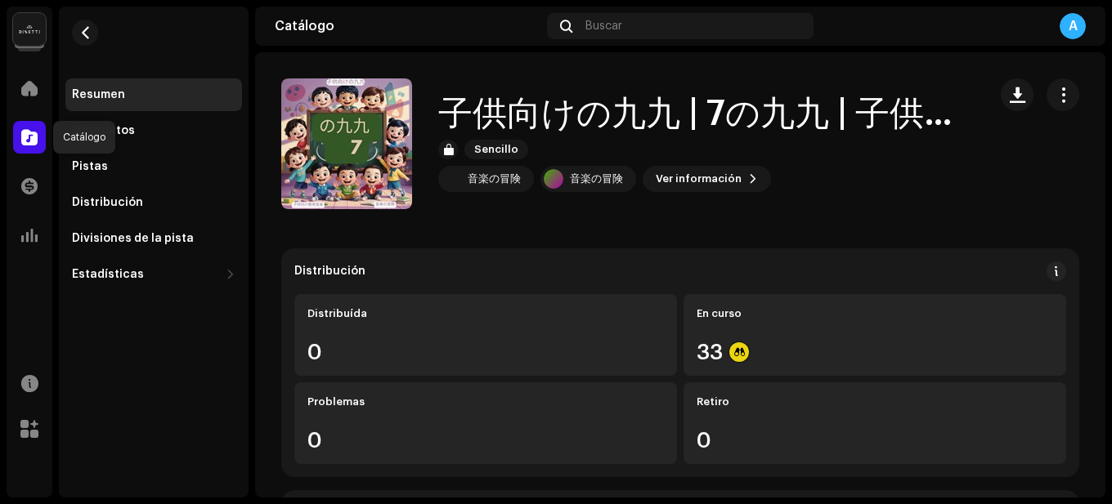
click at [37, 146] on div at bounding box center [29, 137] width 33 height 33
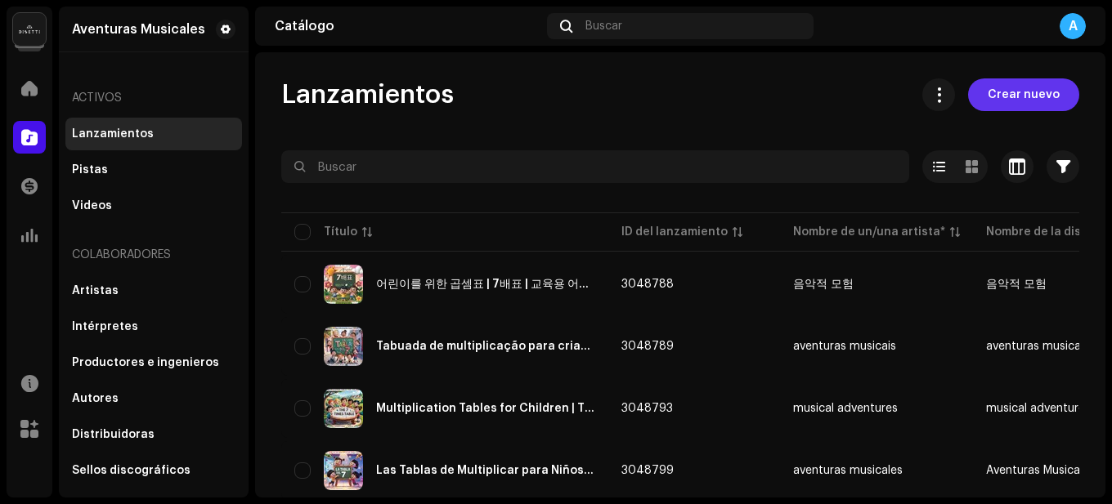
click at [998, 86] on span "Crear nuevo" at bounding box center [1023, 94] width 72 height 33
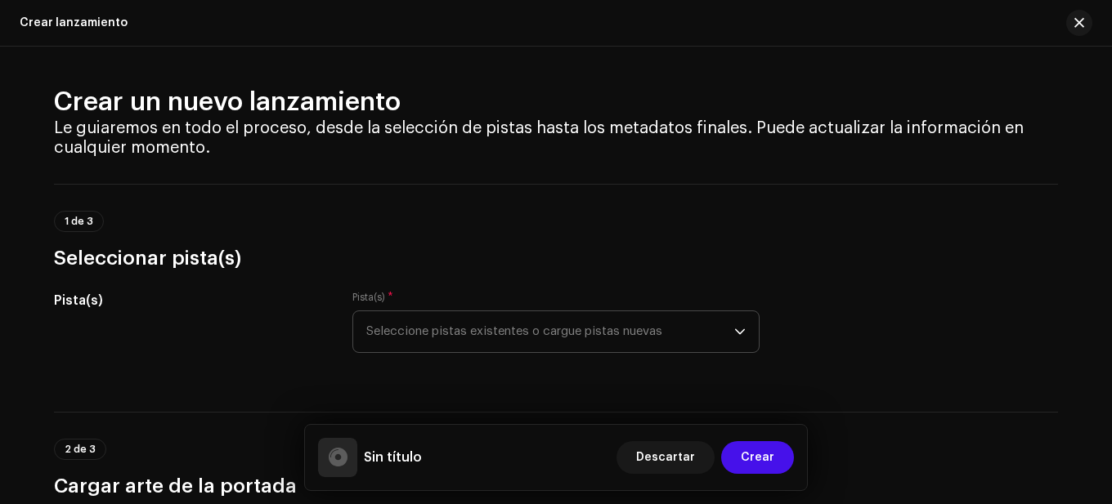
click at [510, 315] on span "Seleccione pistas existentes o cargue pistas nuevas" at bounding box center [550, 331] width 368 height 41
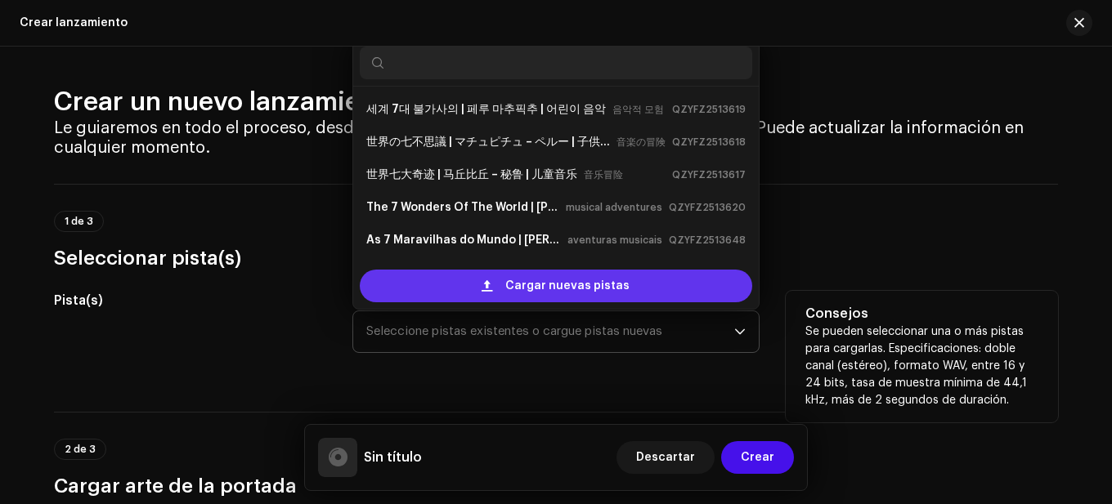
click at [523, 282] on span "Cargar nuevas pistas" at bounding box center [567, 286] width 124 height 33
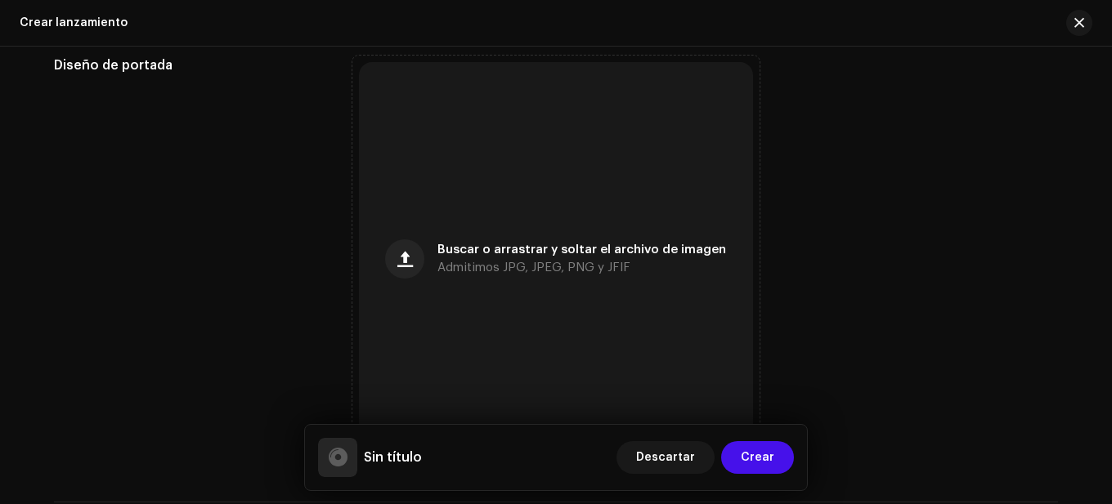
scroll to position [720, 0]
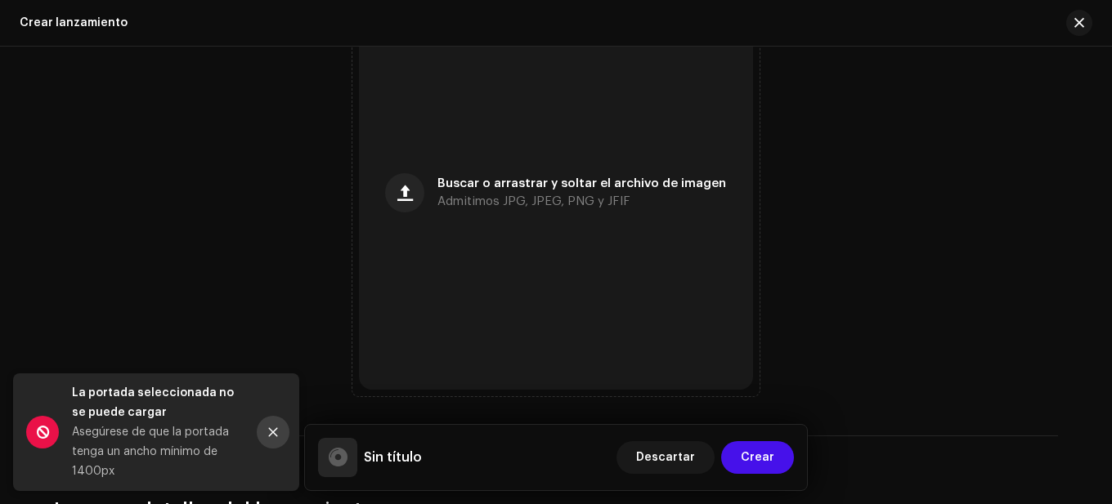
click at [282, 430] on button "Close" at bounding box center [273, 432] width 33 height 33
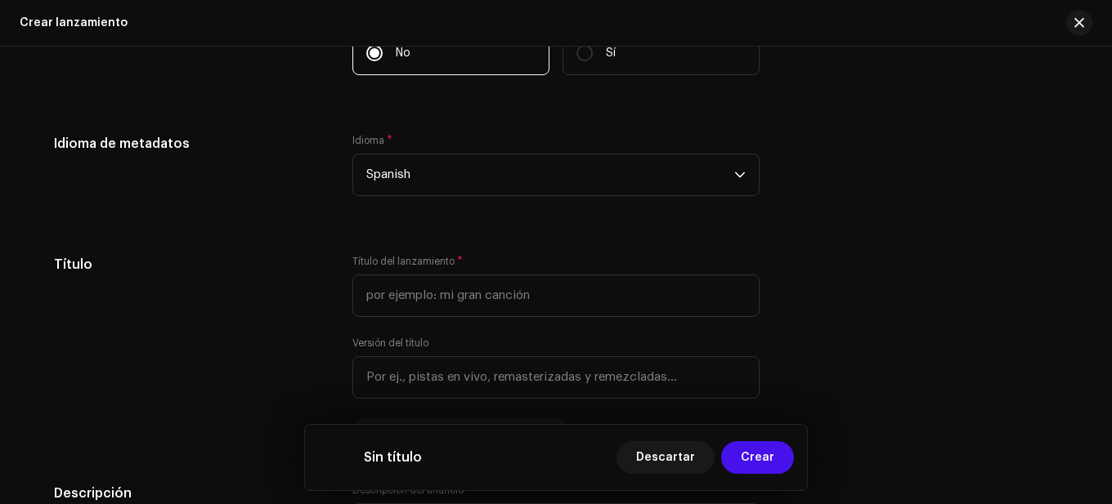
scroll to position [1456, 0]
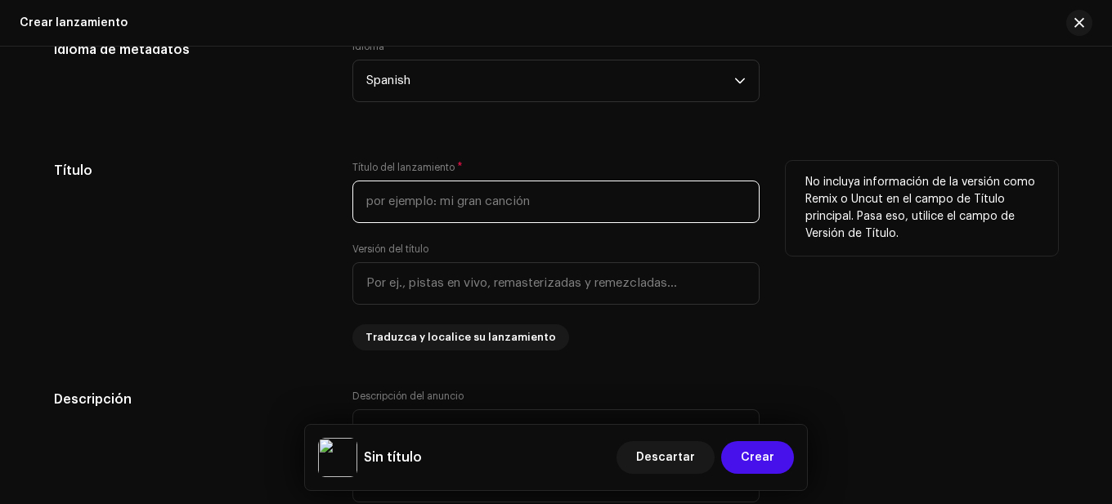
click at [461, 212] on input "text" at bounding box center [555, 202] width 407 height 43
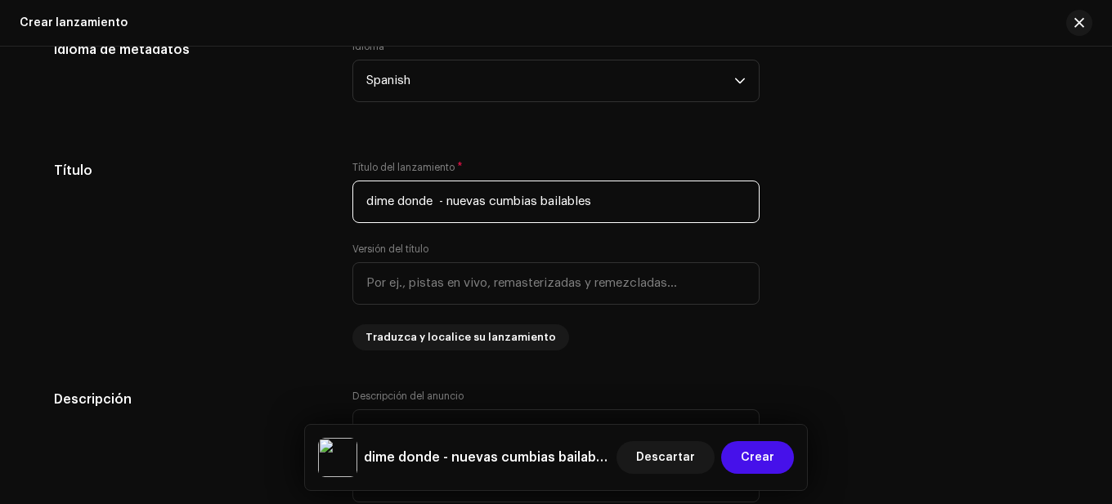
type input "dime donde - nuevas cumbias bailables"
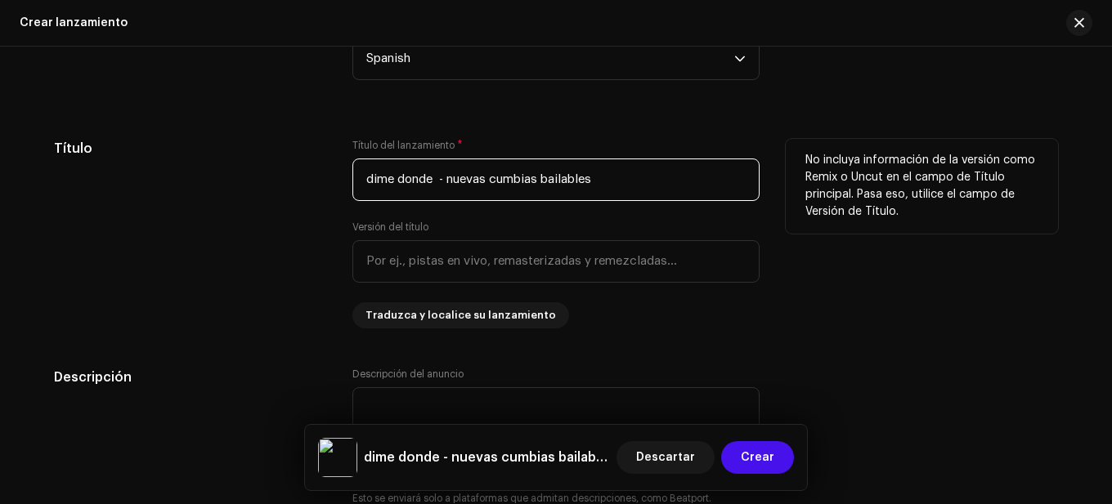
scroll to position [1619, 0]
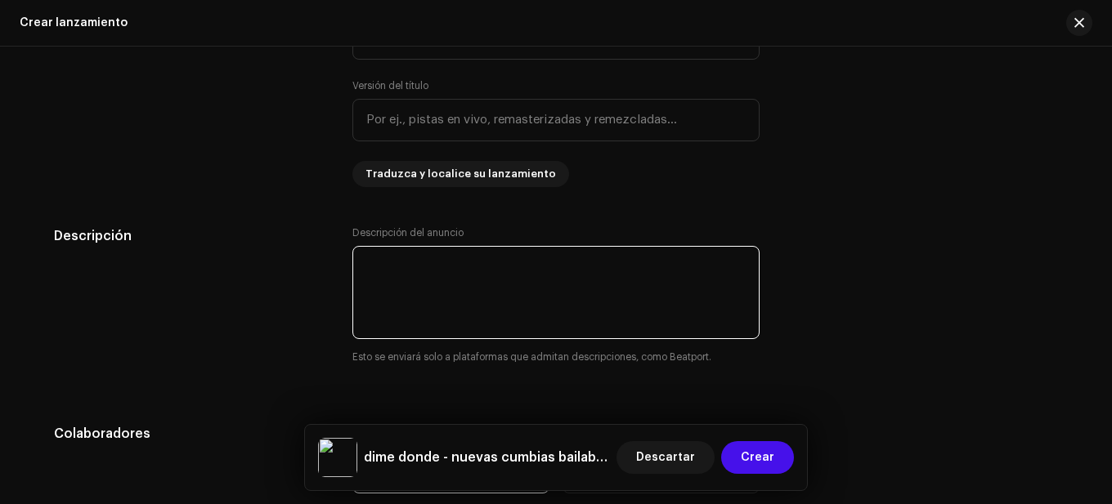
click at [410, 266] on textarea at bounding box center [555, 292] width 407 height 93
paste textarea "¡El Hit de Diciembre que faltaba llegó desde el Cauca! 🚀 Prepárate para bailar …"
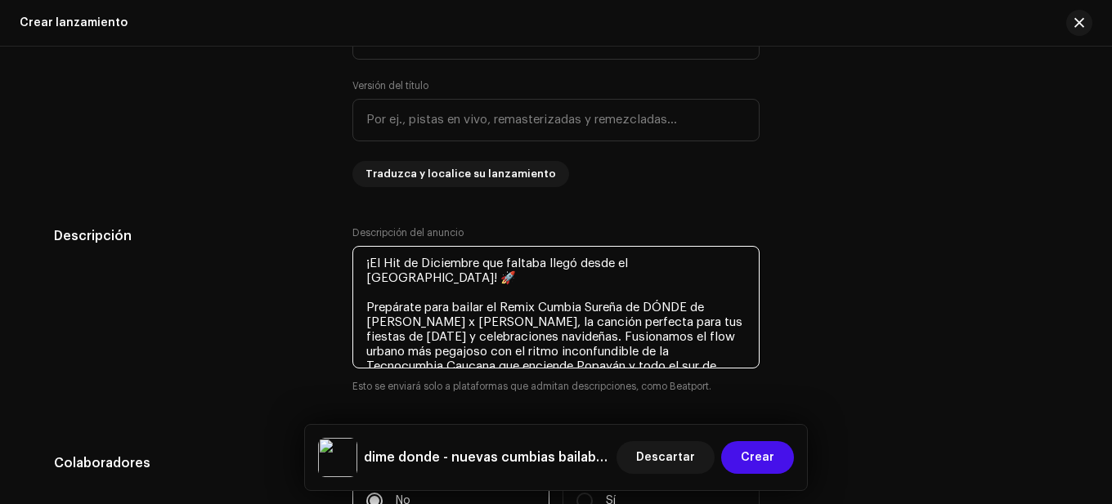
click at [690, 263] on textarea at bounding box center [555, 307] width 407 height 123
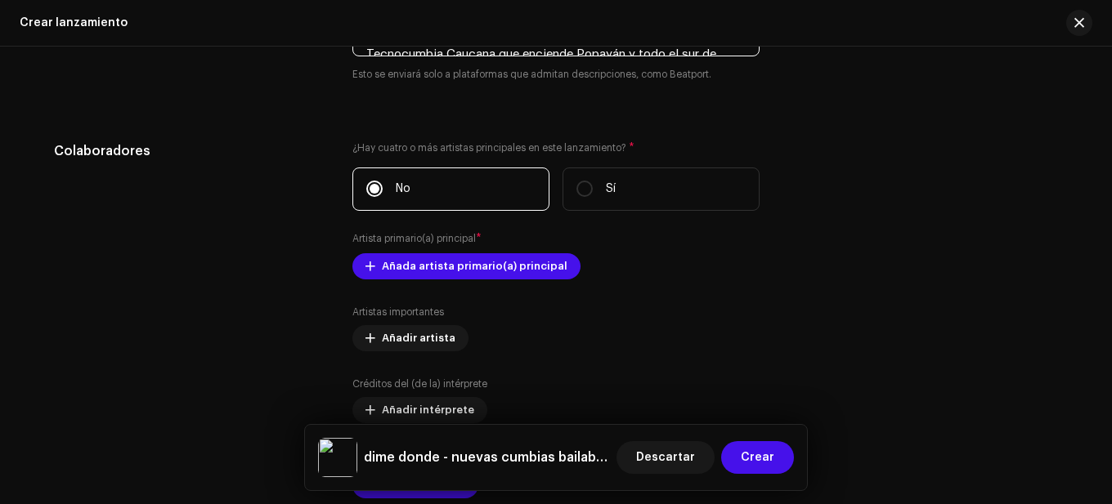
scroll to position [1946, 0]
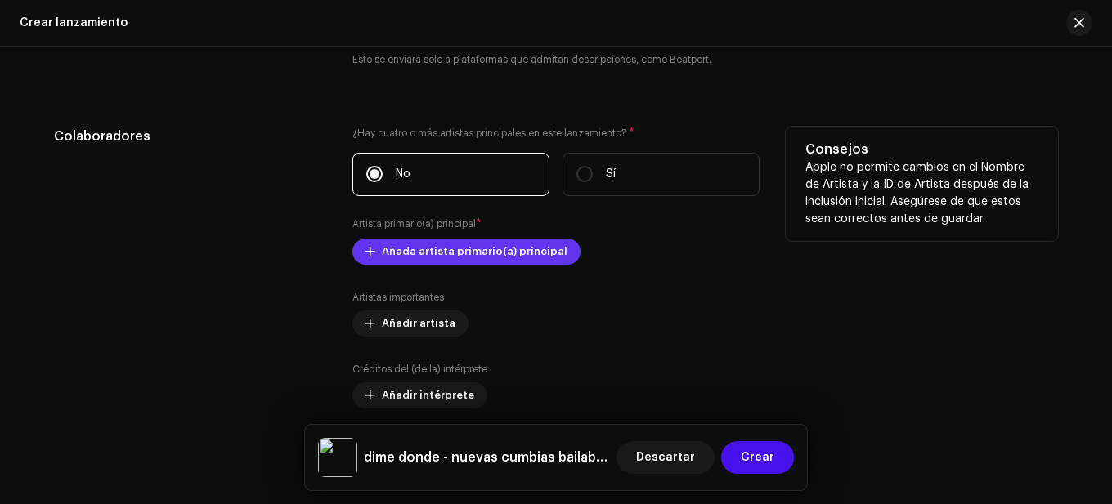
type textarea "¡El Hit de Diciembre que faltaba llegó desde el Cauca! Prepárate para bailar el…"
click at [475, 253] on span "Añada artista primario(a) principal" at bounding box center [475, 251] width 186 height 33
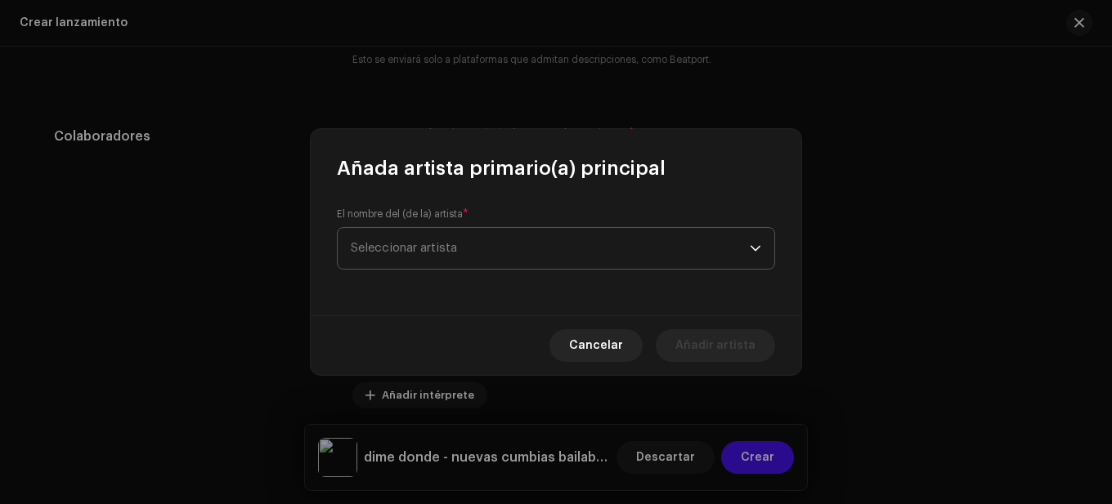
click at [475, 248] on span "Seleccionar artista" at bounding box center [550, 248] width 399 height 41
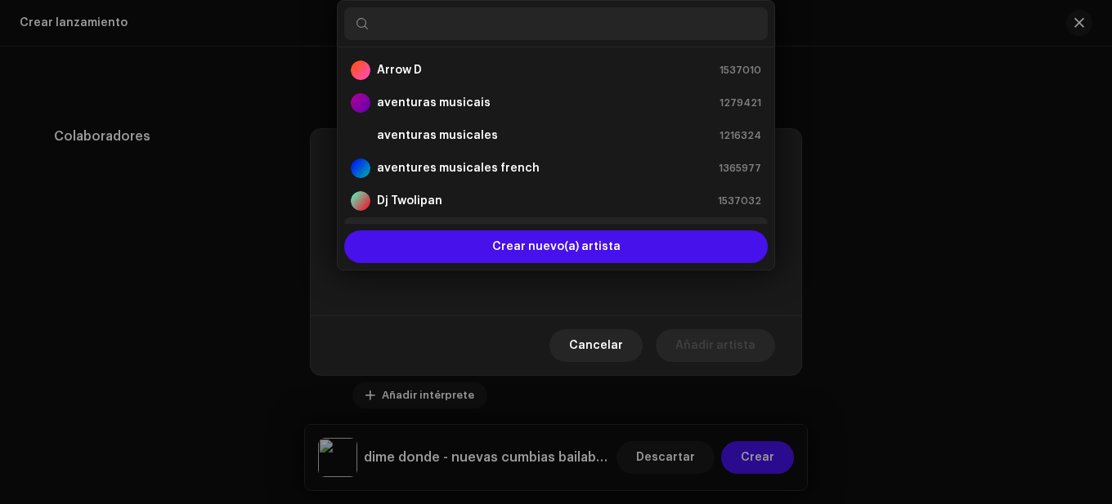
scroll to position [26, 0]
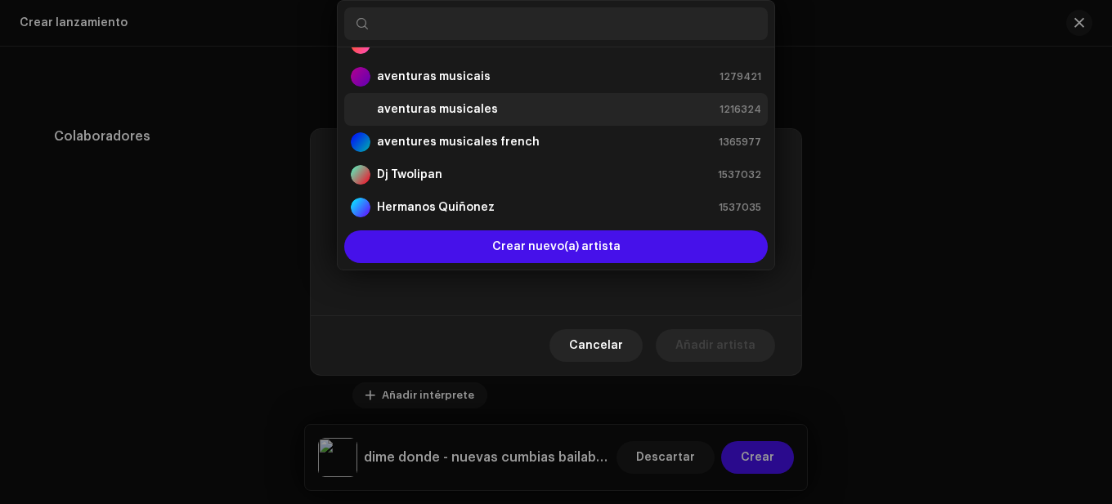
click at [447, 118] on div "aventuras musicales" at bounding box center [424, 110] width 147 height 20
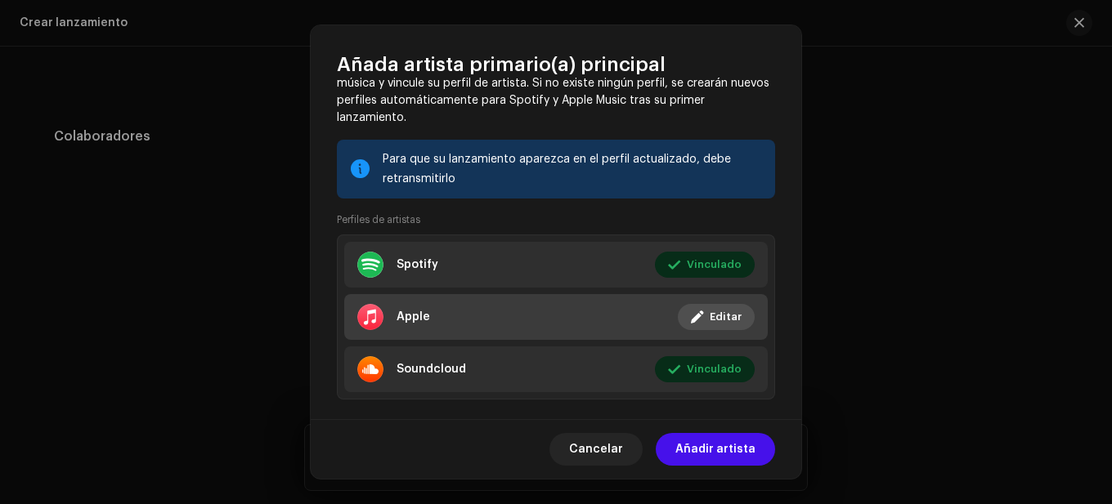
scroll to position [124, 0]
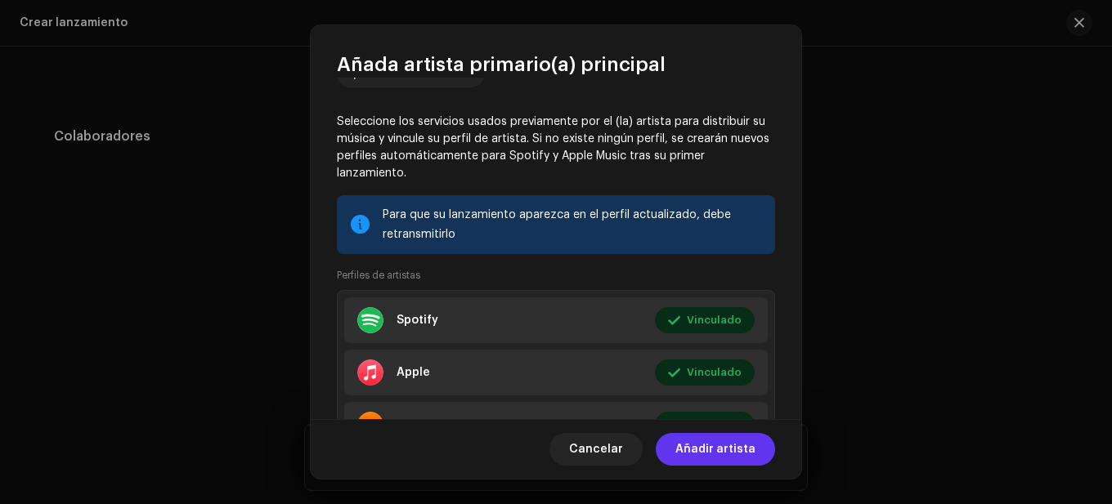
click at [721, 445] on span "Añadir artista" at bounding box center [715, 449] width 80 height 33
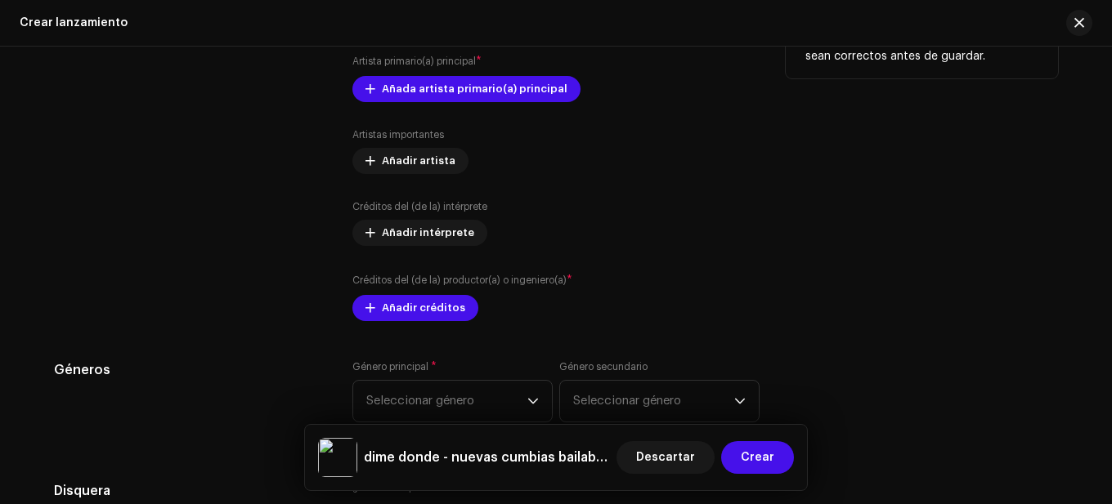
scroll to position [2110, 0]
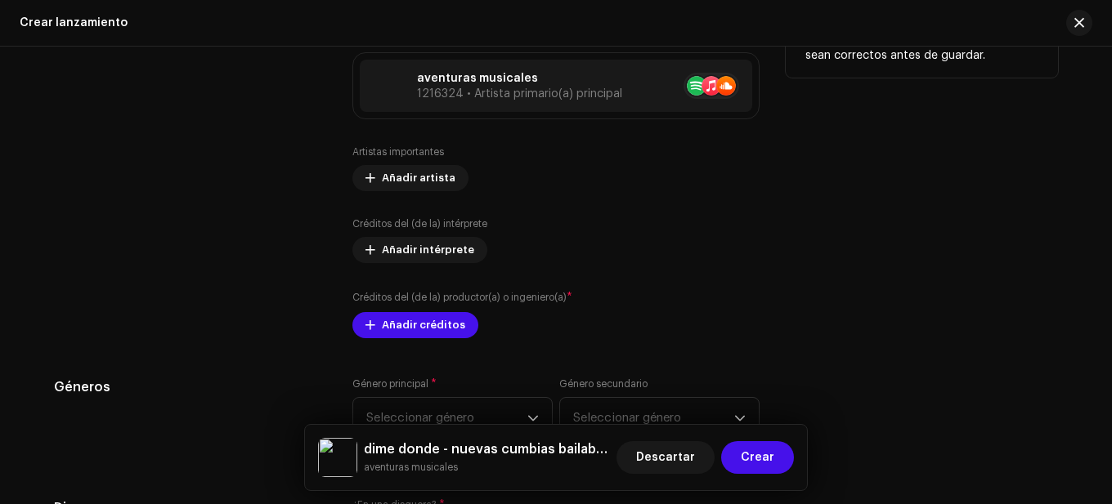
click at [400, 302] on small "Créditos del (de la) productor(a) o ingeniero(a)" at bounding box center [459, 298] width 214 height 10
click at [400, 324] on span "Añadir créditos" at bounding box center [423, 325] width 83 height 33
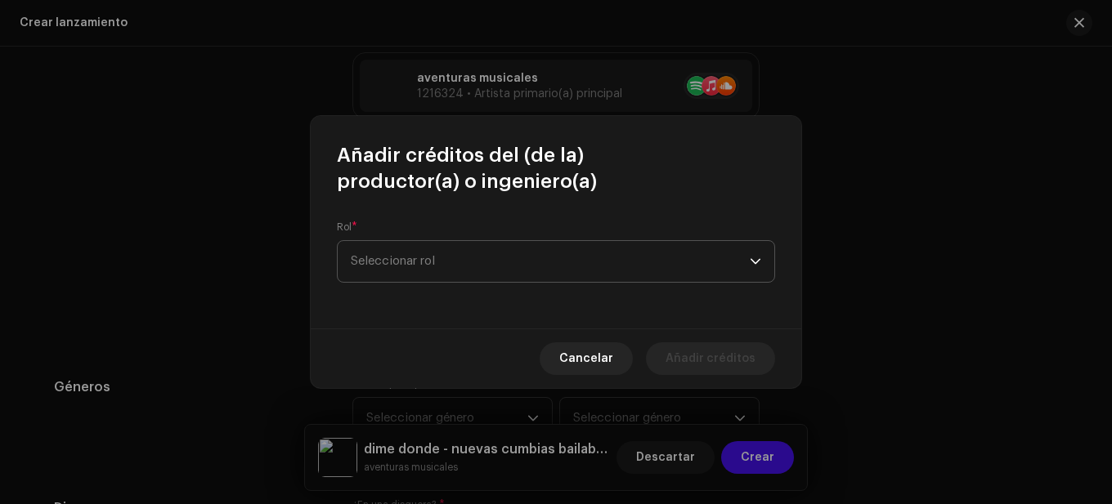
click at [450, 255] on span "Seleccionar rol" at bounding box center [550, 261] width 399 height 41
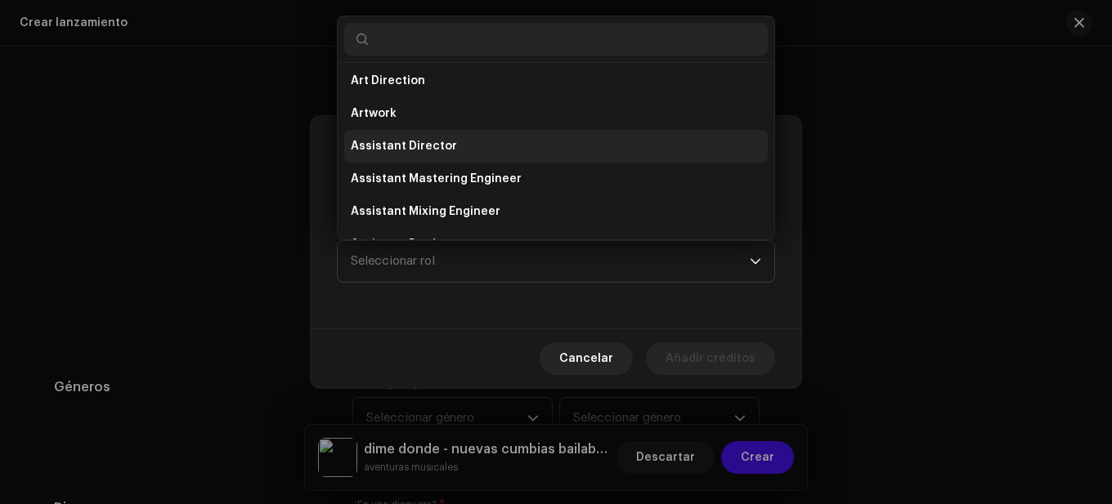
scroll to position [0, 0]
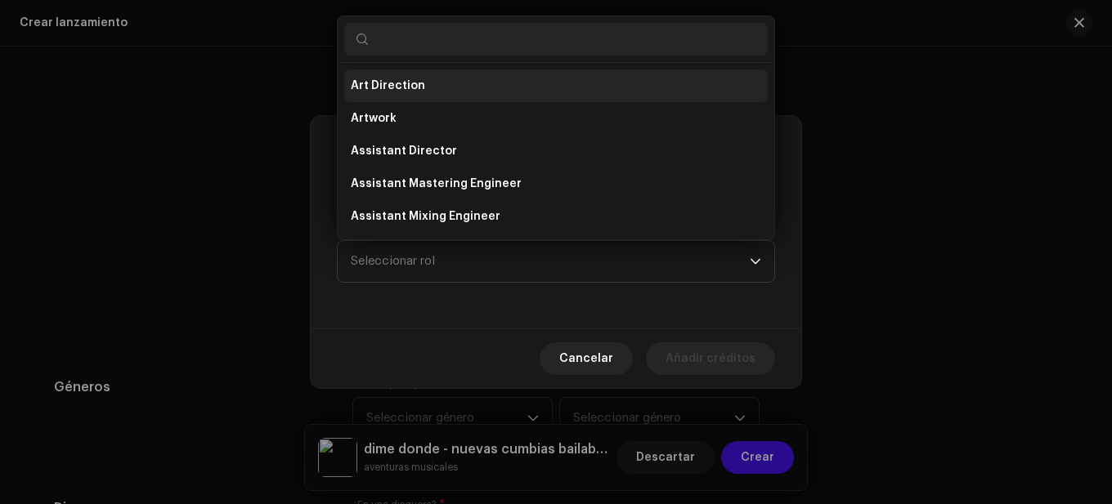
click at [405, 83] on span "Art Direction" at bounding box center [388, 86] width 74 height 16
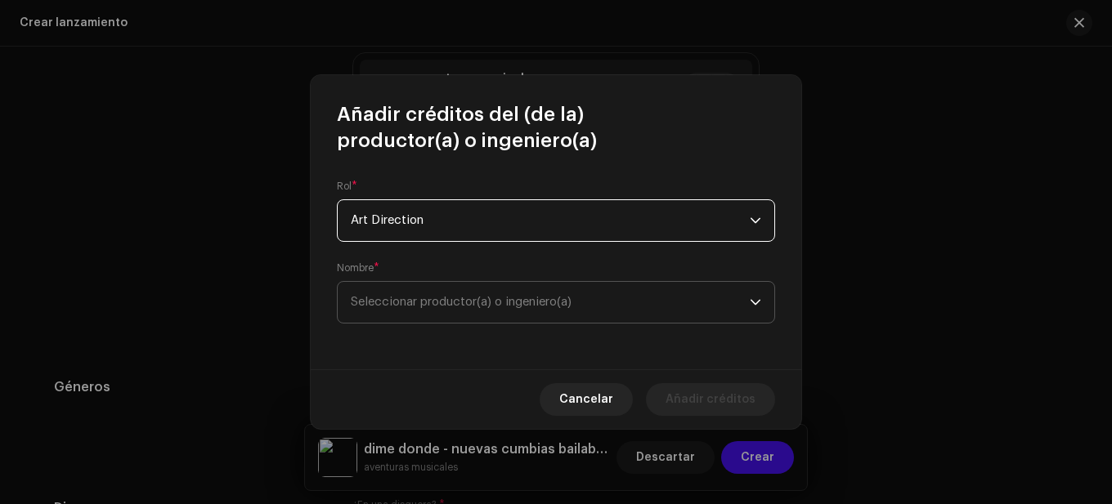
click at [439, 312] on span "Seleccionar productor(a) o ingeniero(a)" at bounding box center [550, 302] width 399 height 41
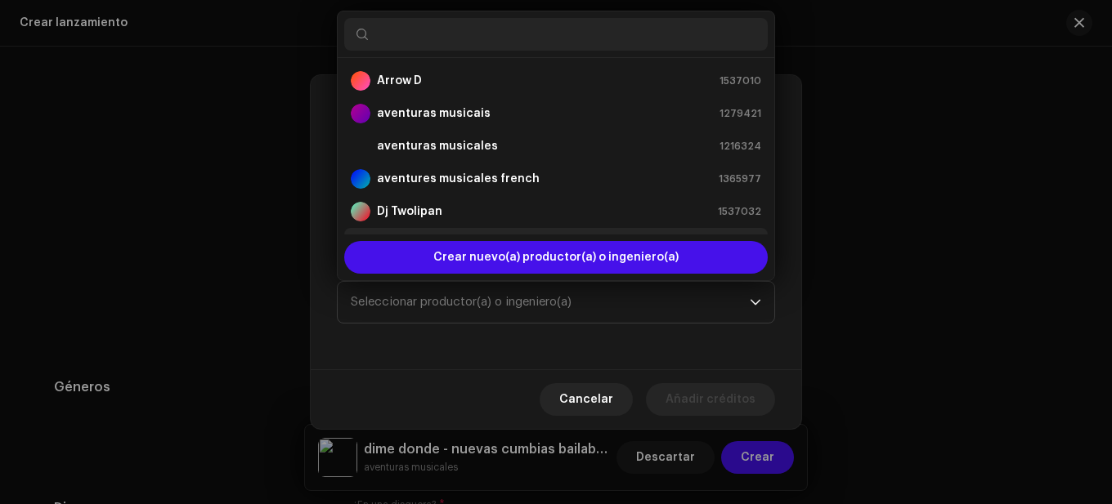
scroll to position [26, 0]
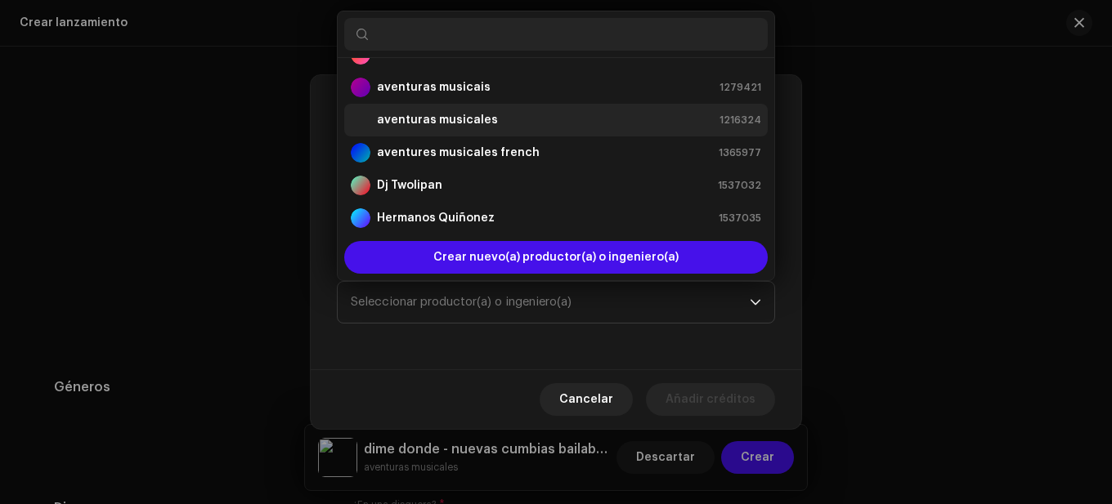
click at [453, 113] on strong "aventuras musicales" at bounding box center [437, 120] width 121 height 16
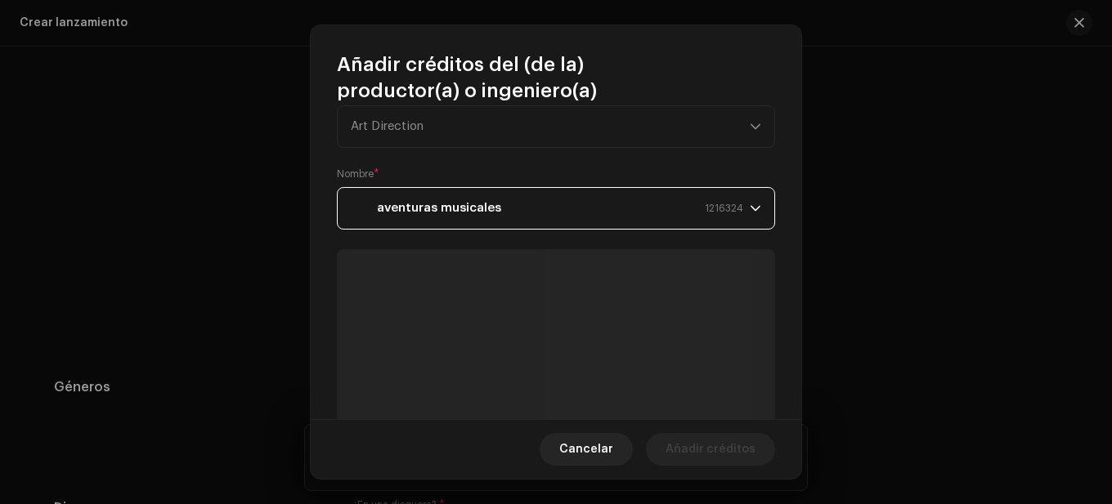
scroll to position [163, 0]
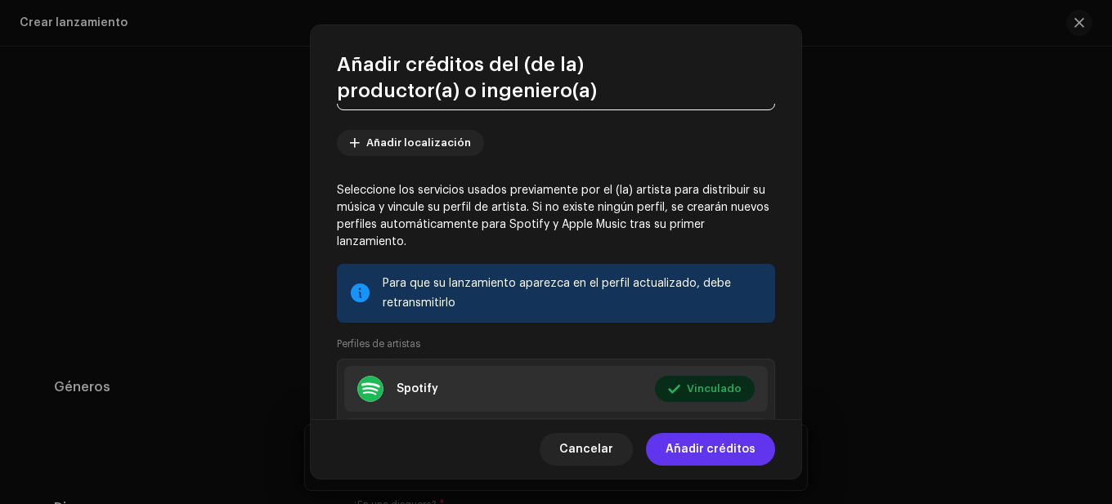
click at [727, 447] on span "Añadir créditos" at bounding box center [710, 449] width 90 height 33
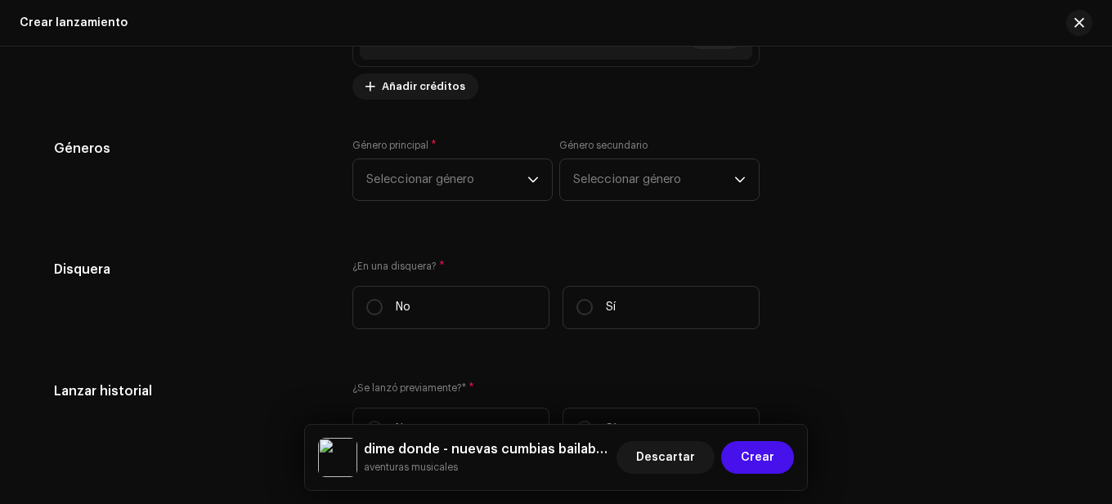
scroll to position [2436, 0]
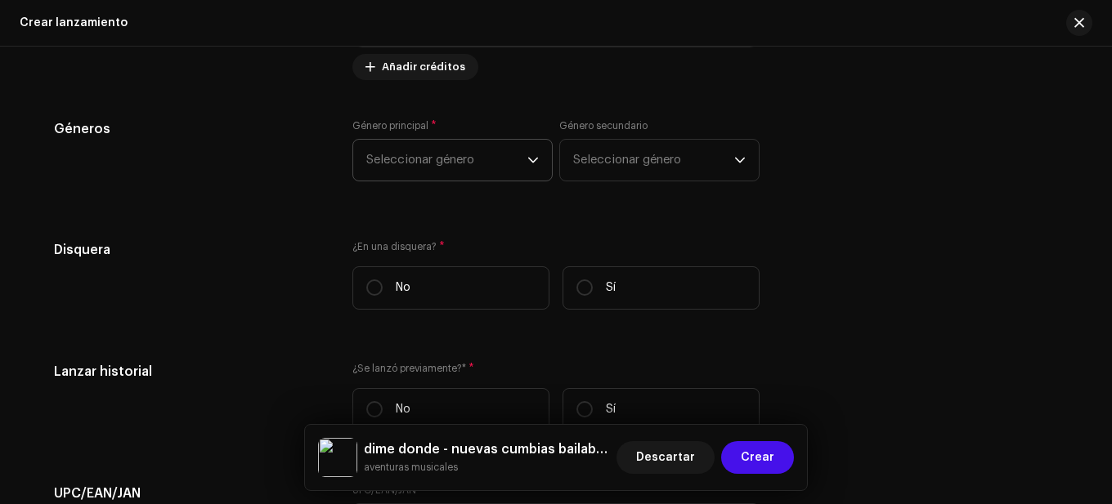
click at [431, 163] on span "Seleccionar género" at bounding box center [446, 160] width 161 height 41
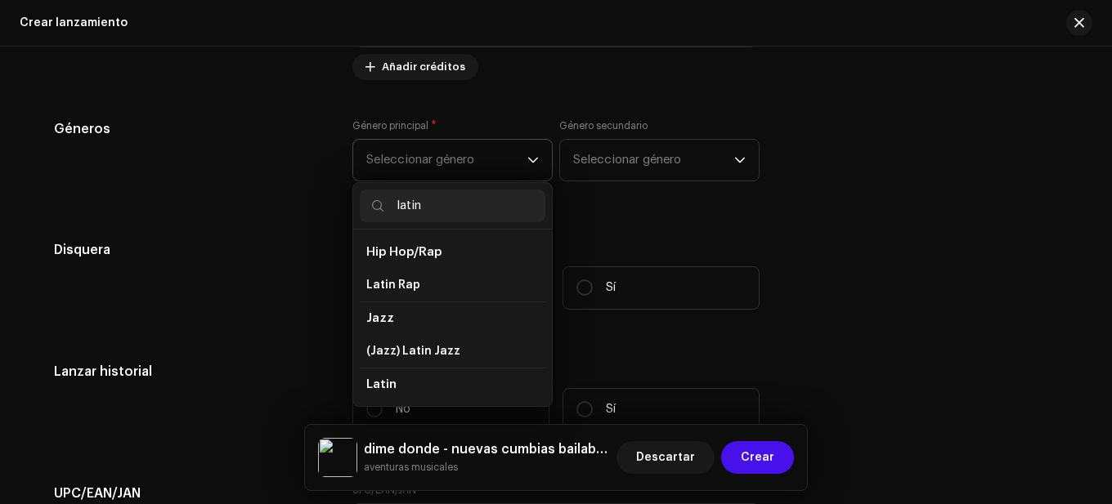
type input "latin"
click at [418, 370] on li "Latin" at bounding box center [453, 385] width 186 height 34
click at [416, 380] on li "Latin" at bounding box center [453, 385] width 186 height 34
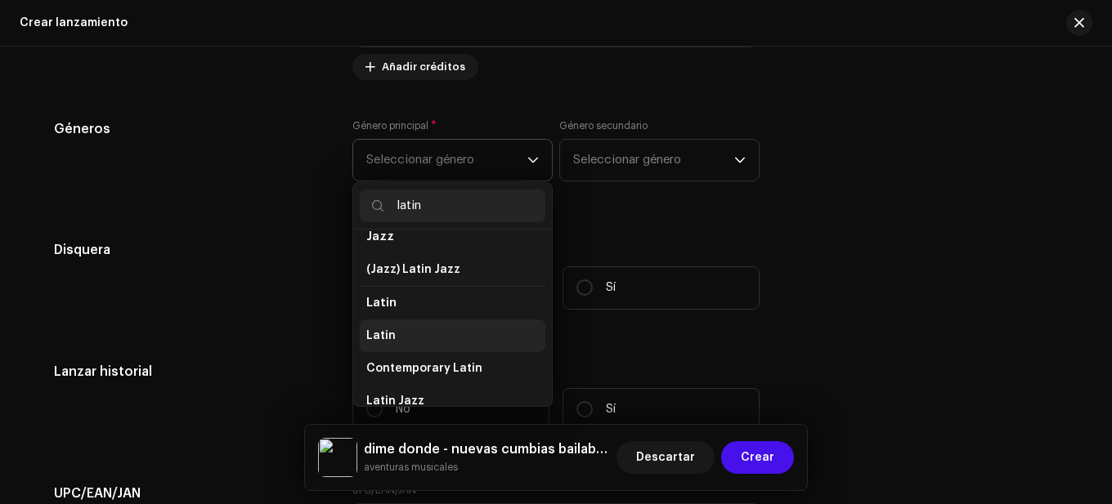
click at [411, 333] on li "Latin" at bounding box center [453, 336] width 186 height 33
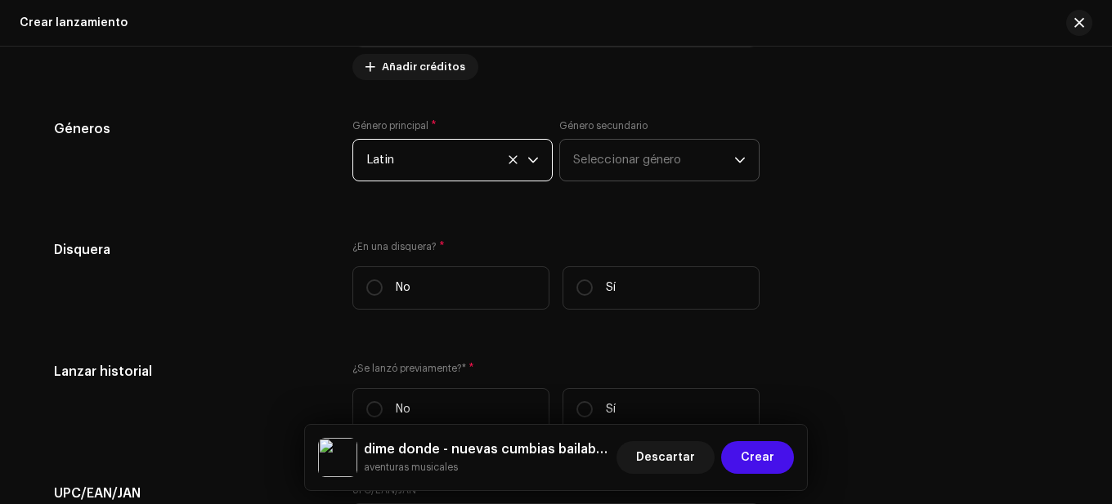
click at [583, 165] on span "Seleccionar género" at bounding box center [653, 160] width 161 height 41
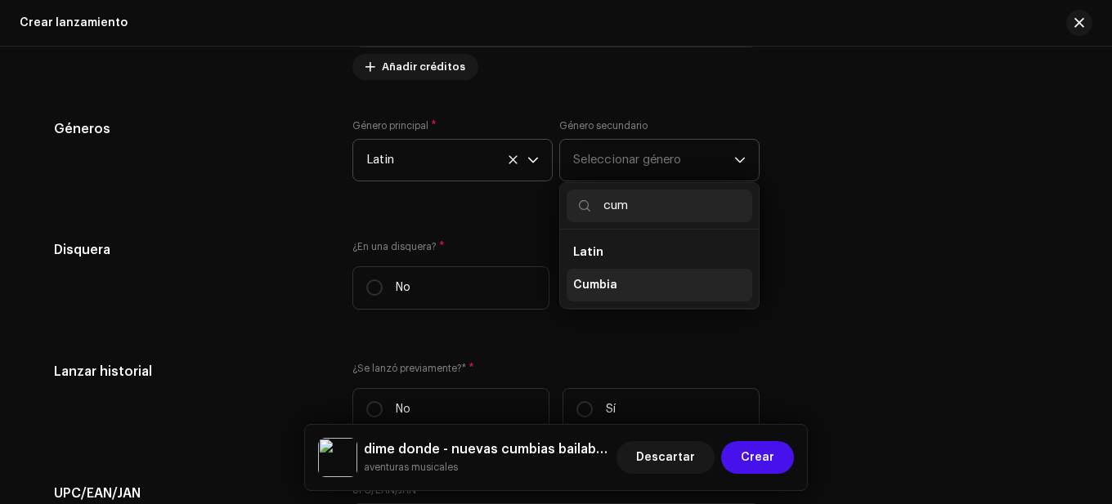
type input "cum"
click at [613, 287] on li "Cumbia" at bounding box center [659, 285] width 186 height 33
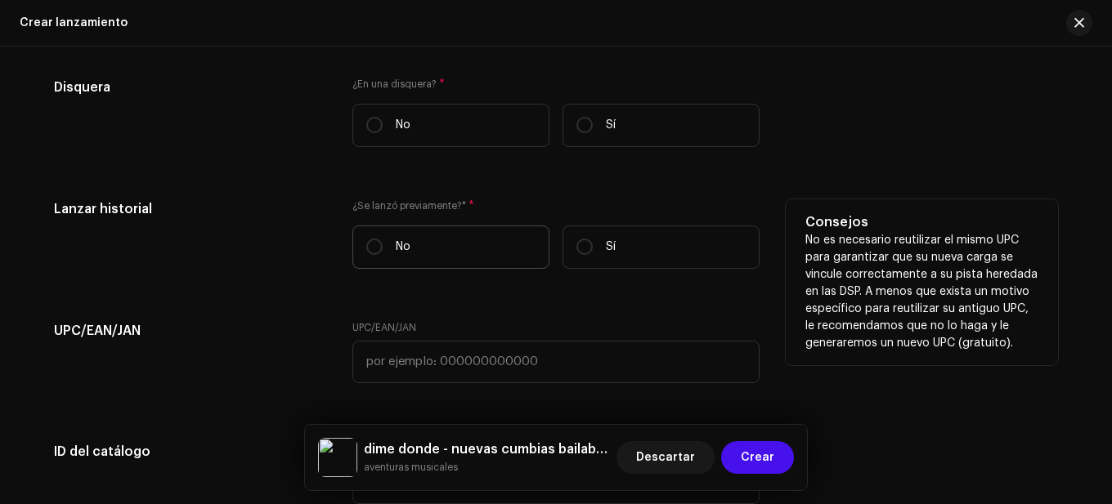
scroll to position [2600, 0]
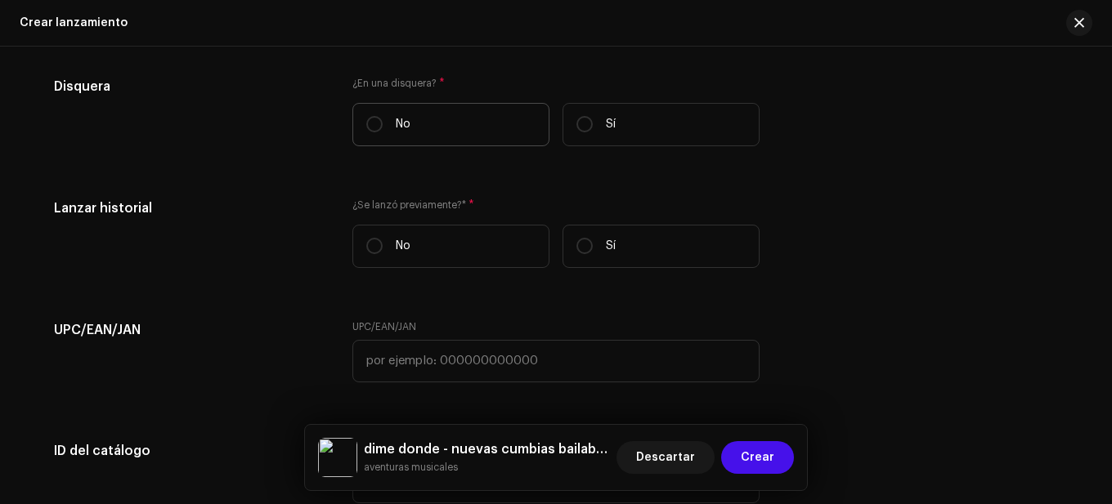
click at [456, 122] on label "No" at bounding box center [450, 124] width 197 height 43
click at [383, 122] on input "No" at bounding box center [374, 124] width 16 height 16
radio input "true"
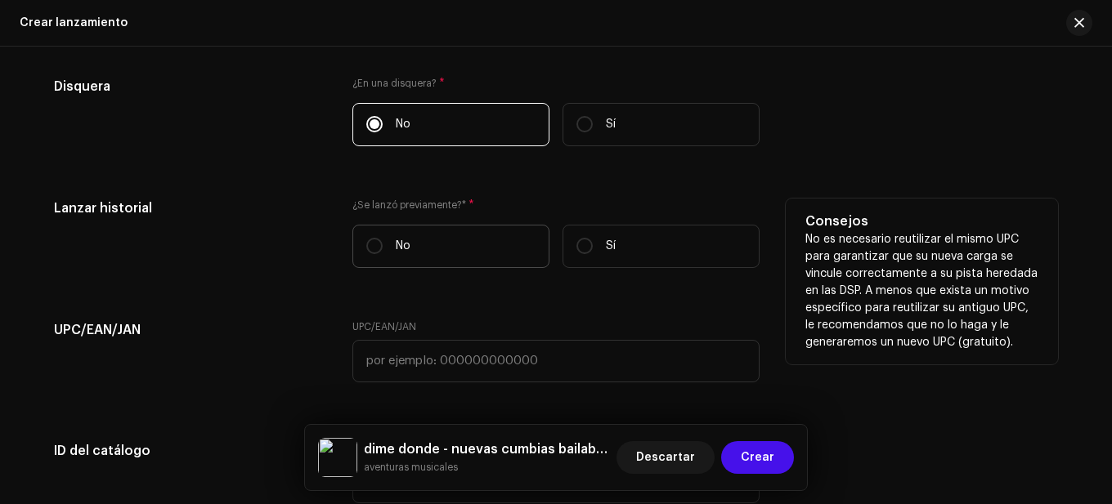
click at [494, 232] on label "No" at bounding box center [450, 246] width 197 height 43
click at [383, 238] on input "No" at bounding box center [374, 246] width 16 height 16
radio input "true"
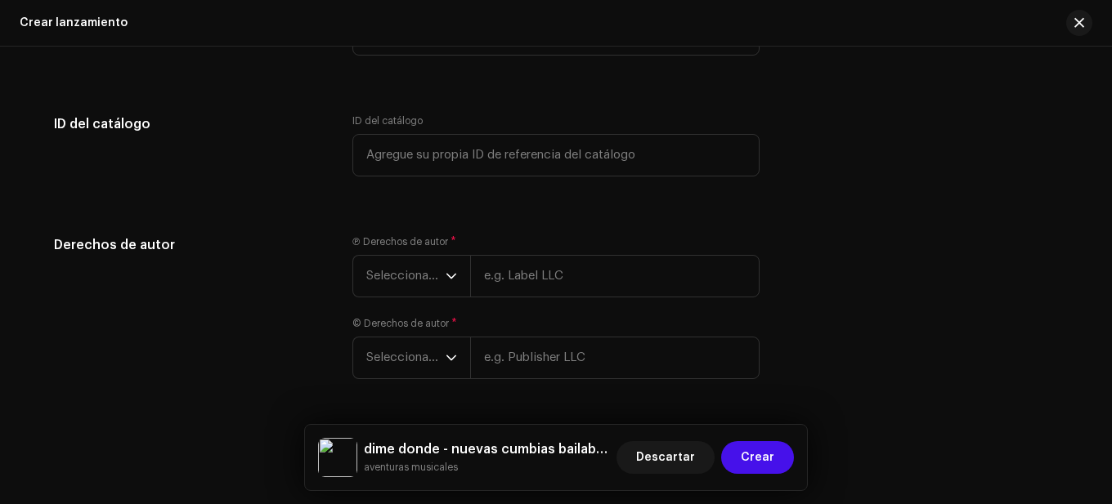
scroll to position [2978, 0]
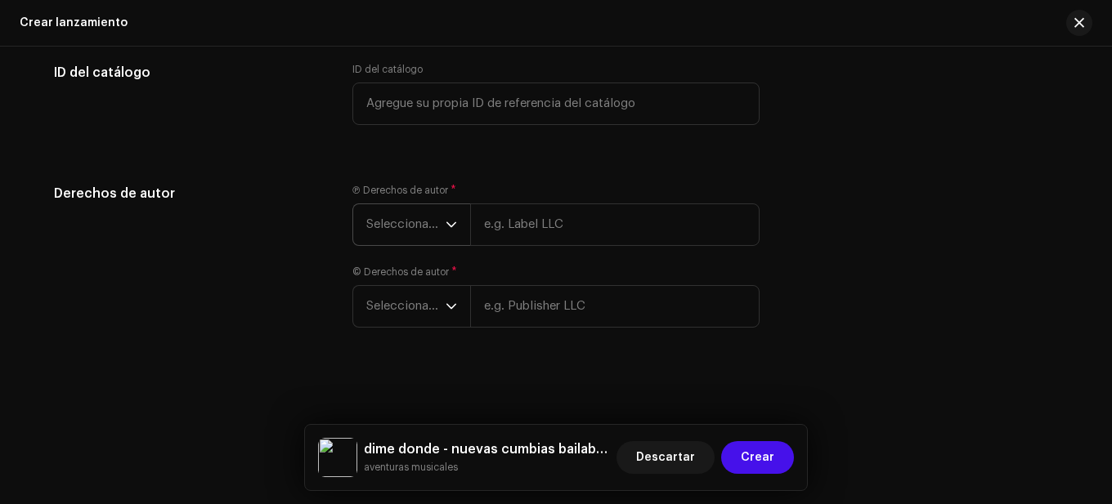
click at [439, 221] on span "Seleccionar año" at bounding box center [405, 224] width 79 height 41
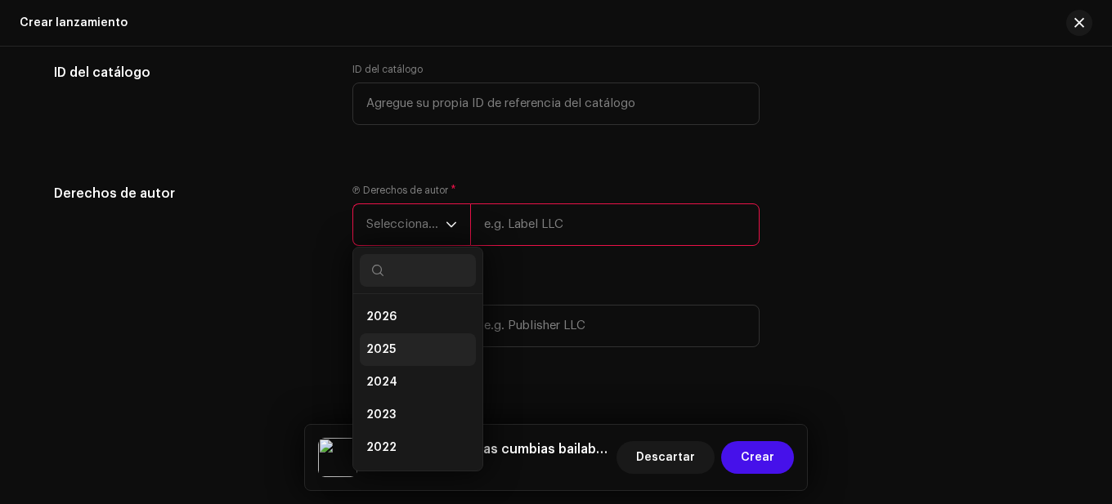
click at [400, 342] on li "2025" at bounding box center [418, 349] width 116 height 33
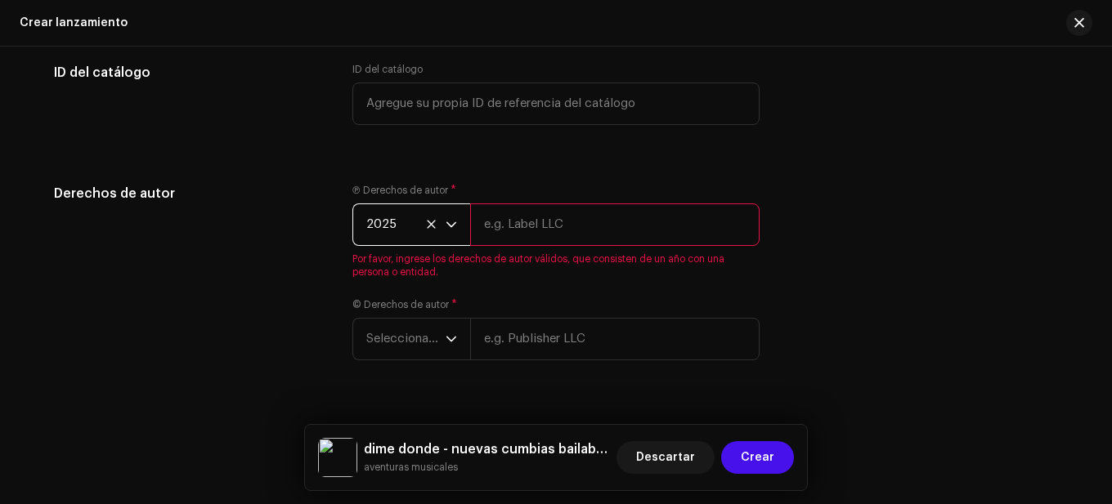
click at [541, 237] on input "text" at bounding box center [614, 225] width 289 height 43
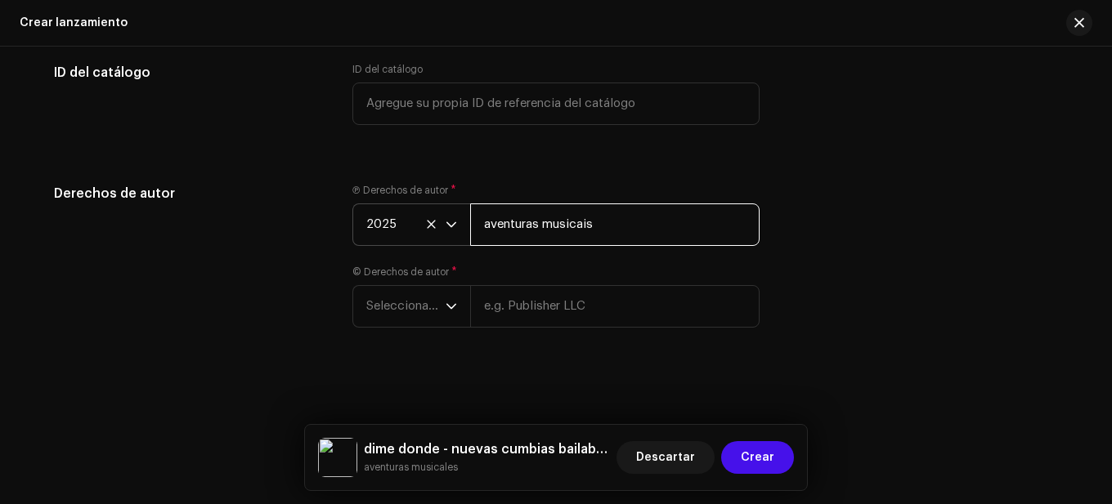
click at [577, 233] on input "aventuras musicais" at bounding box center [614, 225] width 289 height 43
click at [607, 235] on input "aventuras musicais" at bounding box center [614, 225] width 289 height 43
type input "Aventuras Musicales"
click at [427, 315] on span "Seleccionar año" at bounding box center [405, 306] width 79 height 41
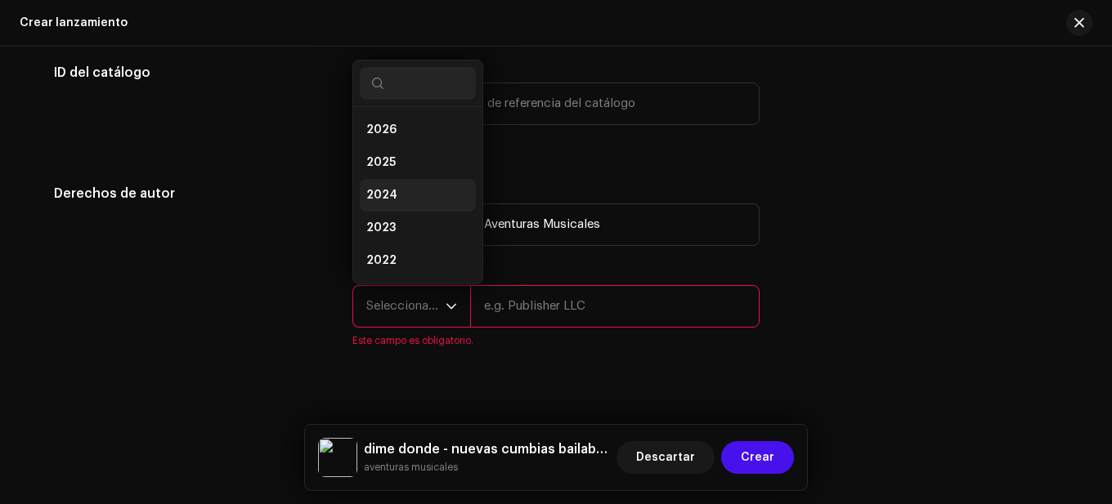
scroll to position [26, 0]
click at [392, 139] on li "2025" at bounding box center [418, 136] width 116 height 33
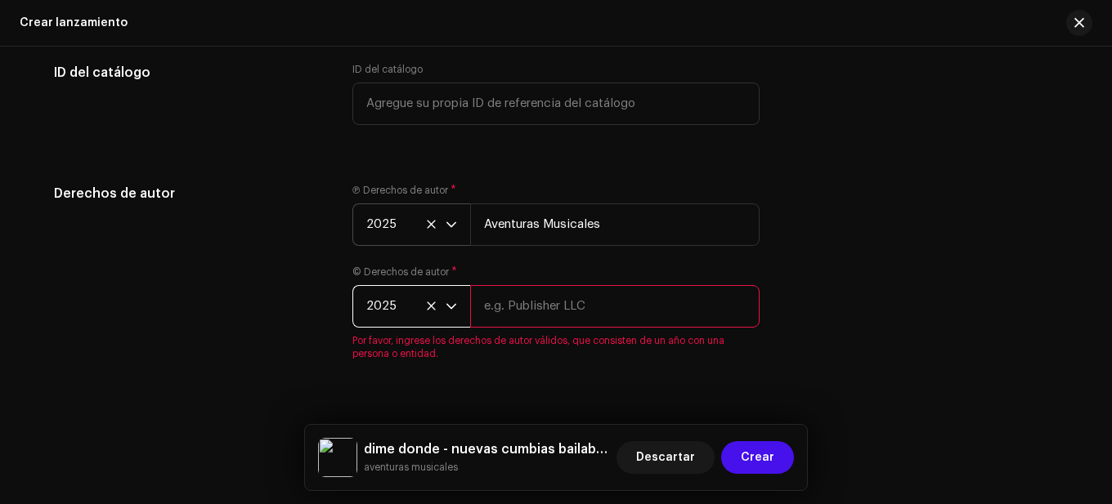
click at [514, 327] on input "text" at bounding box center [614, 306] width 289 height 43
type input "aventuras musicales"
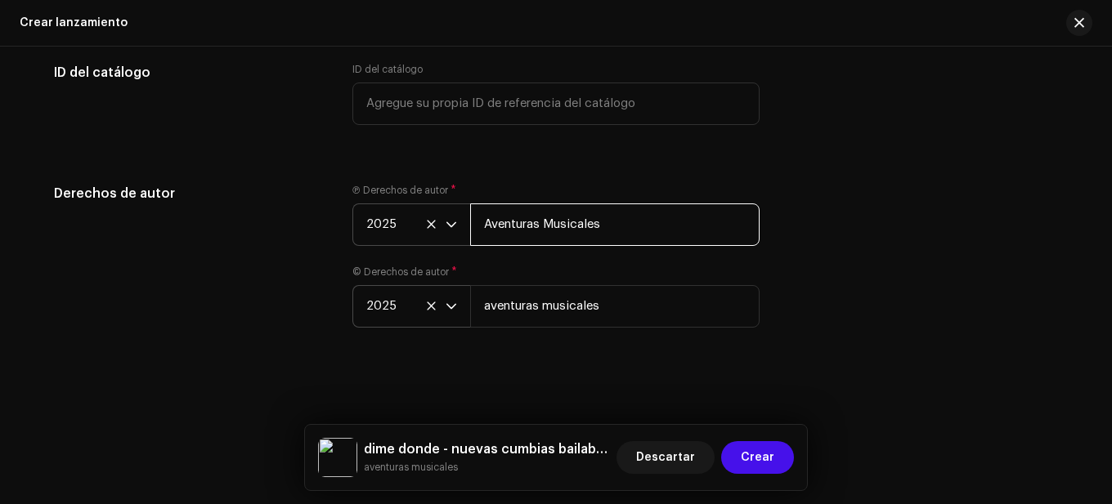
click at [587, 233] on input "Aventuras Musicales" at bounding box center [614, 225] width 289 height 43
type input "aventuras musicales"
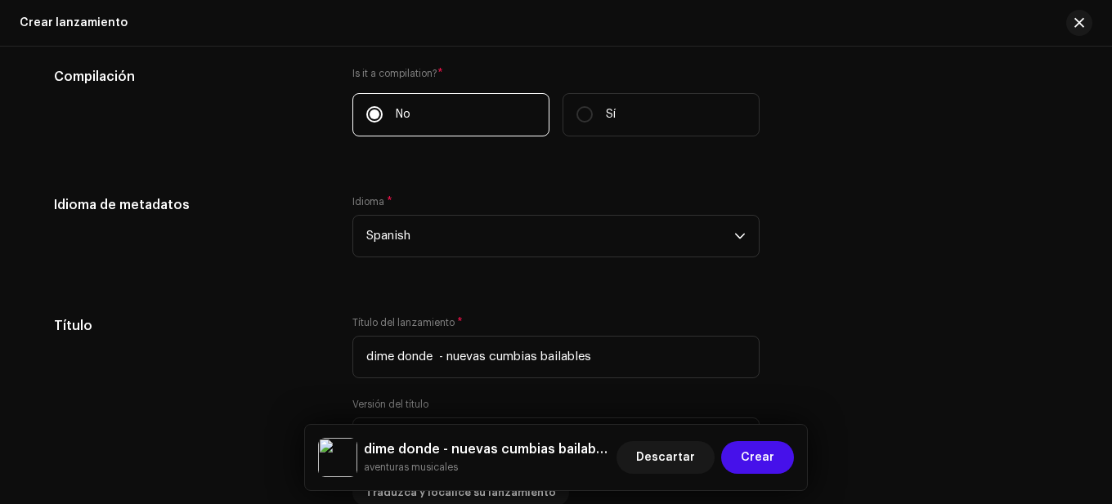
scroll to position [1344, 0]
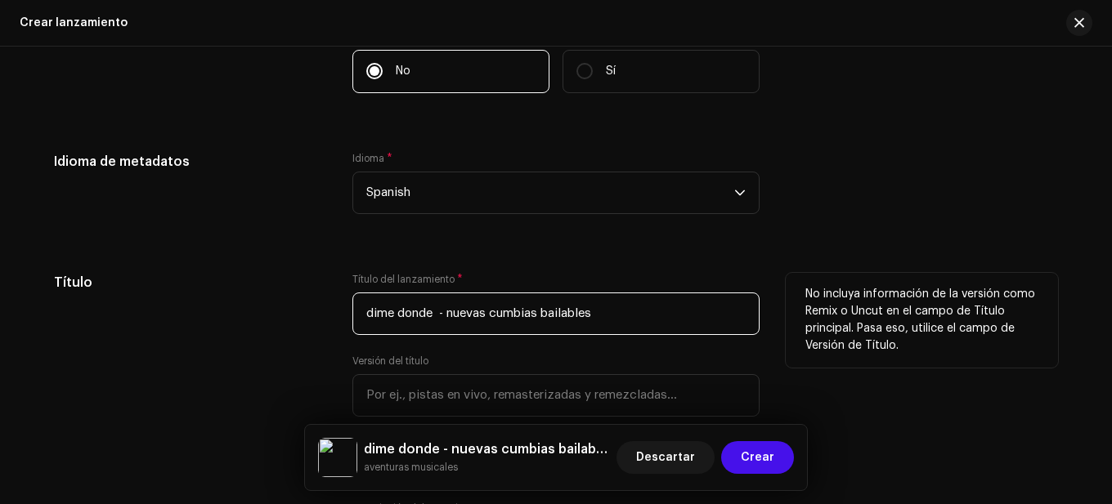
drag, startPoint x: 619, startPoint y: 315, endPoint x: 362, endPoint y: 313, distance: 256.6
click at [362, 313] on input "dime donde - nuevas cumbias bailables" at bounding box center [555, 314] width 407 height 43
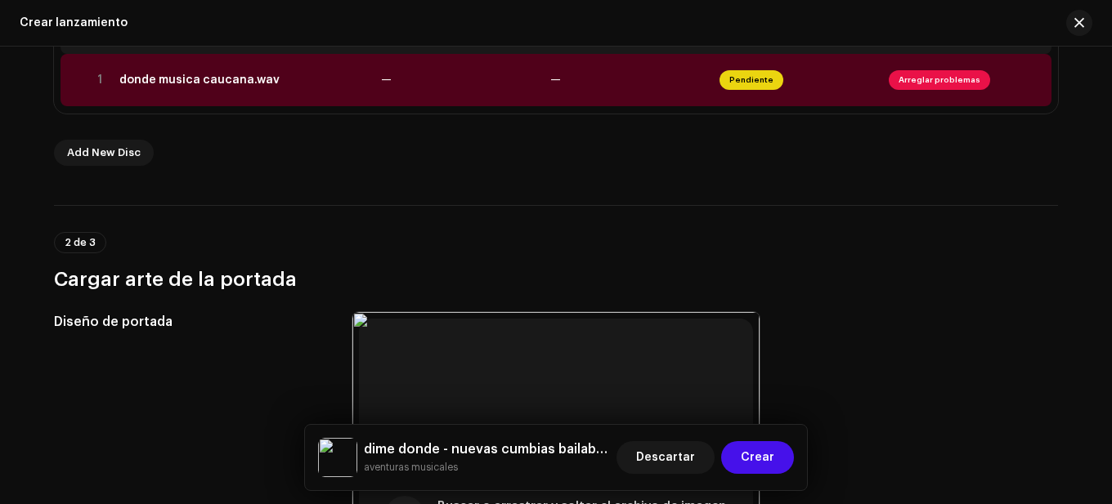
scroll to position [363, 0]
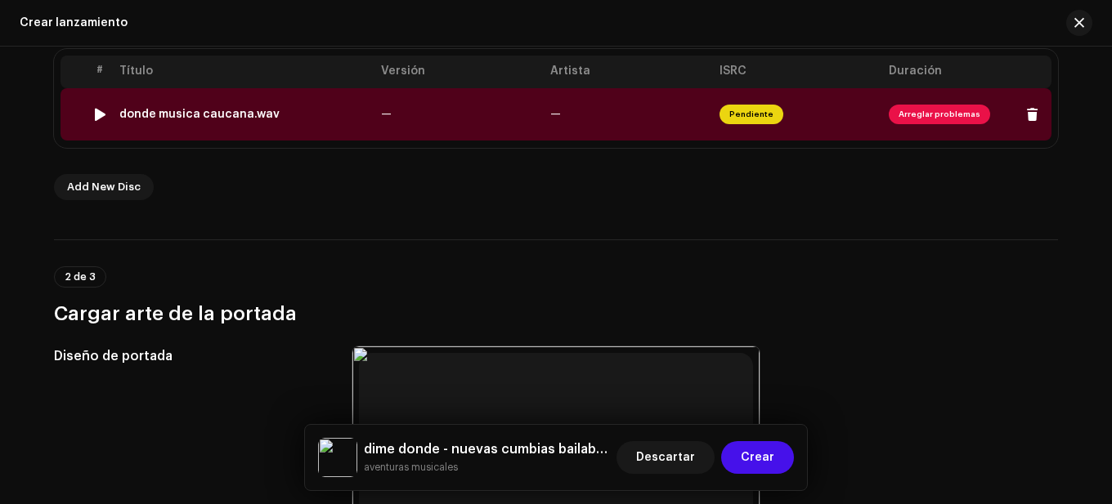
click at [389, 115] on td "—" at bounding box center [458, 114] width 169 height 52
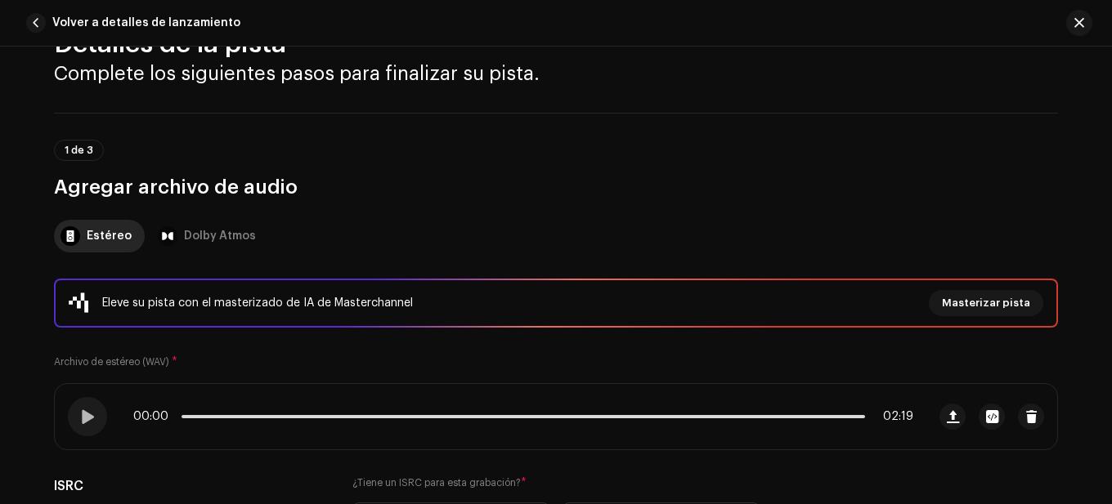
scroll to position [327, 0]
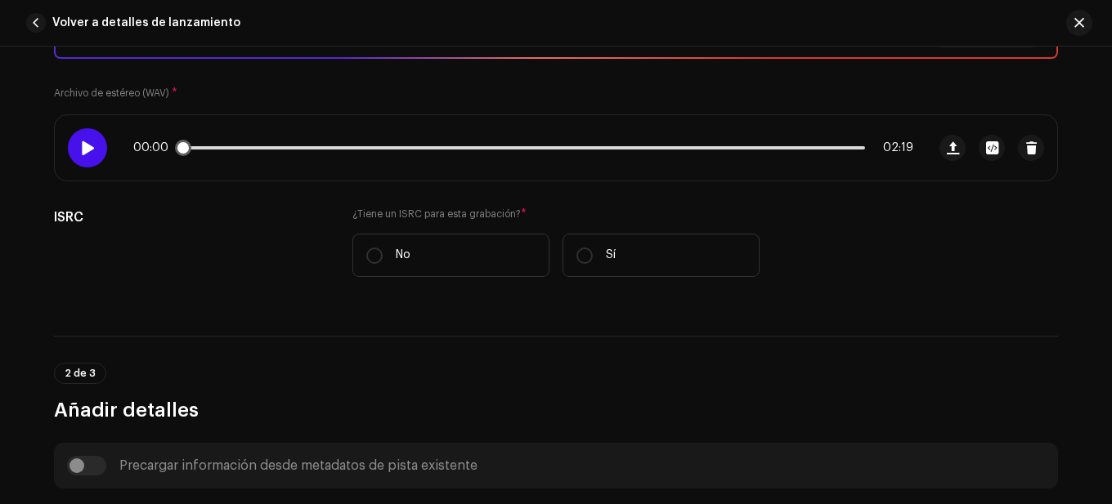
click at [86, 146] on span at bounding box center [87, 147] width 14 height 13
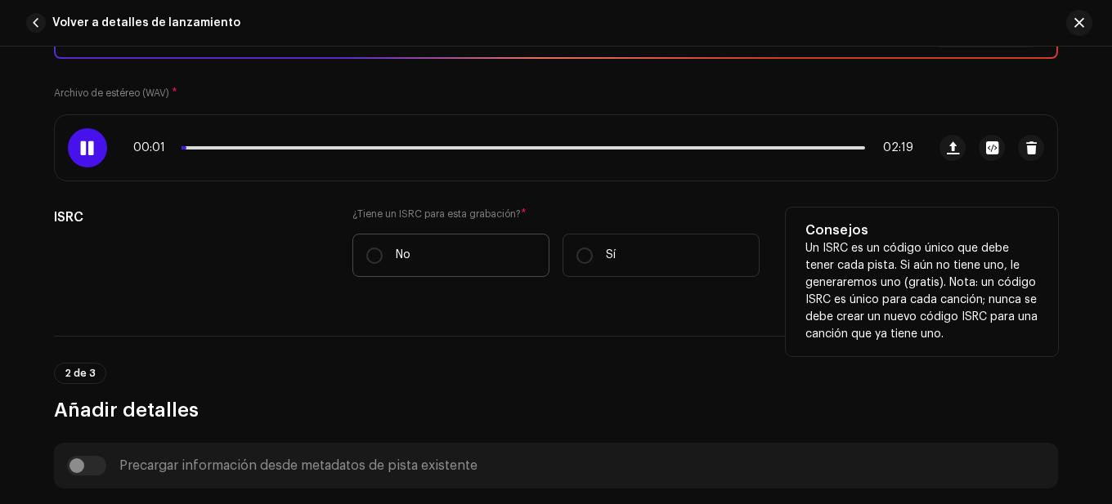
click at [396, 255] on p "No" at bounding box center [403, 255] width 15 height 17
click at [383, 255] on input "No" at bounding box center [374, 256] width 16 height 16
radio input "true"
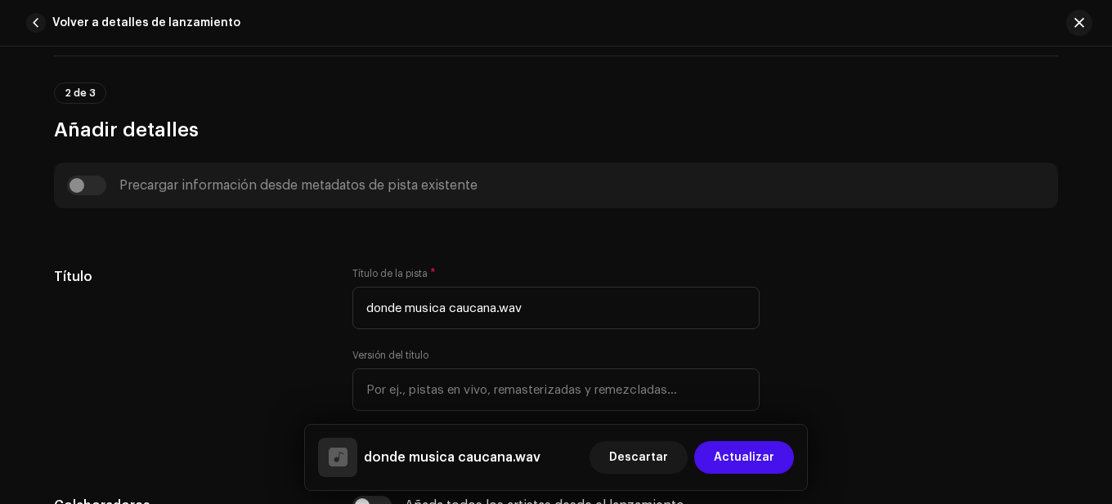
scroll to position [654, 0]
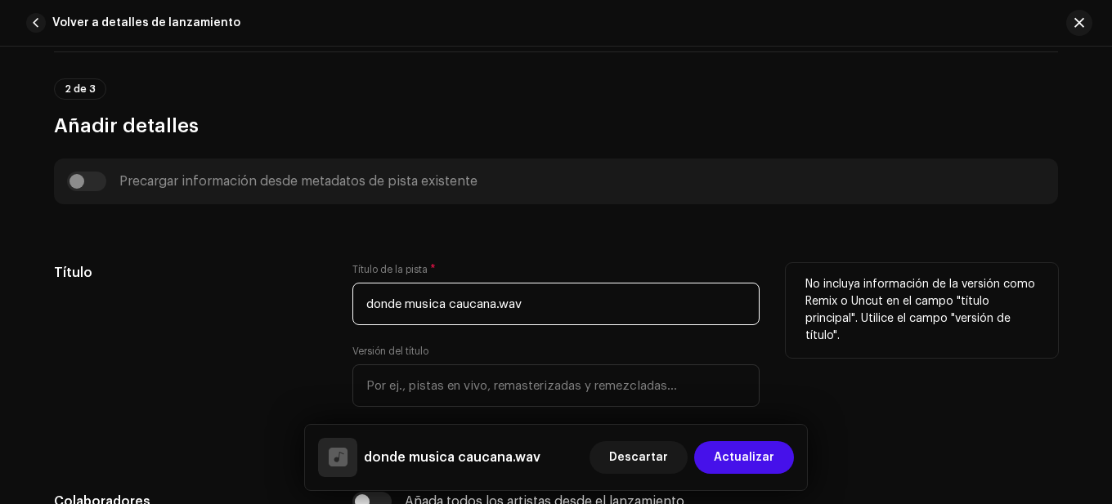
drag, startPoint x: 596, startPoint y: 301, endPoint x: 315, endPoint y: 301, distance: 281.2
click at [315, 301] on div "Título Título de la pista * donde musica caucana.wav Versión del título Traduzc…" at bounding box center [556, 358] width 1004 height 190
paste input "ime donde - nuevas cumbias bailables"
type input "dime donde - nuevas cumbias bailables"
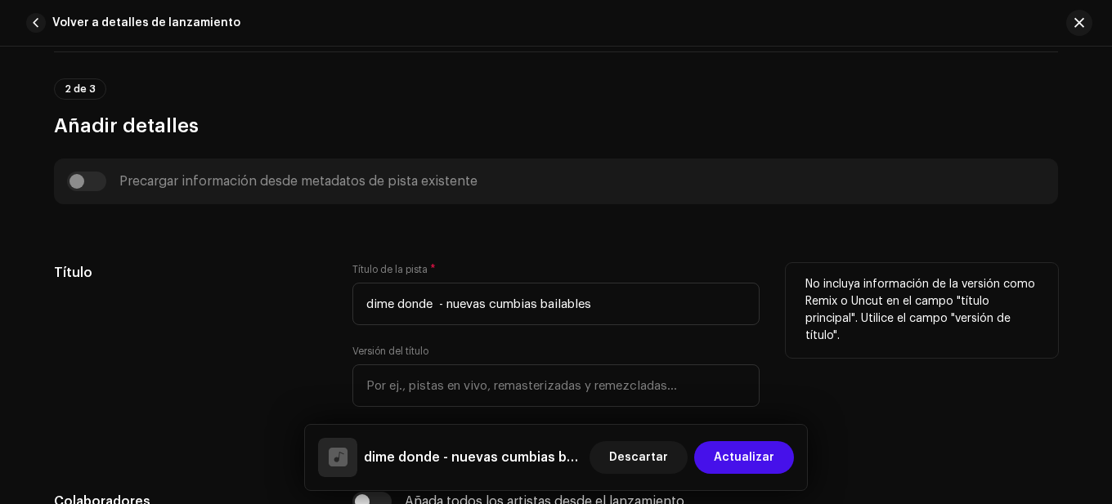
click at [314, 333] on div "Título" at bounding box center [190, 358] width 272 height 190
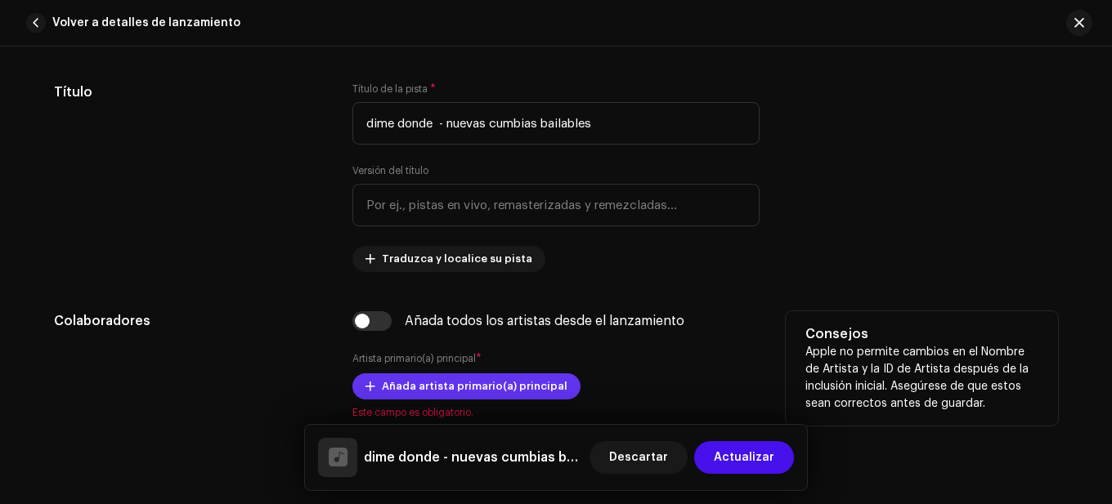
scroll to position [899, 0]
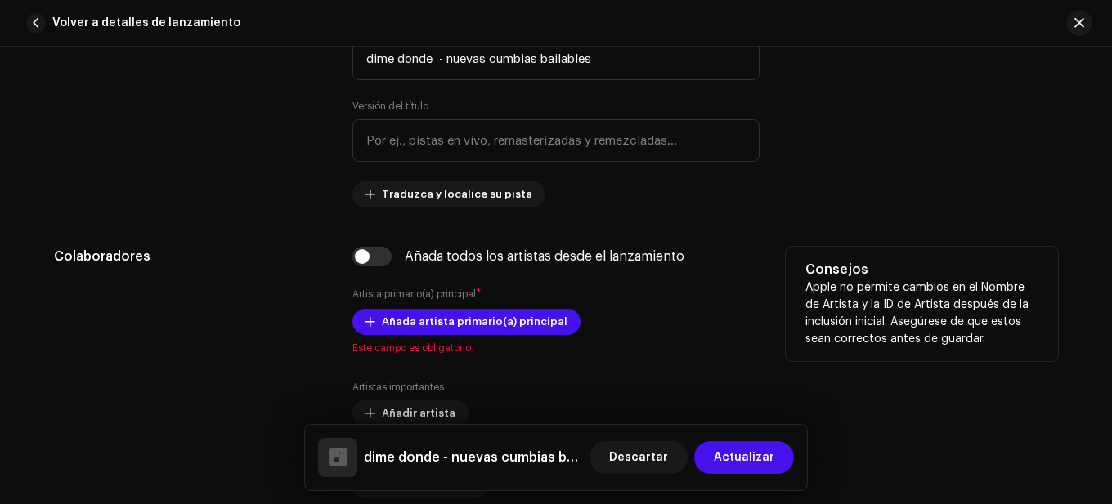
click at [450, 306] on div "Añada todos los artistas desde el lanzamiento Artista primario(a) principal * A…" at bounding box center [555, 420] width 407 height 347
click at [452, 308] on div "Añada todos los artistas desde el lanzamiento Artista primario(a) principal * A…" at bounding box center [555, 420] width 407 height 347
click at [454, 312] on span "Añada artista primario(a) principal" at bounding box center [475, 322] width 186 height 33
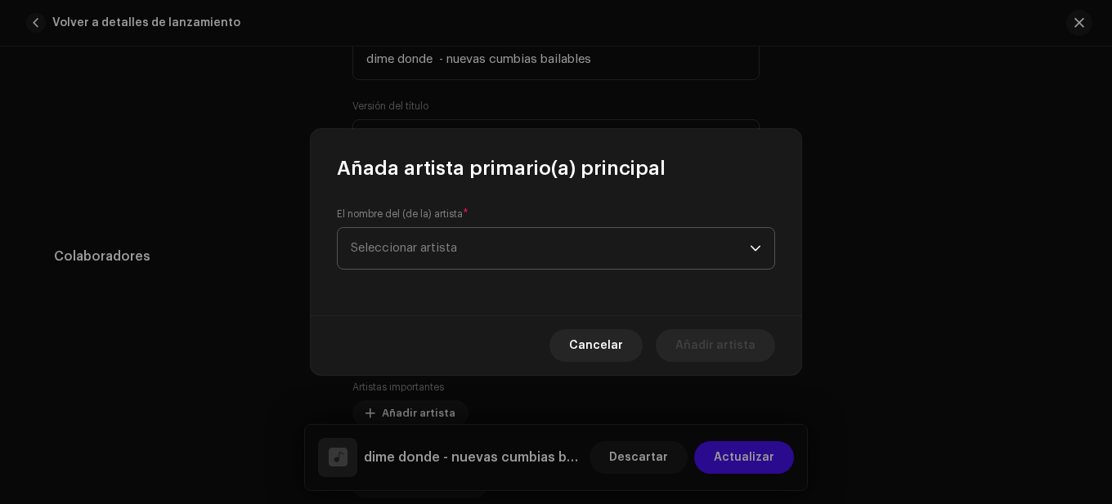
click at [463, 253] on span "Seleccionar artista" at bounding box center [550, 248] width 399 height 41
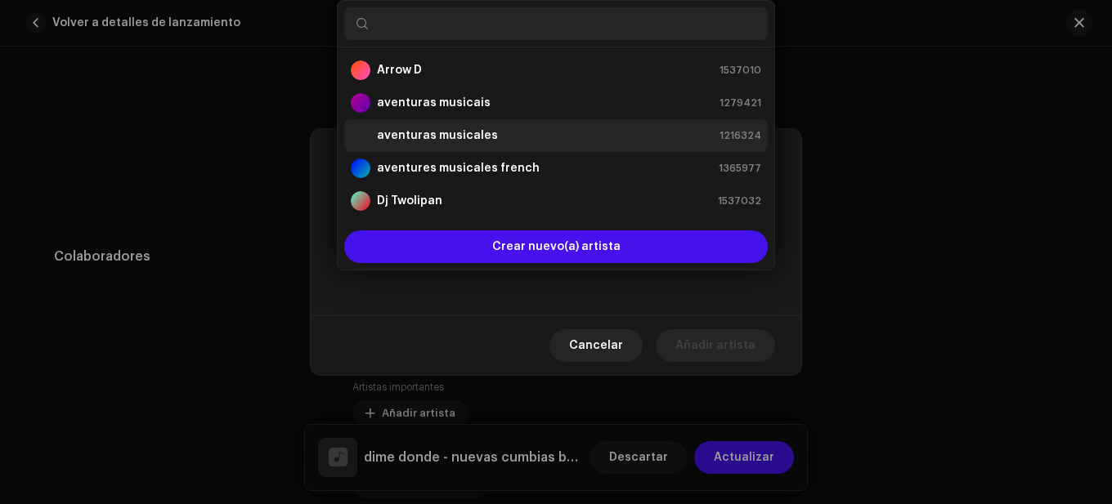
click at [462, 134] on strong "aventuras musicales" at bounding box center [437, 136] width 121 height 16
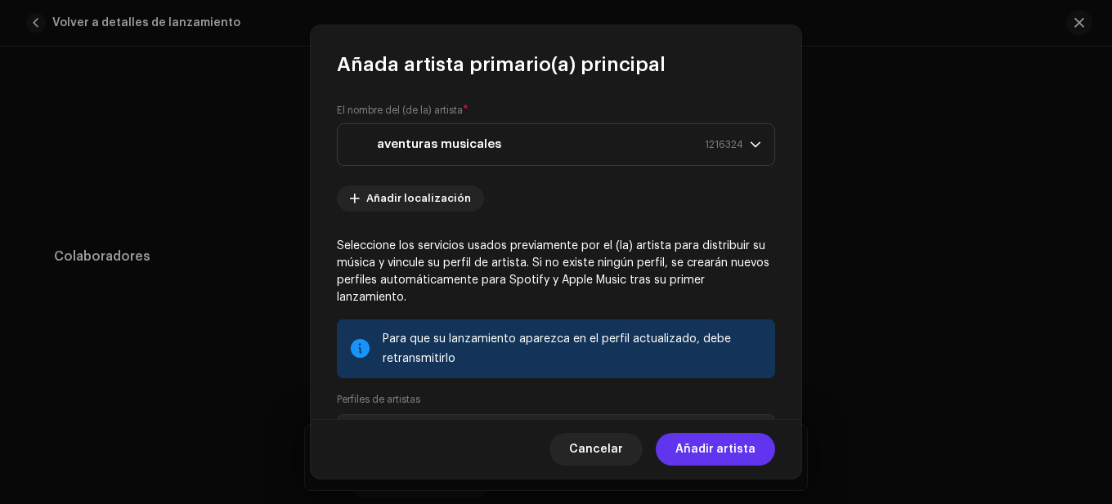
click at [704, 444] on span "Añadir artista" at bounding box center [715, 449] width 80 height 33
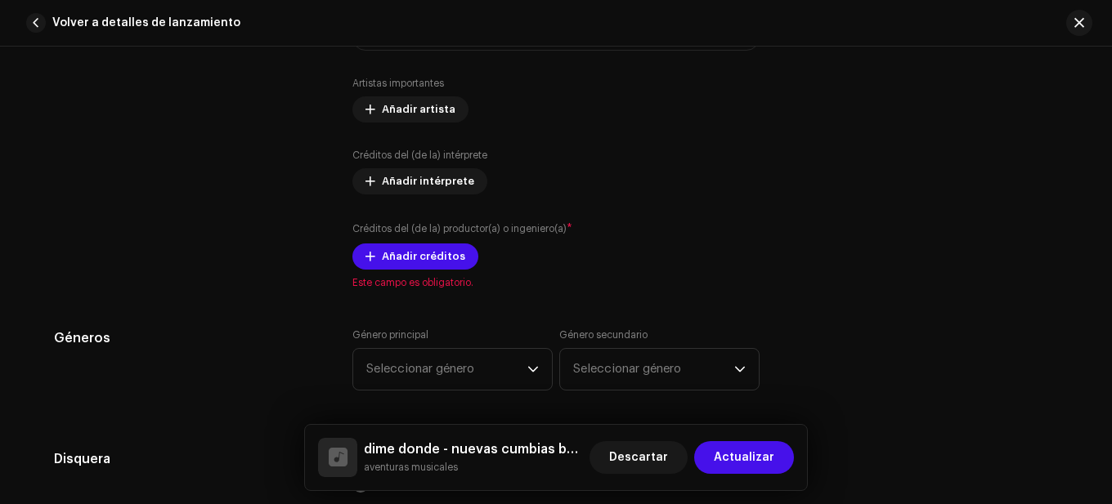
scroll to position [1226, 0]
click at [432, 257] on span "Añadir créditos" at bounding box center [423, 255] width 83 height 33
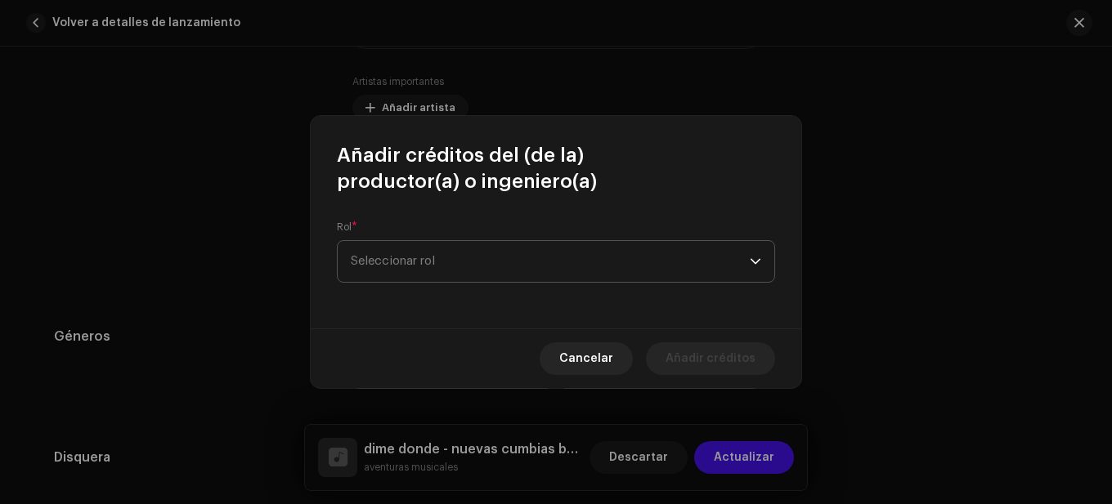
click at [449, 260] on span "Seleccionar rol" at bounding box center [550, 261] width 399 height 41
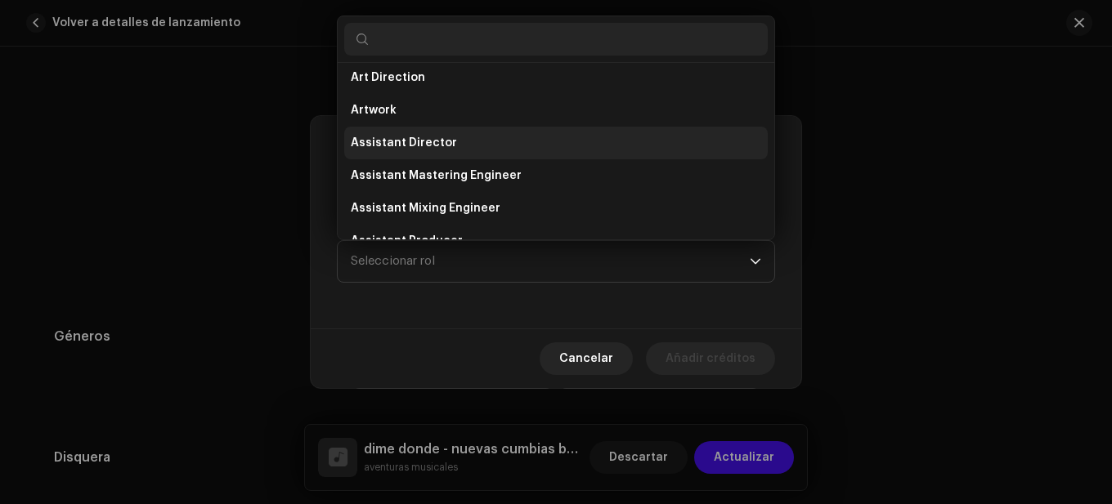
scroll to position [0, 0]
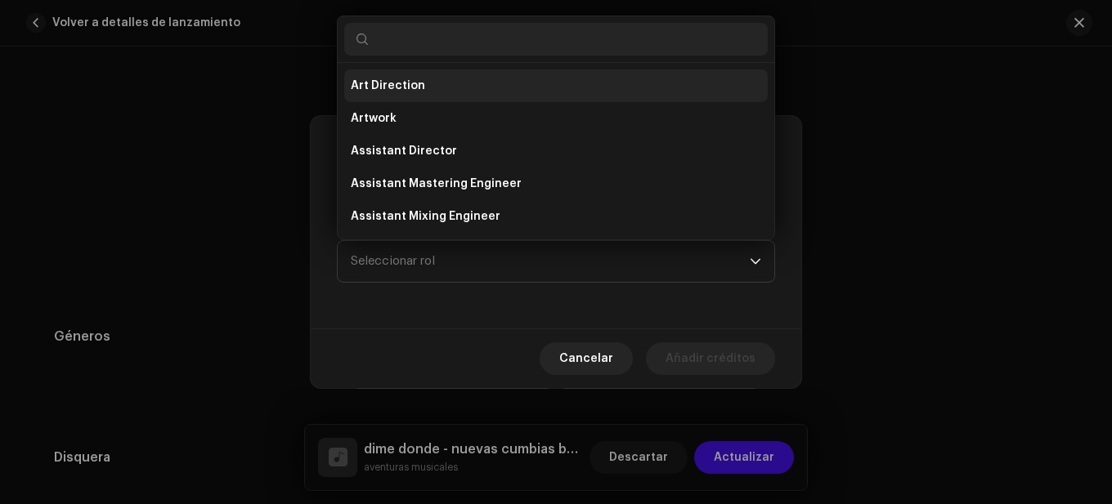
click at [406, 77] on li "Art Direction" at bounding box center [555, 85] width 423 height 33
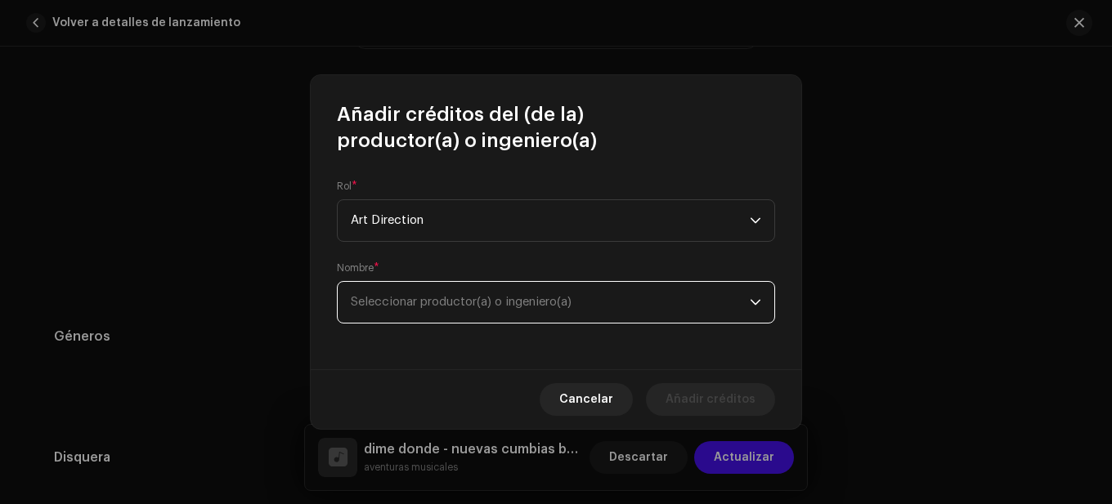
click at [462, 294] on span "Seleccionar productor(a) o ingeniero(a)" at bounding box center [550, 302] width 399 height 41
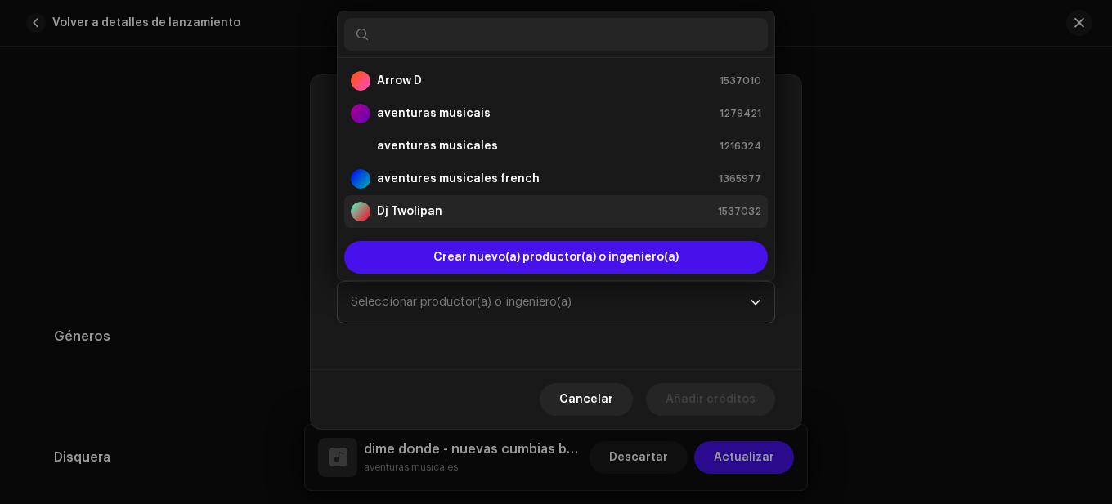
scroll to position [26, 0]
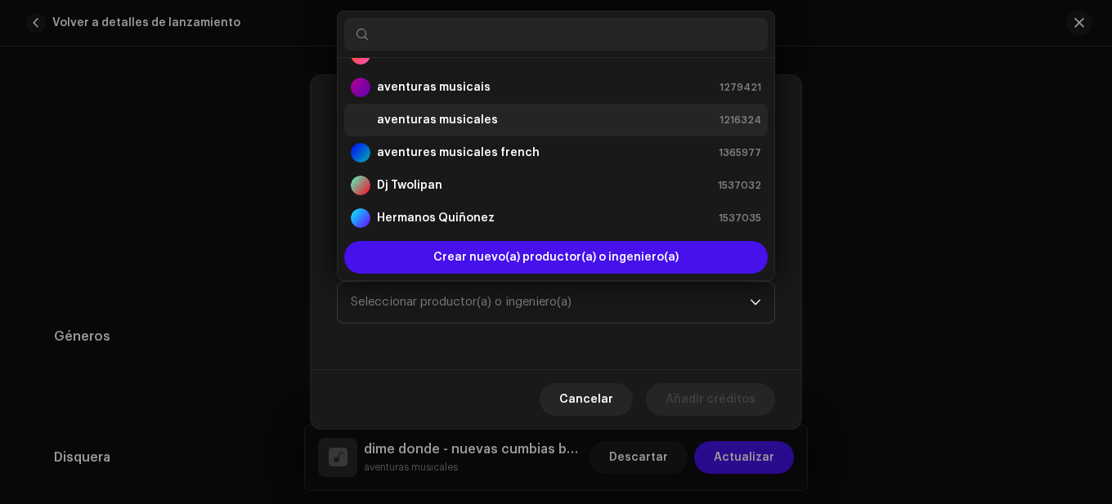
click at [438, 110] on div "aventuras musicales" at bounding box center [424, 120] width 147 height 20
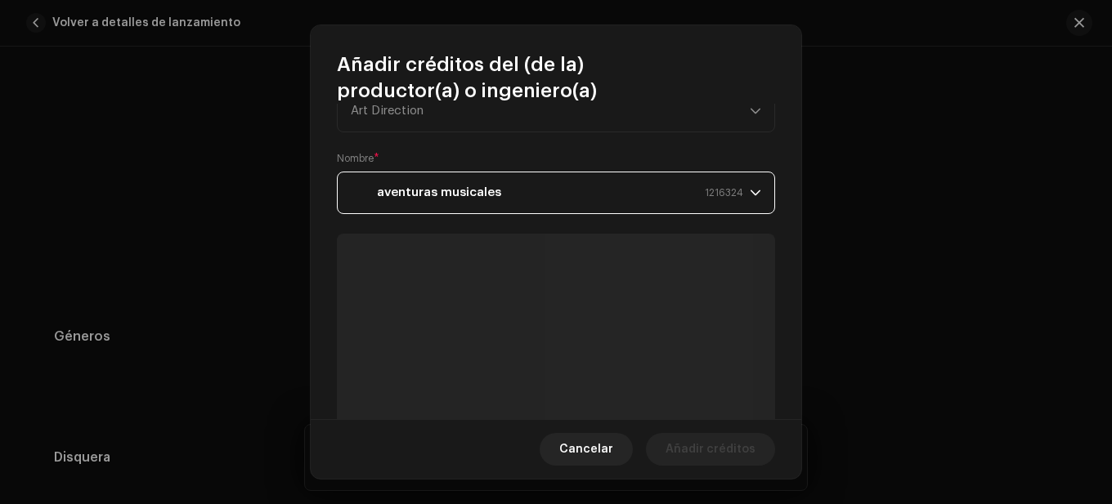
scroll to position [82, 0]
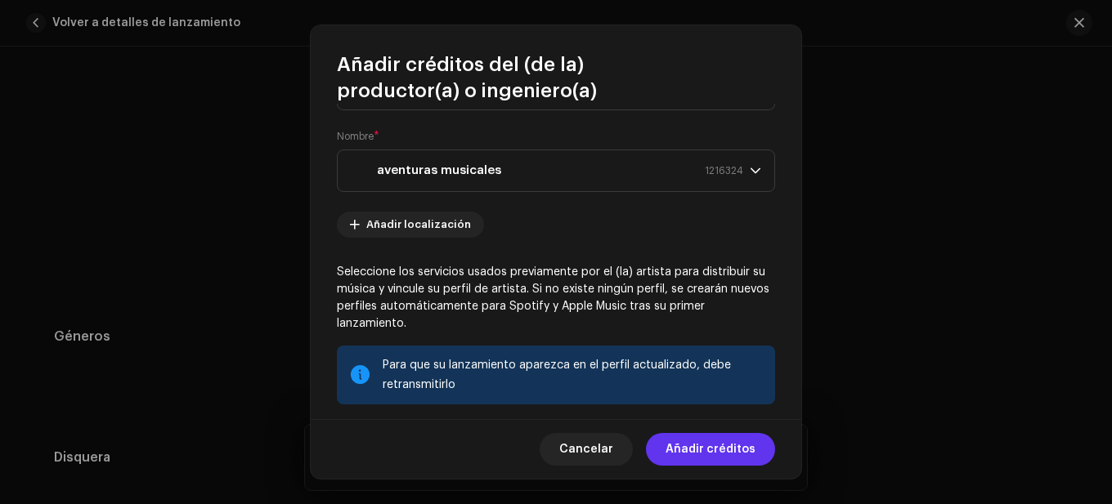
click at [677, 449] on span "Añadir créditos" at bounding box center [710, 449] width 90 height 33
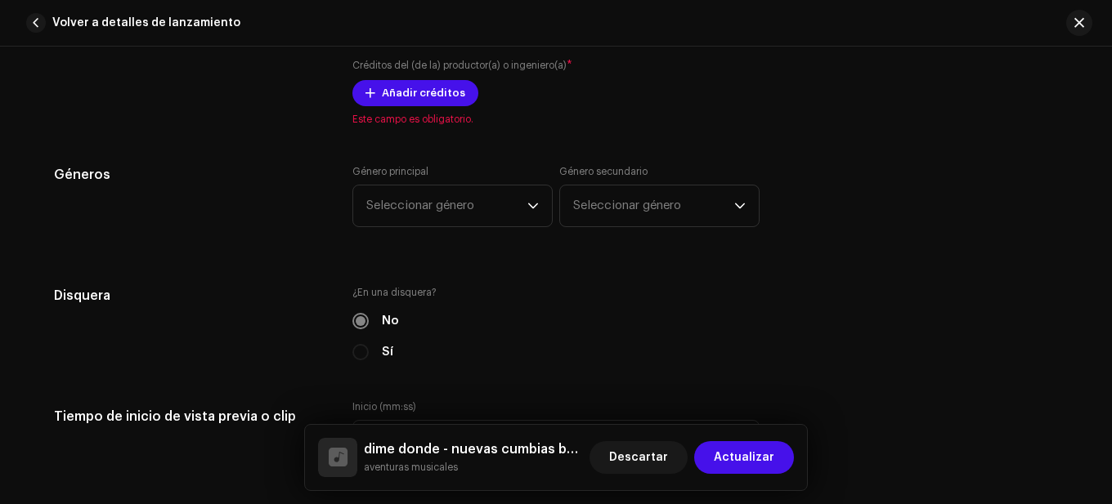
scroll to position [1389, 0]
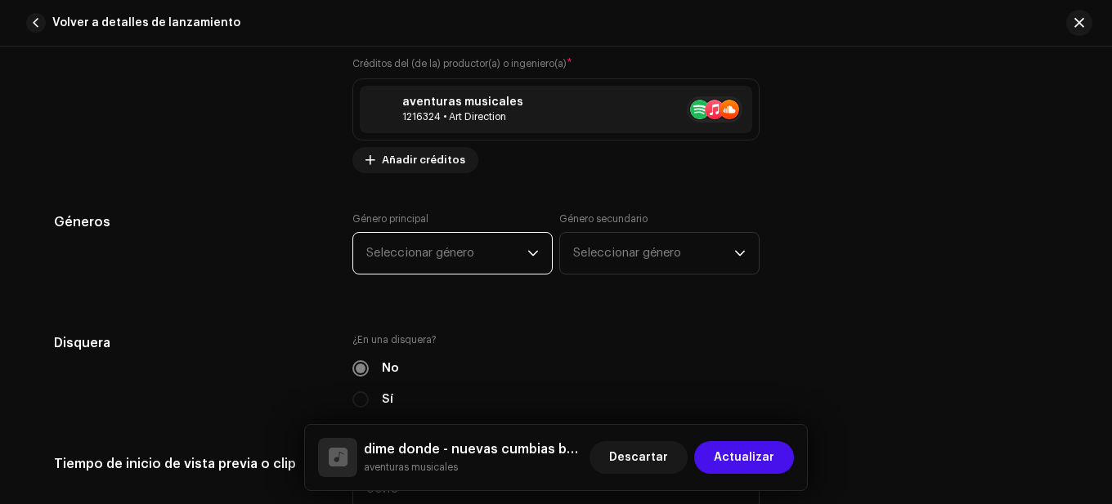
click at [468, 244] on span "Seleccionar género" at bounding box center [446, 253] width 161 height 41
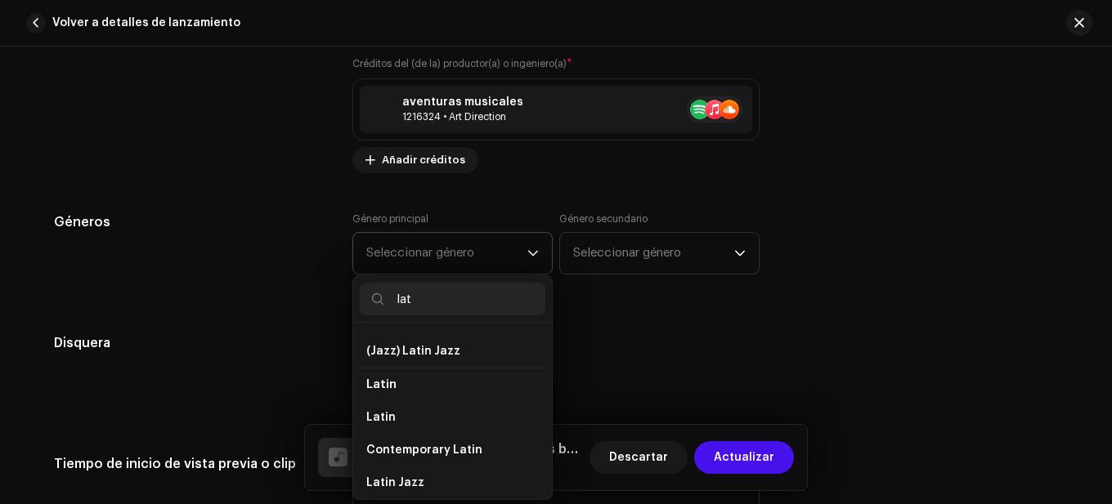
scroll to position [163, 0]
type input "lat"
click at [410, 410] on li "Latin" at bounding box center [453, 413] width 186 height 33
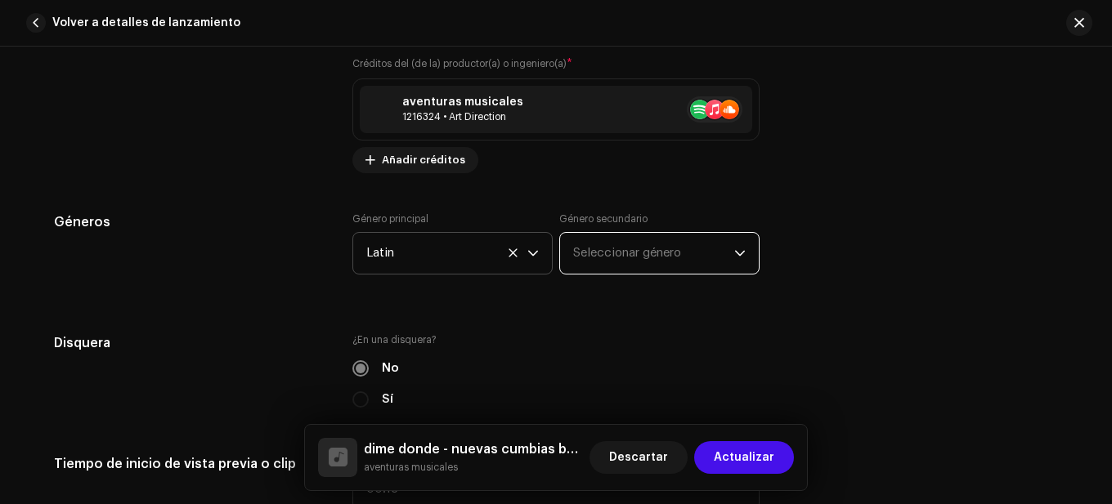
click at [606, 261] on span "Seleccionar género" at bounding box center [653, 253] width 161 height 41
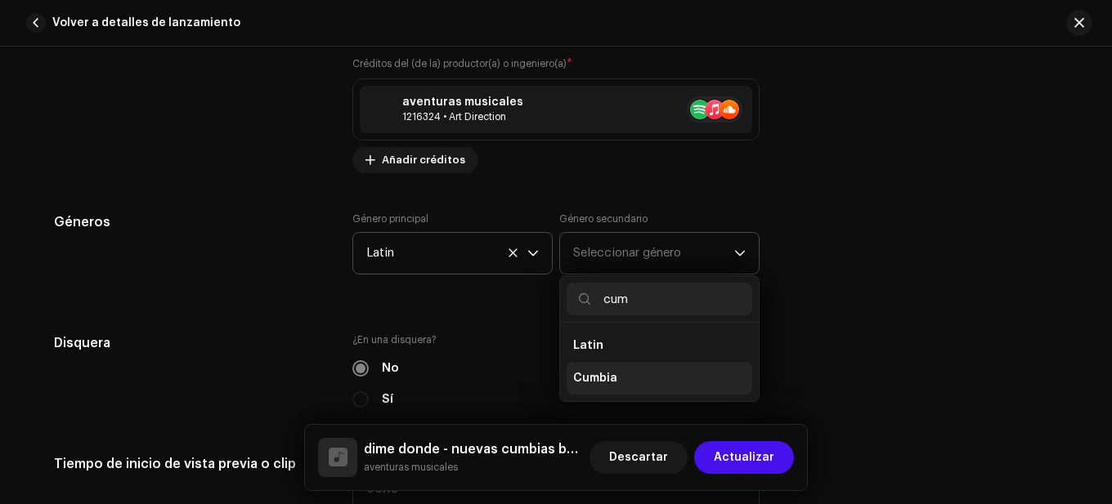
type input "cum"
click at [620, 370] on li "Cumbia" at bounding box center [659, 378] width 186 height 33
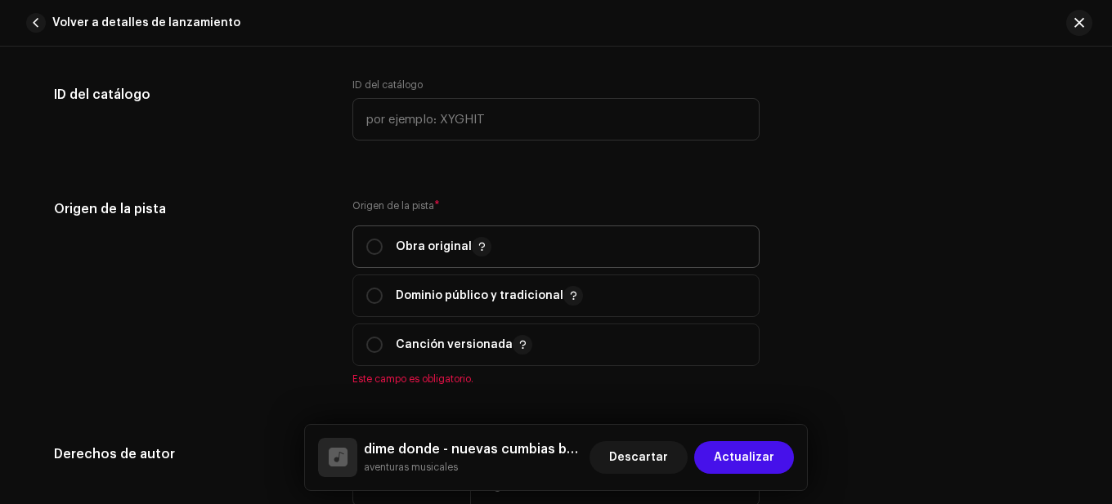
click at [382, 253] on div "Obra original" at bounding box center [428, 247] width 125 height 20
radio input "true"
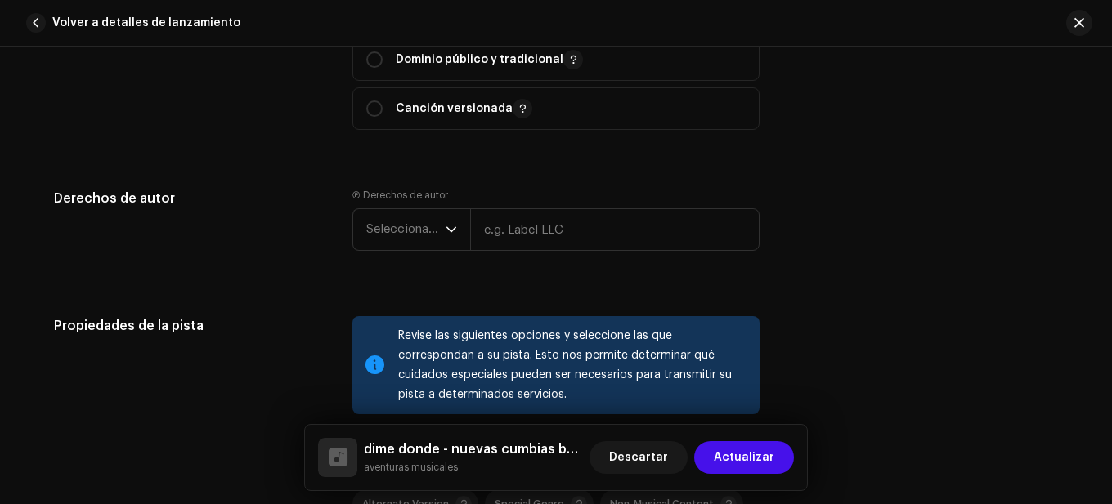
scroll to position [2207, 0]
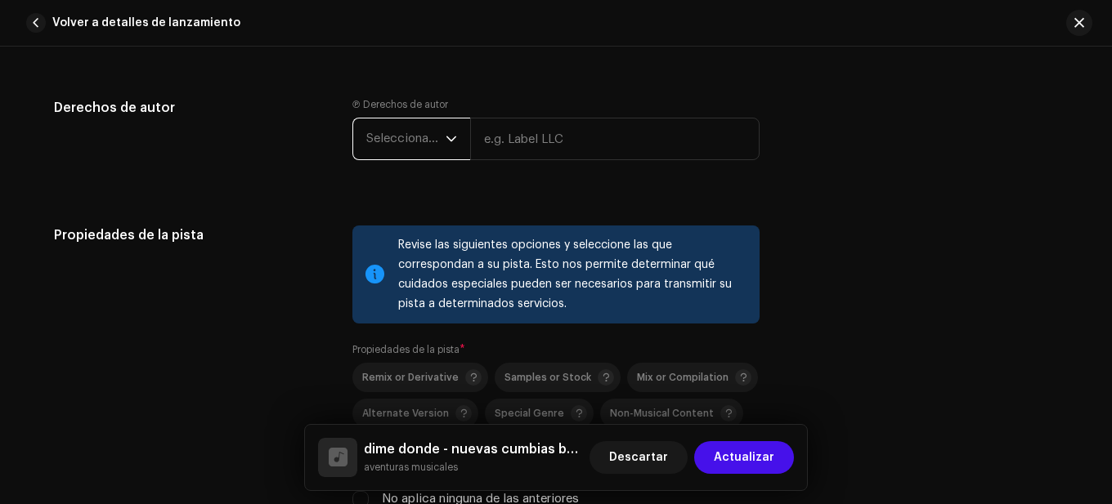
click at [405, 140] on span "Seleccionar año" at bounding box center [405, 139] width 79 height 41
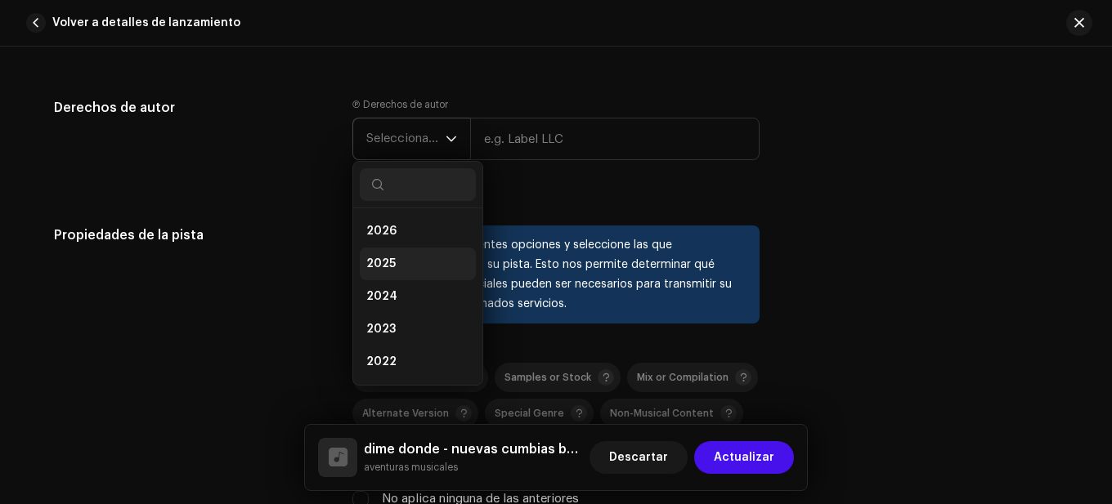
click at [400, 255] on li "2025" at bounding box center [418, 264] width 116 height 33
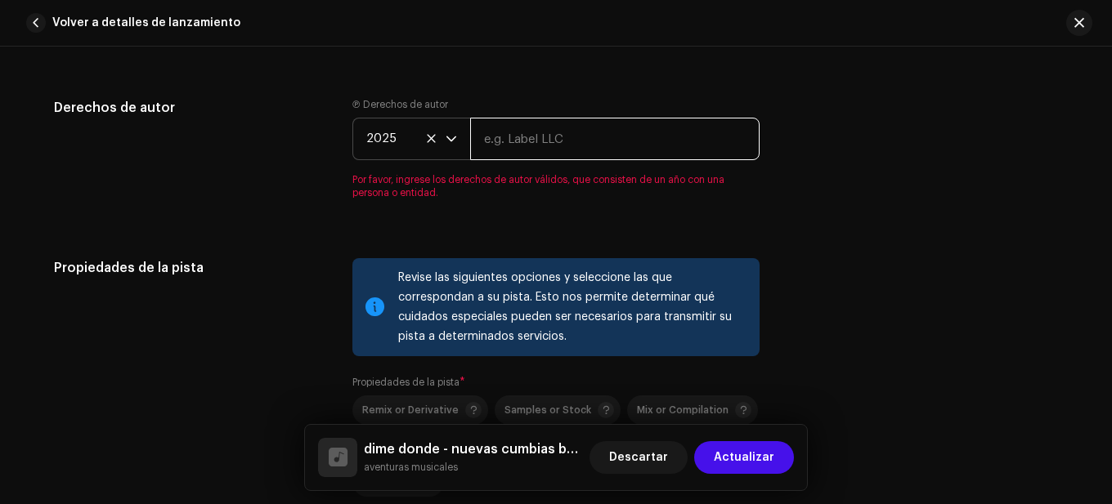
click at [509, 144] on input "text" at bounding box center [614, 139] width 289 height 43
type input "aventuras musicales"
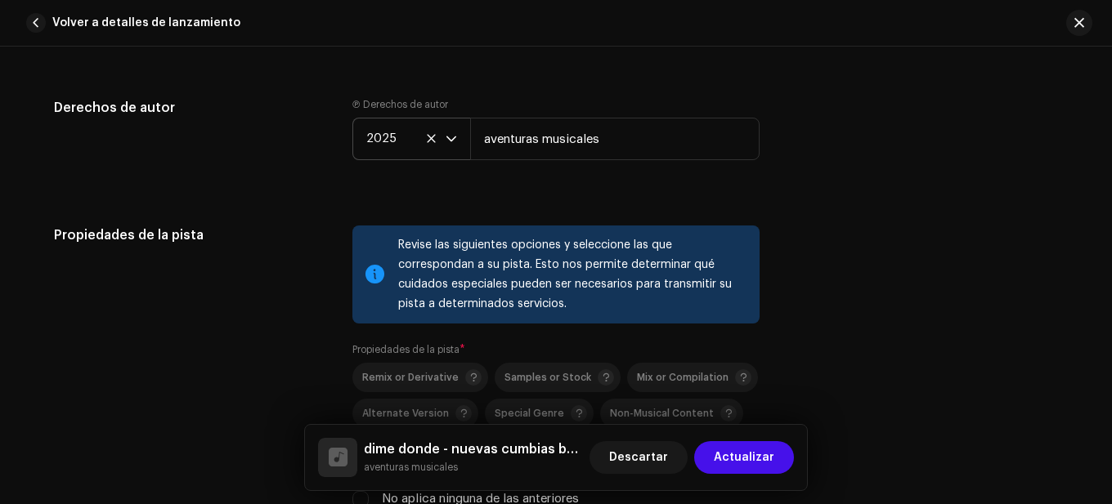
click at [338, 161] on div "Derechos de autor Ⓟ Derechos de autor 2025 aventuras musicales" at bounding box center [556, 142] width 1004 height 88
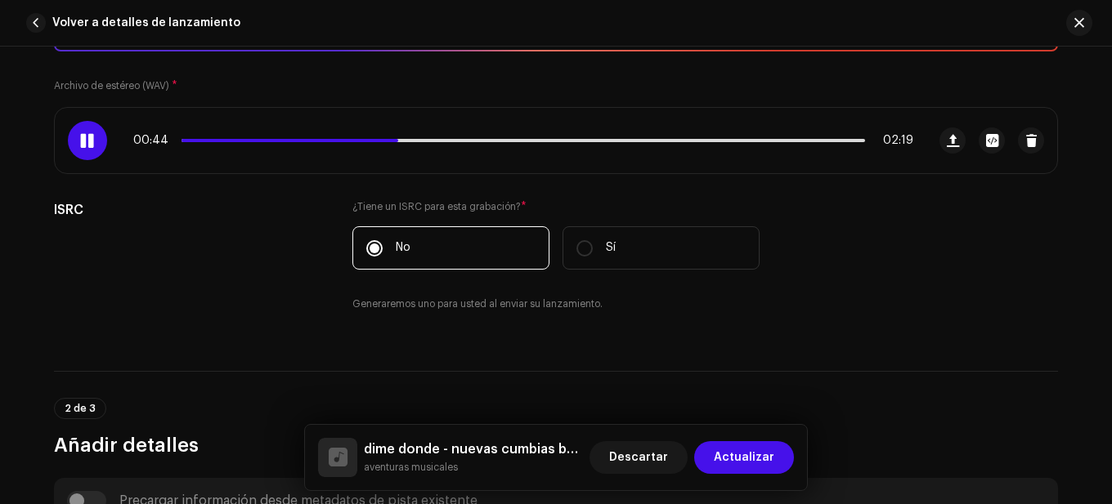
scroll to position [327, 0]
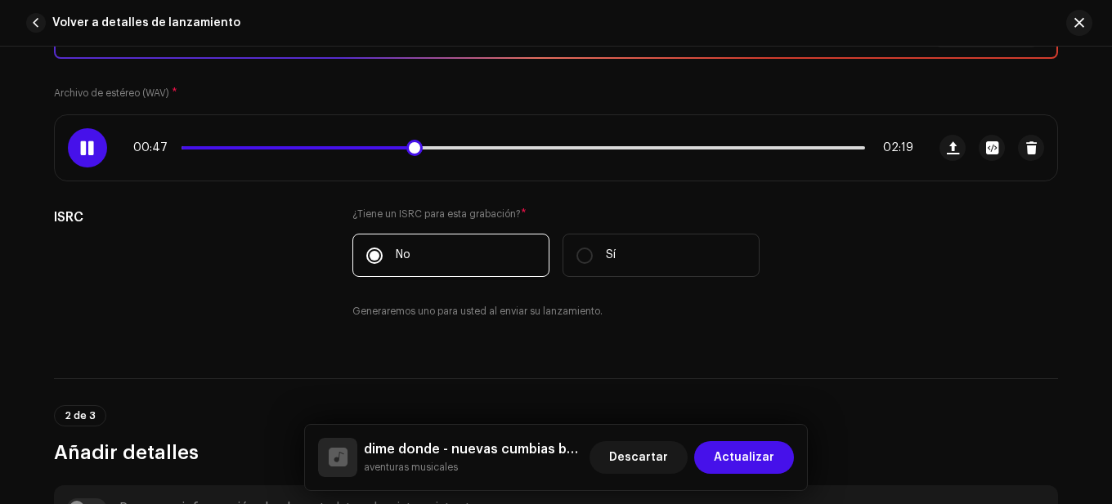
click at [312, 148] on span at bounding box center [296, 147] width 231 height 3
click at [281, 146] on span at bounding box center [259, 147] width 157 height 3
click at [361, 106] on div "Eleve su pista con el masterizado de IA de Masterchannel Masterizar pista Archi…" at bounding box center [556, 174] width 1004 height 329
click at [263, 148] on span at bounding box center [240, 147] width 118 height 3
click at [321, 112] on div "Eleve su pista con el masterizado de IA de Masterchannel Masterizar pista Archi…" at bounding box center [556, 174] width 1004 height 329
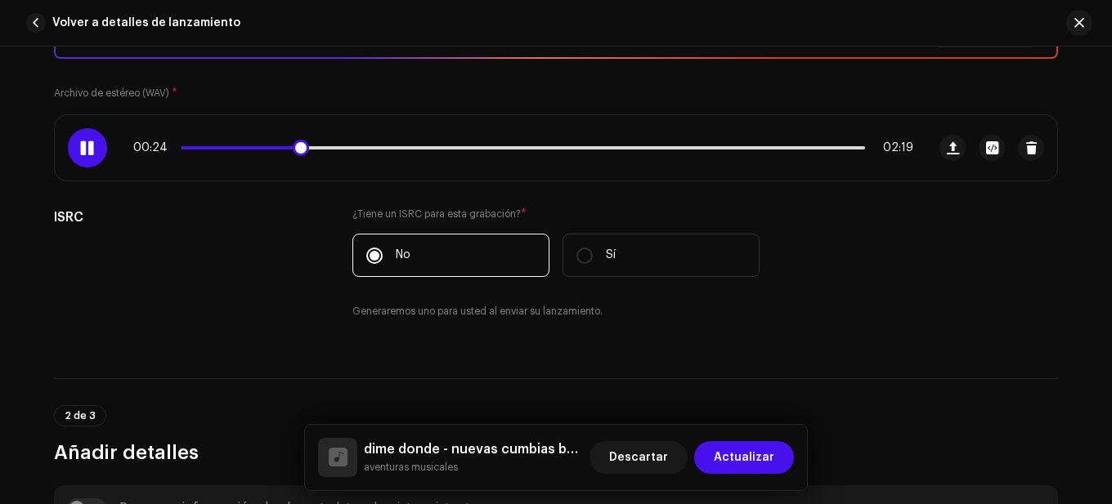
click at [256, 150] on div "00:24 02:19" at bounding box center [523, 147] width 780 height 13
click at [244, 146] on span at bounding box center [242, 147] width 123 height 3
click at [290, 119] on div "00:14 02:19" at bounding box center [490, 147] width 871 height 65
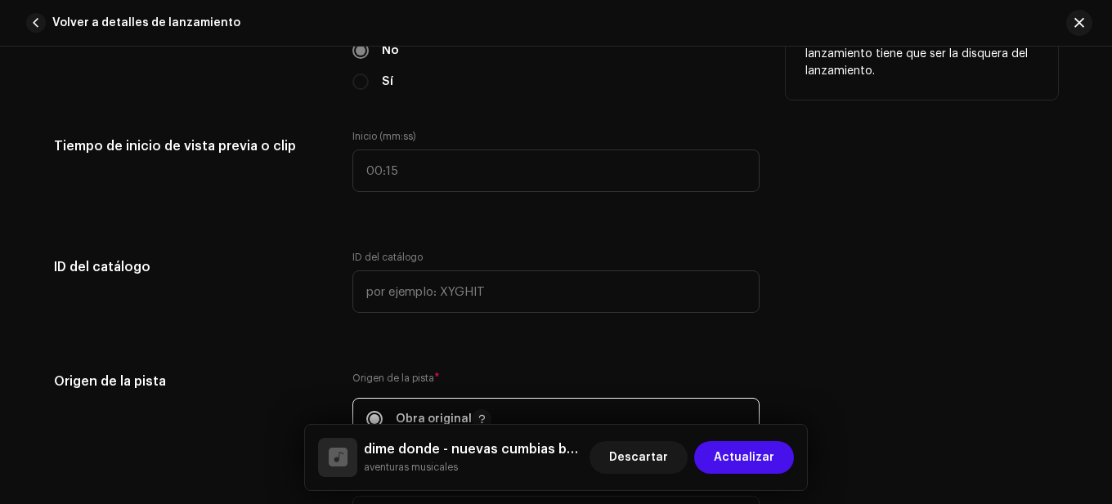
scroll to position [1716, 0]
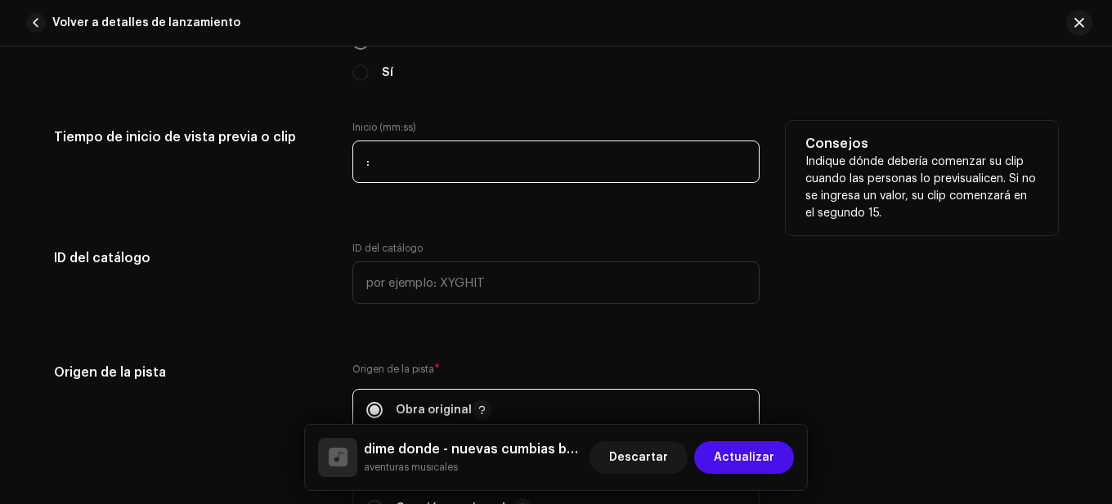
click at [361, 154] on input ":" at bounding box center [555, 162] width 407 height 43
type input "00:21"
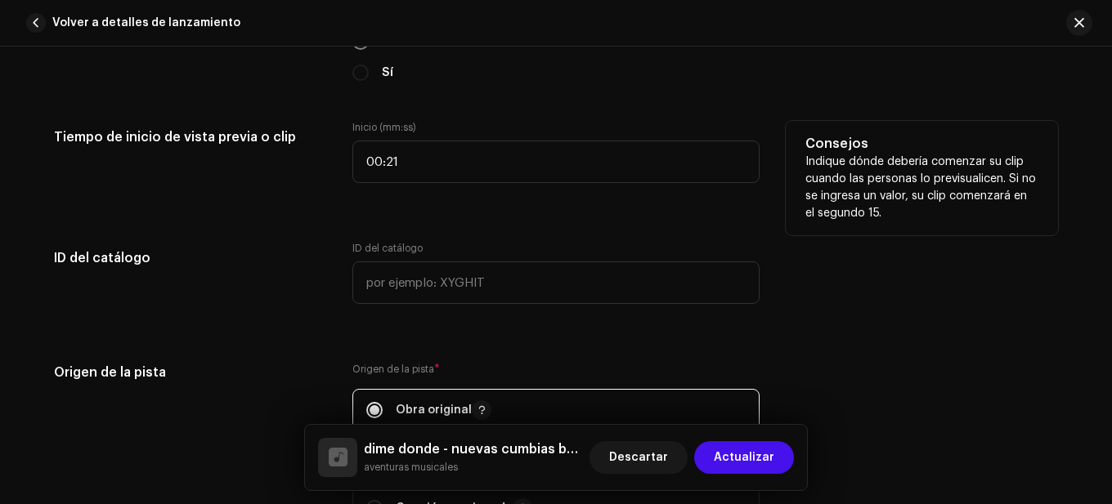
click at [329, 195] on div "Tiempo de inicio de vista previa o clip Inicio (mm:ss) 00:21 Consejos Indique d…" at bounding box center [556, 162] width 1004 height 82
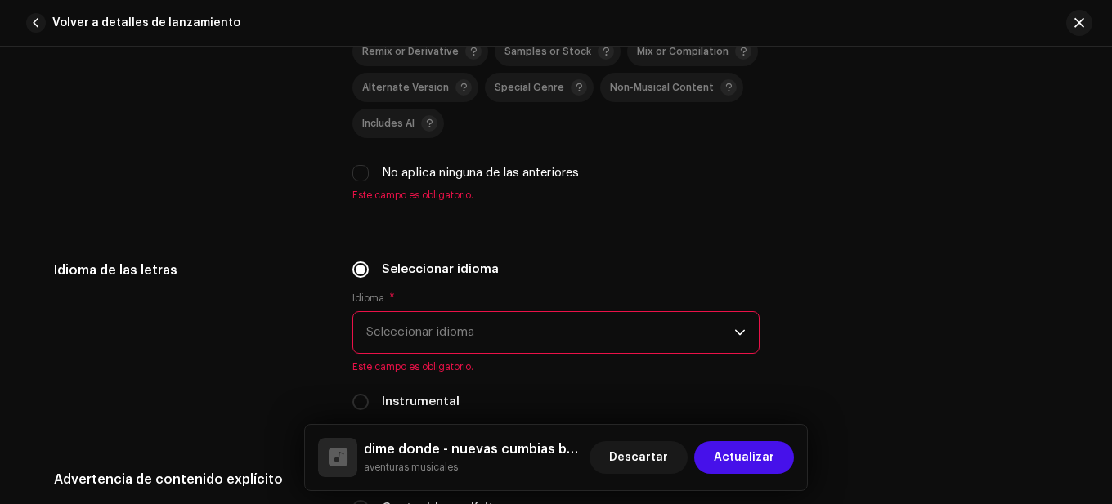
scroll to position [2534, 0]
click at [411, 128] on div "Includes AI" at bounding box center [399, 122] width 75 height 16
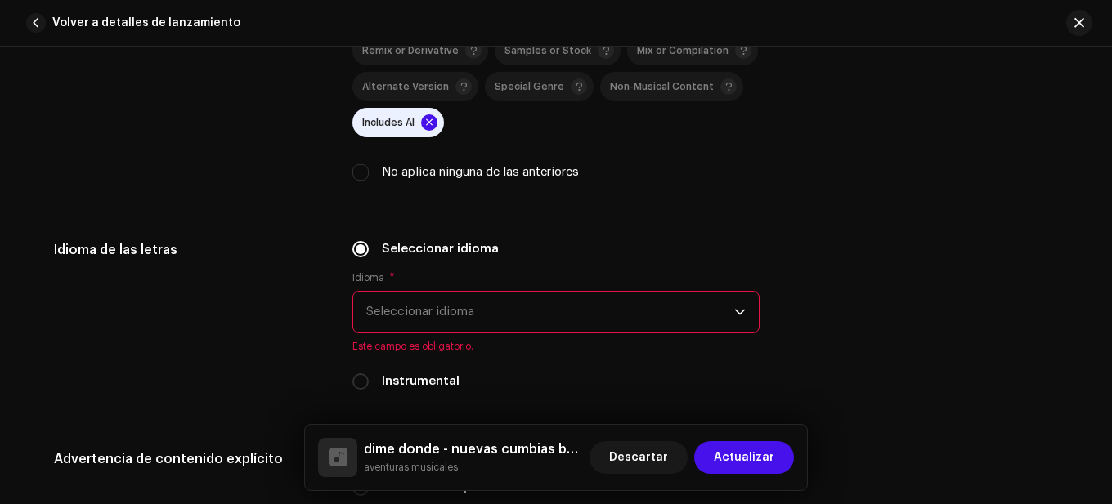
click at [468, 303] on span "Seleccionar idioma" at bounding box center [550, 312] width 368 height 41
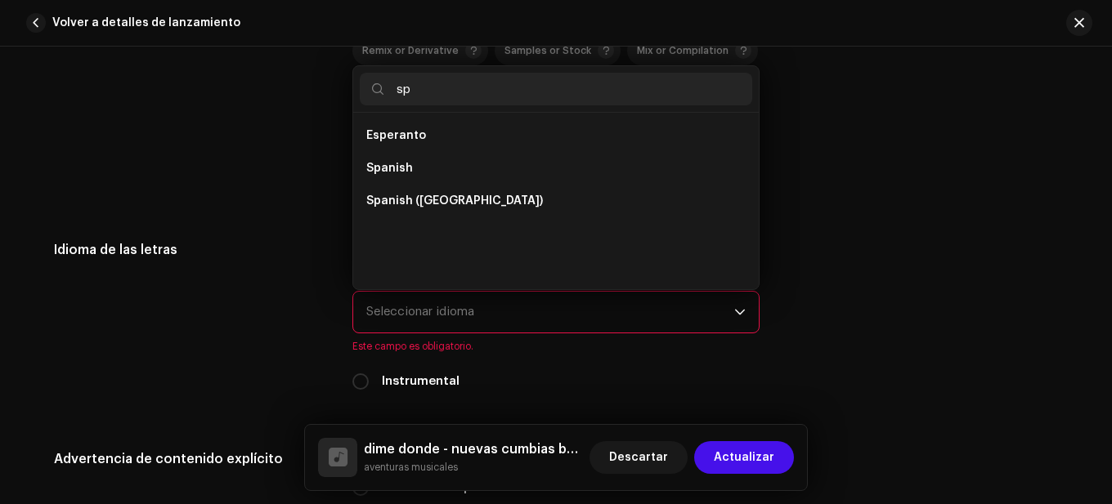
scroll to position [0, 0]
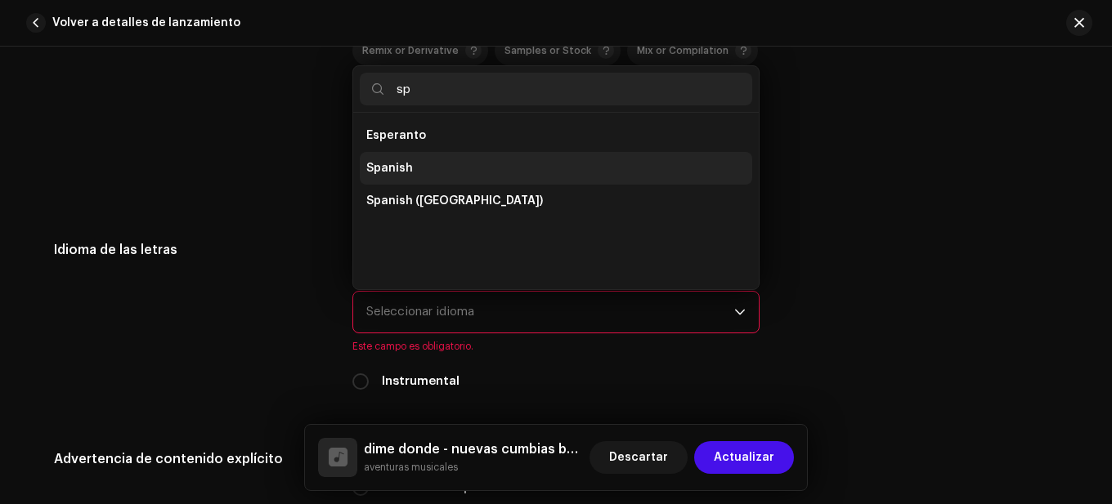
type input "sp"
click at [425, 168] on li "Spanish" at bounding box center [556, 168] width 392 height 33
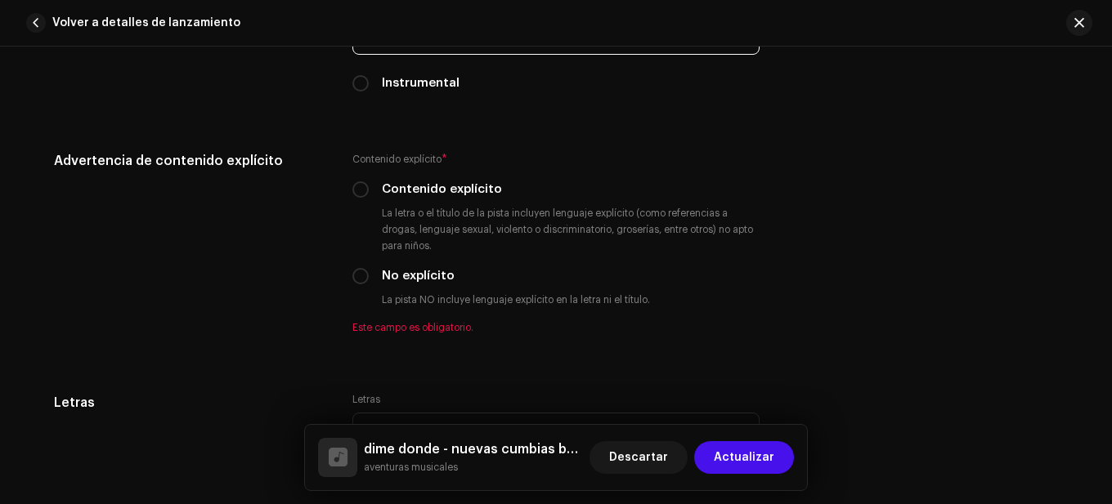
scroll to position [2861, 0]
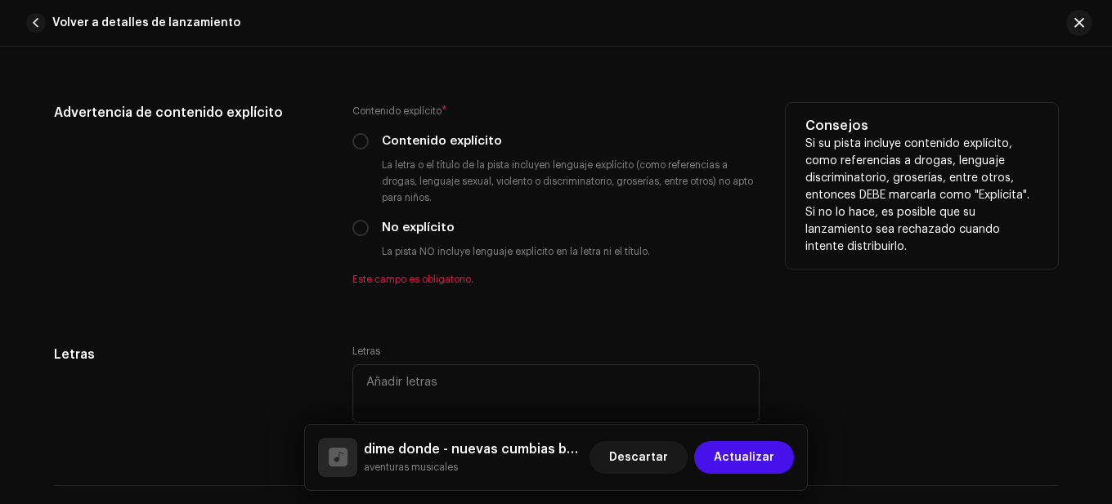
click at [412, 223] on label "No explícito" at bounding box center [418, 228] width 73 height 18
click at [369, 223] on input "No explícito" at bounding box center [360, 228] width 16 height 16
radio input "true"
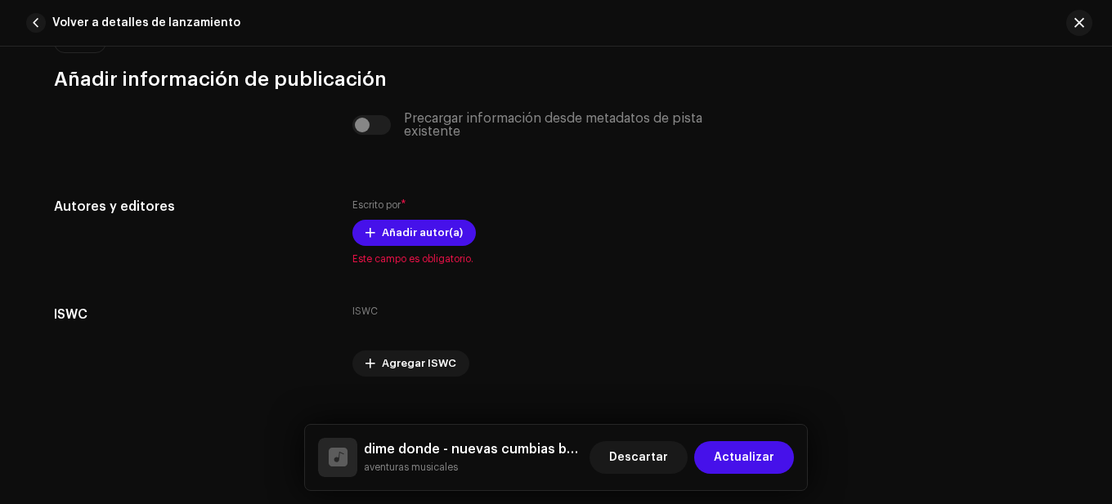
scroll to position [3351, 0]
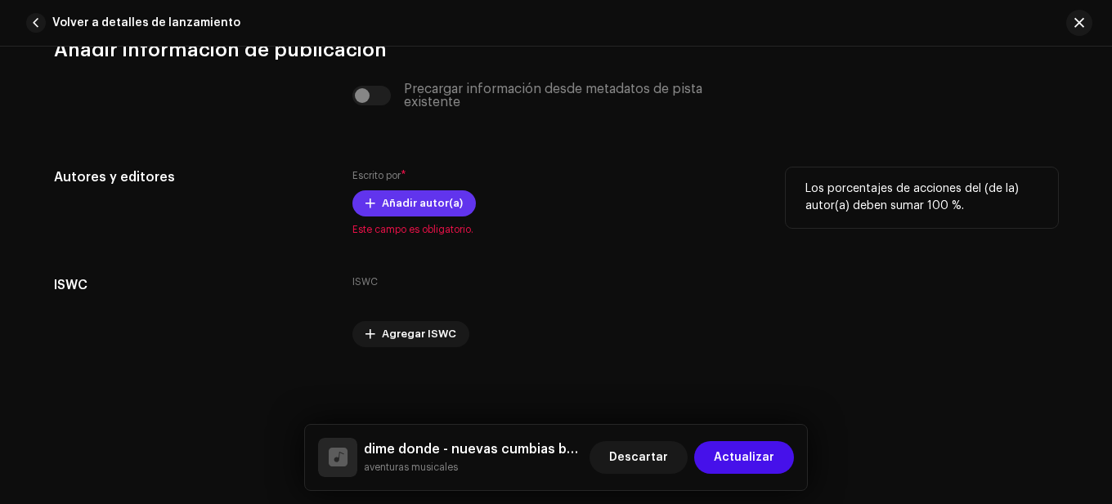
click at [414, 205] on span "Añadir autor(a)" at bounding box center [422, 203] width 81 height 33
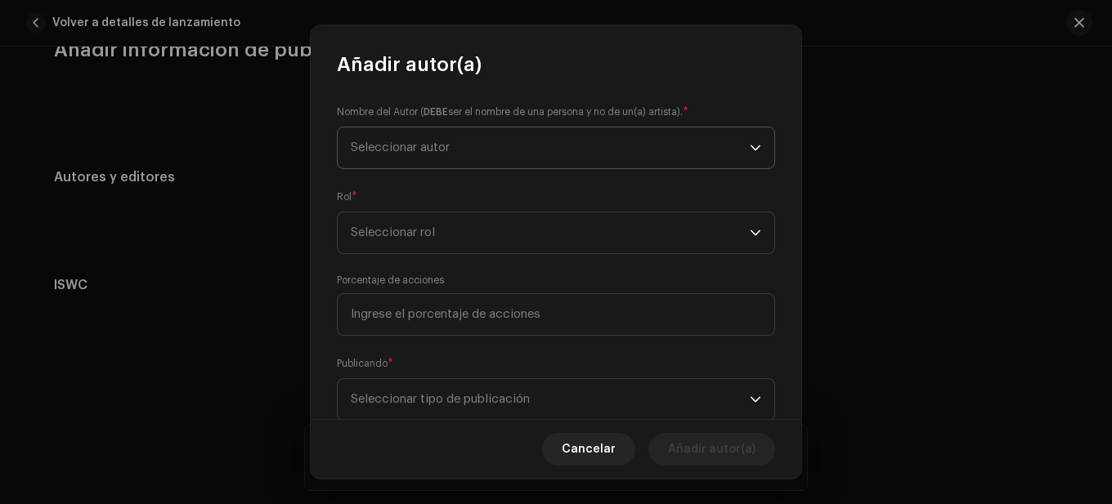
click at [477, 141] on span "Seleccionar autor" at bounding box center [550, 148] width 399 height 41
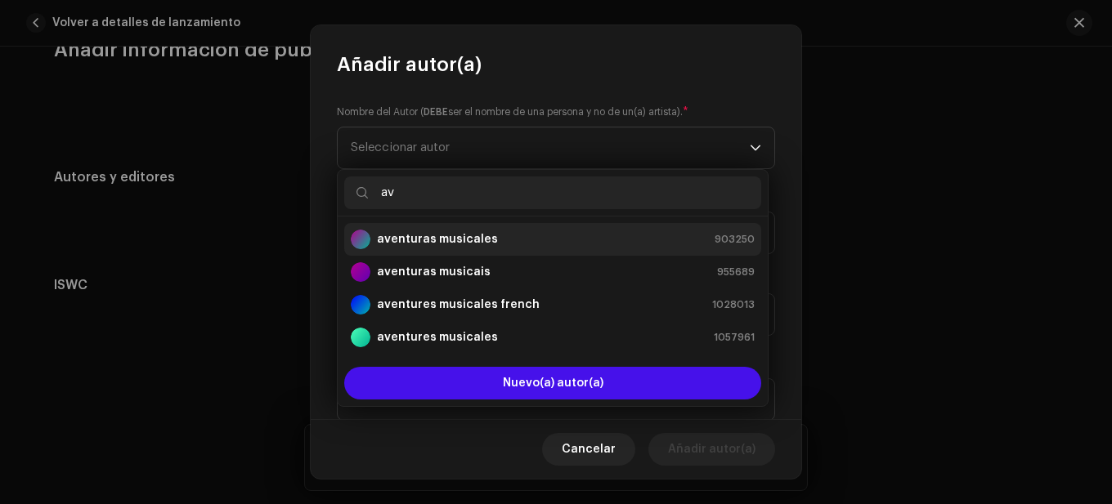
type input "av"
click at [444, 244] on strong "aventuras musicales" at bounding box center [437, 239] width 121 height 16
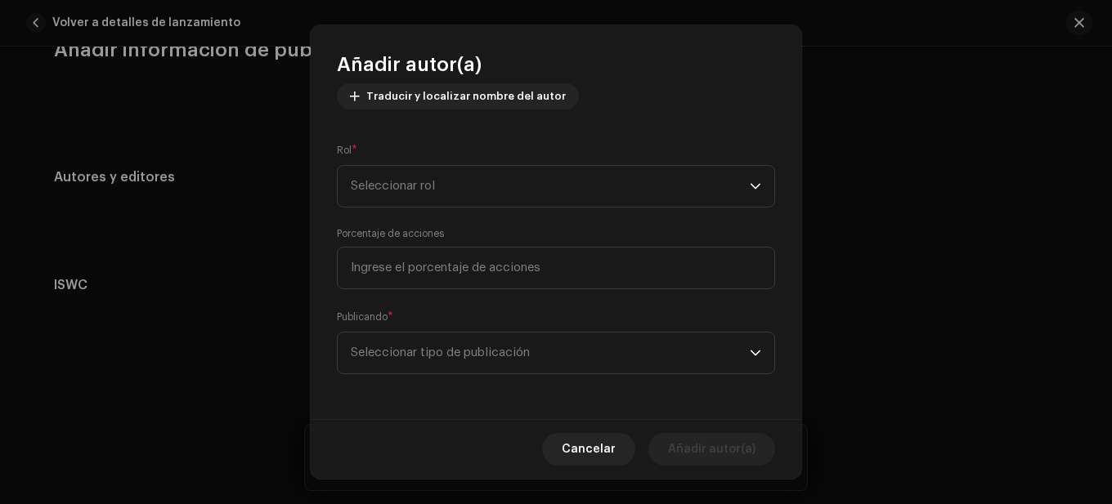
scroll to position [198, 0]
click at [491, 191] on span "Seleccionar rol" at bounding box center [550, 185] width 399 height 41
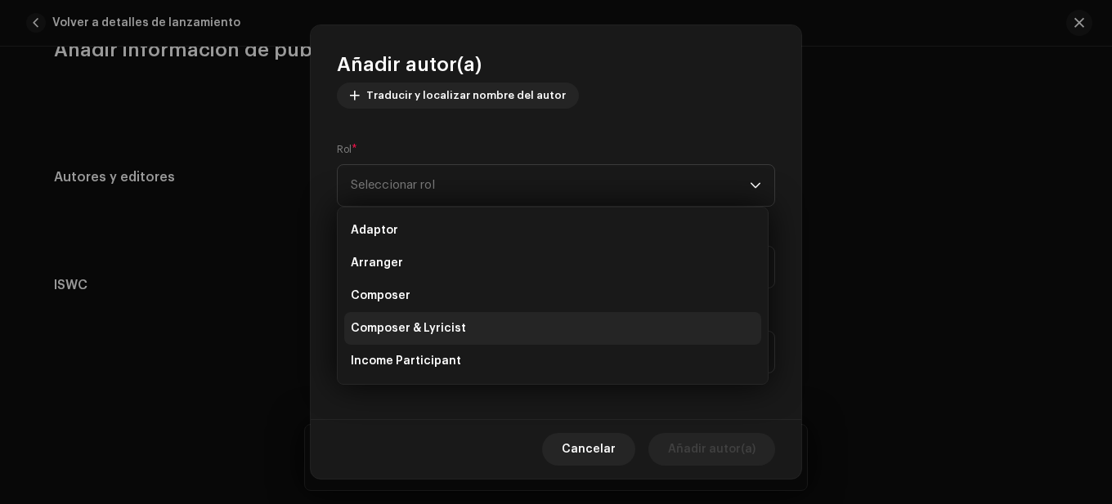
click at [425, 328] on span "Composer & Lyricist" at bounding box center [408, 328] width 115 height 16
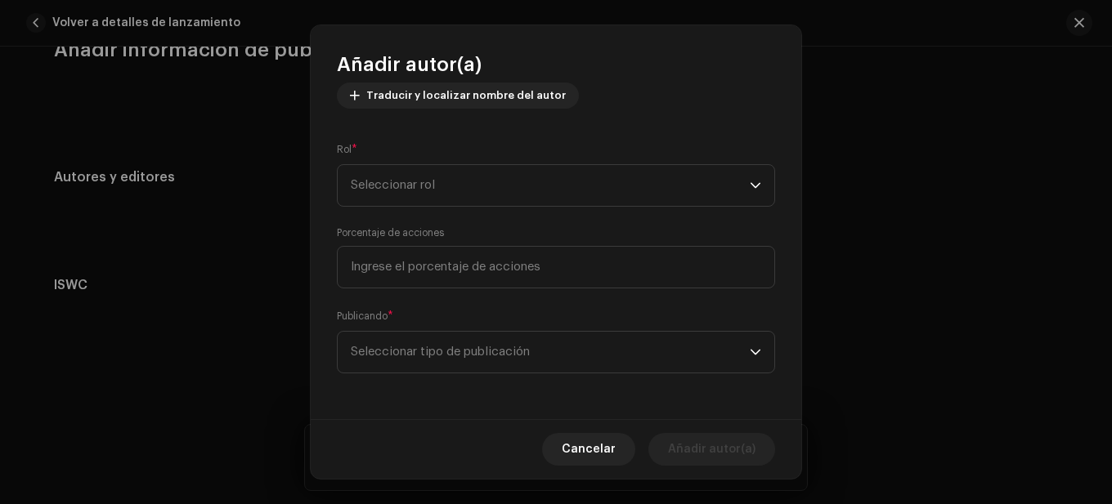
click at [425, 311] on span "Composer & Lyricist" at bounding box center [408, 304] width 115 height 13
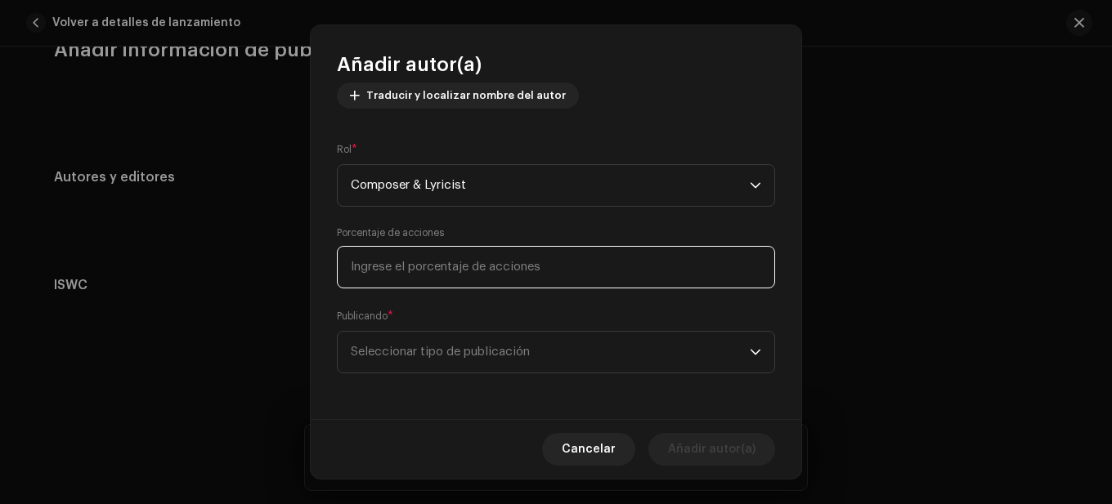
click at [485, 271] on input at bounding box center [556, 267] width 438 height 43
type input "100,00"
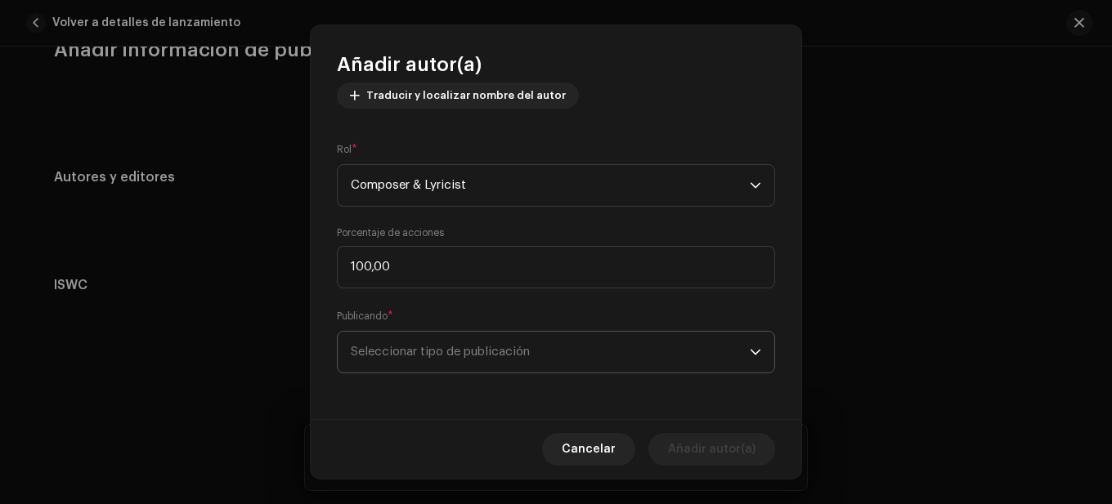
click at [465, 357] on span "Seleccionar tipo de publicación" at bounding box center [550, 352] width 399 height 41
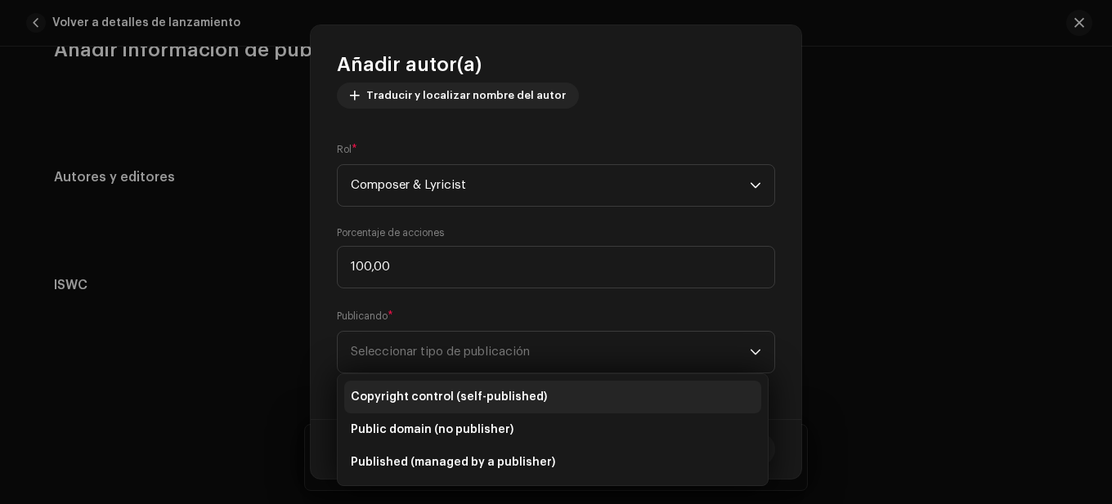
click at [465, 389] on span "Copyright control (self-published)" at bounding box center [449, 397] width 196 height 16
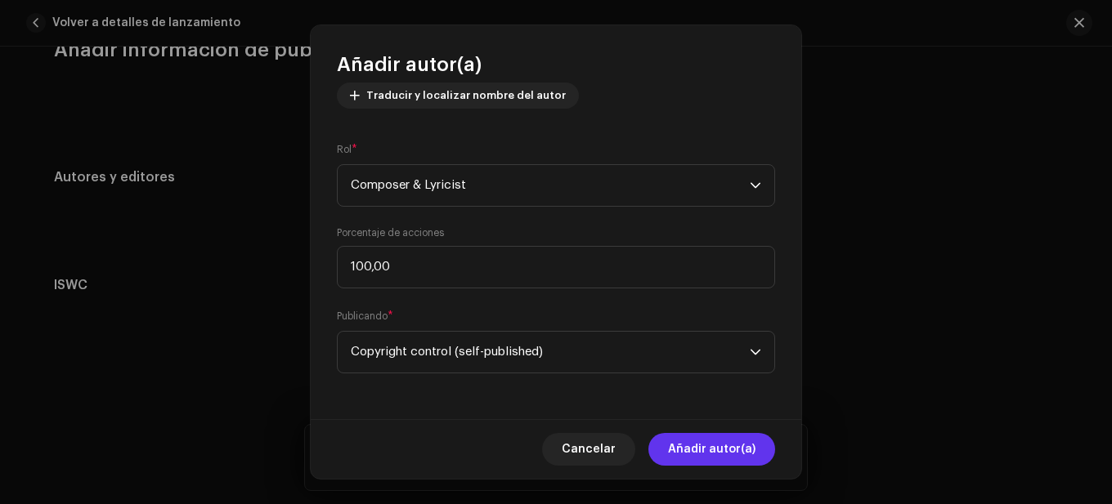
click at [730, 441] on span "Añadir autor(a)" at bounding box center [711, 449] width 87 height 33
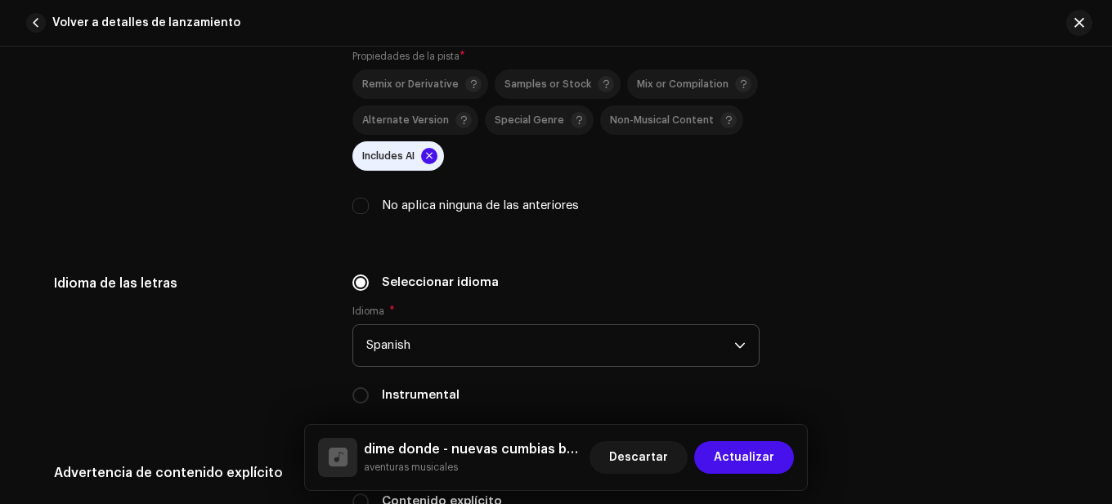
scroll to position [2452, 0]
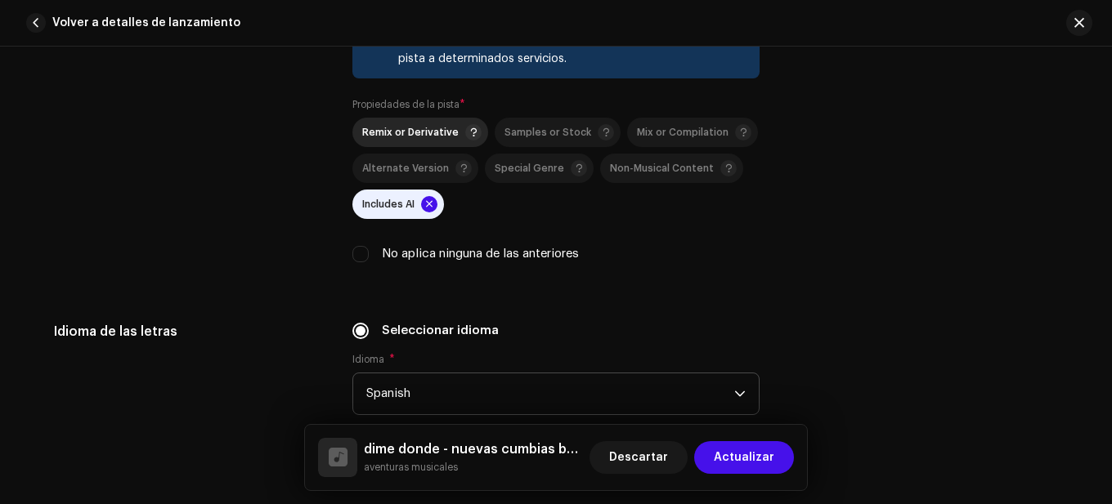
click at [437, 138] on div "Remix or Derivative" at bounding box center [421, 132] width 119 height 16
click at [436, 132] on span "Remix or Derivative" at bounding box center [410, 133] width 96 height 11
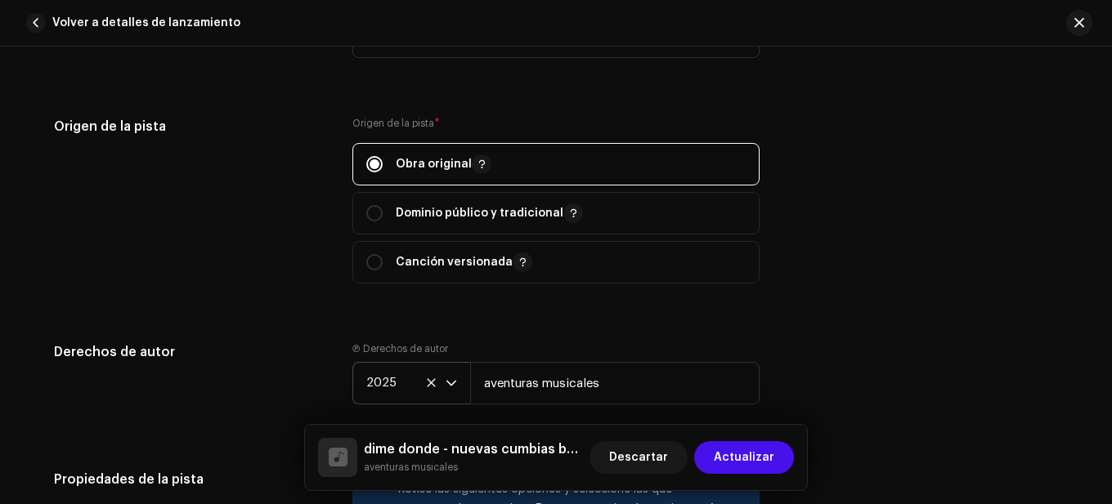
scroll to position [1962, 0]
click at [396, 266] on p "Canción versionada" at bounding box center [464, 263] width 136 height 20
radio input "false"
radio input "true"
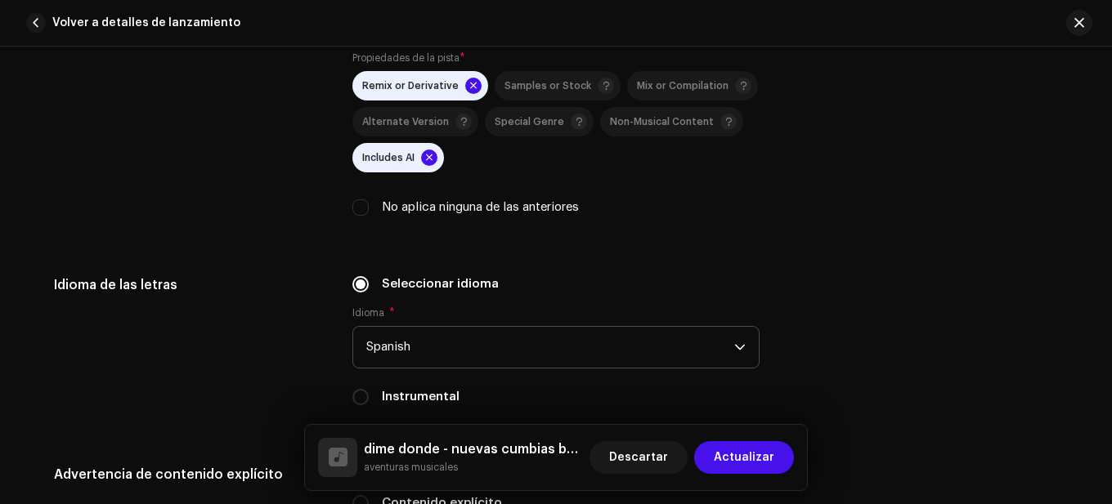
scroll to position [2615, 0]
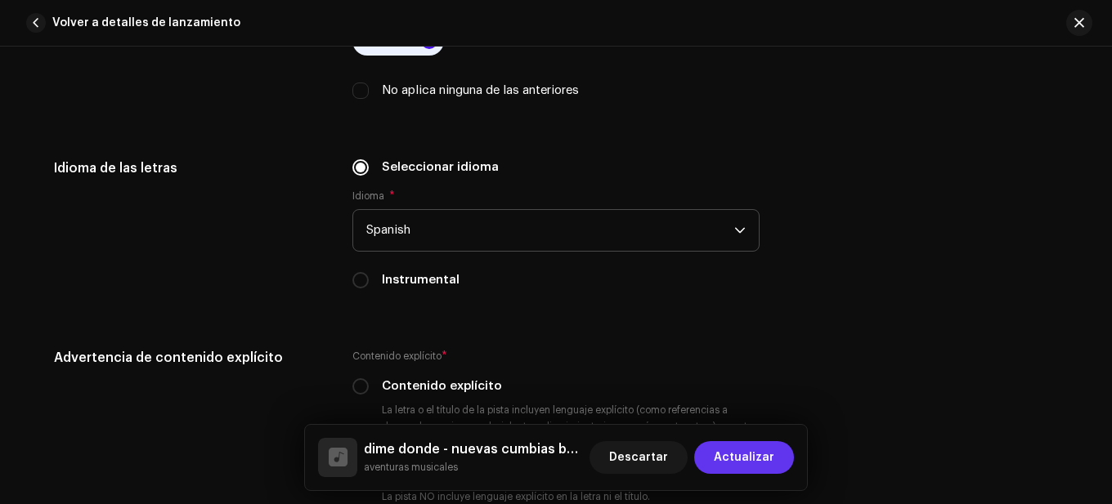
click at [740, 454] on span "Actualizar" at bounding box center [744, 457] width 60 height 33
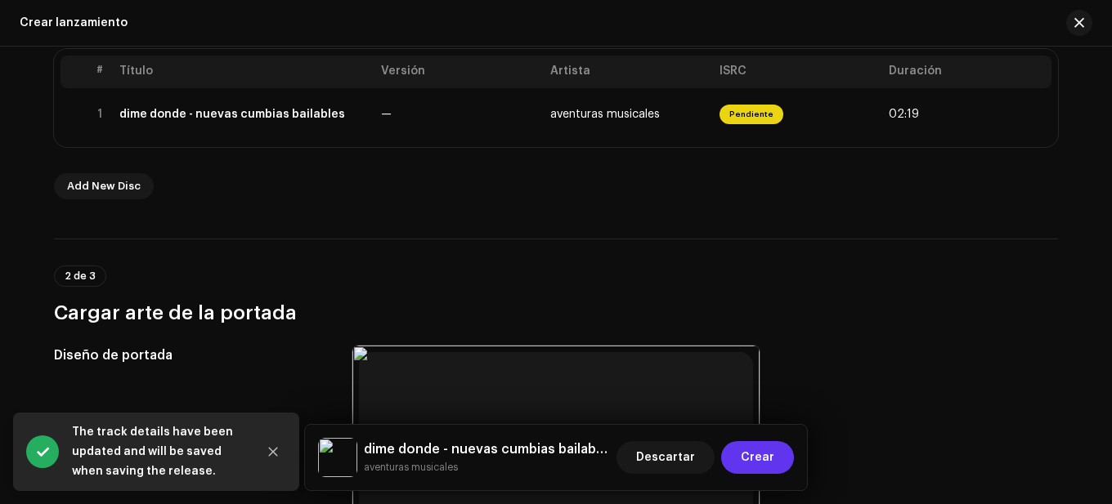
click at [745, 463] on span "Crear" at bounding box center [757, 457] width 34 height 33
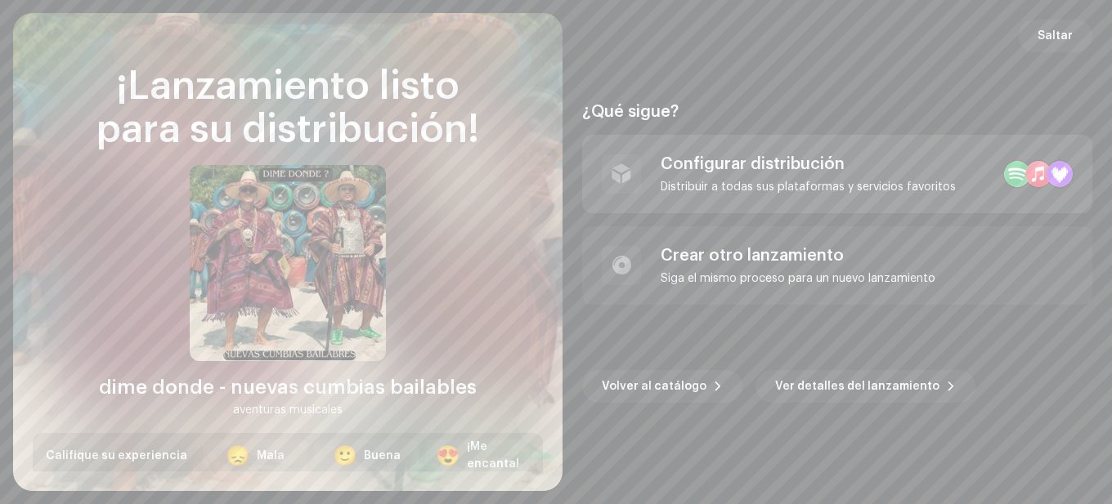
click at [801, 163] on div "Configurar distribución" at bounding box center [807, 164] width 295 height 20
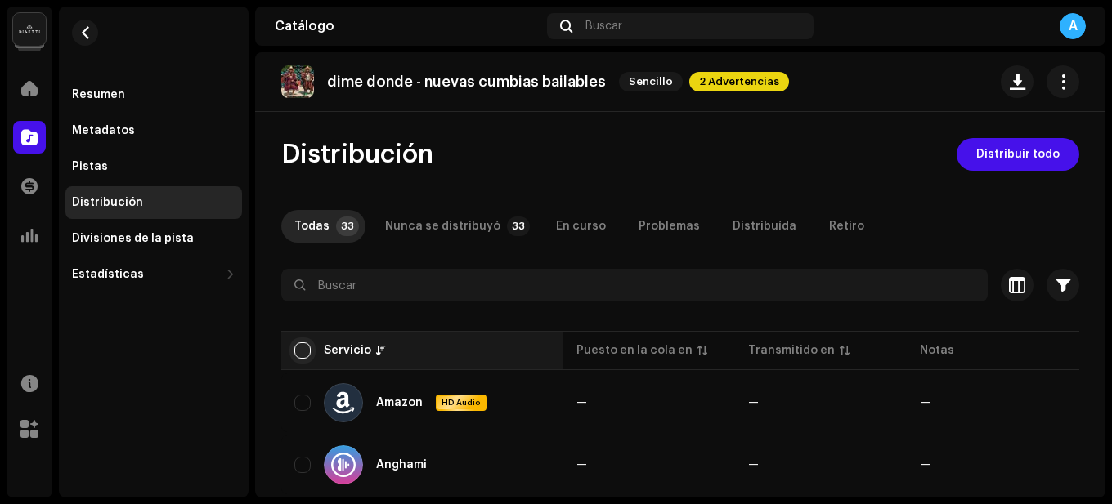
click at [306, 356] on input "checkbox" at bounding box center [302, 350] width 16 height 16
checkbox input "true"
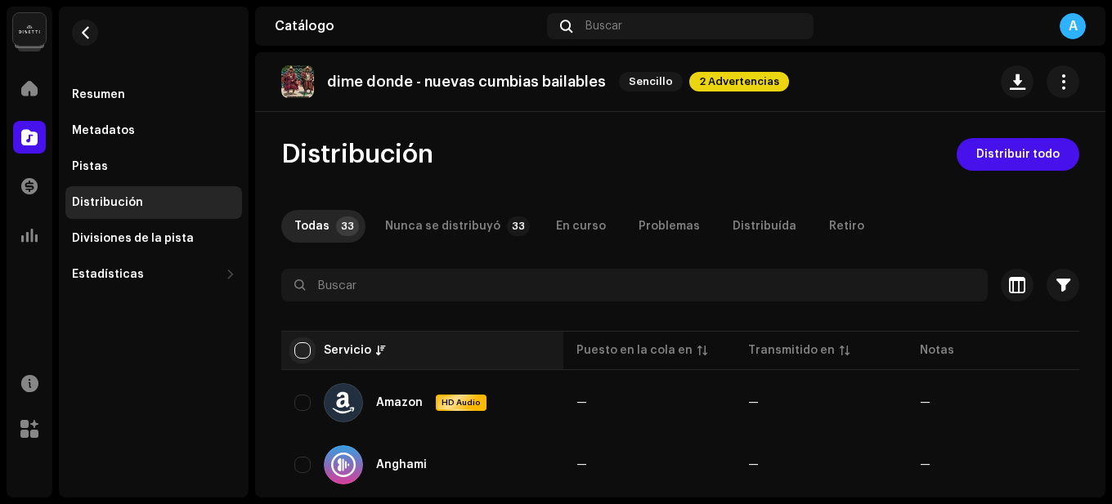
checkbox input "true"
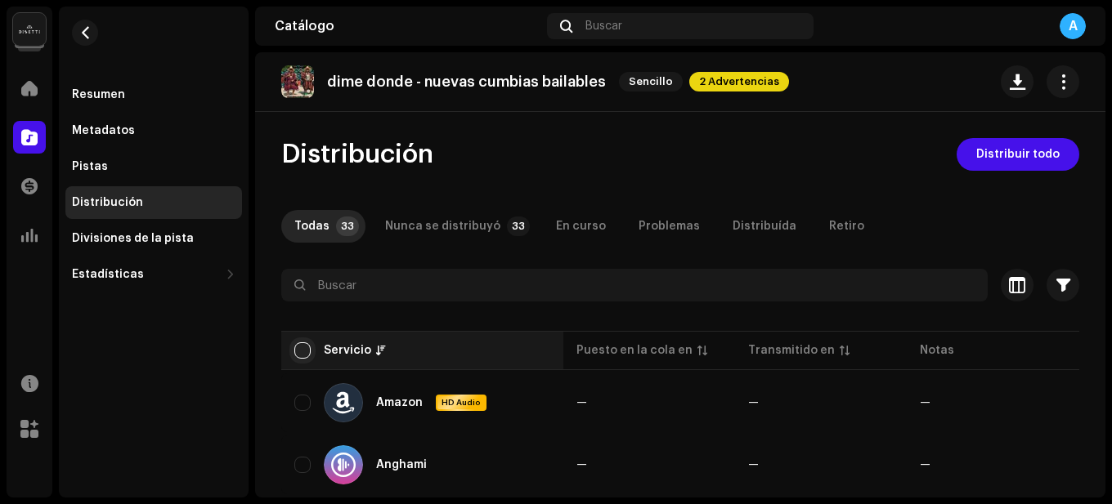
checkbox input "true"
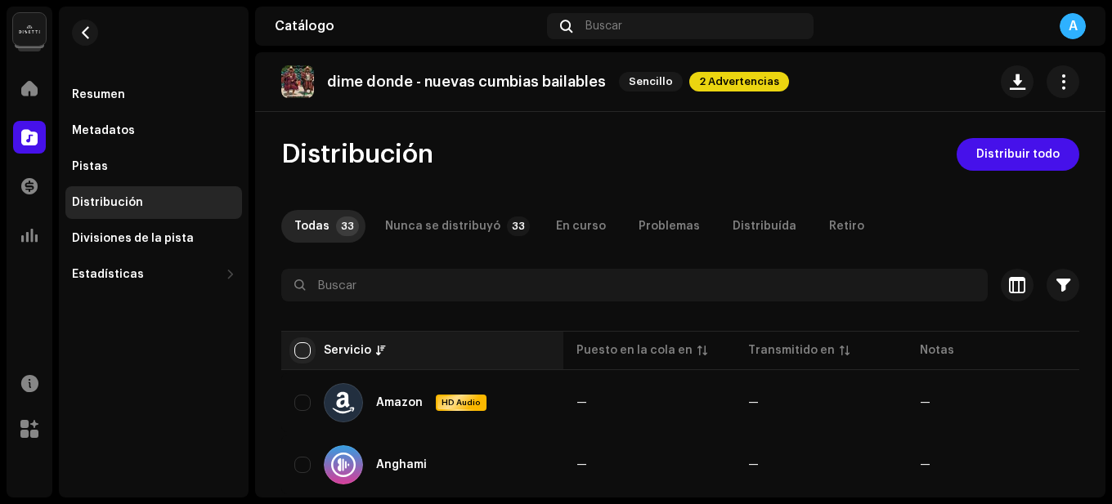
checkbox input "true"
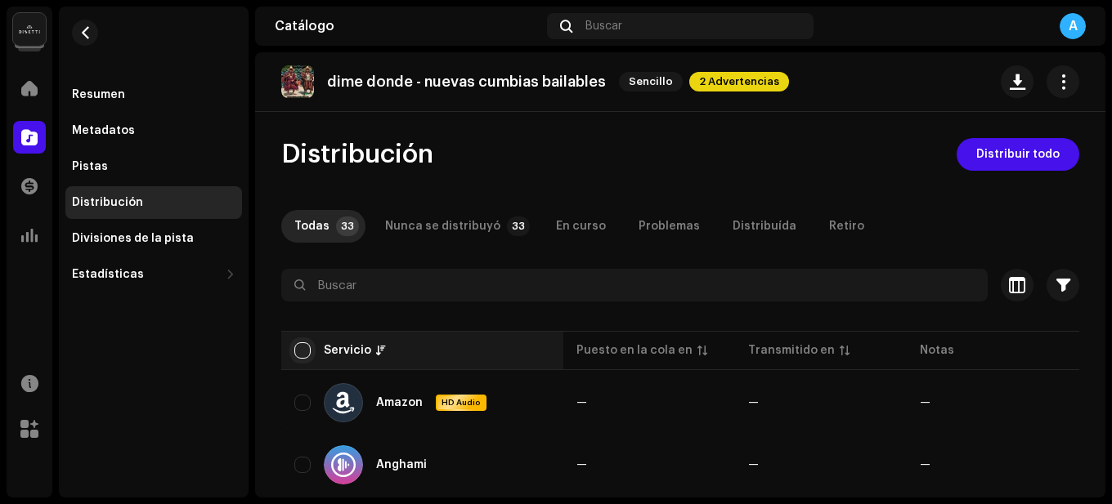
checkbox input "true"
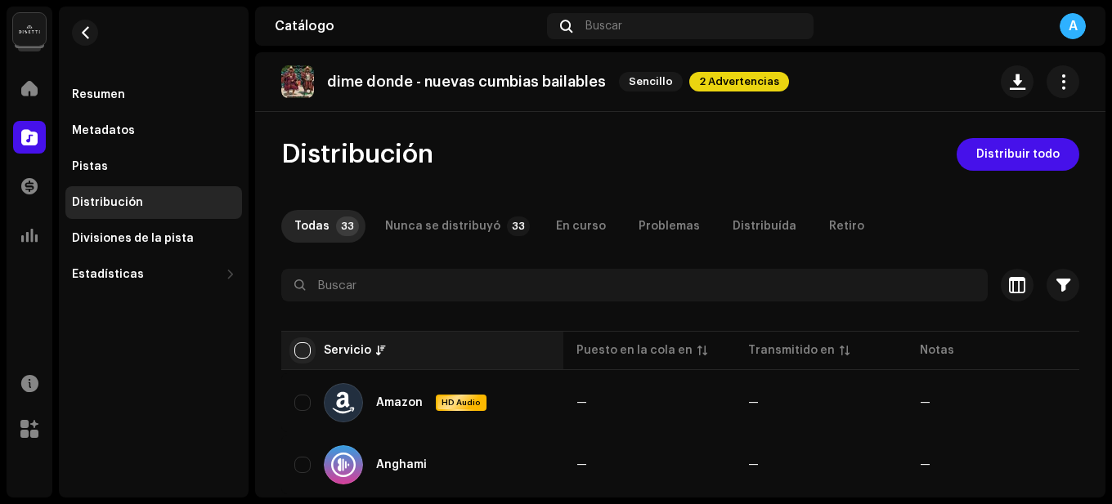
checkbox input "true"
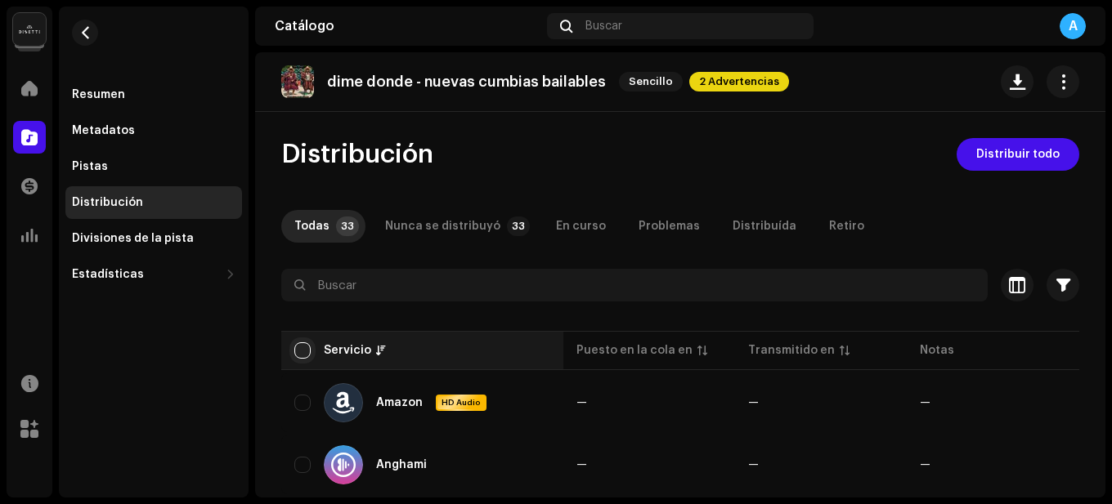
checkbox input "true"
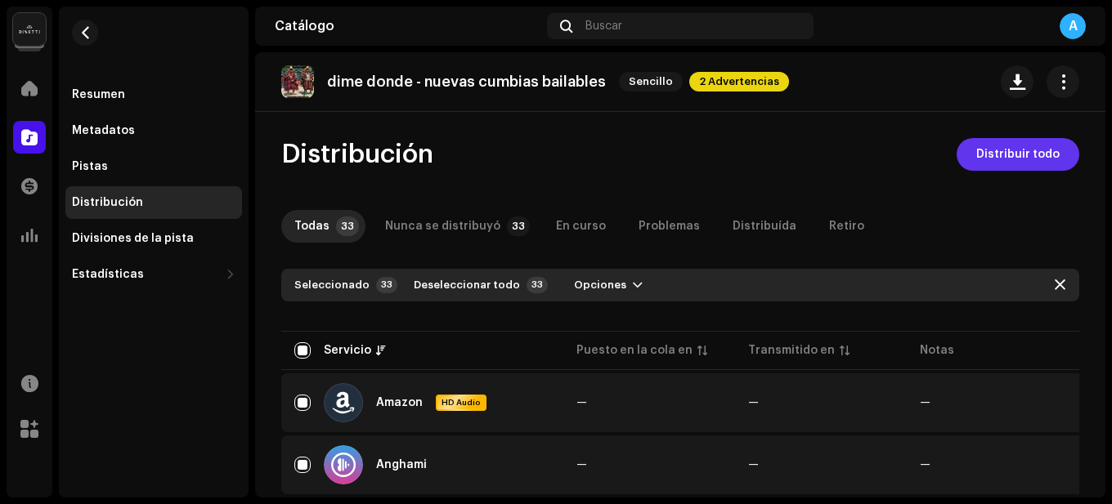
click at [1030, 156] on span "Distribuir todo" at bounding box center [1017, 154] width 83 height 33
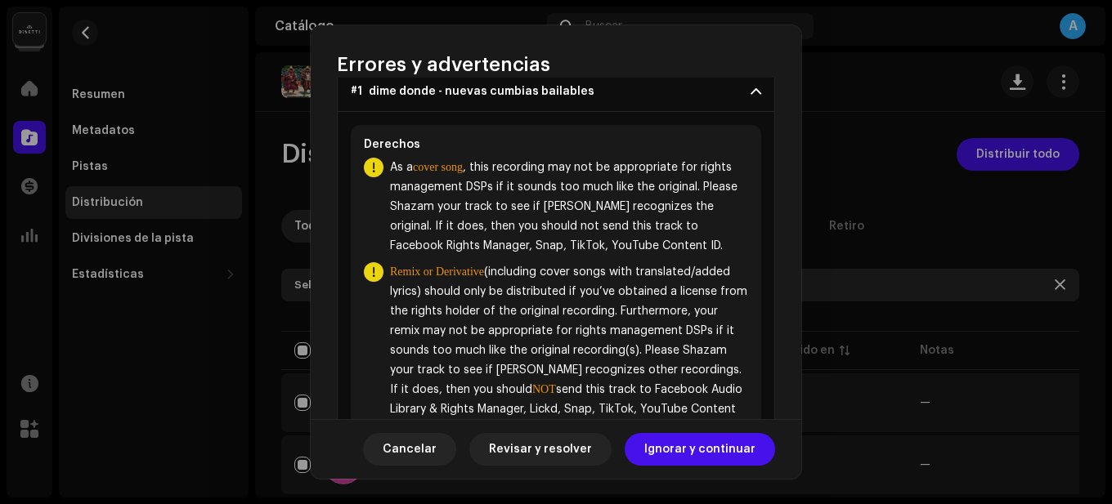
scroll to position [236, 0]
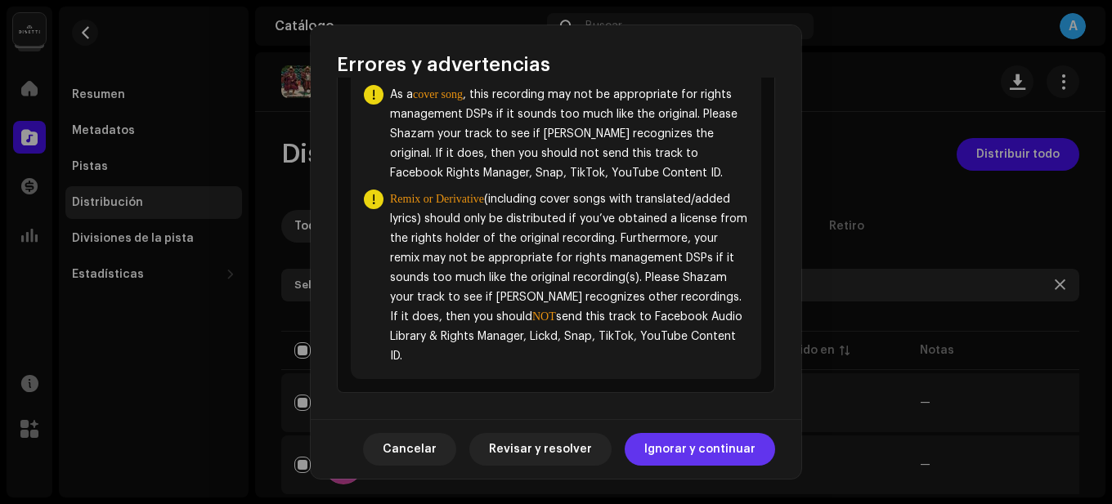
click at [694, 457] on span "Ignorar y continuar" at bounding box center [699, 449] width 111 height 33
click at [694, 457] on td "—" at bounding box center [649, 465] width 172 height 59
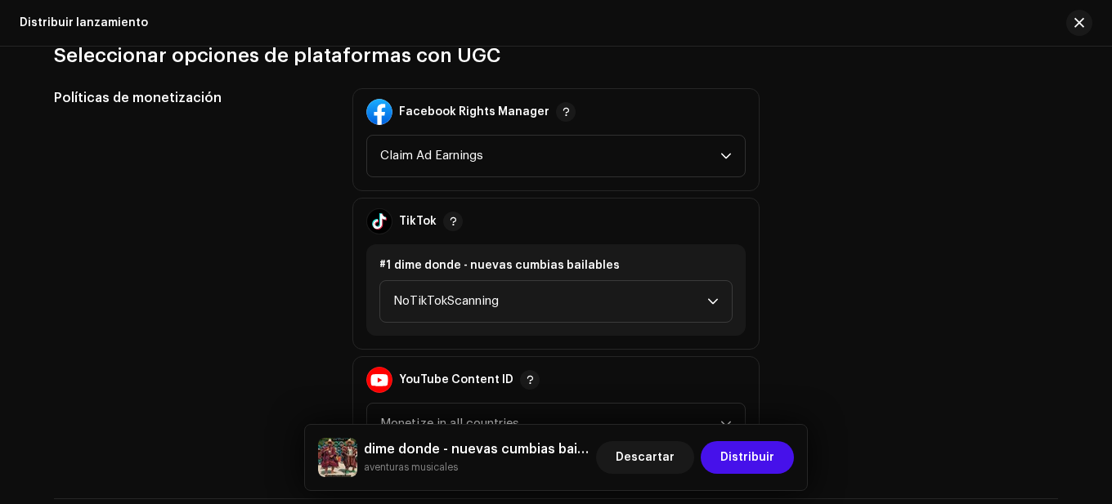
scroll to position [2043, 0]
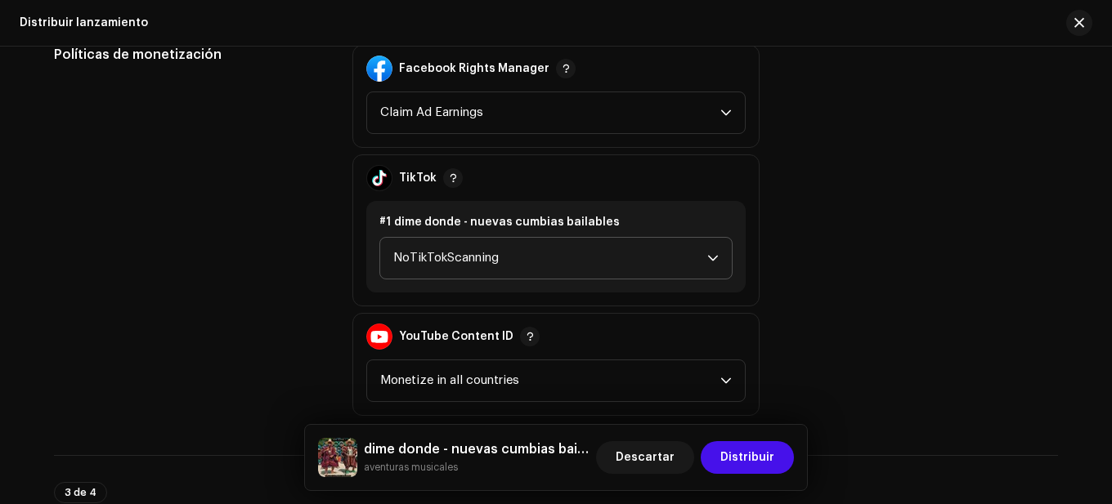
click at [624, 262] on span "NoTikTokScanning" at bounding box center [550, 258] width 314 height 41
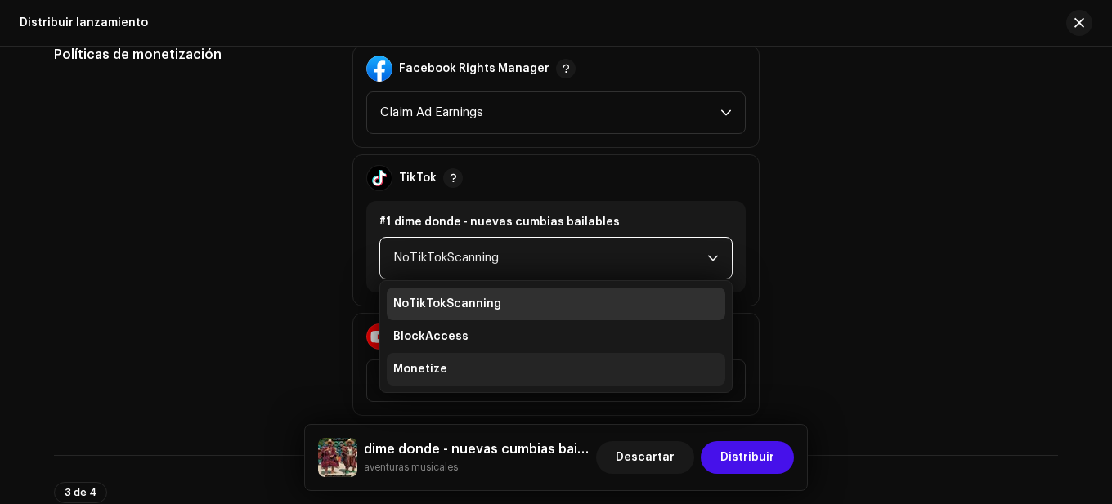
click at [495, 367] on li "Monetize" at bounding box center [556, 369] width 338 height 33
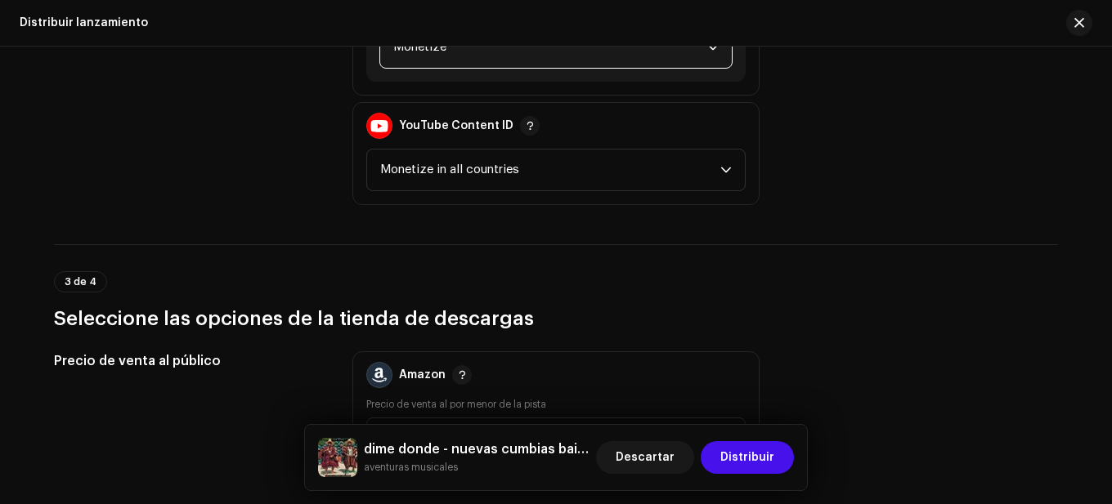
scroll to position [2288, 0]
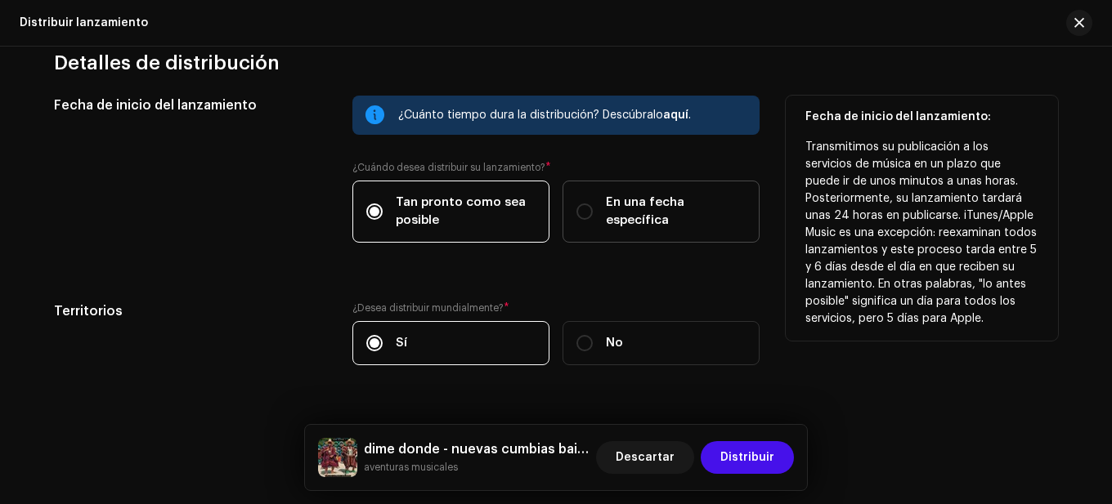
click at [646, 210] on span "En una fecha específica" at bounding box center [676, 212] width 140 height 36
click at [593, 210] on input "En una fecha específica" at bounding box center [584, 212] width 16 height 16
radio input "true"
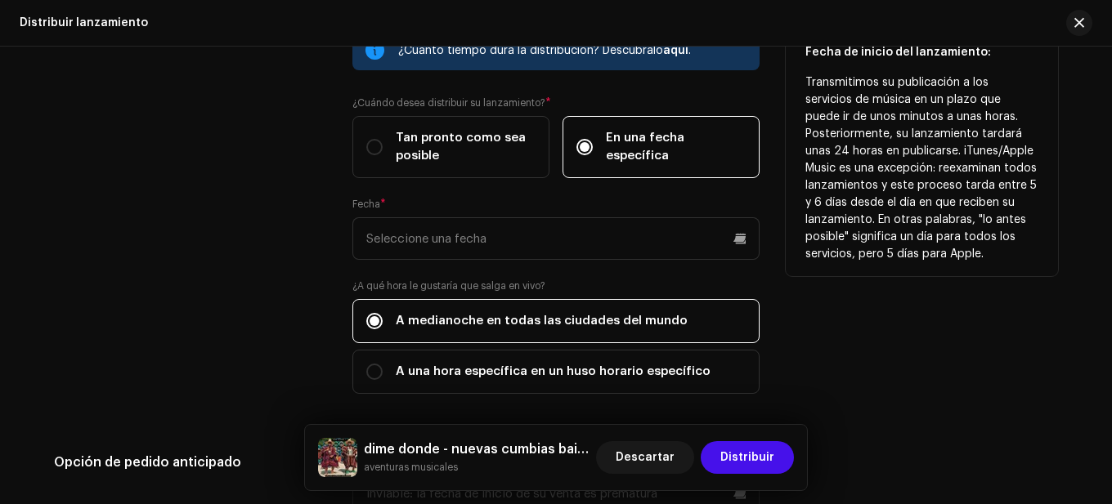
scroll to position [2942, 0]
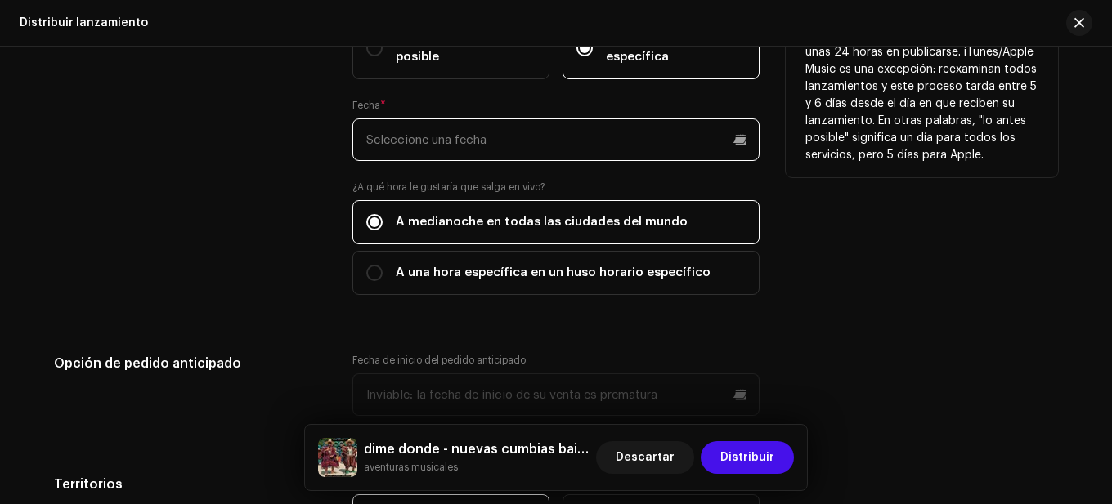
click at [691, 136] on input "text" at bounding box center [555, 140] width 407 height 43
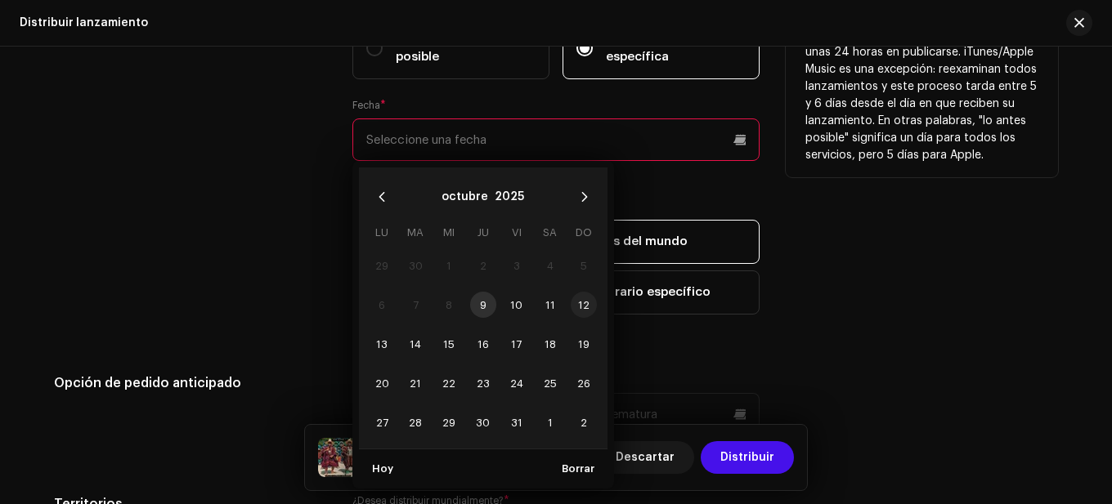
click at [575, 304] on span "12" at bounding box center [583, 305] width 26 height 26
type input "12/10/2025"
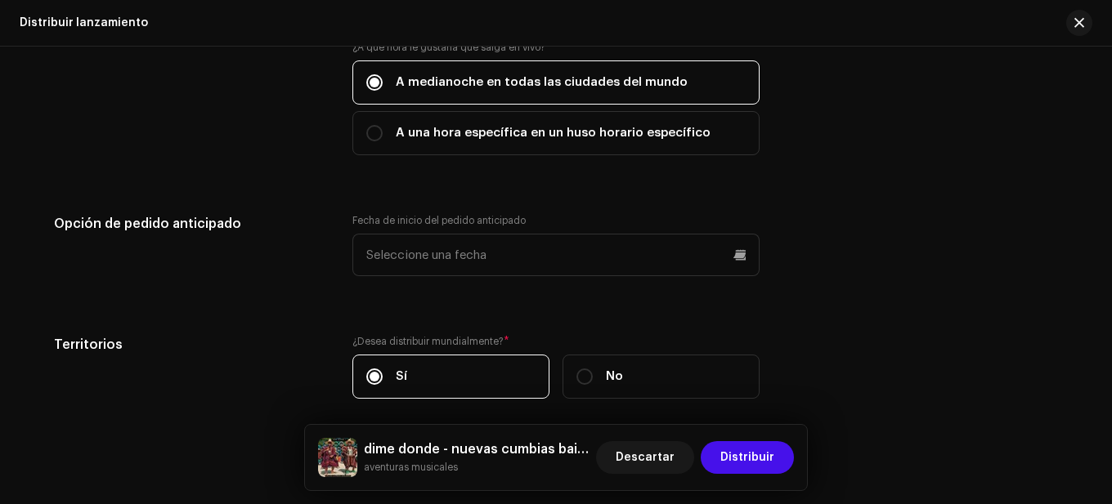
scroll to position [3106, 0]
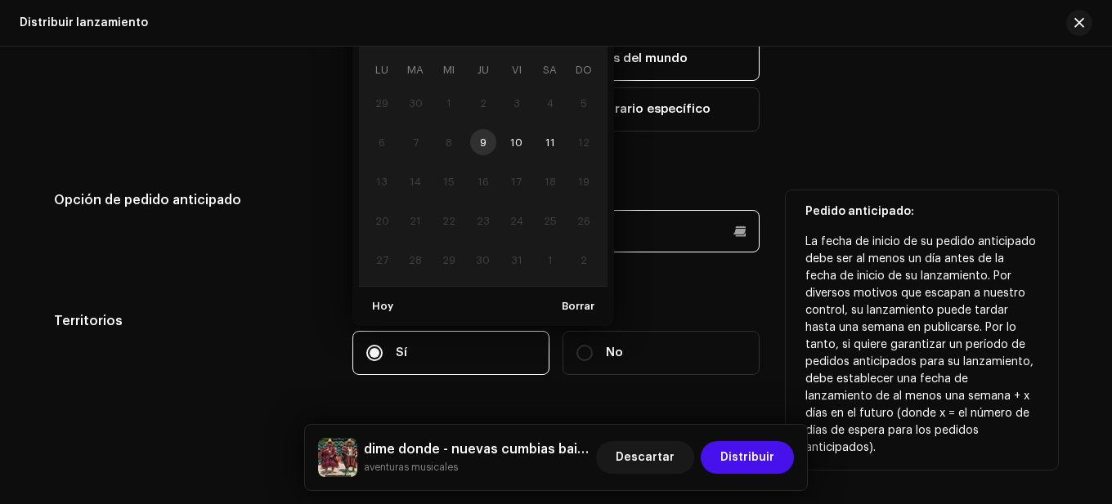
click at [704, 235] on input "text" at bounding box center [555, 231] width 407 height 43
click at [553, 141] on span "11" at bounding box center [550, 142] width 26 height 26
type input "11/10/2025"
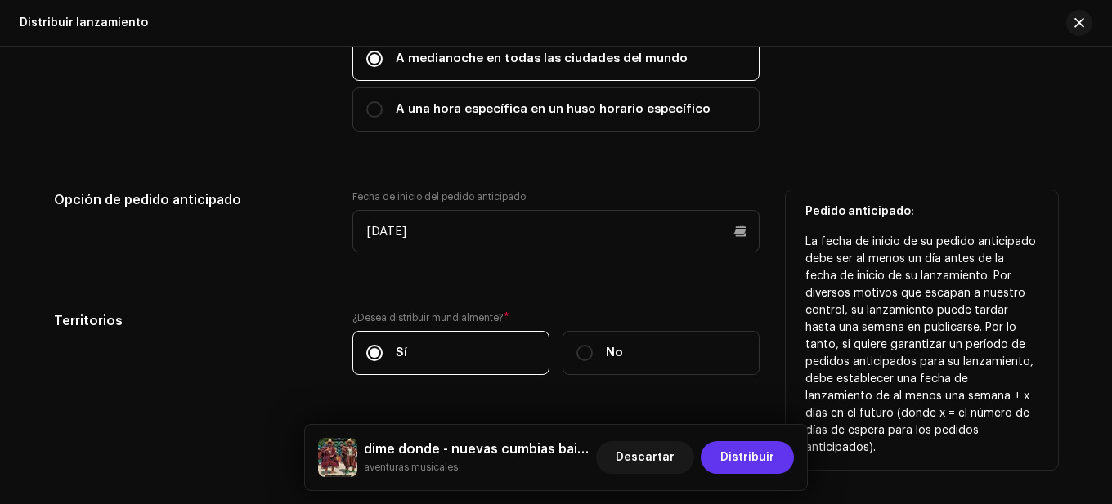
click at [741, 465] on span "Distribuir" at bounding box center [747, 457] width 54 height 33
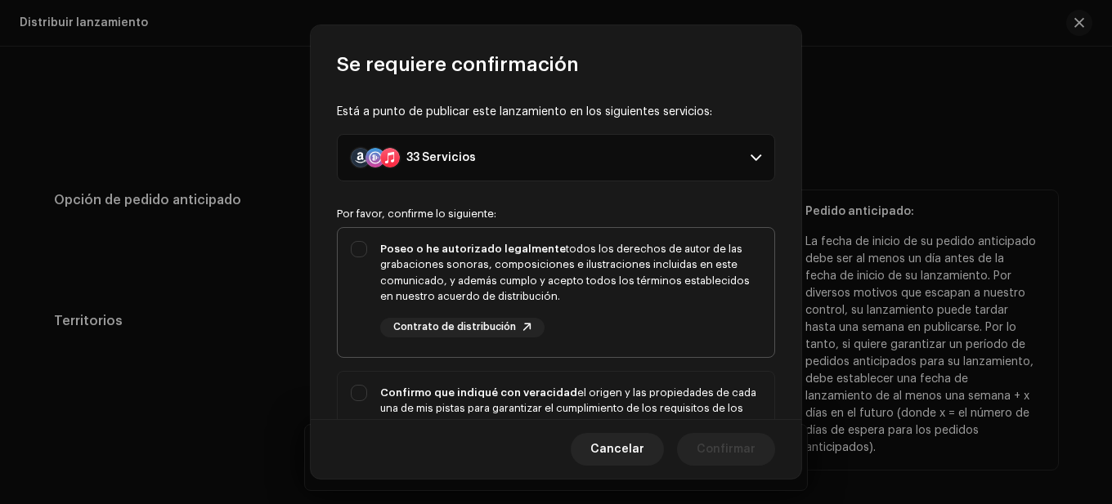
click at [579, 299] on div "Poseo o he autorizado legalmente todos los derechos de autor de las grabaciones…" at bounding box center [570, 273] width 381 height 64
checkbox input "true"
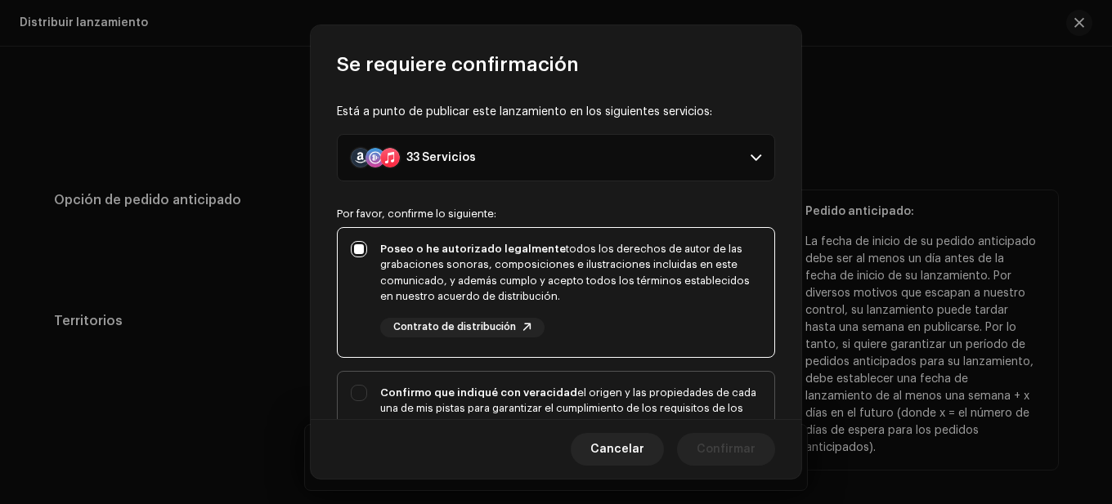
click at [584, 395] on div "Confirmo que indiqué con veracidad el origen y las propiedades de cada una de m…" at bounding box center [570, 425] width 381 height 80
checkbox input "true"
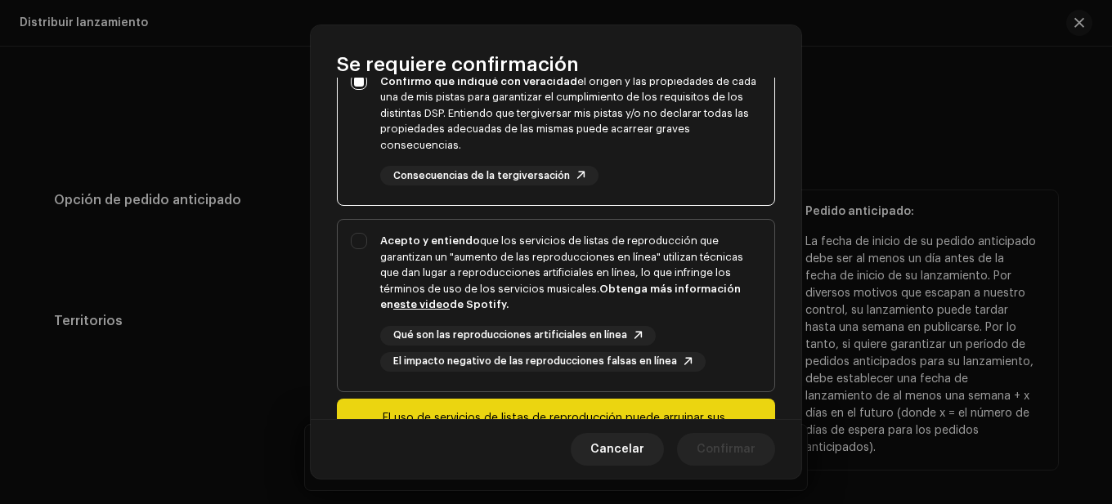
scroll to position [327, 0]
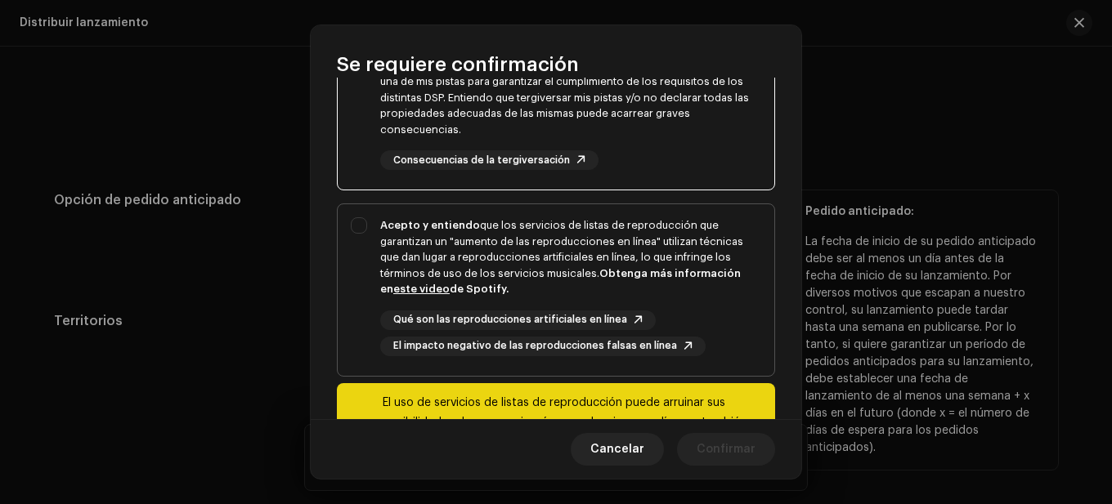
click at [546, 280] on div "Acepto y entiendo que los servicios de listas de reproducción que garantizan un…" at bounding box center [570, 257] width 381 height 80
checkbox input "true"
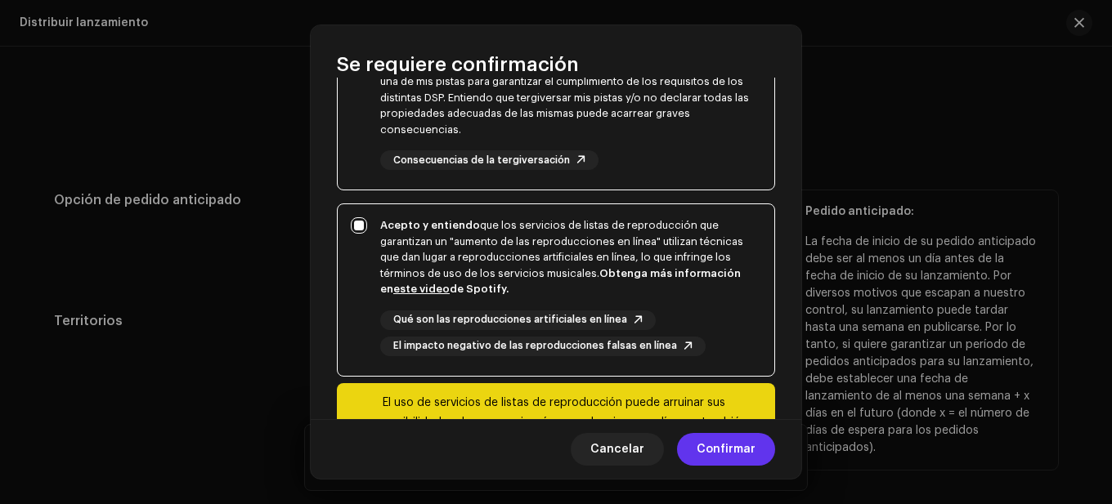
click at [724, 445] on span "Confirmar" at bounding box center [725, 449] width 59 height 33
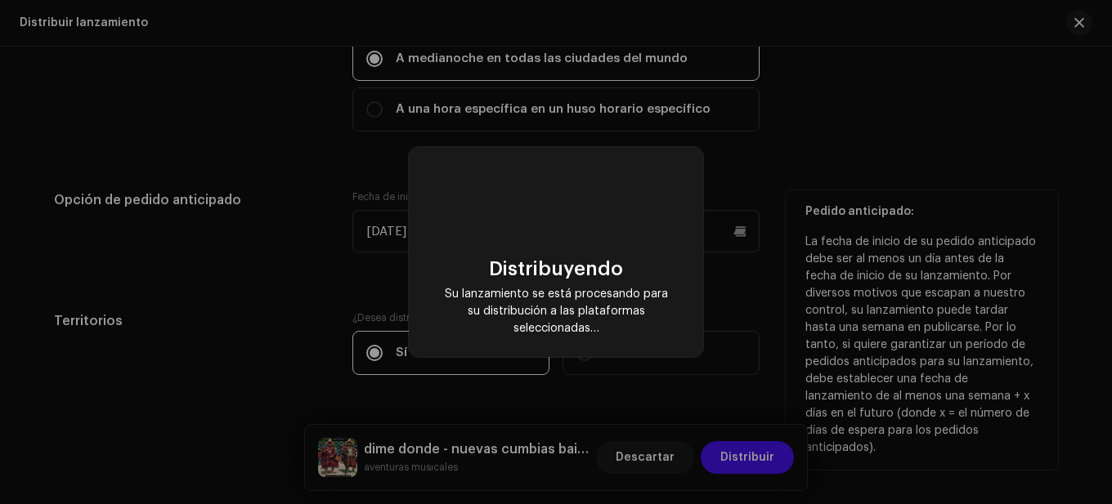
checkbox input "false"
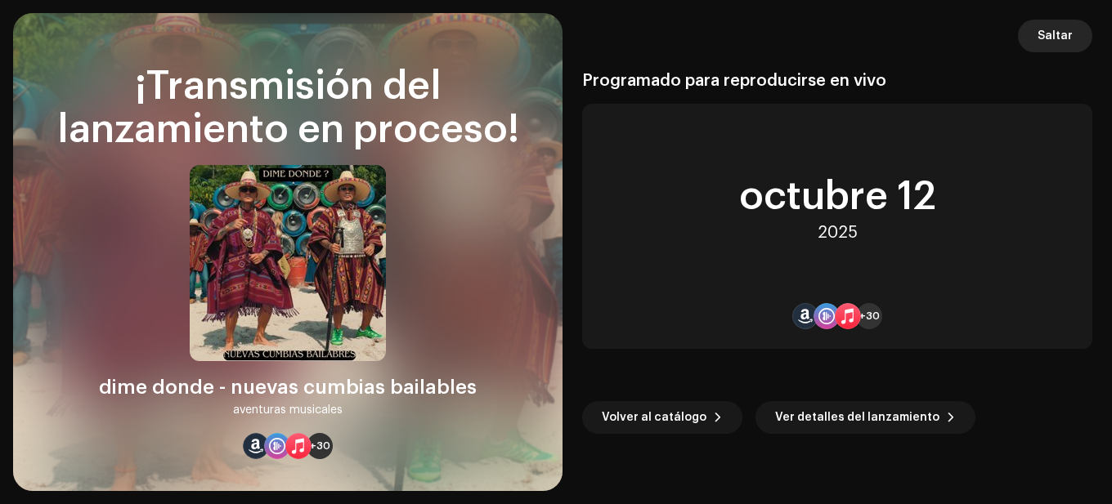
click at [1050, 35] on span "Saltar" at bounding box center [1054, 36] width 35 height 33
